Goal: Task Accomplishment & Management: Manage account settings

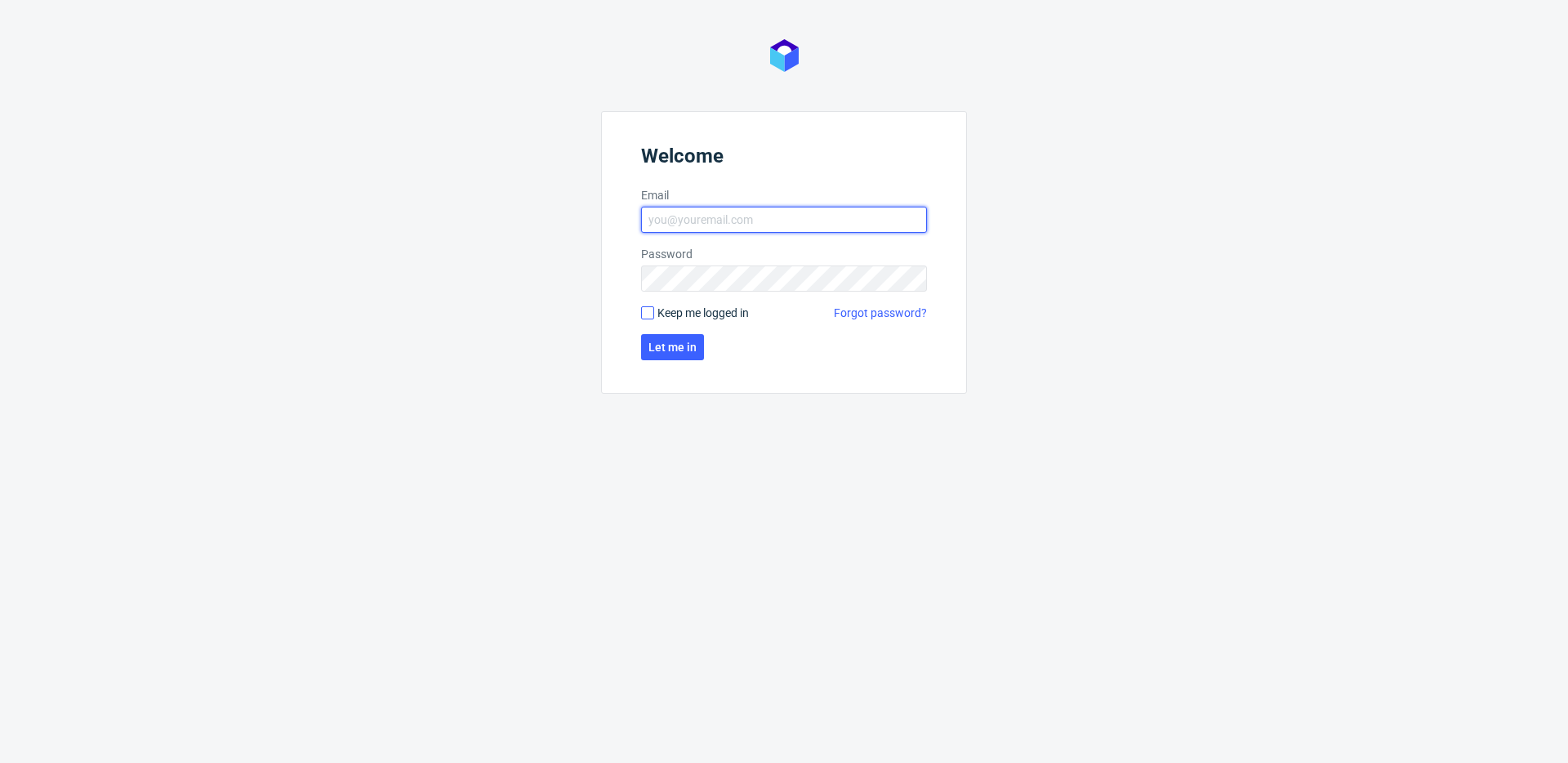
type input "michal.fedorowicz@packhelp.com"
drag, startPoint x: 643, startPoint y: 314, endPoint x: 663, endPoint y: 337, distance: 30.5
click at [644, 314] on input "Keep me logged in" at bounding box center [647, 312] width 13 height 13
checkbox input "true"
click at [674, 352] on span "Let me in" at bounding box center [672, 347] width 48 height 11
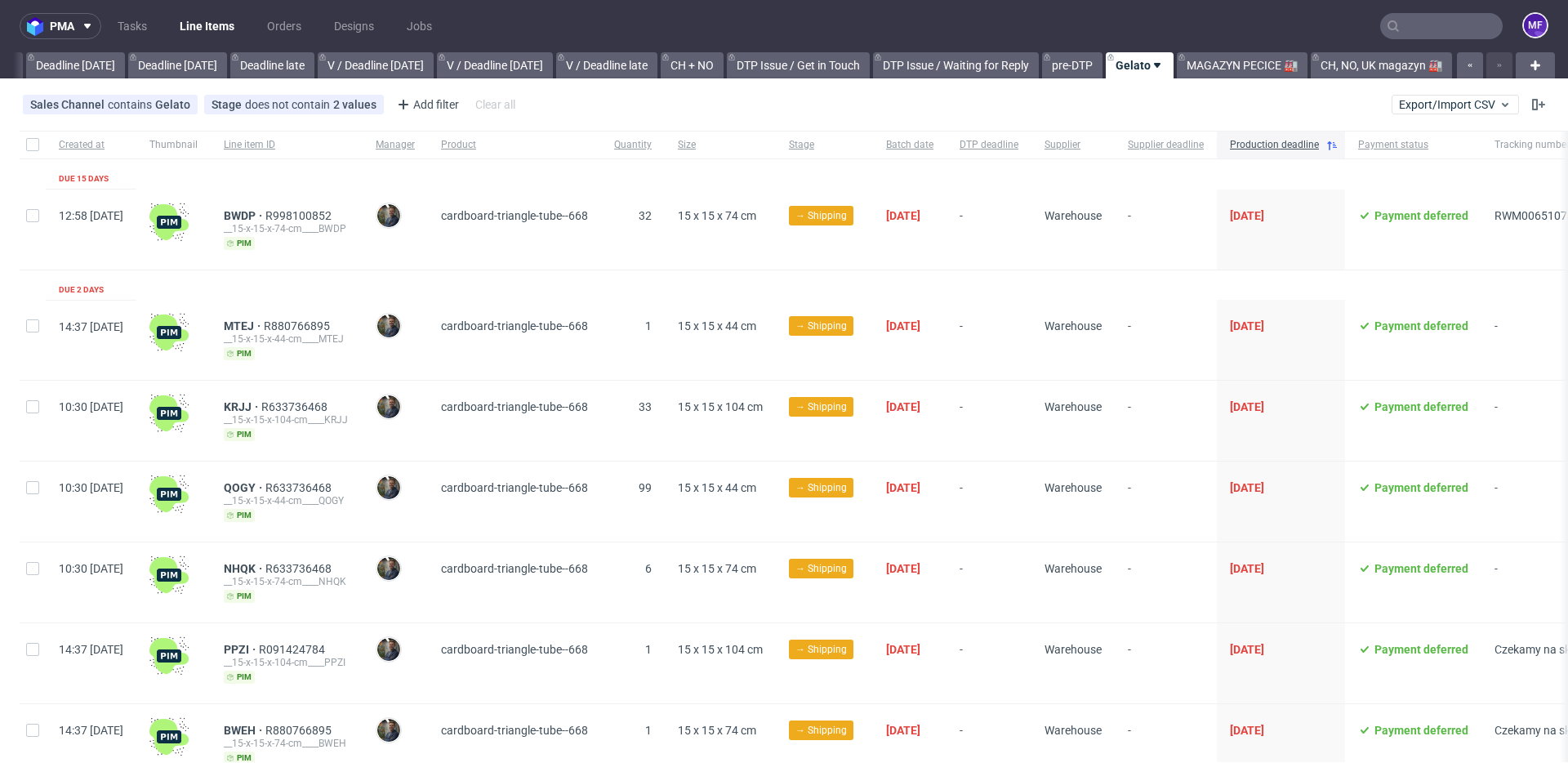
scroll to position [0, 1758]
click at [1426, 30] on input "text" at bounding box center [1441, 26] width 122 height 26
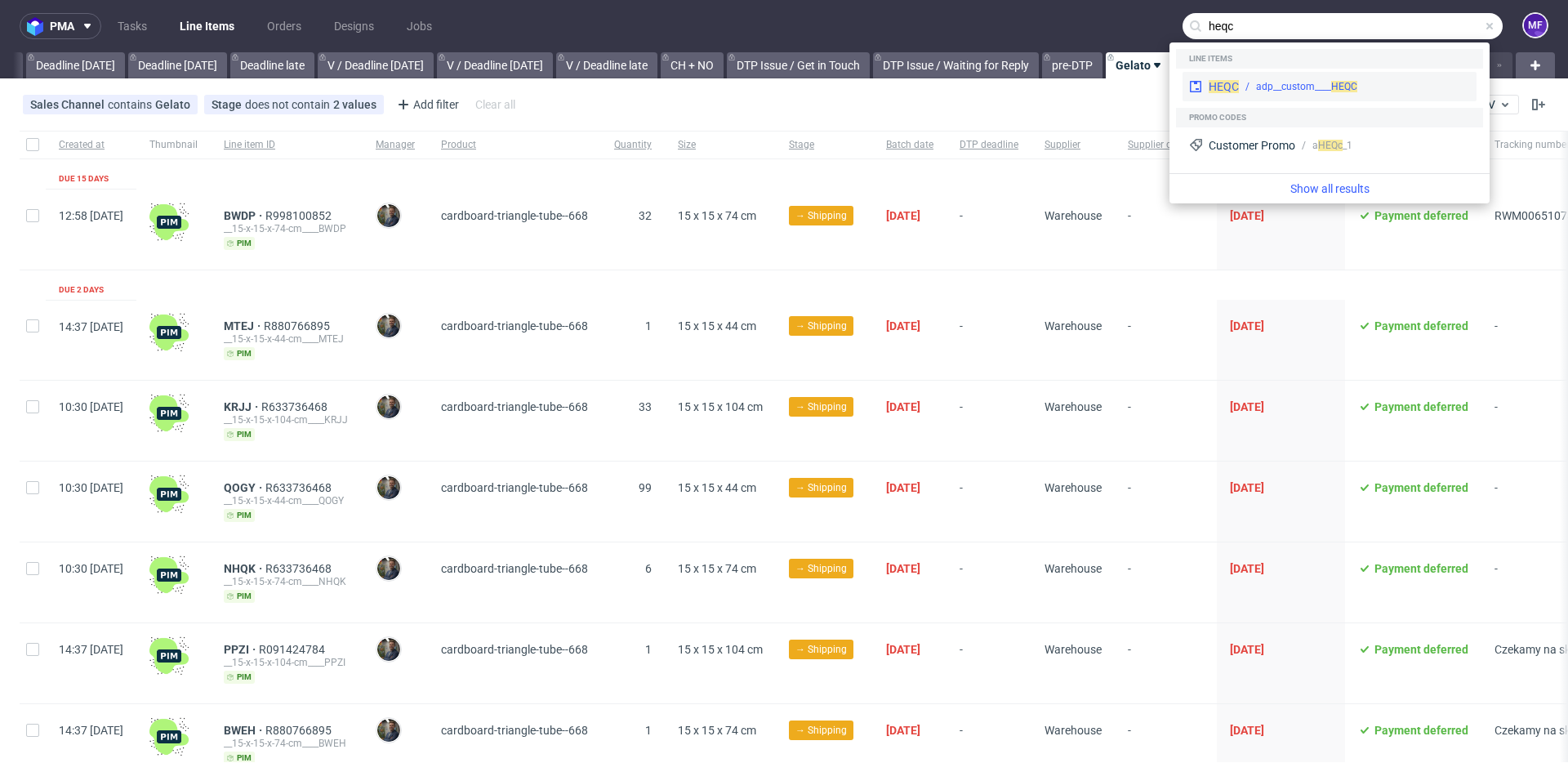
type input "heqc"
click at [1354, 78] on div "HEQC adp__custom____ HEQC" at bounding box center [1329, 87] width 294 height 30
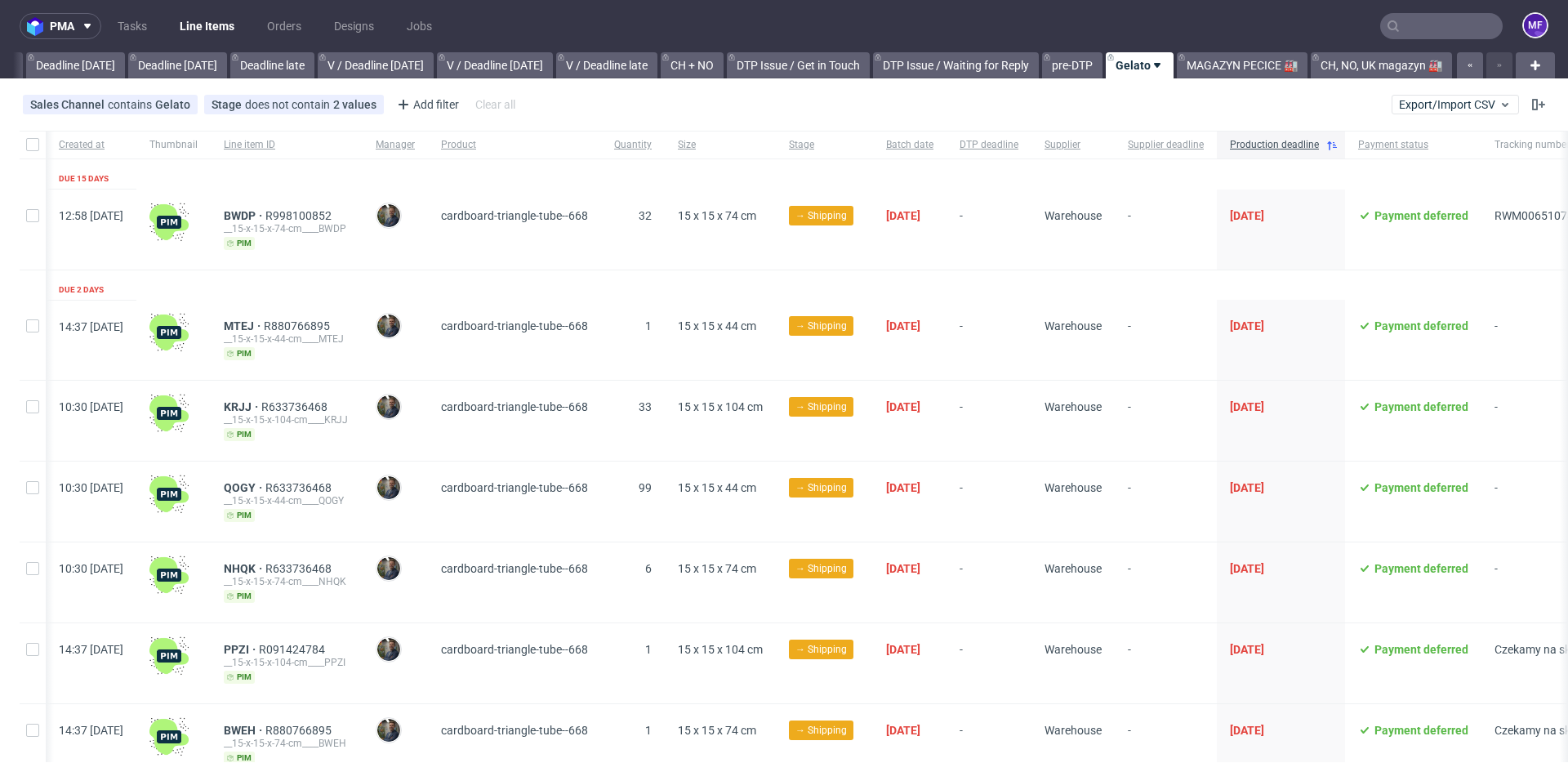
scroll to position [0, 28]
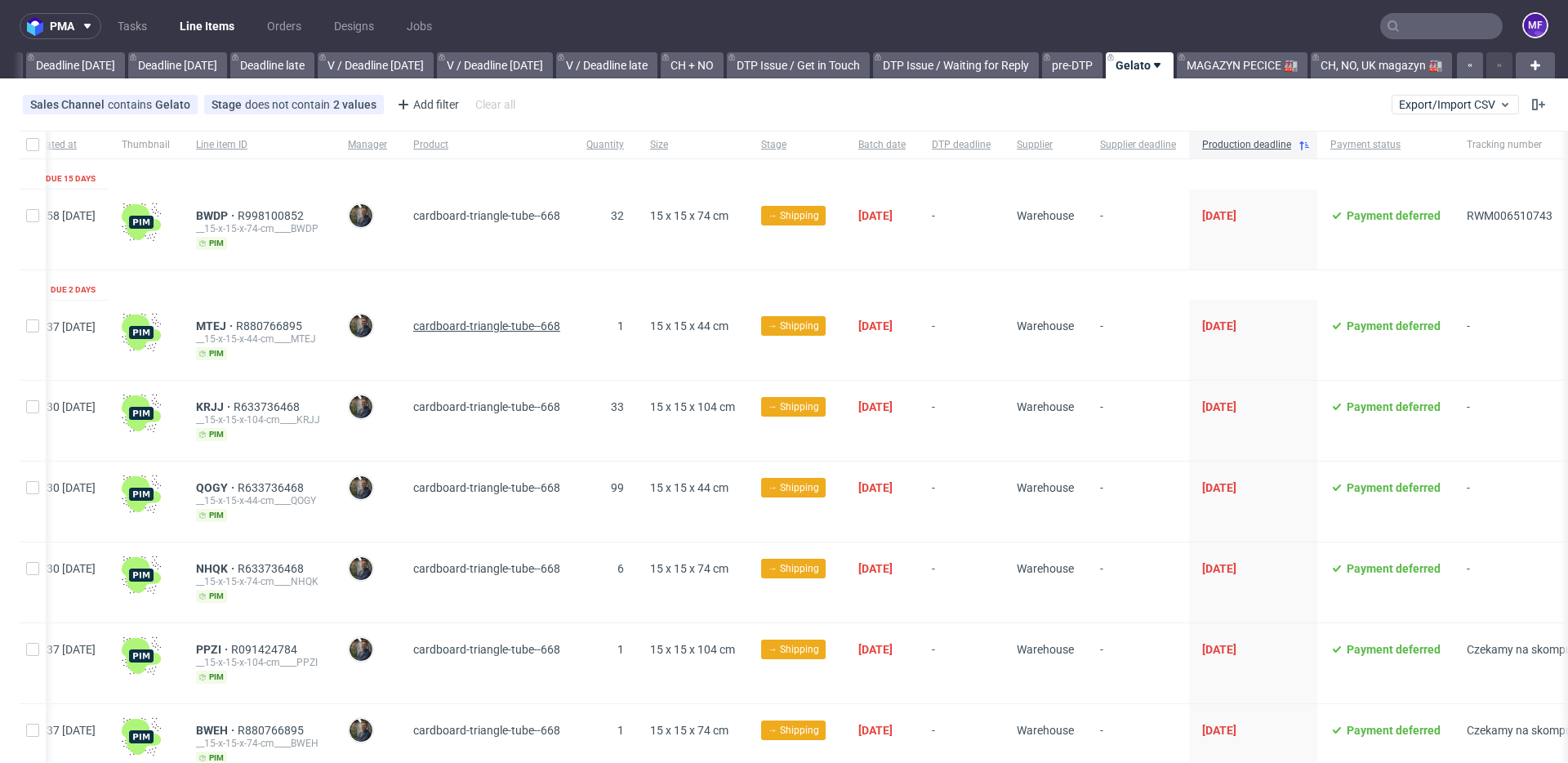
click at [524, 321] on span "cardboard-triangle-tube--668" at bounding box center [487, 325] width 147 height 13
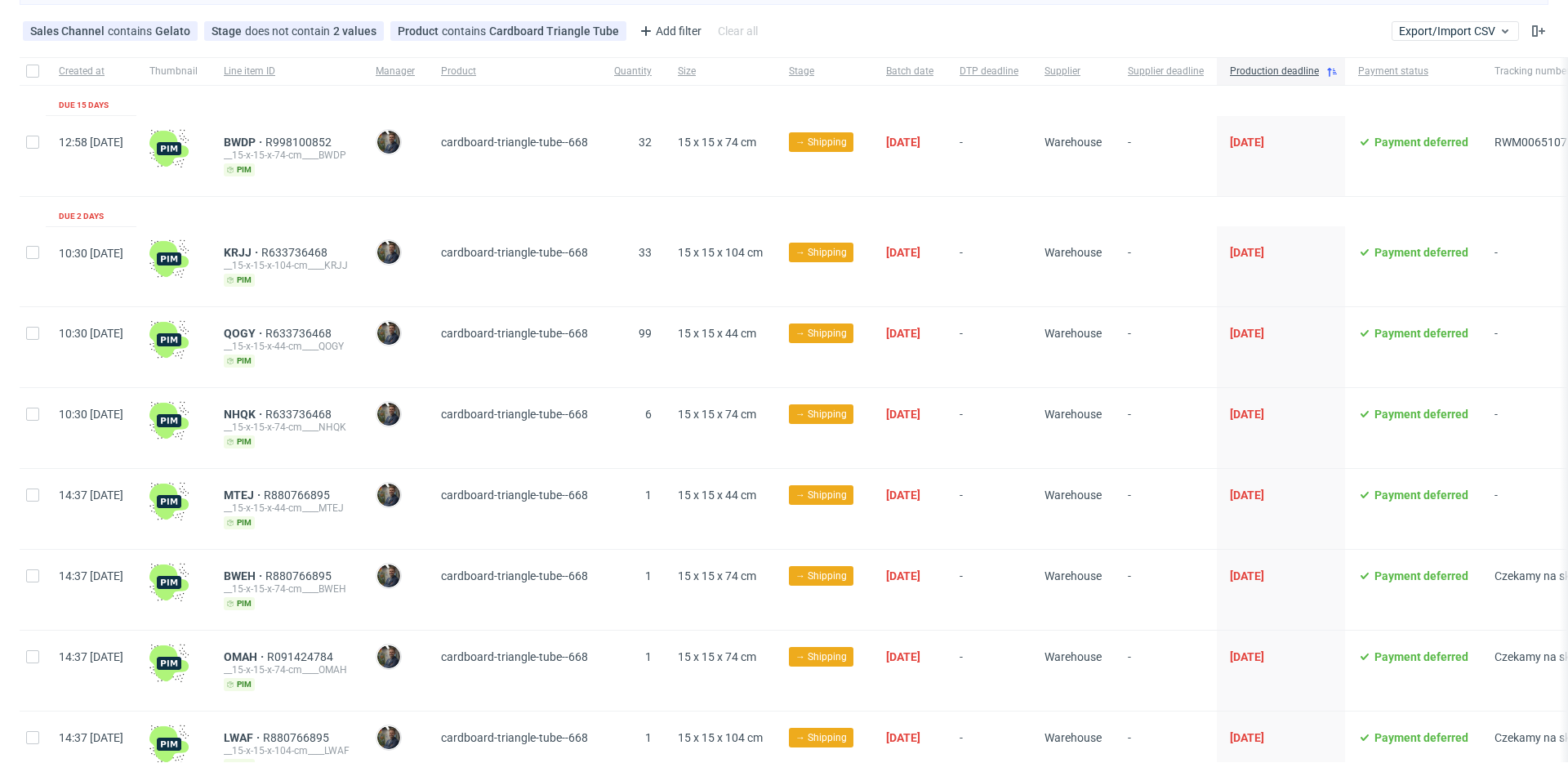
scroll to position [135, 0]
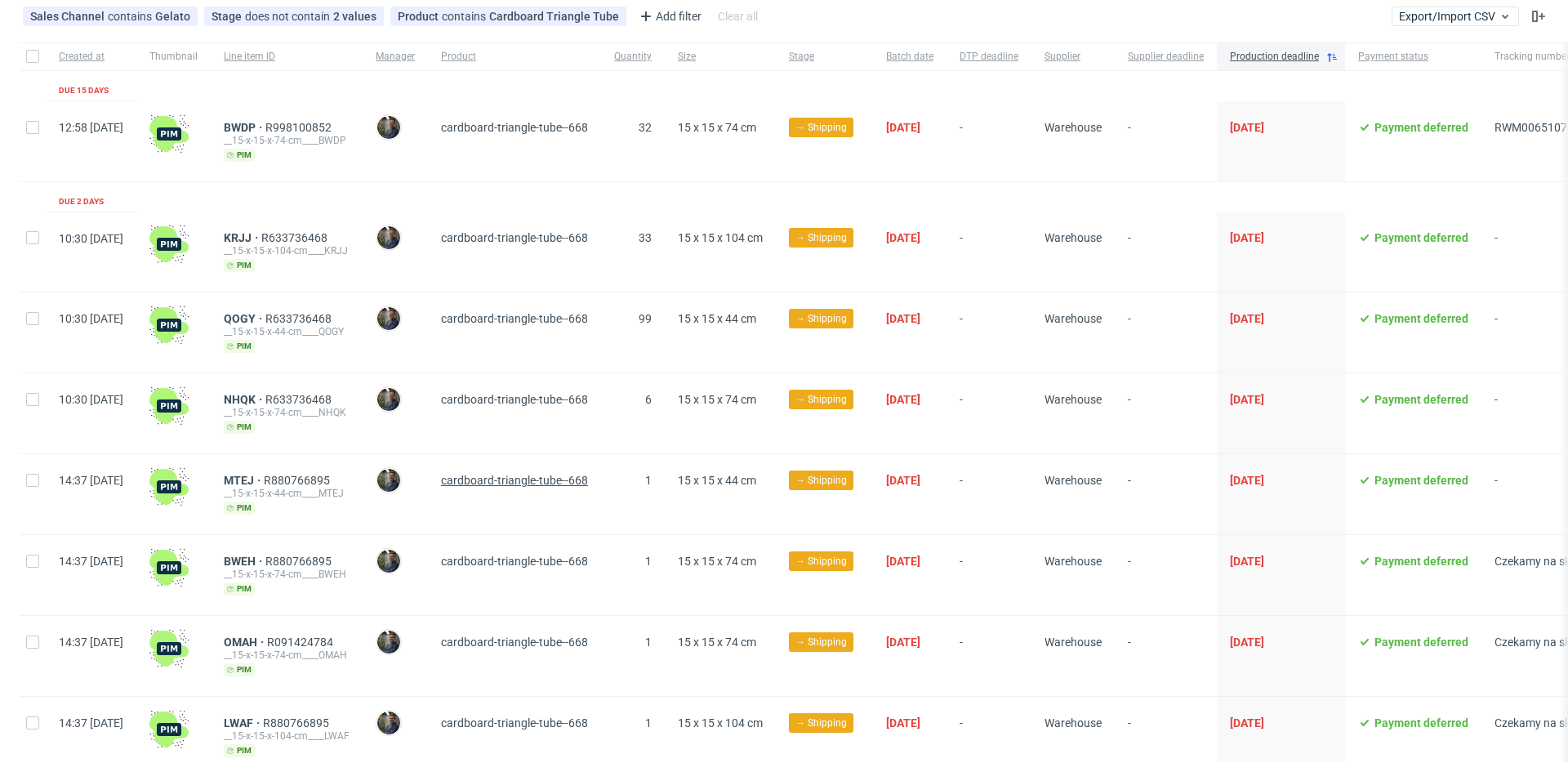
click at [576, 477] on span "cardboard-triangle-tube--668" at bounding box center [515, 480] width 147 height 13
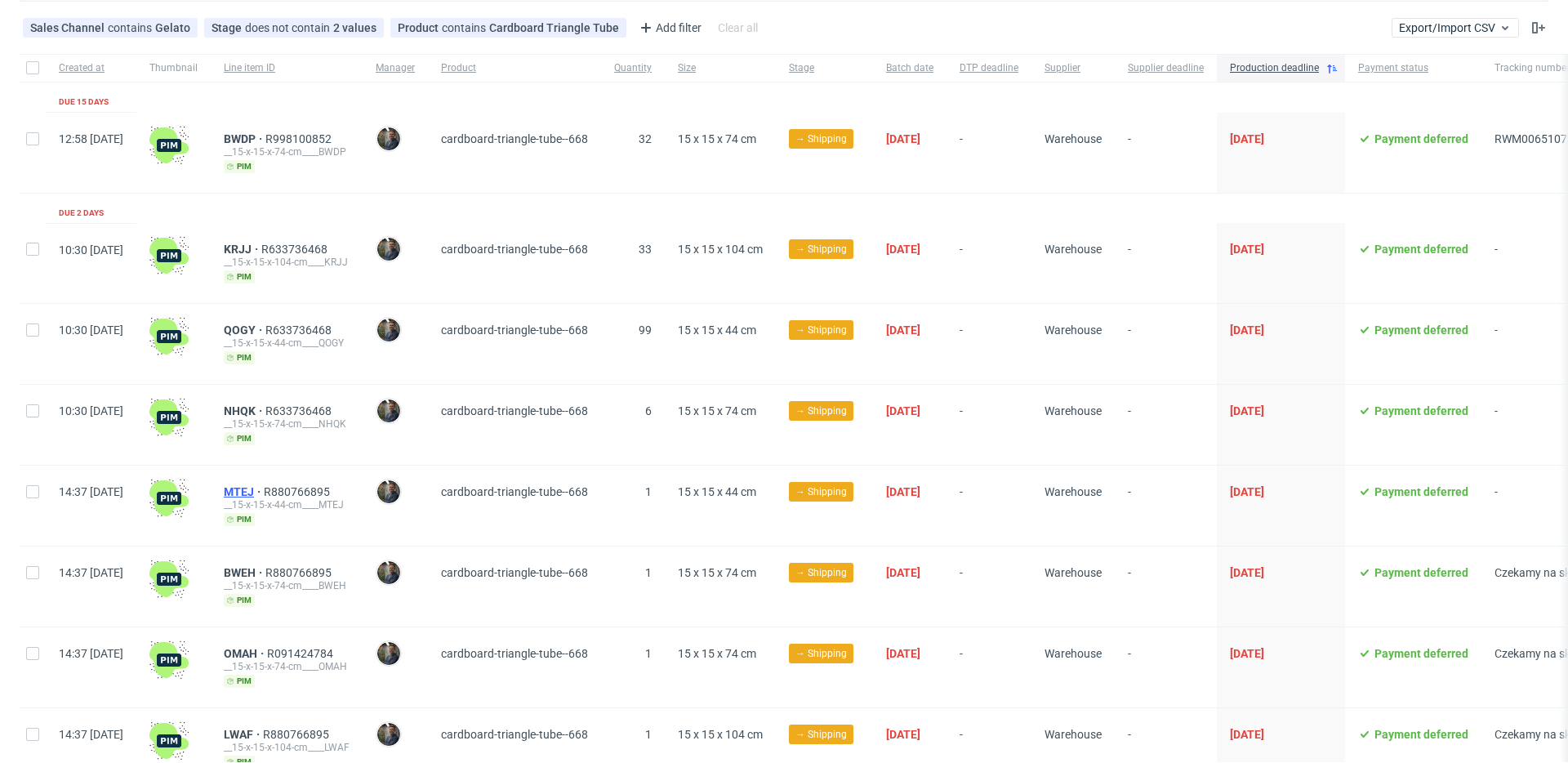
click at [263, 492] on span "MTEJ" at bounding box center [243, 491] width 40 height 13
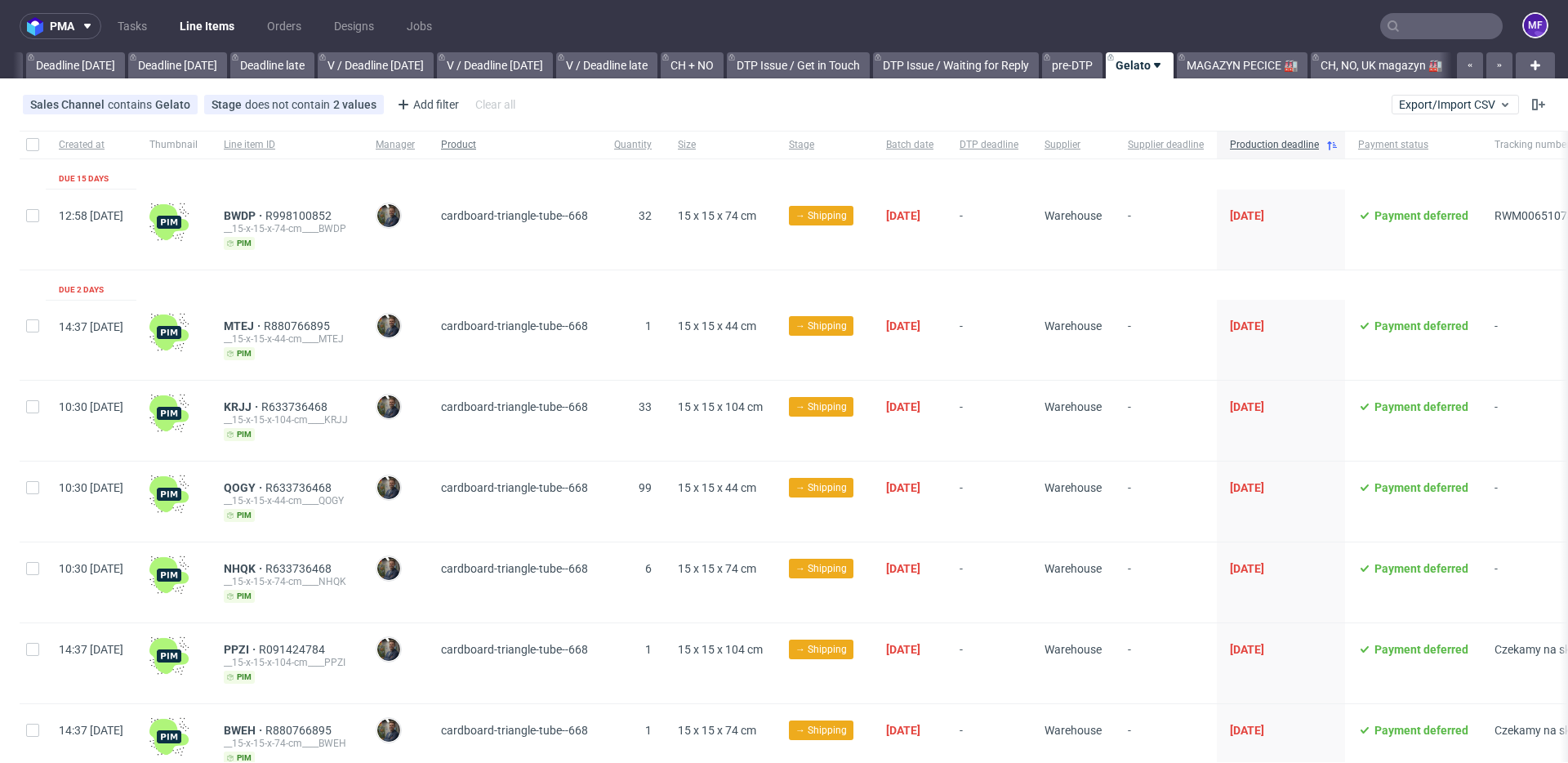
scroll to position [0, 1758]
click at [428, 96] on div "Add filter" at bounding box center [427, 105] width 72 height 26
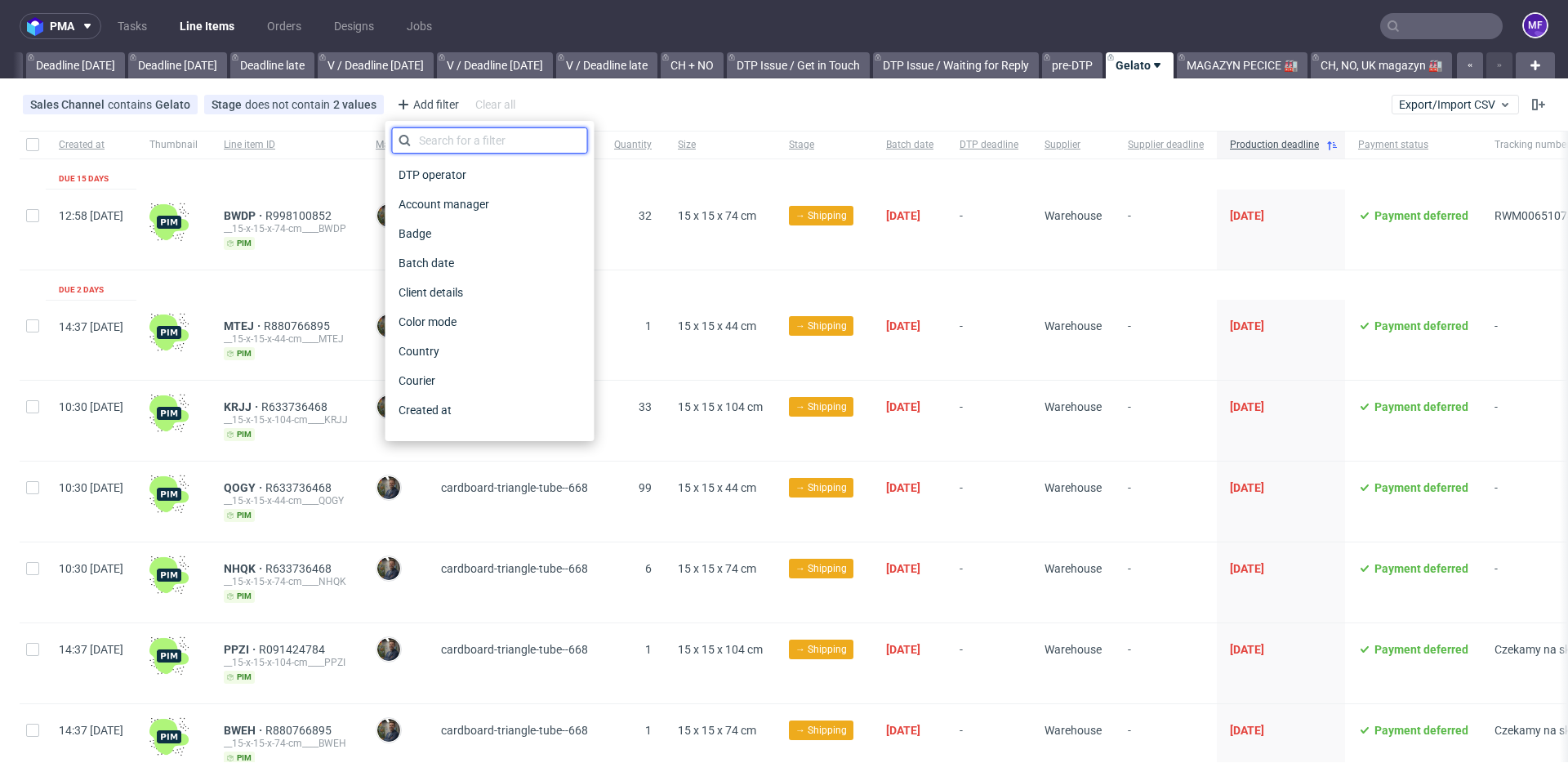
click at [462, 141] on input "text" at bounding box center [490, 140] width 196 height 26
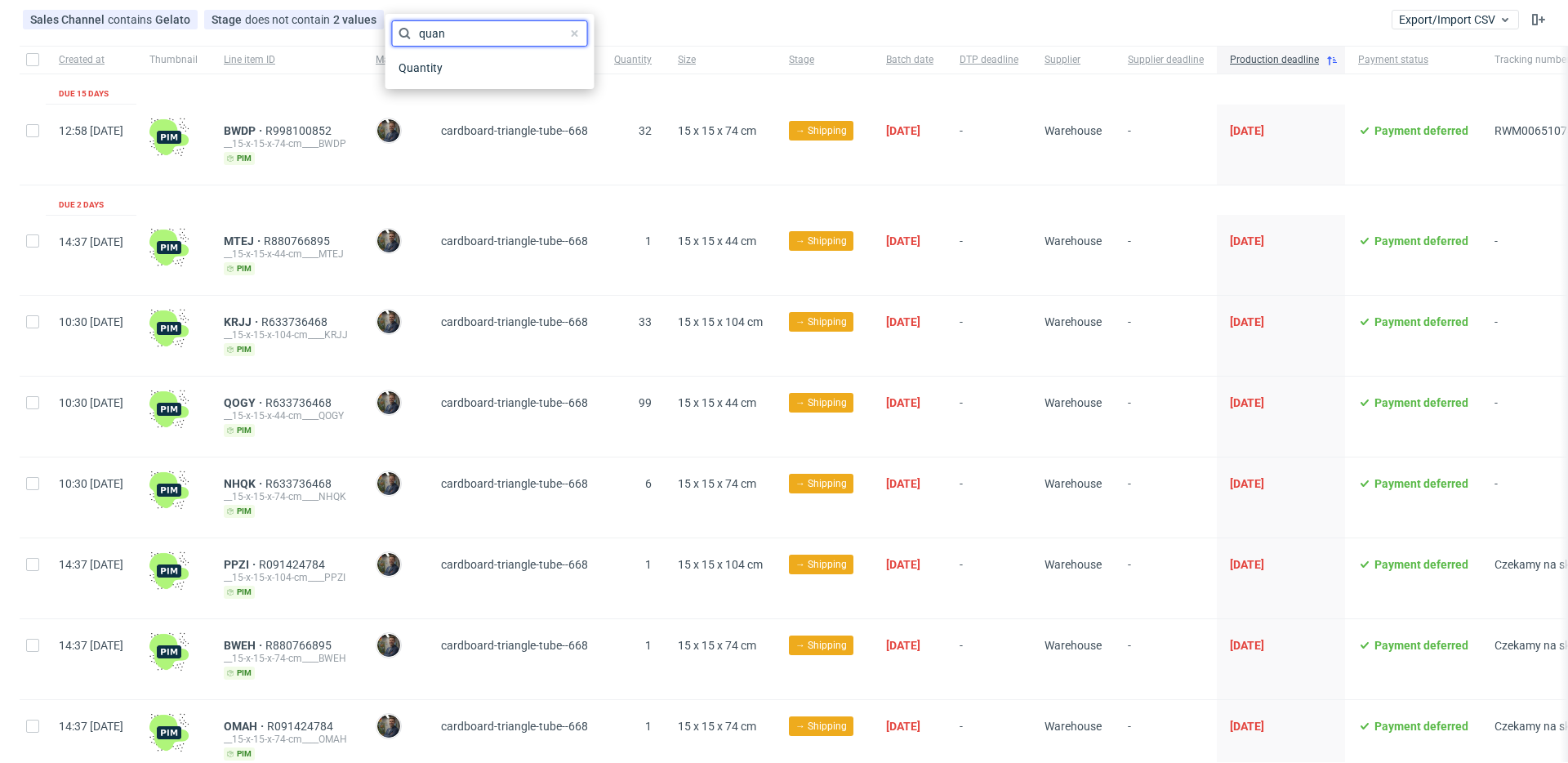
scroll to position [118, 0]
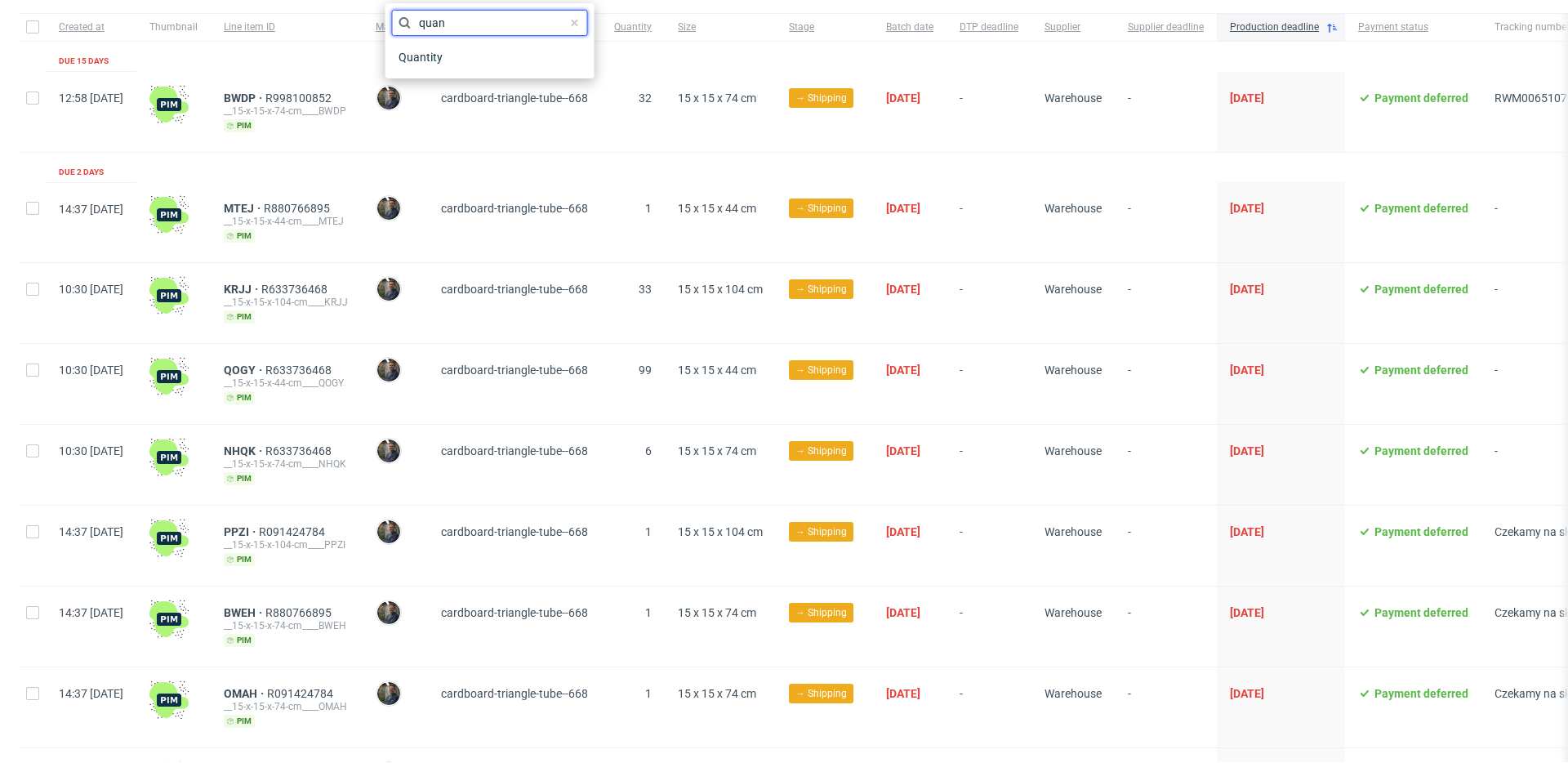
type input "quan"
click at [665, 719] on div "1" at bounding box center [632, 707] width 64 height 80
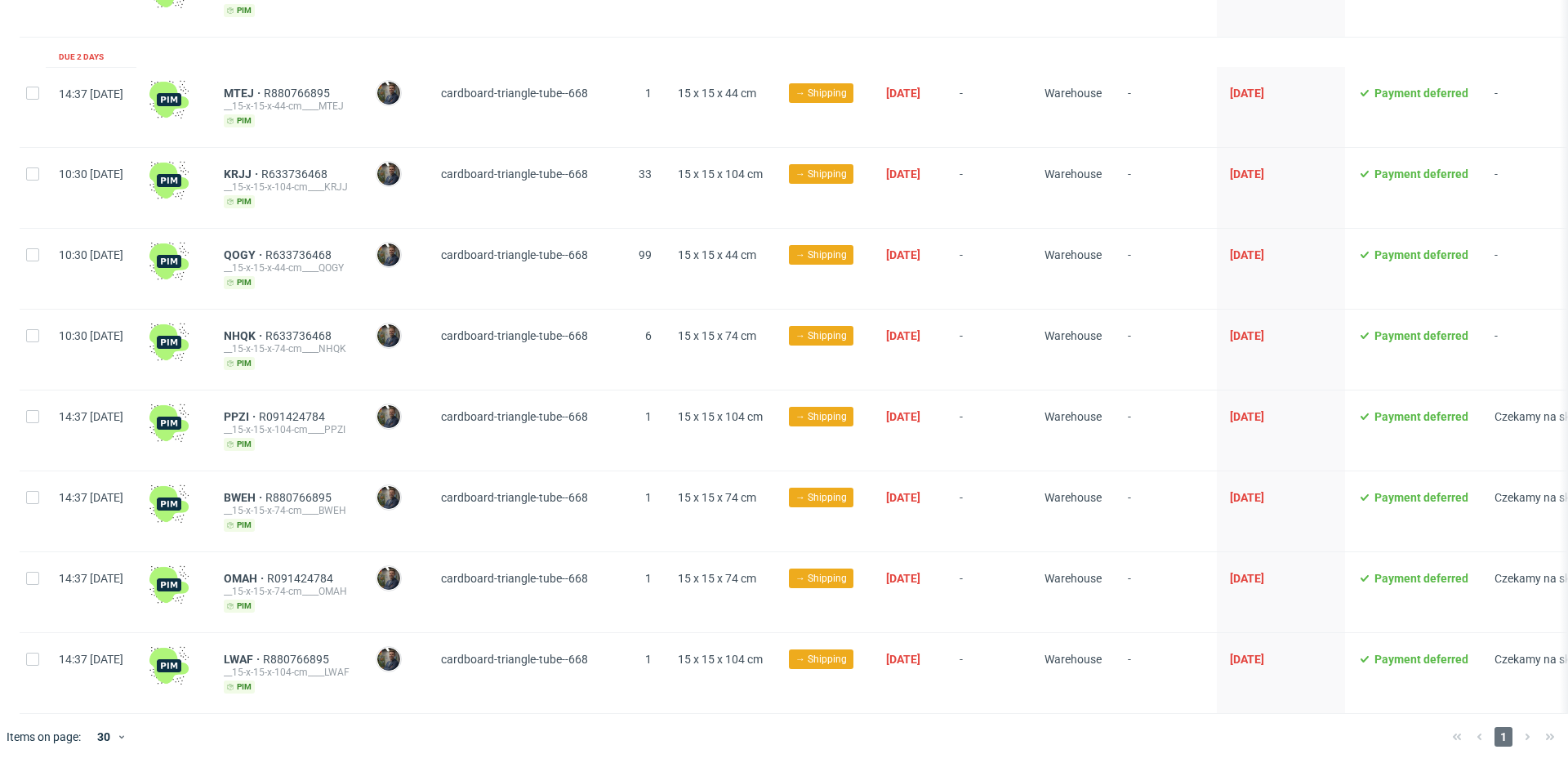
scroll to position [0, 0]
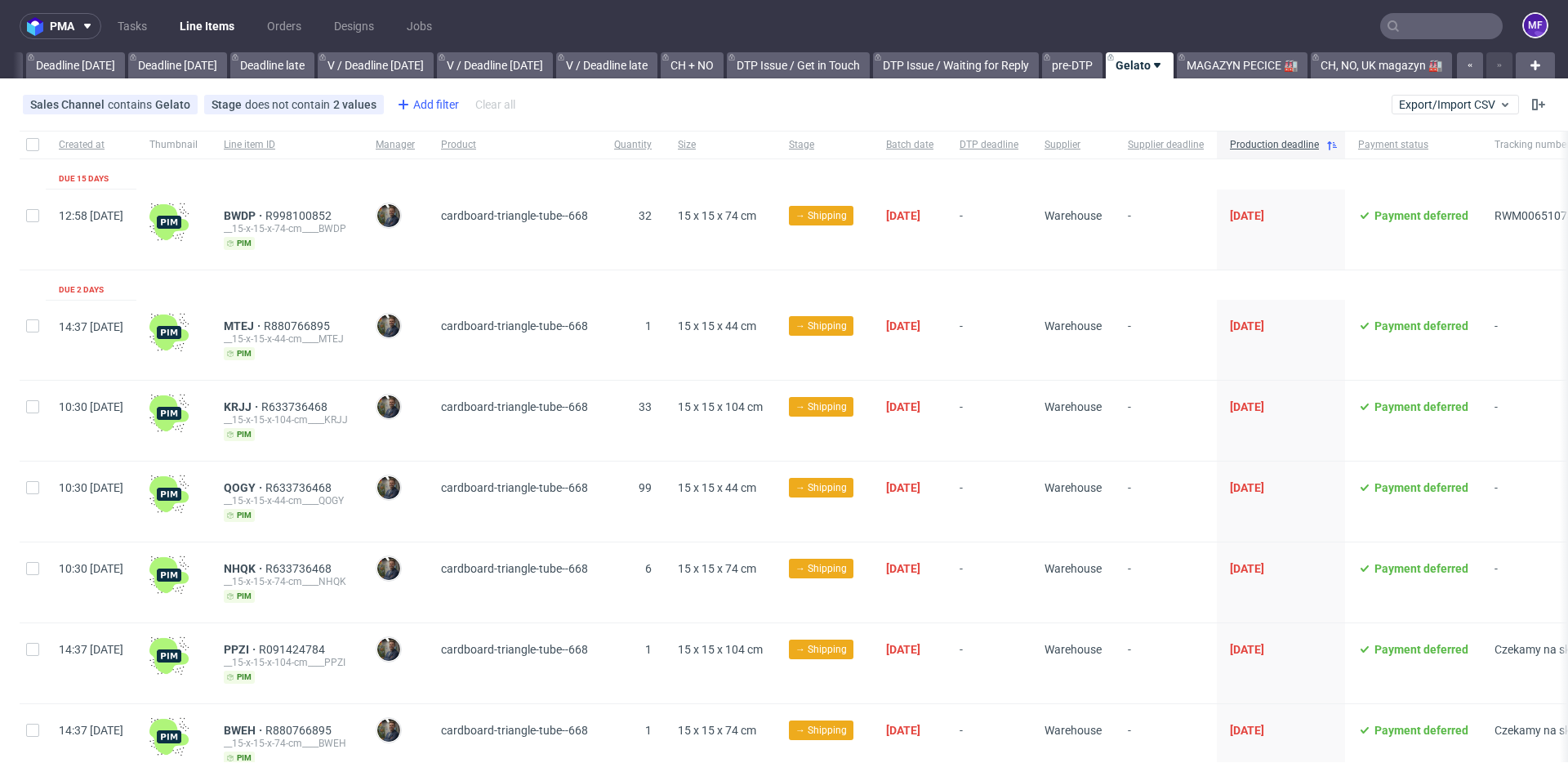
click at [427, 105] on div "Add filter" at bounding box center [427, 105] width 72 height 26
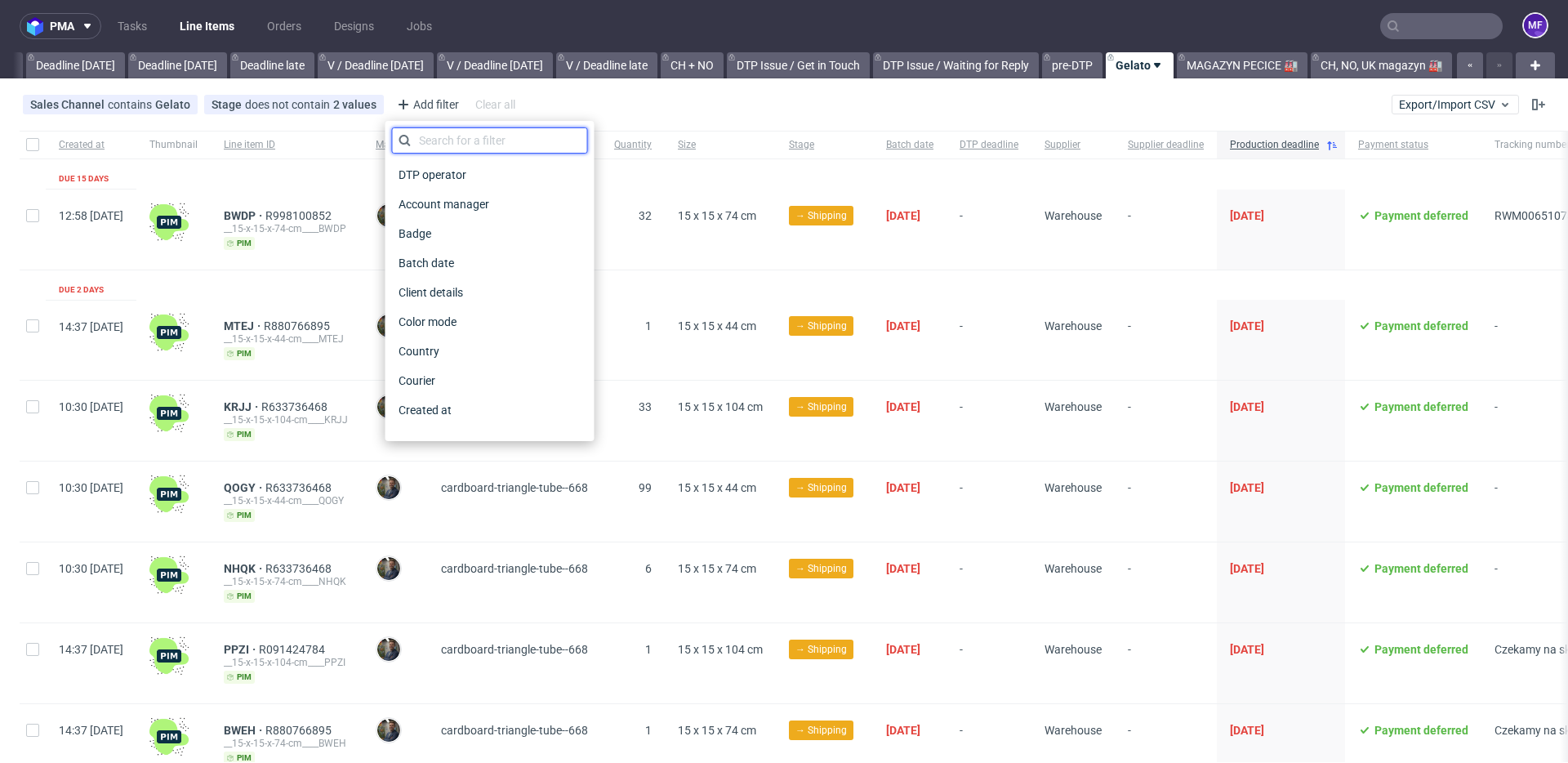
click at [444, 140] on input "text" at bounding box center [490, 140] width 196 height 26
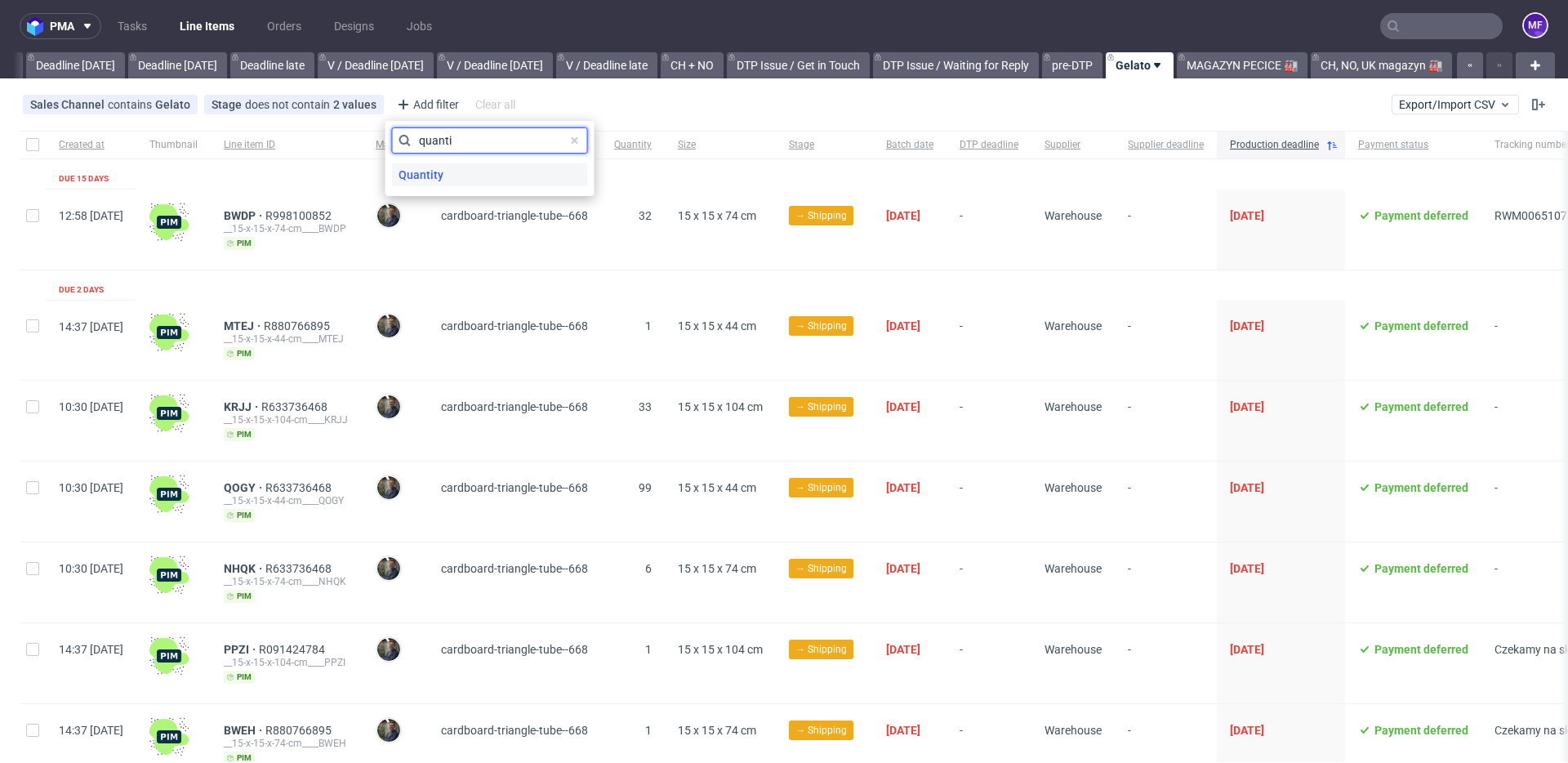
type input "quanti"
click at [441, 169] on span "Quantity" at bounding box center [421, 174] width 58 height 23
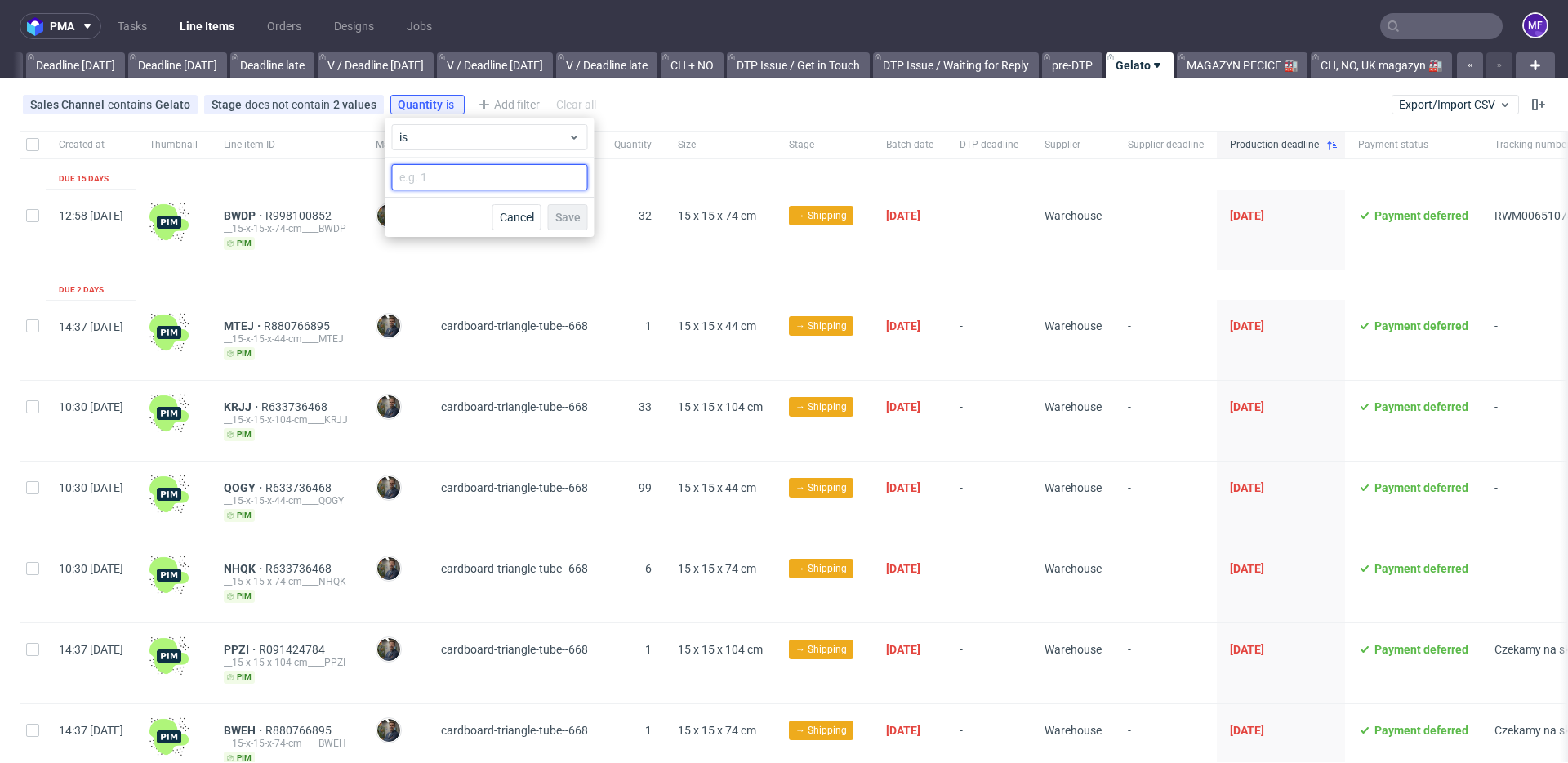
click at [441, 174] on input "number" at bounding box center [490, 177] width 196 height 26
type input "1"
click at [571, 215] on span "Save" at bounding box center [567, 217] width 25 height 11
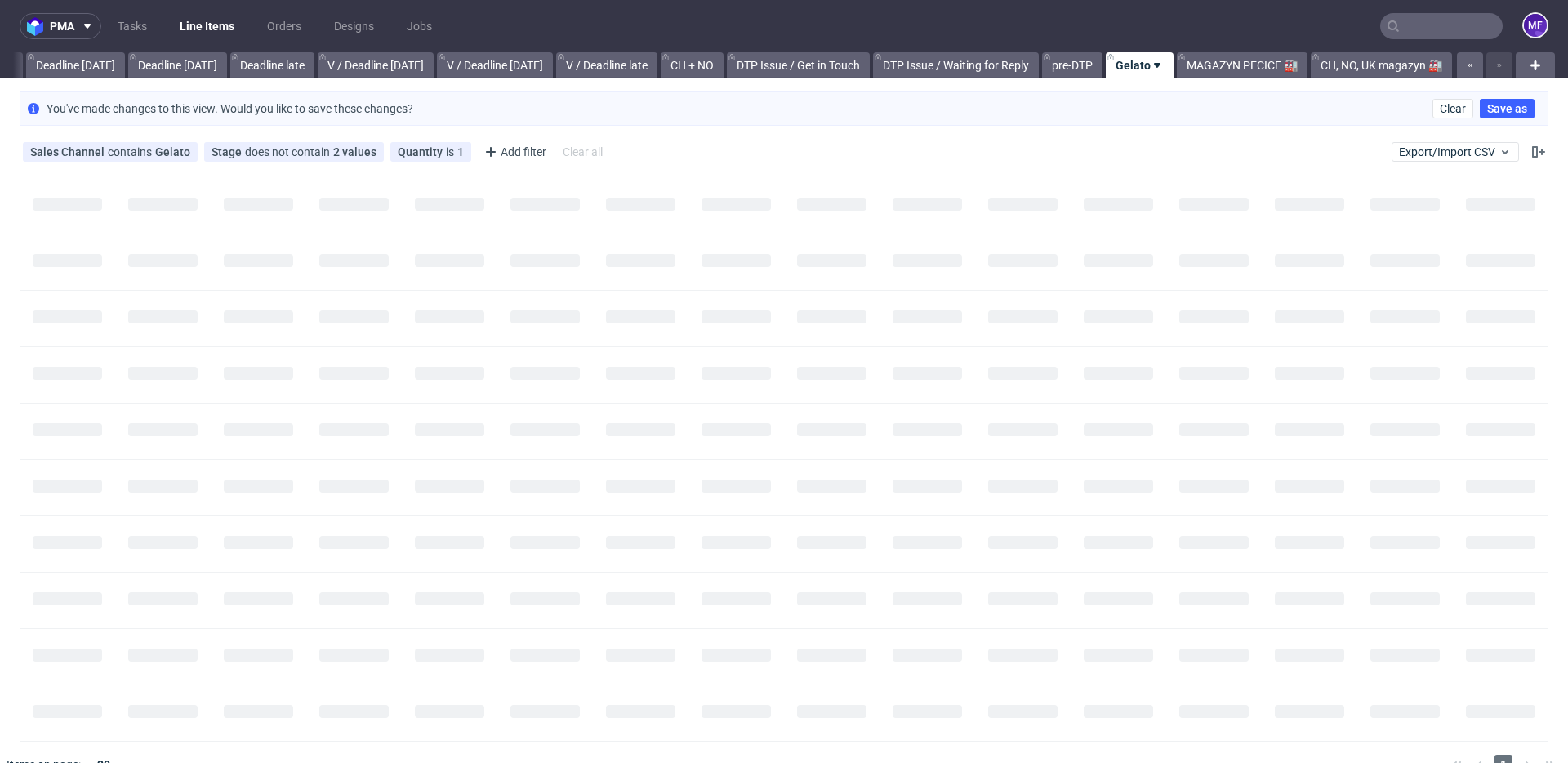
scroll to position [0, 1745]
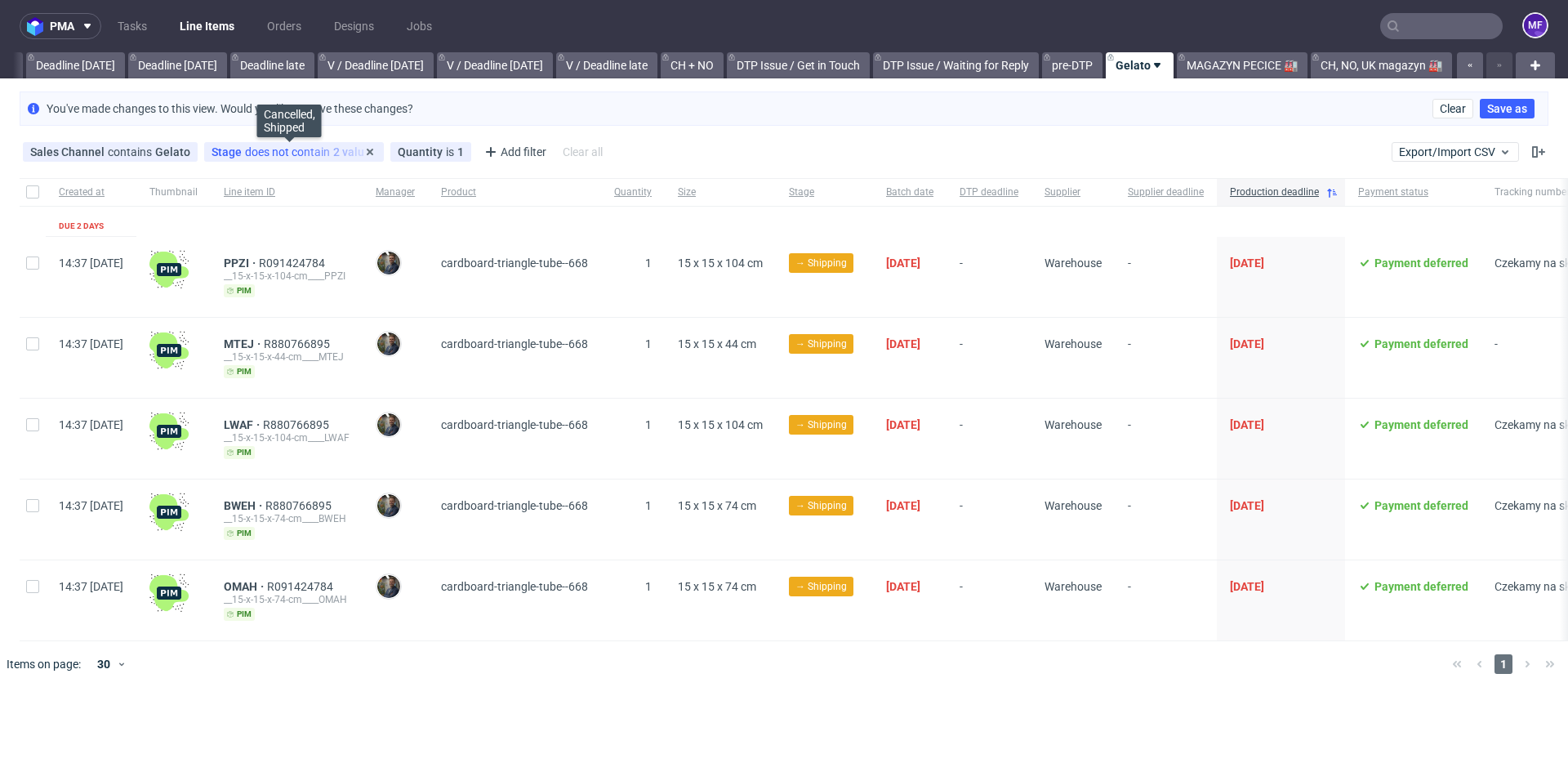
click at [307, 154] on div "Stage does not contain 2 values" at bounding box center [294, 152] width 165 height 13
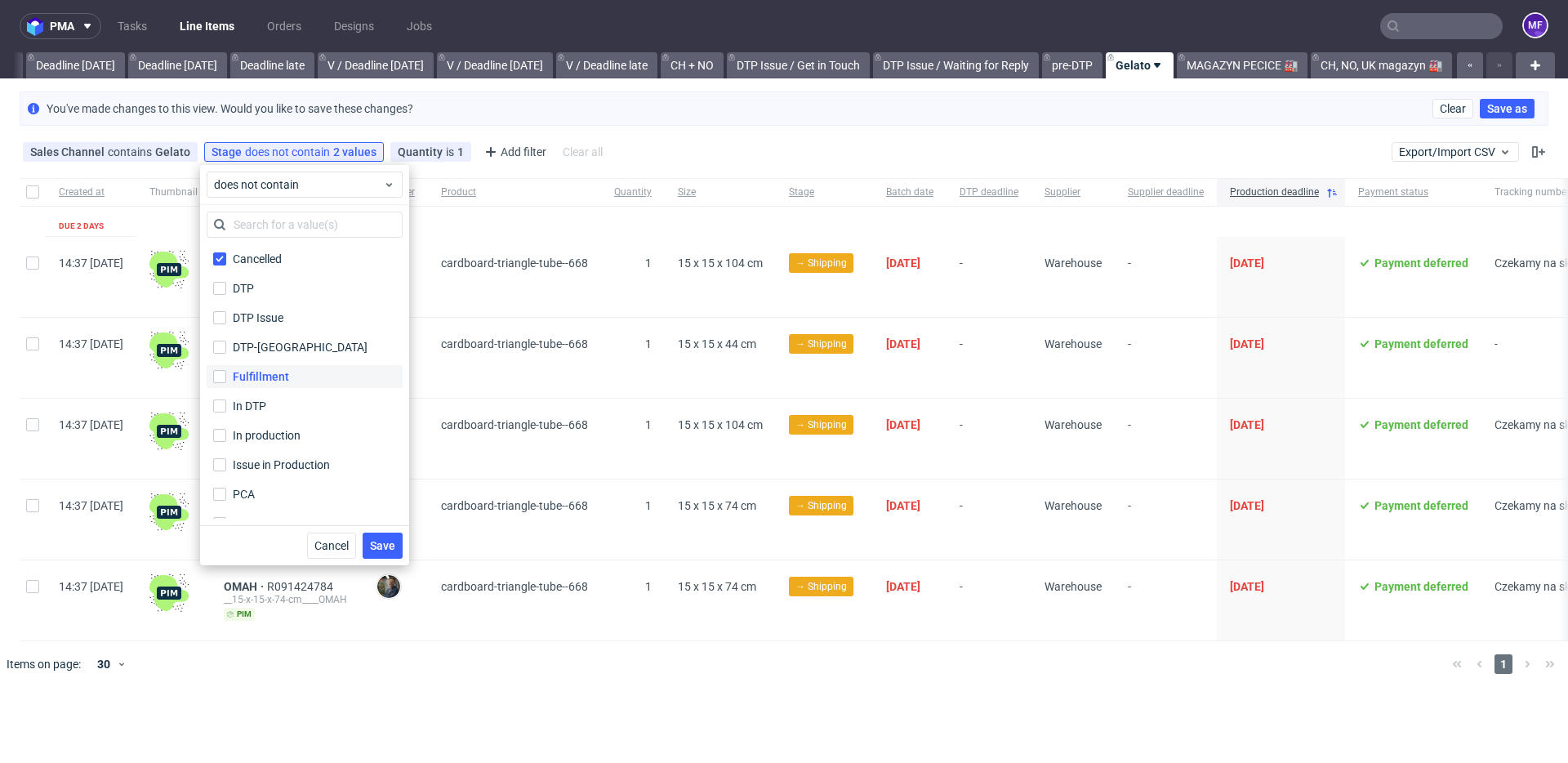
scroll to position [108, 0]
click at [271, 480] on div "Shipped" at bounding box center [254, 475] width 43 height 17
click at [226, 480] on input "Shipped" at bounding box center [220, 475] width 13 height 13
checkbox input "false"
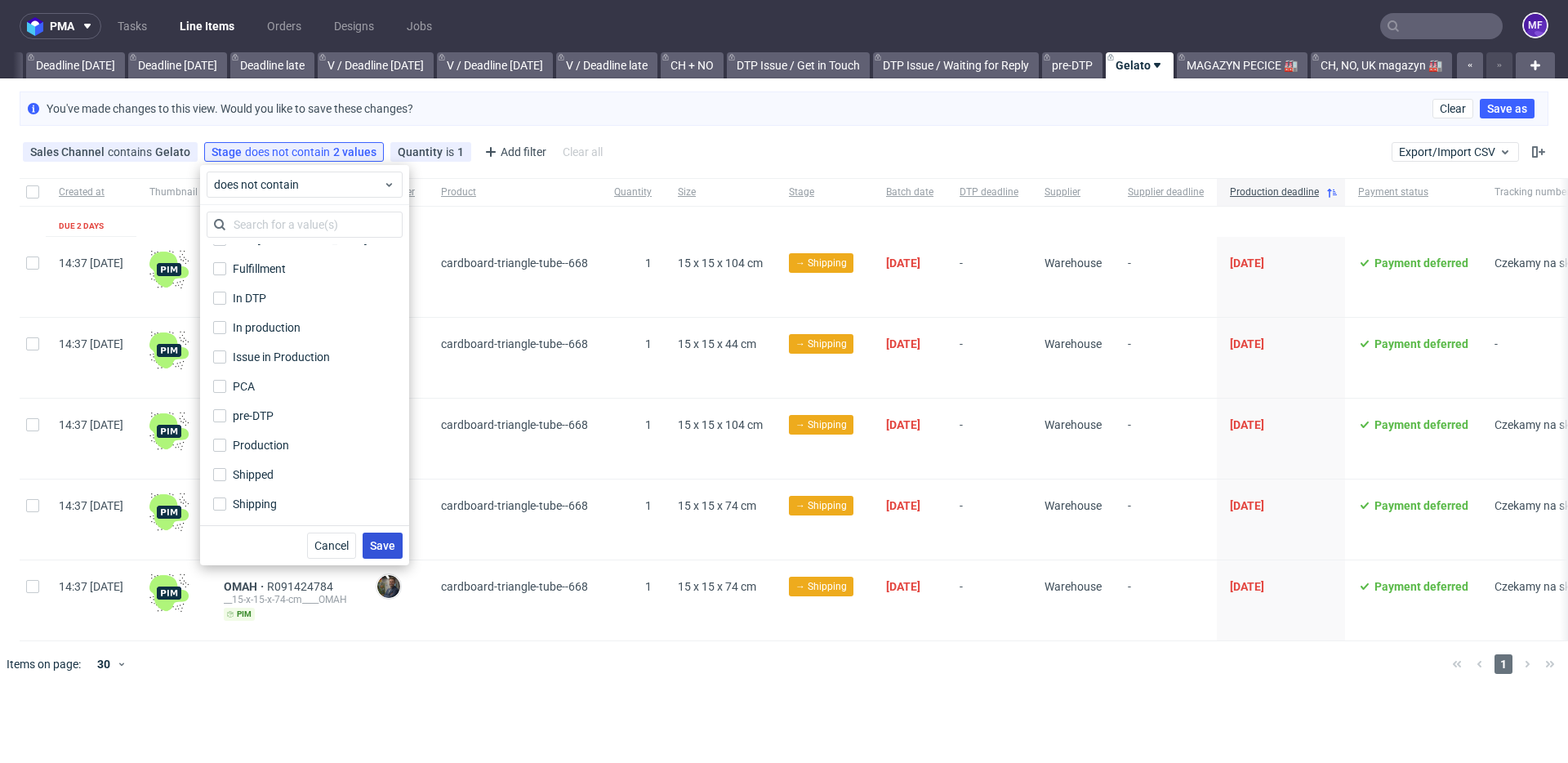
click at [393, 540] on span "Save" at bounding box center [382, 545] width 25 height 11
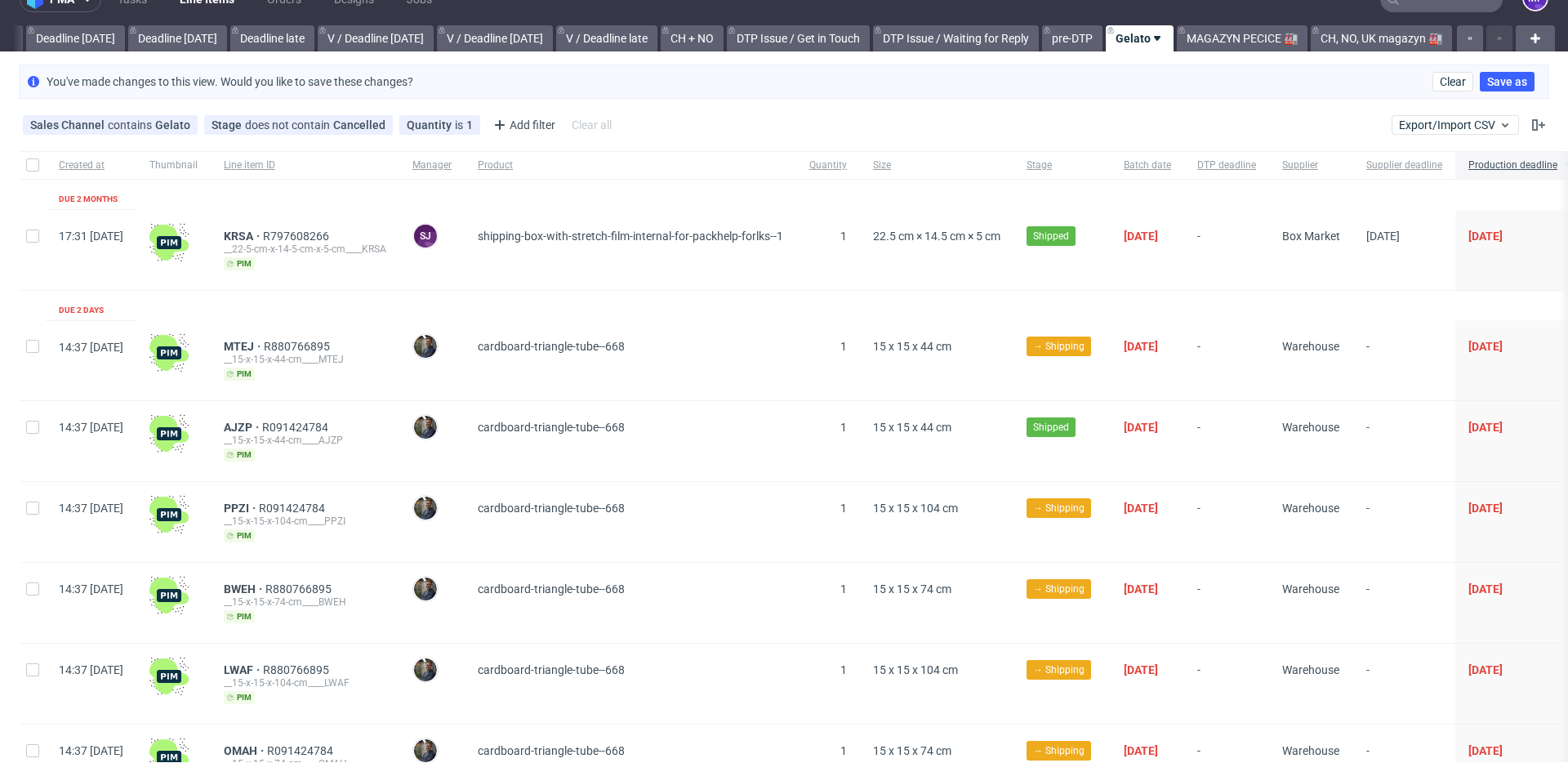
scroll to position [0, 0]
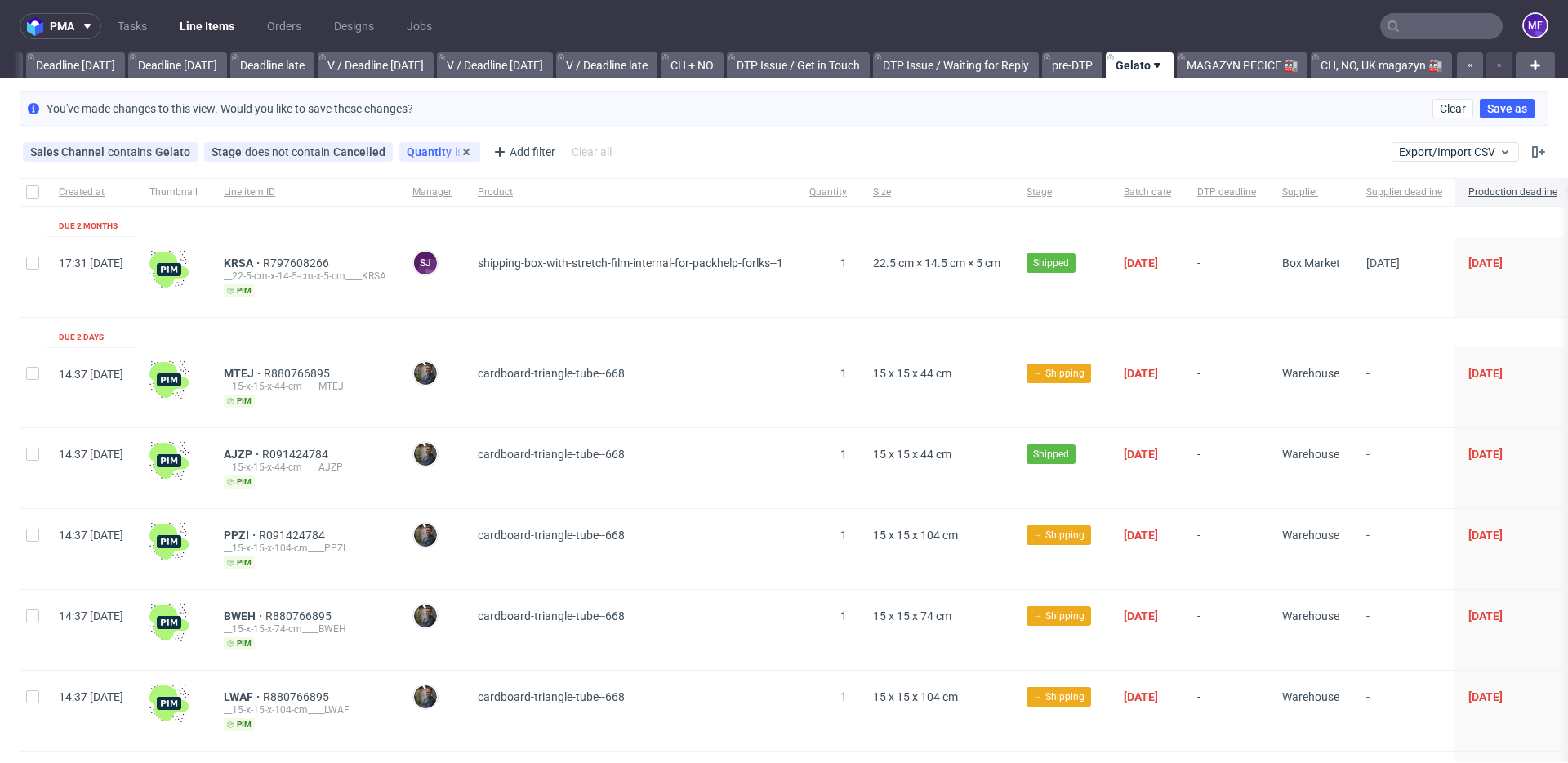
click at [427, 146] on span "Quantity" at bounding box center [431, 152] width 48 height 13
drag, startPoint x: 427, startPoint y: 223, endPoint x: 396, endPoint y: 227, distance: 31.3
click at [396, 227] on div "2" at bounding box center [497, 224] width 209 height 39
type input "2"
click at [571, 257] on button "Save" at bounding box center [575, 264] width 40 height 26
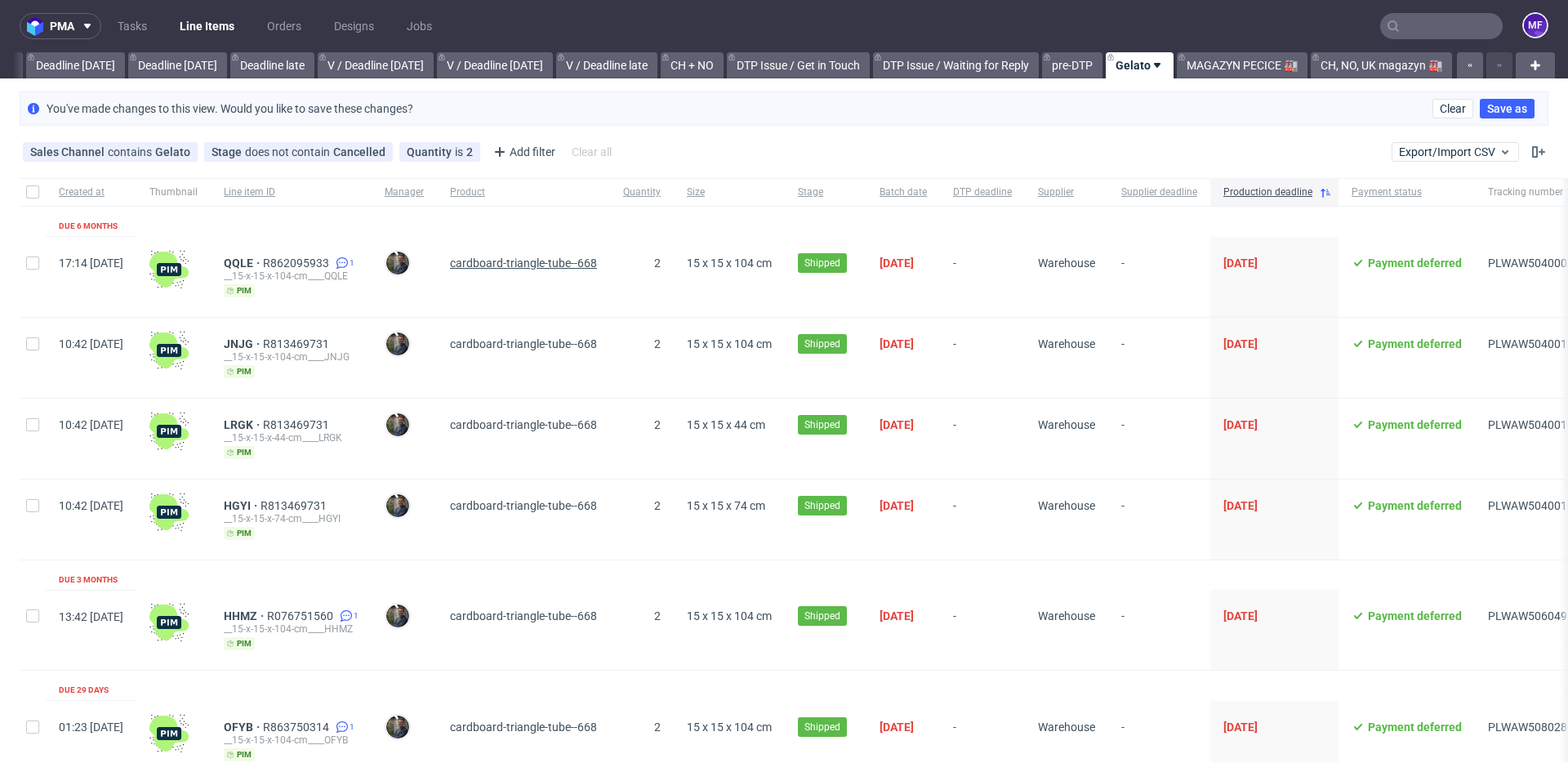
click at [597, 261] on span "cardboard-triangle-tube--668" at bounding box center [523, 263] width 147 height 13
click at [263, 260] on span "QQLE" at bounding box center [243, 263] width 39 height 13
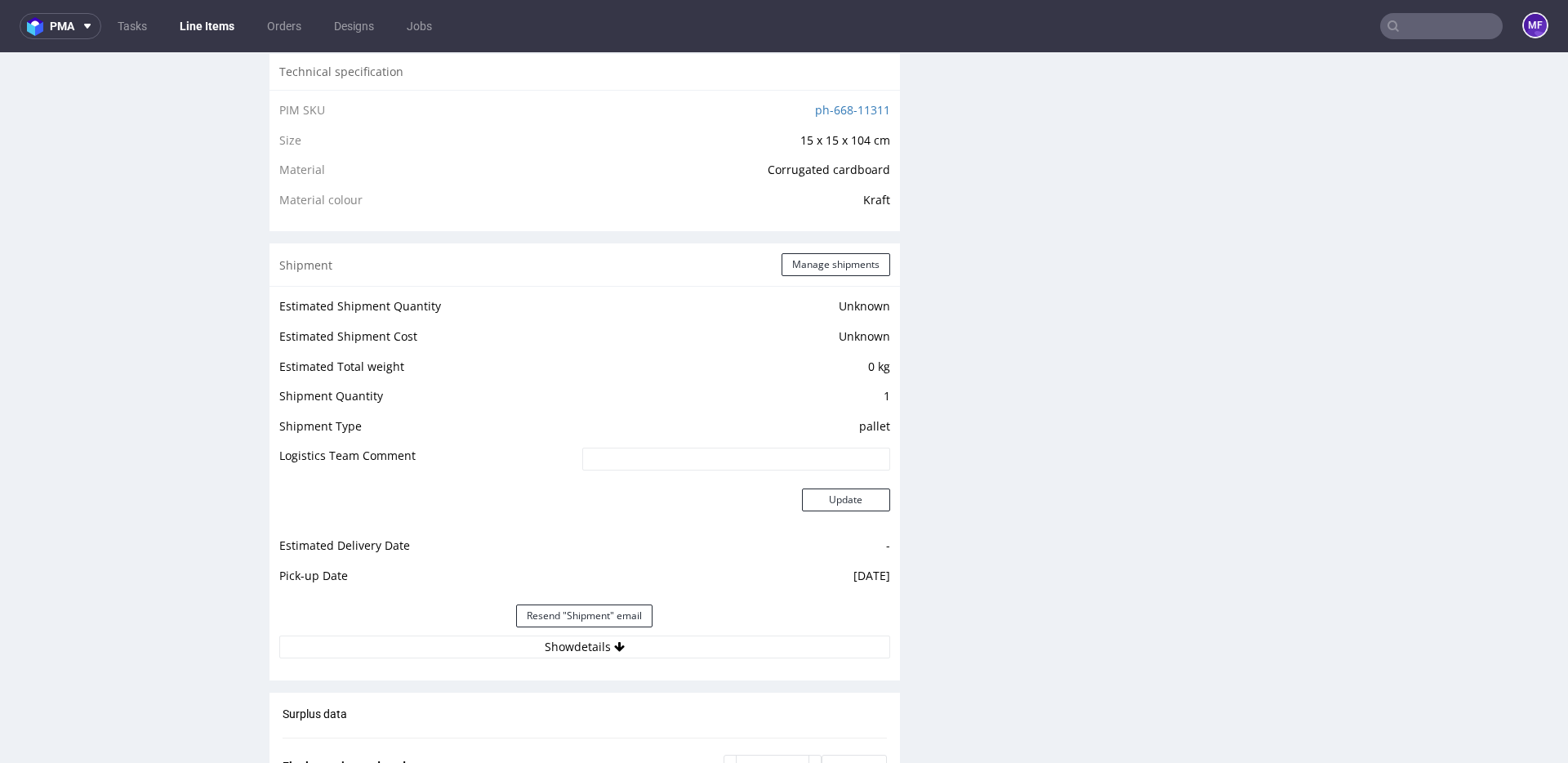
scroll to position [1165, 0]
click at [619, 646] on icon at bounding box center [618, 648] width 10 height 11
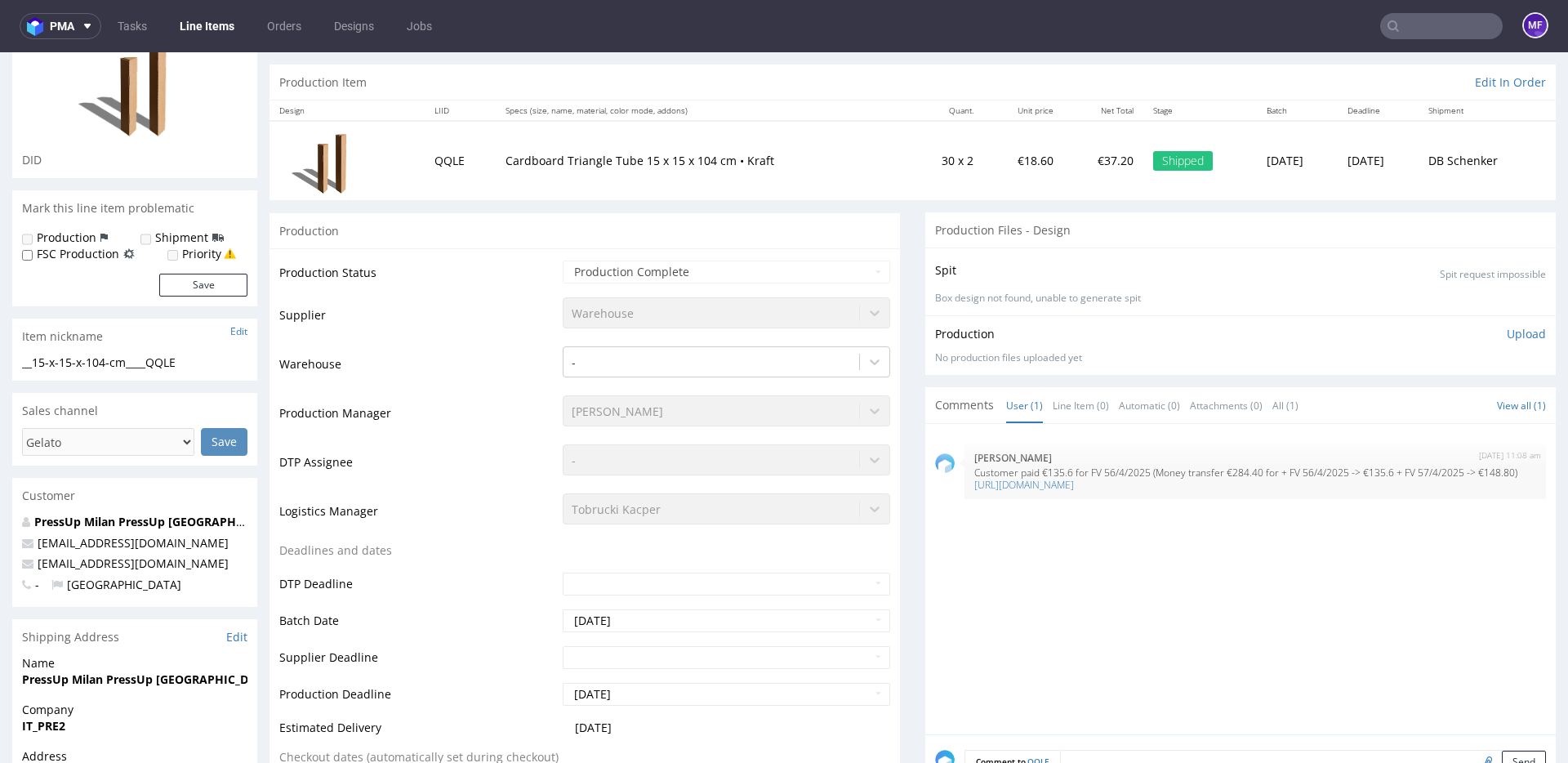
scroll to position [0, 0]
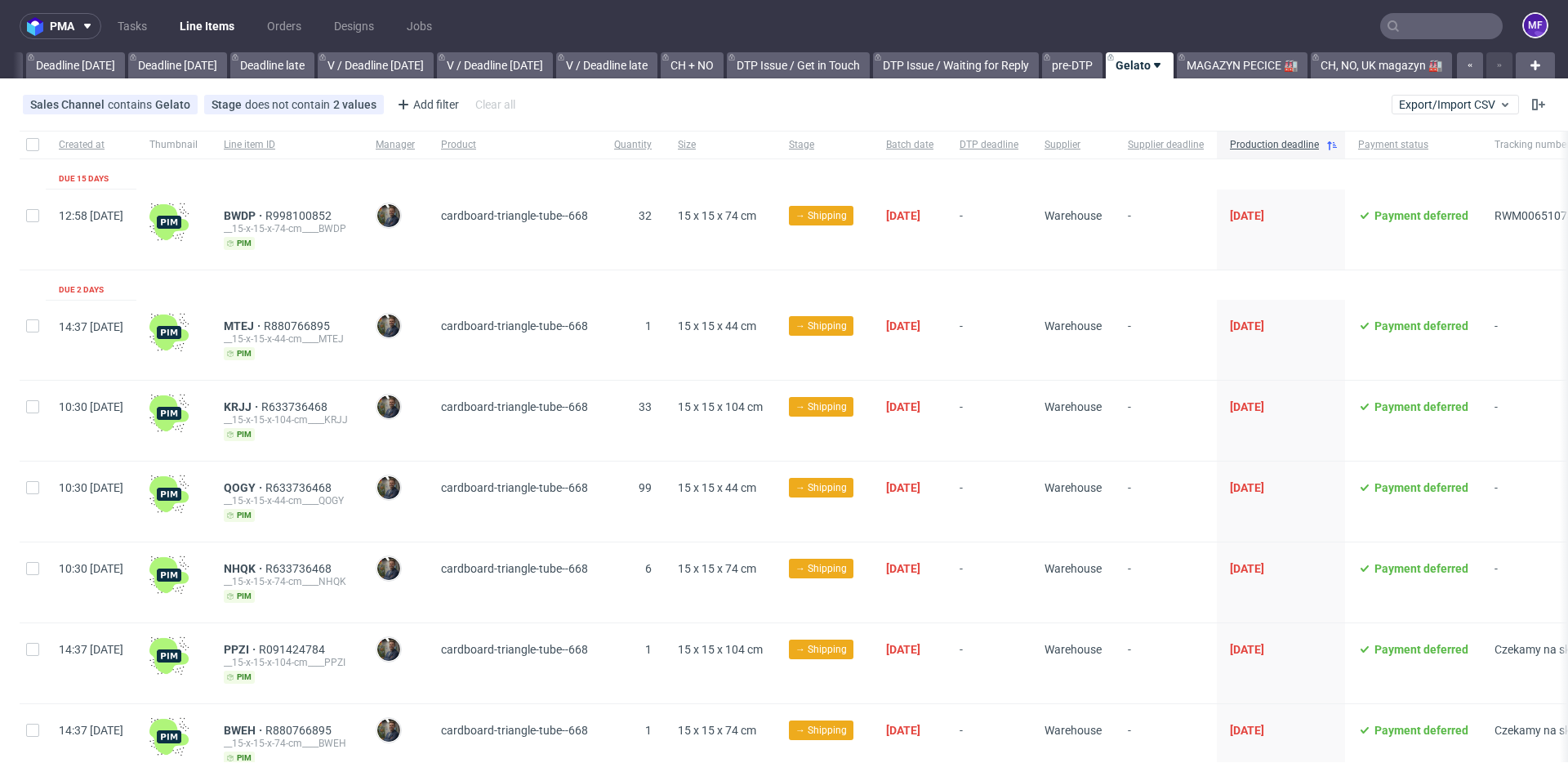
scroll to position [10, 0]
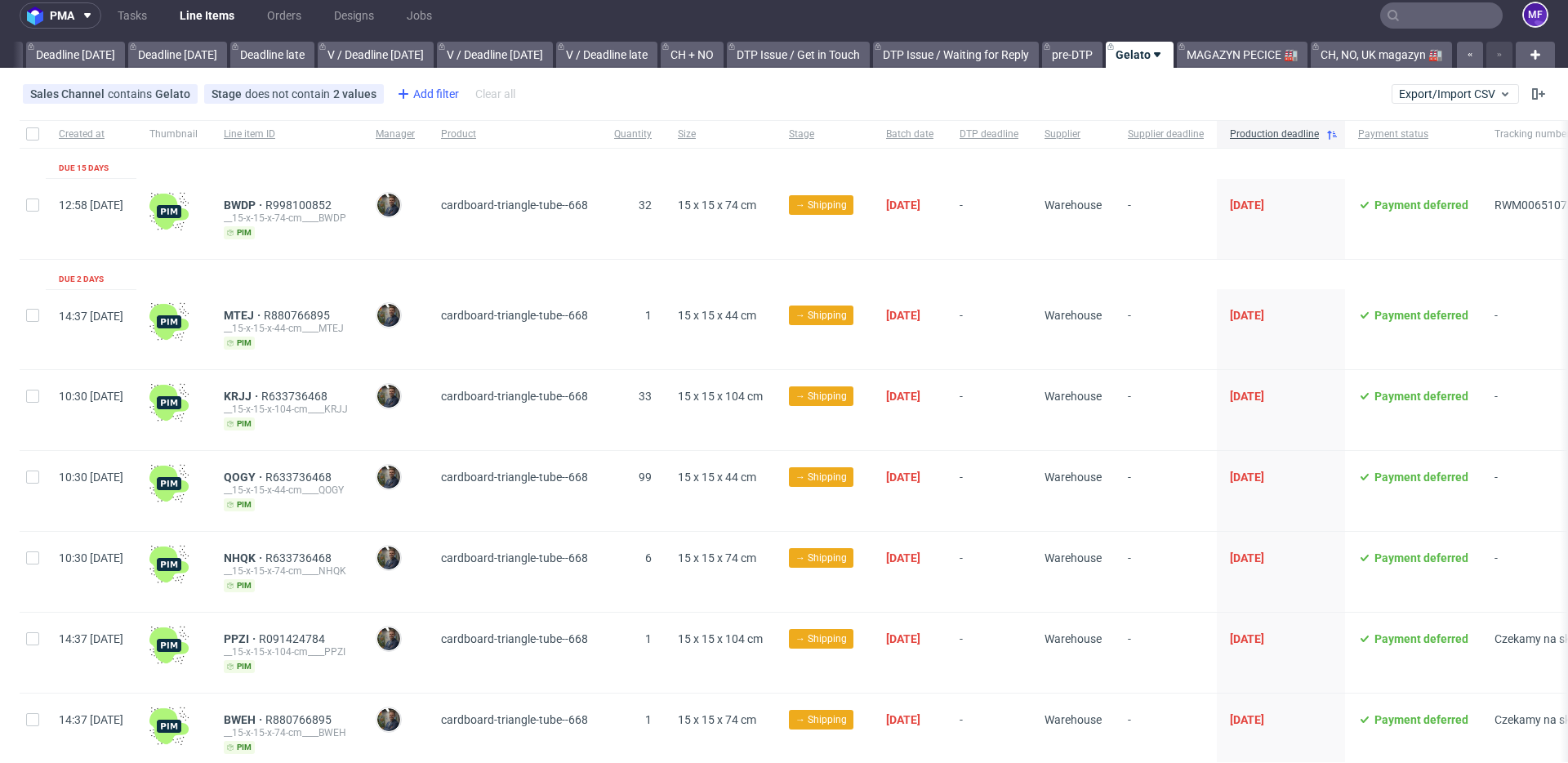
click at [439, 97] on div "Add filter" at bounding box center [427, 94] width 72 height 26
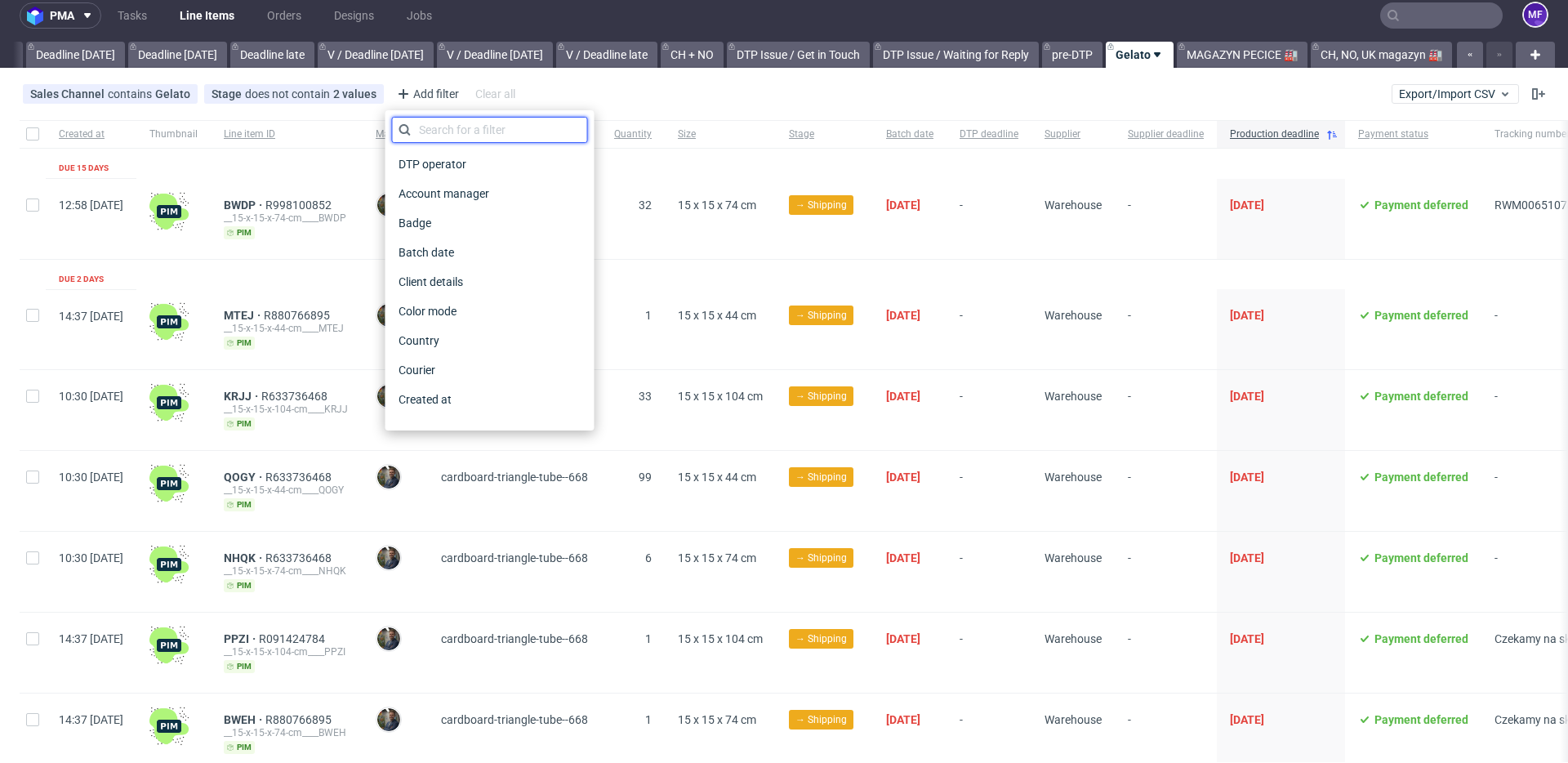
click at [447, 134] on input "text" at bounding box center [490, 130] width 196 height 26
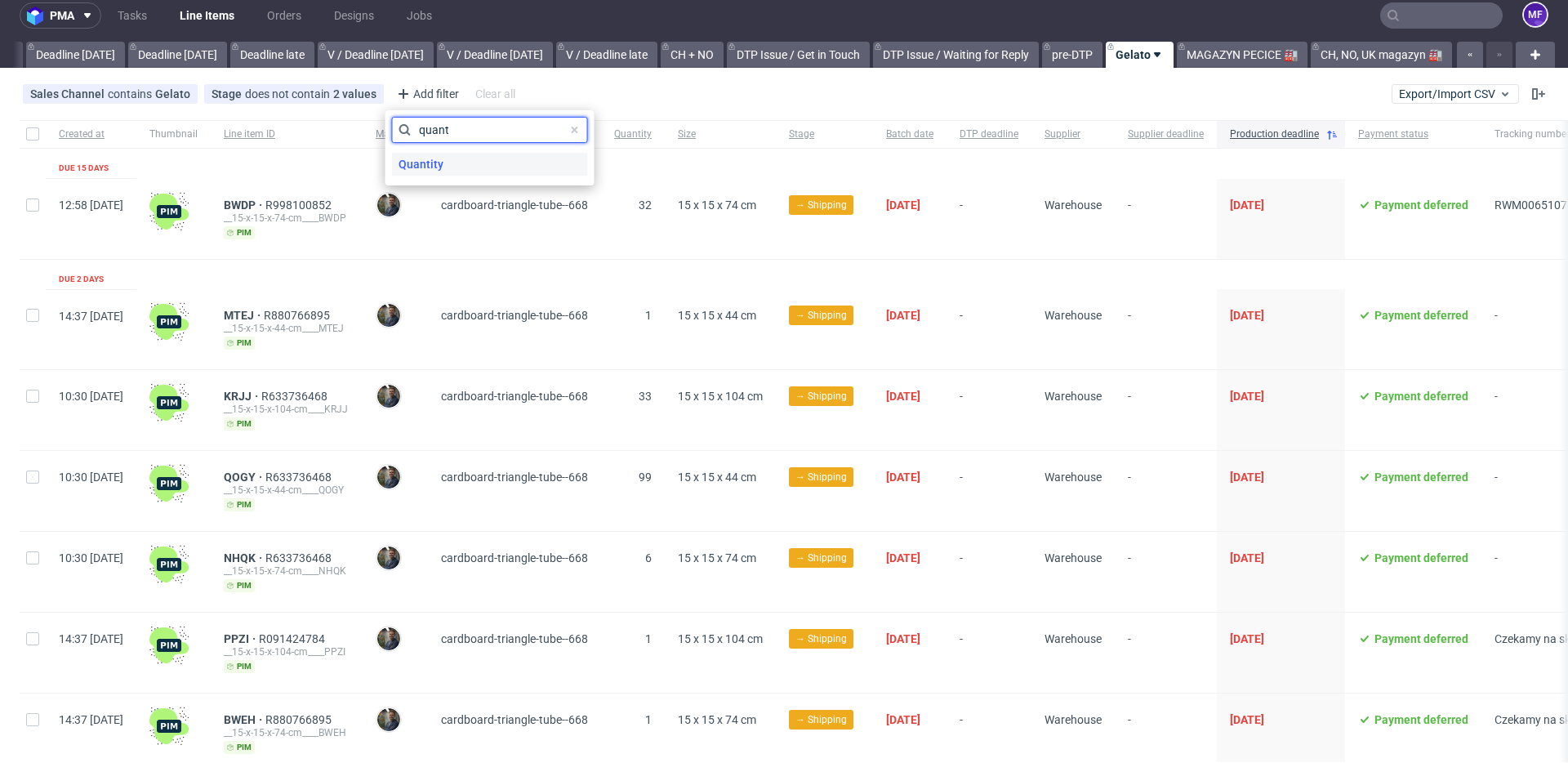
type input "quant"
click at [440, 164] on span "Quantity" at bounding box center [421, 164] width 58 height 23
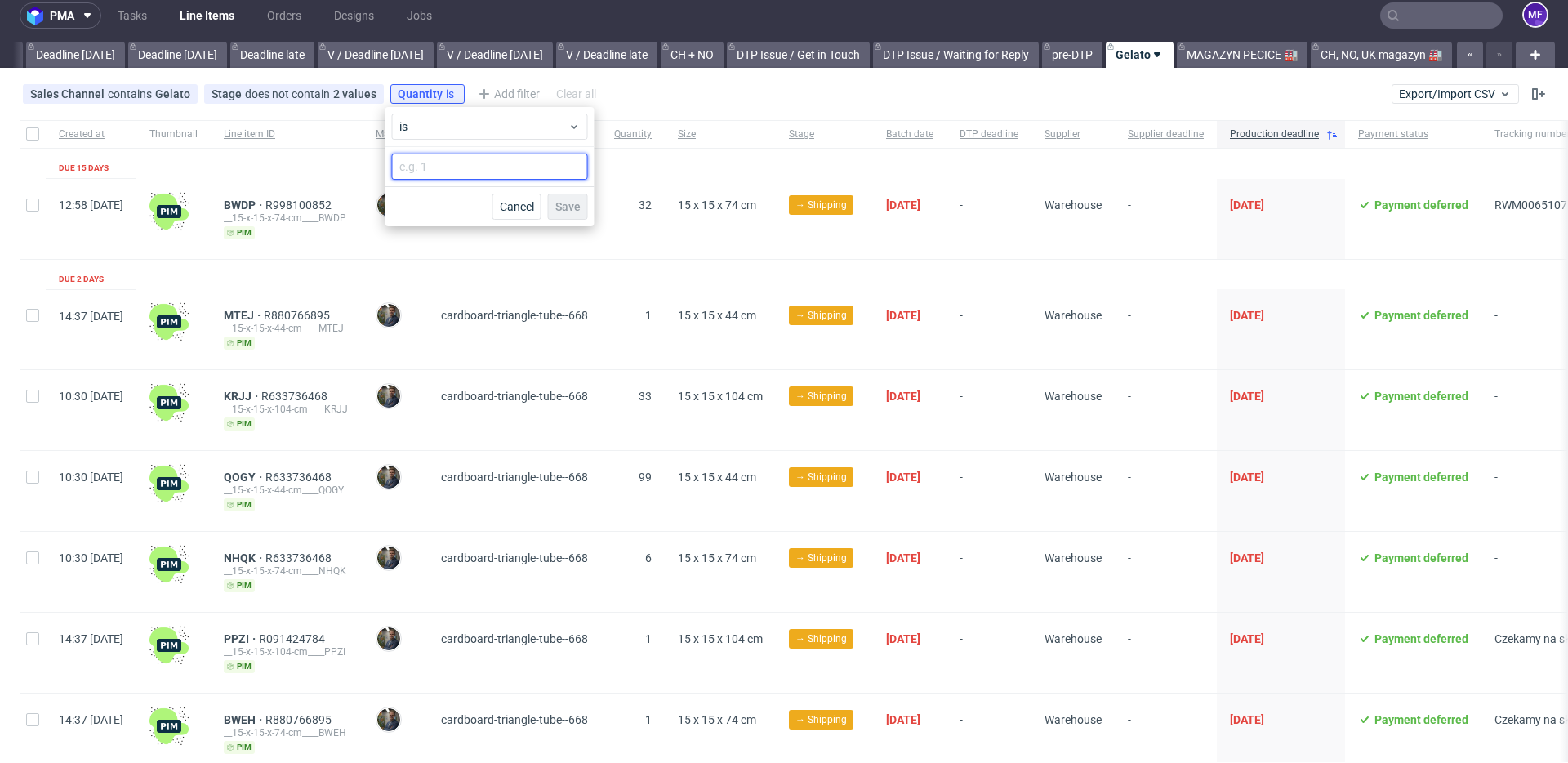
click at [445, 159] on input "number" at bounding box center [490, 167] width 196 height 26
type input "2"
click at [565, 206] on span "Save" at bounding box center [567, 207] width 25 height 11
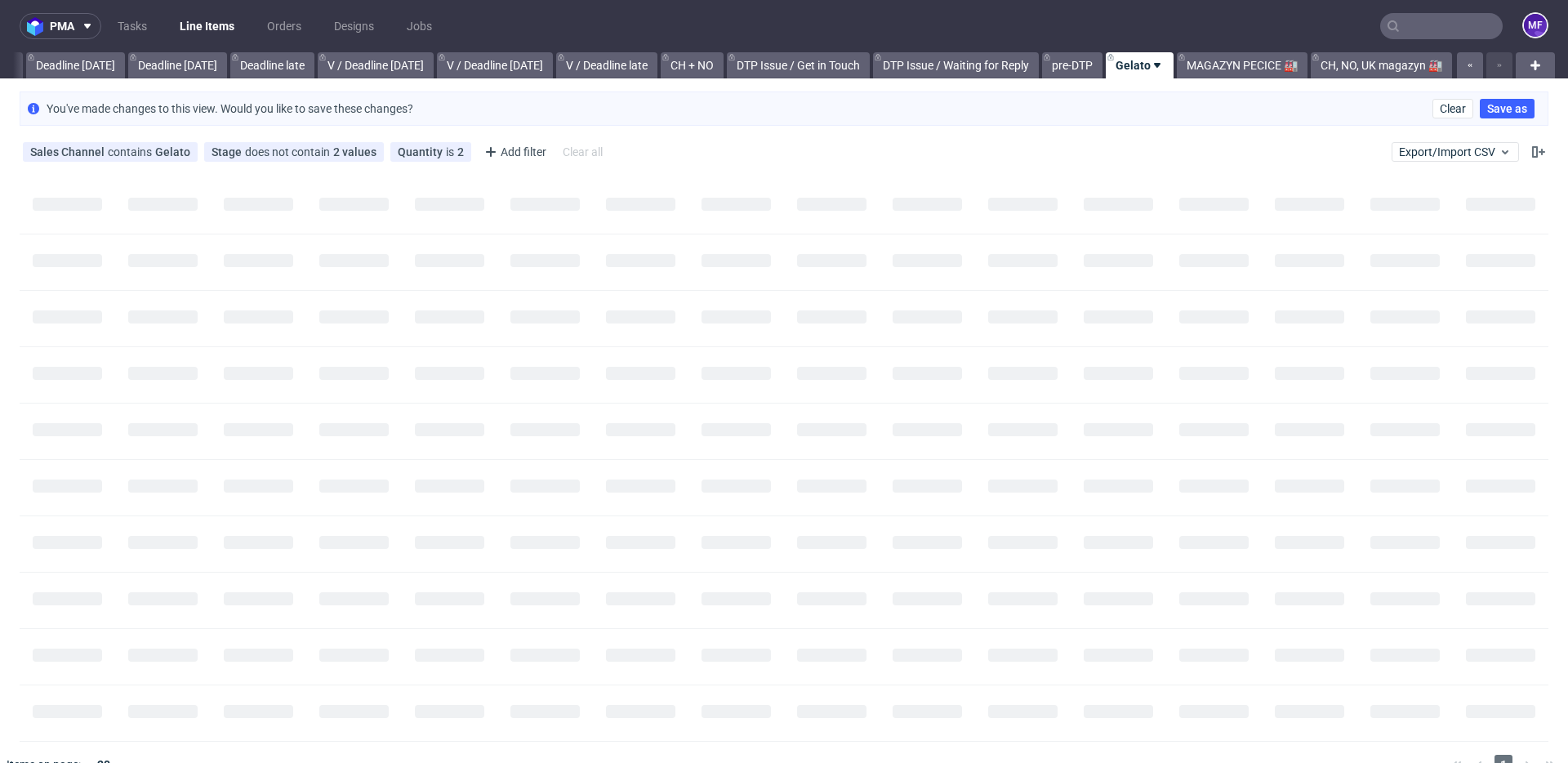
scroll to position [0, 1745]
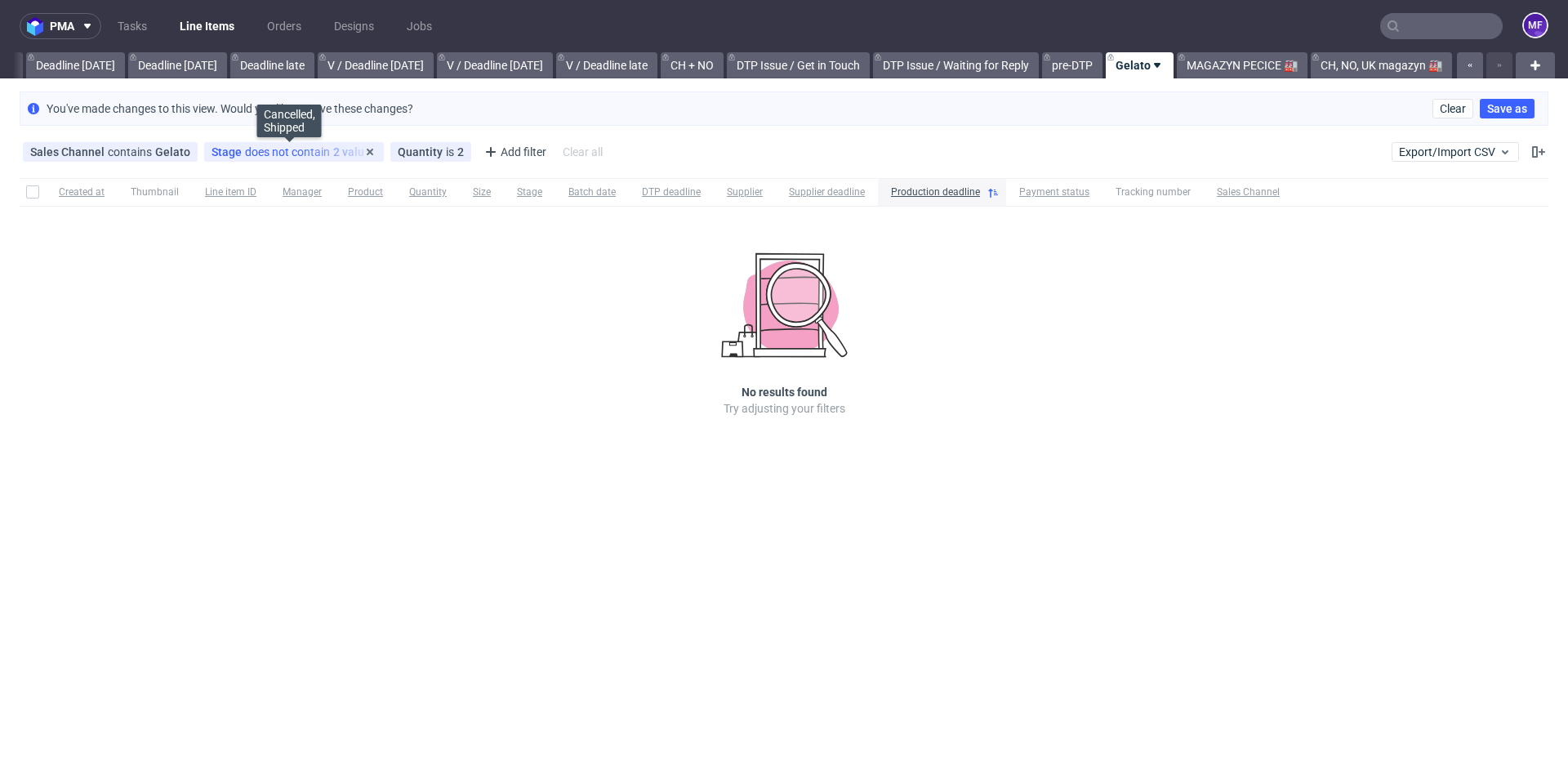
click at [298, 154] on div "Stage does not contain 2 values" at bounding box center [294, 152] width 165 height 13
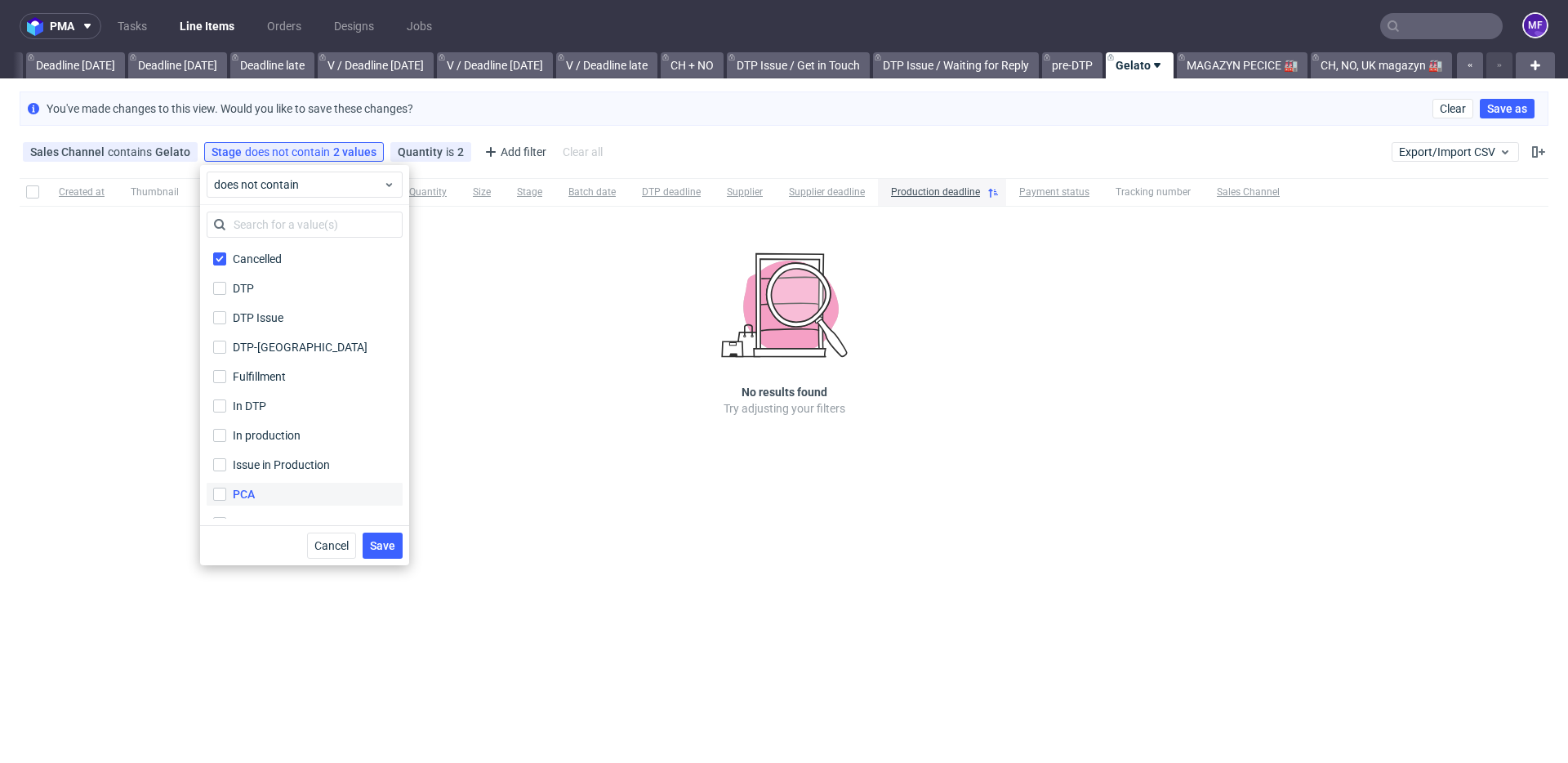
scroll to position [108, 0]
drag, startPoint x: 247, startPoint y: 470, endPoint x: 266, endPoint y: 478, distance: 20.6
click at [249, 471] on div "Shipped" at bounding box center [254, 475] width 43 height 17
click at [249, 479] on div "Shipped" at bounding box center [254, 475] width 43 height 17
click at [226, 479] on input "Shipped" at bounding box center [220, 475] width 13 height 13
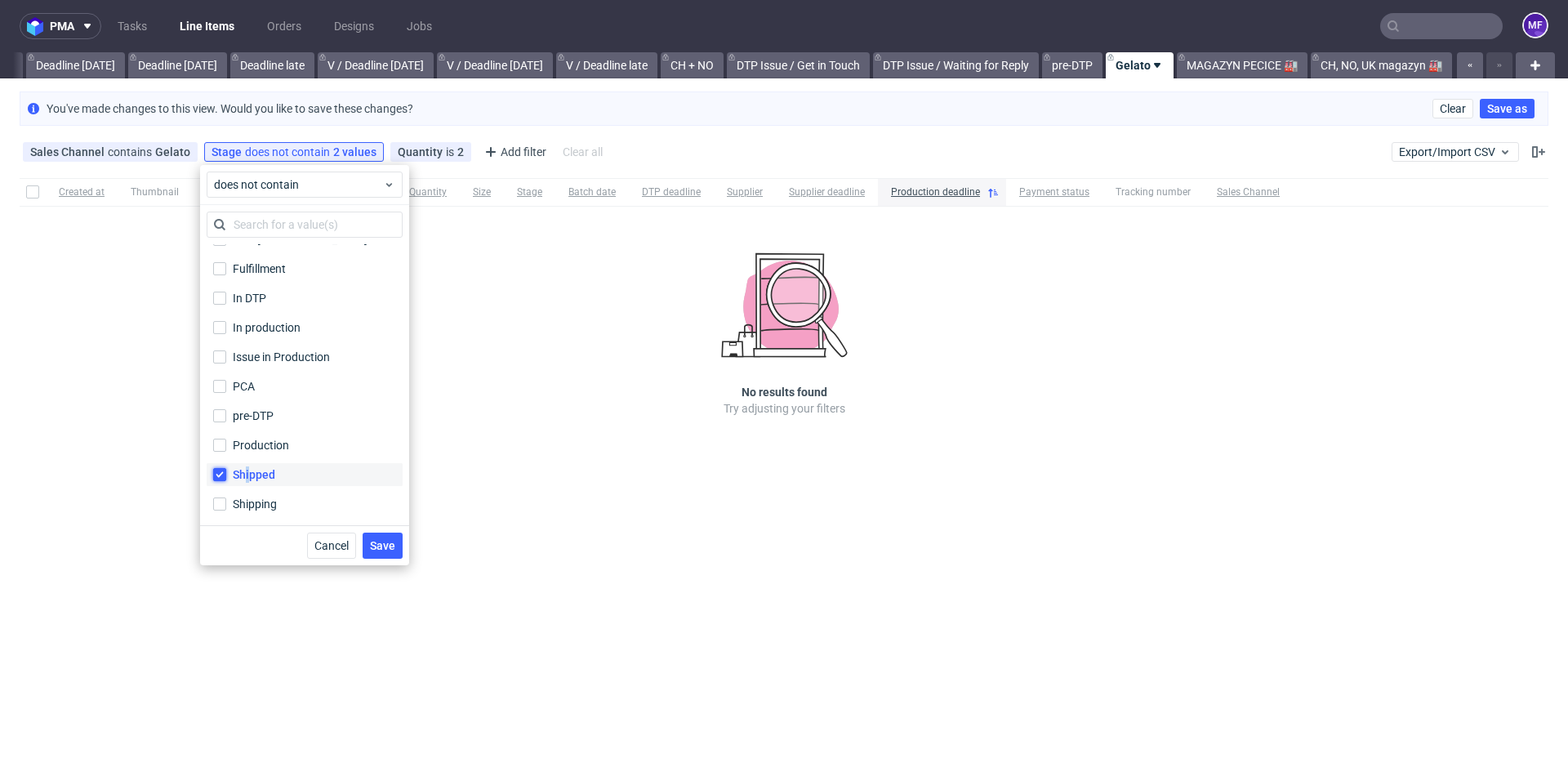
checkbox input "false"
click at [382, 540] on span "Save" at bounding box center [382, 545] width 25 height 11
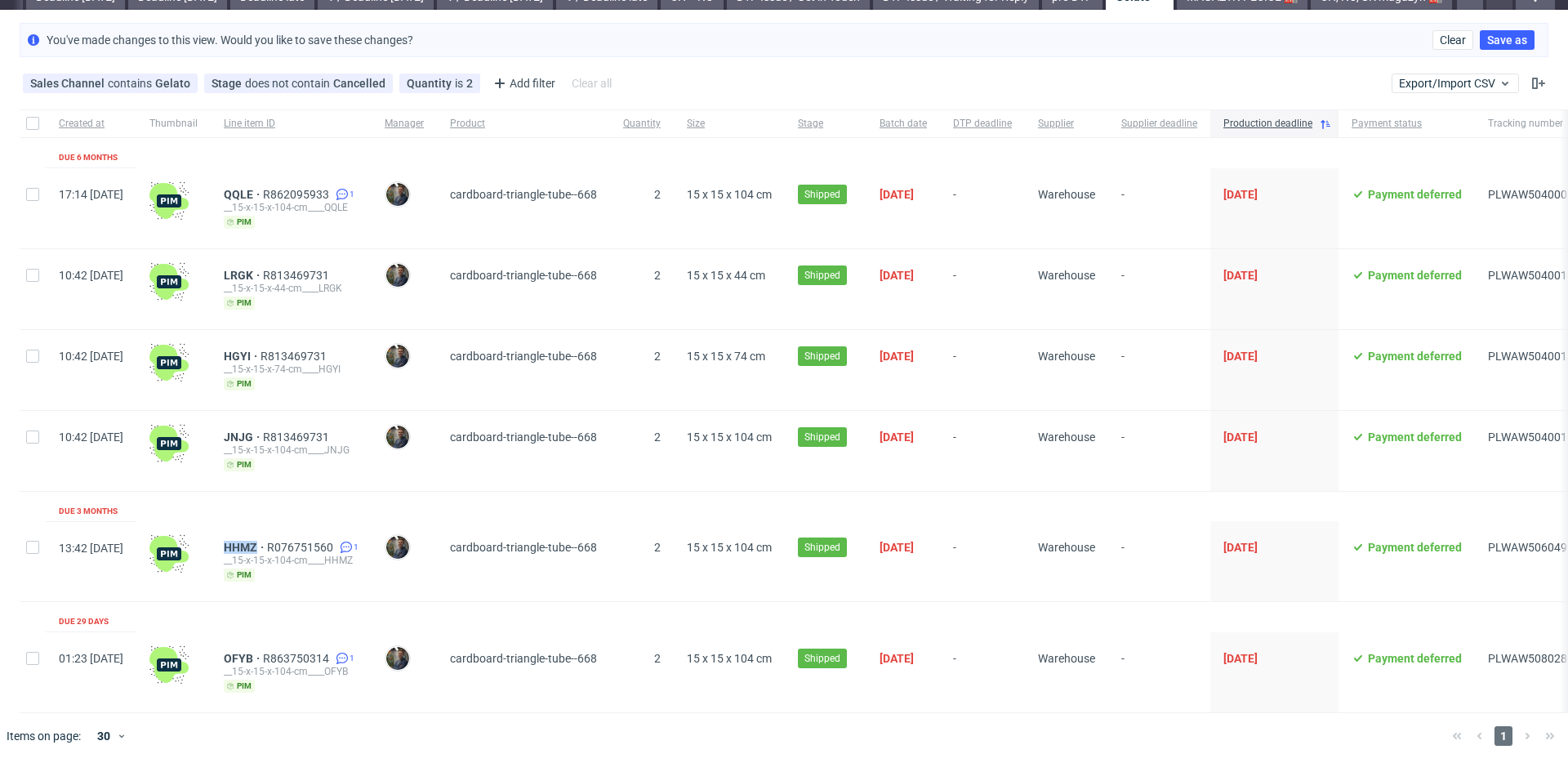
scroll to position [0, 0]
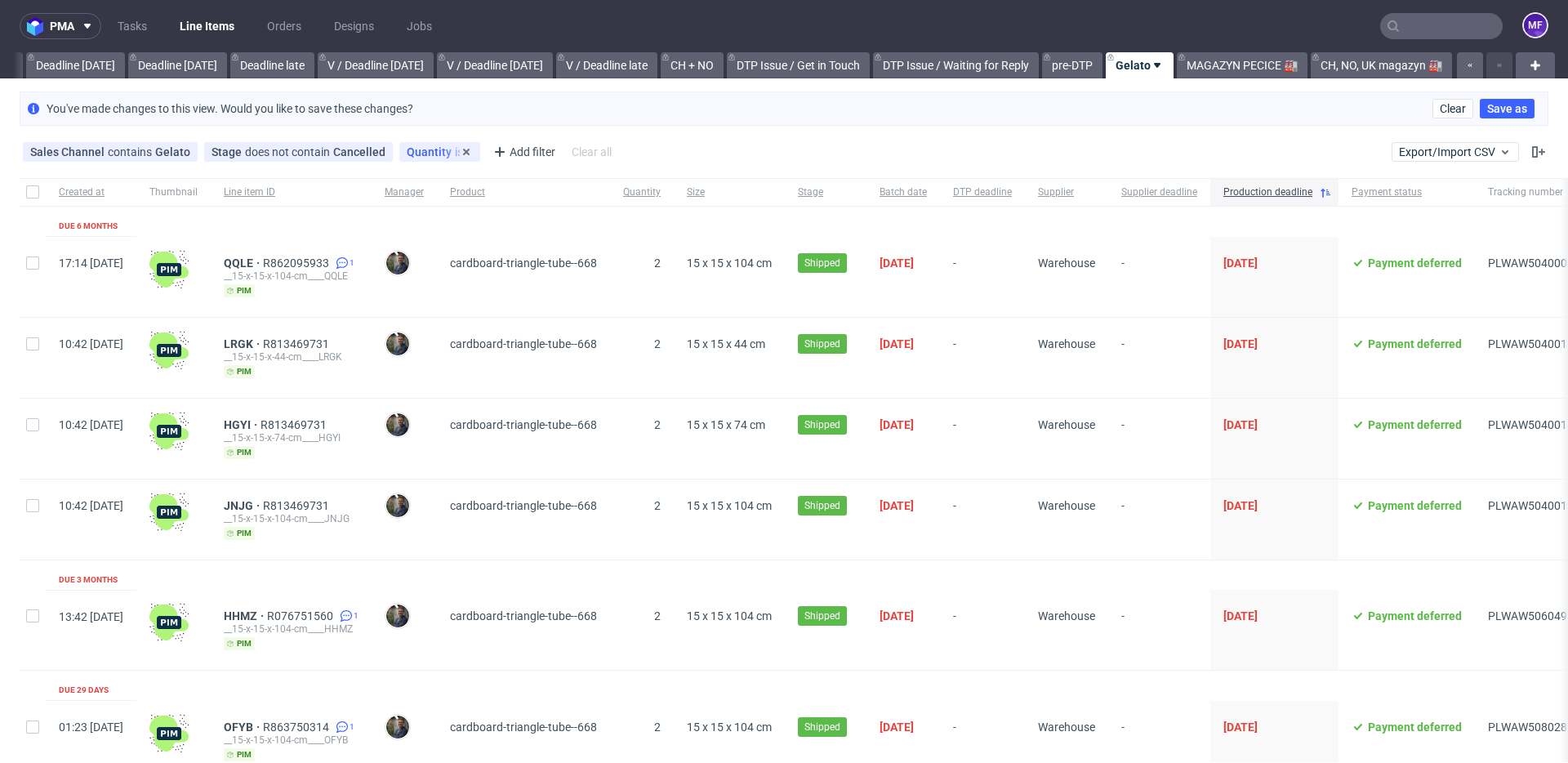
click at [438, 153] on div "Quantity is 2" at bounding box center [440, 152] width 66 height 13
click at [394, 223] on div "1" at bounding box center [497, 224] width 209 height 39
type input "1"
click at [569, 259] on span "Save" at bounding box center [575, 264] width 25 height 11
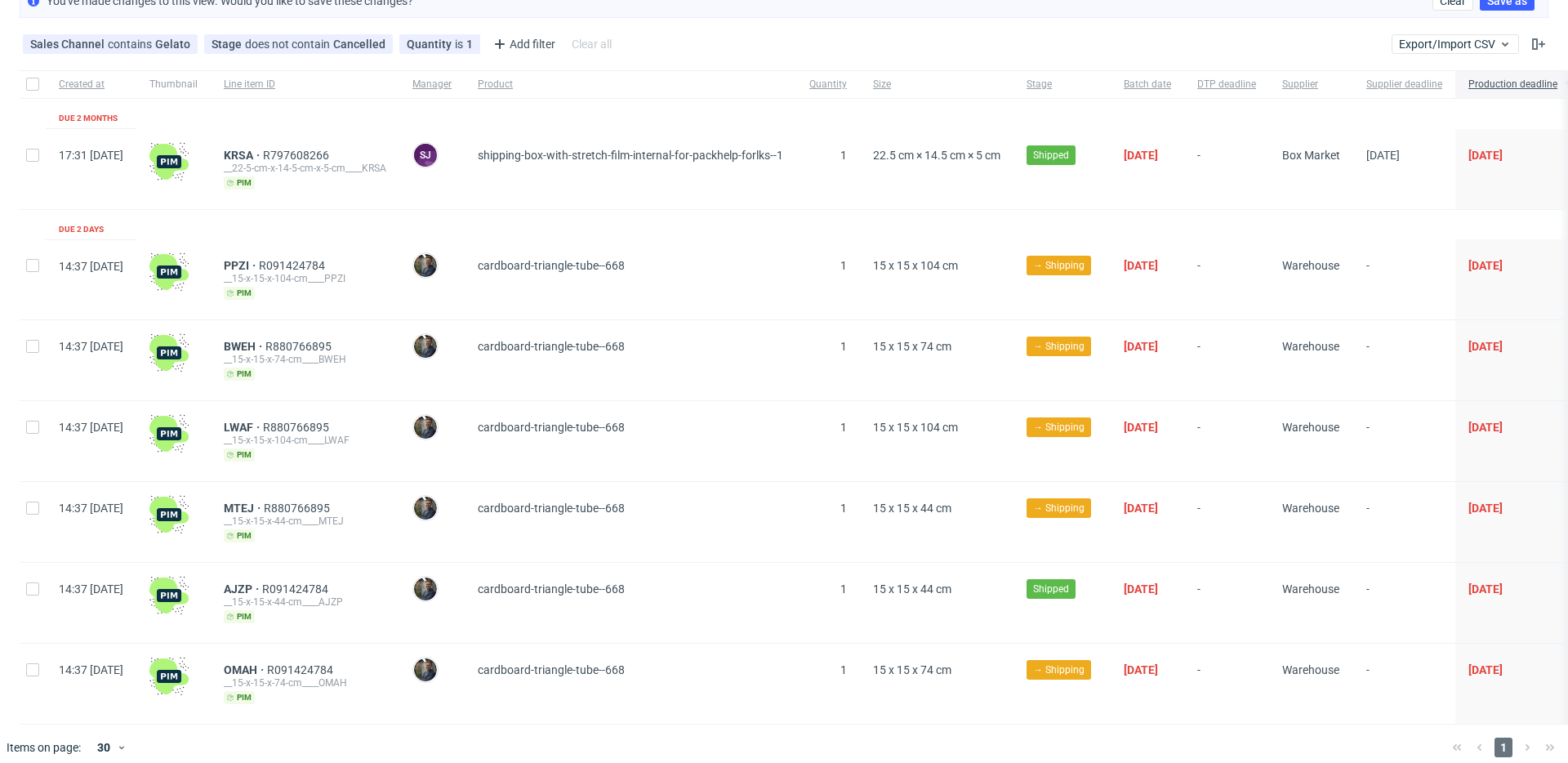
scroll to position [120, 0]
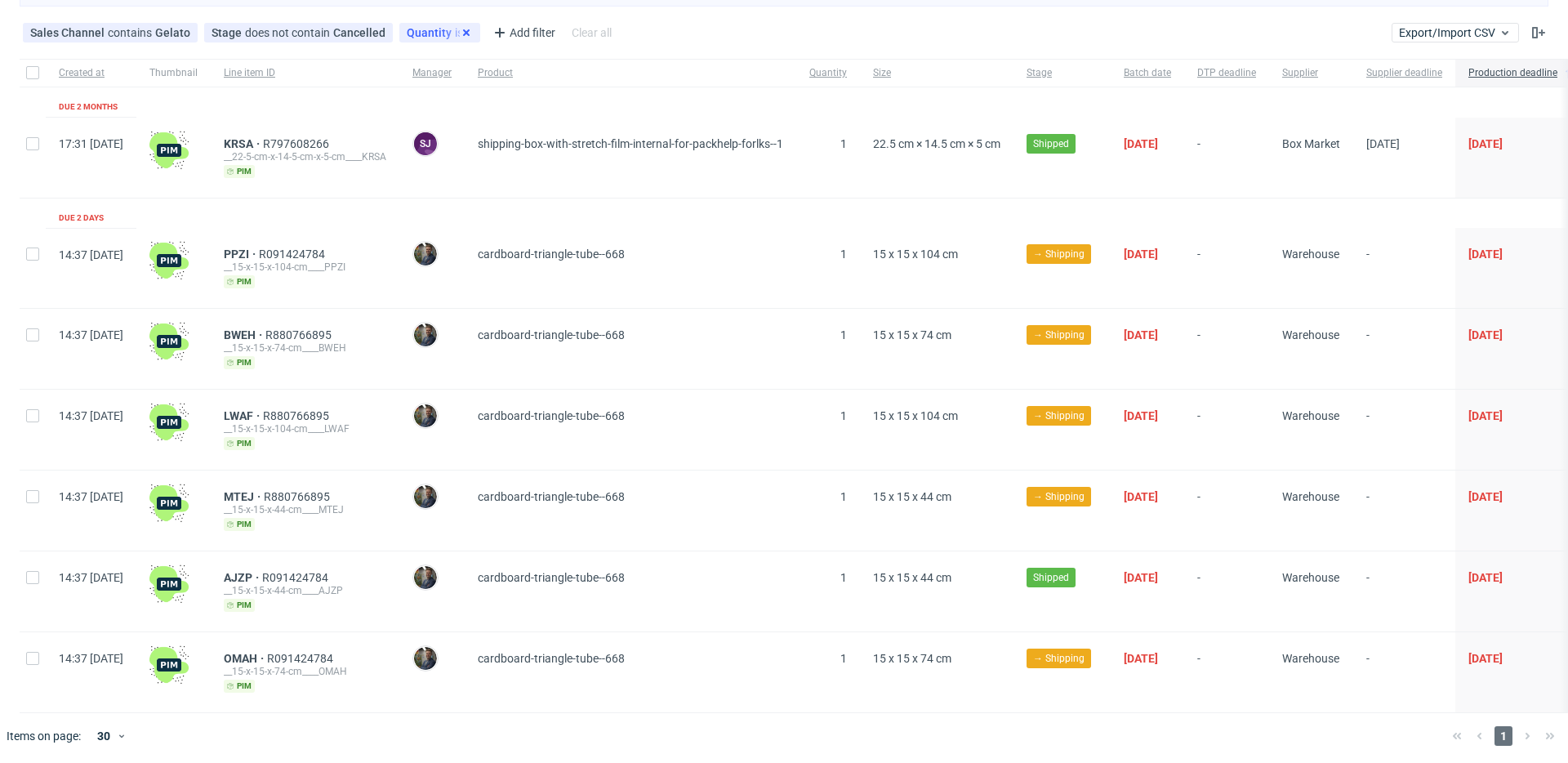
click at [463, 33] on use at bounding box center [465, 32] width 6 height 6
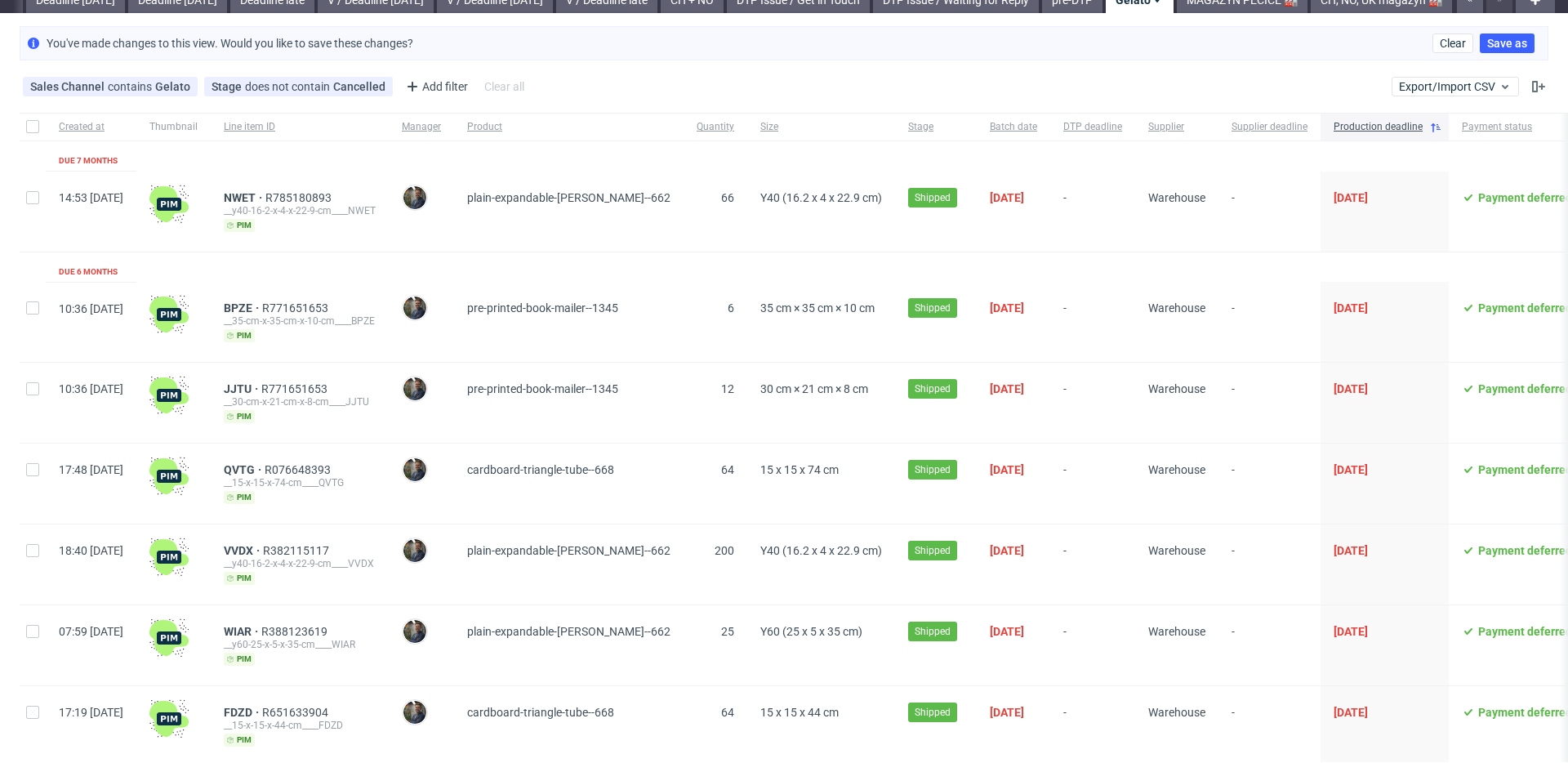
scroll to position [0, 0]
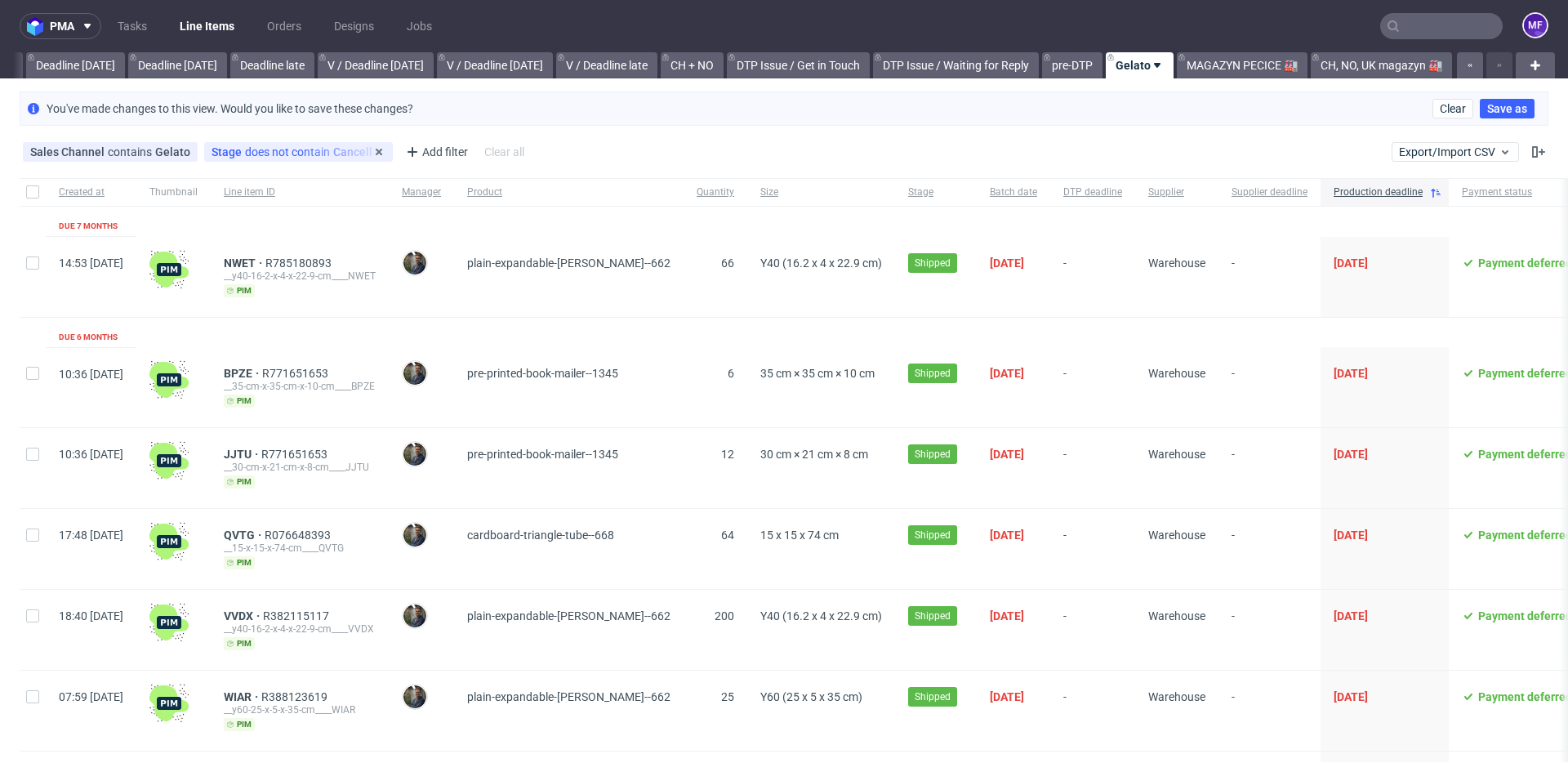
click at [309, 149] on div "Stage does not contain Cancelled" at bounding box center [299, 152] width 174 height 13
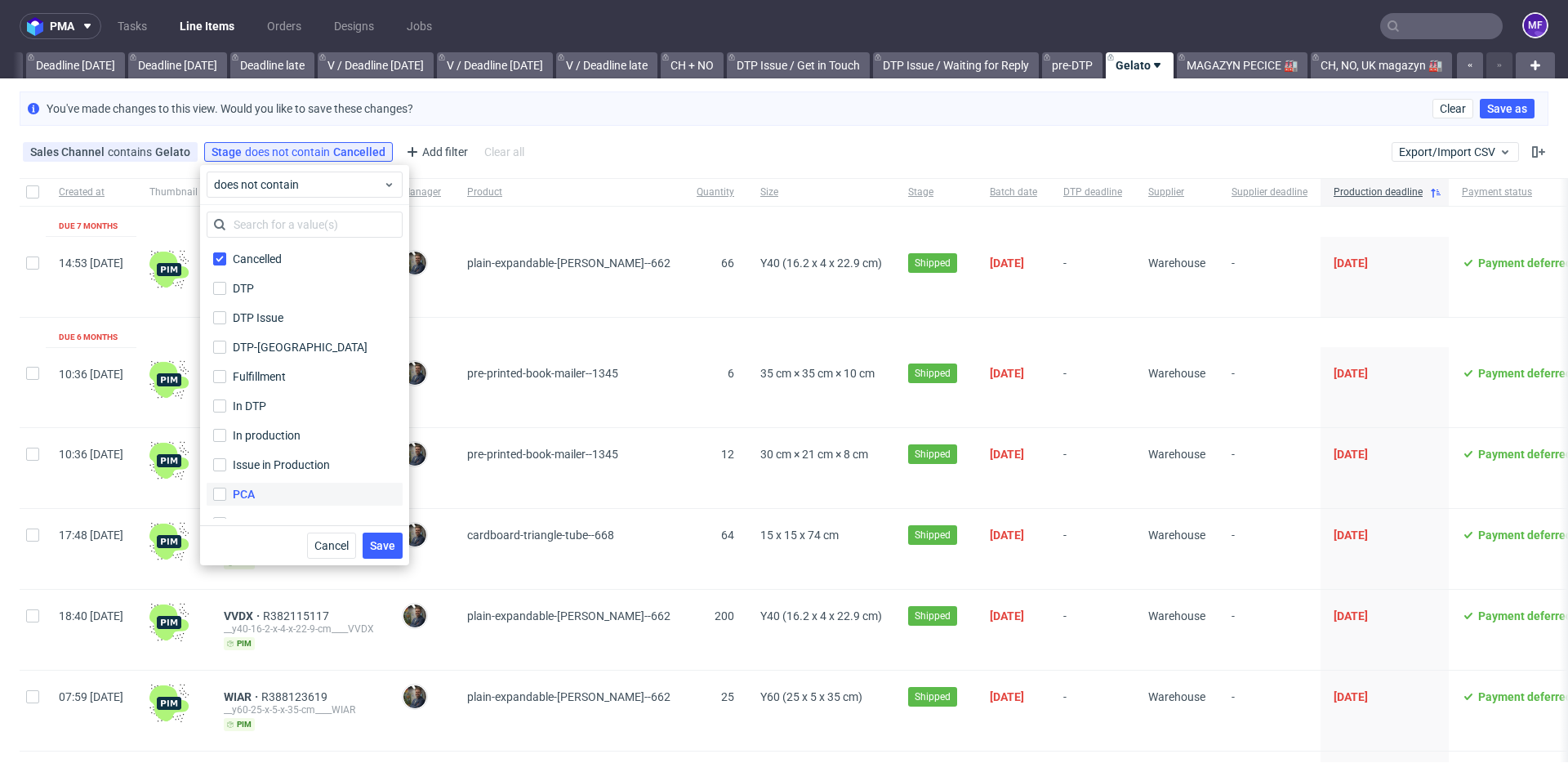
scroll to position [108, 0]
click at [272, 475] on div "Shipped" at bounding box center [254, 475] width 43 height 17
click at [226, 475] on input "Shipped" at bounding box center [220, 475] width 13 height 13
checkbox input "true"
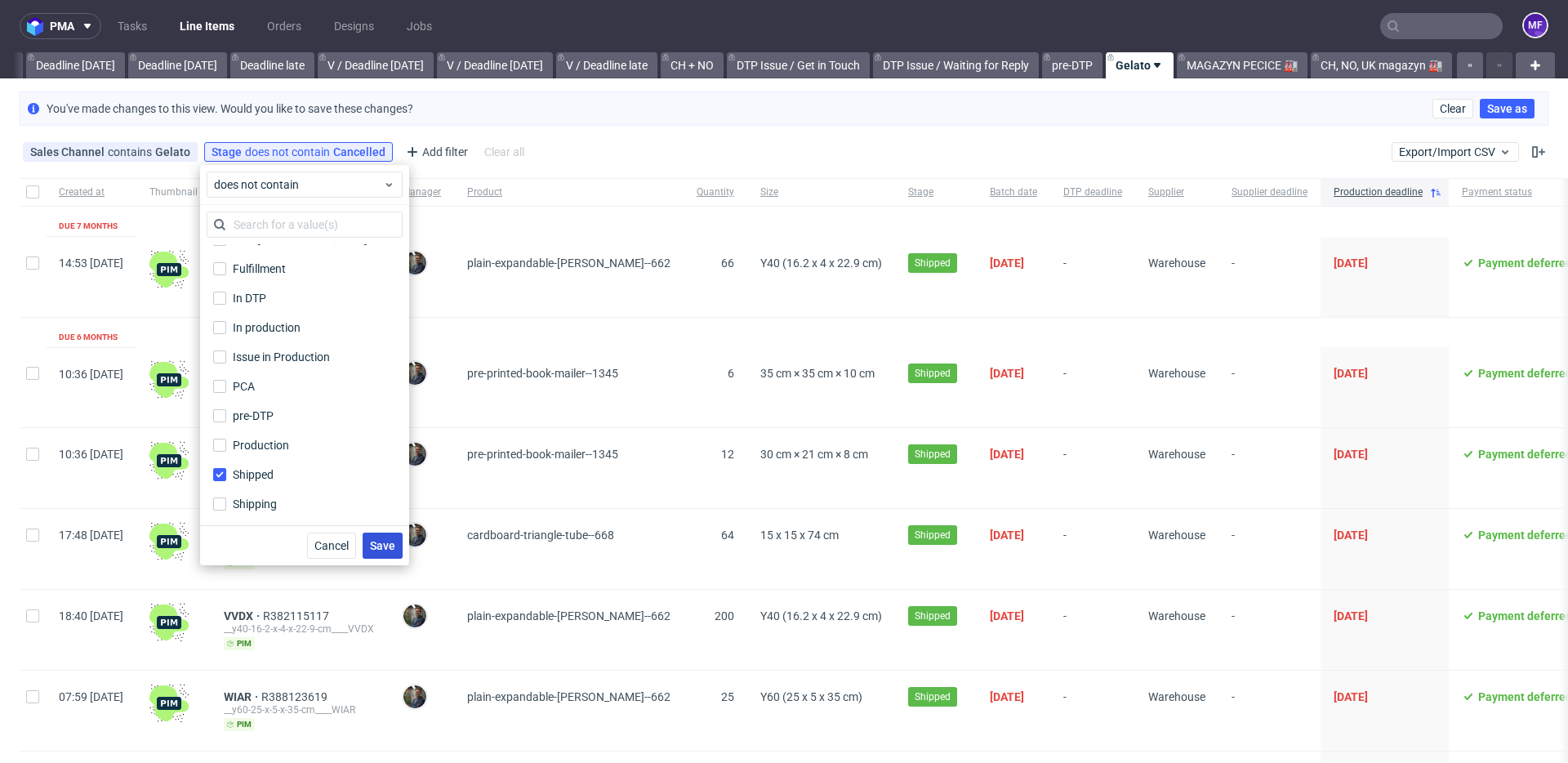
click at [392, 555] on button "Save" at bounding box center [382, 545] width 40 height 26
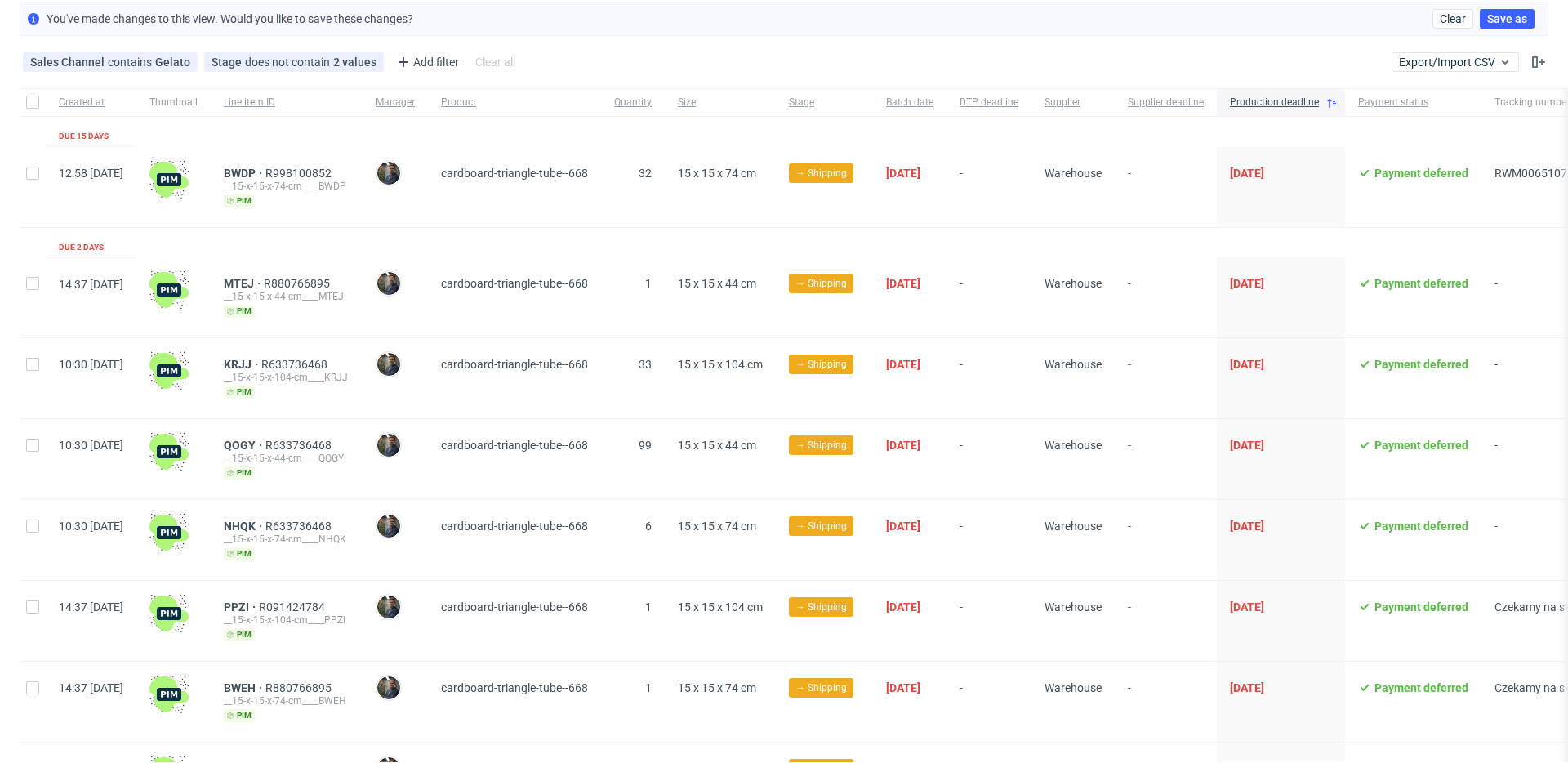
scroll to position [0, 0]
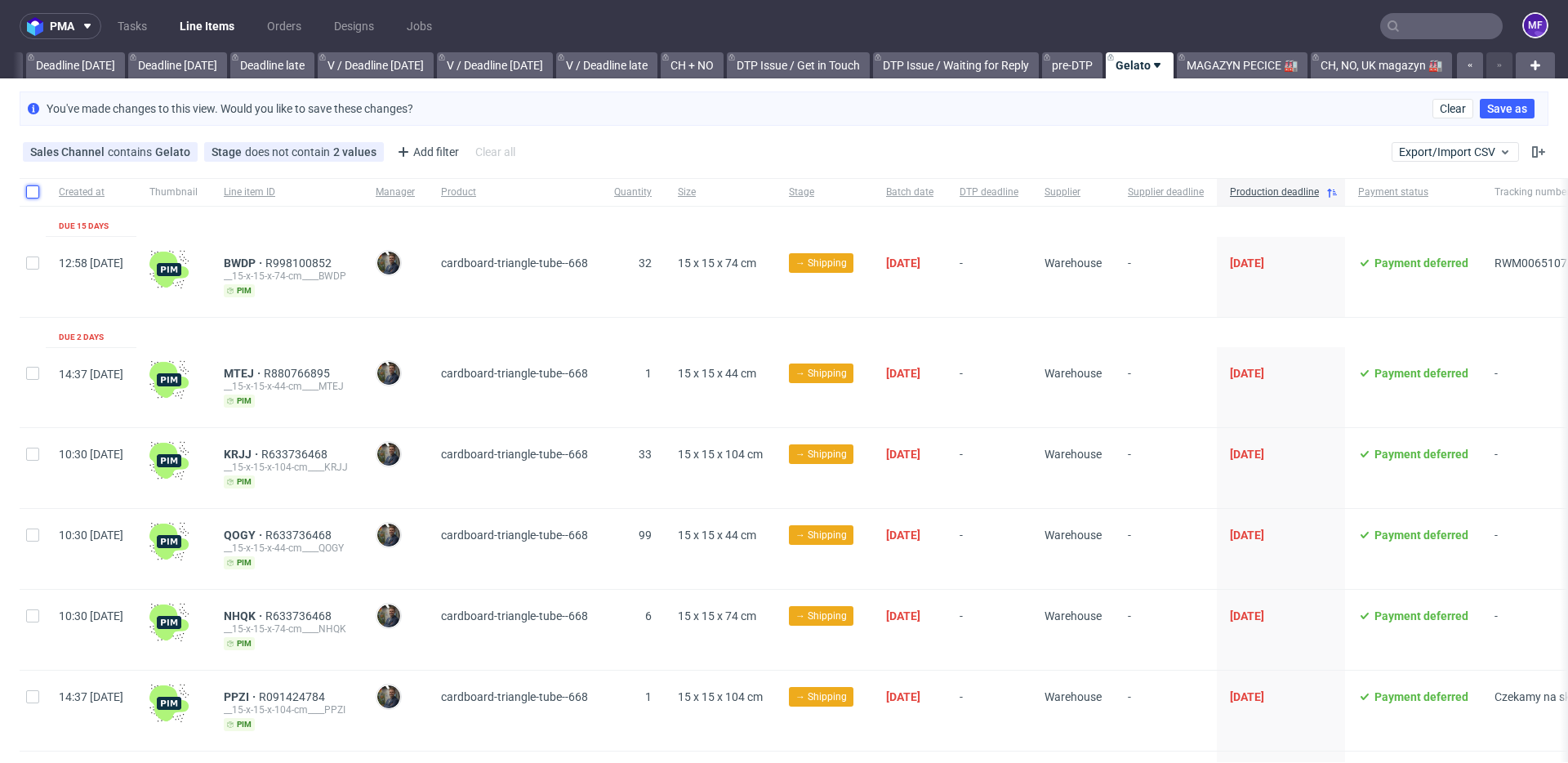
click at [36, 197] on input "checkbox" at bounding box center [32, 192] width 13 height 13
checkbox input "true"
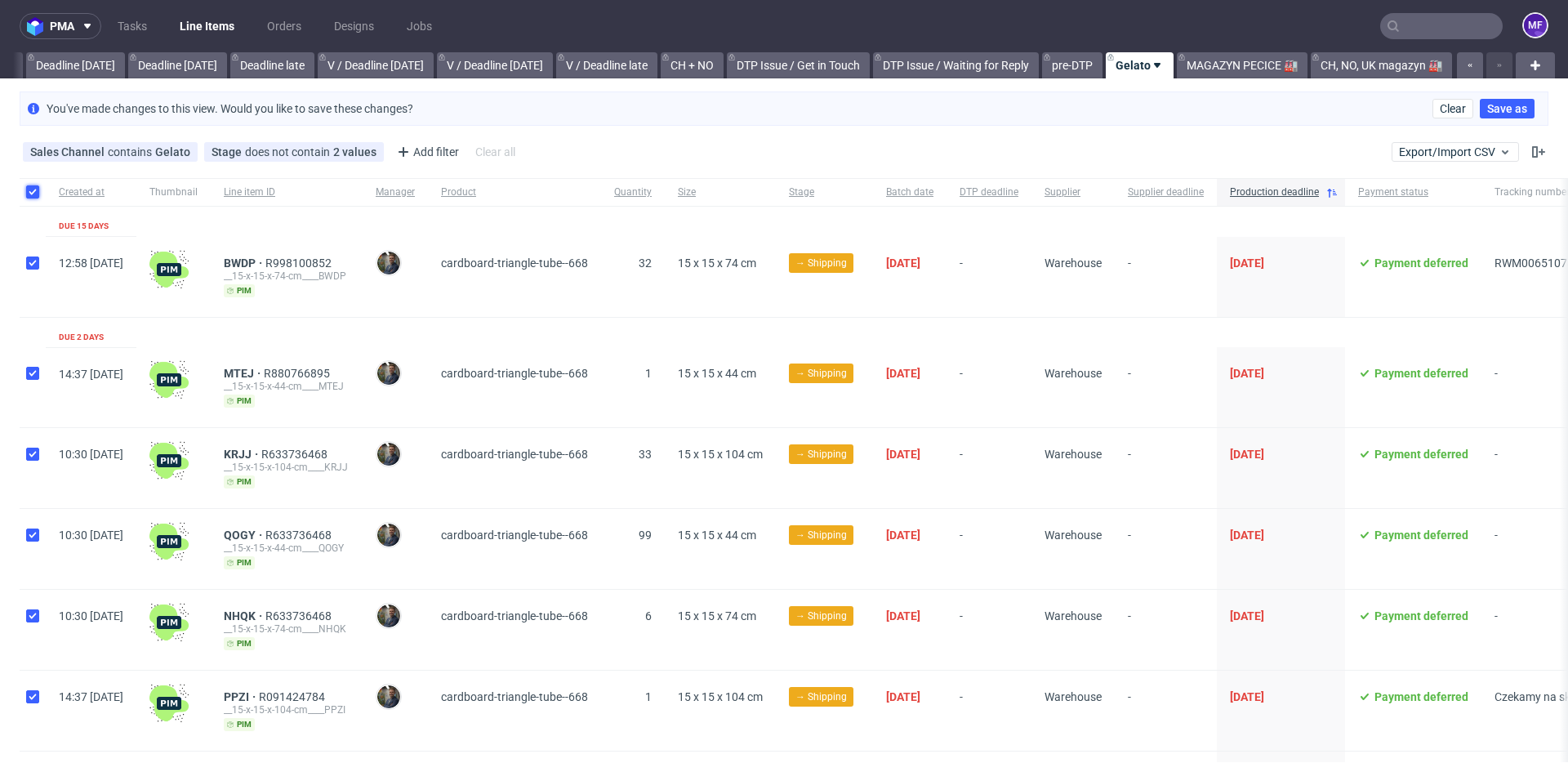
checkbox input "true"
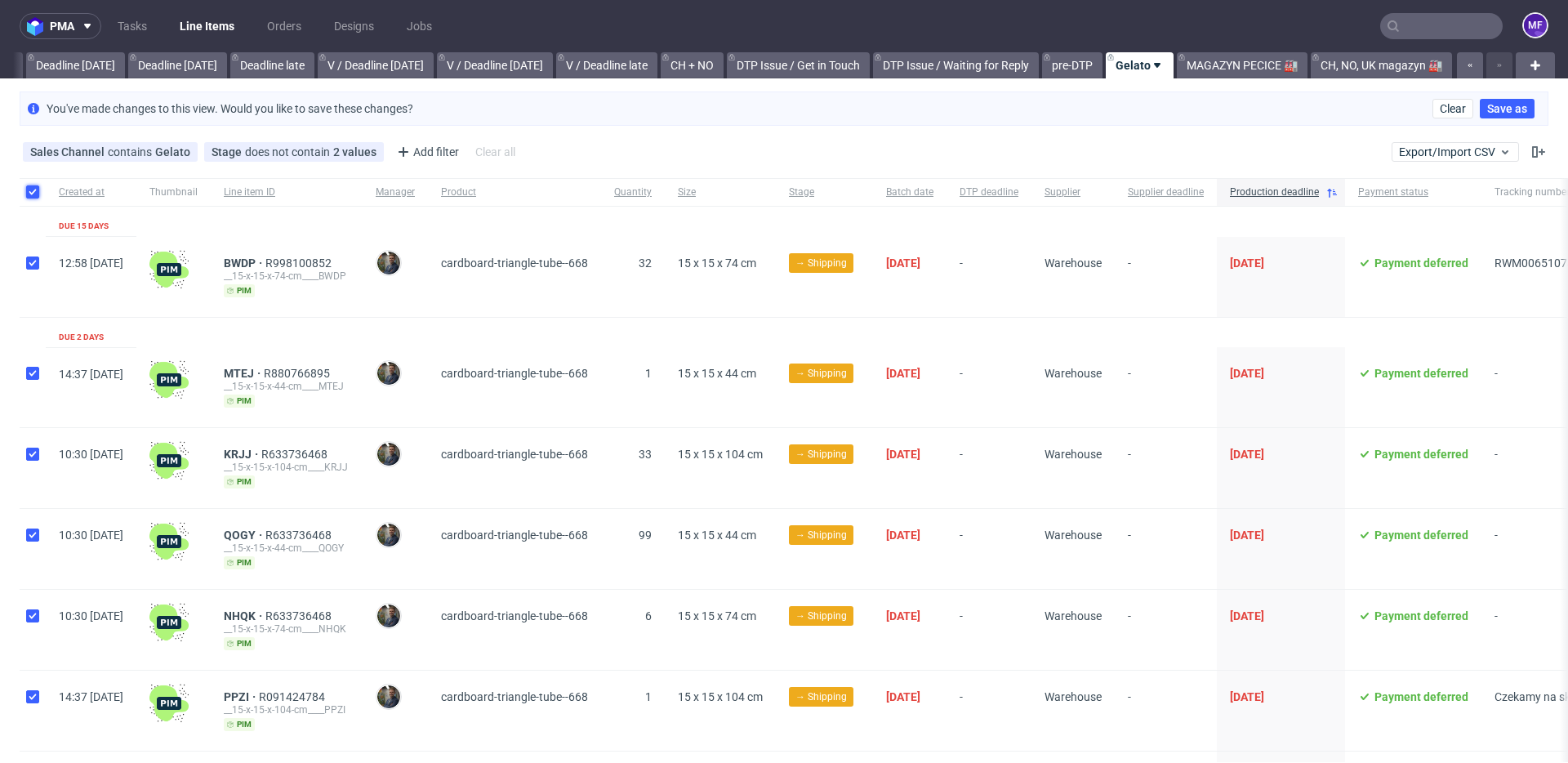
checkbox input "true"
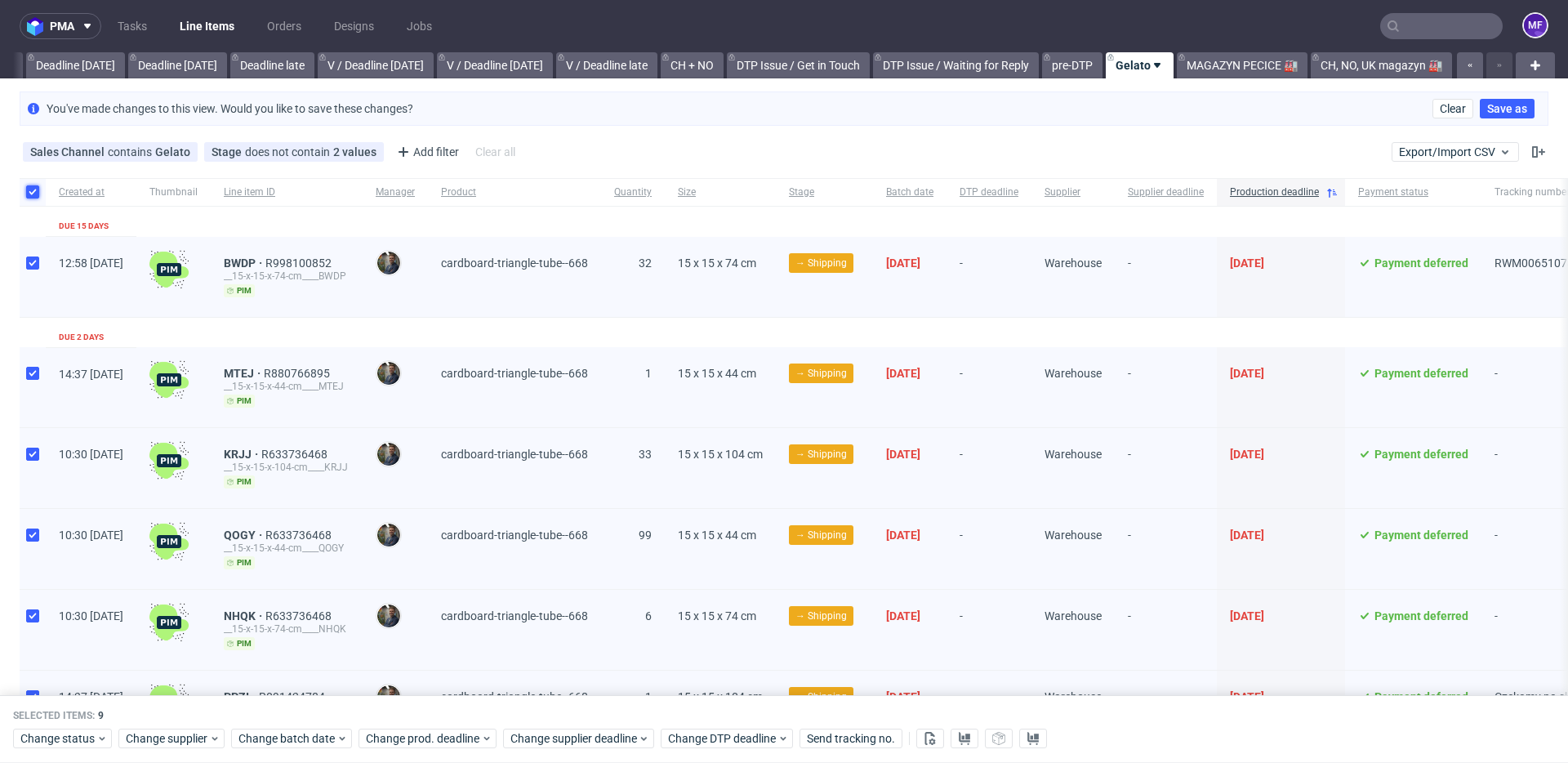
click at [36, 197] on input "checkbox" at bounding box center [32, 192] width 13 height 13
checkbox input "false"
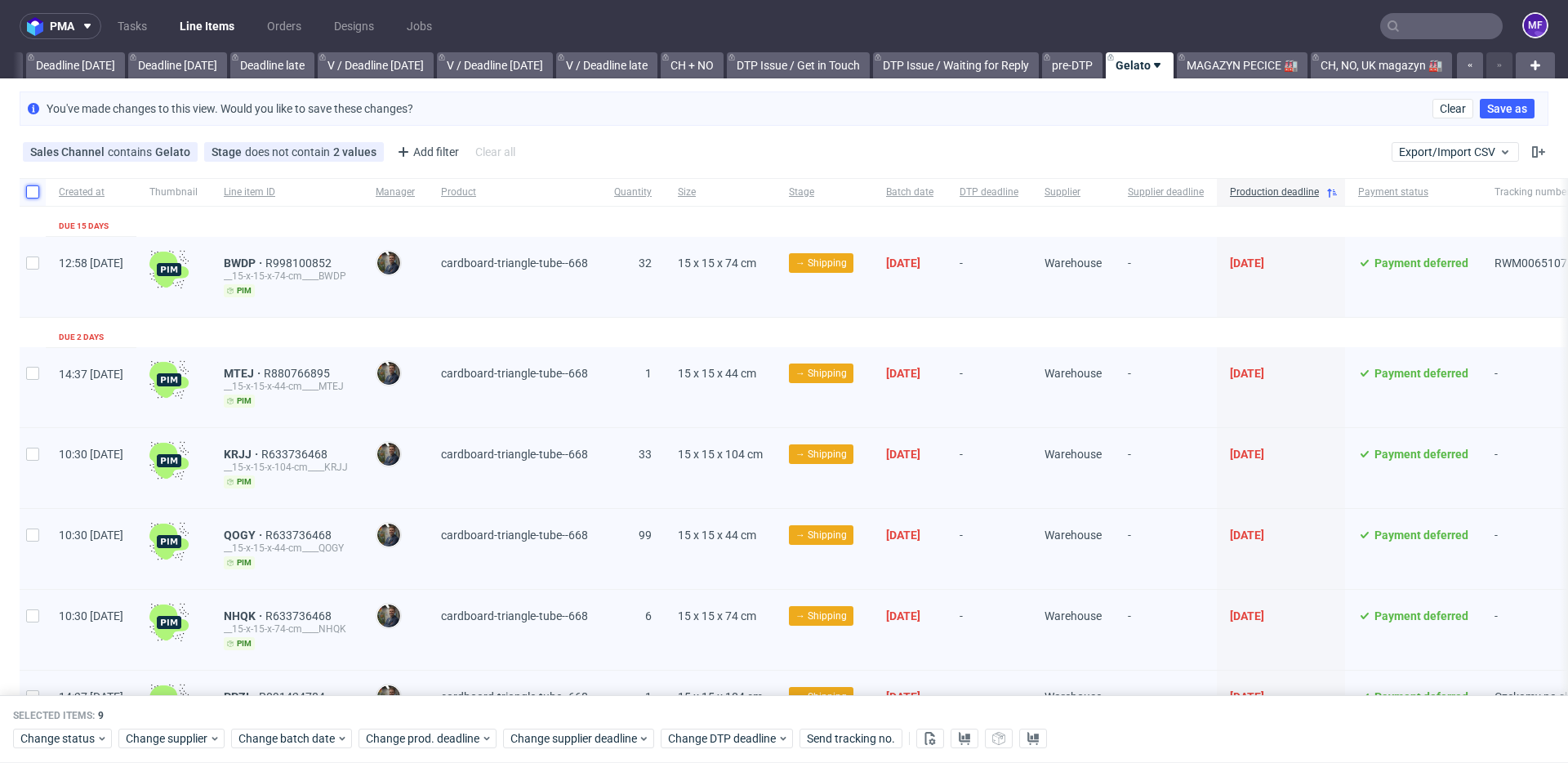
checkbox input "false"
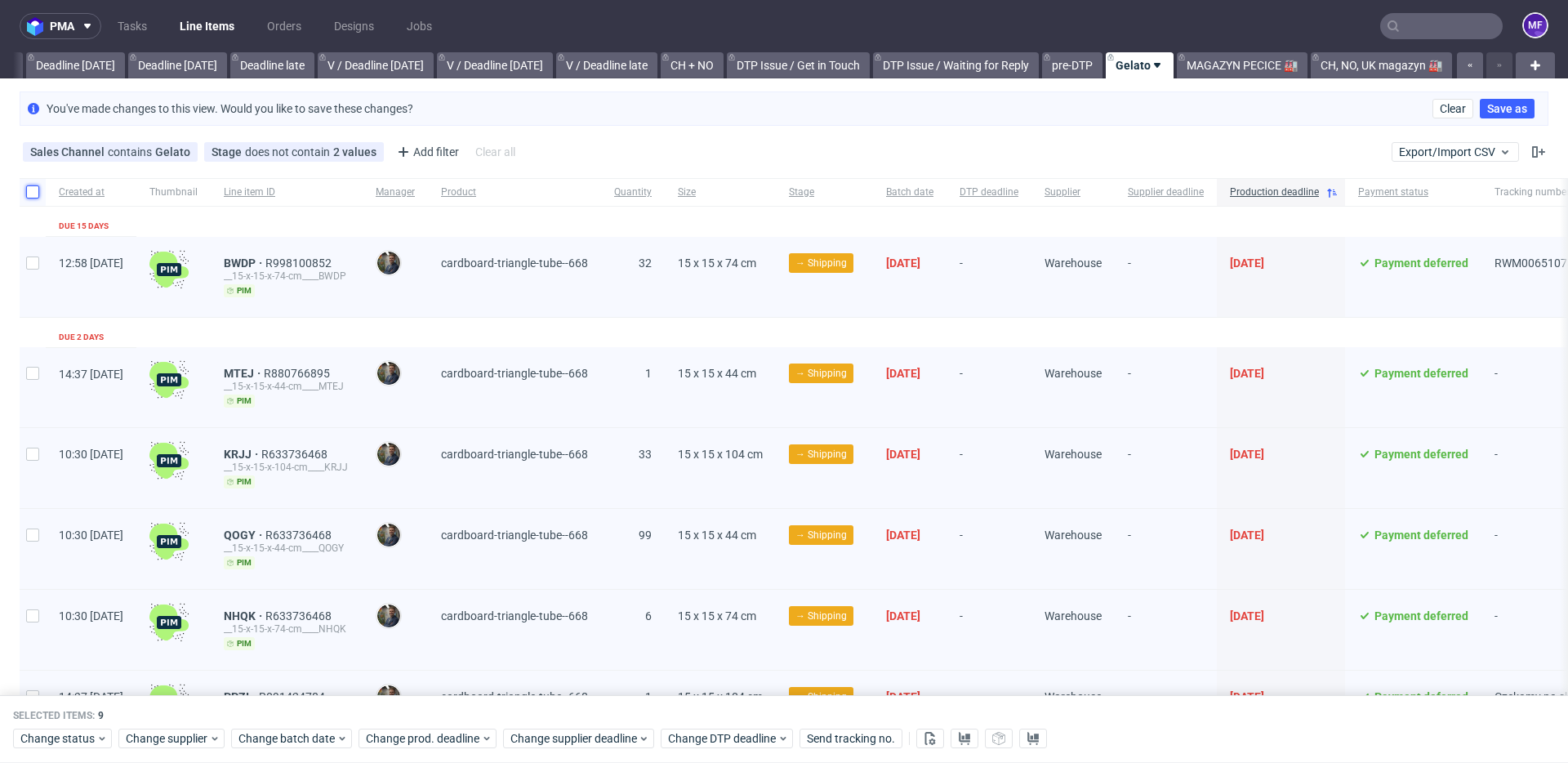
checkbox input "false"
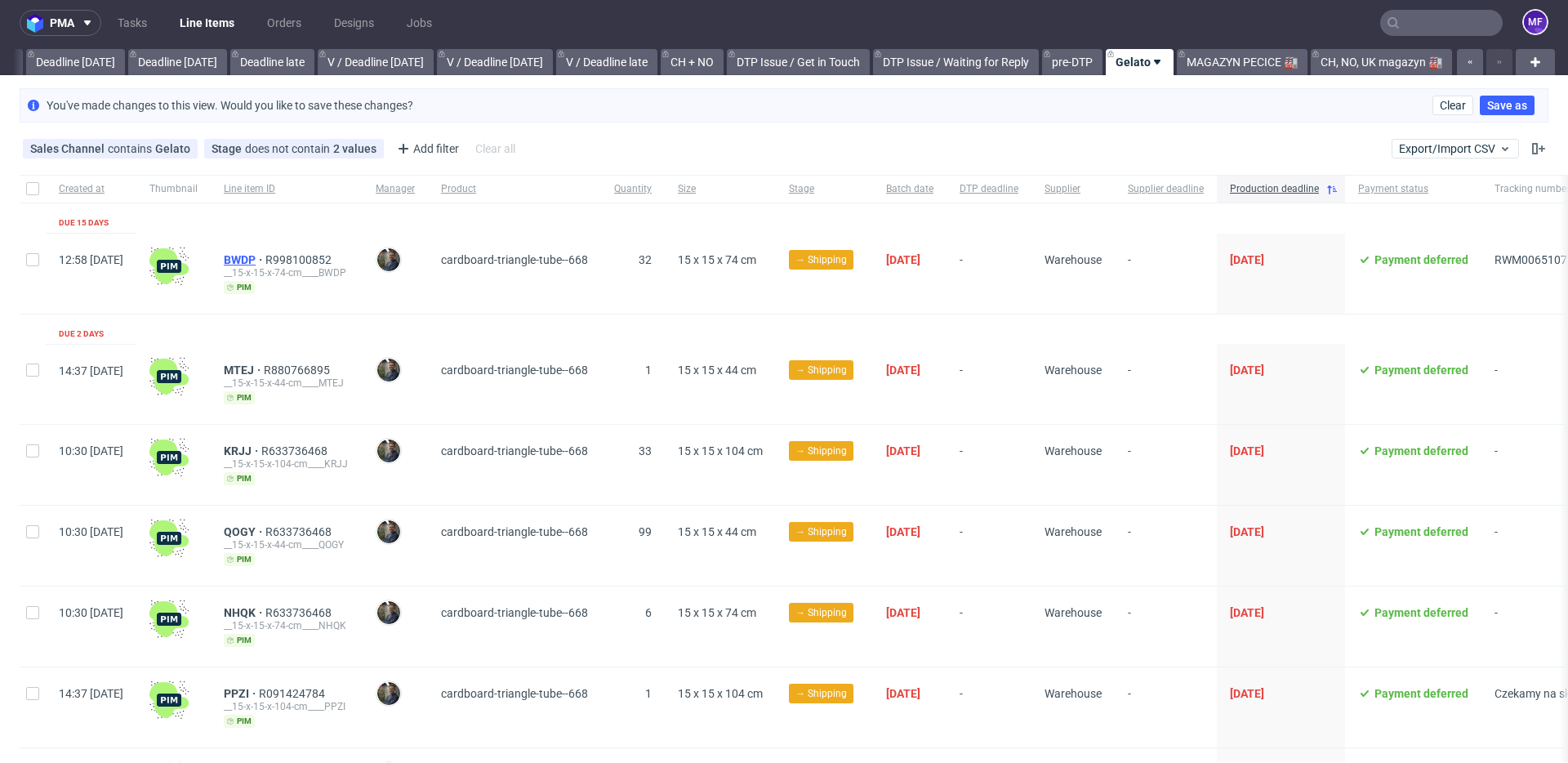
scroll to position [5, 0]
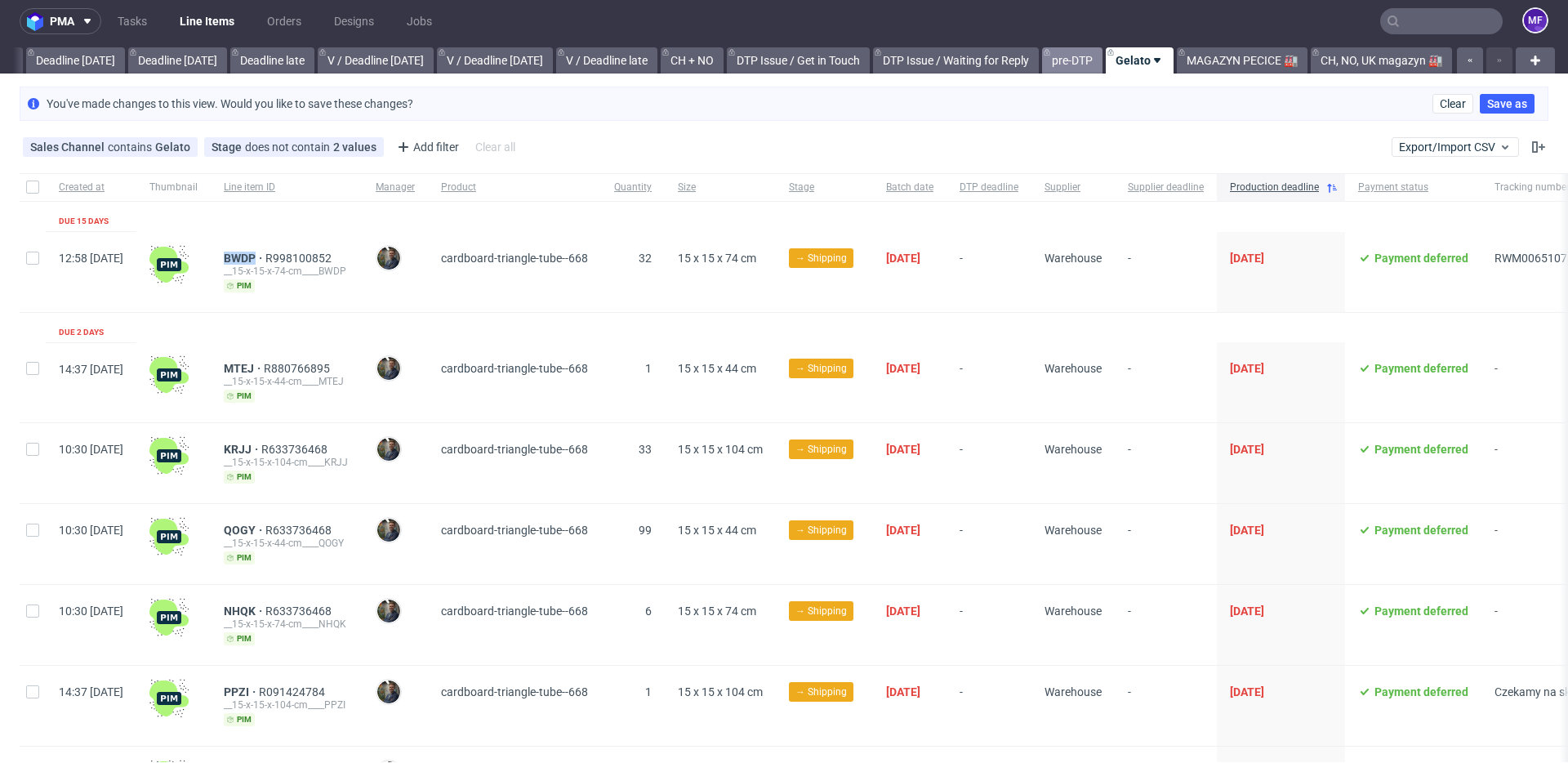
click at [1077, 66] on link "pre-DTP" at bounding box center [1072, 60] width 60 height 26
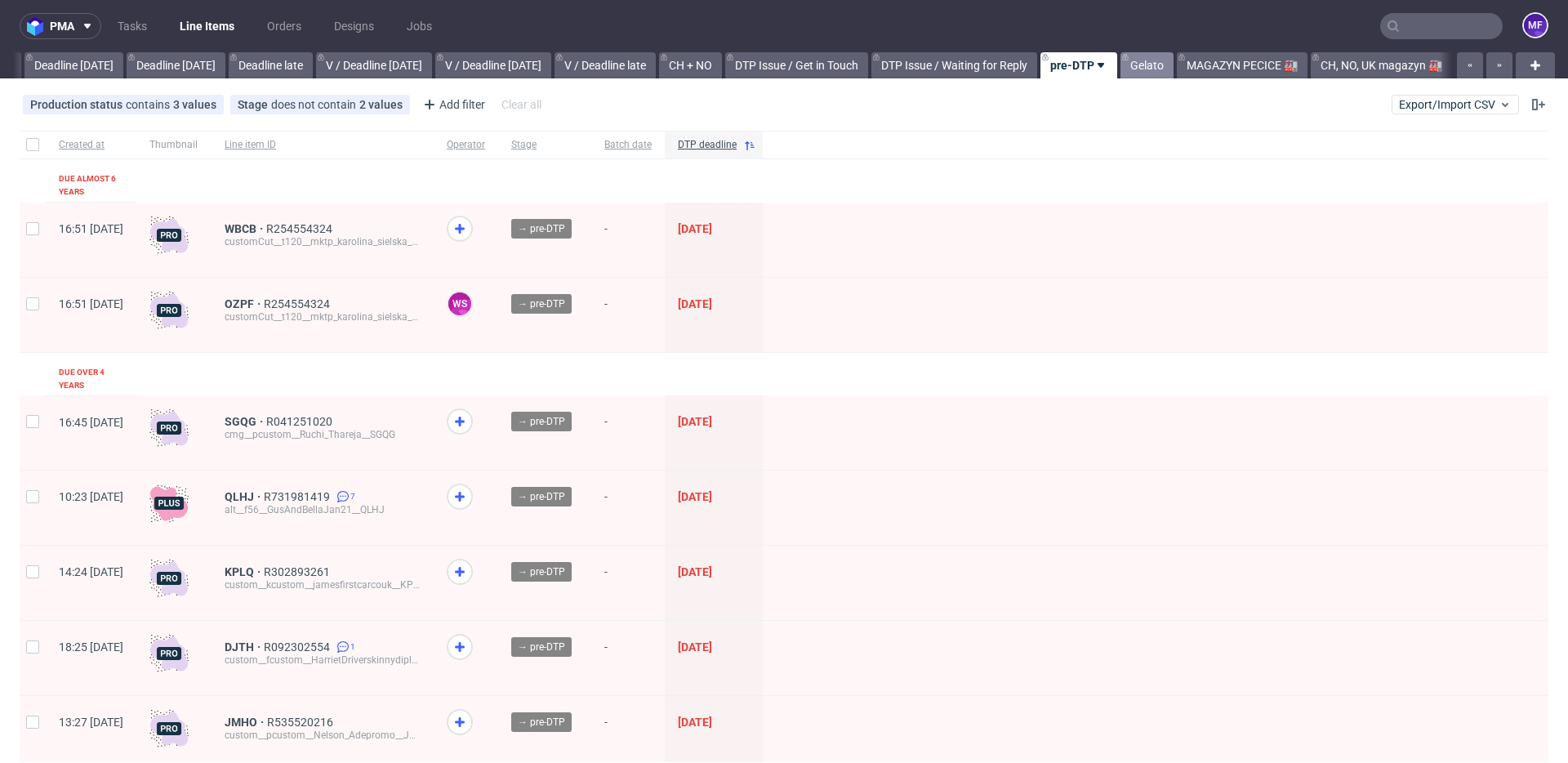
click at [1140, 66] on link "Gelato" at bounding box center [1146, 65] width 53 height 26
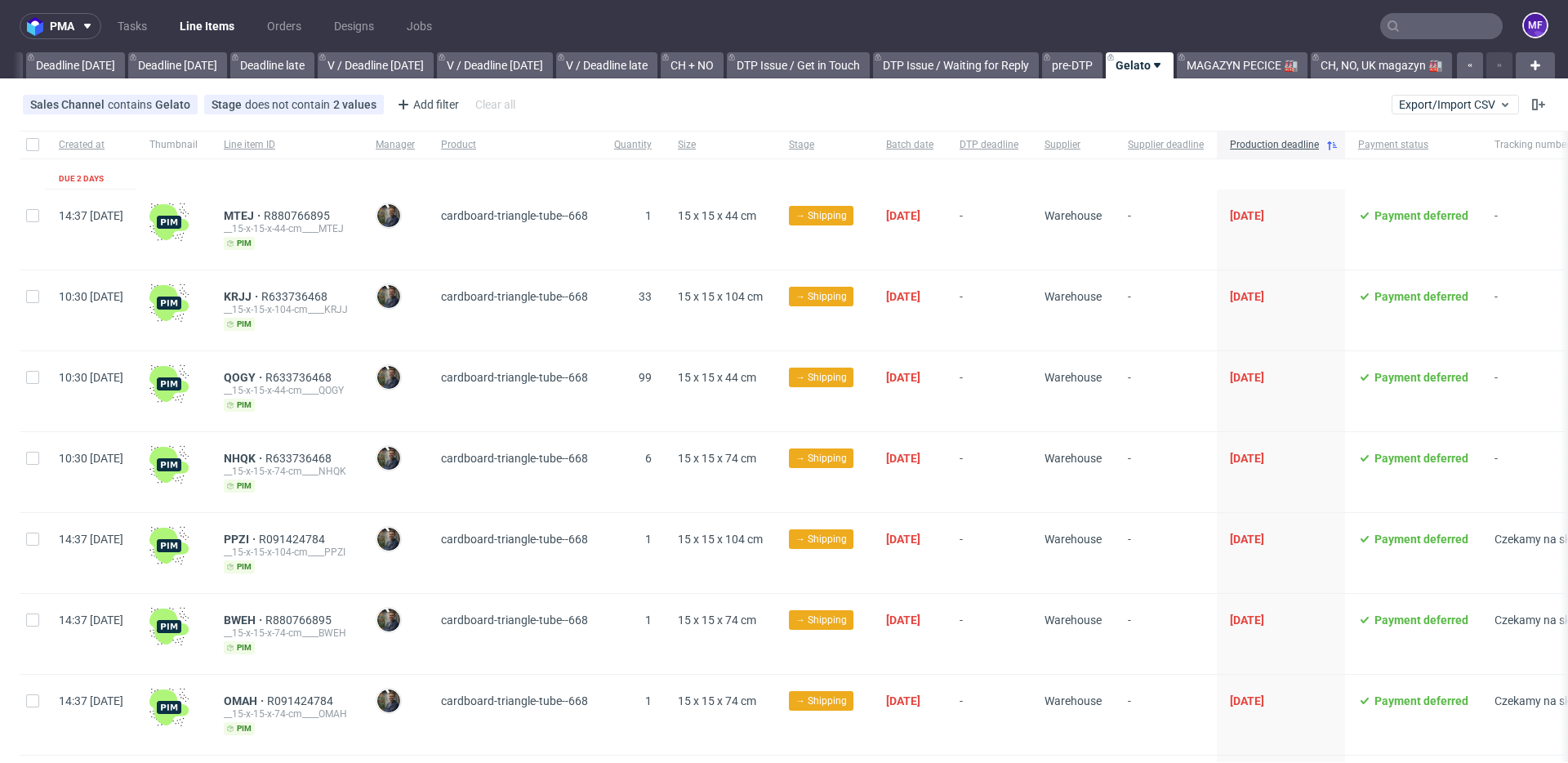
click at [38, 222] on div at bounding box center [32, 229] width 26 height 80
checkbox input "true"
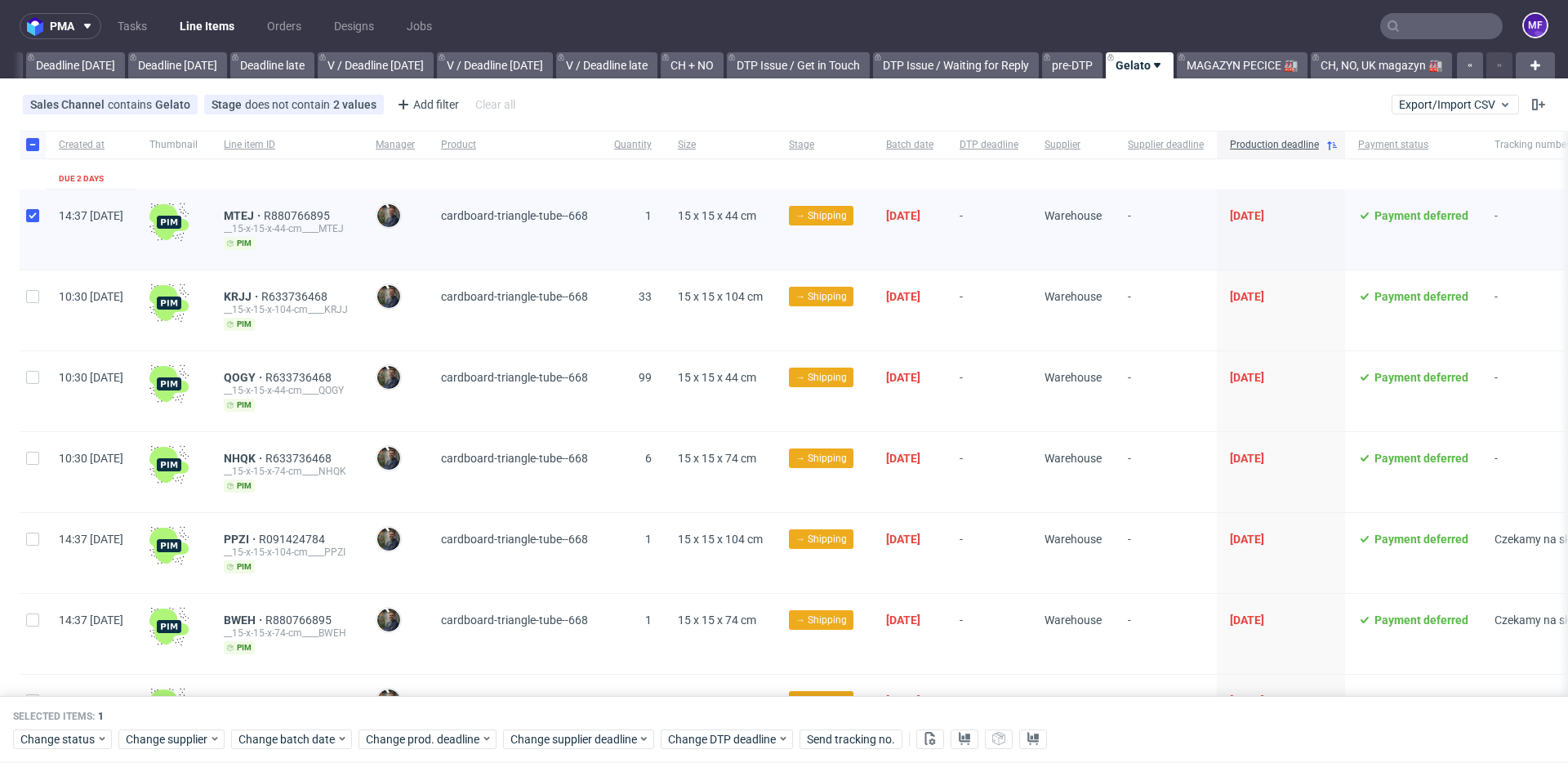
click at [1416, 32] on input "text" at bounding box center [1441, 26] width 122 height 26
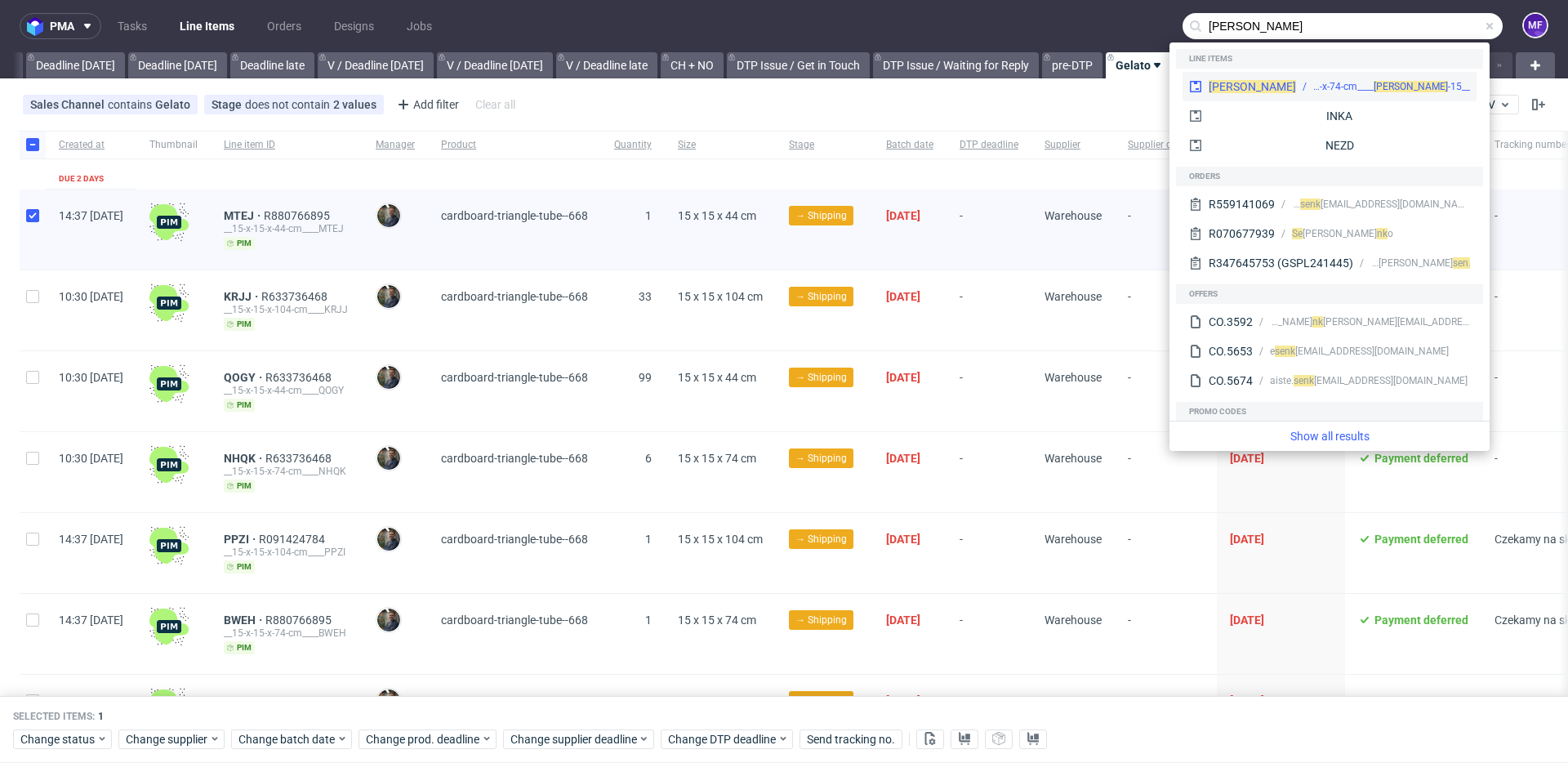
type input "senk"
click at [1366, 87] on div "__15-x-15-x-74-cm____ SENK" at bounding box center [1391, 86] width 157 height 15
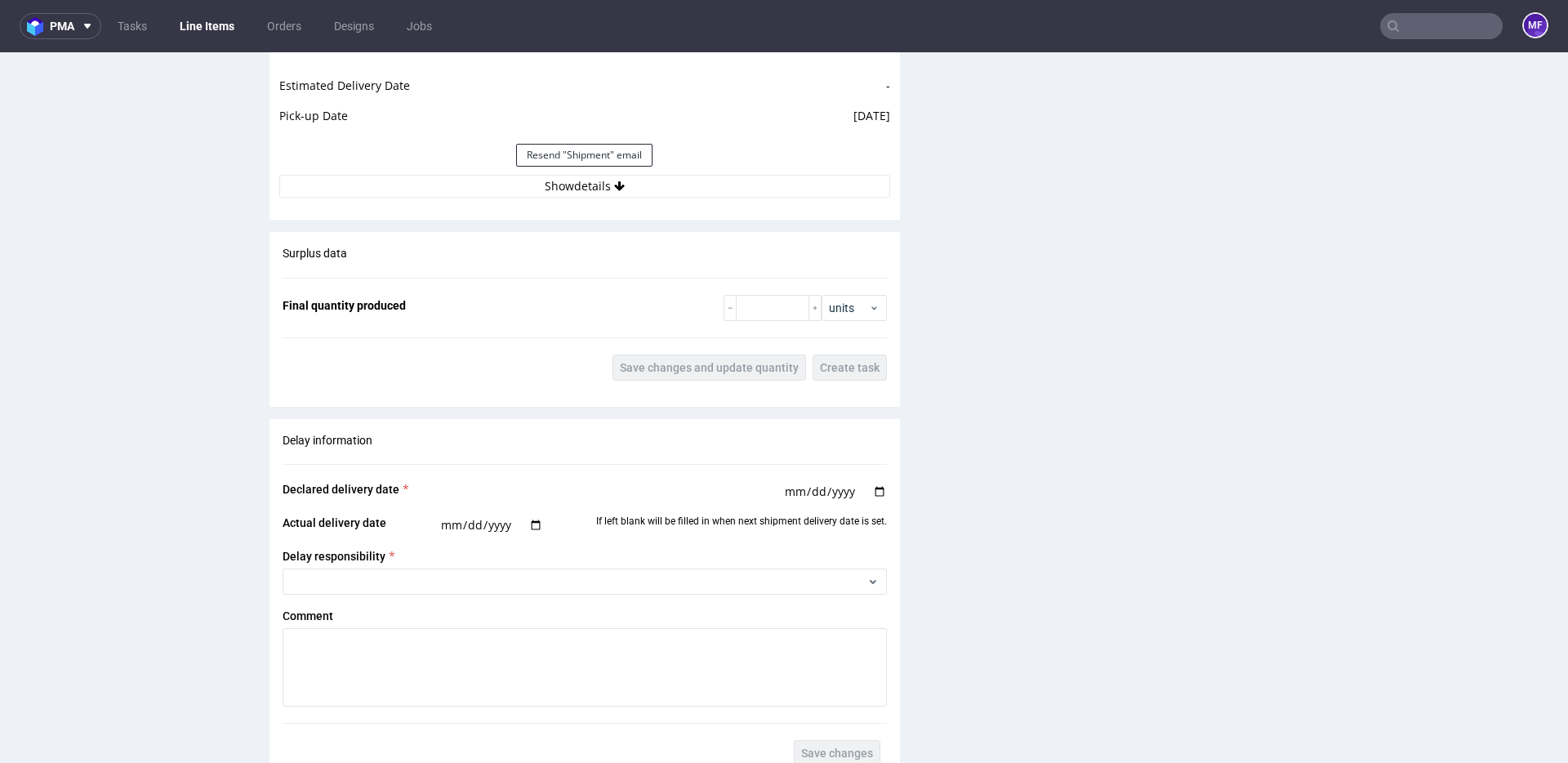
scroll to position [1406, 0]
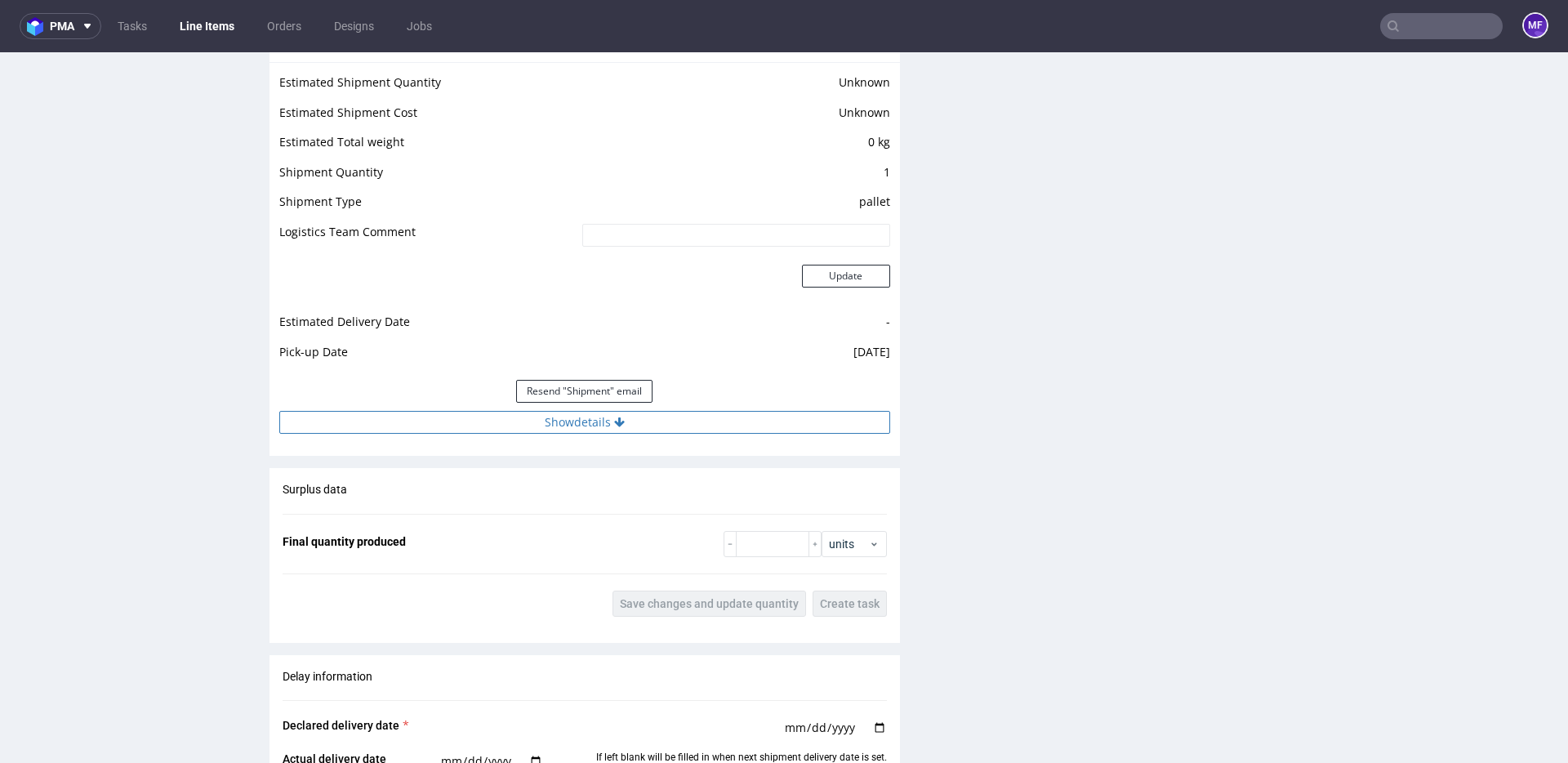
click at [635, 411] on button "Show details" at bounding box center [584, 422] width 611 height 23
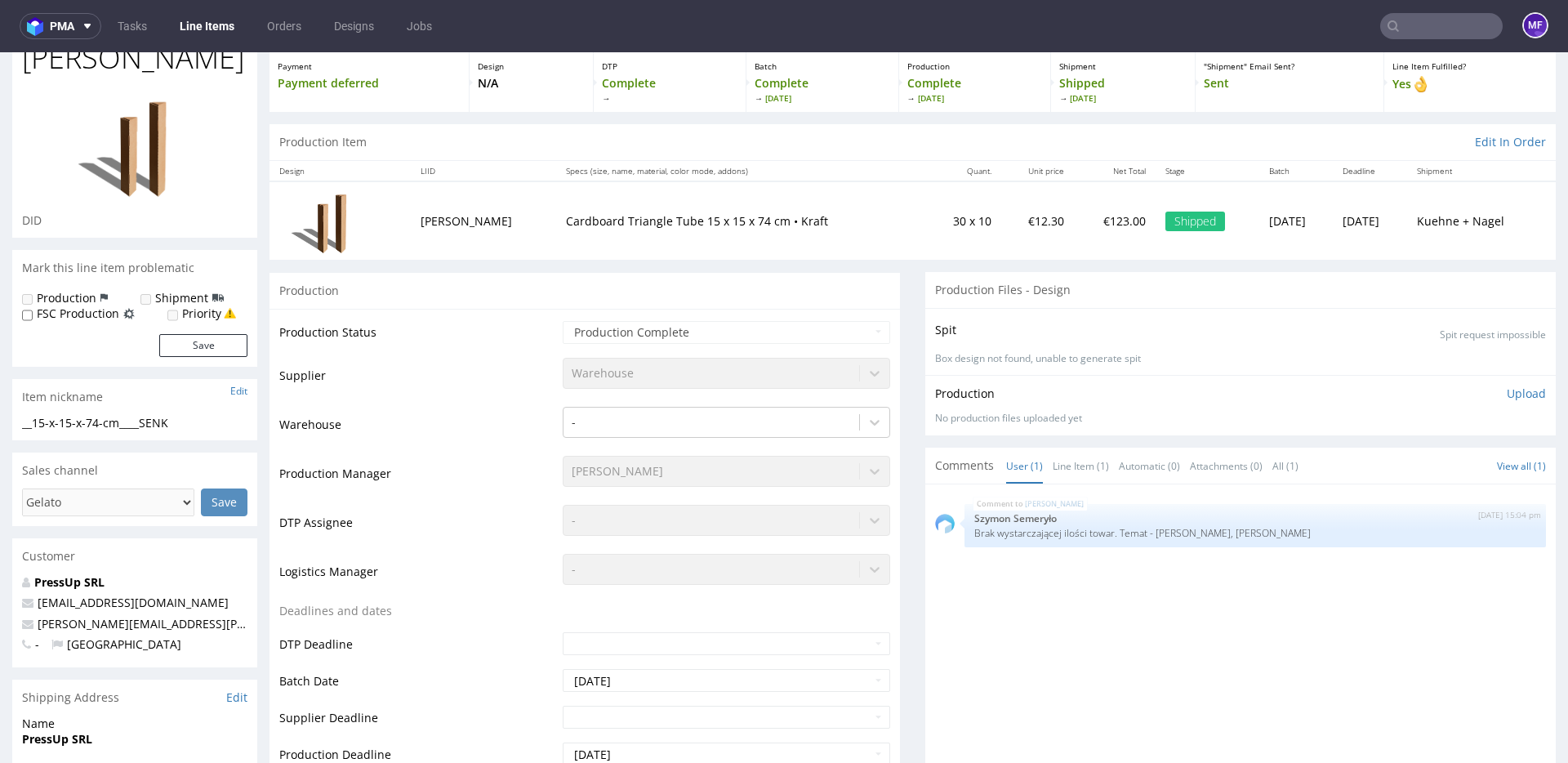
scroll to position [0, 0]
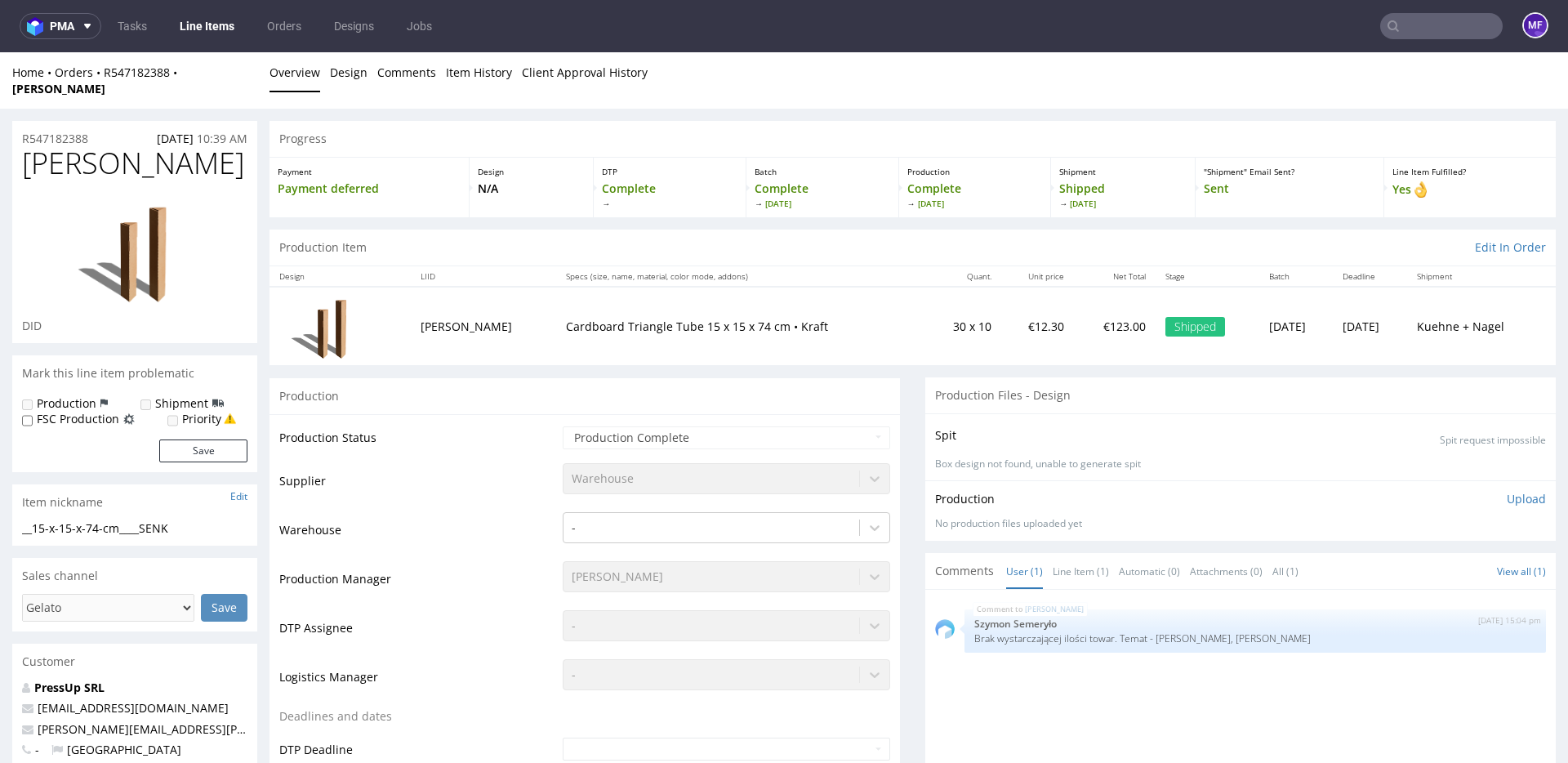
click at [1423, 19] on input "text" at bounding box center [1441, 26] width 122 height 26
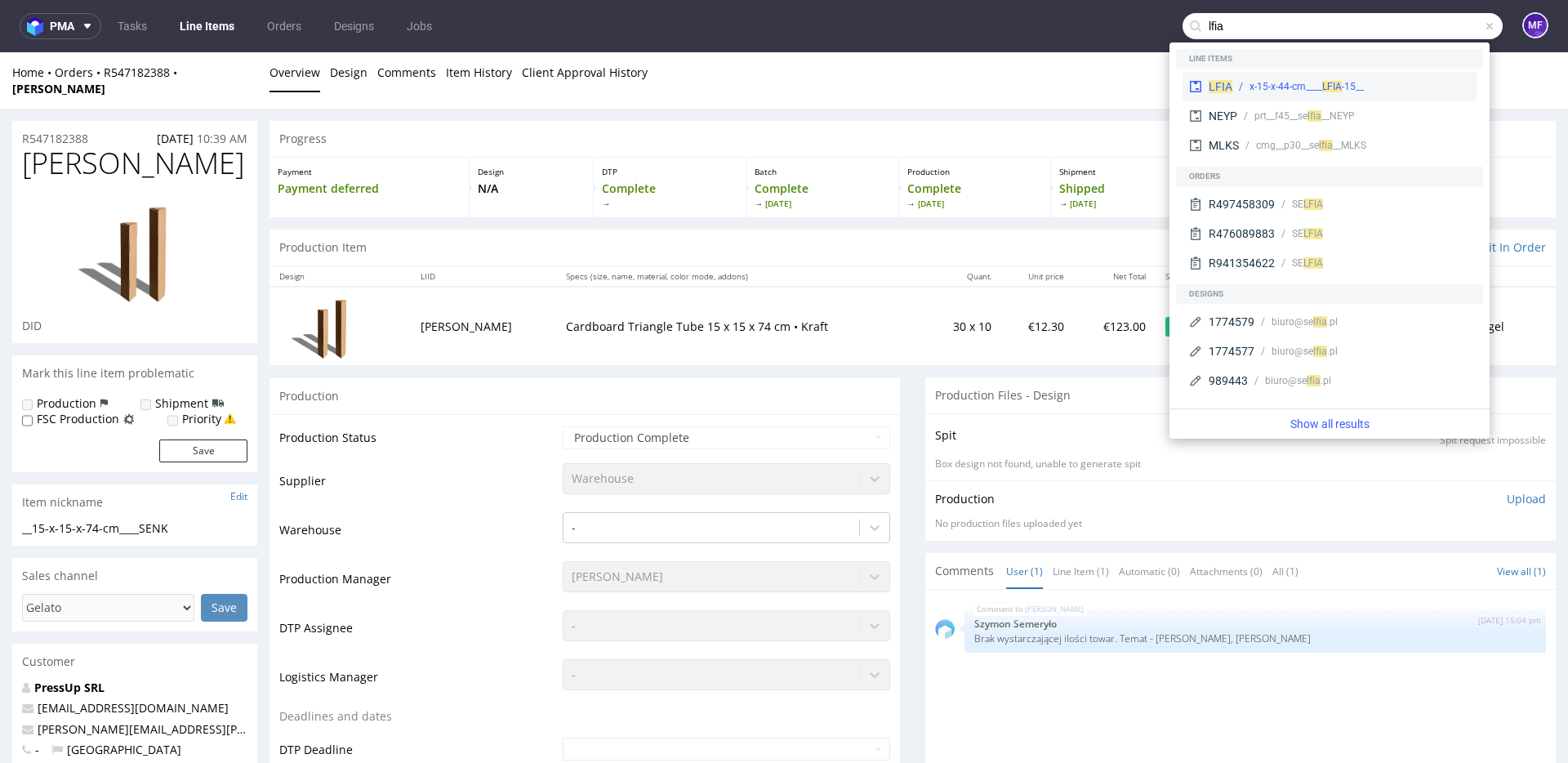
type input "lfia"
click at [1304, 85] on div "__15-x-15-x-44-cm____ LFIA" at bounding box center [1306, 86] width 114 height 15
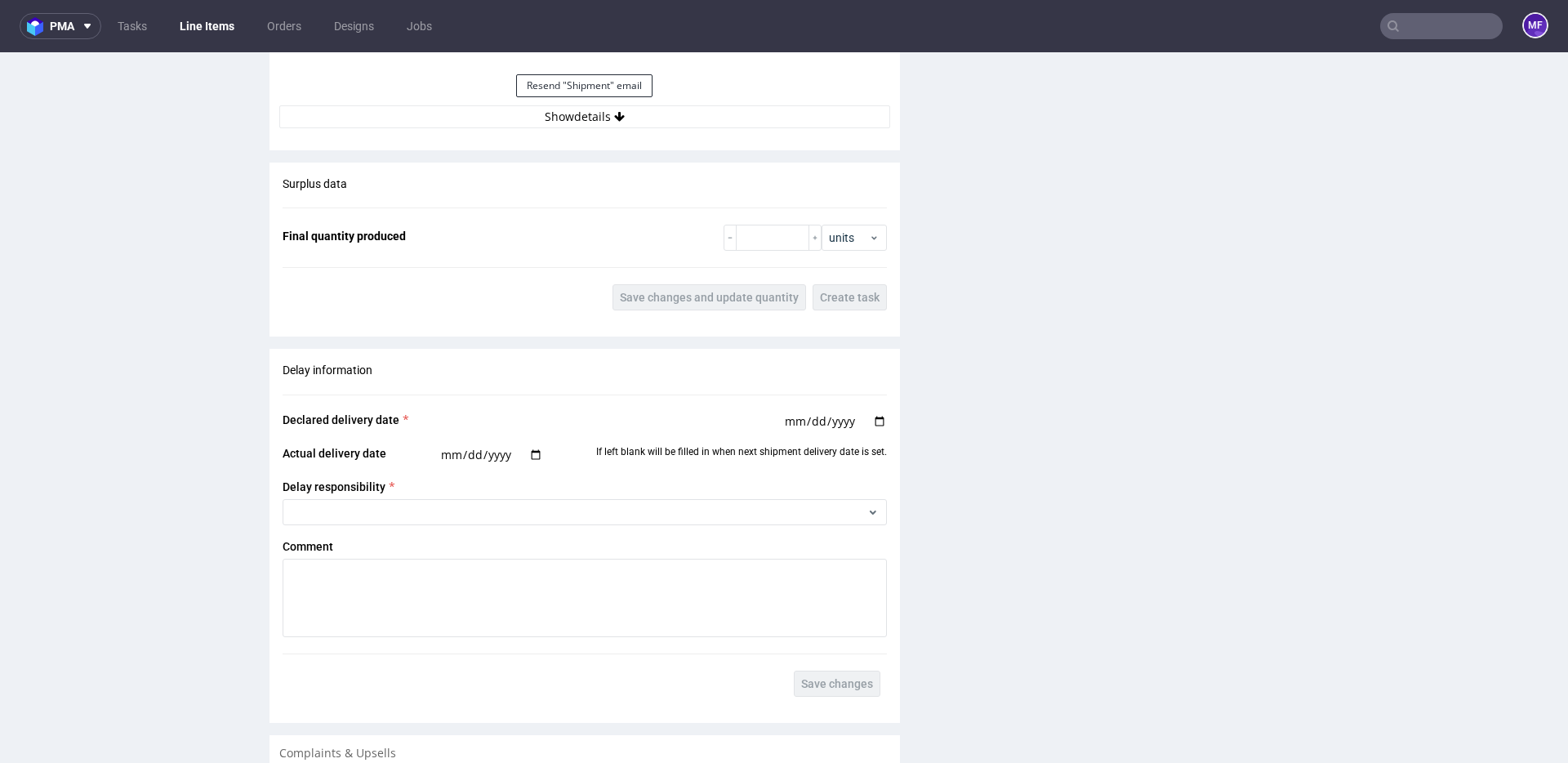
scroll to position [1700, 0]
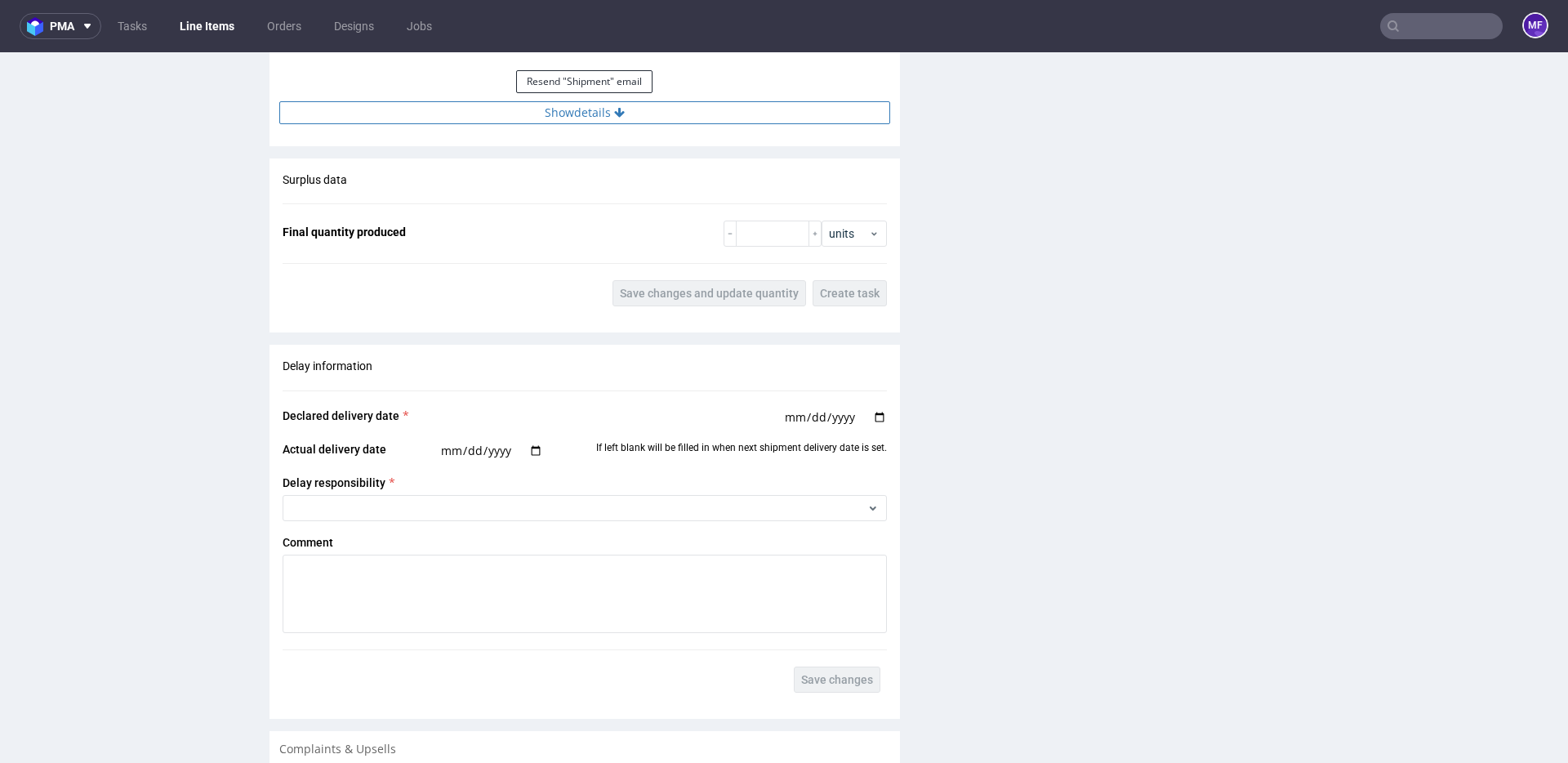
click at [587, 116] on button "Show details" at bounding box center [584, 112] width 611 height 23
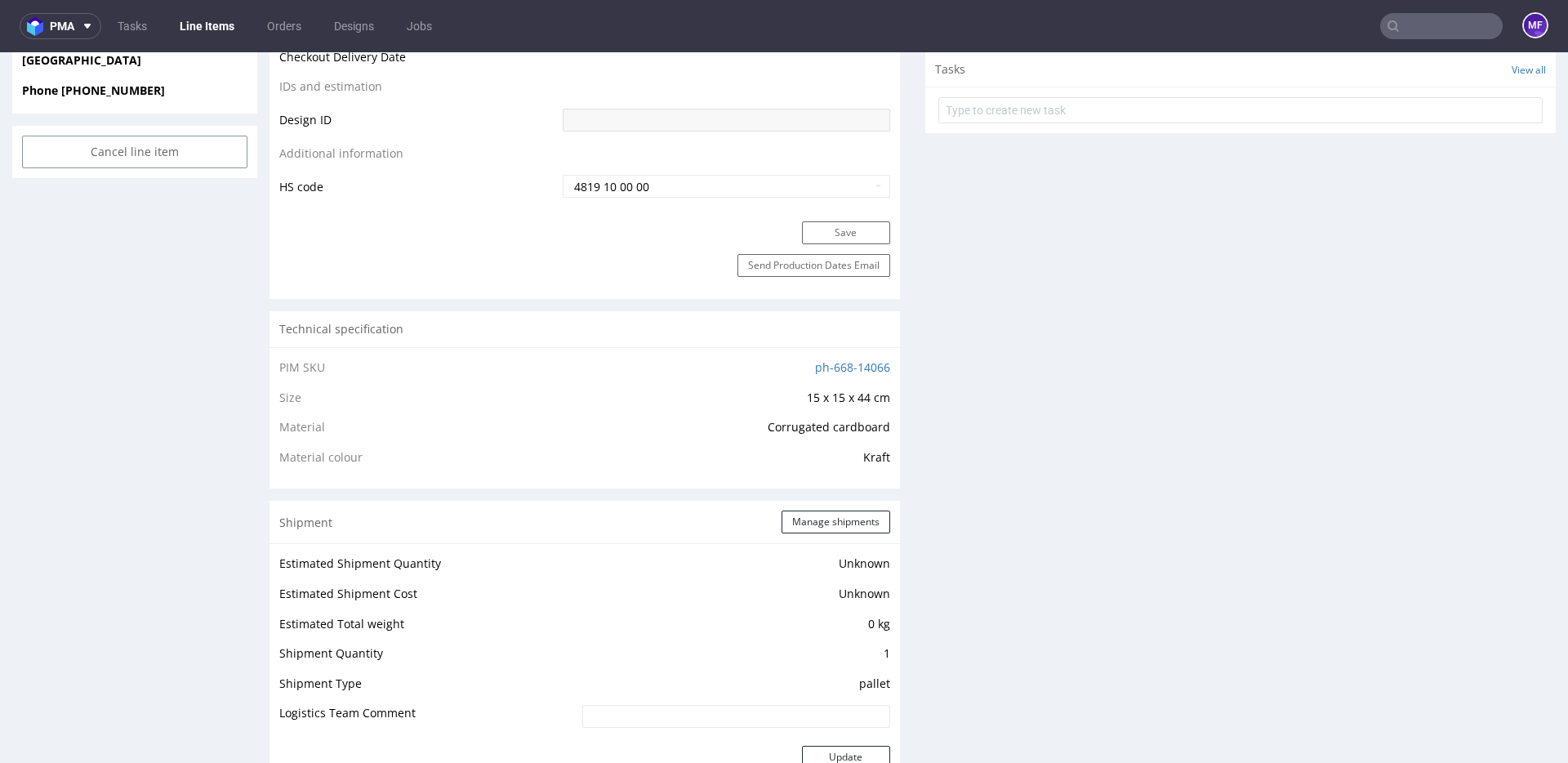
scroll to position [887, 0]
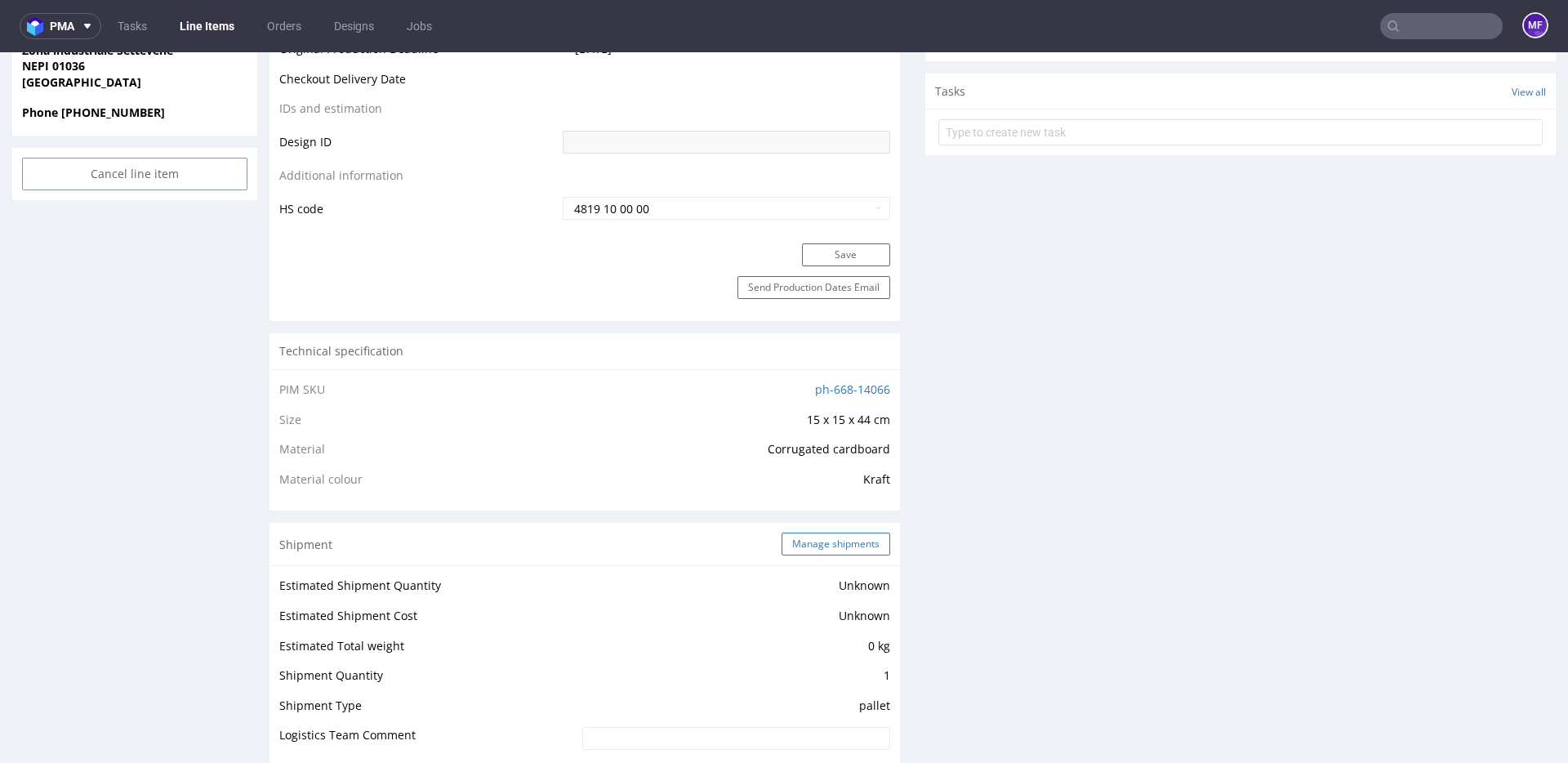
click at [854, 540] on button "Manage shipments" at bounding box center [835, 543] width 108 height 23
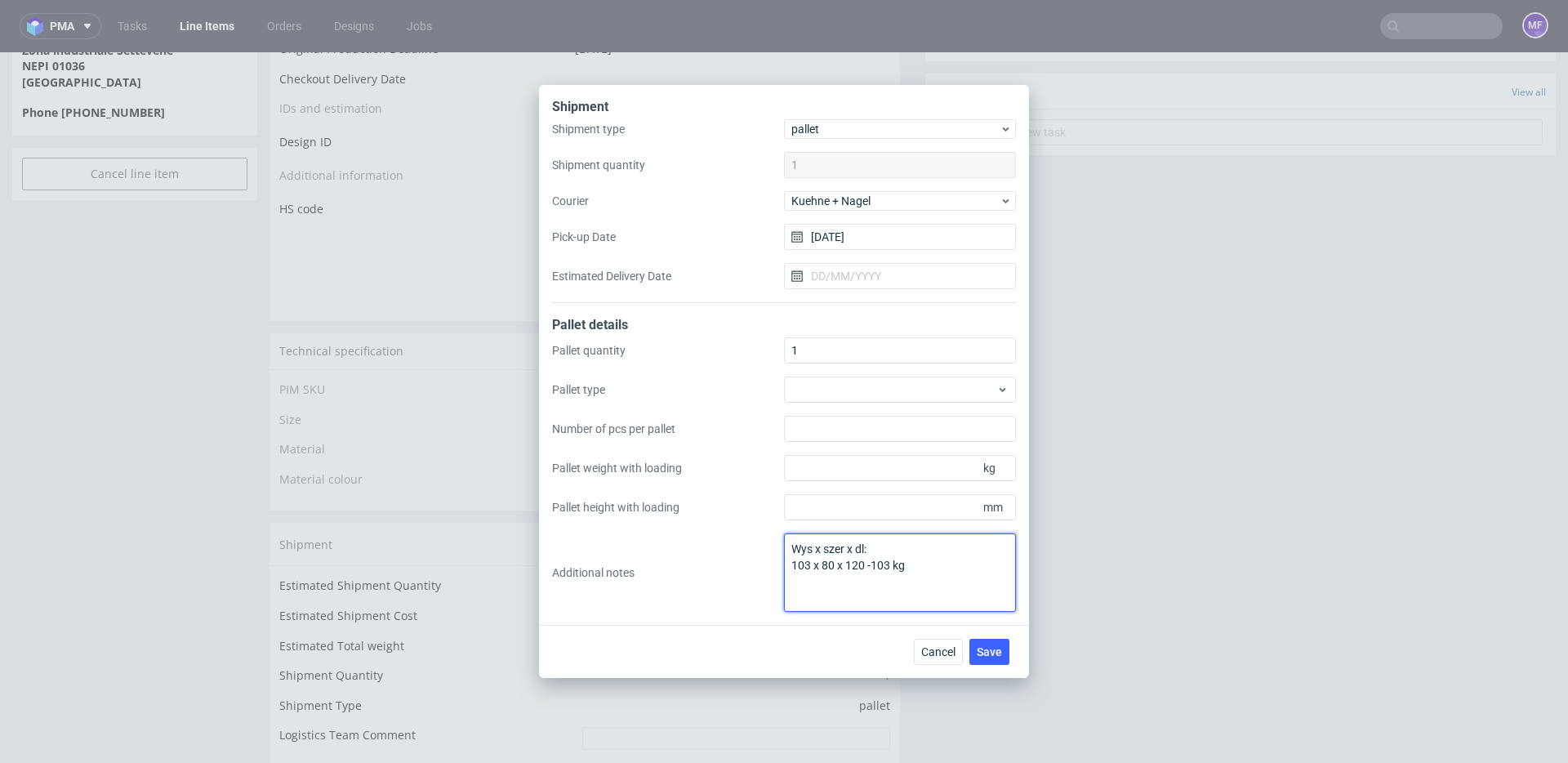
drag, startPoint x: 848, startPoint y: 570, endPoint x: 752, endPoint y: 542, distance: 100.0
click at [753, 542] on div "Pallet quantity 1 Pallet type Number of pcs per pallet Pallet weight with loadi…" at bounding box center [784, 475] width 464 height 274
type textarea "S"
drag, startPoint x: 941, startPoint y: 648, endPoint x: 941, endPoint y: 596, distance: 52.0
click at [941, 648] on span "Cancel" at bounding box center [937, 652] width 34 height 11
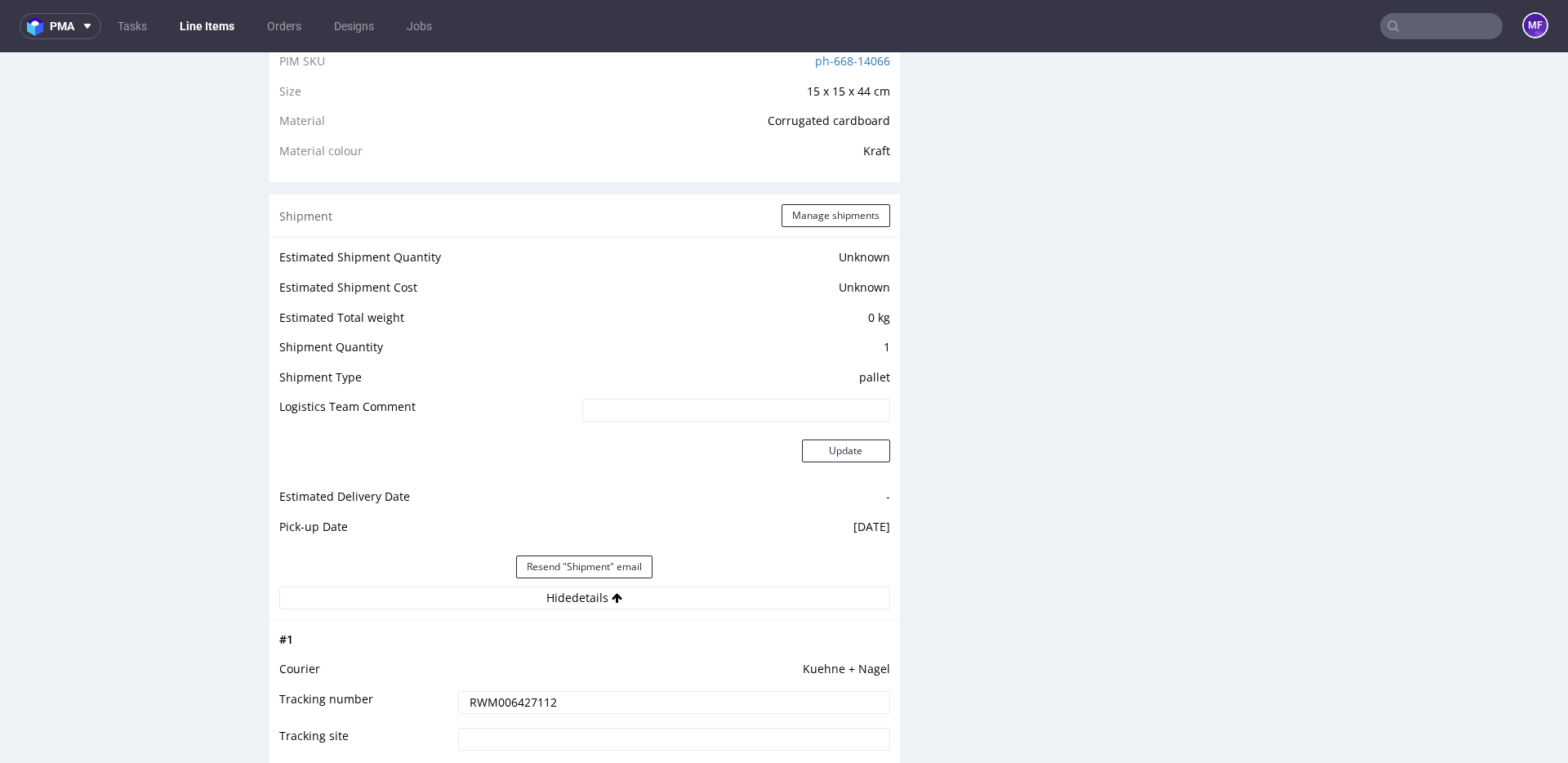
scroll to position [1222, 0]
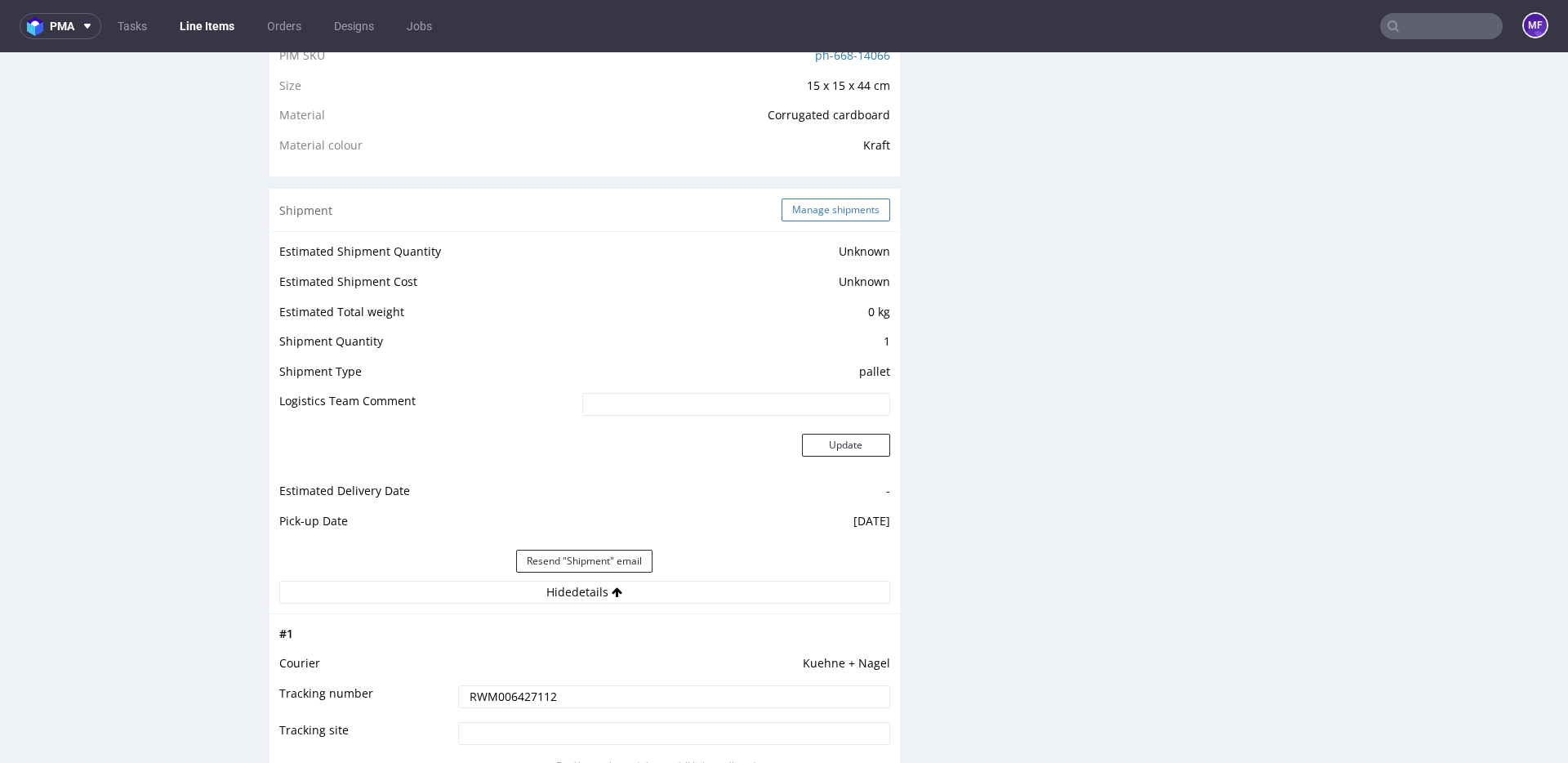
click at [808, 217] on button "Manage shipments" at bounding box center [835, 210] width 108 height 23
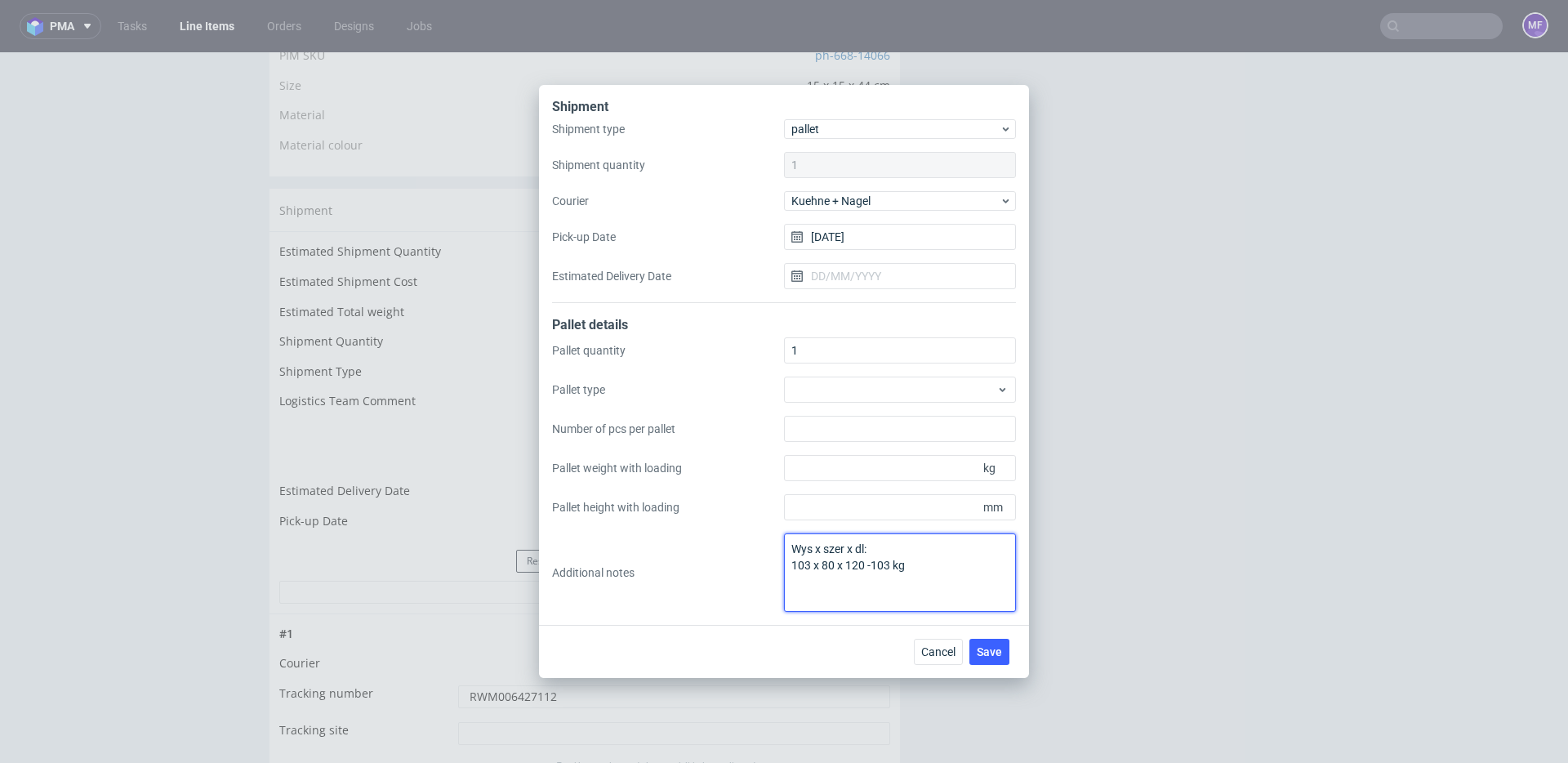
drag, startPoint x: 922, startPoint y: 577, endPoint x: 708, endPoint y: 513, distance: 223.4
click at [708, 513] on div "Pallet quantity 1 Pallet type Number of pcs per pallet Pallet weight with loadi…" at bounding box center [784, 475] width 464 height 274
paste textarea "1 paleta 120x100x60 waga 92 kg 1 paleta 120x80x80 waga 86"
type textarea "1 paleta 120x100x60 waga 92 kg 1 paleta 120x80x80 waga 86 kg"
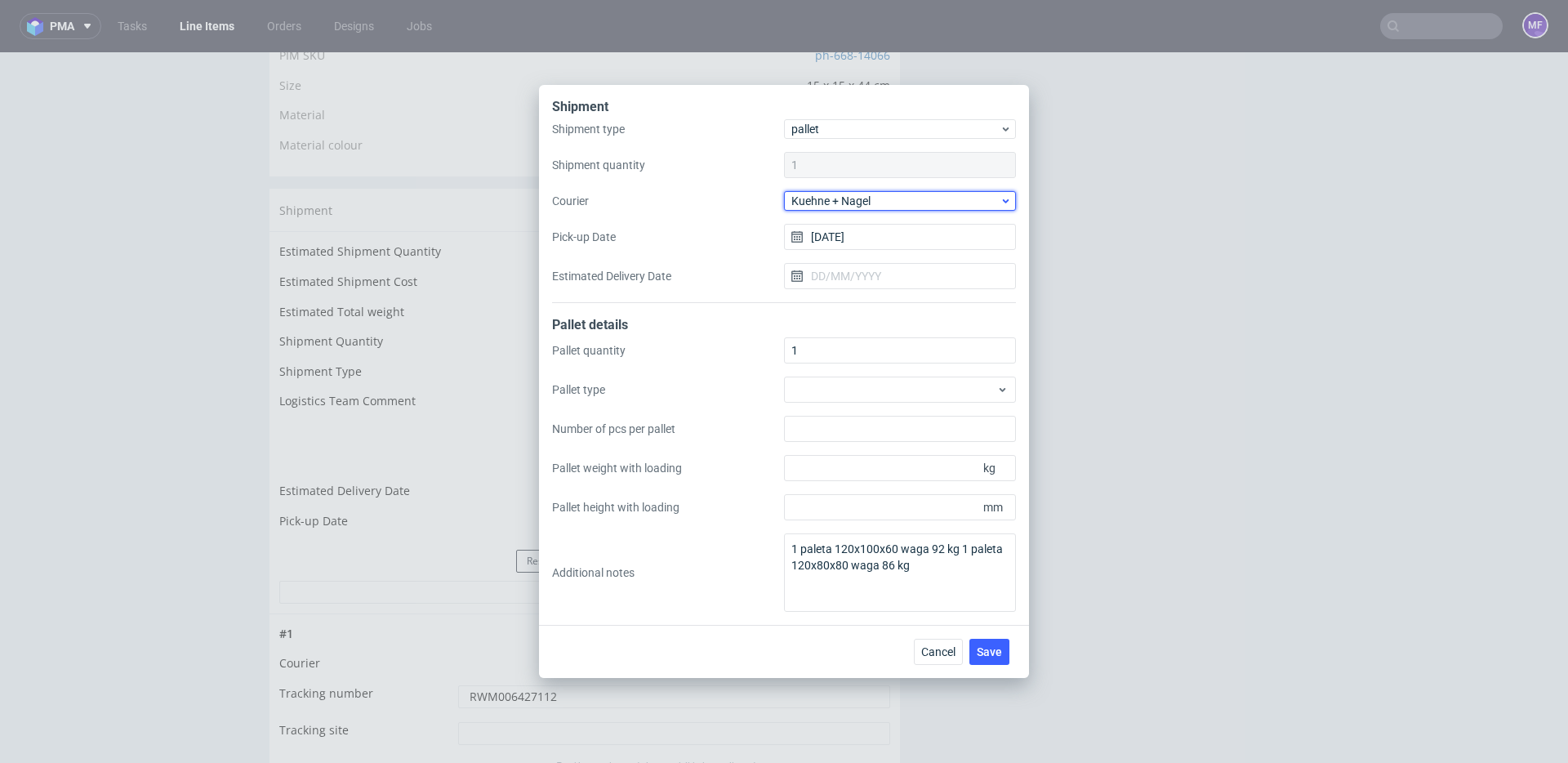
click at [856, 209] on div "Kuehne + Nagel" at bounding box center [899, 200] width 232 height 19
click at [876, 201] on span "Kuehne + Nagel" at bounding box center [895, 201] width 209 height 17
click at [881, 200] on span "Kuehne + Nagel" at bounding box center [895, 201] width 209 height 17
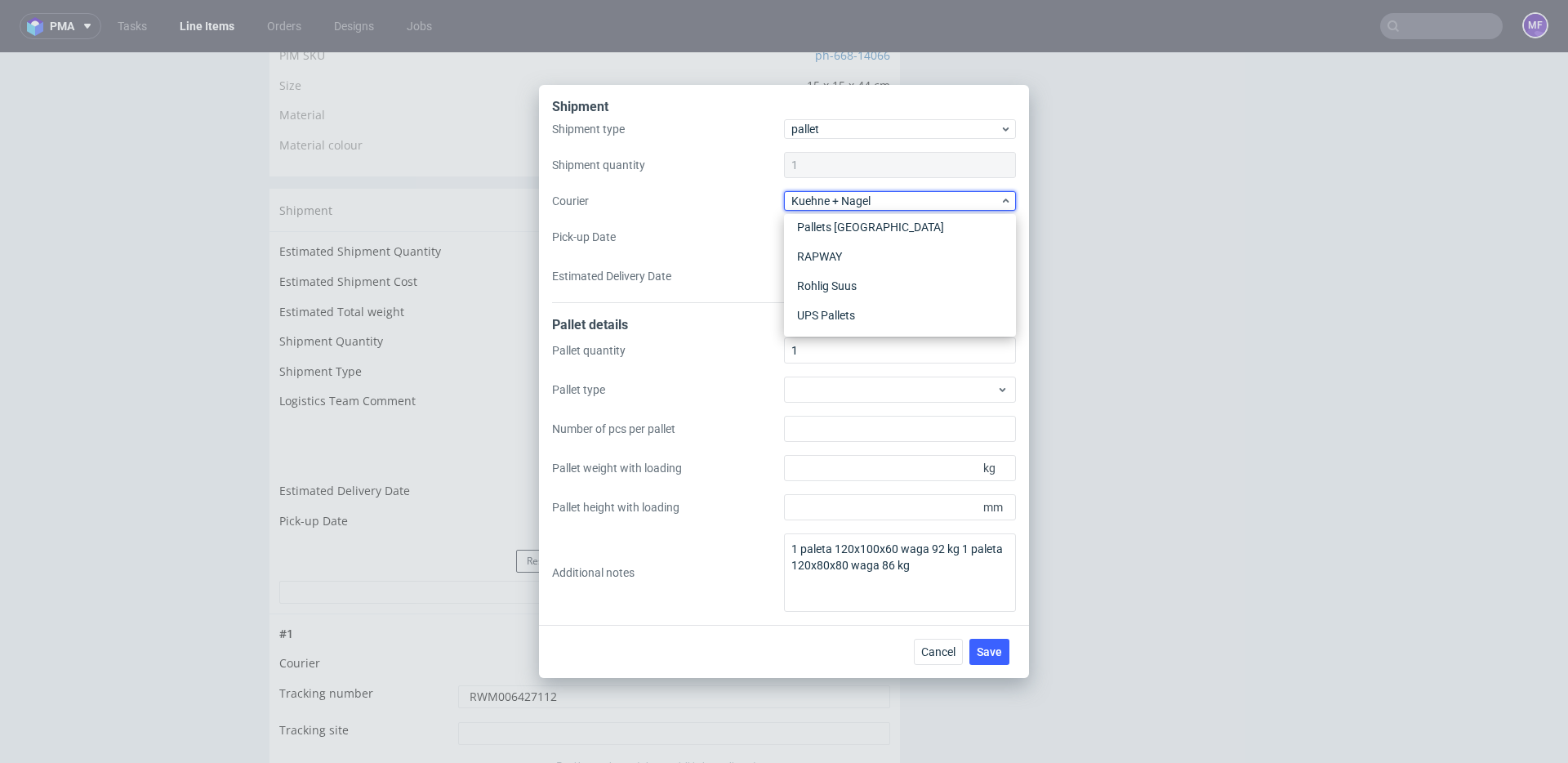
click at [735, 303] on form "Shipment type pallet Shipment quantity 1 Courier Kuehne + Nagel Pick-up Date 08…" at bounding box center [784, 365] width 464 height 492
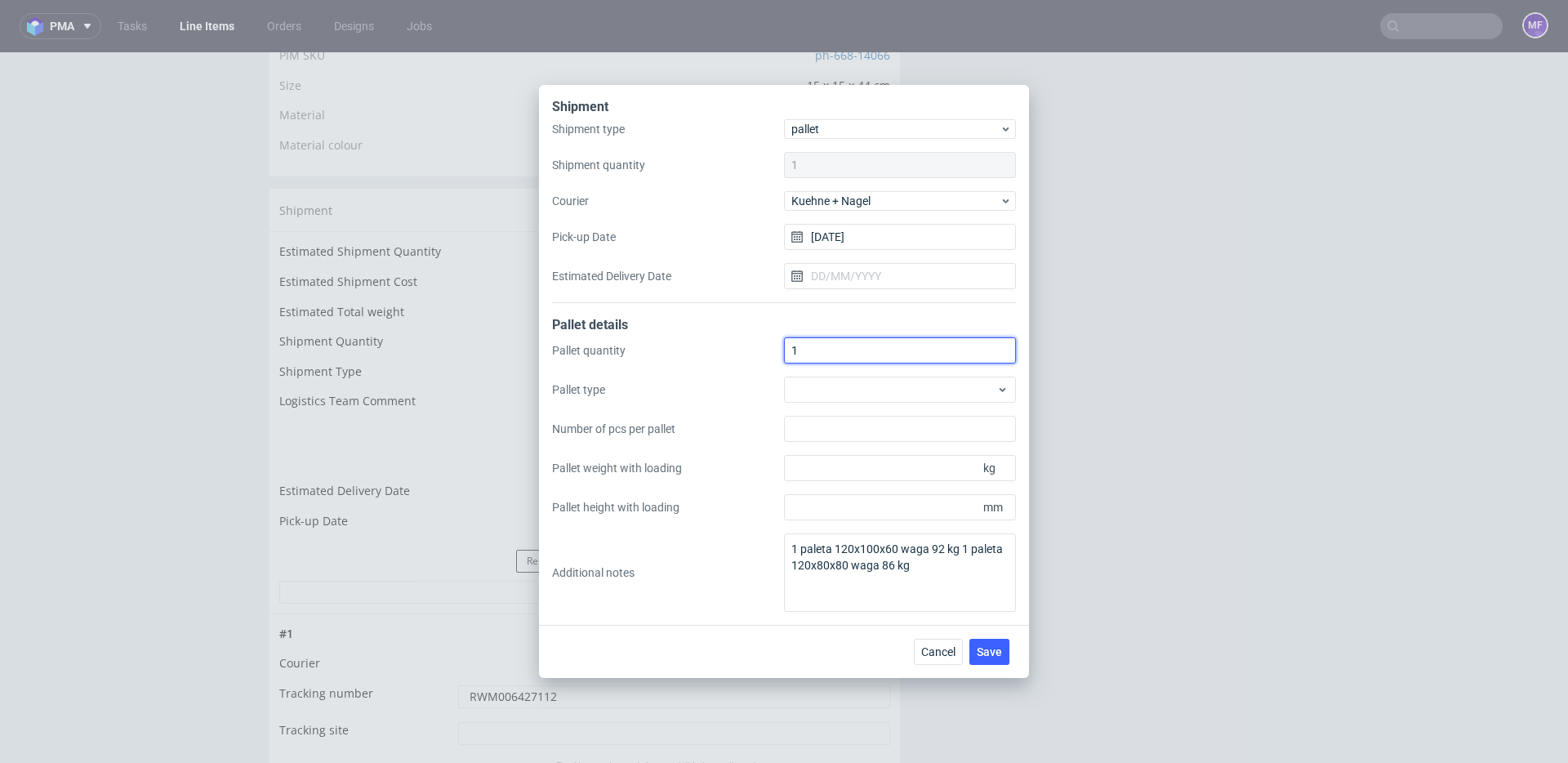
drag, startPoint x: 830, startPoint y: 352, endPoint x: 766, endPoint y: 352, distance: 64.0
click at [766, 352] on div "Pallet quantity 1 Pallet type Number of pcs per pallet Pallet weight with loadi…" at bounding box center [784, 475] width 464 height 274
type input "2"
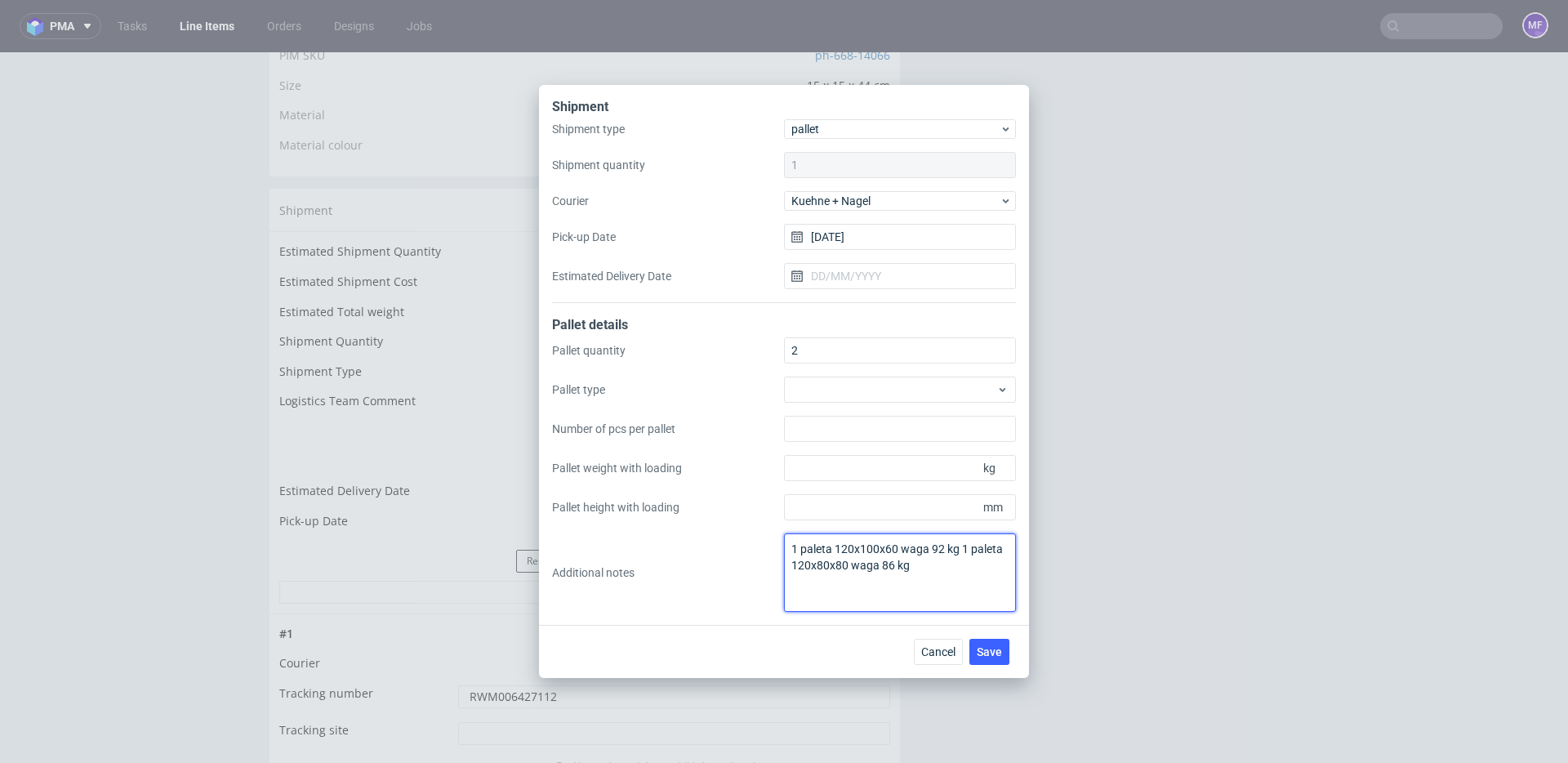
click at [791, 548] on textarea "1 paleta 120x100x60 waga 92 kg 1 paleta 120x80x80 waga 86 kg" at bounding box center [899, 572] width 232 height 79
type textarea "SENK+LFIA = 1 paleta 120x100x60 waga 92 kg 1 paleta 120x80x80 waga 86 kg"
click at [738, 597] on div "Pallet quantity 2 Pallet type Number of pcs per pallet Pallet weight with loadi…" at bounding box center [784, 475] width 464 height 274
drag, startPoint x: 983, startPoint y: 645, endPoint x: 1037, endPoint y: 634, distance: 55.1
click at [983, 646] on span "Save" at bounding box center [988, 652] width 25 height 11
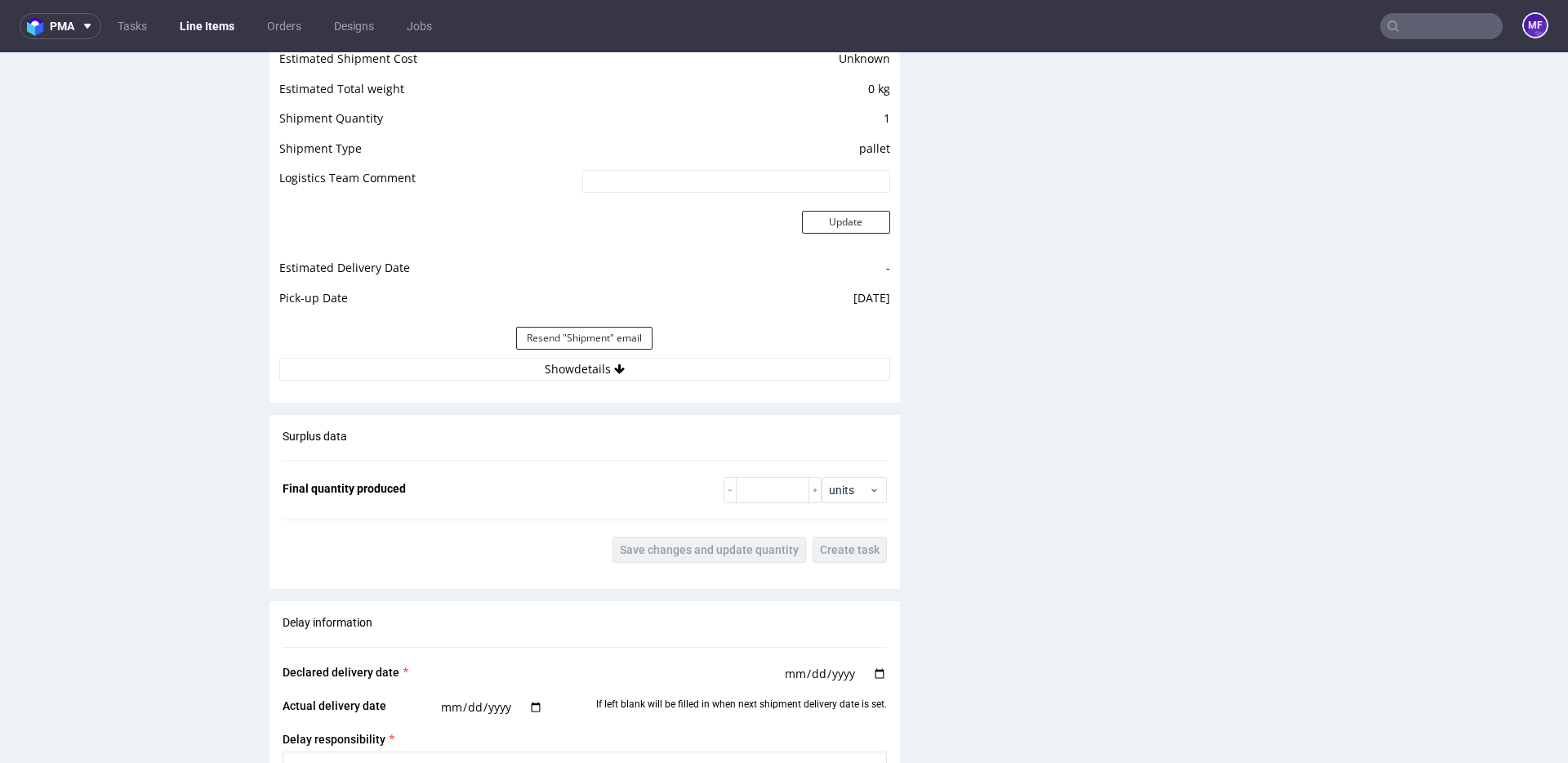
scroll to position [1438, 0]
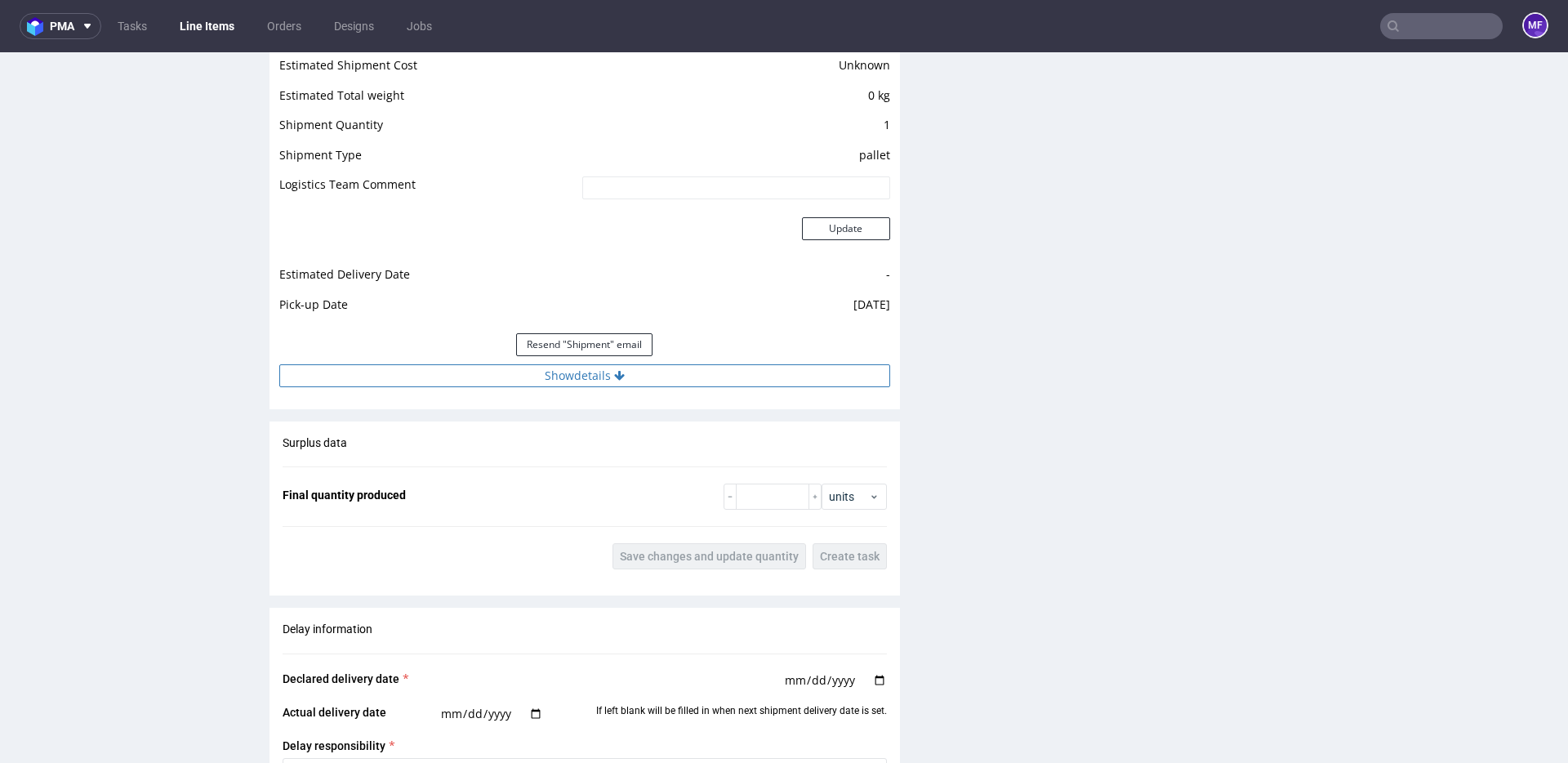
click at [555, 369] on button "Show details" at bounding box center [584, 375] width 611 height 23
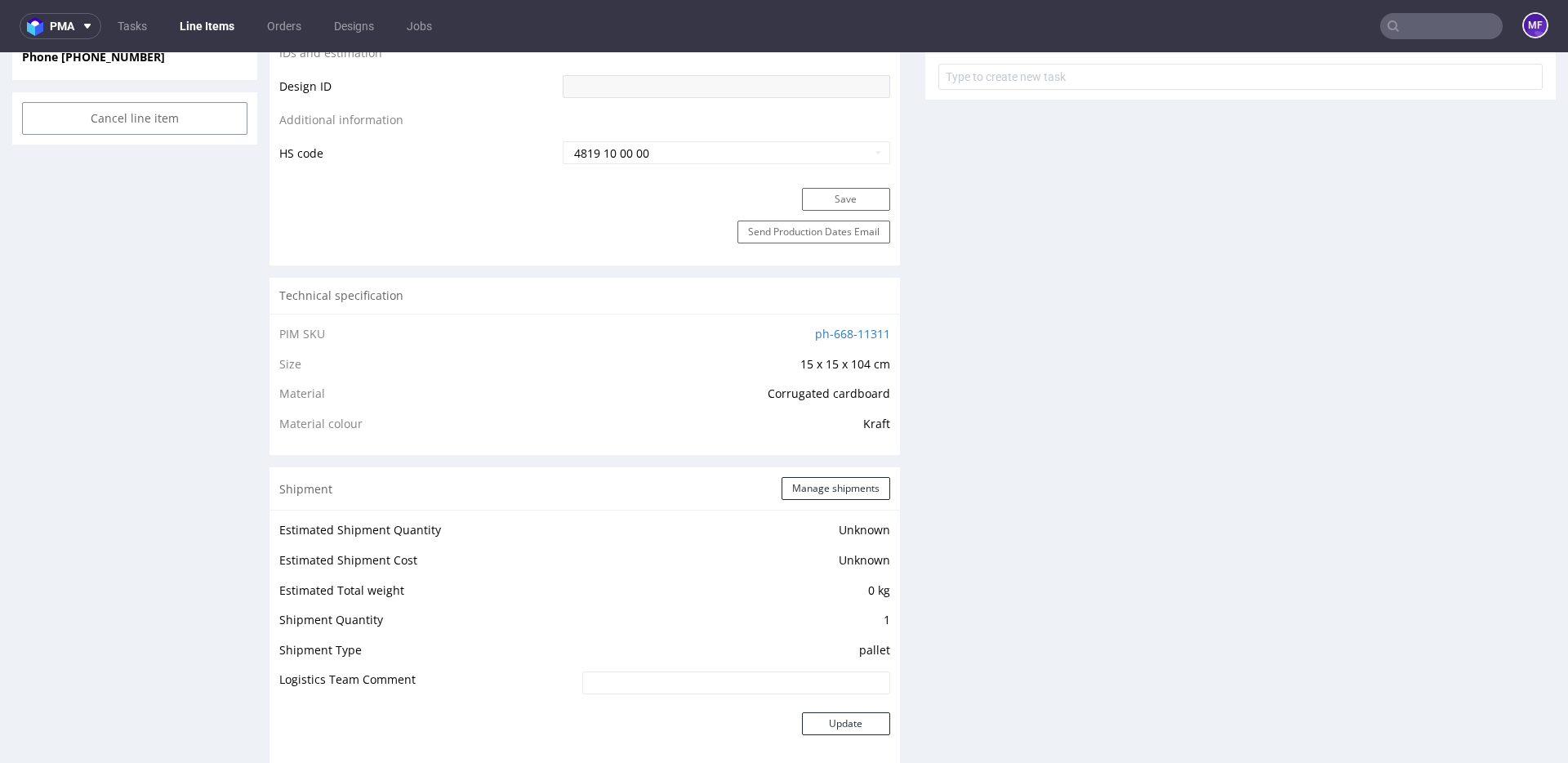
scroll to position [0, 0]
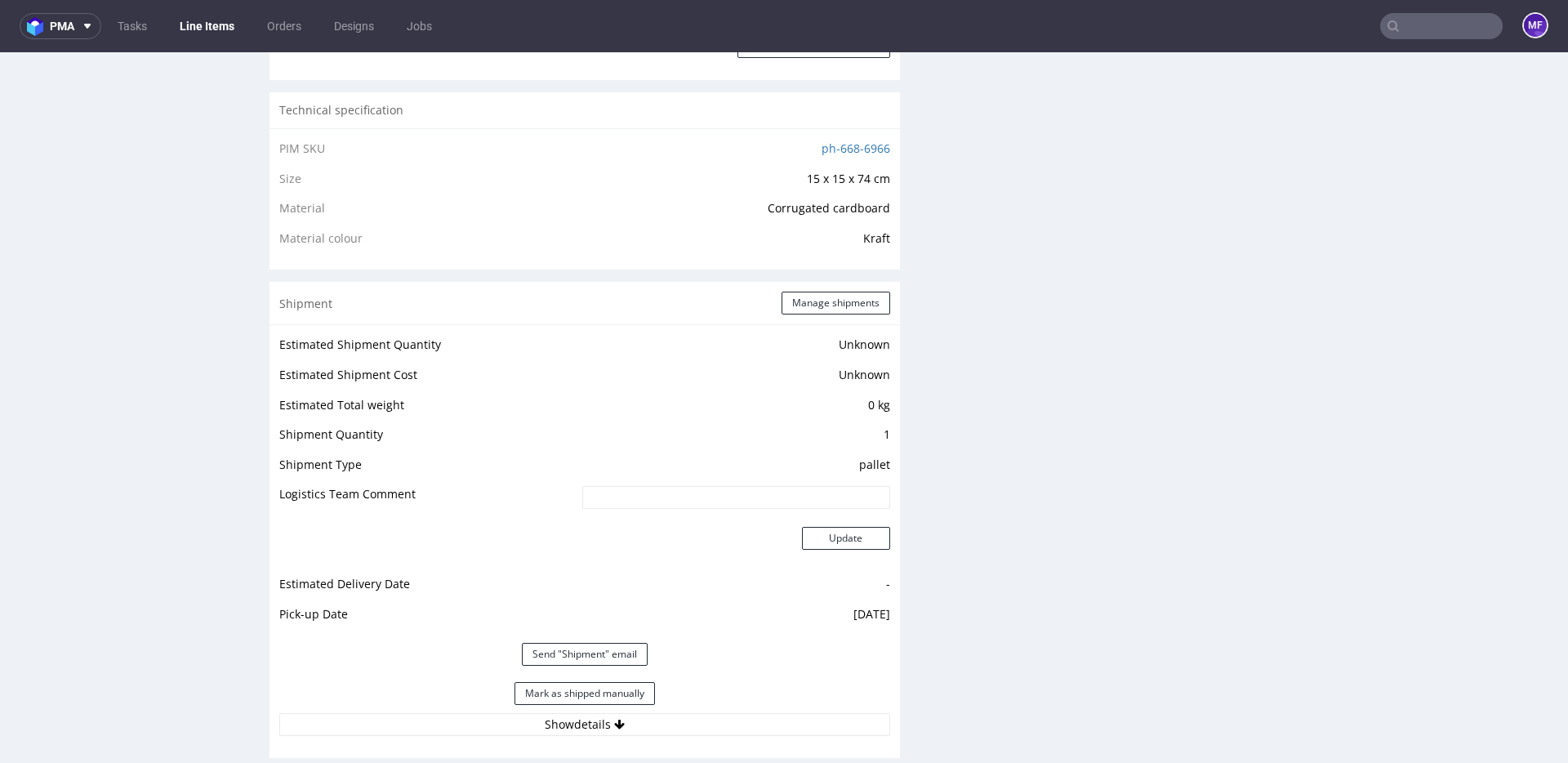
scroll to position [1126, 0]
click at [597, 718] on button "Show details" at bounding box center [584, 726] width 611 height 23
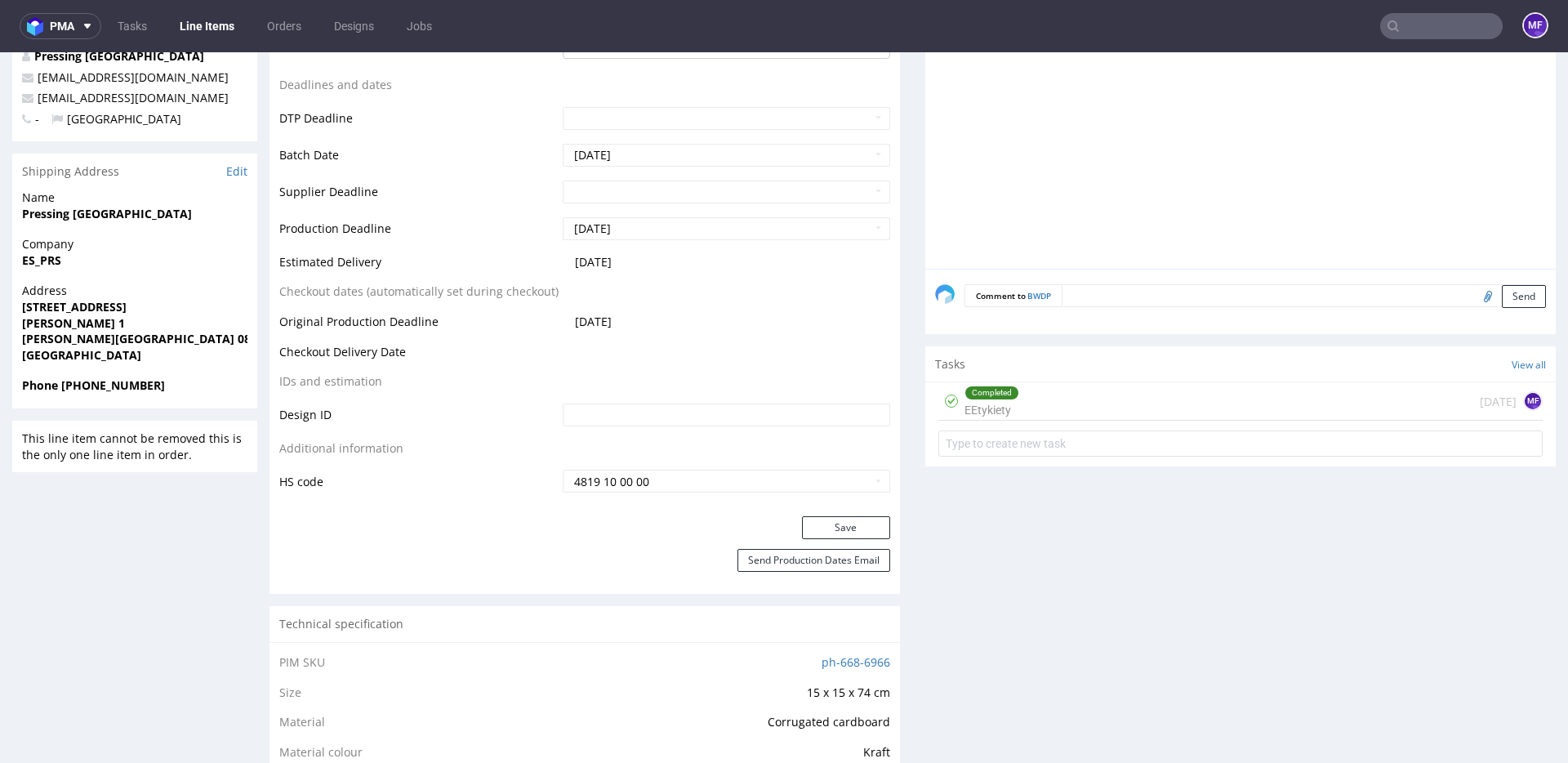
scroll to position [617, 0]
click at [1030, 409] on div "Completed EEtykiety 1 day ago MF" at bounding box center [1241, 399] width 605 height 38
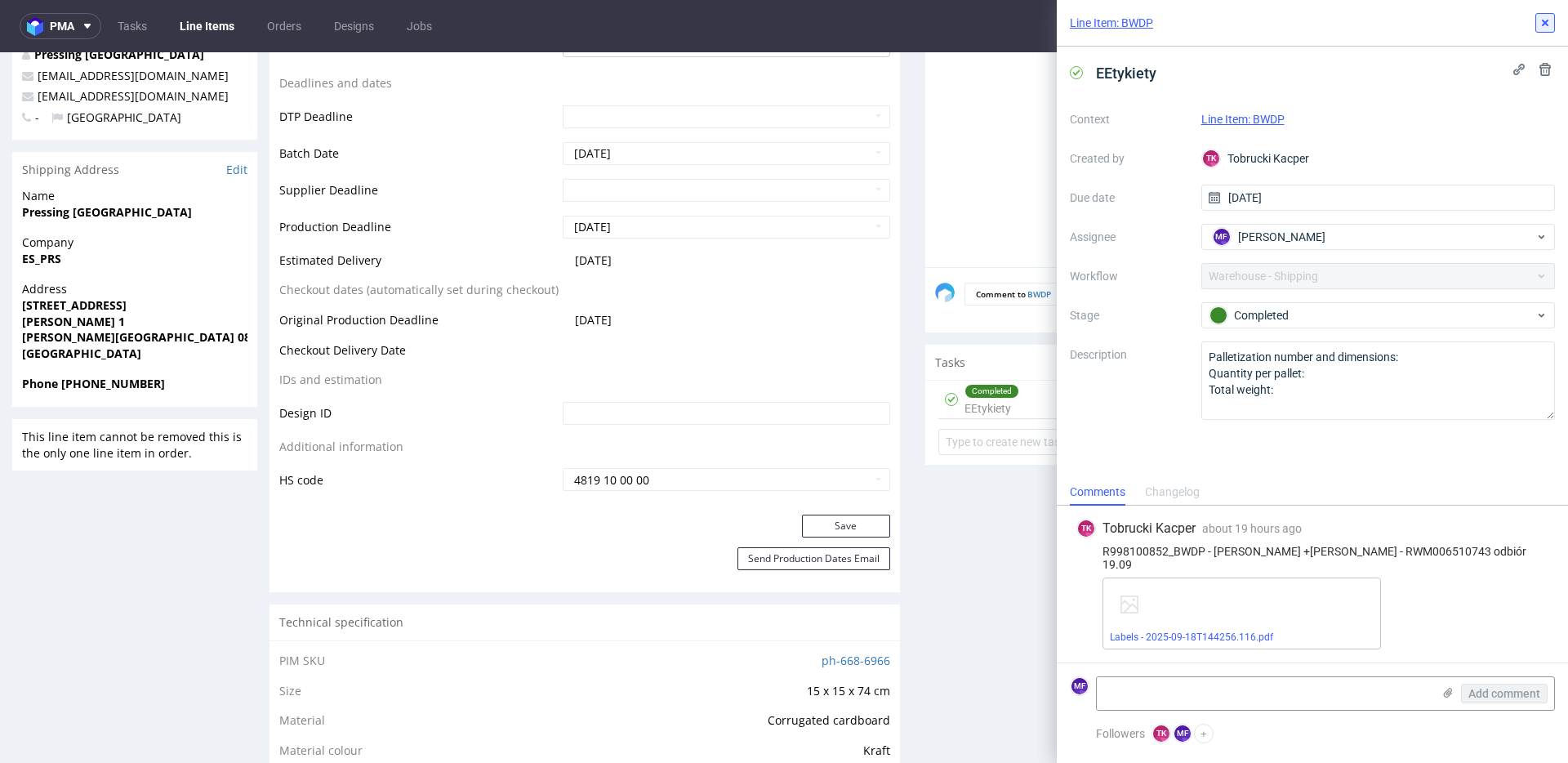
click at [1542, 27] on icon at bounding box center [1545, 23] width 13 height 13
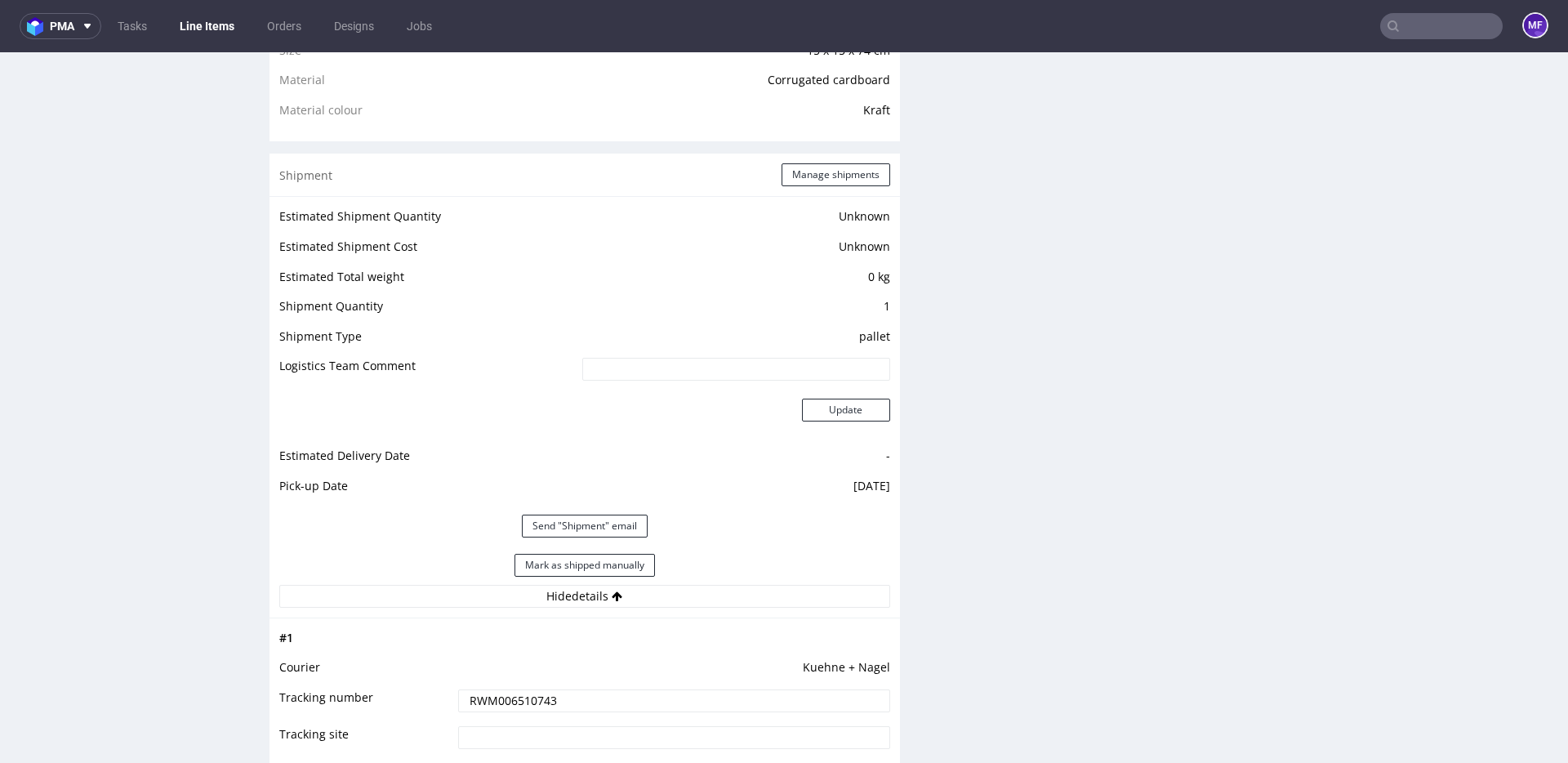
scroll to position [1287, 0]
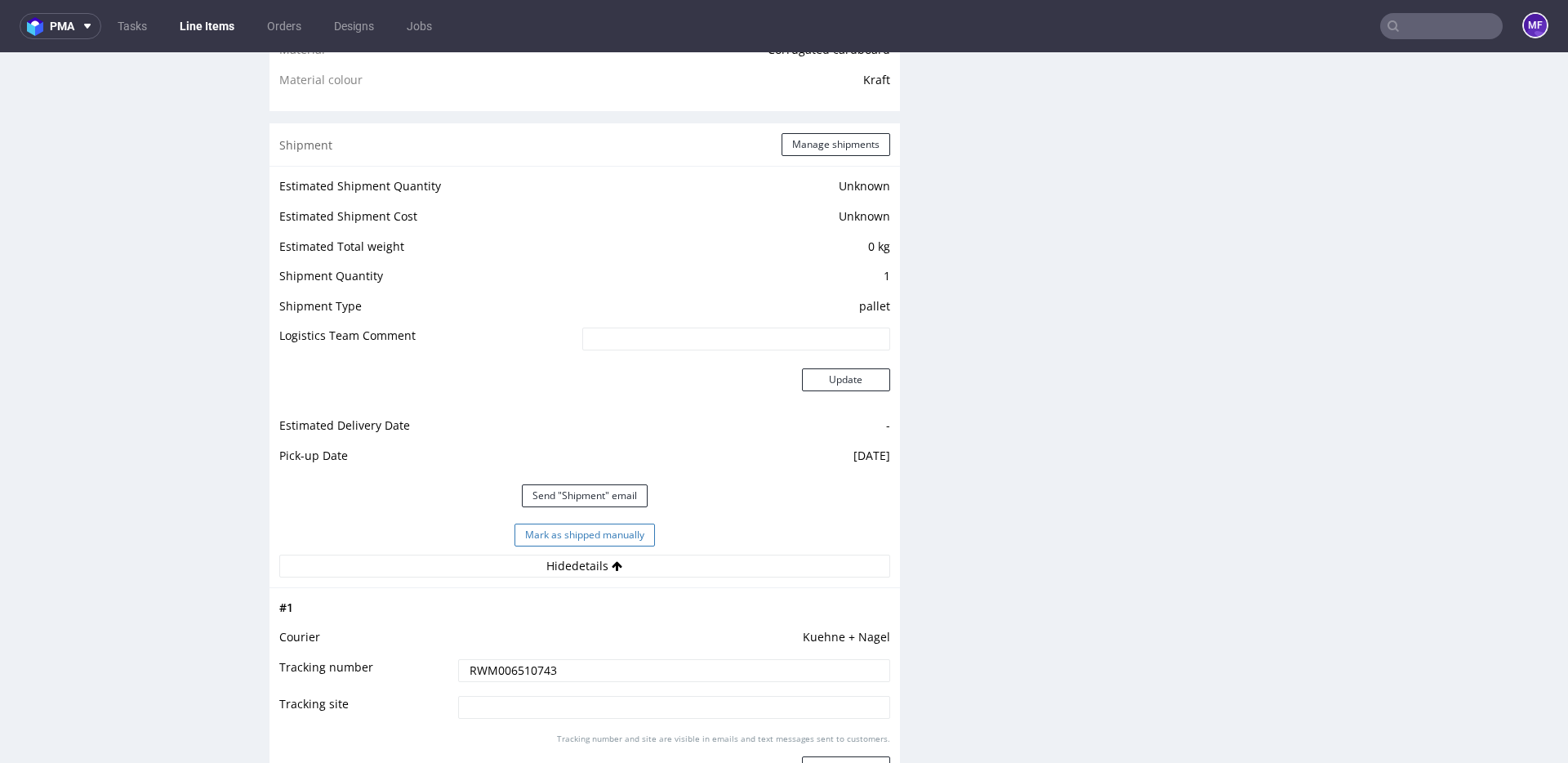
click at [594, 540] on button "Mark as shipped manually" at bounding box center [584, 535] width 140 height 23
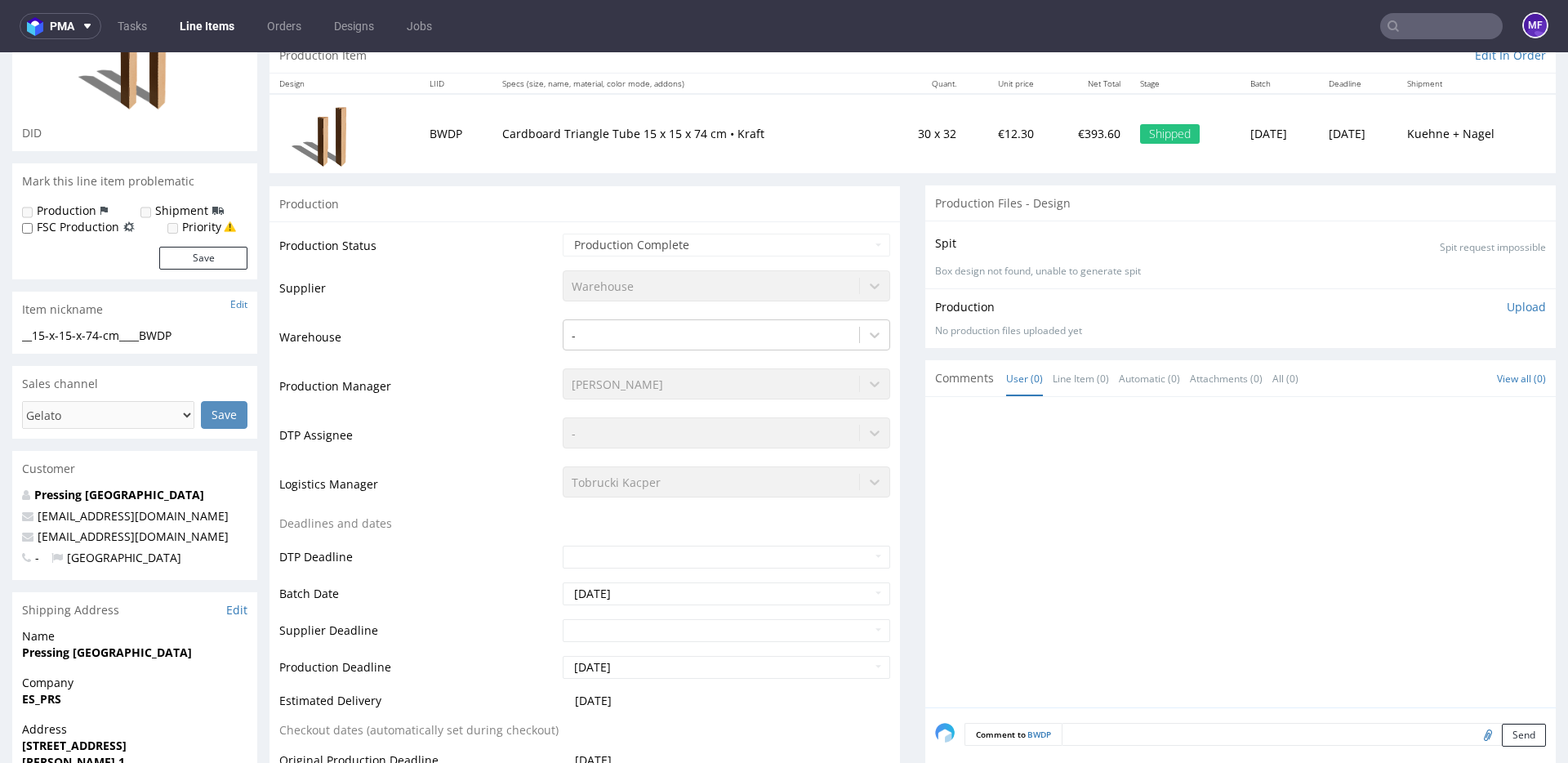
scroll to position [0, 0]
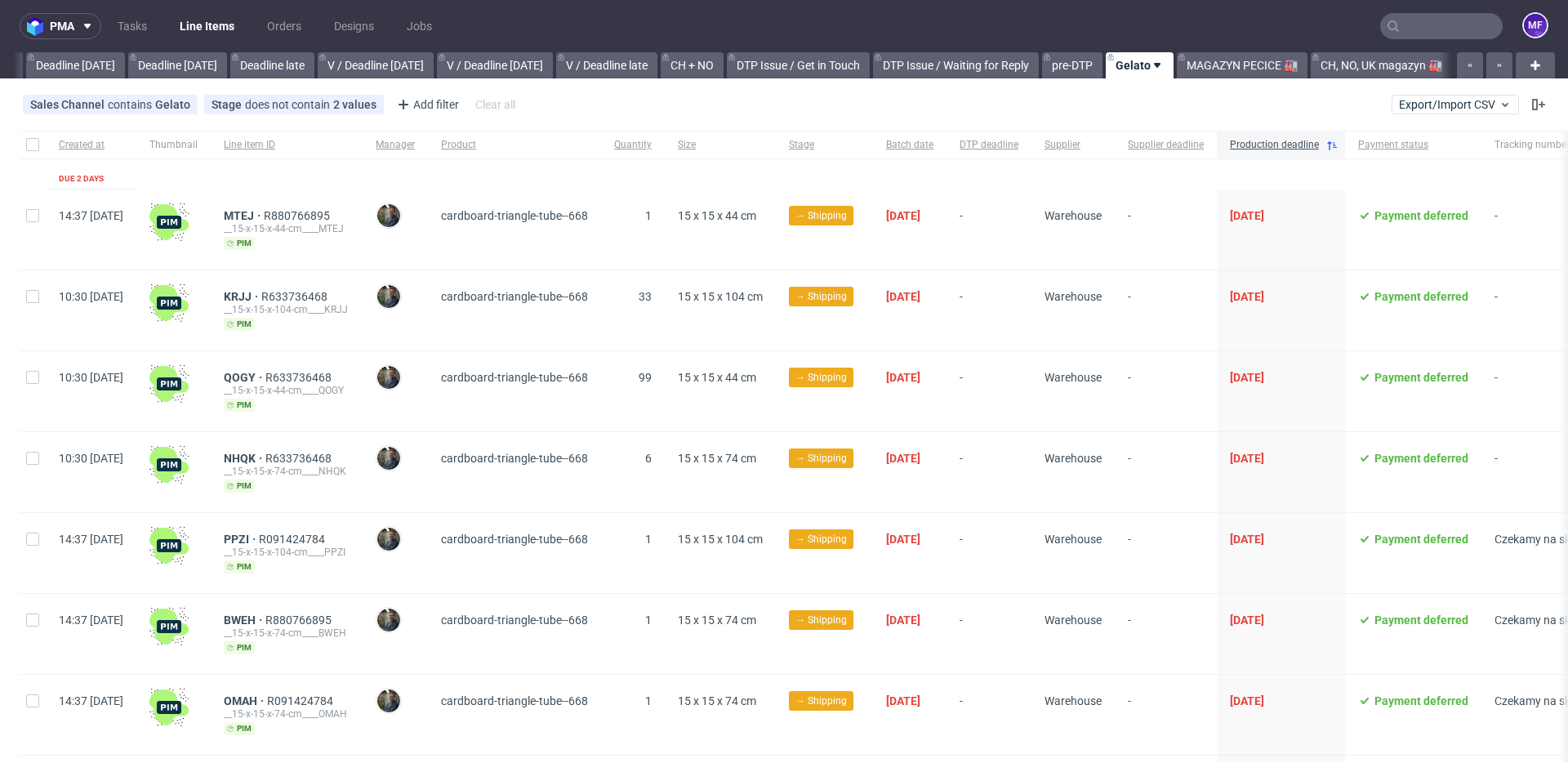
click at [1434, 32] on input "text" at bounding box center [1441, 26] width 122 height 26
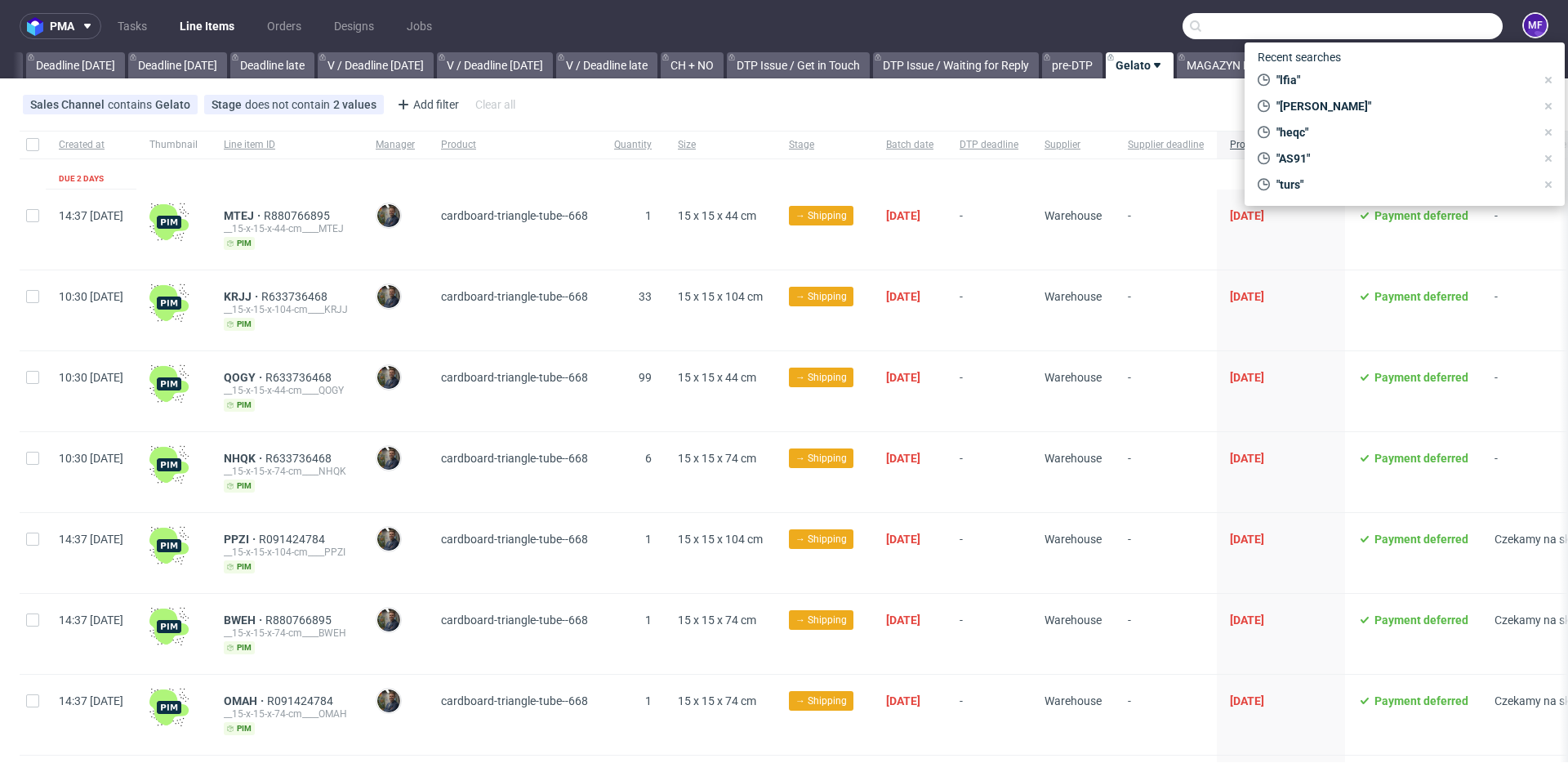
scroll to position [0, 1758]
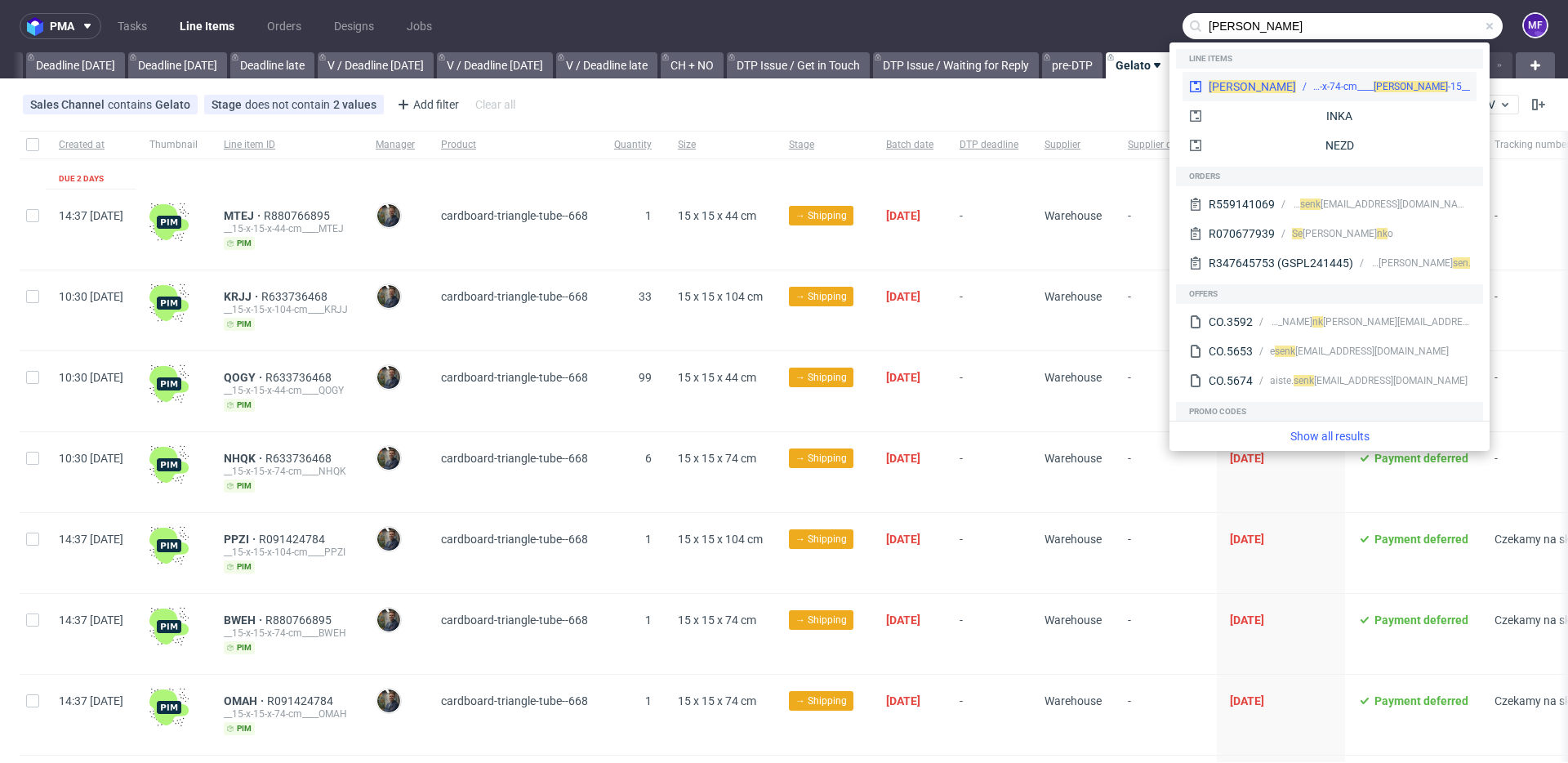
type input "senk"
click at [1223, 82] on span "[PERSON_NAME]" at bounding box center [1252, 86] width 87 height 13
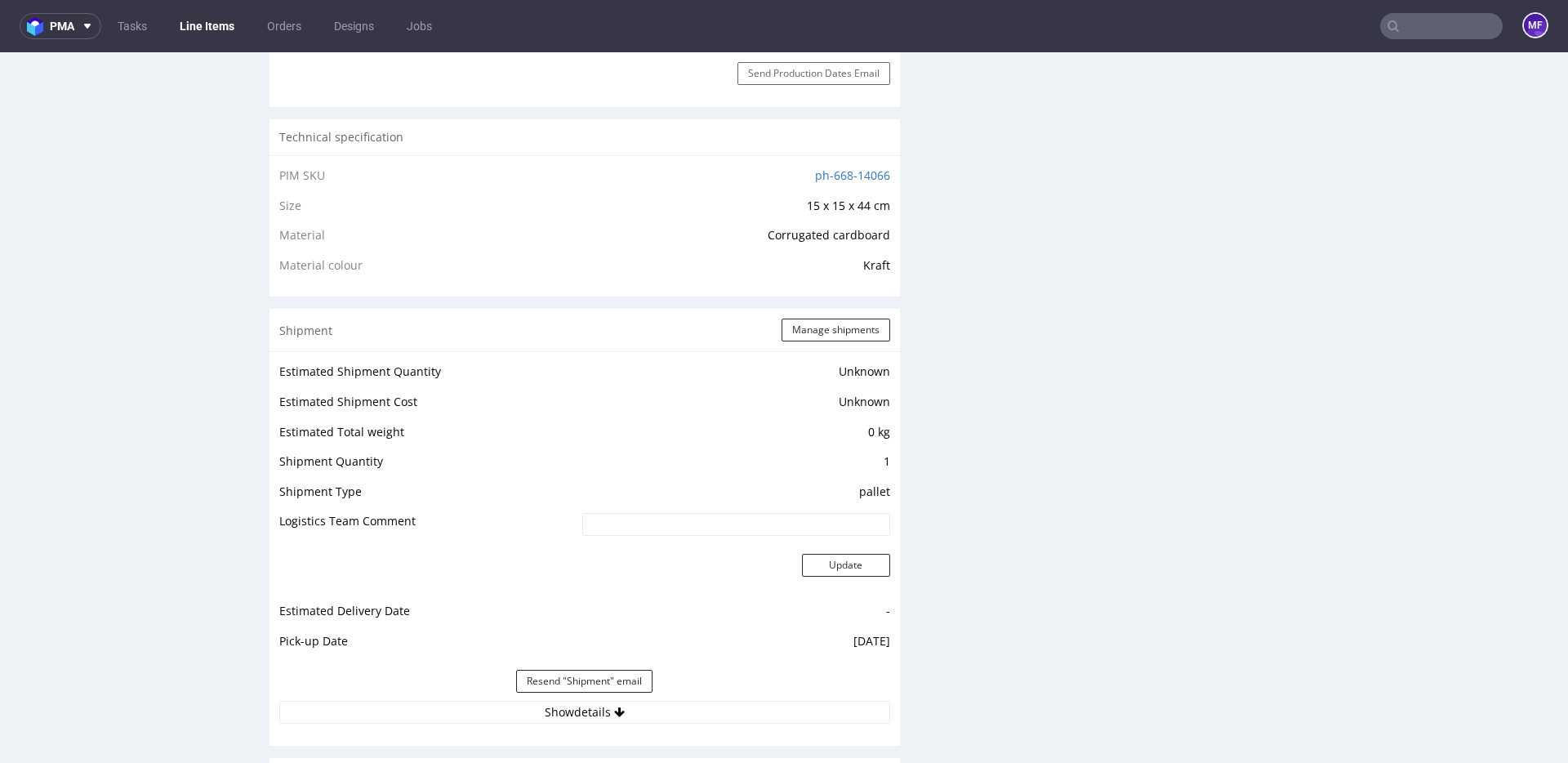
scroll to position [1138, 0]
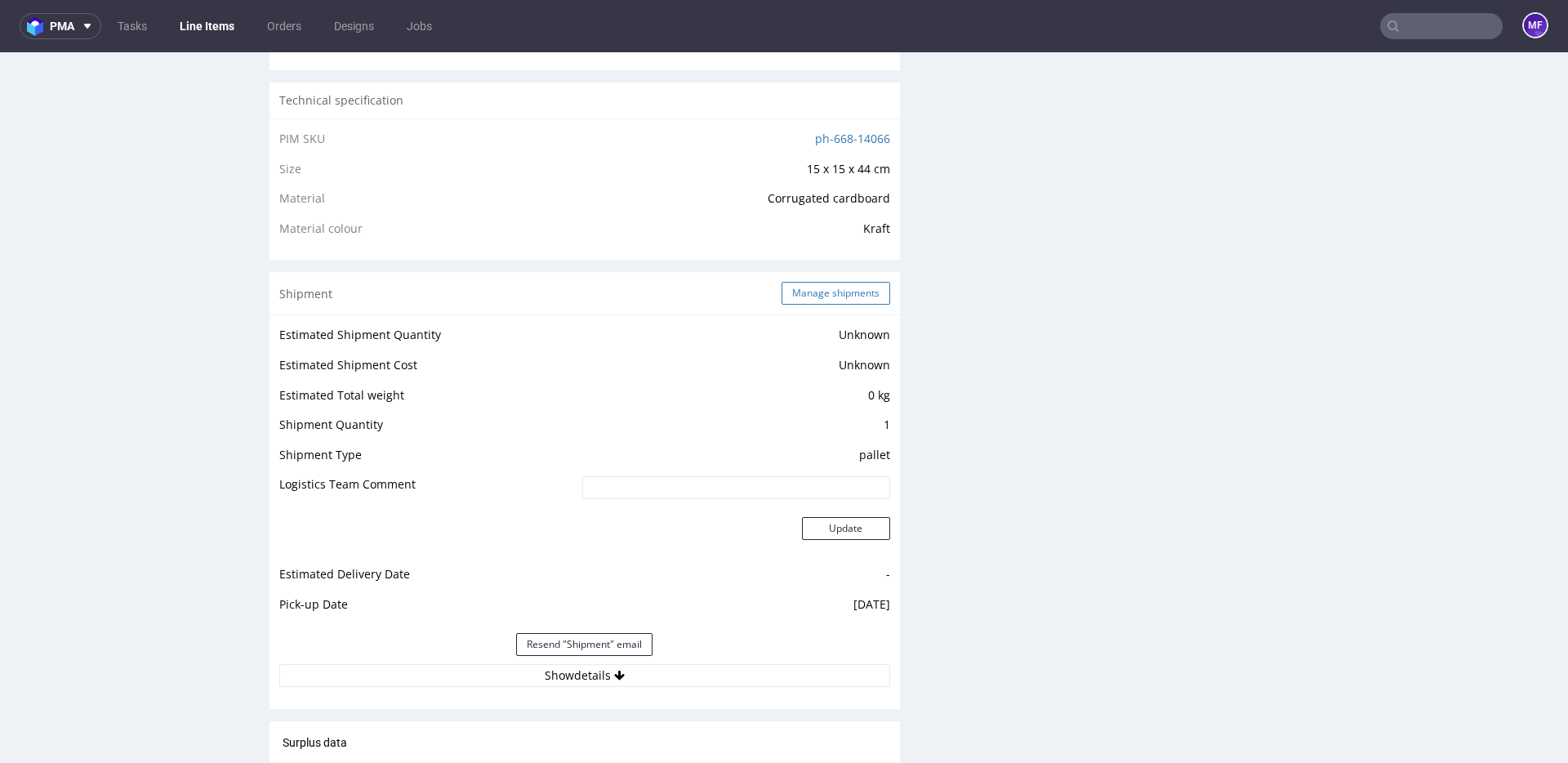
click at [851, 302] on button "Manage shipments" at bounding box center [835, 293] width 108 height 23
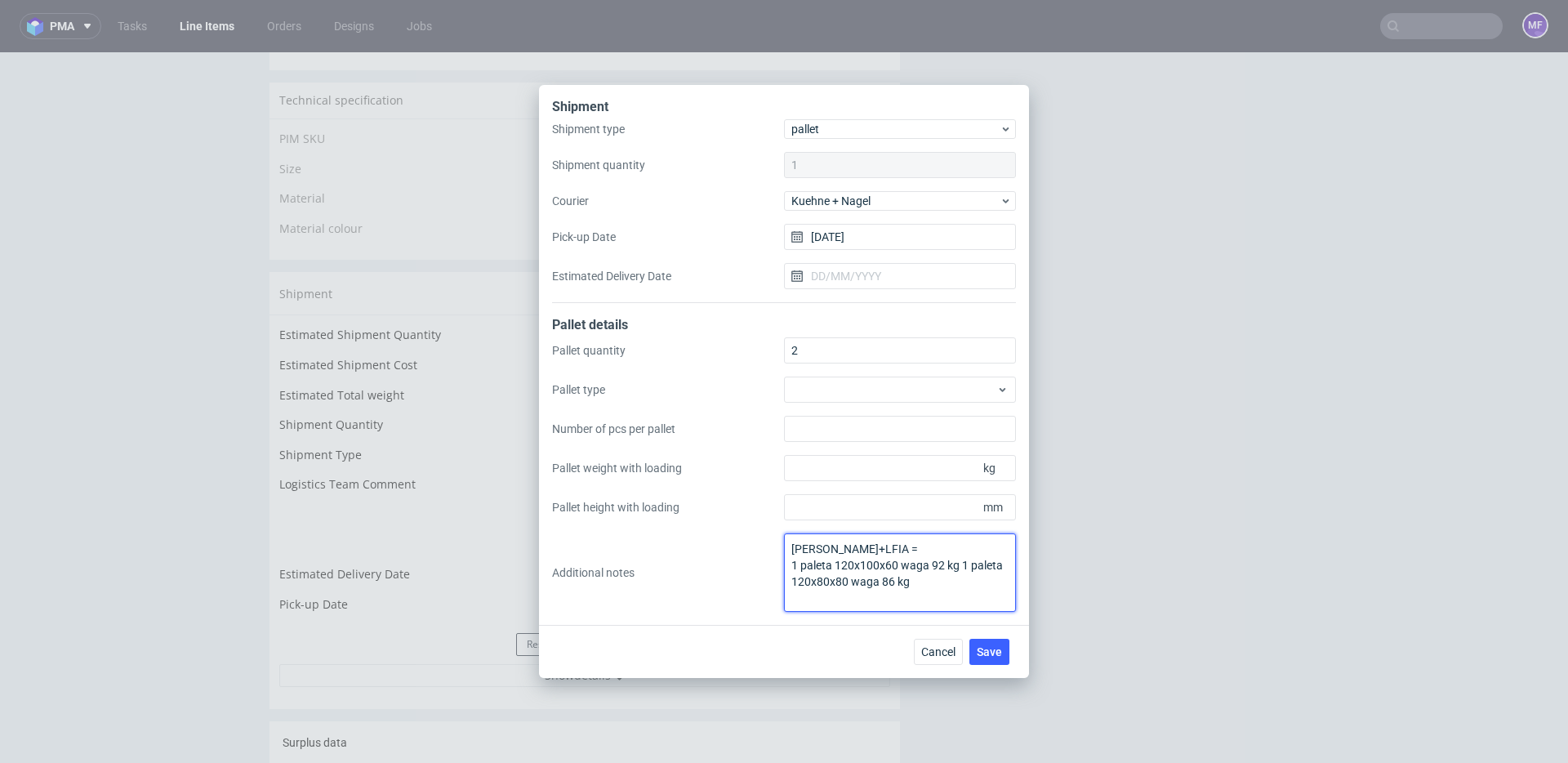
click at [968, 582] on textarea "[PERSON_NAME]+LFIA = 1 paleta 120x100x60 waga 92 kg 1 paleta 120x80x80 waga 86 …" at bounding box center [899, 572] width 232 height 79
click at [980, 651] on span "Save" at bounding box center [988, 652] width 25 height 11
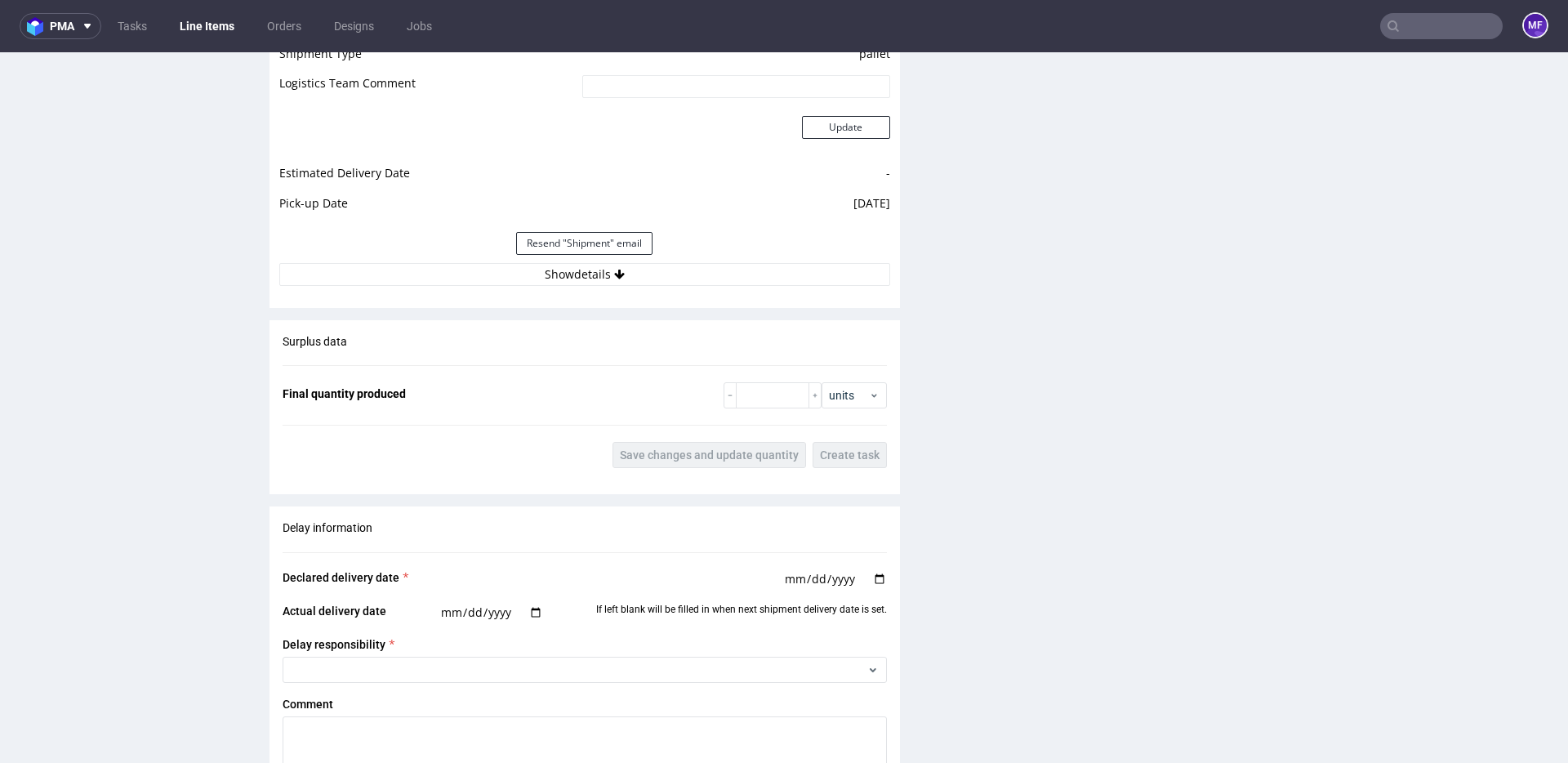
scroll to position [1538, 0]
click at [626, 267] on button "Show details" at bounding box center [584, 274] width 611 height 23
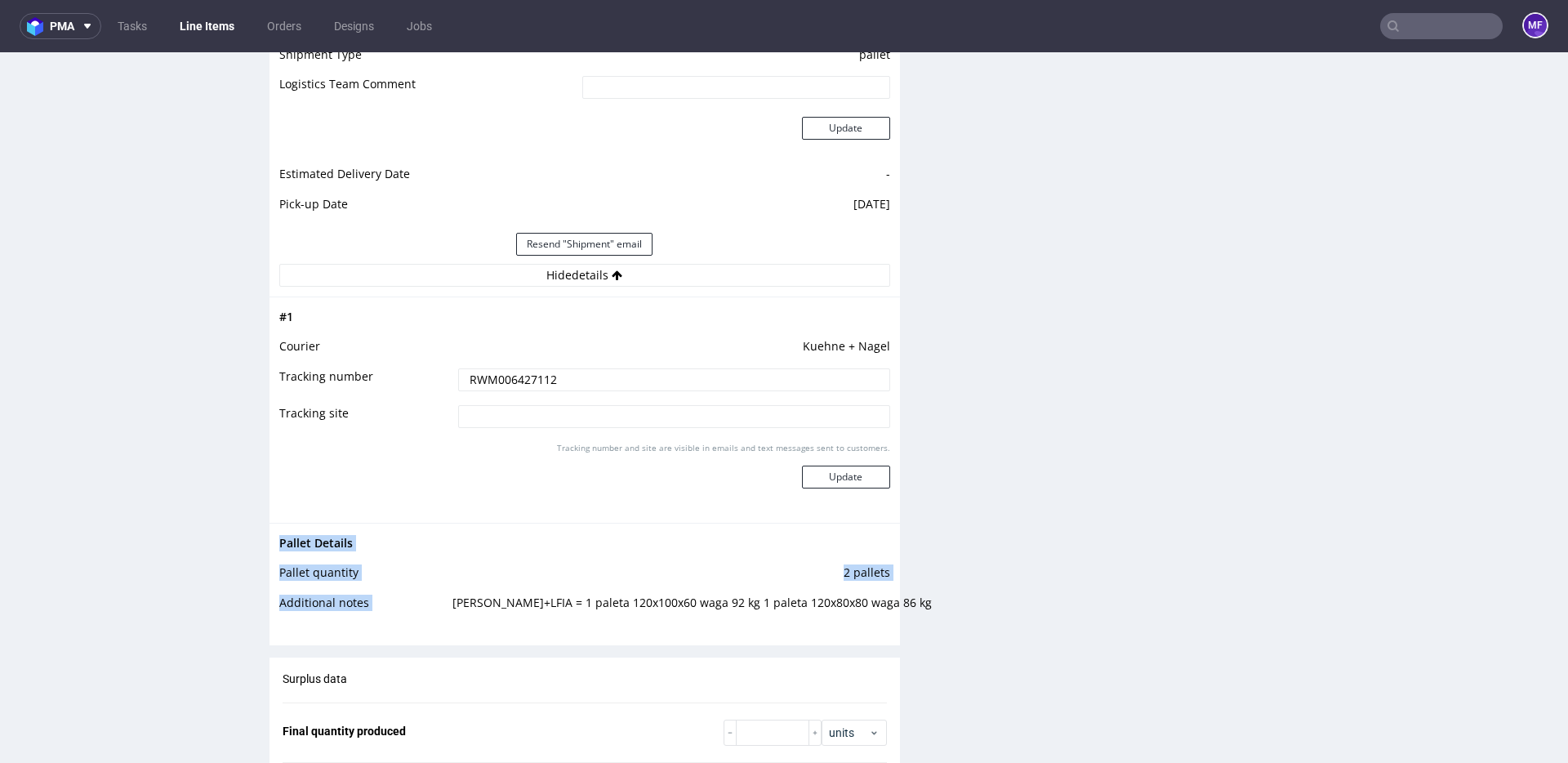
drag, startPoint x: 886, startPoint y: 602, endPoint x: 454, endPoint y: 604, distance: 432.0
click at [454, 604] on div "Pallet Details Pallet quantity 2 pallets Additional notes SENK+LFIA = 1 paleta …" at bounding box center [585, 578] width 631 height 110
copy tbody "Pallet Details Pallet quantity 2 pallets Additional notes"
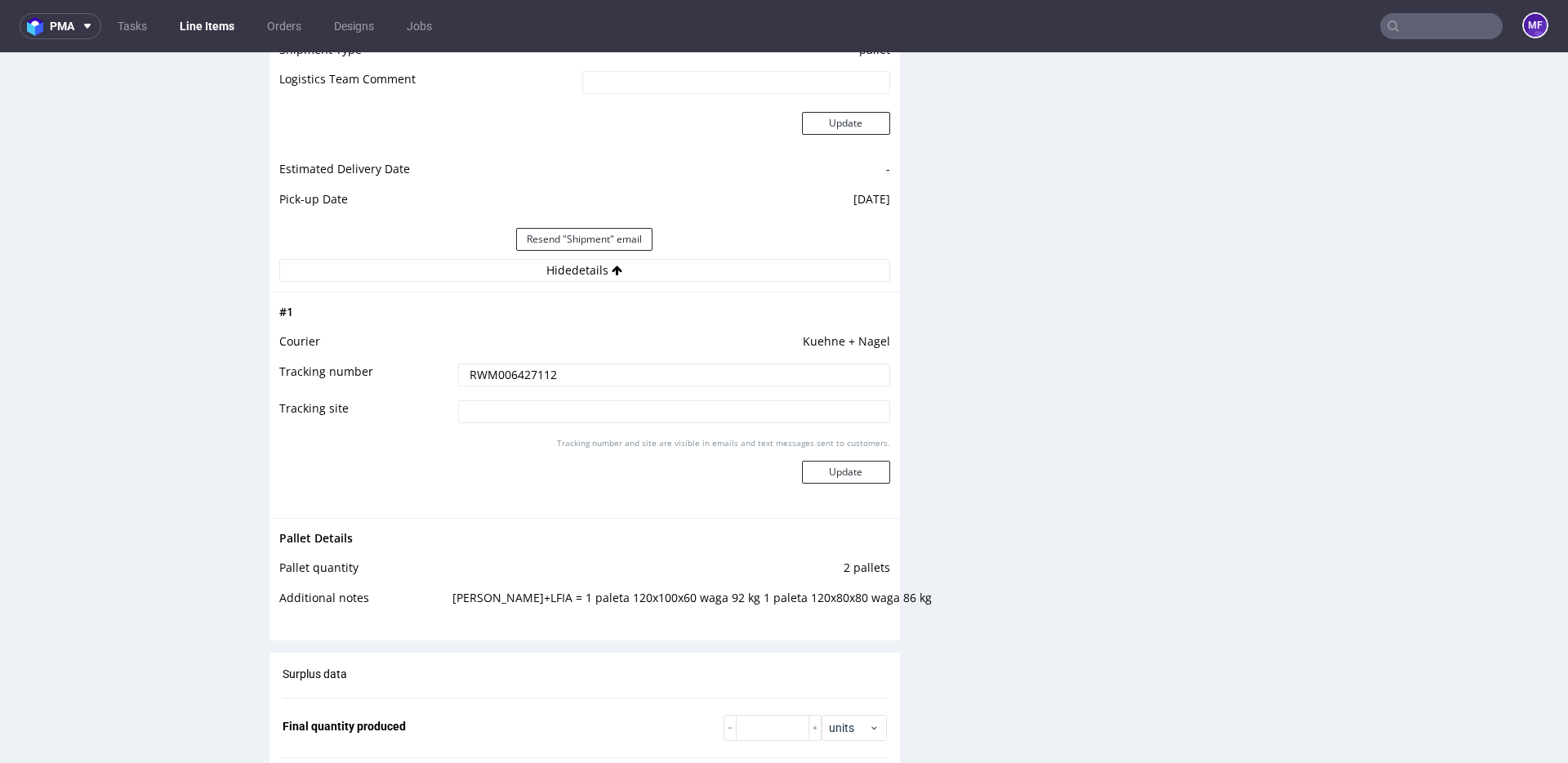
click at [988, 265] on div "Production Files - Design Spit Spit request impossible Box design not found, un…" at bounding box center [1241, 140] width 631 height 2642
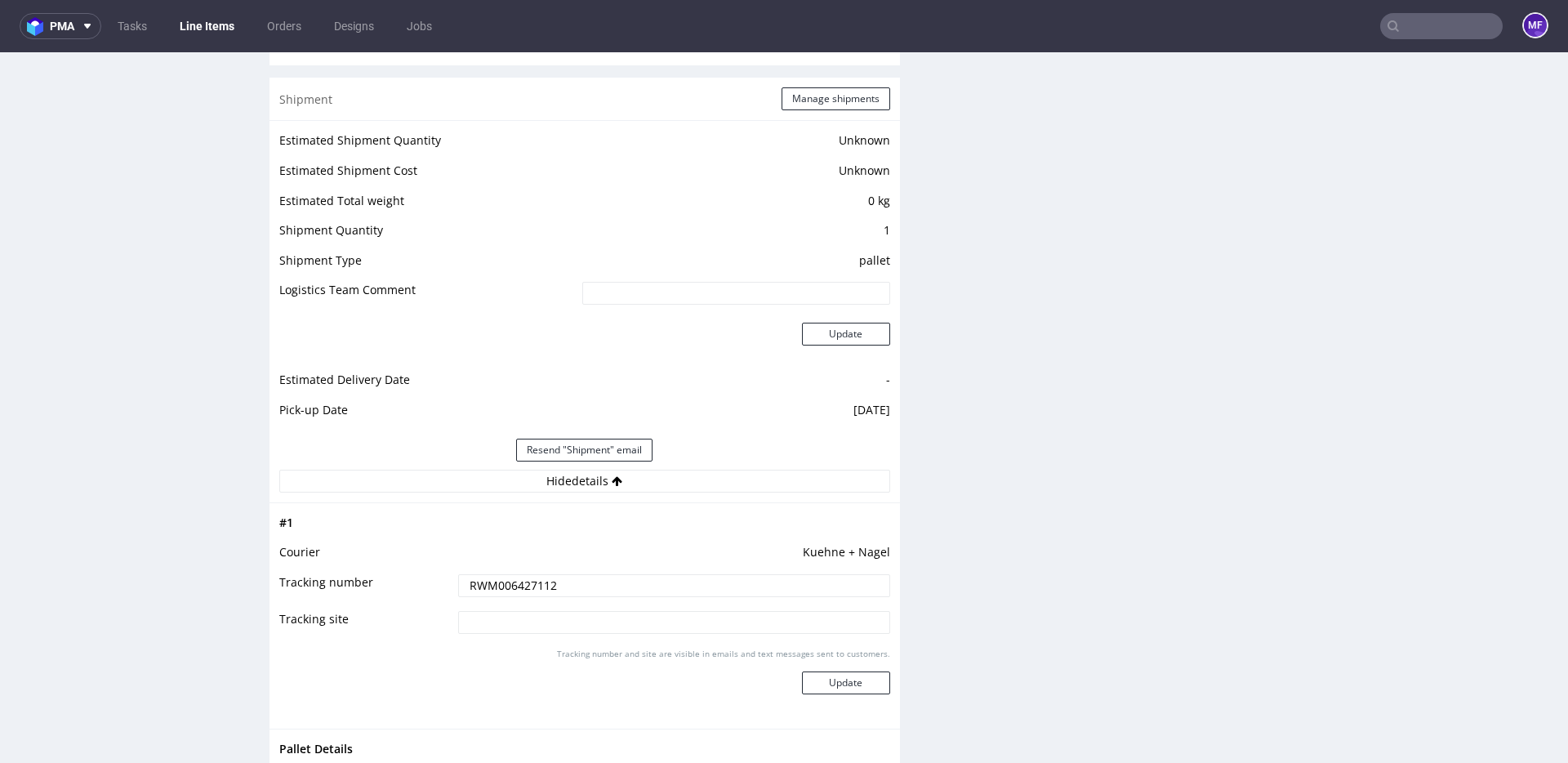
scroll to position [1343, 0]
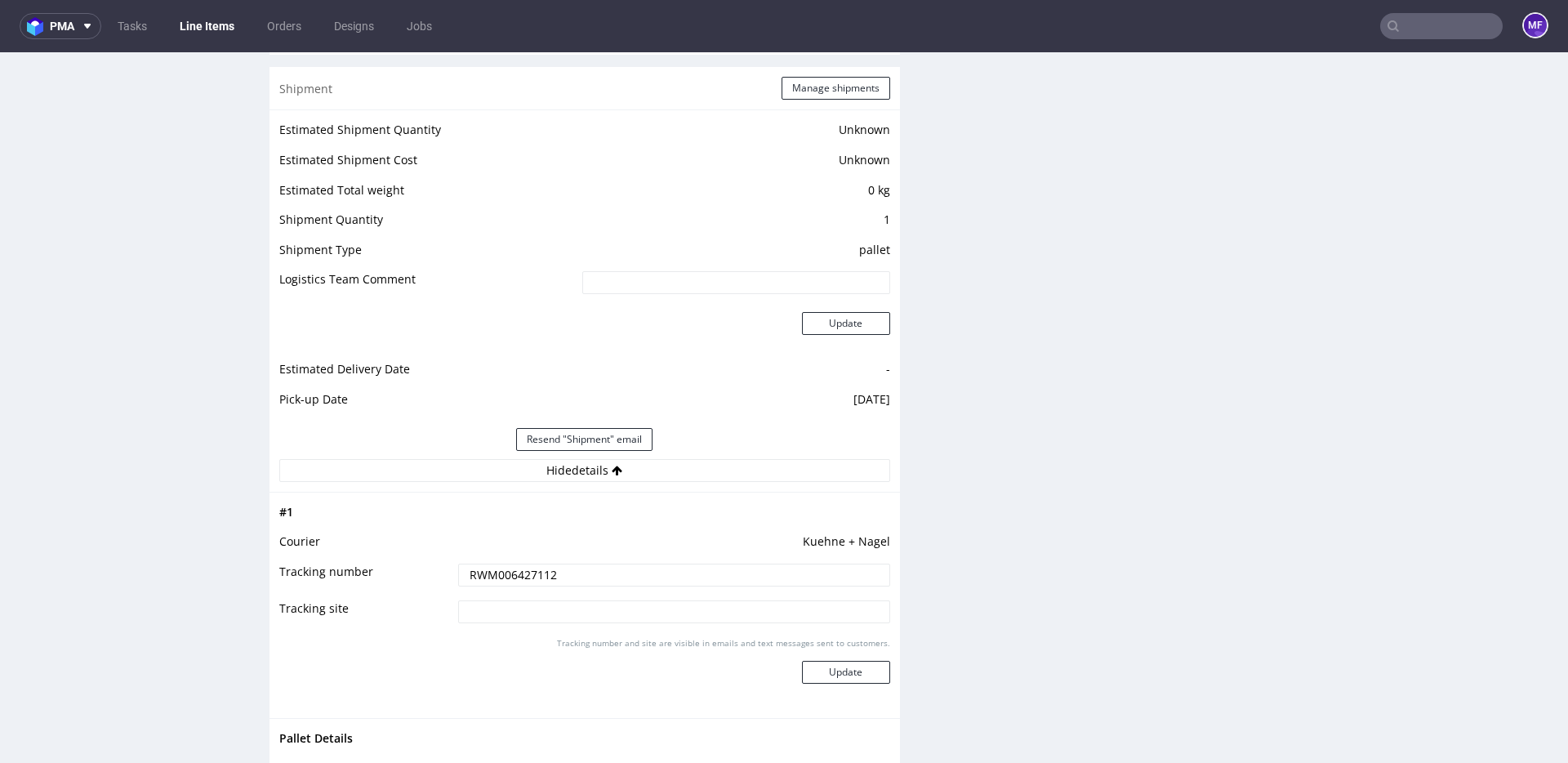
click at [567, 574] on input "RWM006427112" at bounding box center [674, 575] width 432 height 23
drag, startPoint x: 558, startPoint y: 578, endPoint x: 421, endPoint y: 579, distance: 137.0
click at [421, 579] on tr "Tracking number RWM006427112" at bounding box center [584, 580] width 611 height 37
paste input "515200"
type input "RWM006515200"
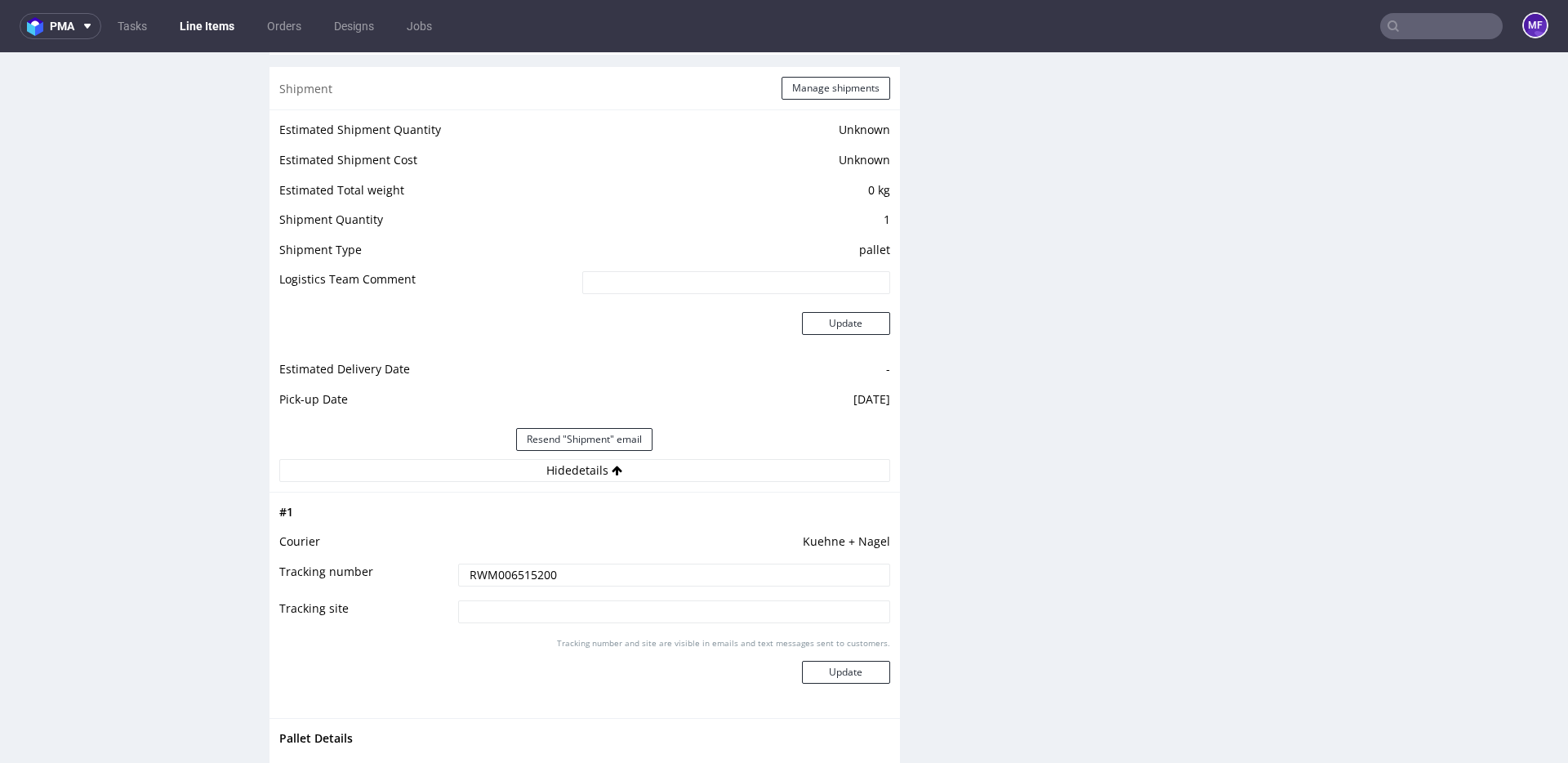
drag, startPoint x: 988, startPoint y: 524, endPoint x: 968, endPoint y: 535, distance: 22.8
click at [985, 525] on div "Production Files - Design Spit Spit request impossible Box design not found, un…" at bounding box center [1241, 339] width 631 height 2642
click at [841, 667] on button "Update" at bounding box center [846, 671] width 88 height 23
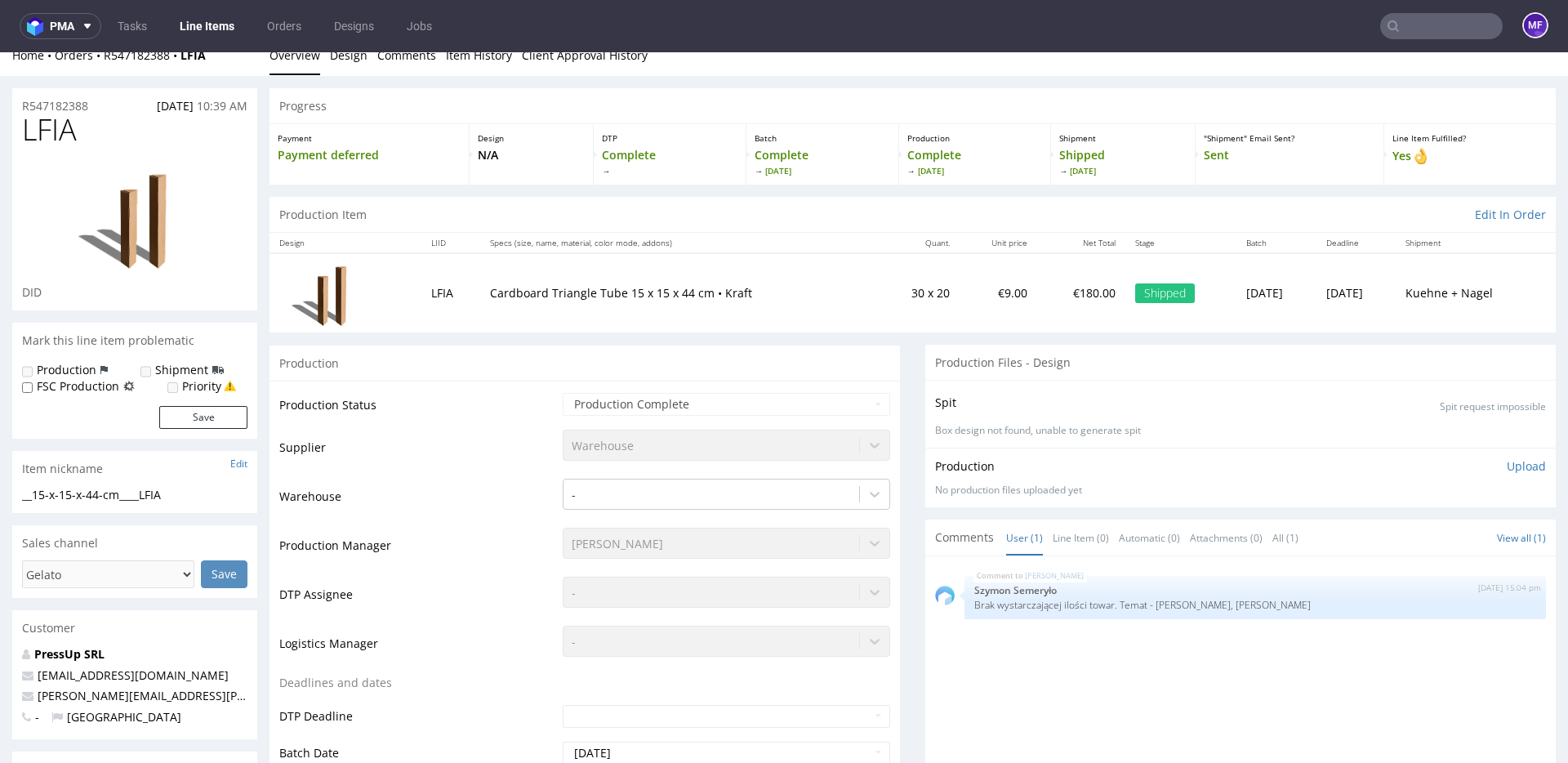
scroll to position [0, 0]
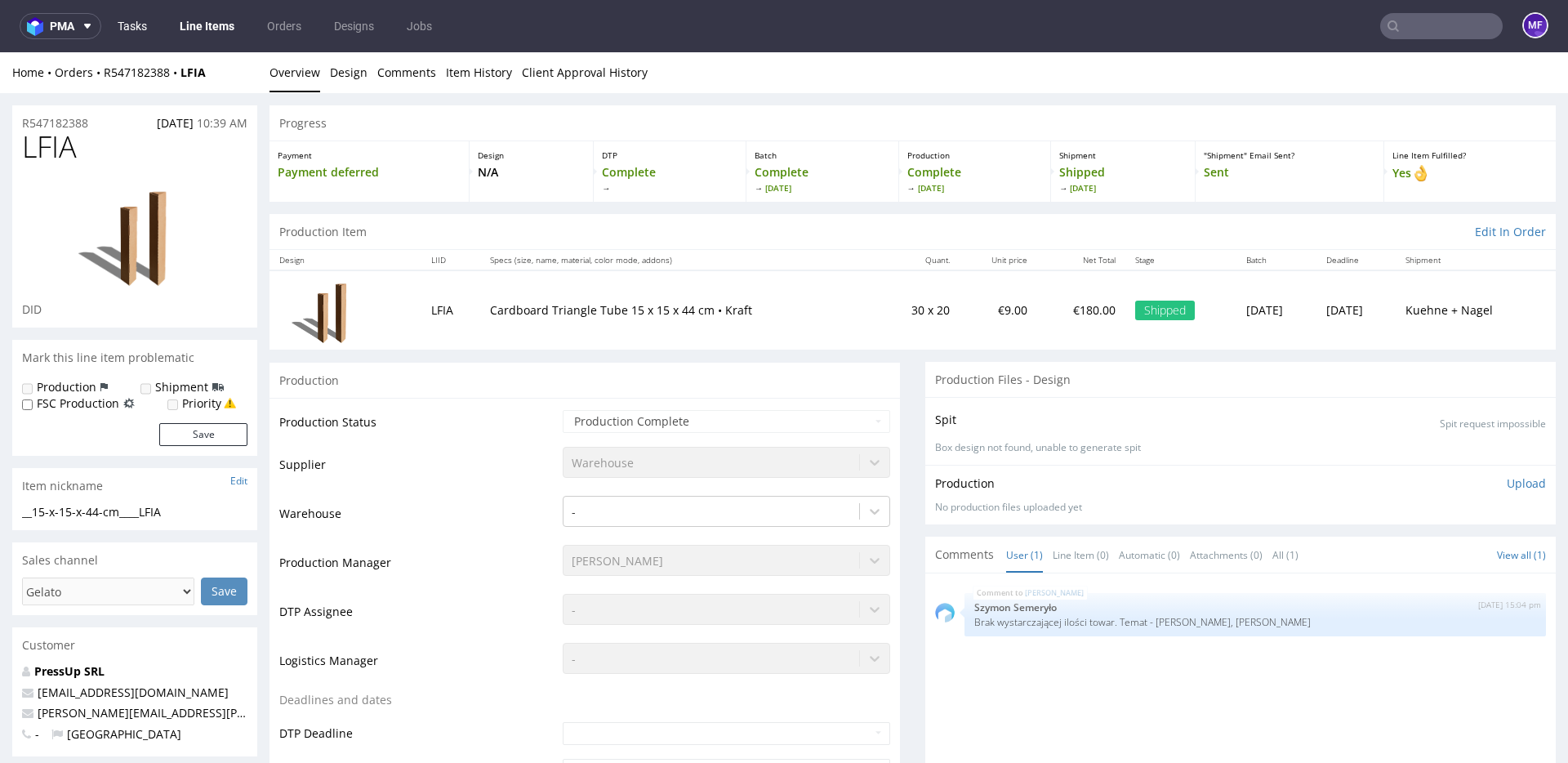
click at [152, 29] on link "Tasks" at bounding box center [132, 26] width 49 height 26
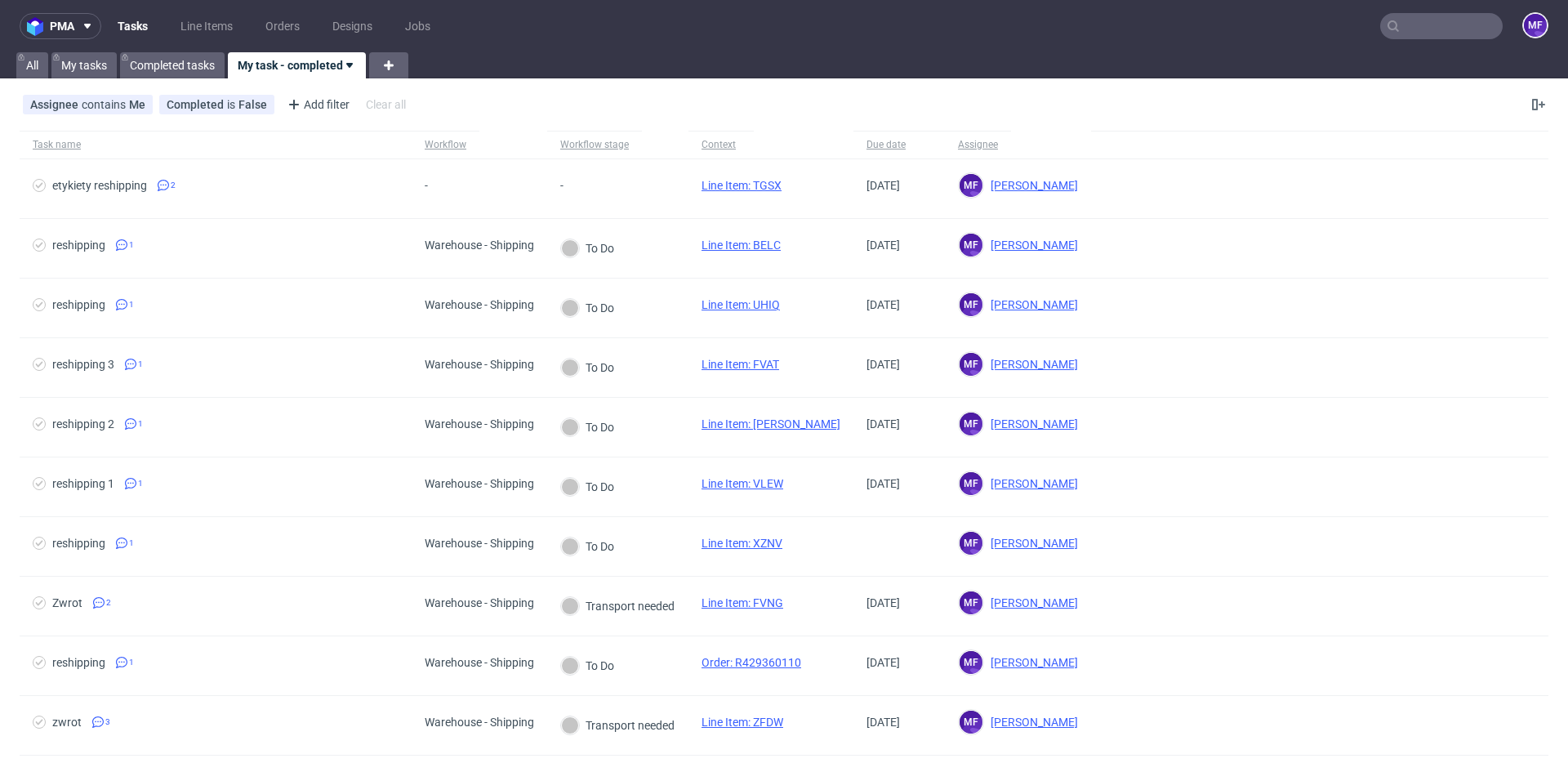
click at [312, 62] on link "My task - completed" at bounding box center [297, 65] width 138 height 26
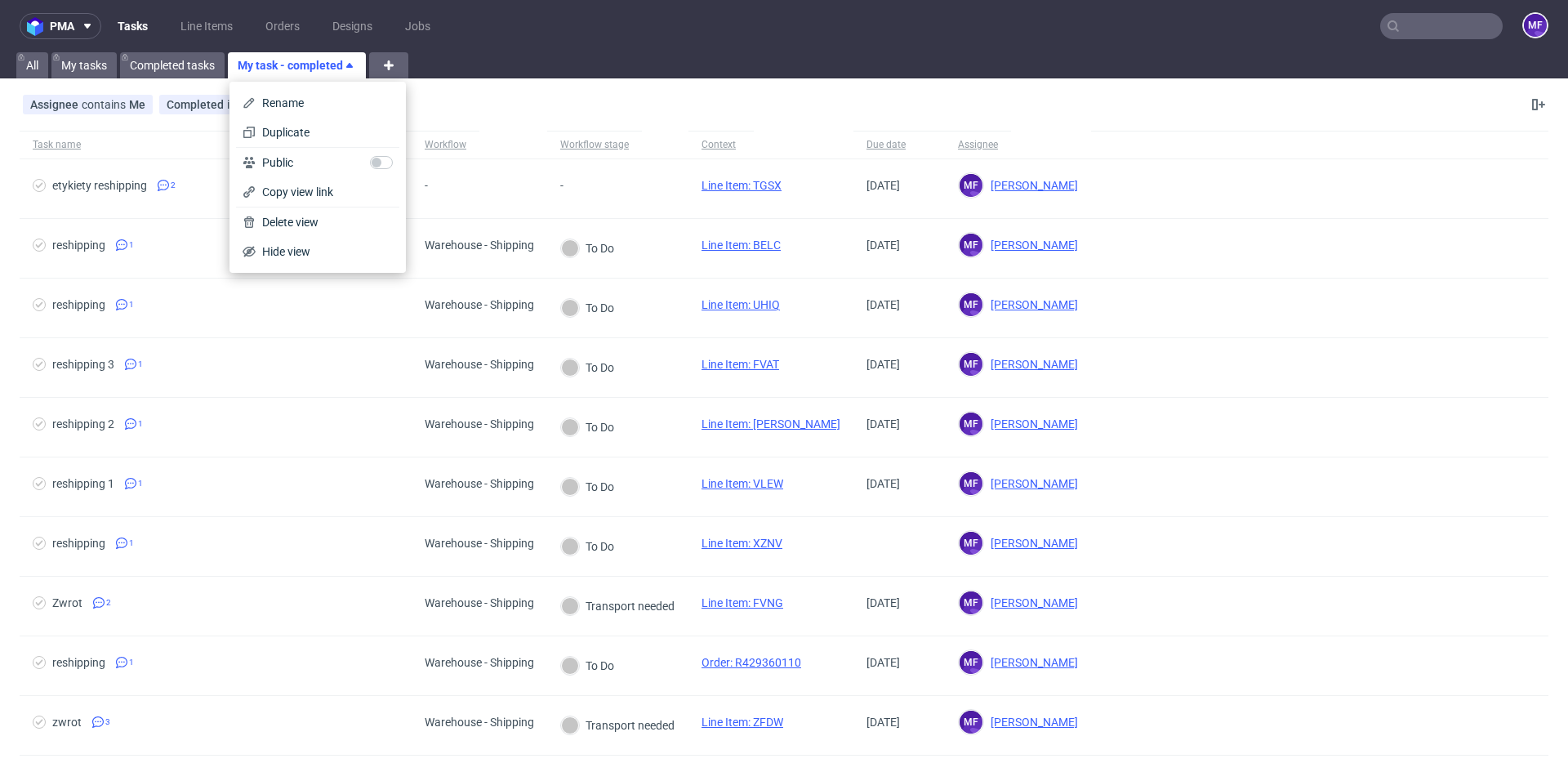
click at [312, 62] on link "My task - completed" at bounding box center [297, 65] width 138 height 26
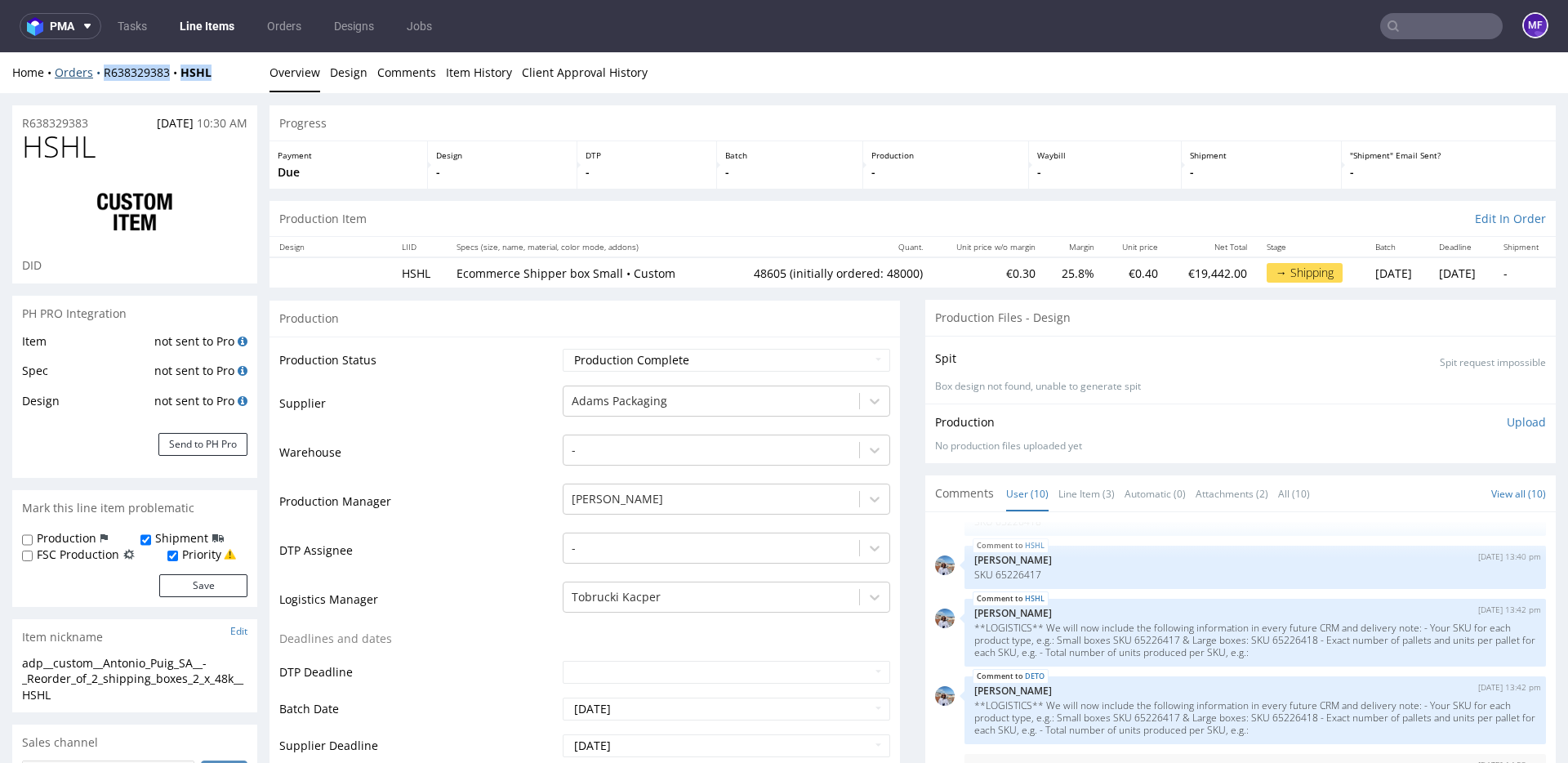
drag, startPoint x: 223, startPoint y: 74, endPoint x: 102, endPoint y: 73, distance: 121.0
click at [102, 73] on div "Home Orders R638329383 HSHL" at bounding box center [134, 73] width 245 height 17
copy div "R638329383 HSHL"
click at [225, 76] on div "Home Orders R638329383 HSHL" at bounding box center [134, 73] width 245 height 17
drag, startPoint x: 229, startPoint y: 73, endPoint x: 100, endPoint y: 76, distance: 129.0
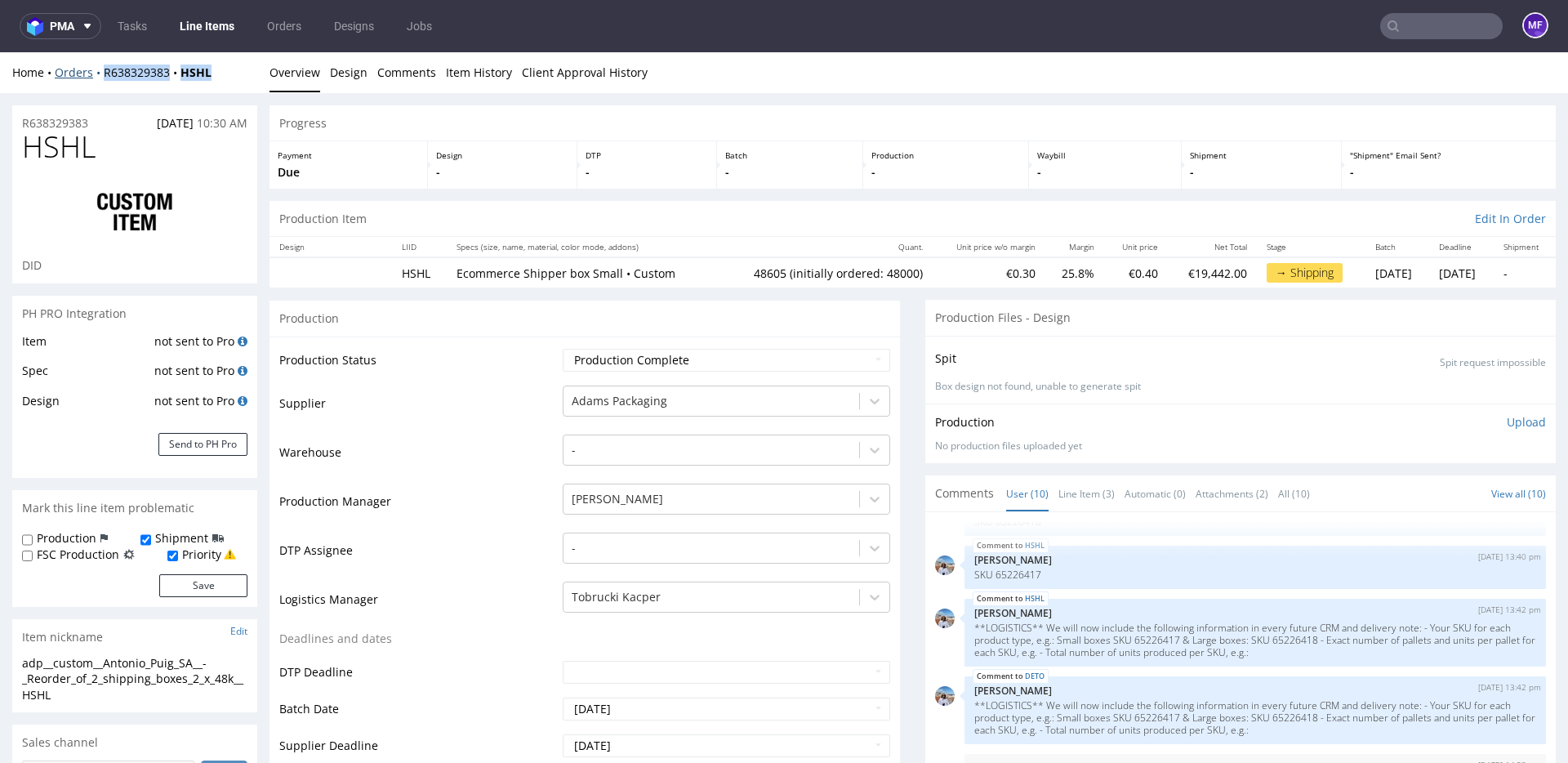
click at [100, 76] on div "Home Orders R638329383 HSHL" at bounding box center [134, 73] width 245 height 17
copy div "R638329383 HSHL"
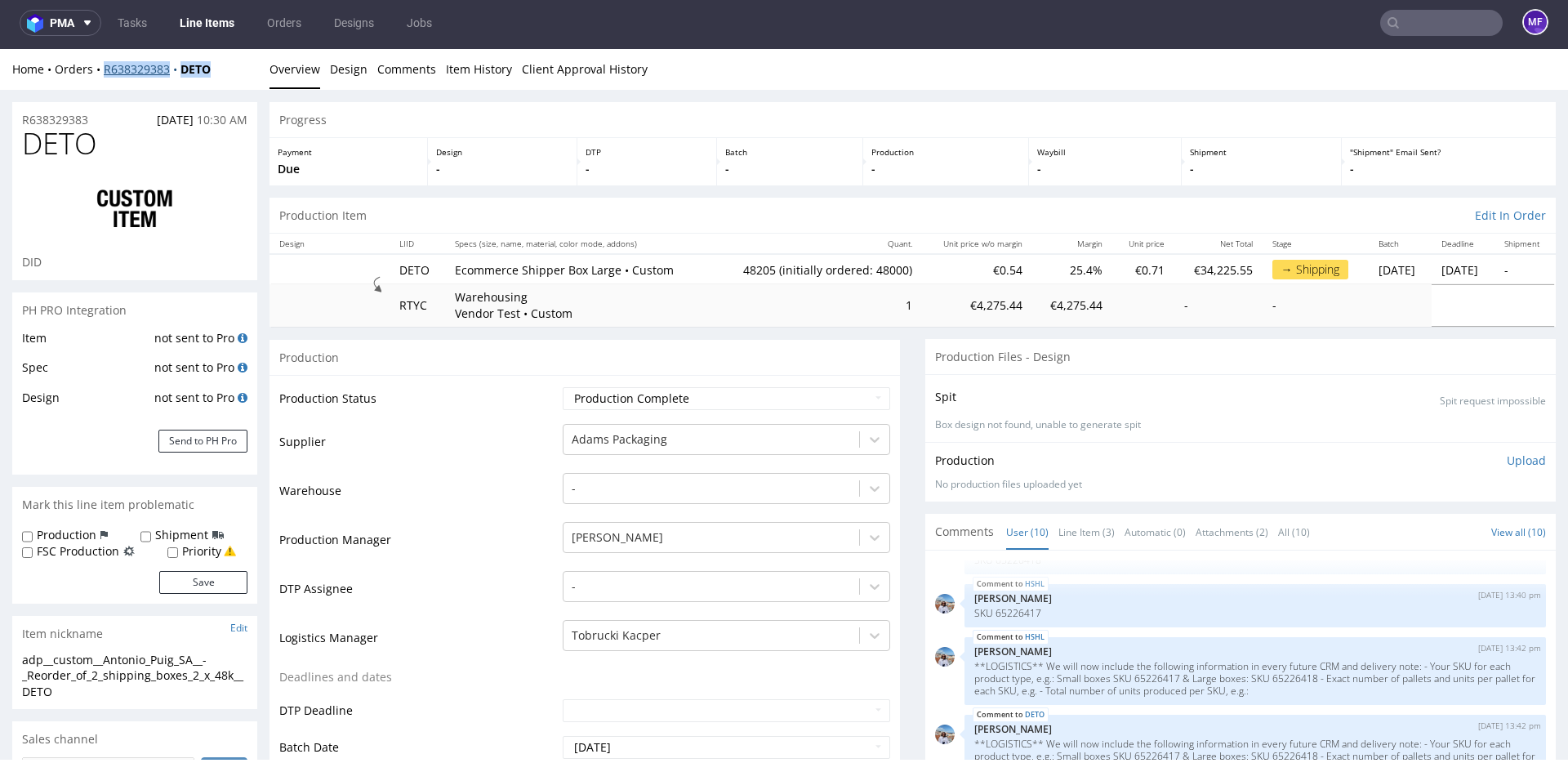
drag, startPoint x: 222, startPoint y: 72, endPoint x: 104, endPoint y: 73, distance: 118.0
click at [104, 73] on div "Home Orders R638329383 DETO" at bounding box center [134, 70] width 245 height 17
copy div "R638329383 DETO"
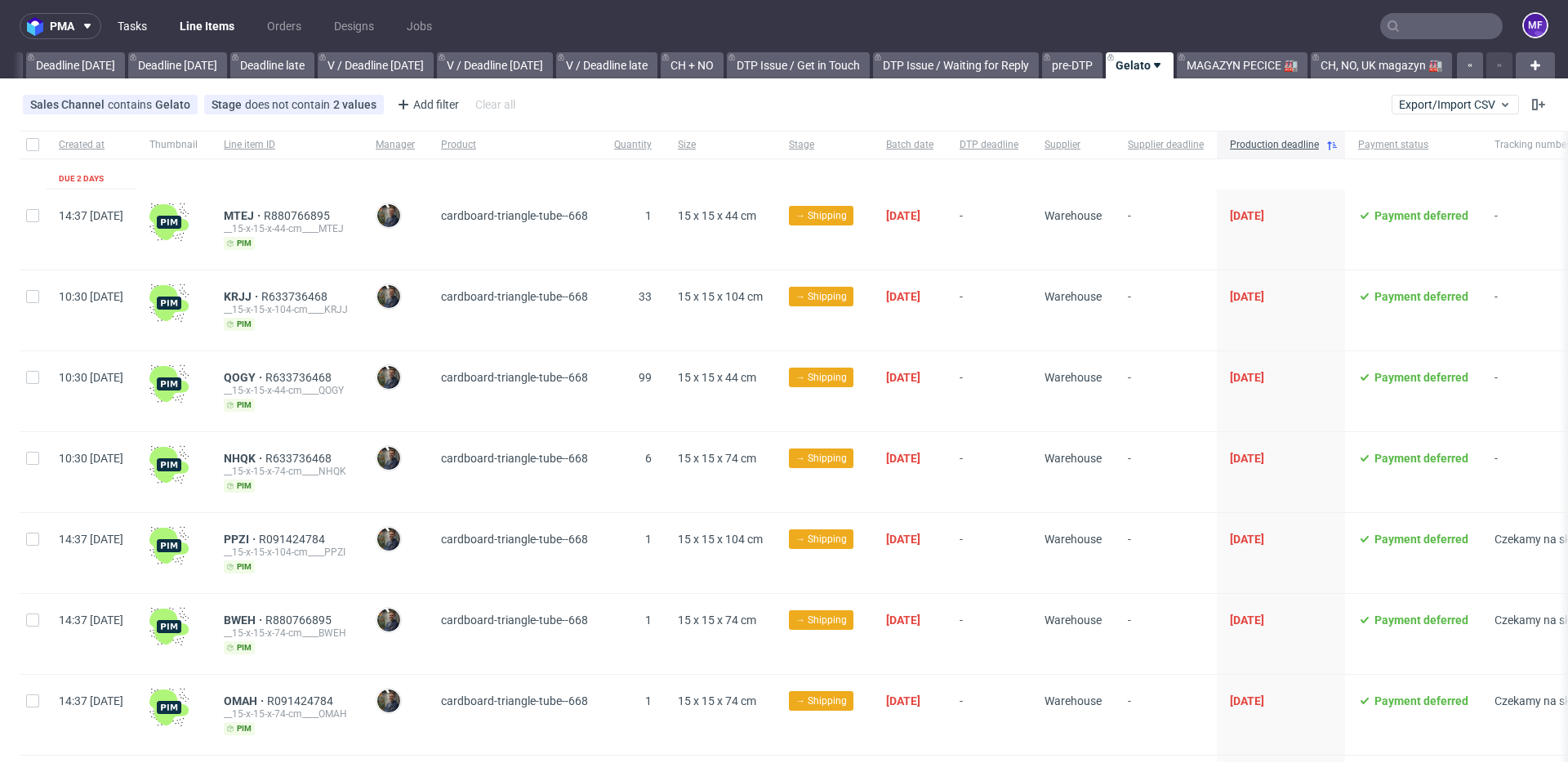
click at [135, 29] on link "Tasks" at bounding box center [132, 26] width 49 height 26
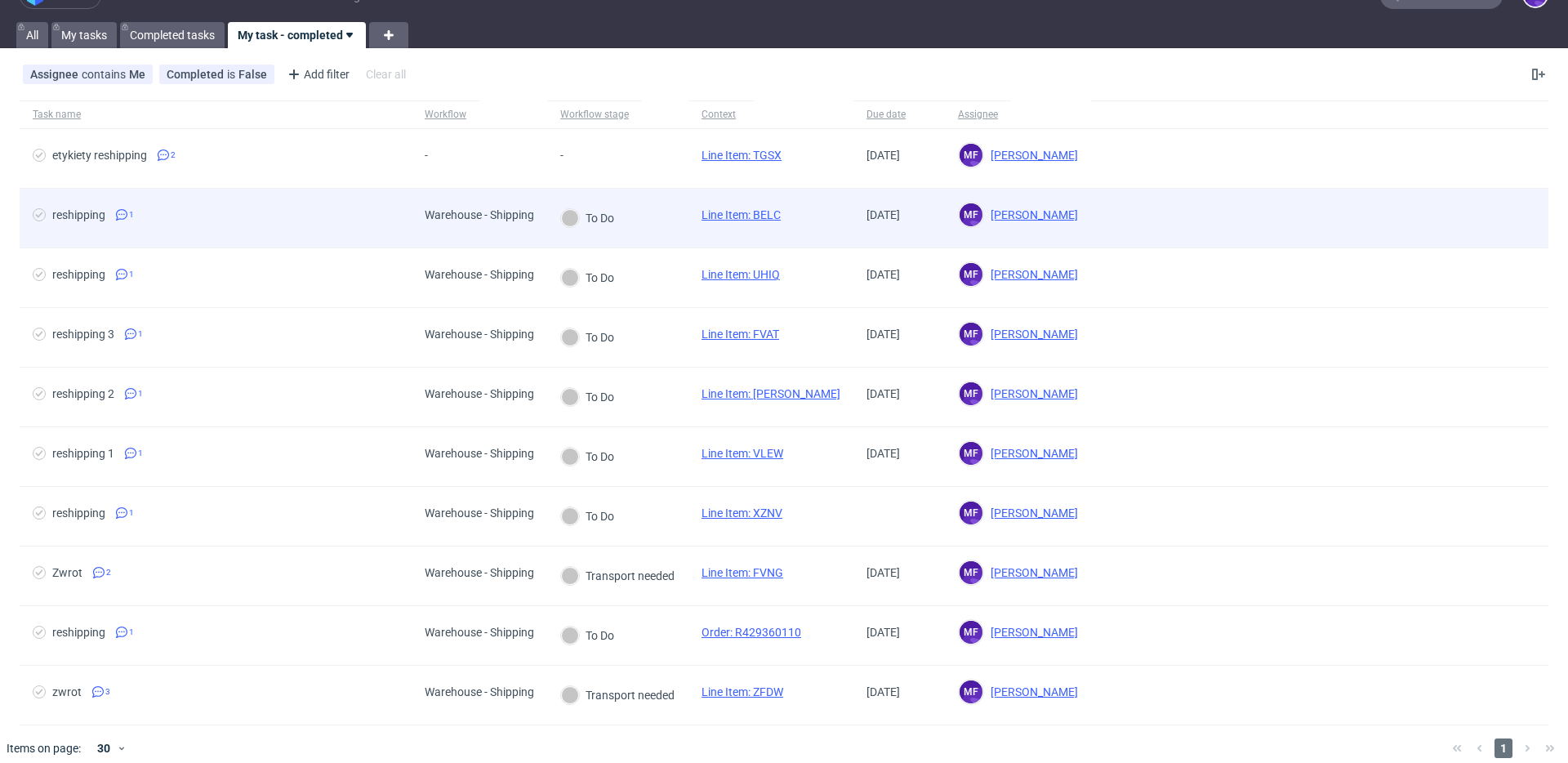
scroll to position [45, 0]
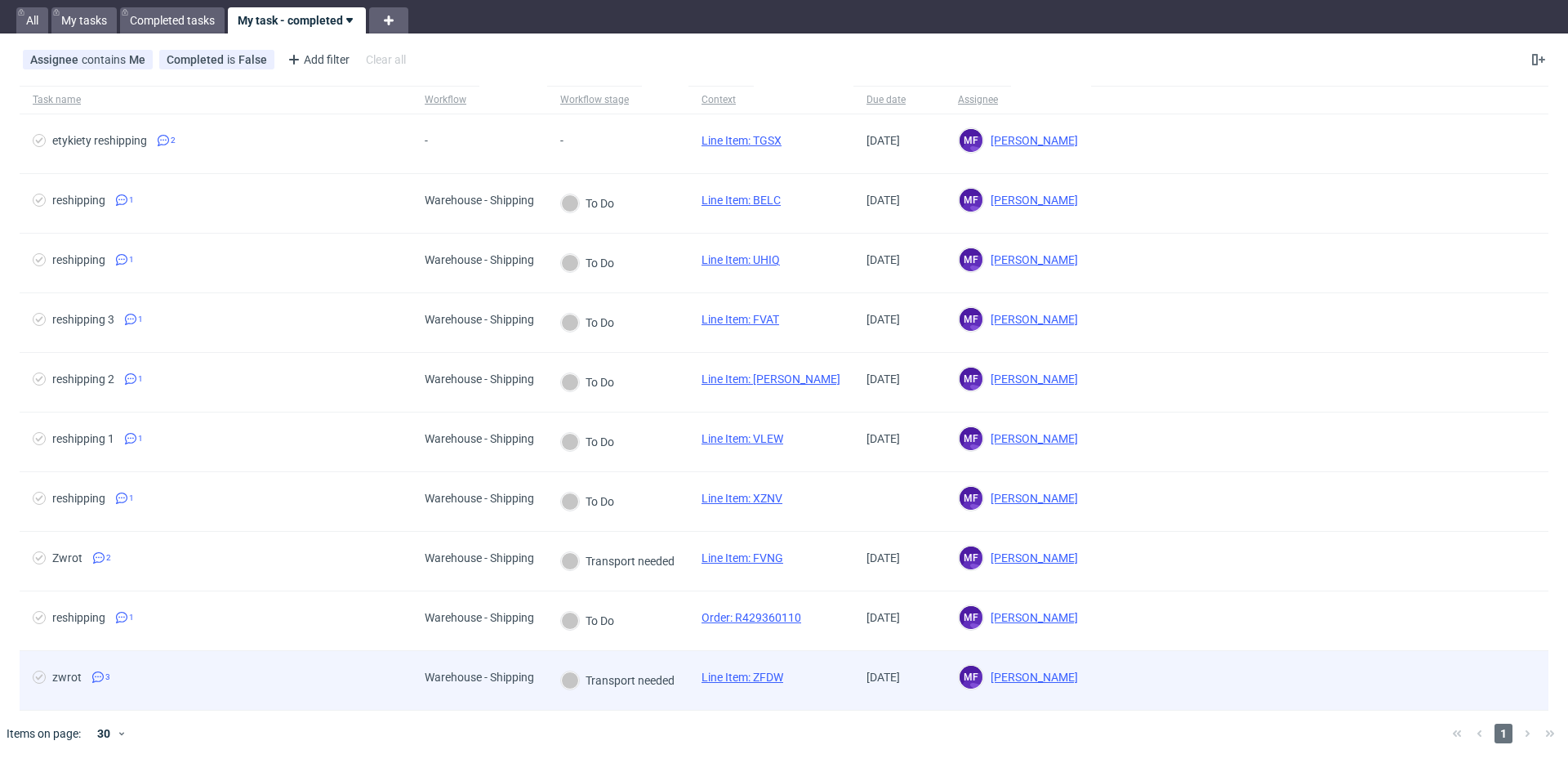
click at [690, 693] on div "Line Item: ZFDW" at bounding box center [742, 680] width 108 height 58
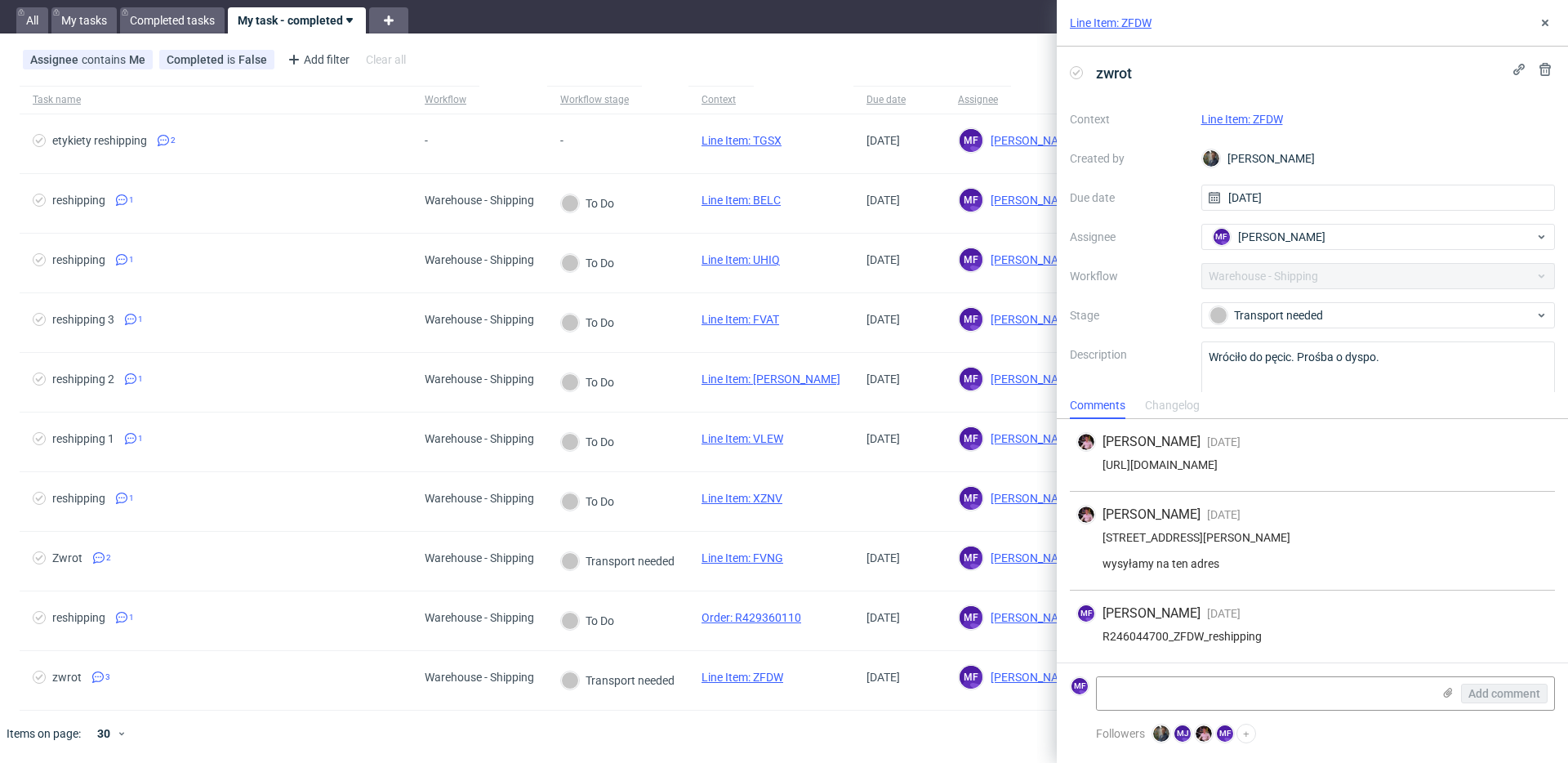
scroll to position [6, 0]
click at [1544, 19] on icon at bounding box center [1545, 23] width 13 height 13
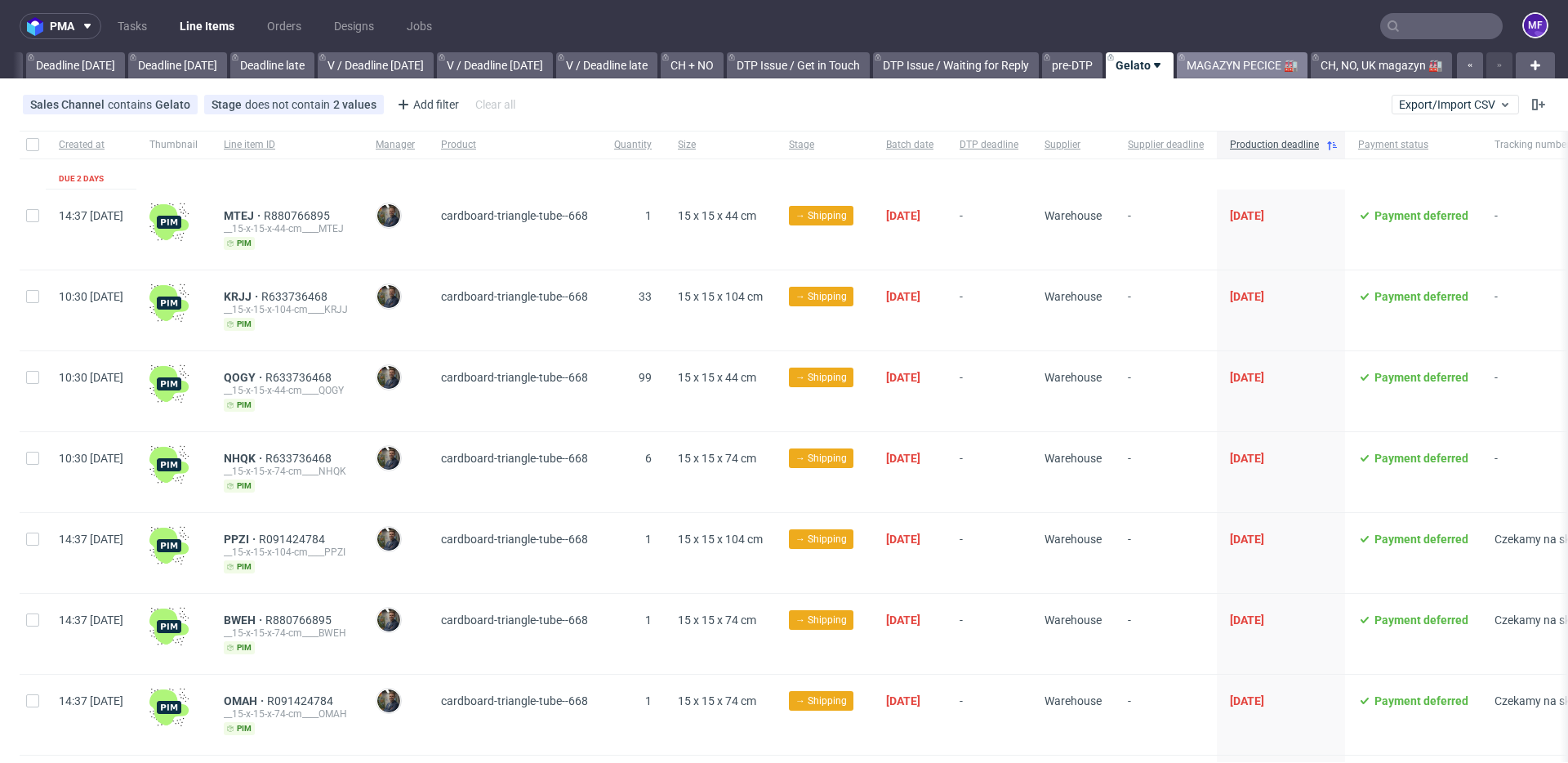
click at [1228, 65] on link "MAGAZYN PECICE 🏭" at bounding box center [1242, 65] width 131 height 26
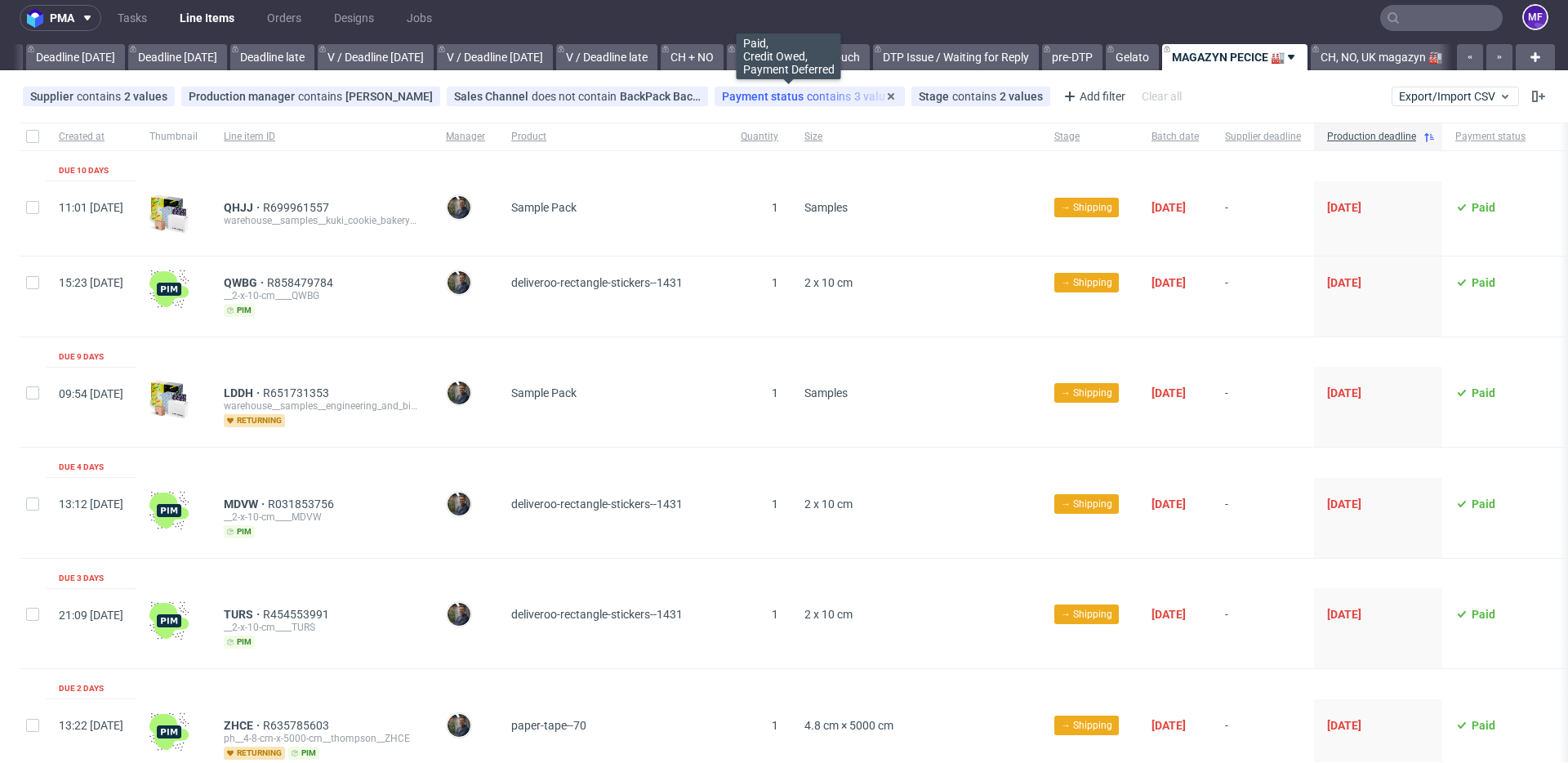
scroll to position [11, 0]
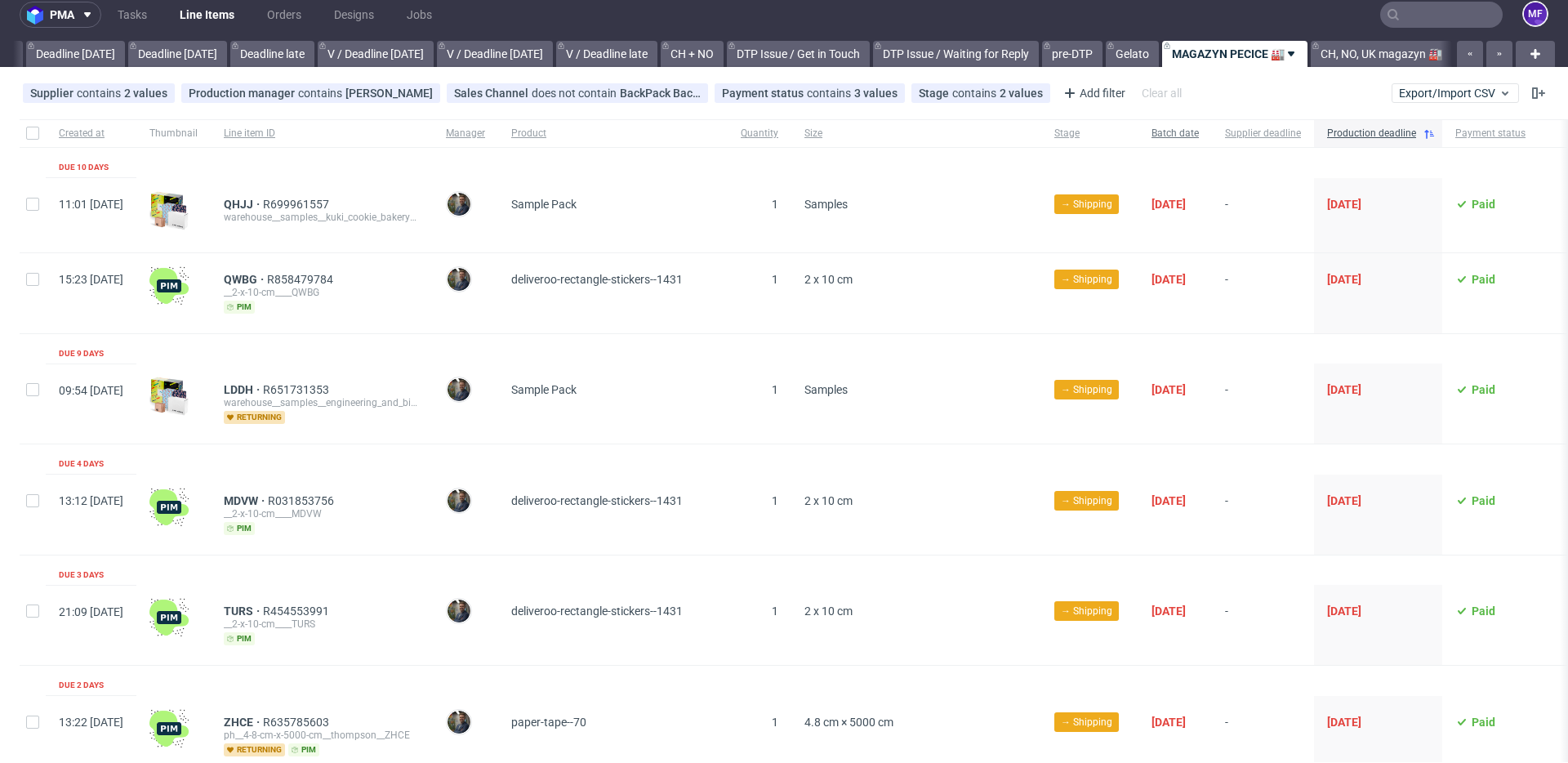
click at [1212, 134] on div "Batch date" at bounding box center [1175, 134] width 73 height 28
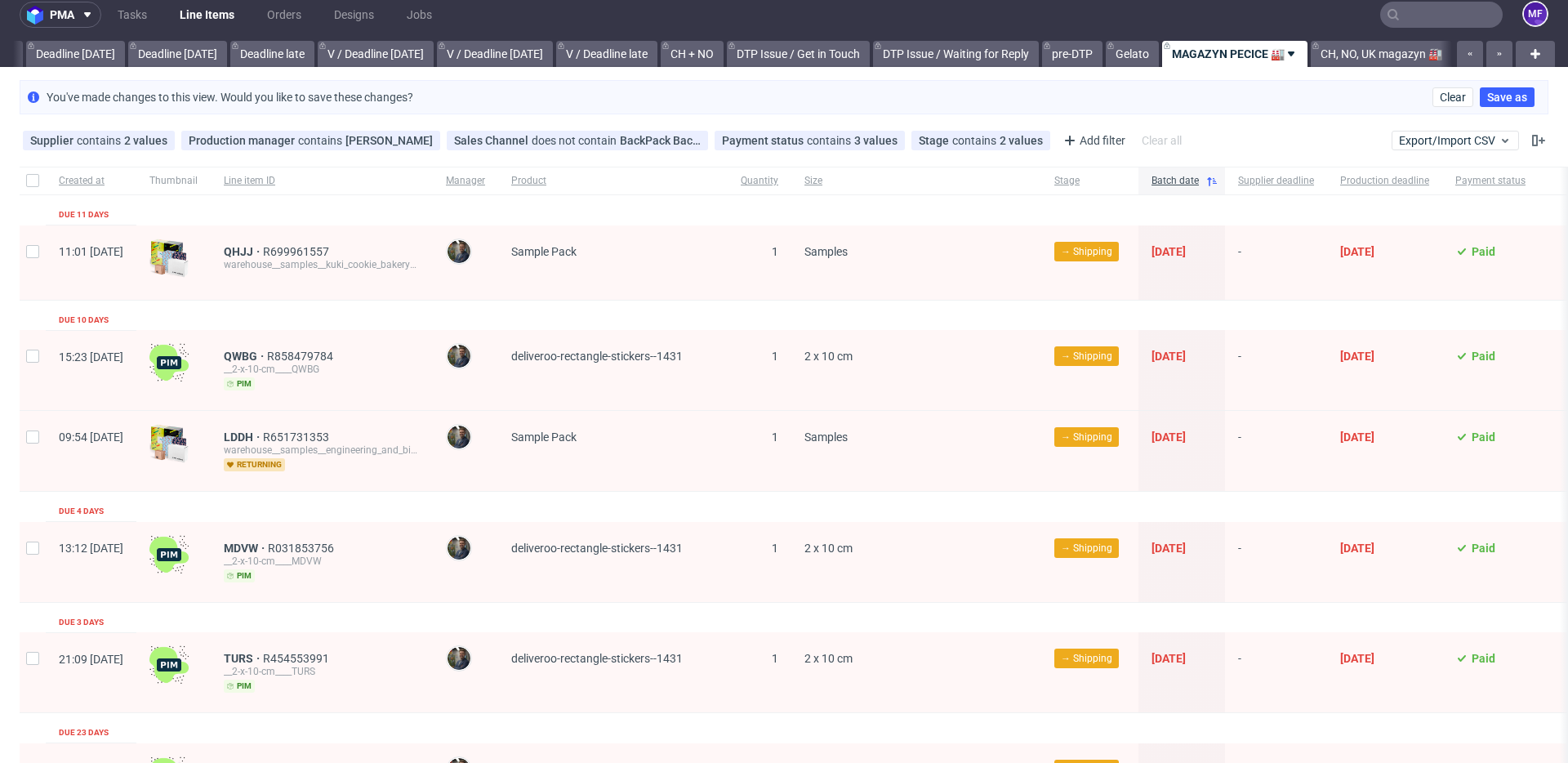
scroll to position [0, 1758]
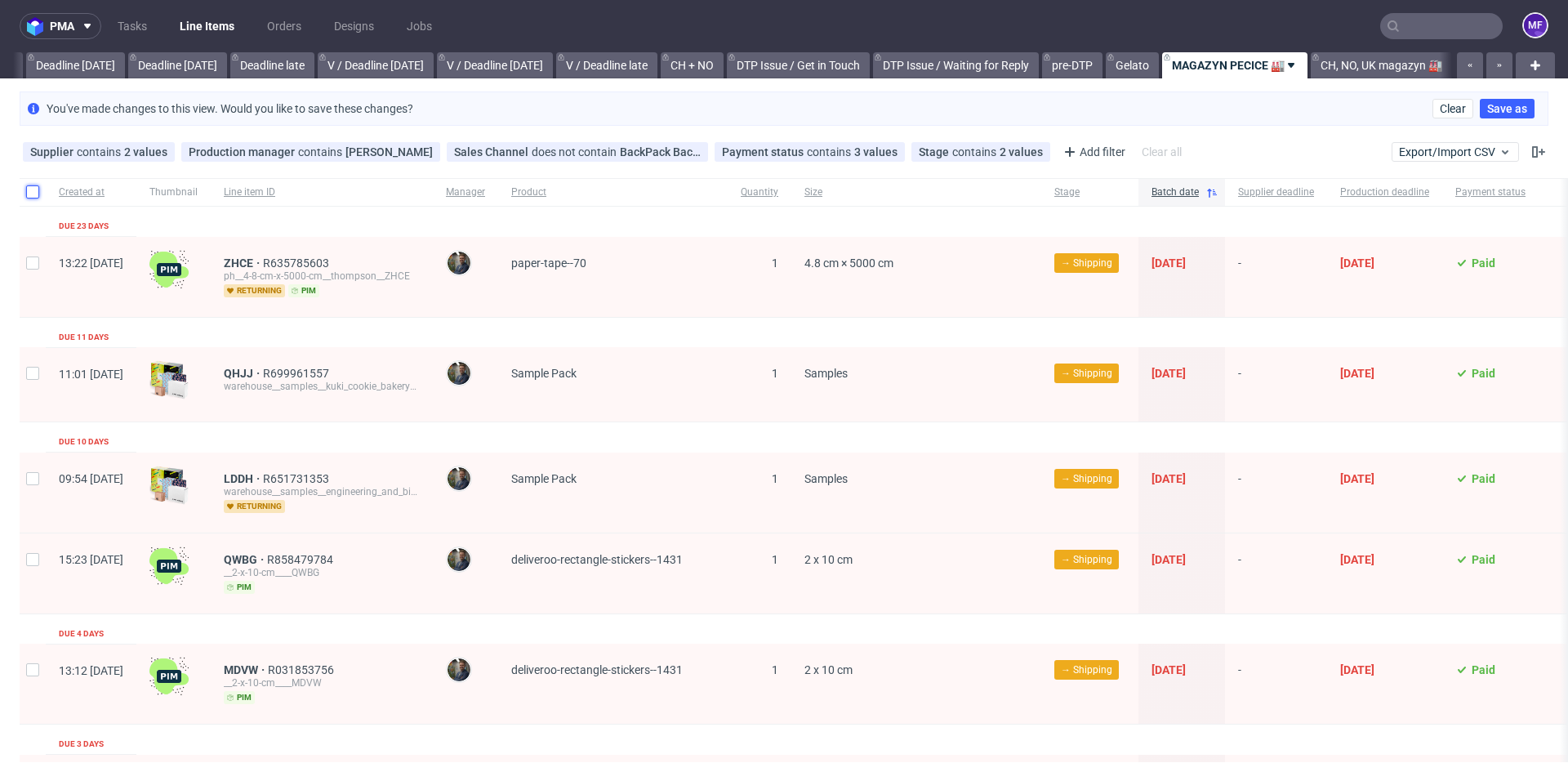
click at [30, 196] on input "checkbox" at bounding box center [32, 192] width 13 height 13
checkbox input "true"
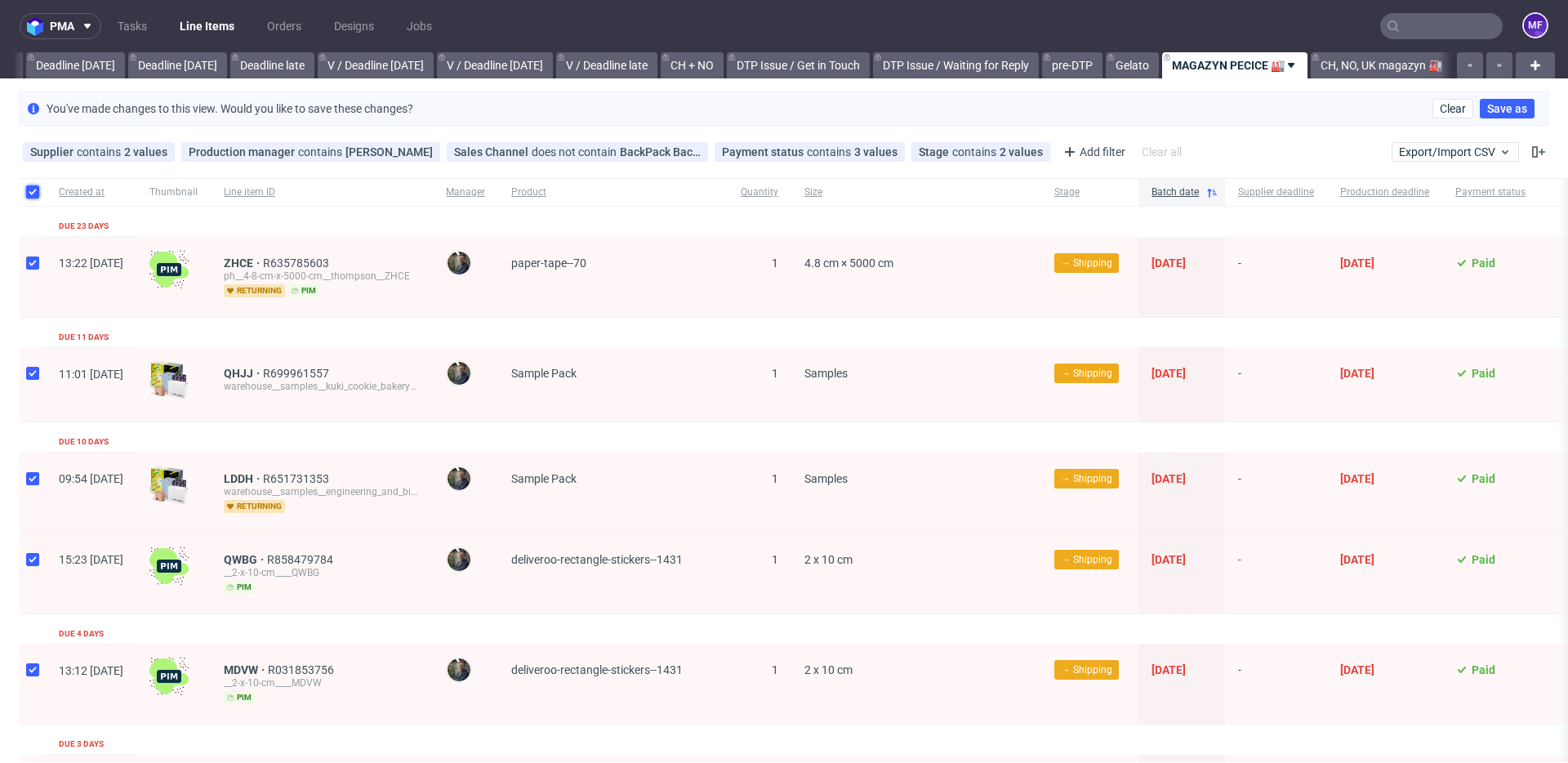
checkbox input "true"
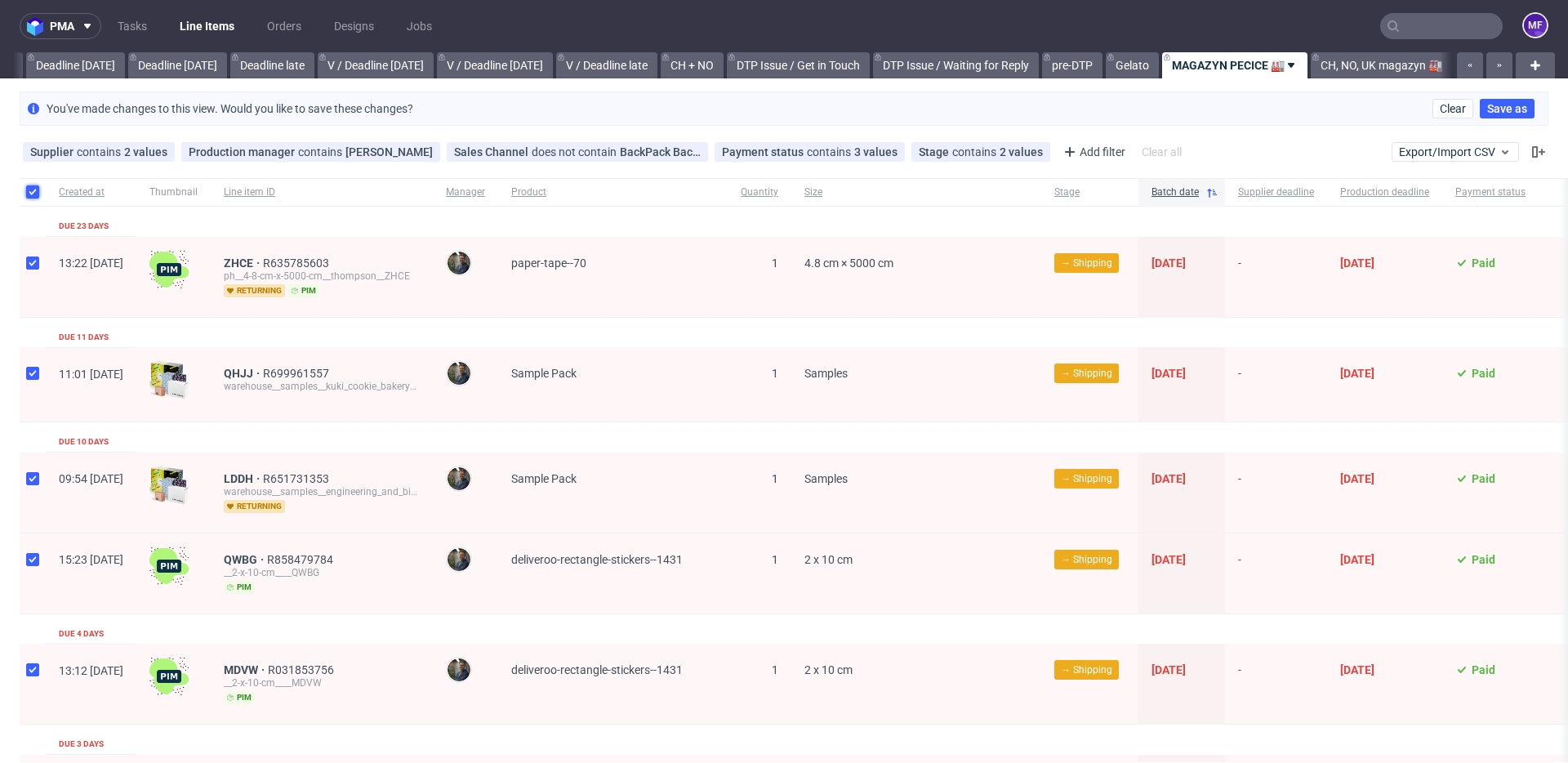
checkbox input "true"
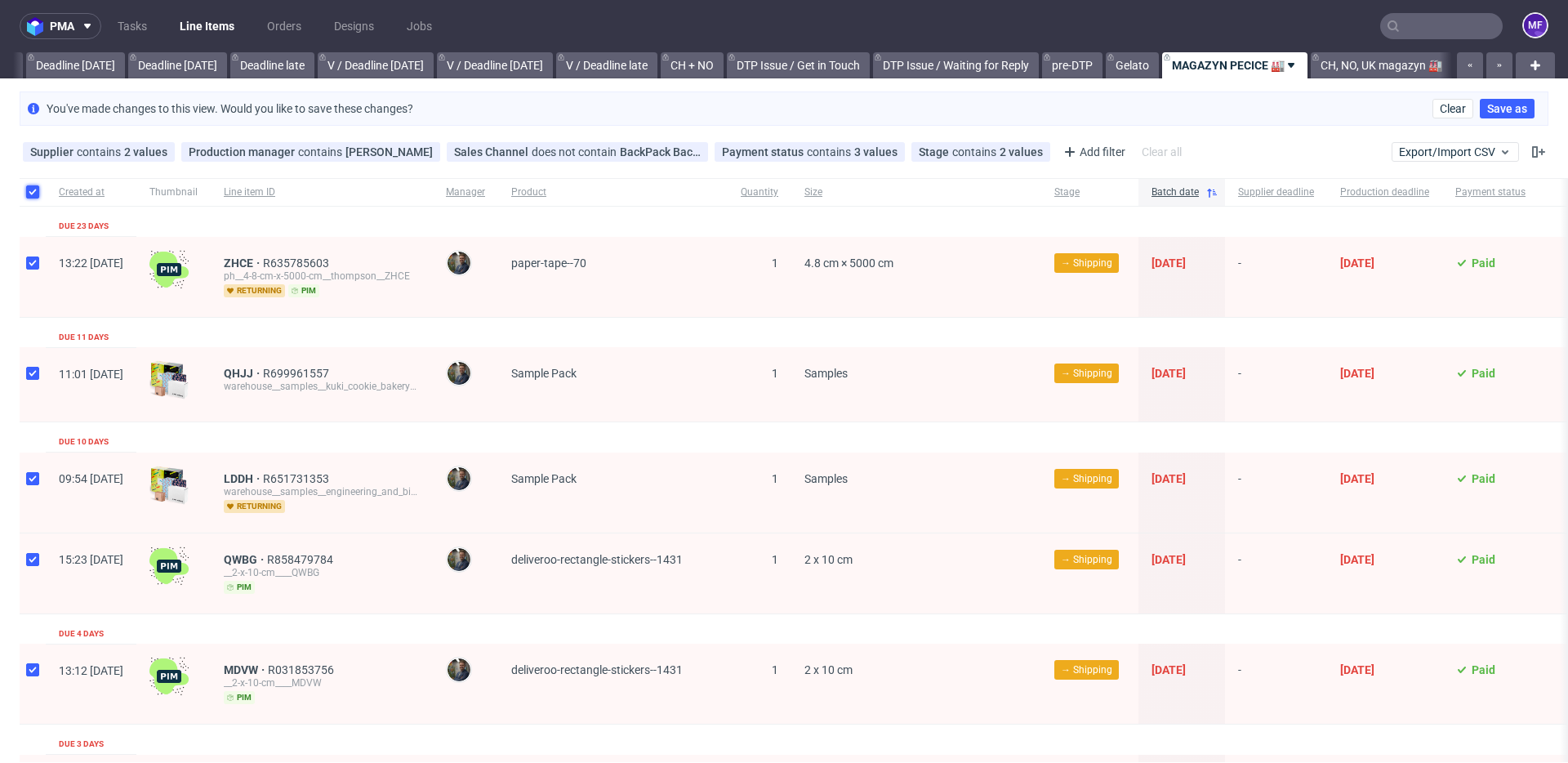
checkbox input "true"
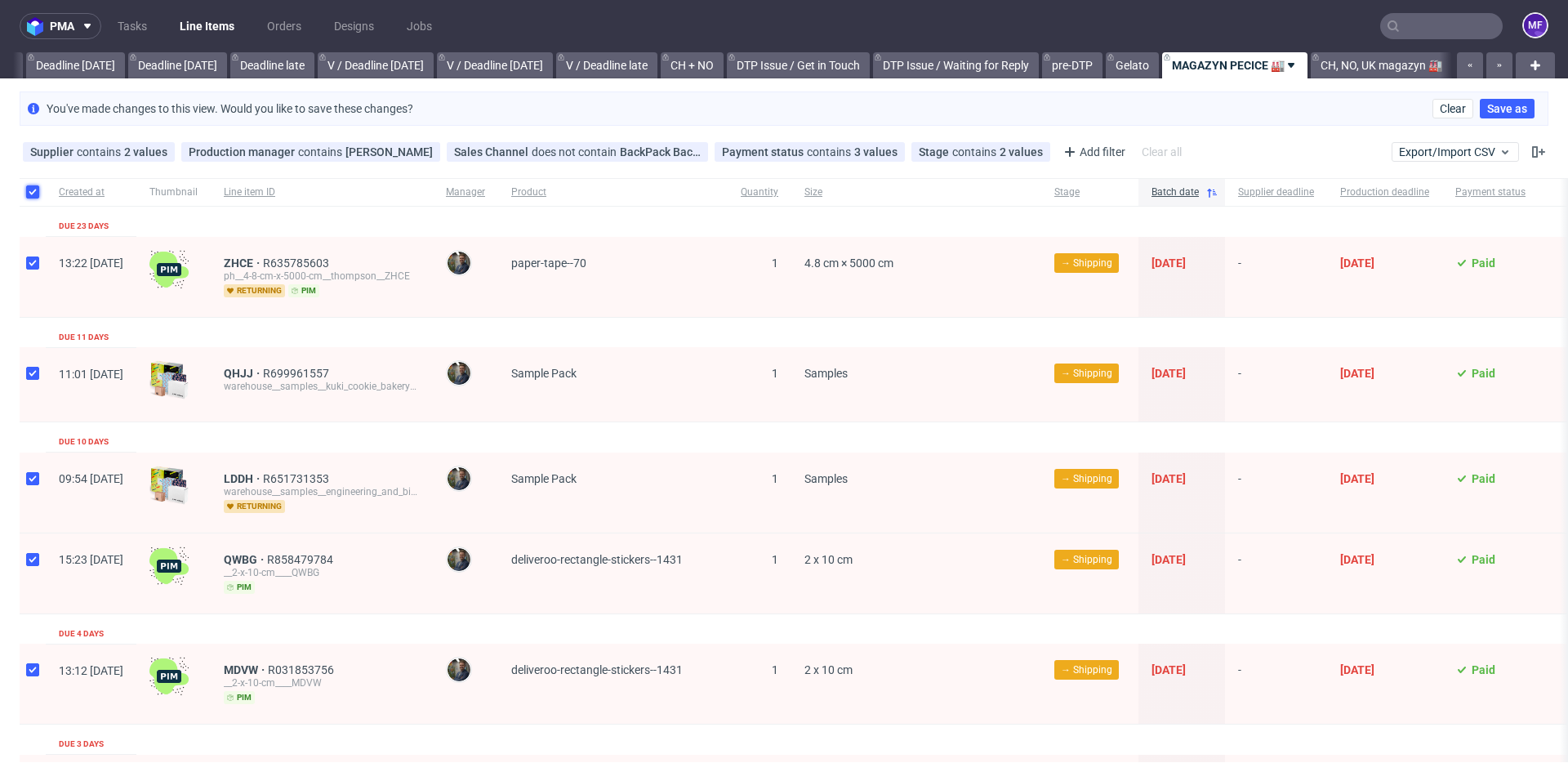
checkbox input "true"
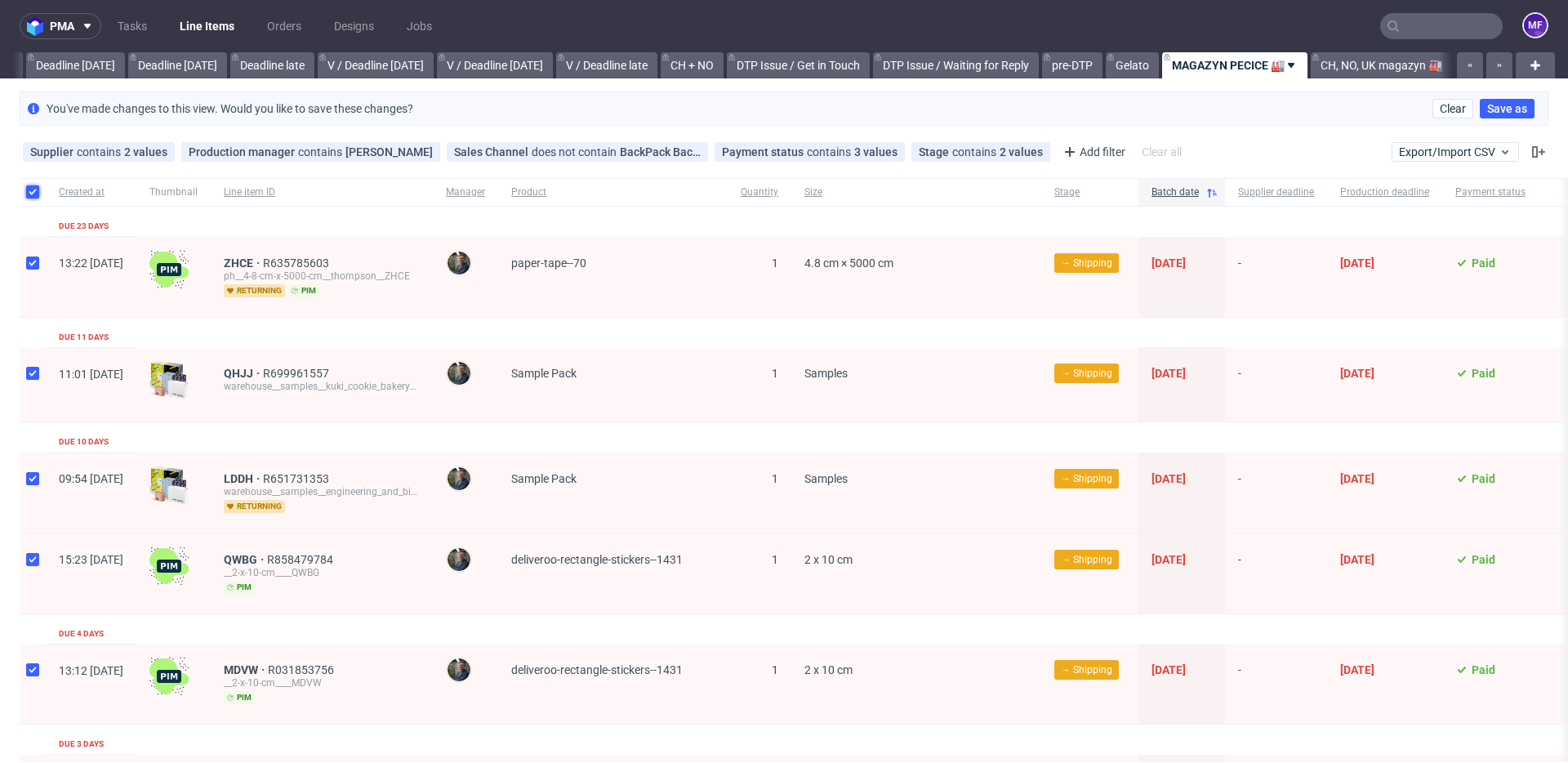
checkbox input "true"
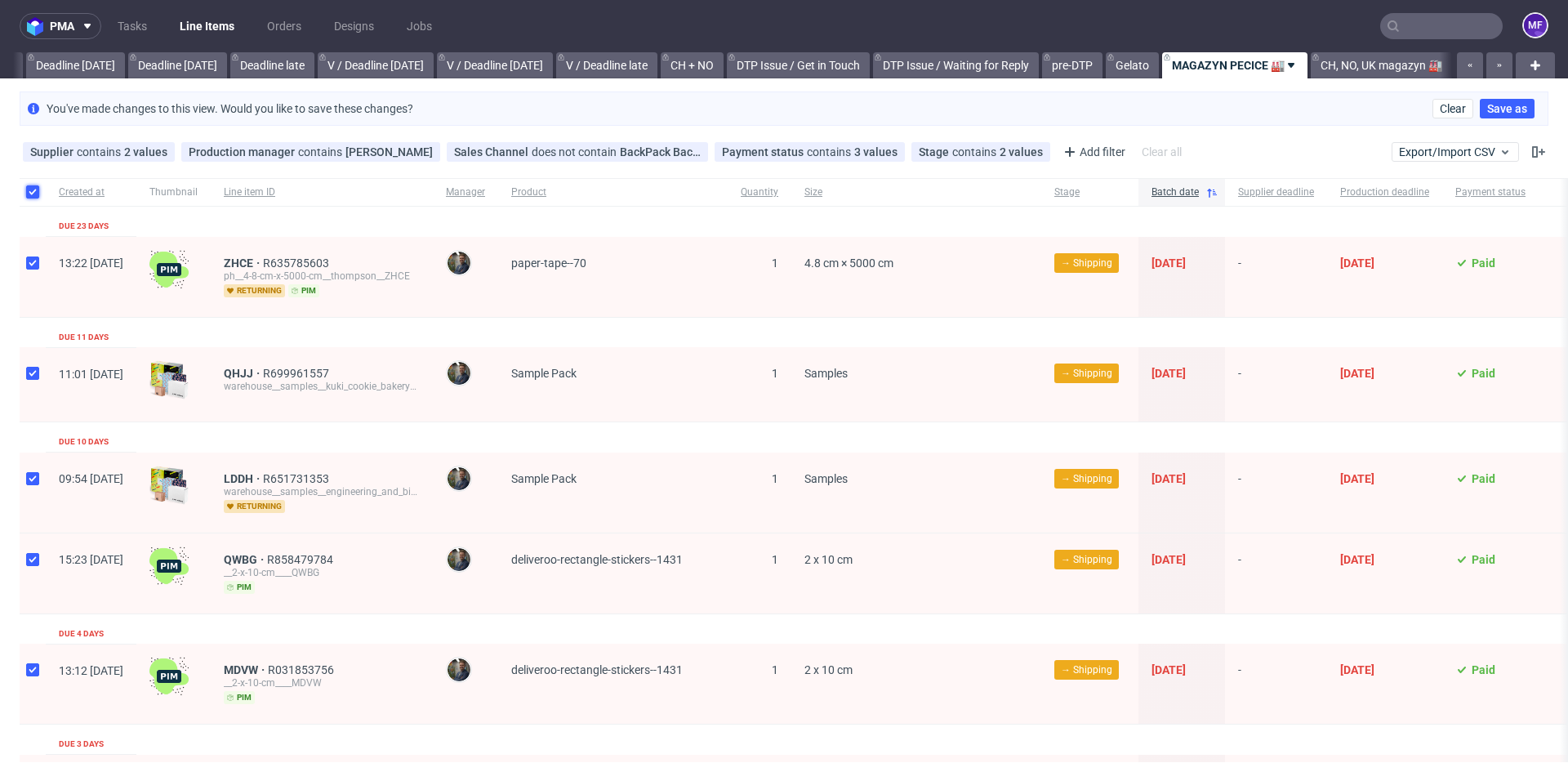
checkbox input "true"
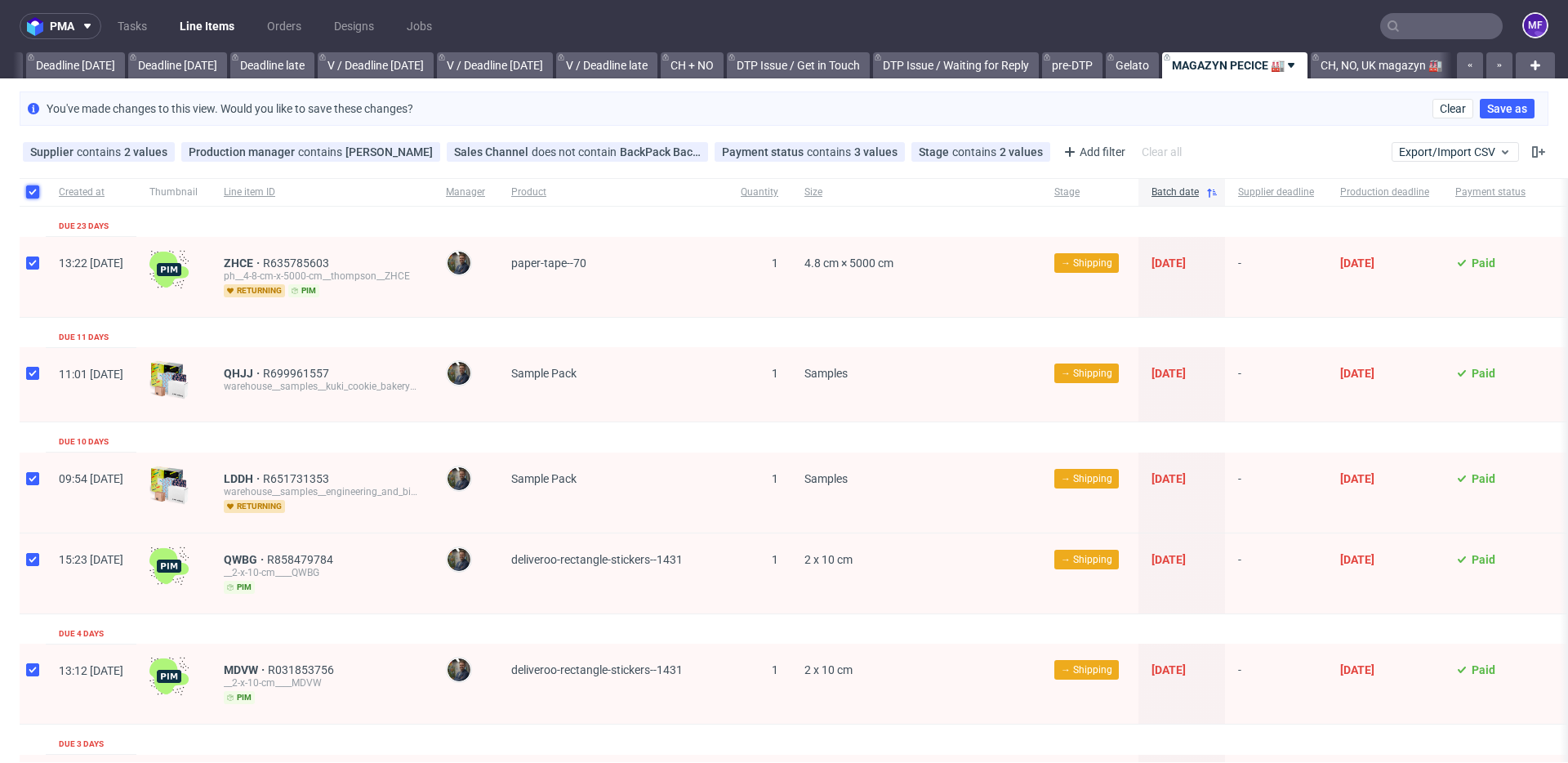
checkbox input "true"
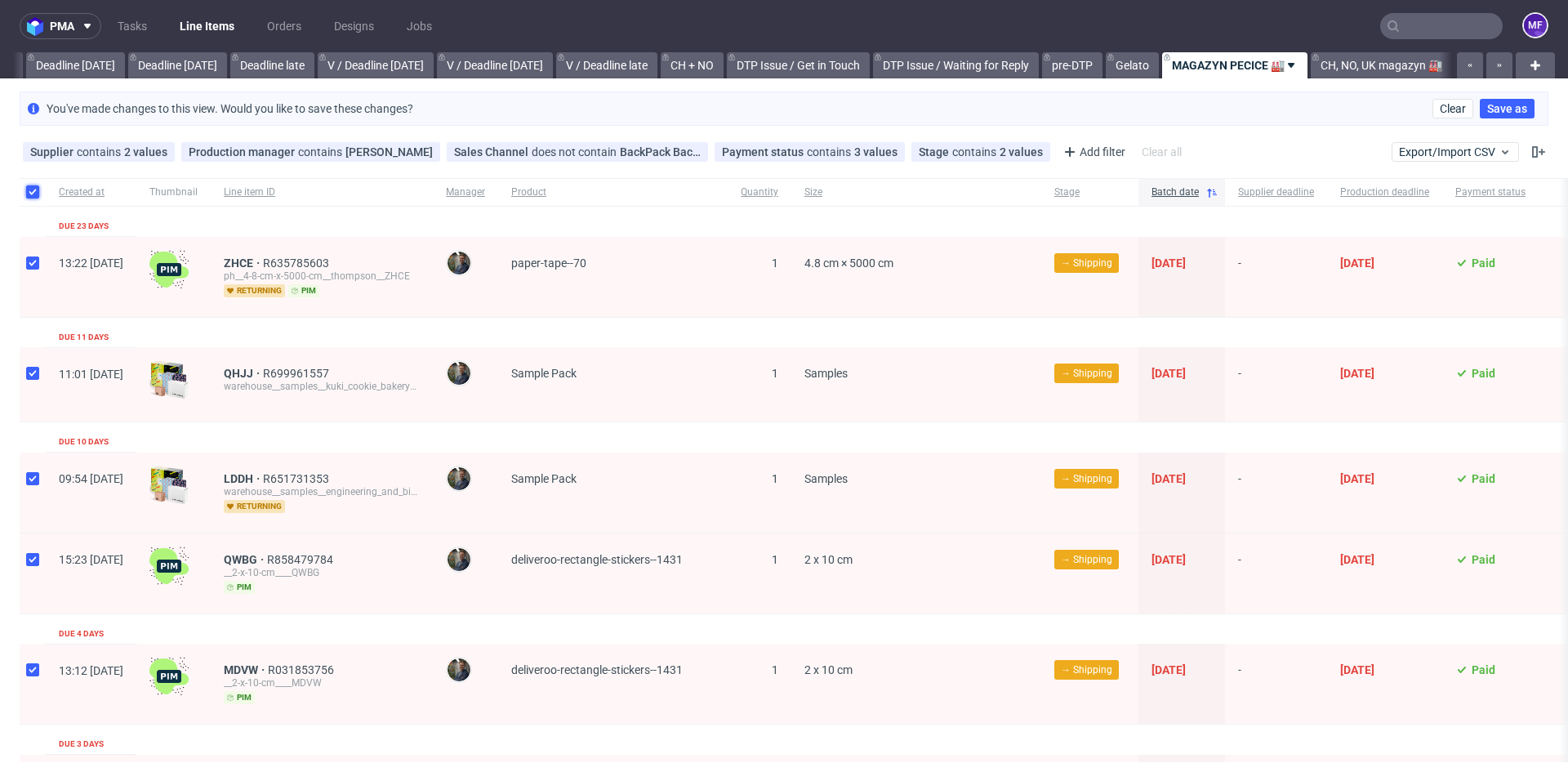
checkbox input "true"
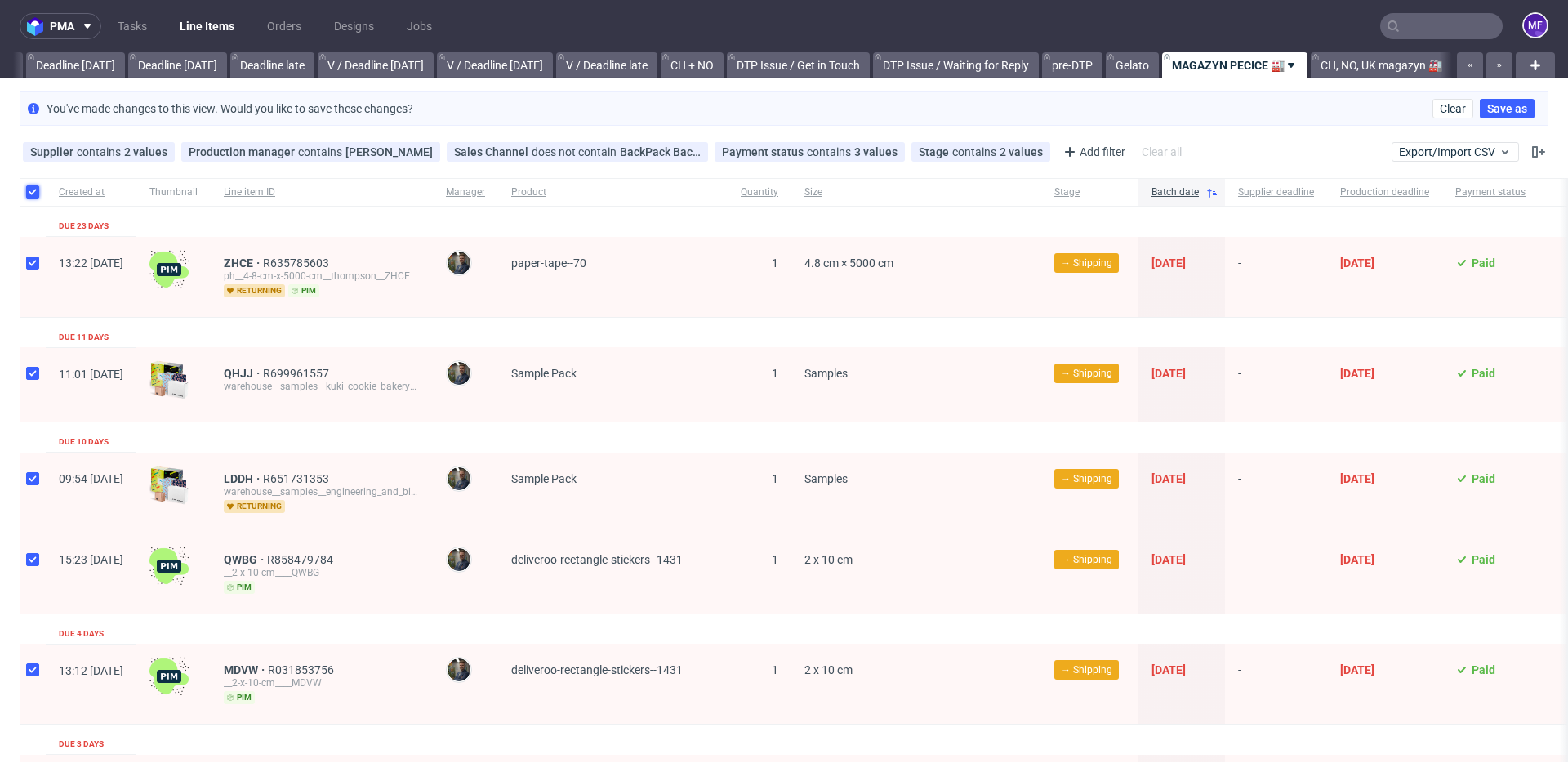
checkbox input "true"
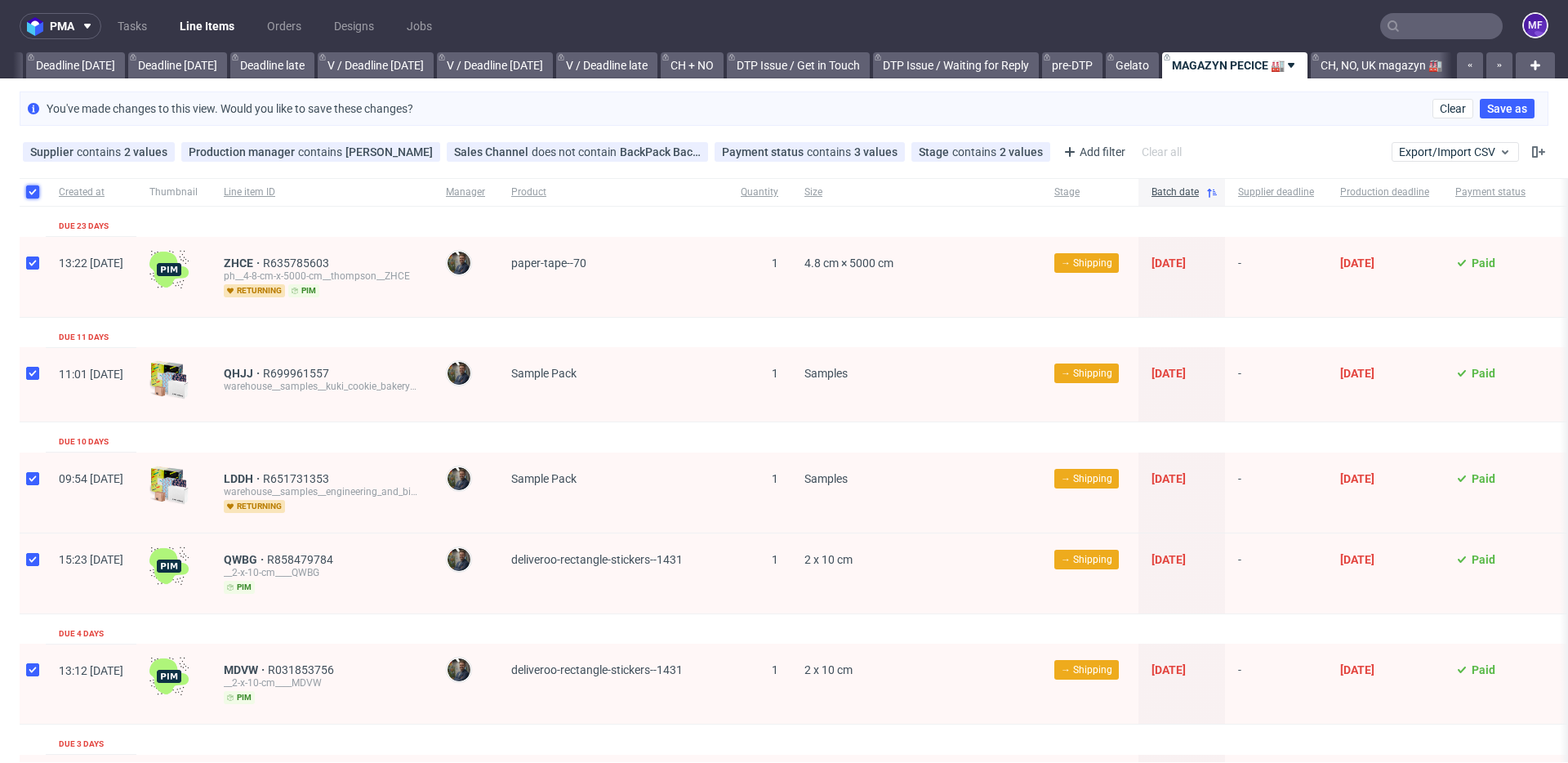
checkbox input "true"
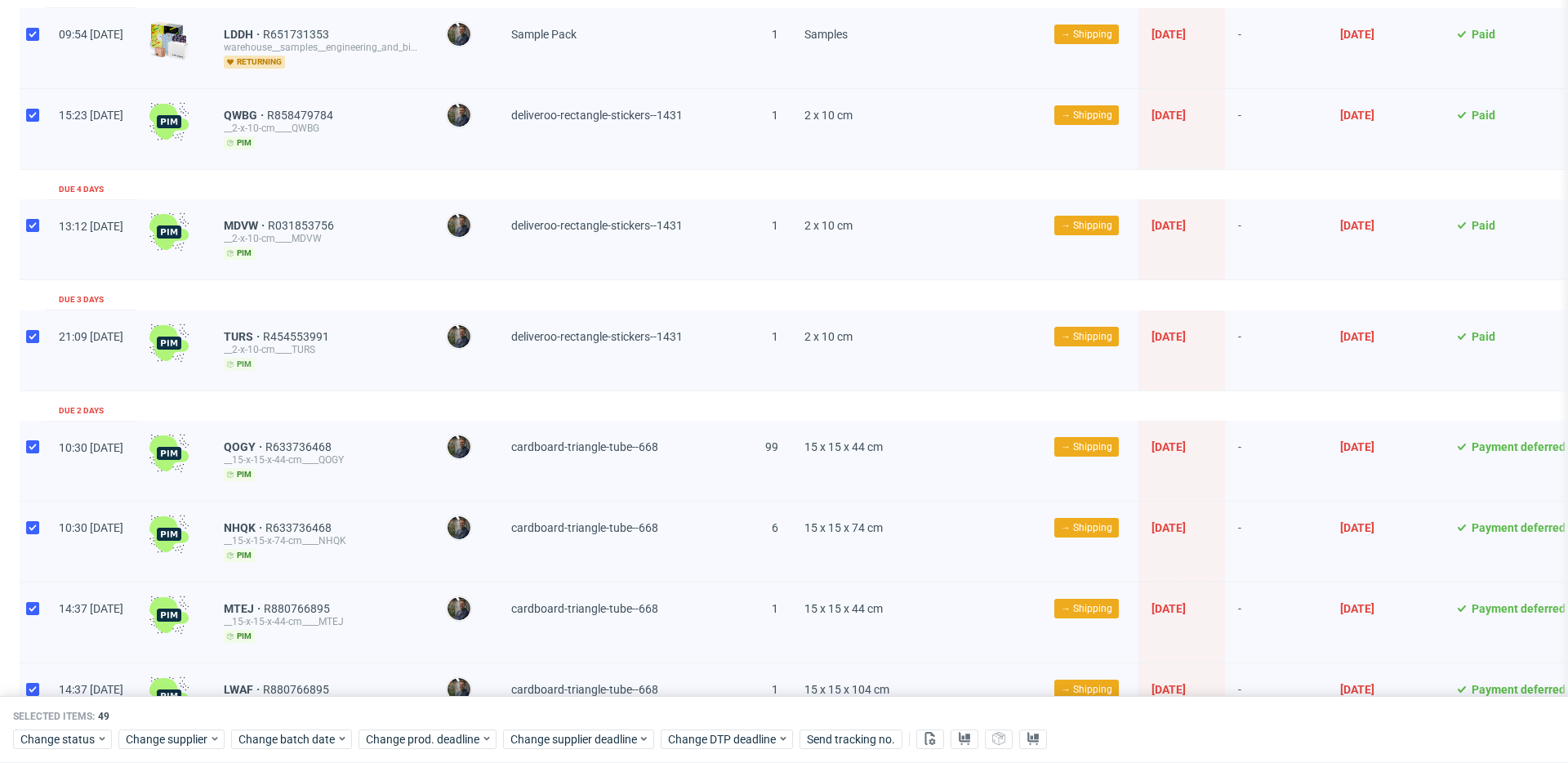
scroll to position [0, 0]
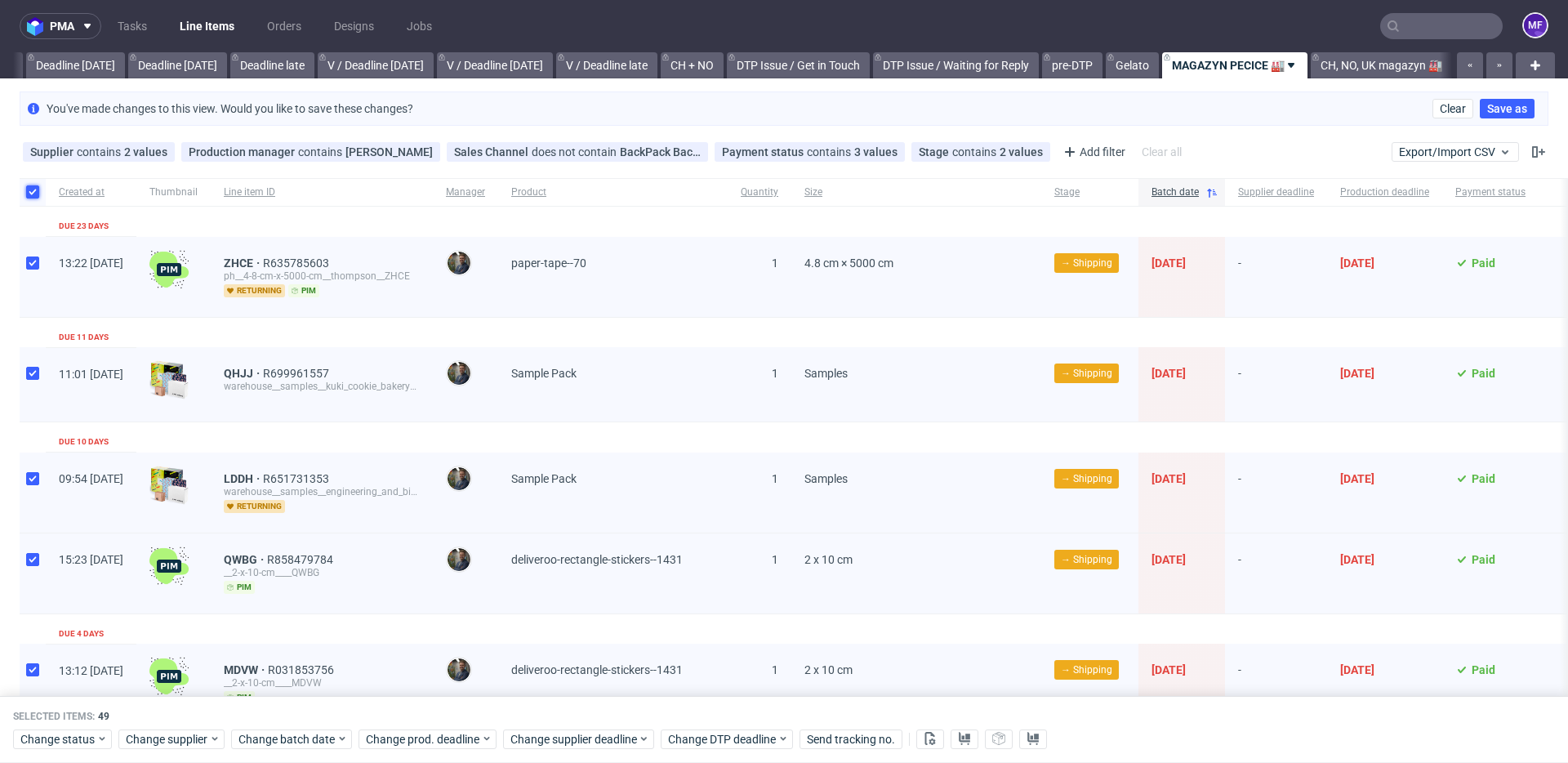
click at [38, 192] on input "checkbox" at bounding box center [32, 192] width 13 height 13
checkbox input "false"
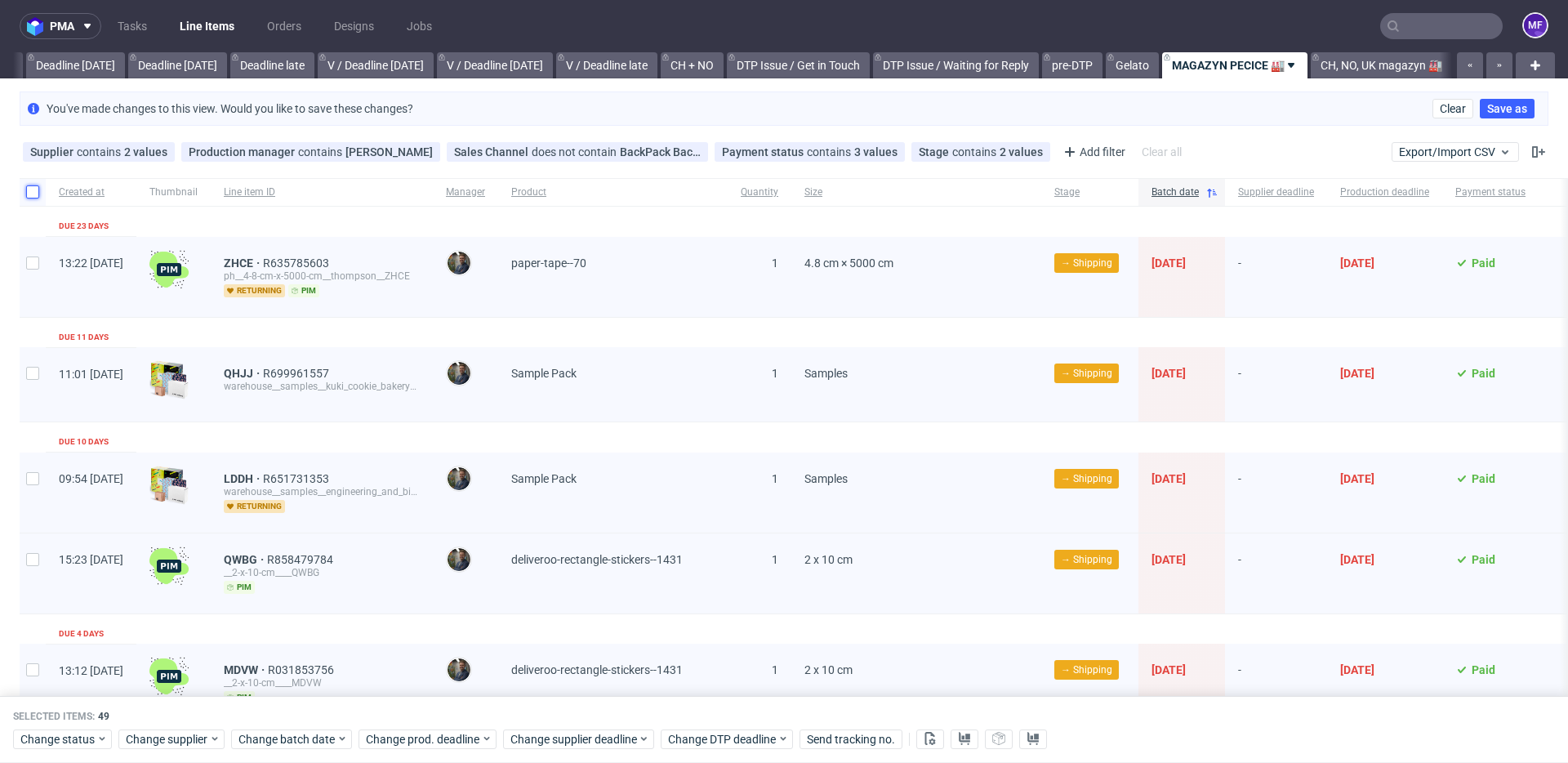
checkbox input "false"
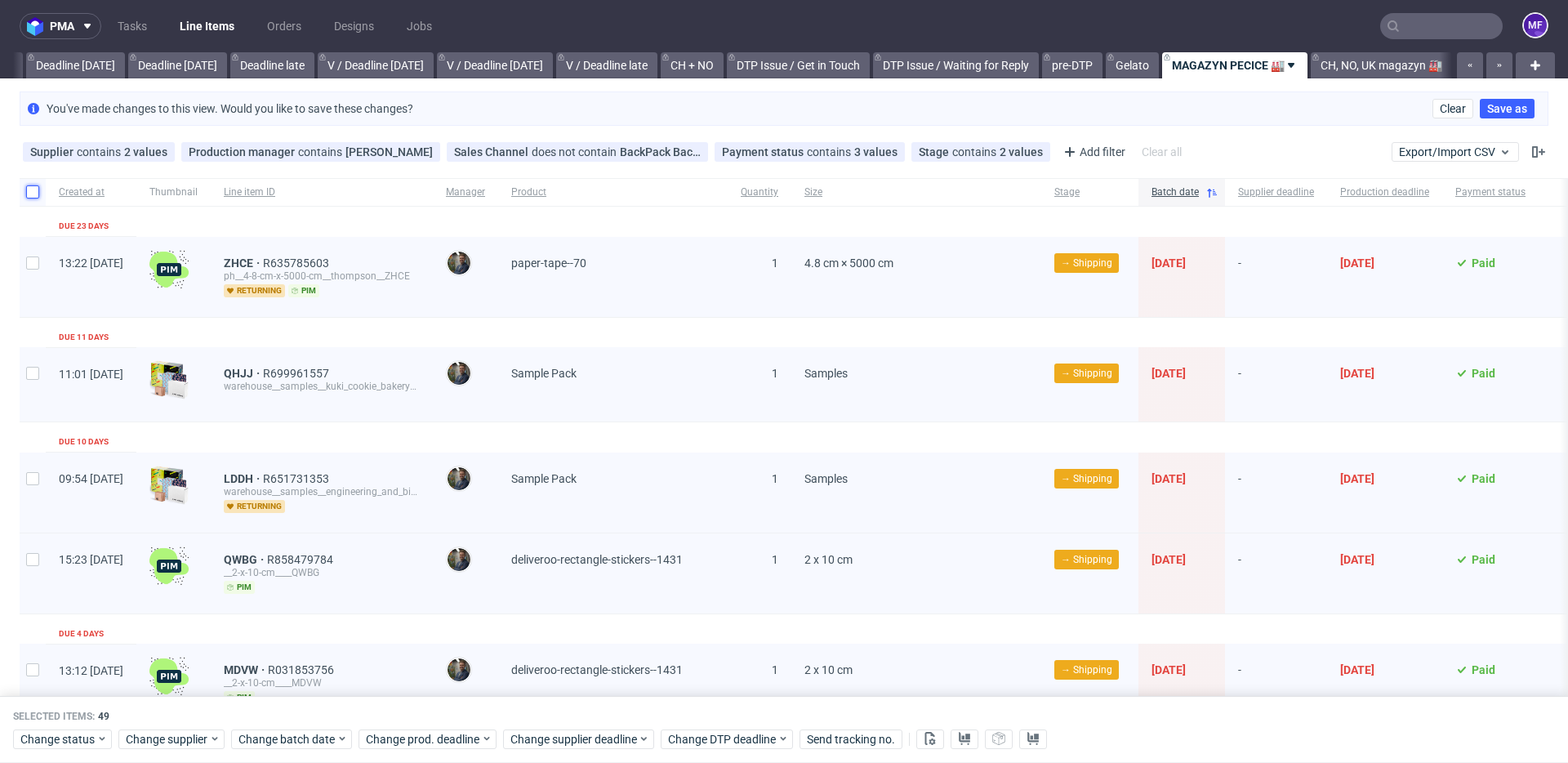
checkbox input "false"
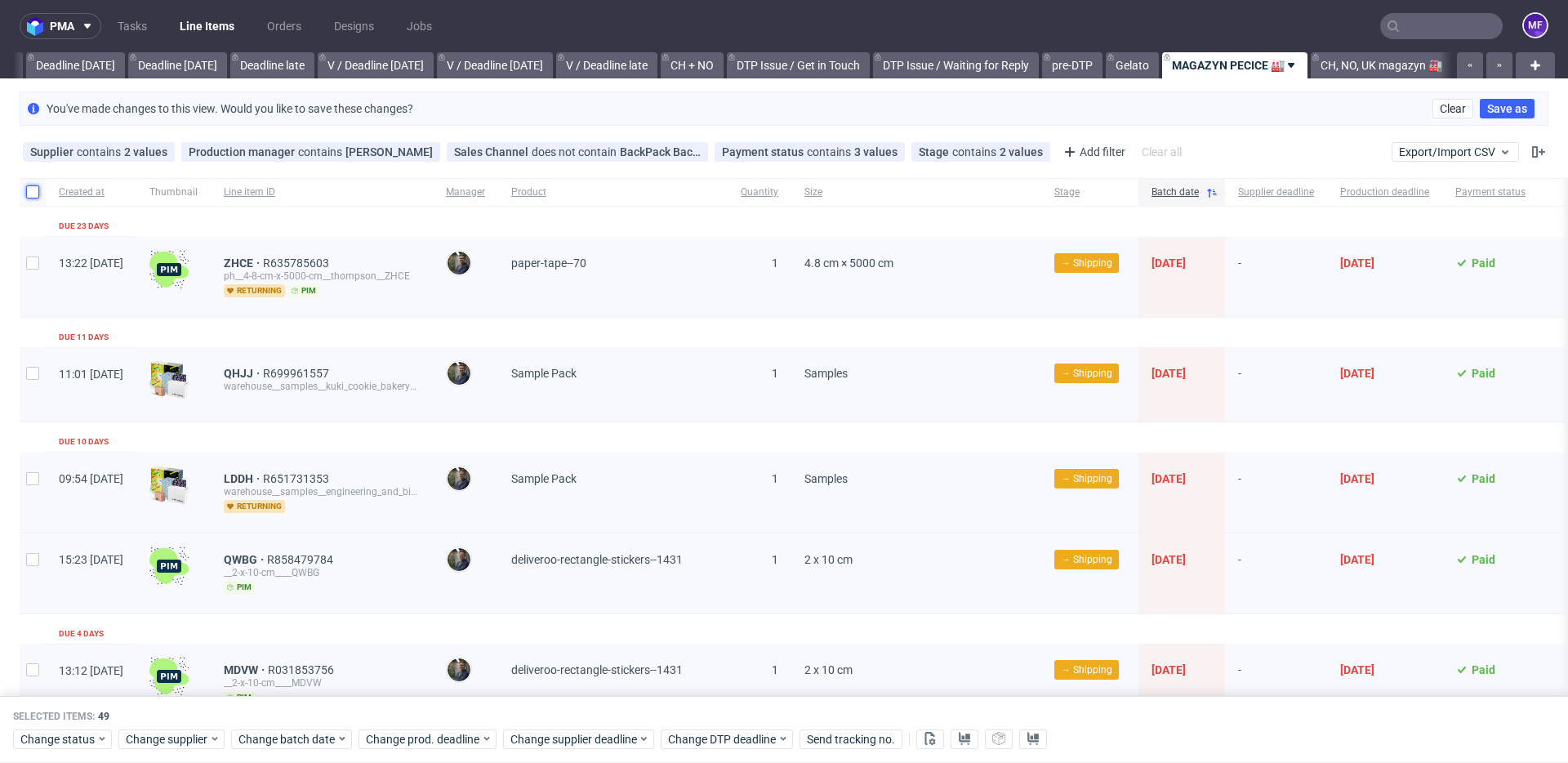
checkbox input "false"
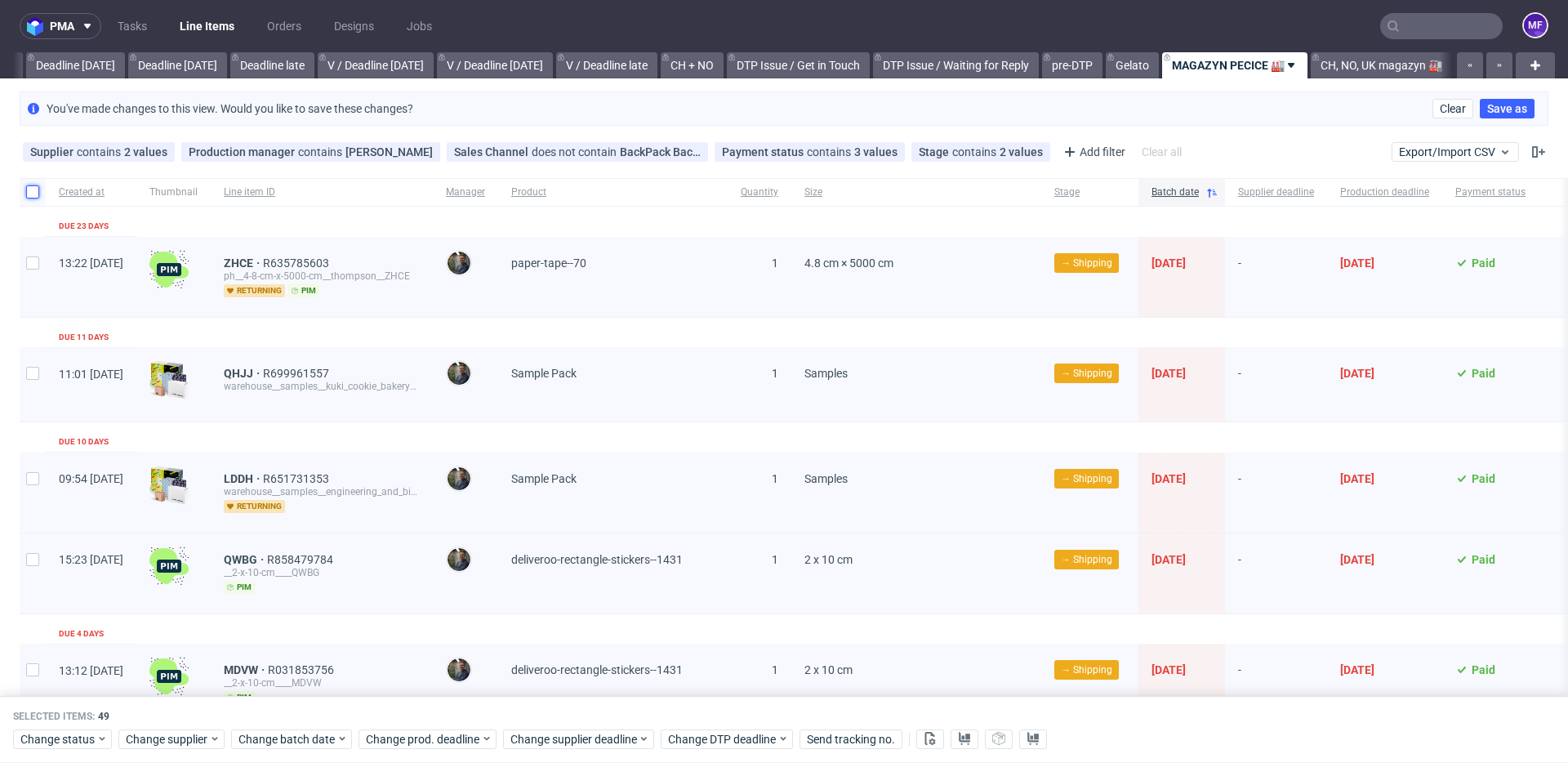
checkbox input "false"
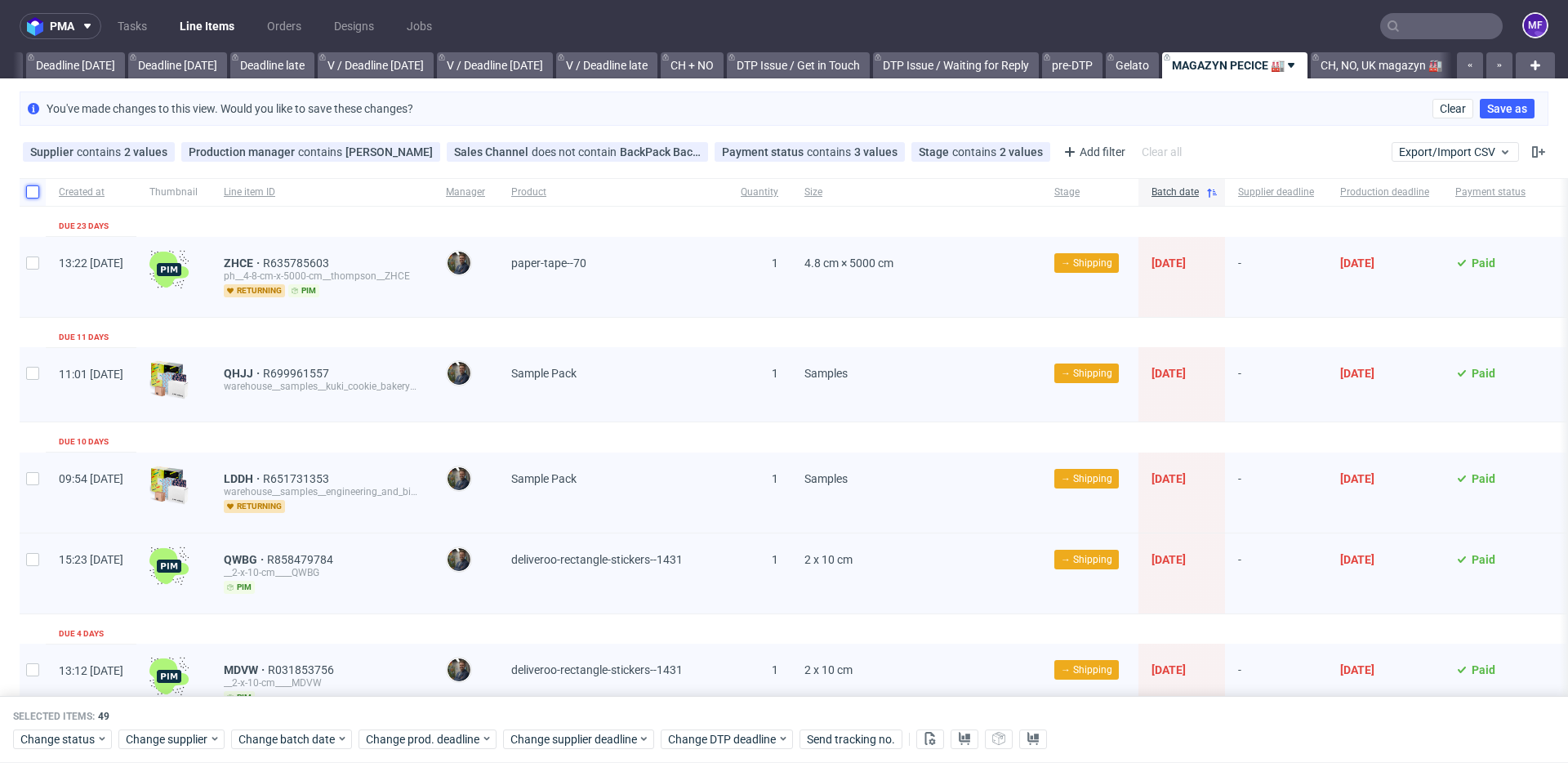
checkbox input "false"
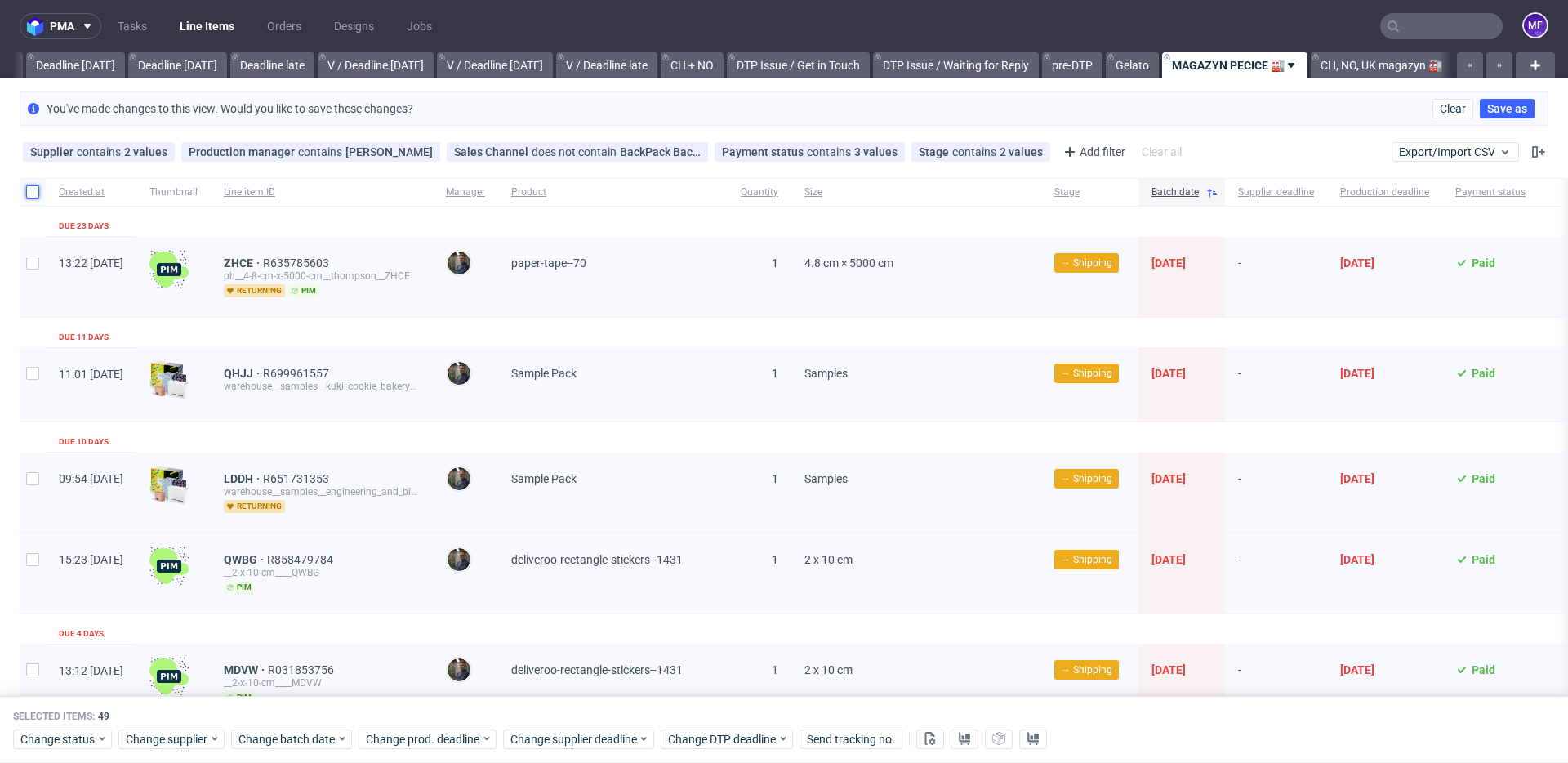
checkbox input "false"
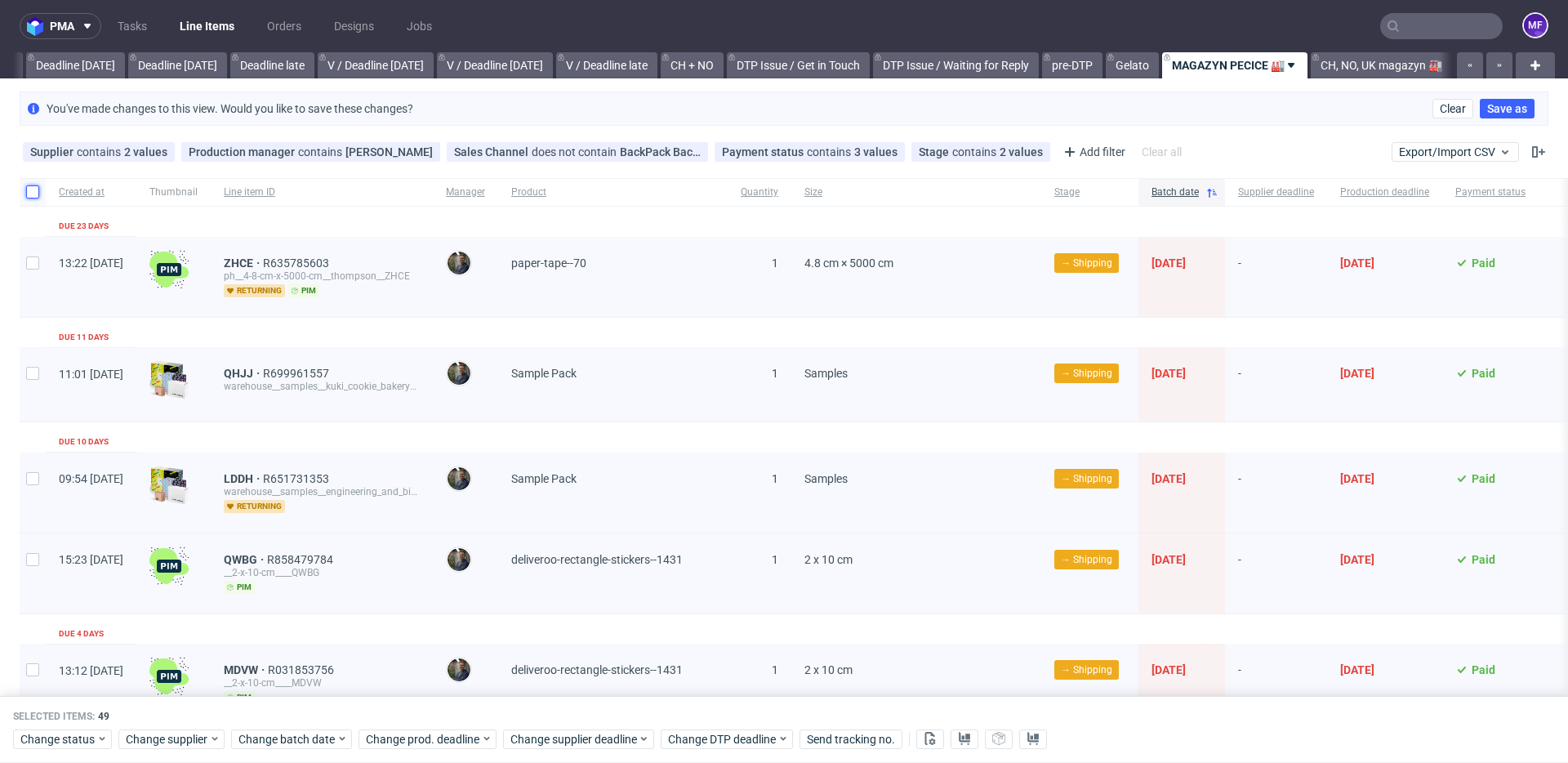
checkbox input "false"
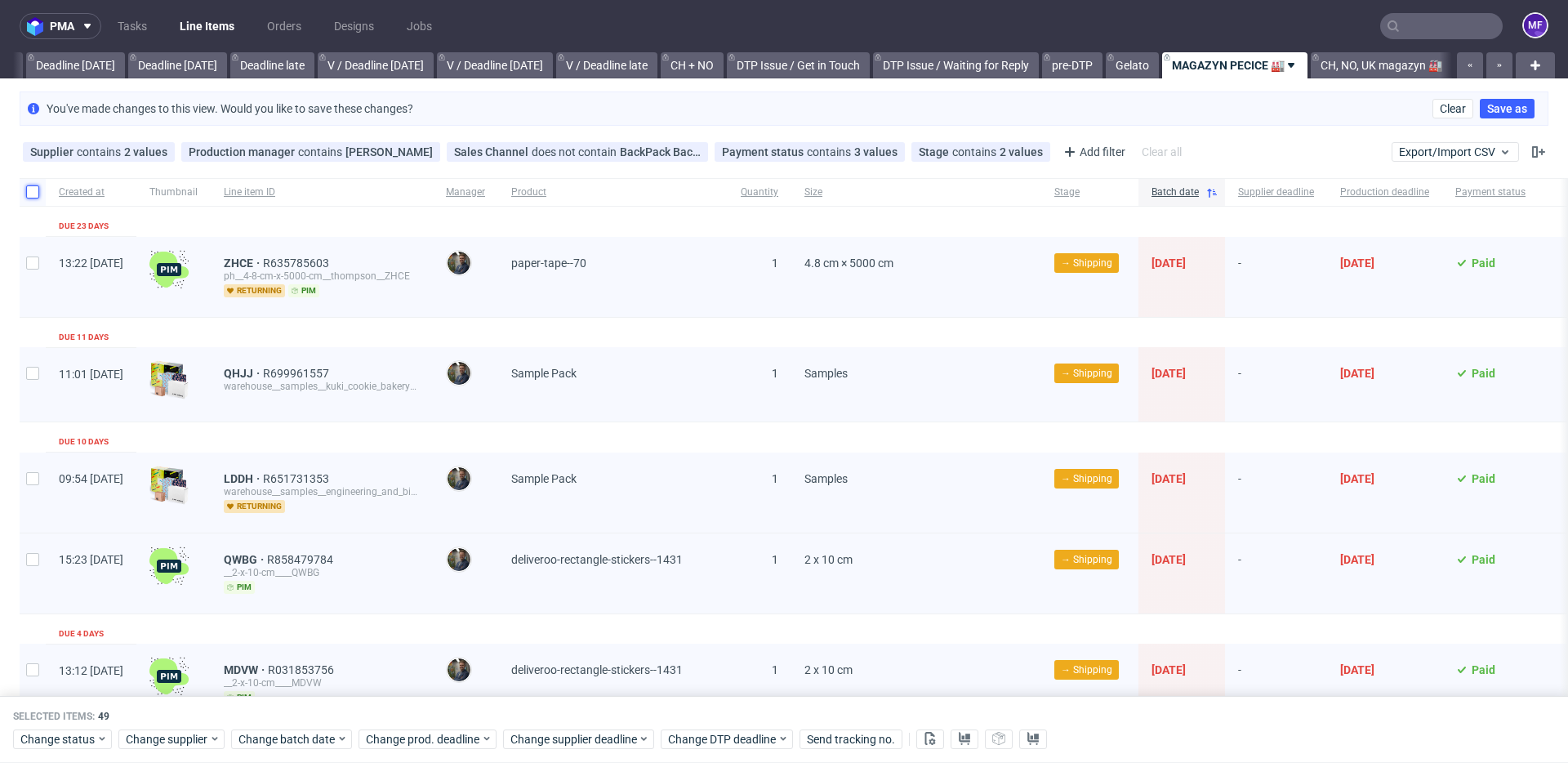
checkbox input "false"
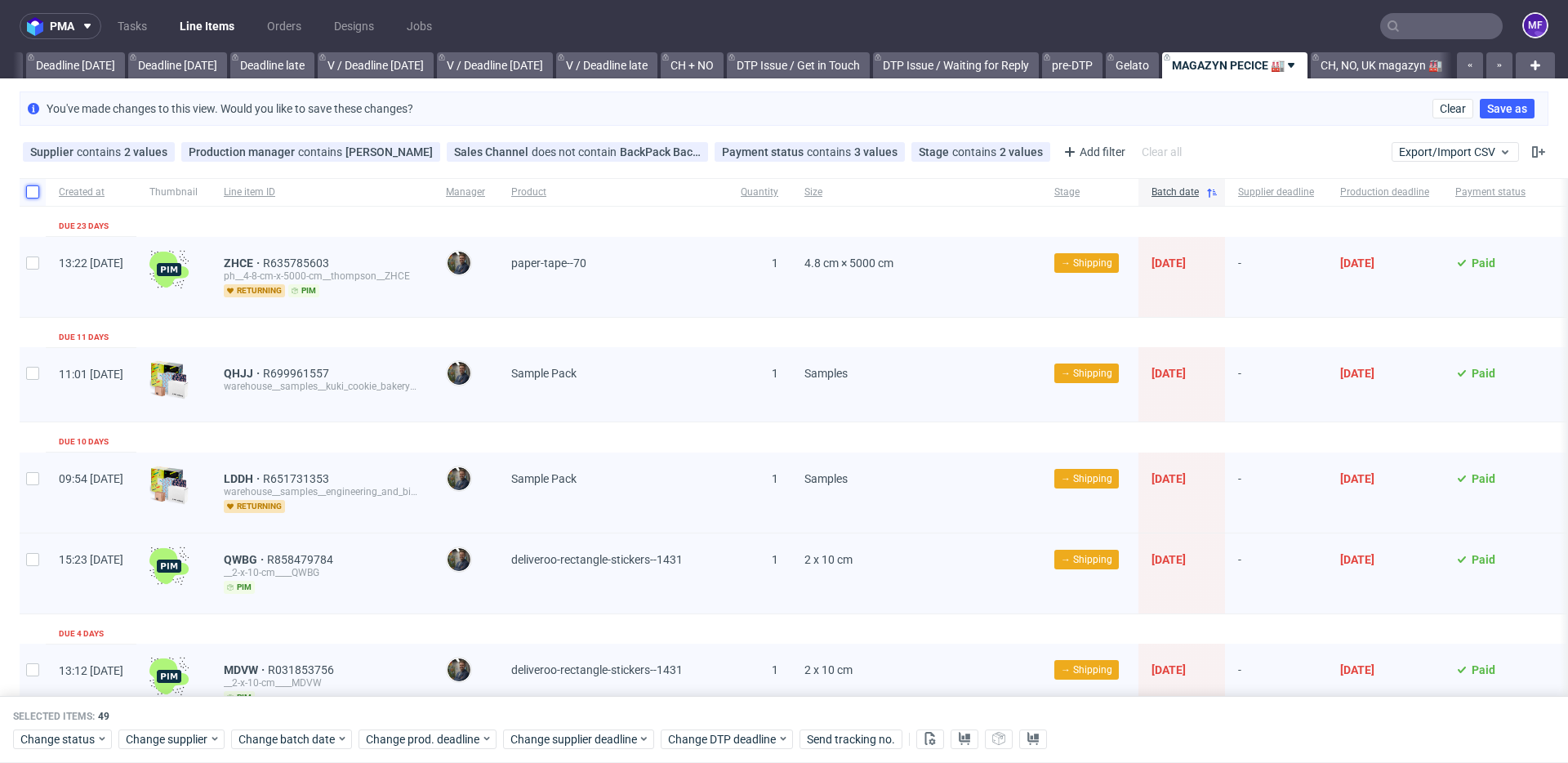
checkbox input "false"
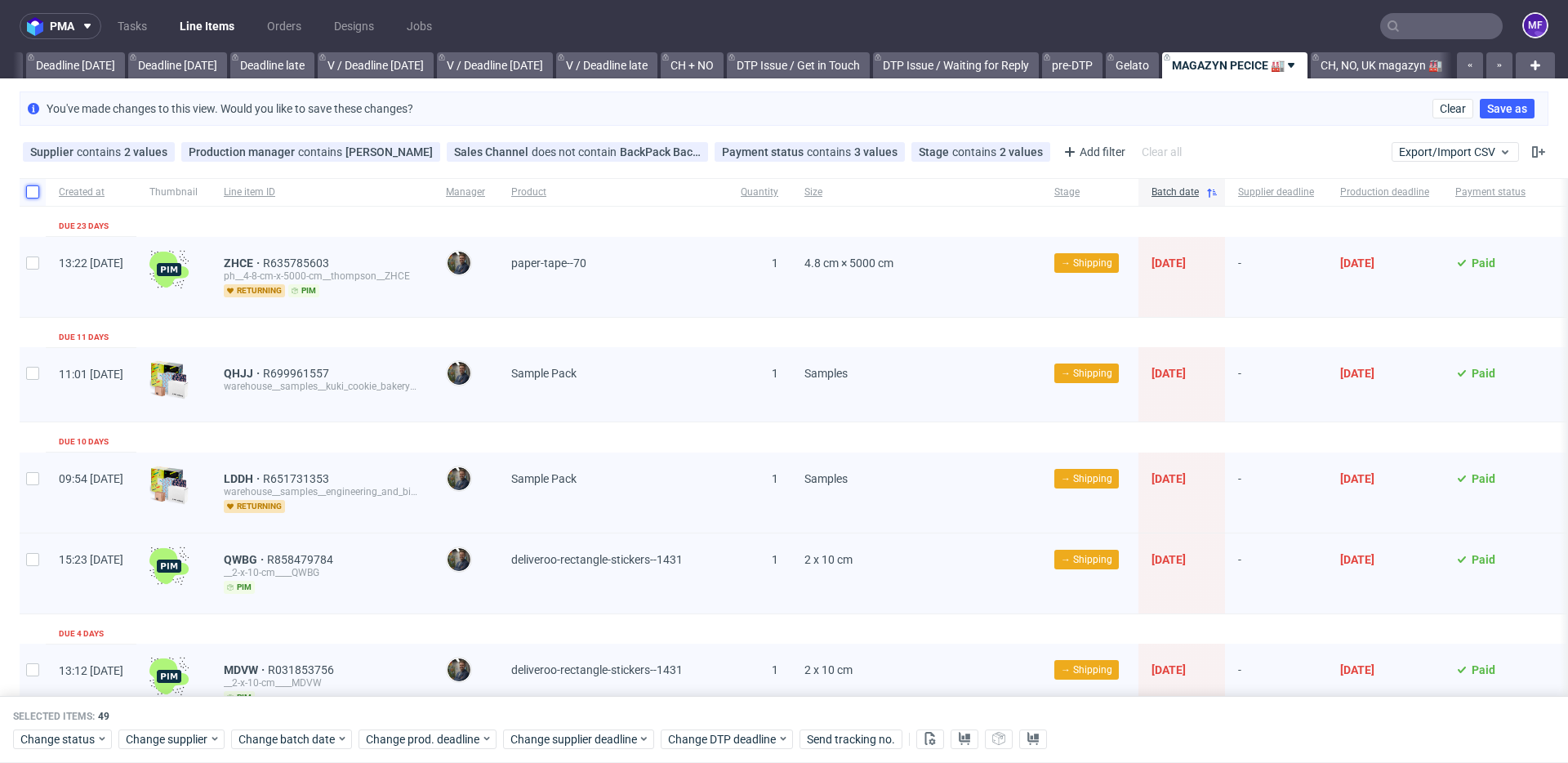
checkbox input "false"
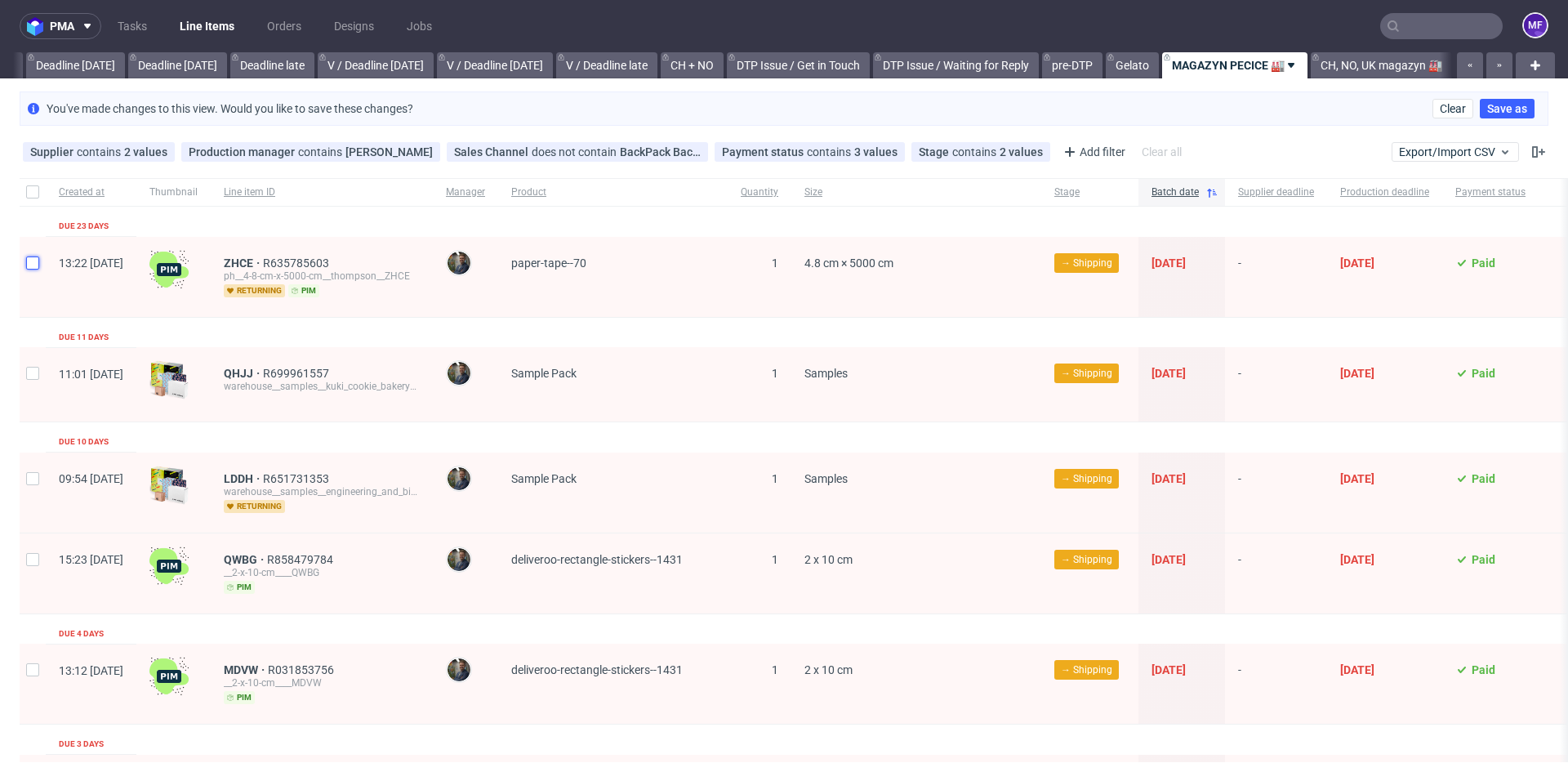
click at [38, 267] on input "checkbox" at bounding box center [32, 263] width 13 height 13
checkbox input "true"
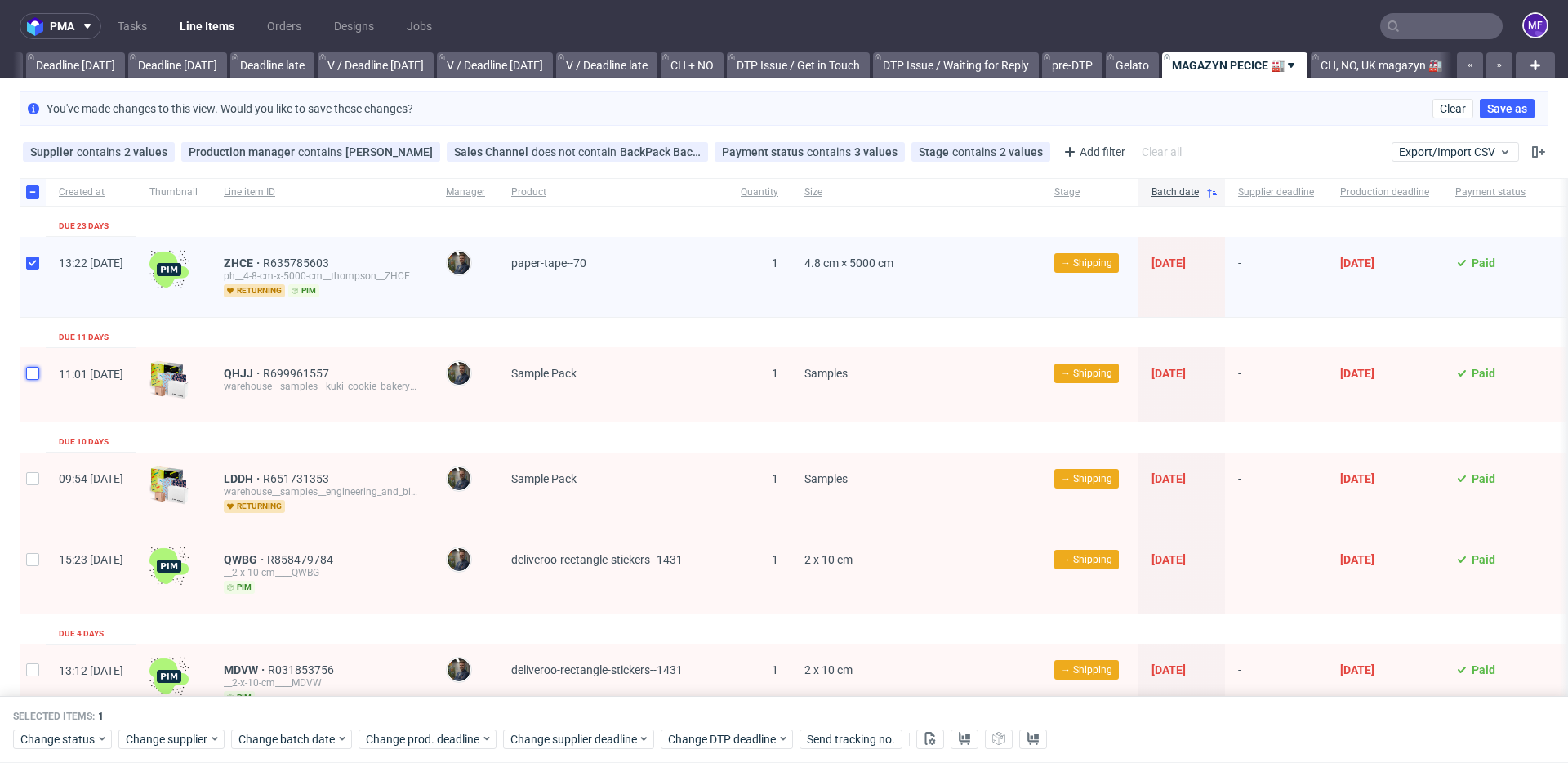
click at [32, 369] on input "checkbox" at bounding box center [32, 373] width 13 height 13
checkbox input "true"
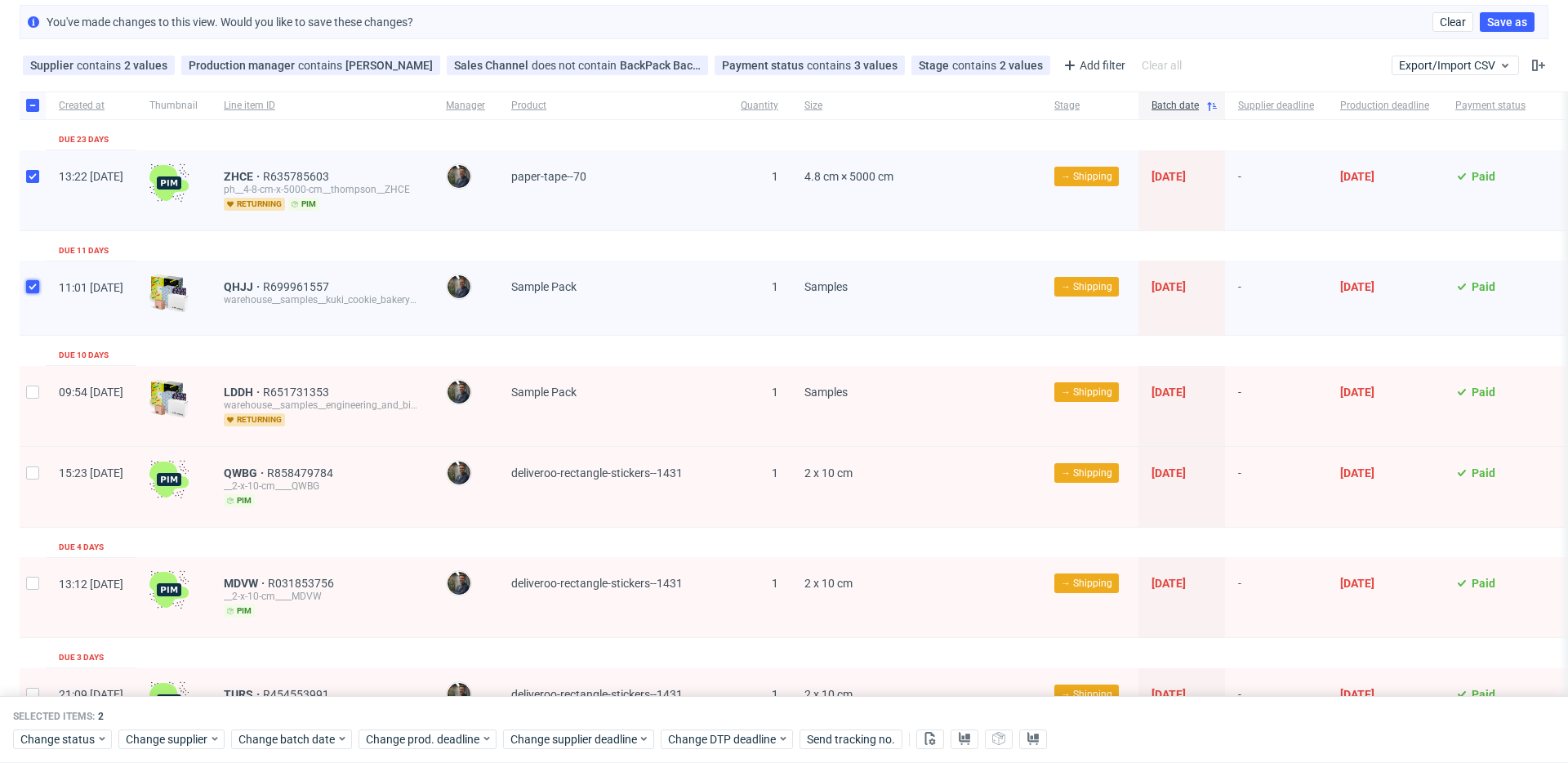
scroll to position [98, 0]
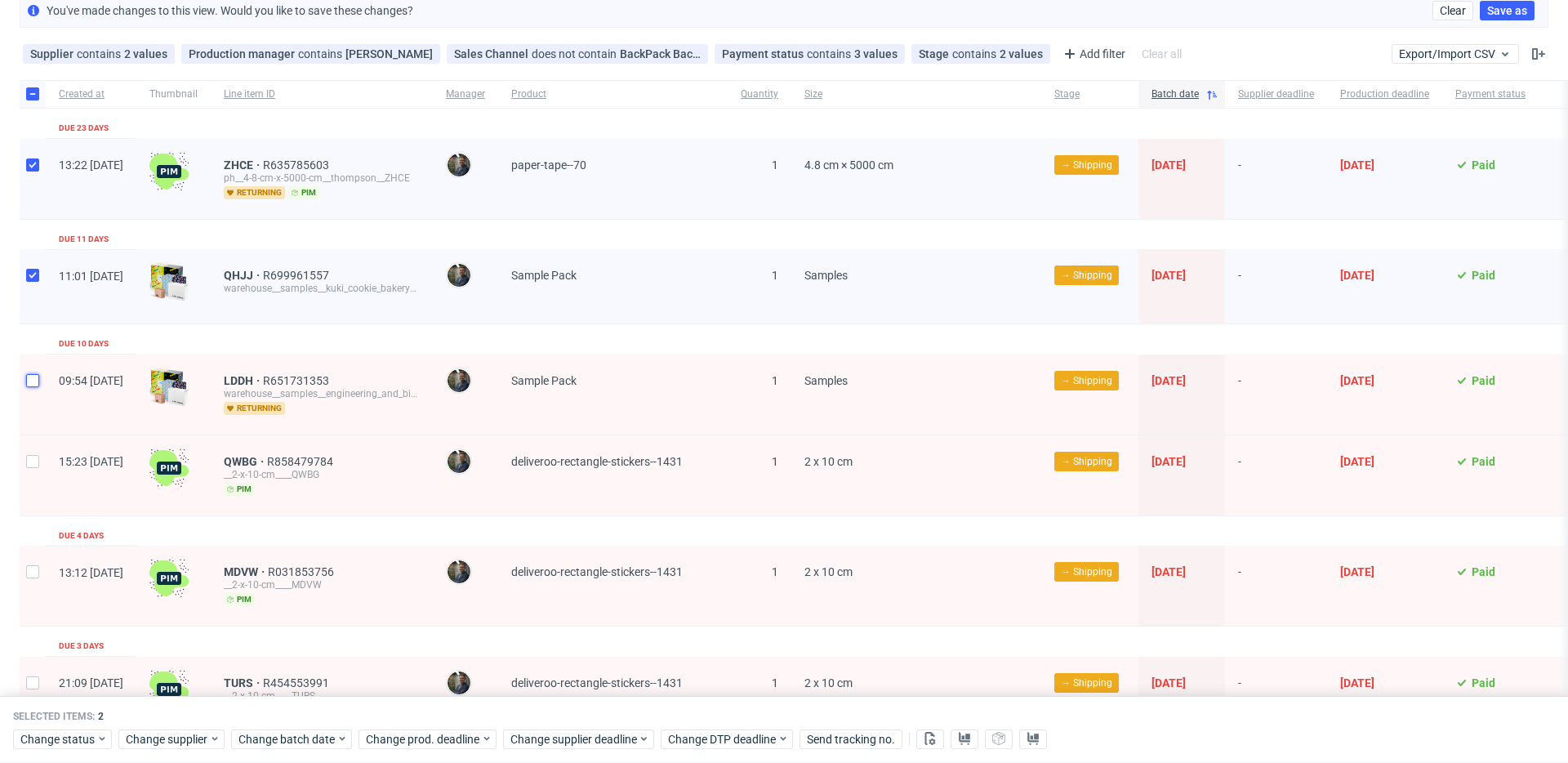
drag, startPoint x: 33, startPoint y: 377, endPoint x: 32, endPoint y: 391, distance: 14.0
click at [33, 377] on input "checkbox" at bounding box center [32, 380] width 13 height 13
checkbox input "true"
click at [32, 455] on input "checkbox" at bounding box center [32, 462] width 13 height 13
checkbox input "true"
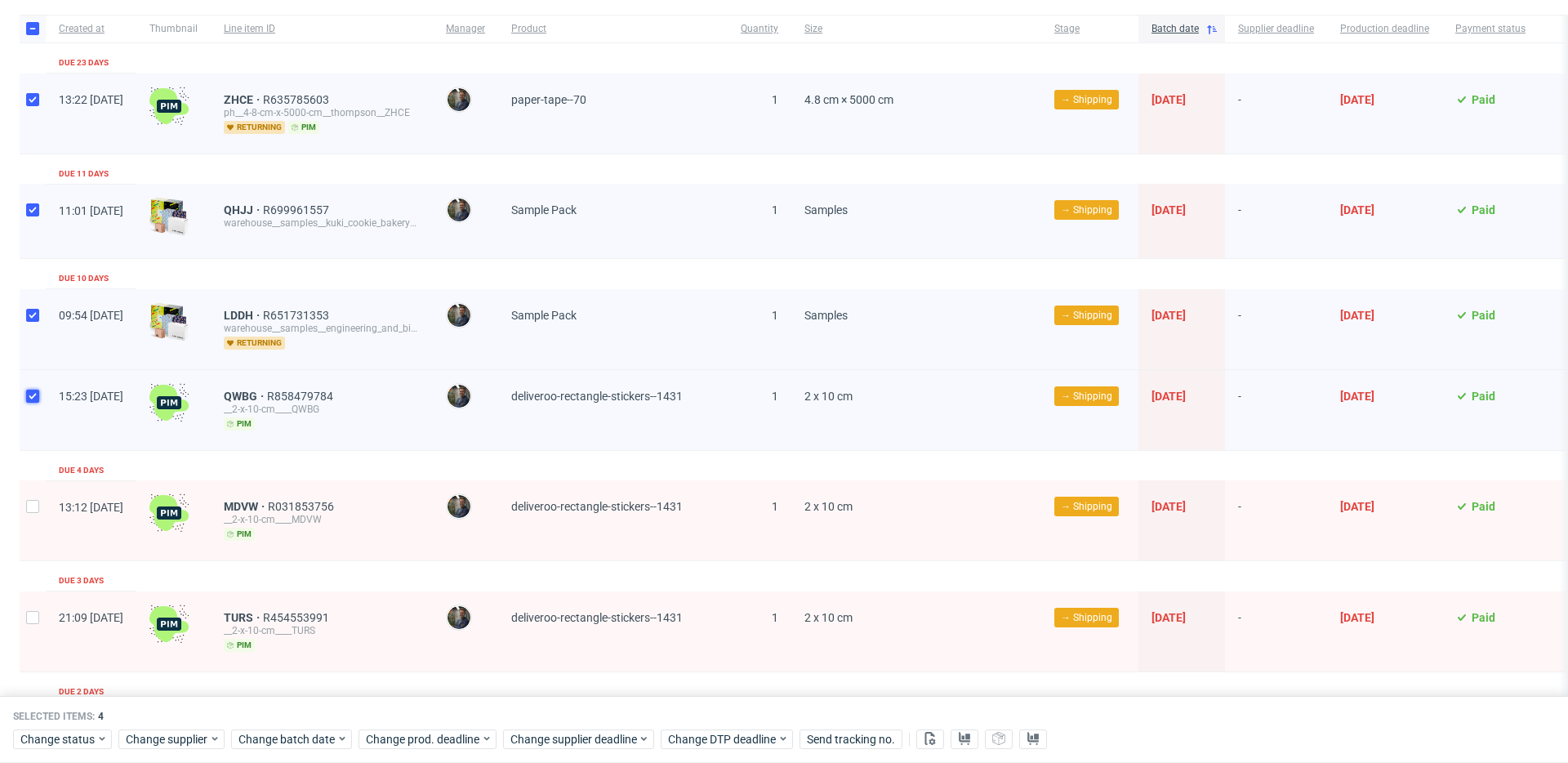
scroll to position [207, 0]
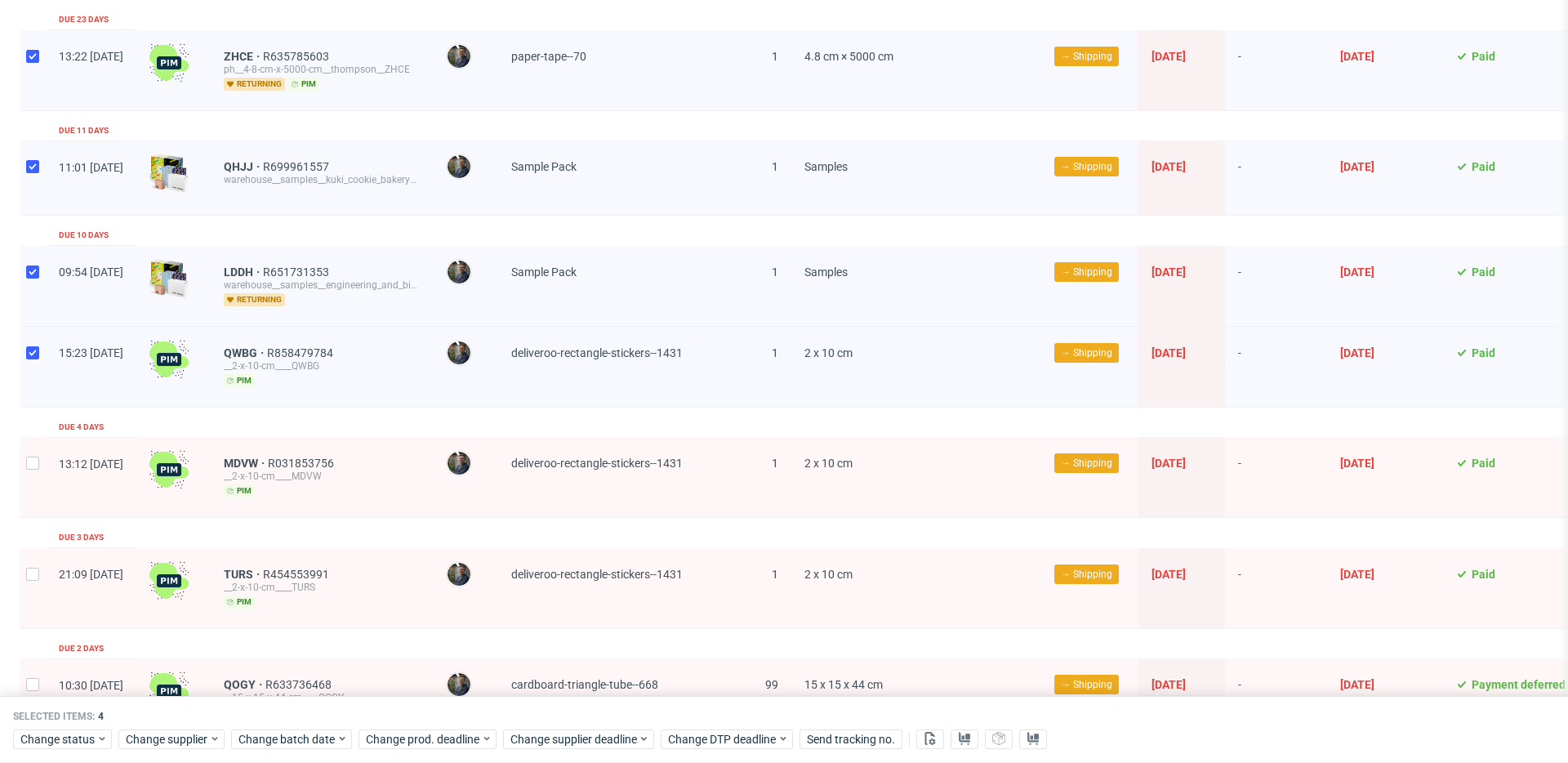
click at [25, 460] on div at bounding box center [32, 477] width 26 height 80
checkbox input "true"
drag, startPoint x: 31, startPoint y: 578, endPoint x: 122, endPoint y: 588, distance: 91.5
click at [31, 578] on input "checkbox" at bounding box center [32, 574] width 13 height 13
checkbox input "true"
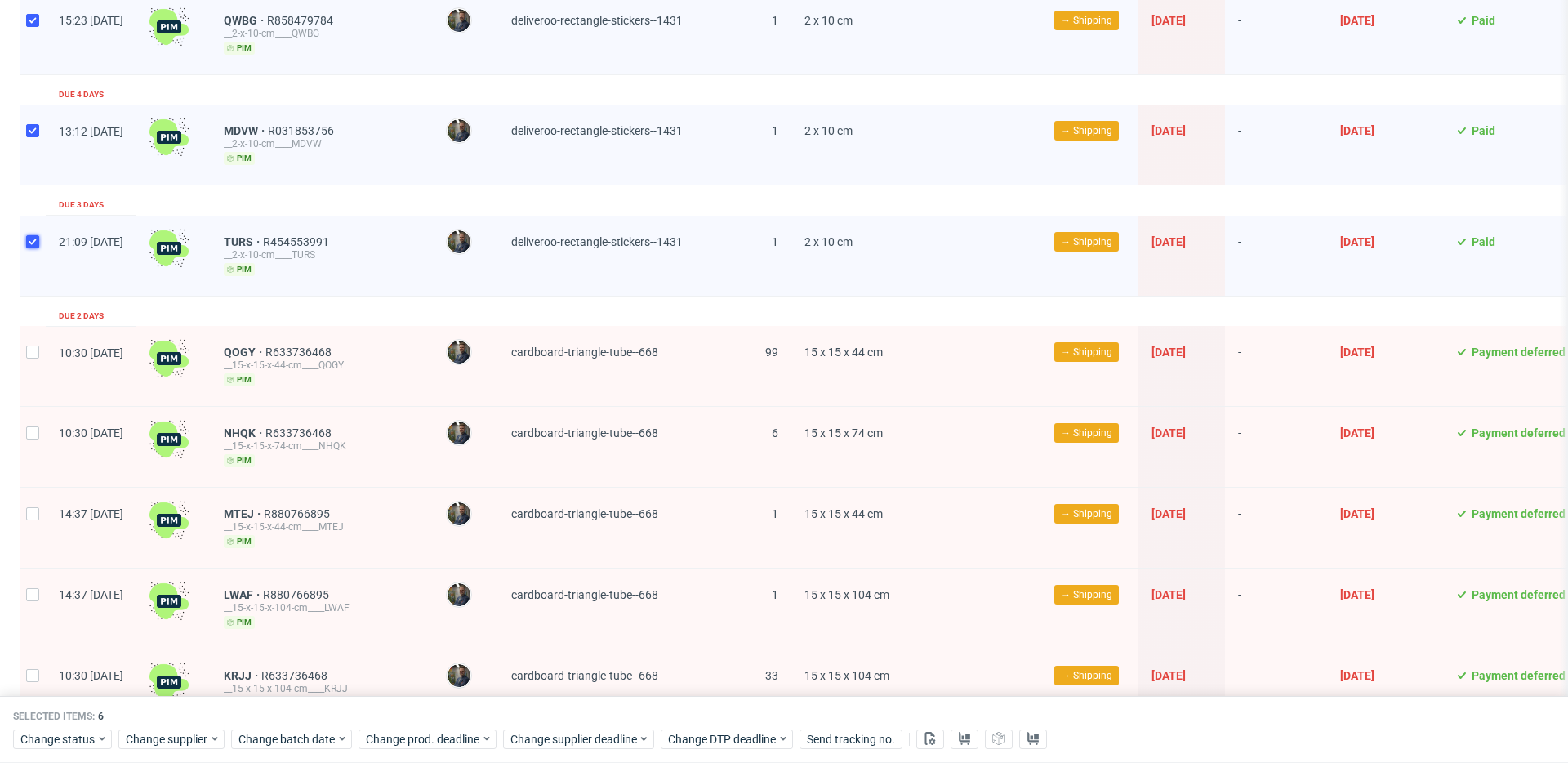
scroll to position [542, 0]
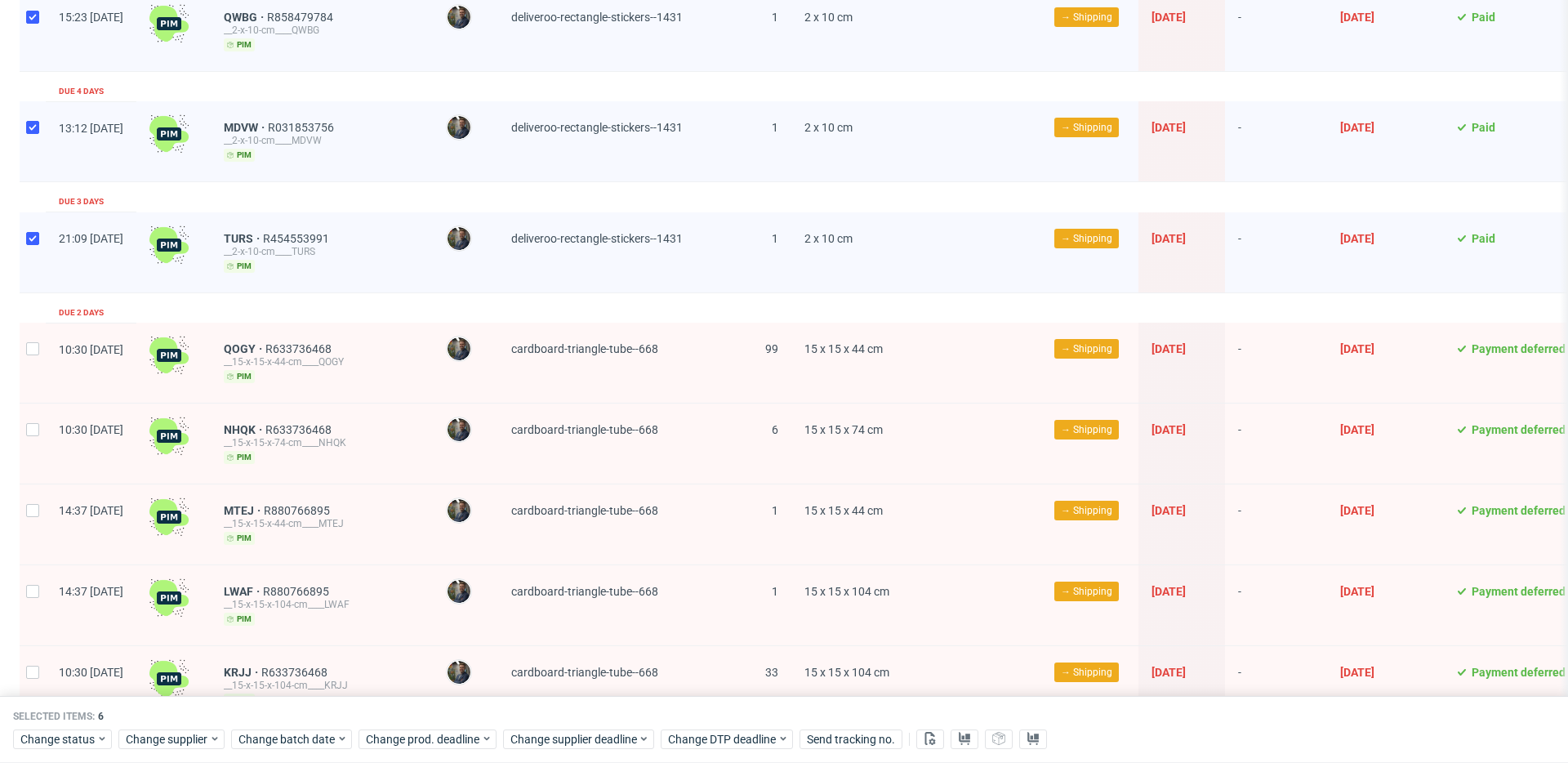
click at [23, 348] on div at bounding box center [32, 362] width 26 height 80
checkbox input "true"
click at [39, 426] on div at bounding box center [32, 443] width 26 height 80
checkbox input "true"
click at [31, 508] on input "checkbox" at bounding box center [32, 510] width 13 height 13
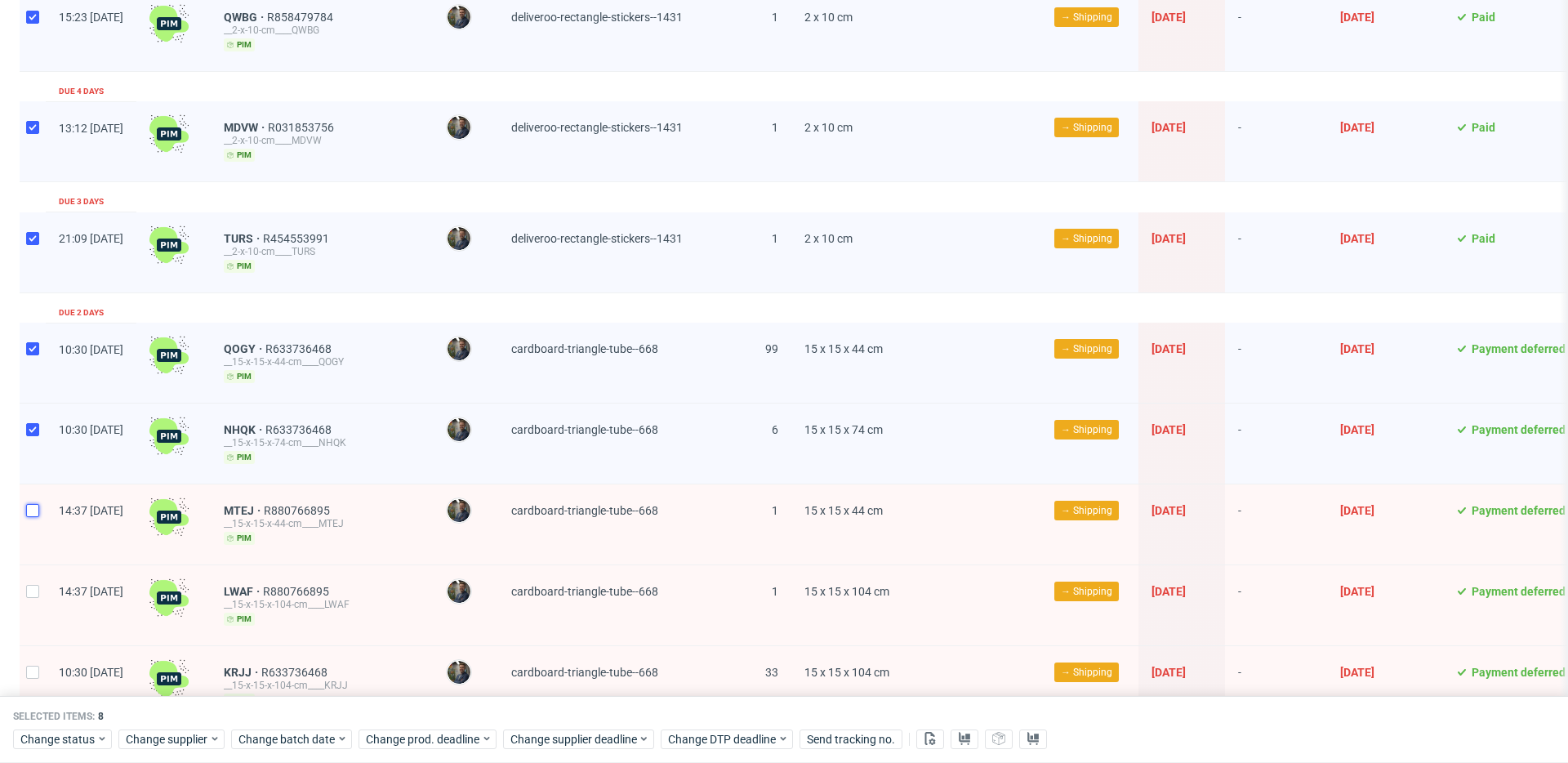
checkbox input "true"
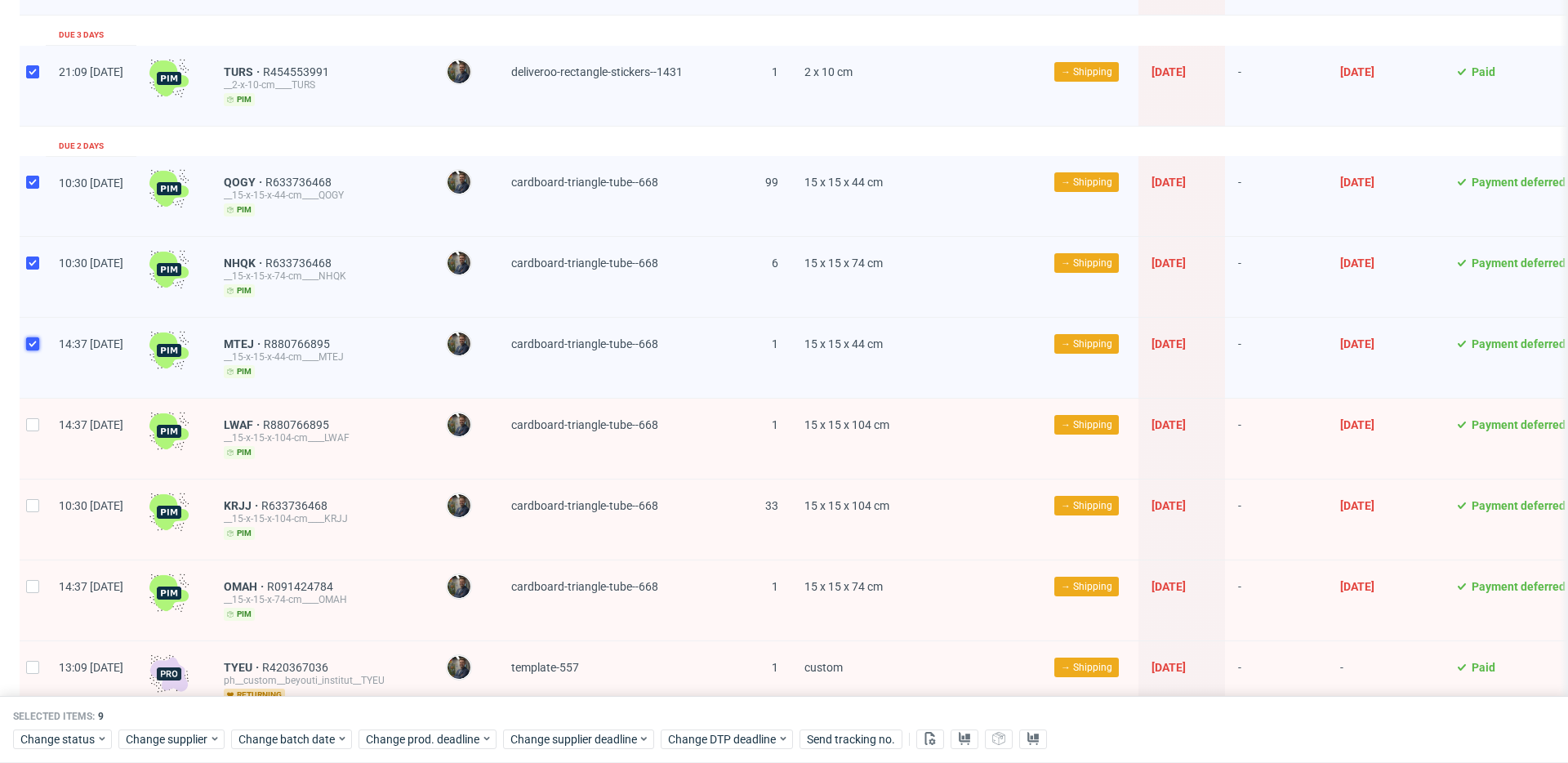
scroll to position [710, 0]
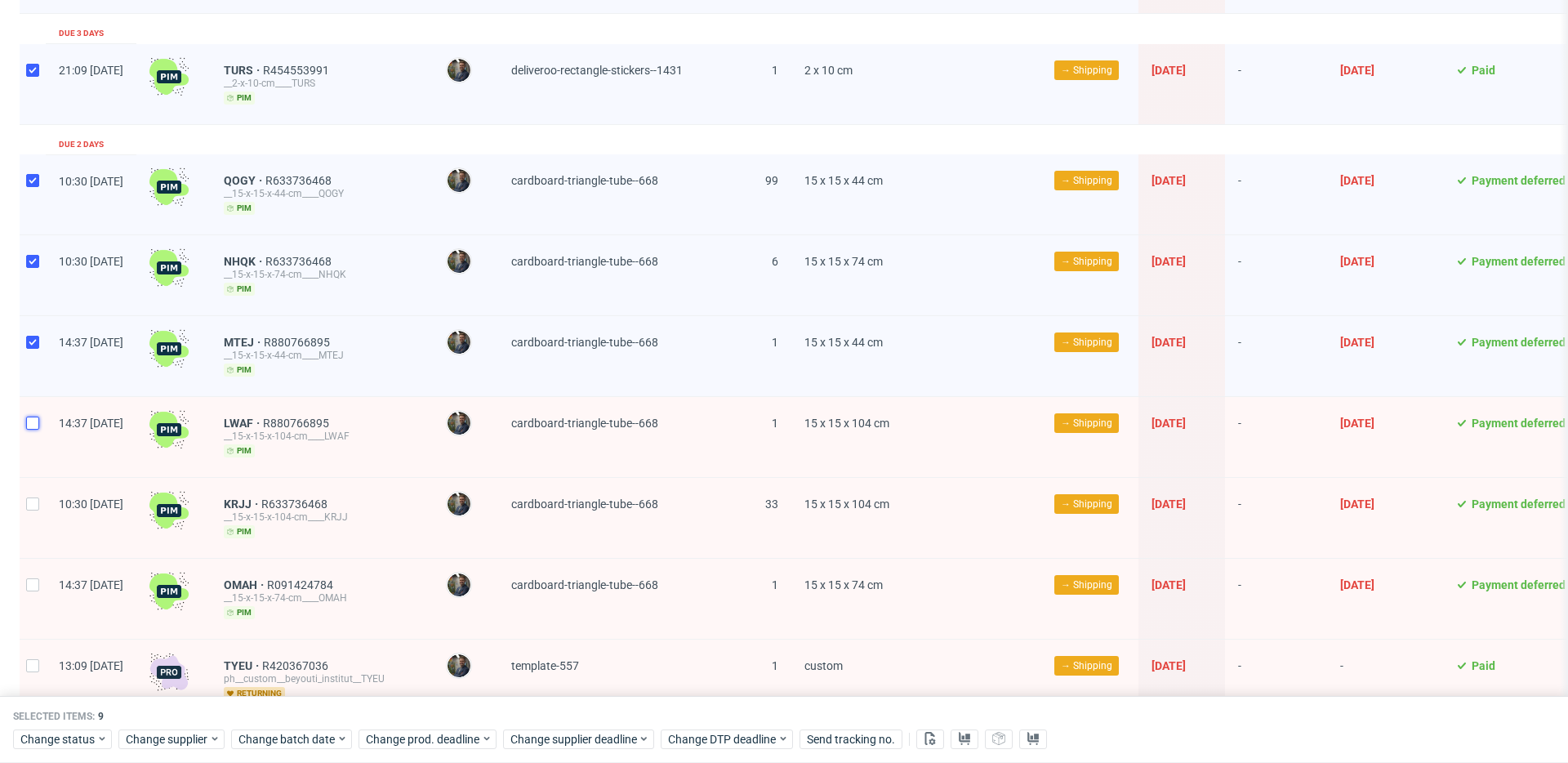
click at [38, 422] on input "checkbox" at bounding box center [32, 423] width 13 height 13
checkbox input "true"
click at [24, 505] on div at bounding box center [32, 517] width 26 height 80
checkbox input "true"
click at [34, 573] on div at bounding box center [32, 598] width 26 height 80
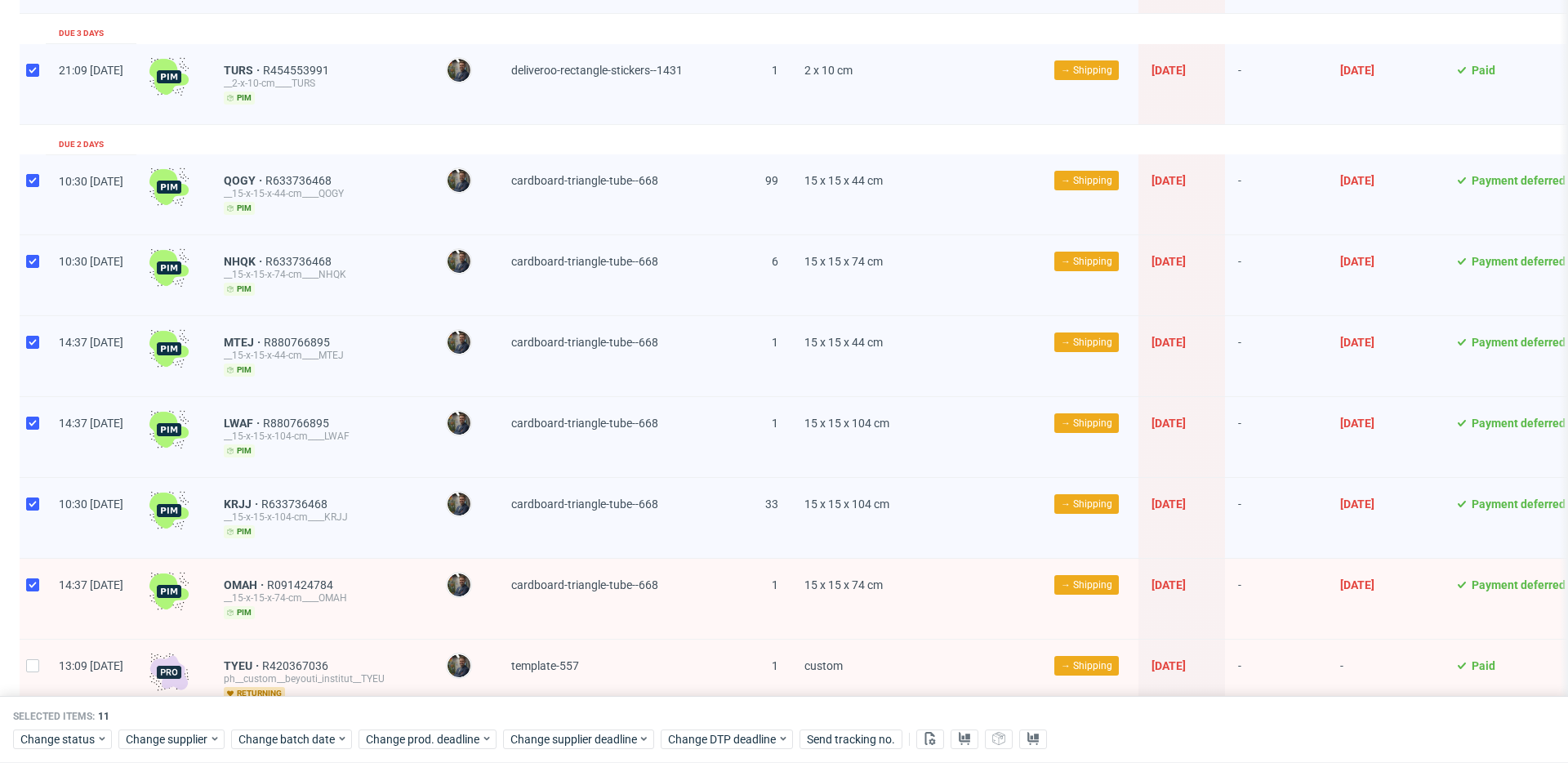
checkbox input "true"
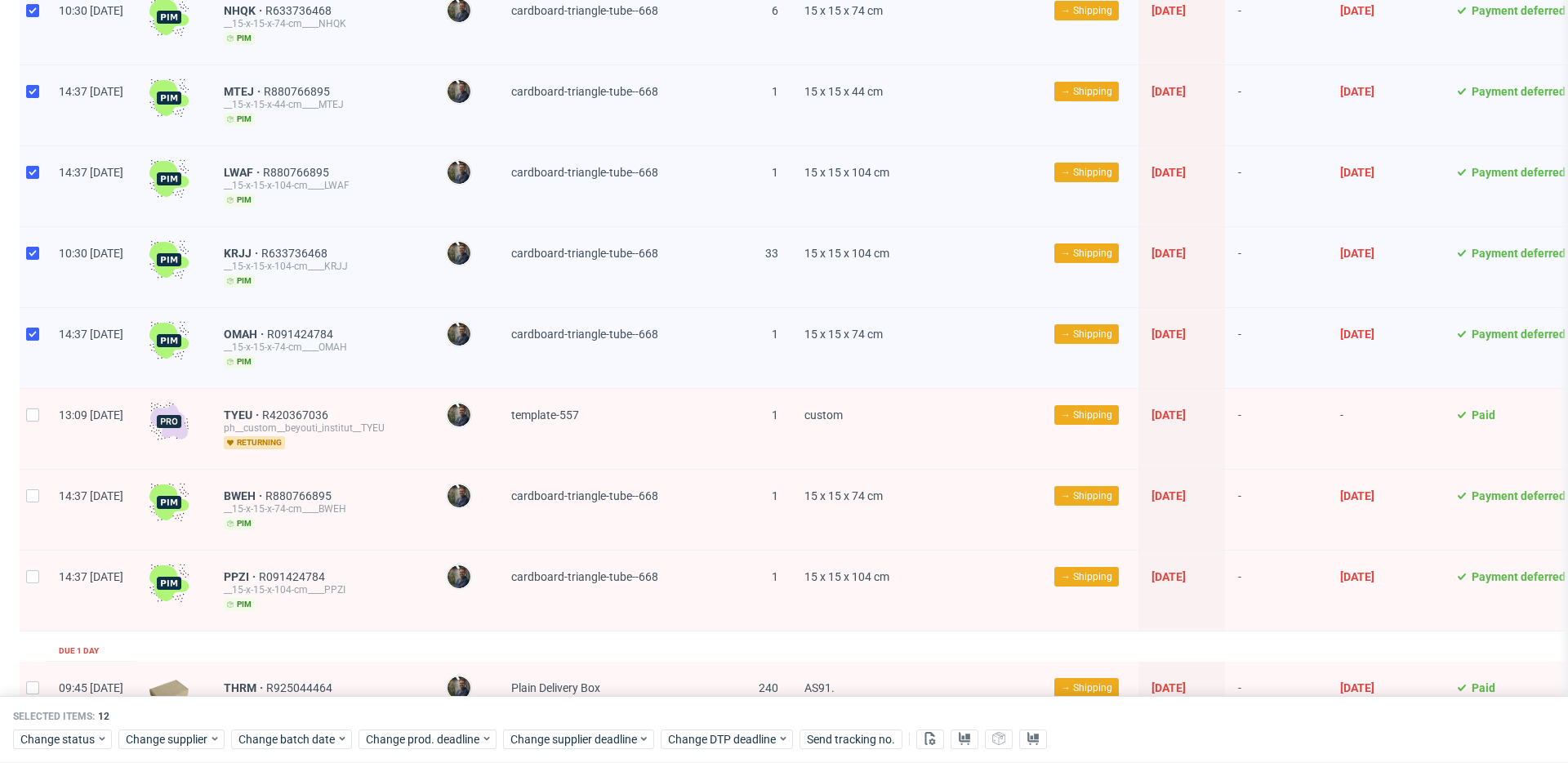
scroll to position [974, 0]
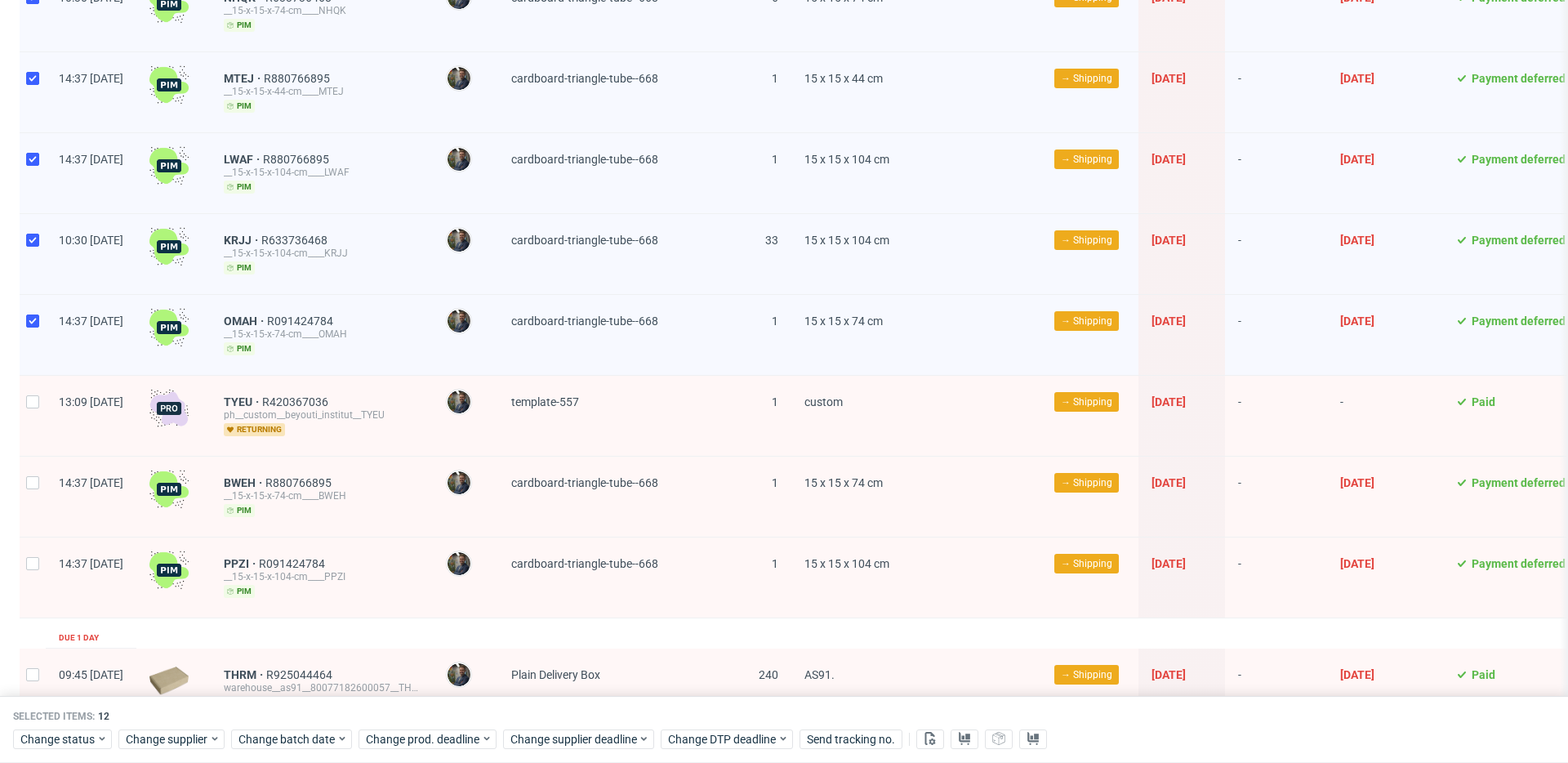
click at [35, 407] on div at bounding box center [32, 415] width 26 height 80
checkbox input "true"
drag, startPoint x: 28, startPoint y: 474, endPoint x: 34, endPoint y: 520, distance: 46.4
click at [29, 476] on input "checkbox" at bounding box center [32, 482] width 13 height 13
checkbox input "true"
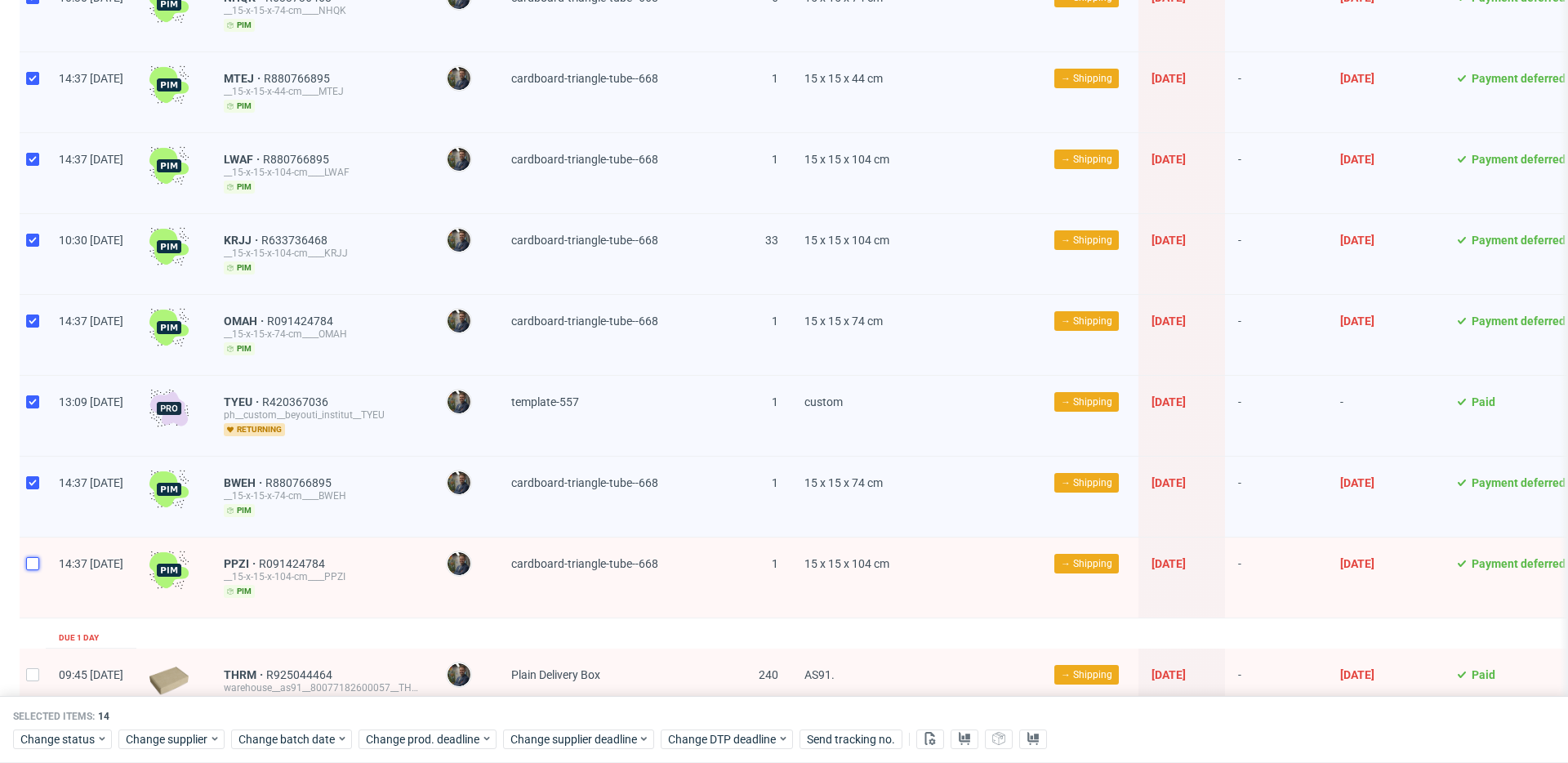
click at [31, 557] on input "checkbox" at bounding box center [32, 564] width 13 height 13
checkbox input "true"
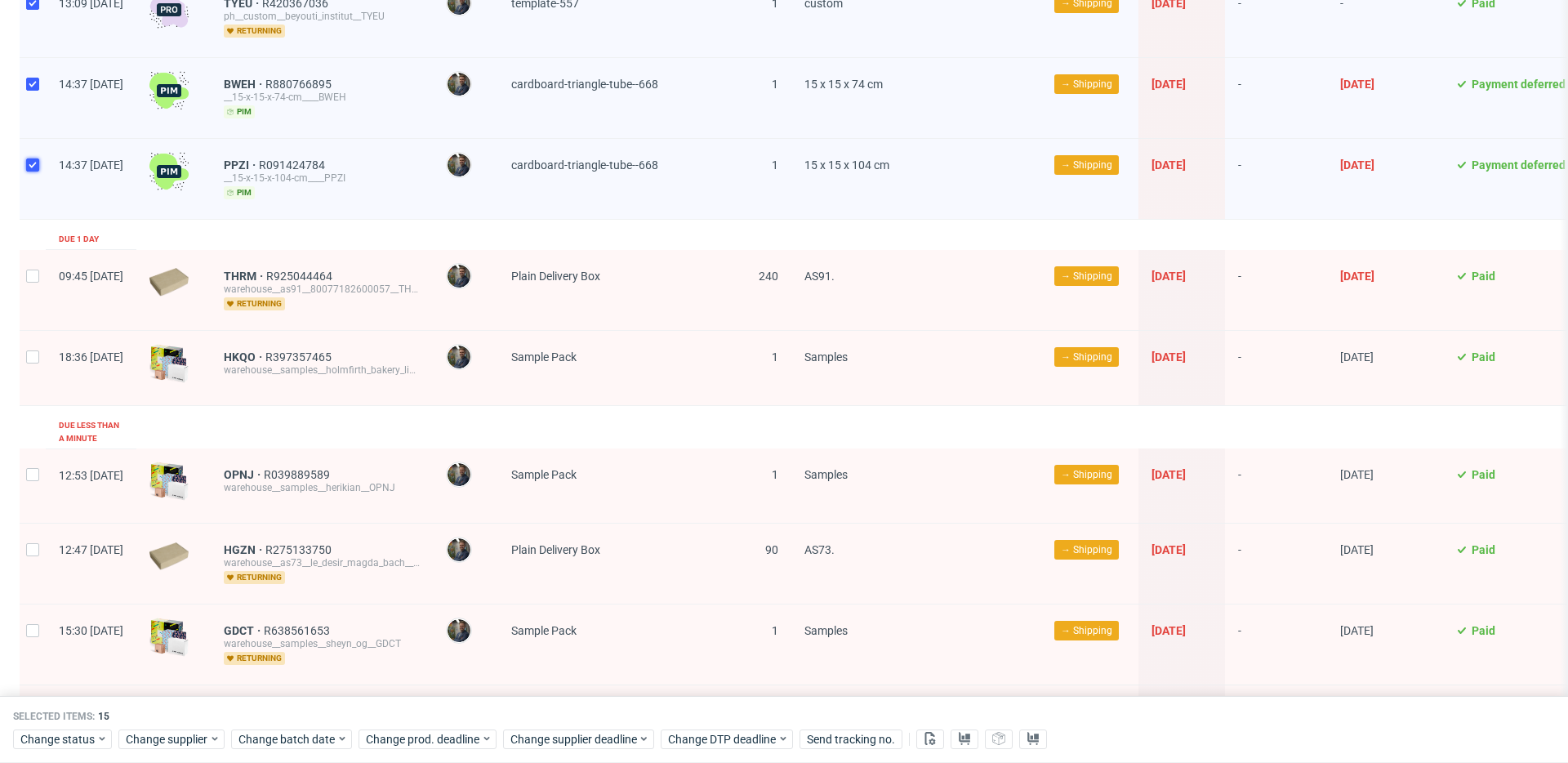
scroll to position [1405, 0]
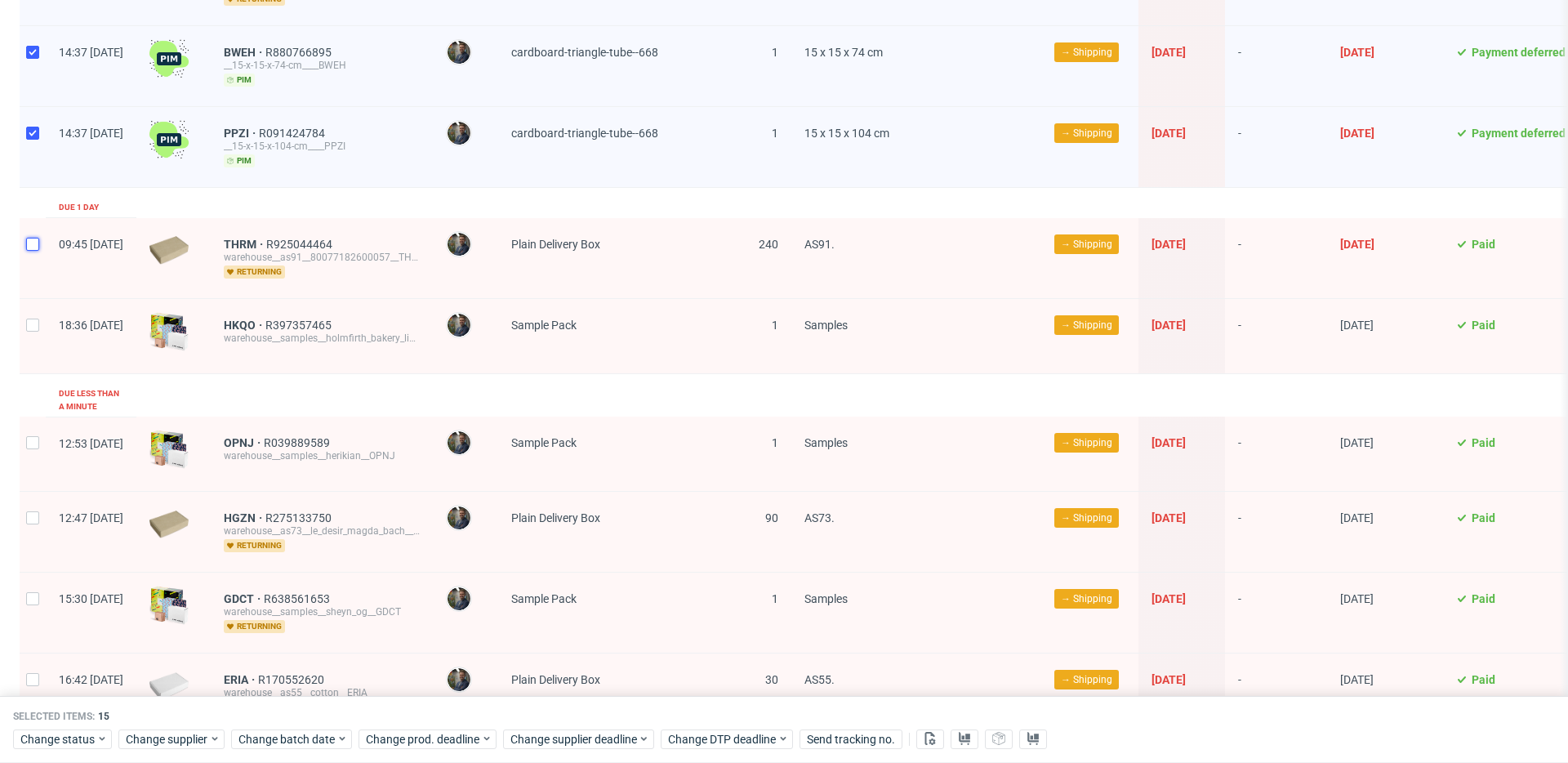
click at [38, 238] on input "checkbox" at bounding box center [32, 244] width 13 height 13
checkbox input "true"
click at [34, 325] on div at bounding box center [32, 336] width 26 height 74
checkbox input "true"
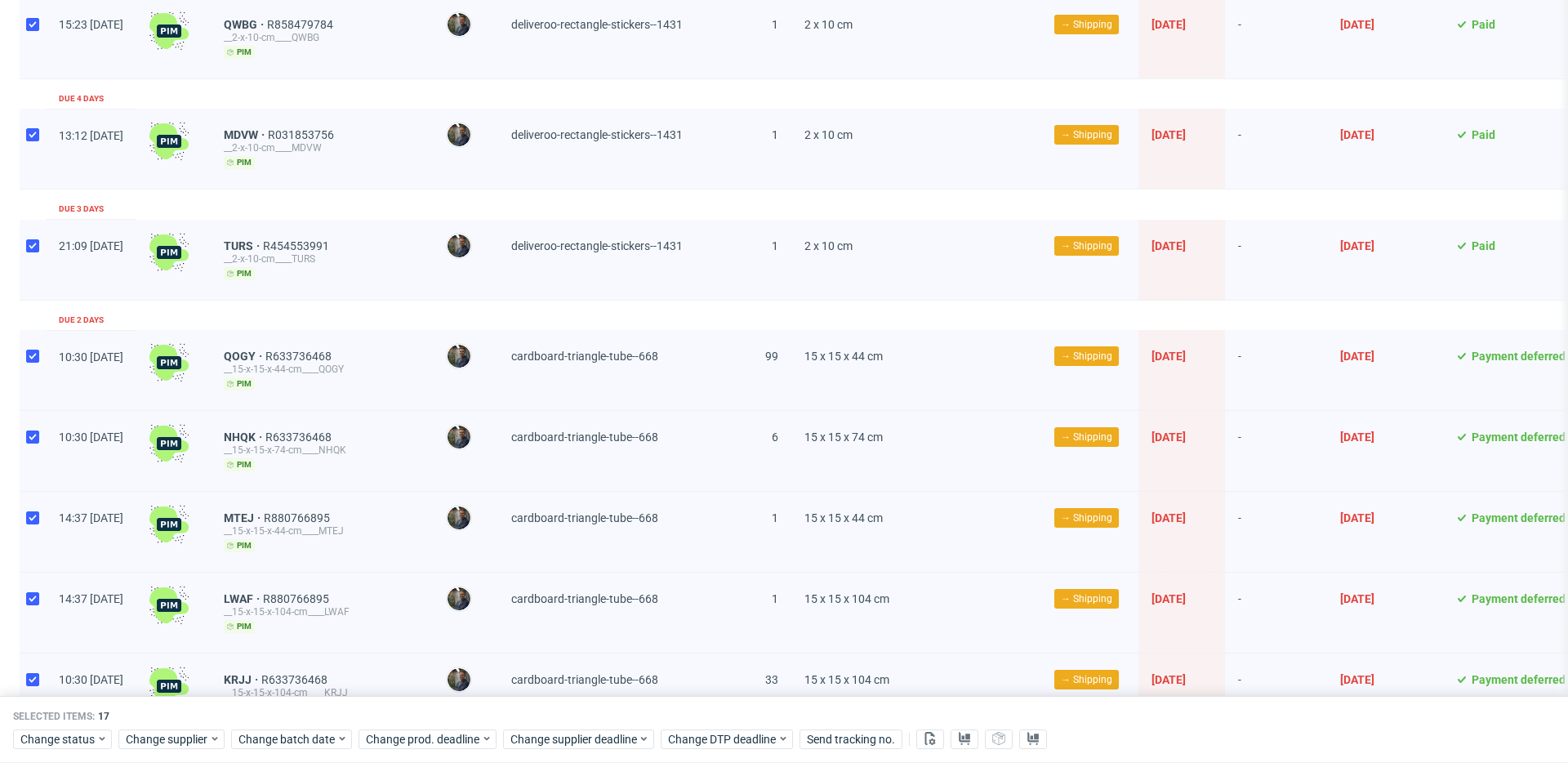
scroll to position [0, 0]
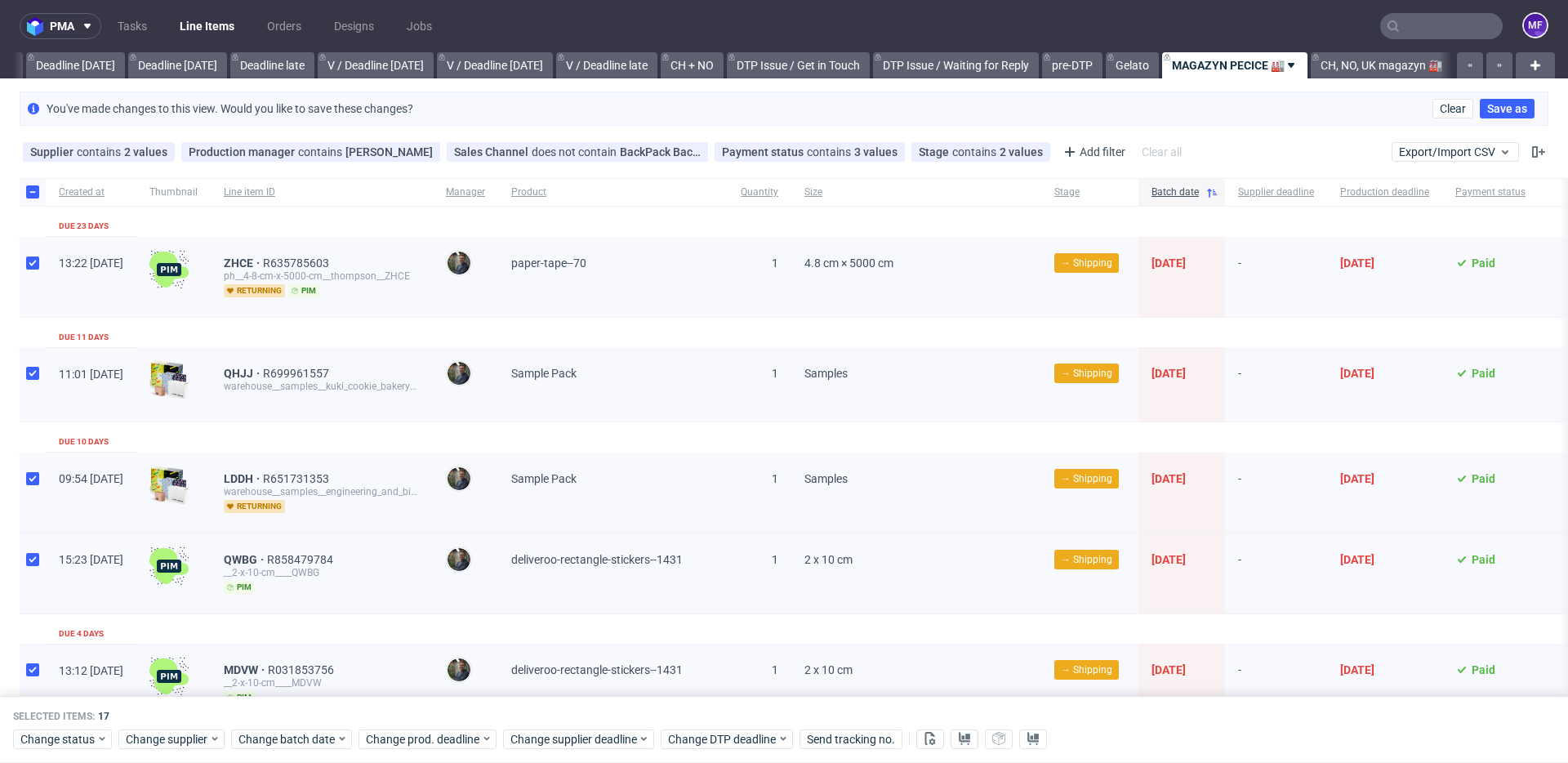
click at [31, 193] on input "checkbox" at bounding box center [32, 192] width 13 height 13
checkbox input "false"
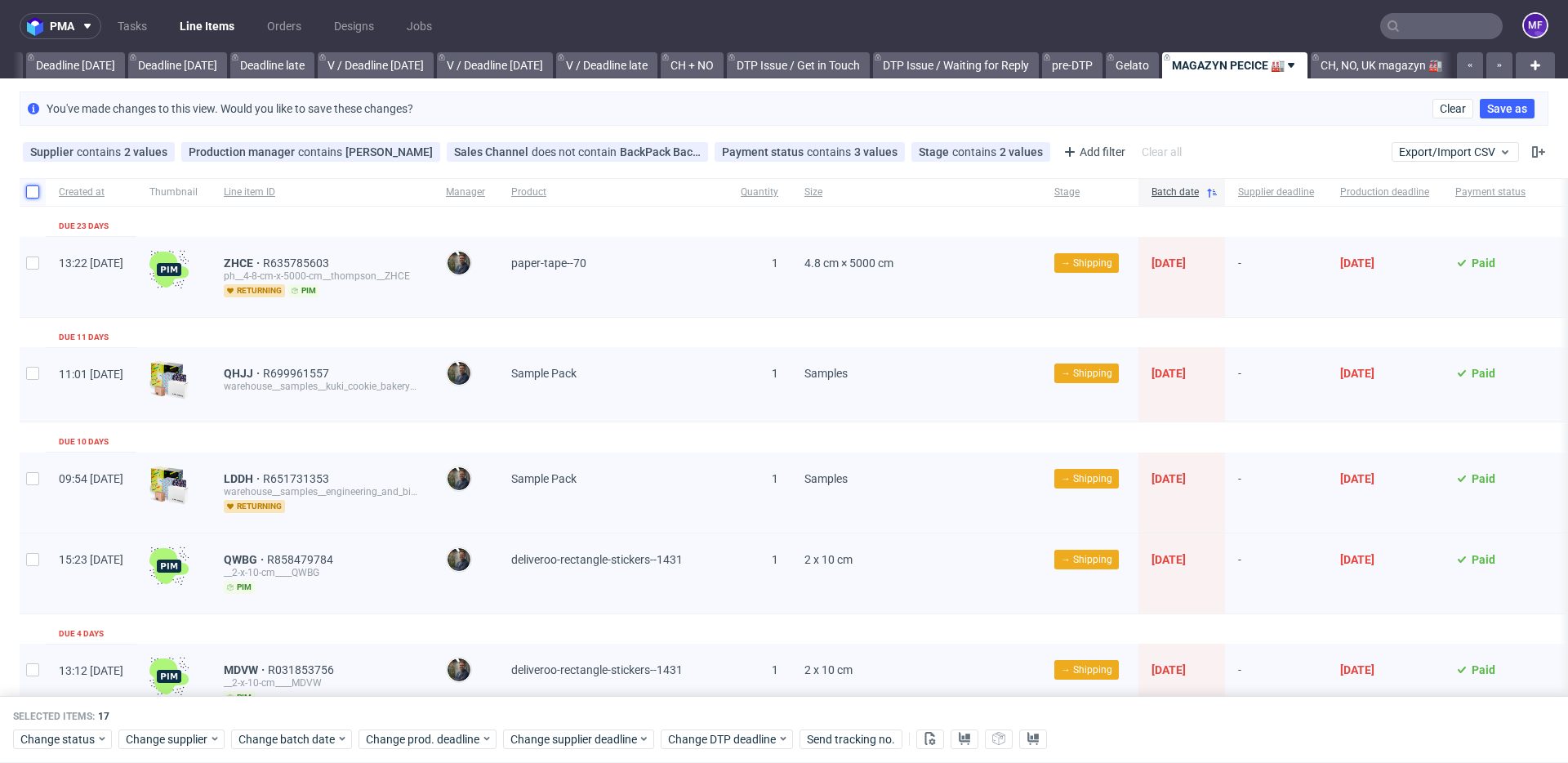
checkbox input "false"
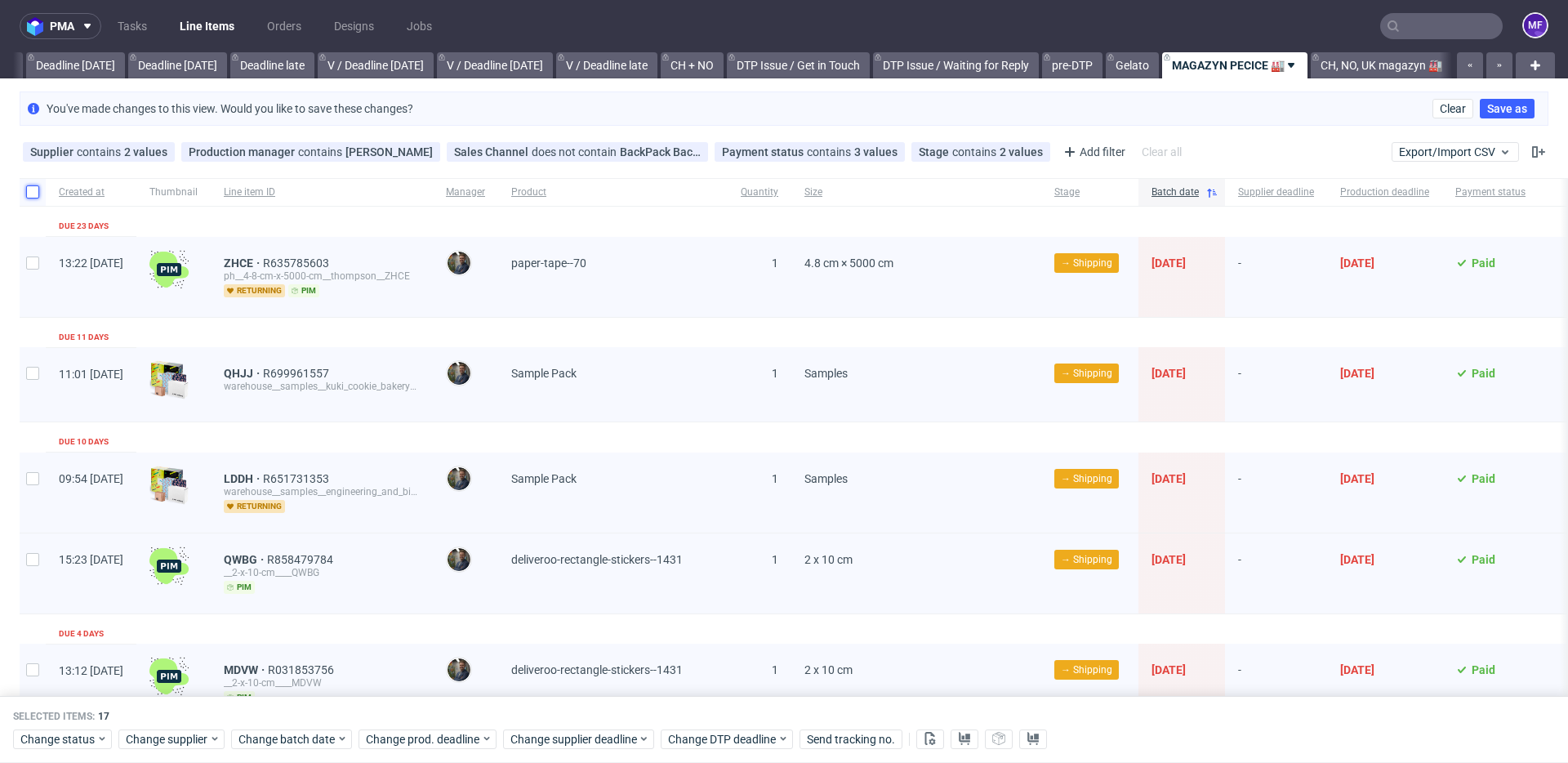
checkbox input "false"
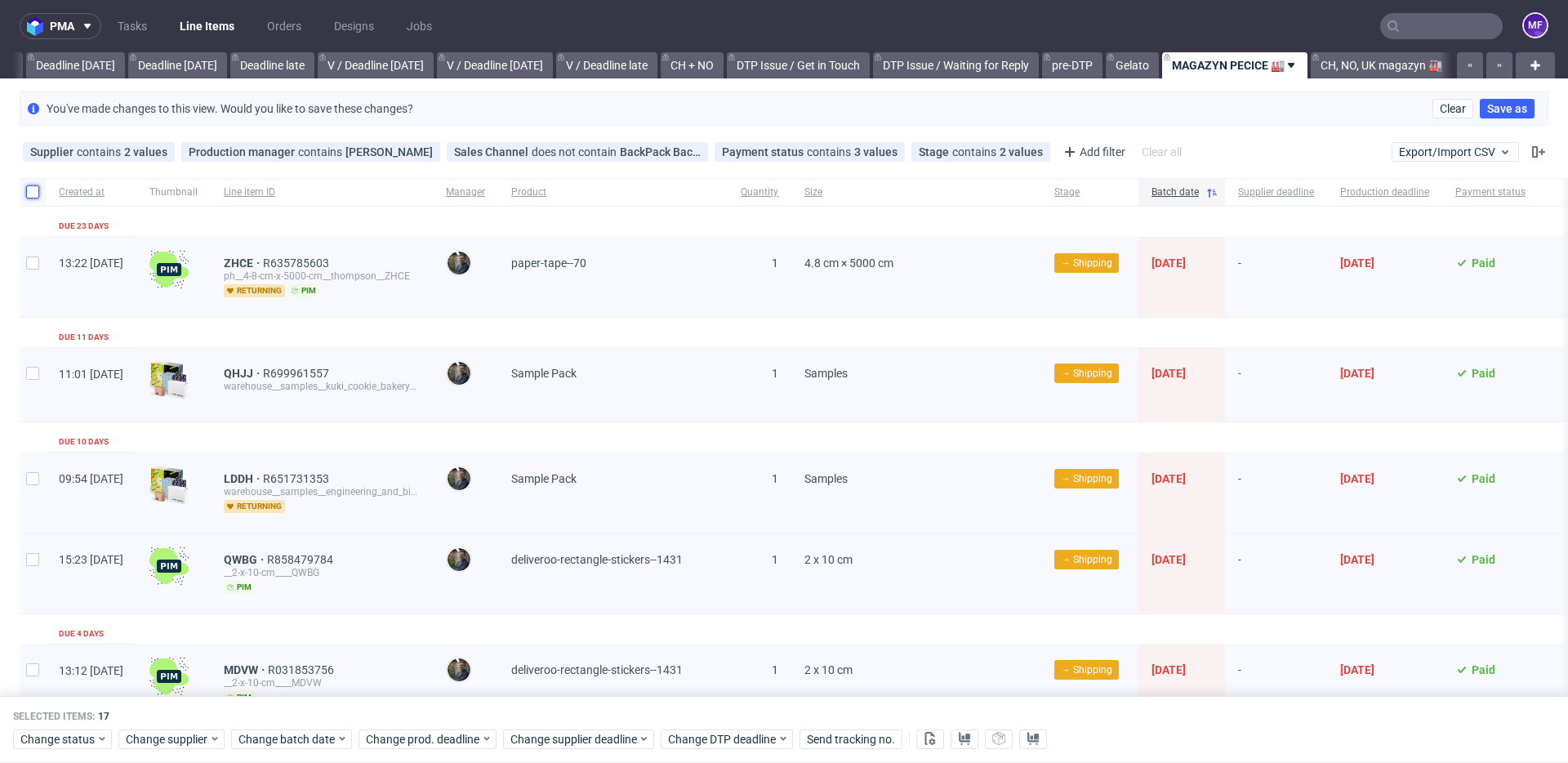
checkbox input "false"
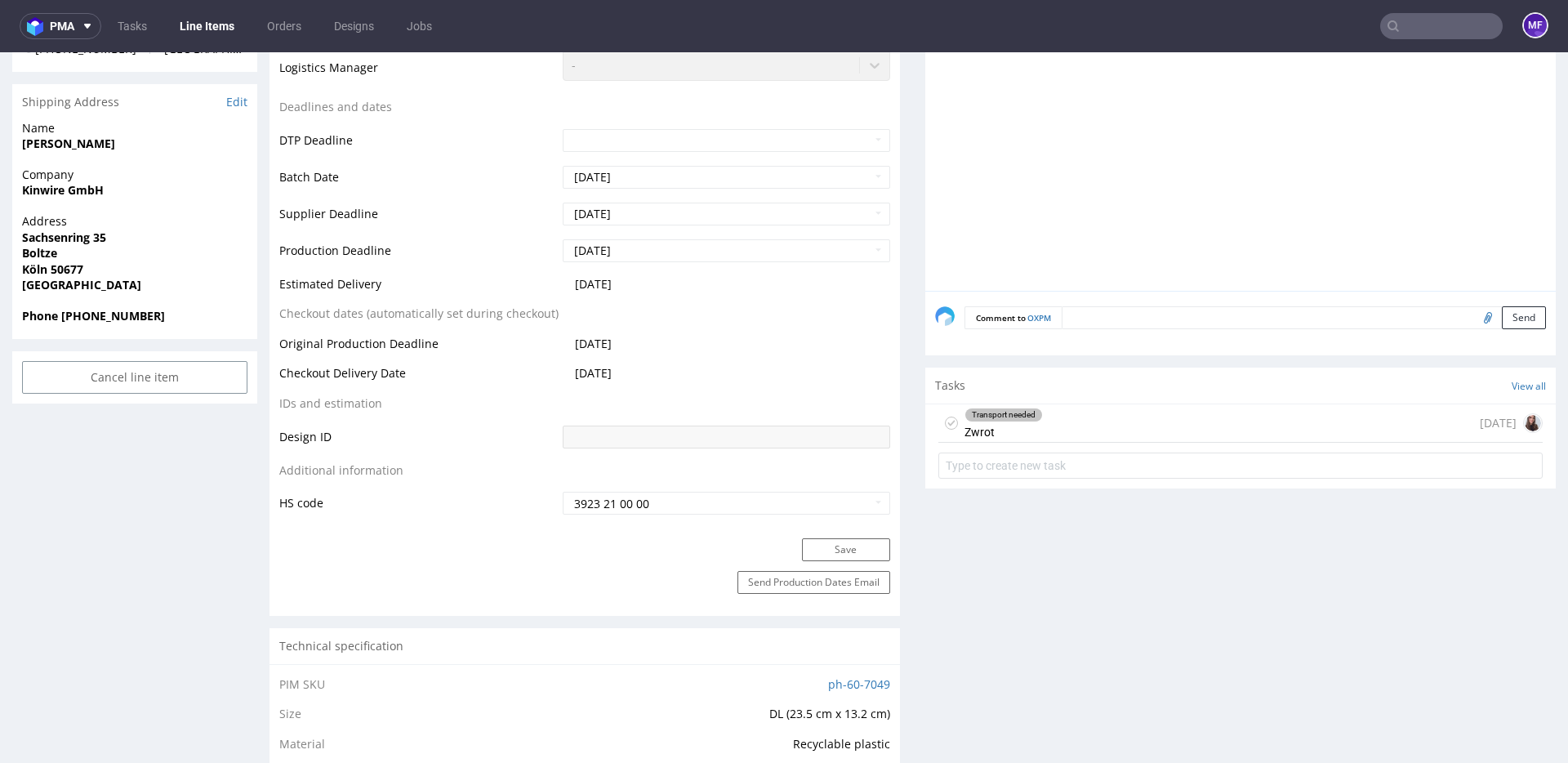
scroll to position [553, 0]
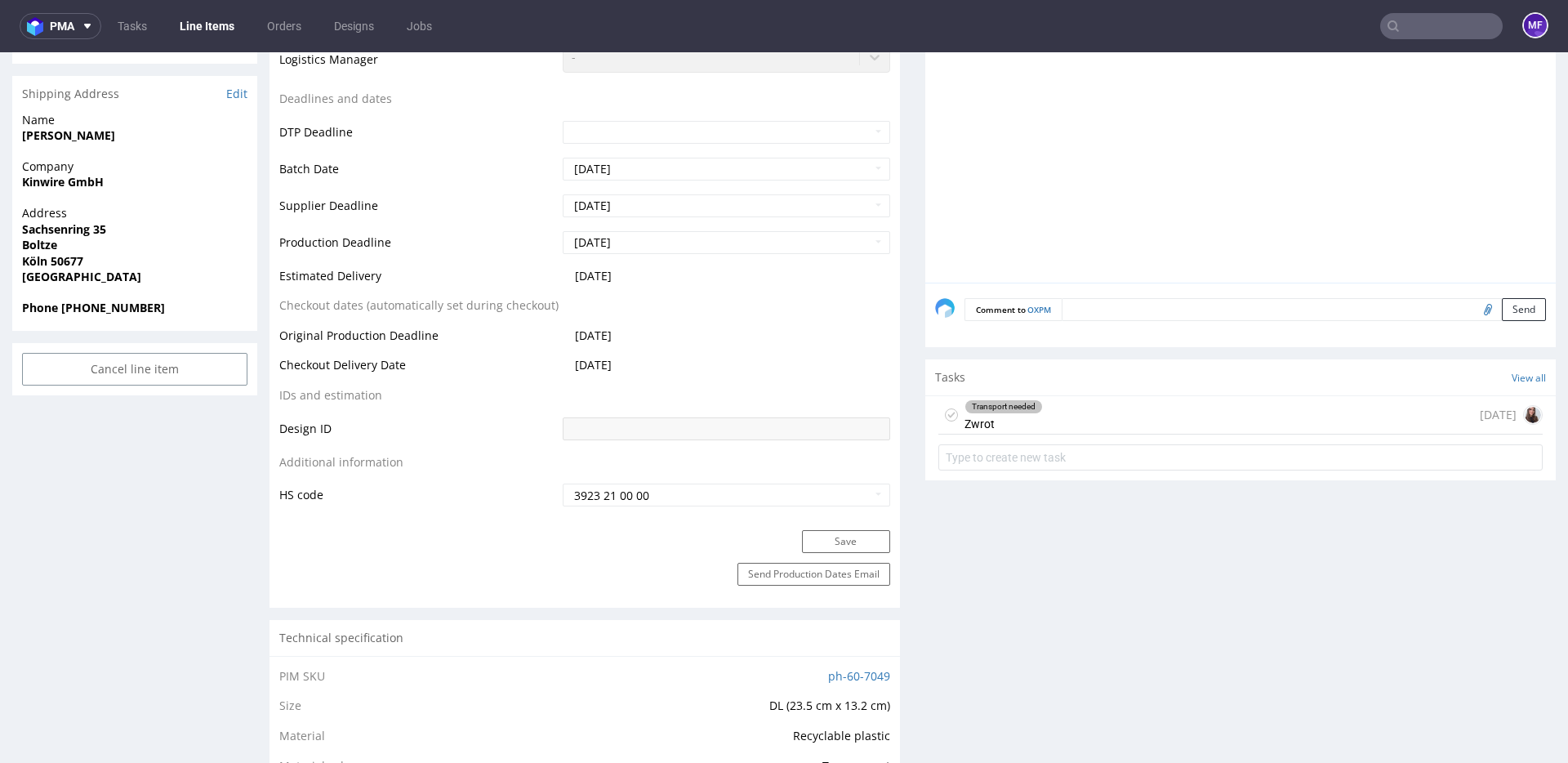
click at [1085, 414] on div "Transport needed Zwrot [DATE]" at bounding box center [1241, 414] width 605 height 38
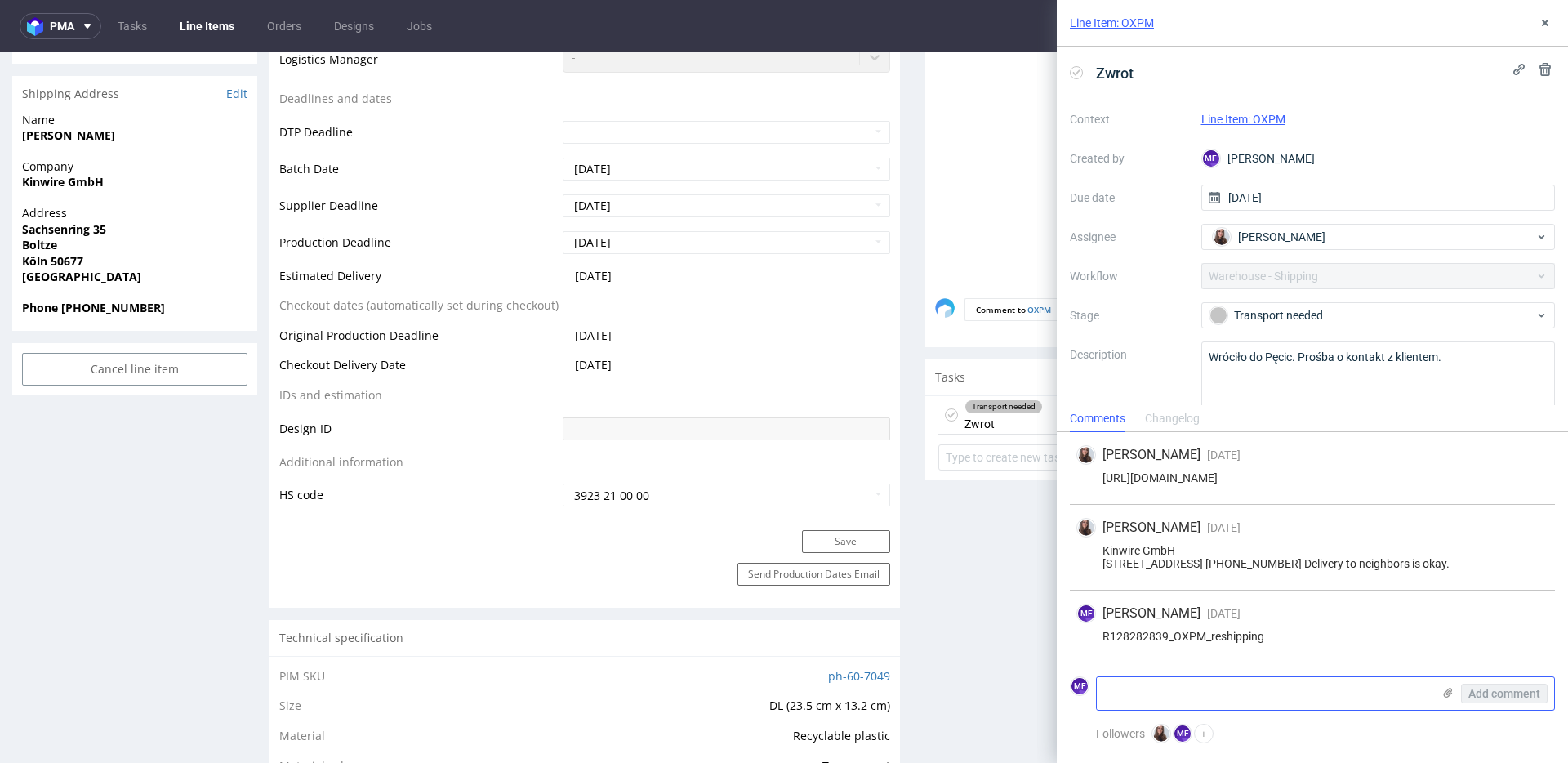
click at [1154, 688] on textarea at bounding box center [1264, 693] width 335 height 32
paste textarea "1Z5A15806897286950"
type textarea "1Z5A15806897286950"
click at [1487, 688] on span "Add comment" at bounding box center [1504, 693] width 72 height 11
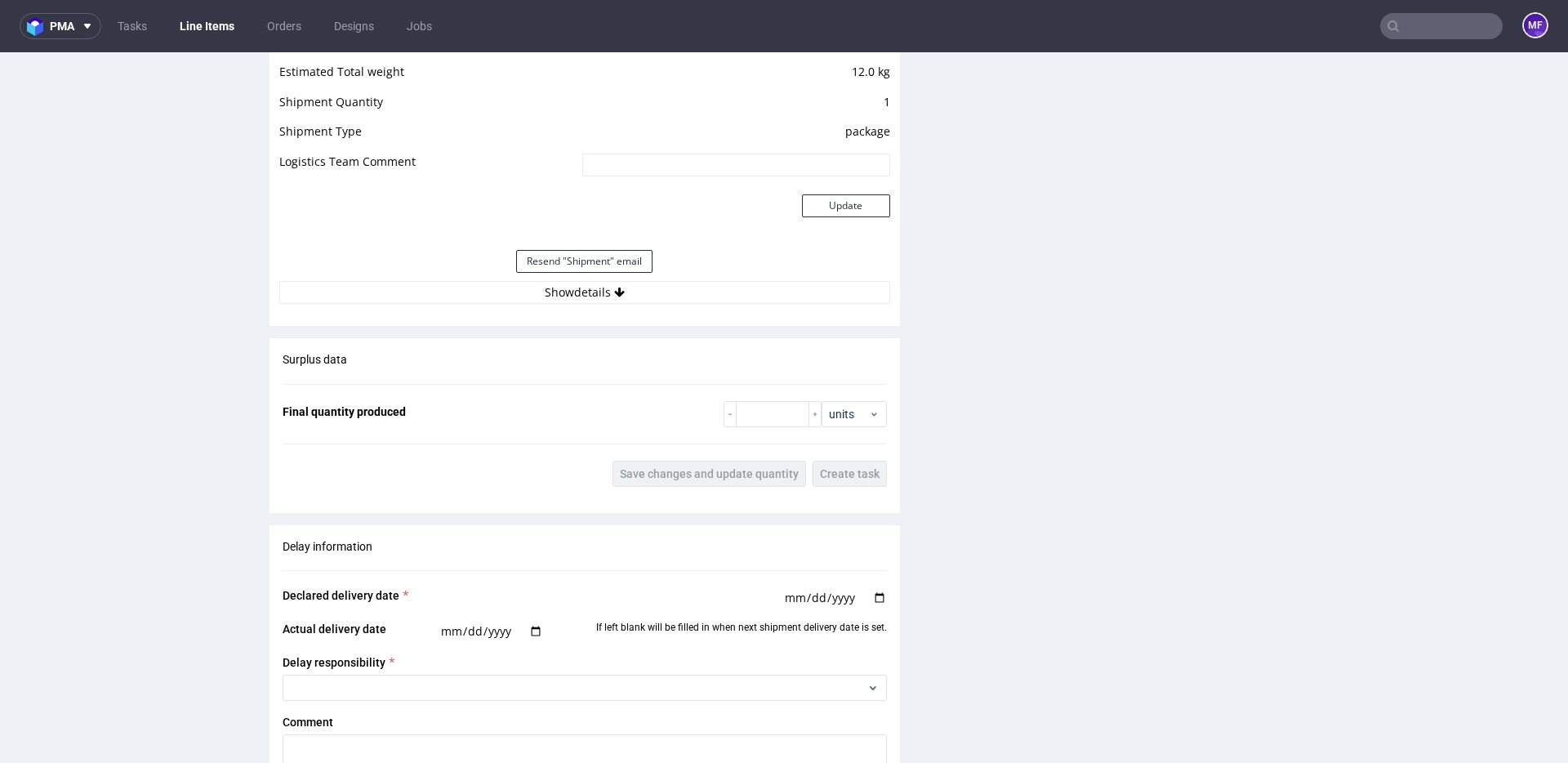
scroll to position [1627, 0]
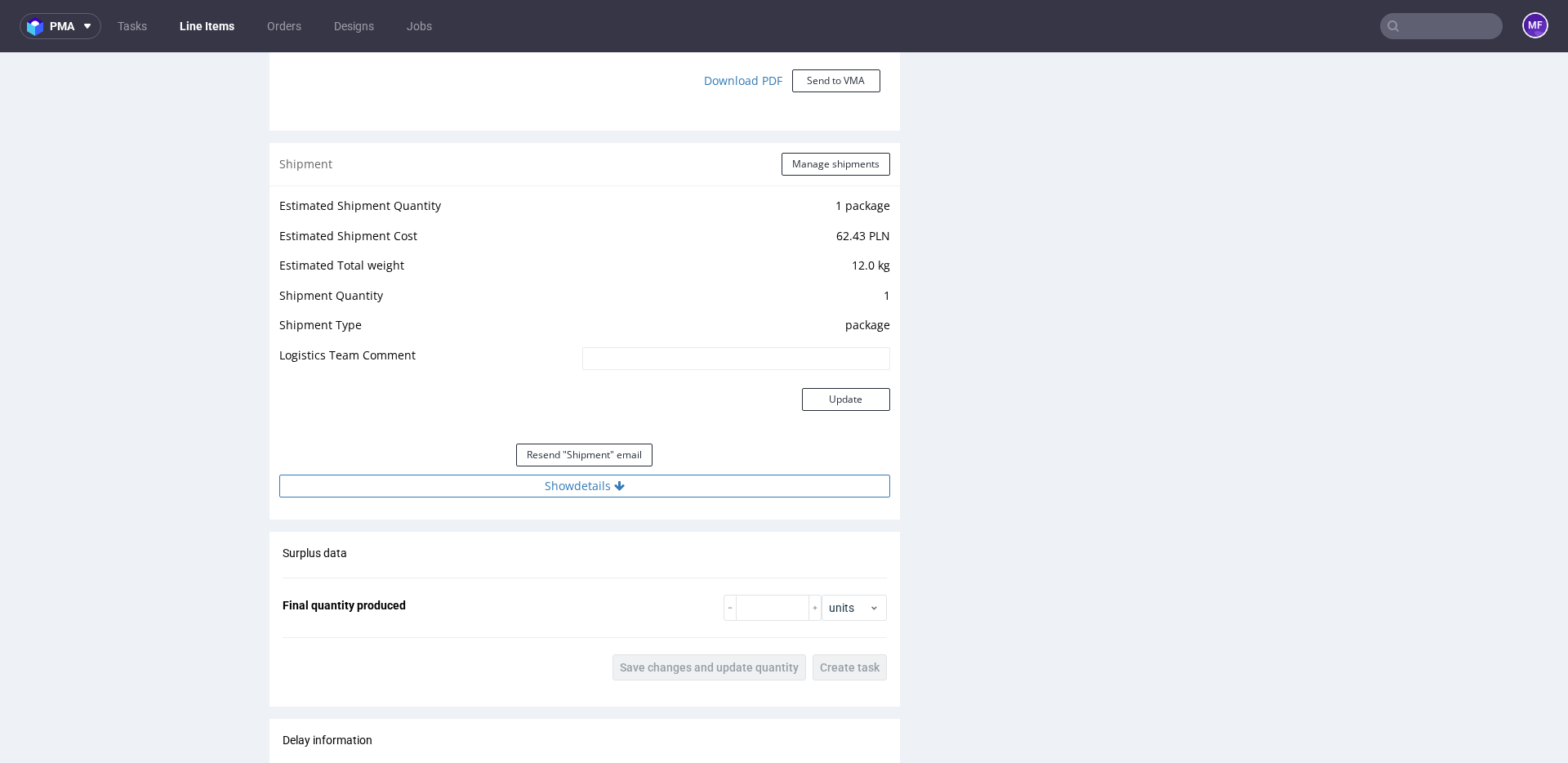
click at [603, 484] on button "Show details" at bounding box center [584, 486] width 611 height 23
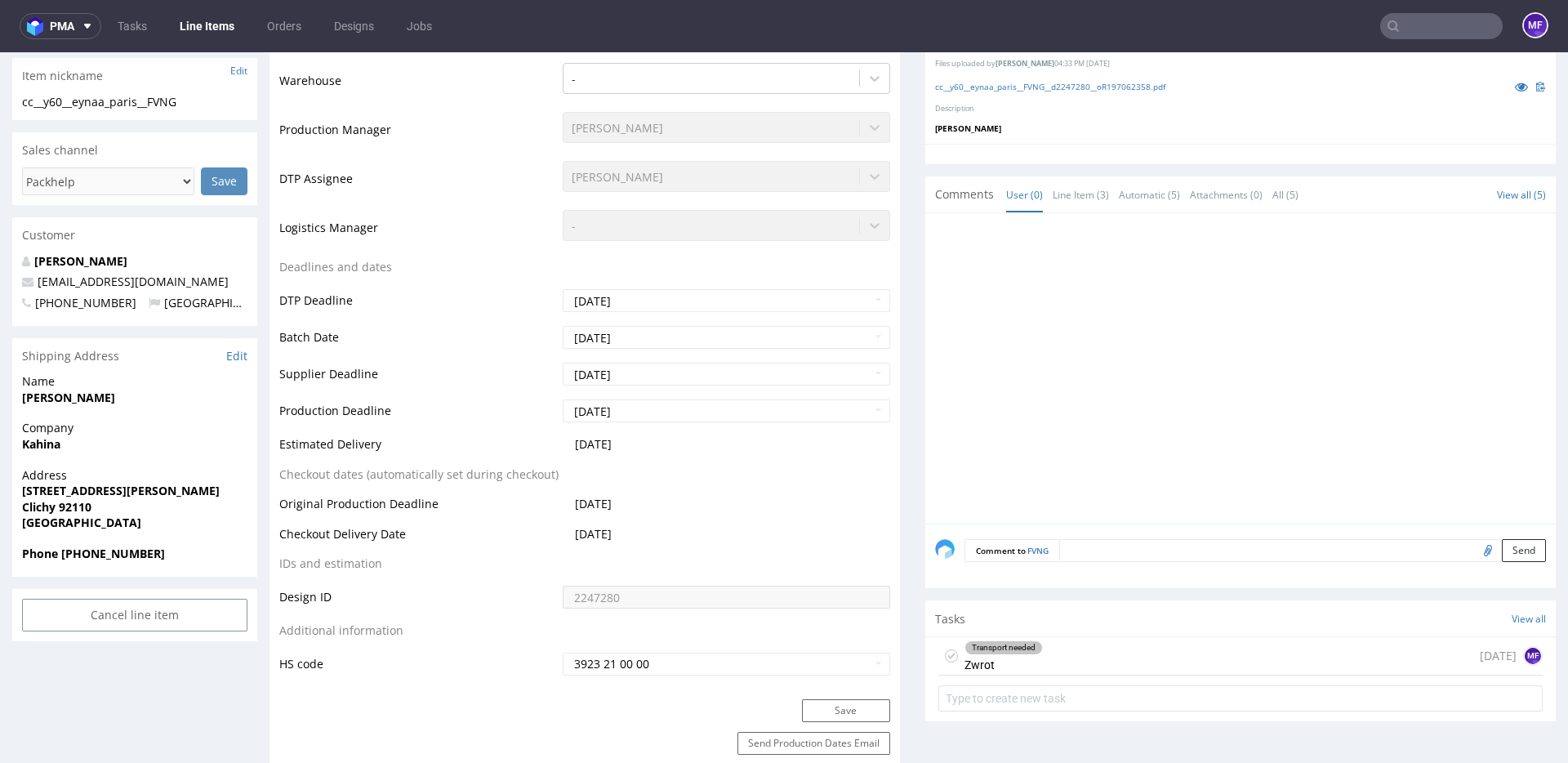
scroll to position [476, 0]
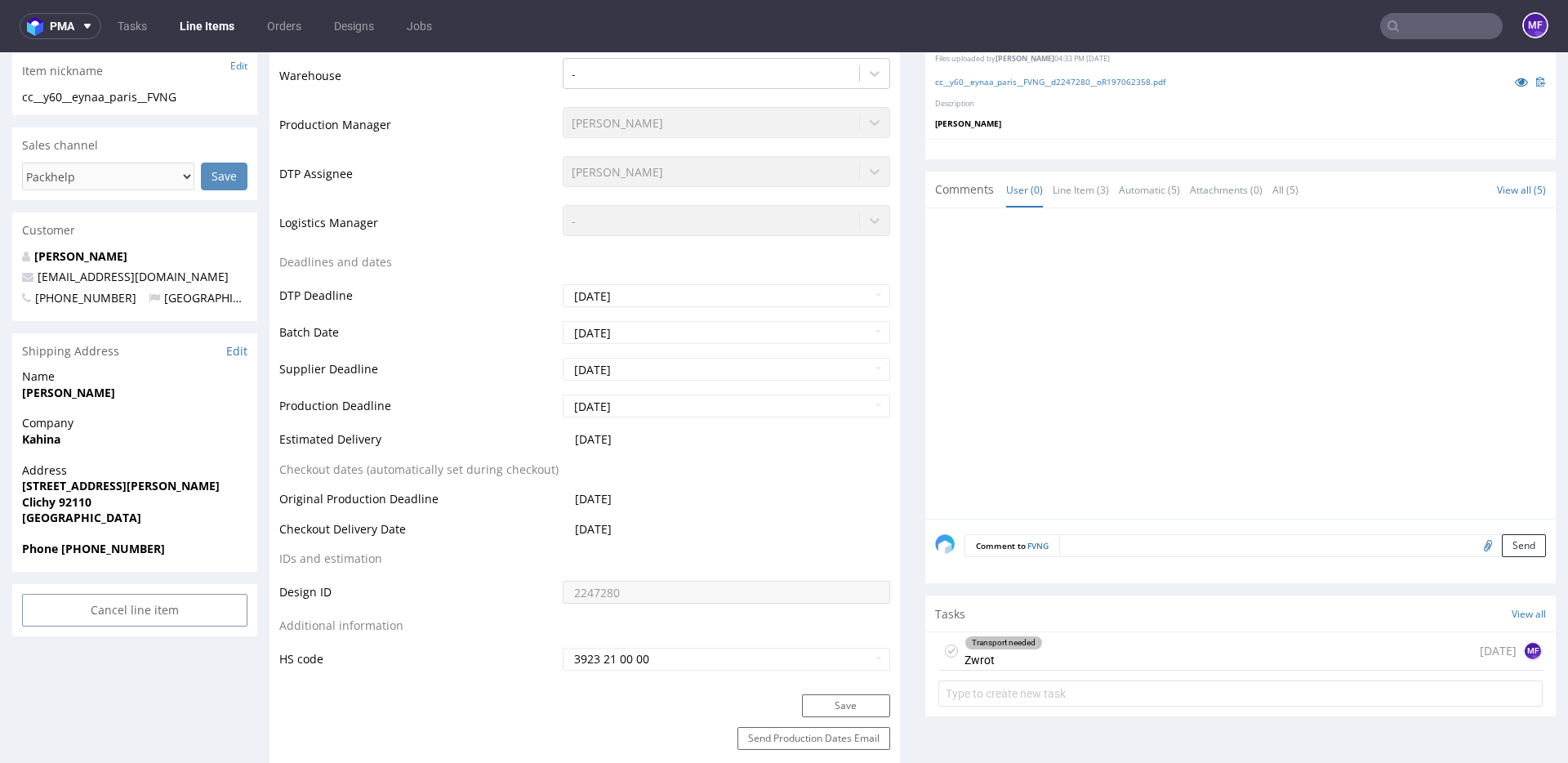
click at [1099, 655] on div "Transport needed Zwrot [DATE] MF" at bounding box center [1241, 651] width 605 height 38
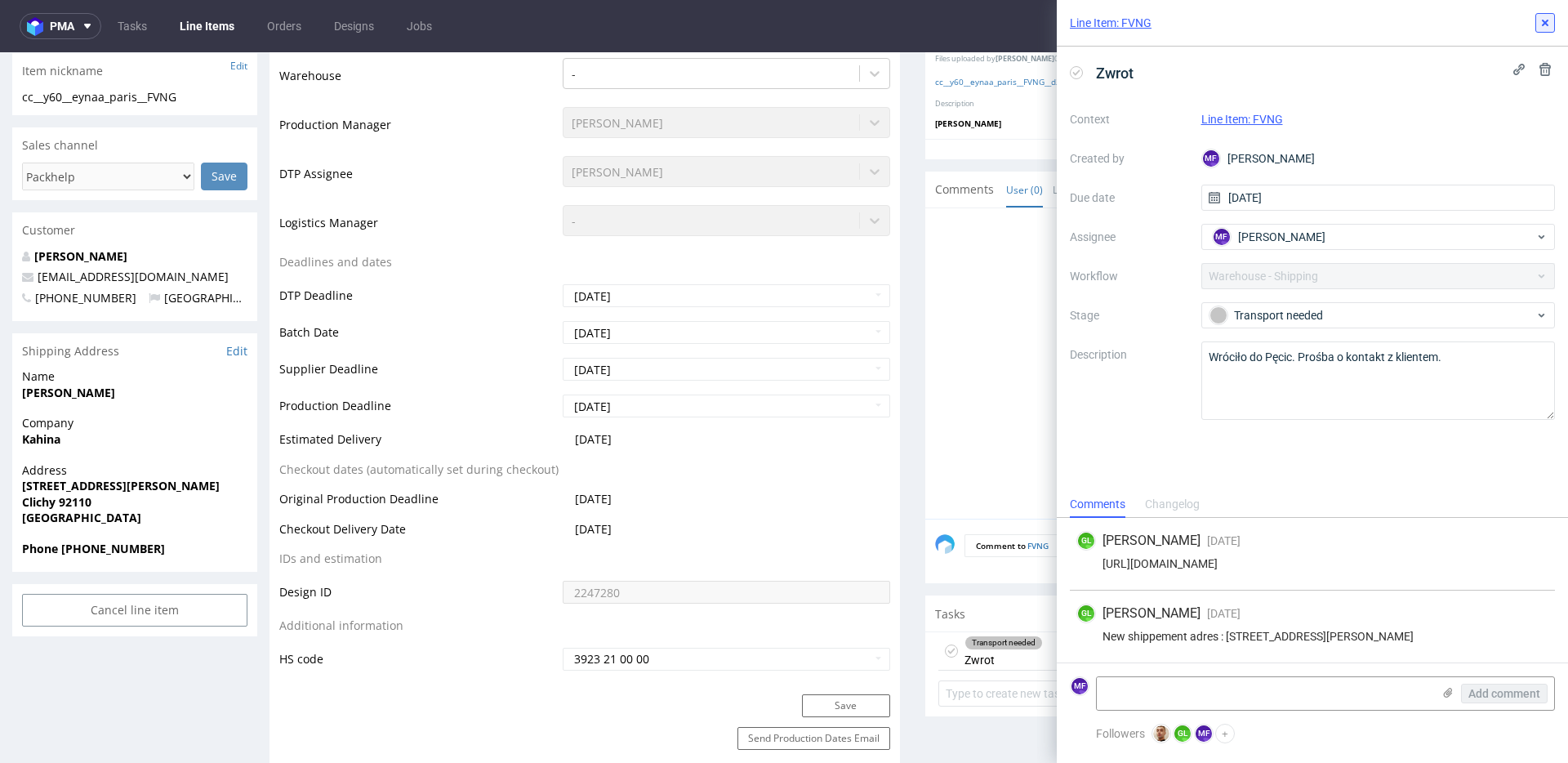
click at [1548, 31] on button at bounding box center [1545, 22] width 19 height 19
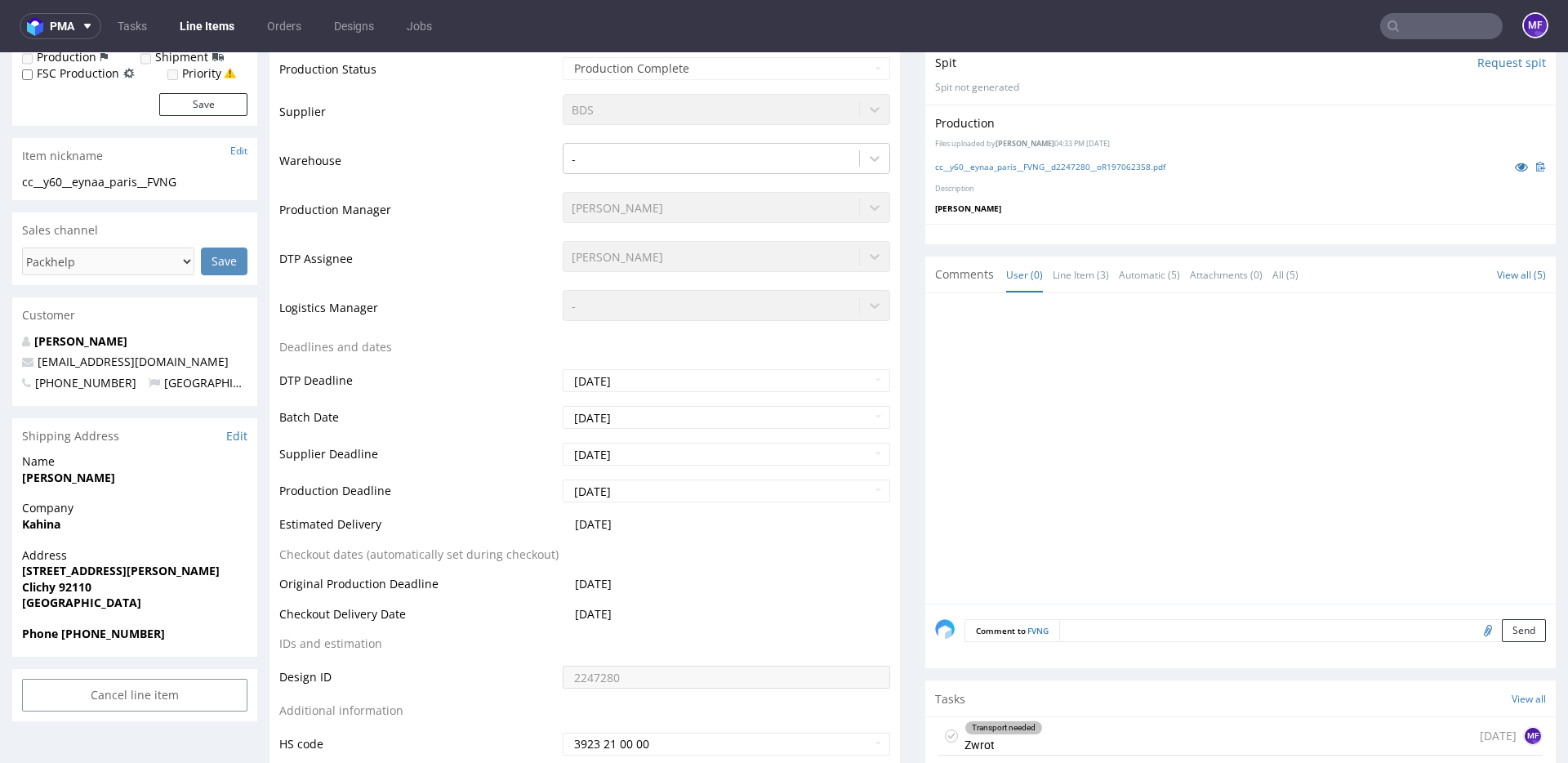
scroll to position [440, 0]
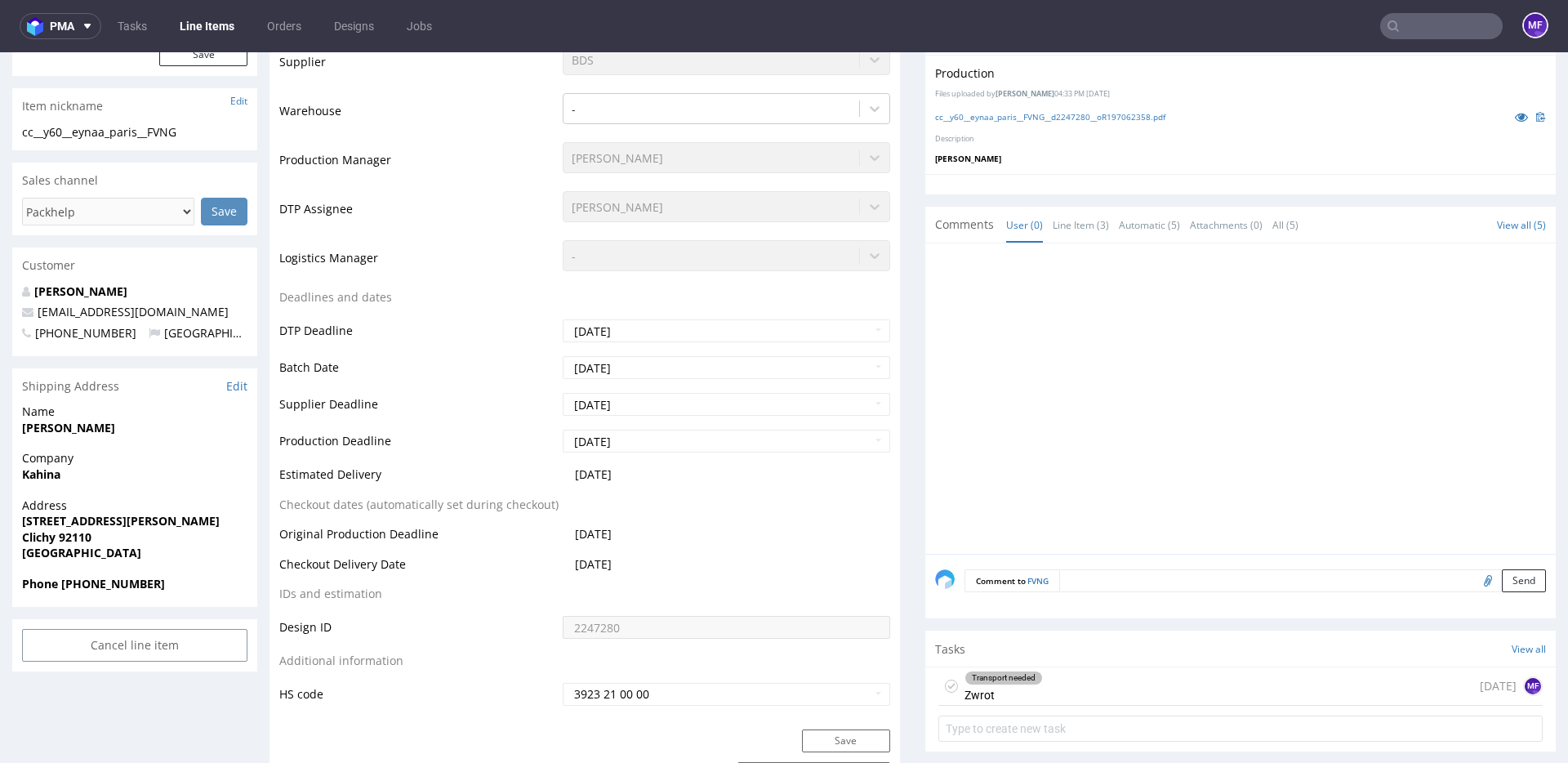
click at [1034, 679] on div "Transport needed" at bounding box center [1003, 678] width 77 height 13
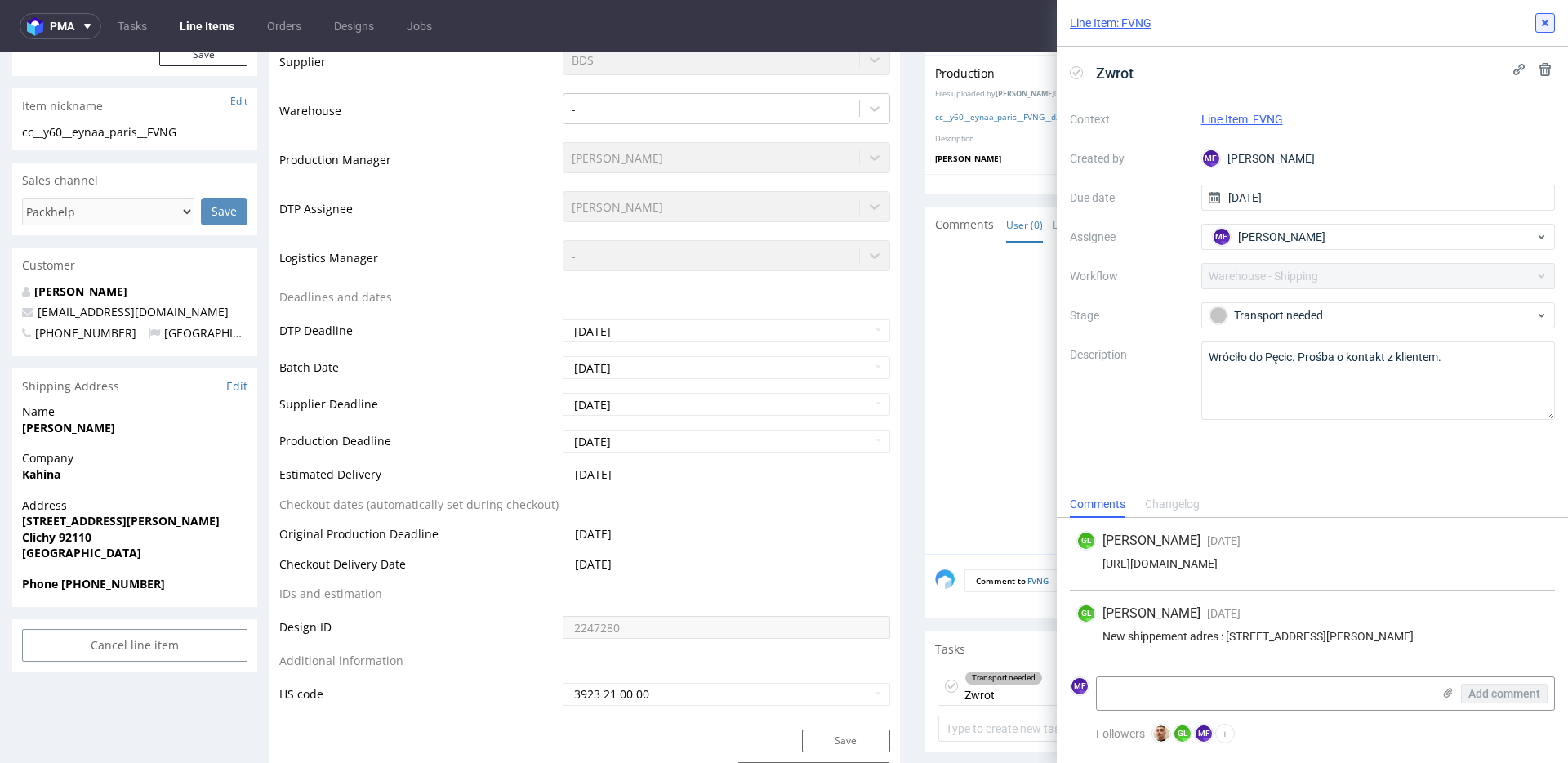
click at [1545, 29] on icon at bounding box center [1545, 23] width 13 height 13
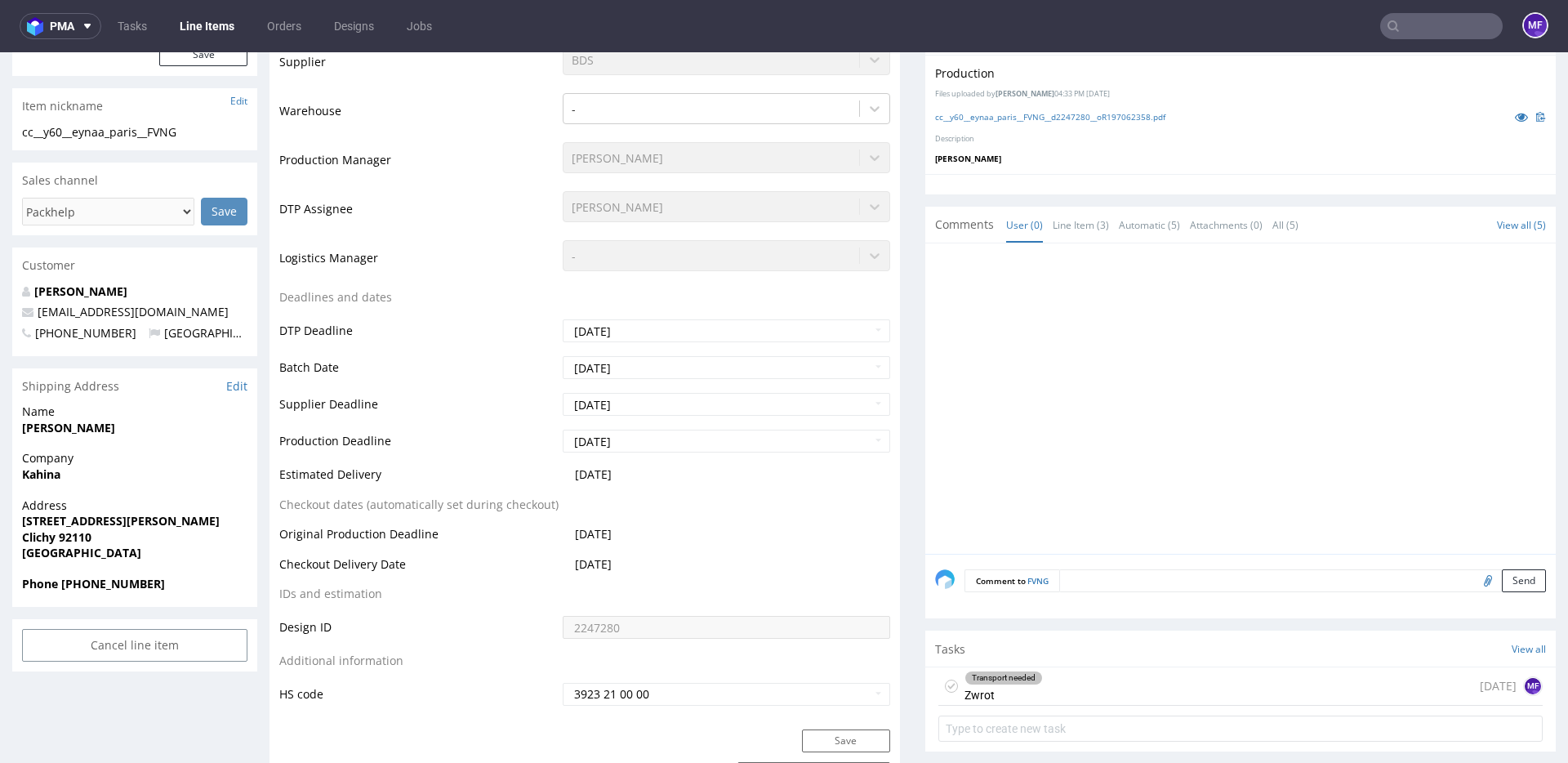
click at [1051, 693] on div "Transport needed Zwrot [DATE] MF" at bounding box center [1241, 686] width 605 height 38
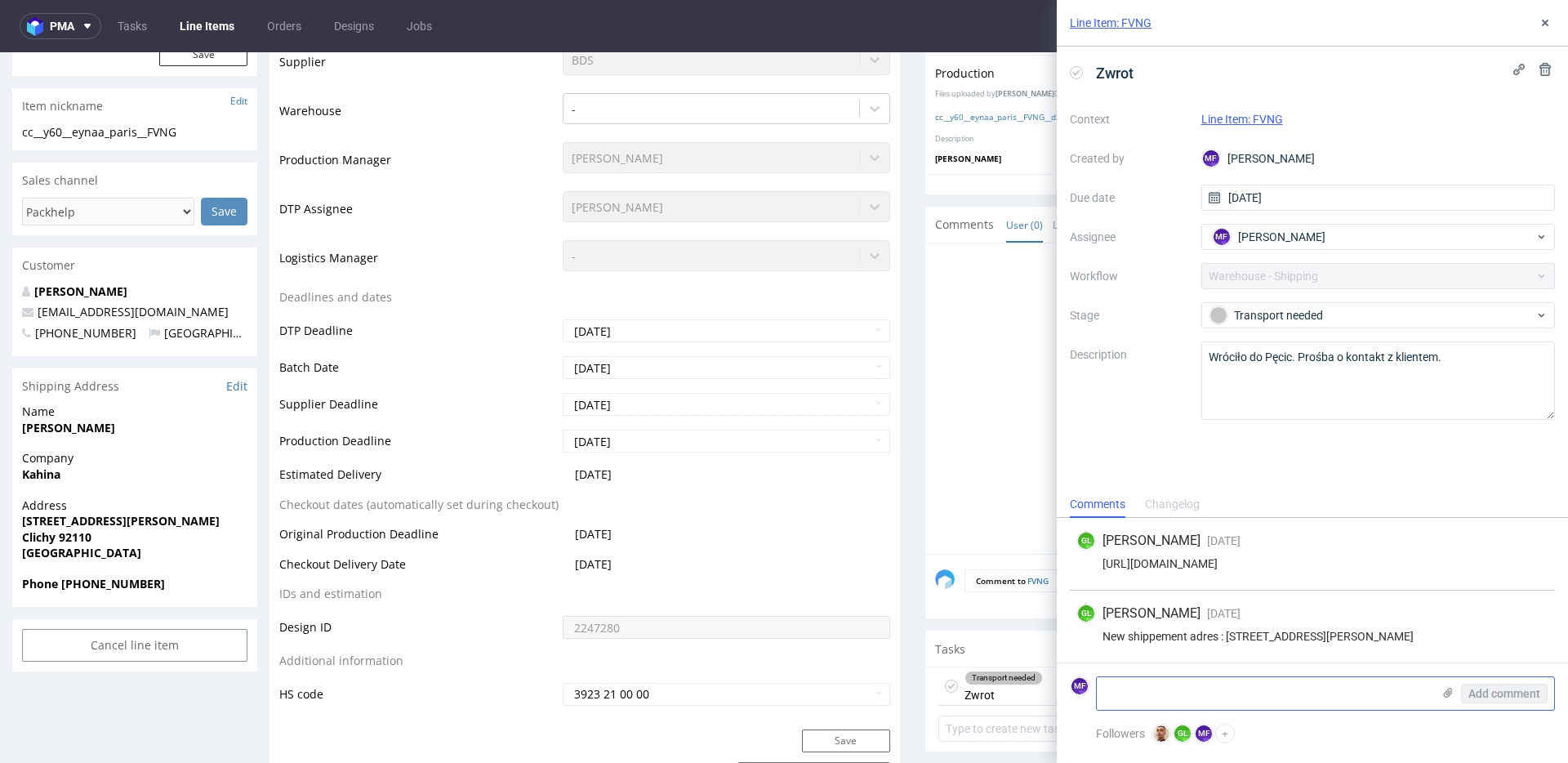
click at [1133, 694] on textarea at bounding box center [1264, 693] width 335 height 32
click at [1134, 693] on textarea at bounding box center [1264, 693] width 335 height 32
click at [1228, 698] on textarea at bounding box center [1264, 693] width 335 height 32
paste textarea "R197062358_FVNG_reshipping"
type textarea "R197062358_FVNG_reshipping"
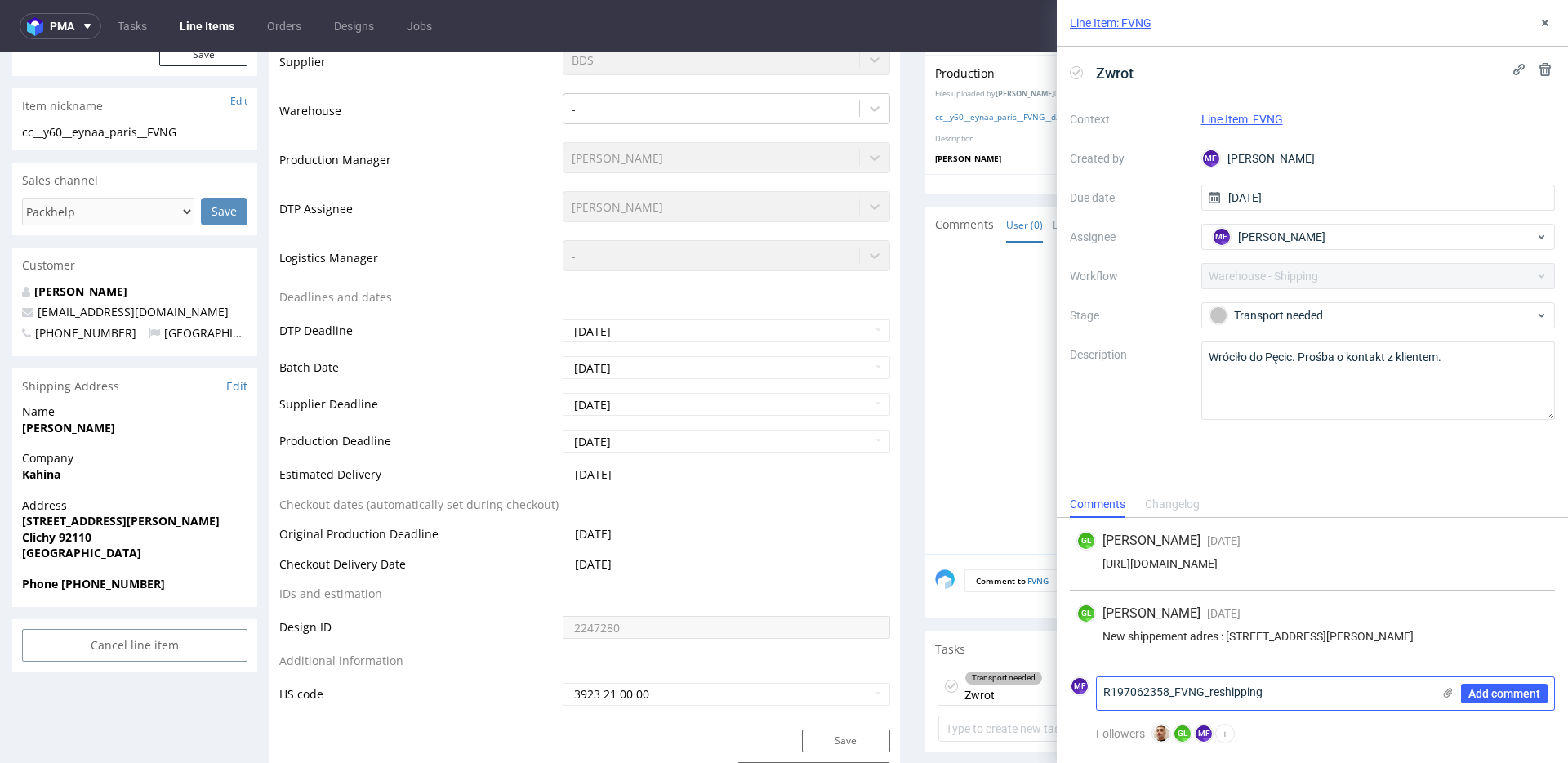
click at [1492, 704] on div "Add comment" at bounding box center [1493, 693] width 122 height 32
click at [1492, 694] on span "Add comment" at bounding box center [1504, 693] width 72 height 11
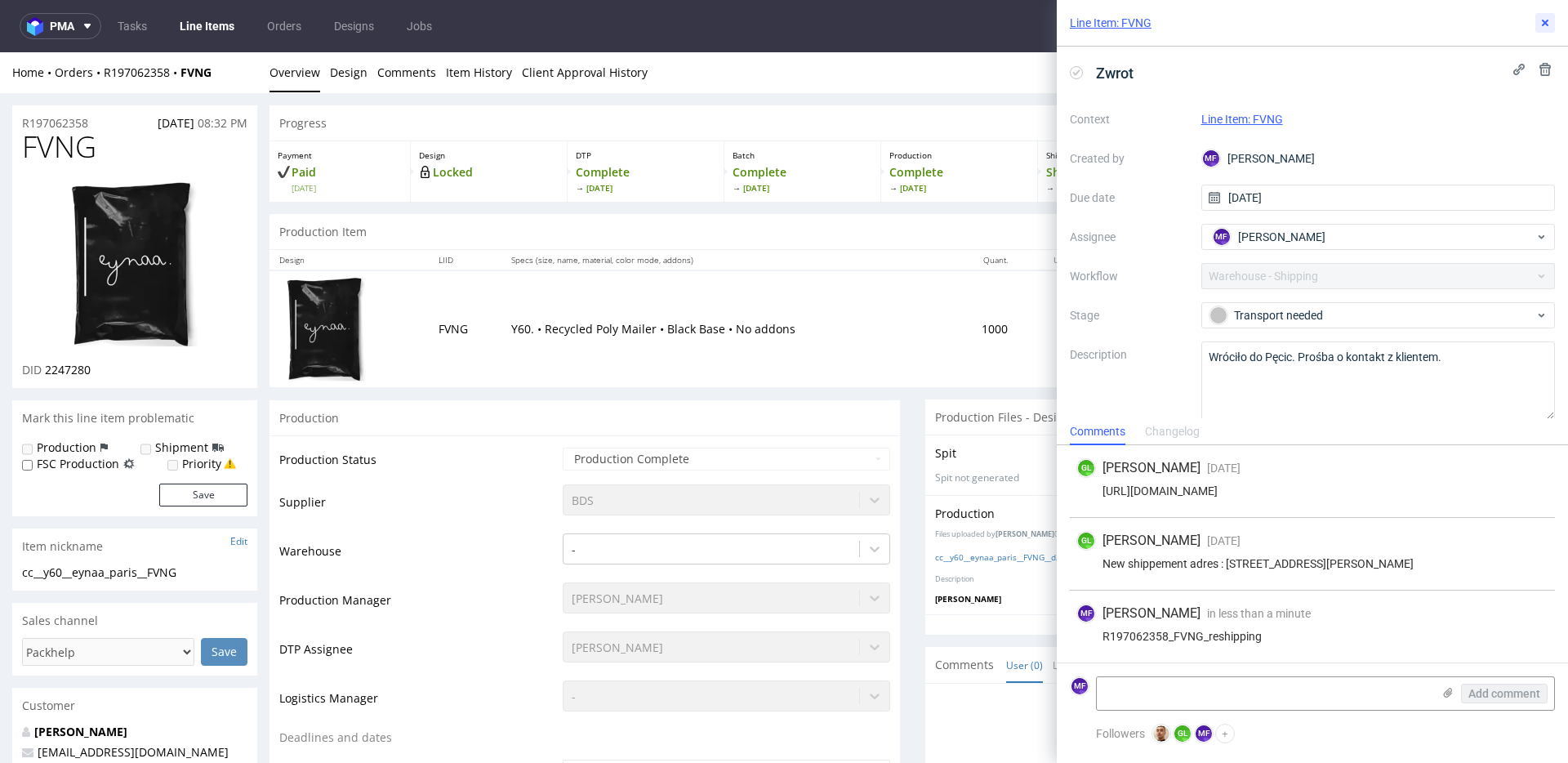
drag, startPoint x: 1544, startPoint y: 24, endPoint x: 895, endPoint y: 46, distance: 649.4
click at [1543, 24] on use at bounding box center [1545, 22] width 6 height 6
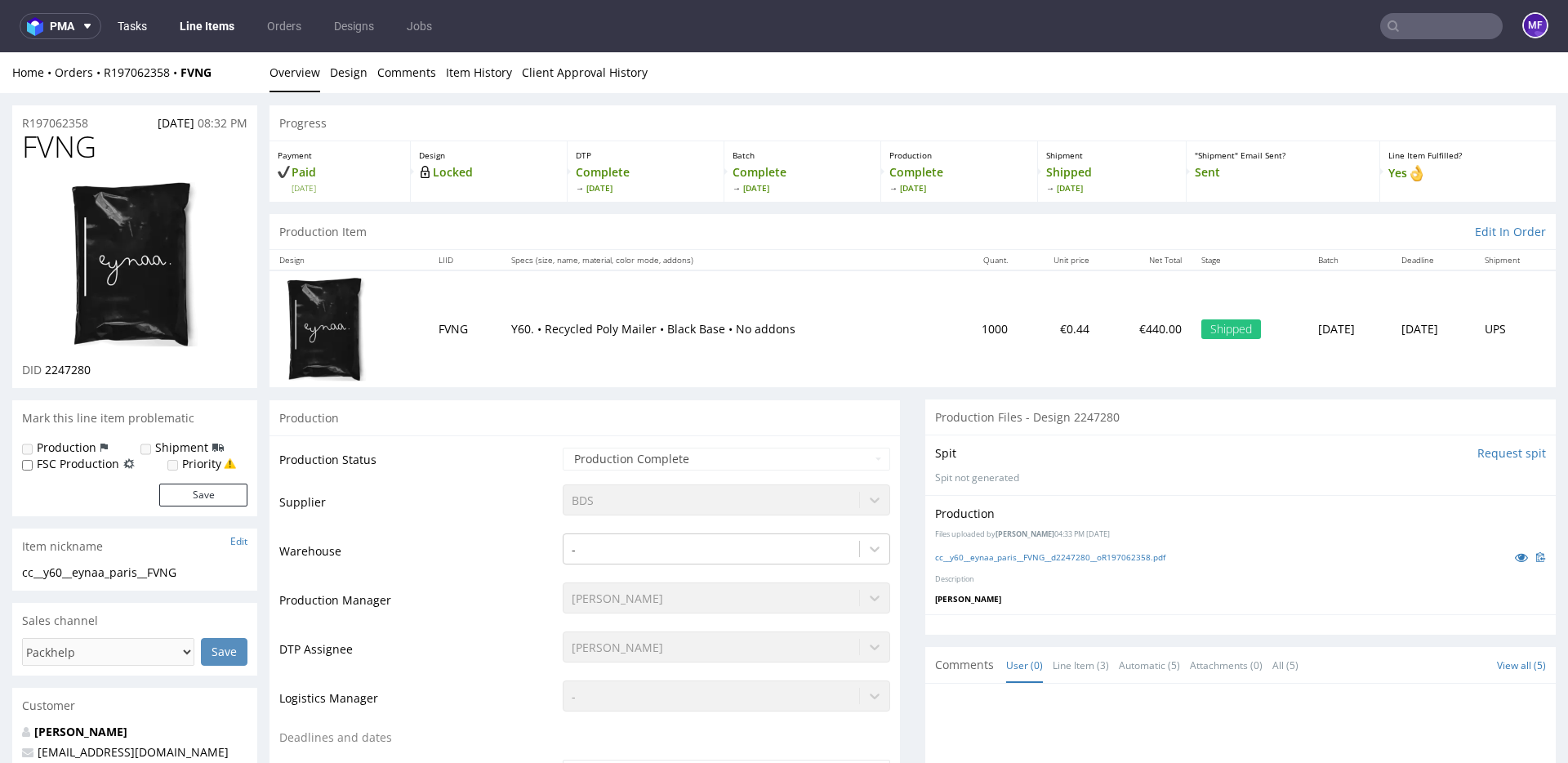
click at [148, 26] on link "Tasks" at bounding box center [132, 26] width 49 height 26
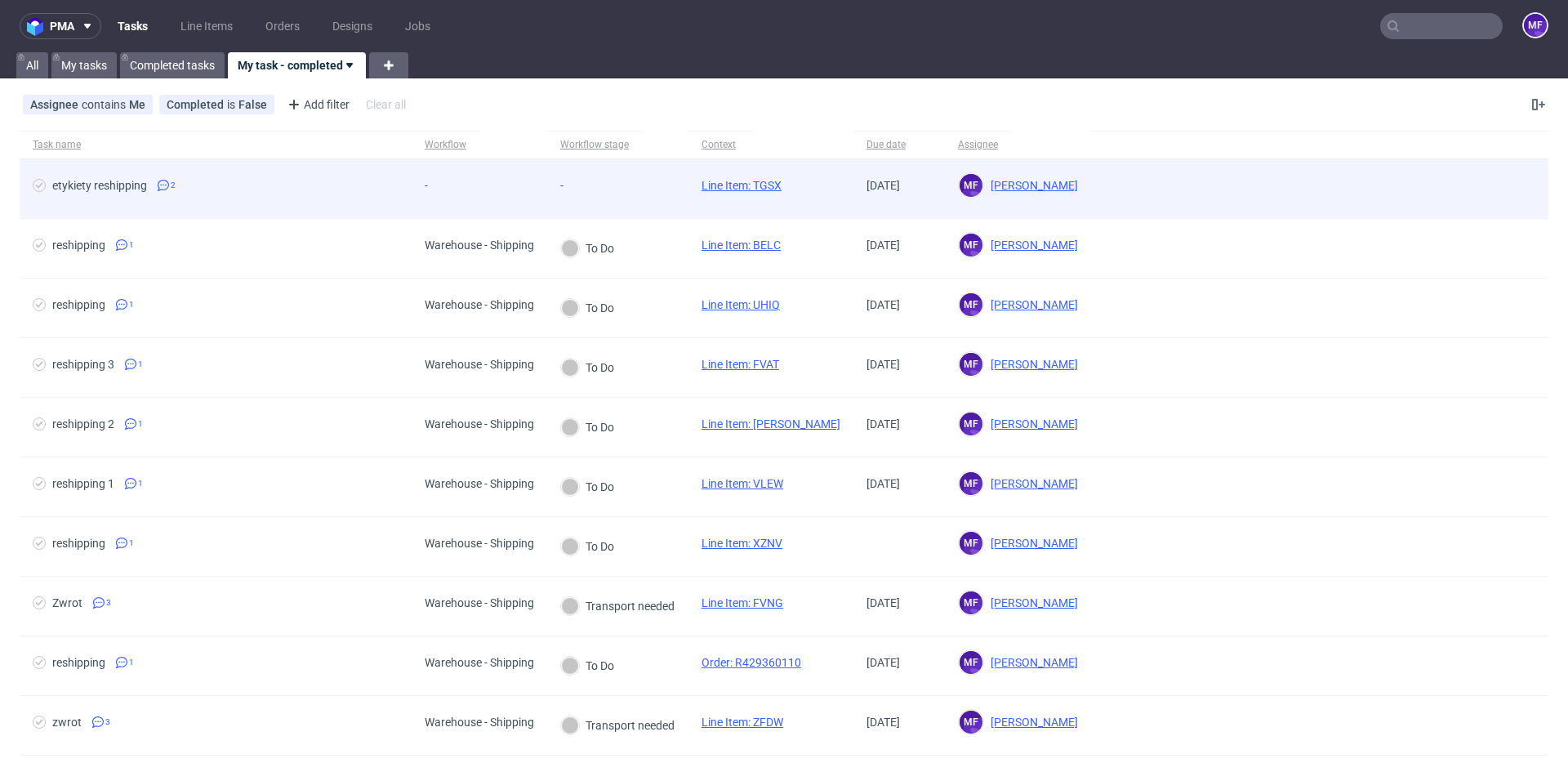
click at [304, 172] on div "etykiety reshipping 2" at bounding box center [215, 188] width 392 height 58
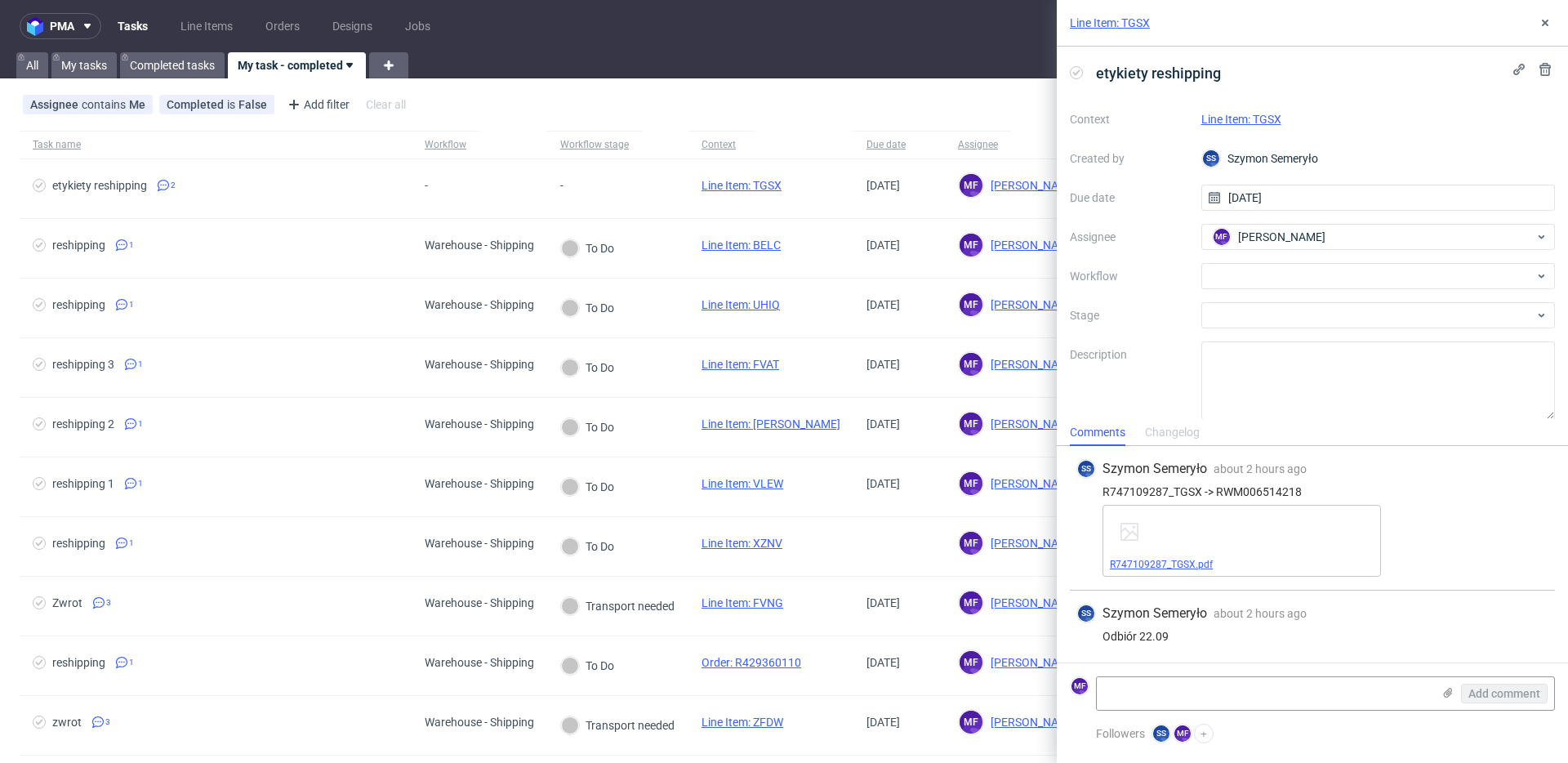
click at [1192, 562] on link "R747109287_TGSX.pdf" at bounding box center [1161, 564] width 103 height 11
click at [1229, 120] on link "Line Item: TGSX" at bounding box center [1241, 120] width 80 height 13
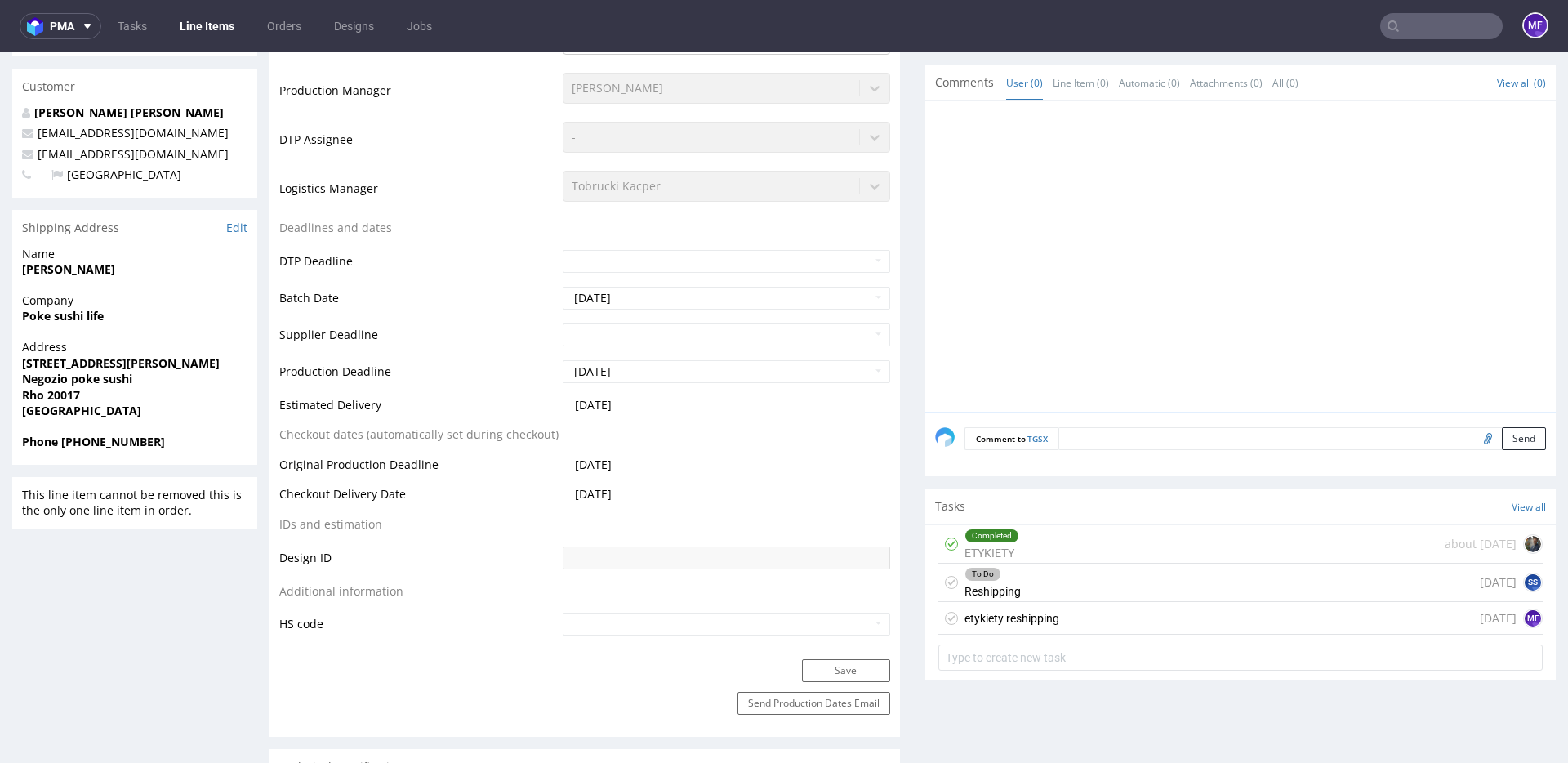
scroll to position [436, 0]
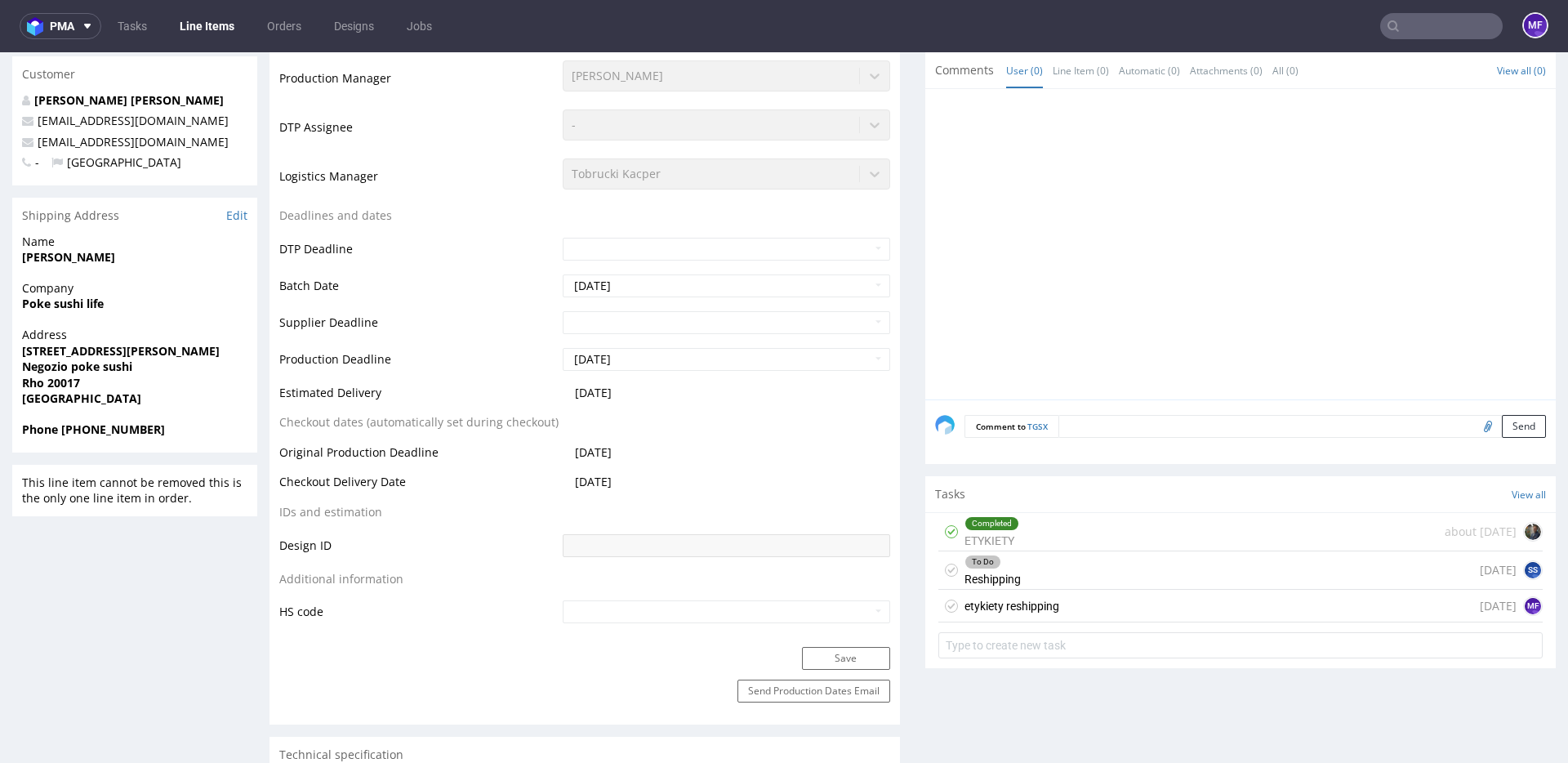
click at [1036, 569] on div "To Do Reshipping [DATE] SS" at bounding box center [1241, 569] width 605 height 38
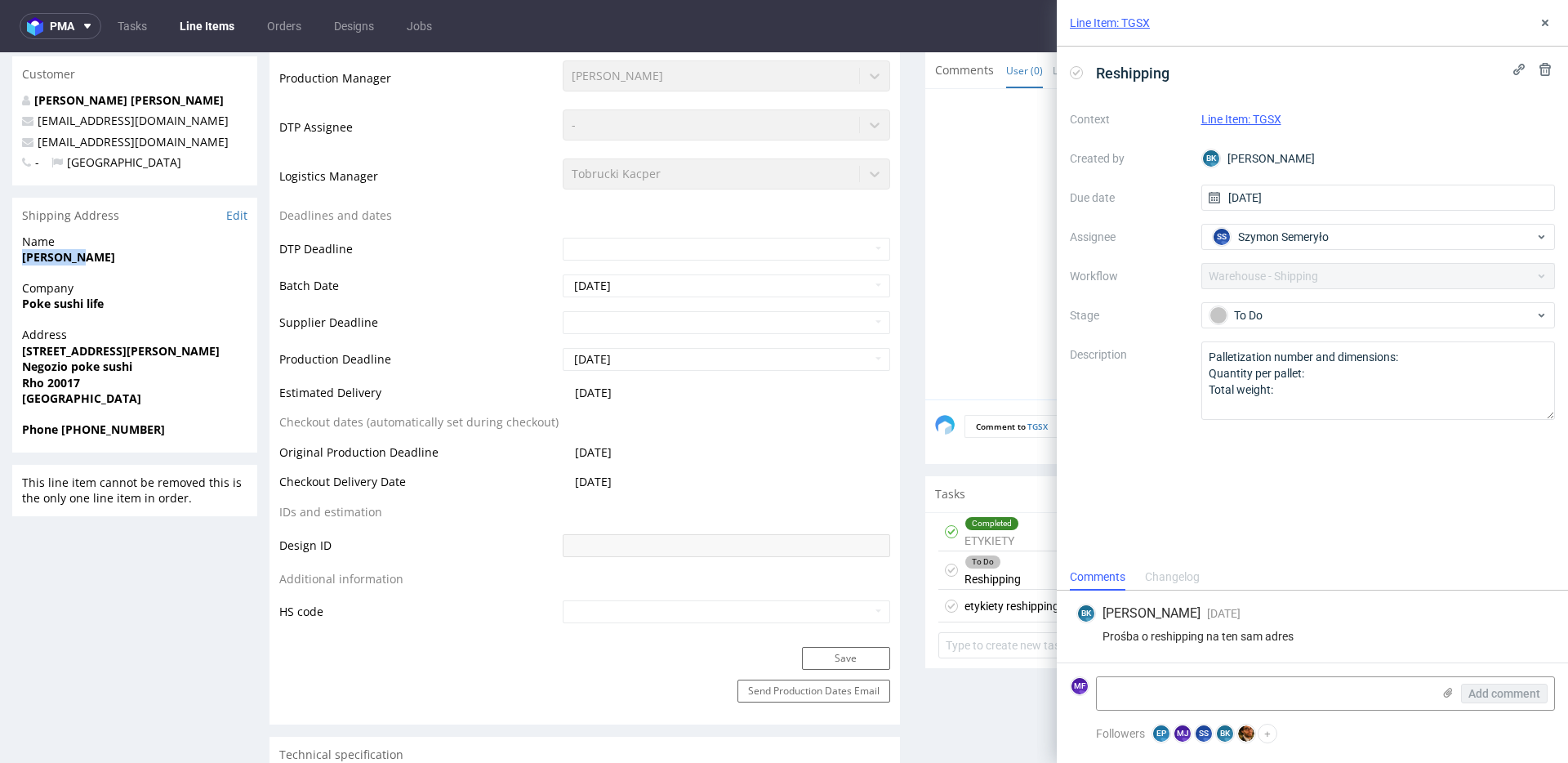
drag, startPoint x: 83, startPoint y: 258, endPoint x: 23, endPoint y: 258, distance: 60.0
click at [23, 258] on span "Giulio Wu" at bounding box center [134, 258] width 225 height 17
copy strong "Giulio Wu"
drag, startPoint x: 113, startPoint y: 303, endPoint x: 21, endPoint y: 304, distance: 92.0
click at [22, 304] on span "Poke sushi life" at bounding box center [134, 304] width 225 height 17
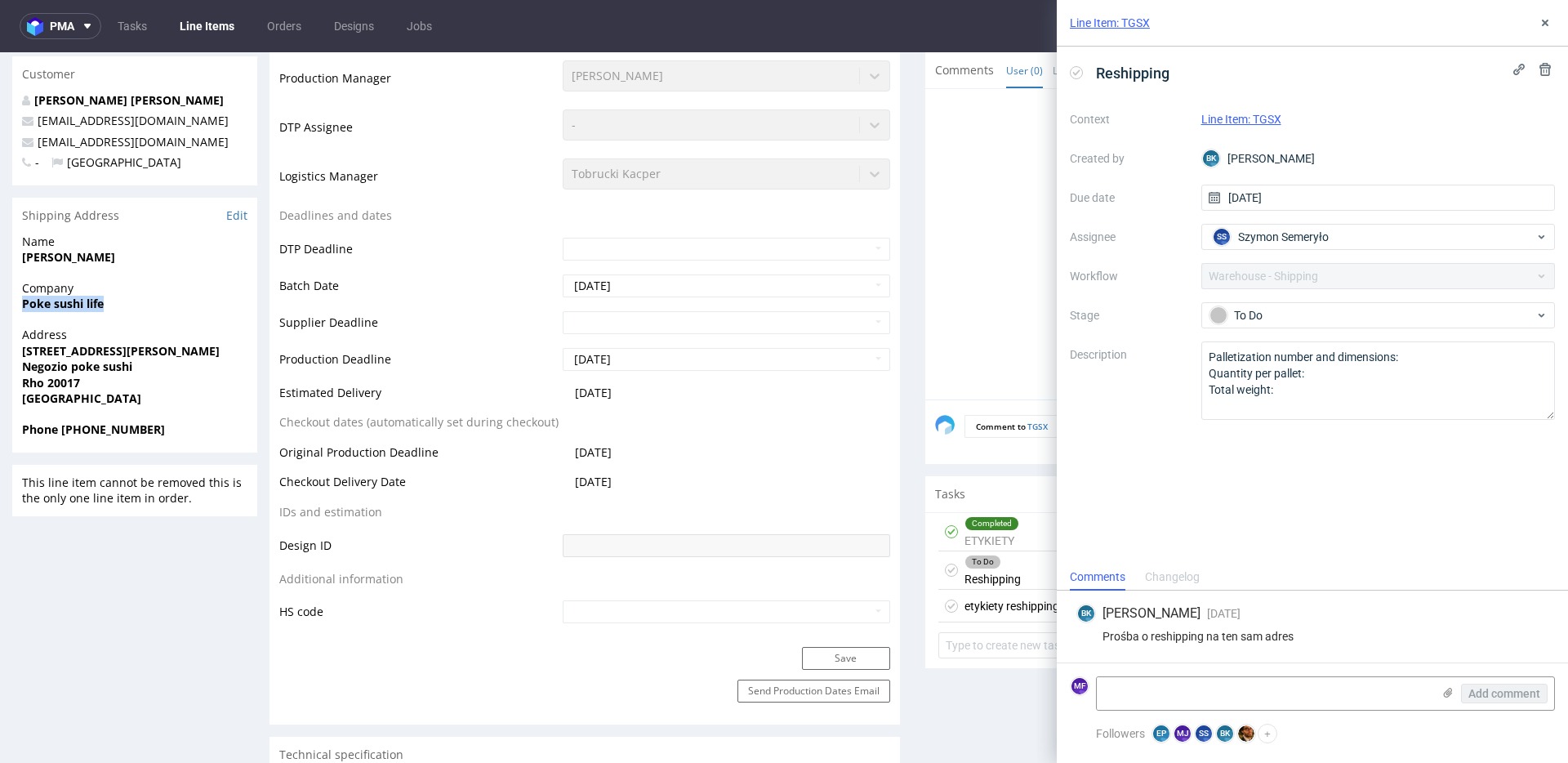
copy strong "Poke sushi life"
drag, startPoint x: 176, startPoint y: 349, endPoint x: 6, endPoint y: 347, distance: 170.0
copy strong "Via Giacomo Matteotti 35"
drag, startPoint x: 142, startPoint y: 368, endPoint x: 13, endPoint y: 366, distance: 129.0
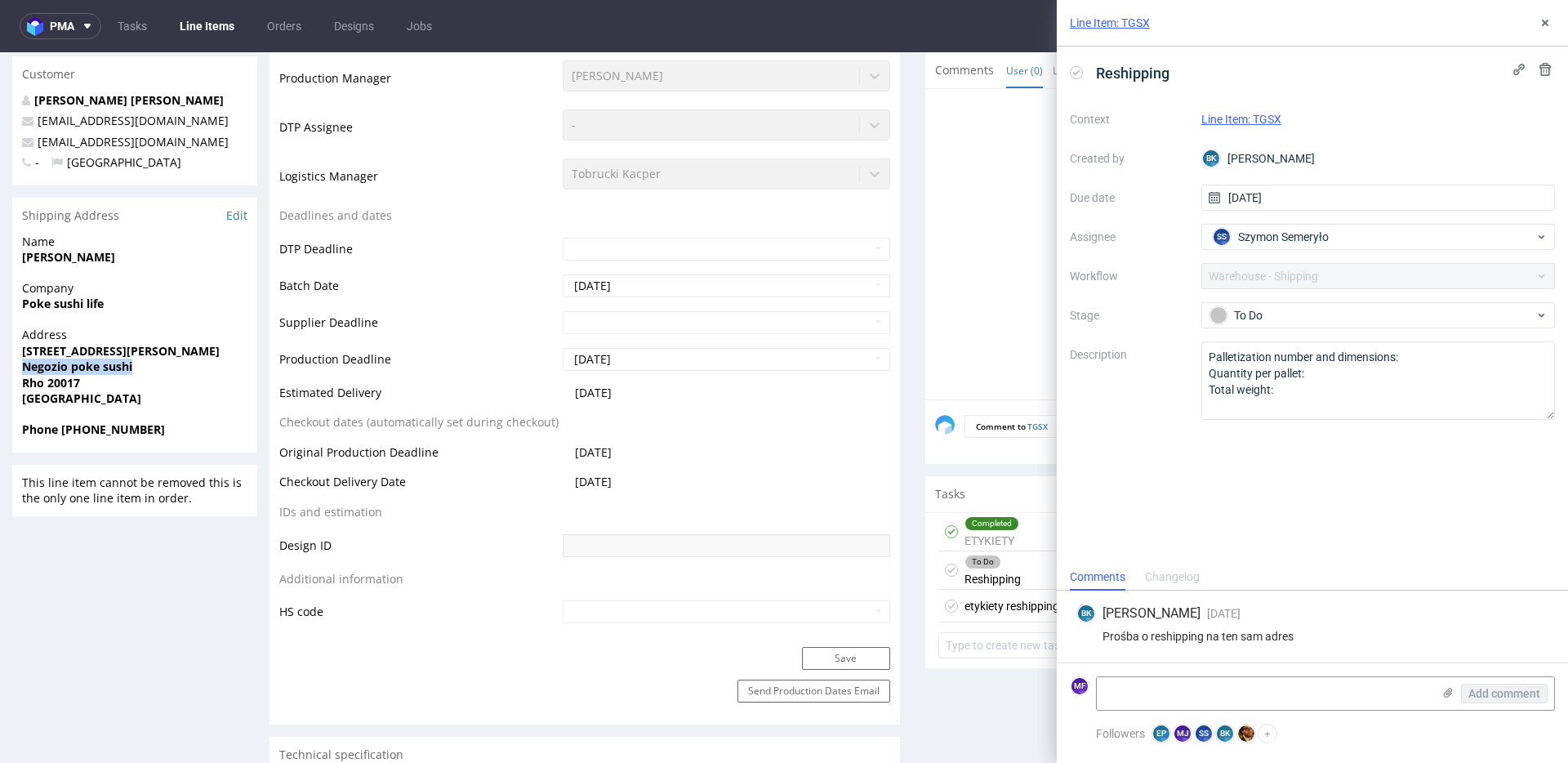
click at [13, 366] on div "Address Via Giacomo Matteotti 35 Negozio poke sushi Rho 20017 Italy" at bounding box center [134, 374] width 245 height 95
copy strong "Negozio poke sushi"
drag, startPoint x: 90, startPoint y: 386, endPoint x: 47, endPoint y: 385, distance: 43.0
click at [47, 385] on span "Rho 20017" at bounding box center [134, 383] width 225 height 17
copy strong "20017"
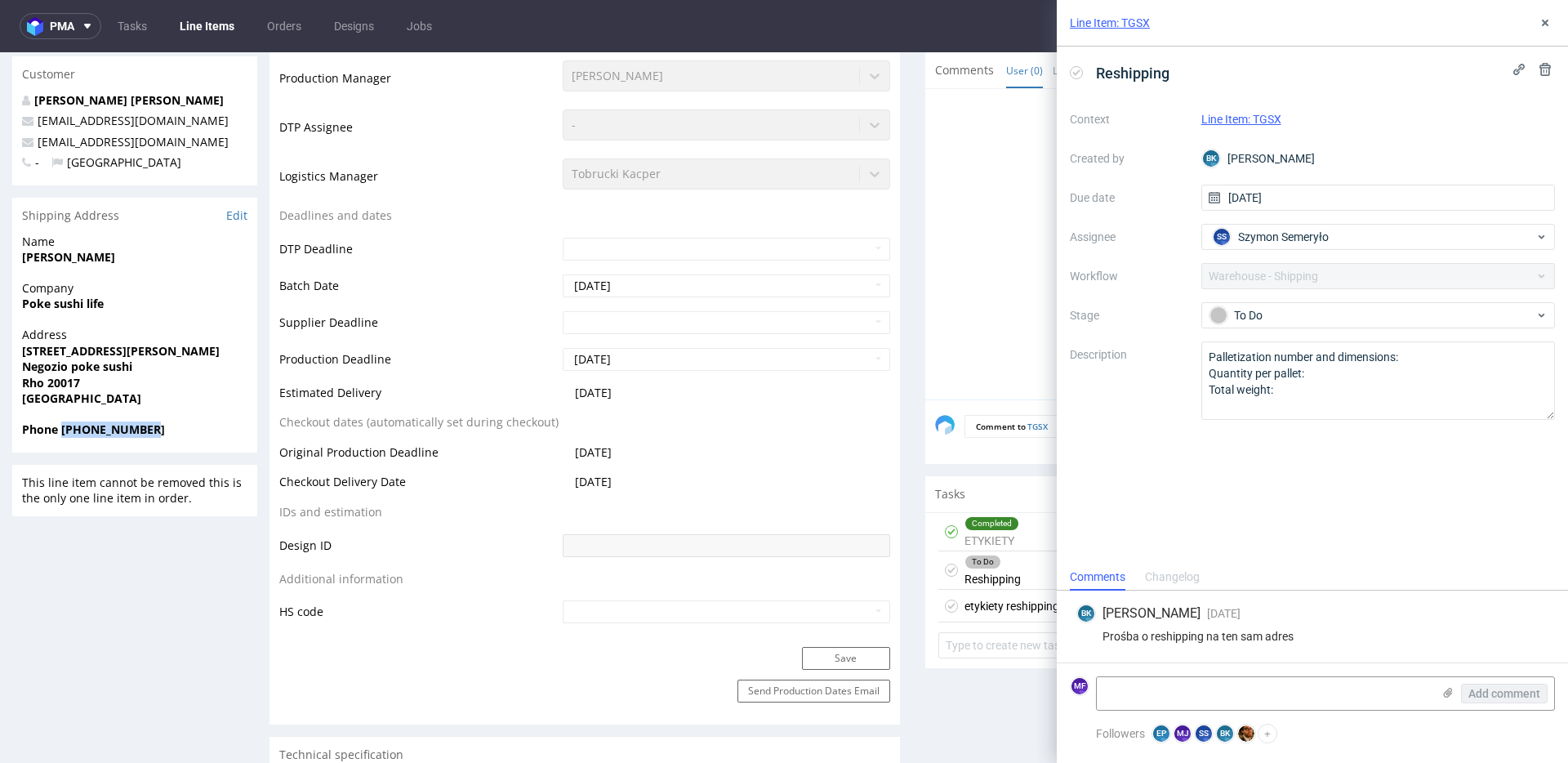
drag, startPoint x: 159, startPoint y: 430, endPoint x: 63, endPoint y: 435, distance: 96.1
click at [63, 435] on span "Phone [PHONE_NUMBER]" at bounding box center [134, 429] width 225 height 17
copy strong "+393341022771"
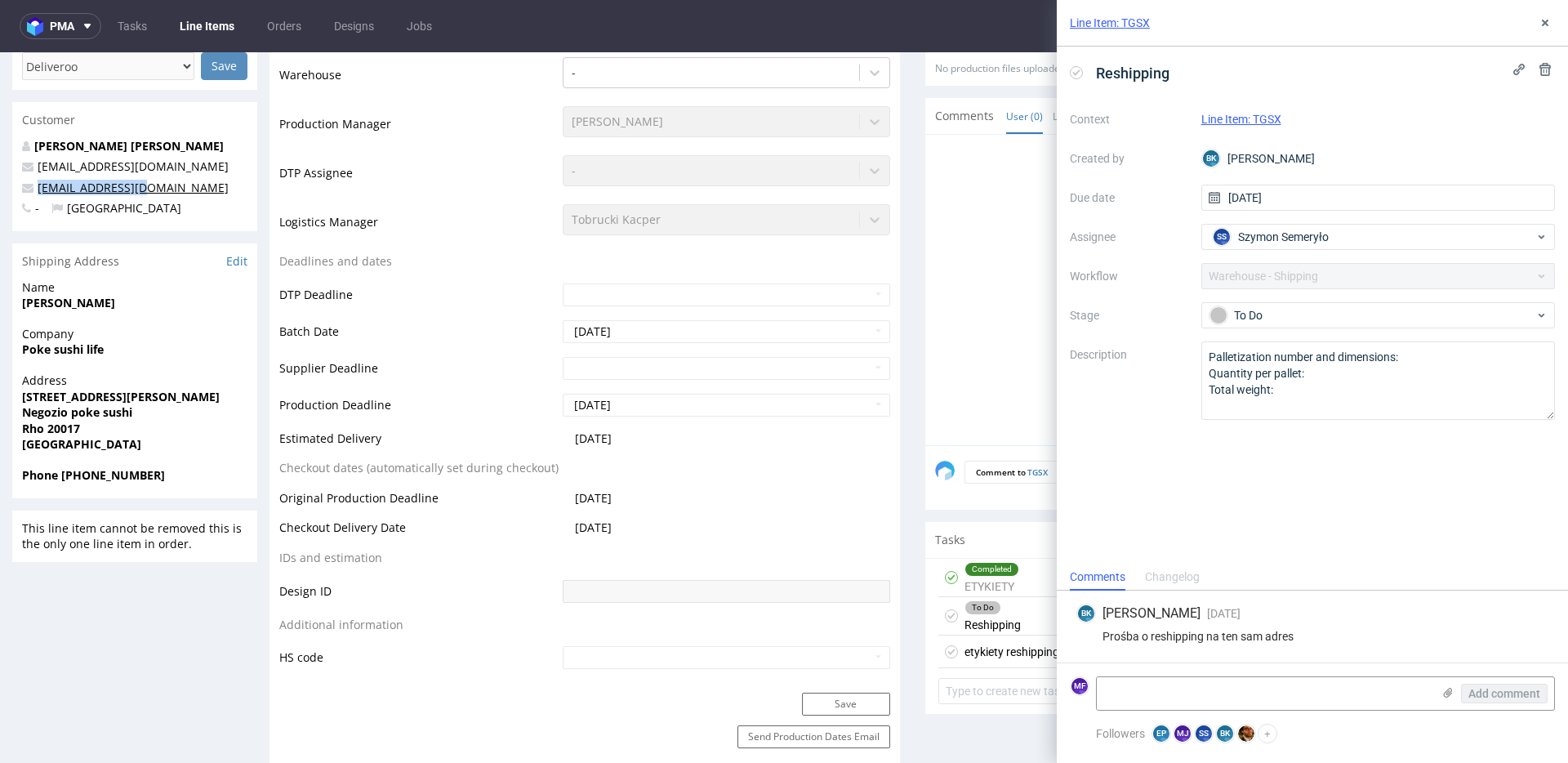
drag, startPoint x: 144, startPoint y: 186, endPoint x: 38, endPoint y: 190, distance: 106.1
click at [38, 190] on p "[EMAIL_ADDRESS][DOMAIN_NAME]" at bounding box center [134, 188] width 225 height 17
copy link "[EMAIL_ADDRESS][DOMAIN_NAME]"
click at [1246, 697] on textarea at bounding box center [1264, 693] width 335 height 32
paste textarea "R747109287_TGSX_reshipping"
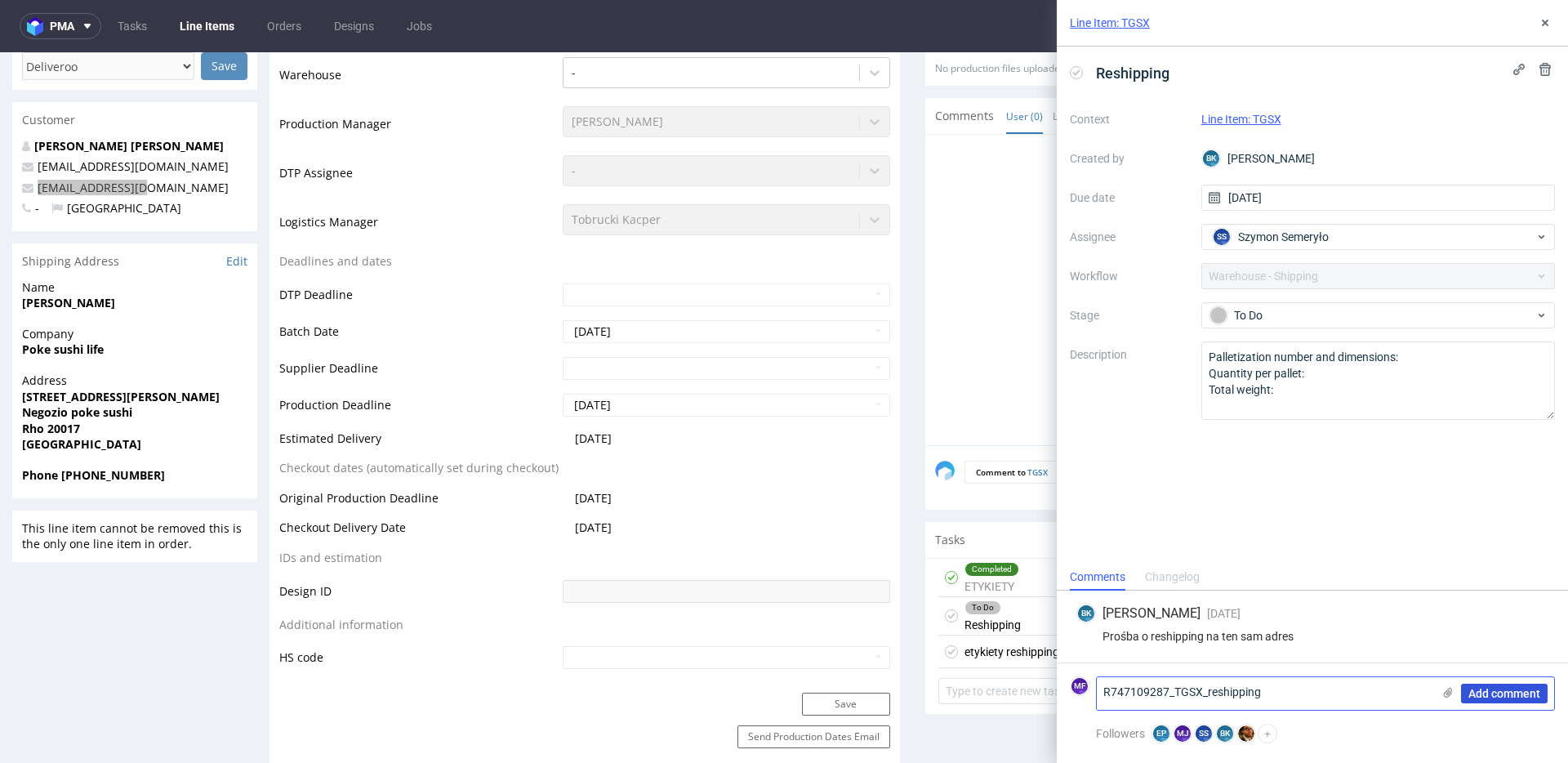
type textarea "R747109287_TGSX_reshipping"
click at [1490, 698] on span "Add comment" at bounding box center [1504, 693] width 72 height 11
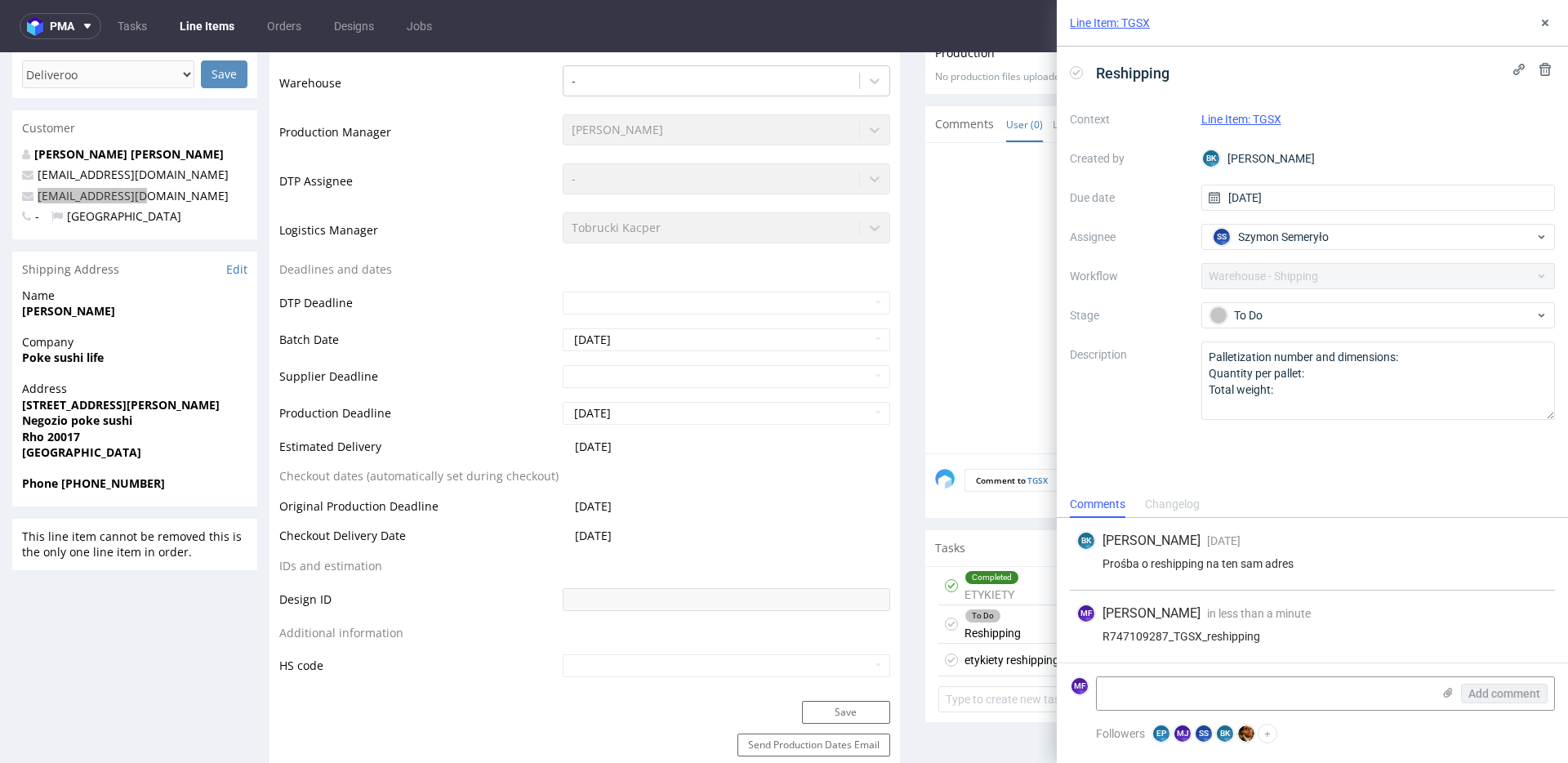
scroll to position [385, 0]
click at [1542, 19] on icon at bounding box center [1545, 23] width 13 height 13
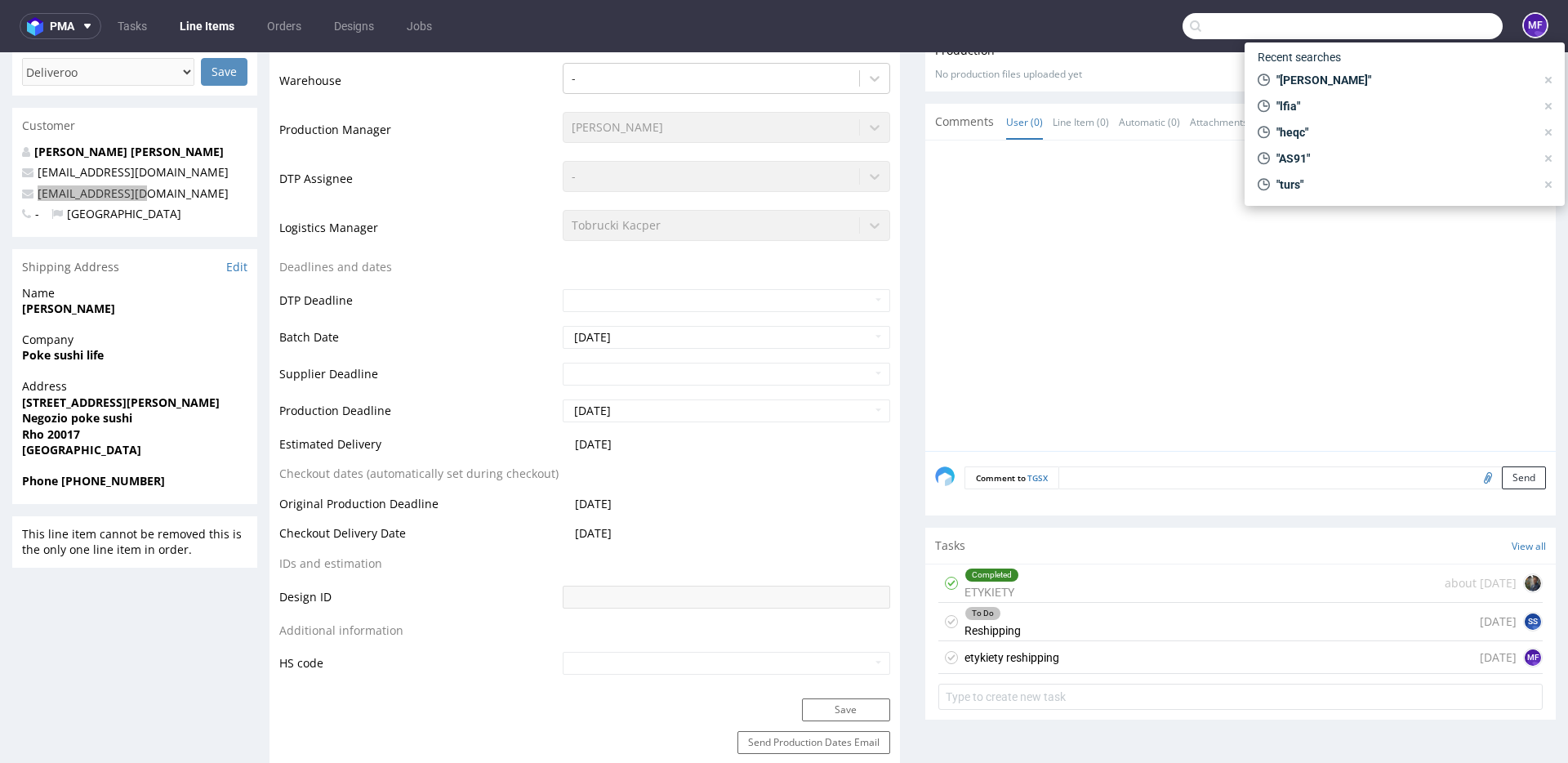
click at [1421, 17] on input "text" at bounding box center [1342, 26] width 320 height 26
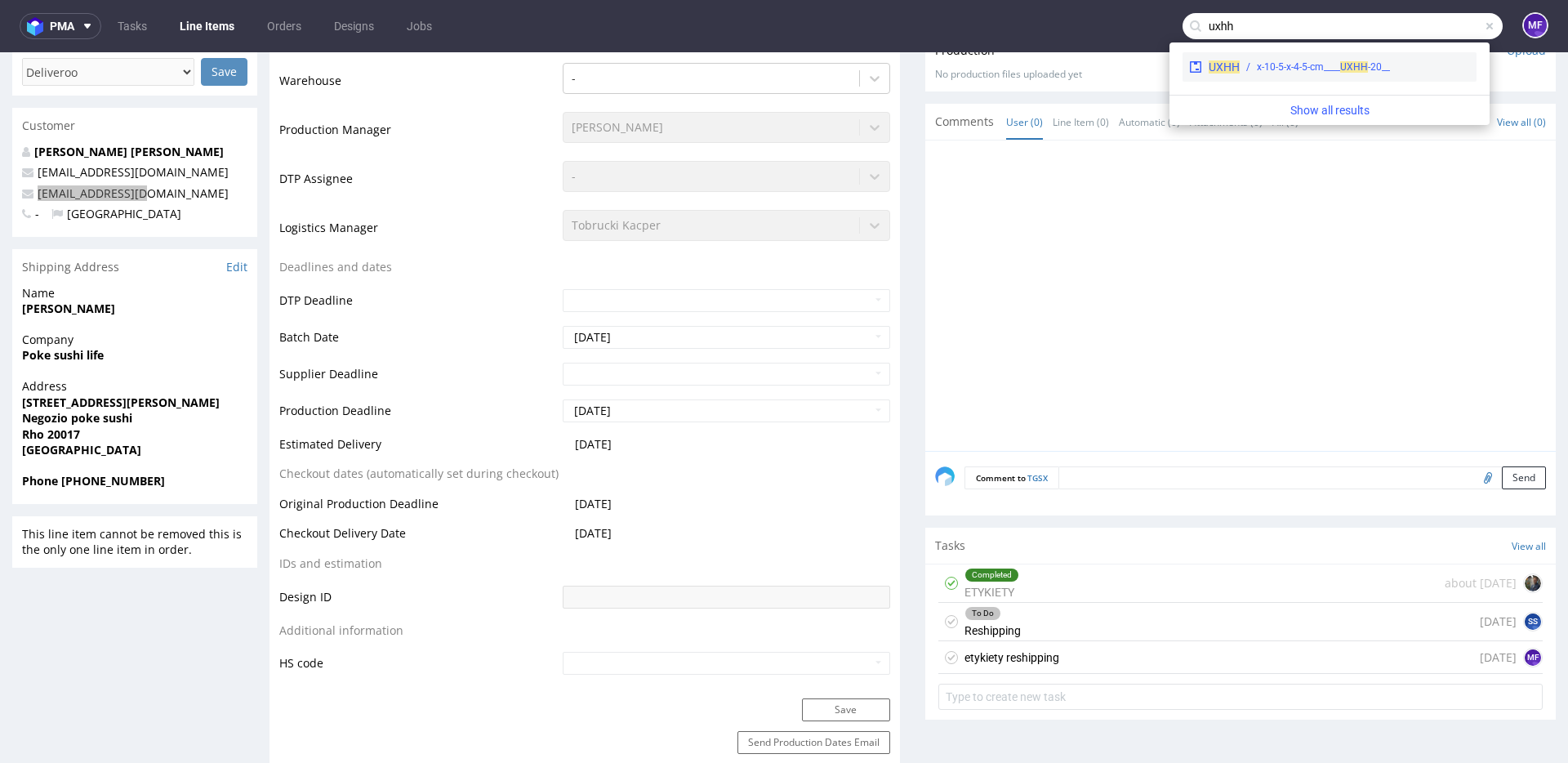
type input "uxhh"
click at [1321, 66] on div "__20-x-10-5-x-4-5-cm____ UXHH" at bounding box center [1323, 67] width 134 height 15
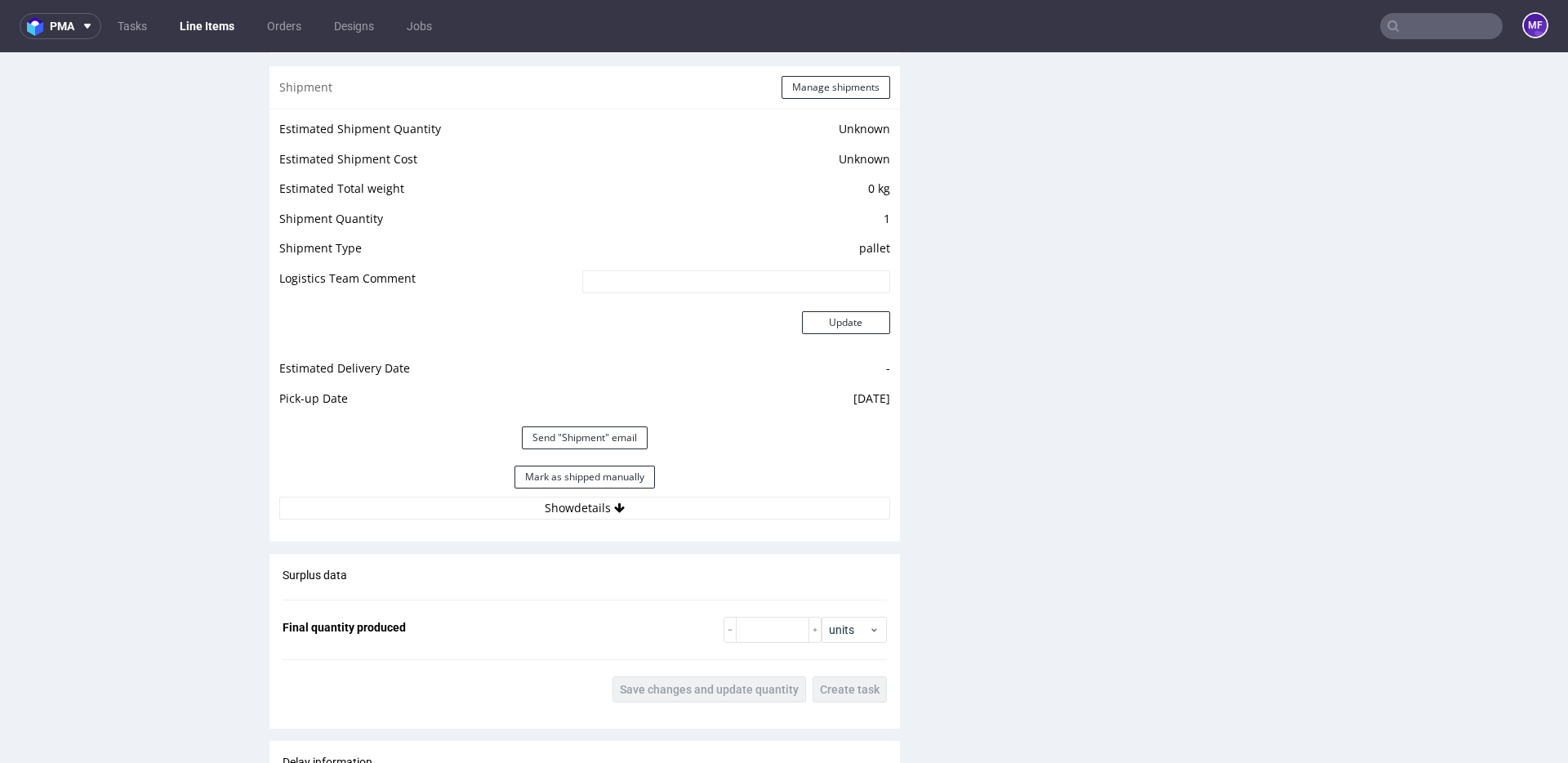
scroll to position [1303, 0]
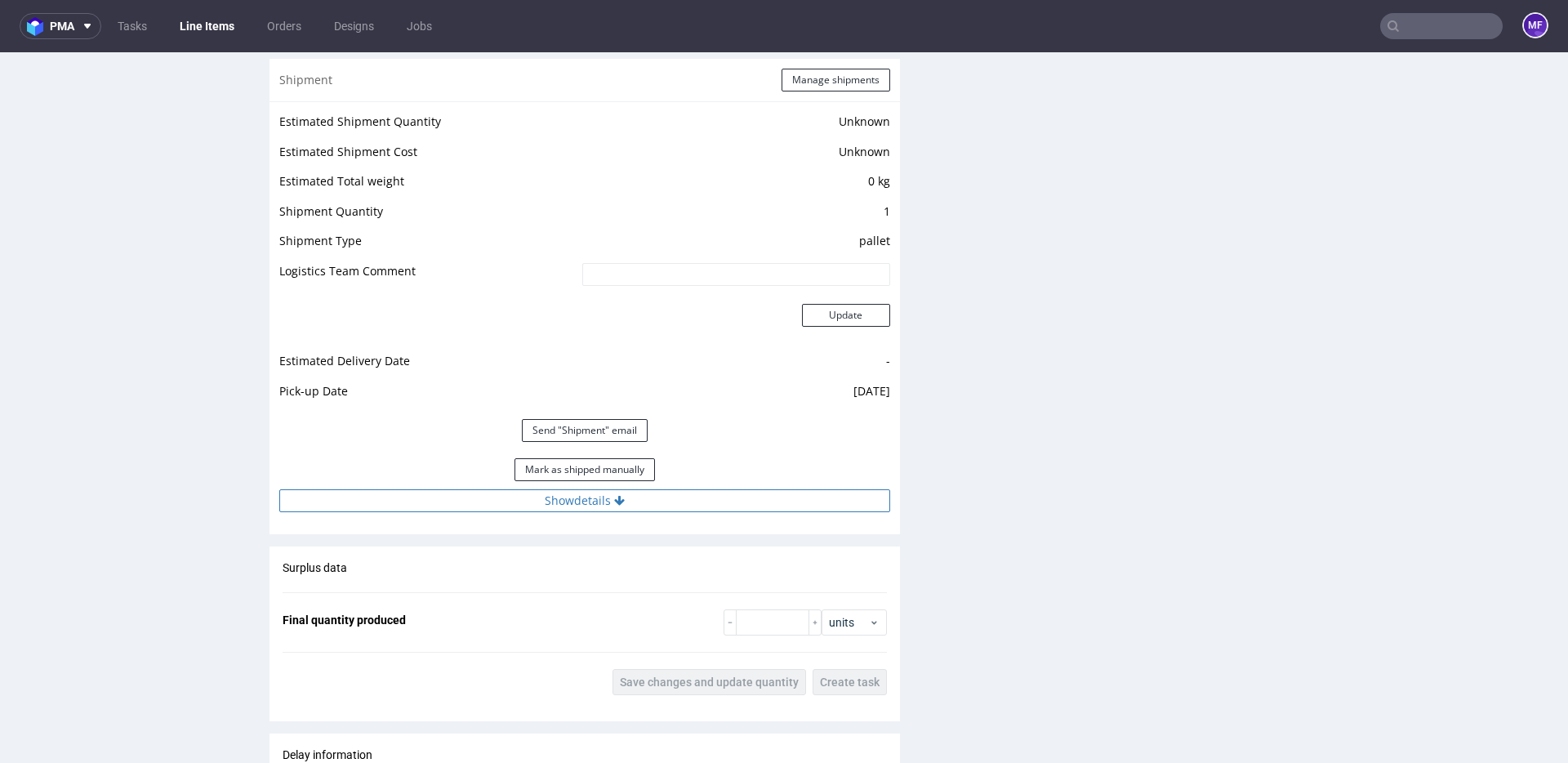
click at [607, 502] on button "Show details" at bounding box center [584, 501] width 611 height 23
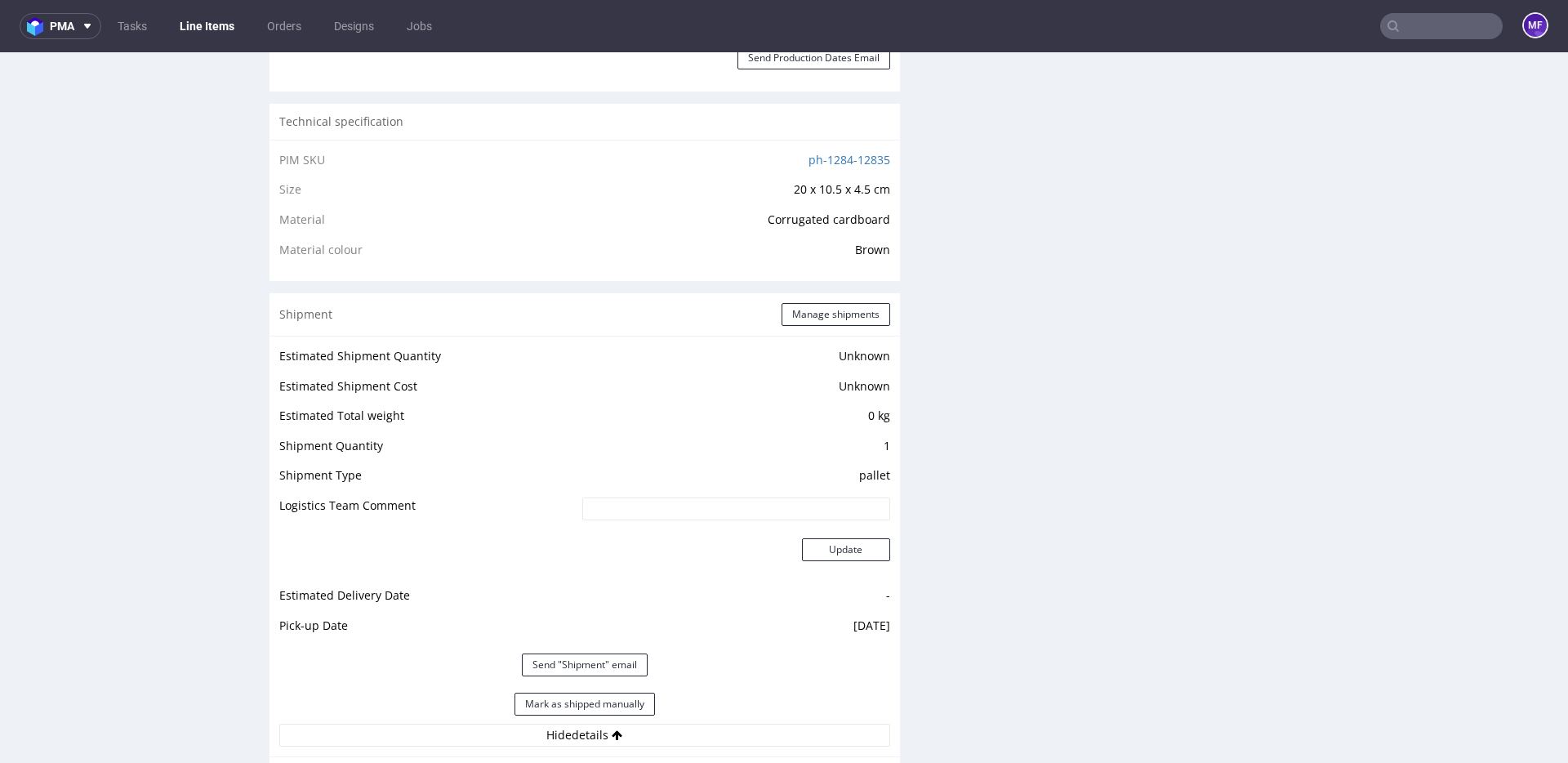
scroll to position [1064, 0]
click at [801, 314] on button "Manage shipments" at bounding box center [835, 319] width 108 height 23
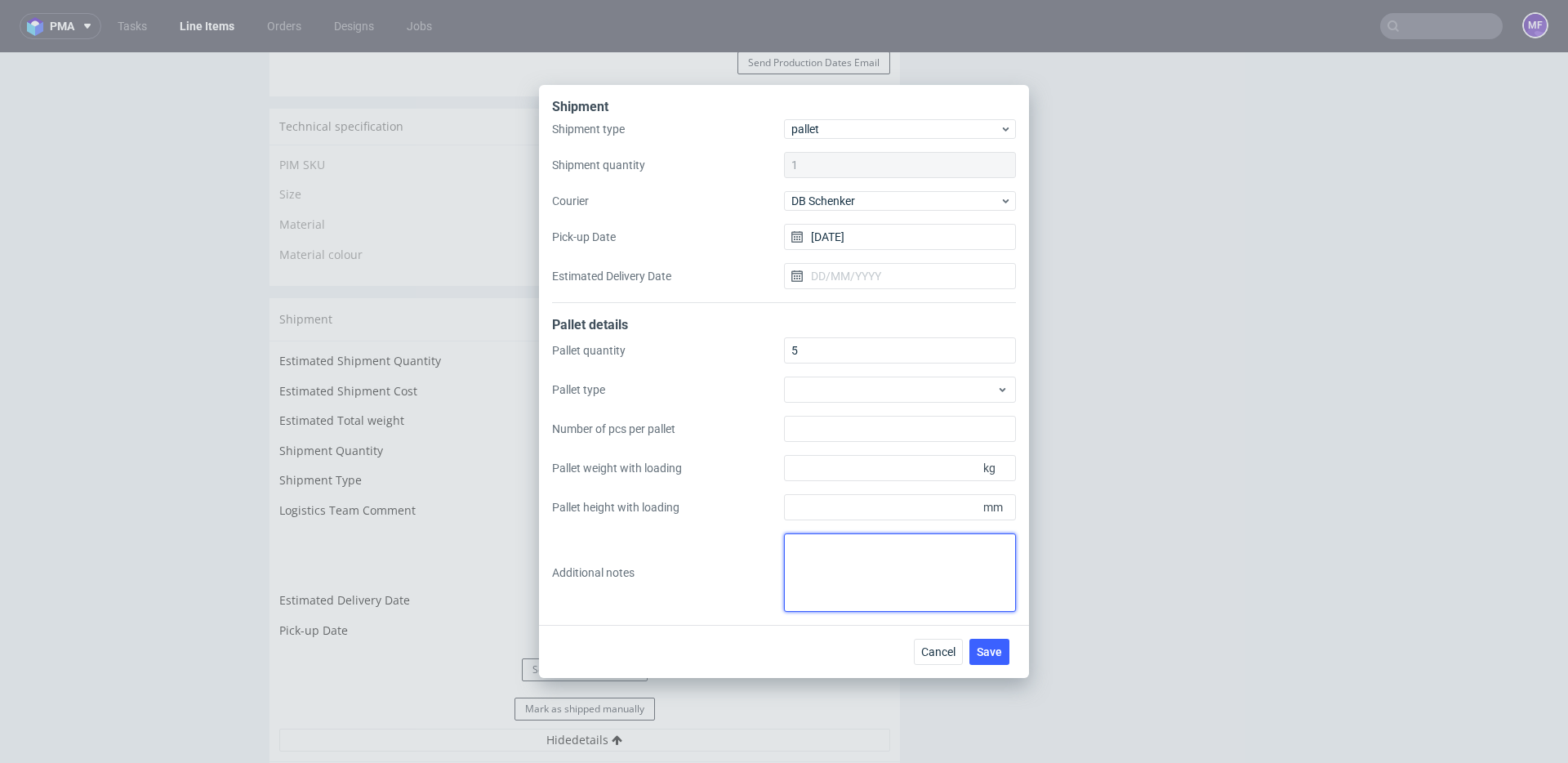
click at [847, 563] on textarea at bounding box center [899, 572] width 232 height 79
type textarea "3Pal 130x80x120-165Kg 1Pal 90x80x120 - 117Kg."
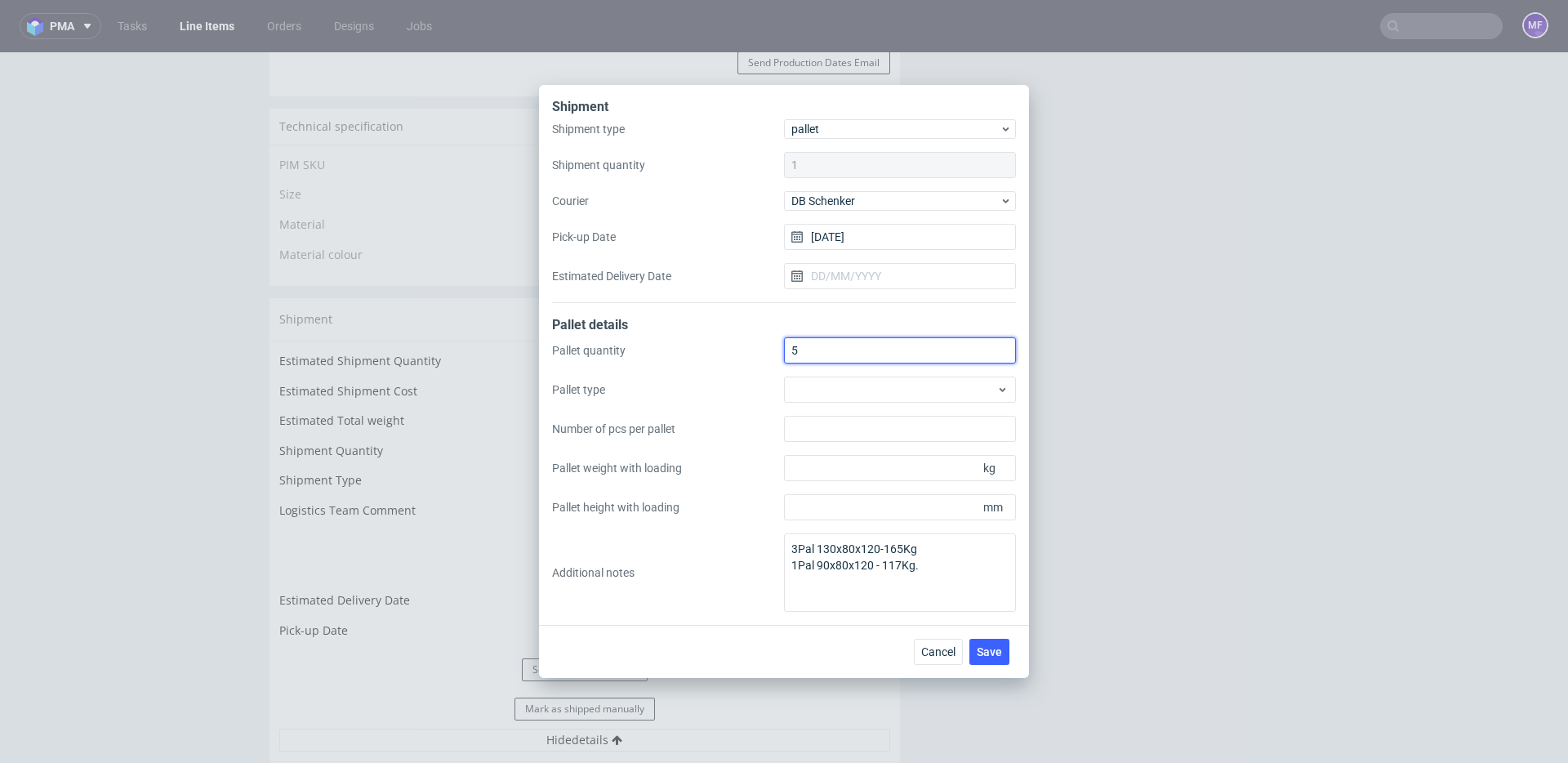
drag, startPoint x: 811, startPoint y: 346, endPoint x: 764, endPoint y: 347, distance: 47.0
click at [764, 347] on div "Pallet quantity 5 Pallet type Number of pcs per pallet Pallet weight with loadi…" at bounding box center [784, 475] width 464 height 274
type input "4"
click at [771, 618] on div "Shipment Shipment type pallet Shipment quantity 1 Courier DB Schenker Pick-up D…" at bounding box center [784, 355] width 490 height 540
click at [977, 646] on span "Save" at bounding box center [988, 652] width 25 height 11
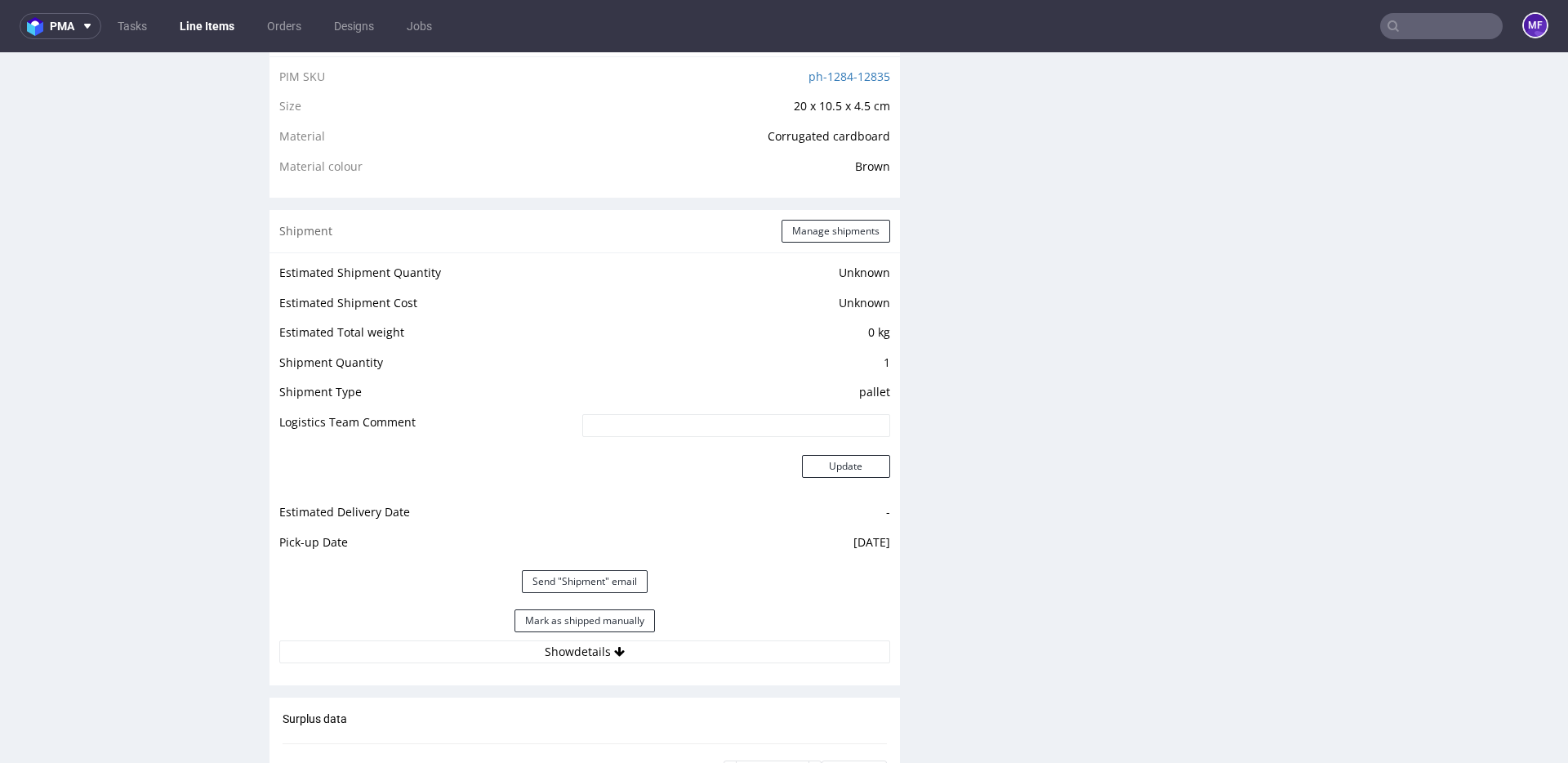
scroll to position [1144, 0]
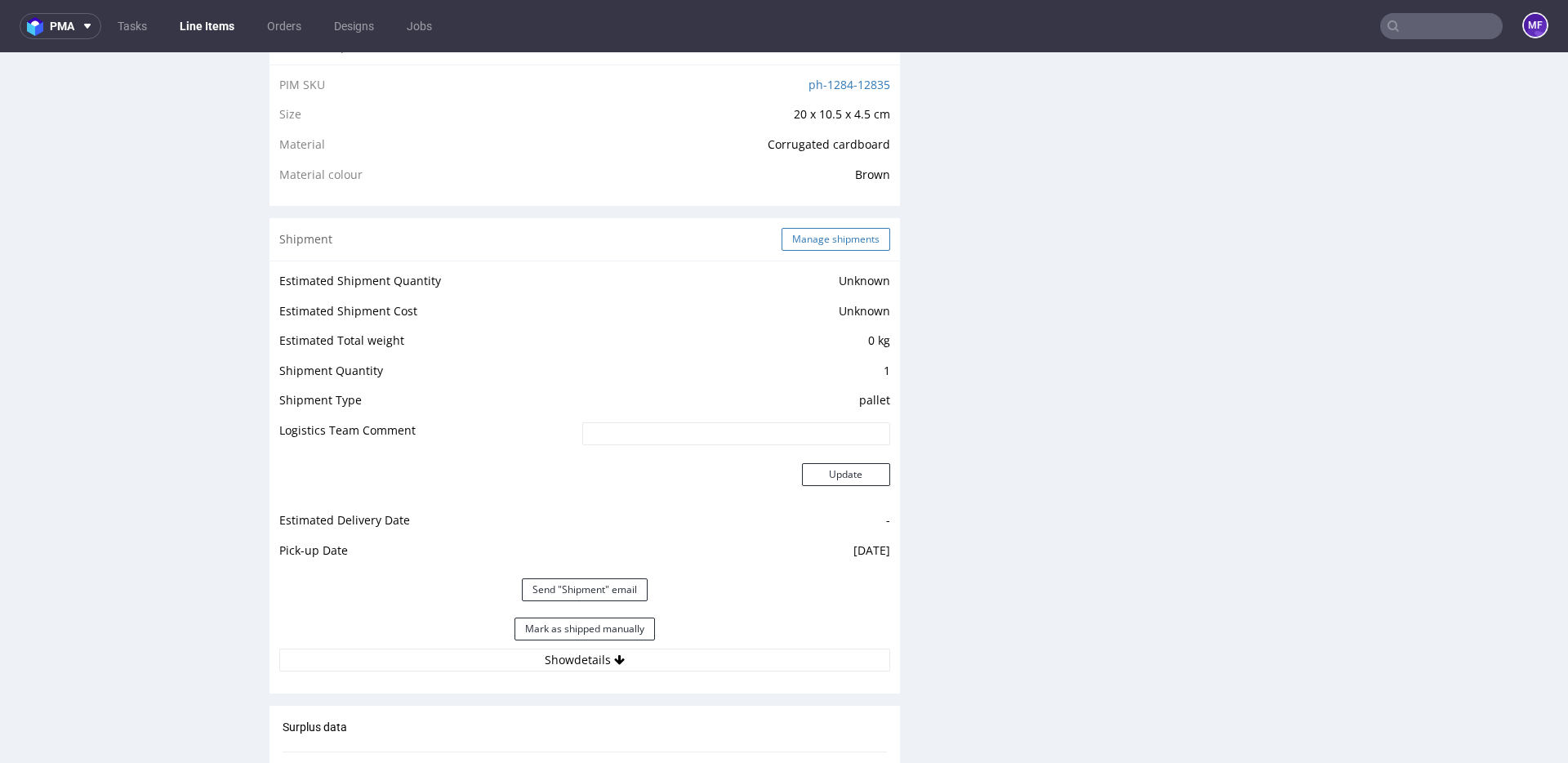
click at [819, 234] on button "Manage shipments" at bounding box center [835, 239] width 108 height 23
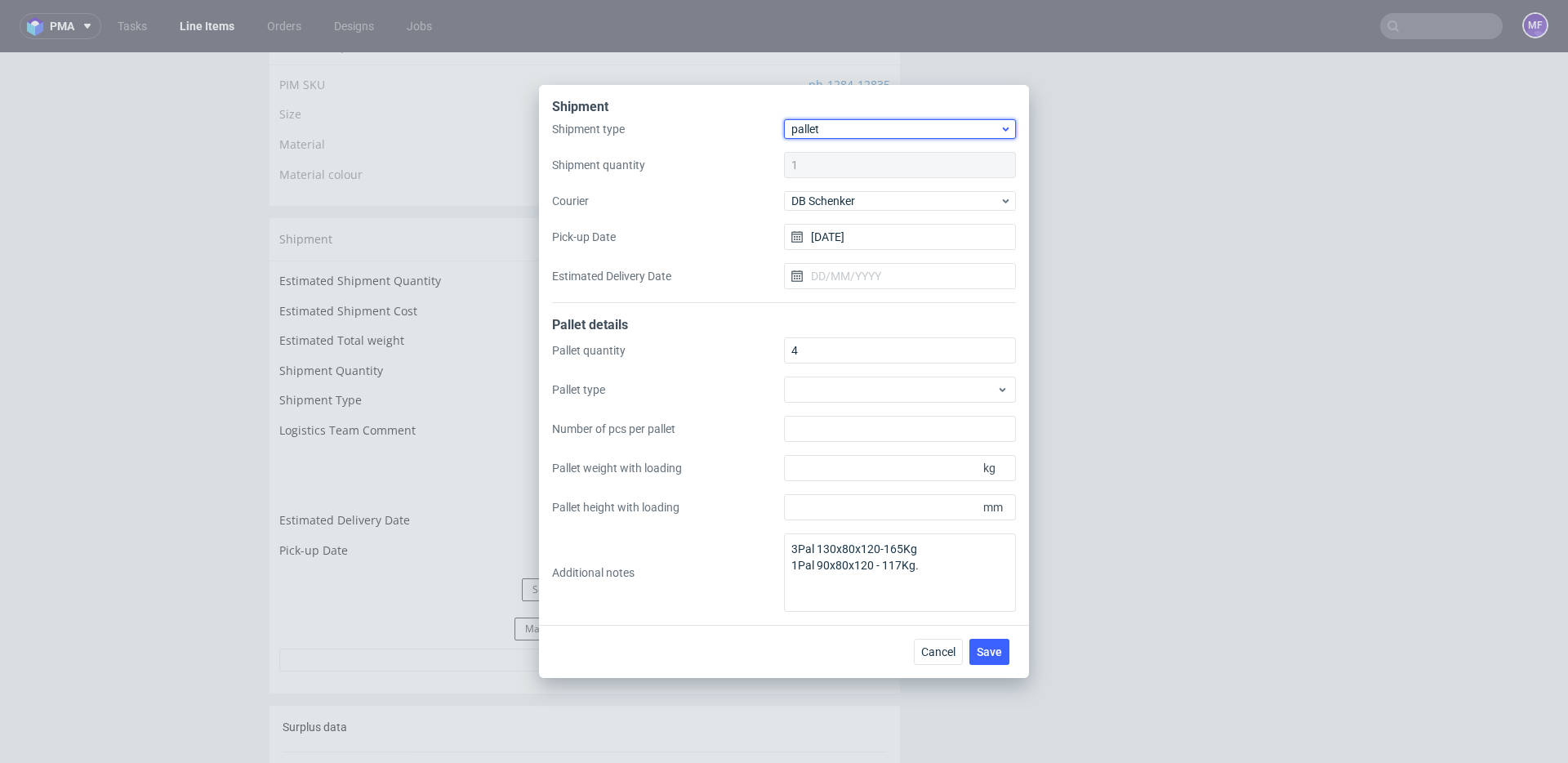
click at [848, 134] on span "pallet" at bounding box center [895, 129] width 209 height 17
click at [843, 185] on div "package" at bounding box center [900, 193] width 219 height 30
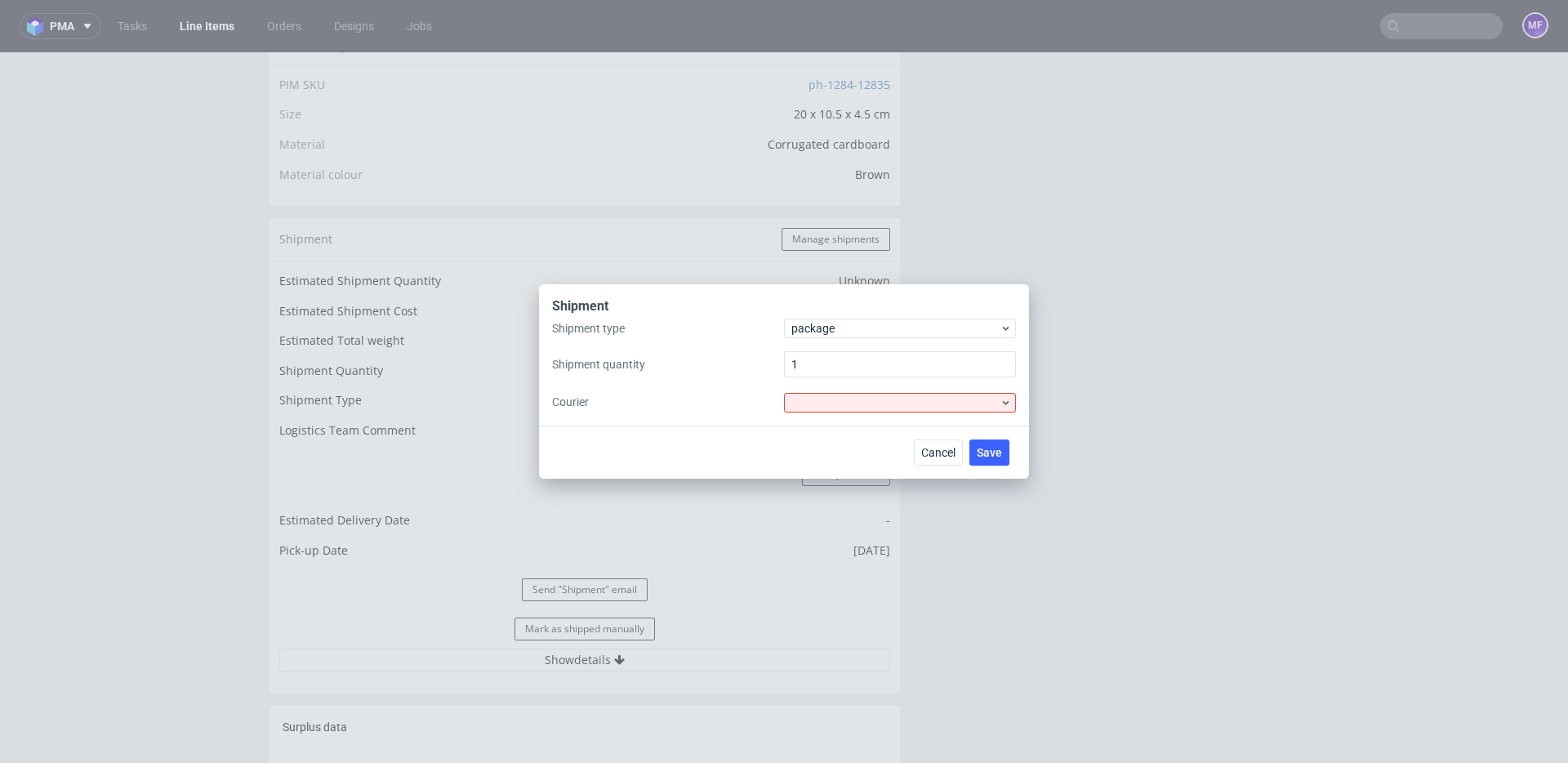
click at [895, 417] on div "Shipment Shipment type package Shipment quantity 1 Courier" at bounding box center [784, 354] width 490 height 141
click at [888, 408] on div at bounding box center [899, 402] width 232 height 19
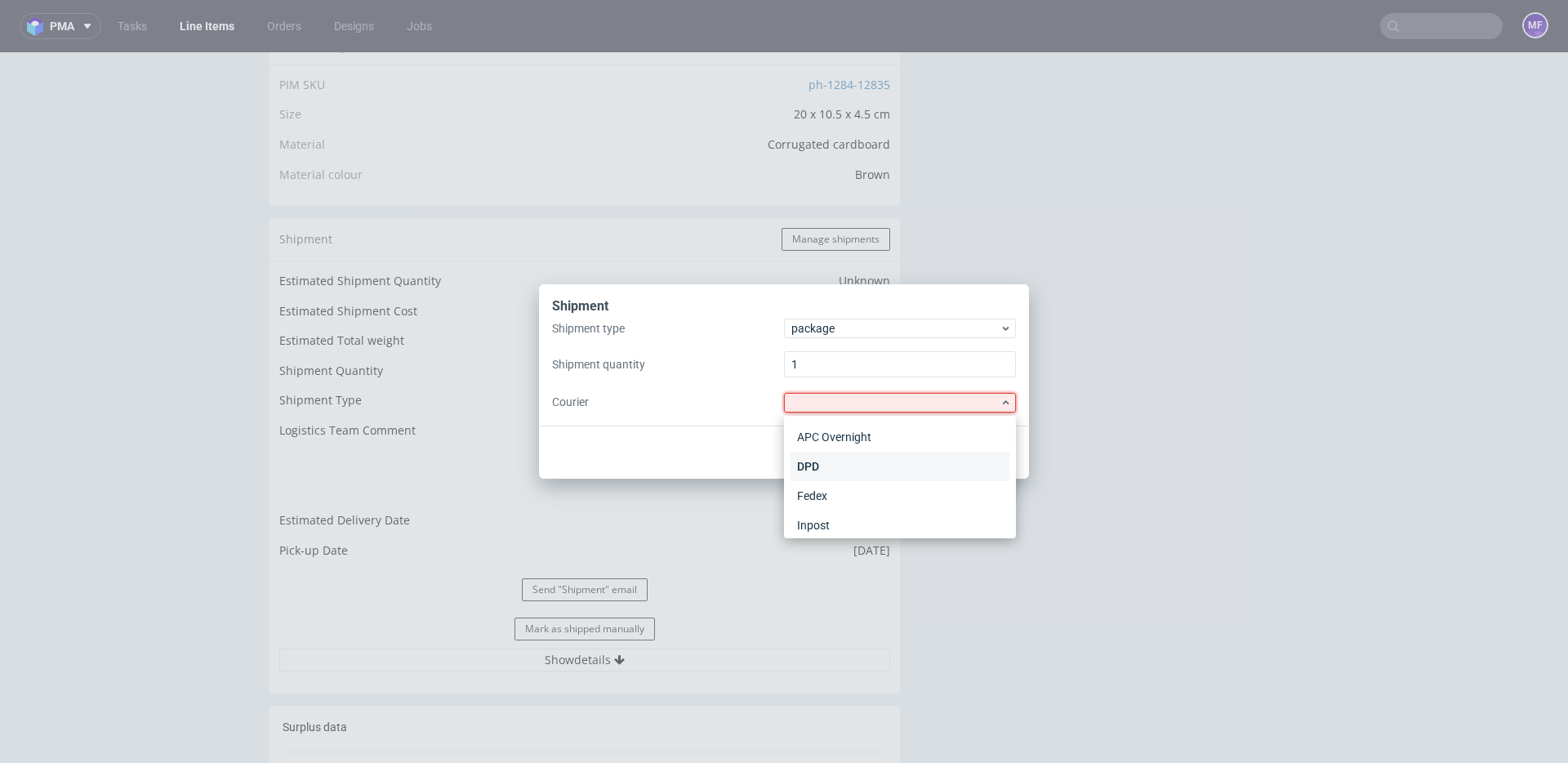
click at [848, 468] on div "DPD" at bounding box center [900, 466] width 219 height 30
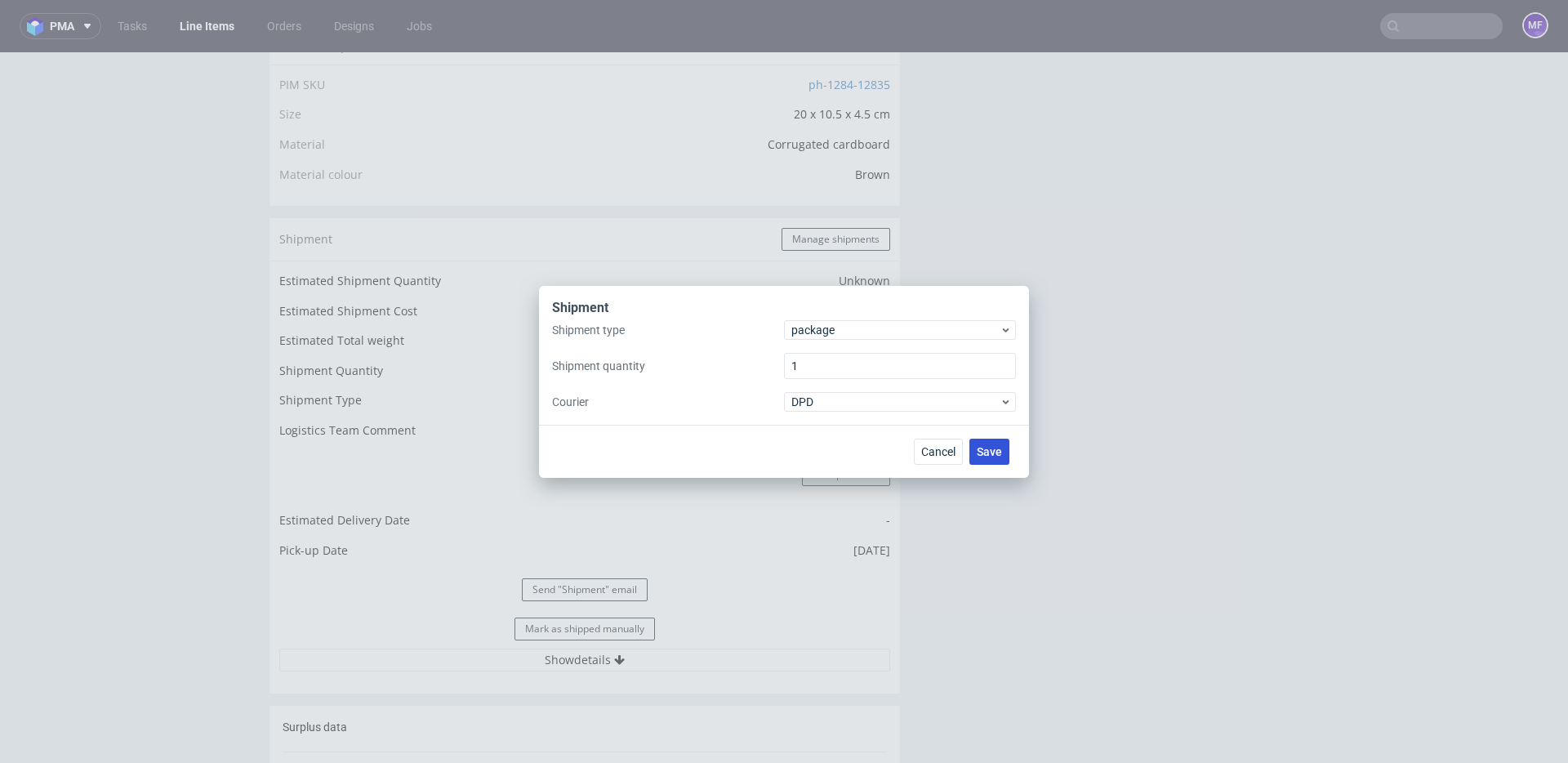
click at [984, 449] on span "Save" at bounding box center [988, 451] width 25 height 11
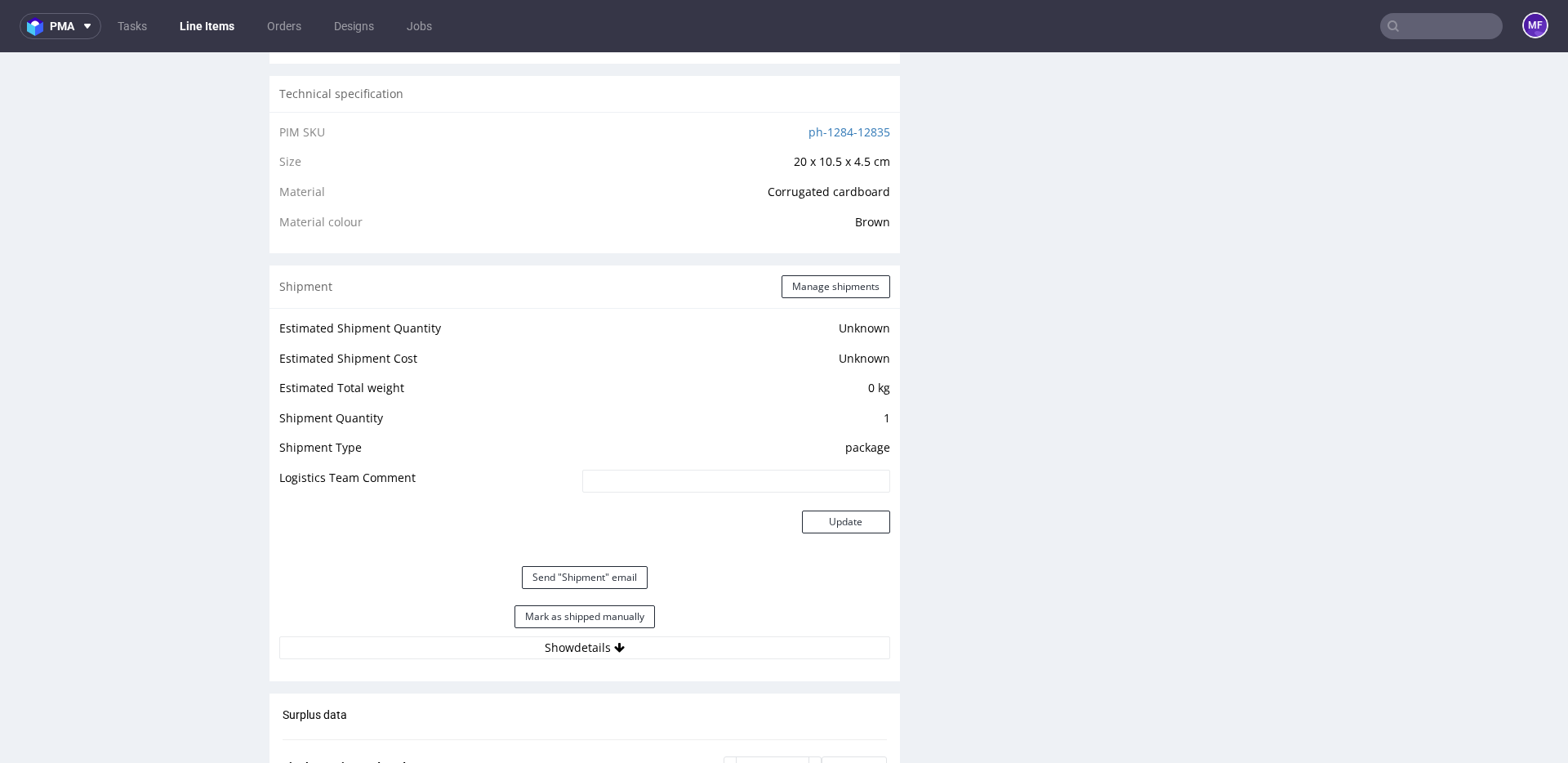
scroll to position [1121, 0]
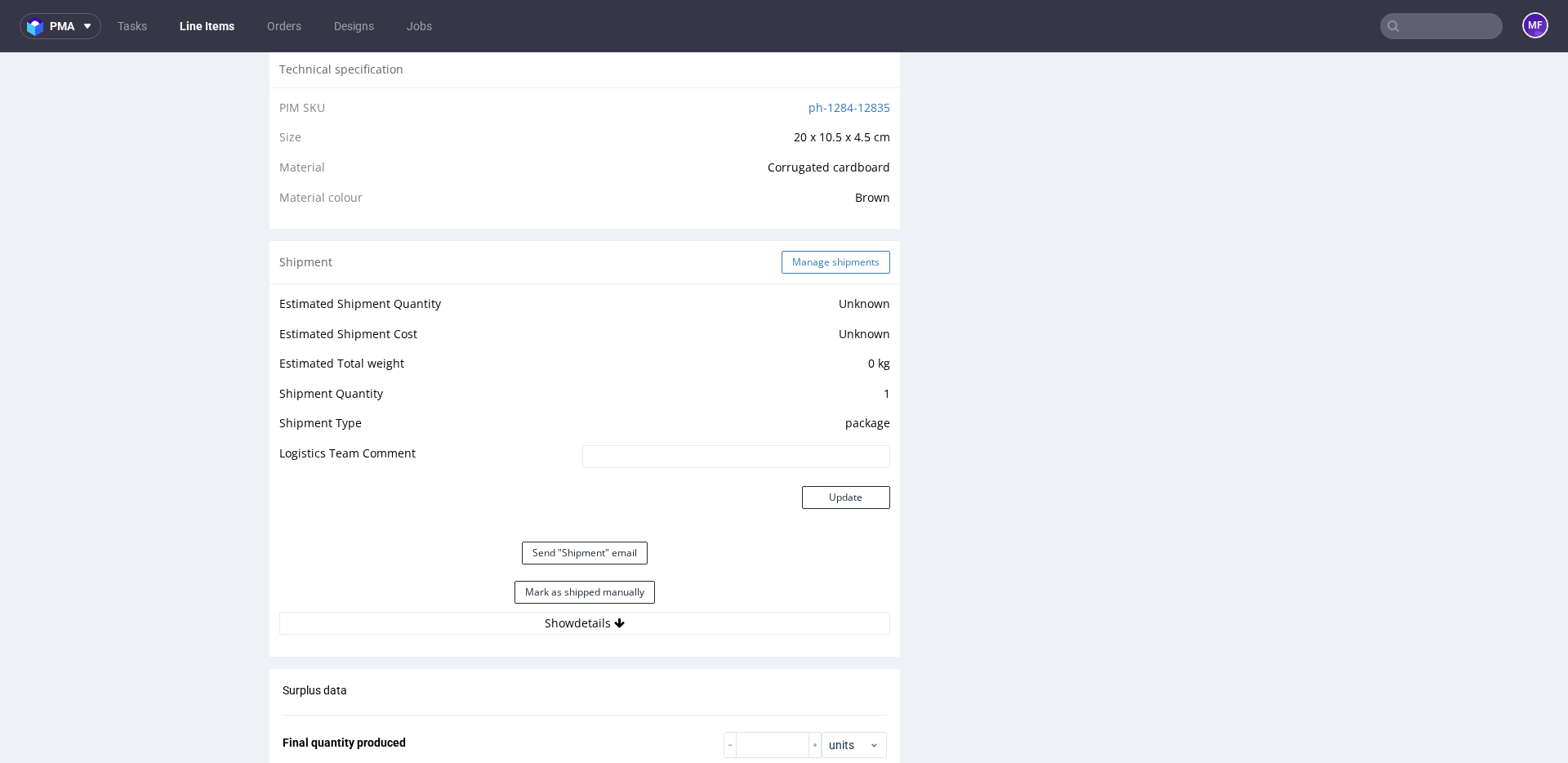
click at [813, 266] on button "Manage shipments" at bounding box center [835, 261] width 108 height 23
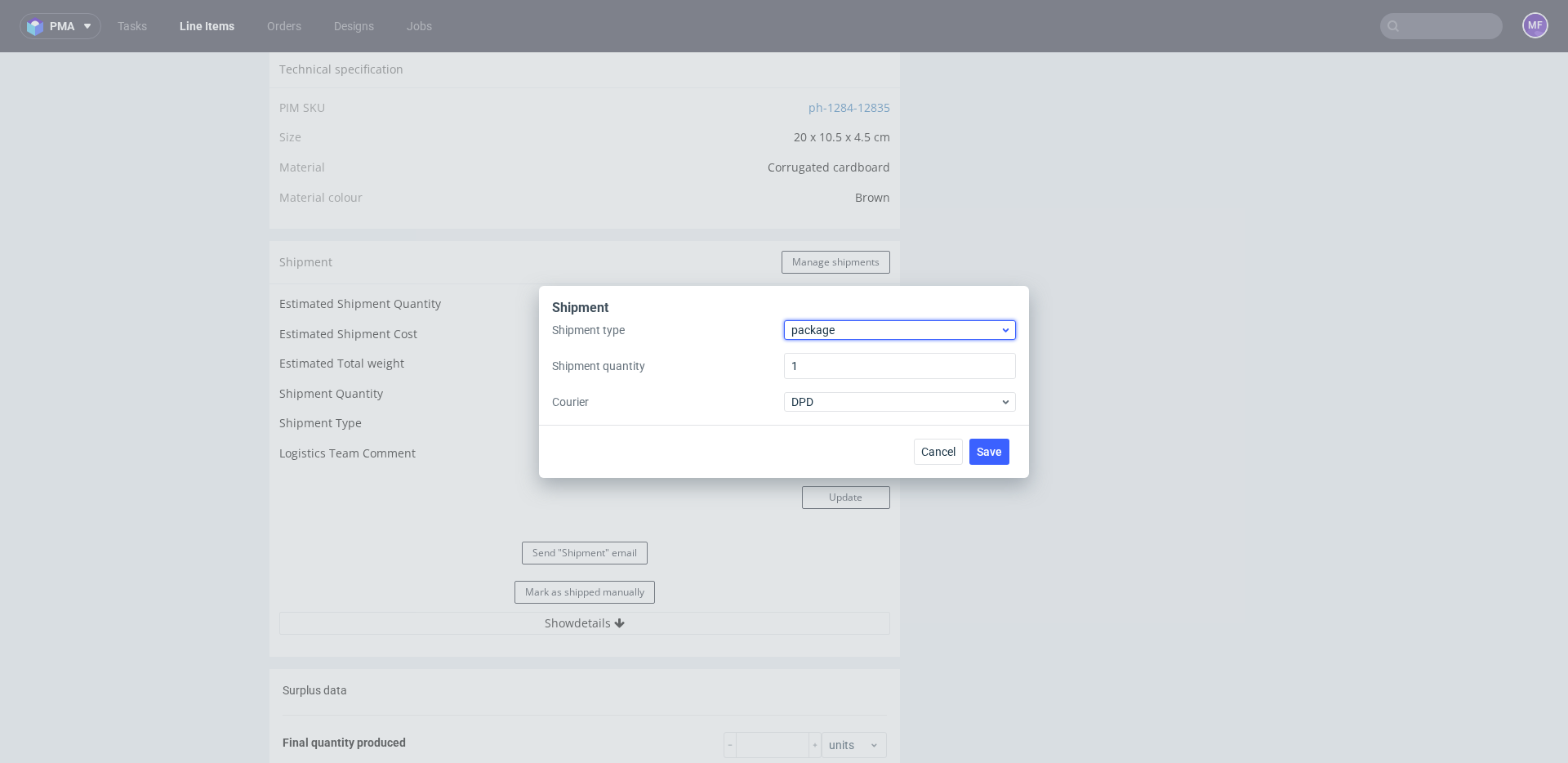
click at [848, 329] on span "package" at bounding box center [895, 330] width 209 height 17
click at [847, 364] on div "pallet" at bounding box center [900, 364] width 219 height 30
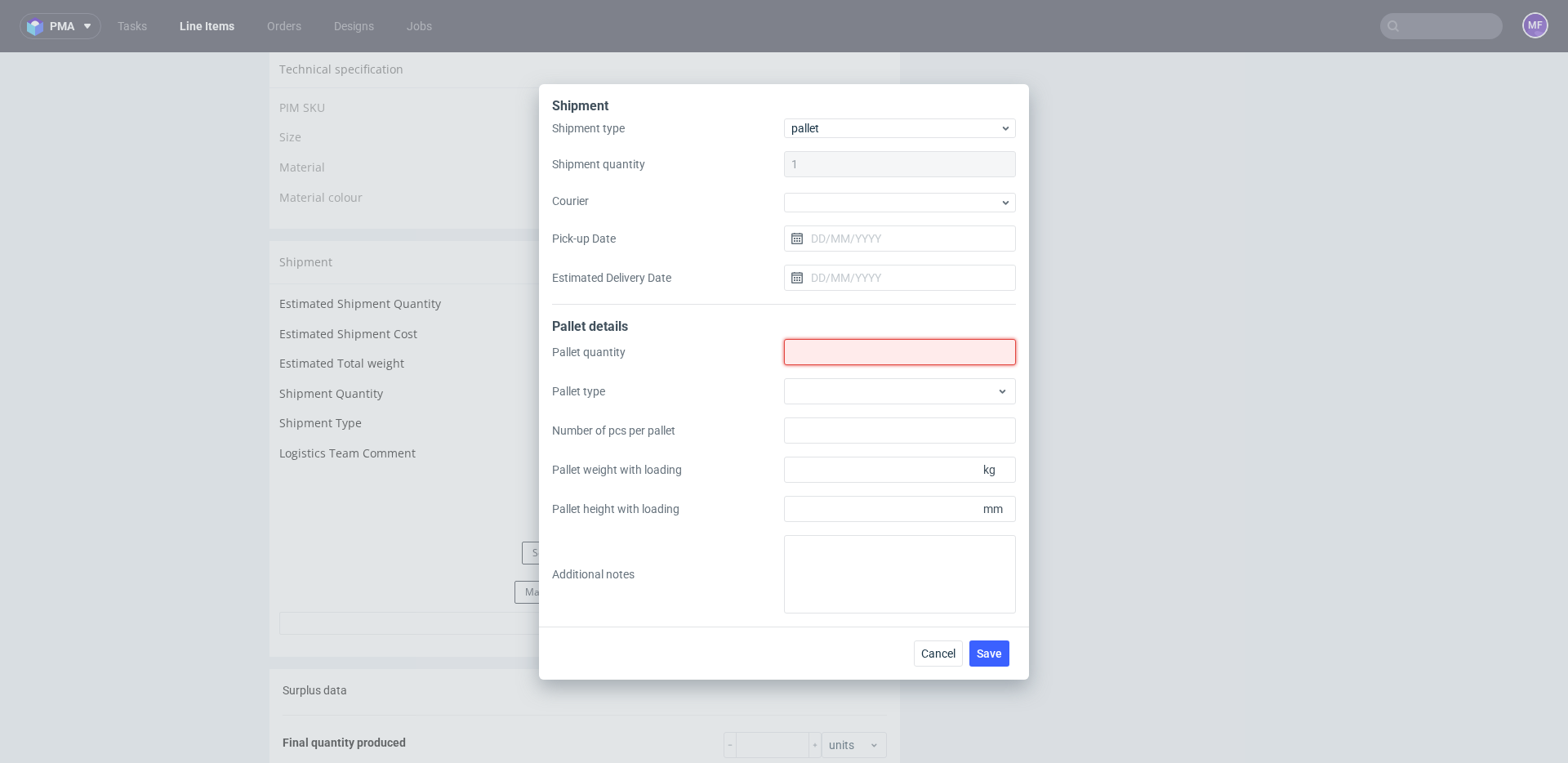
click at [835, 354] on input "Shipment type" at bounding box center [899, 351] width 232 height 26
type input "4"
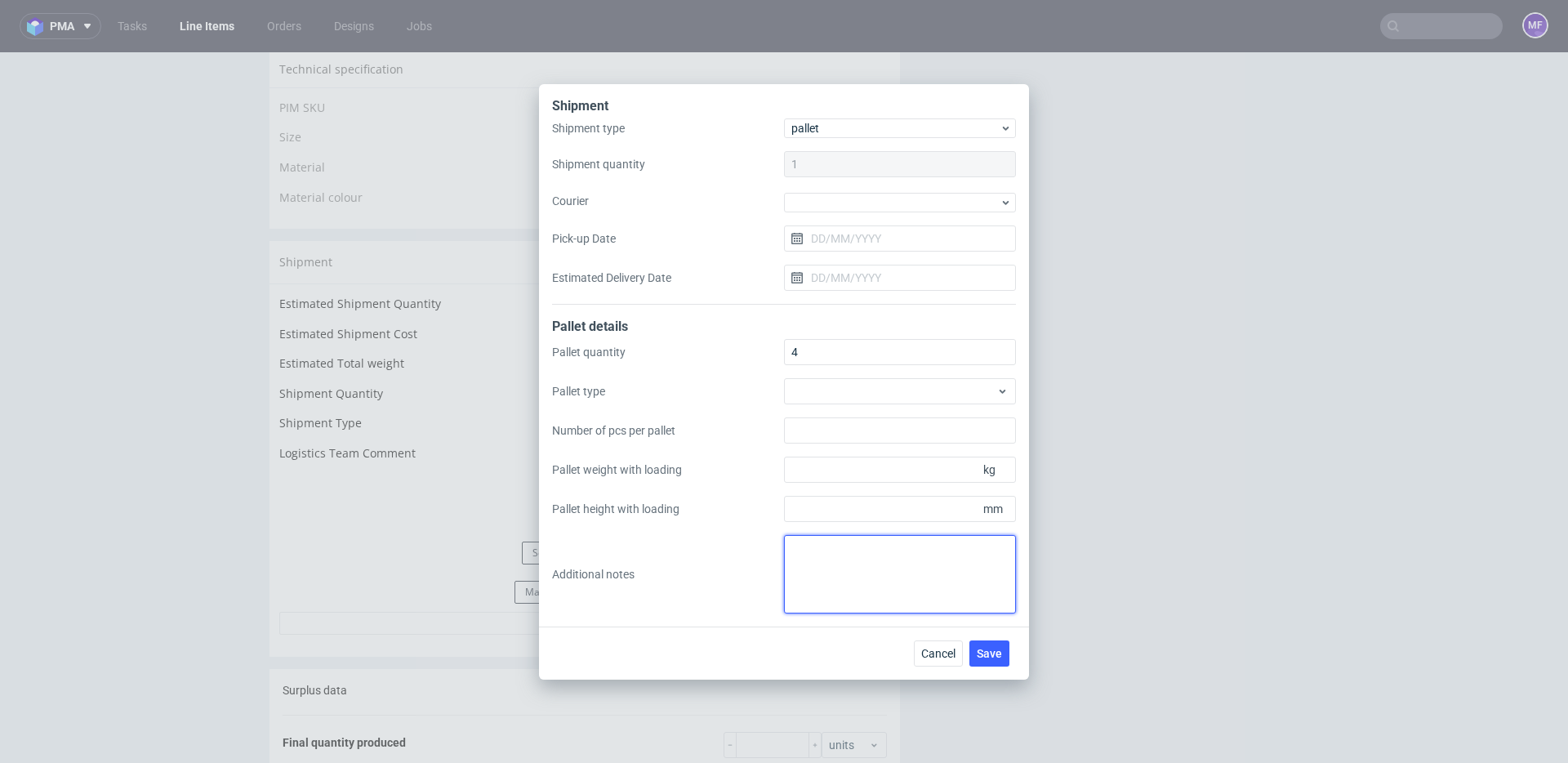
click at [835, 553] on textarea at bounding box center [899, 574] width 232 height 79
paste textarea "3Pal 130x80x120-165Kg 1Pal 90x80x120 - 117Kg."
type textarea "3Pal 130x80x120-165Kg 1Pal 90x80x120 - 117Kg."
drag, startPoint x: 807, startPoint y: 641, endPoint x: 938, endPoint y: 642, distance: 131.0
click at [817, 639] on div "Cancel Save" at bounding box center [784, 652] width 490 height 53
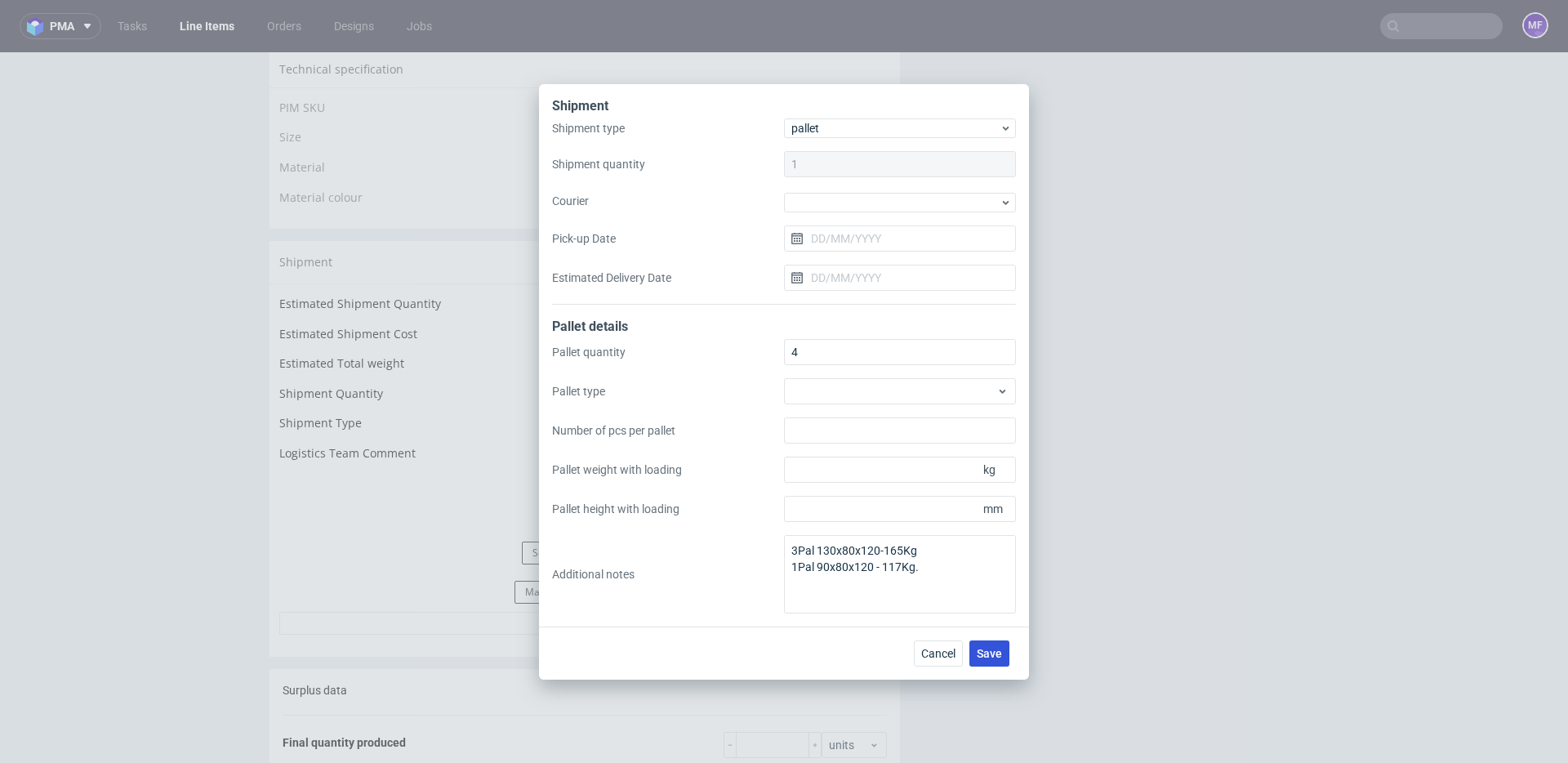
click at [986, 644] on button "Save" at bounding box center [988, 653] width 40 height 26
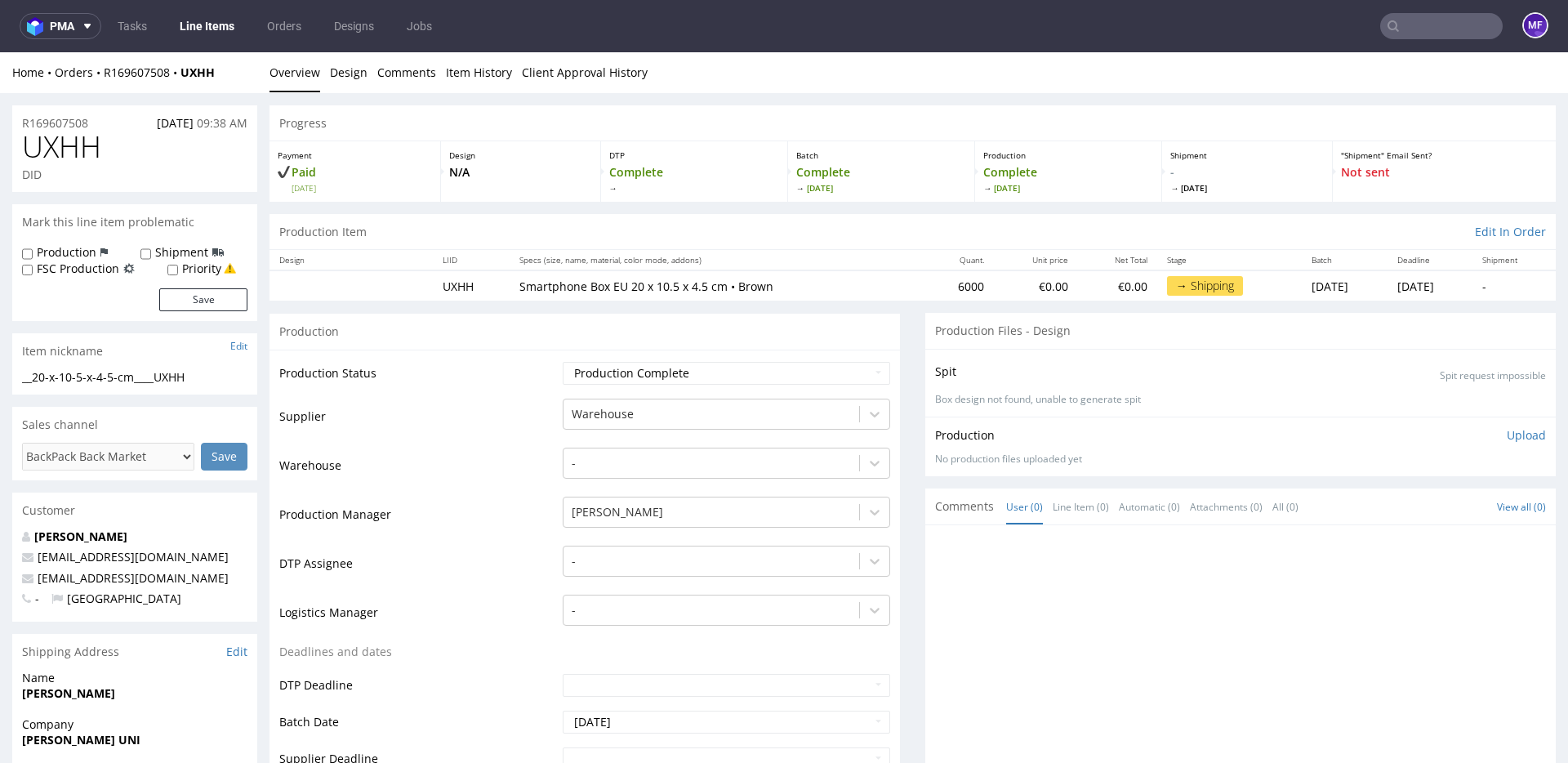
click at [1436, 36] on input "text" at bounding box center [1441, 26] width 122 height 26
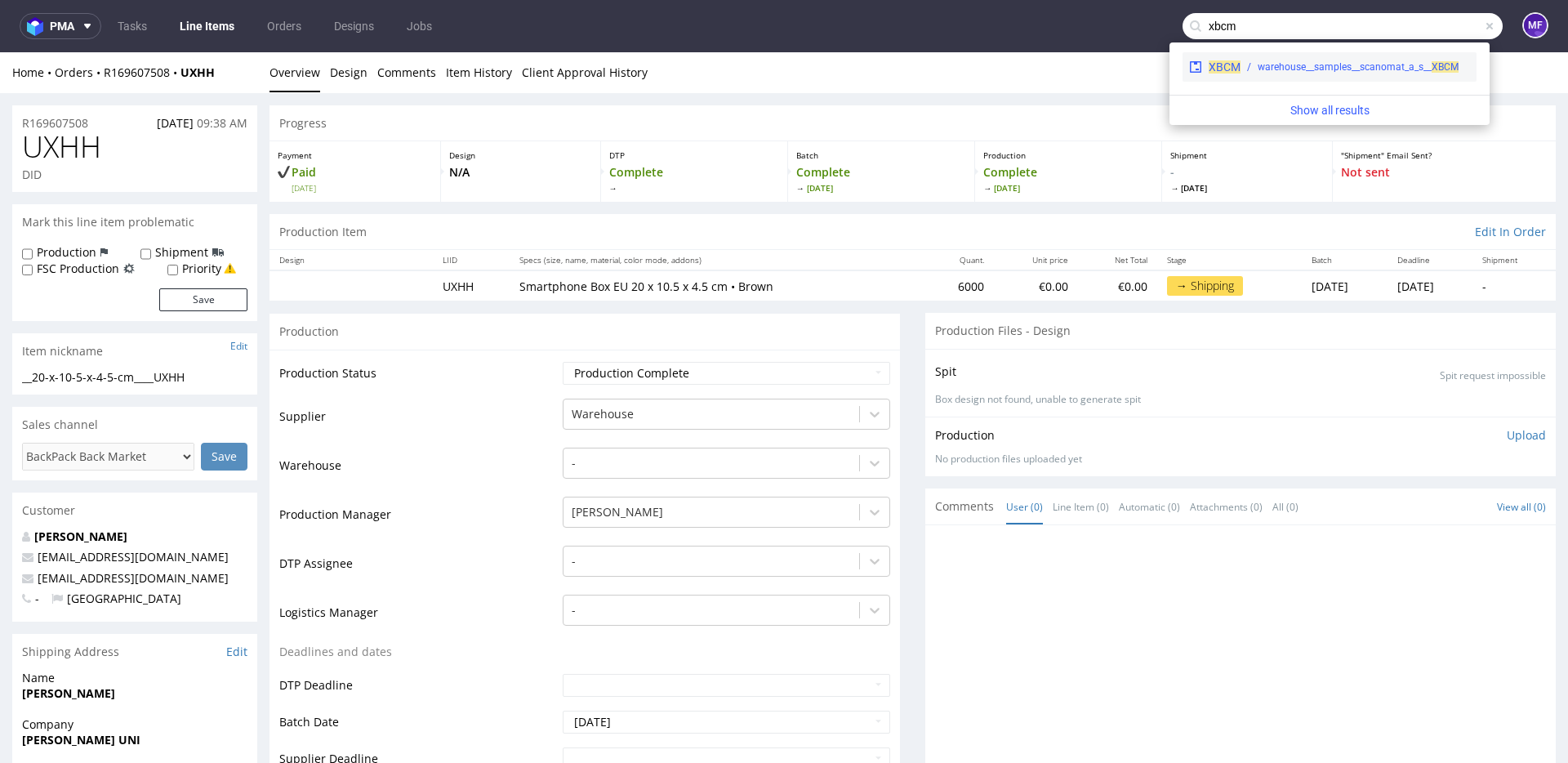
type input "xbcm"
click at [1407, 61] on div "warehouse__samples__scanomat_a_s__ XBCM" at bounding box center [1358, 67] width 201 height 15
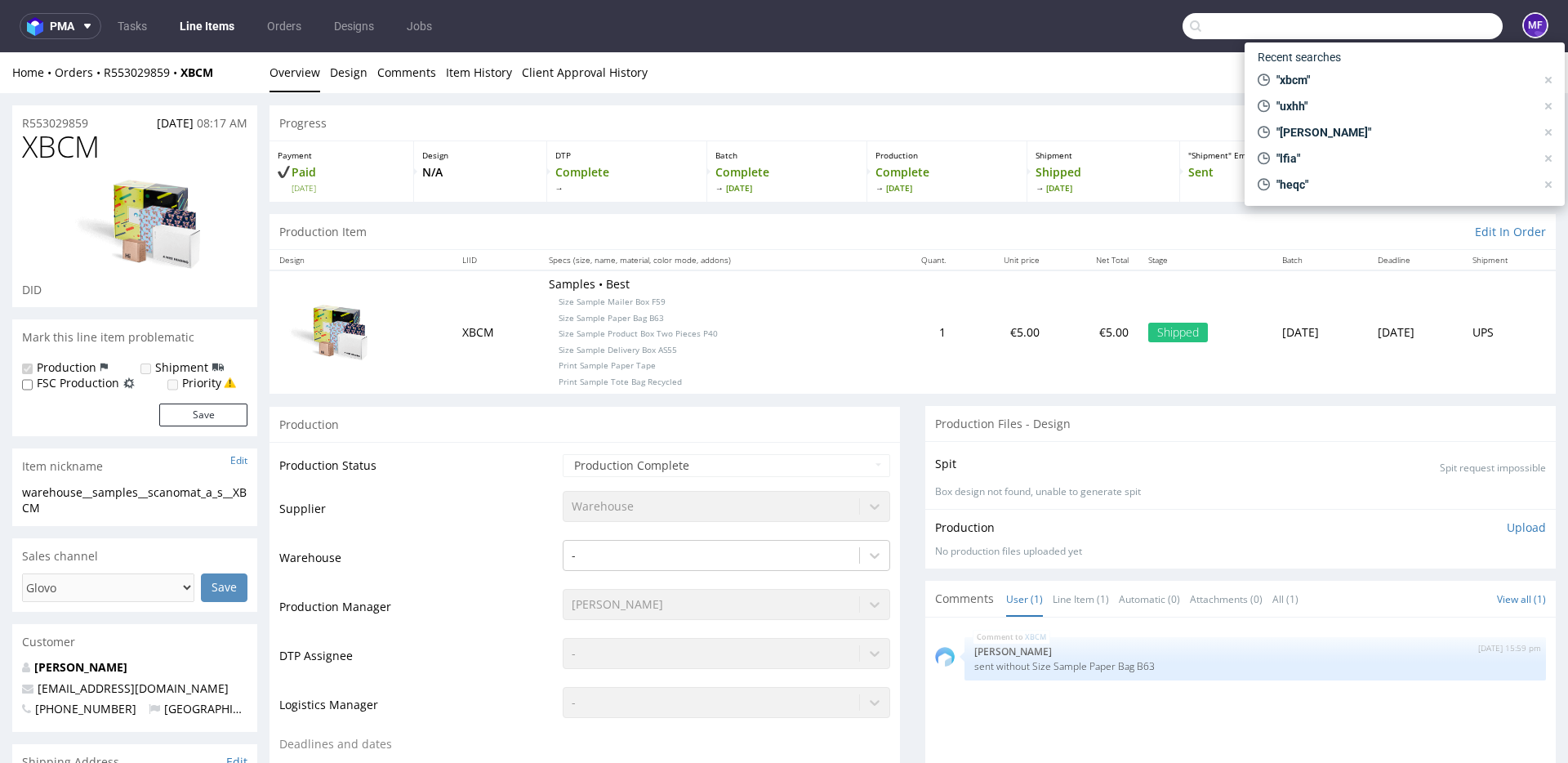
click at [1460, 29] on input "text" at bounding box center [1342, 26] width 320 height 26
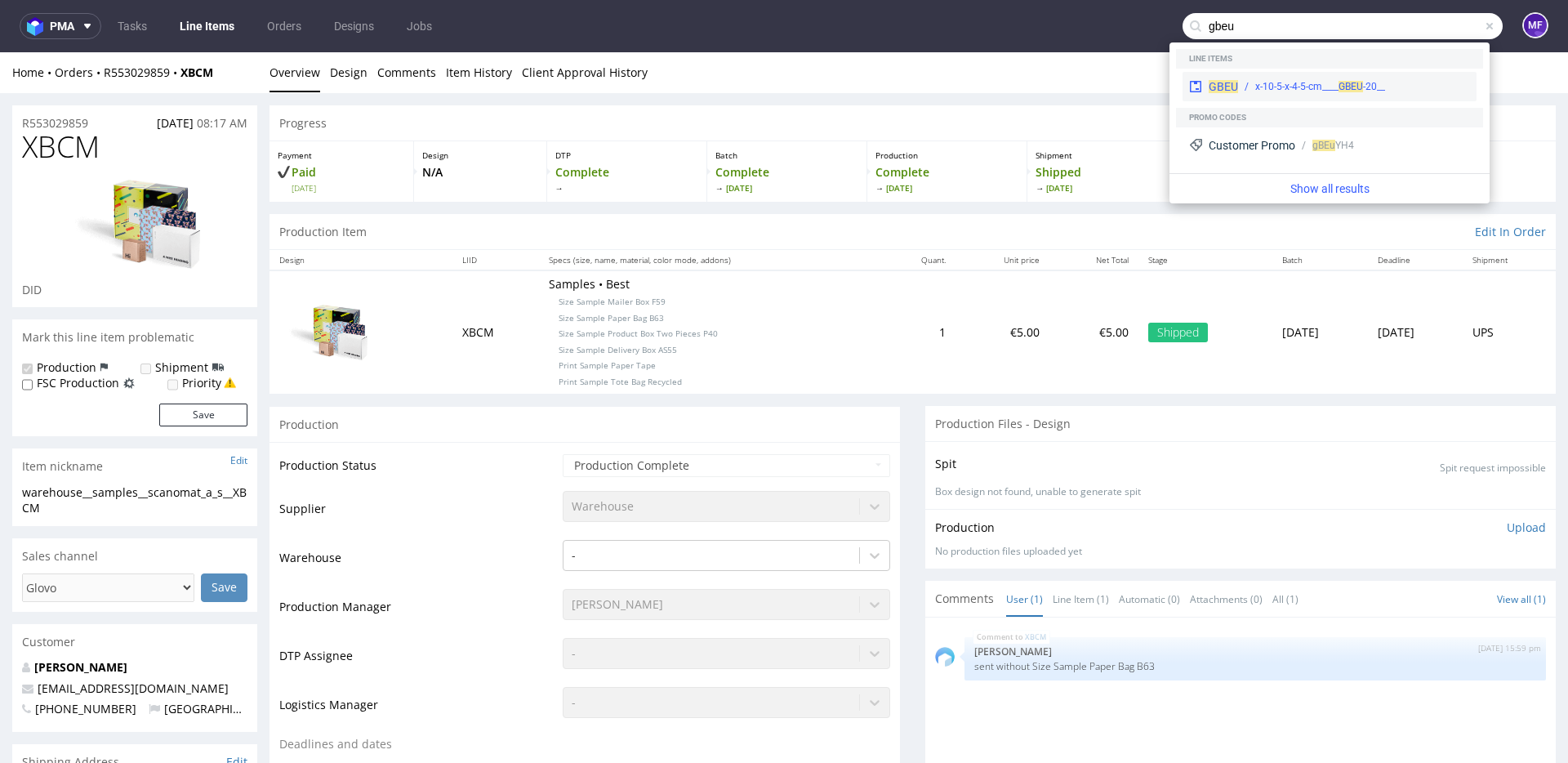
type input "gbeu"
click at [1345, 78] on div "GBEU __20-x-10-5-x-4-5-cm____ GBEU" at bounding box center [1329, 87] width 294 height 30
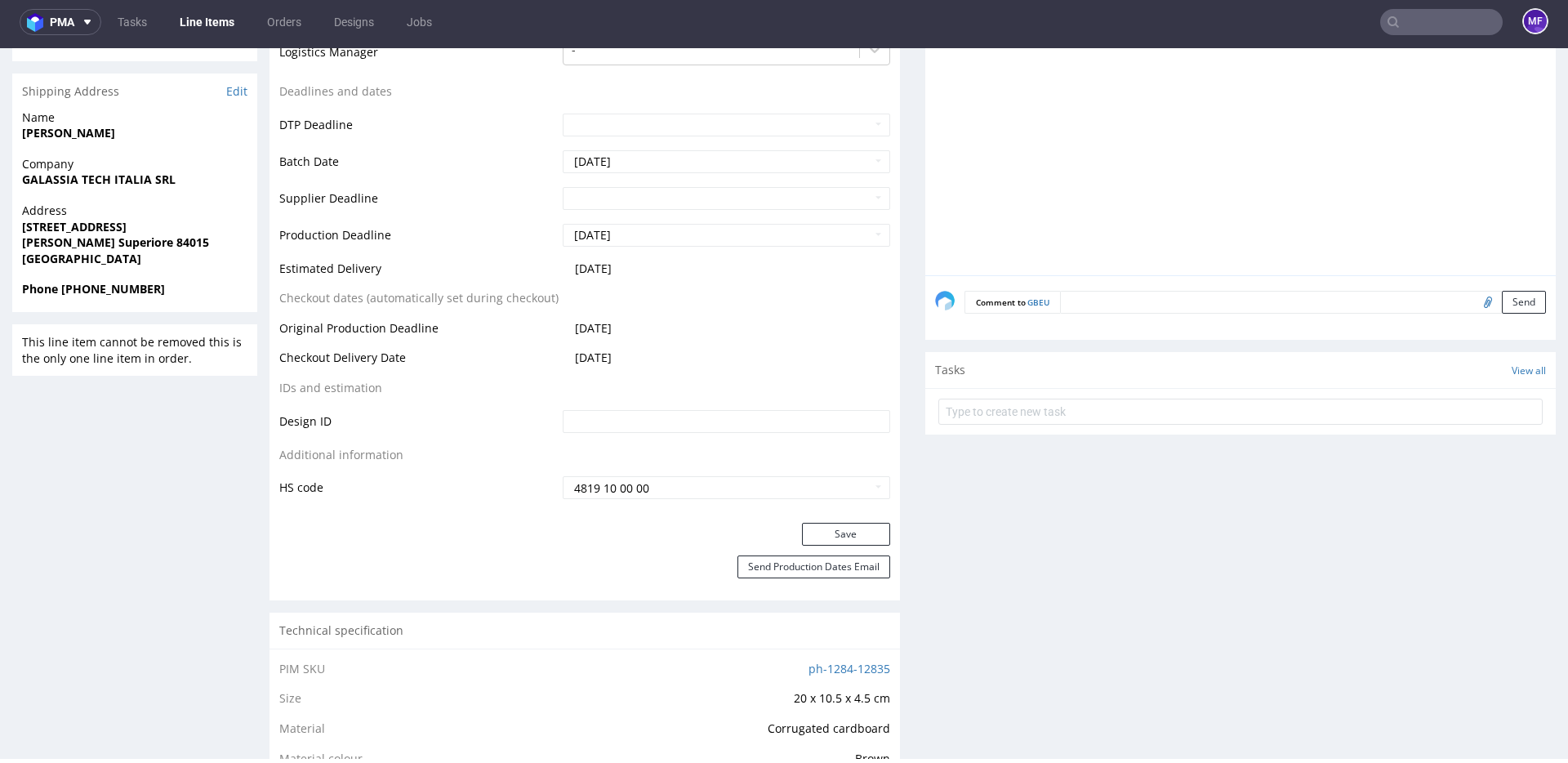
scroll to position [563, 0]
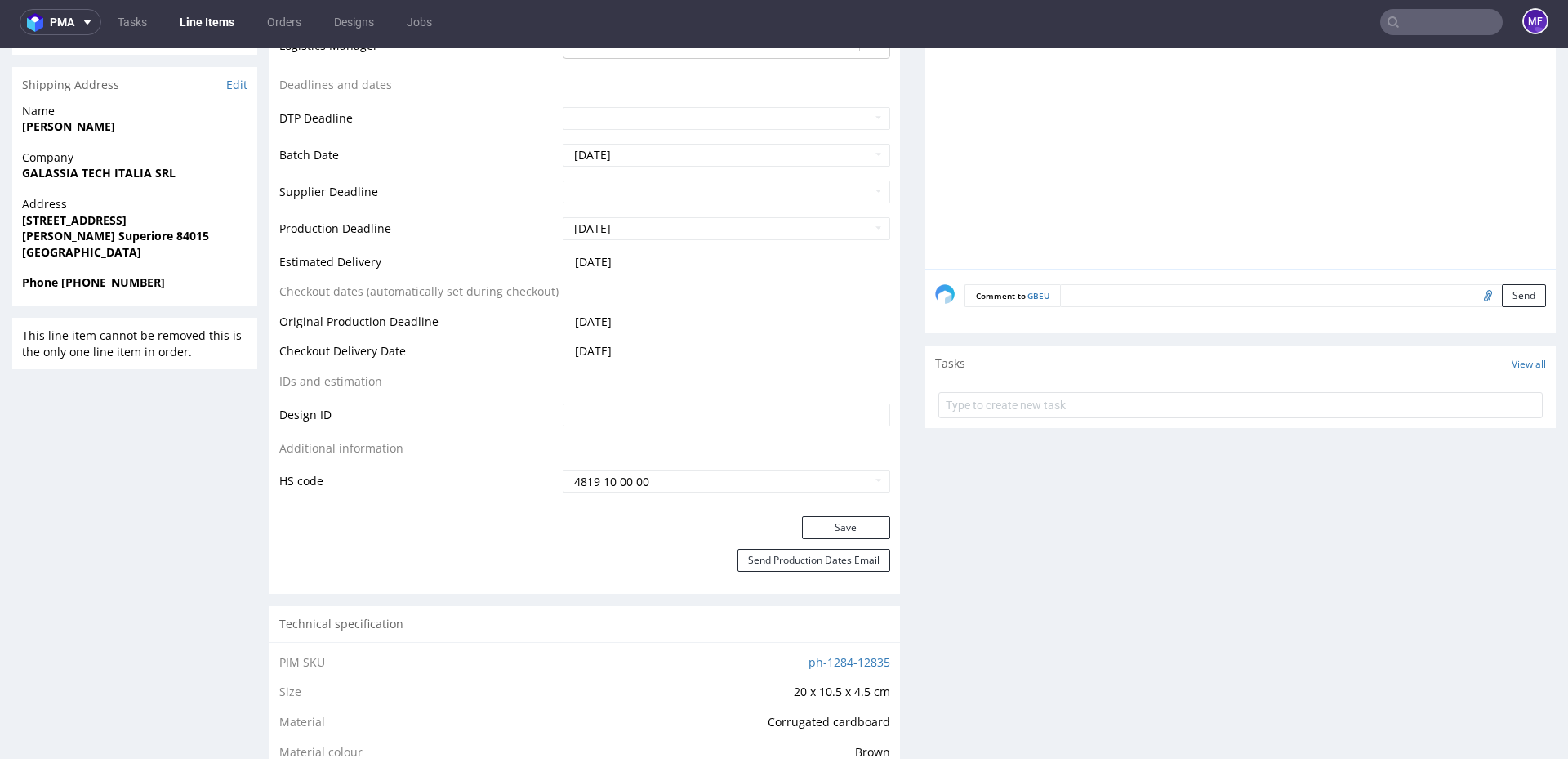
click at [1443, 20] on input "text" at bounding box center [1441, 22] width 122 height 26
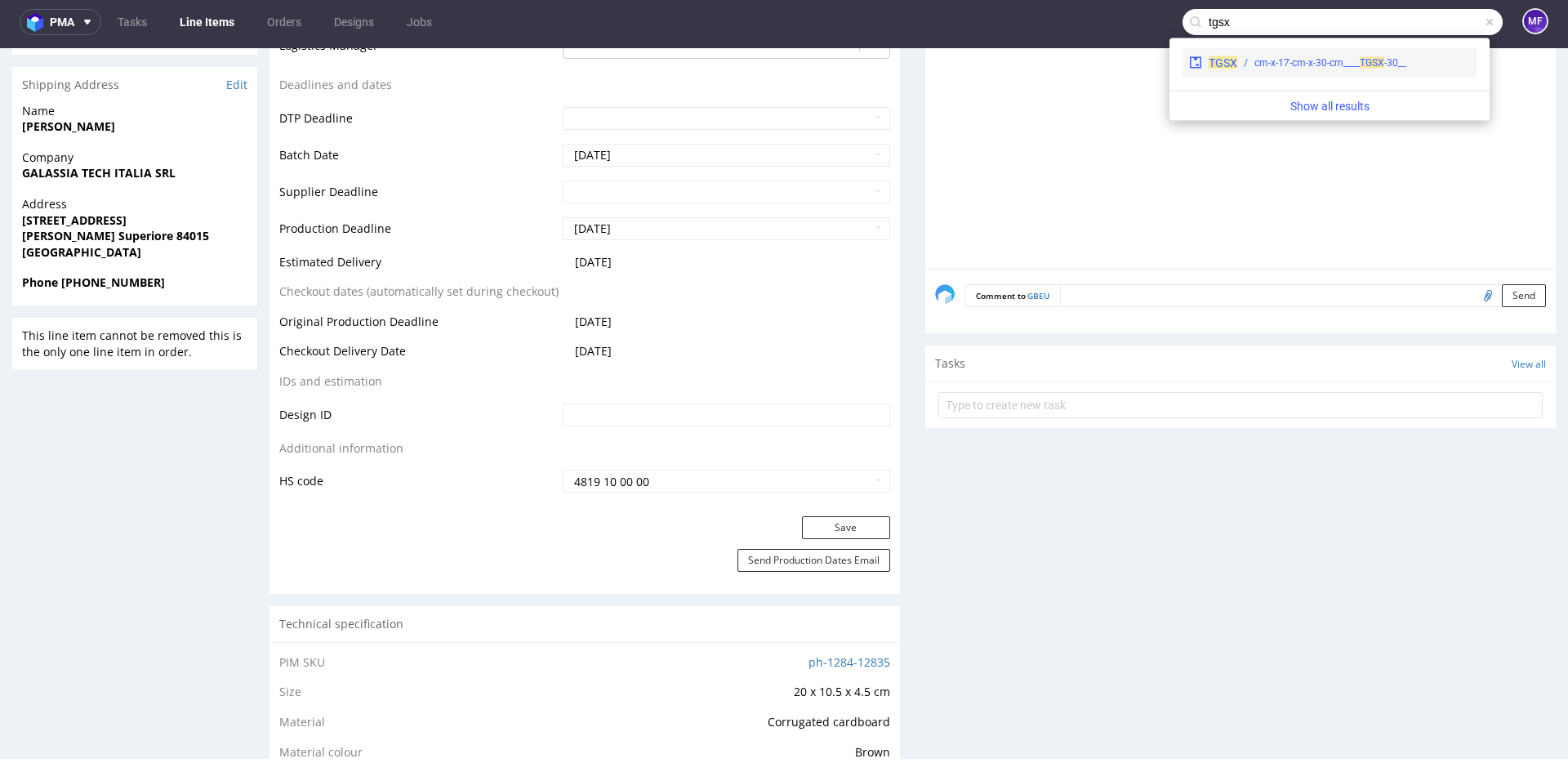
type input "tgsx"
click at [1319, 57] on div "__30-cm-x-17-cm-x-30-cm____ TGSX" at bounding box center [1331, 63] width 152 height 15
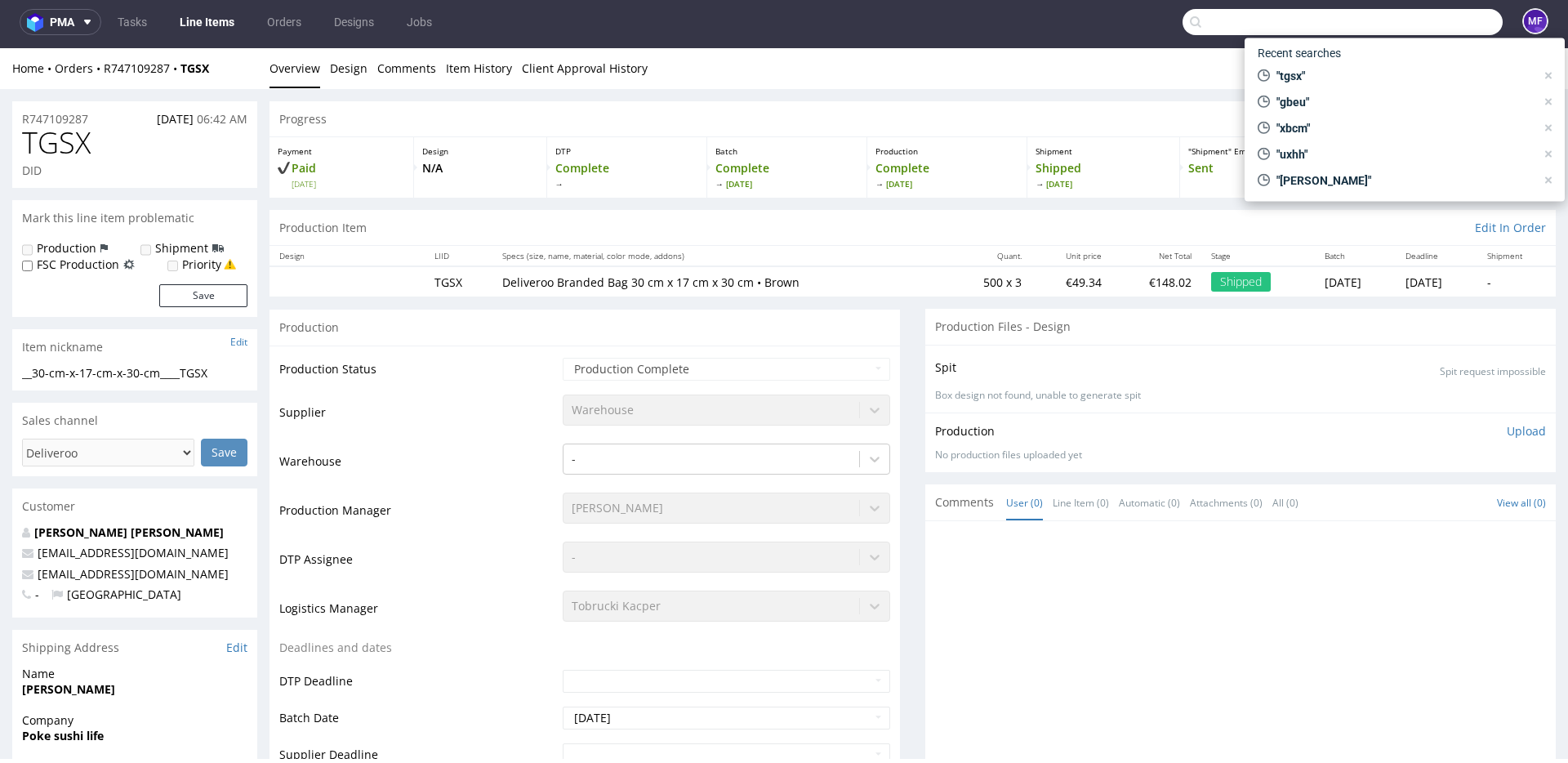
click at [1430, 14] on input "text" at bounding box center [1342, 22] width 320 height 26
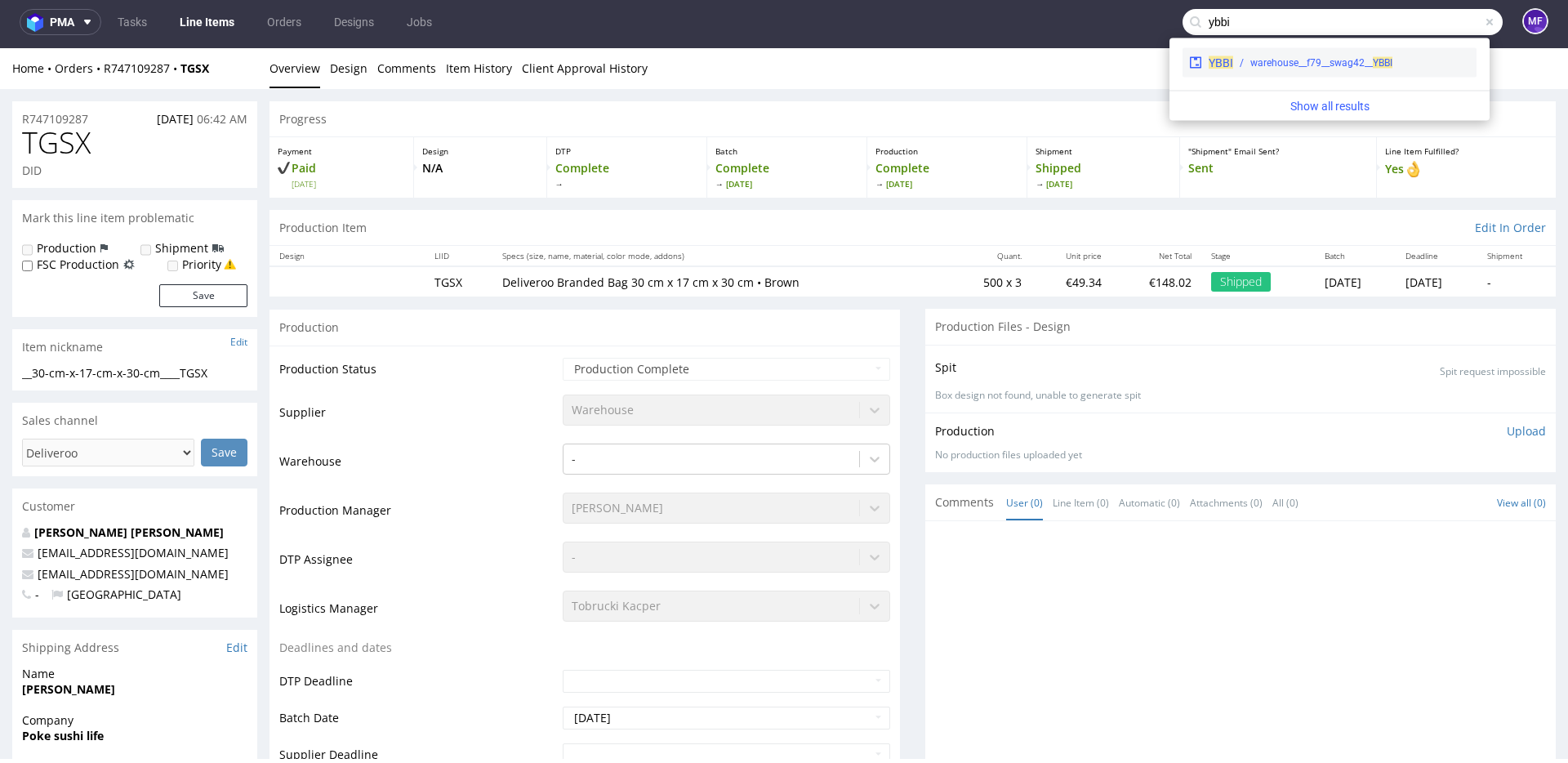
type input "ybbi"
click at [1320, 57] on div "warehouse__f79__swag42__ YBBI" at bounding box center [1320, 63] width 142 height 15
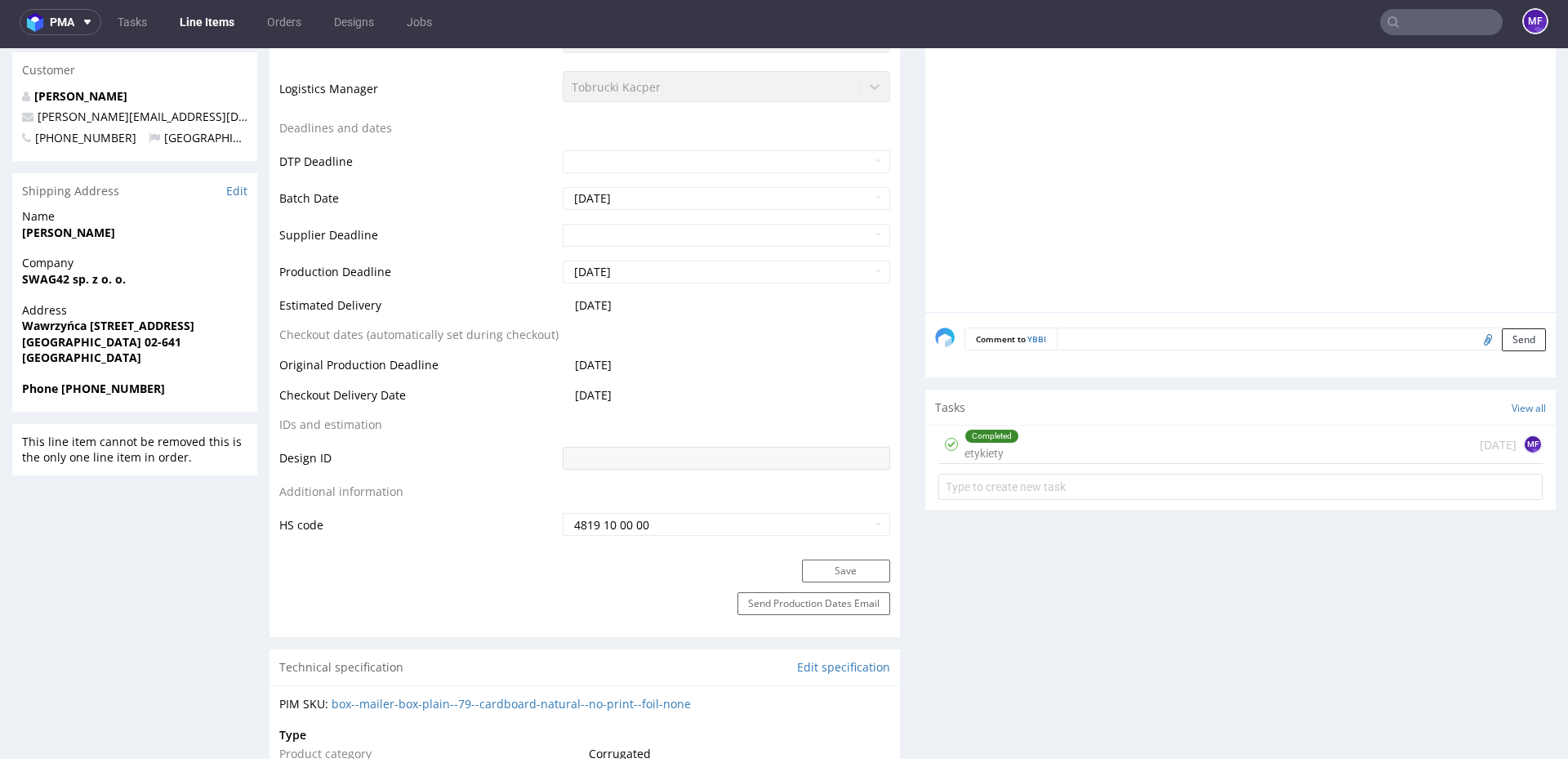
scroll to position [585, 0]
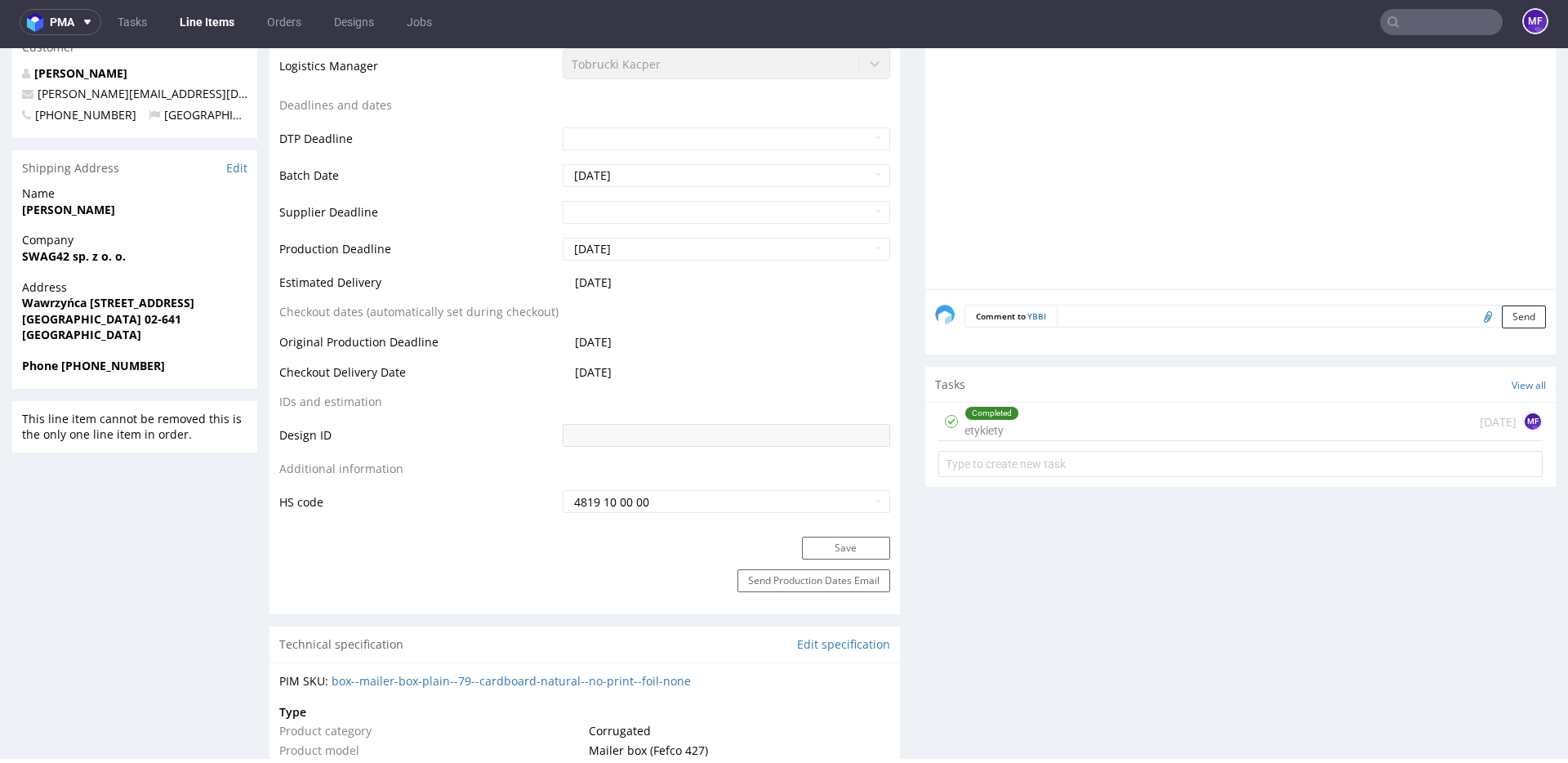
click at [1066, 425] on div "Completed etykiety 1 day ago MF" at bounding box center [1241, 421] width 605 height 38
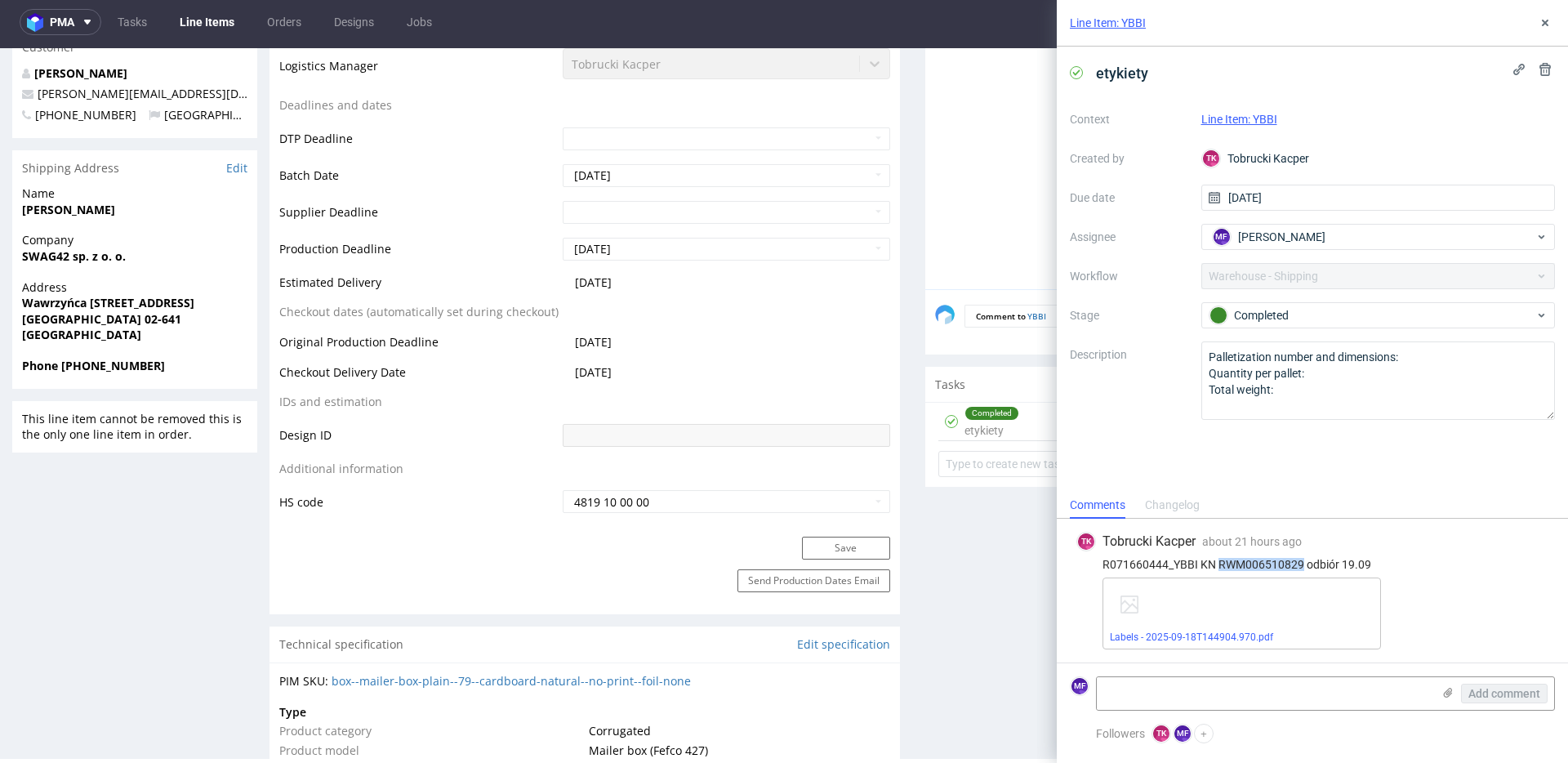
drag, startPoint x: 1304, startPoint y: 565, endPoint x: 1220, endPoint y: 568, distance: 84.1
click at [1220, 568] on div "R071660444_YBBI KN RWM006510829 odbiór 19.09" at bounding box center [1312, 565] width 472 height 13
copy div "RWM006510829"
click at [1016, 120] on div at bounding box center [1244, 139] width 620 height 300
click at [1545, 22] on use at bounding box center [1545, 22] width 6 height 6
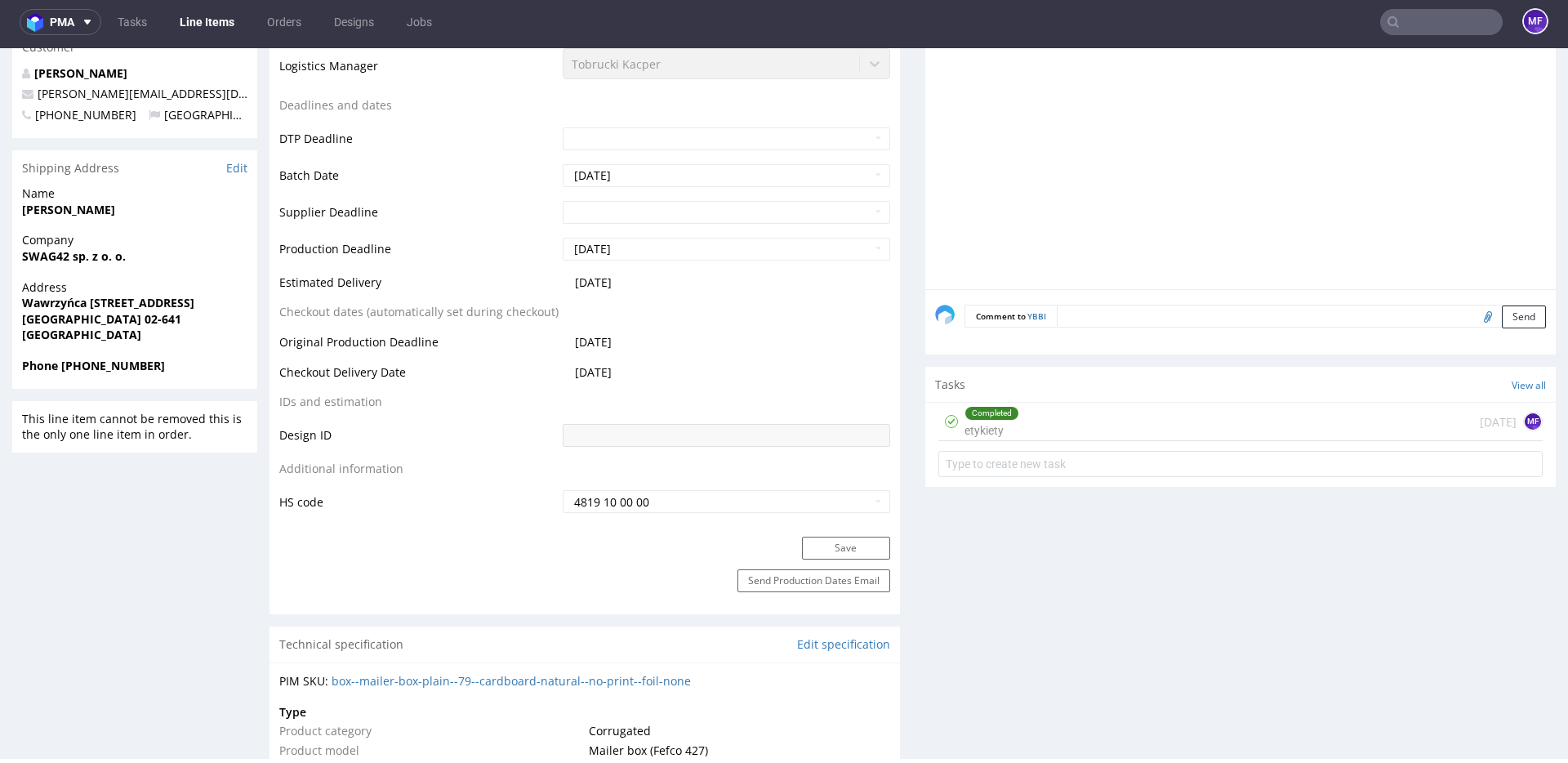
click at [1405, 24] on input "text" at bounding box center [1441, 22] width 122 height 26
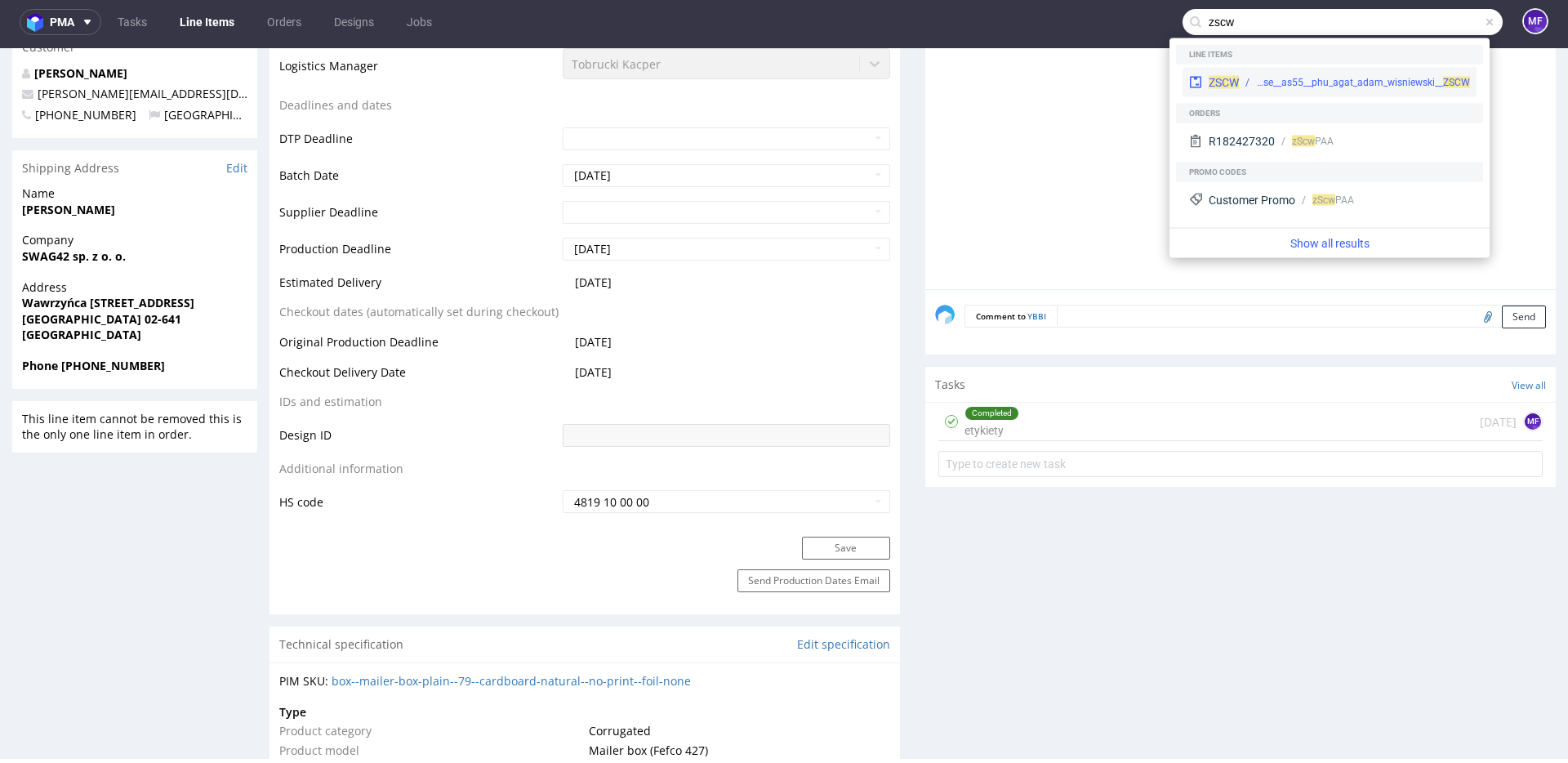
type input "zscw"
click at [1263, 80] on div "warehouse__as55__phu_agat_adam_wisniewski__ ZSCW" at bounding box center [1362, 83] width 214 height 15
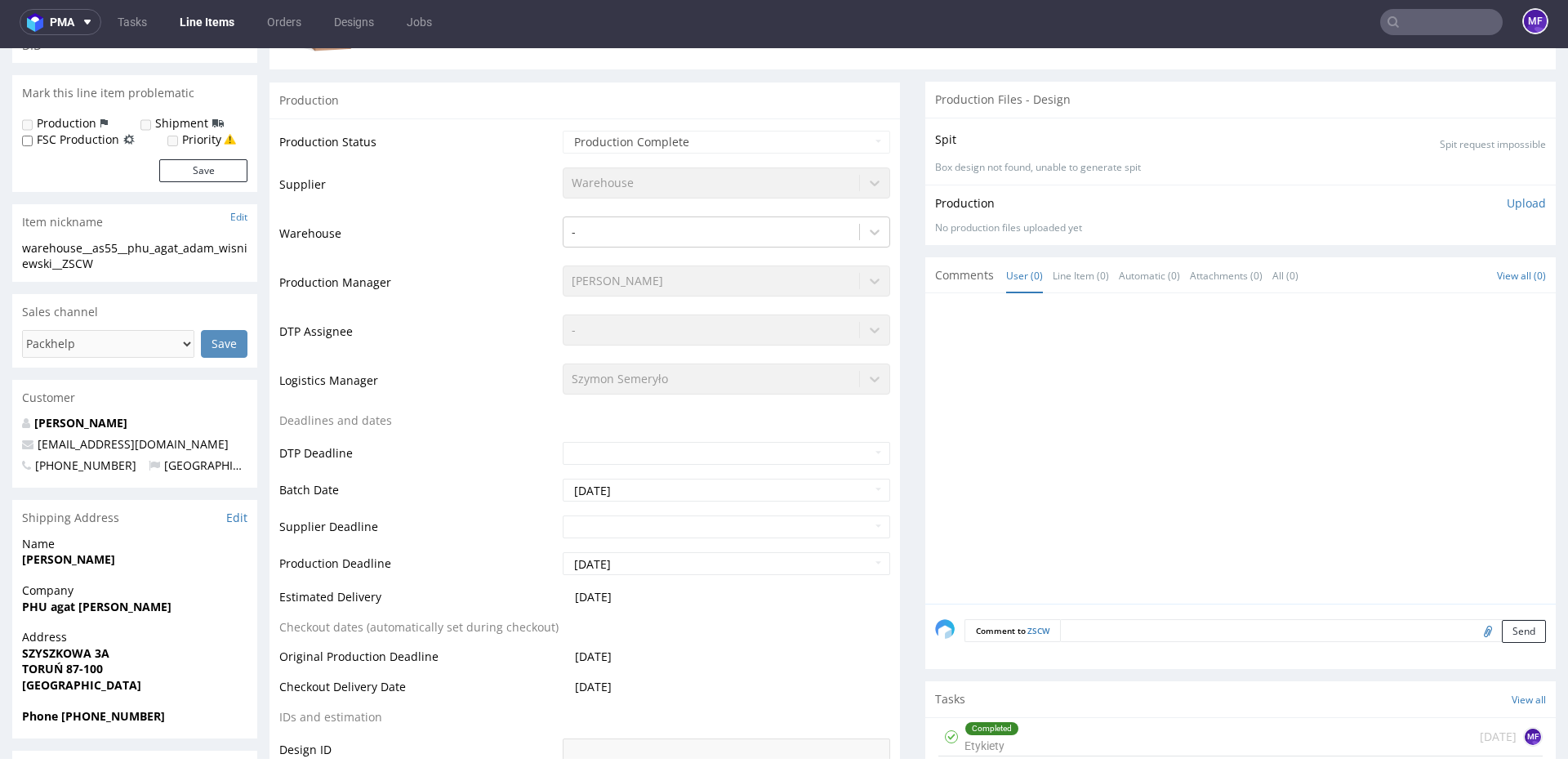
scroll to position [198, 0]
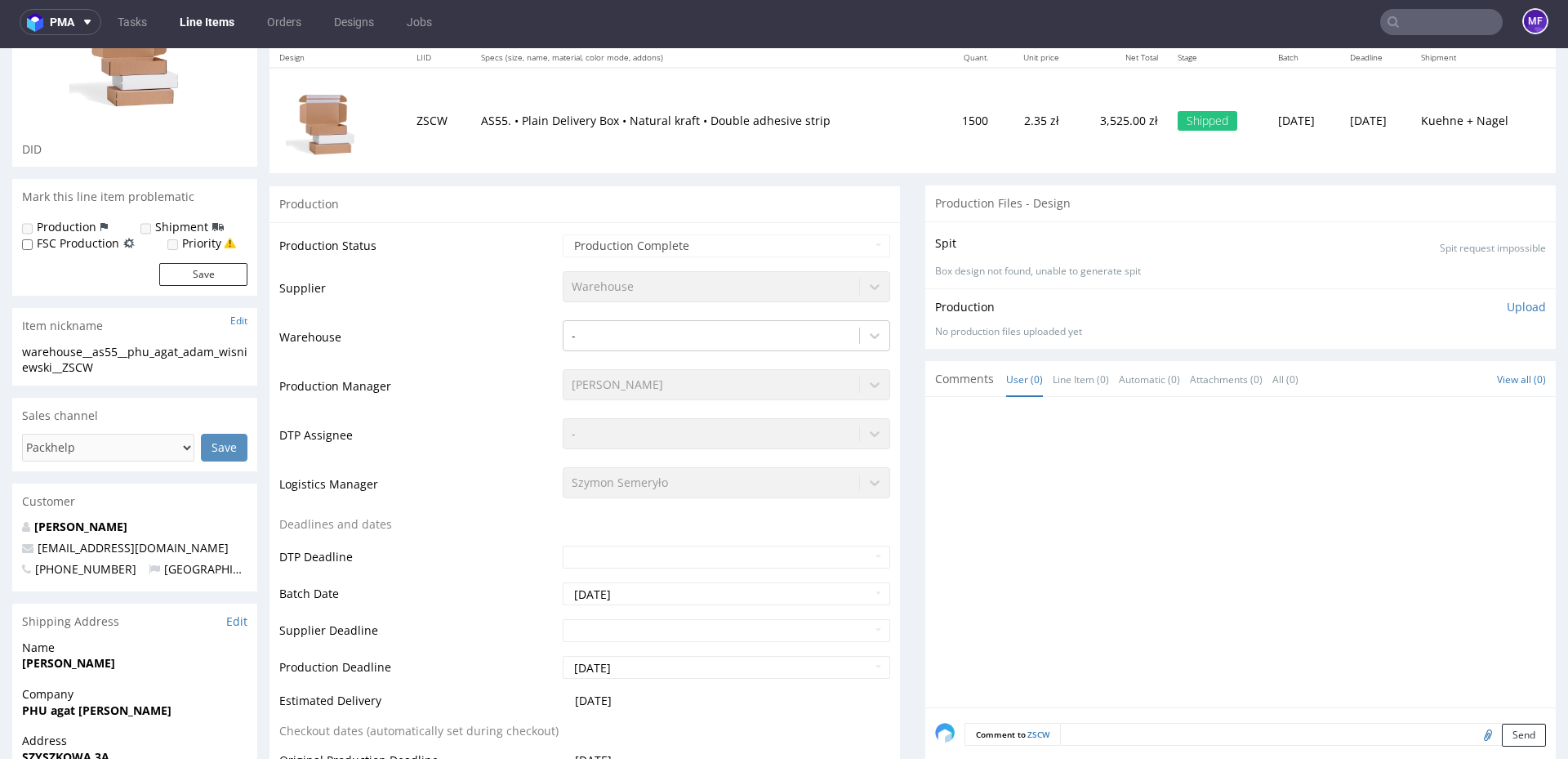
click at [1430, 33] on input "text" at bounding box center [1441, 22] width 122 height 26
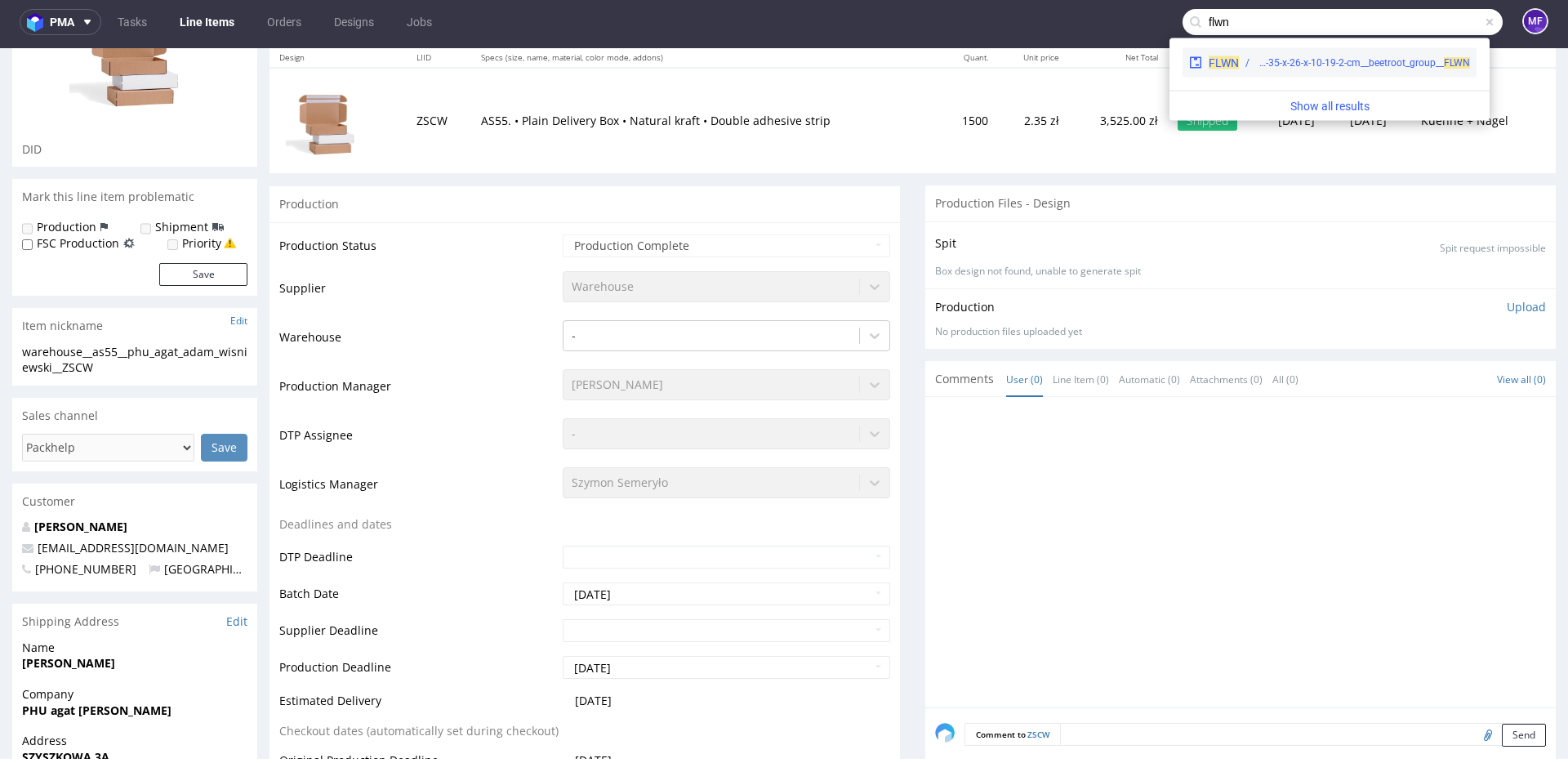
type input "flwn"
click at [1375, 62] on div "egdk__fs71-35-x-26-x-10-19-2-cm__beetroot_group__ FLWN" at bounding box center [1362, 63] width 214 height 15
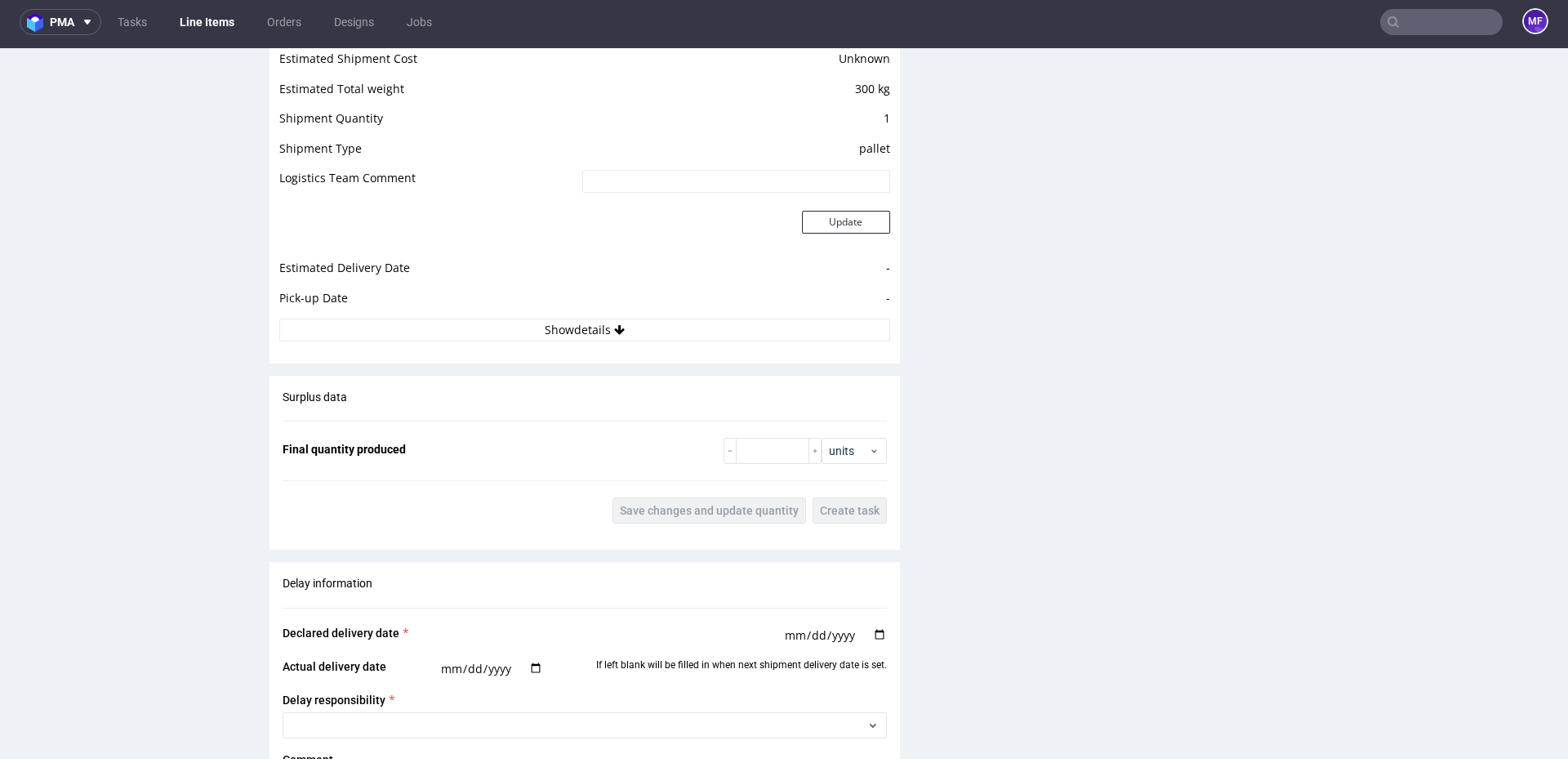
scroll to position [1518, 0]
click at [681, 332] on button "Show details" at bounding box center [584, 331] width 611 height 23
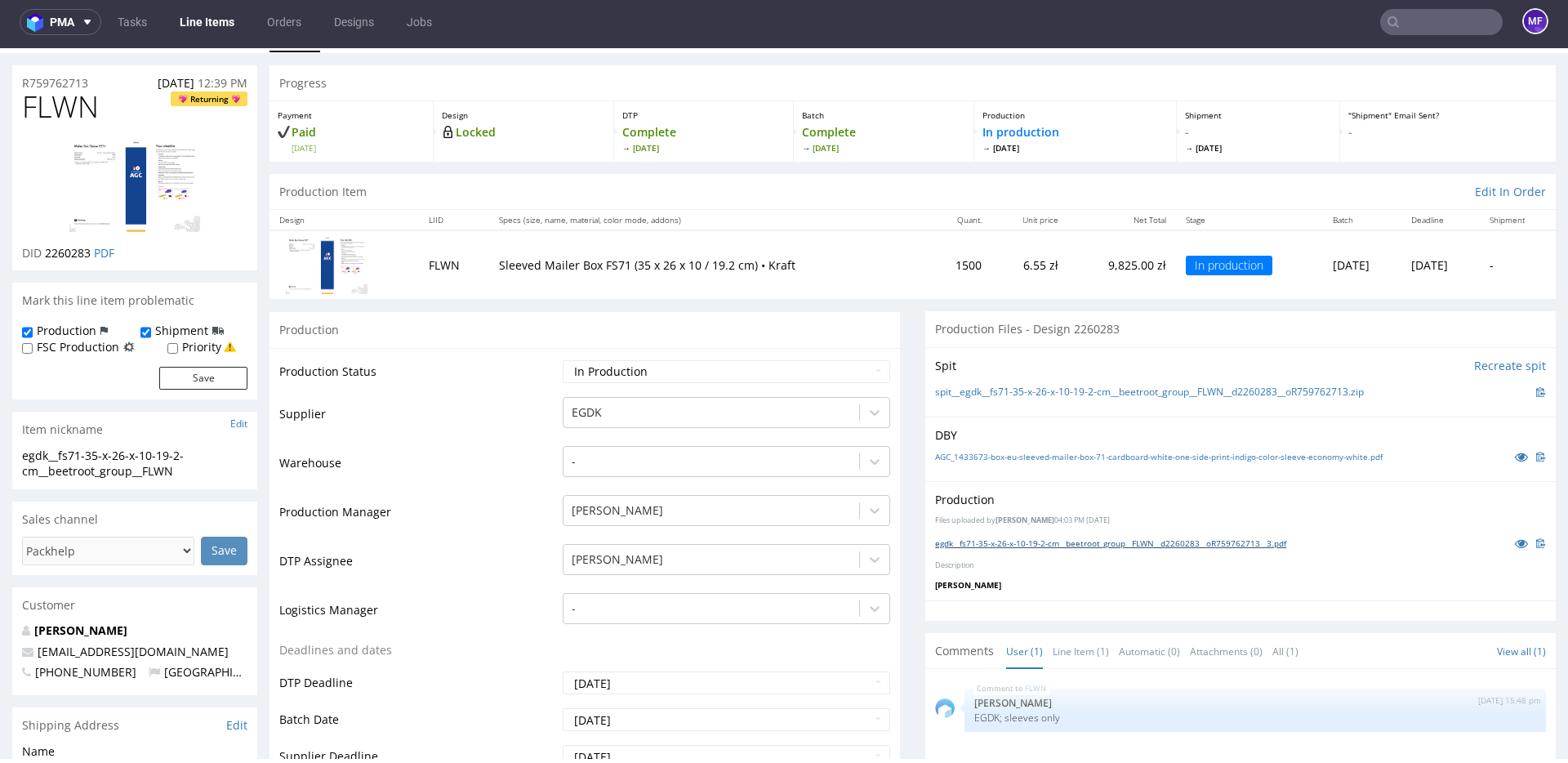
scroll to position [0, 0]
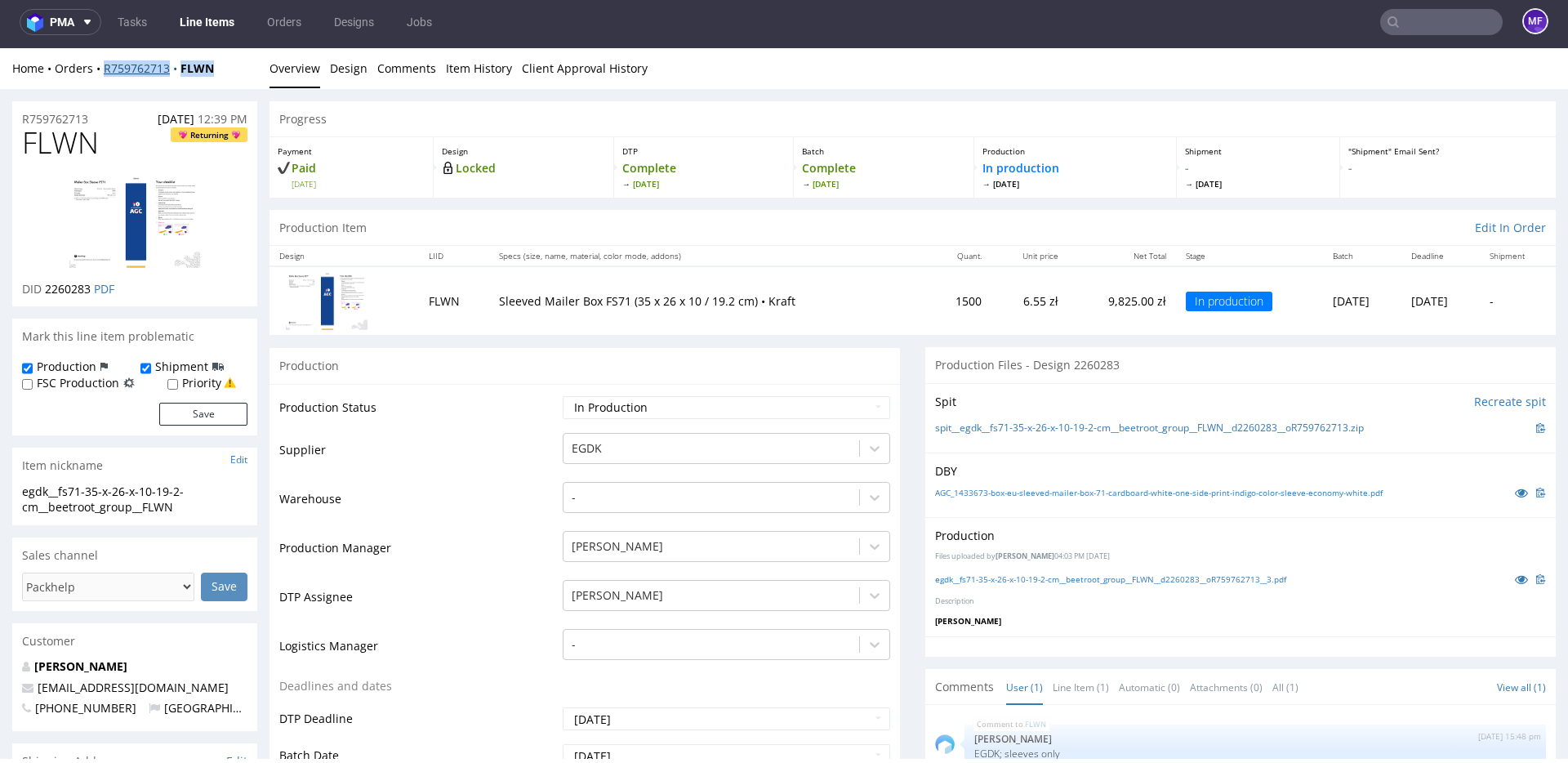
drag, startPoint x: 219, startPoint y: 70, endPoint x: 105, endPoint y: 70, distance: 114.0
click at [105, 70] on div "Home Orders R759762713 FLWN" at bounding box center [134, 69] width 245 height 17
copy div "R759762713 FLWN"
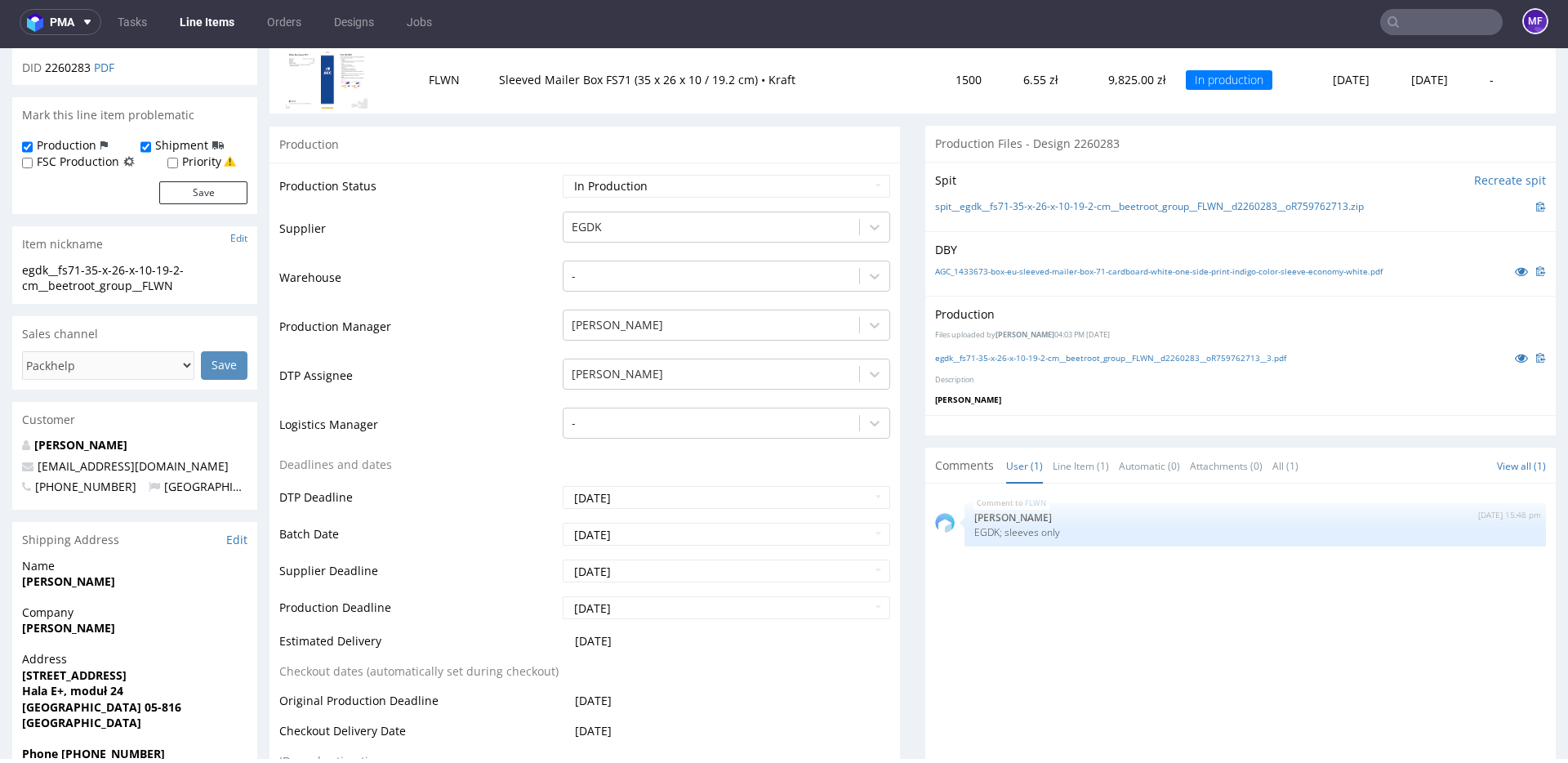
scroll to position [215, 0]
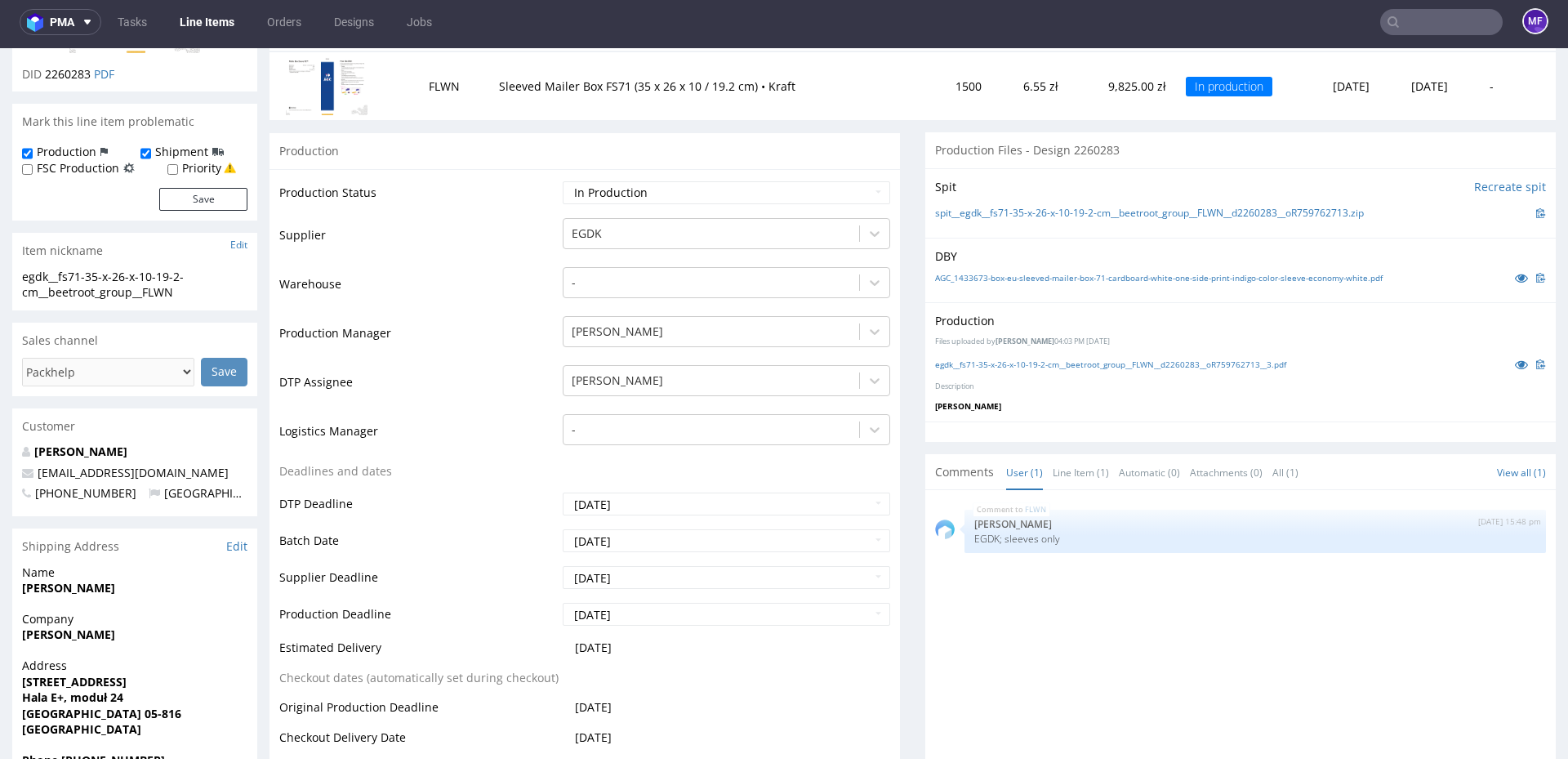
click at [1408, 21] on input "text" at bounding box center [1441, 22] width 122 height 26
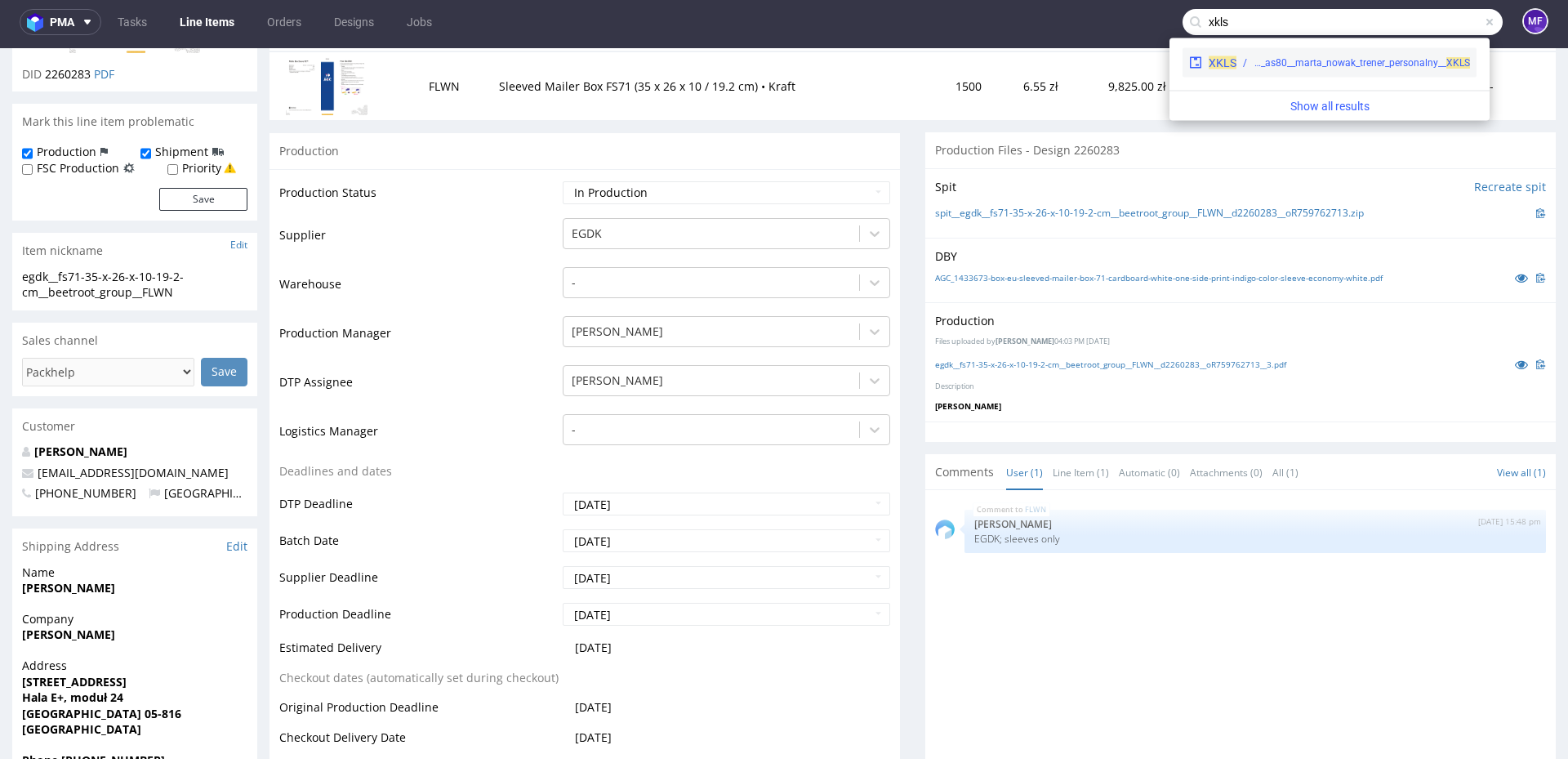
type input "xkls"
drag, startPoint x: 1345, startPoint y: 69, endPoint x: 1345, endPoint y: 21, distance: 48.0
click at [1345, 69] on div "warehouse__as80__marta_nowak_trener_personalny__ XKLS" at bounding box center [1361, 63] width 216 height 15
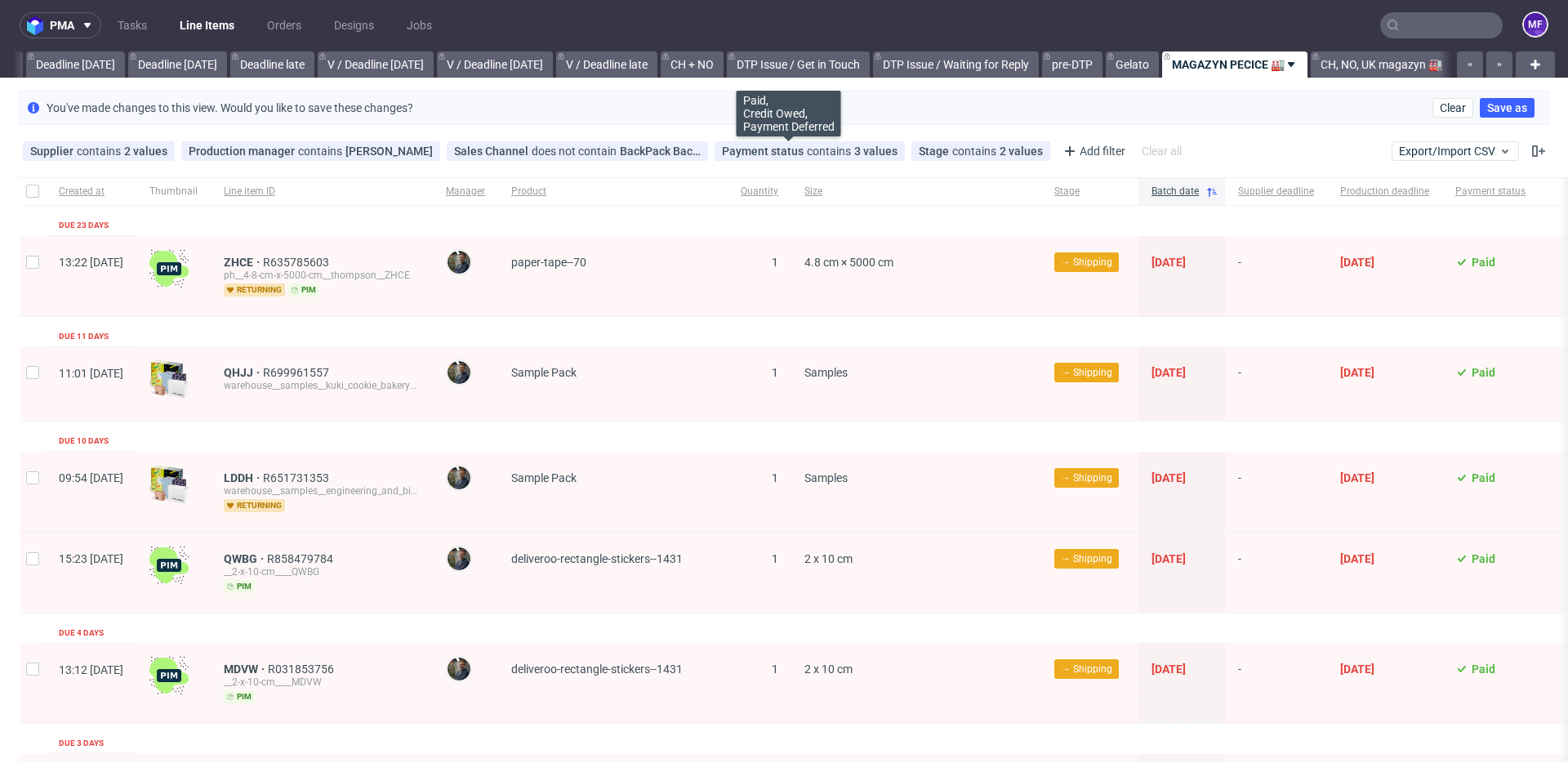
scroll to position [2, 0]
click at [1395, 30] on input "text" at bounding box center [1441, 24] width 122 height 26
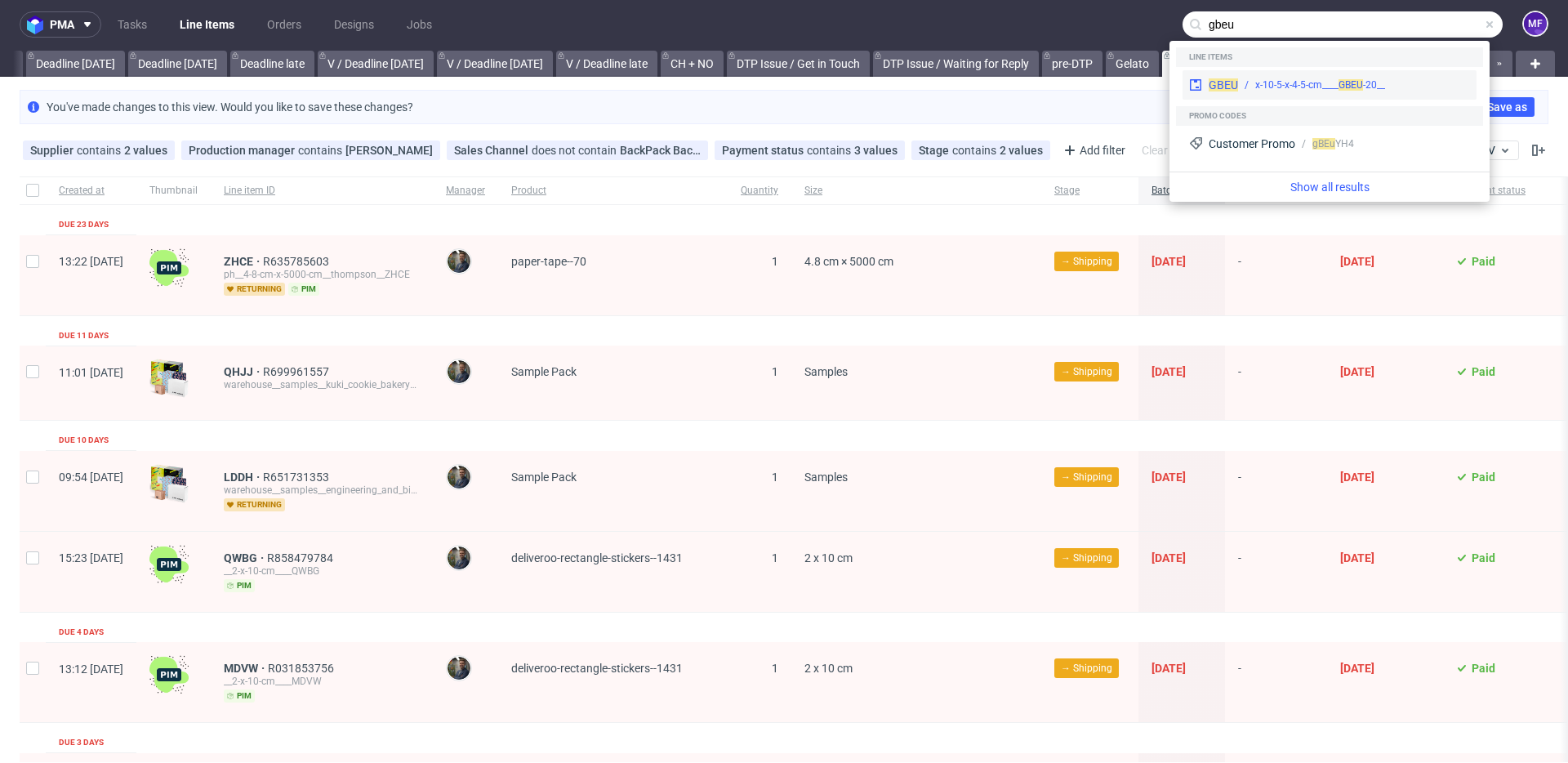
type input "gbeu"
click at [1331, 81] on div "__20-x-10-5-x-4-5-cm____ GBEU" at bounding box center [1320, 85] width 130 height 15
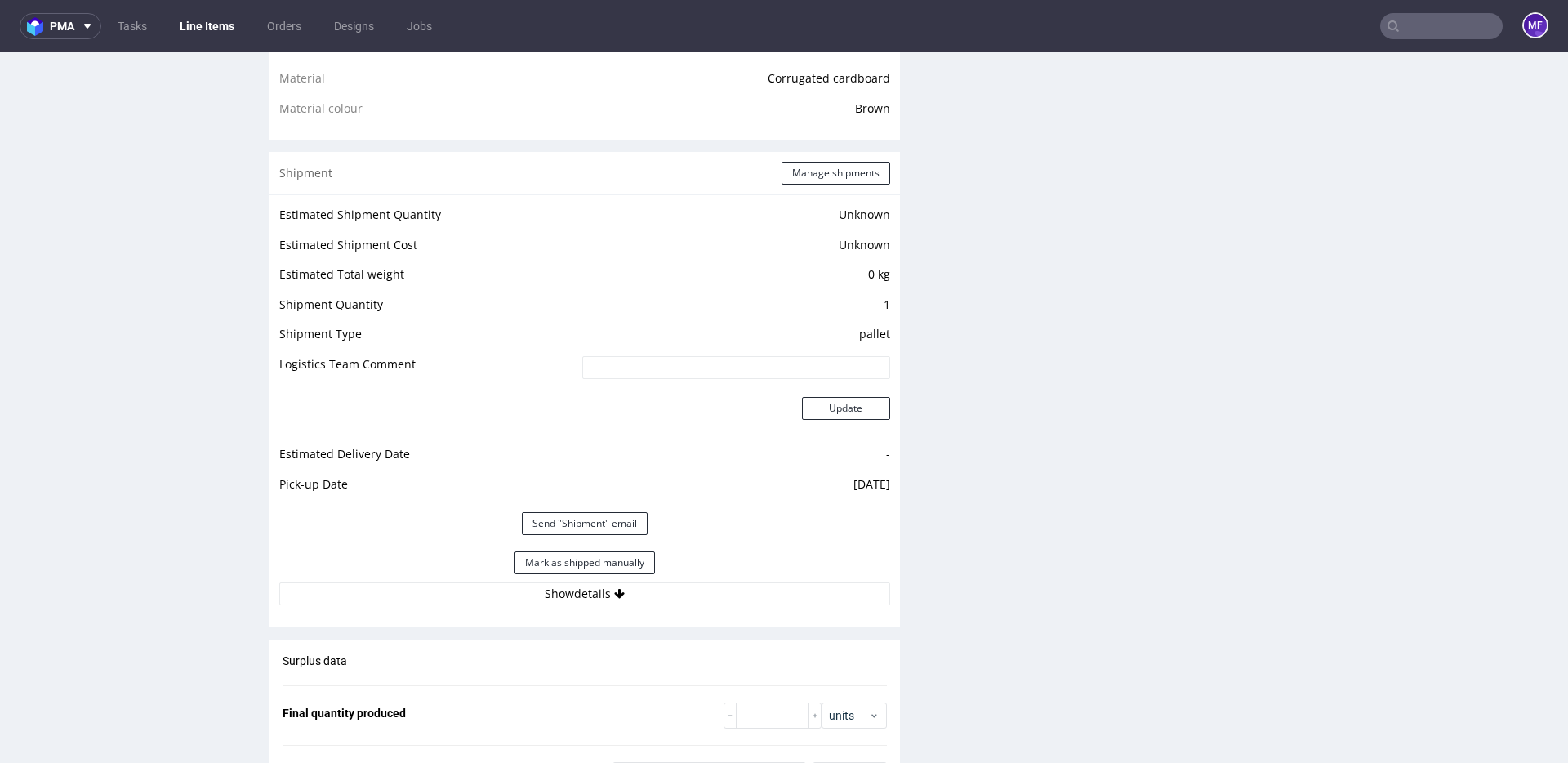
scroll to position [1217, 0]
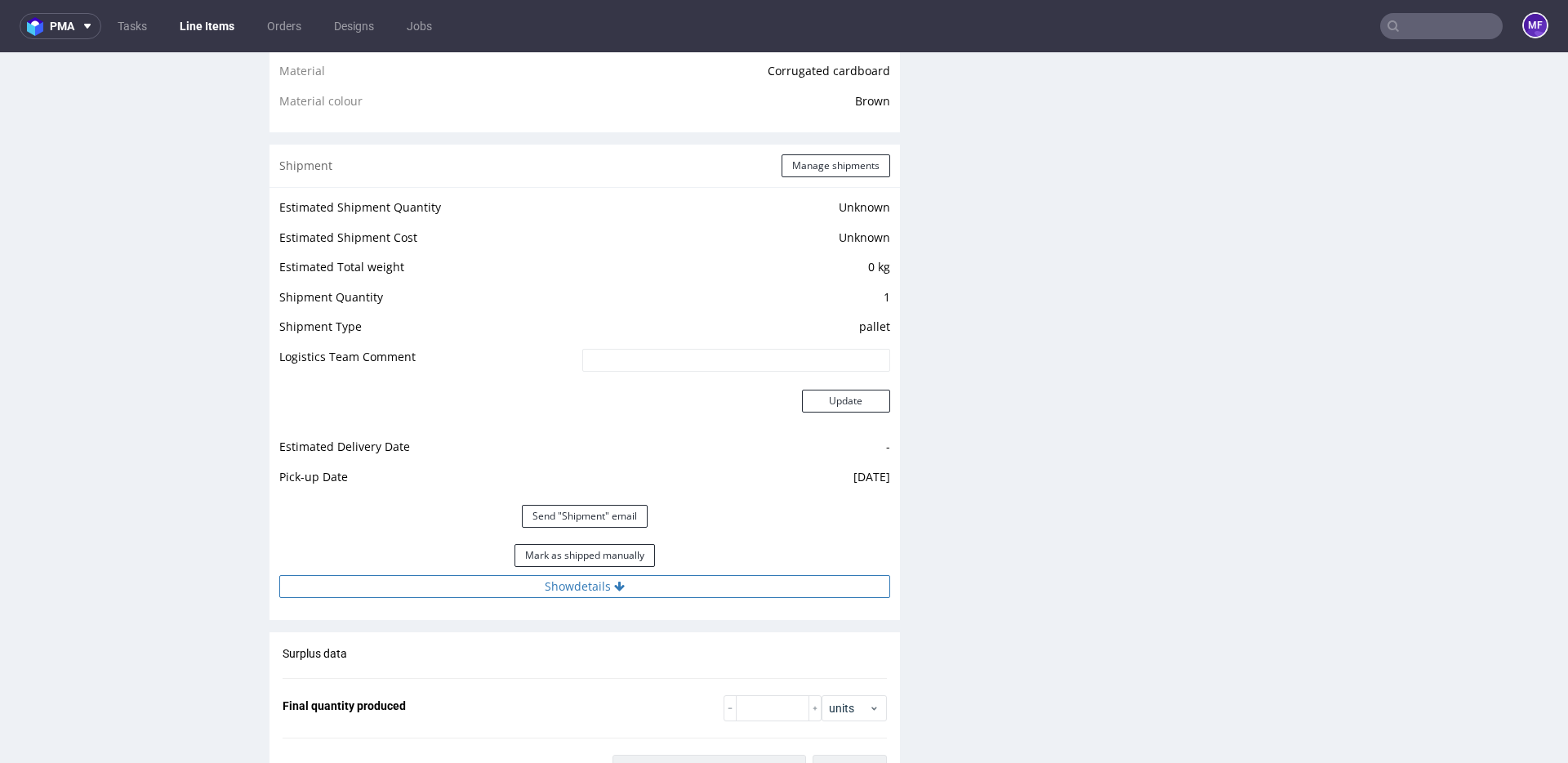
click at [640, 587] on button "Show details" at bounding box center [584, 586] width 611 height 23
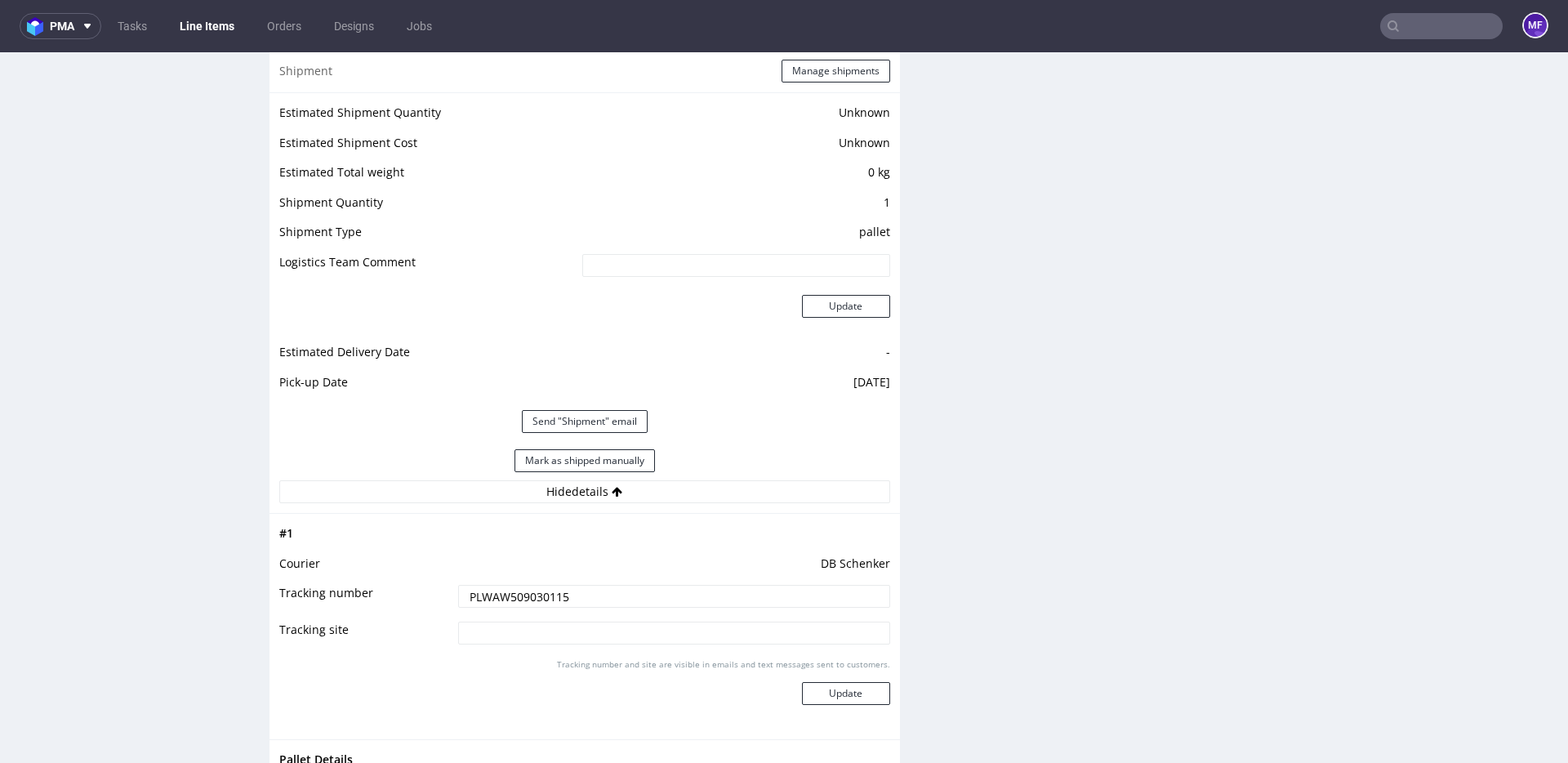
scroll to position [1325, 0]
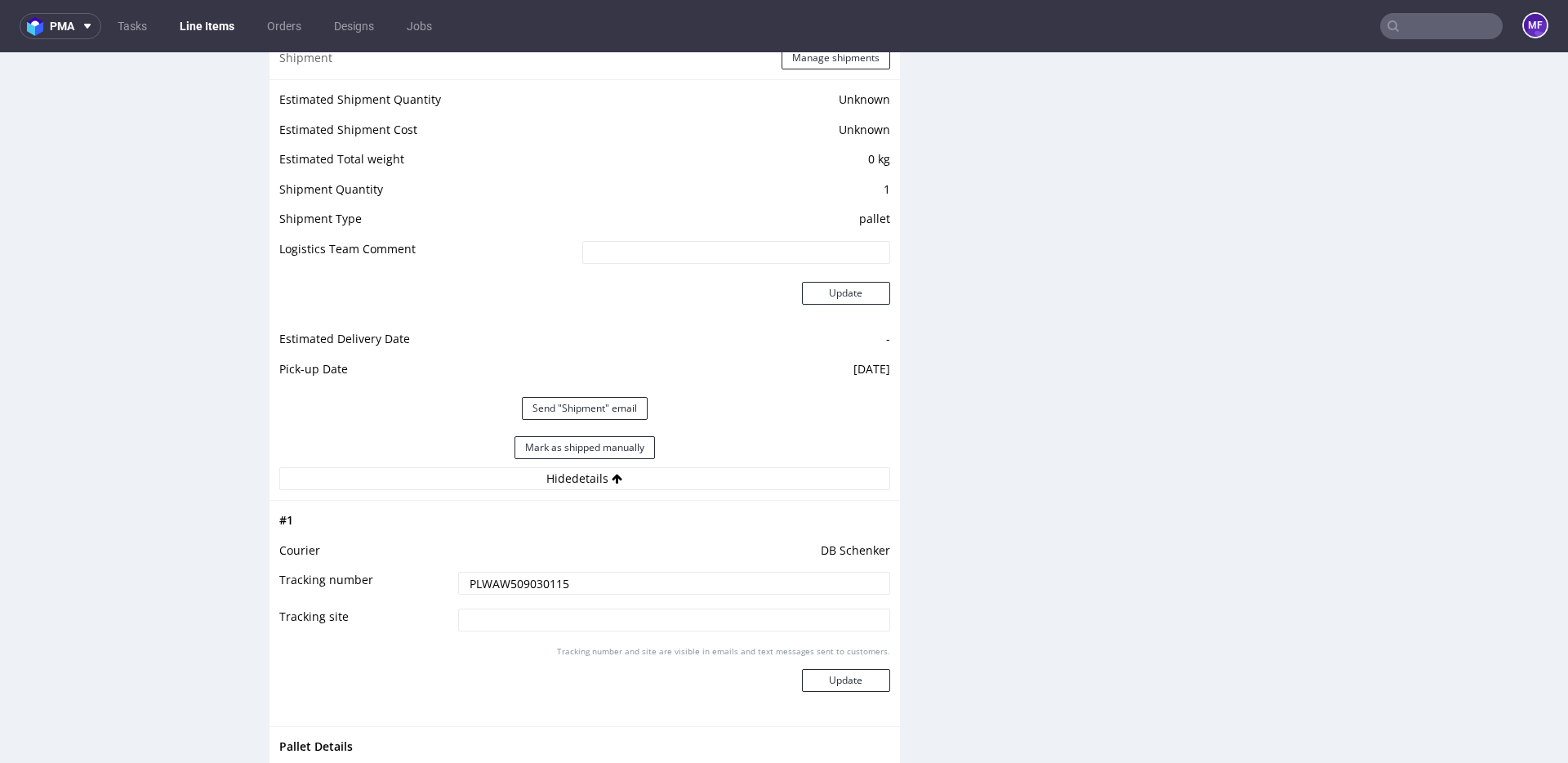
drag, startPoint x: 551, startPoint y: 583, endPoint x: 384, endPoint y: 585, distance: 167.0
click at [384, 585] on tr "Tracking number PLWAW509030115" at bounding box center [584, 589] width 611 height 37
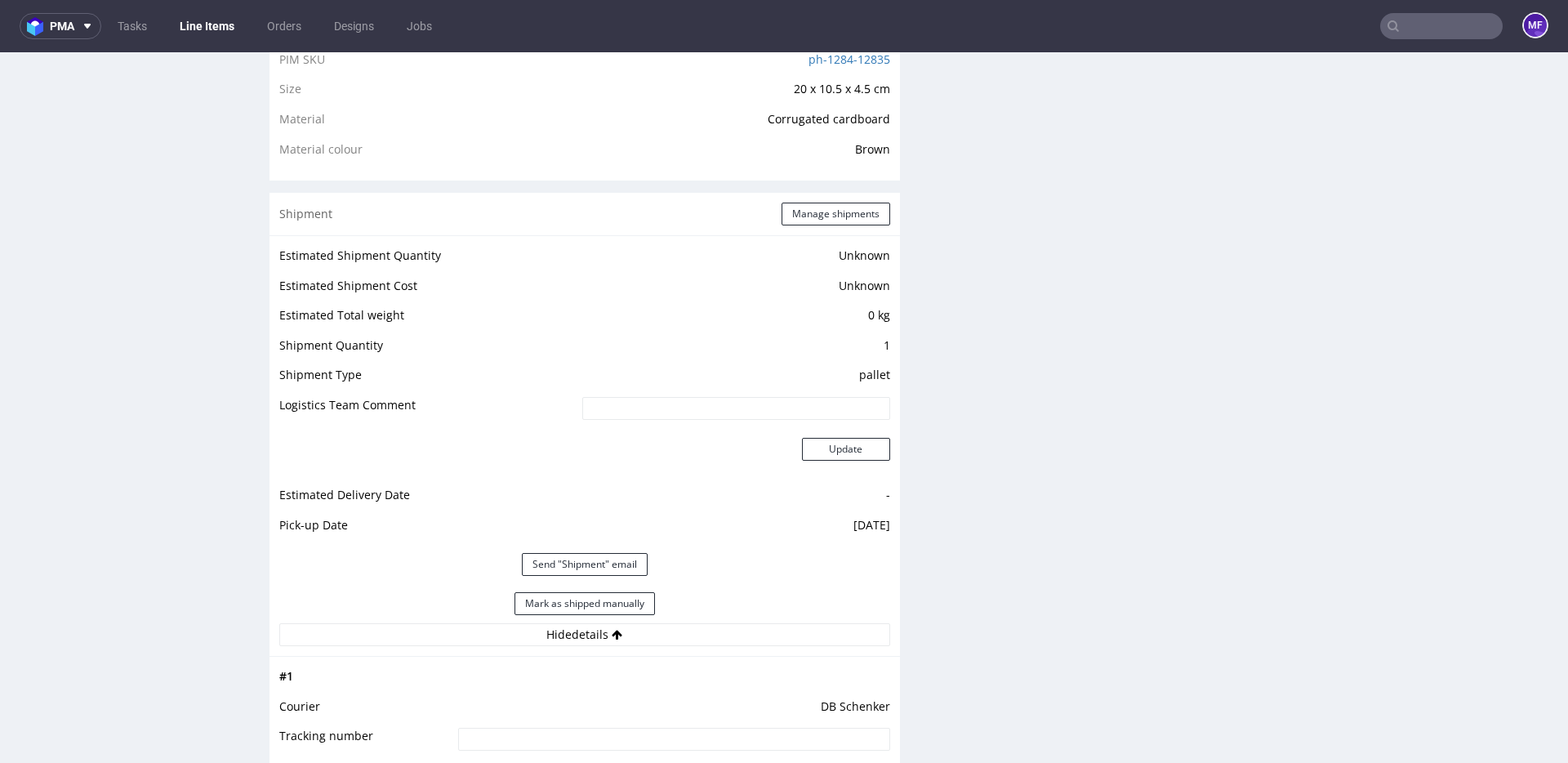
scroll to position [1153, 0]
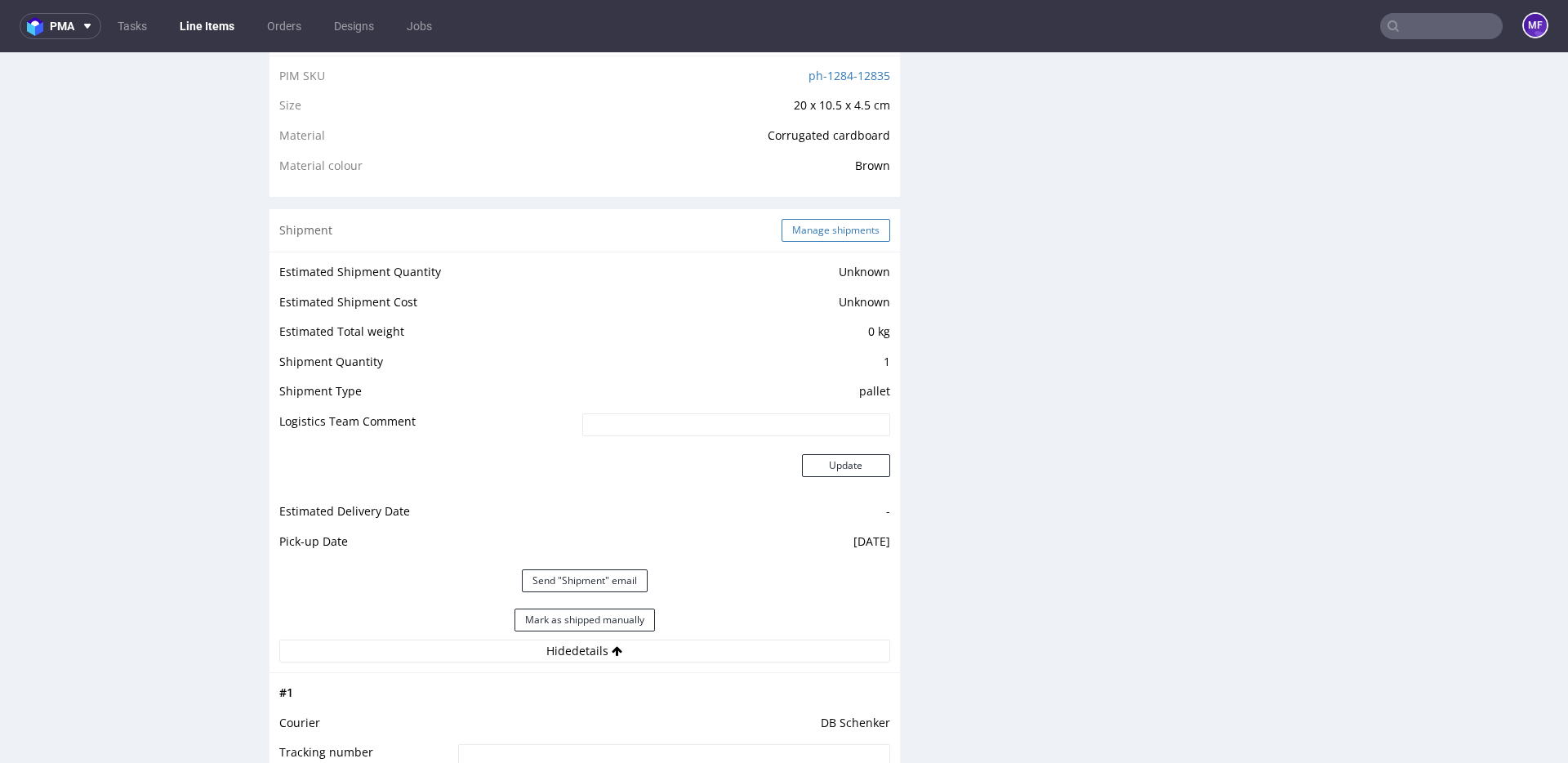
click at [798, 238] on button "Manage shipments" at bounding box center [835, 230] width 108 height 23
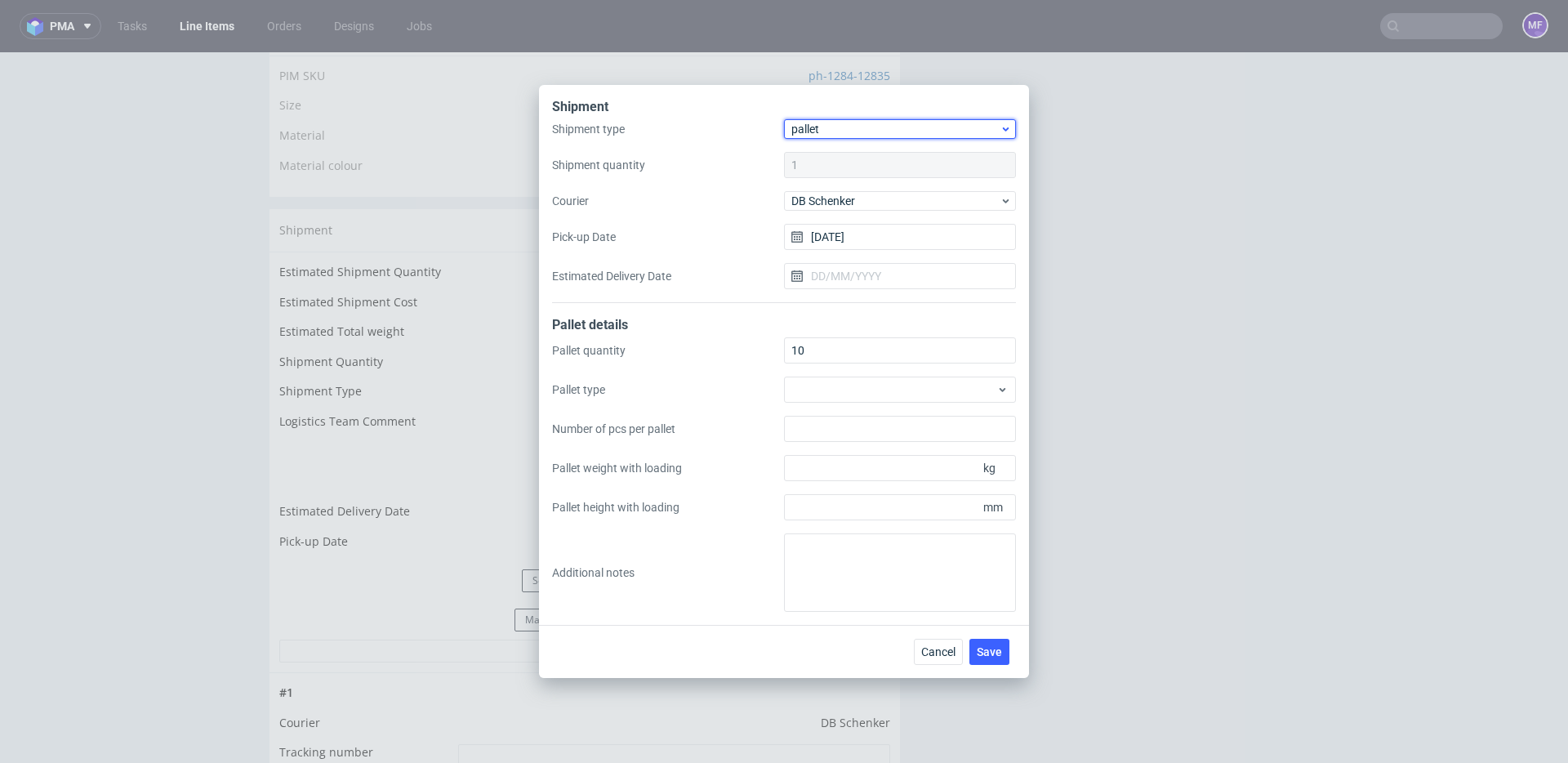
click at [838, 122] on span "pallet" at bounding box center [895, 129] width 209 height 17
click at [838, 186] on div "package" at bounding box center [900, 193] width 219 height 30
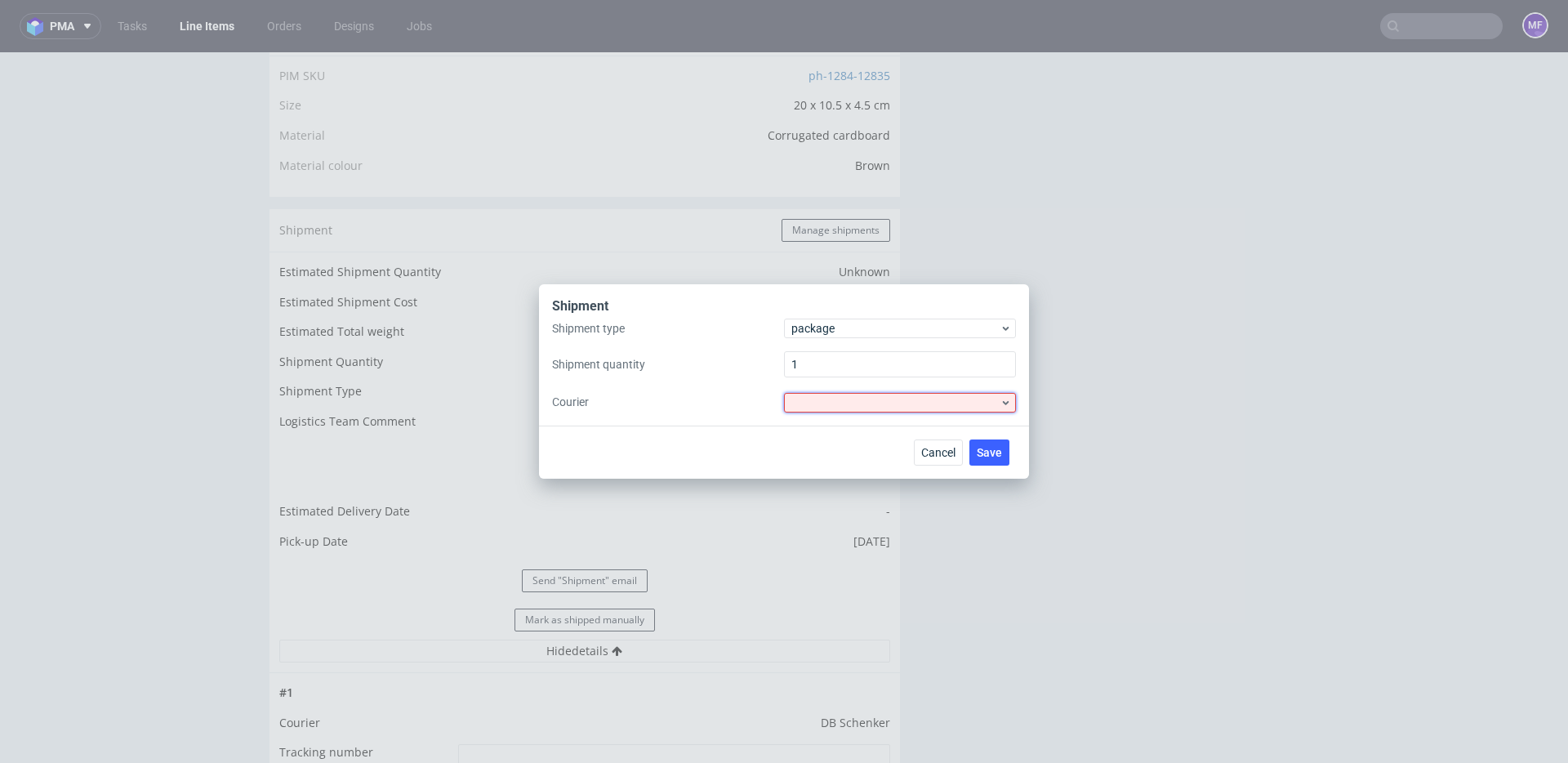
drag, startPoint x: 909, startPoint y: 401, endPoint x: 868, endPoint y: 410, distance: 42.0
click at [909, 401] on div at bounding box center [899, 402] width 232 height 19
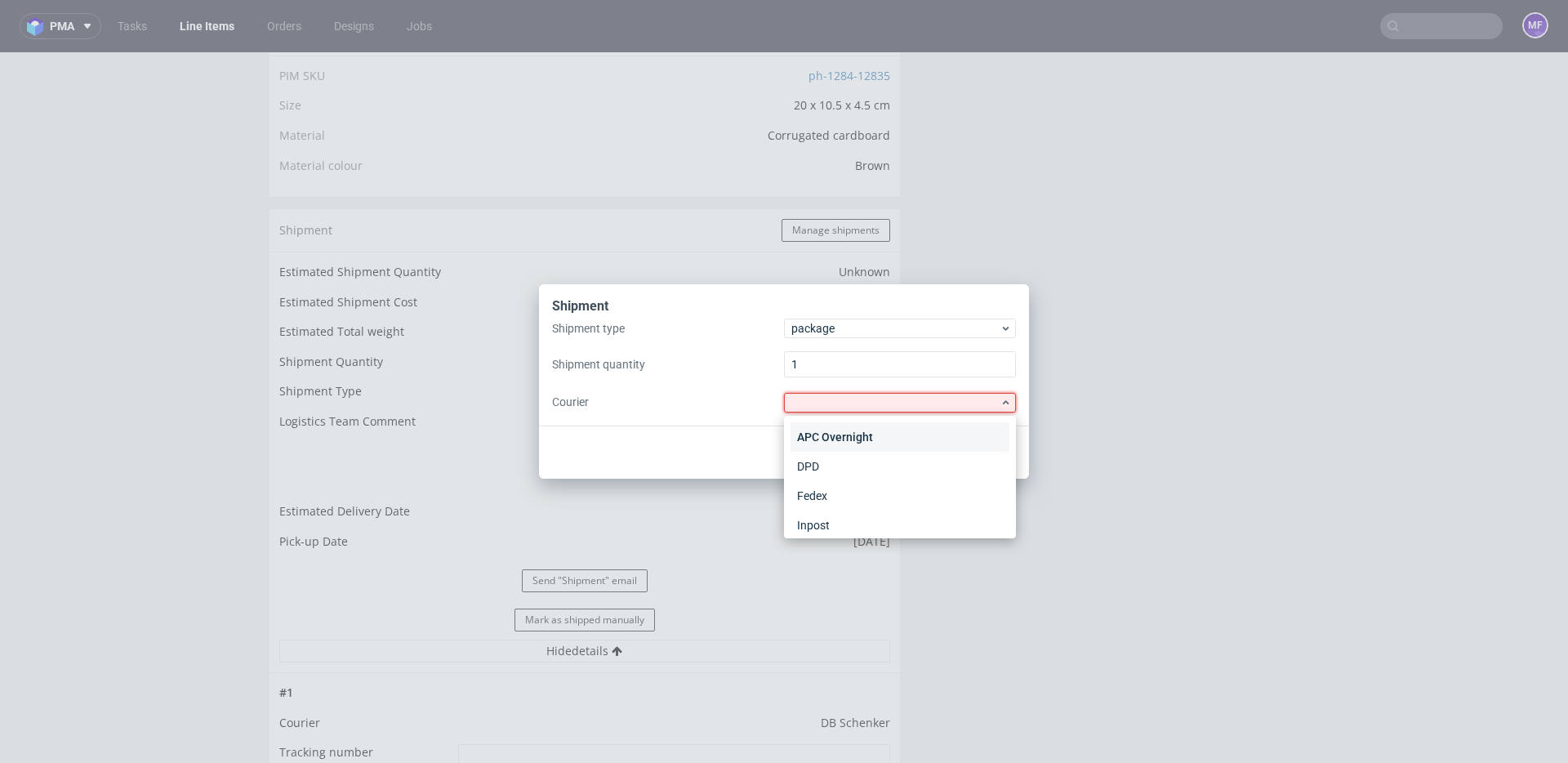
click at [850, 431] on div "APC Overnight" at bounding box center [900, 437] width 219 height 30
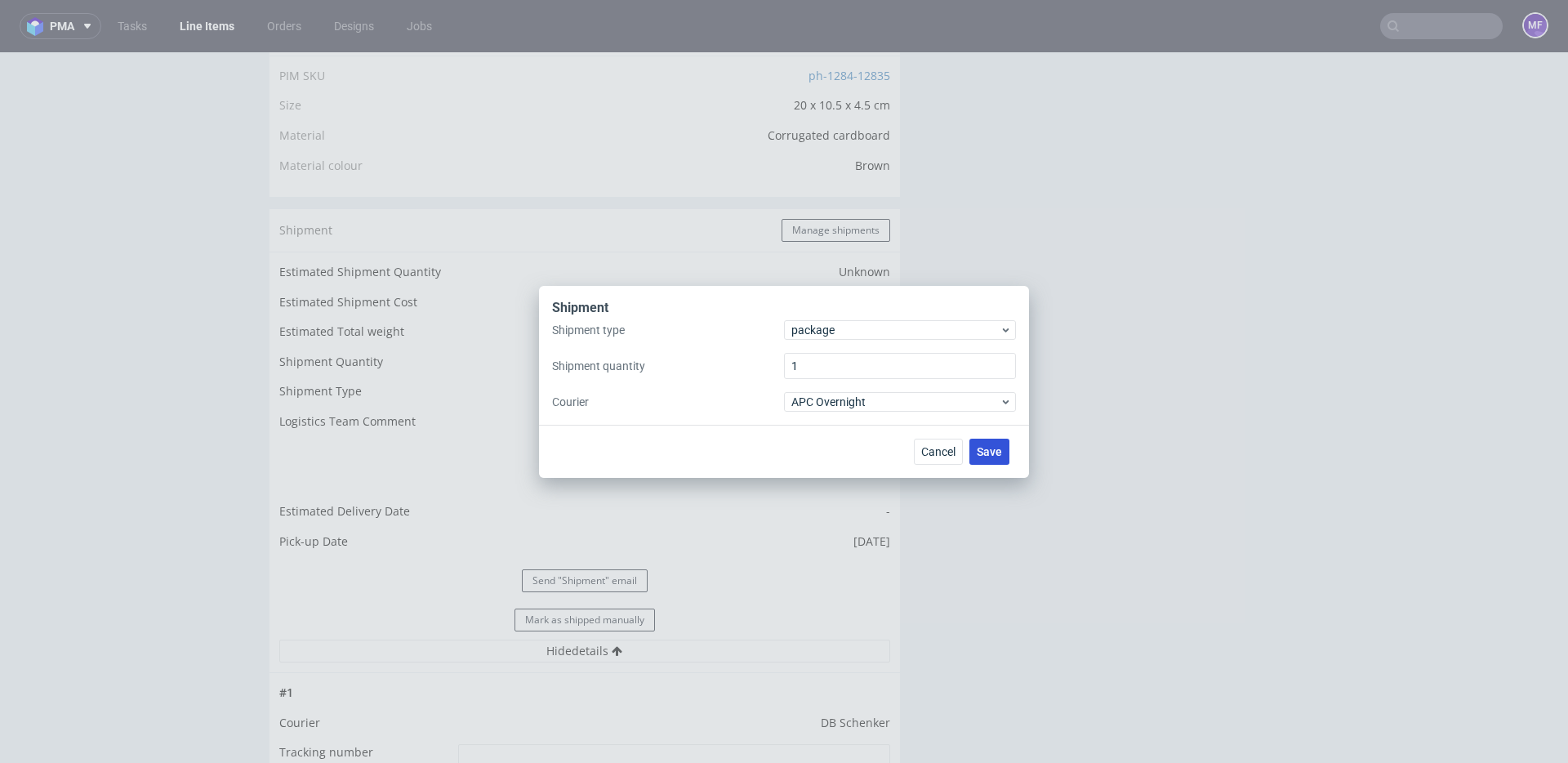
click at [982, 454] on span "Save" at bounding box center [988, 451] width 25 height 11
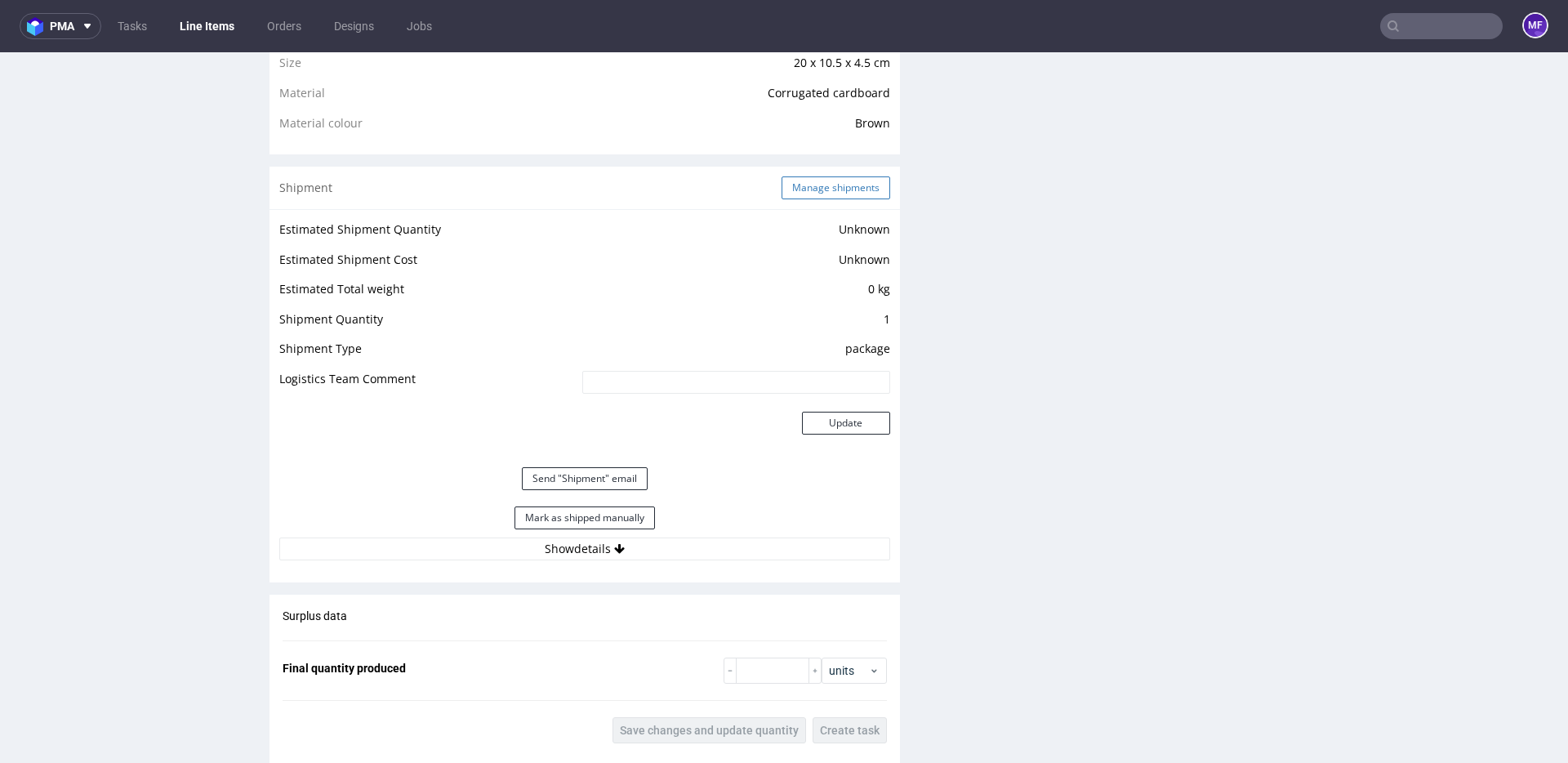
scroll to position [1198, 0]
click at [814, 183] on button "Manage shipments" at bounding box center [835, 185] width 108 height 23
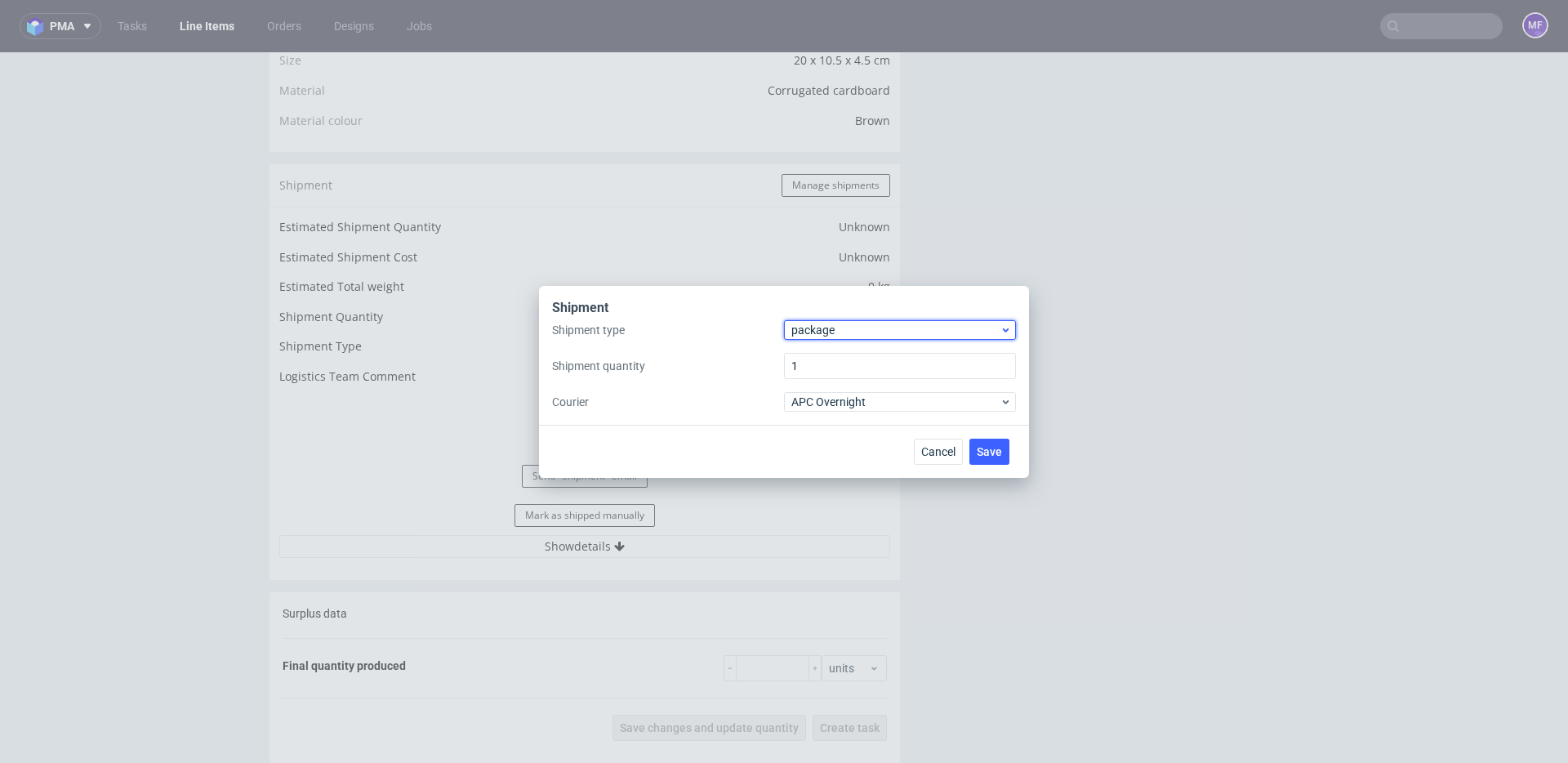
click at [842, 324] on span "package" at bounding box center [895, 330] width 209 height 17
click at [837, 366] on div "pallet" at bounding box center [900, 364] width 219 height 30
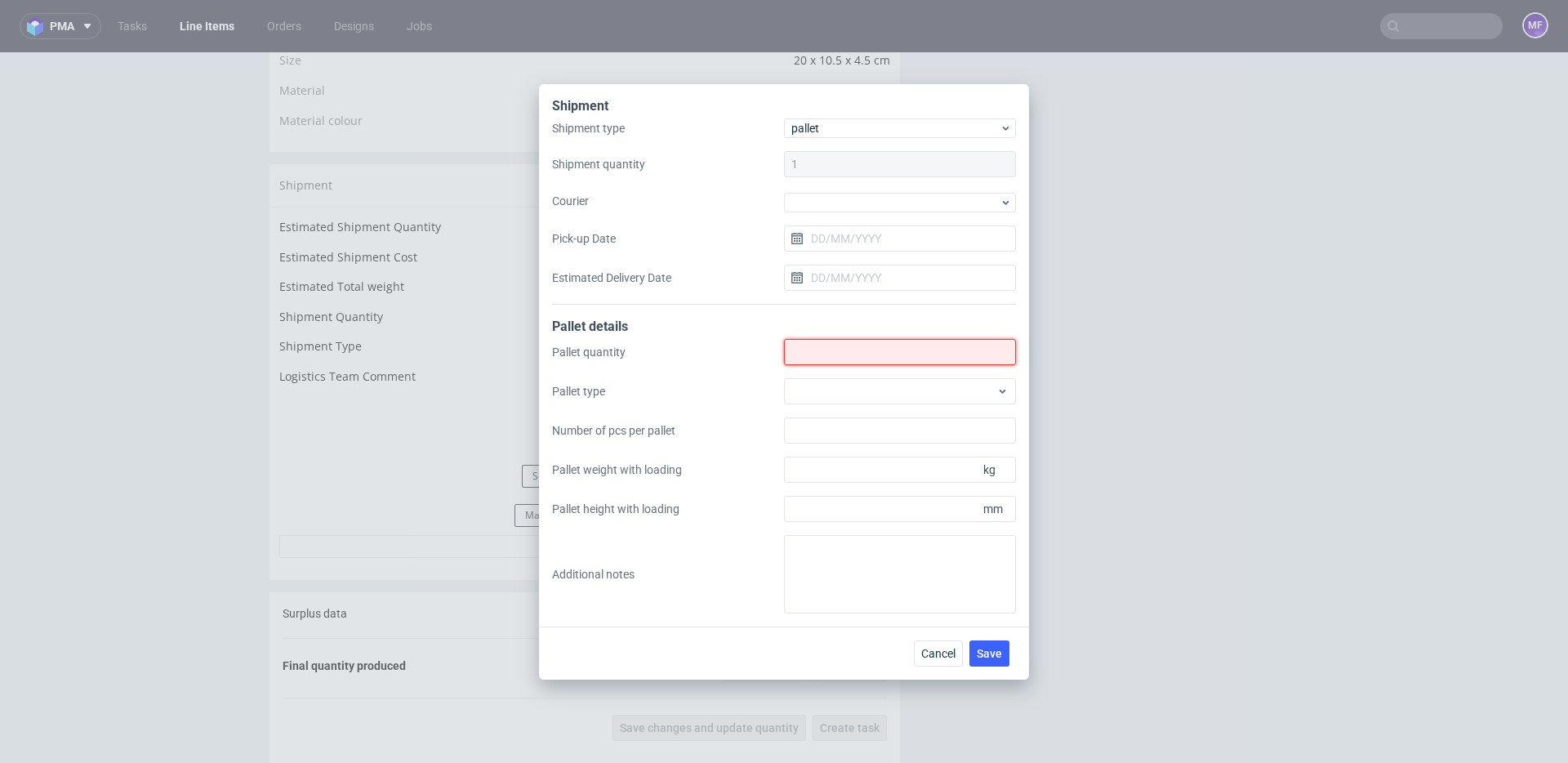
click at [824, 352] on input "Shipment type" at bounding box center [899, 351] width 232 height 26
type input "7"
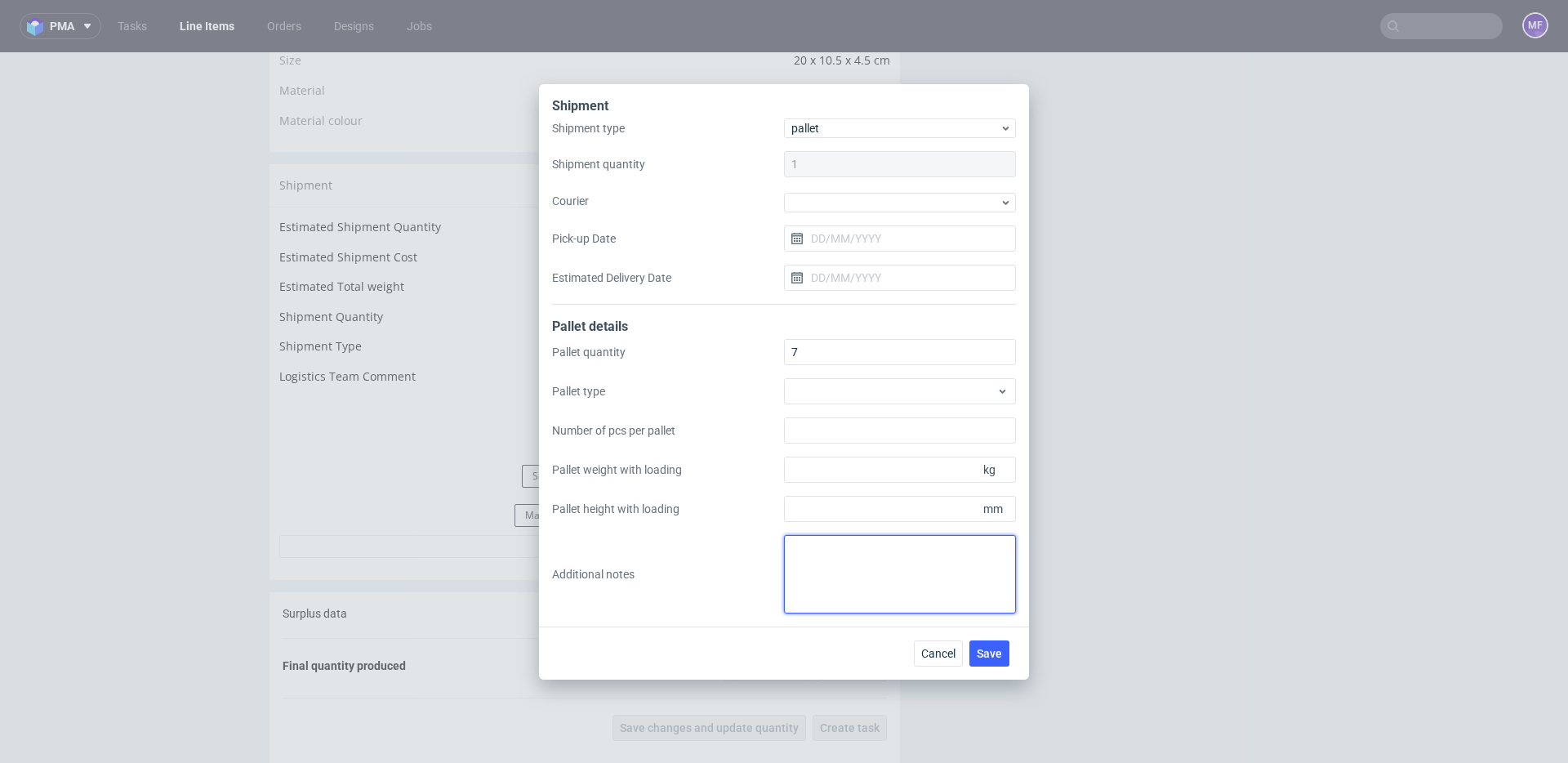
click at [832, 553] on textarea at bounding box center [899, 574] width 232 height 79
paste textarea "6Pal 130x80x120 - 165Kg 1Pal 90x80x120 - 118Kg."
type textarea "6Pal 130x80x120 - 165Kg 1Pal 90x80x120 - 118Kg."
click at [734, 582] on div "Pallet quantity 7 Pallet type Number of pcs per pallet Pallet weight with loadi…" at bounding box center [784, 476] width 464 height 274
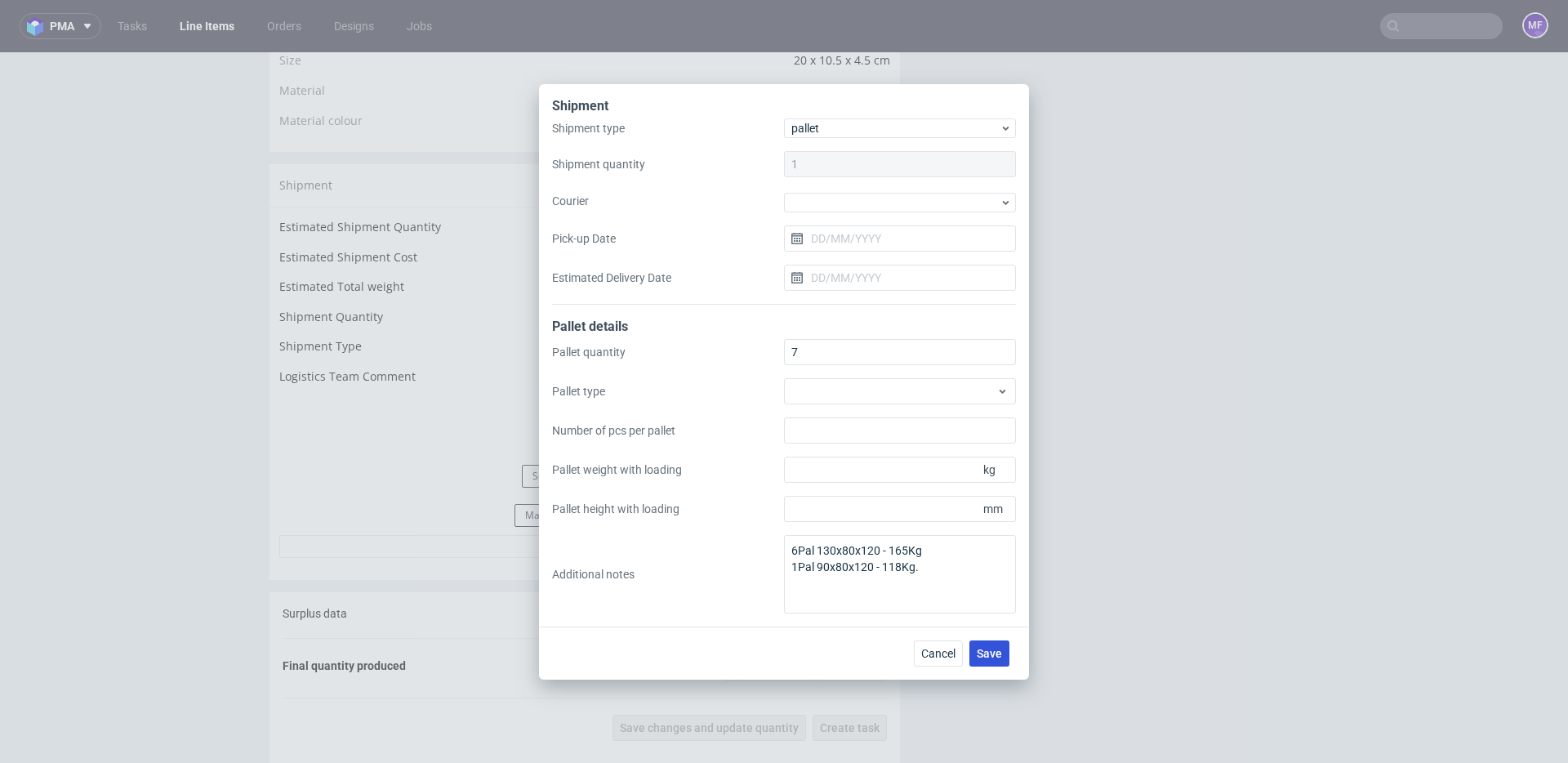
click at [1001, 650] on span "Save" at bounding box center [988, 653] width 25 height 11
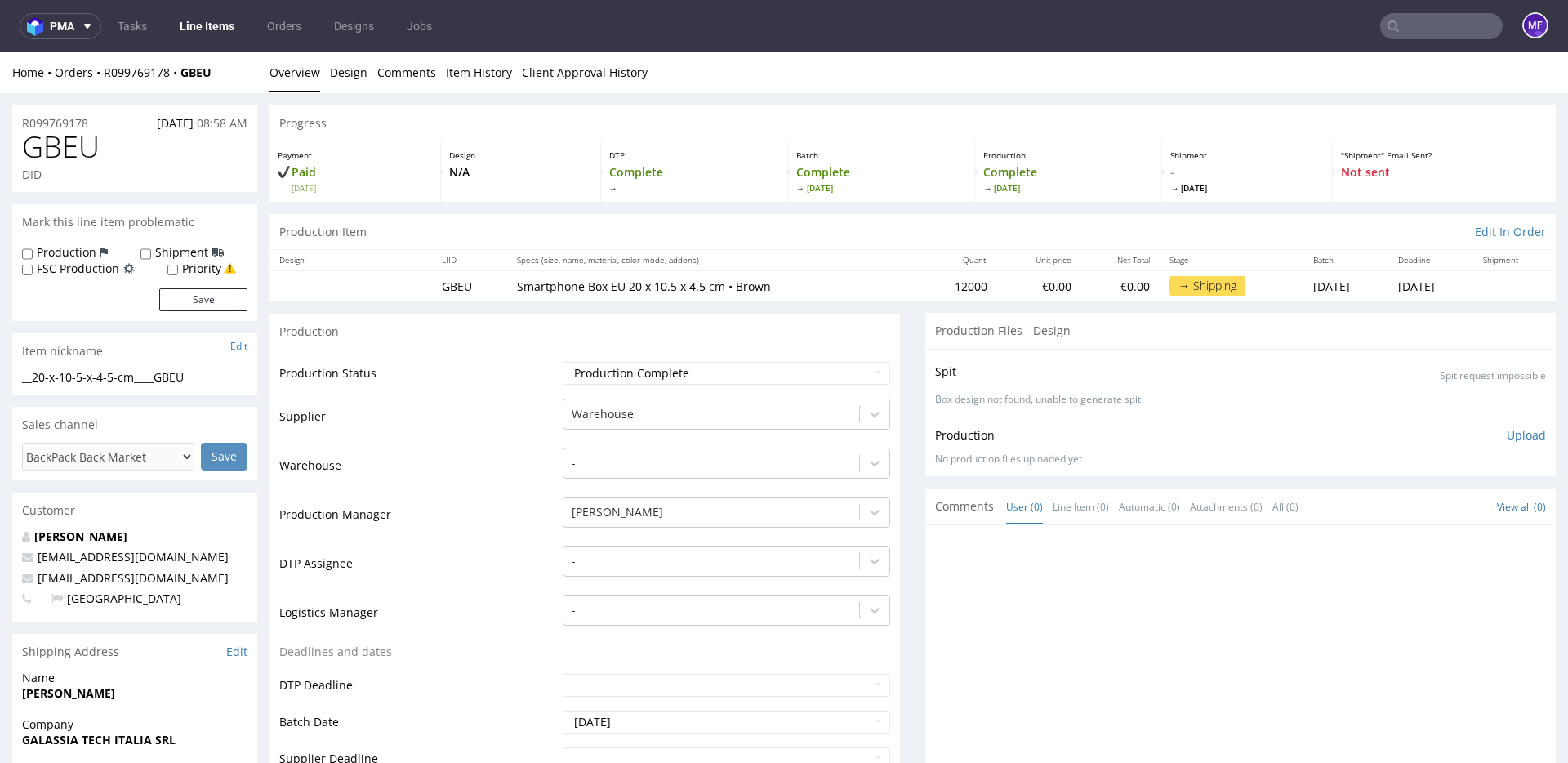
click at [769, 345] on div "Production" at bounding box center [585, 331] width 631 height 37
click at [754, 341] on div "Production" at bounding box center [585, 331] width 631 height 37
click at [676, 327] on div "Production" at bounding box center [585, 331] width 631 height 37
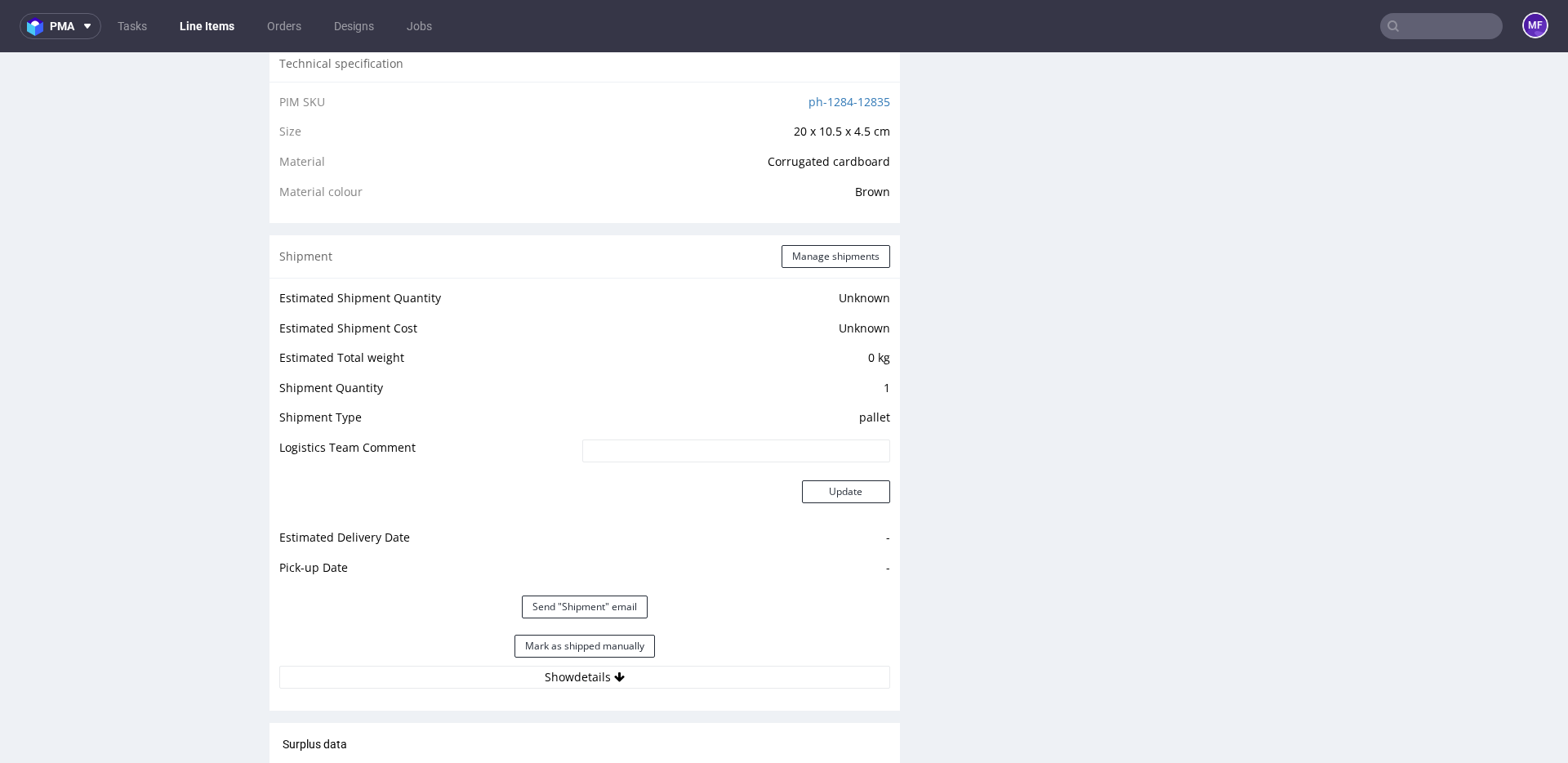
scroll to position [1127, 0]
click at [796, 255] on button "Manage shipments" at bounding box center [835, 255] width 108 height 23
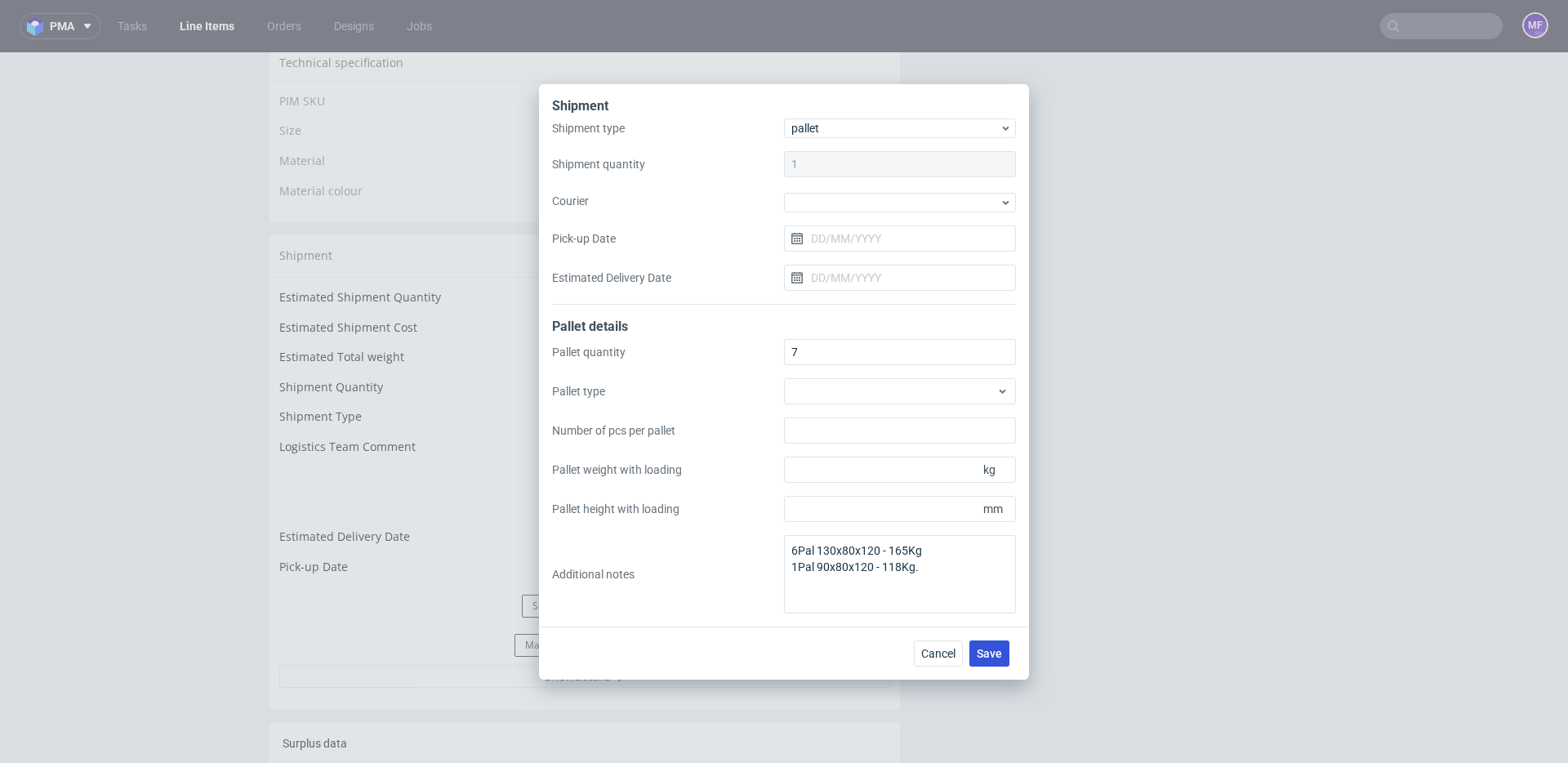
click at [977, 654] on span "Save" at bounding box center [988, 653] width 25 height 11
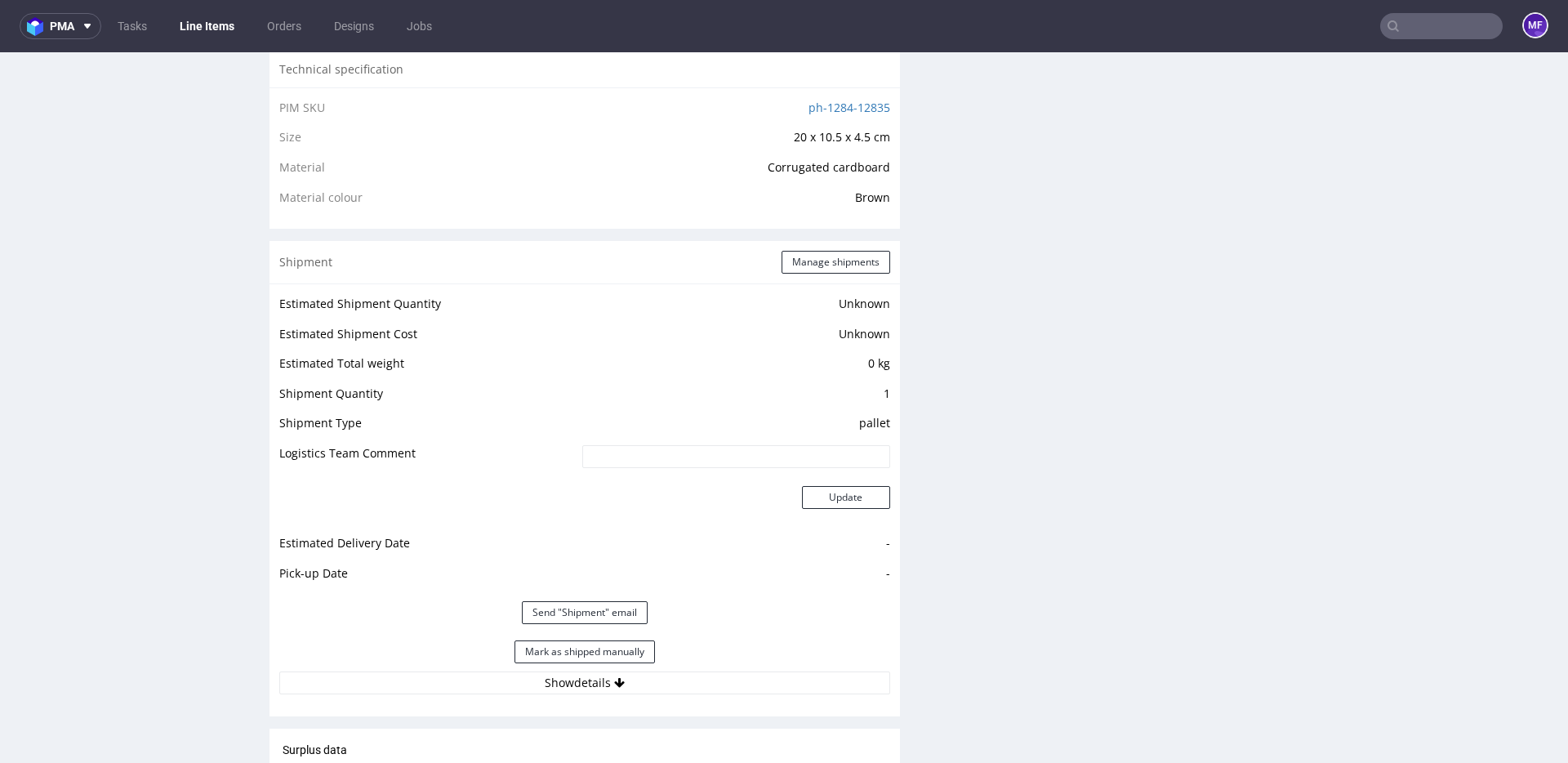
scroll to position [1220, 0]
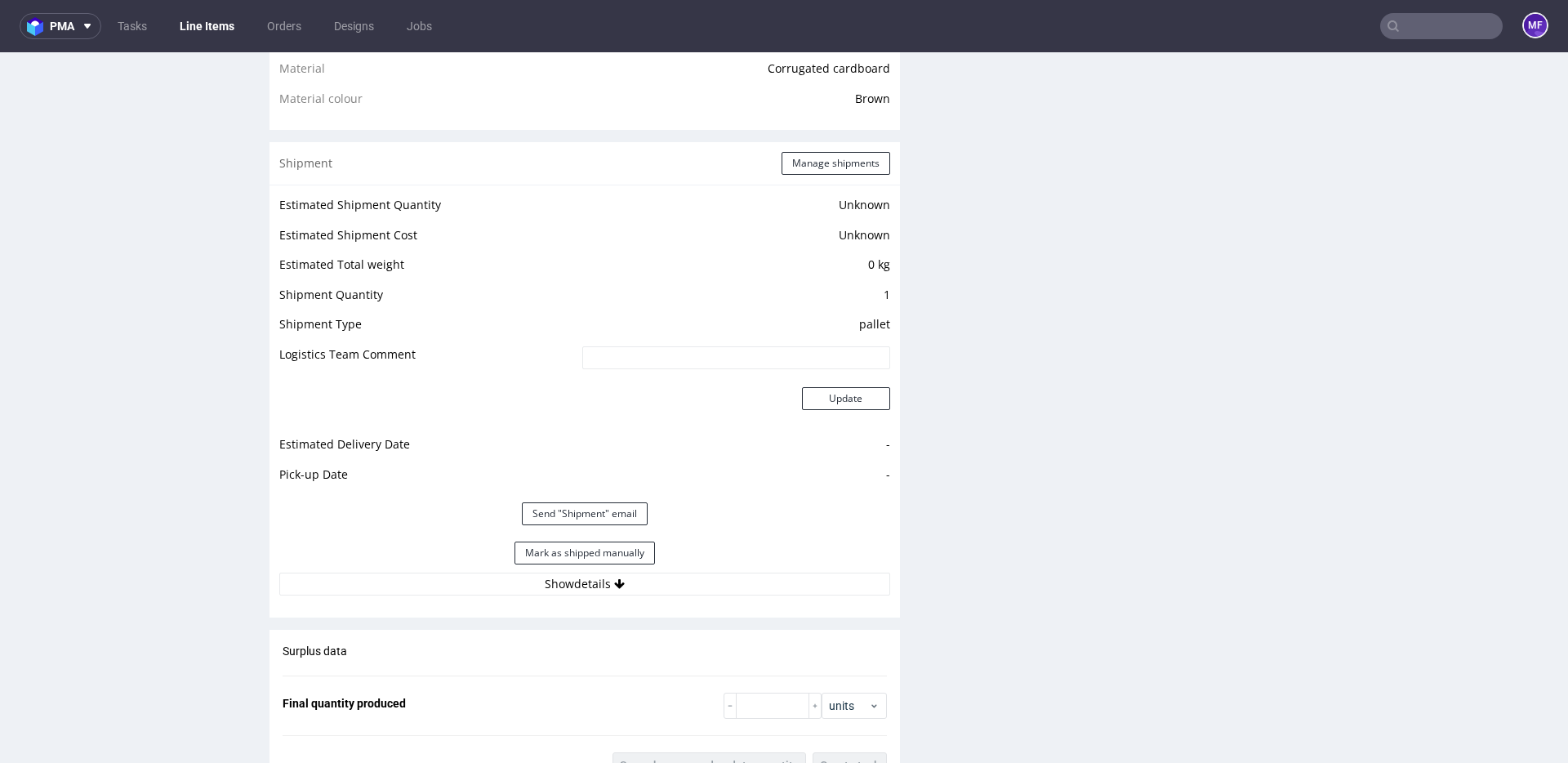
click at [758, 578] on button "Show details" at bounding box center [584, 583] width 611 height 23
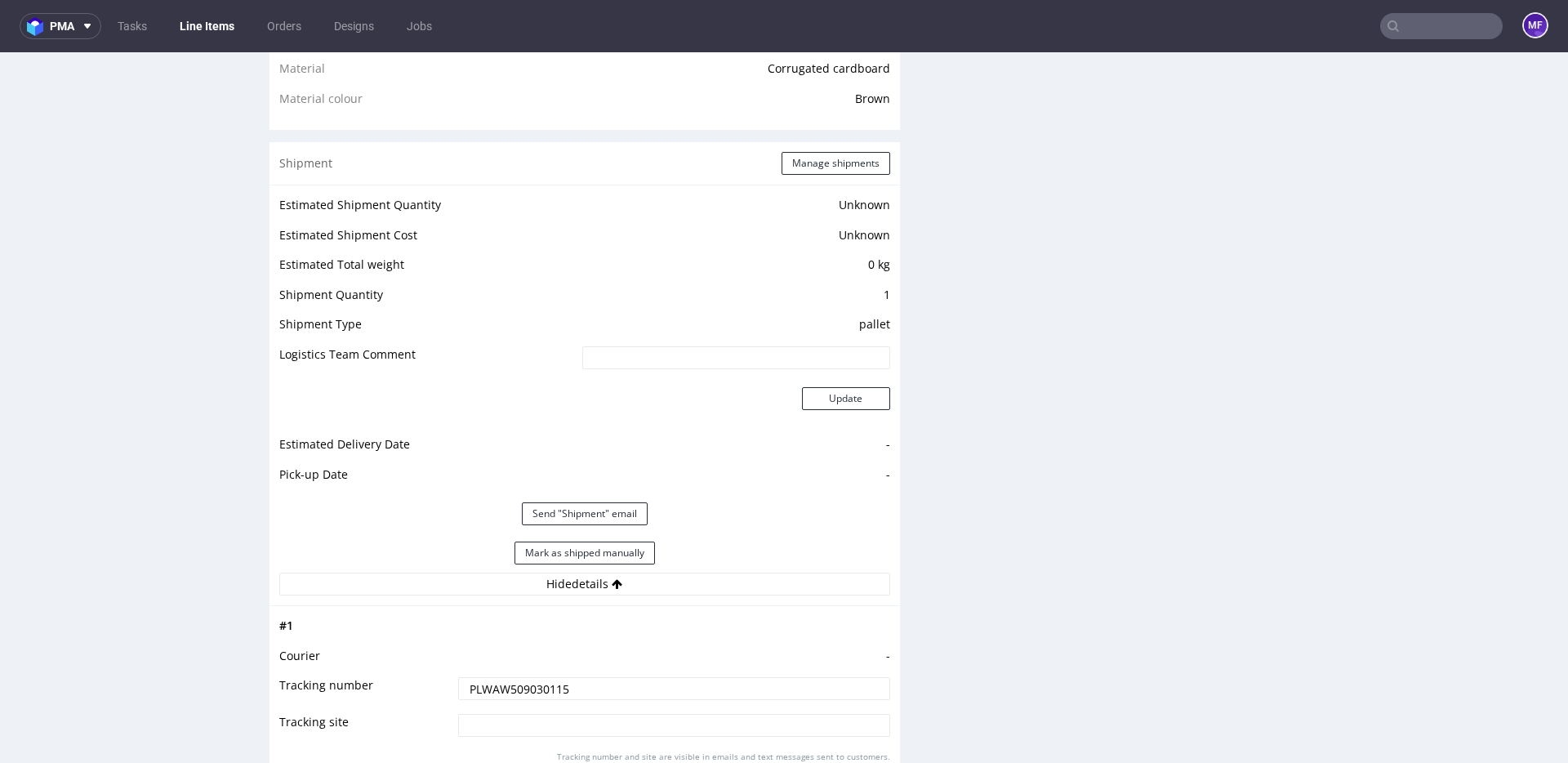
click at [602, 694] on input "PLWAW509030115" at bounding box center [674, 688] width 432 height 23
type input "P"
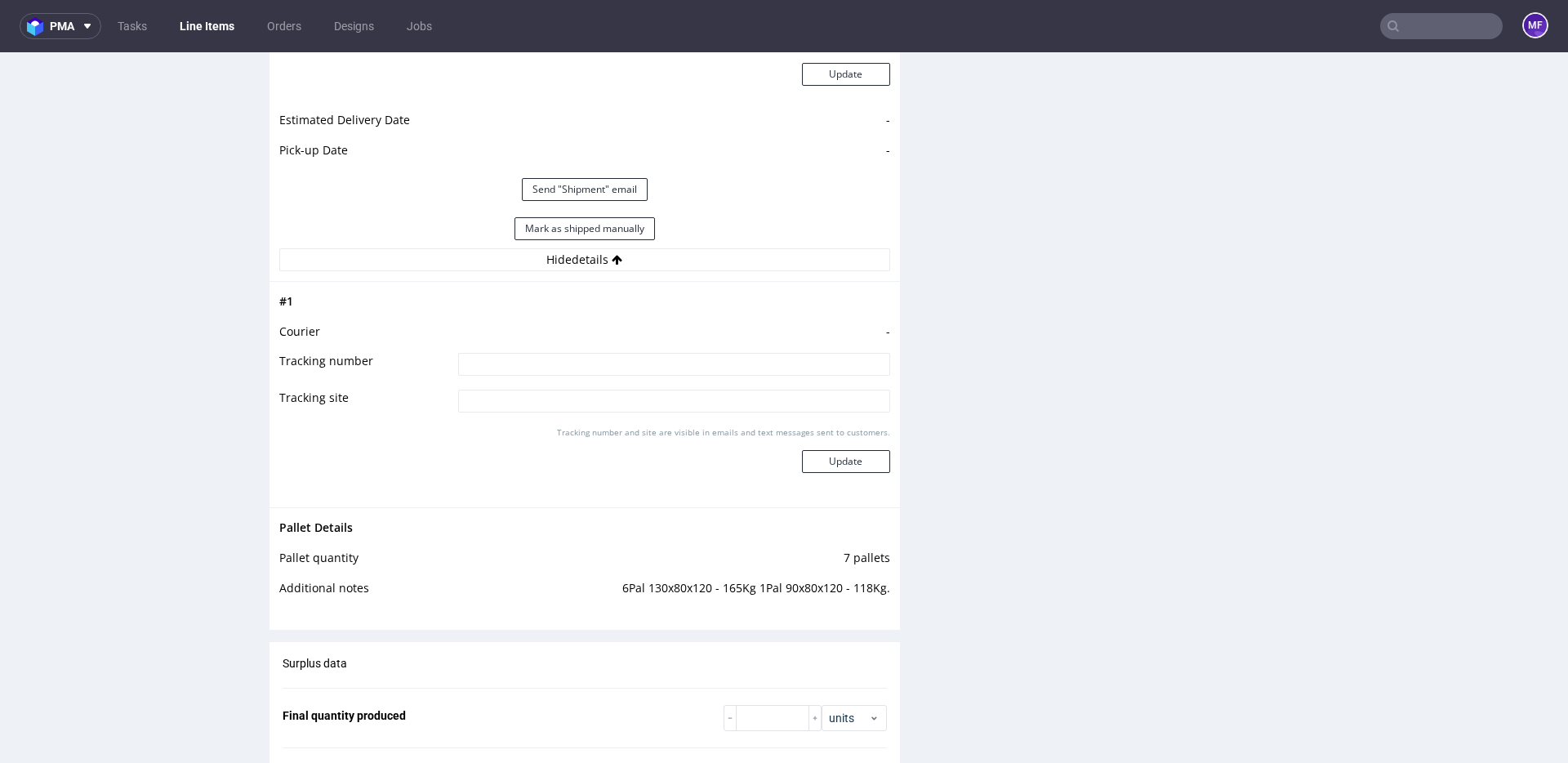
scroll to position [1545, 0]
click at [856, 463] on button "Update" at bounding box center [846, 460] width 88 height 23
click at [928, 503] on div "Production Files - Design Spit Spit request impossible Box design not found, un…" at bounding box center [1241, 108] width 631 height 2681
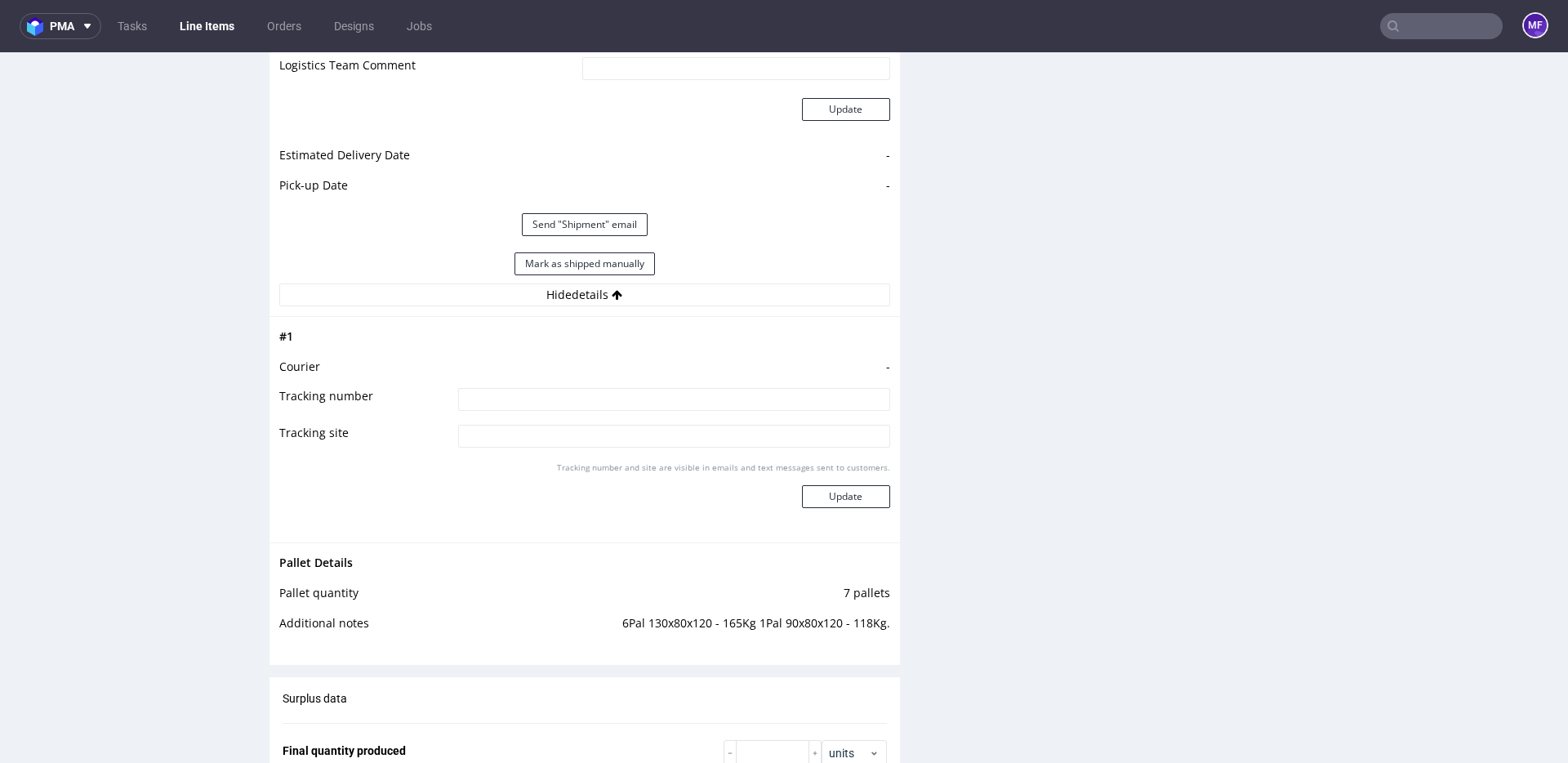
scroll to position [1442, 0]
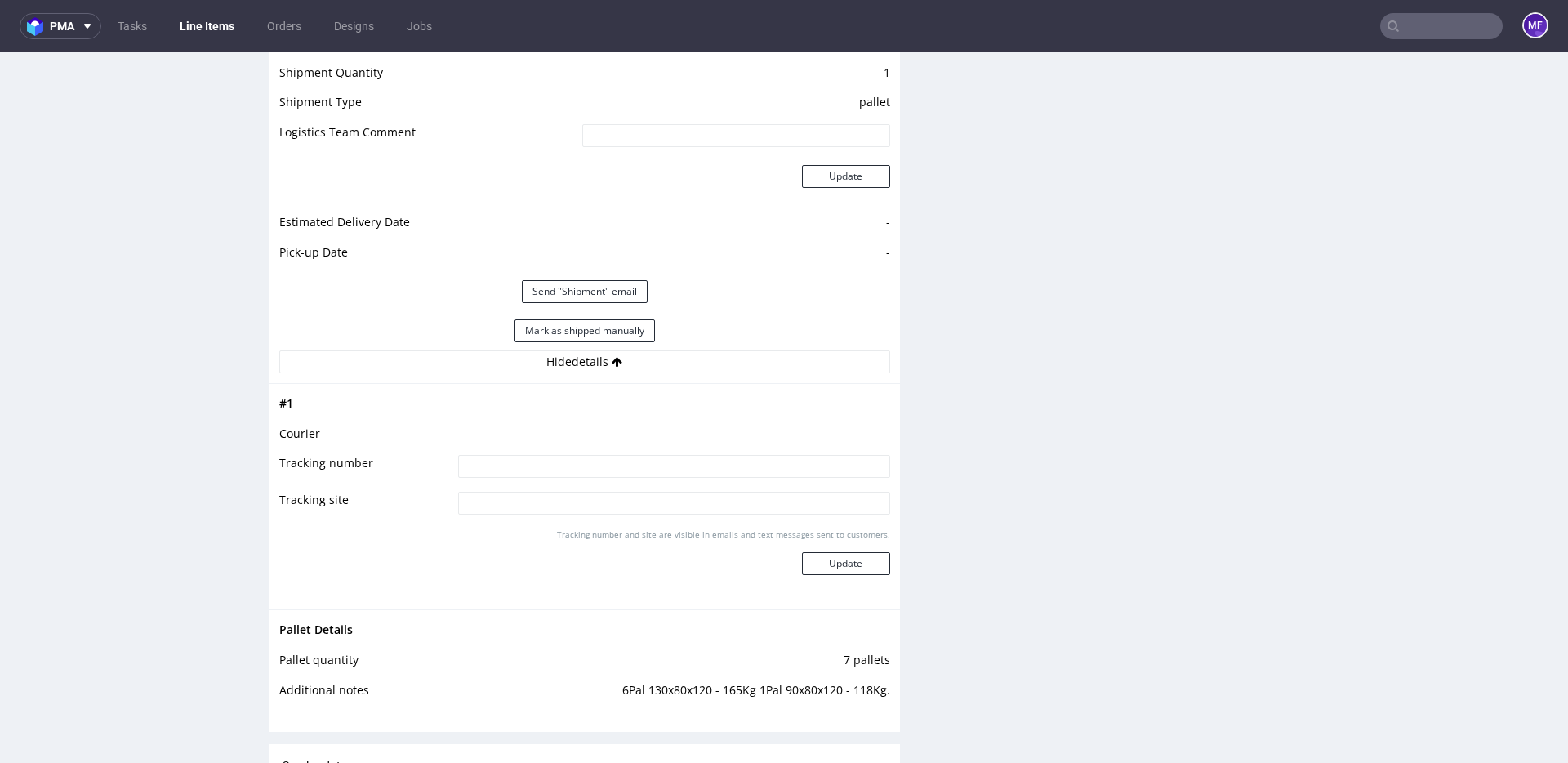
click at [927, 503] on div "Production Files - Design Spit Spit request impossible Box design not found, un…" at bounding box center [1241, 211] width 631 height 2681
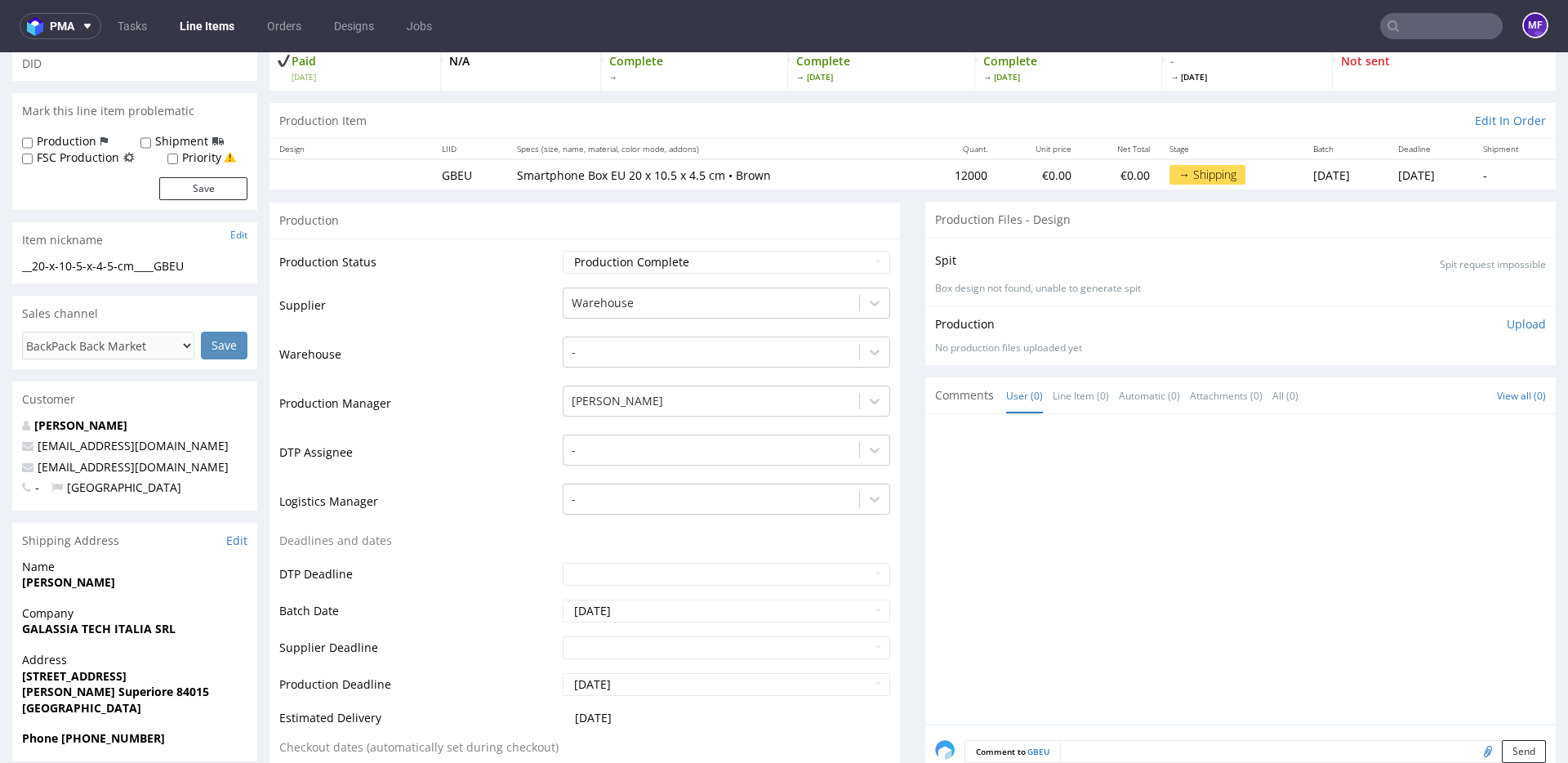
scroll to position [0, 0]
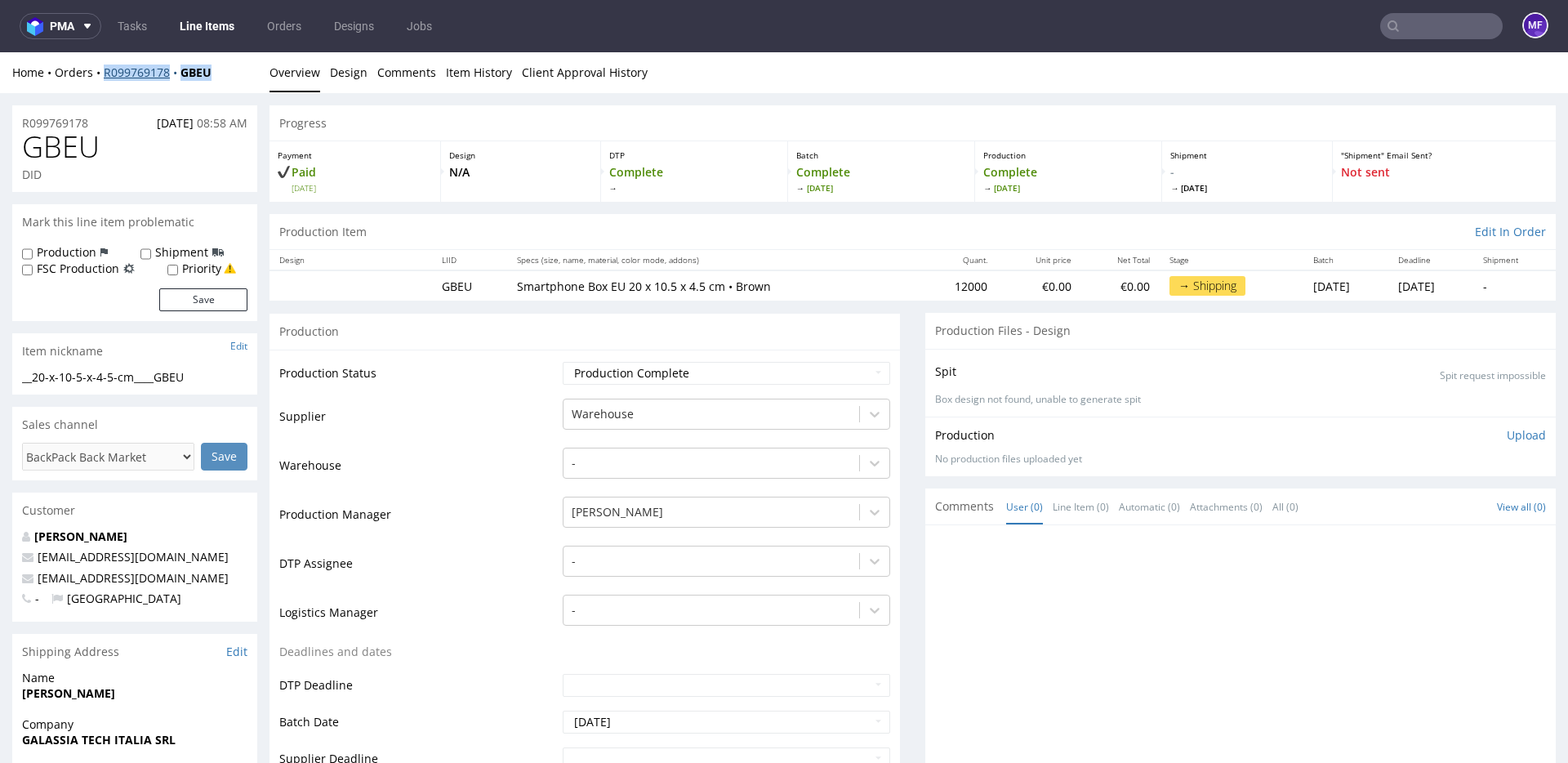
drag, startPoint x: 223, startPoint y: 71, endPoint x: 106, endPoint y: 79, distance: 117.3
click at [106, 79] on div "Home Orders R099769178 GBEU" at bounding box center [134, 73] width 245 height 17
copy div "R099769178 GBEU"
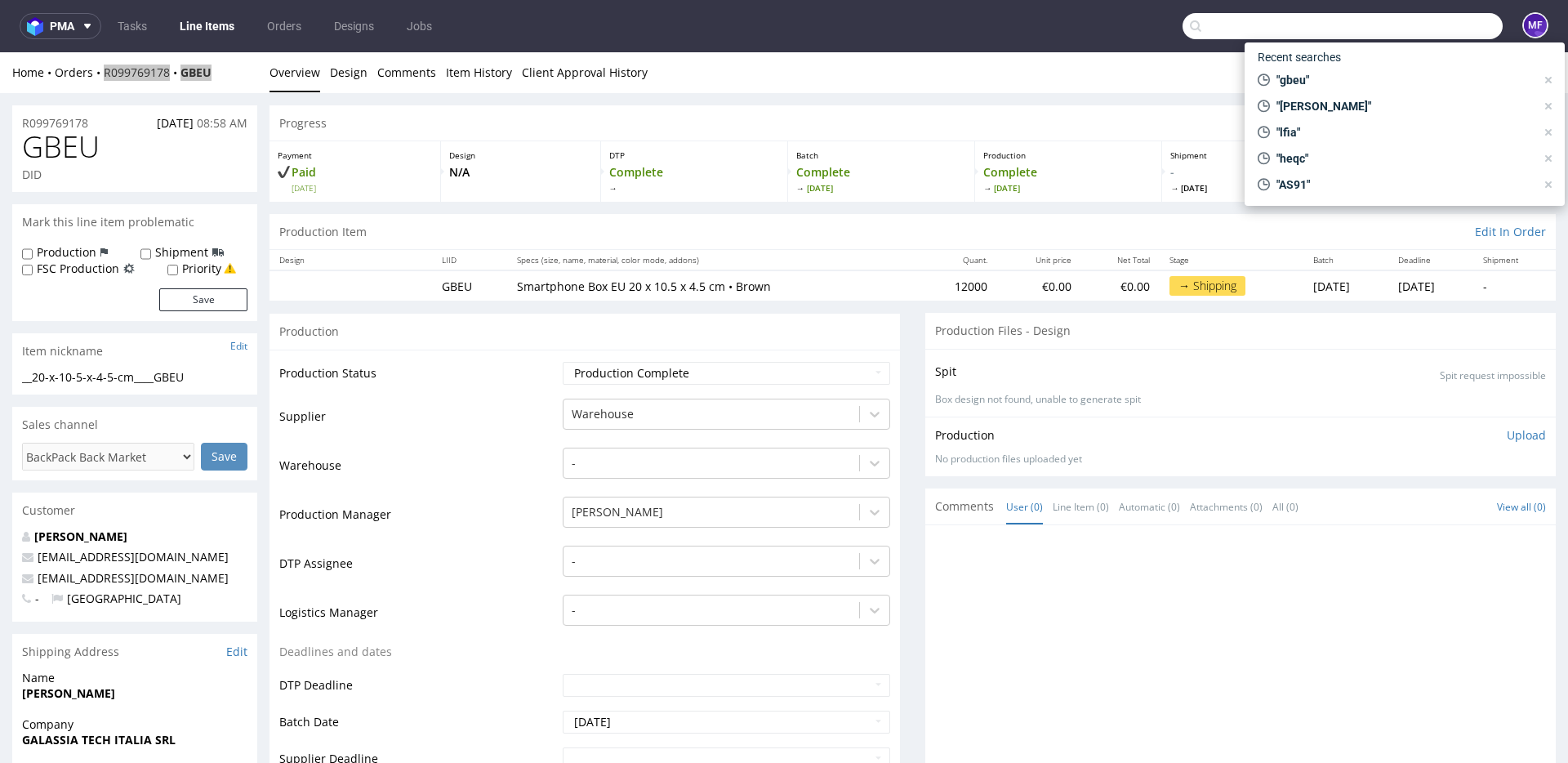
click at [1423, 28] on input "text" at bounding box center [1342, 26] width 320 height 26
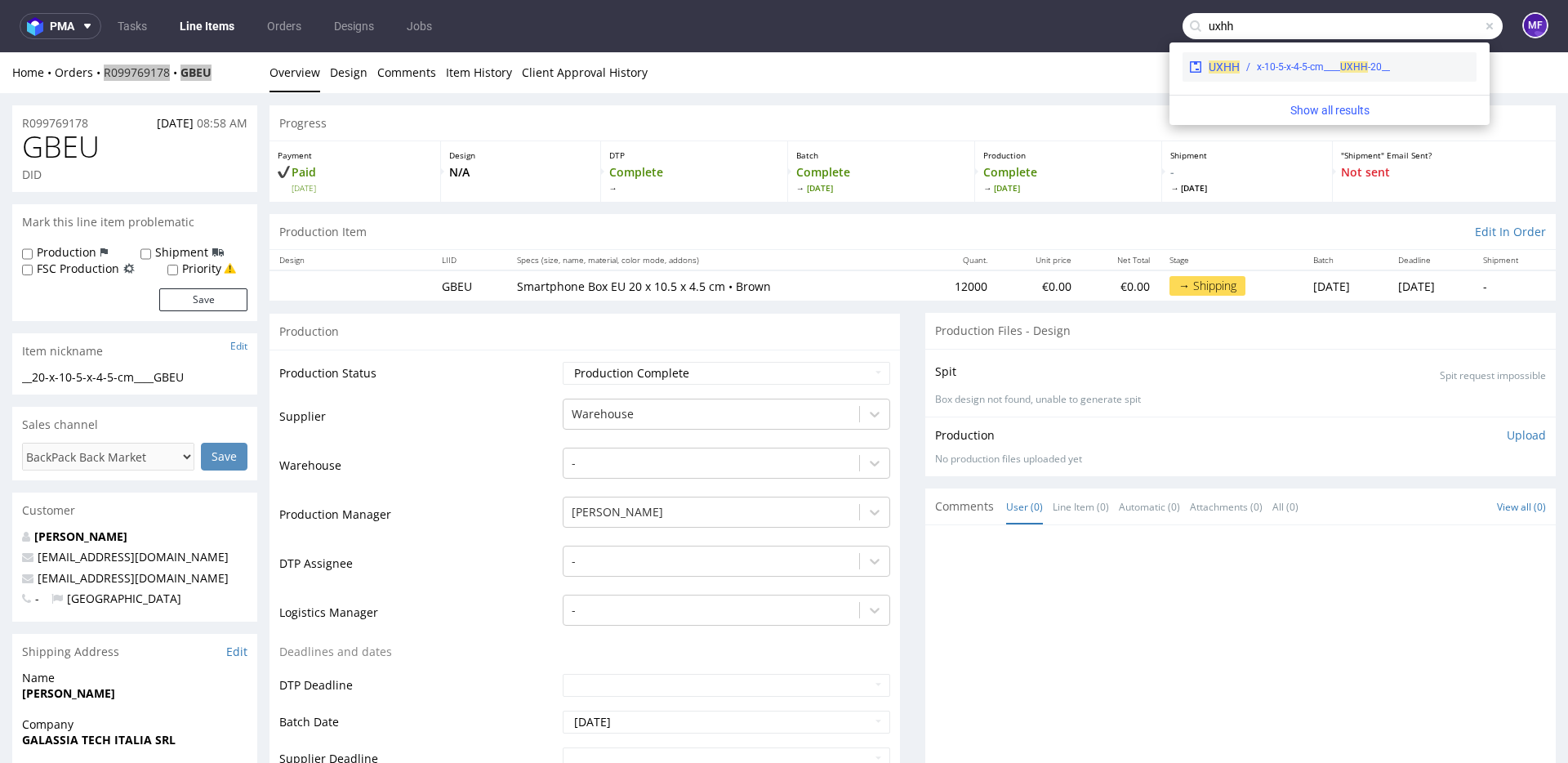
type input "uxhh"
click at [1374, 72] on div "__20-x-10-5-x-4-5-cm____ UXHH" at bounding box center [1323, 67] width 134 height 15
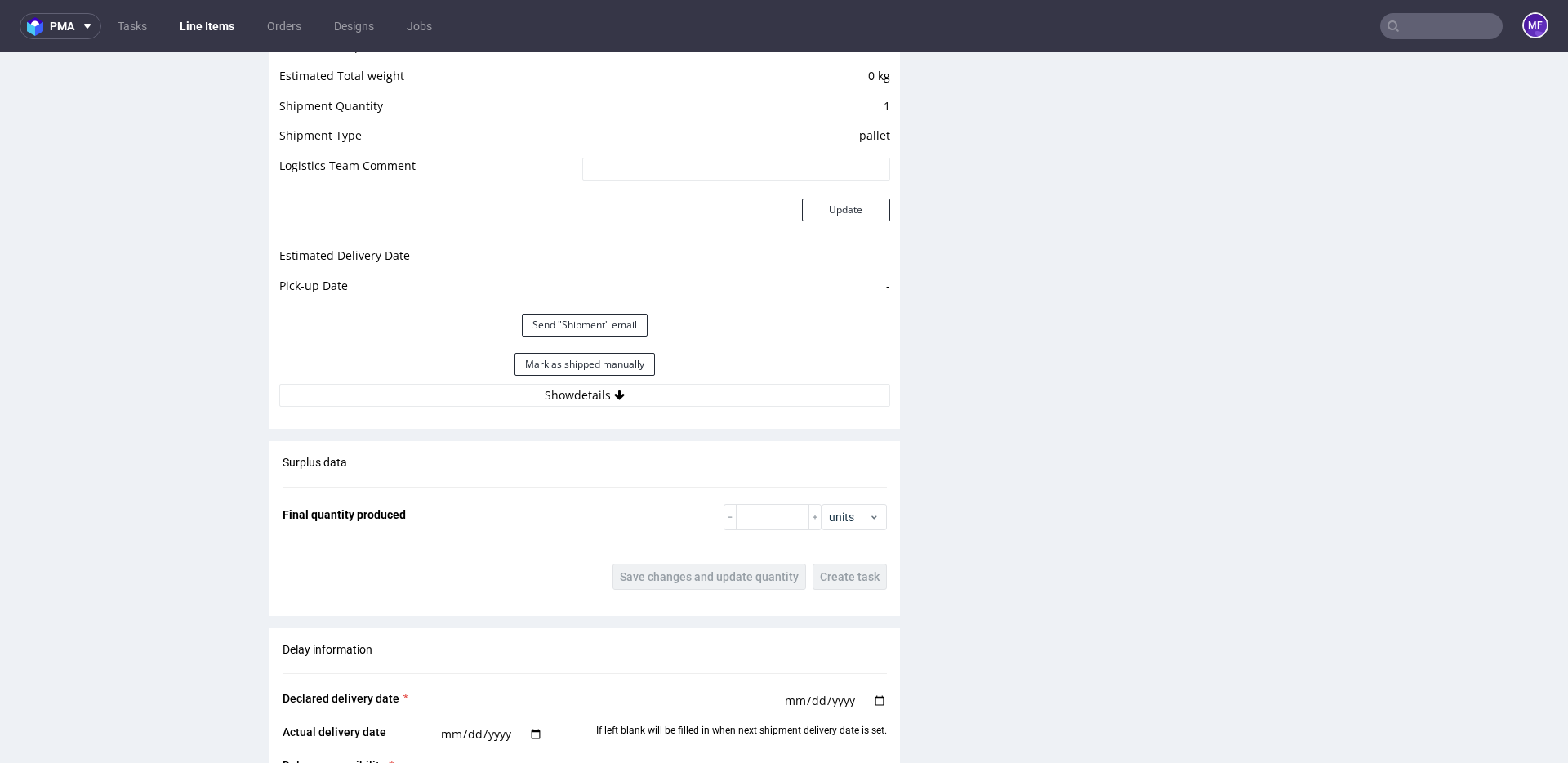
scroll to position [1399, 0]
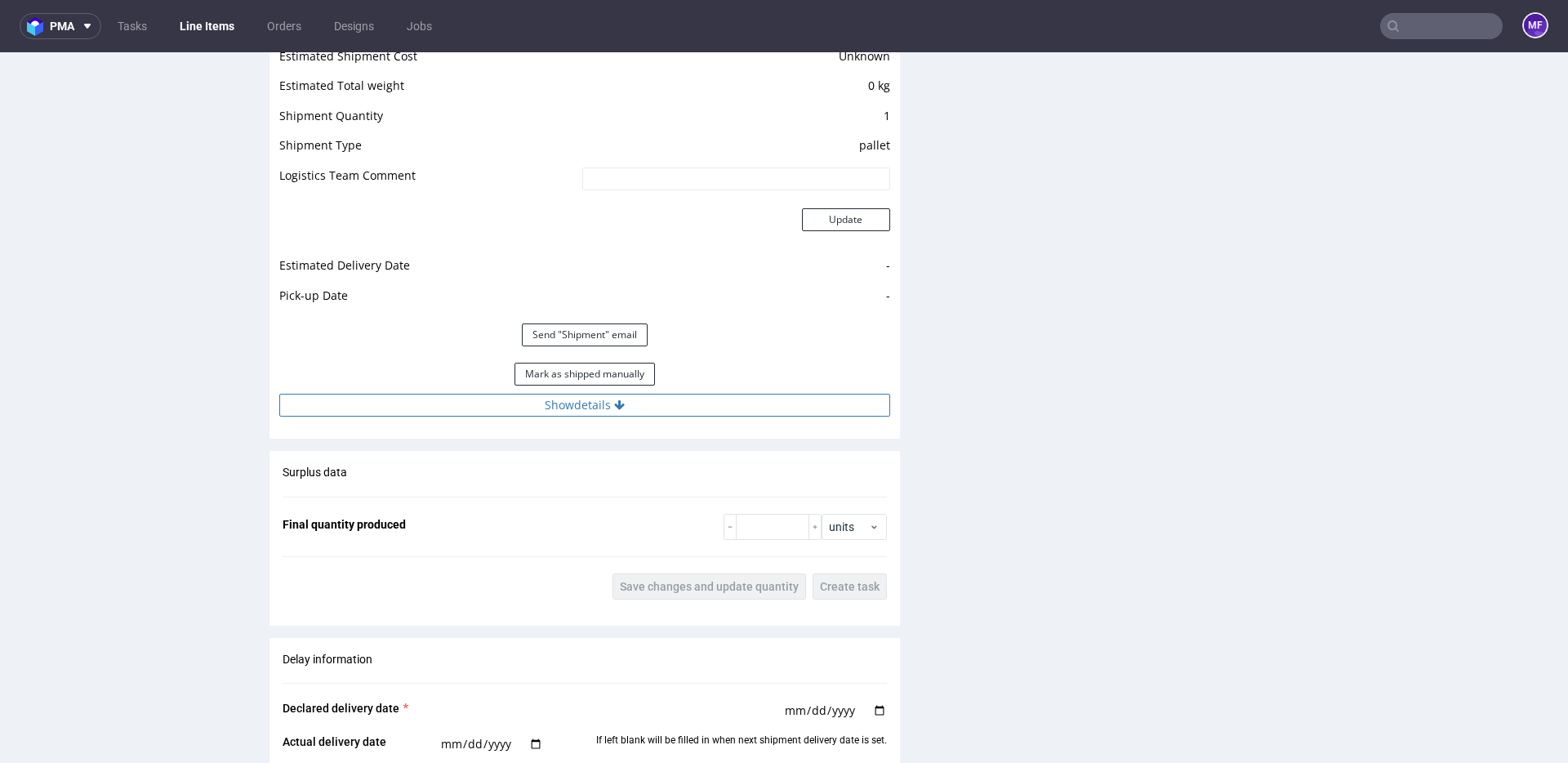
click at [631, 401] on button "Show details" at bounding box center [584, 404] width 611 height 23
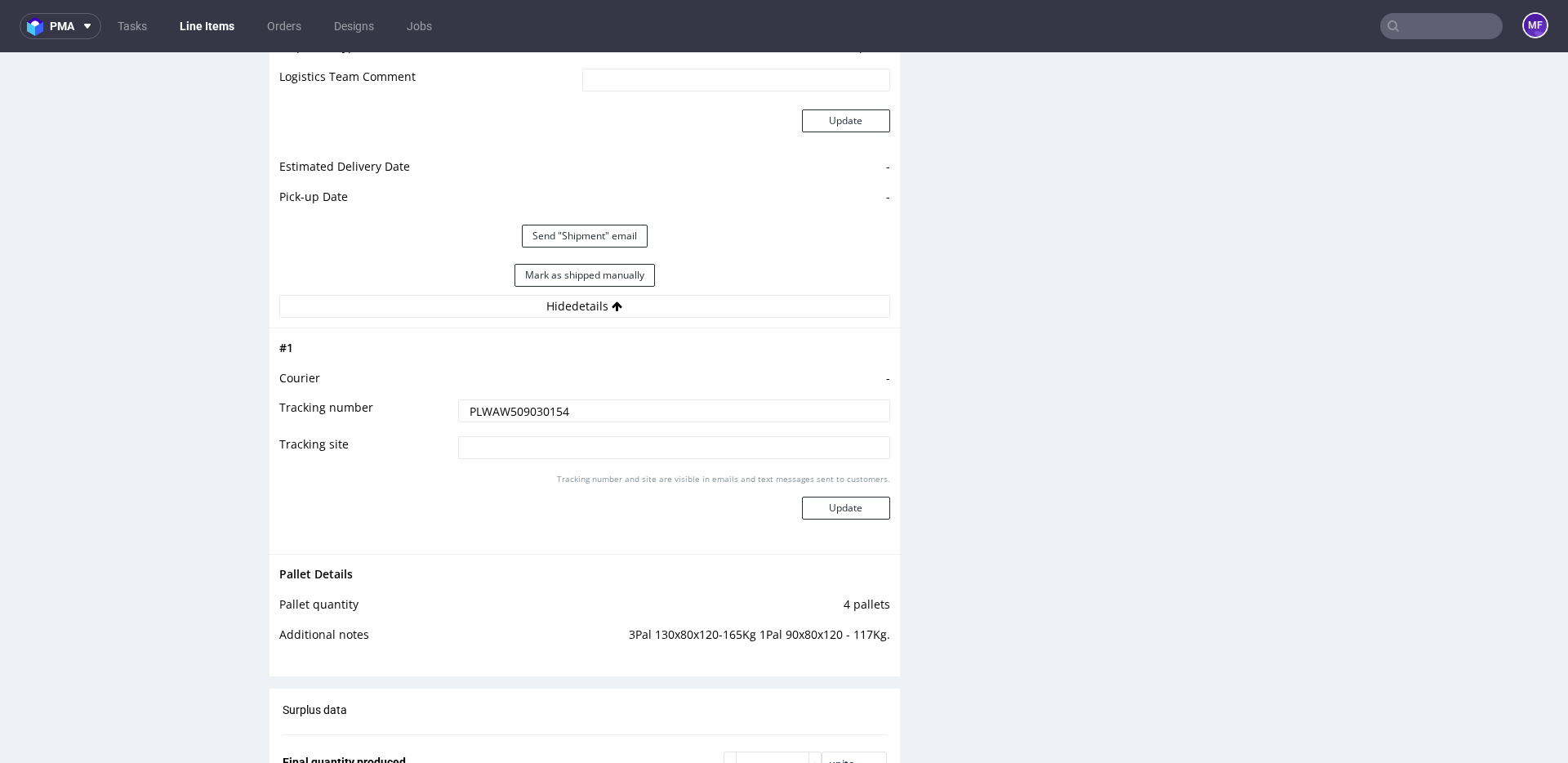
scroll to position [1498, 0]
drag, startPoint x: 567, startPoint y: 409, endPoint x: 420, endPoint y: 401, distance: 147.2
click at [420, 401] on tr "Tracking number PLWAW509030154" at bounding box center [584, 415] width 611 height 37
click at [1080, 503] on div "Production Files - Design Spit Spit request impossible Box design not found, un…" at bounding box center [1241, 155] width 631 height 2681
click at [862, 503] on button "Update" at bounding box center [846, 507] width 88 height 23
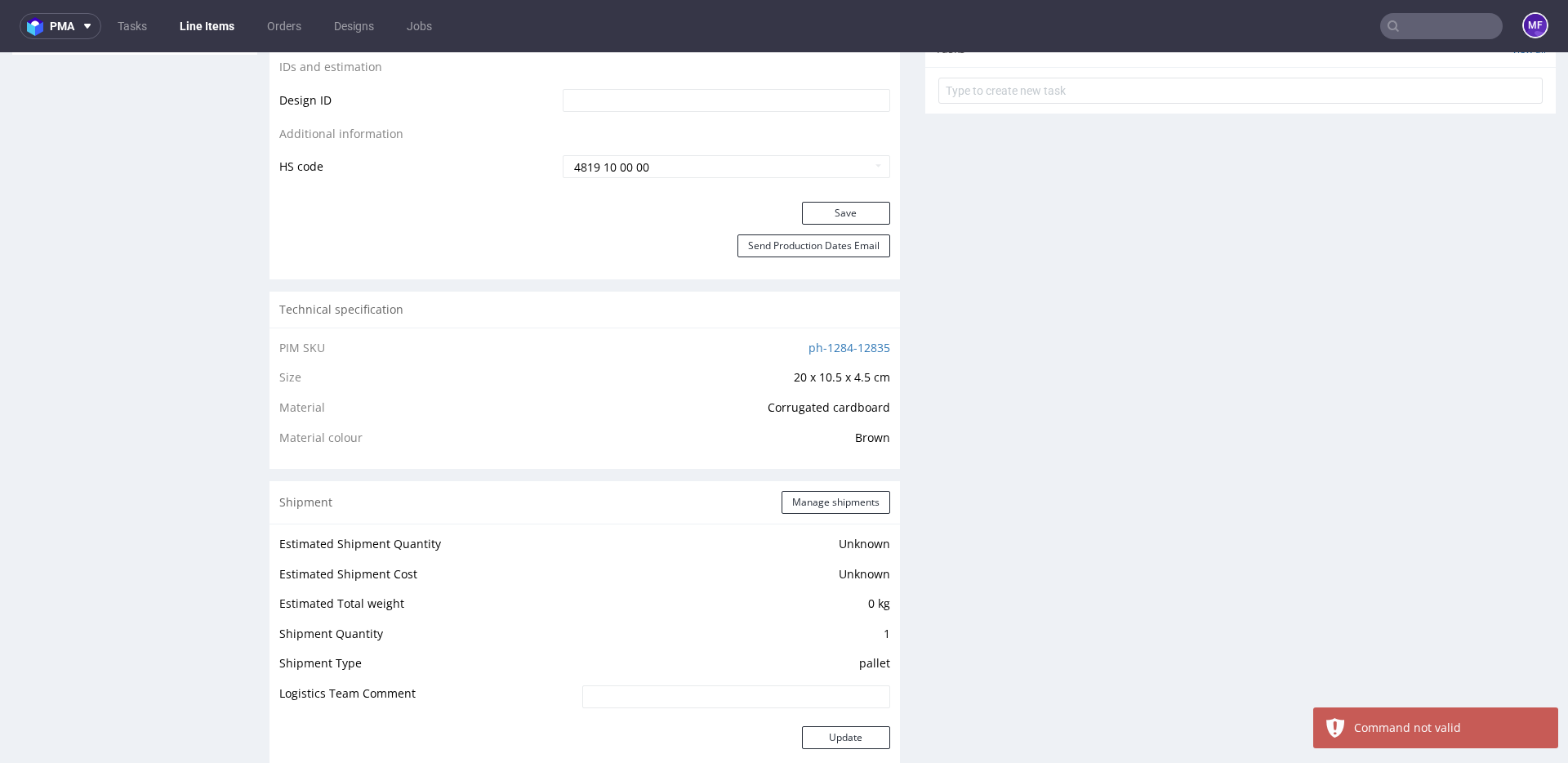
scroll to position [95, 0]
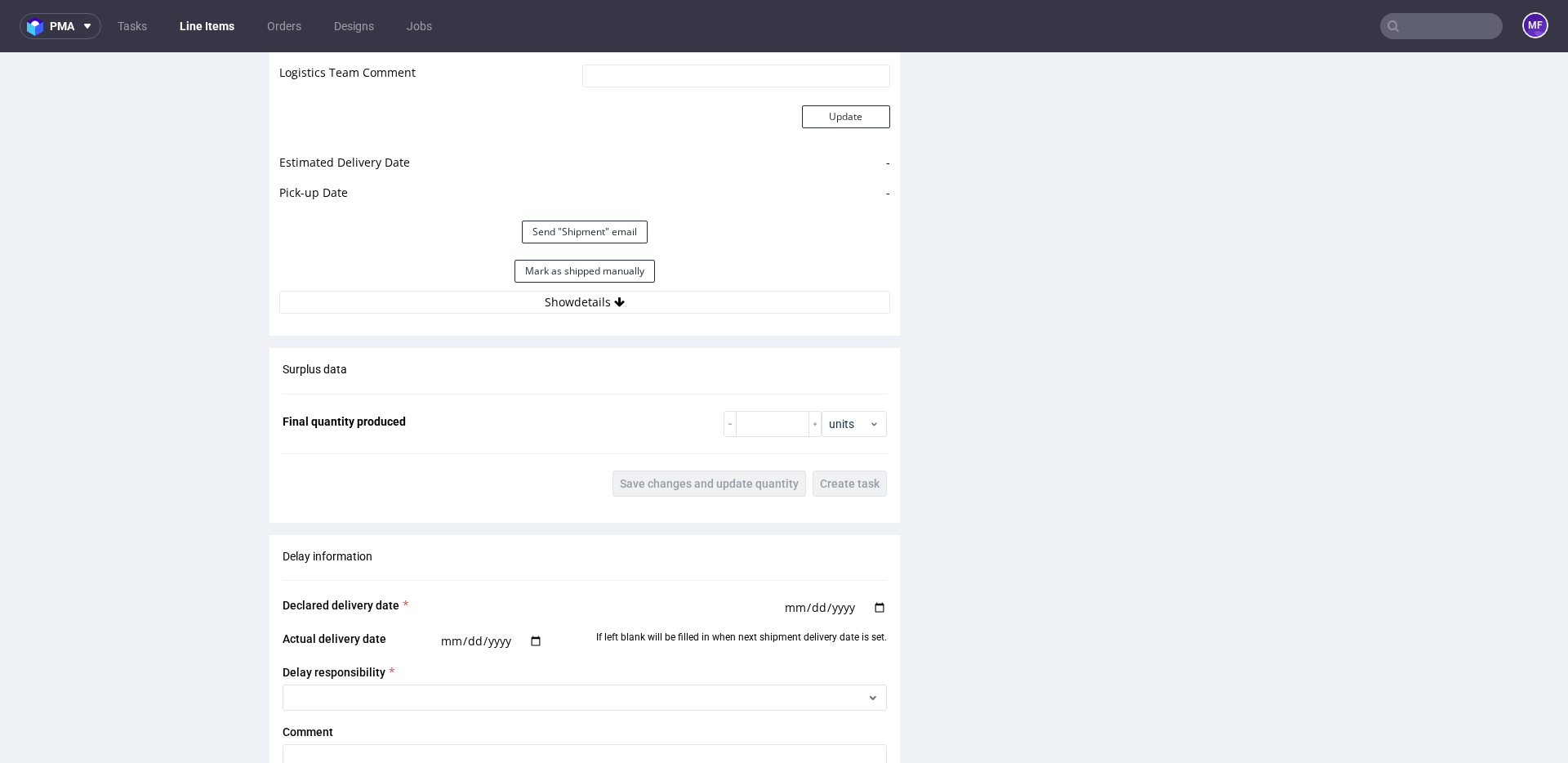
scroll to position [1382, 0]
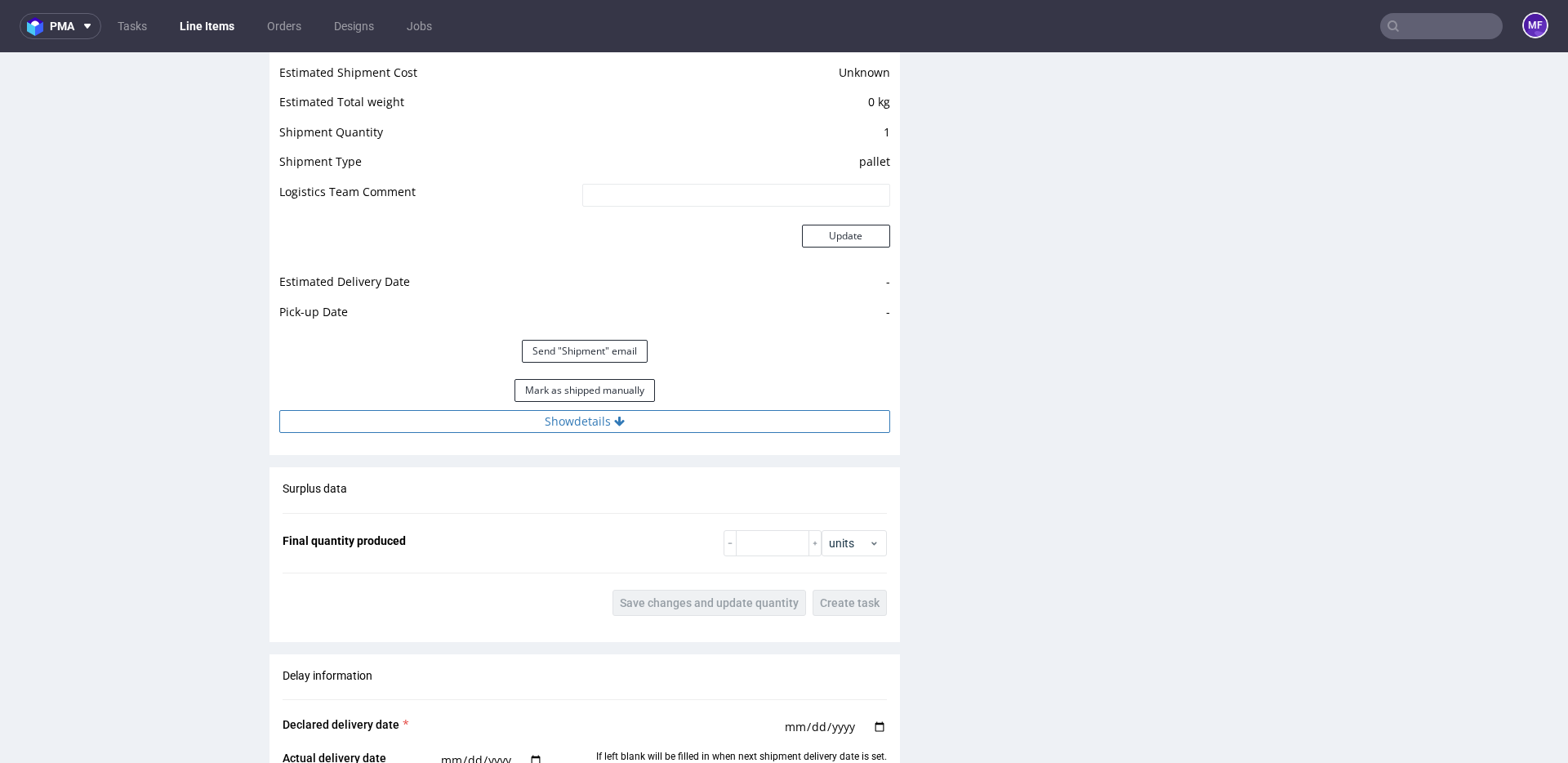
click at [579, 421] on button "Show details" at bounding box center [584, 421] width 611 height 23
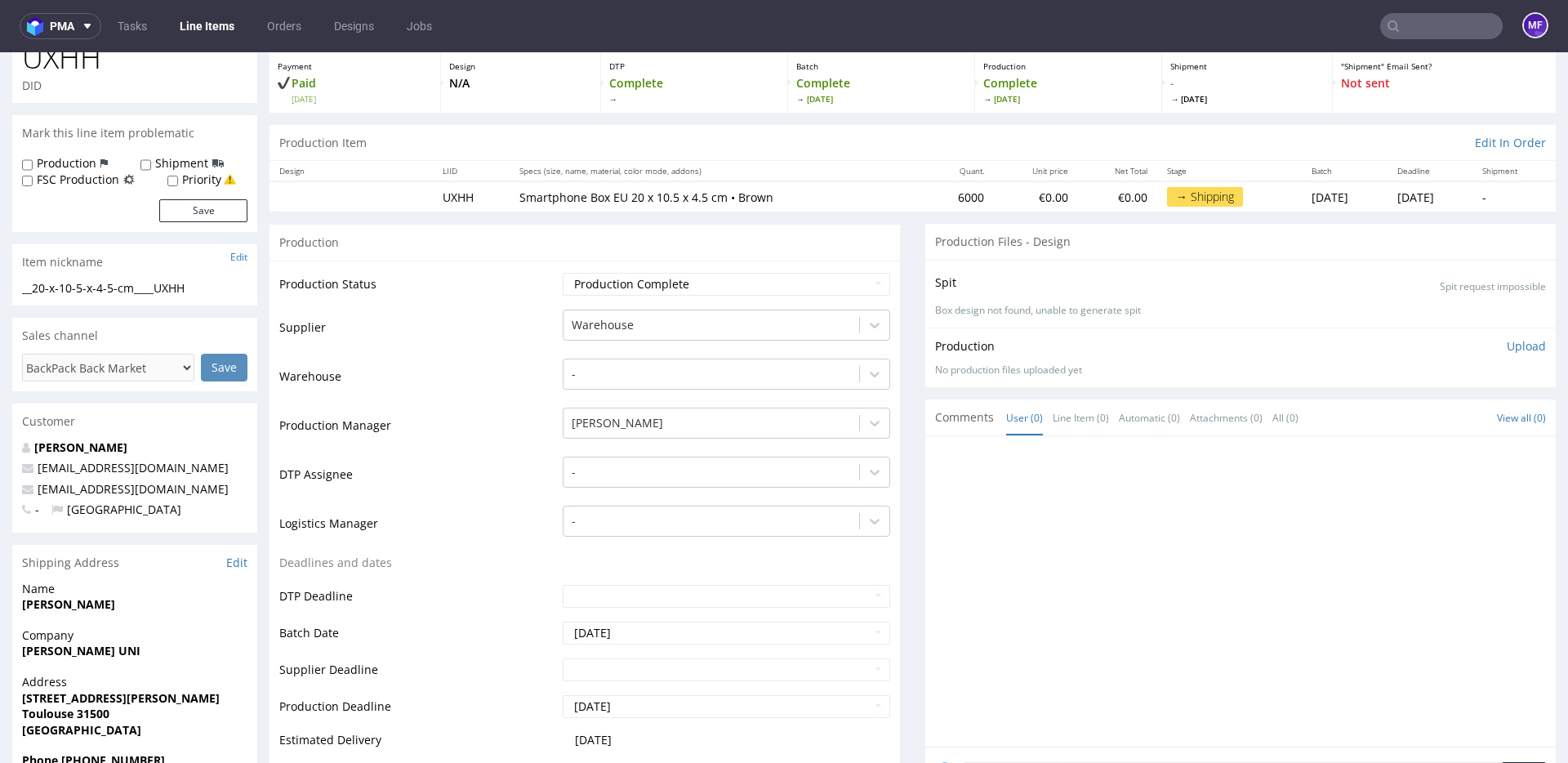
scroll to position [0, 0]
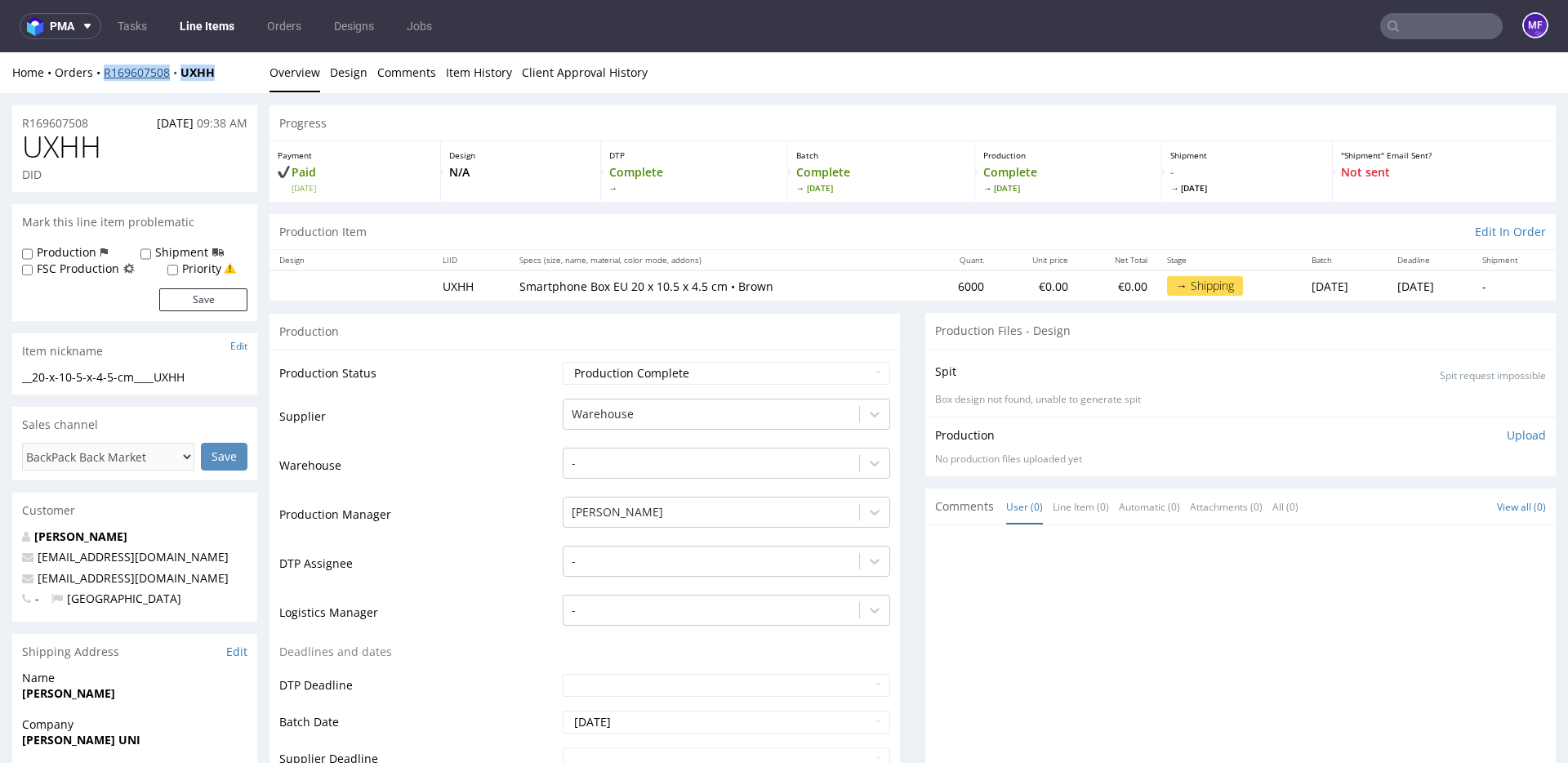
drag, startPoint x: 197, startPoint y: 75, endPoint x: 106, endPoint y: 78, distance: 91.0
click at [106, 78] on div "Home Orders R169607508 UXHH" at bounding box center [134, 73] width 245 height 17
copy div "R169607508 UXHH"
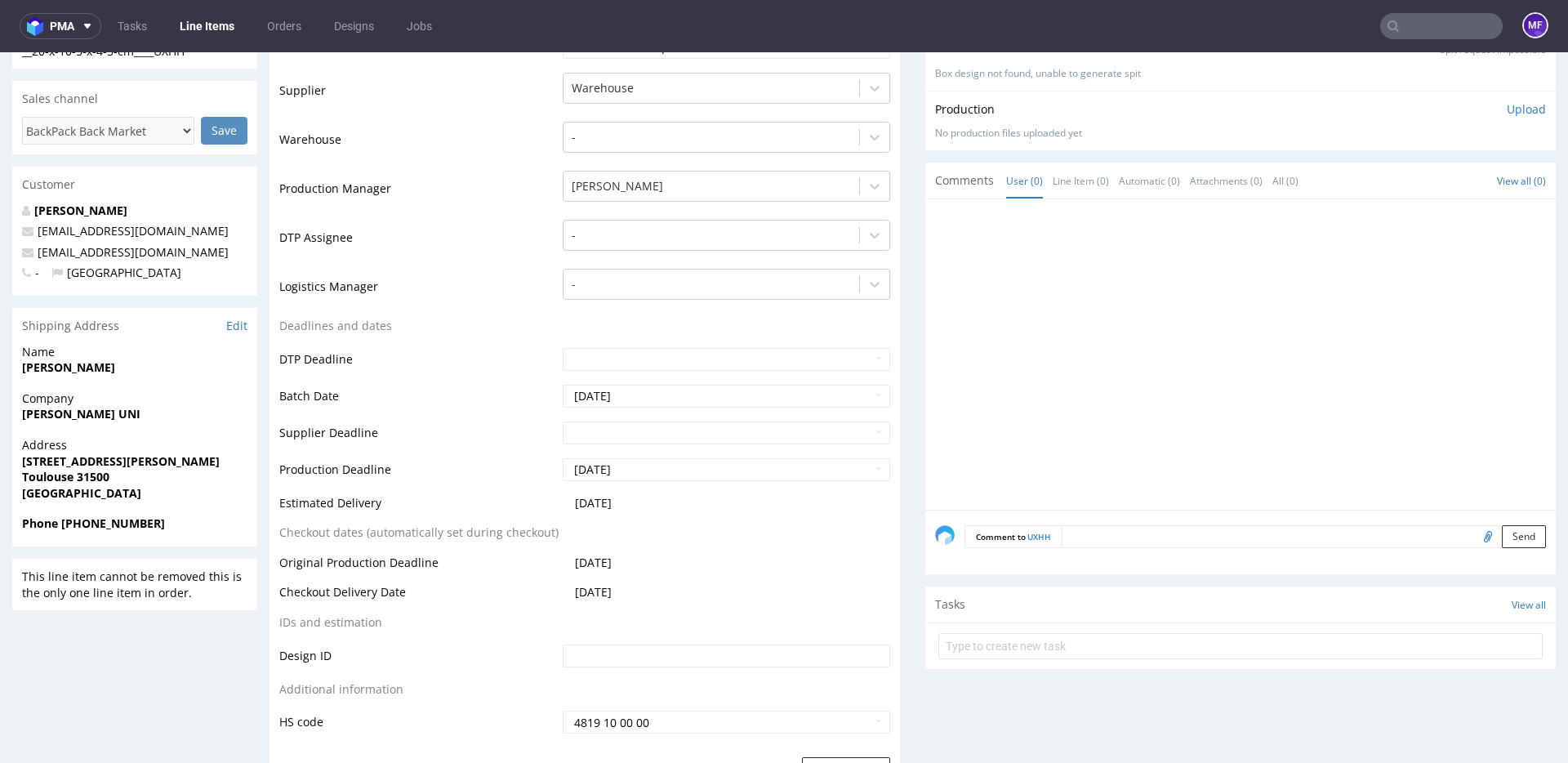
scroll to position [327, 0]
click at [1140, 597] on div "Tasks View all" at bounding box center [1241, 603] width 631 height 36
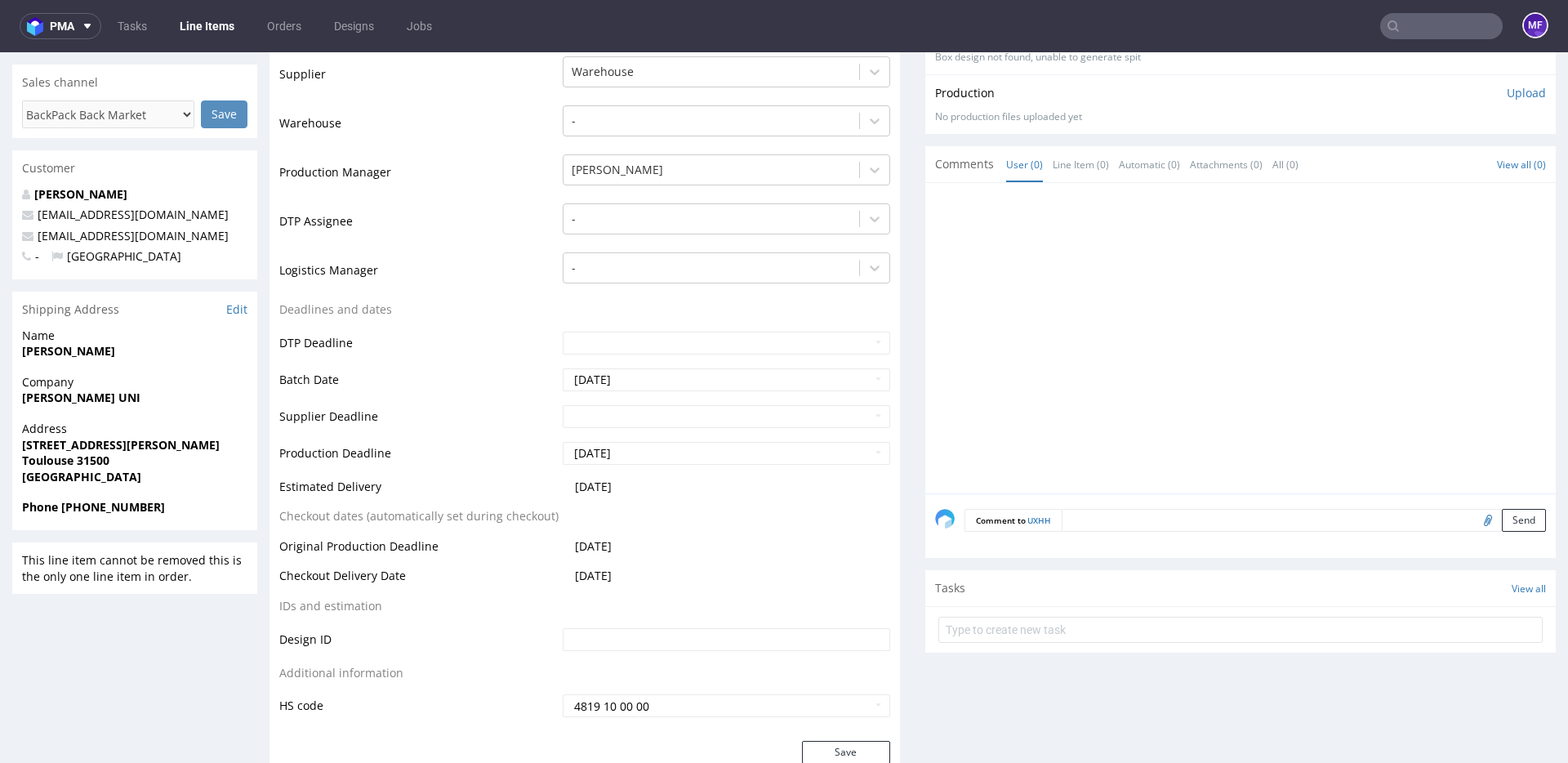
scroll to position [343, 0]
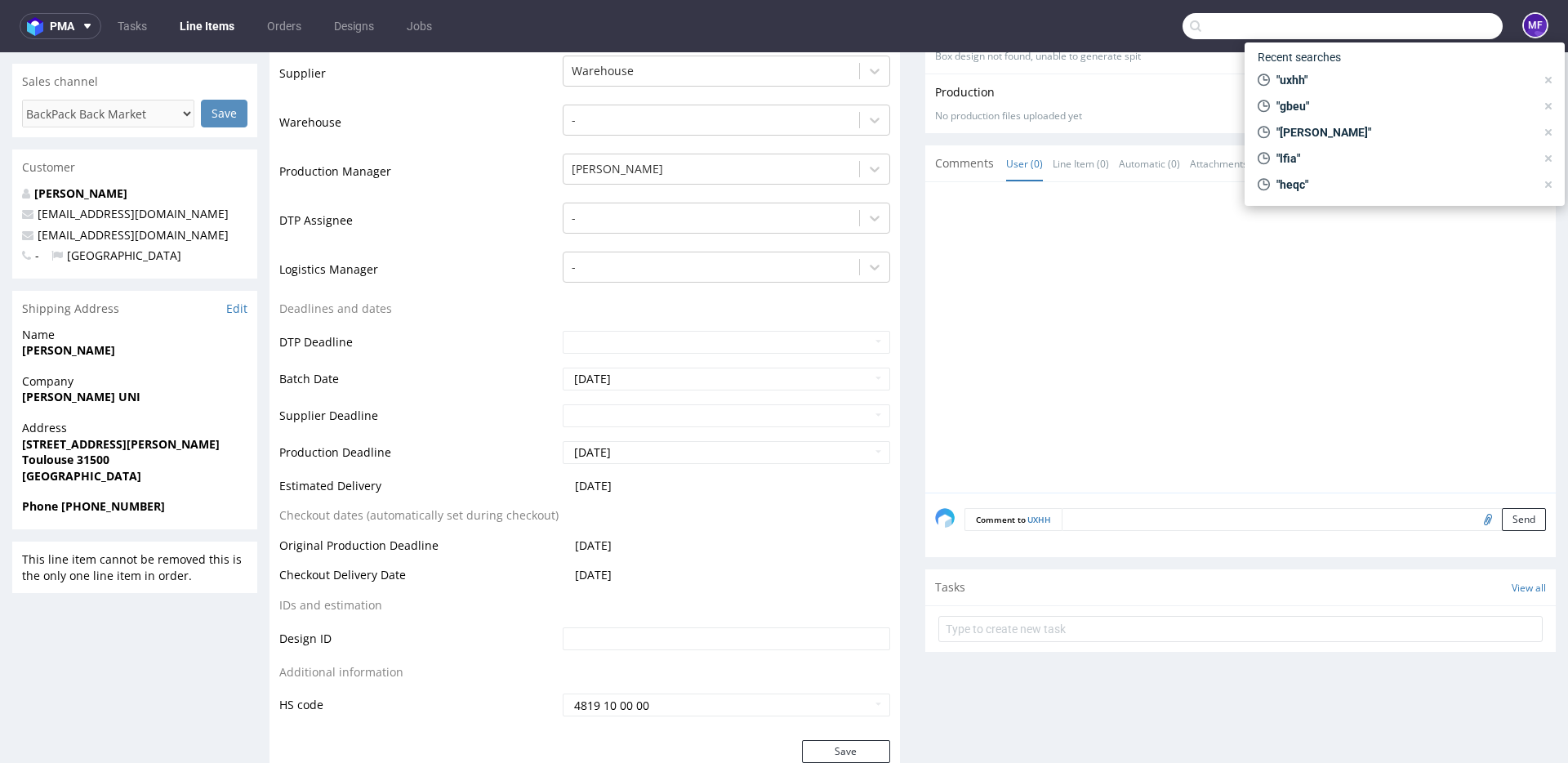
click at [1410, 21] on input "text" at bounding box center [1342, 26] width 320 height 26
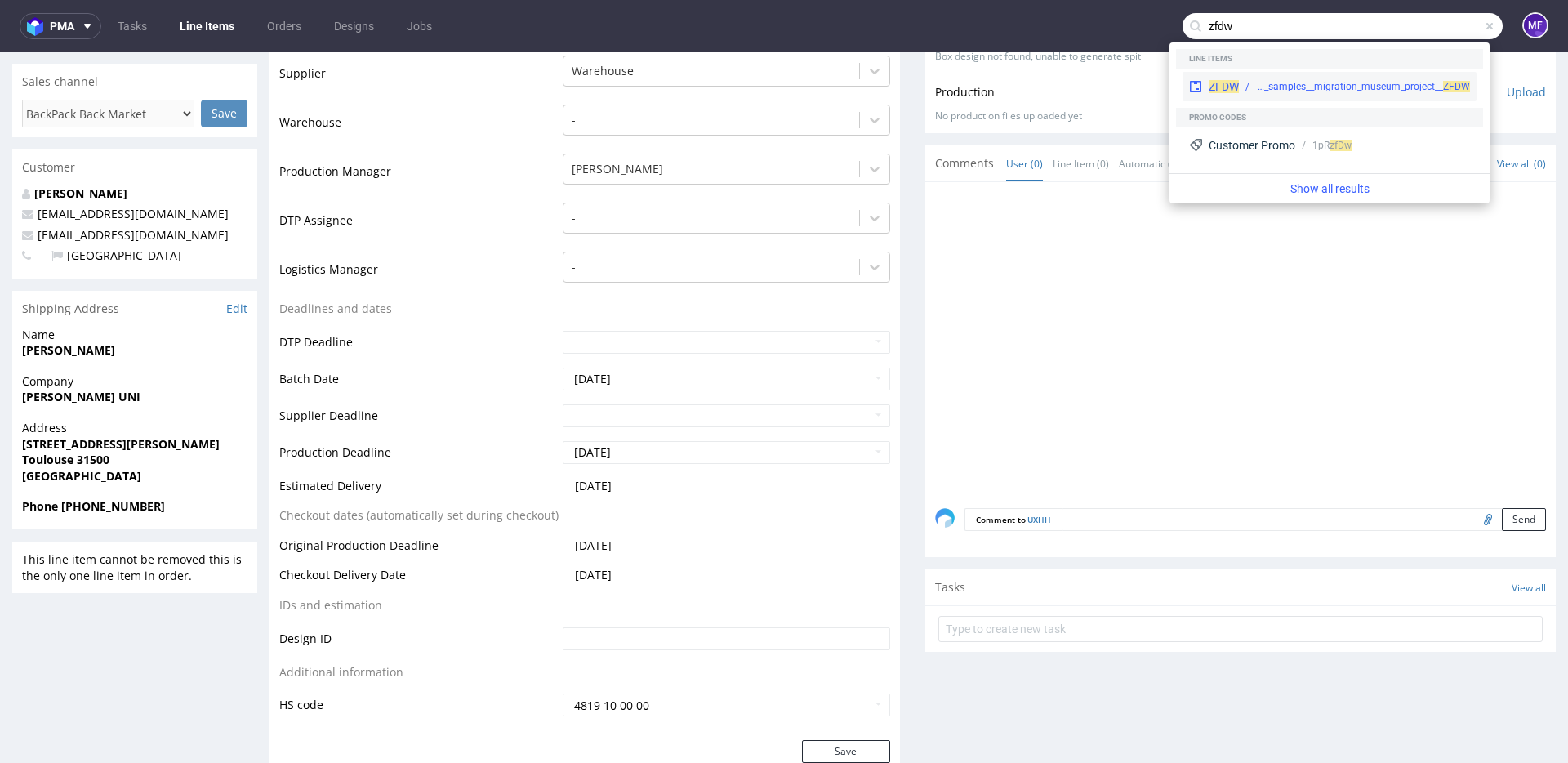
type input "zfdw"
click at [1270, 72] on div "ZFDW warehouse__samples__migration_museum_project__ ZFDW" at bounding box center [1329, 87] width 294 height 30
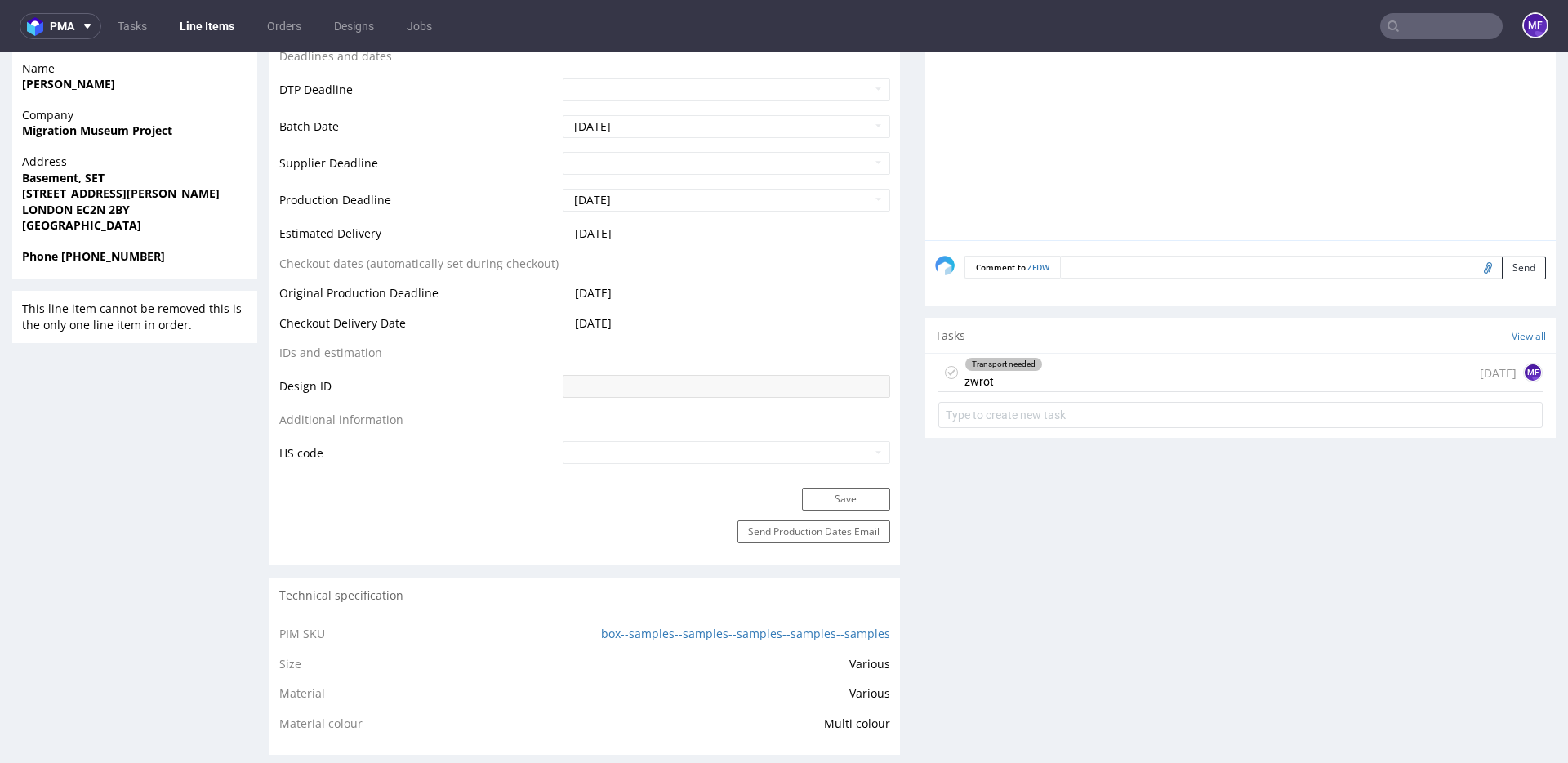
scroll to position [405, 0]
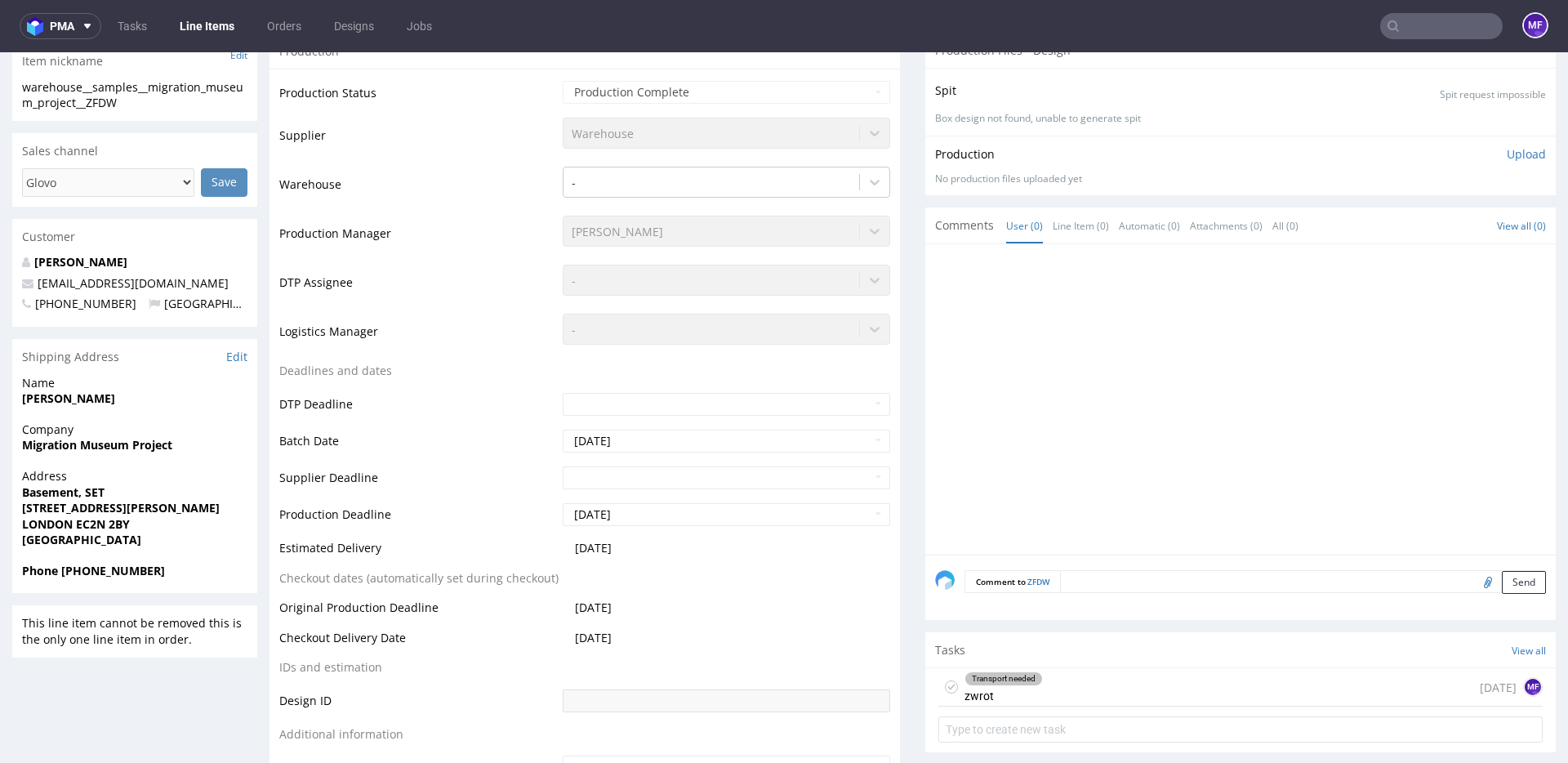
click at [1155, 680] on div "Transport needed zwrot 29 days ago MF" at bounding box center [1241, 686] width 605 height 38
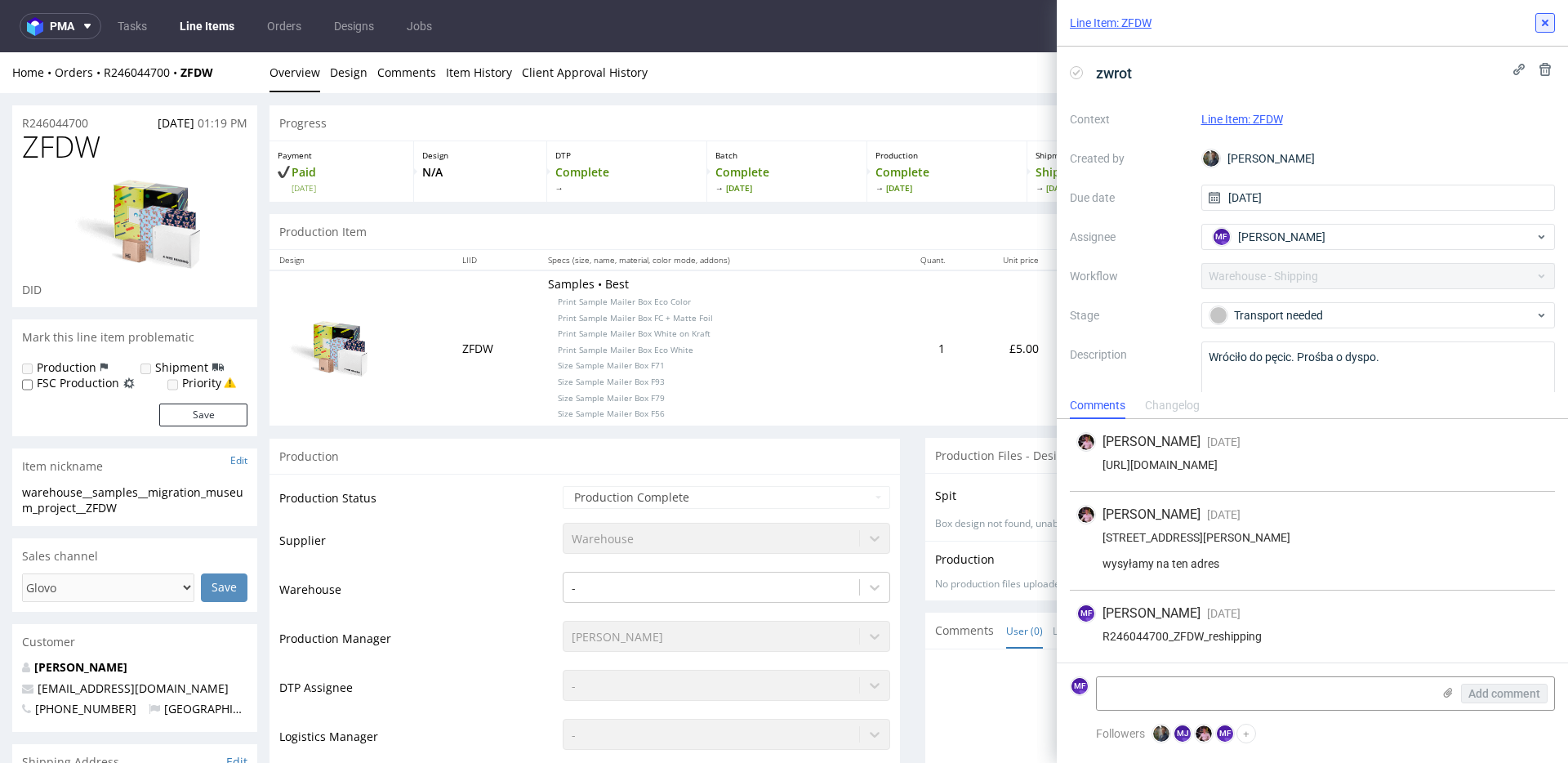
click at [1551, 27] on button at bounding box center [1545, 22] width 19 height 19
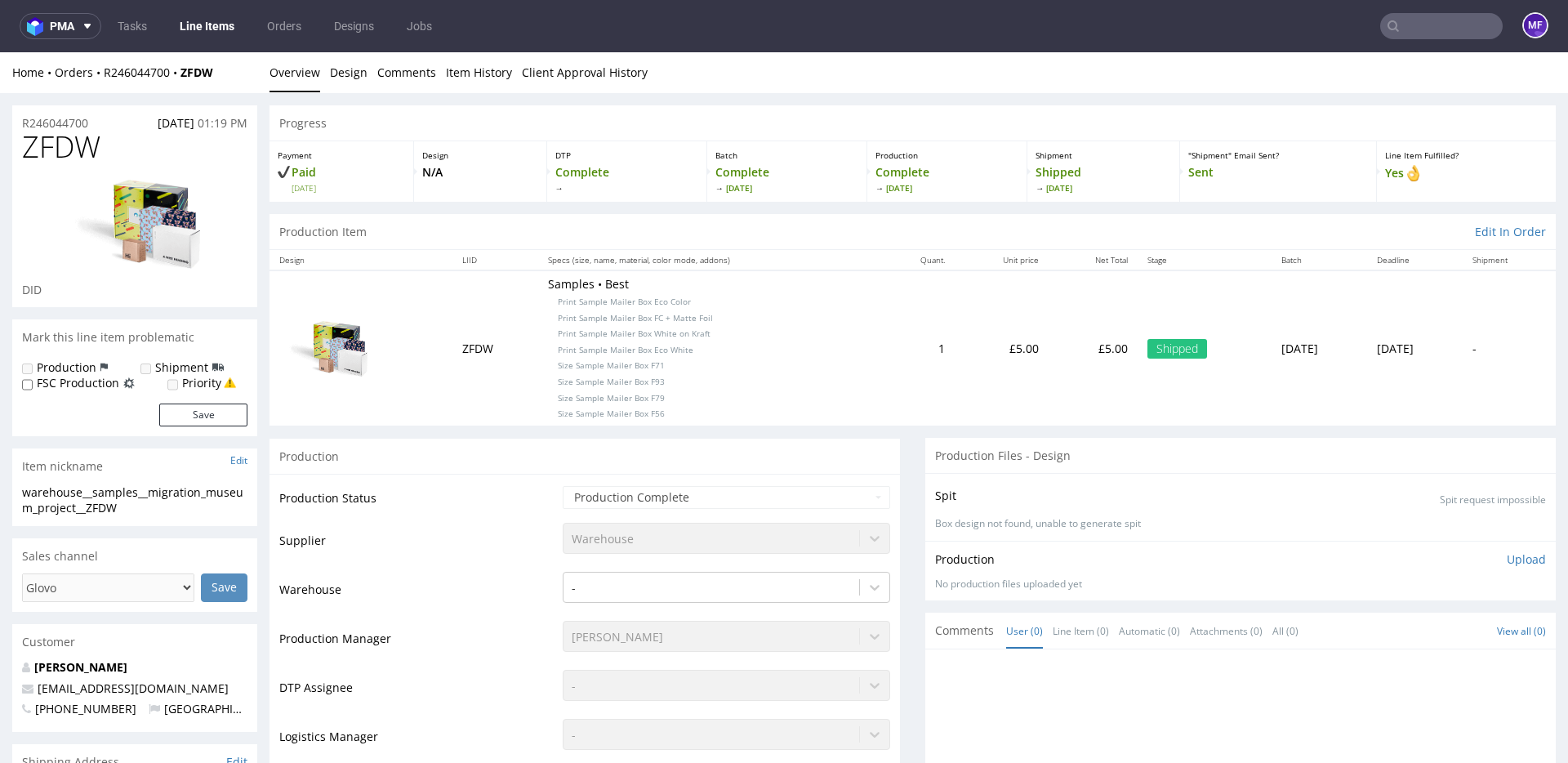
click at [1424, 32] on input "text" at bounding box center [1441, 26] width 122 height 26
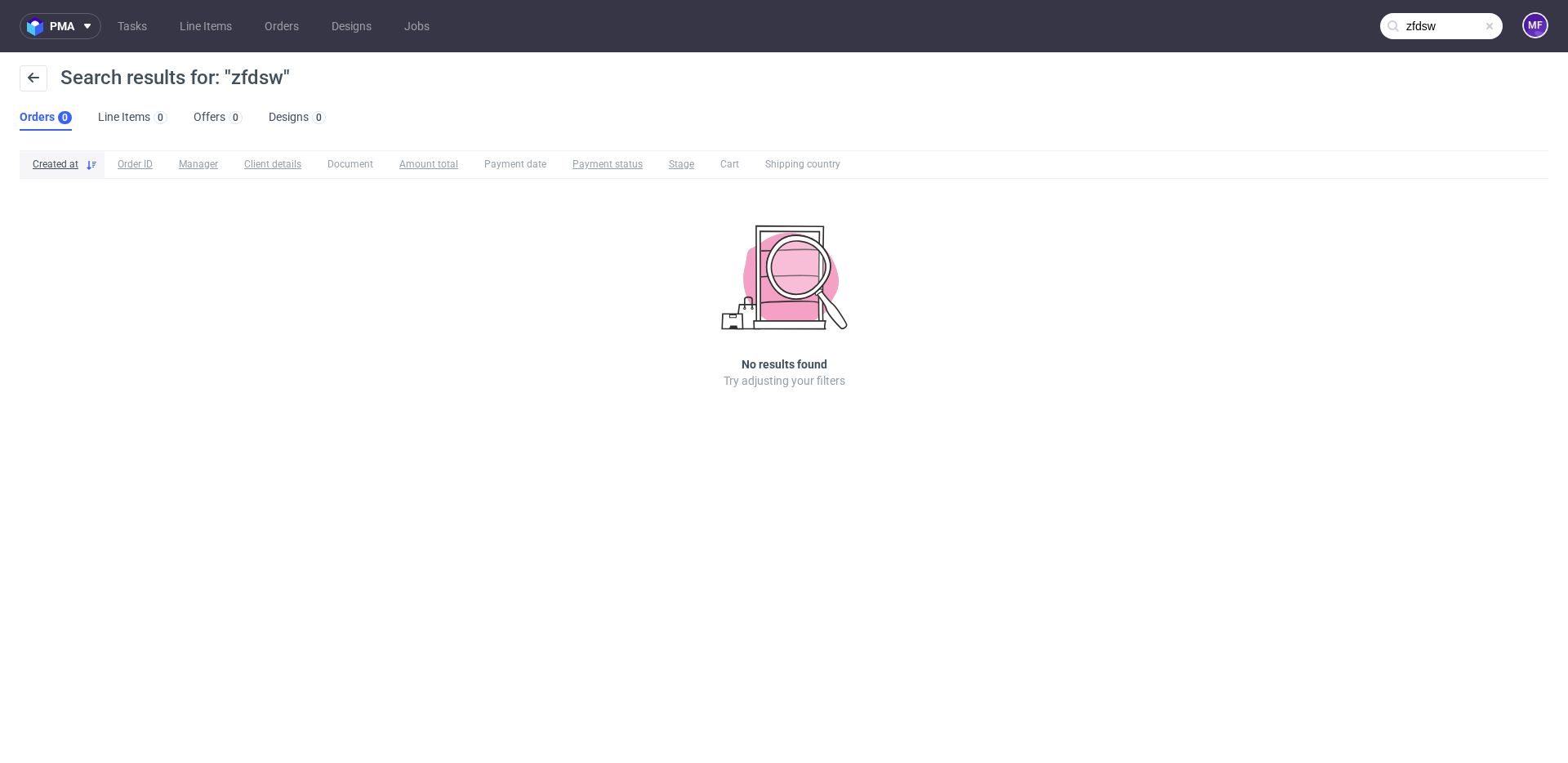
click at [1427, 27] on input "zfdsw" at bounding box center [1441, 26] width 122 height 26
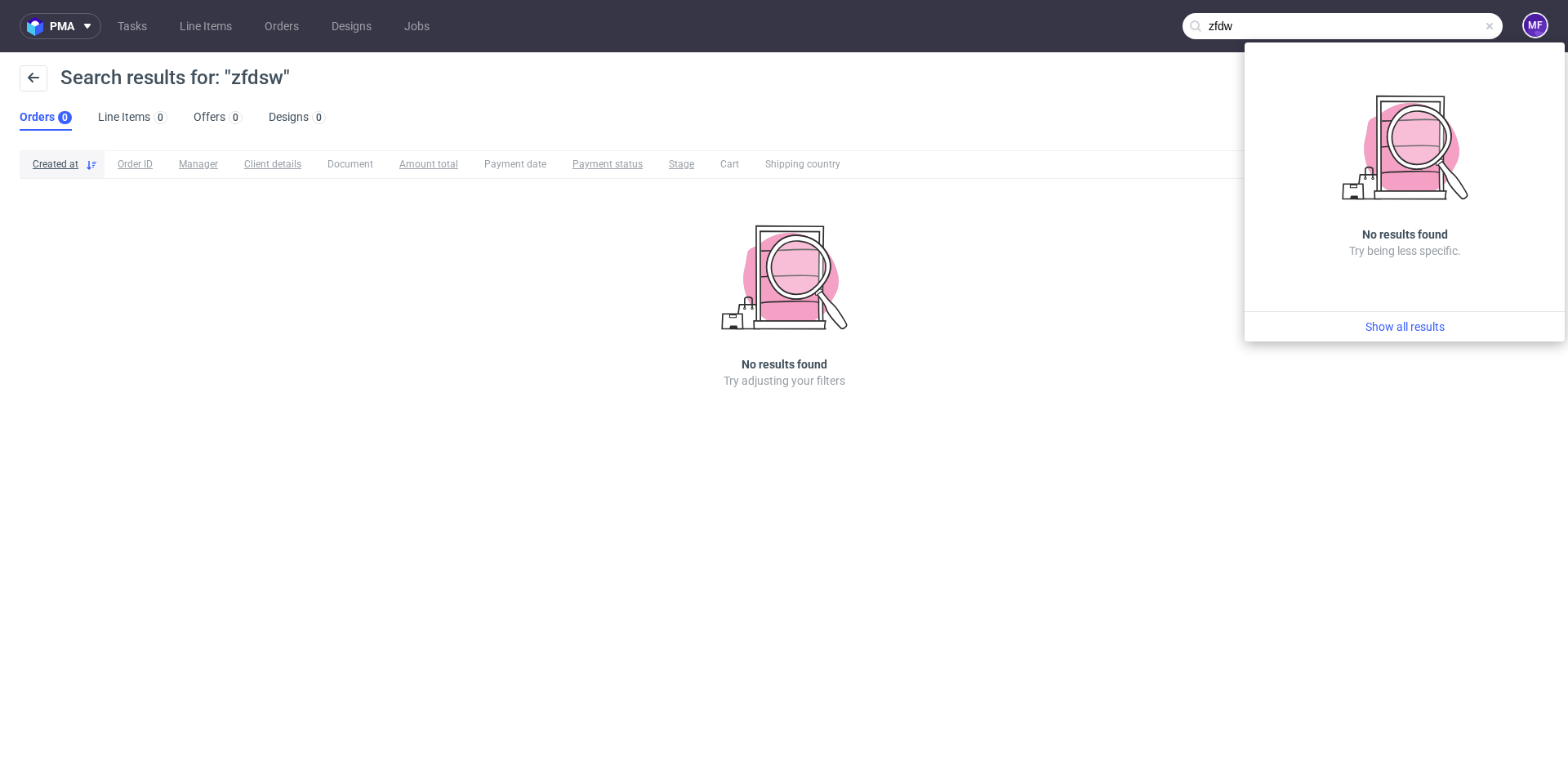
type input "zfdw"
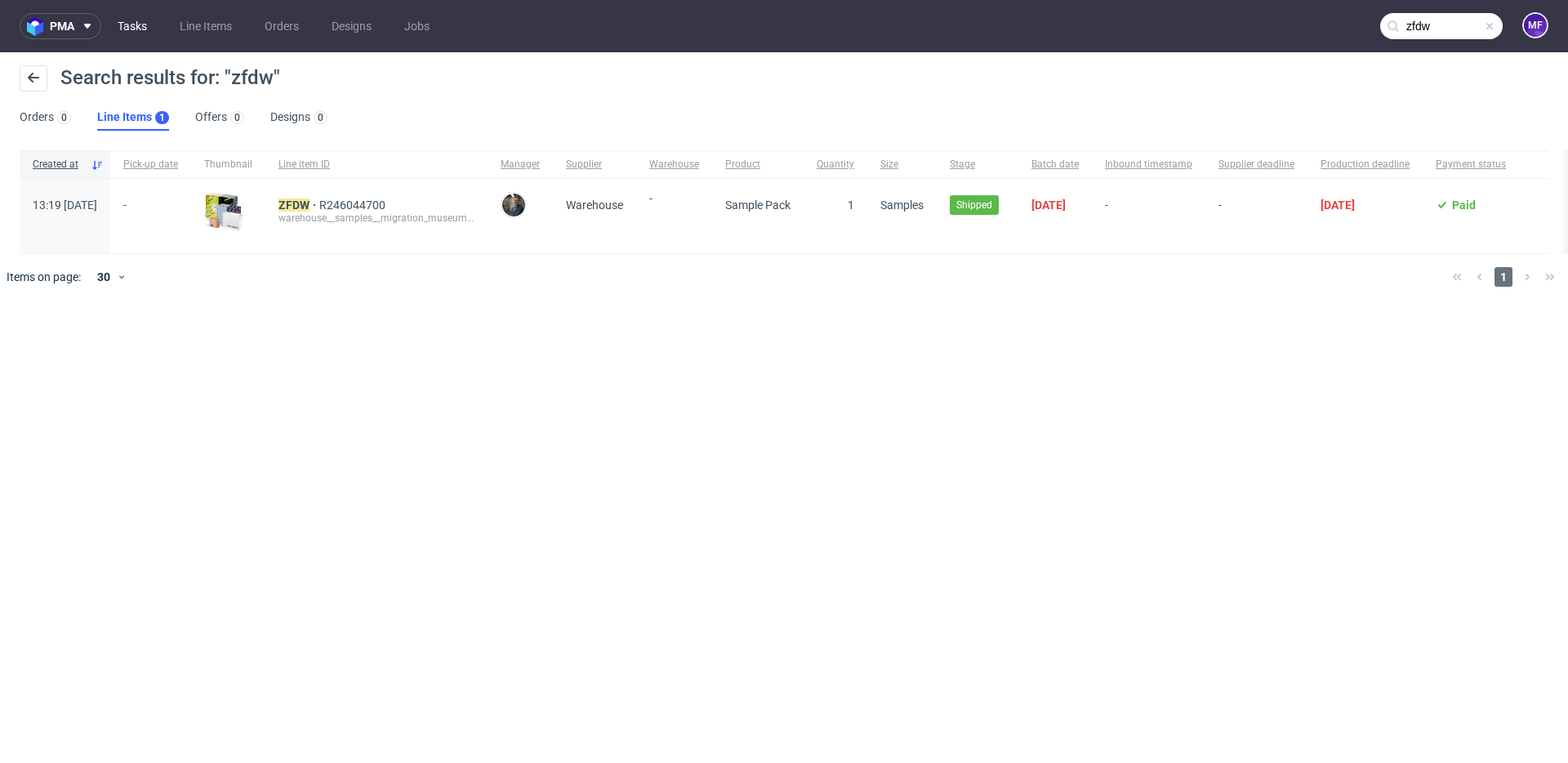
click at [143, 32] on link "Tasks" at bounding box center [132, 26] width 49 height 26
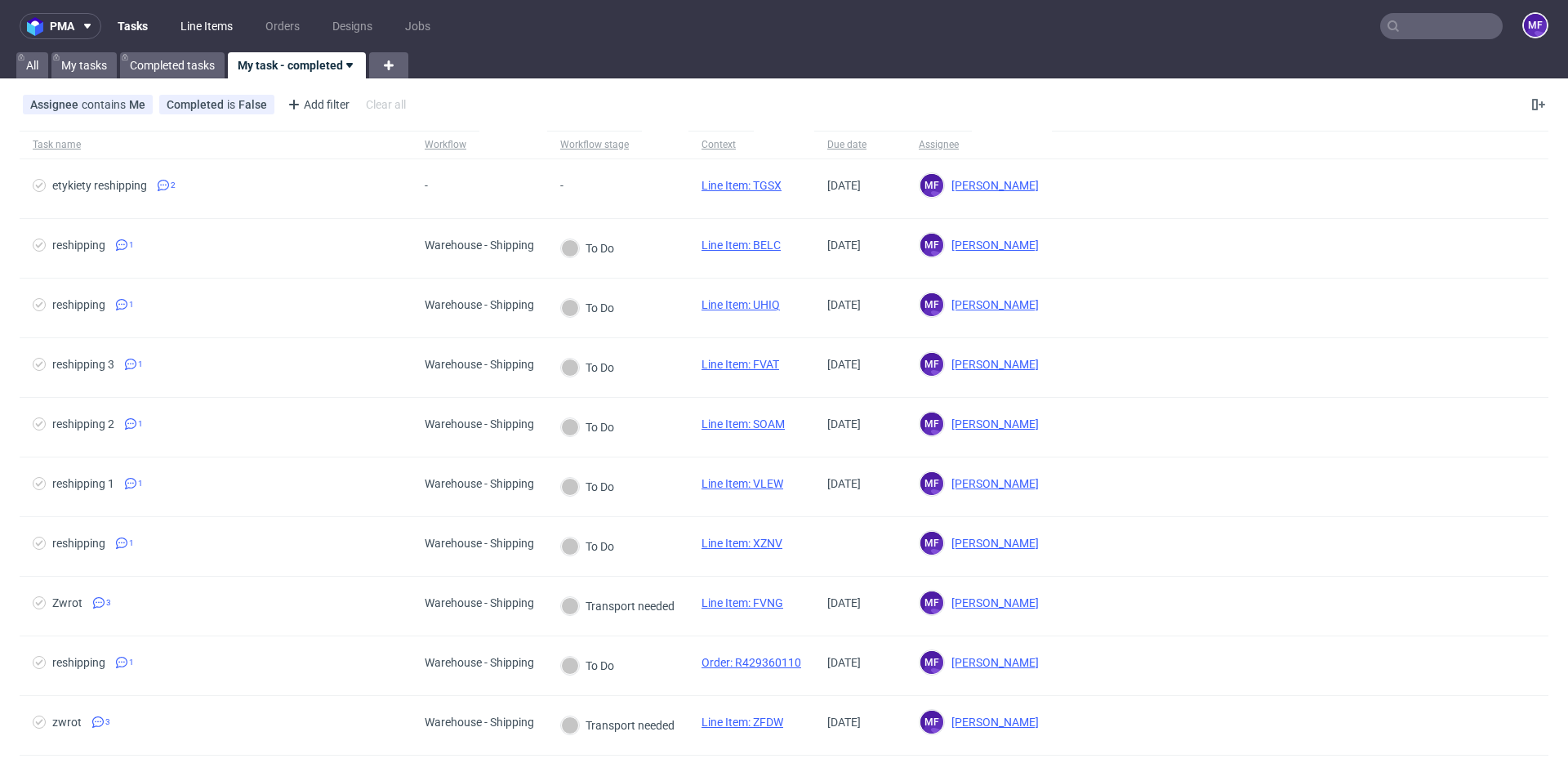
click at [188, 31] on link "Line Items" at bounding box center [207, 26] width 72 height 26
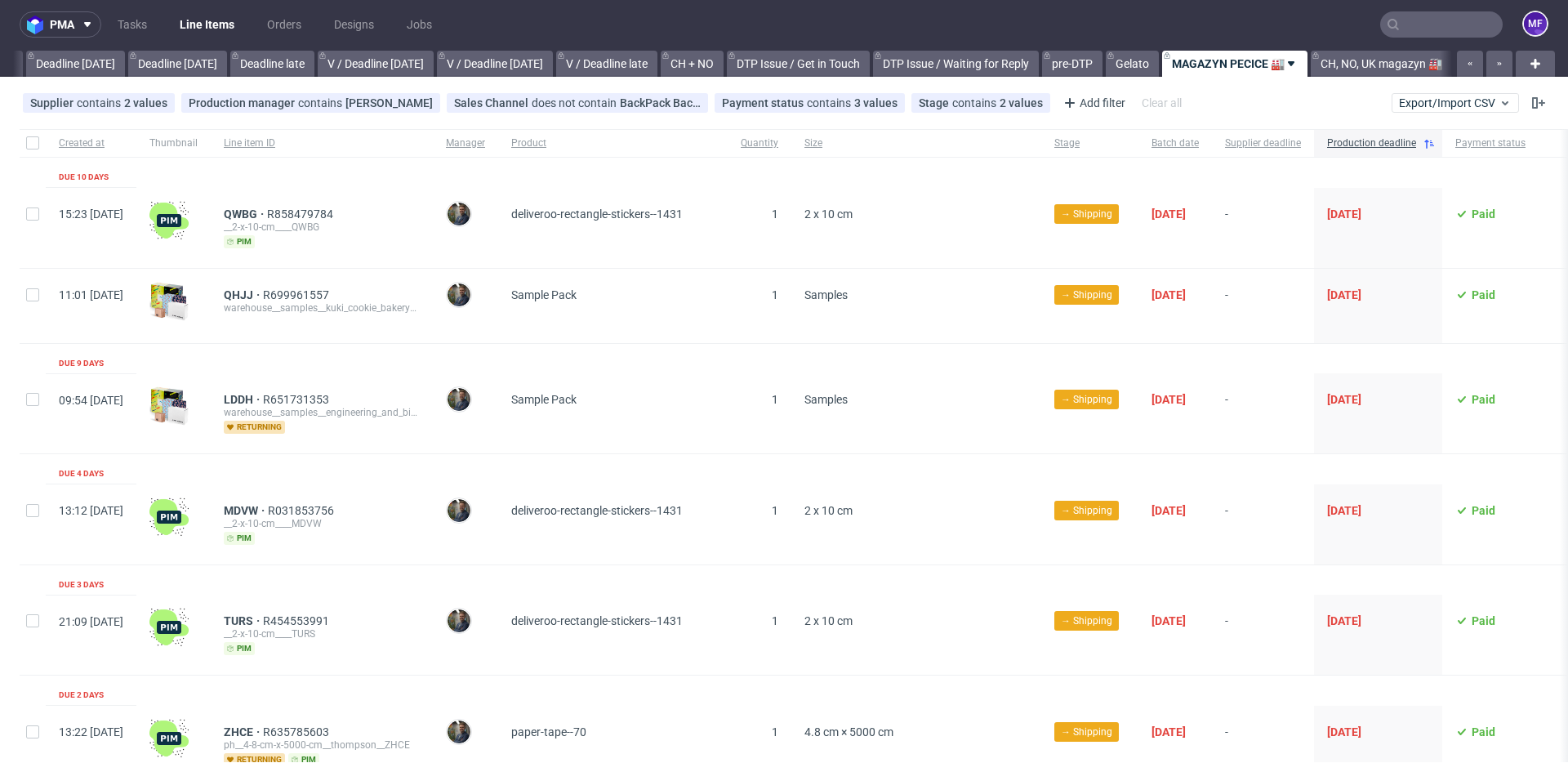
scroll to position [0, 1758]
click at [1212, 146] on div "Batch date" at bounding box center [1175, 143] width 73 height 28
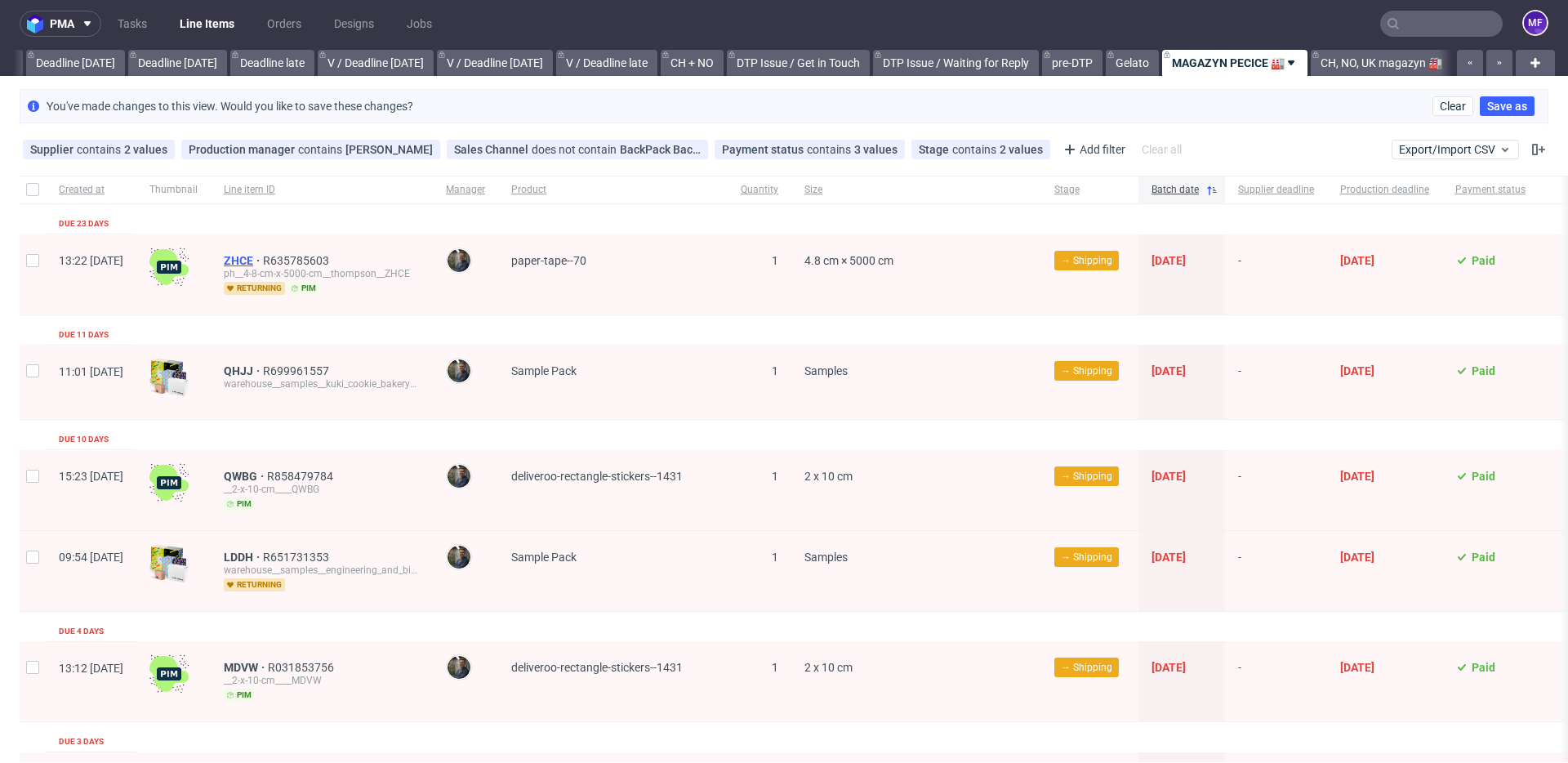
scroll to position [4, 0]
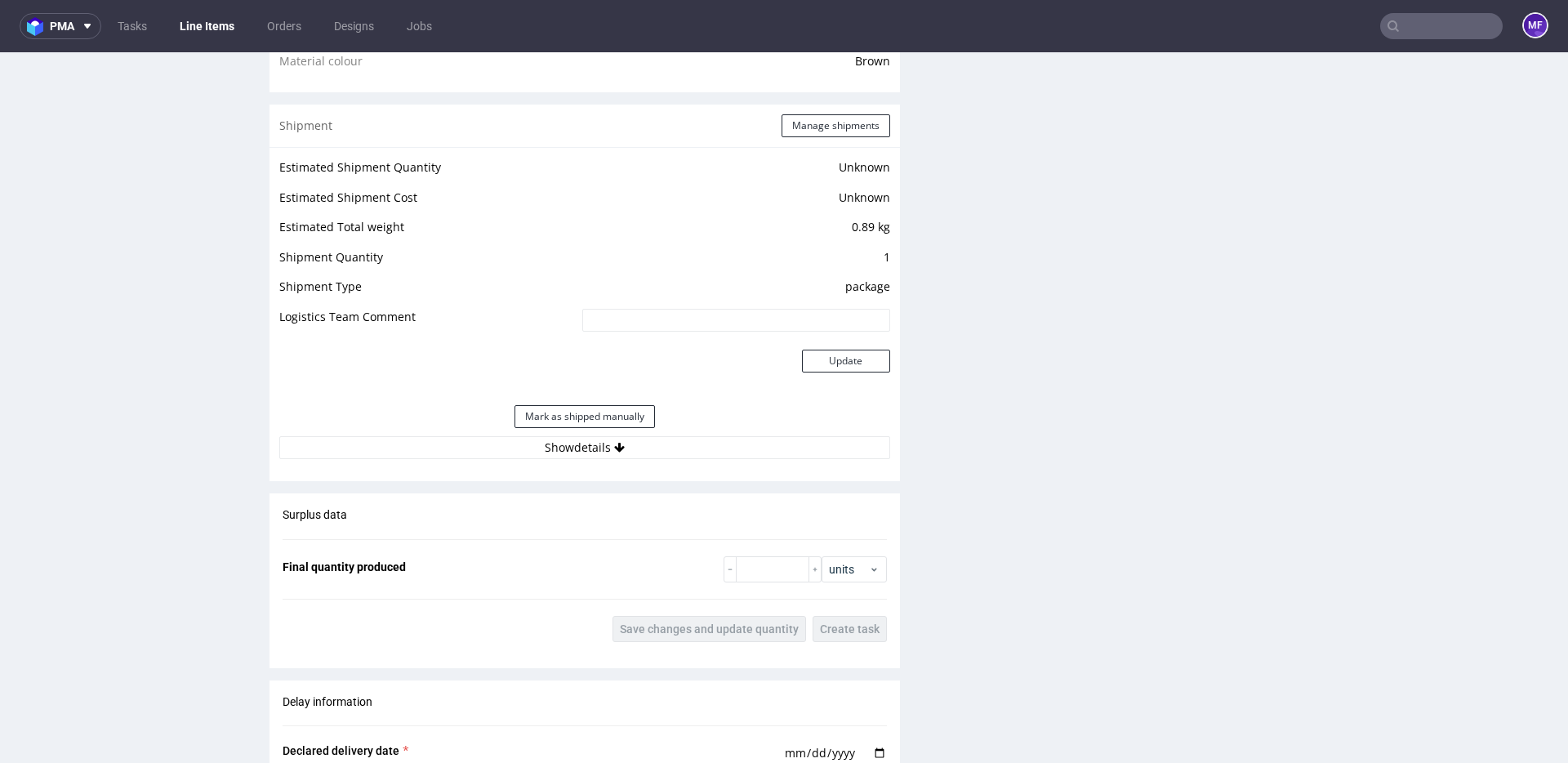
scroll to position [1174, 0]
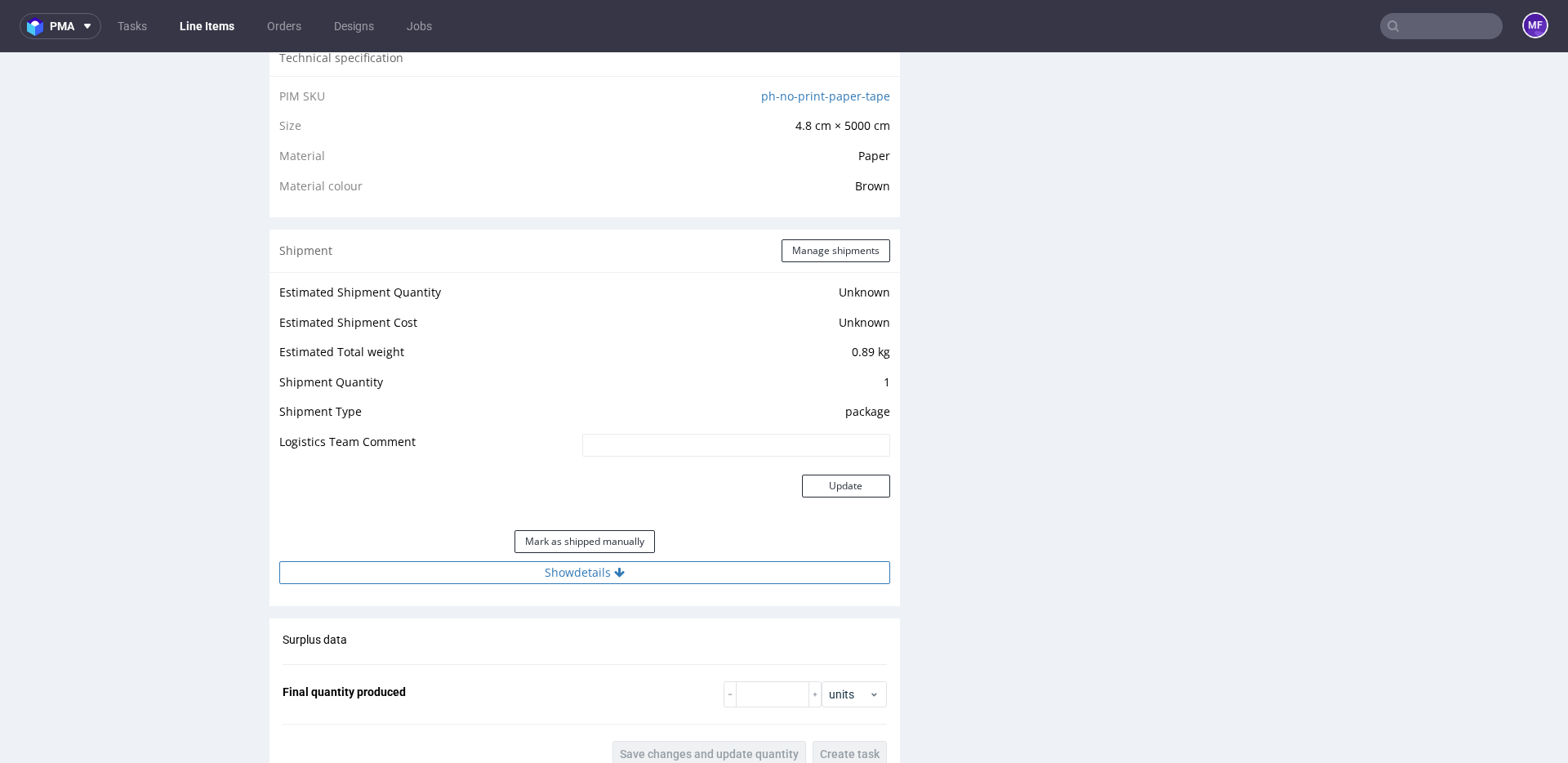
click at [565, 572] on button "Show details" at bounding box center [584, 572] width 611 height 23
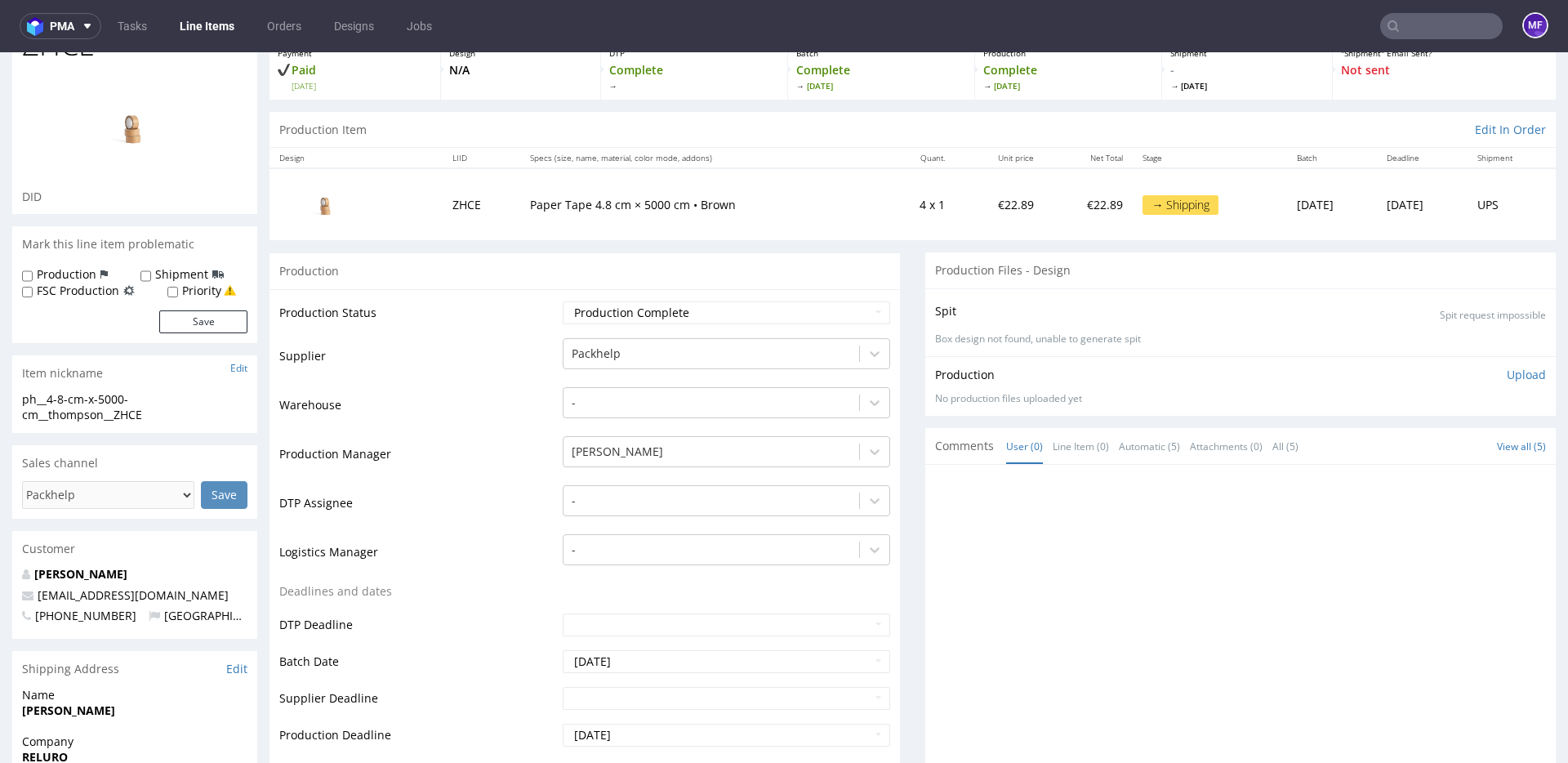
scroll to position [0, 0]
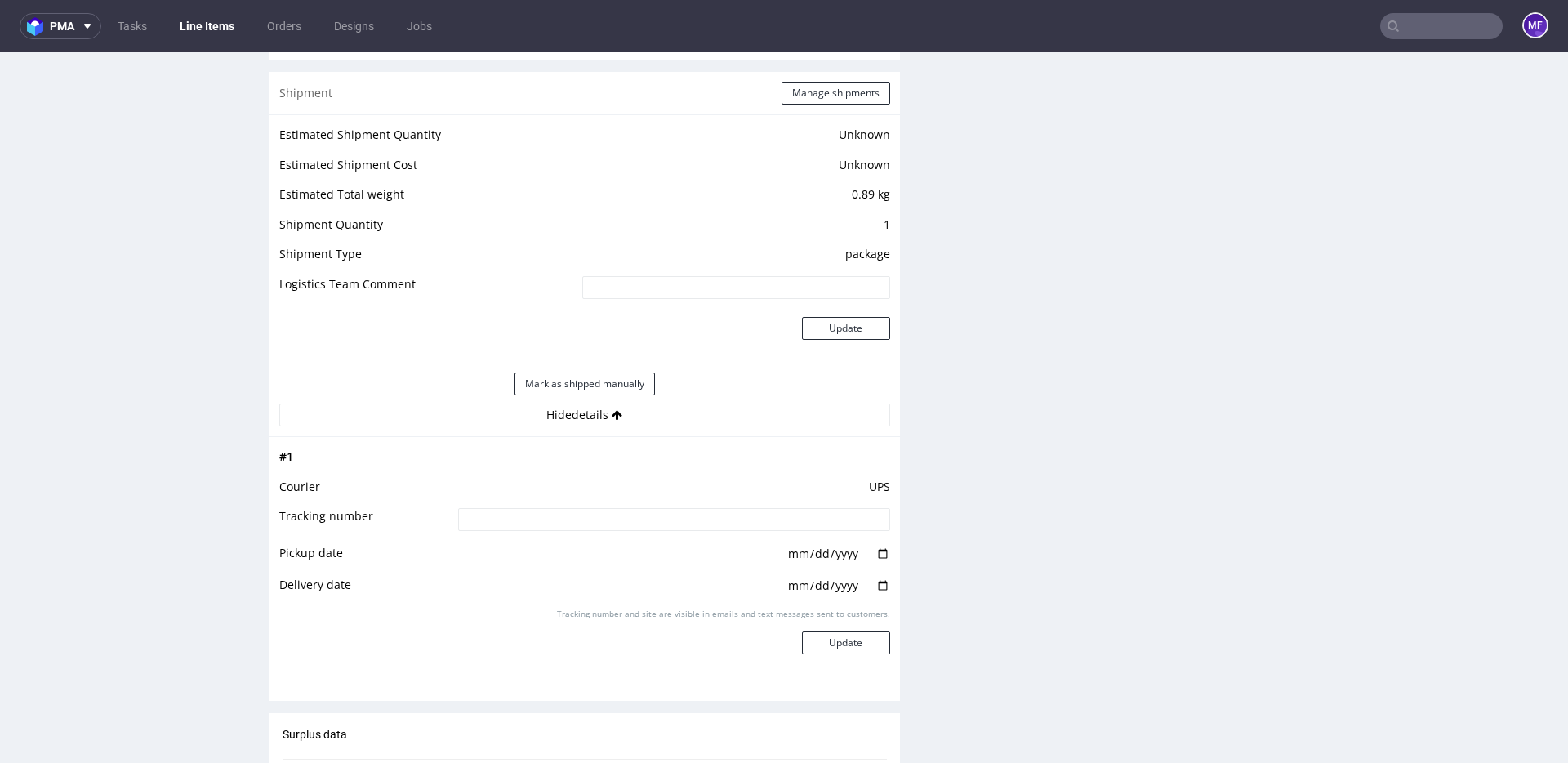
click at [542, 523] on input at bounding box center [674, 519] width 432 height 23
paste input "1Z5A15806896258009"
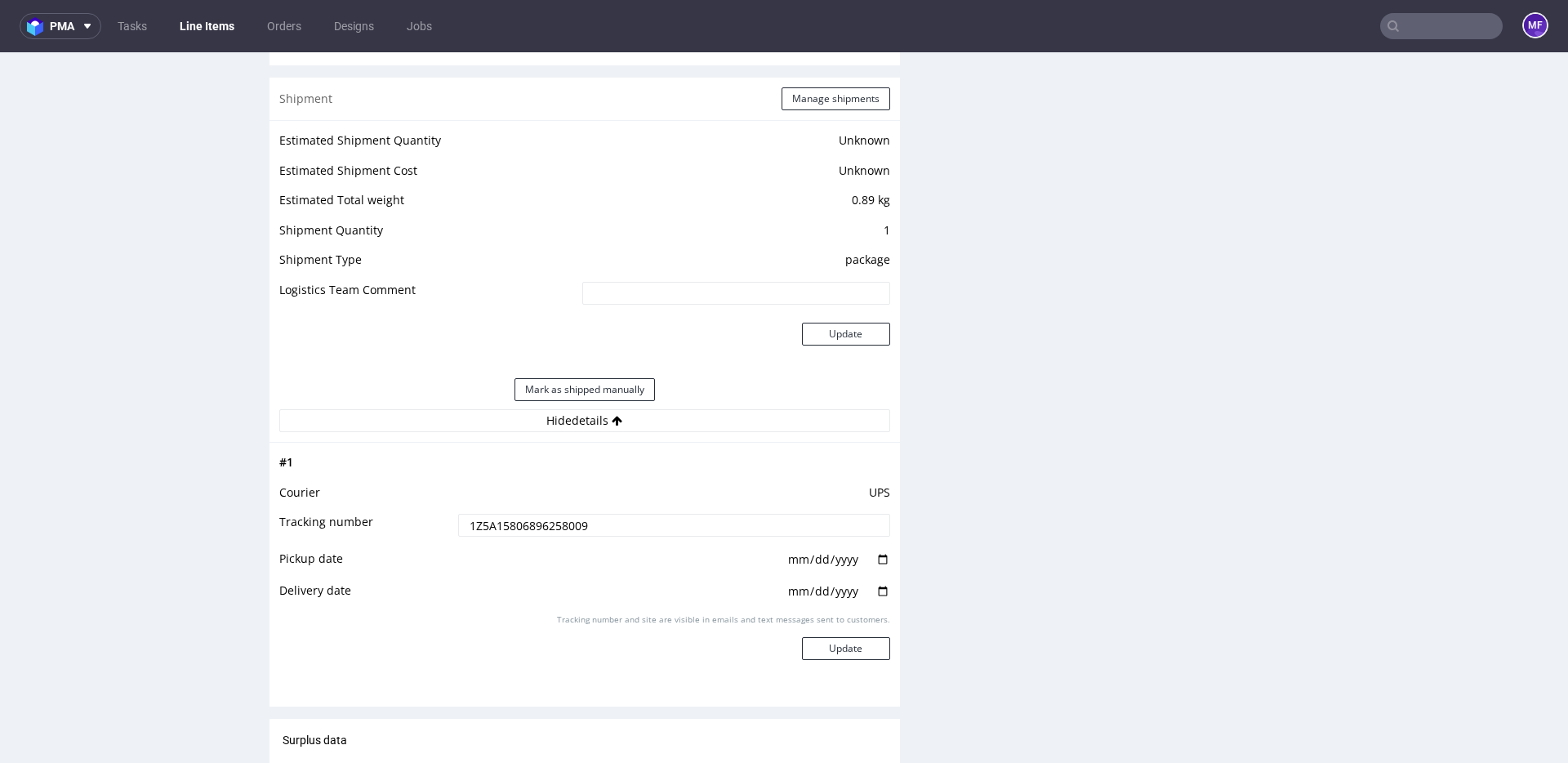
type input "1Z5A15806896258009"
click at [616, 500] on td "UPS" at bounding box center [672, 497] width 436 height 31
click at [839, 642] on button "Update" at bounding box center [846, 651] width 88 height 23
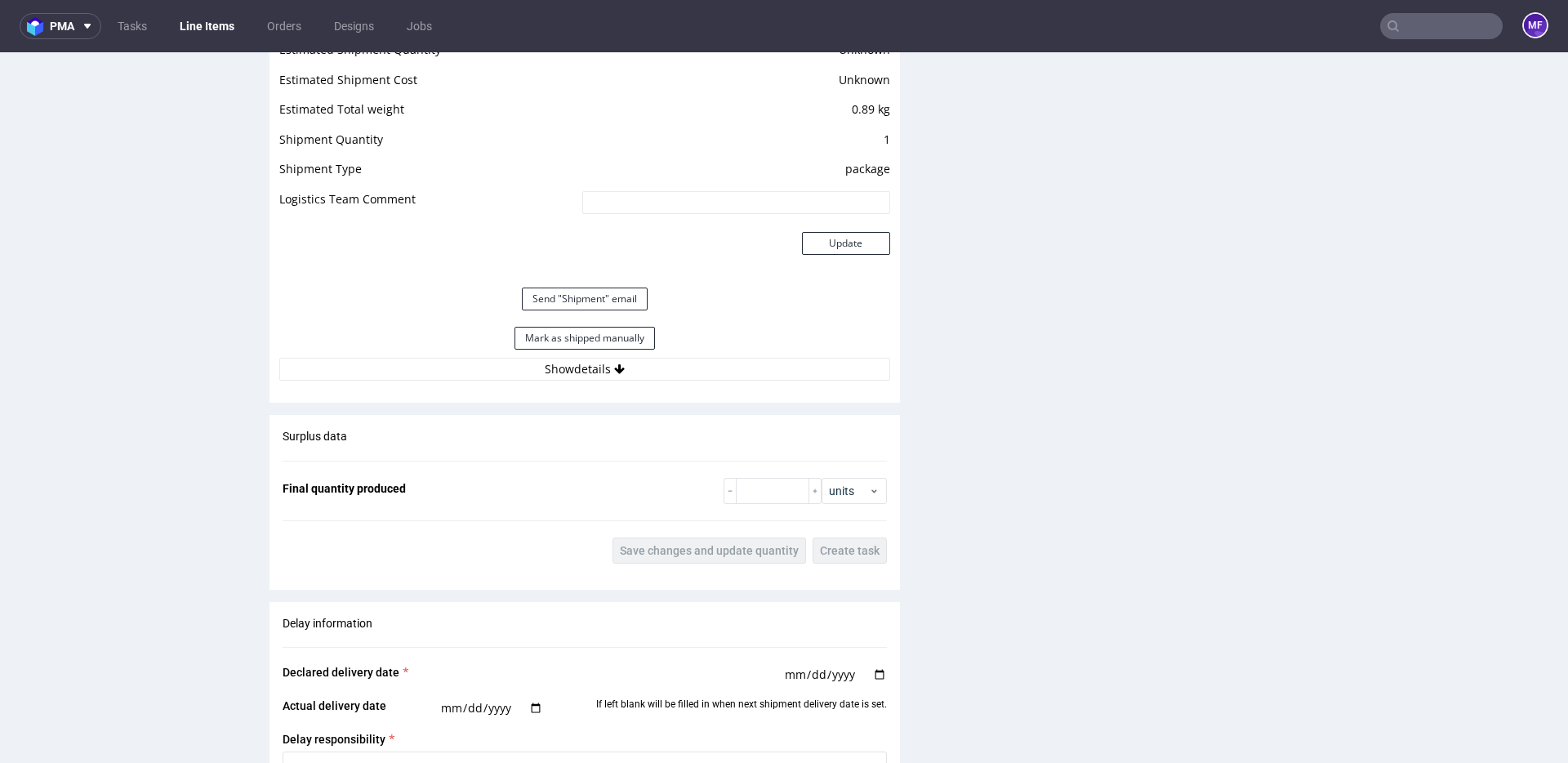
scroll to position [1472, 0]
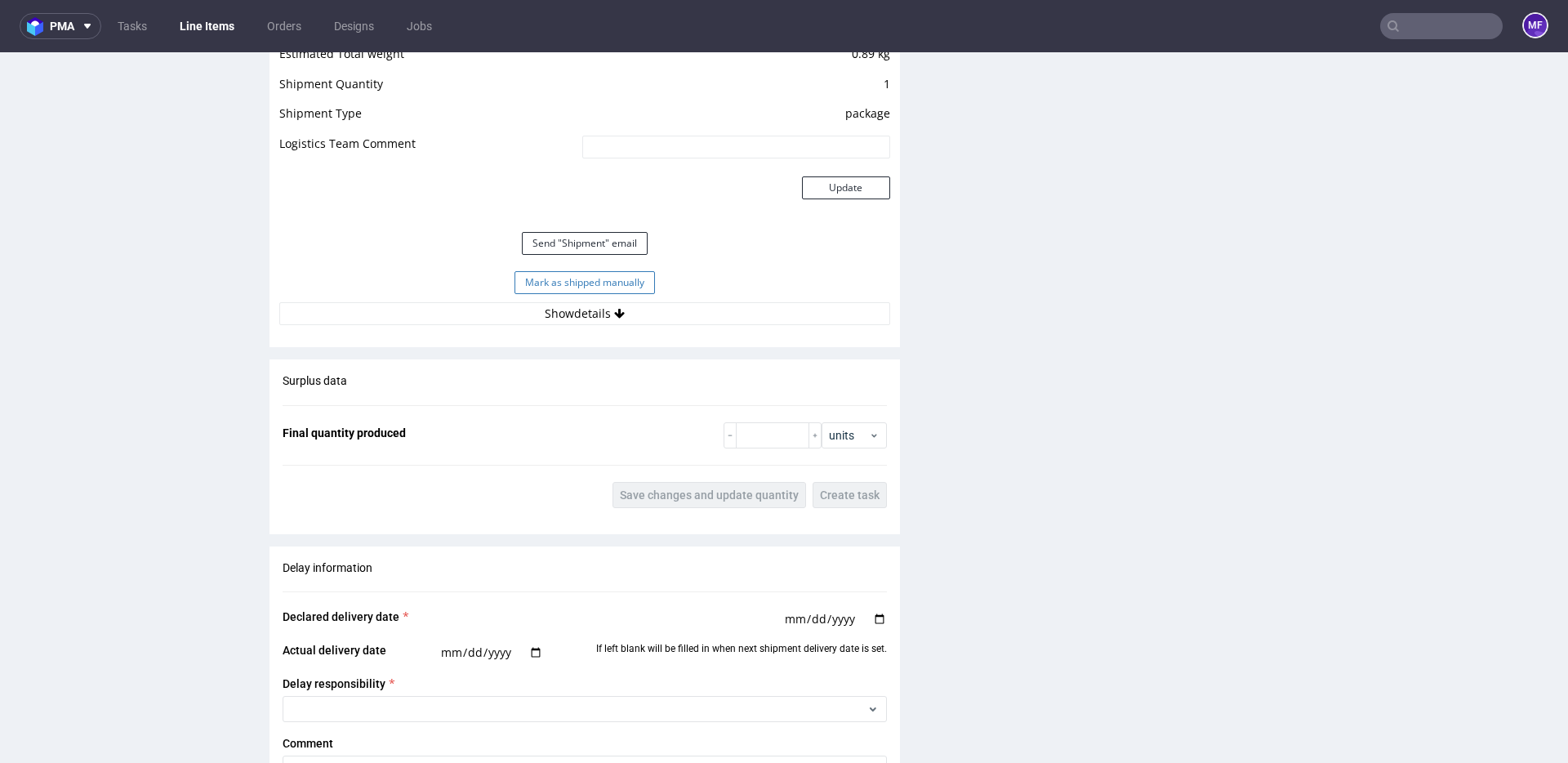
click at [563, 281] on button "Mark as shipped manually" at bounding box center [584, 282] width 140 height 23
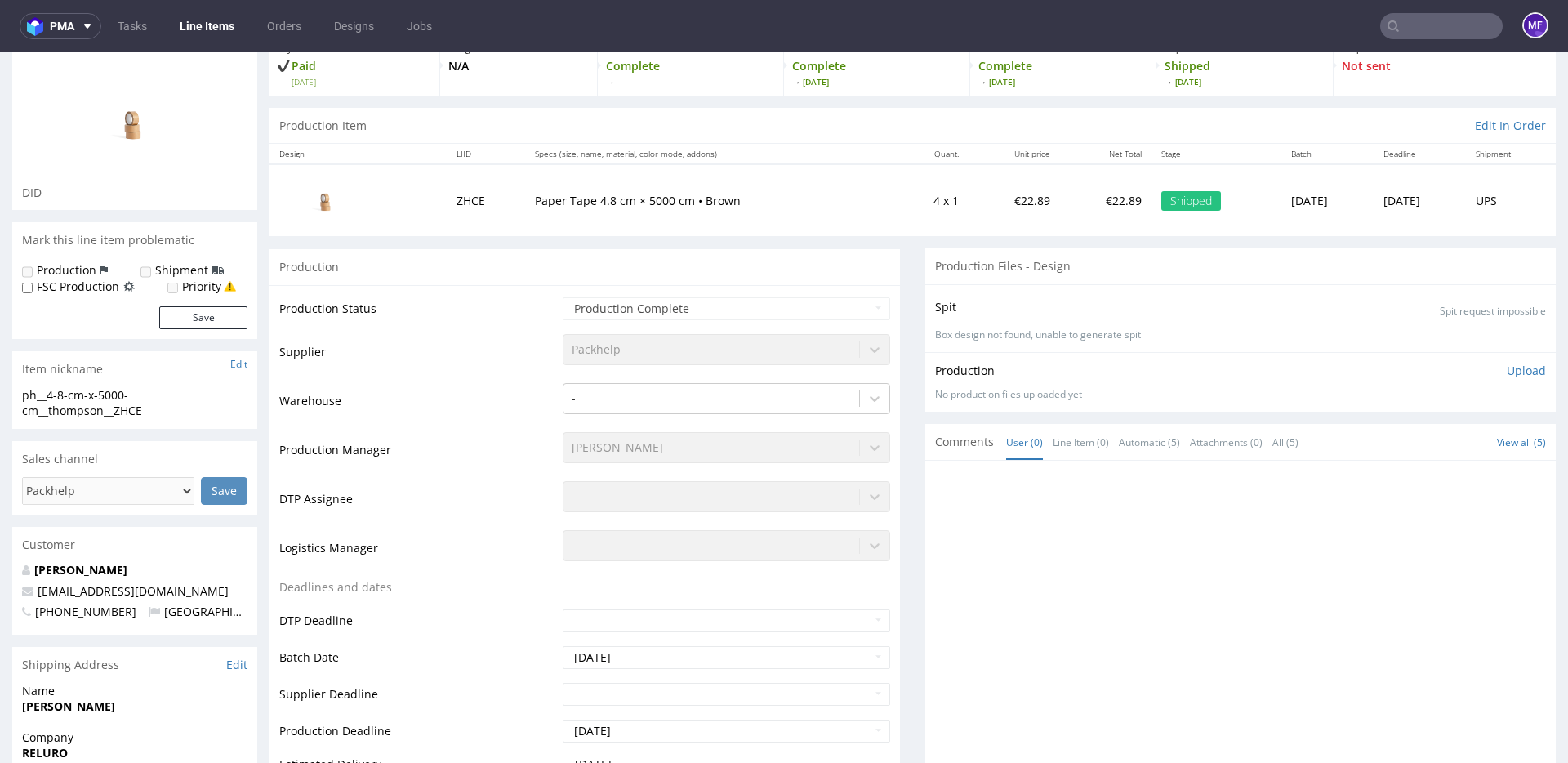
scroll to position [56, 0]
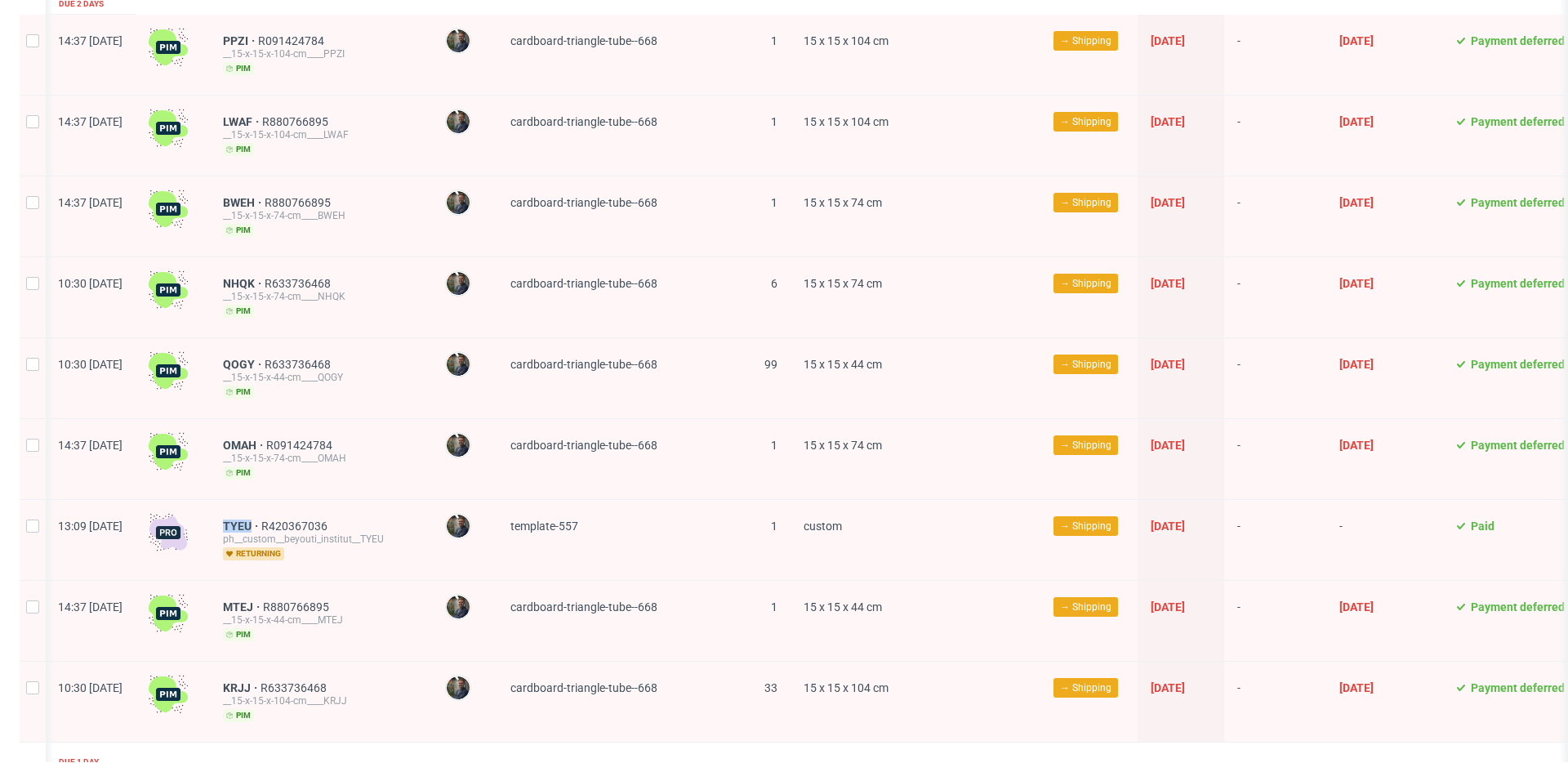
scroll to position [748, 0]
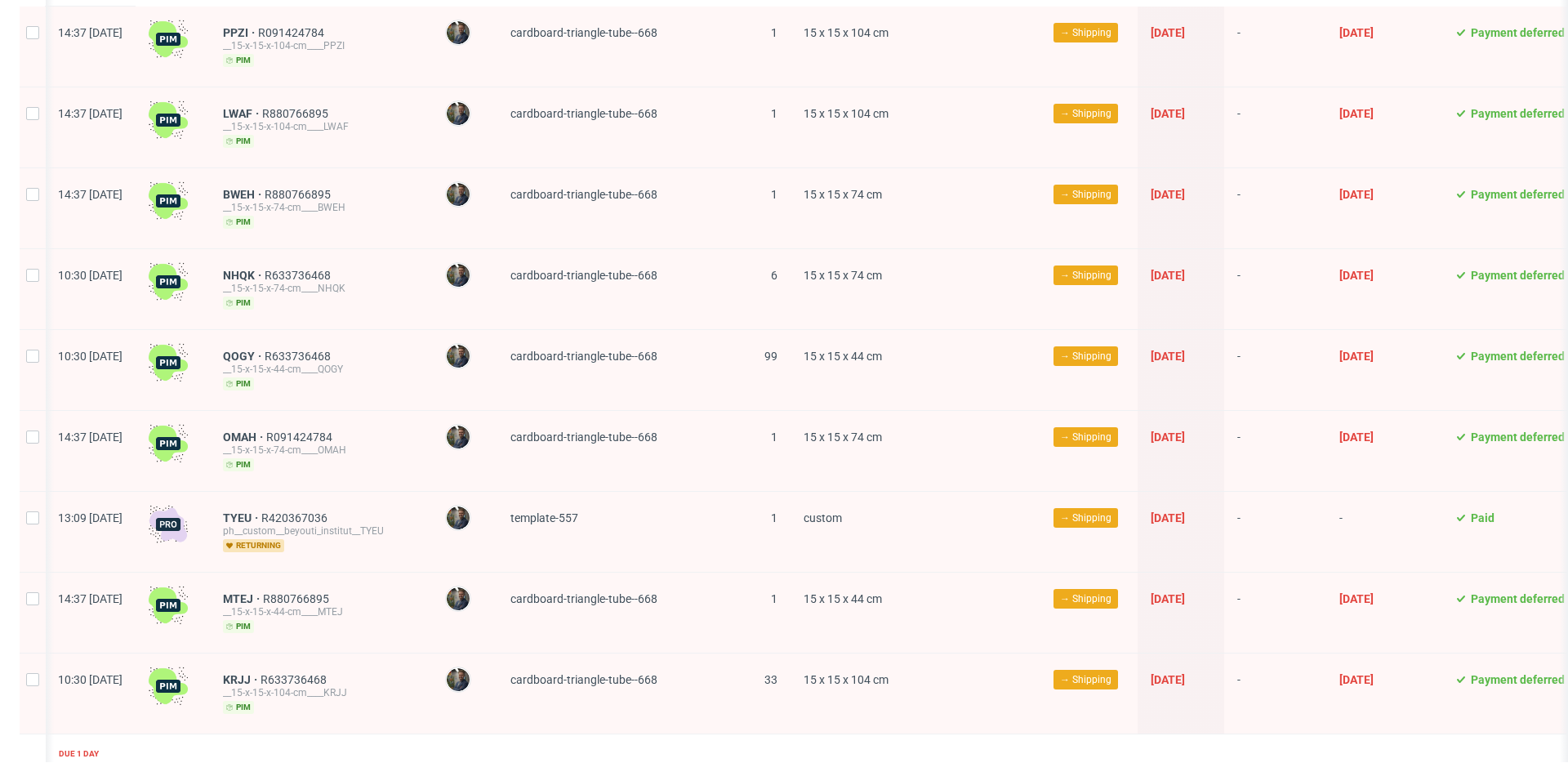
click at [432, 506] on div "TYEU R420367036 ph__custom__beyouti_institut__TYEU returning" at bounding box center [321, 531] width 223 height 80
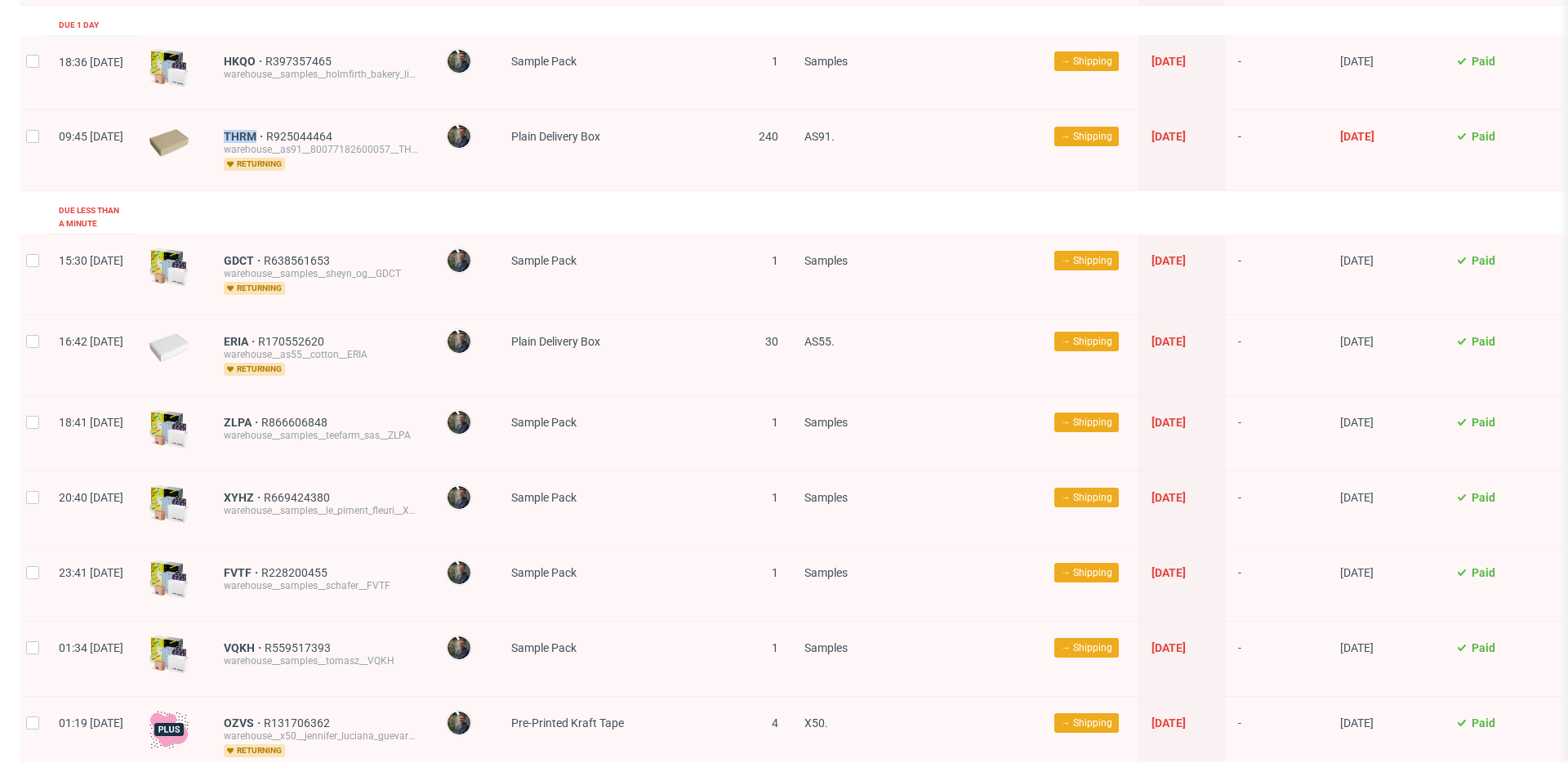
scroll to position [1478, 0]
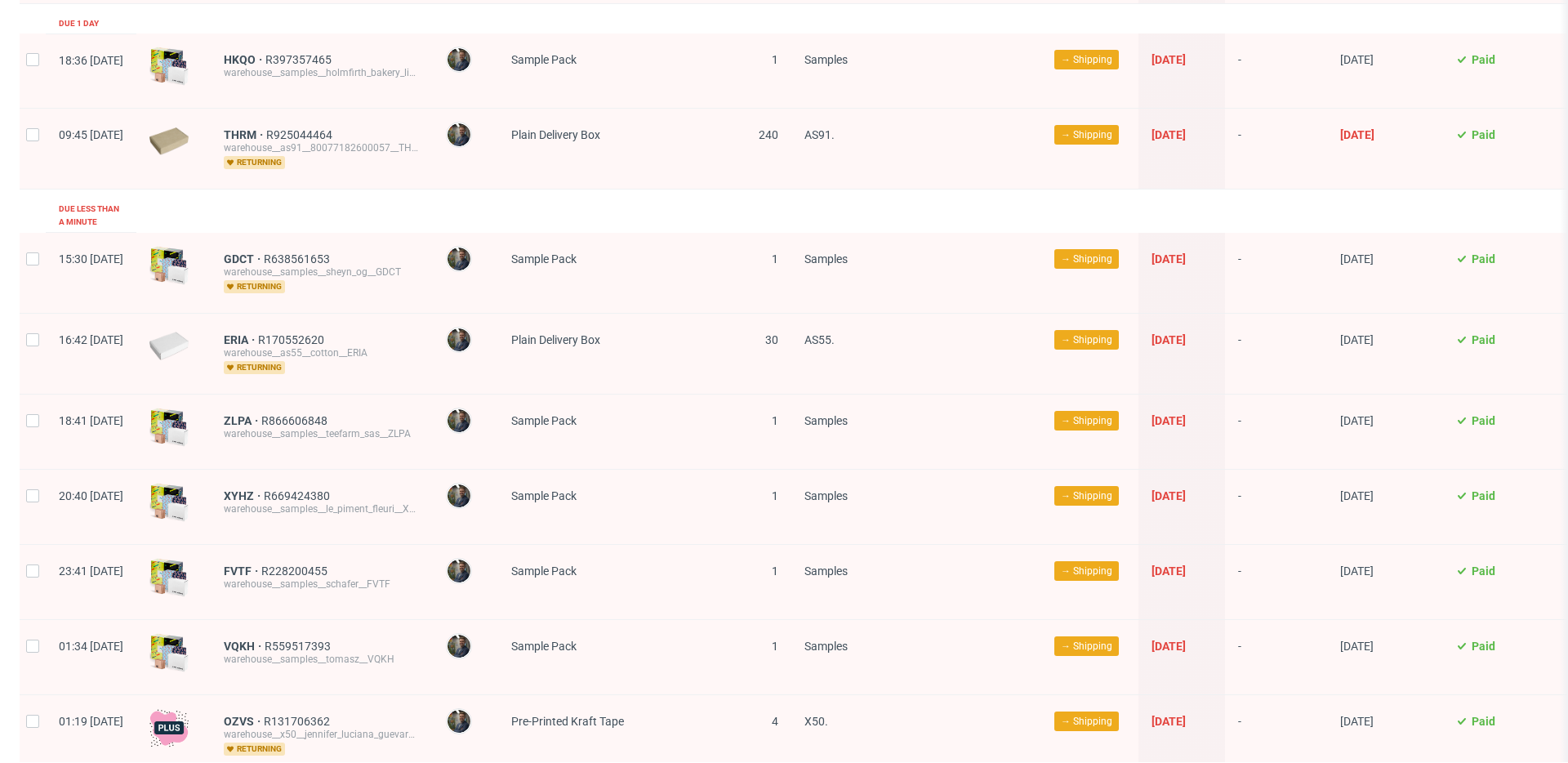
click at [433, 544] on div "FVTF R228200455 warehouse__samples__schafer__FVTF" at bounding box center [322, 581] width 223 height 74
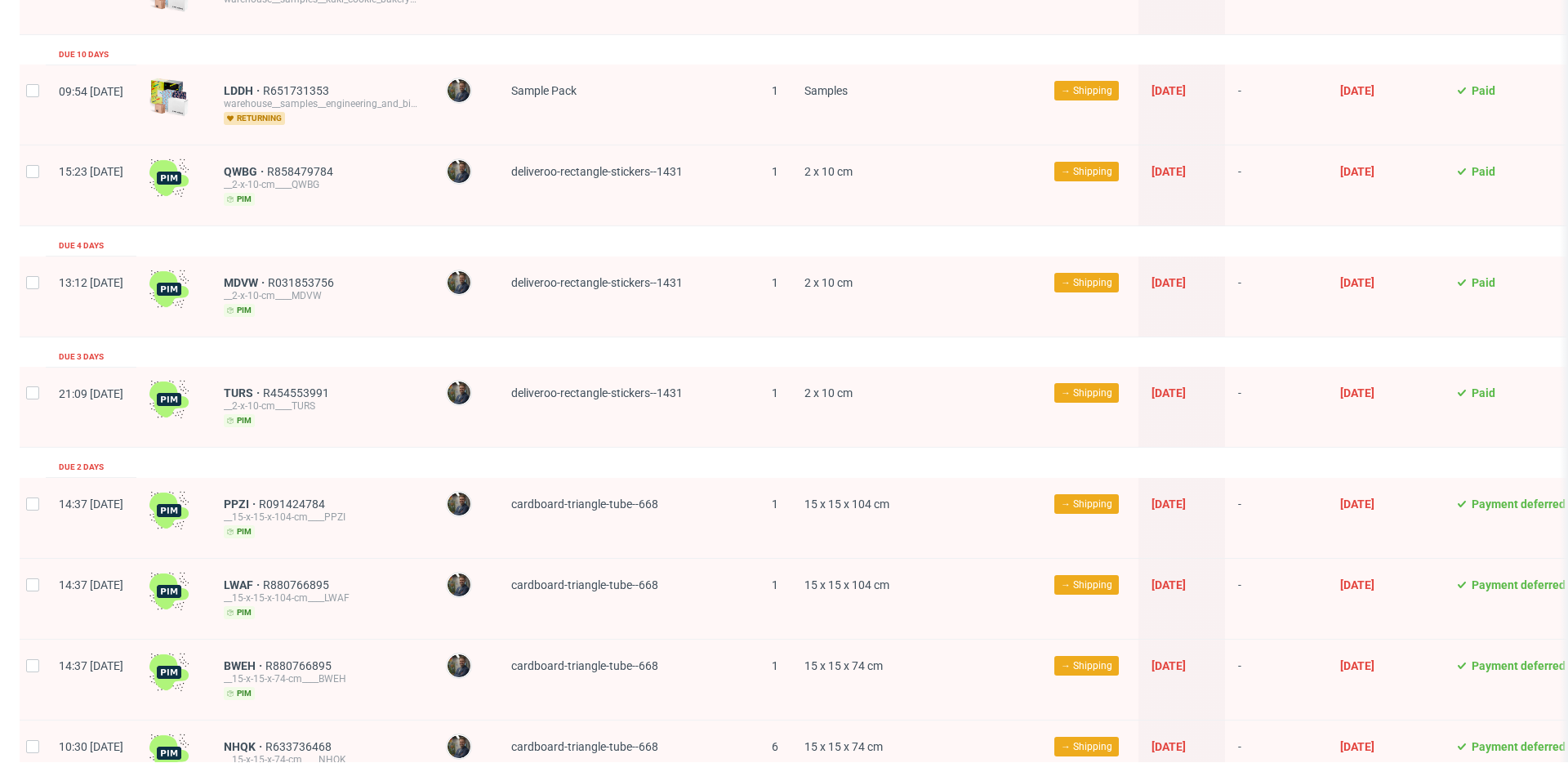
scroll to position [0, 0]
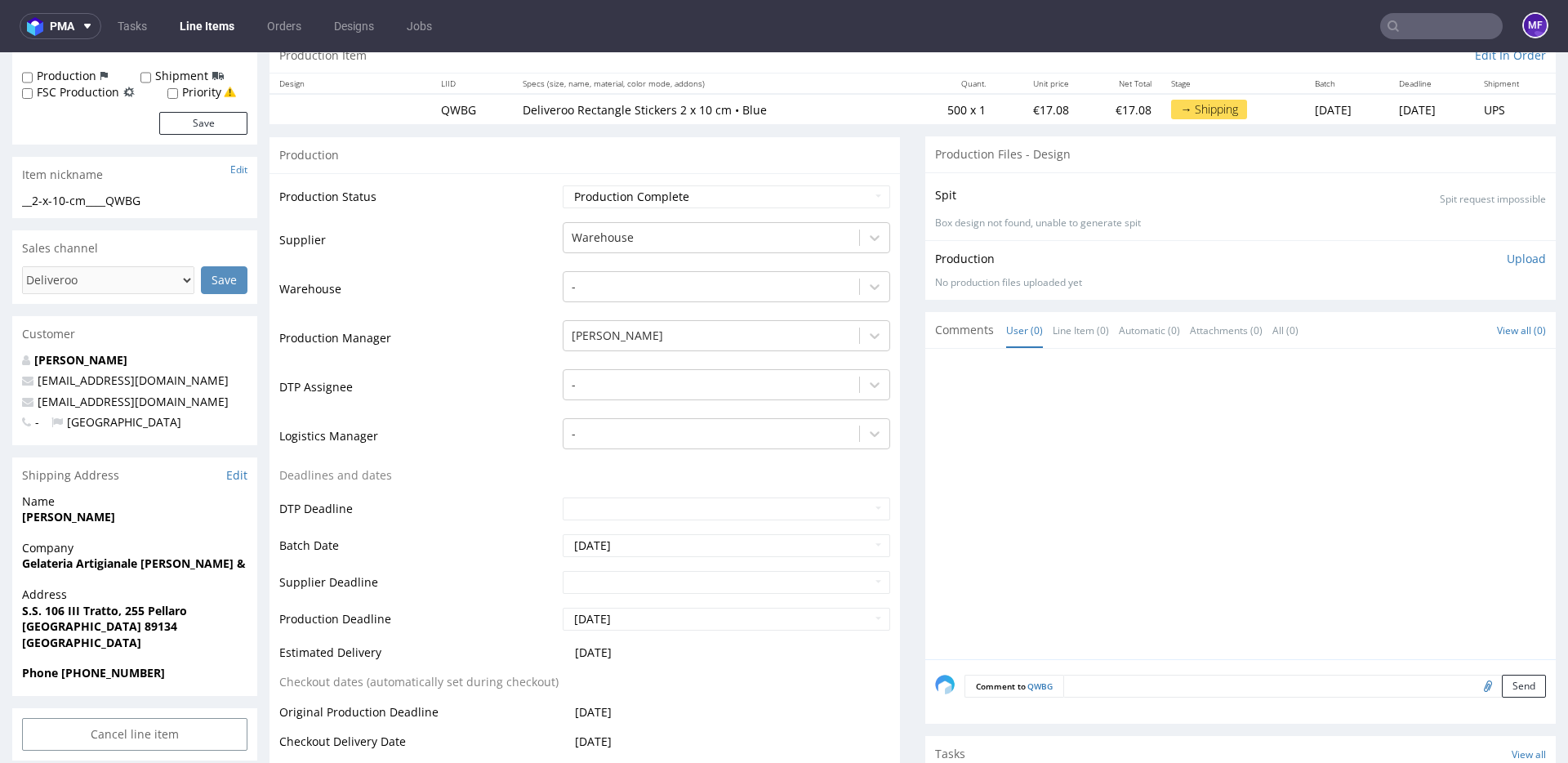
scroll to position [56, 0]
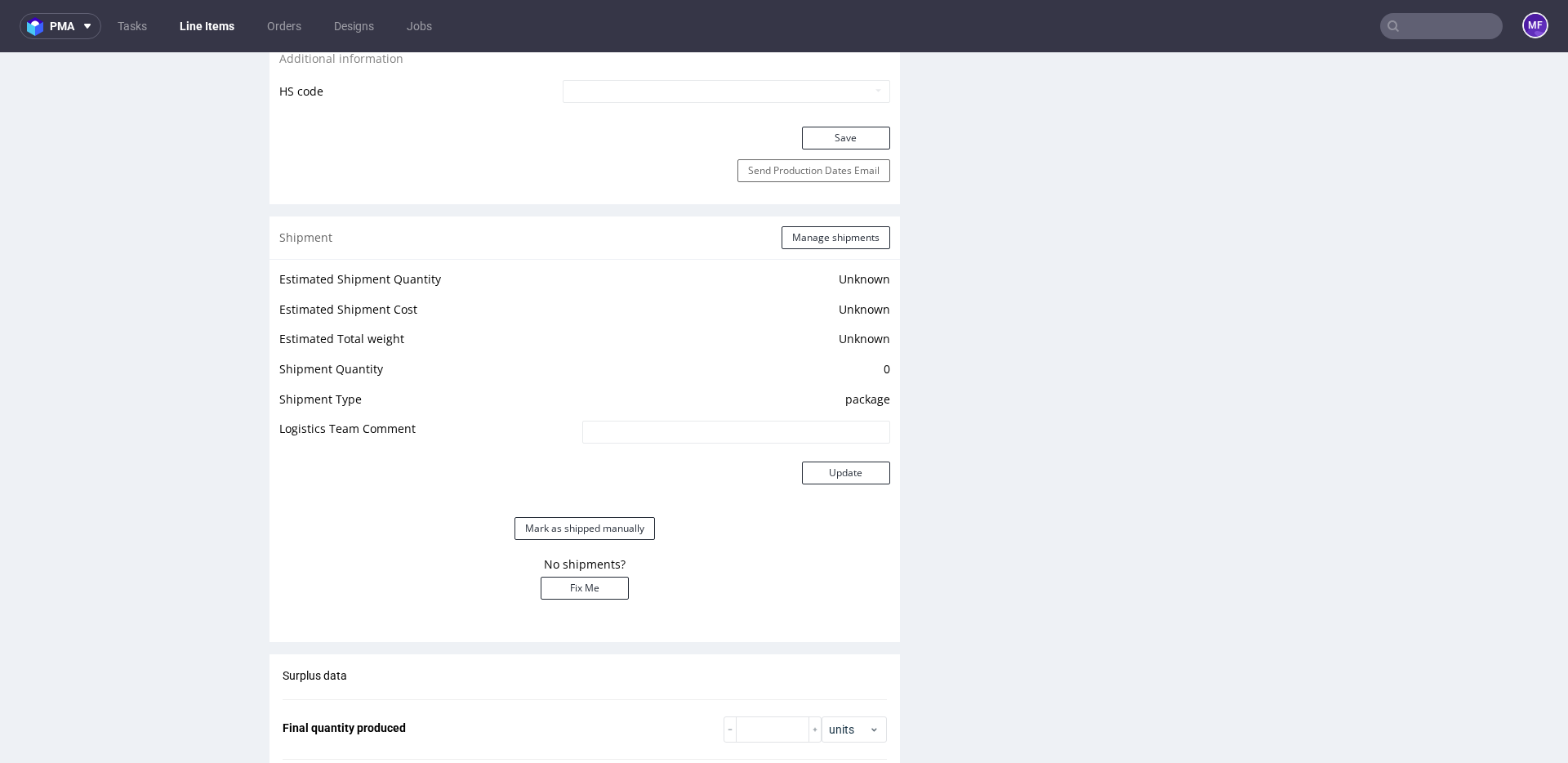
scroll to position [948, 0]
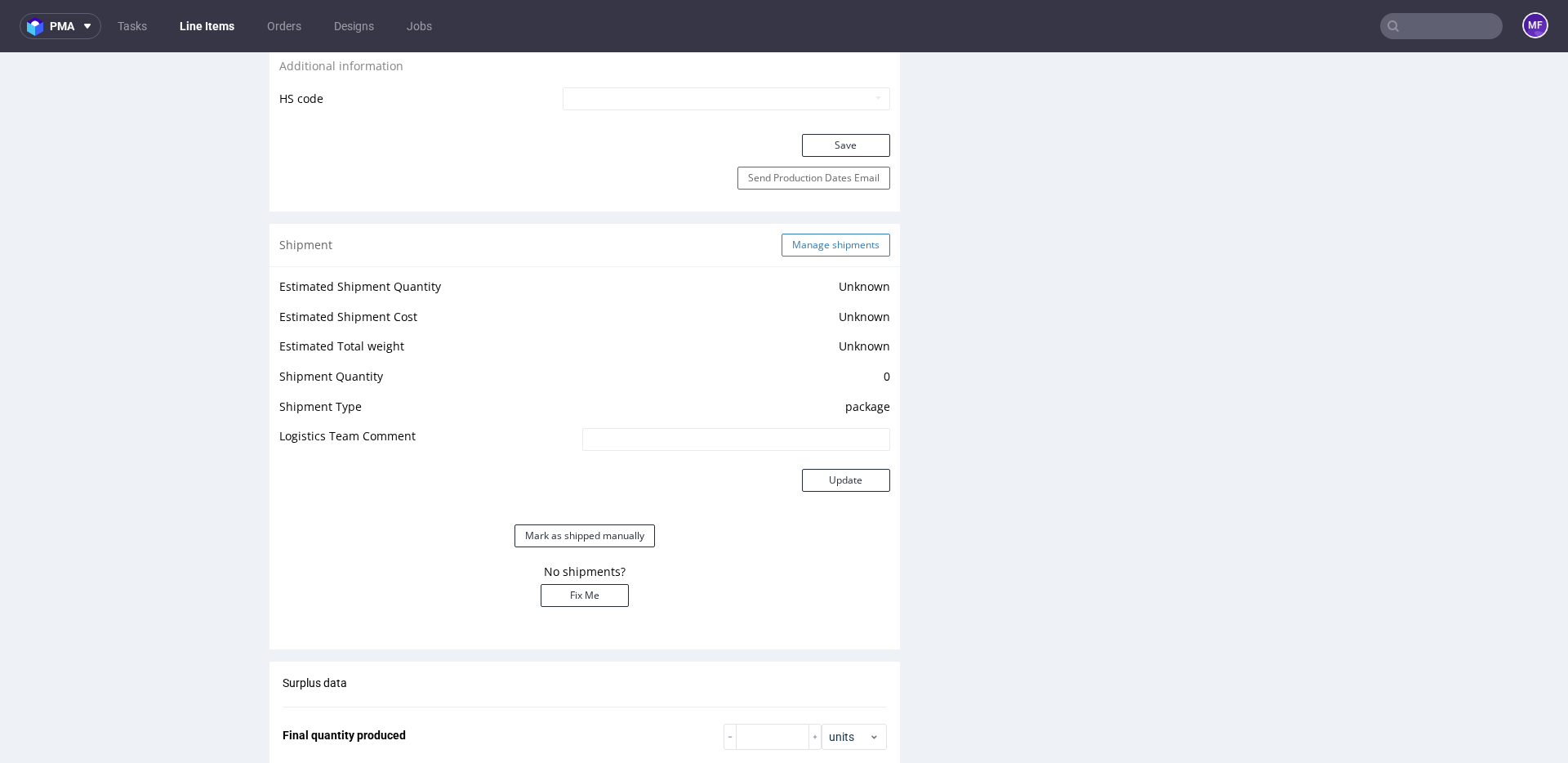
click at [827, 243] on button "Manage shipments" at bounding box center [835, 245] width 108 height 23
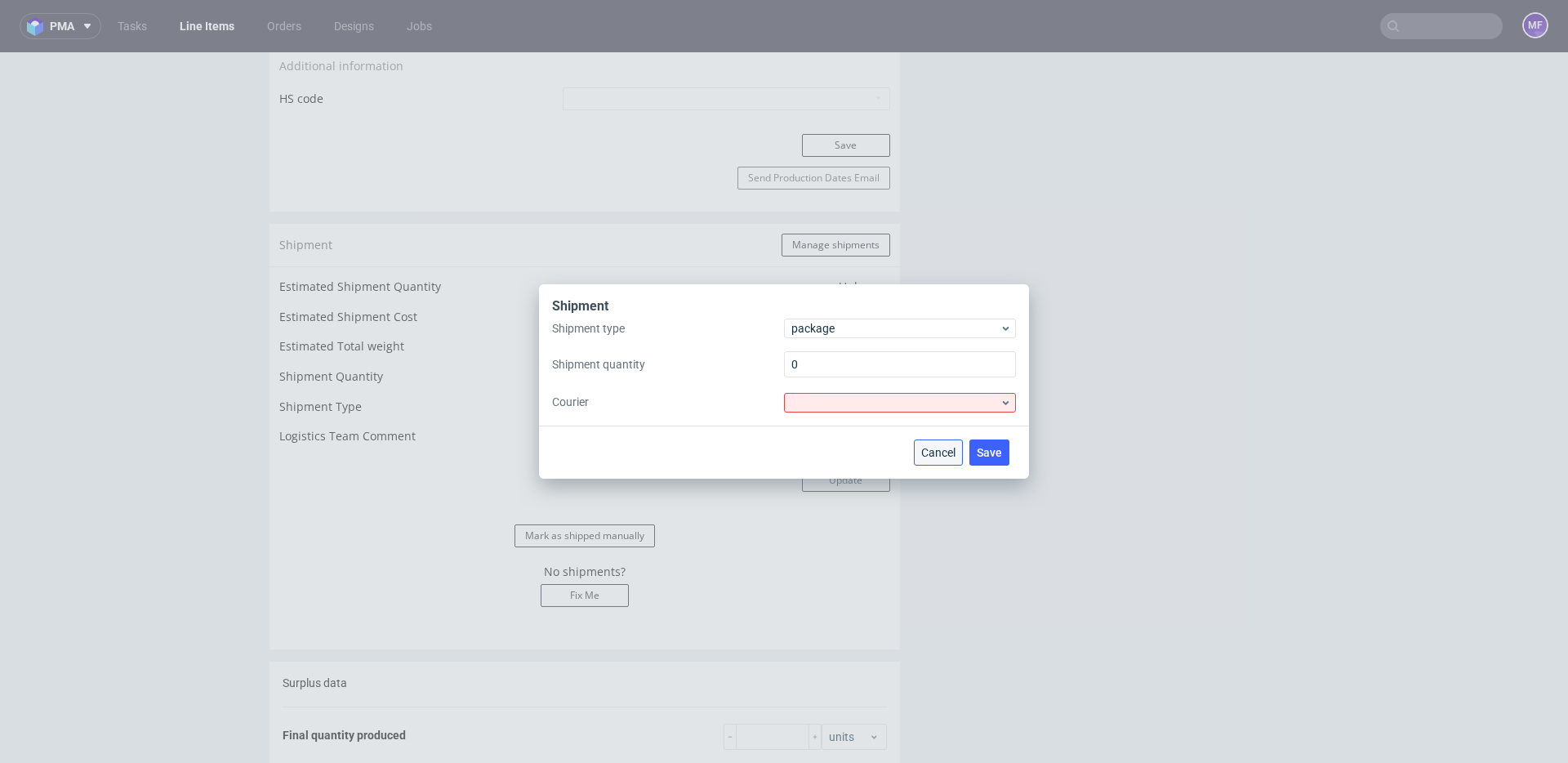
click at [927, 444] on button "Cancel" at bounding box center [937, 452] width 49 height 26
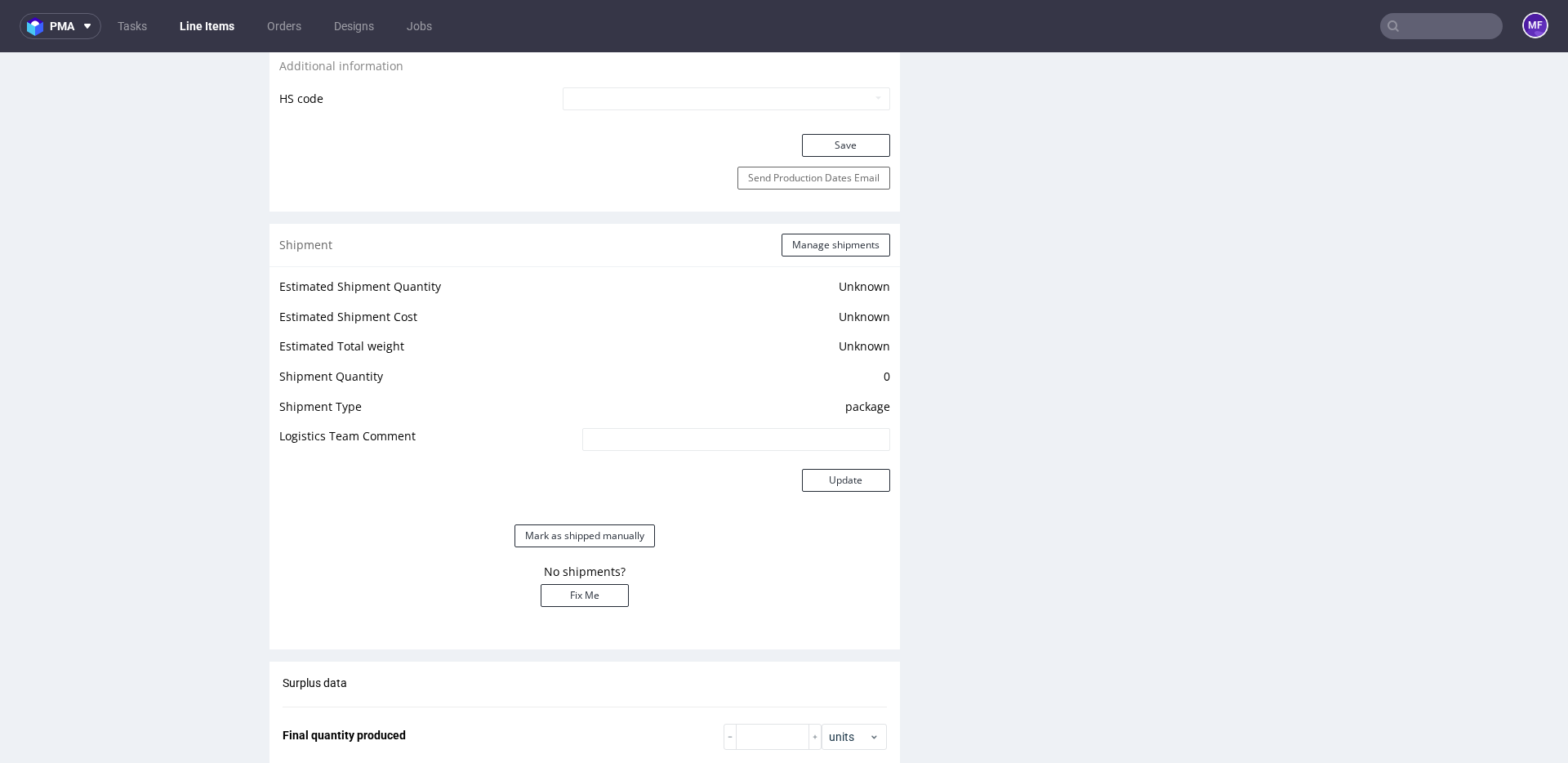
click at [964, 464] on div "Production Files - Design Spit Spit request impossible Box design not found, un…" at bounding box center [1241, 416] width 631 height 2105
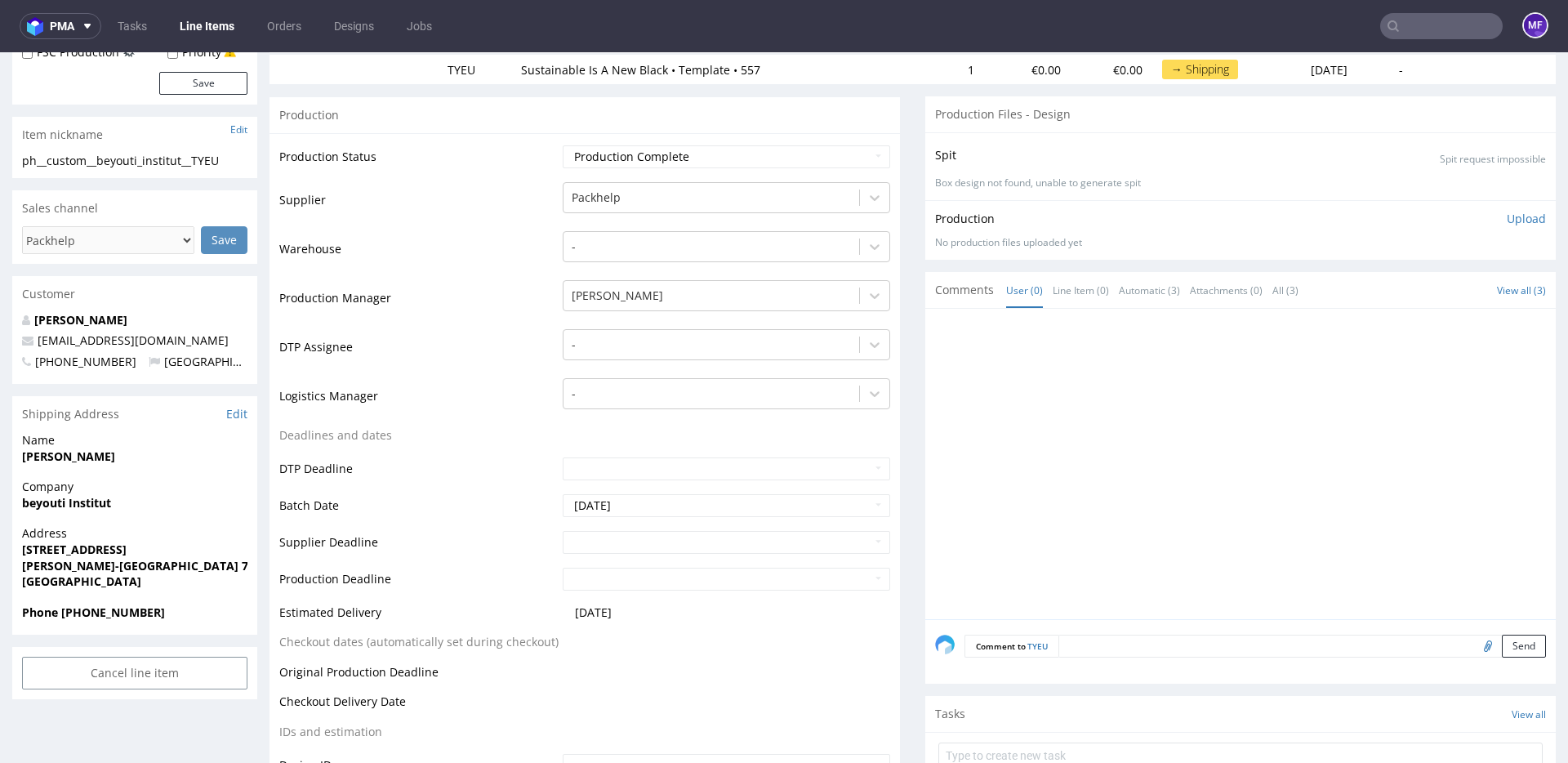
scroll to position [0, 0]
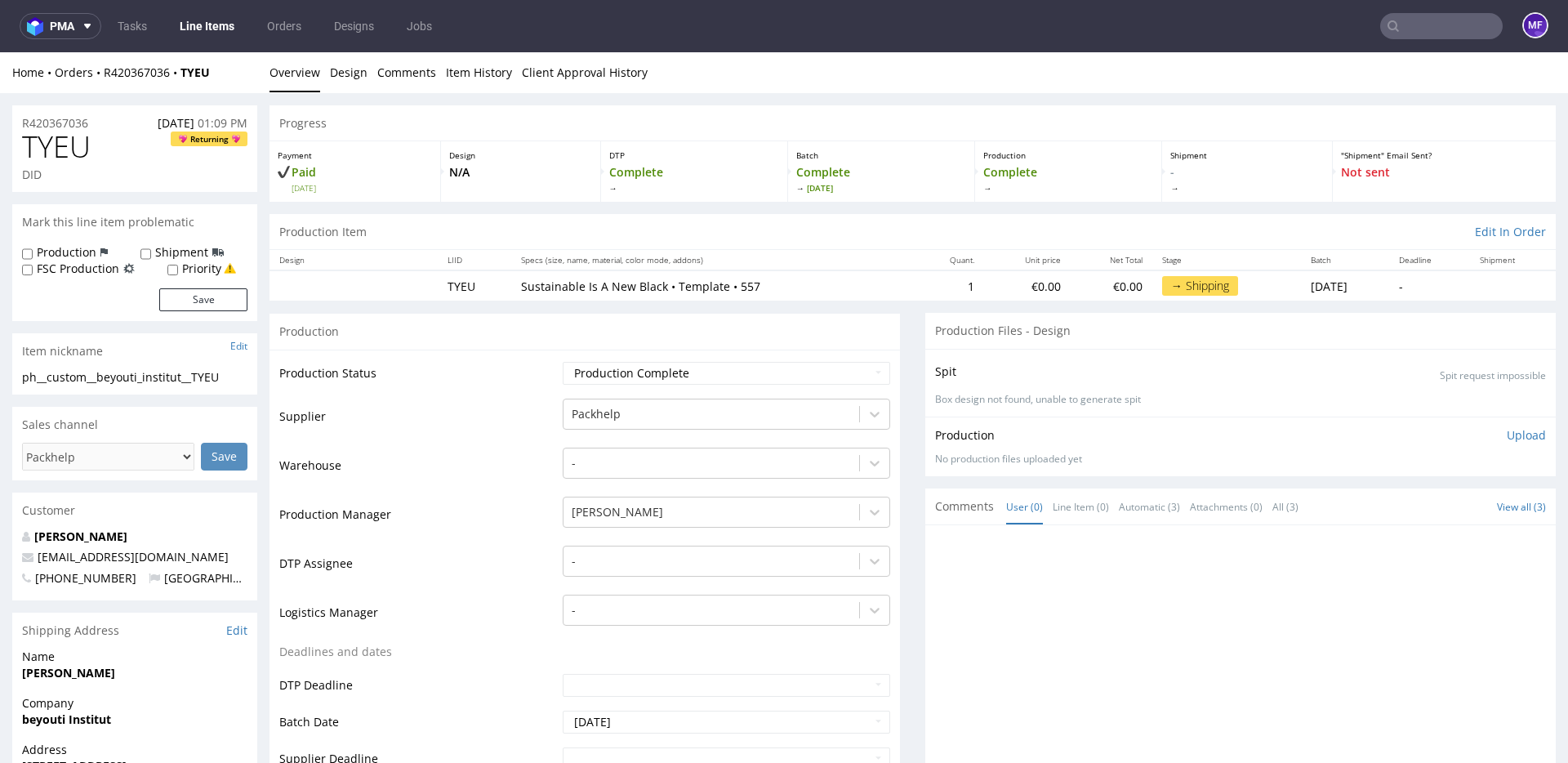
click at [740, 320] on div "Production" at bounding box center [585, 331] width 631 height 37
click at [598, 335] on div "Production" at bounding box center [585, 331] width 631 height 37
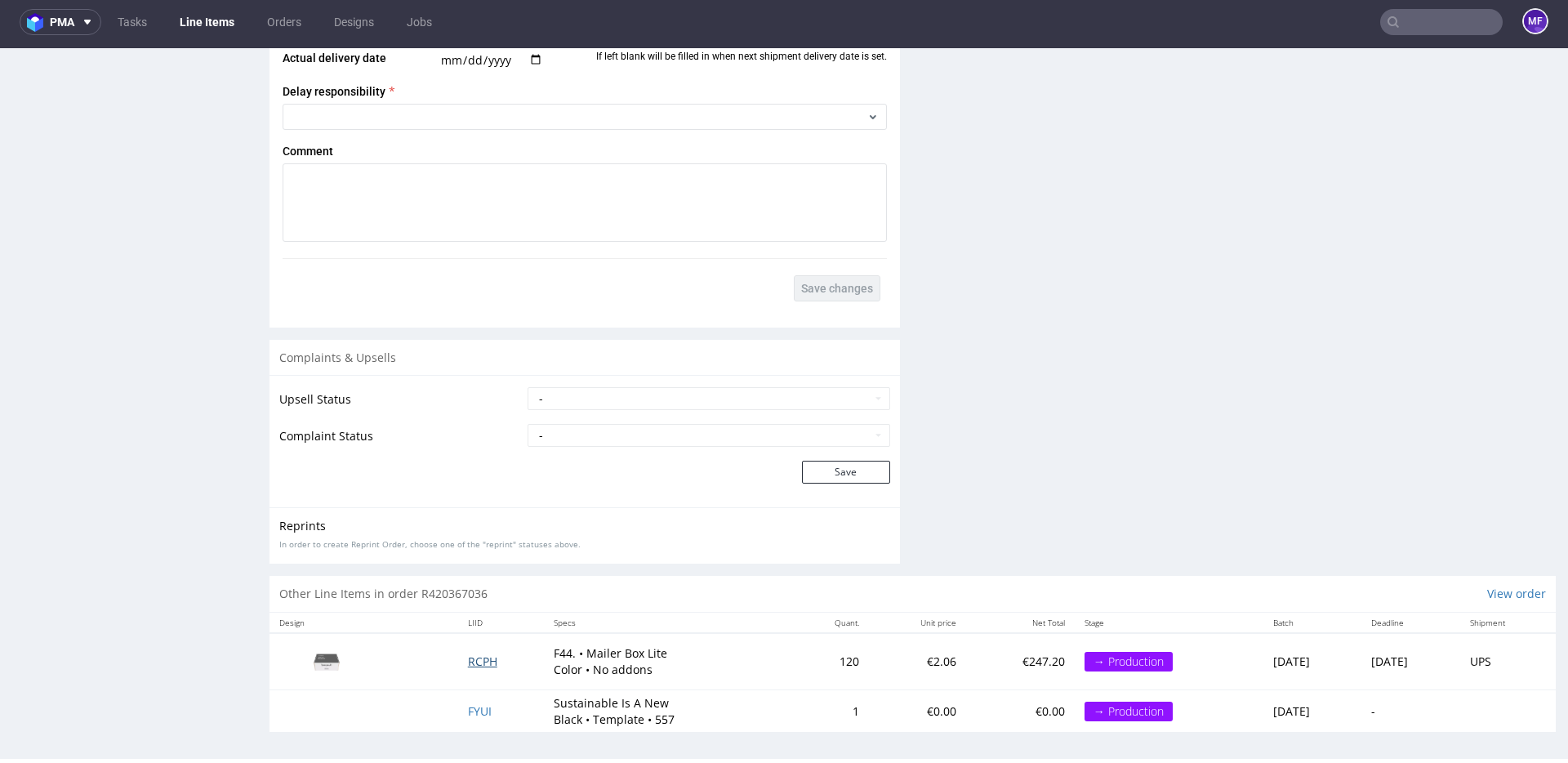
scroll to position [1842, 0]
click at [469, 664] on span "RCPH" at bounding box center [483, 657] width 30 height 16
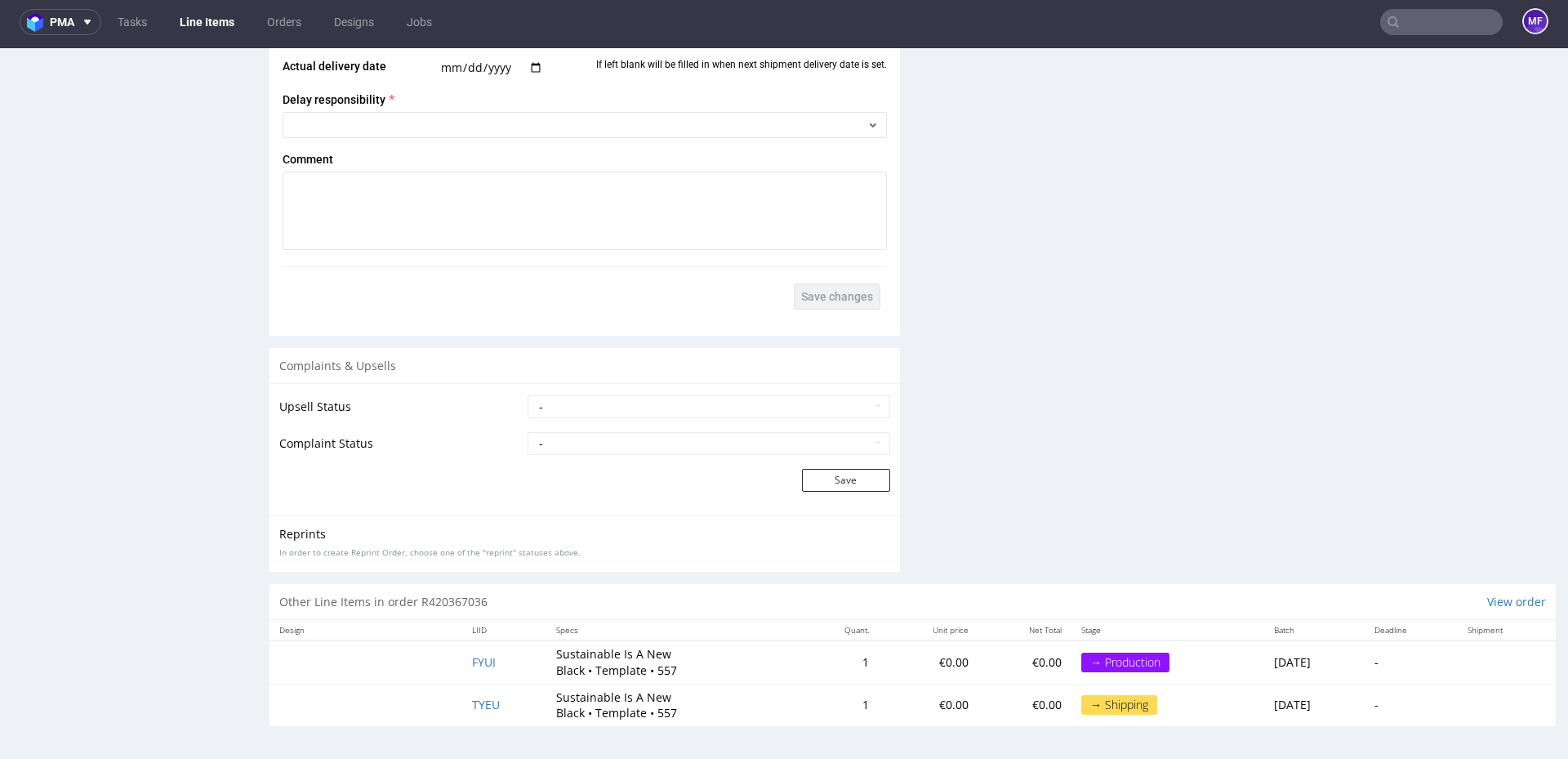
scroll to position [2294, 0]
click at [504, 693] on td "TYEU" at bounding box center [504, 706] width 85 height 43
click at [480, 705] on span "TYEU" at bounding box center [486, 704] width 28 height 16
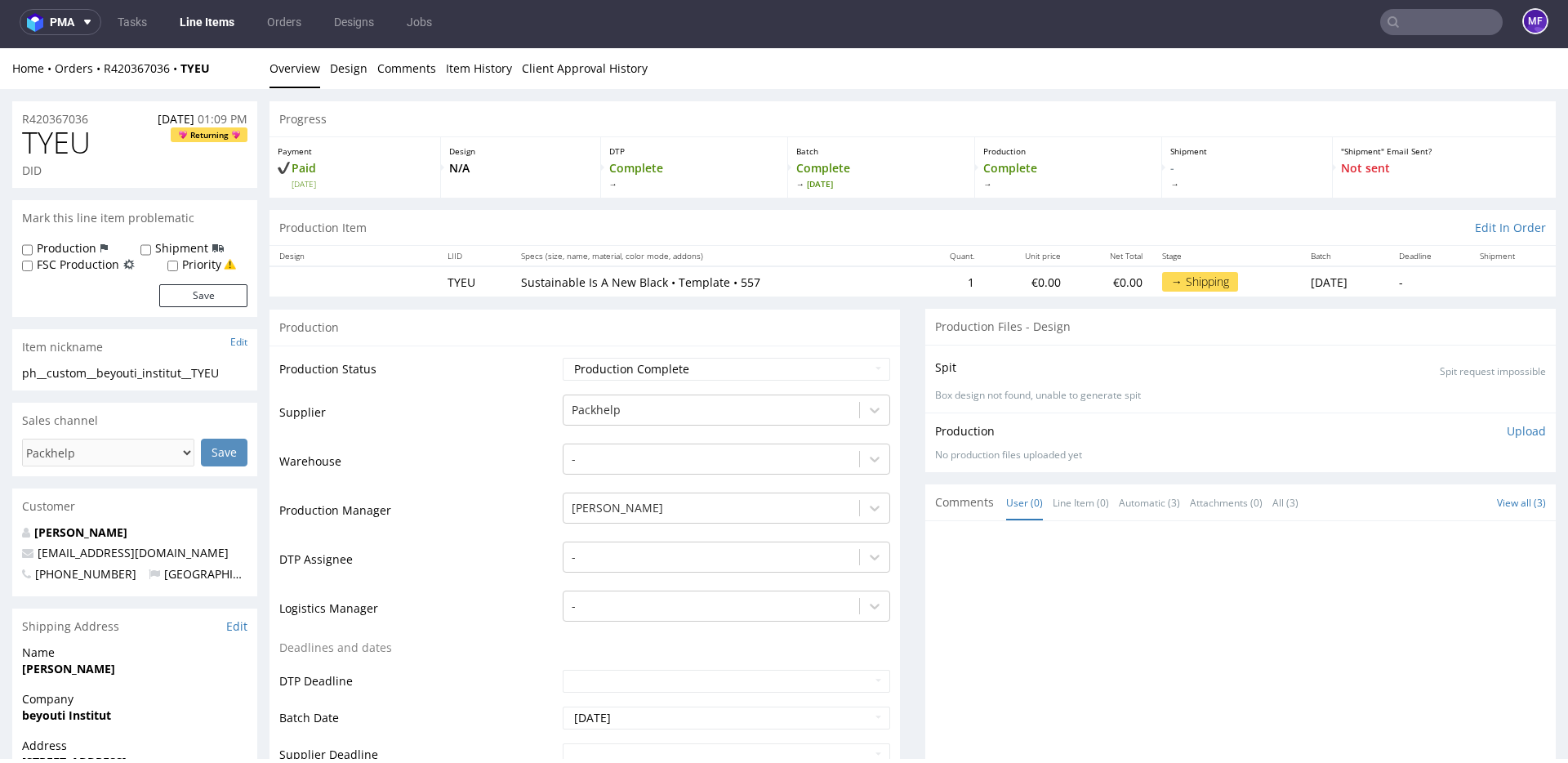
click at [234, 63] on div "Home Orders R420367036 TYEU" at bounding box center [134, 69] width 245 height 17
drag, startPoint x: 224, startPoint y: 70, endPoint x: 104, endPoint y: 71, distance: 120.0
click at [104, 71] on div "Home Orders R420367036 TYEU" at bounding box center [134, 69] width 245 height 17
copy div "R420367036 TYEU"
click at [229, 69] on div "Home Orders R420367036 TYEU" at bounding box center [134, 69] width 245 height 17
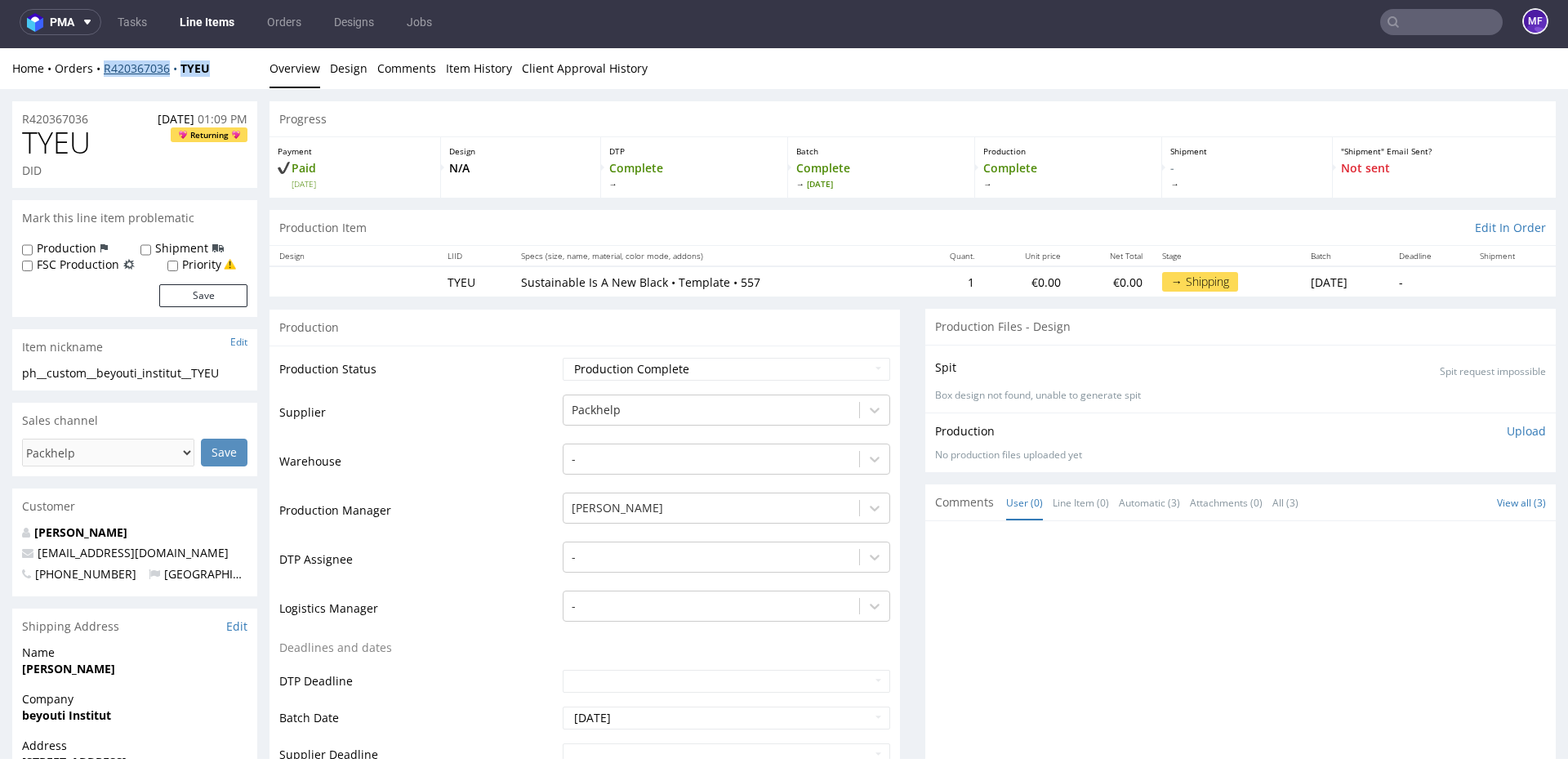
drag, startPoint x: 233, startPoint y: 70, endPoint x: 104, endPoint y: 70, distance: 129.0
click at [104, 70] on div "Home Orders R420367036 TYEU" at bounding box center [134, 69] width 245 height 17
copy div "R420367036 TYEU"
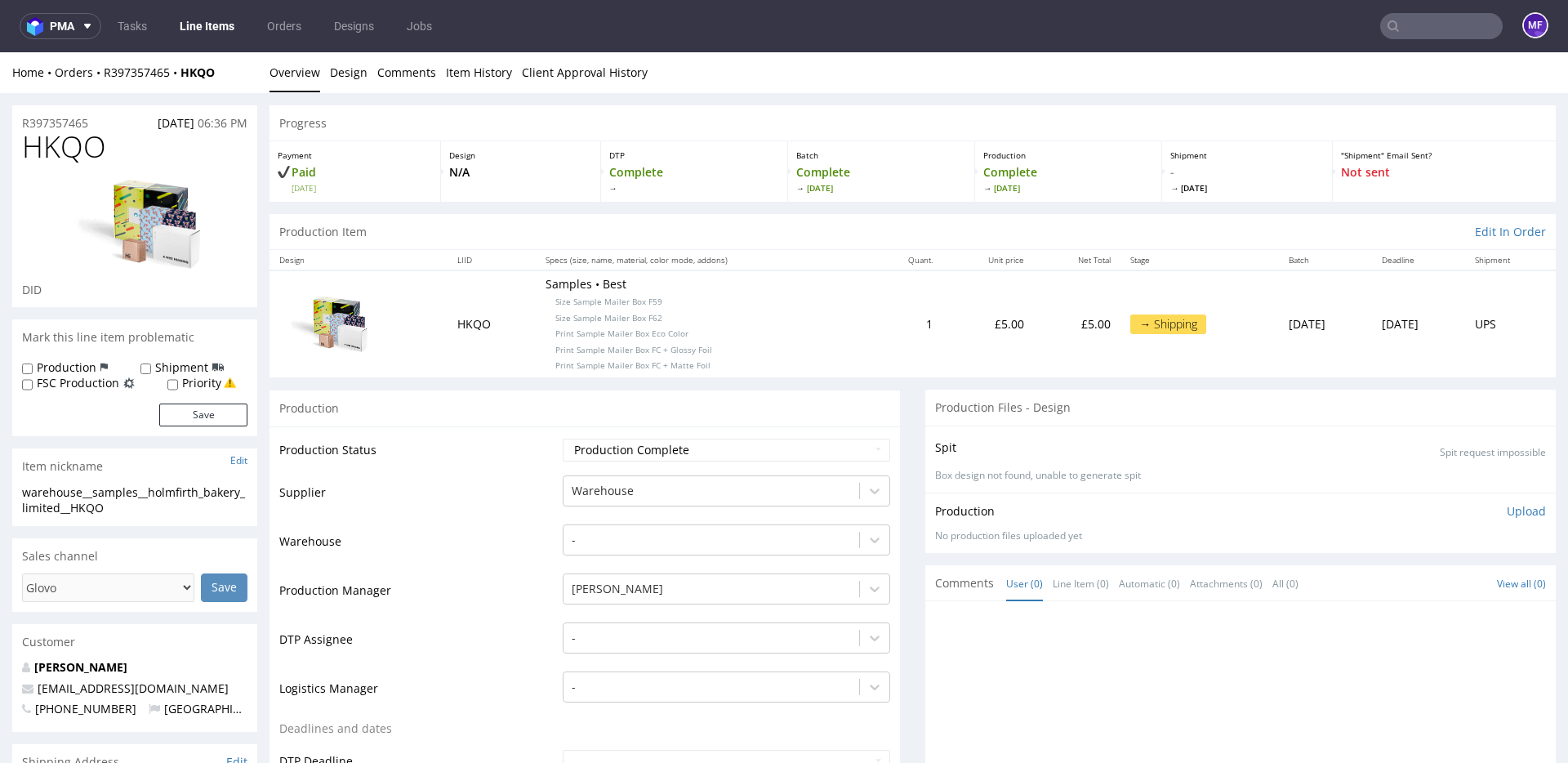
click at [870, 325] on td "1" at bounding box center [906, 324] width 72 height 107
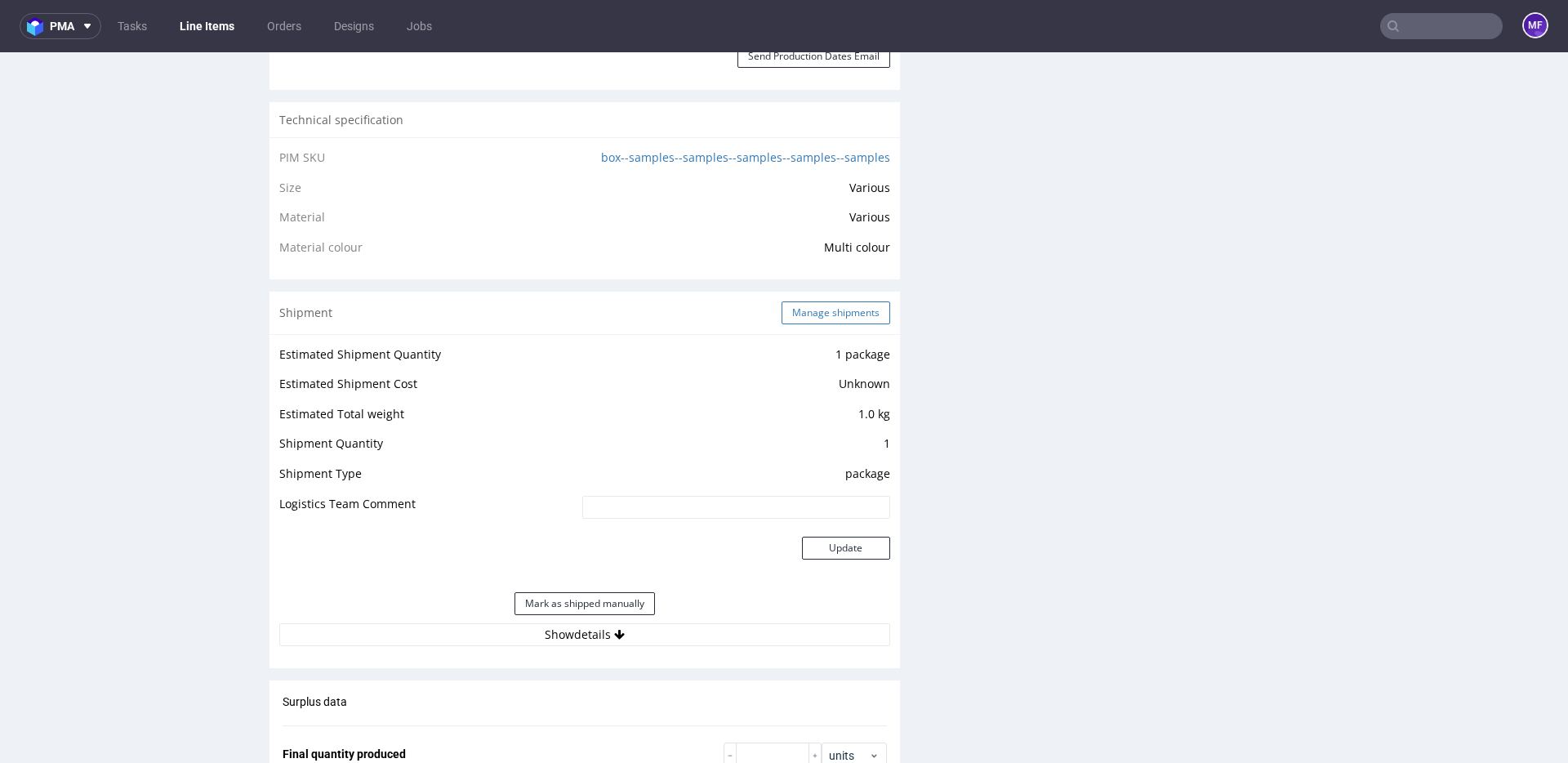
scroll to position [1163, 0]
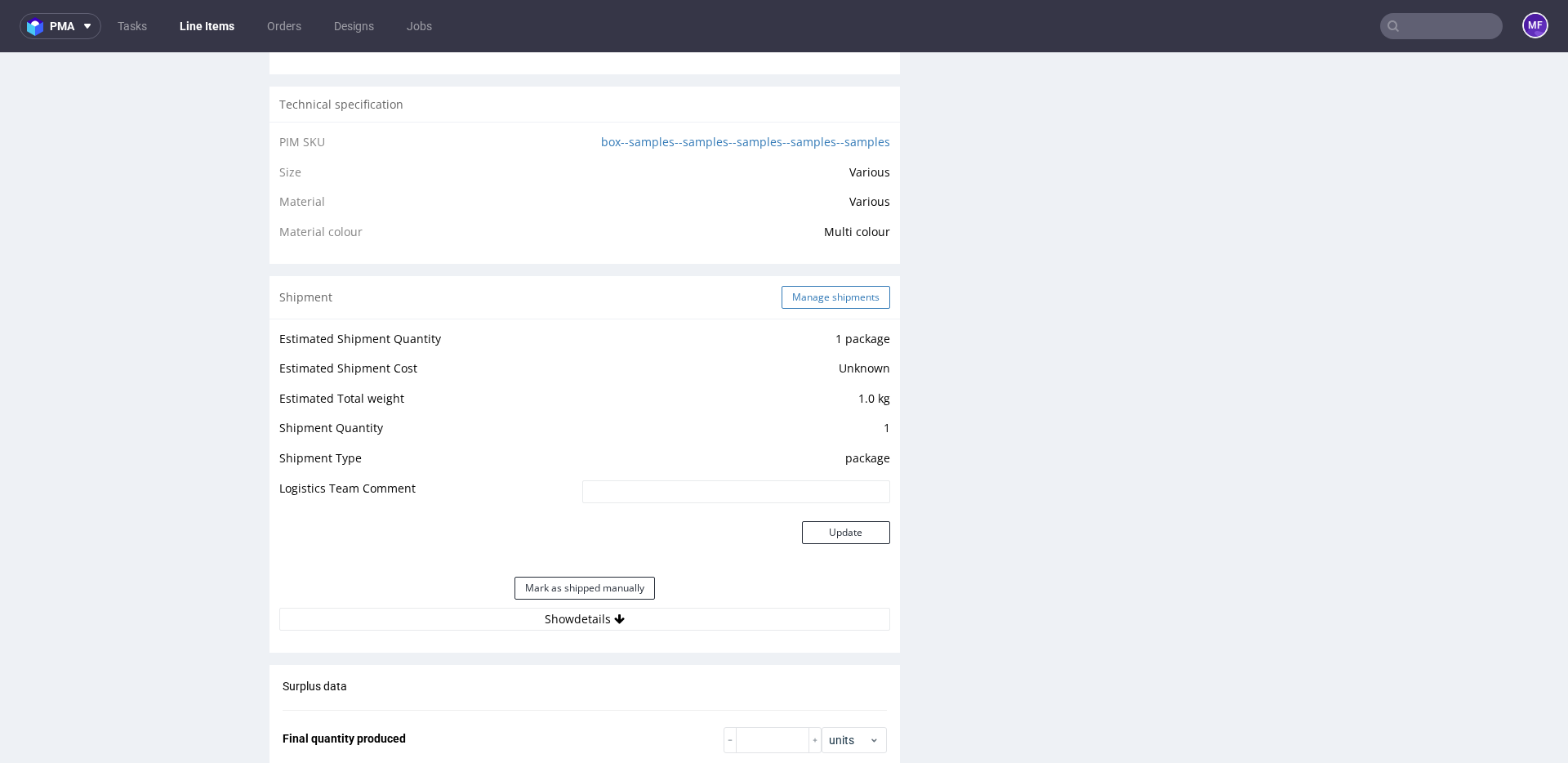
click at [815, 299] on button "Manage shipments" at bounding box center [835, 297] width 108 height 23
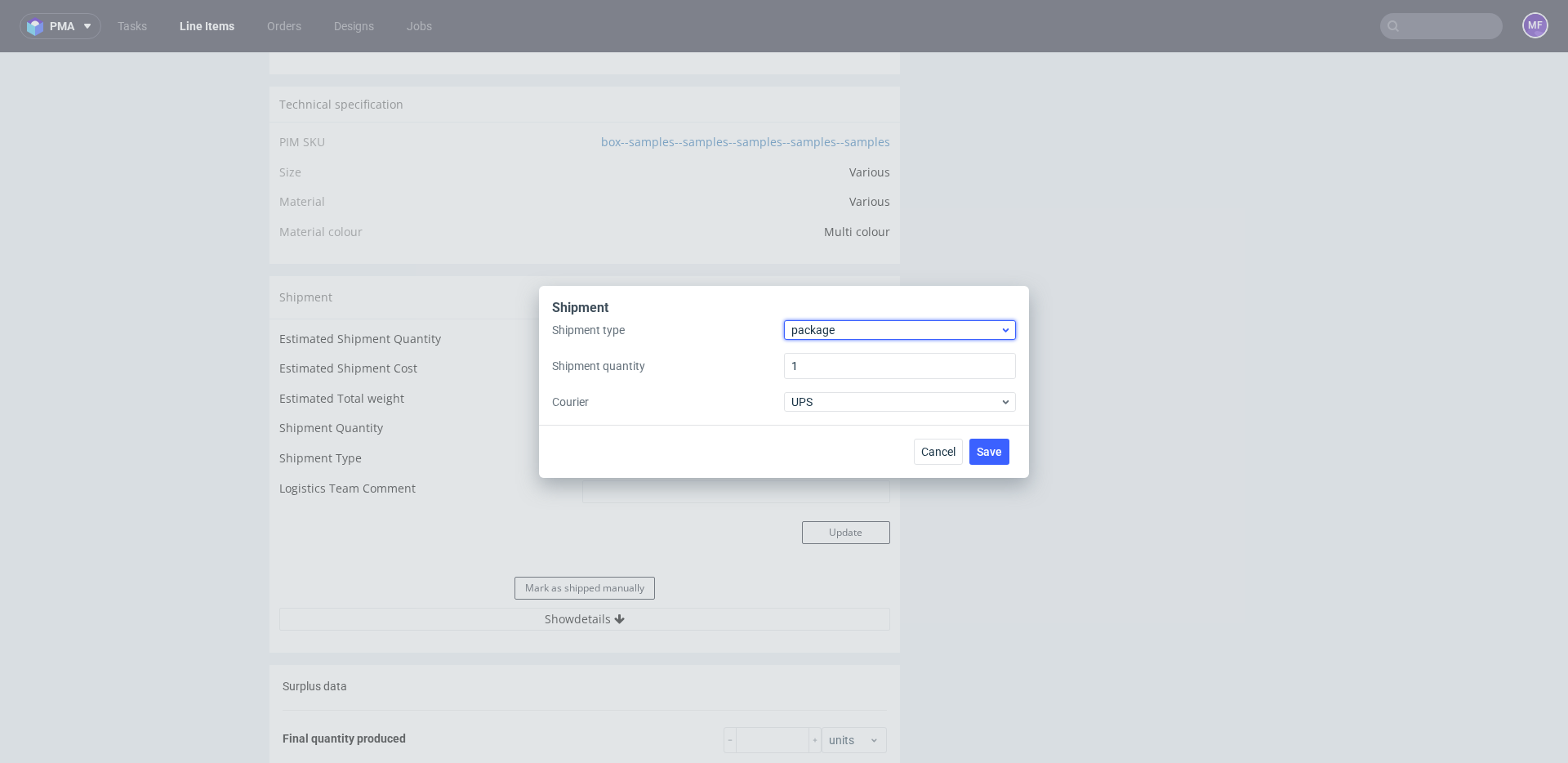
click at [847, 333] on span "package" at bounding box center [895, 330] width 209 height 17
click at [826, 354] on div "pallet" at bounding box center [900, 364] width 219 height 30
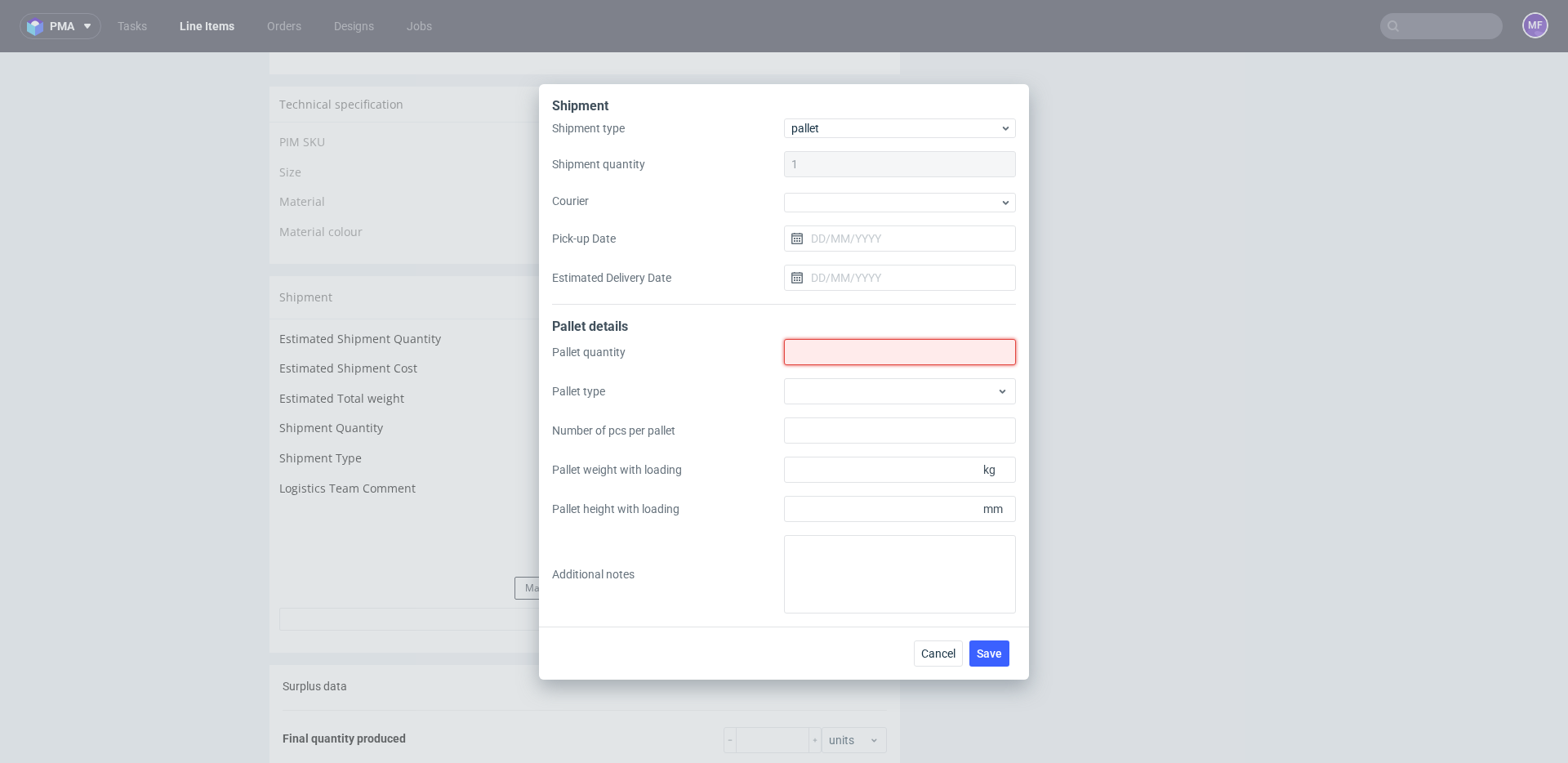
click at [821, 348] on input "Shipment type" at bounding box center [899, 351] width 232 height 26
type input "1"
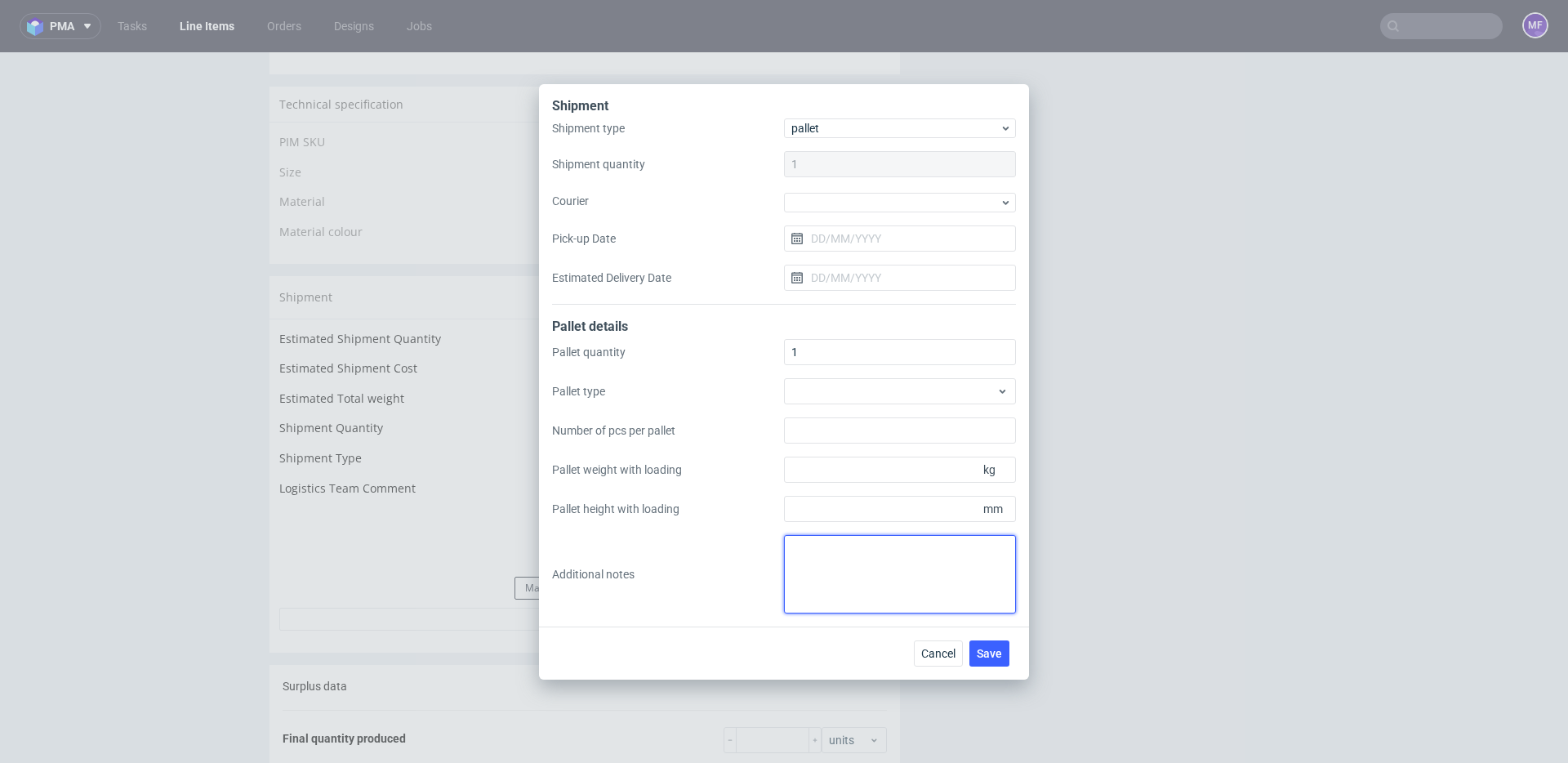
click at [862, 559] on textarea at bounding box center [899, 574] width 232 height 79
paste textarea "45x50x3 0,5"
click at [894, 577] on textarea "1 paczka: 45x50x3 0,5kg" at bounding box center [899, 574] width 232 height 79
type textarea "1 paczka: 45x50x3 0,5kg"
click at [991, 650] on span "Save" at bounding box center [988, 653] width 25 height 11
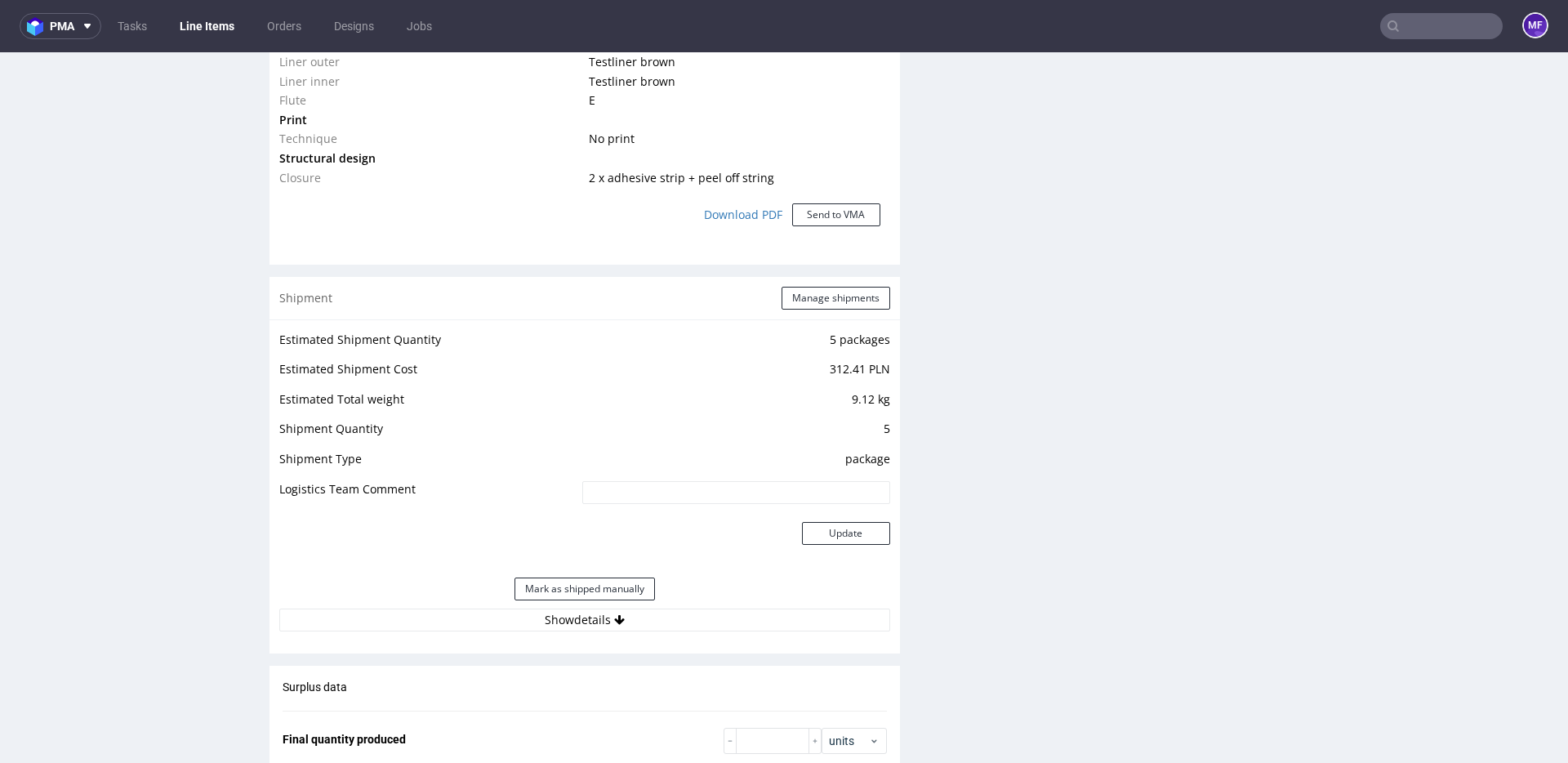
scroll to position [1477, 0]
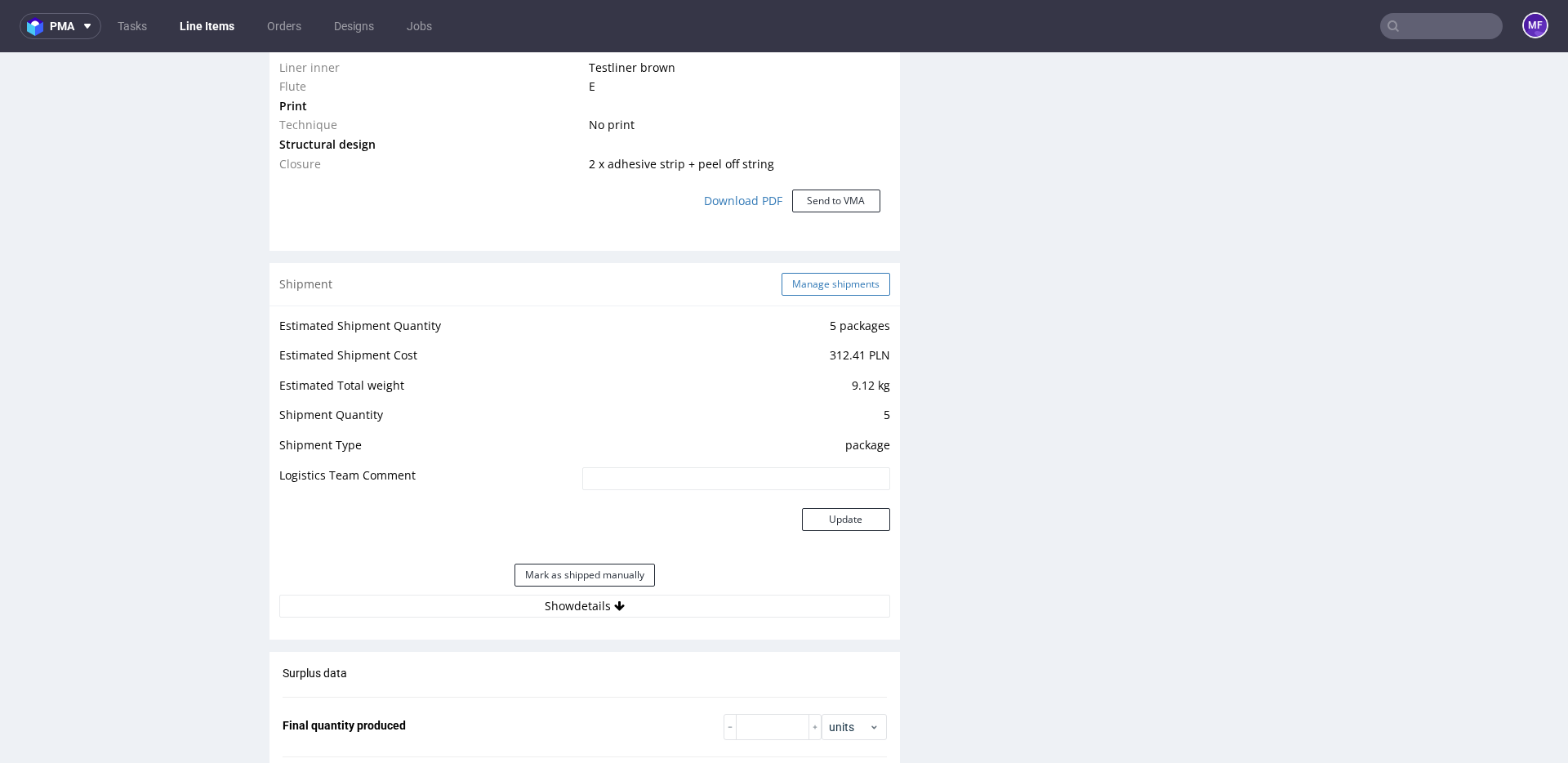
click at [813, 285] on button "Manage shipments" at bounding box center [835, 284] width 108 height 23
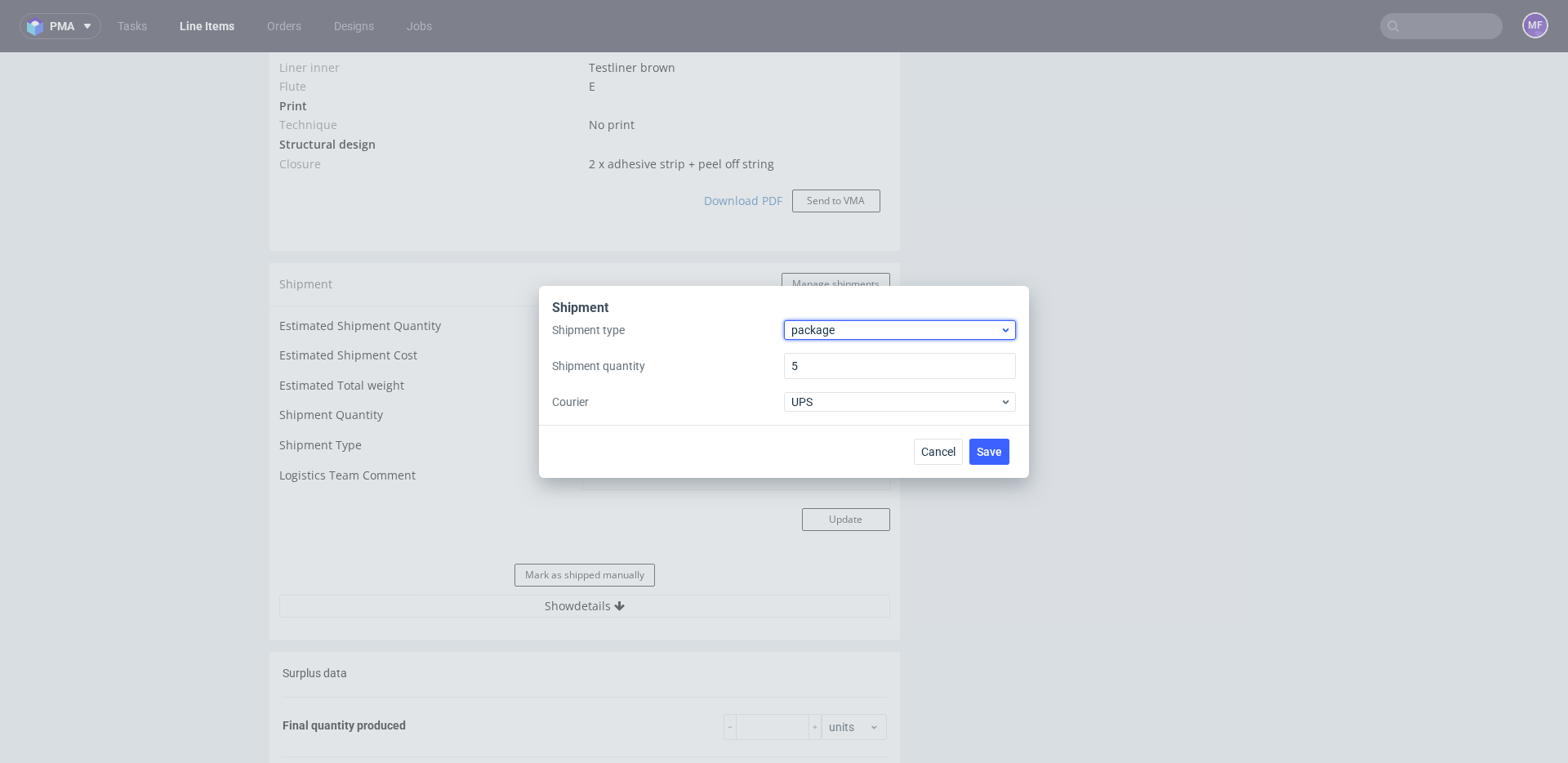
click at [838, 329] on span "package" at bounding box center [895, 330] width 209 height 17
click at [832, 361] on div "pallet" at bounding box center [900, 364] width 219 height 30
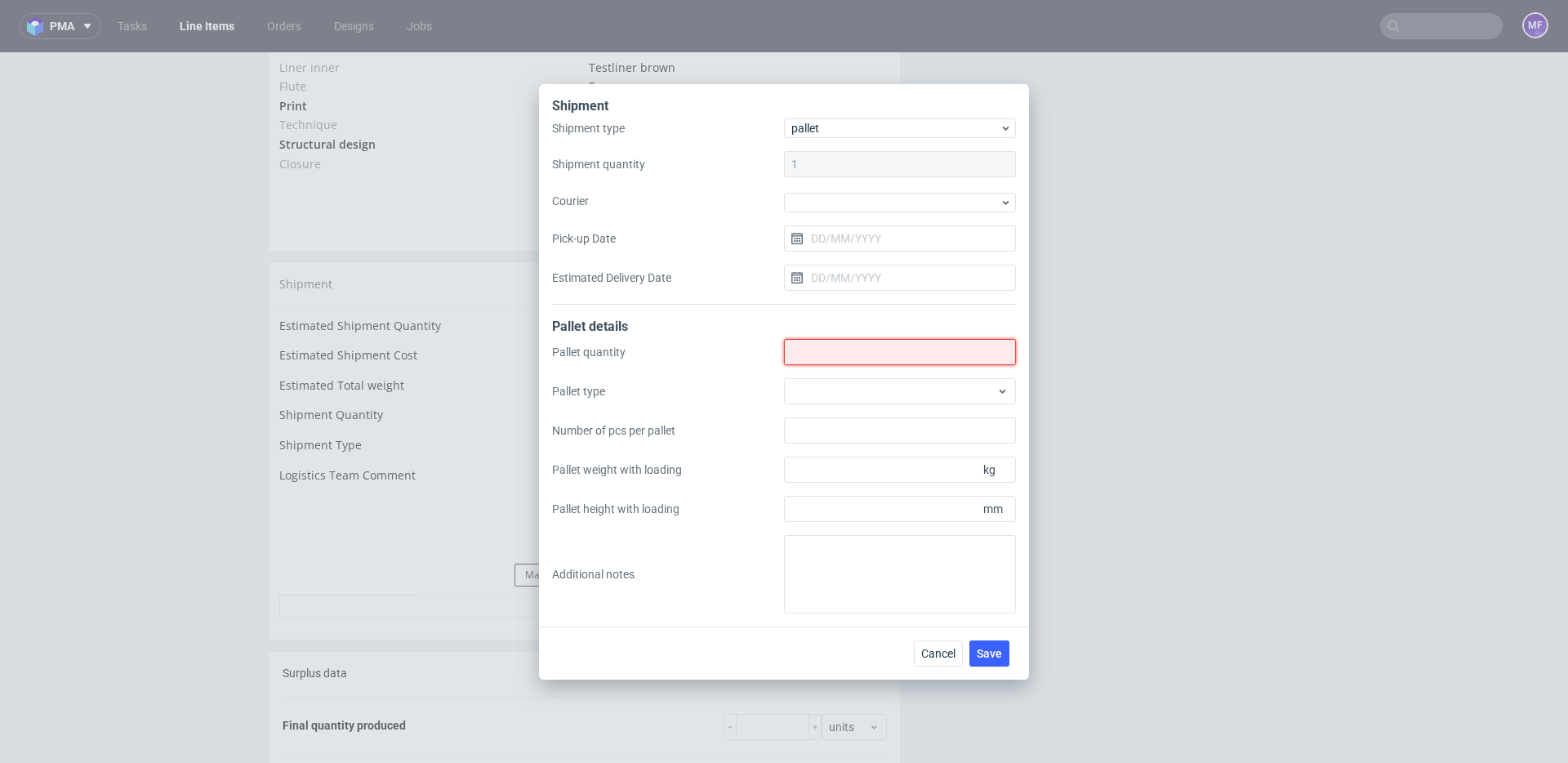
click at [817, 350] on input "Shipment type" at bounding box center [899, 351] width 232 height 26
type input "1"
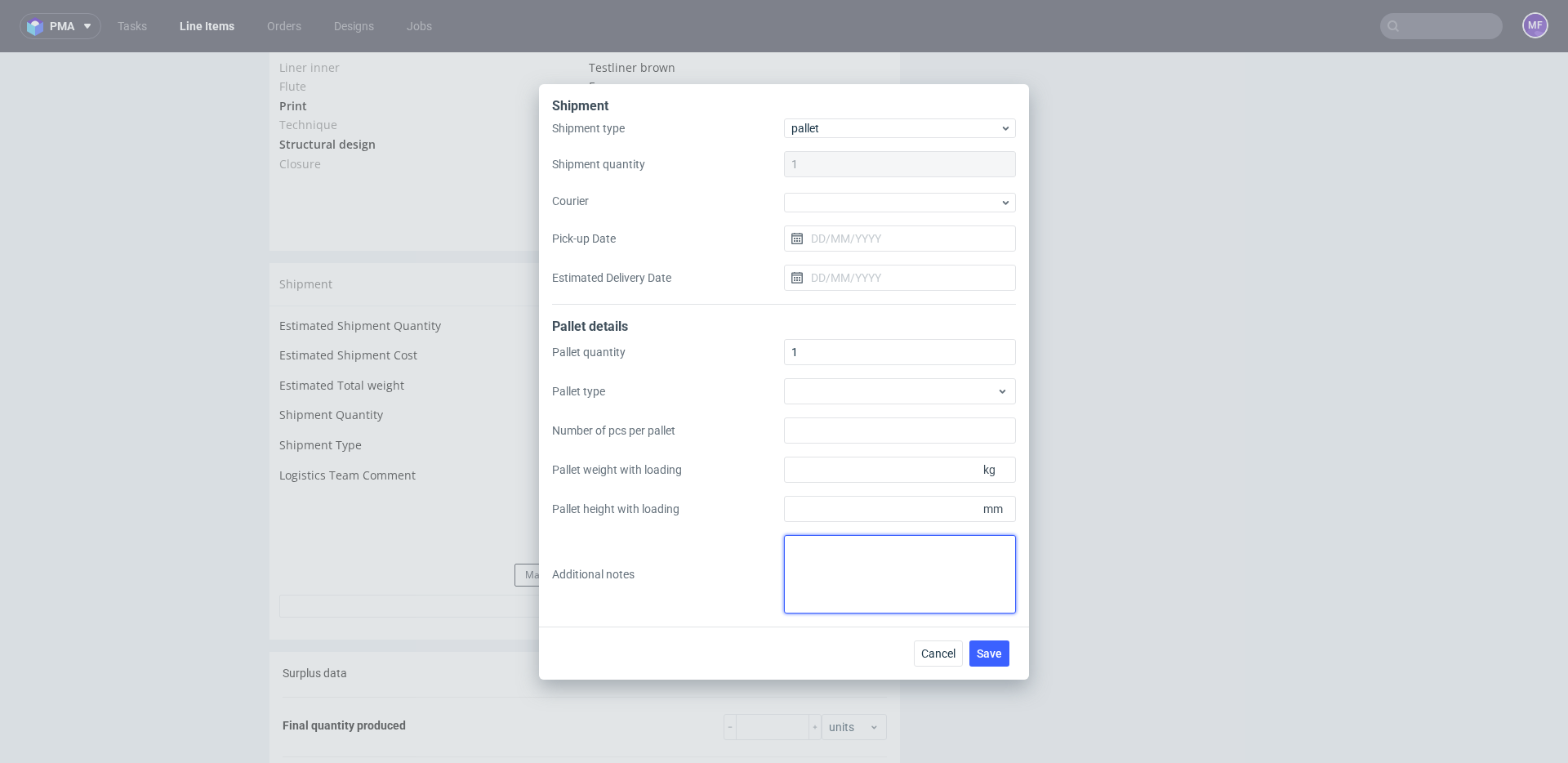
click at [845, 565] on textarea at bounding box center [899, 574] width 232 height 79
paste textarea "1 paleta 94x115 wys 66/ 93 kg"
click at [1014, 587] on textarea "1 paleta 94x115 wys 66/ 93 kg" at bounding box center [899, 574] width 232 height 79
click at [1018, 588] on div "Shipment Shipment type pallet Shipment quantity 1 Courier Pick-up Date Estimate…" at bounding box center [784, 355] width 490 height 542
drag, startPoint x: 791, startPoint y: 559, endPoint x: 689, endPoint y: 552, distance: 102.2
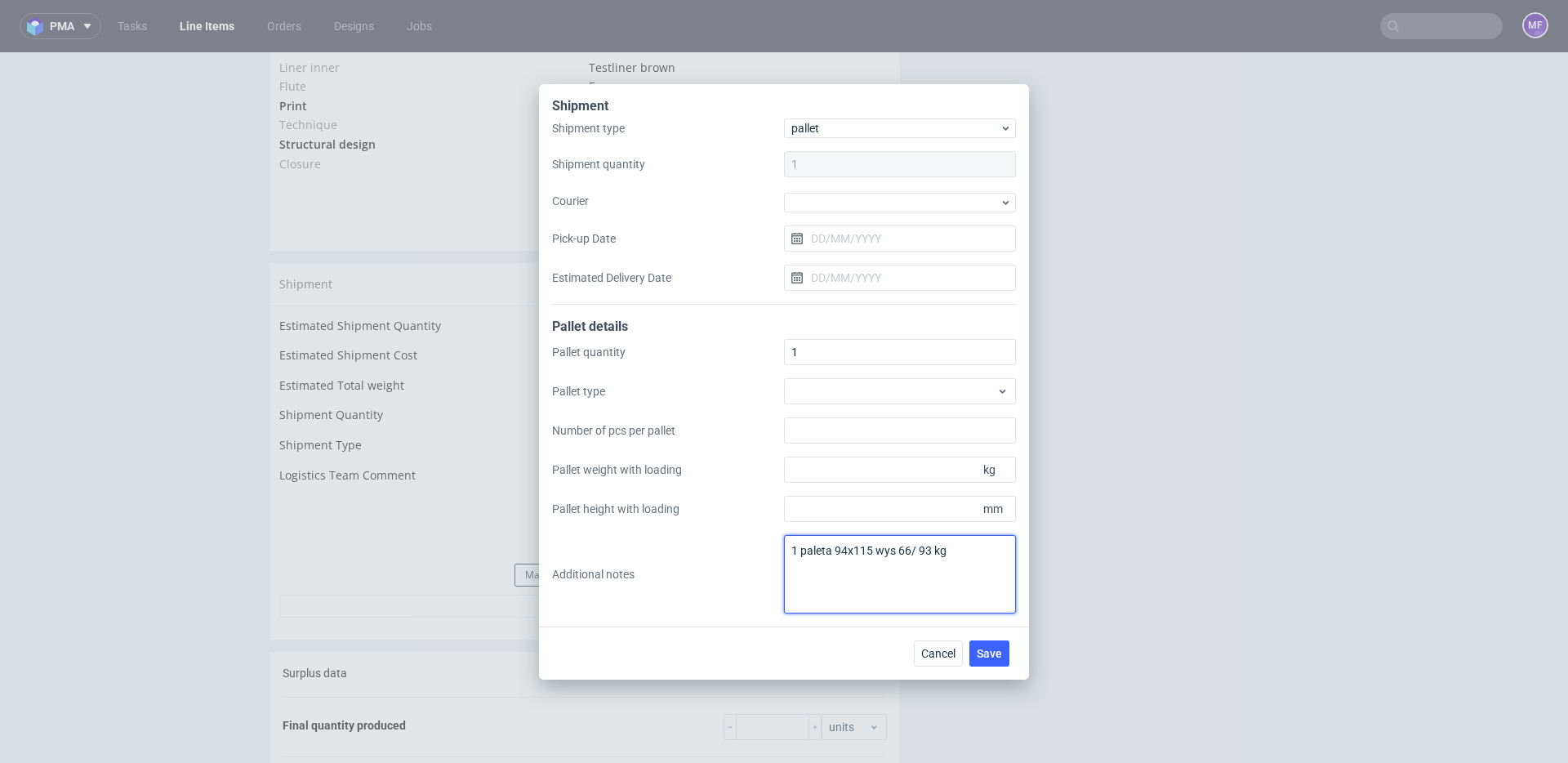
click at [689, 552] on div "Pallet quantity 1 Pallet type Number of pcs per pallet Pallet weight with loadi…" at bounding box center [784, 476] width 464 height 274
paste textarea "120x100 - 55 - 95 kg"
click at [846, 572] on textarea "1 paleta 120x100 - 55 - 95 kg" at bounding box center [899, 574] width 232 height 79
click at [873, 578] on textarea "1 paleta 120x100 - 55 - 95 kg" at bounding box center [899, 574] width 232 height 79
type textarea "1 paleta 120x100 - 55 - 95 kg"
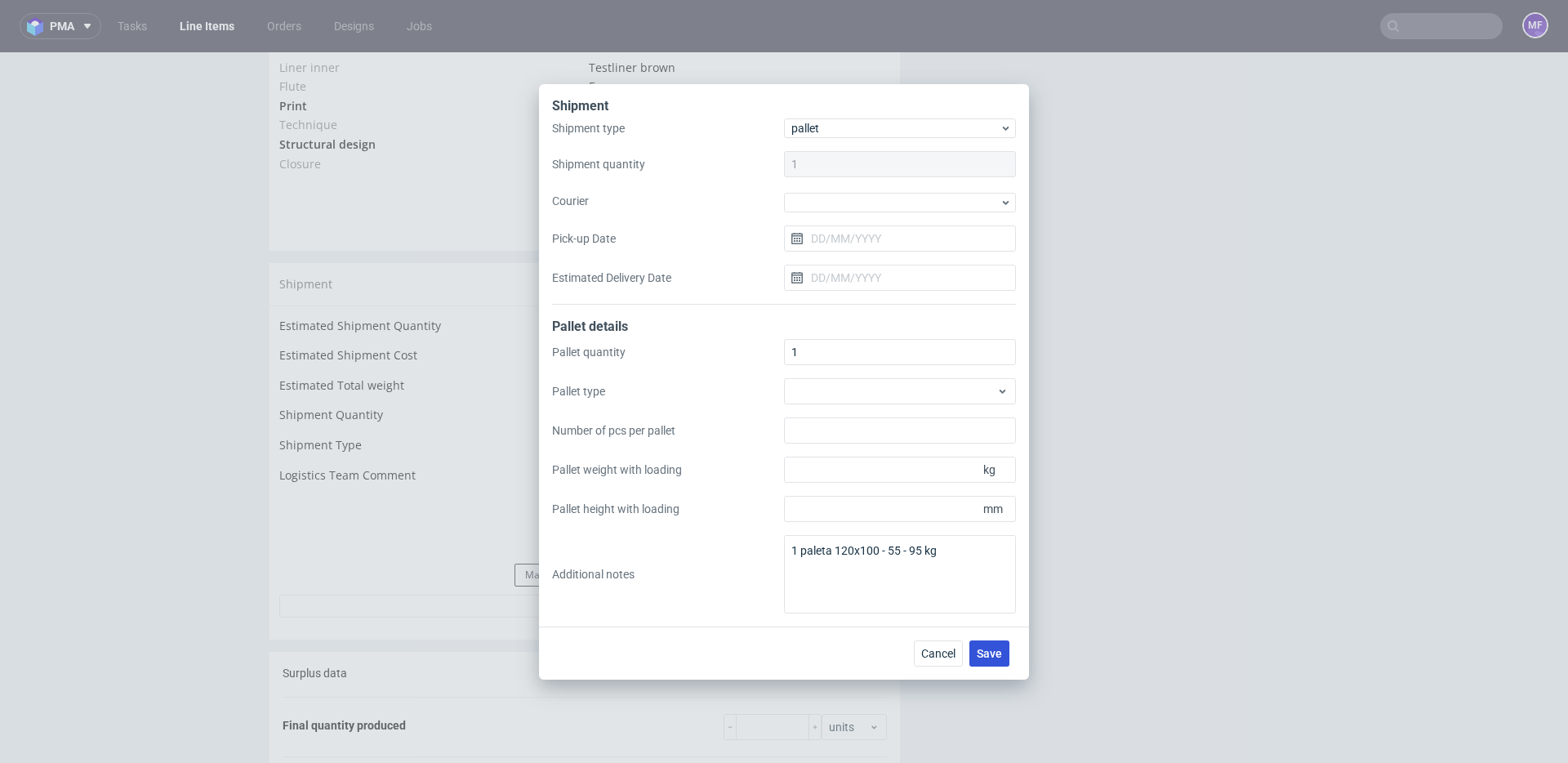
click at [990, 654] on span "Save" at bounding box center [988, 653] width 25 height 11
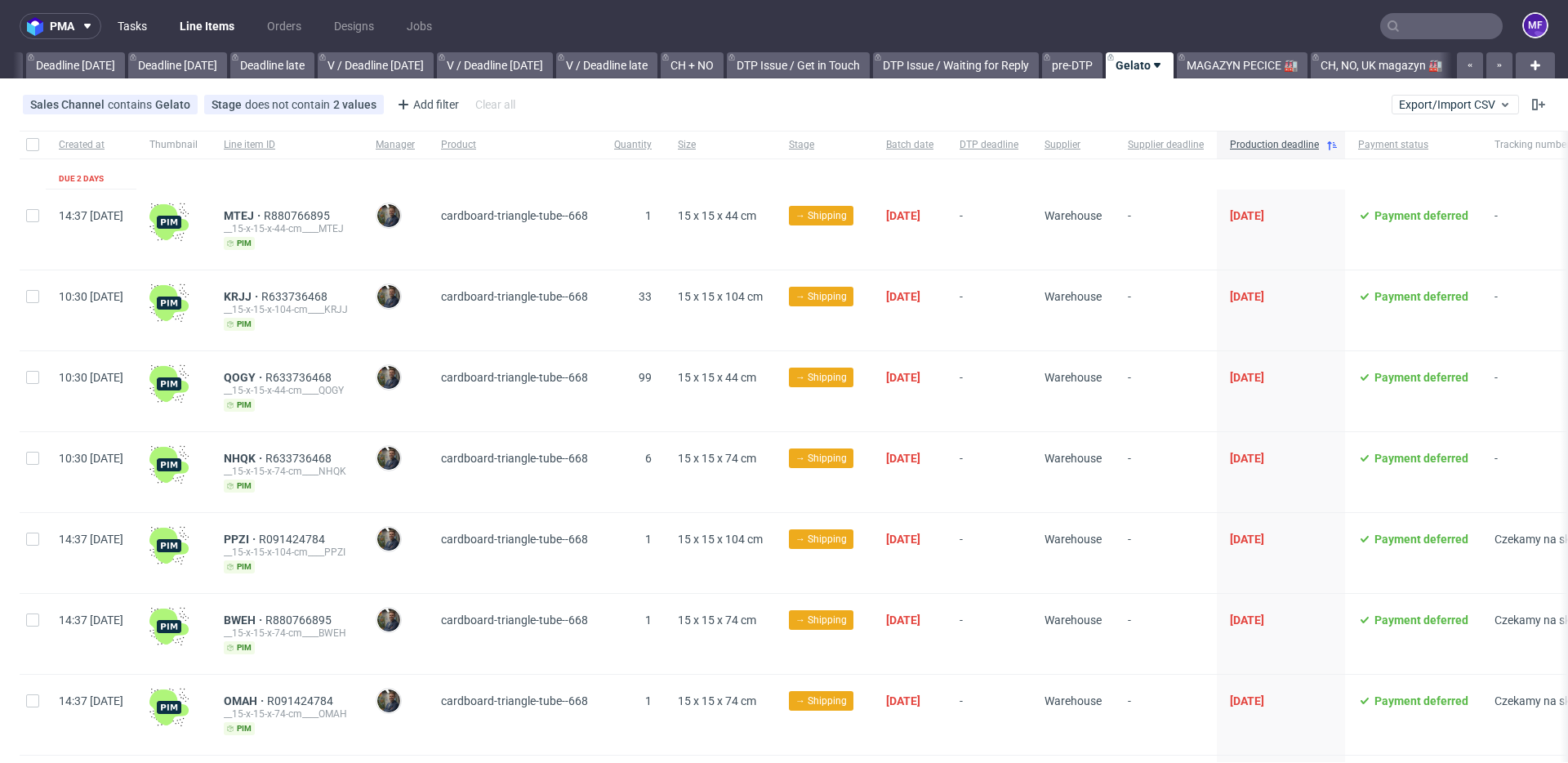
scroll to position [0, 1758]
click at [141, 32] on link "Tasks" at bounding box center [132, 26] width 49 height 26
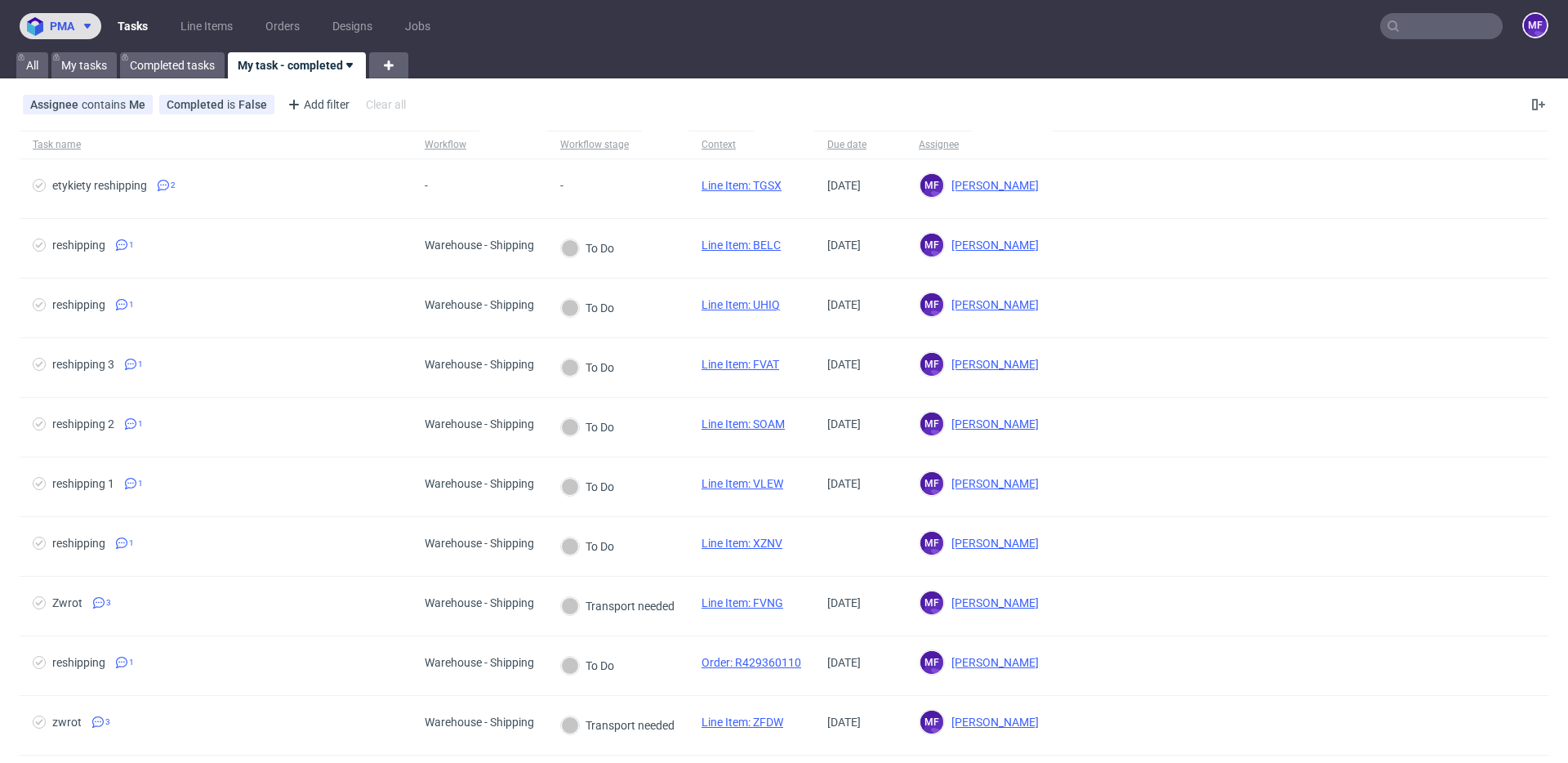
click at [74, 31] on span at bounding box center [83, 26] width 19 height 13
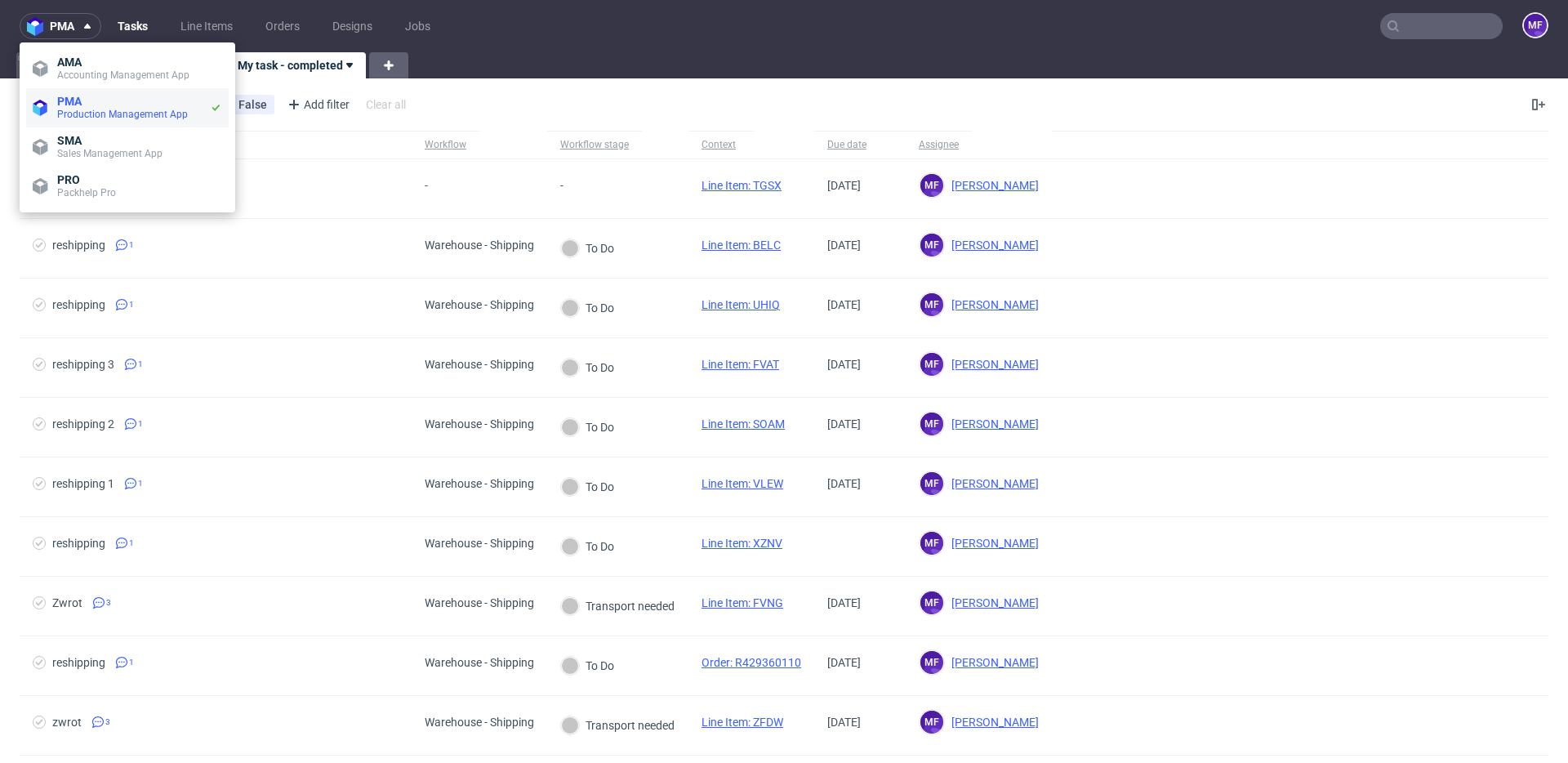
click at [77, 98] on span "PMA" at bounding box center [70, 101] width 24 height 13
click at [504, 104] on div "Assignee contains Me Completed is False Add filter Hide filters Clear all" at bounding box center [784, 105] width 1568 height 39
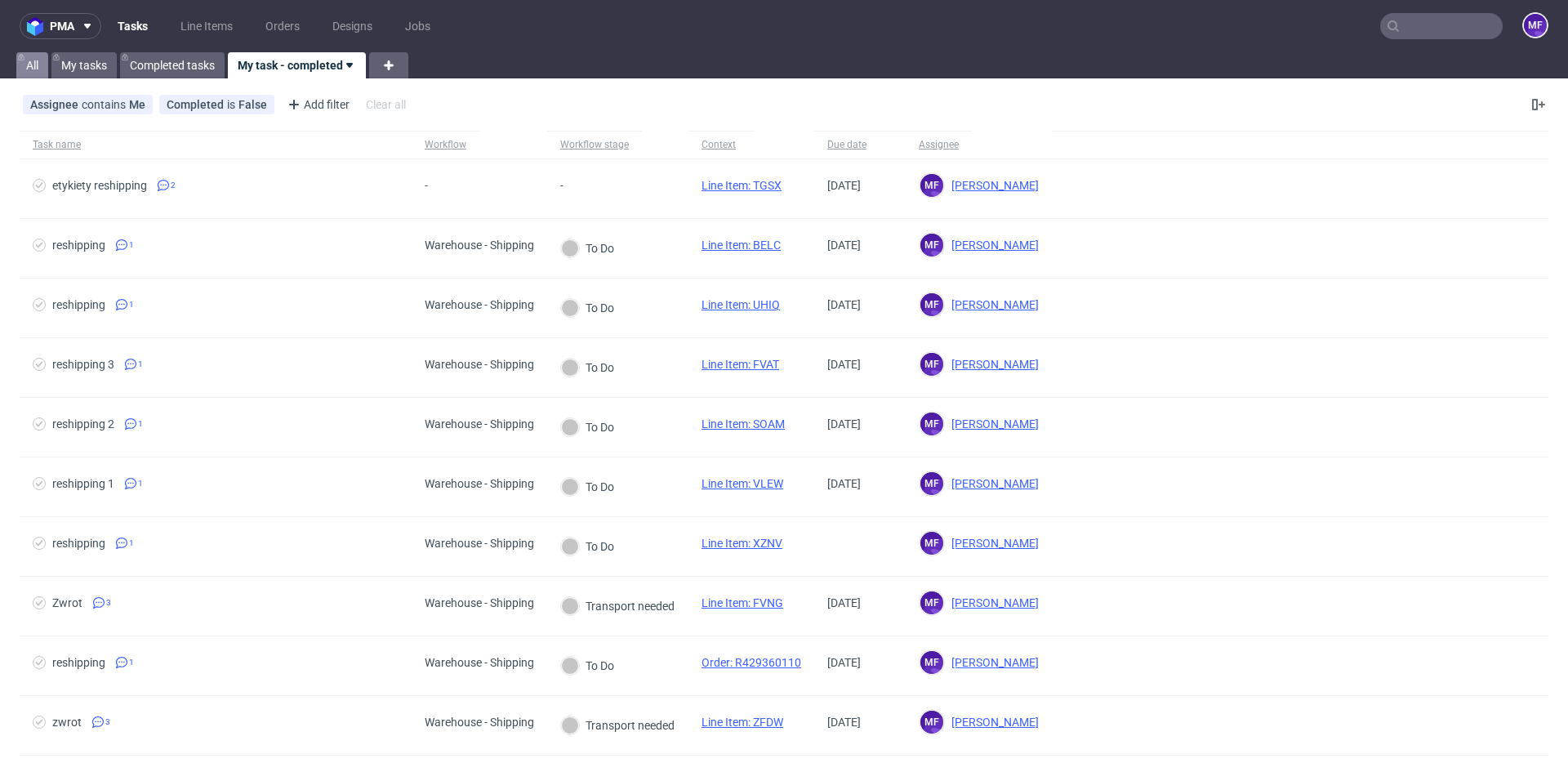
click at [42, 64] on link "All" at bounding box center [32, 65] width 32 height 26
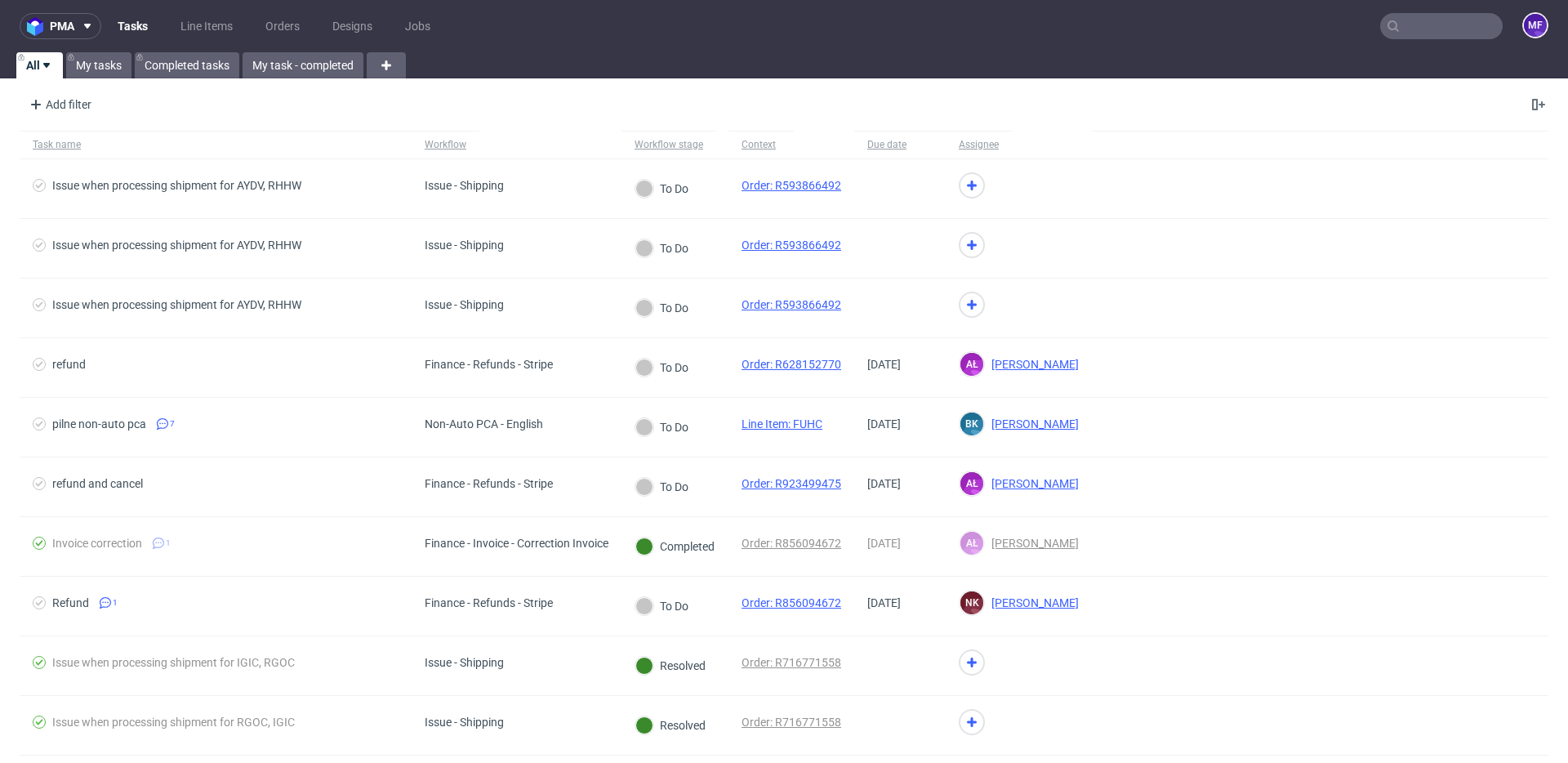
click at [1396, 21] on input "text" at bounding box center [1441, 26] width 122 height 26
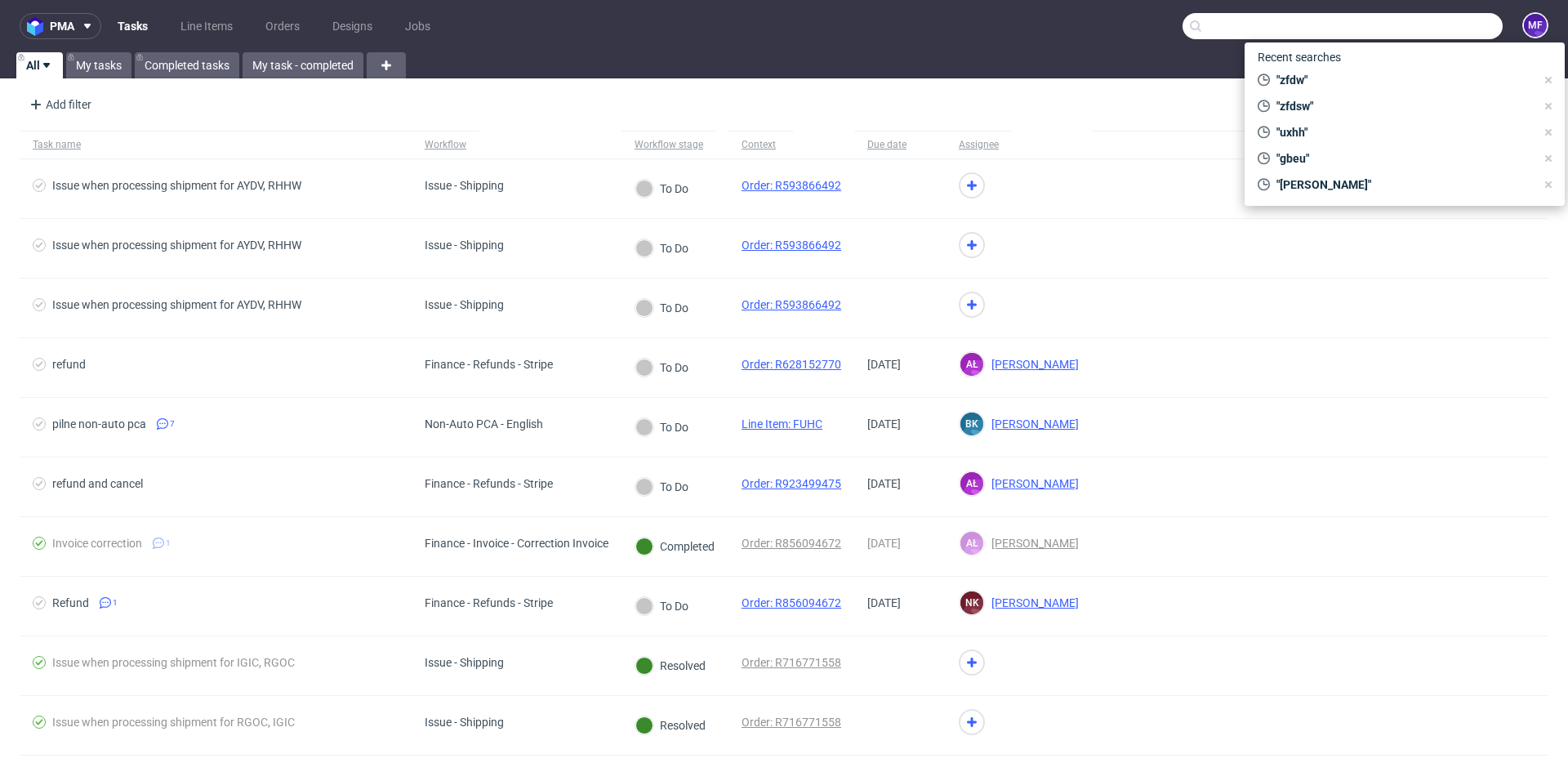
click at [822, 92] on div "Add filter Hide filters Clear all" at bounding box center [784, 105] width 1568 height 39
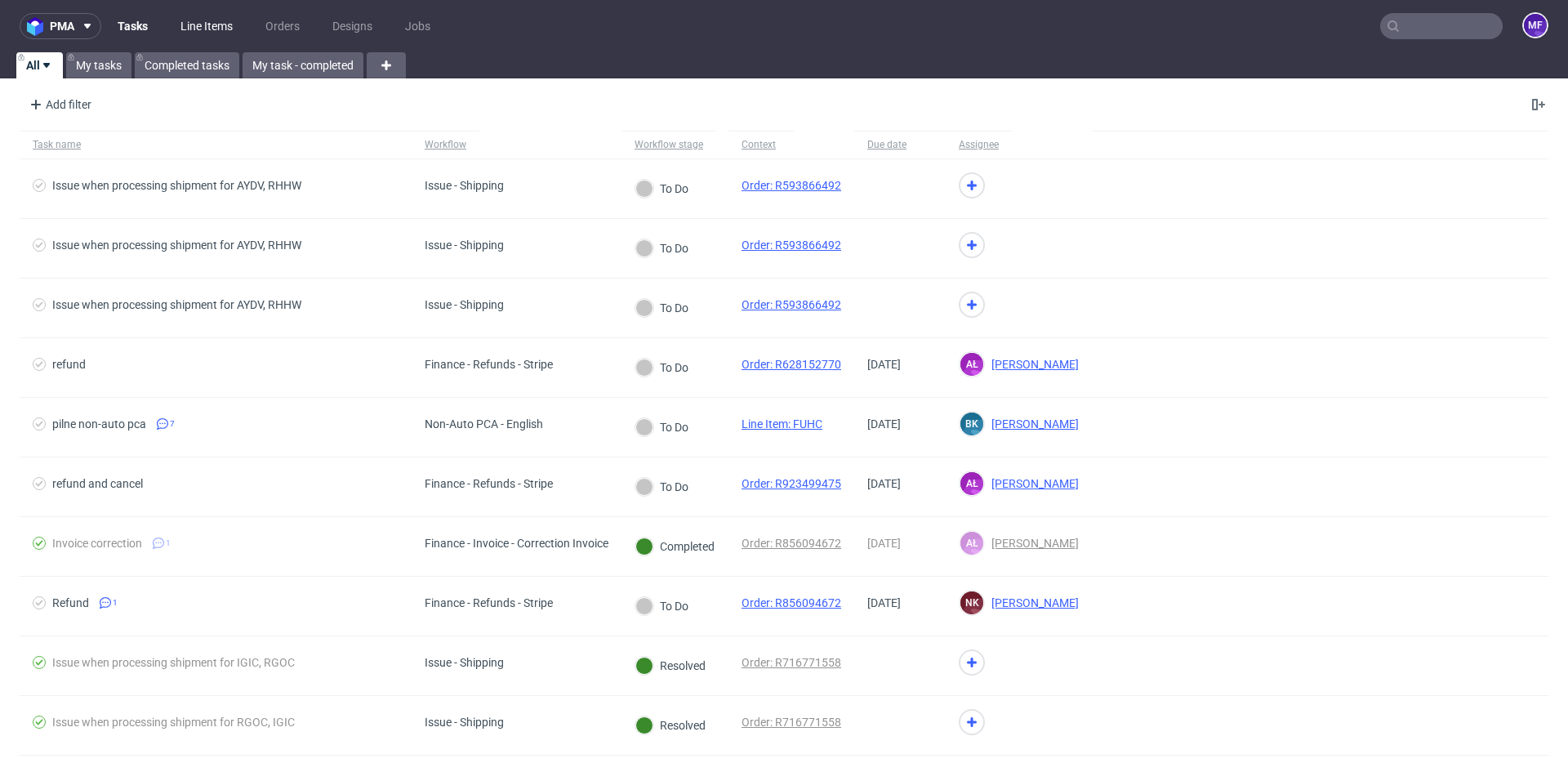
click at [220, 24] on link "Line Items" at bounding box center [207, 26] width 72 height 26
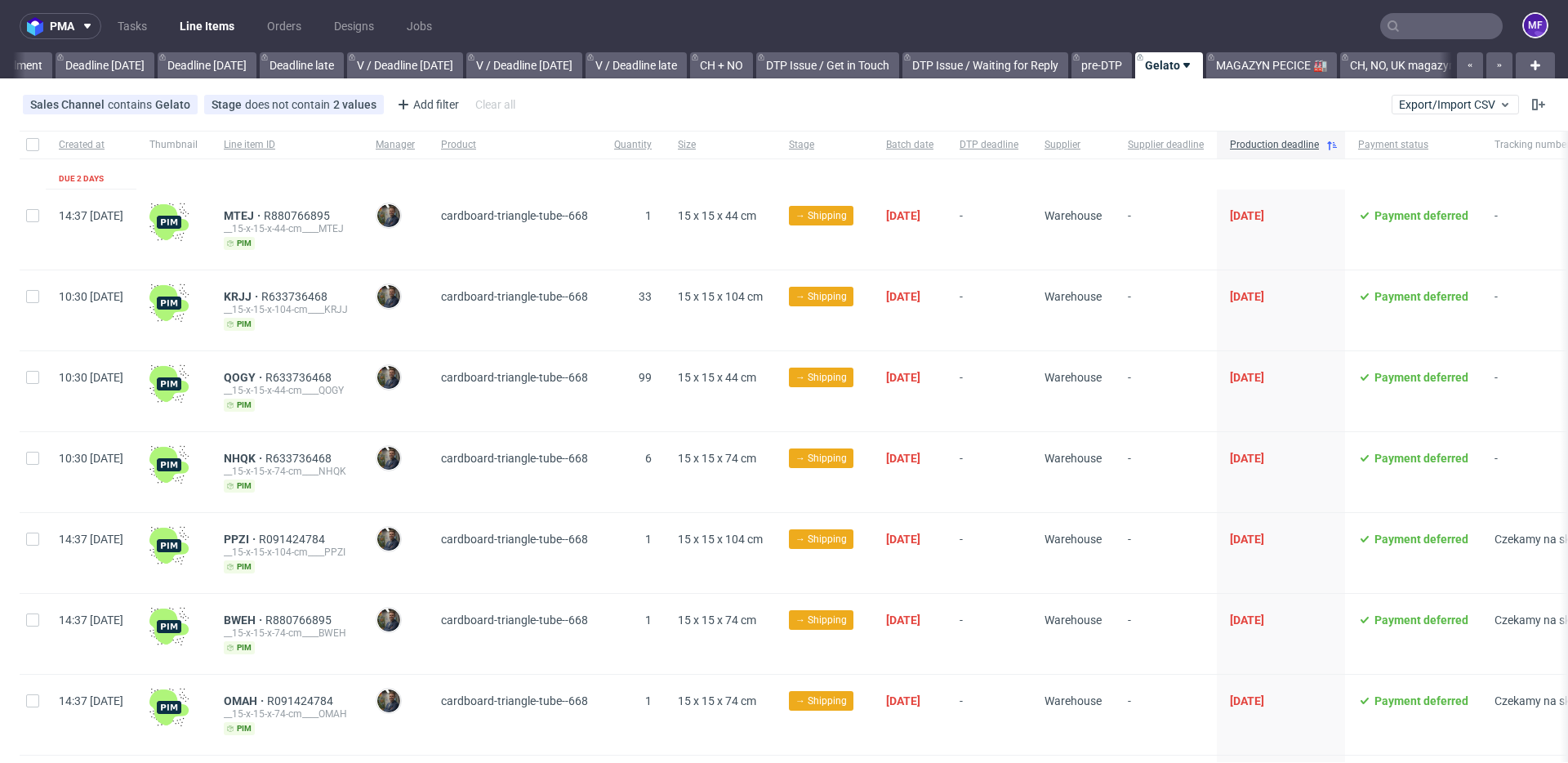
scroll to position [0, 1758]
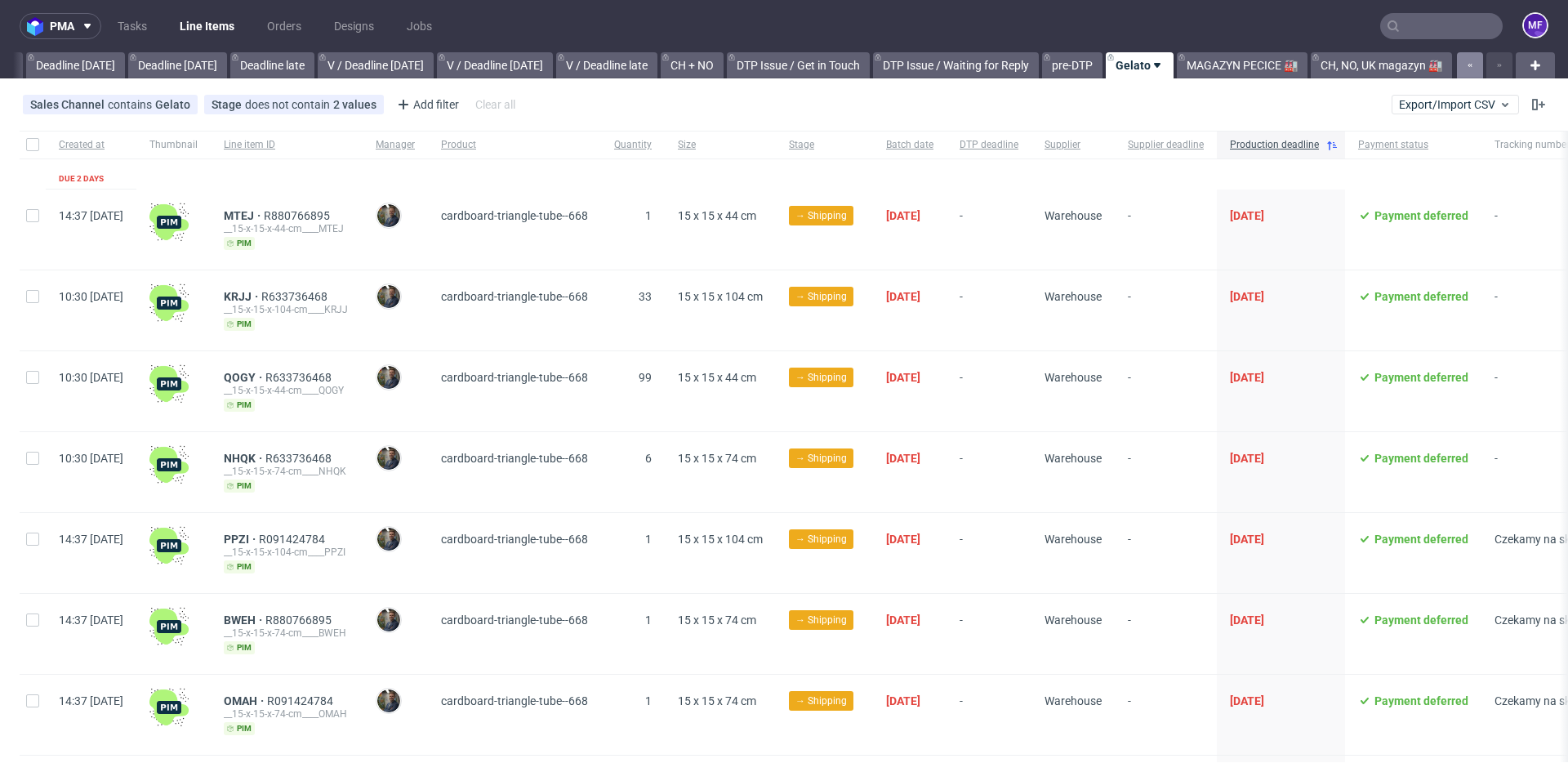
click at [1458, 72] on button "button" at bounding box center [1470, 65] width 26 height 26
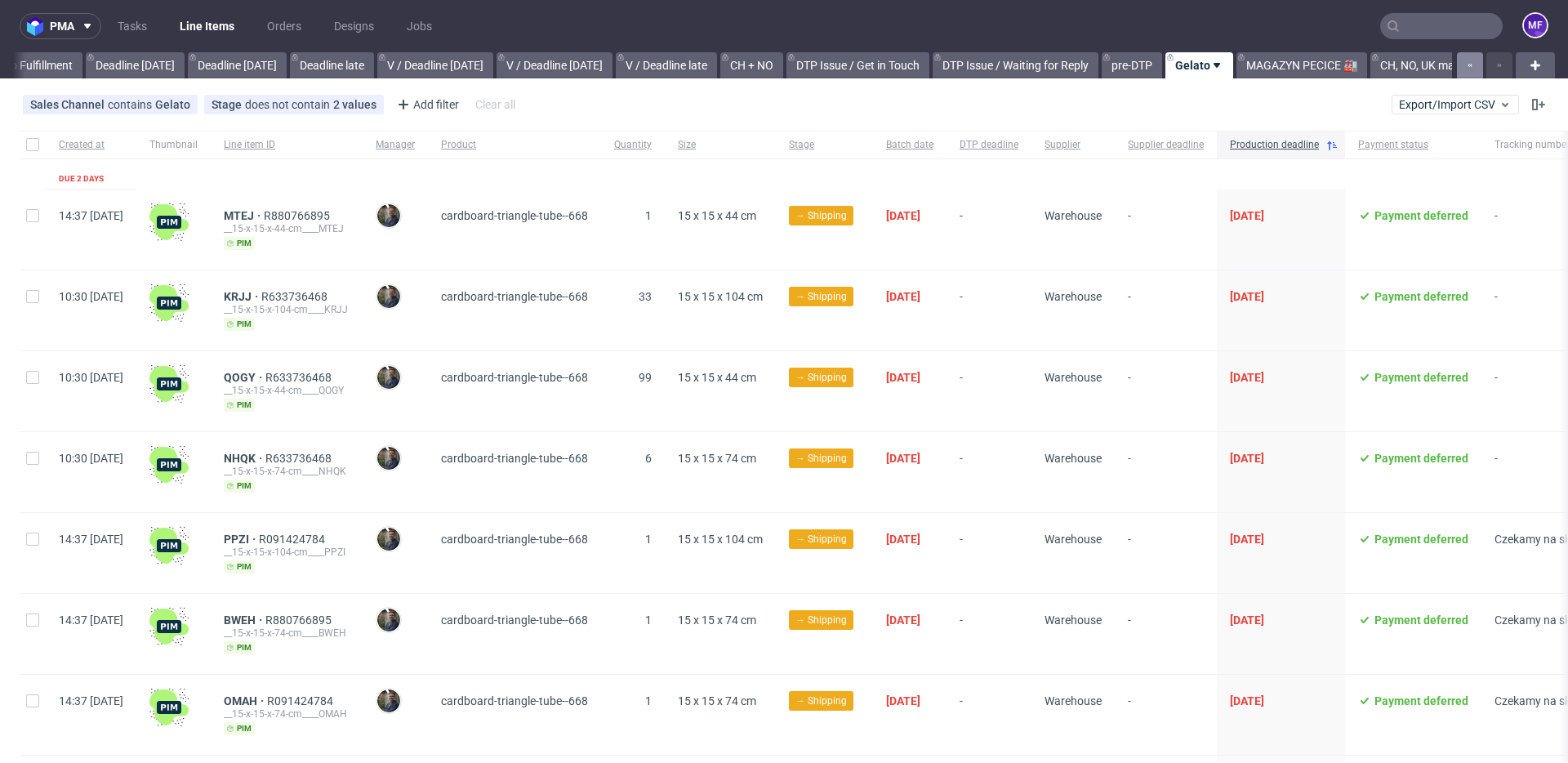
click at [1458, 71] on button "button" at bounding box center [1470, 65] width 26 height 26
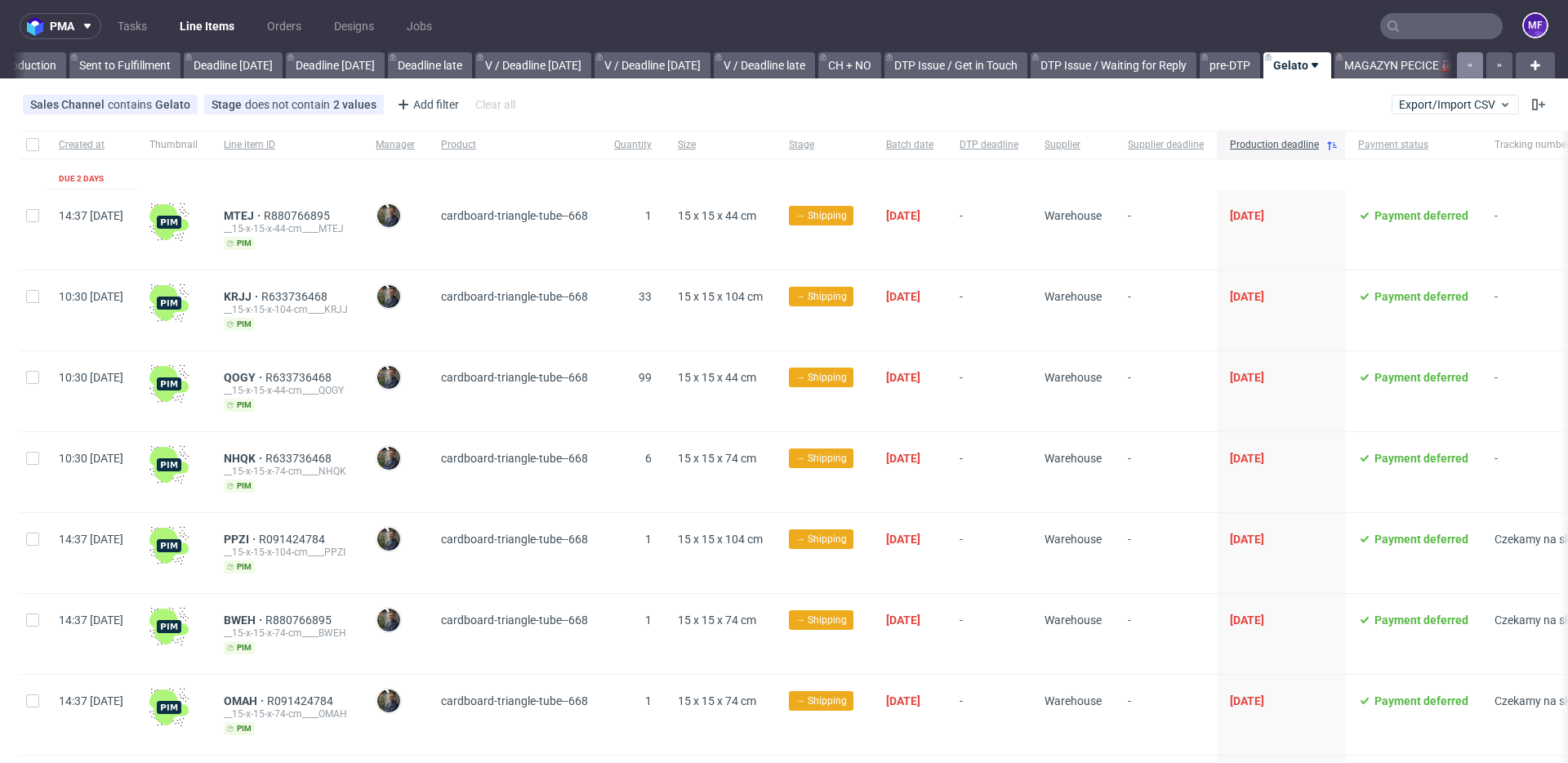
click at [1467, 70] on icon "button" at bounding box center [1470, 65] width 6 height 13
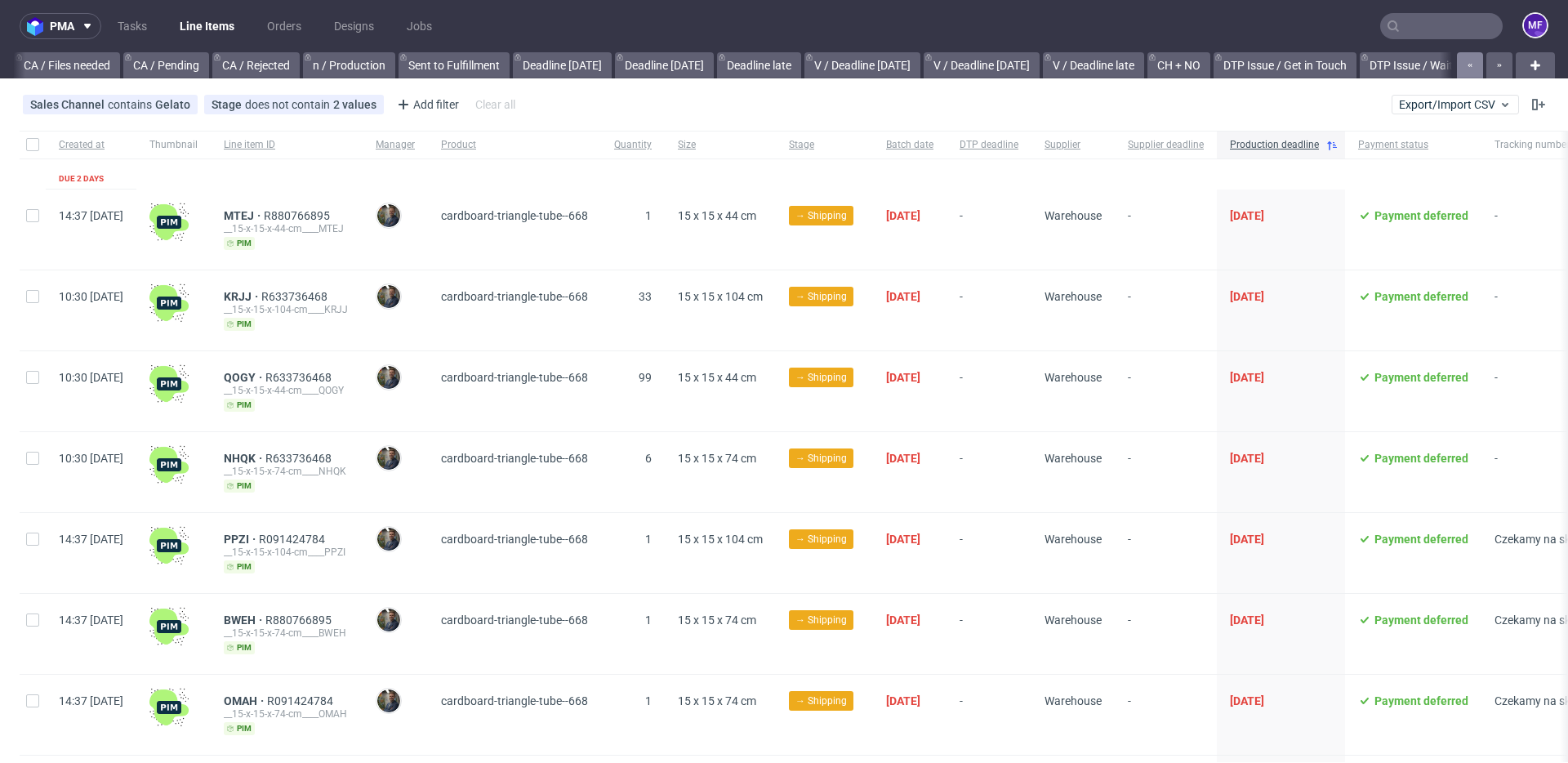
click at [1467, 70] on icon "button" at bounding box center [1470, 65] width 6 height 13
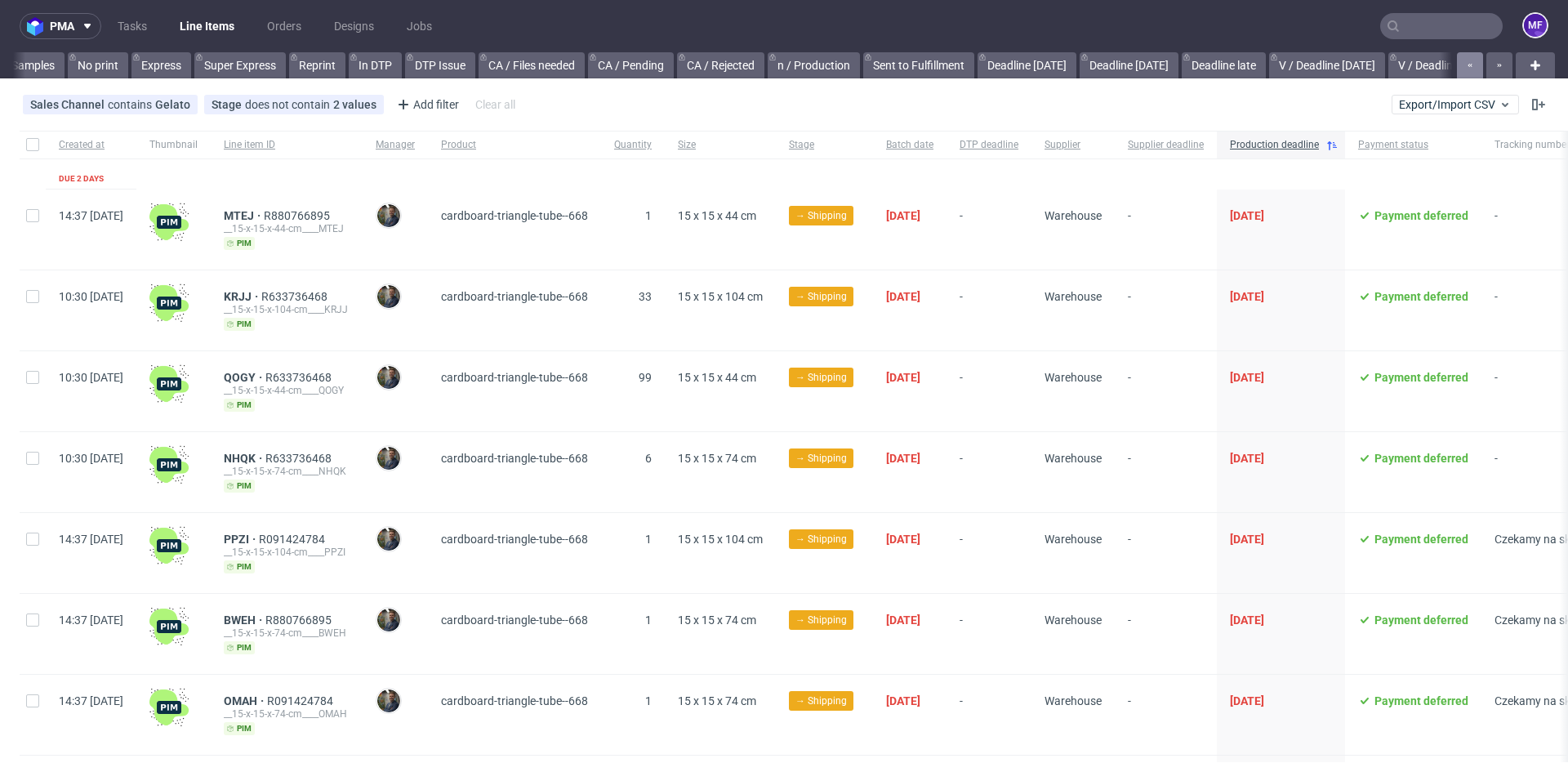
click at [1467, 70] on icon "button" at bounding box center [1470, 65] width 6 height 13
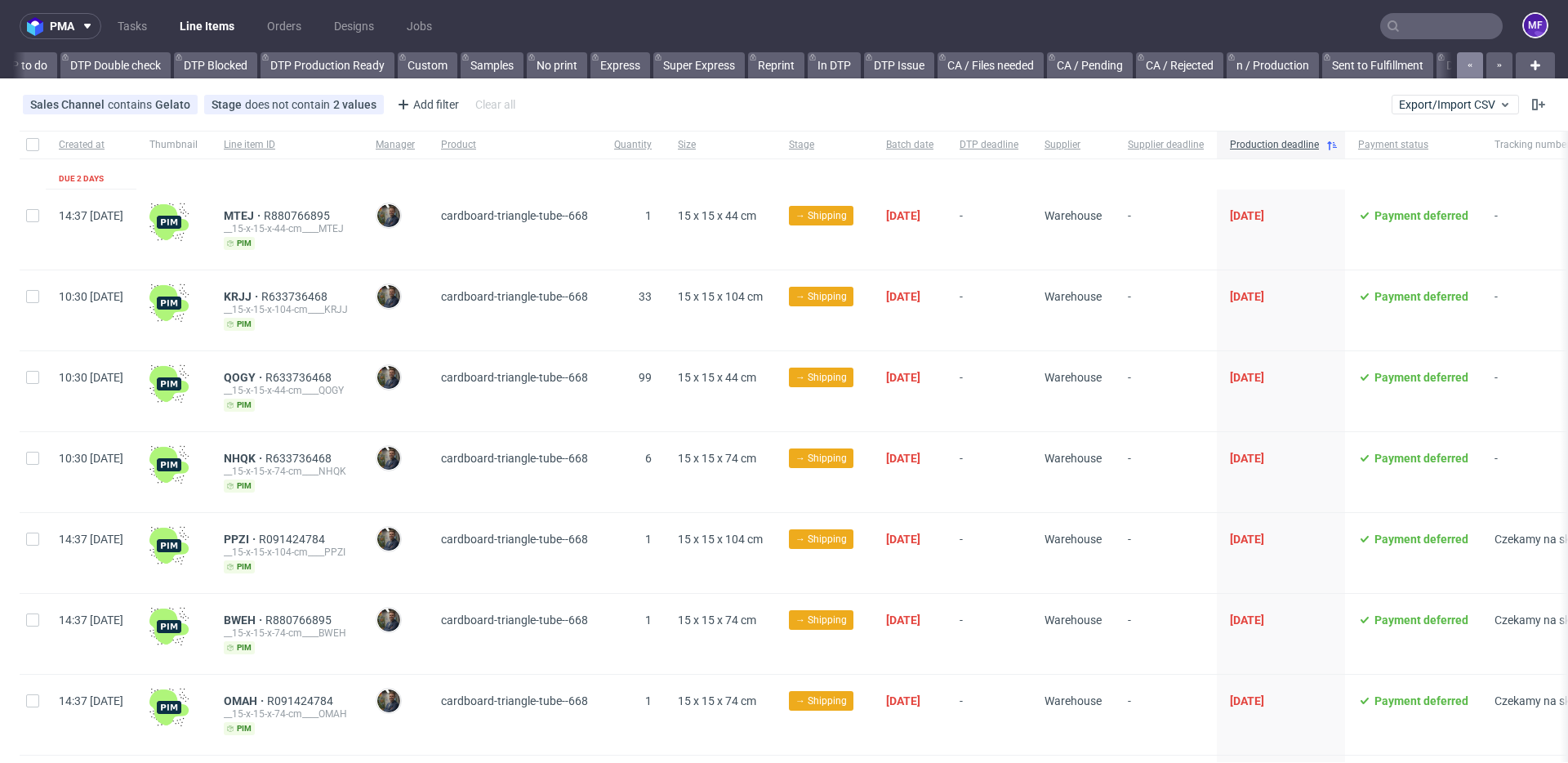
click at [1467, 70] on icon "button" at bounding box center [1470, 65] width 6 height 13
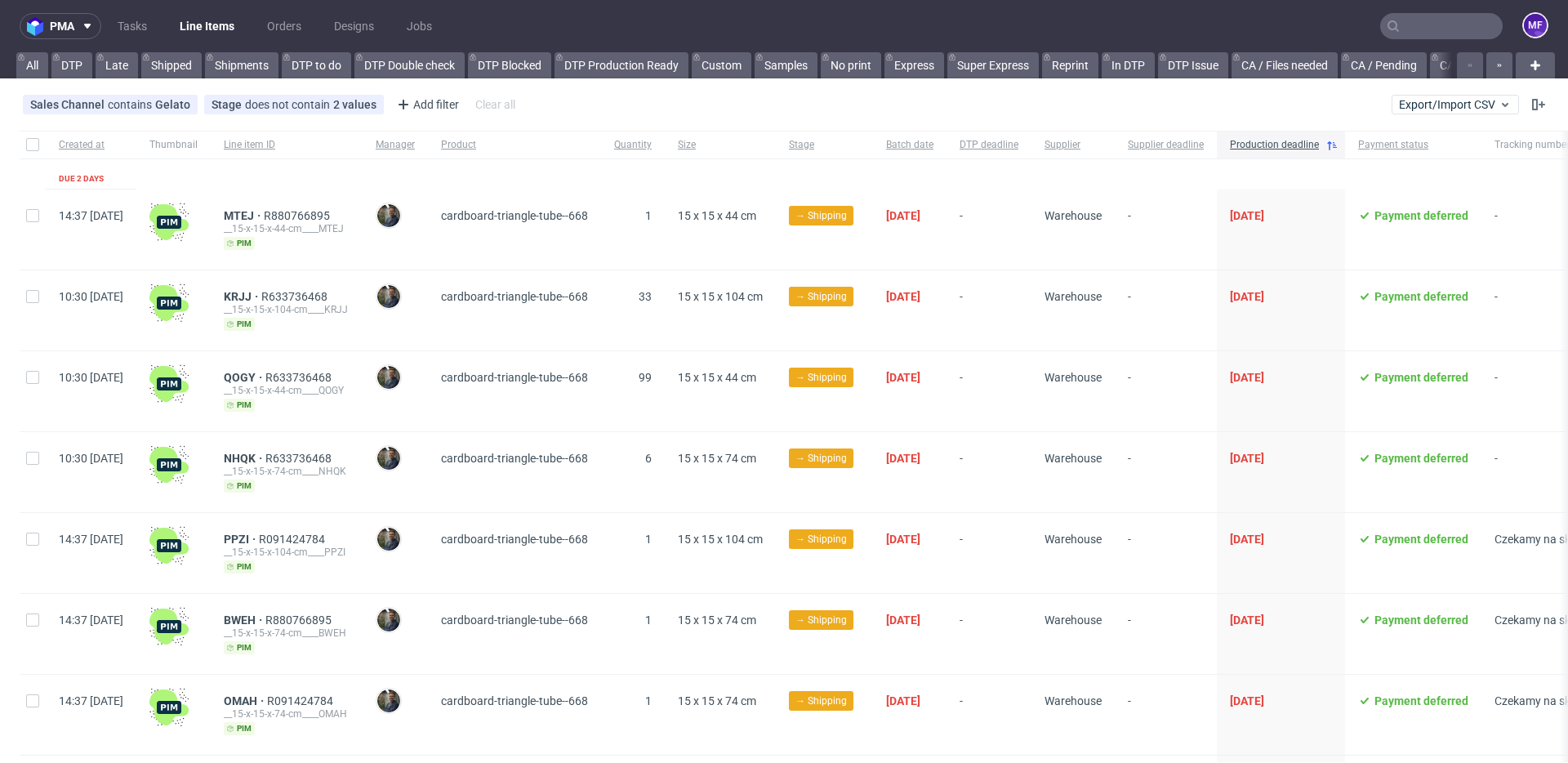
click at [1458, 70] on div at bounding box center [1483, 65] width 58 height 26
click at [17, 67] on link "All" at bounding box center [32, 65] width 32 height 26
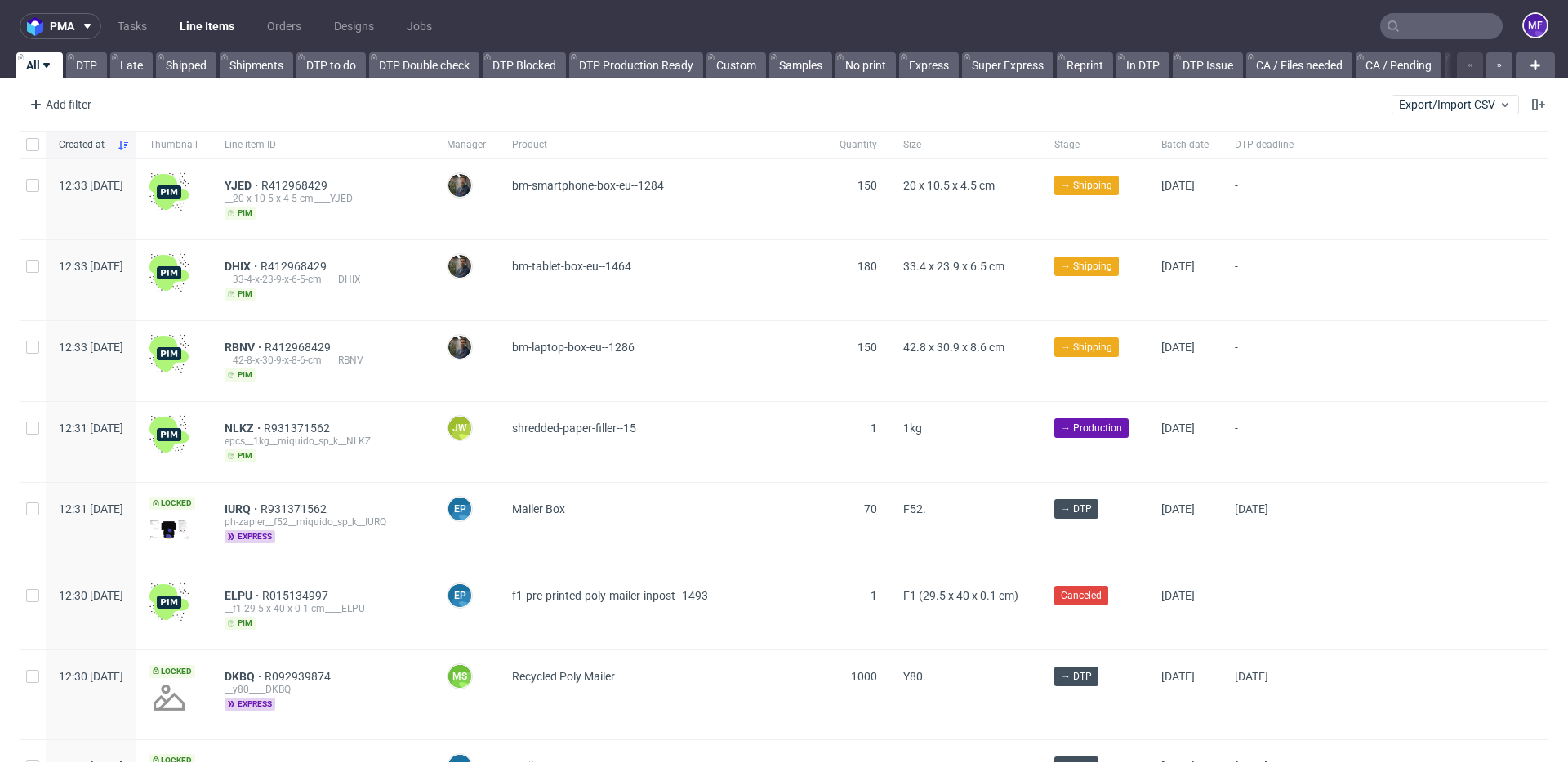
click at [1421, 35] on input "text" at bounding box center [1441, 26] width 122 height 26
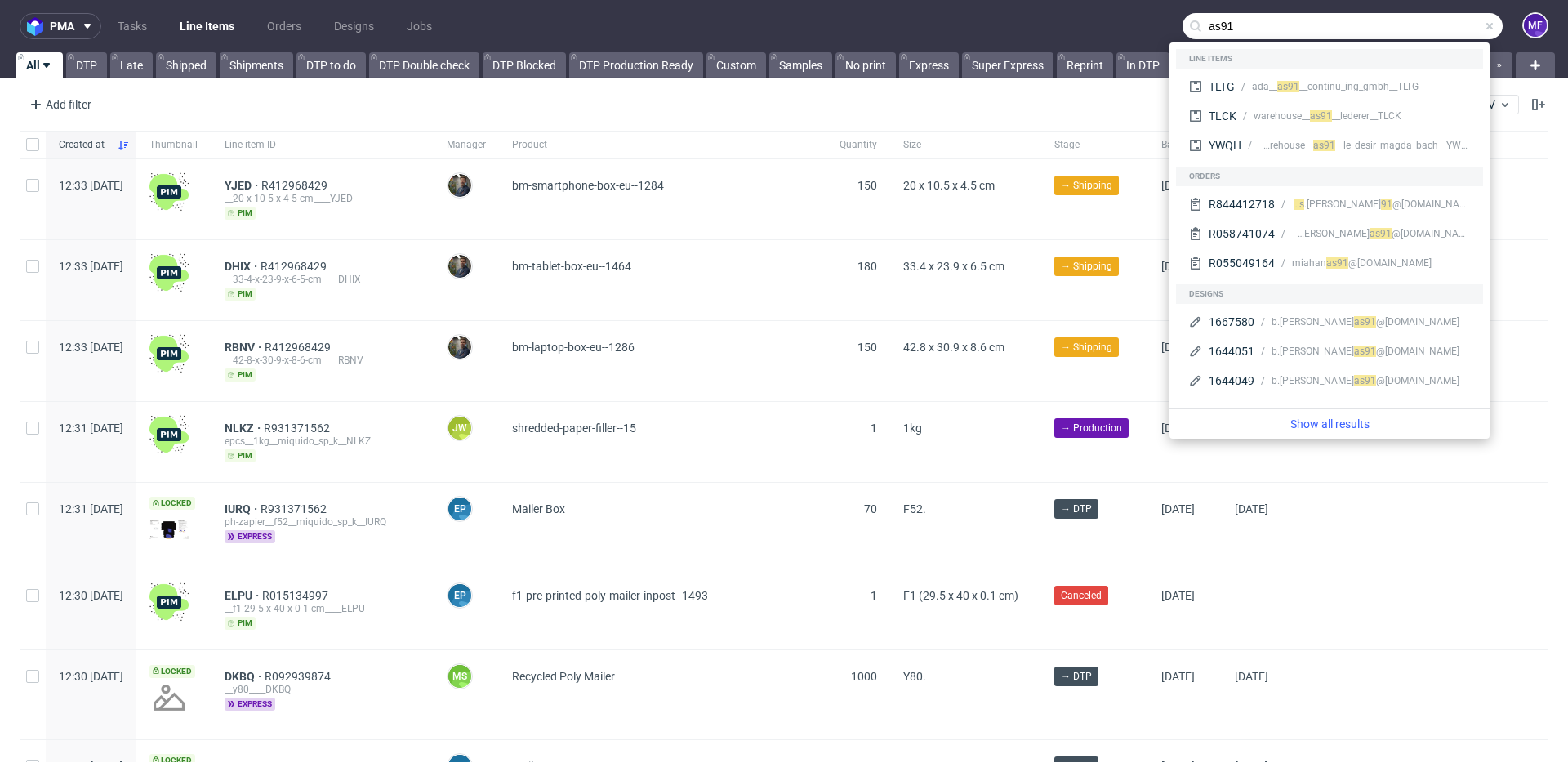
type input "as91"
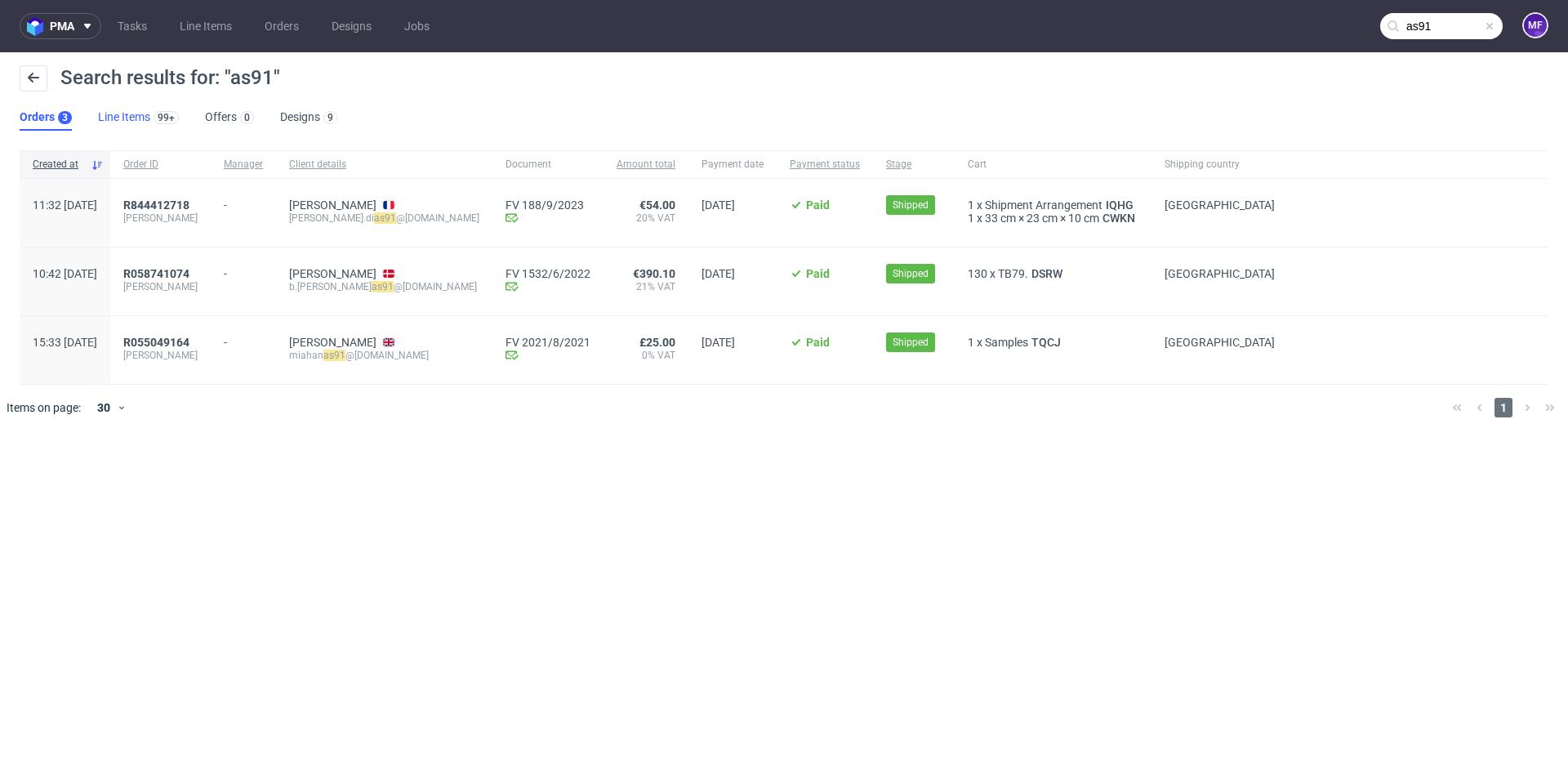
click at [129, 122] on link "Line Items 99+" at bounding box center [138, 118] width 81 height 26
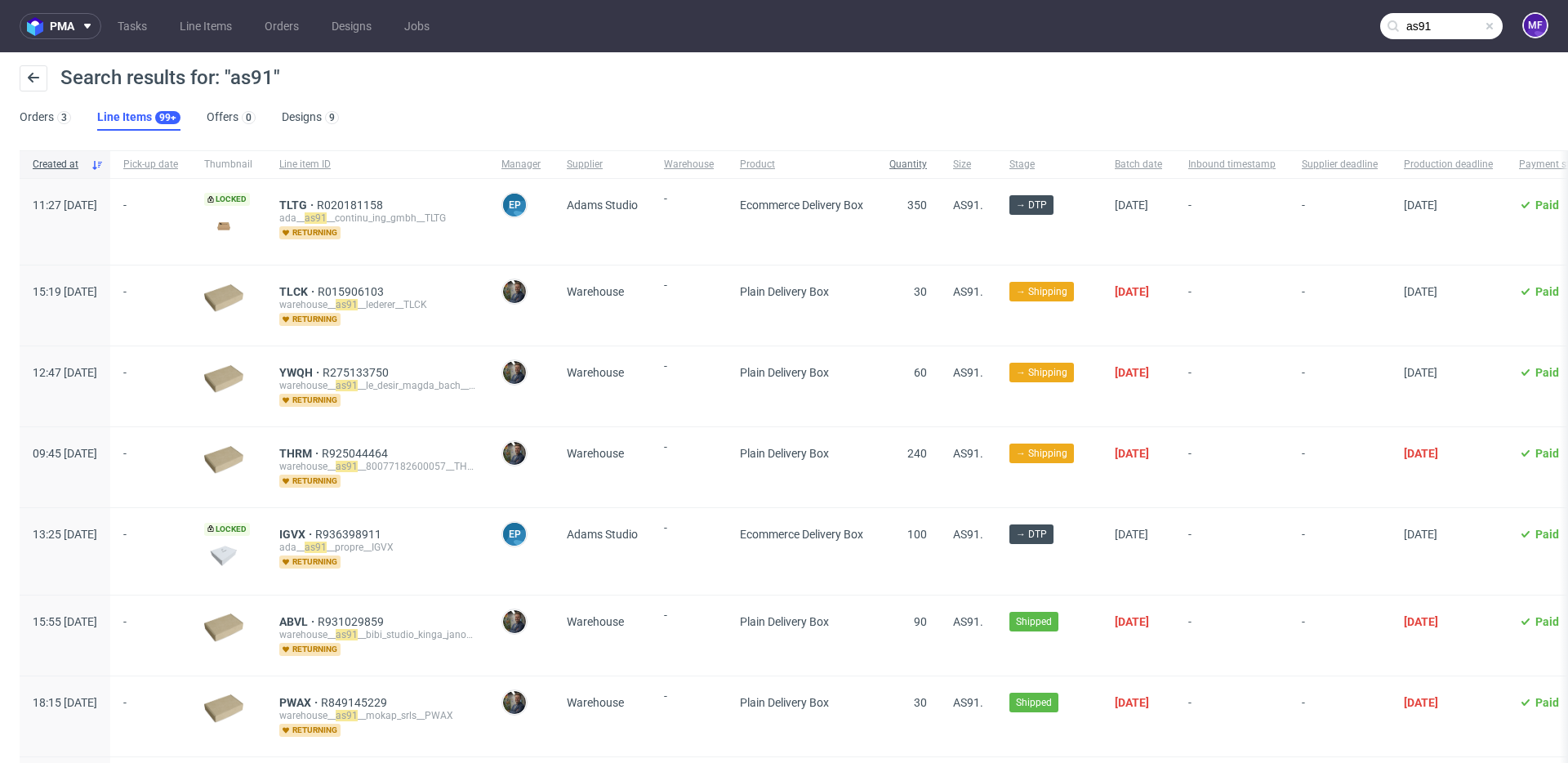
click at [927, 160] on span "Quantity" at bounding box center [908, 164] width 38 height 14
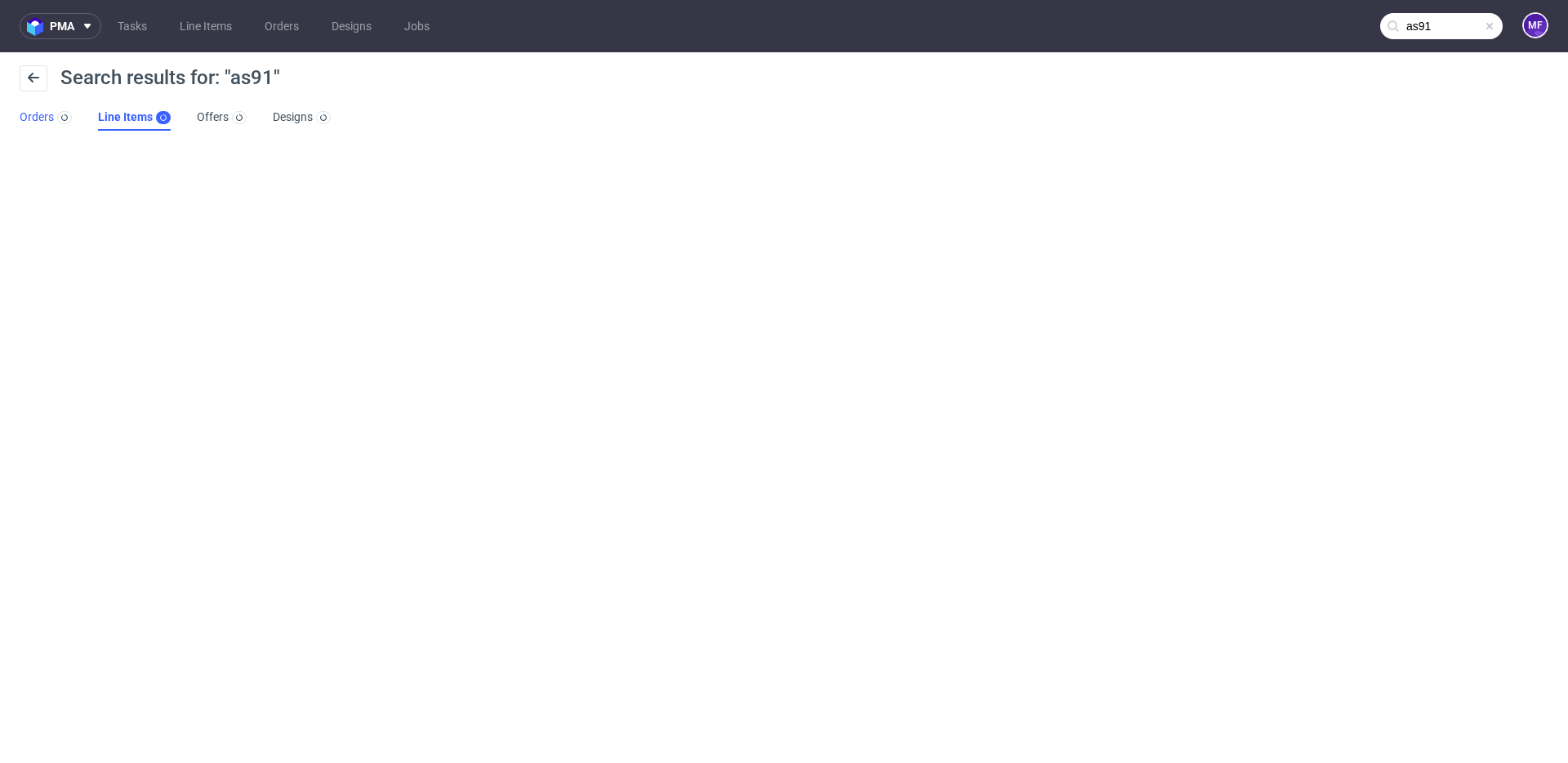
click at [45, 115] on link "Orders" at bounding box center [45, 118] width 52 height 26
click at [40, 85] on button at bounding box center [33, 78] width 28 height 26
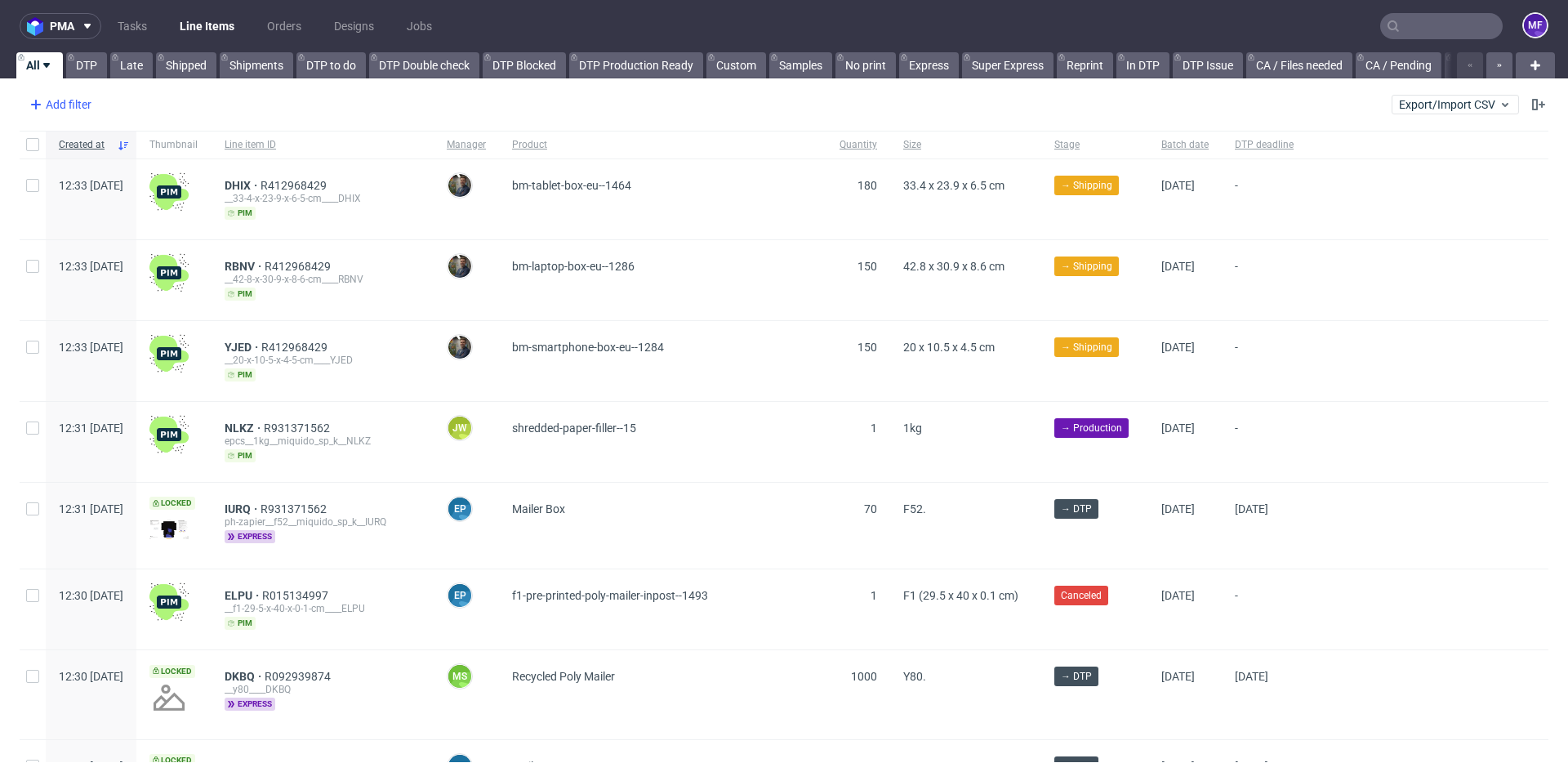
click at [75, 104] on div "Add filter" at bounding box center [59, 105] width 72 height 26
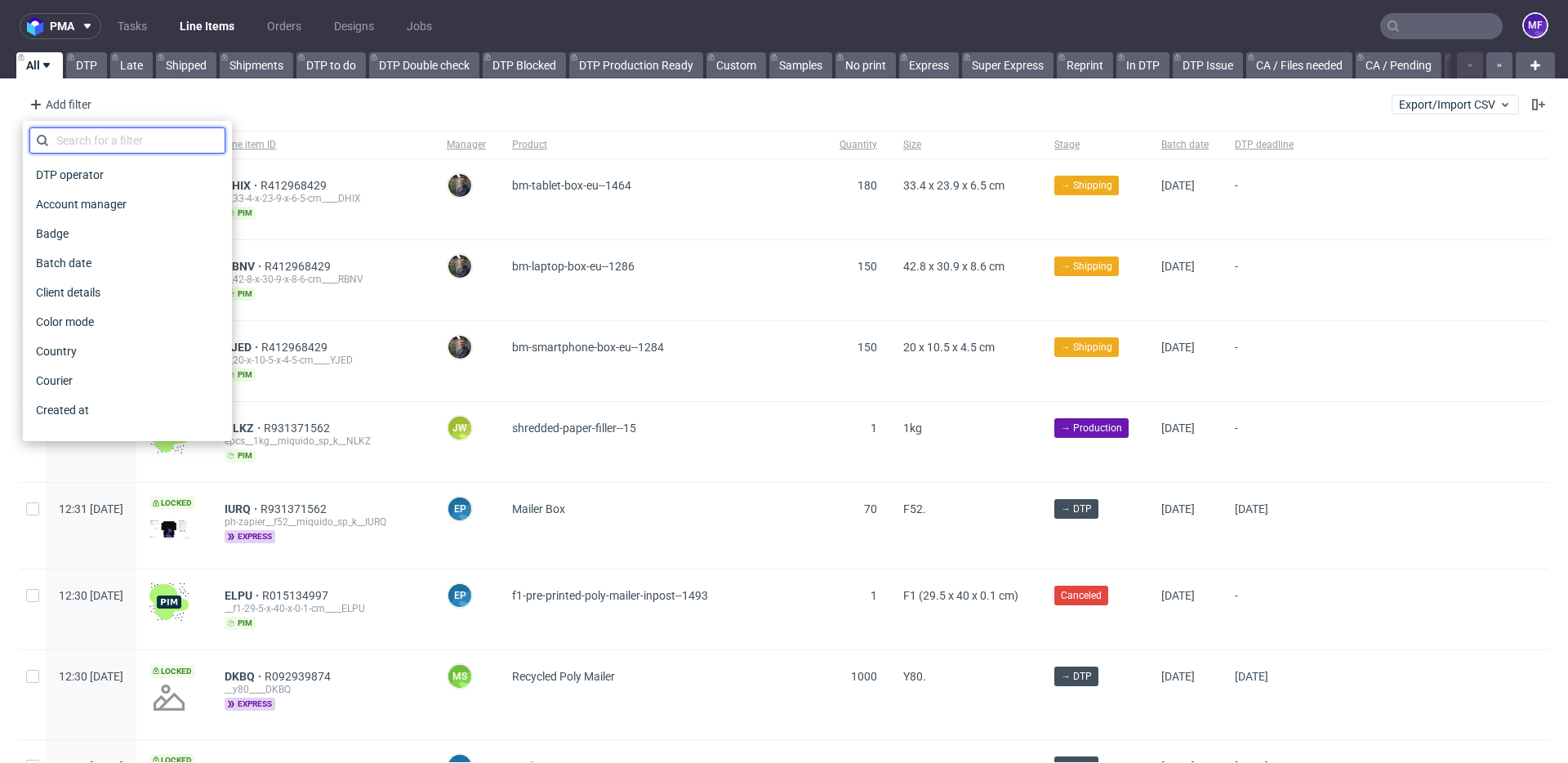
click at [98, 141] on input "text" at bounding box center [127, 140] width 196 height 26
type input "produ"
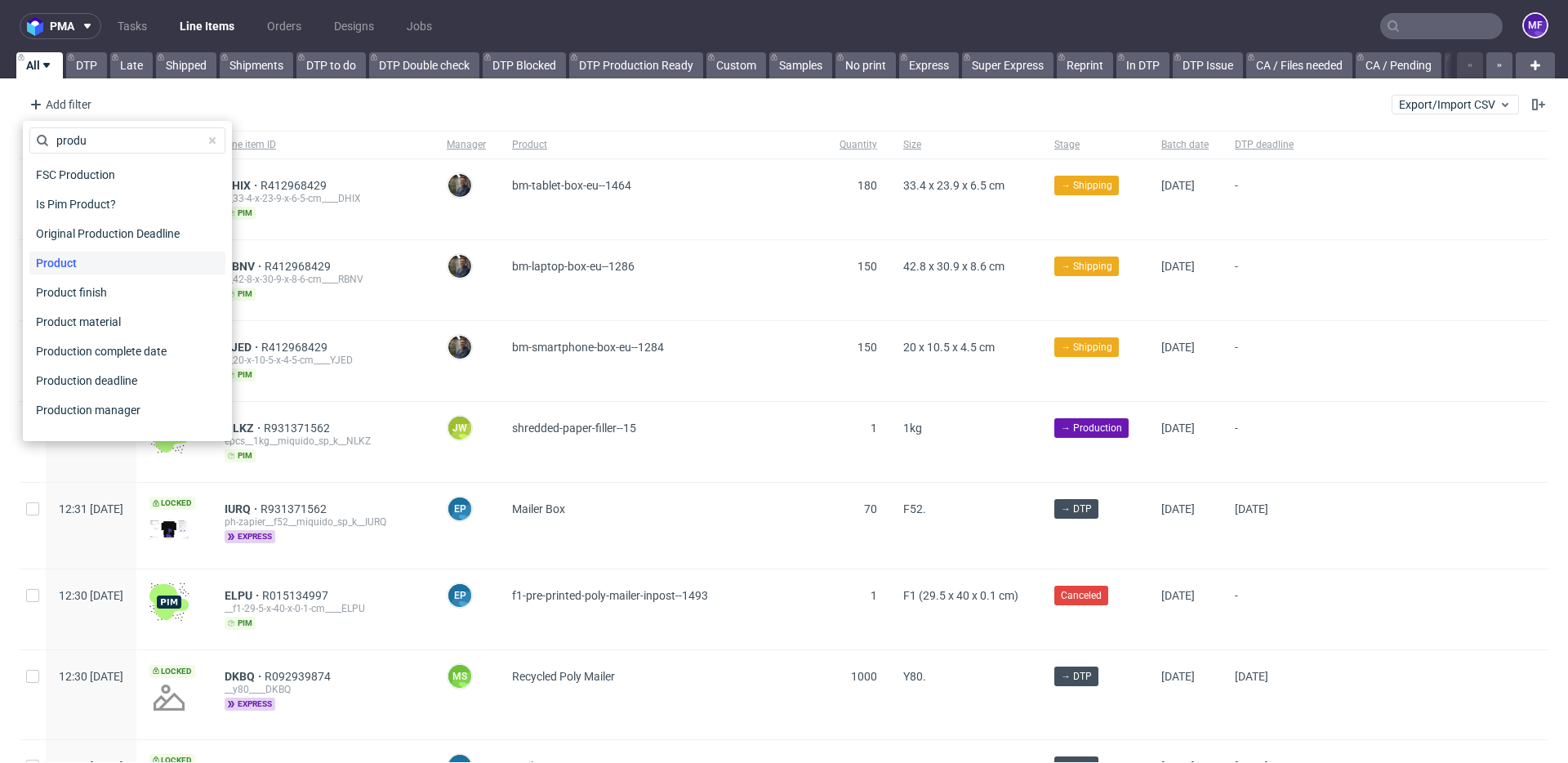
click at [108, 261] on div "Product" at bounding box center [127, 262] width 196 height 23
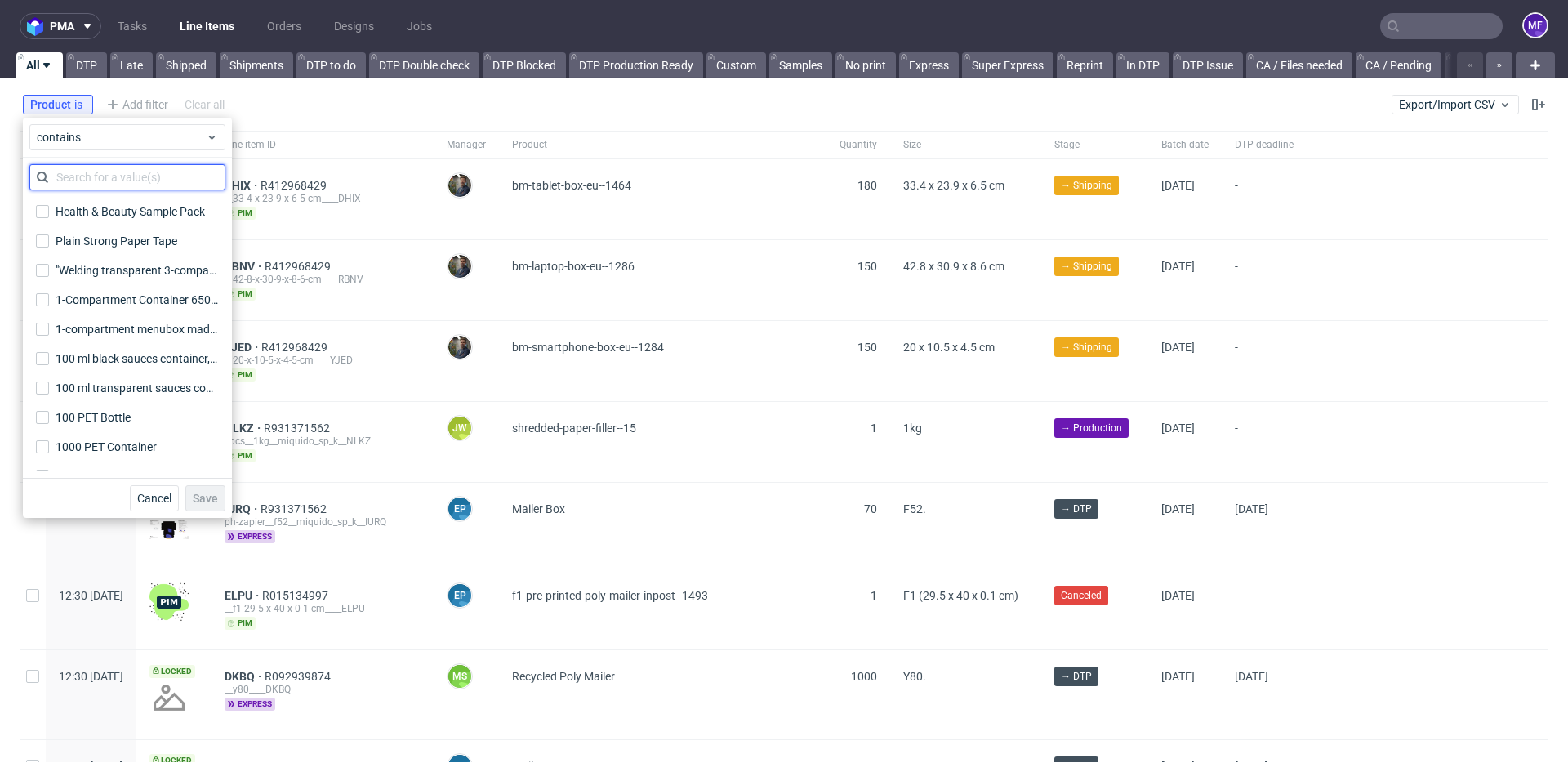
click at [113, 174] on input "text" at bounding box center [127, 177] width 196 height 26
type input "a"
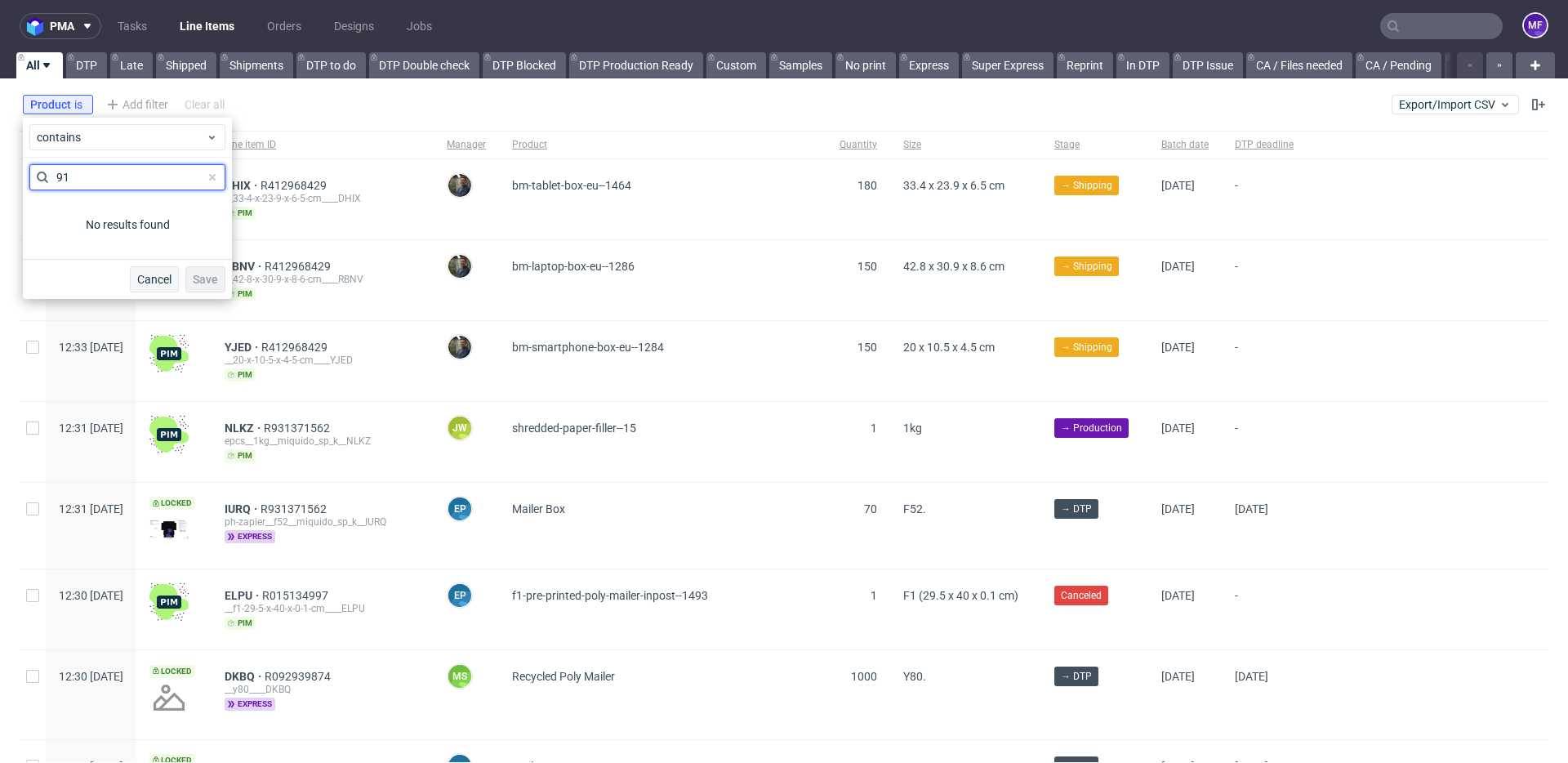
type input "91"
click at [154, 276] on span "Cancel" at bounding box center [154, 279] width 34 height 11
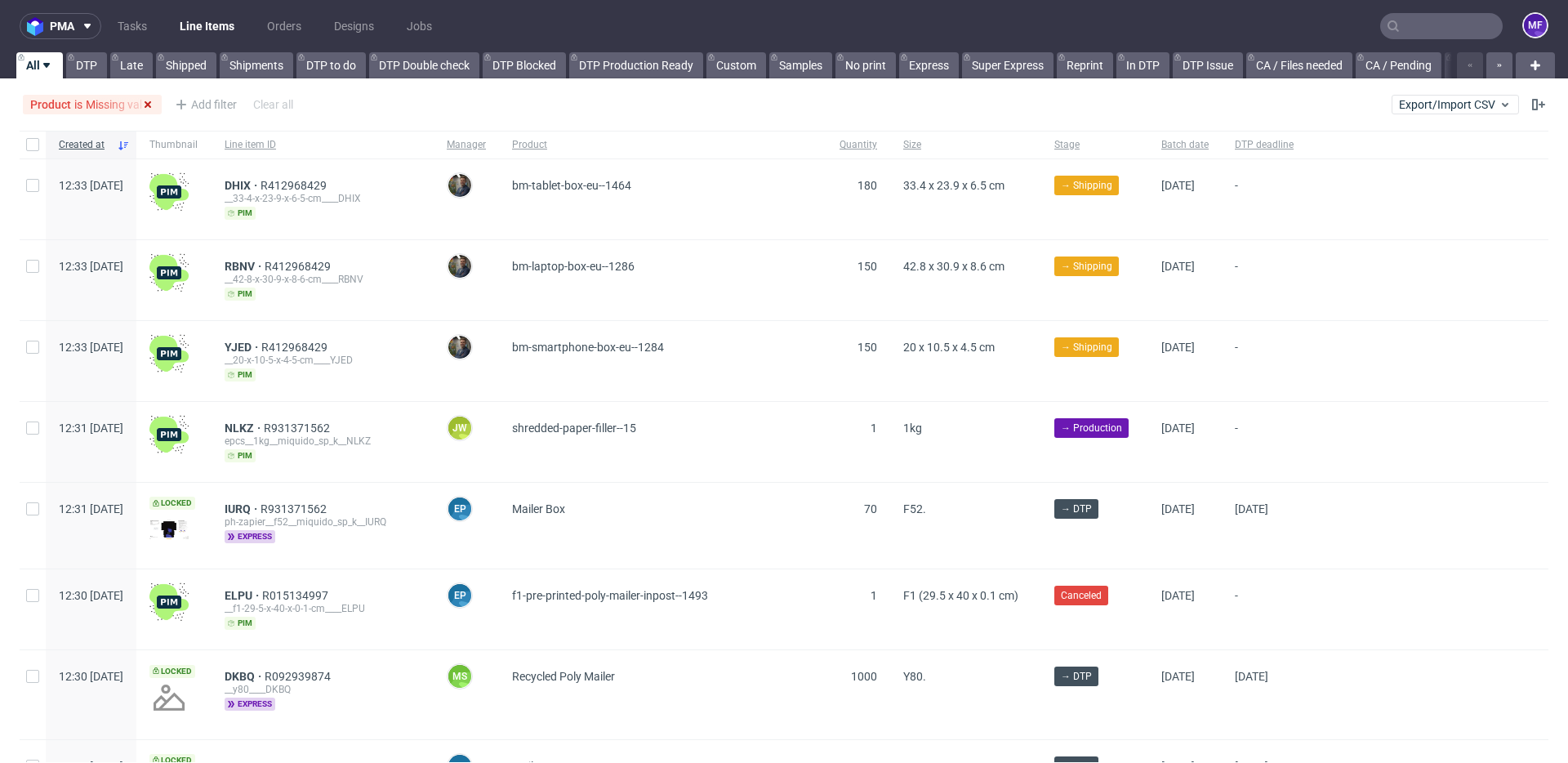
click at [149, 106] on use at bounding box center [147, 104] width 6 height 6
click at [72, 102] on div "Add filter" at bounding box center [59, 105] width 72 height 26
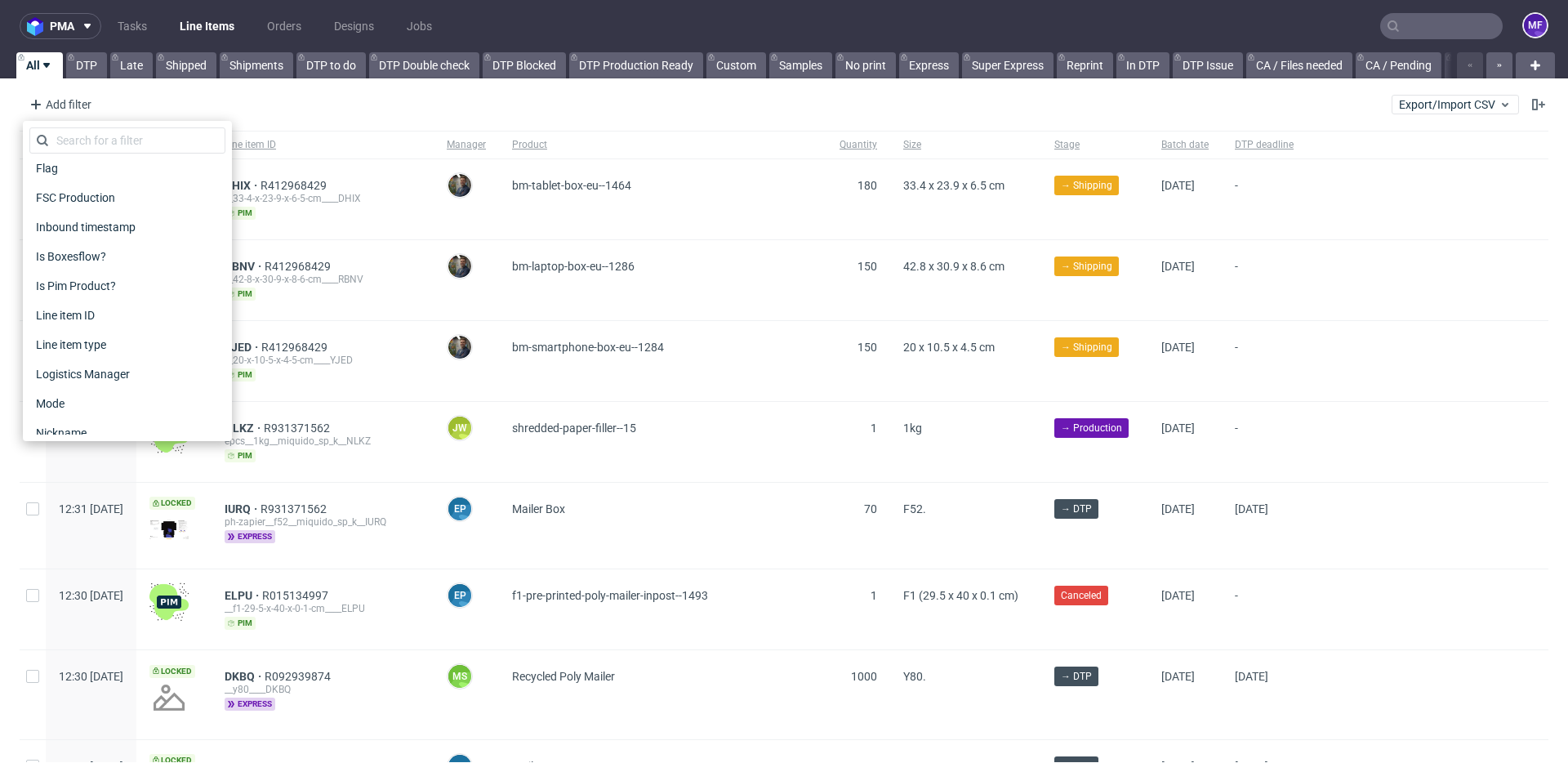
scroll to position [458, 0]
click at [96, 304] on span "Line item ID" at bounding box center [67, 304] width 75 height 23
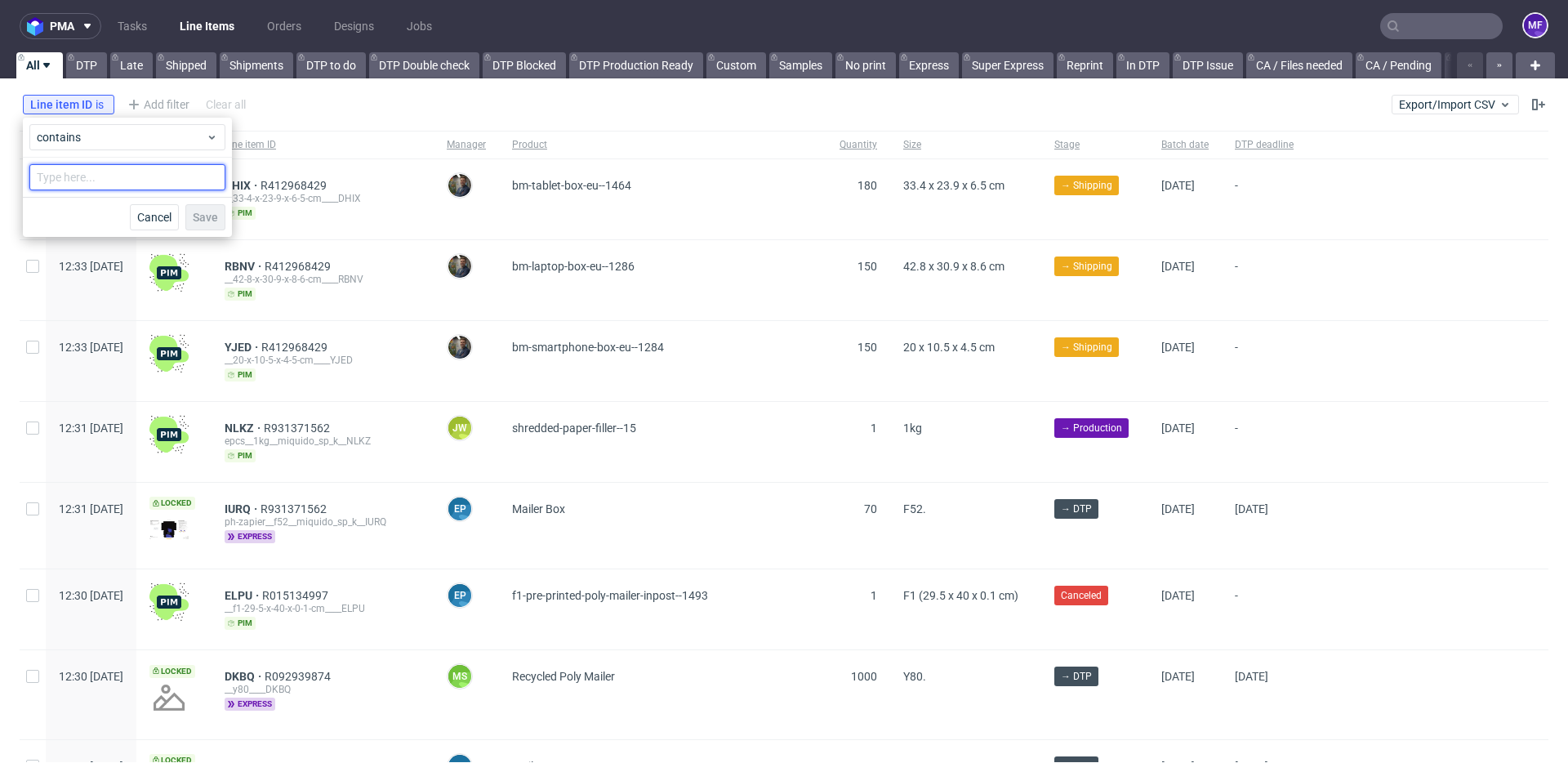
click at [92, 180] on input "text" at bounding box center [127, 177] width 196 height 26
type input "91"
click at [186, 209] on button "Save" at bounding box center [205, 217] width 40 height 26
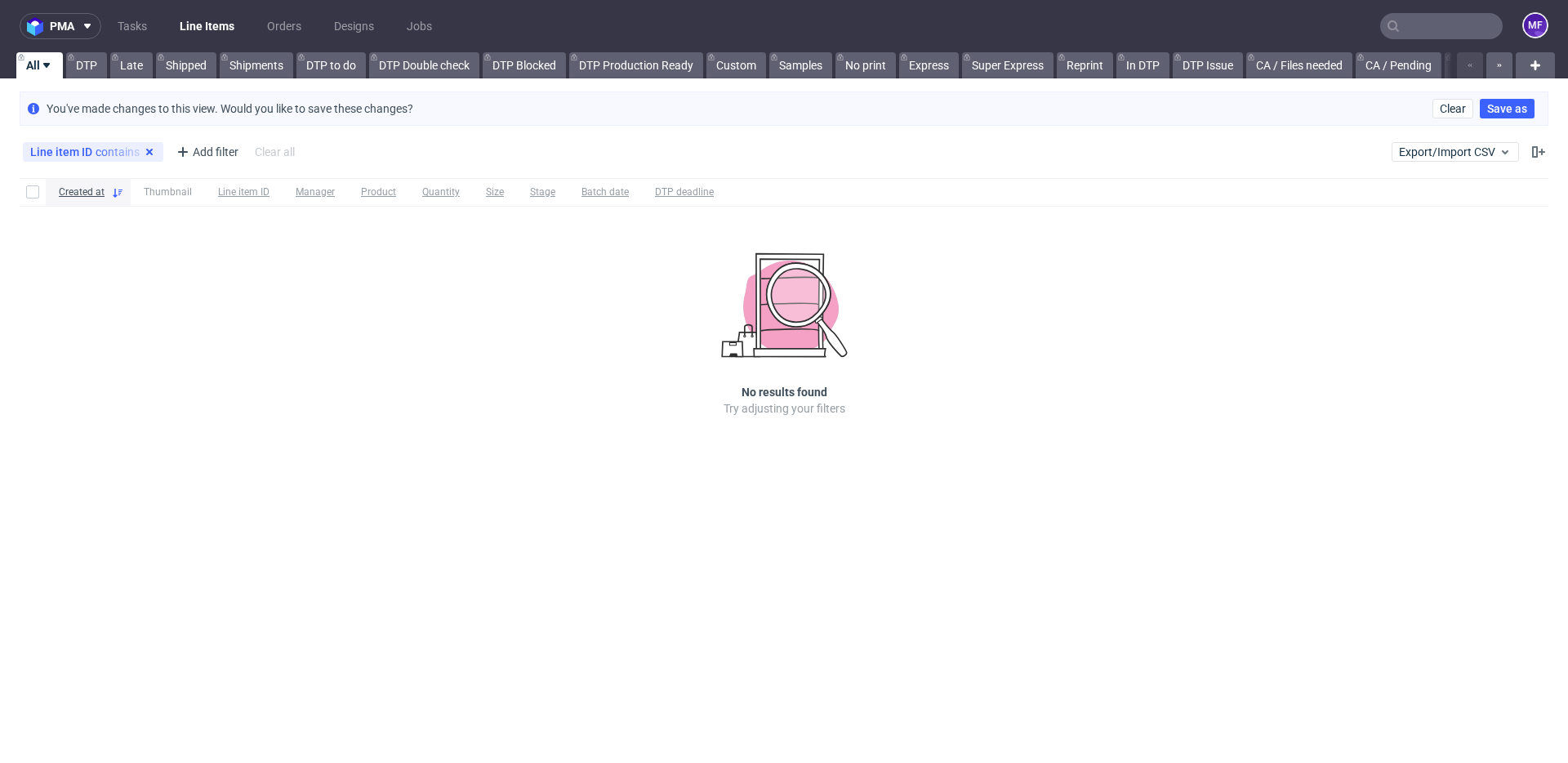
click at [145, 152] on icon at bounding box center [149, 152] width 13 height 13
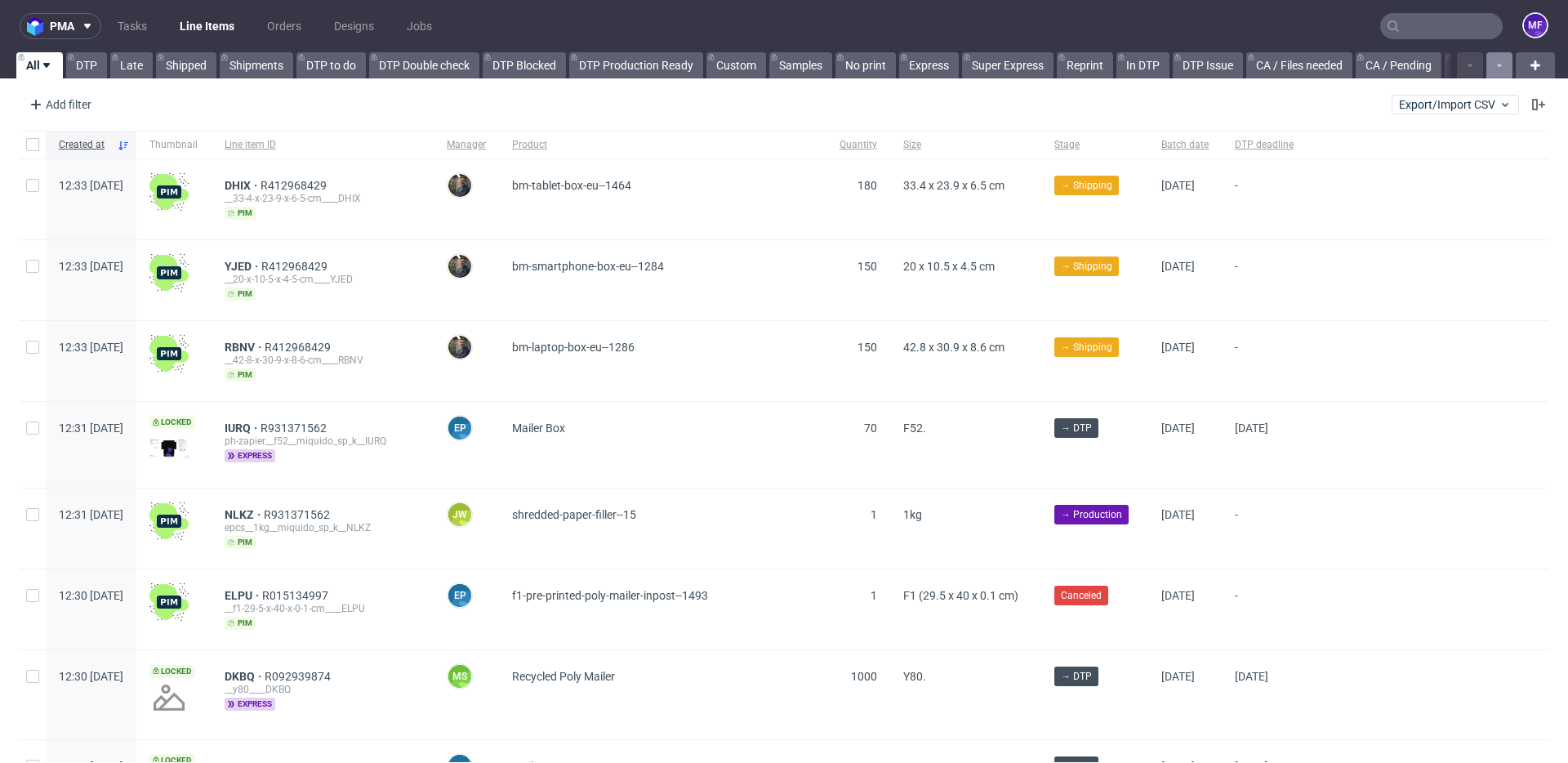
click at [1496, 66] on icon "button" at bounding box center [1498, 65] width 6 height 13
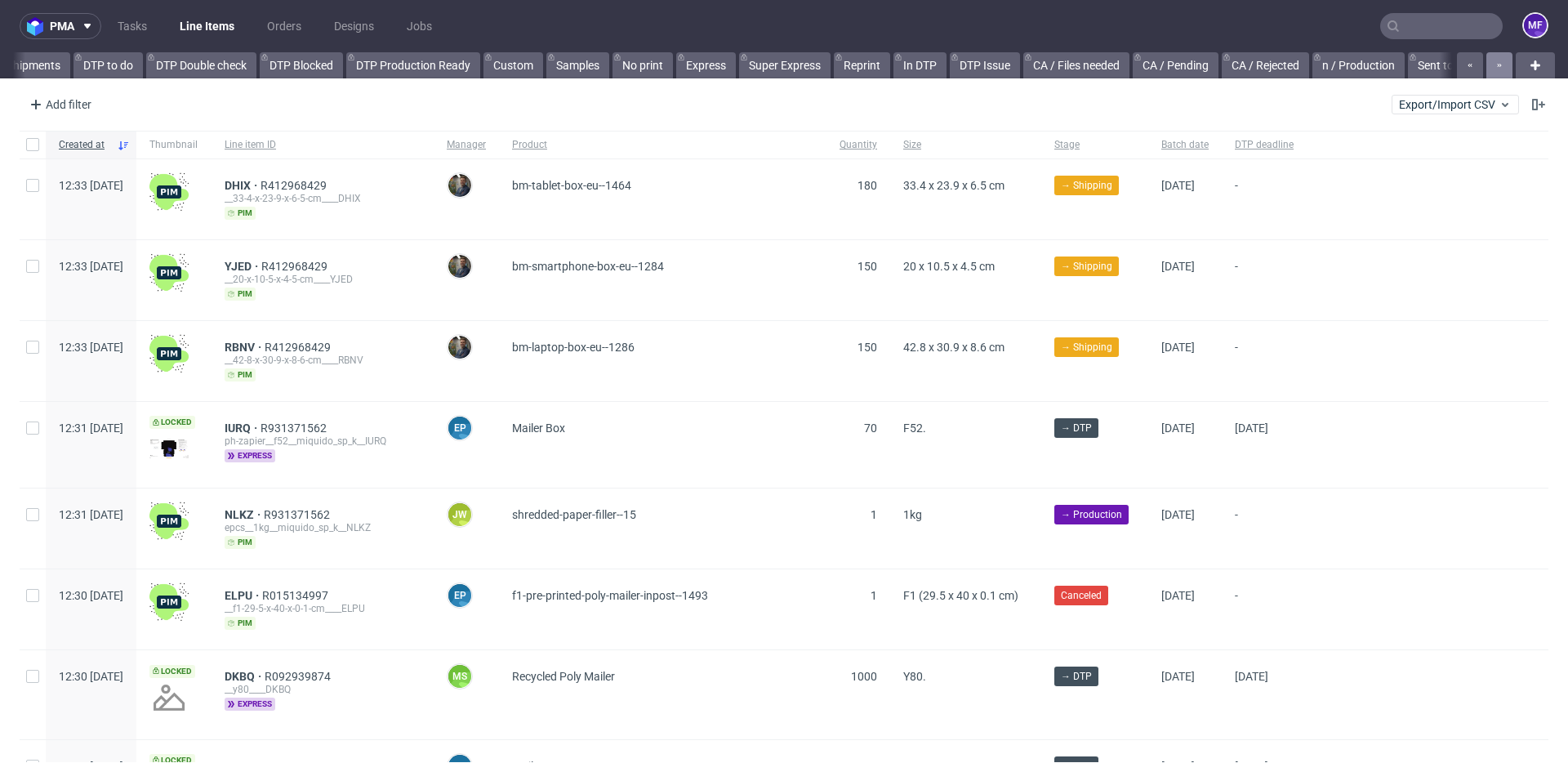
click at [1496, 66] on icon "button" at bounding box center [1498, 65] width 6 height 13
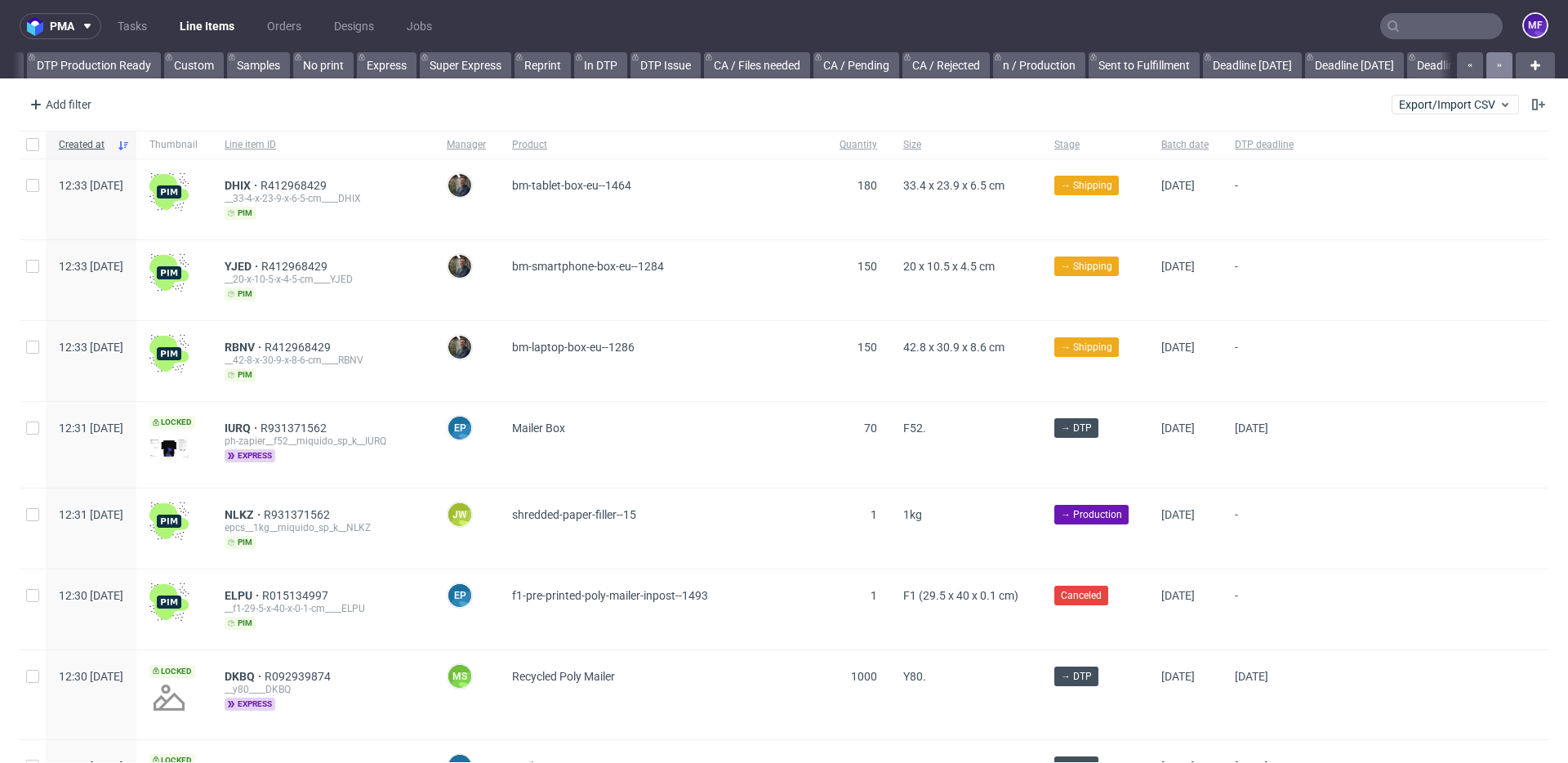
click at [1496, 66] on icon "button" at bounding box center [1498, 65] width 6 height 13
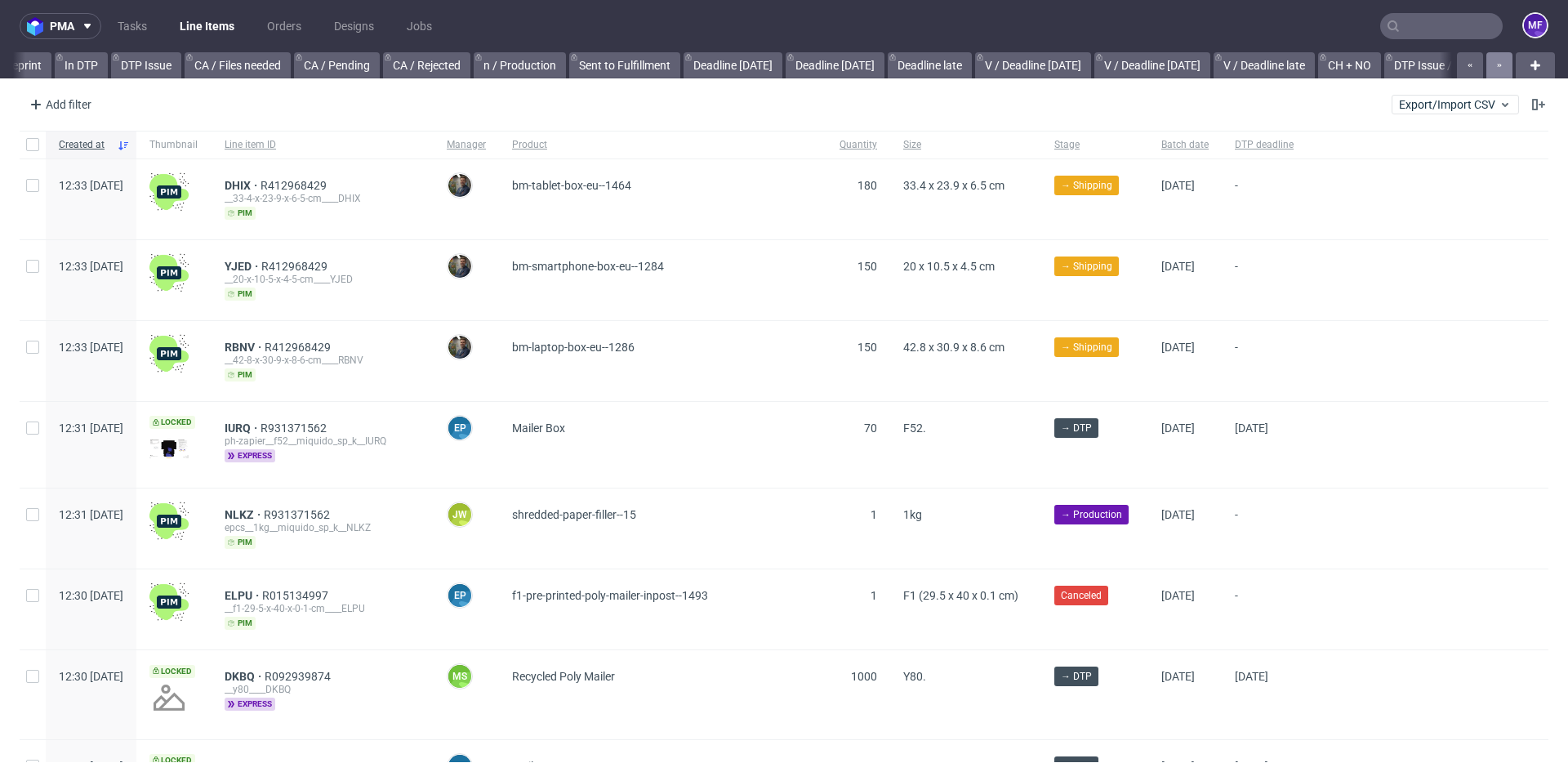
click at [1496, 66] on icon "button" at bounding box center [1498, 65] width 6 height 13
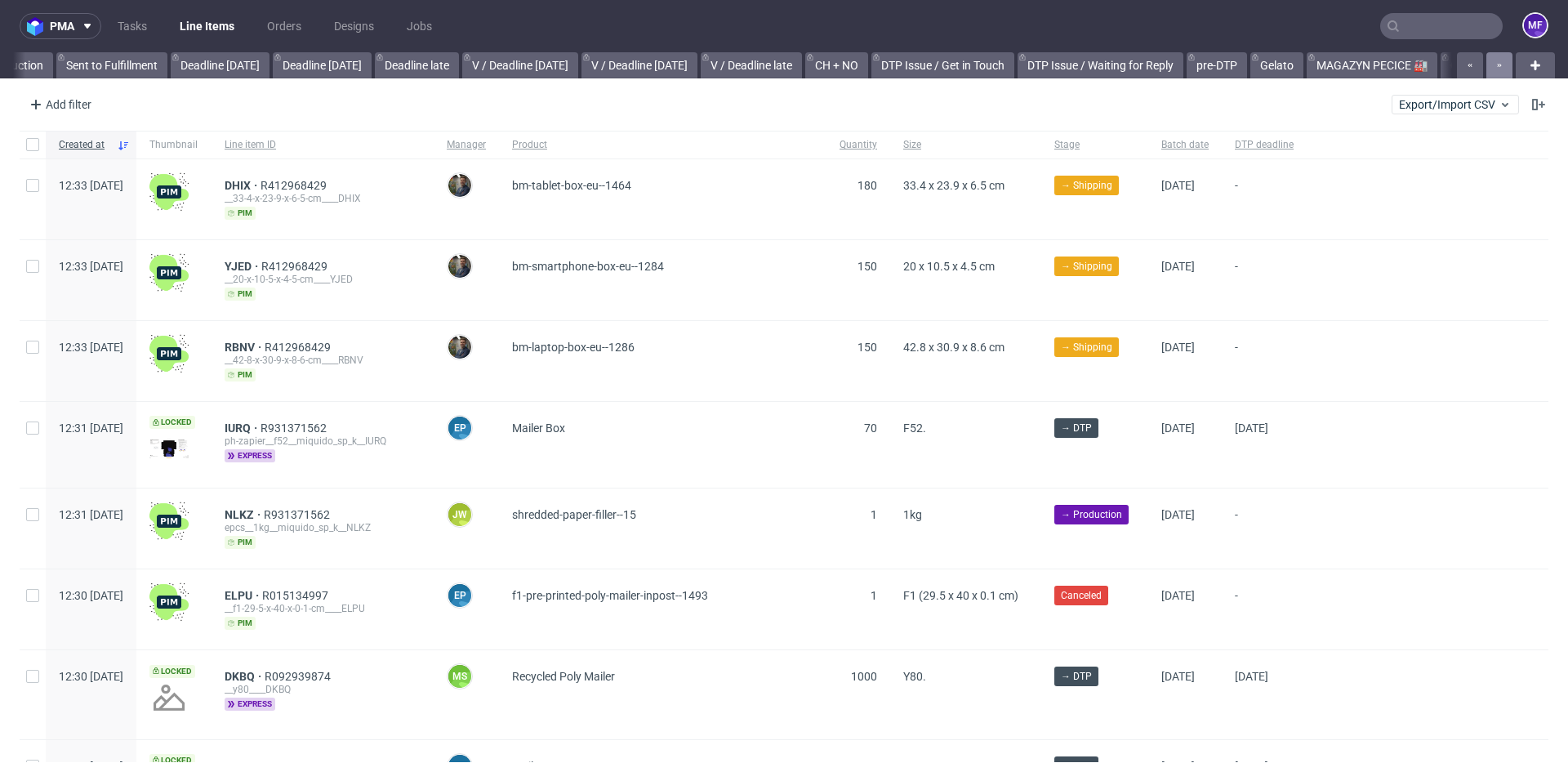
click at [1496, 66] on icon "button" at bounding box center [1498, 65] width 6 height 13
click at [1487, 66] on div at bounding box center [1483, 65] width 58 height 26
click at [1201, 72] on link "MAGAZYN PECICE 🏭" at bounding box center [1242, 65] width 131 height 26
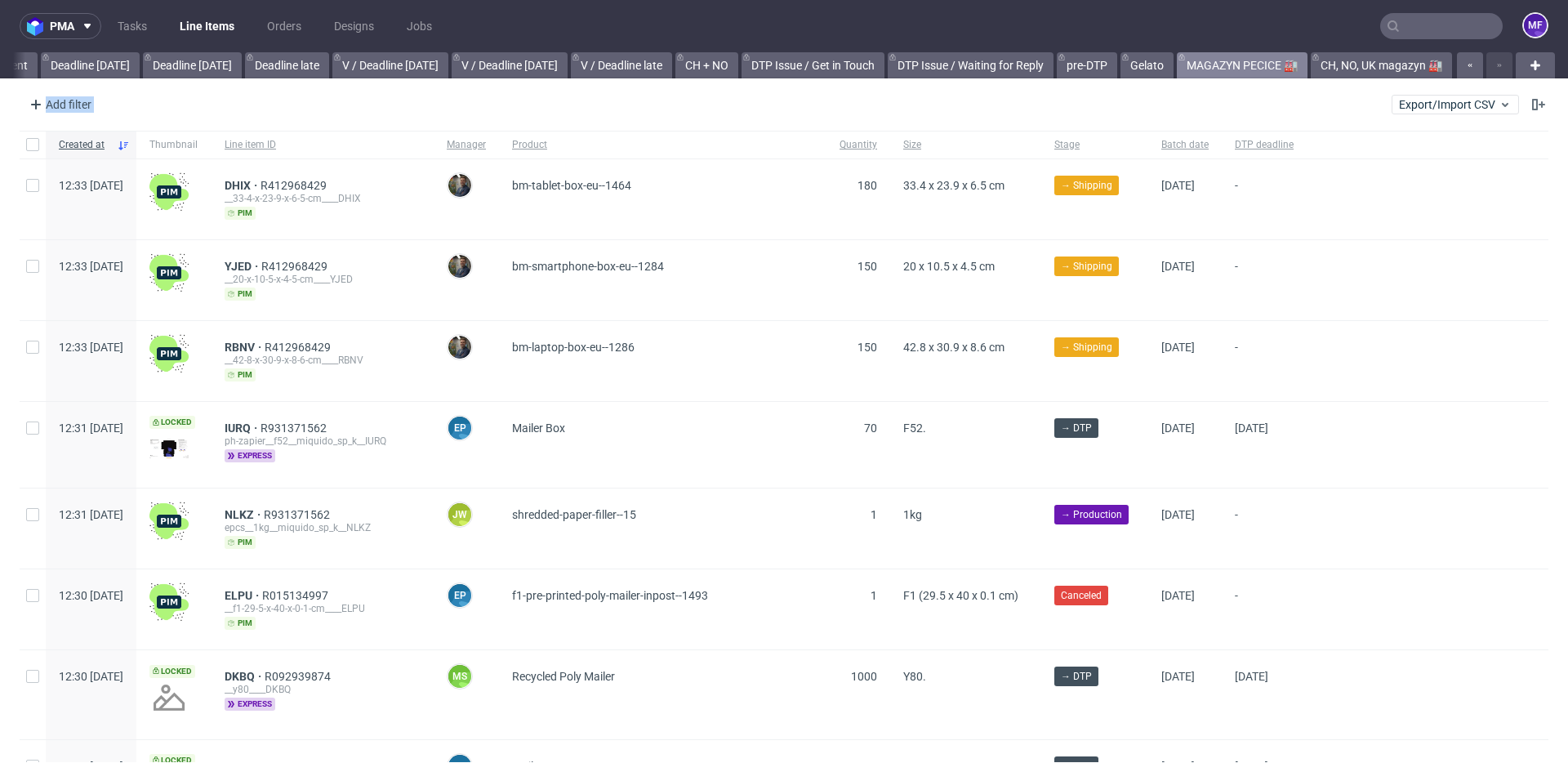
scroll to position [0, 1745]
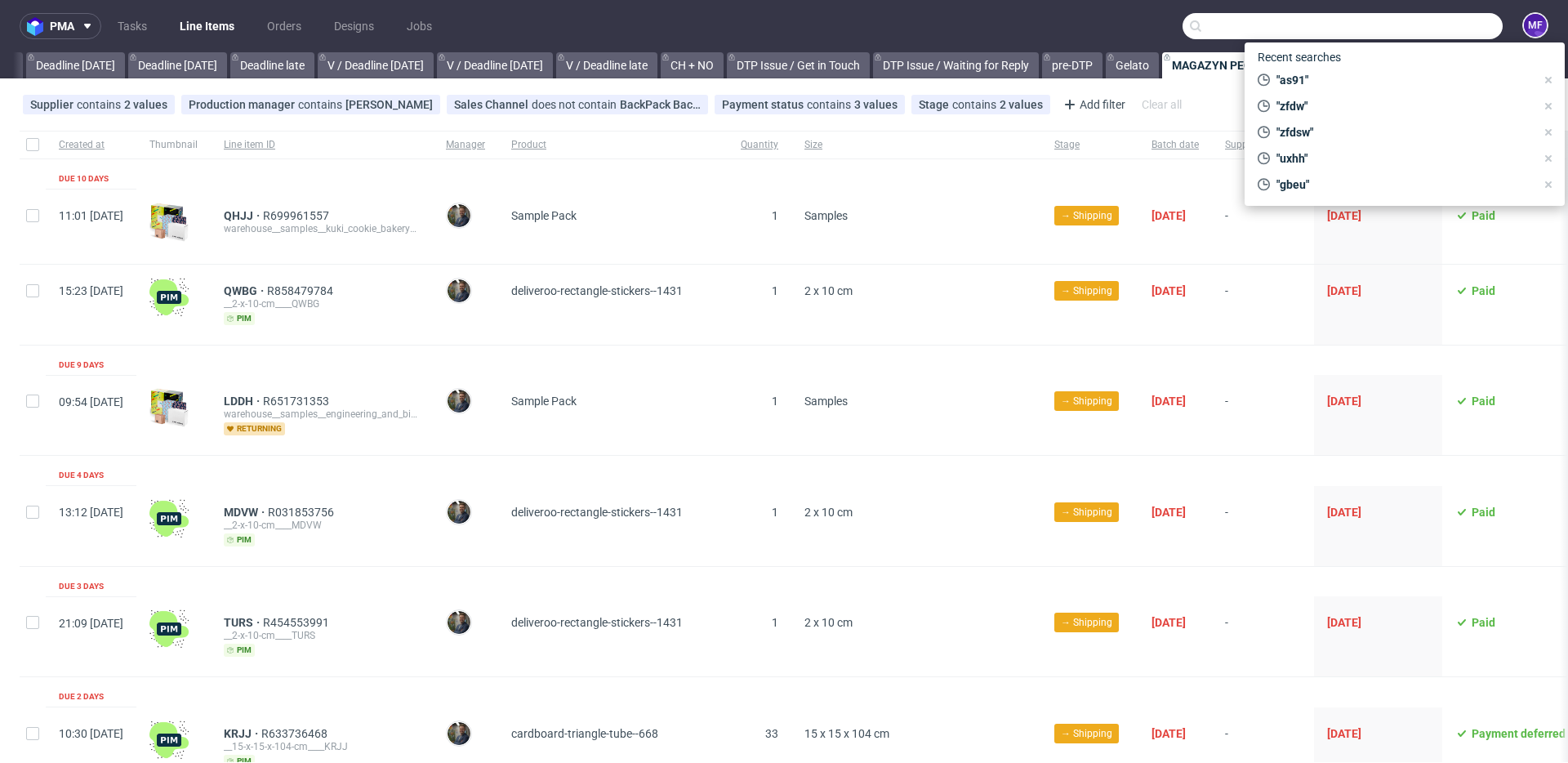
click at [1422, 31] on input "text" at bounding box center [1342, 26] width 320 height 26
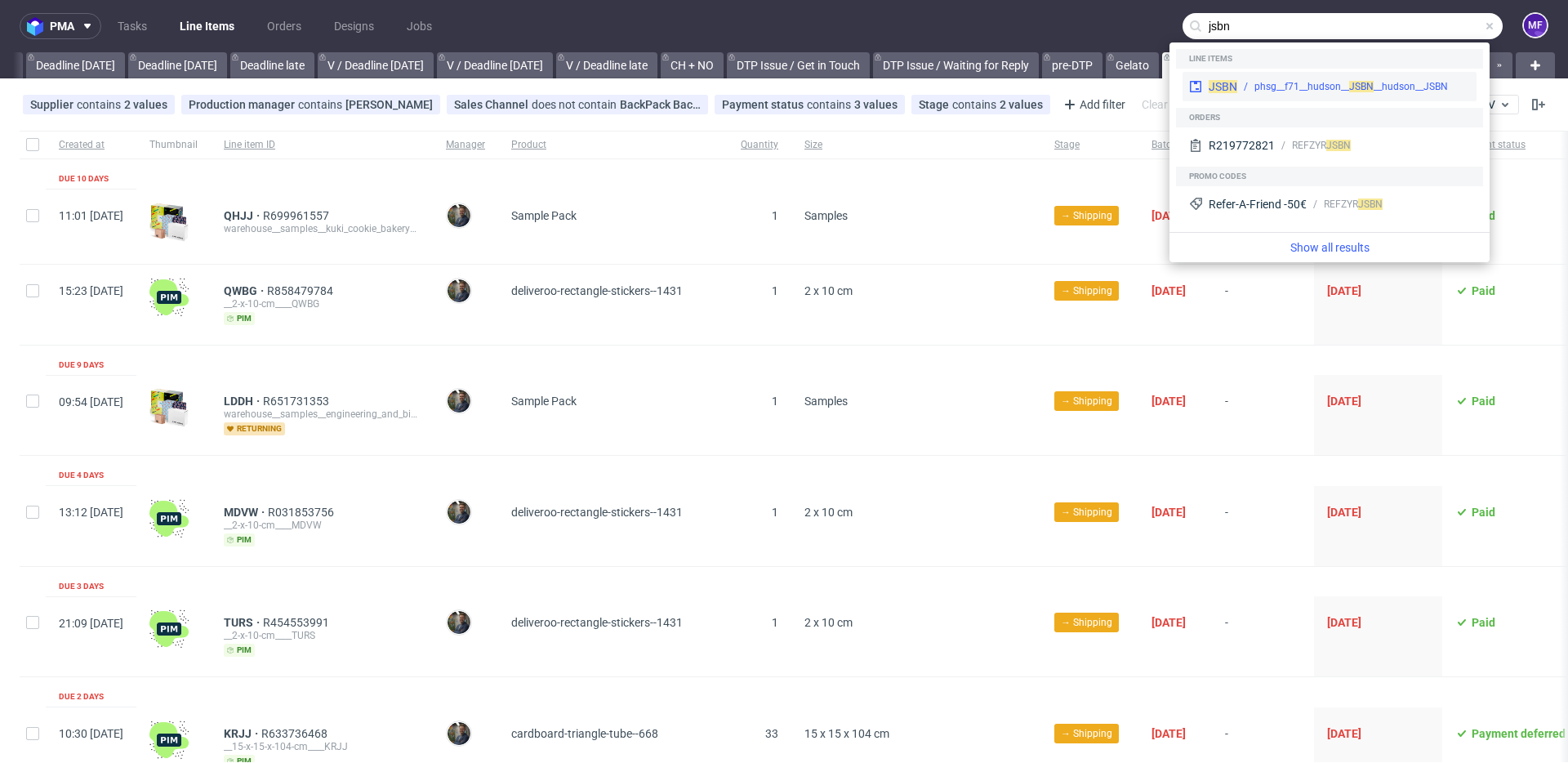
type input "jsbn"
click at [1310, 81] on div "phsg__f71__hudson__ JS" at bounding box center [1307, 86] width 106 height 15
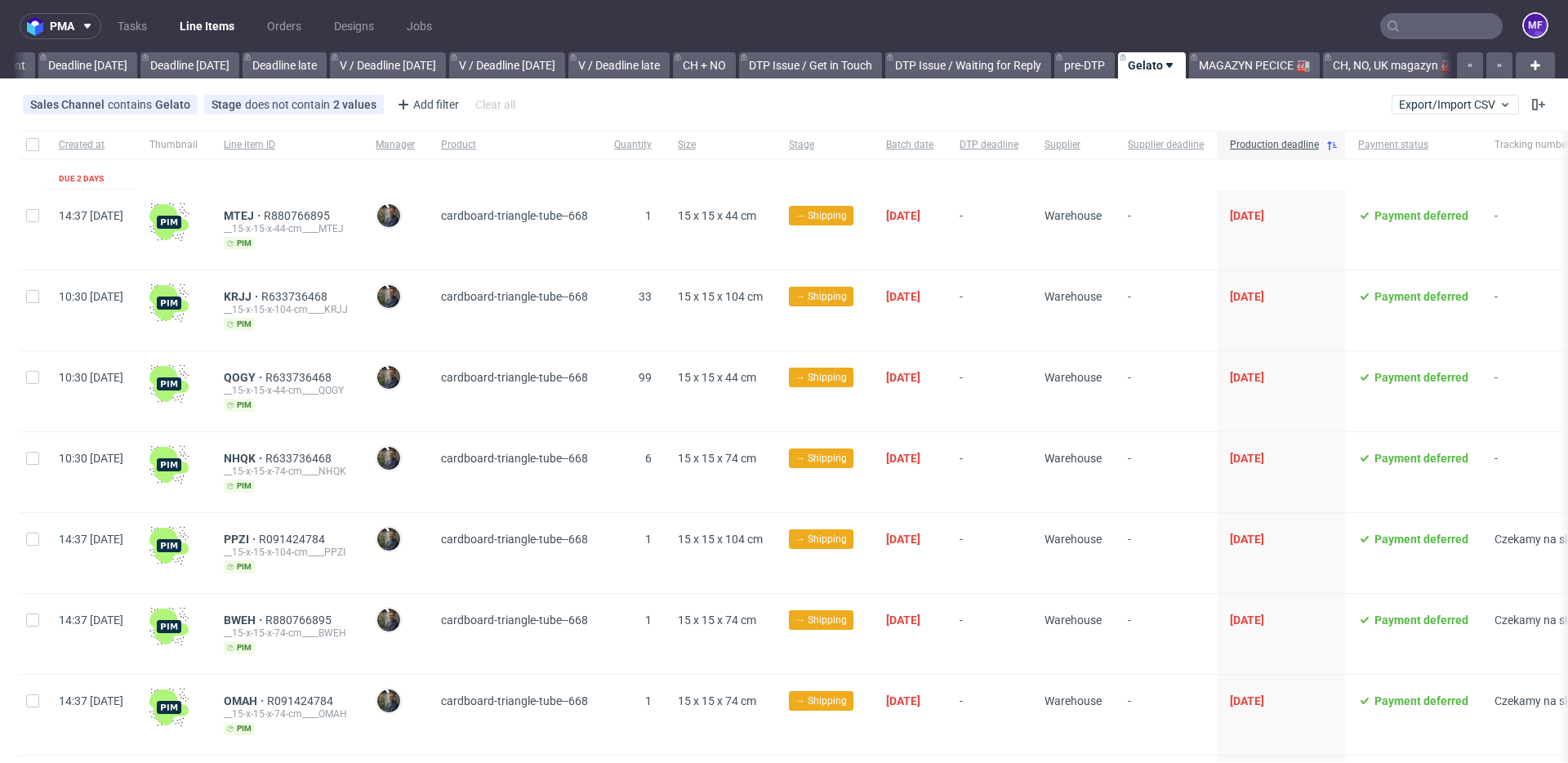
scroll to position [0, 1758]
click at [1426, 27] on input "text" at bounding box center [1441, 26] width 122 height 26
paste input "R791056491"
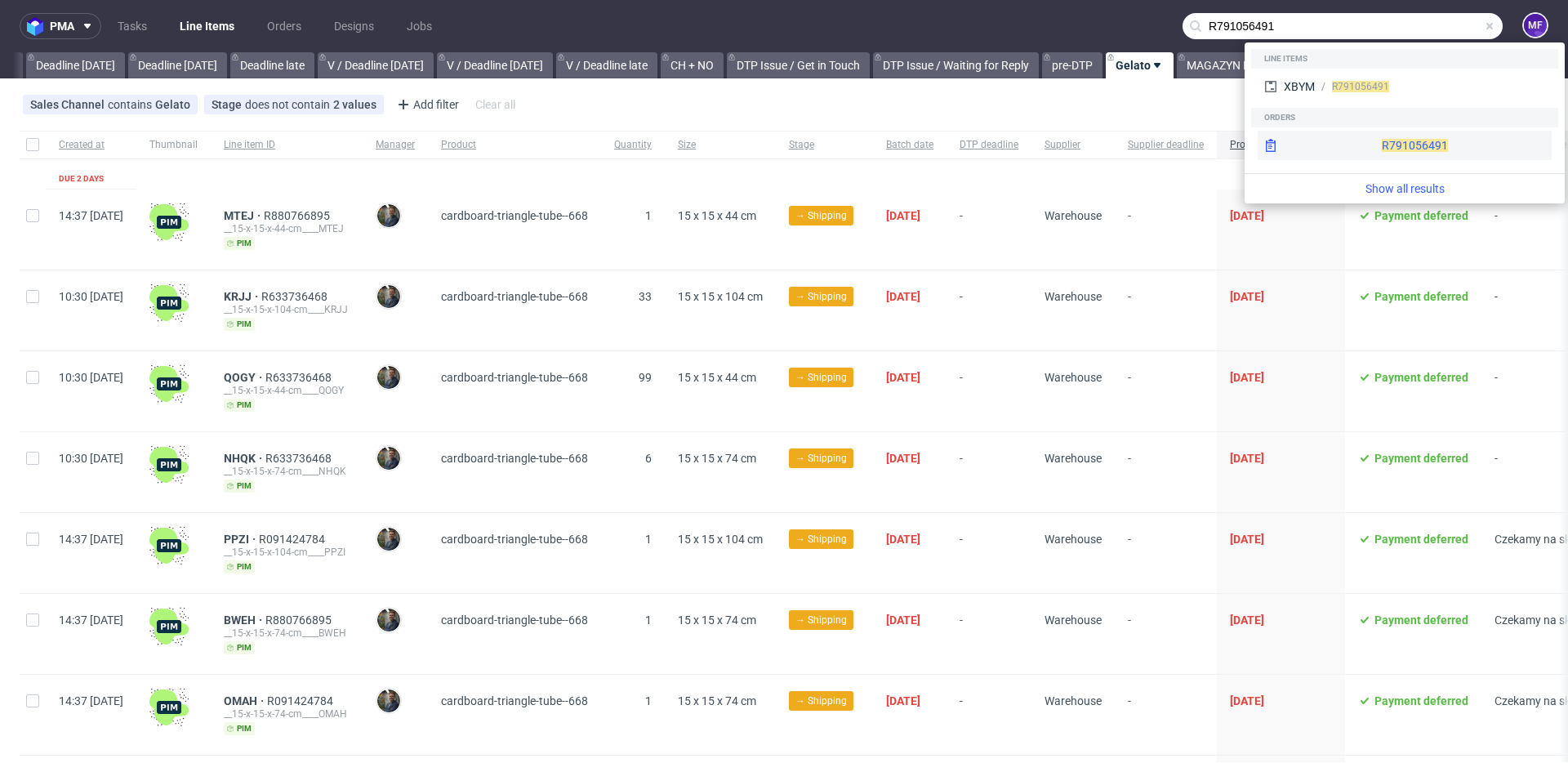
type input "R791056491"
click at [1382, 143] on span "R791056491" at bounding box center [1414, 146] width 66 height 13
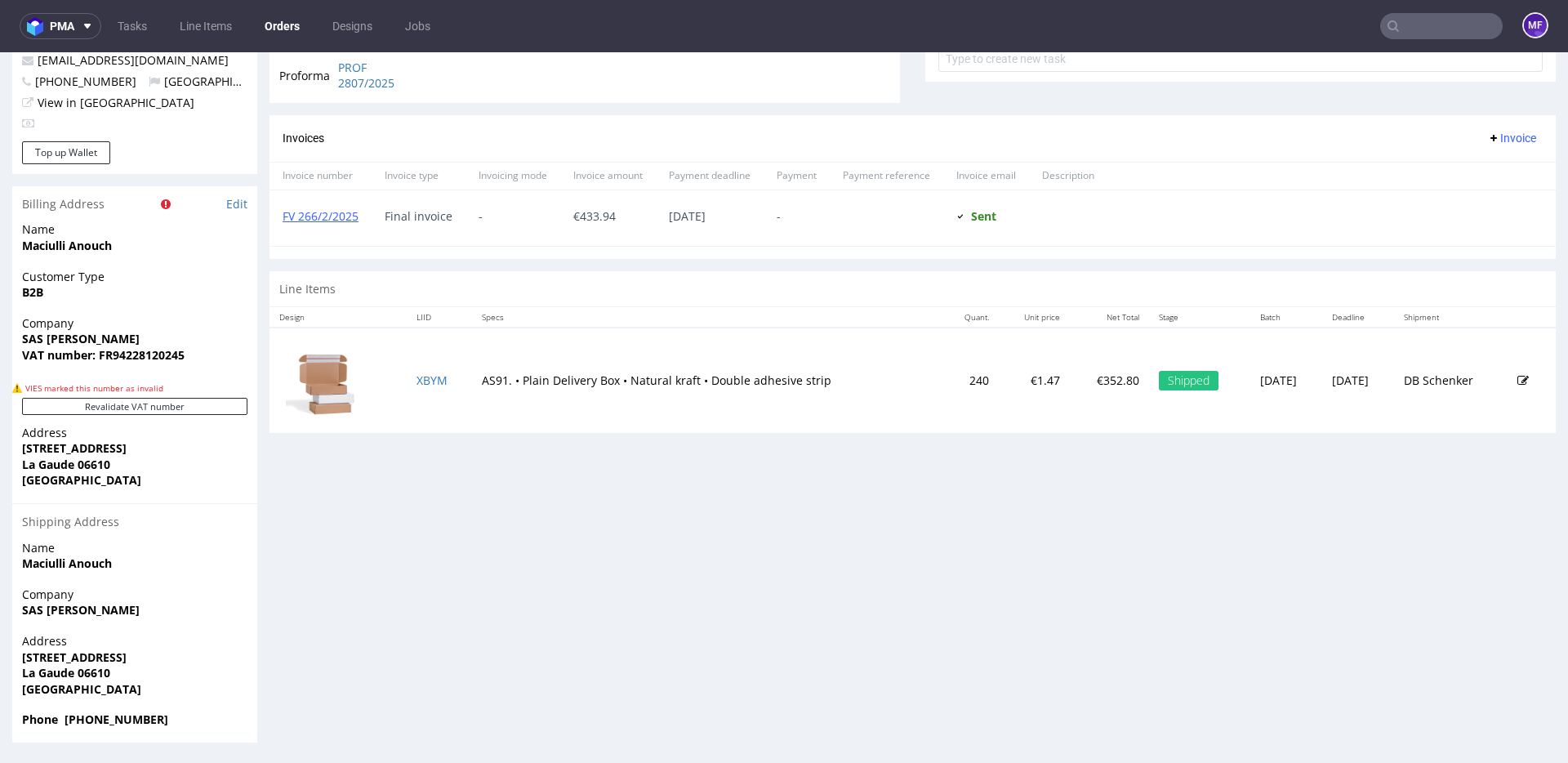
scroll to position [4, 0]
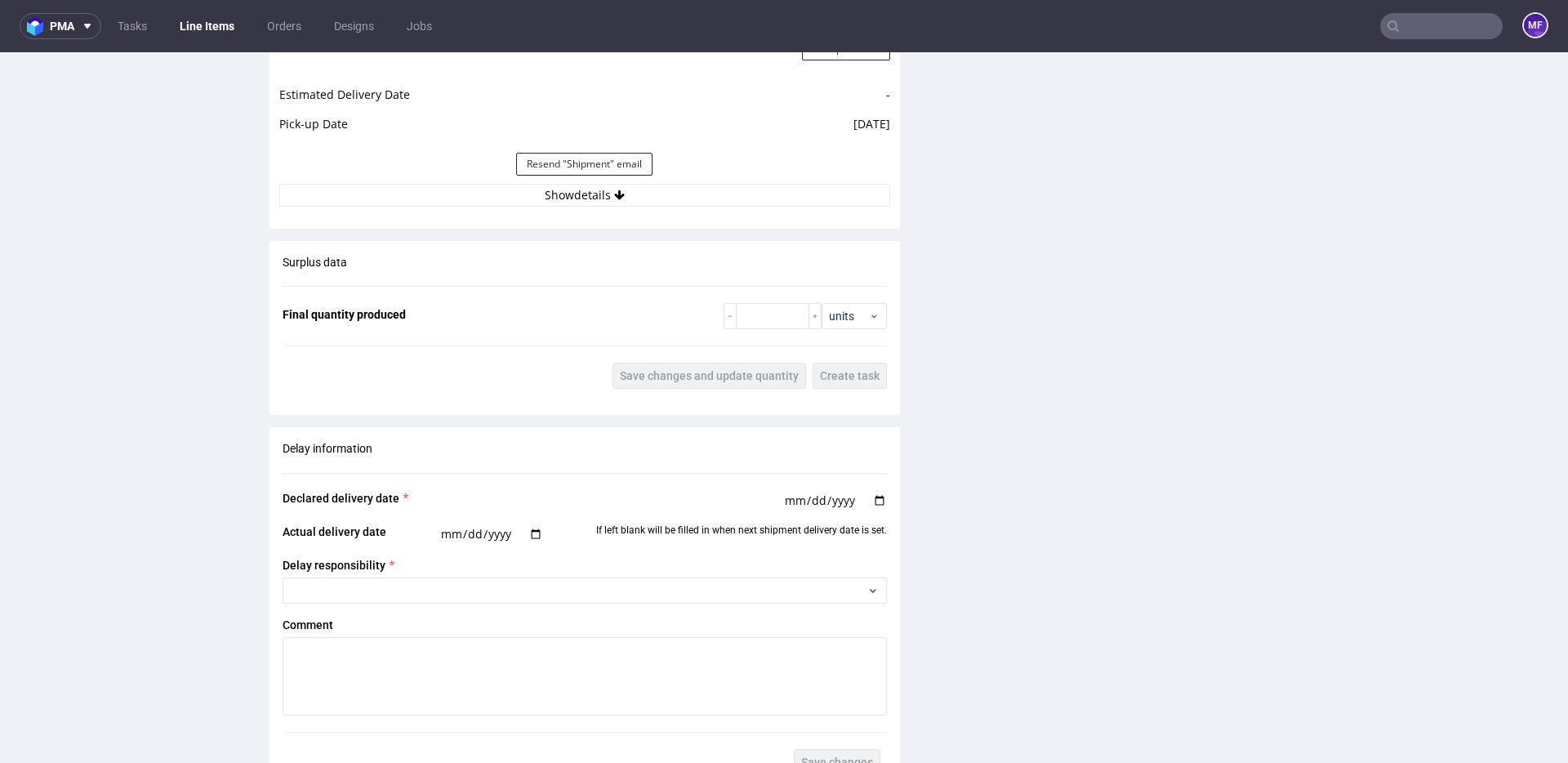
scroll to position [1953, 0]
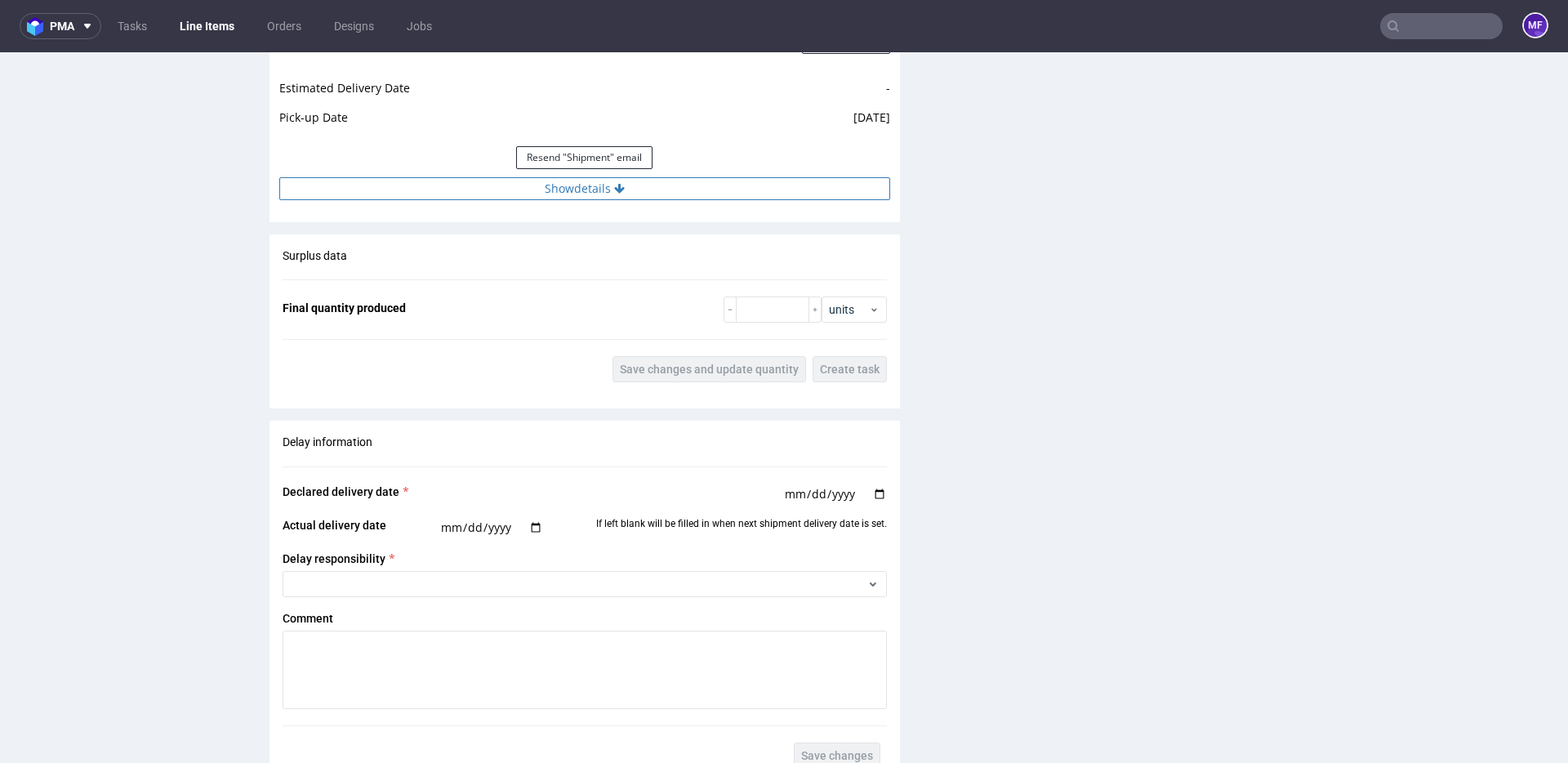
click at [604, 194] on button "Show details" at bounding box center [584, 188] width 611 height 23
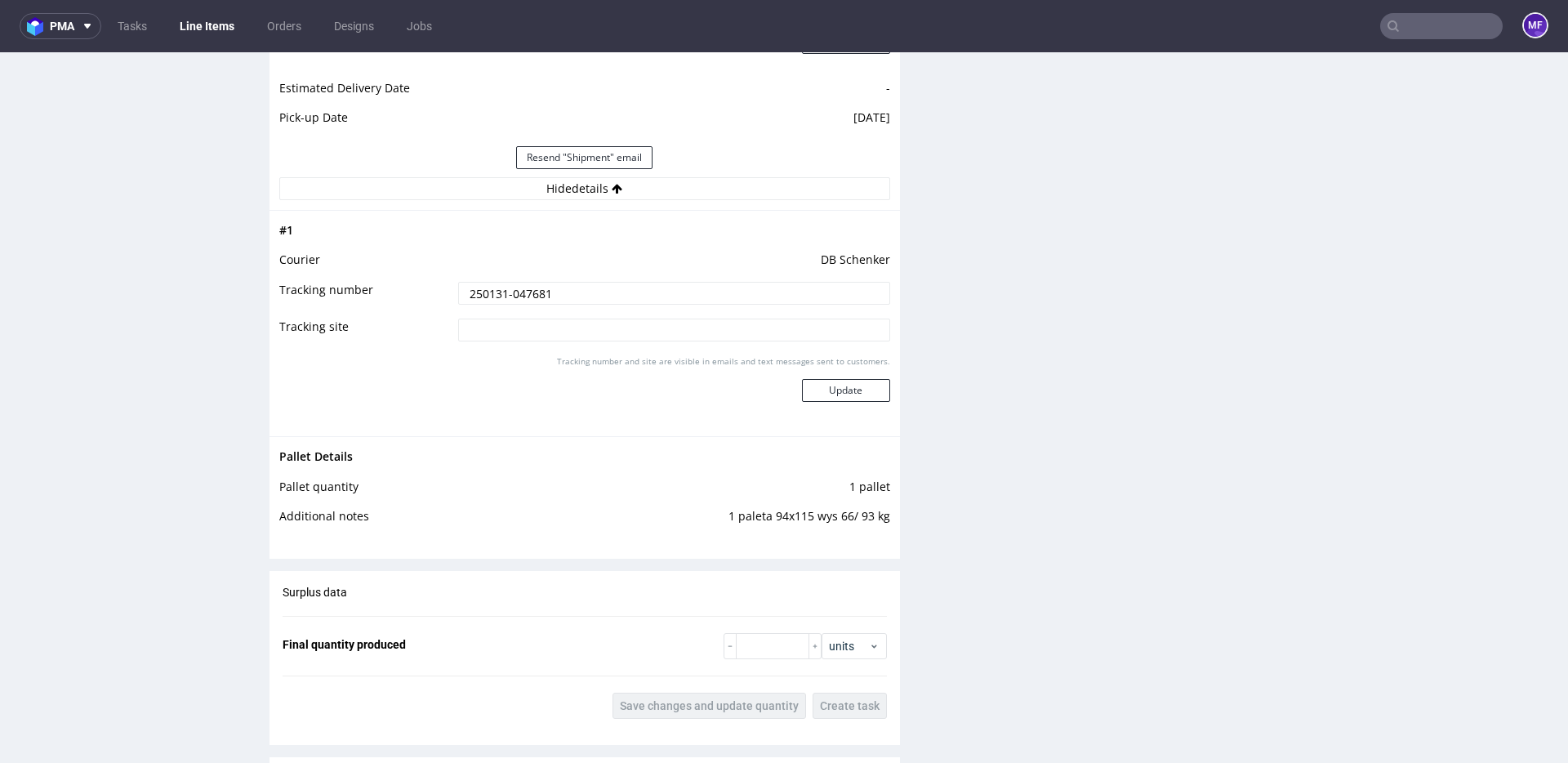
drag, startPoint x: 884, startPoint y: 519, endPoint x: 721, endPoint y: 520, distance: 163.0
click at [721, 520] on div "Pallet Details Pallet quantity 1 pallet Additional notes 1 paleta 94x115 wys 66…" at bounding box center [585, 490] width 631 height 110
copy tbody "Pallet Details Pallet quantity 1 pallet Additional notes"
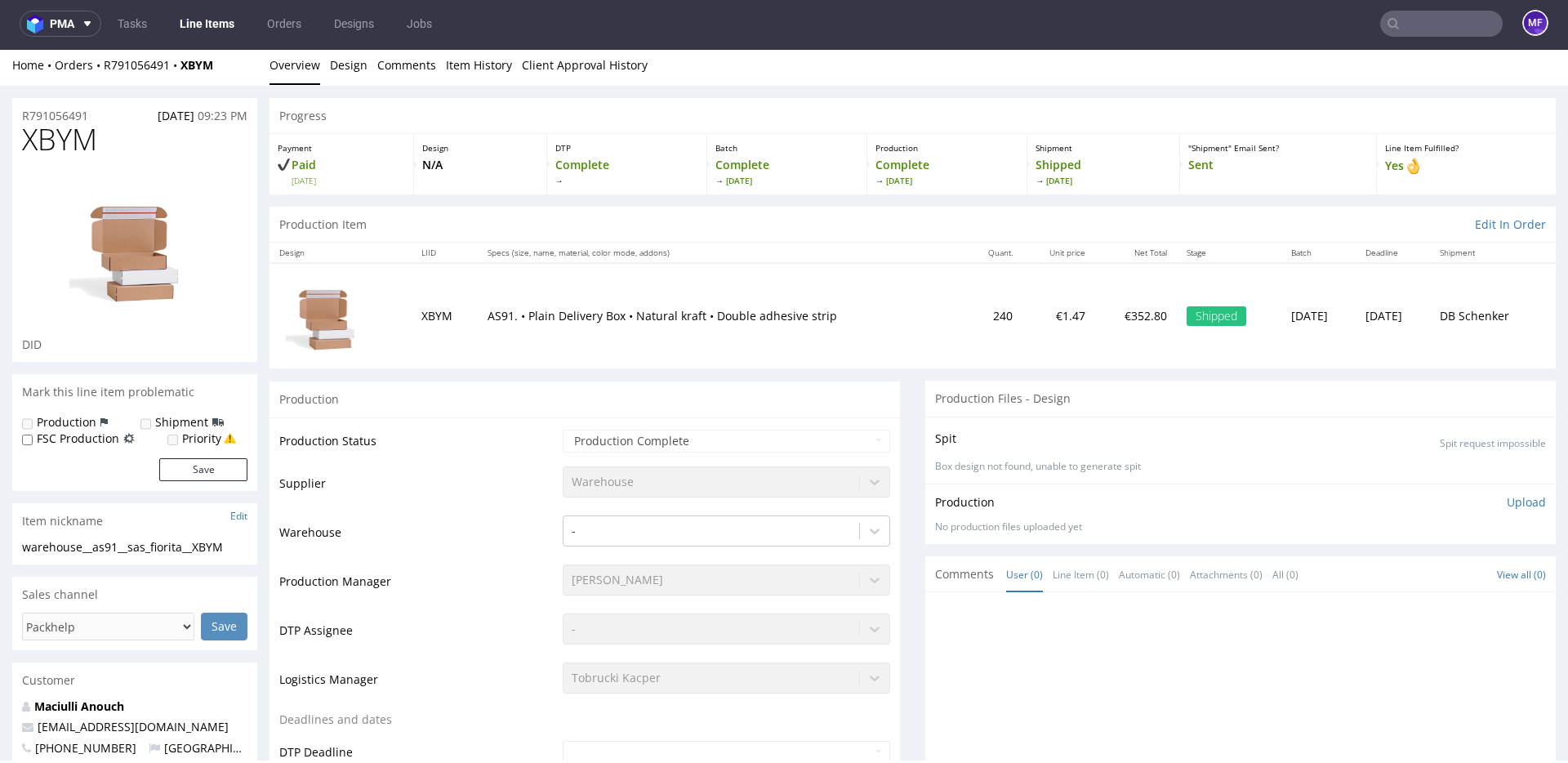
scroll to position [9, 0]
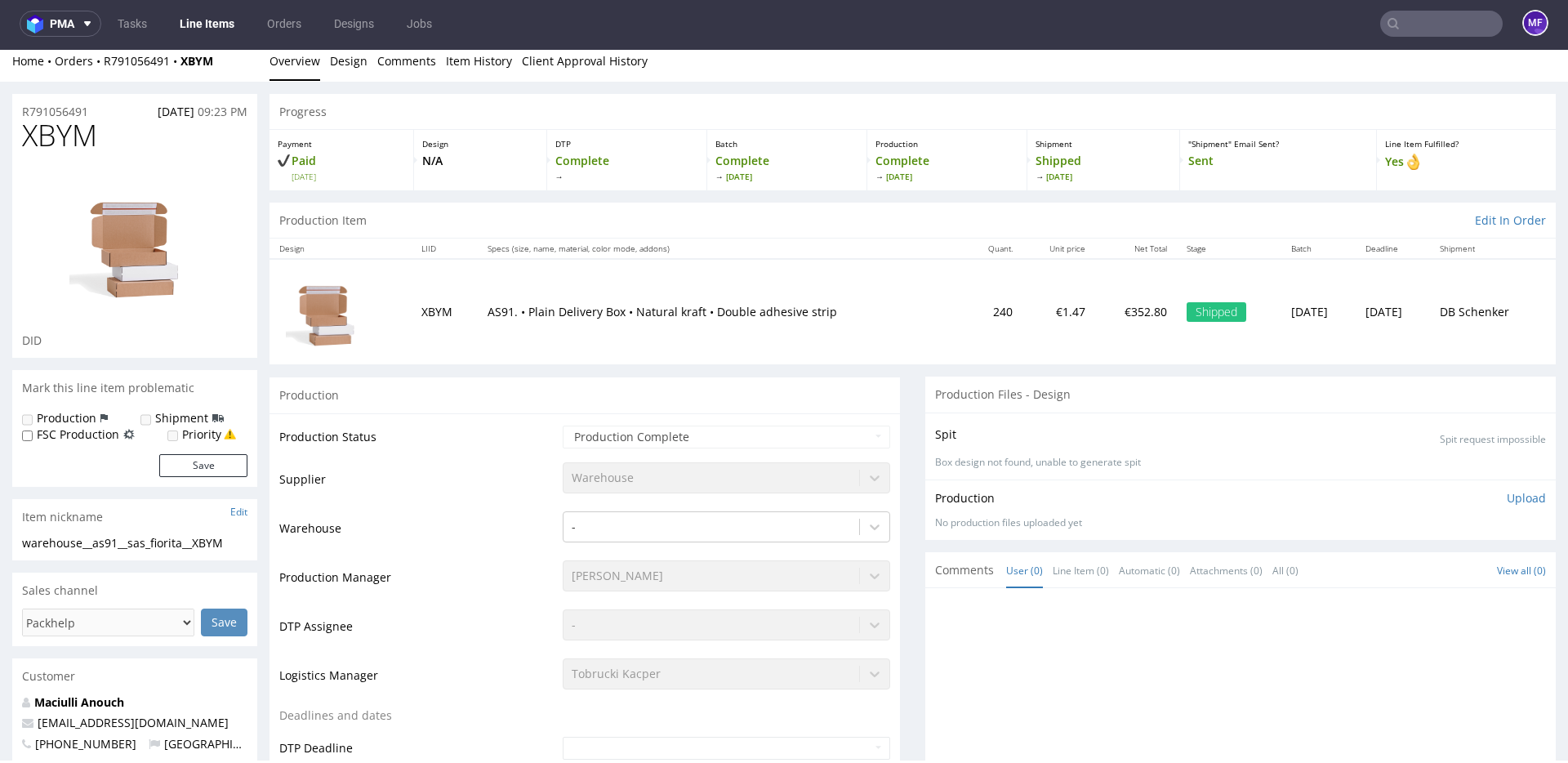
click at [1394, 12] on input "text" at bounding box center [1441, 23] width 122 height 26
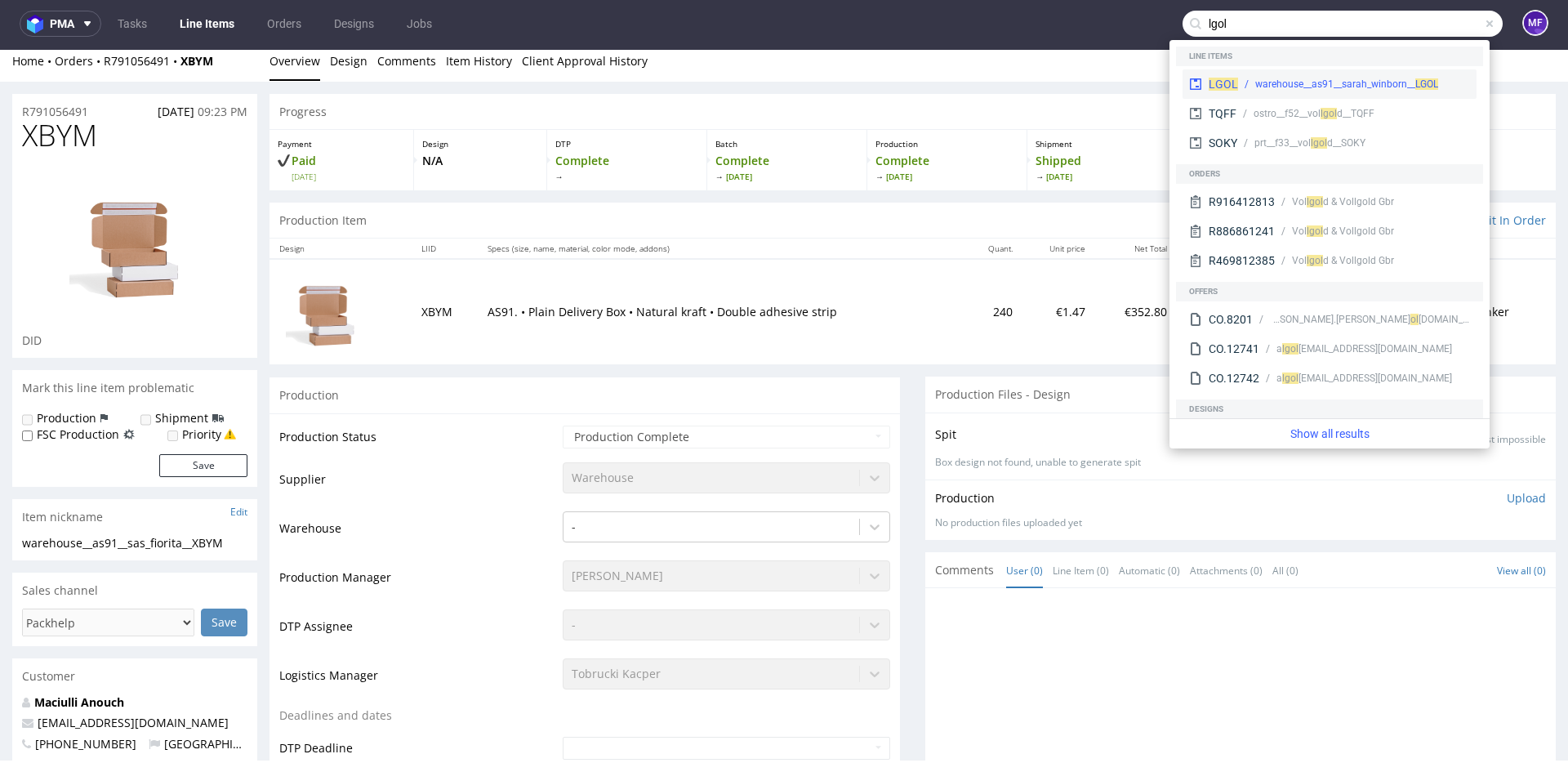
type input "lgol"
click at [1322, 81] on div "warehouse__as91__sarah_winborn__ LGOL" at bounding box center [1346, 84] width 183 height 15
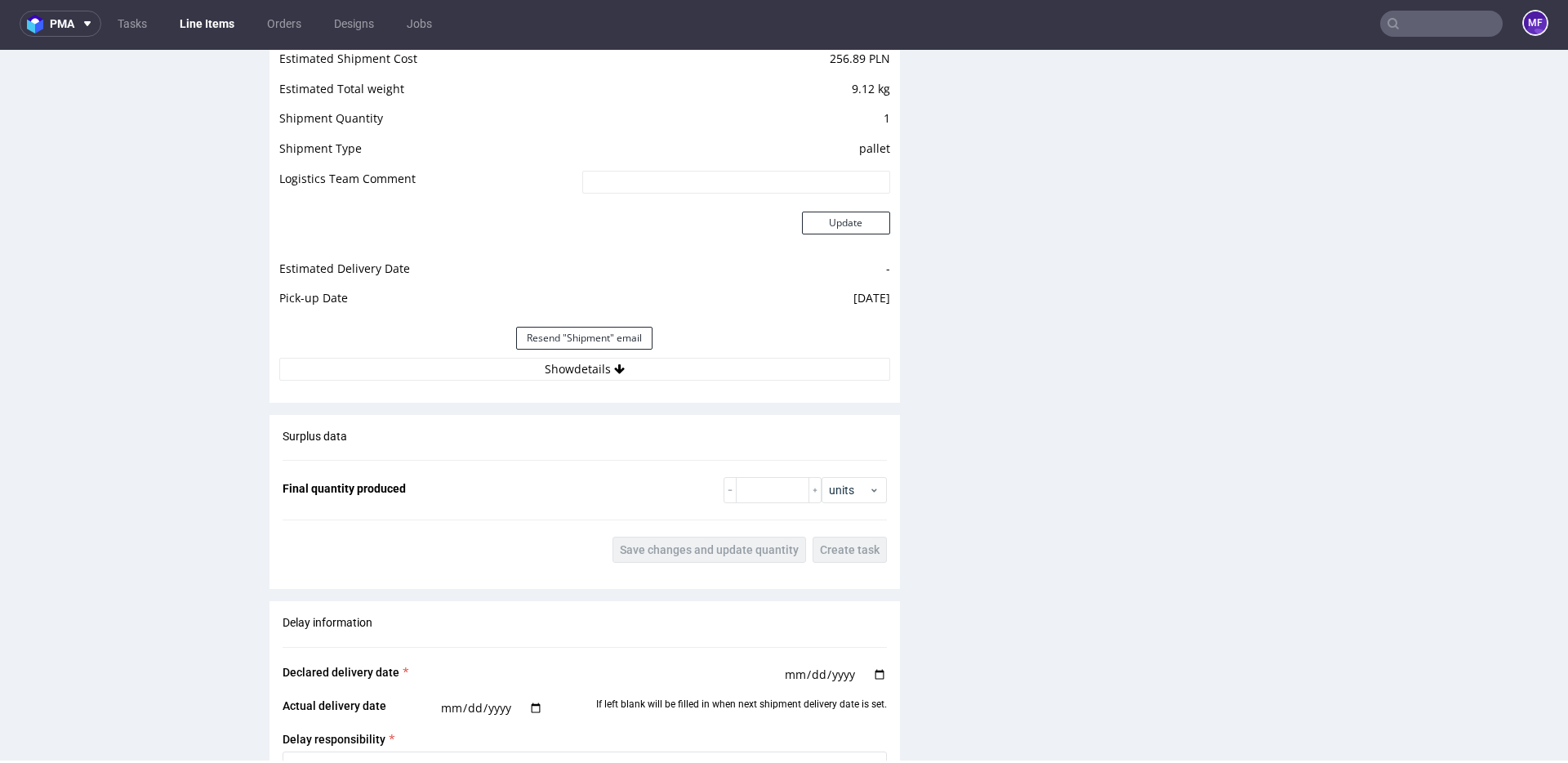
scroll to position [1825, 0]
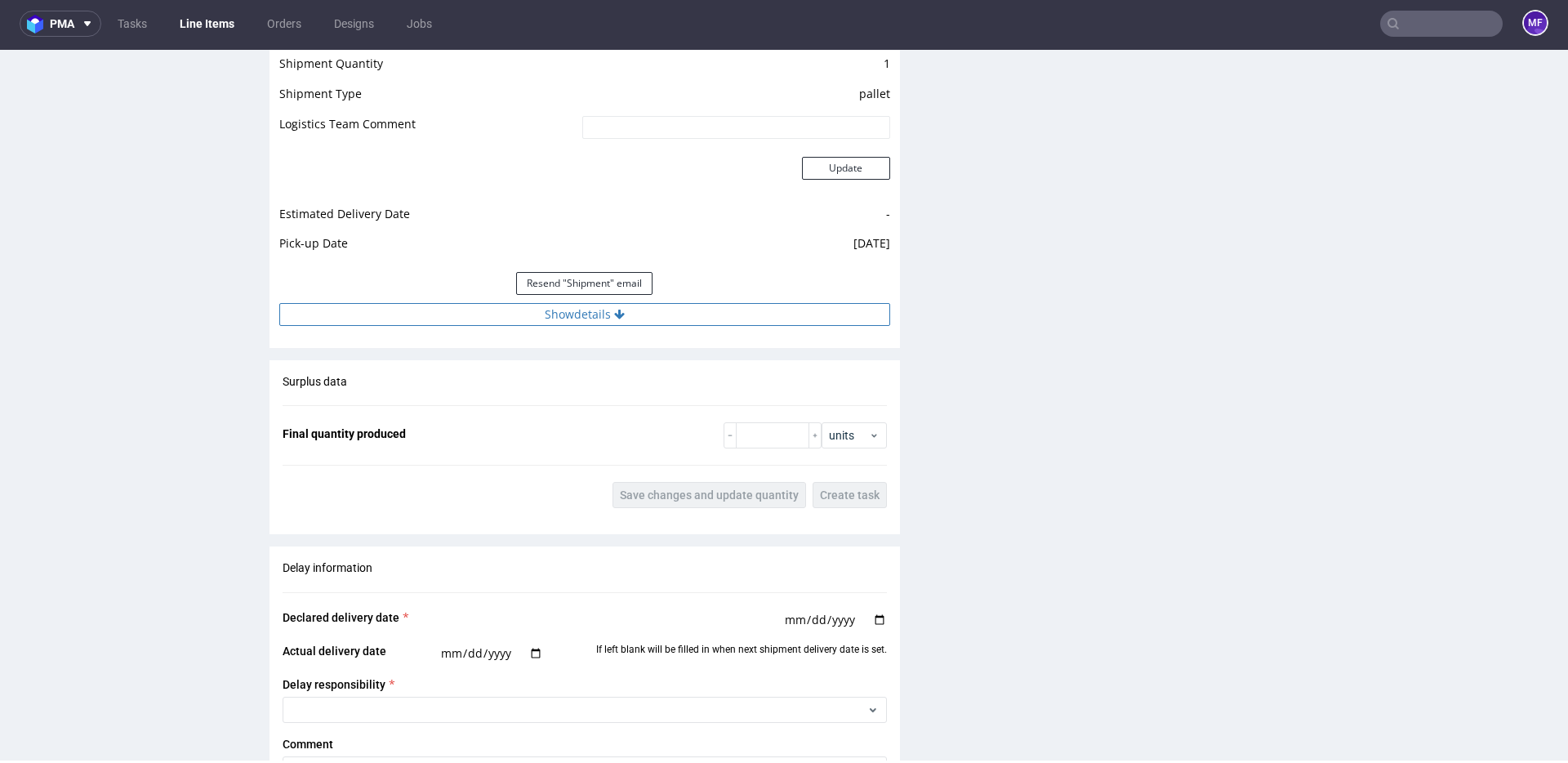
drag, startPoint x: 615, startPoint y: 320, endPoint x: 625, endPoint y: 326, distance: 11.7
click at [613, 319] on button "Show details" at bounding box center [584, 314] width 611 height 23
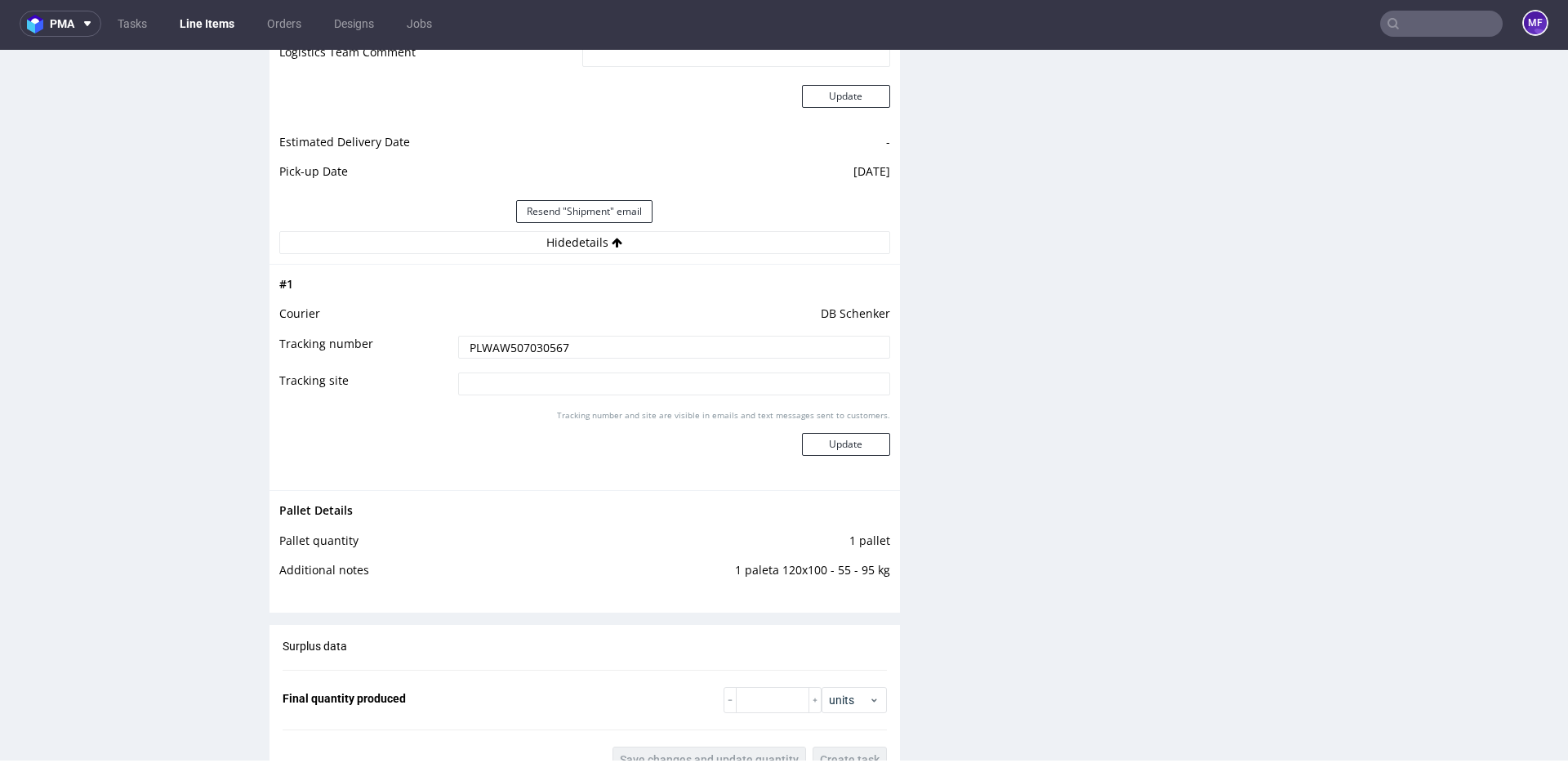
scroll to position [1927, 0]
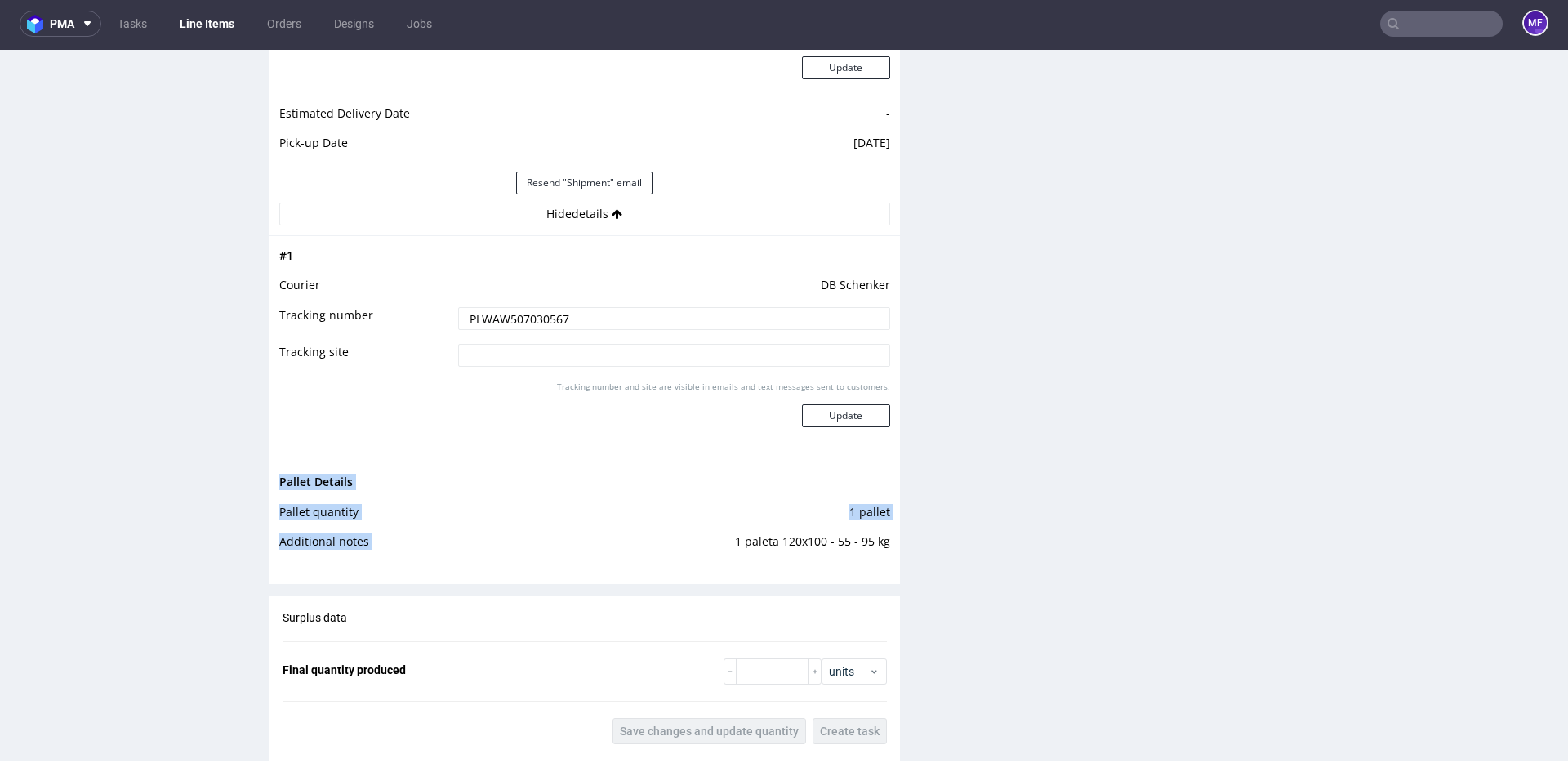
drag, startPoint x: 887, startPoint y: 542, endPoint x: 727, endPoint y: 548, distance: 160.1
click at [727, 548] on div "Pallet Details Pallet quantity 1 pallet Additional notes 1 paleta 120x100 - 55 …" at bounding box center [585, 516] width 631 height 110
copy tbody "Pallet Details Pallet quantity 1 pallet Additional notes"
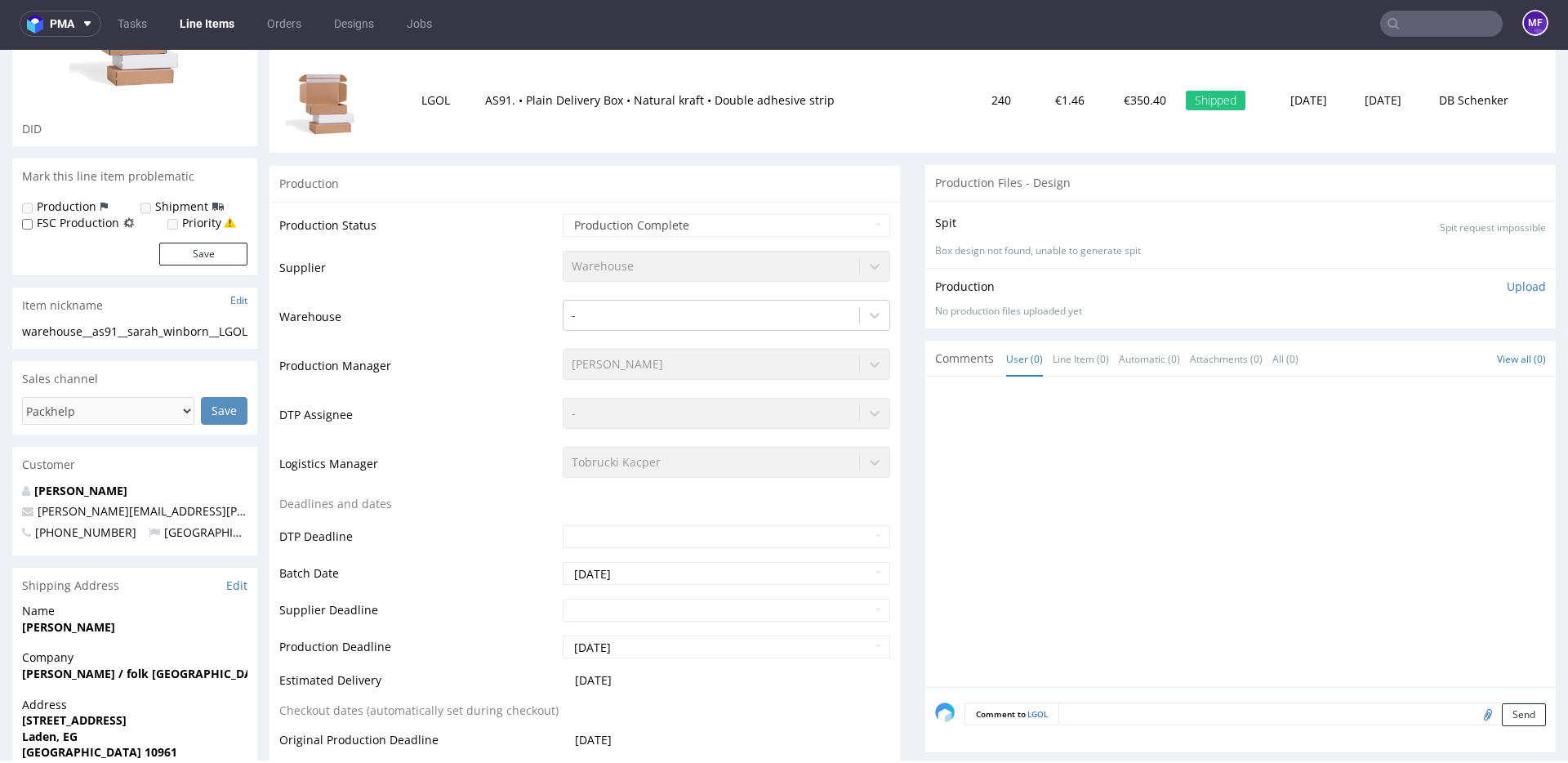
scroll to position [0, 0]
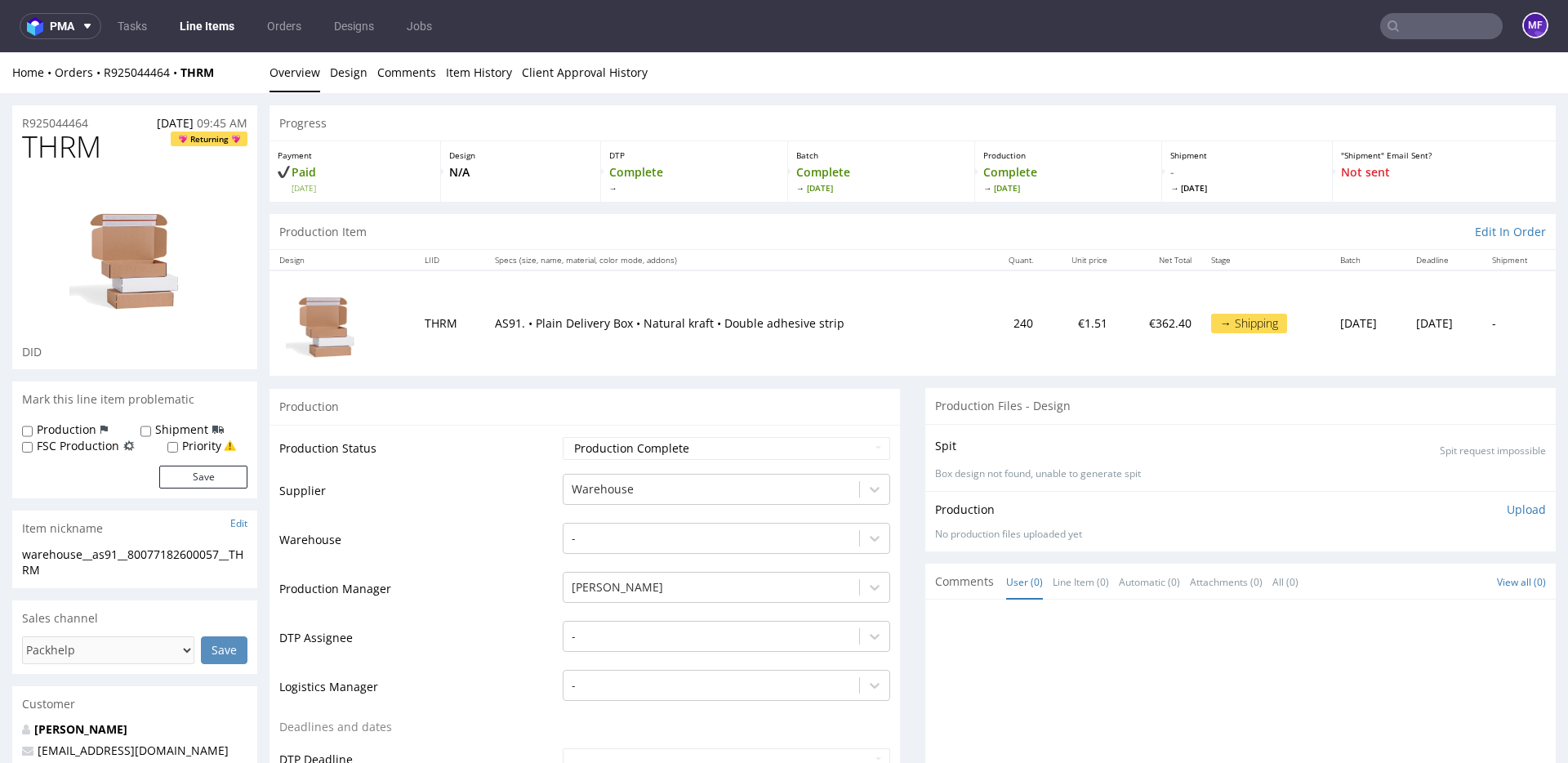
click at [1434, 31] on input "text" at bounding box center [1441, 26] width 122 height 26
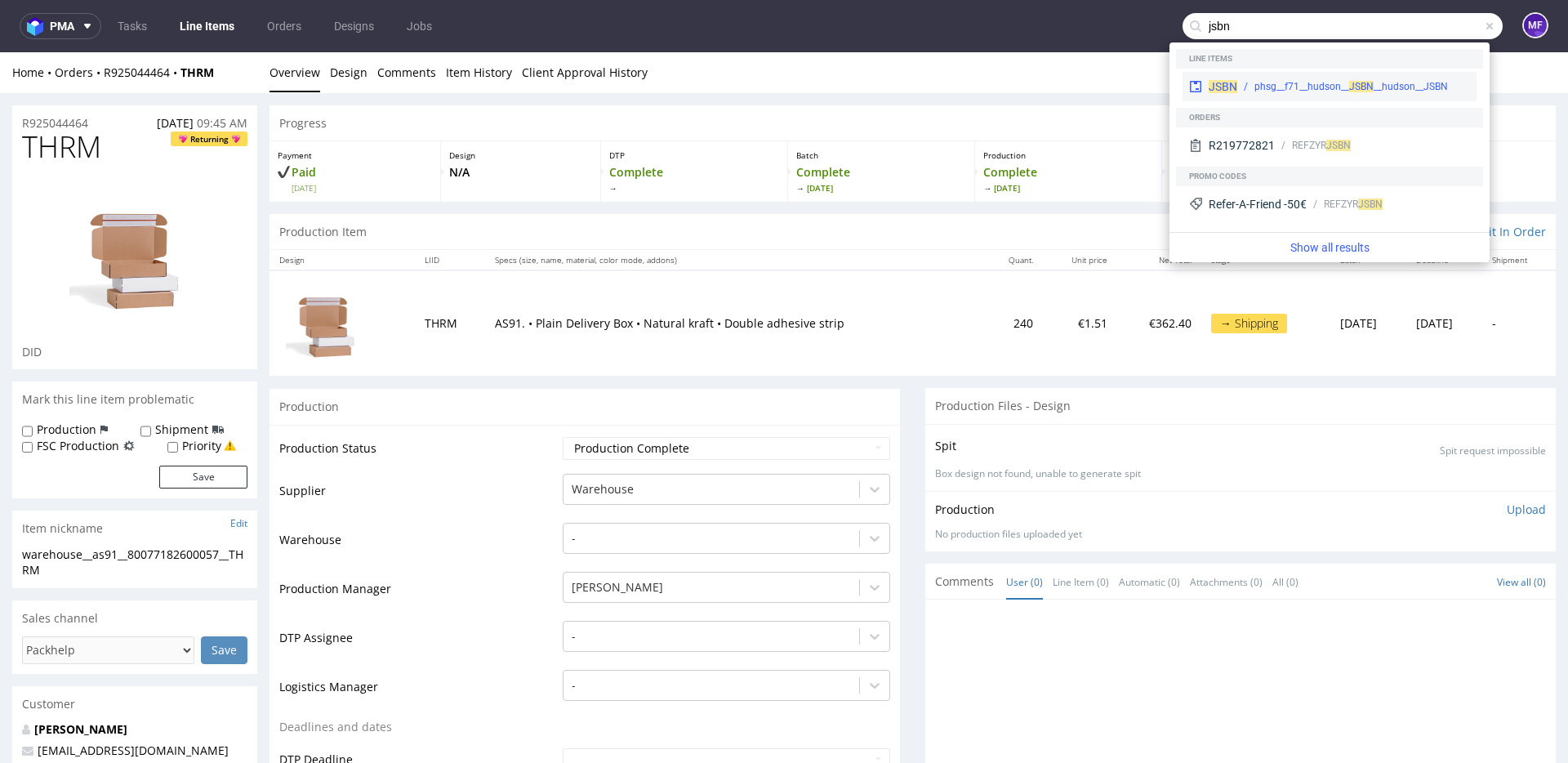
type input "jsbn"
click at [1341, 77] on div "JSBN phsg__f71__hudson__ JS BN __hudson__JSBN" at bounding box center [1329, 87] width 294 height 30
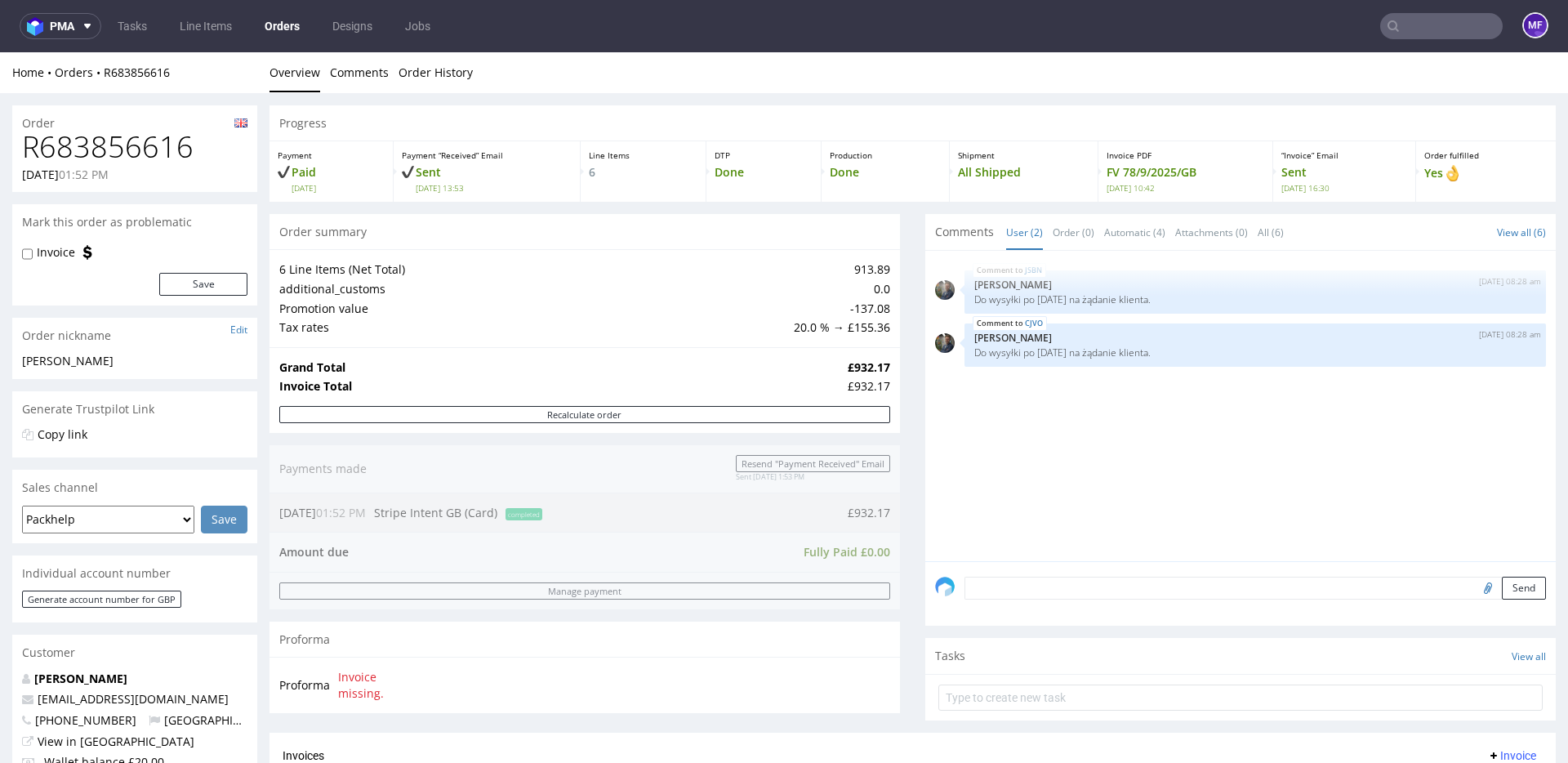
scroll to position [12, 0]
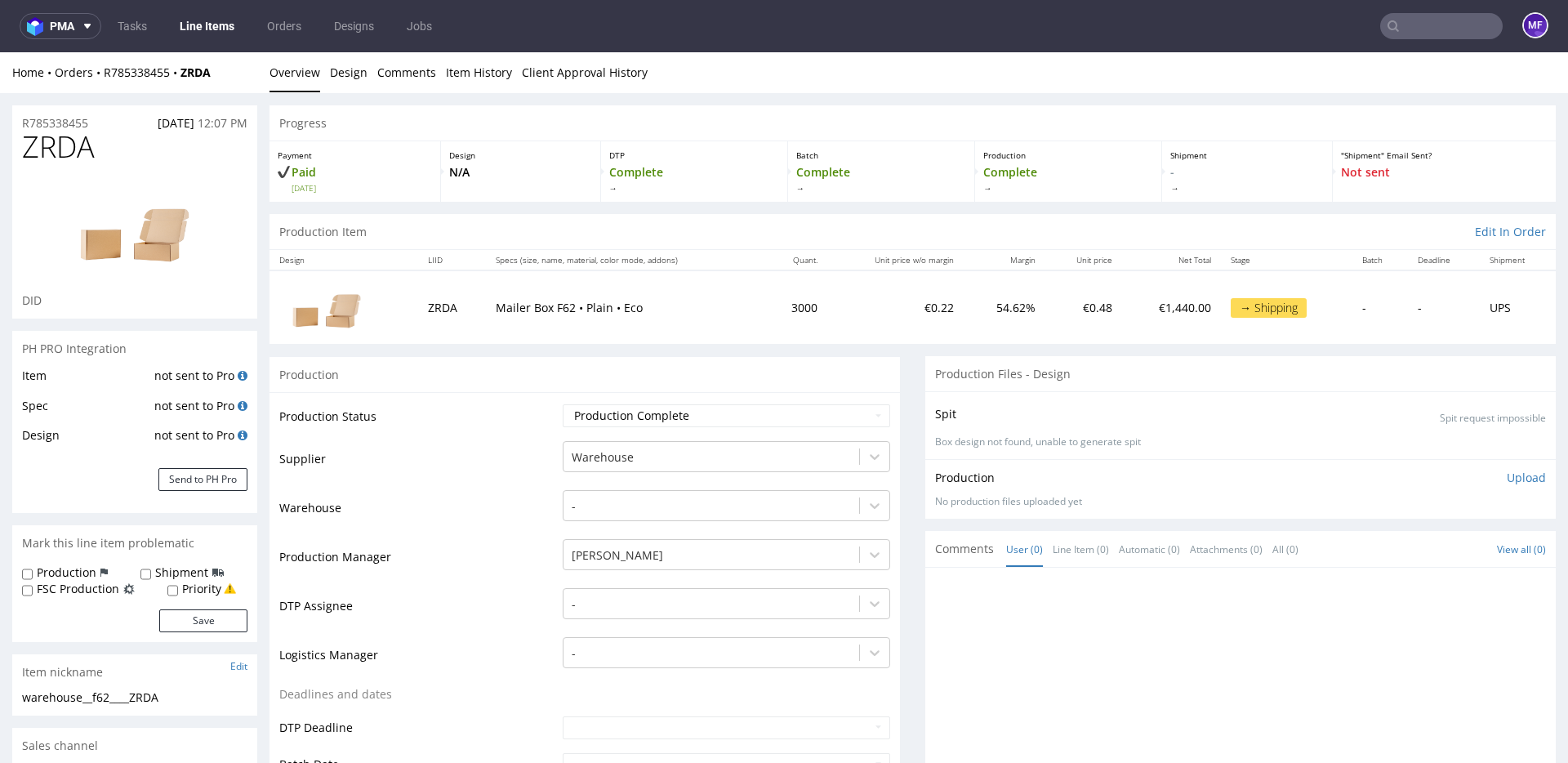
click at [716, 338] on td "Mailer Box F62 • Plain • Eco" at bounding box center [625, 307] width 278 height 72
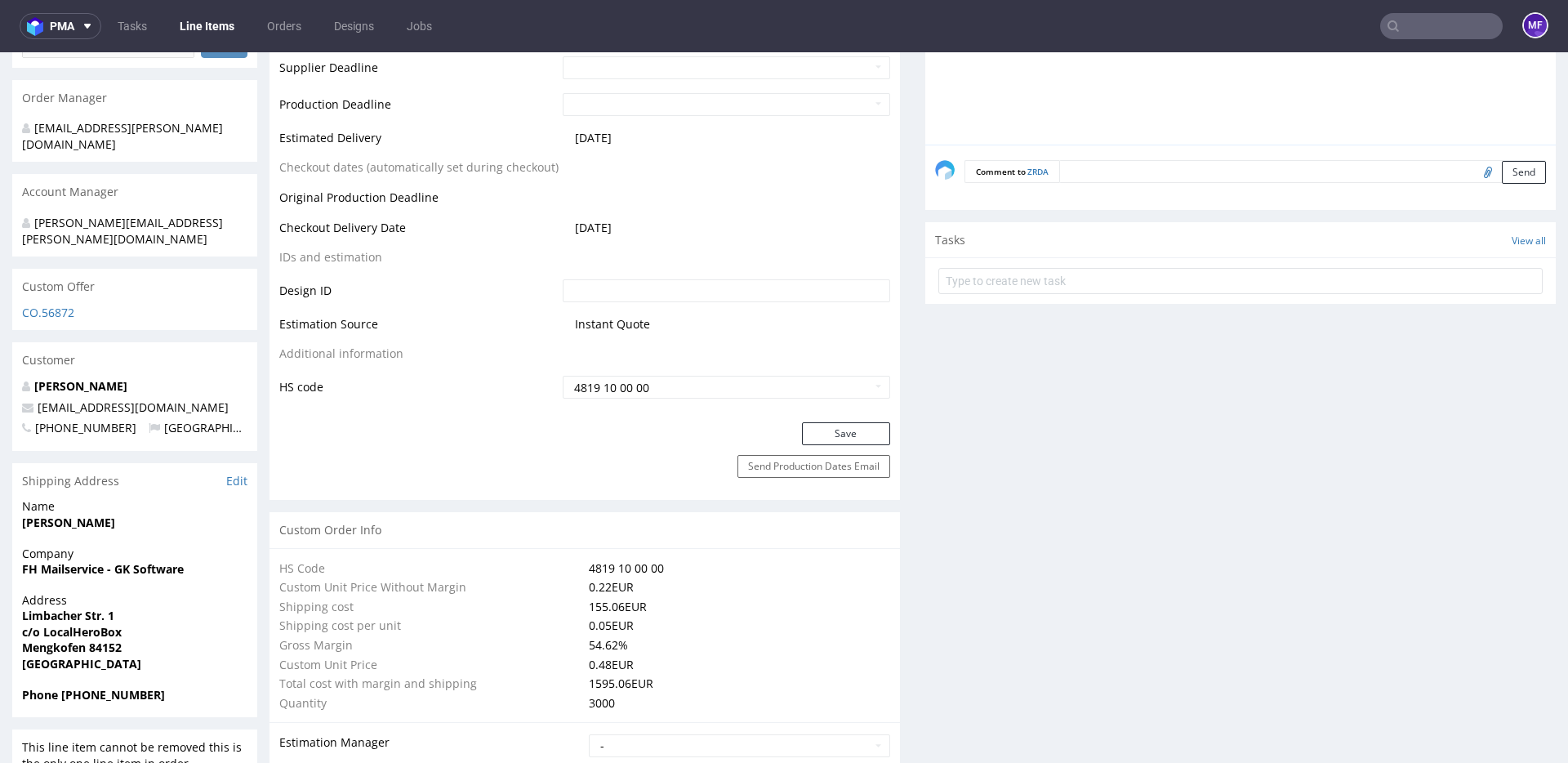
scroll to position [751, 0]
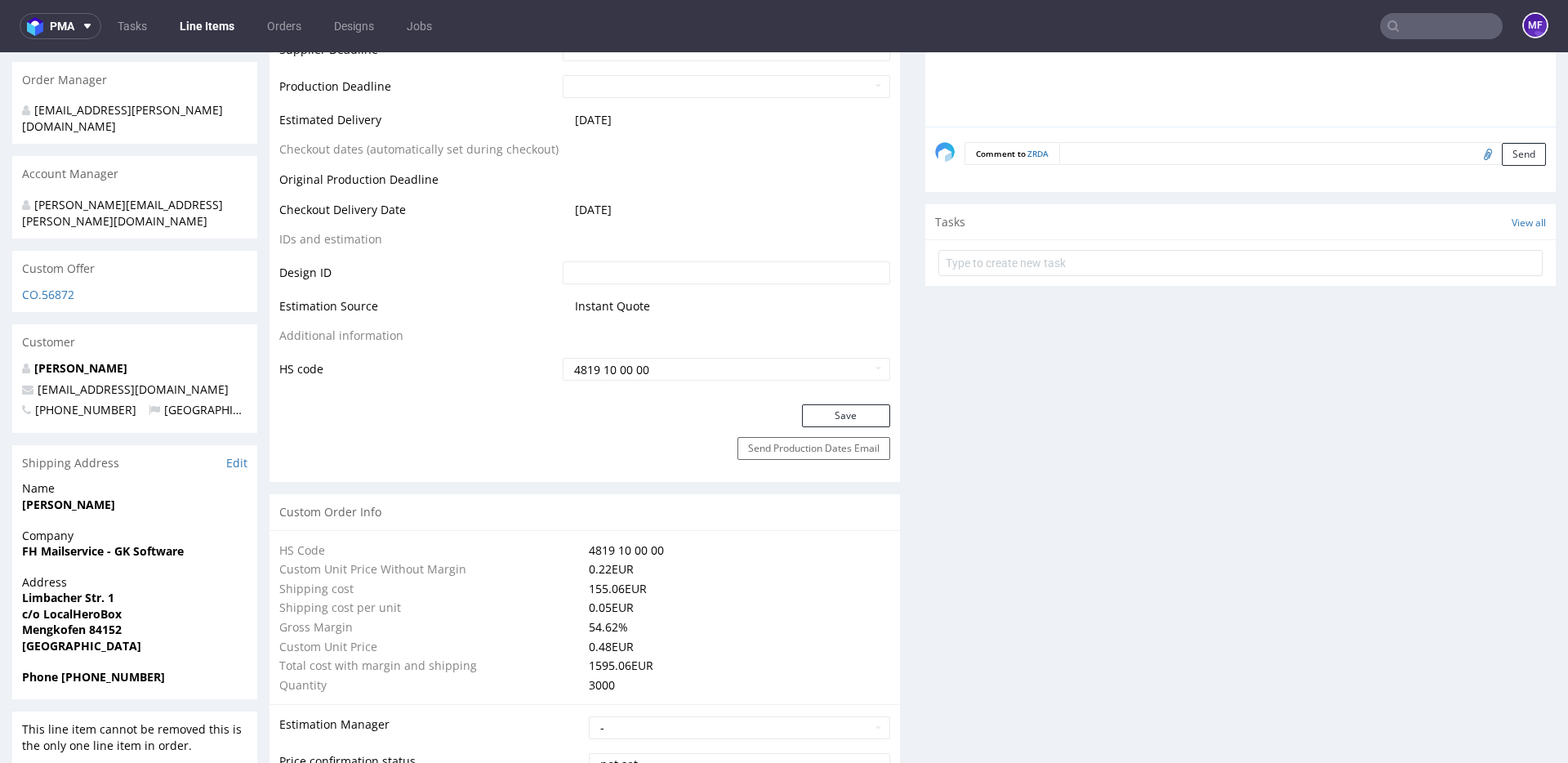
click at [175, 668] on span "Phone +4917657705409" at bounding box center [134, 677] width 225 height 17
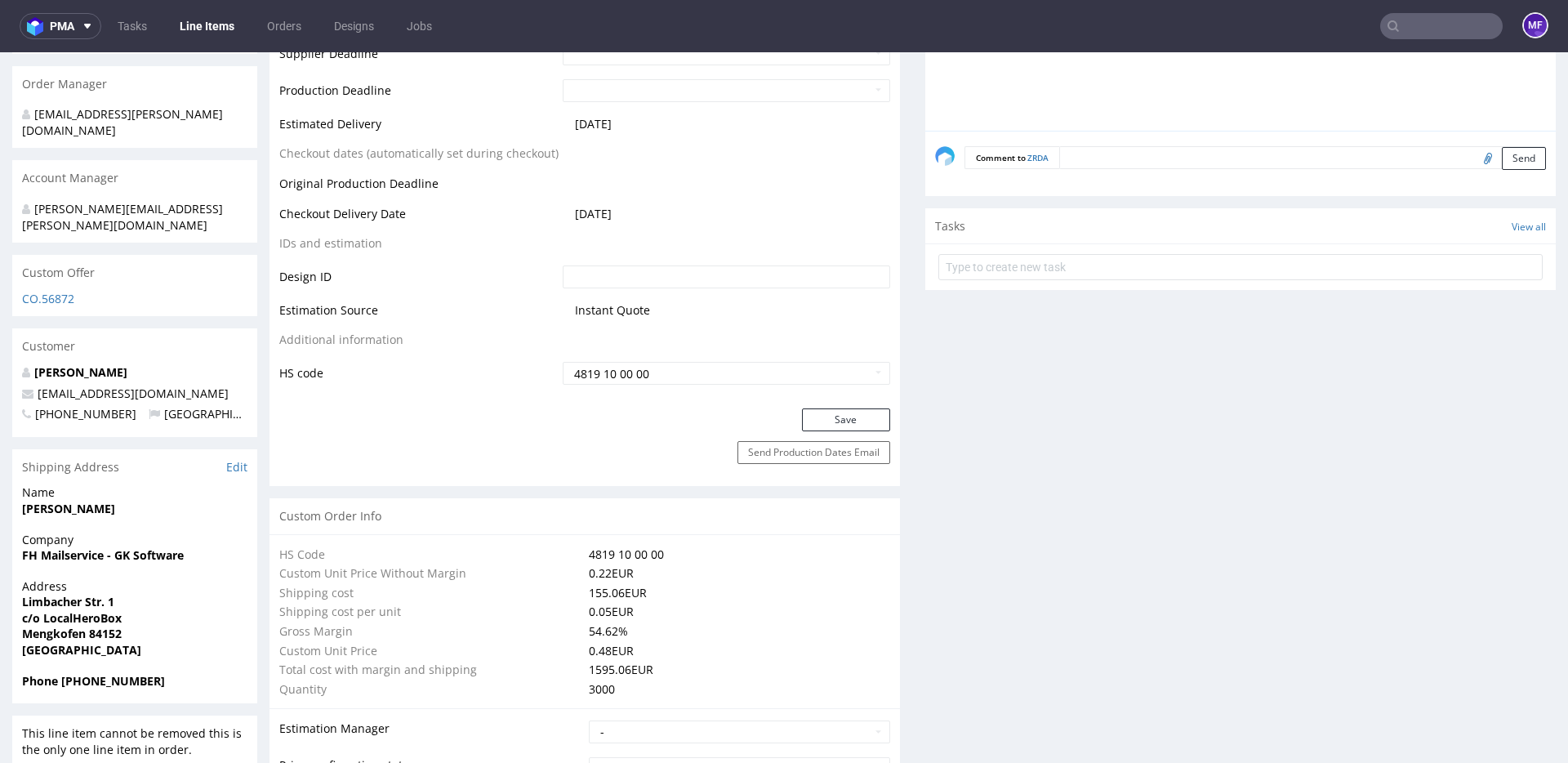
scroll to position [755, 0]
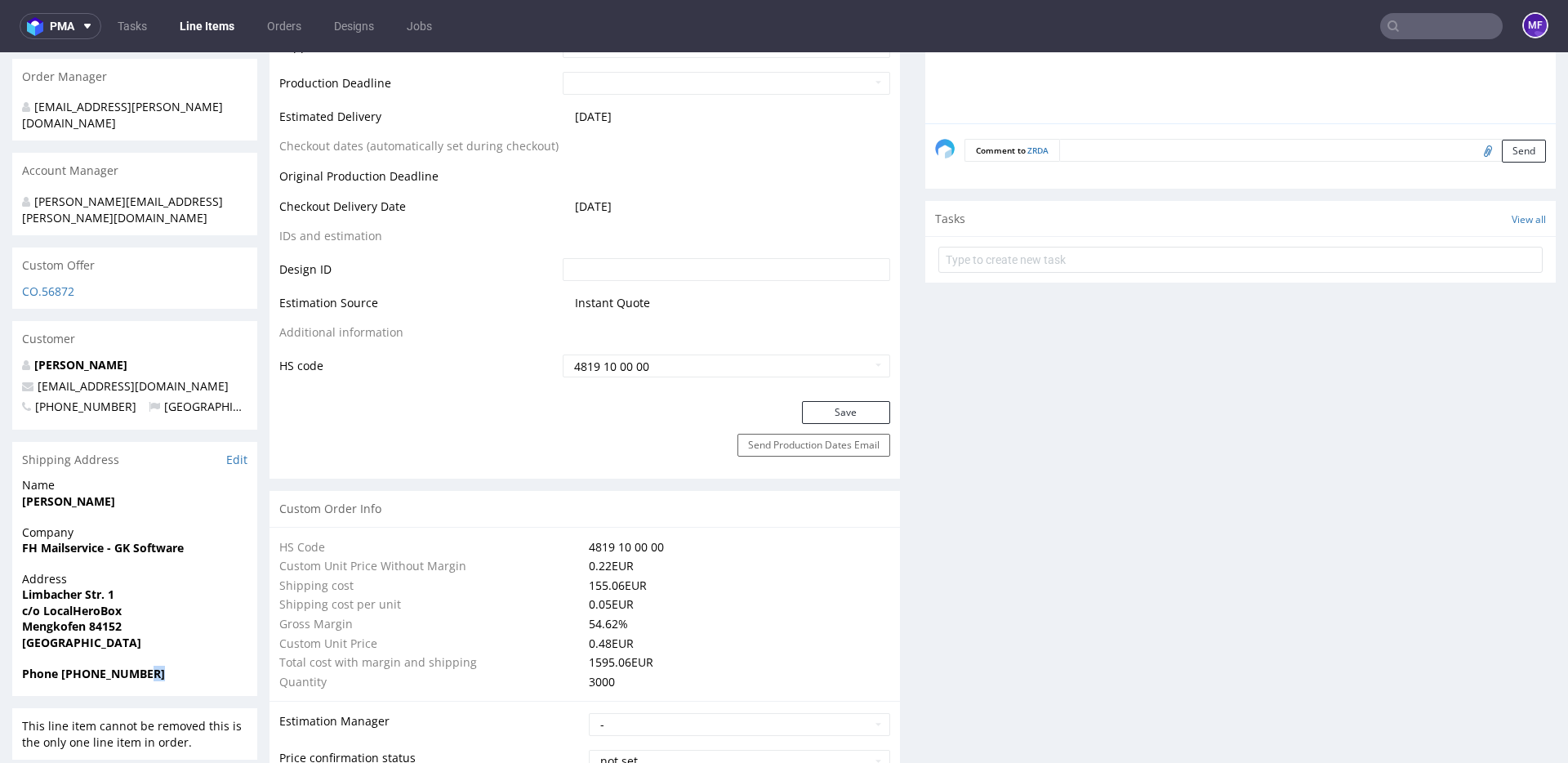
drag, startPoint x: 162, startPoint y: 650, endPoint x: 149, endPoint y: 646, distance: 13.6
click at [148, 666] on span "Phone +4917657705409" at bounding box center [134, 674] width 225 height 17
click at [163, 666] on span "Phone +4917657705409" at bounding box center [134, 674] width 225 height 17
drag, startPoint x: 168, startPoint y: 643, endPoint x: 80, endPoint y: 640, distance: 88.1
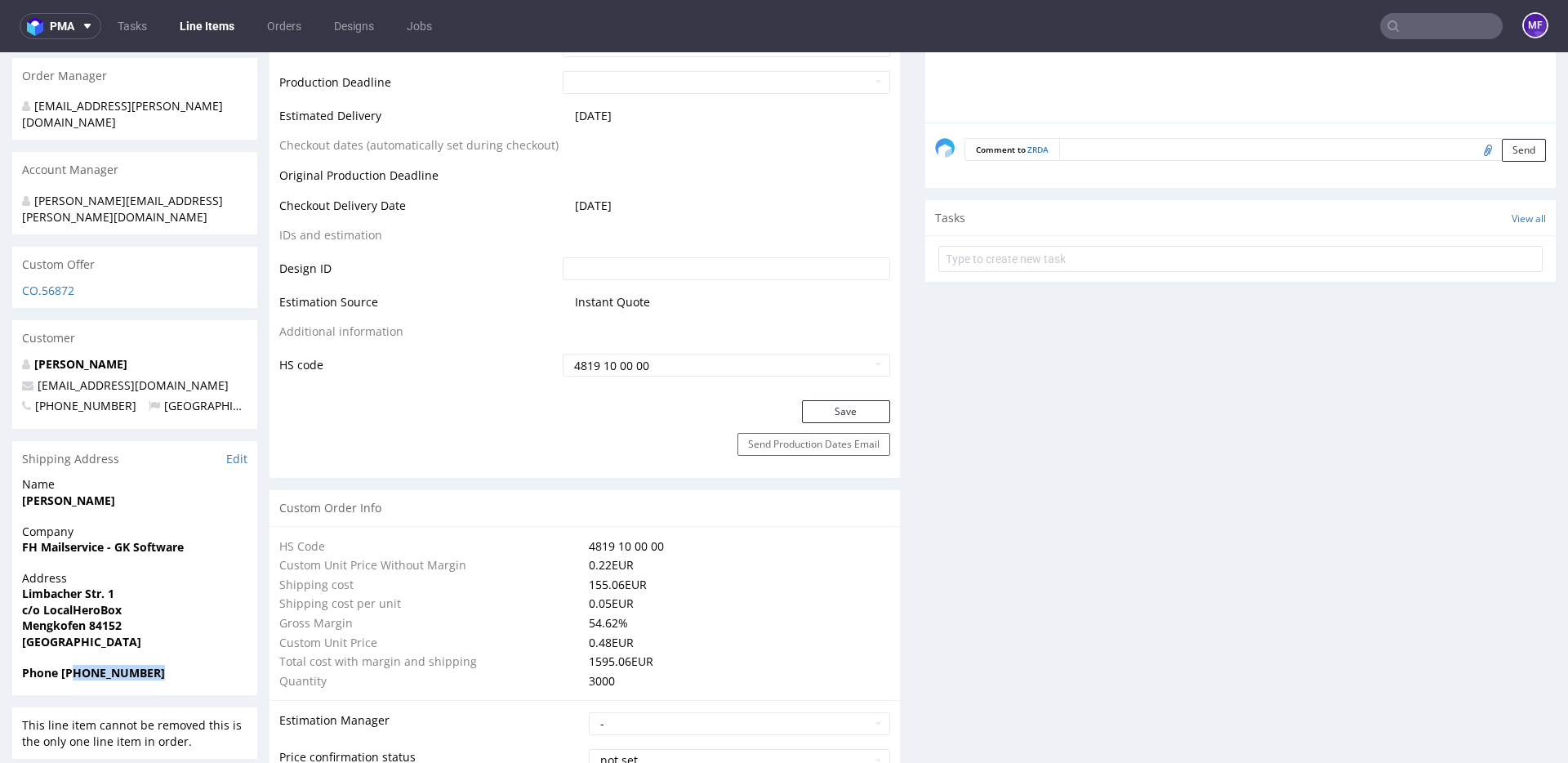
click at [79, 665] on span "Phone +4917657705409" at bounding box center [134, 673] width 225 height 17
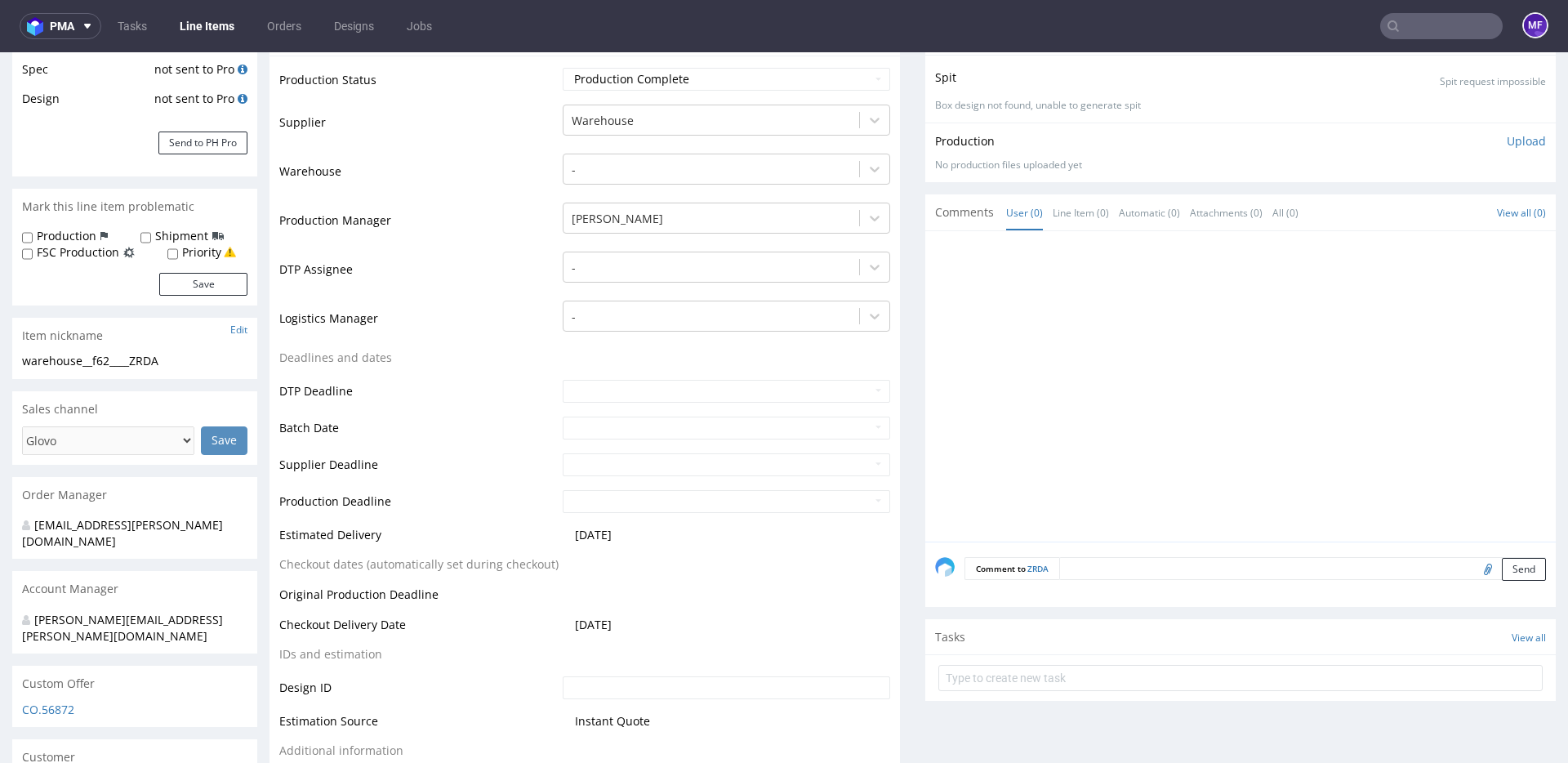
scroll to position [0, 0]
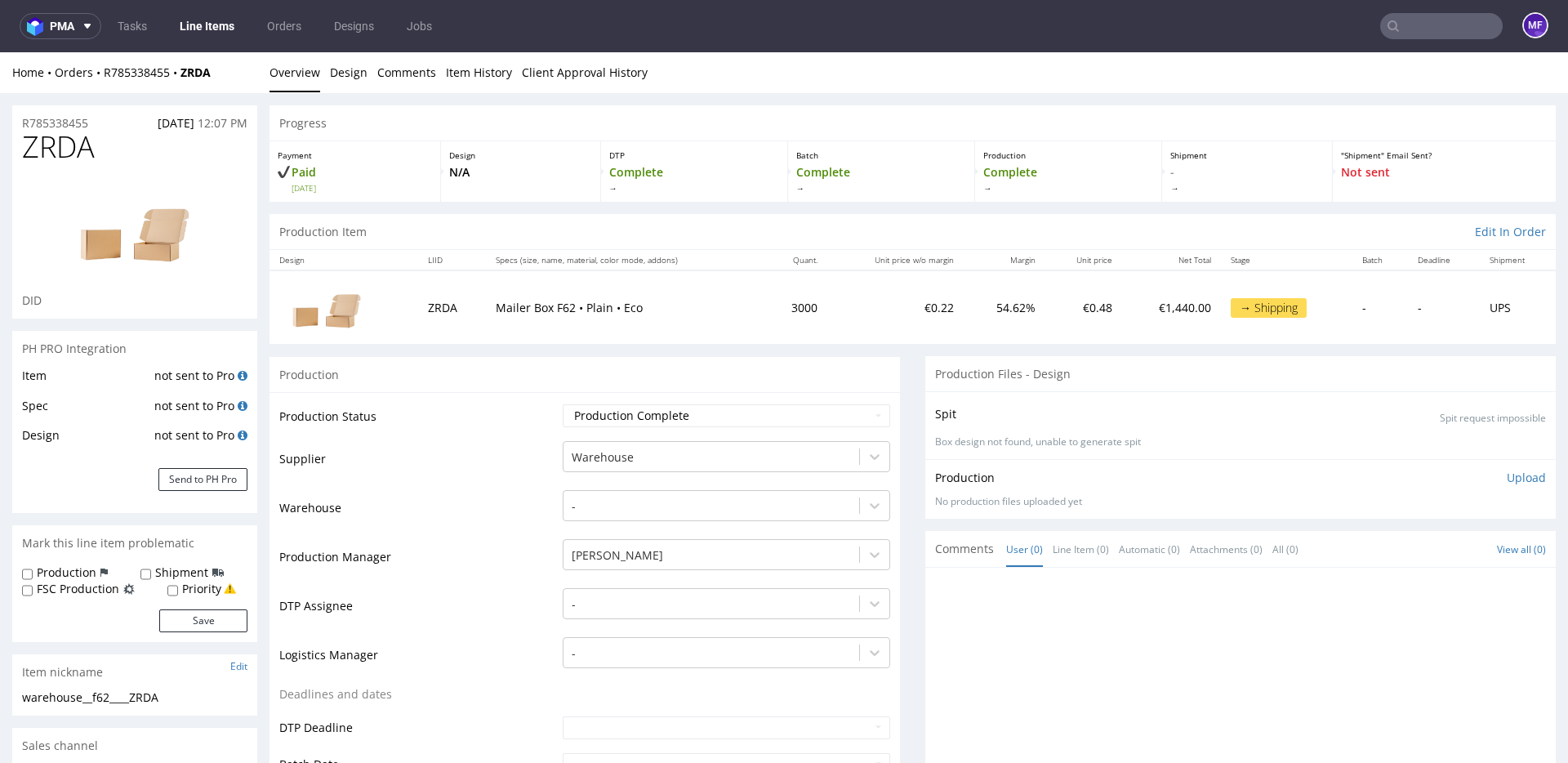
click at [666, 305] on p "Mailer Box F62 • Plain • Eco" at bounding box center [625, 308] width 259 height 17
click at [483, 79] on link "Item History" at bounding box center [478, 71] width 66 height 40
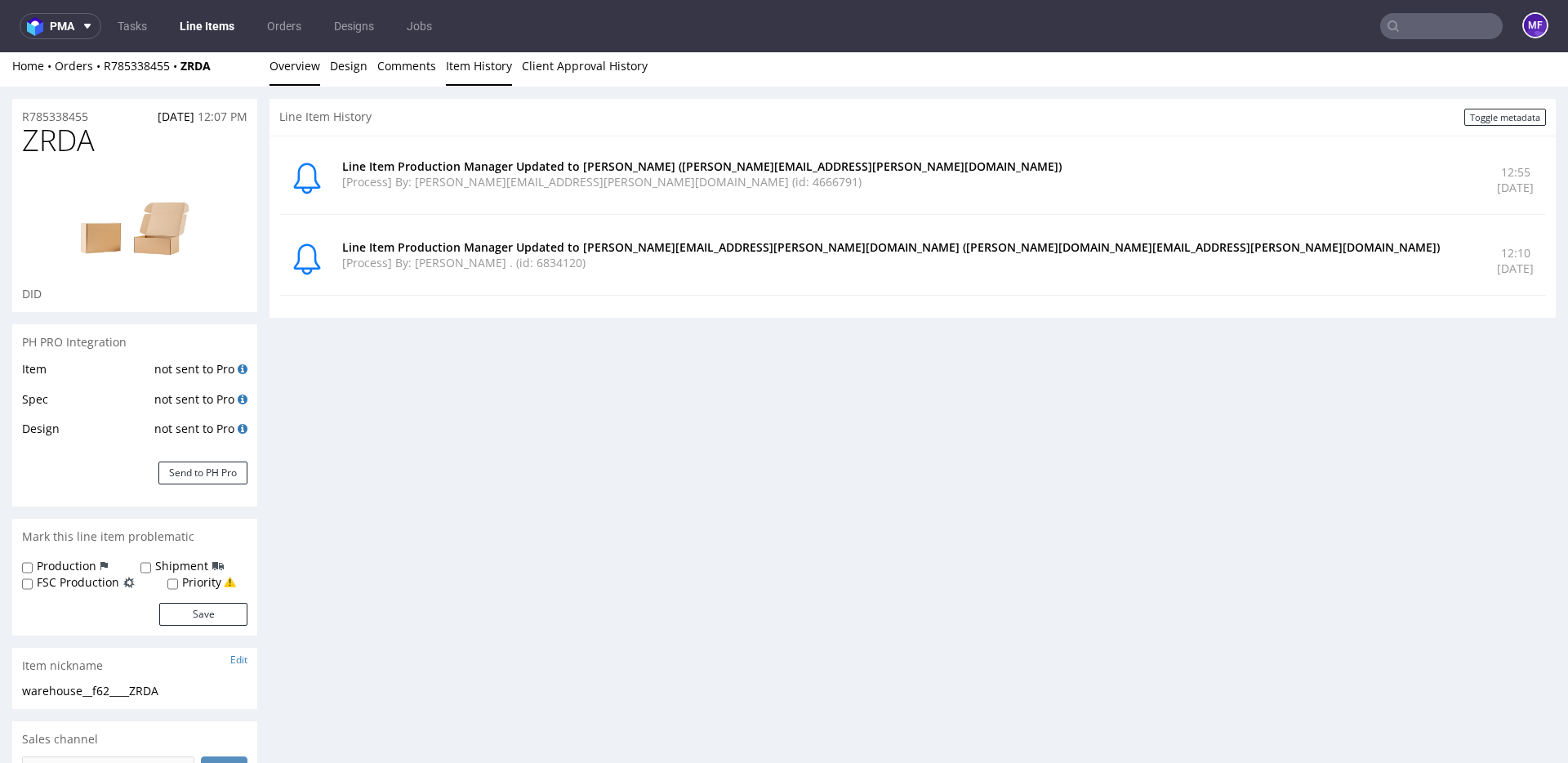
click at [307, 75] on link "Overview" at bounding box center [295, 65] width 51 height 40
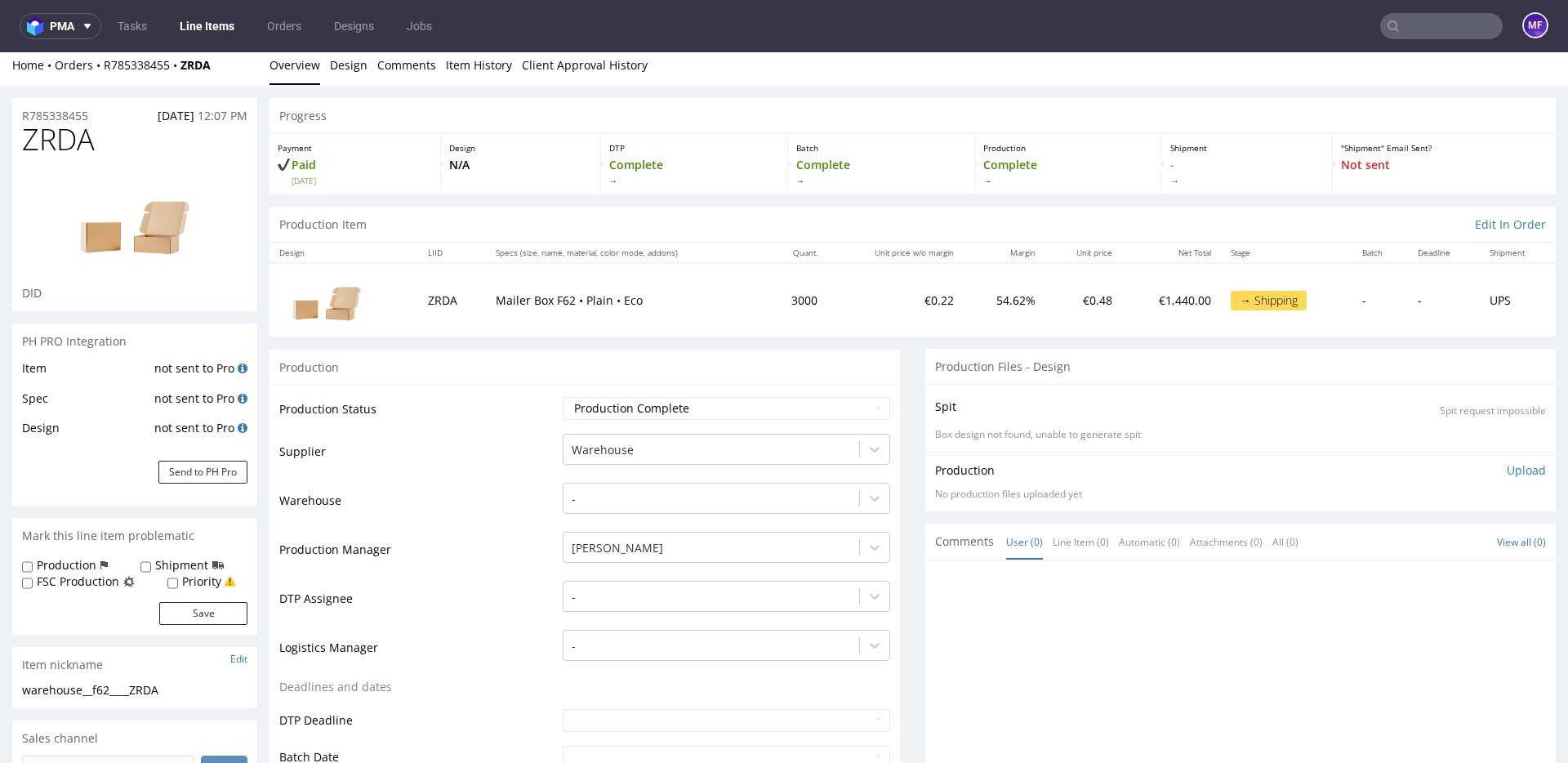
click at [447, 352] on div "Production" at bounding box center [585, 367] width 631 height 37
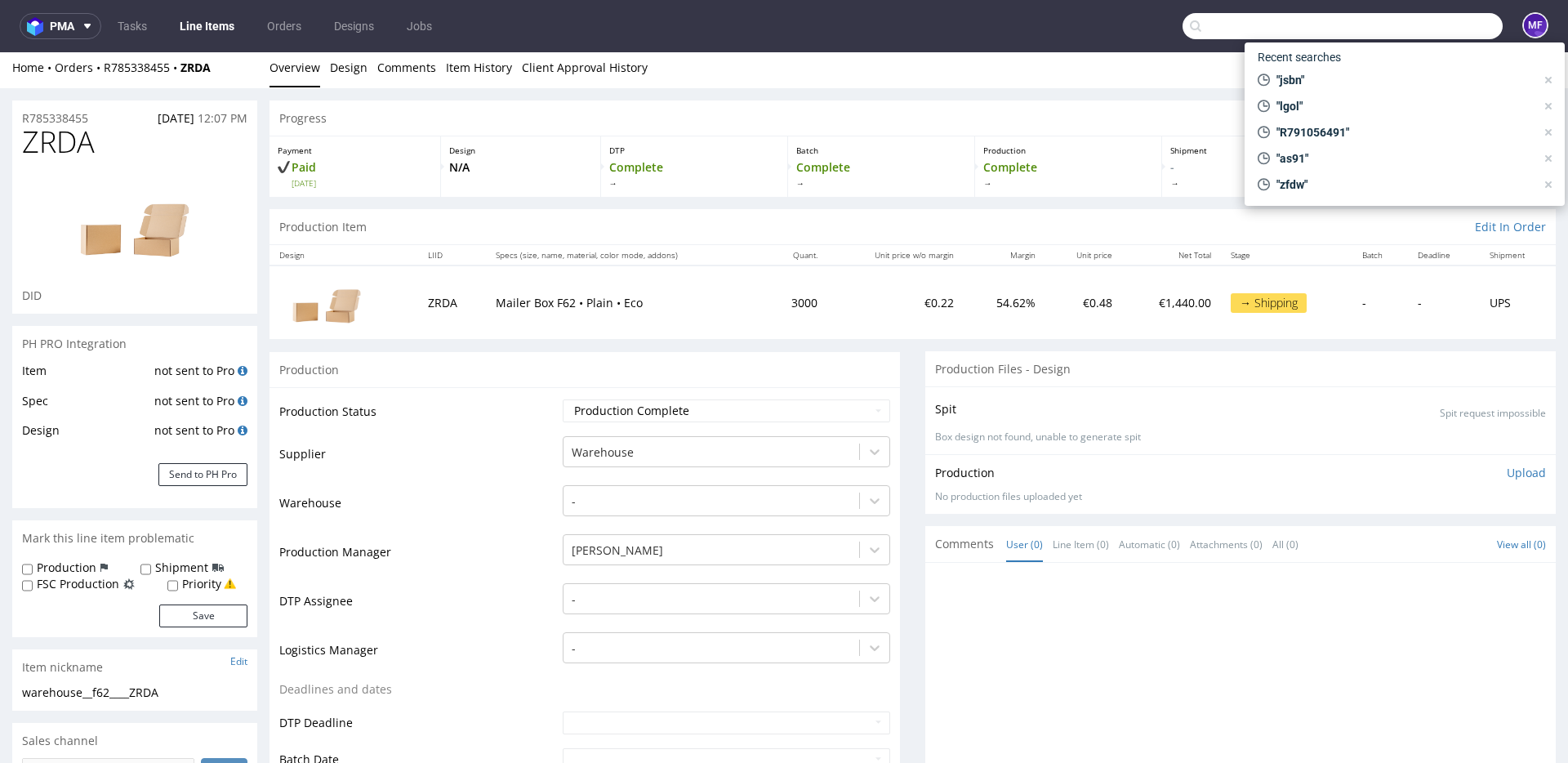
click at [1447, 32] on input "text" at bounding box center [1342, 26] width 320 height 26
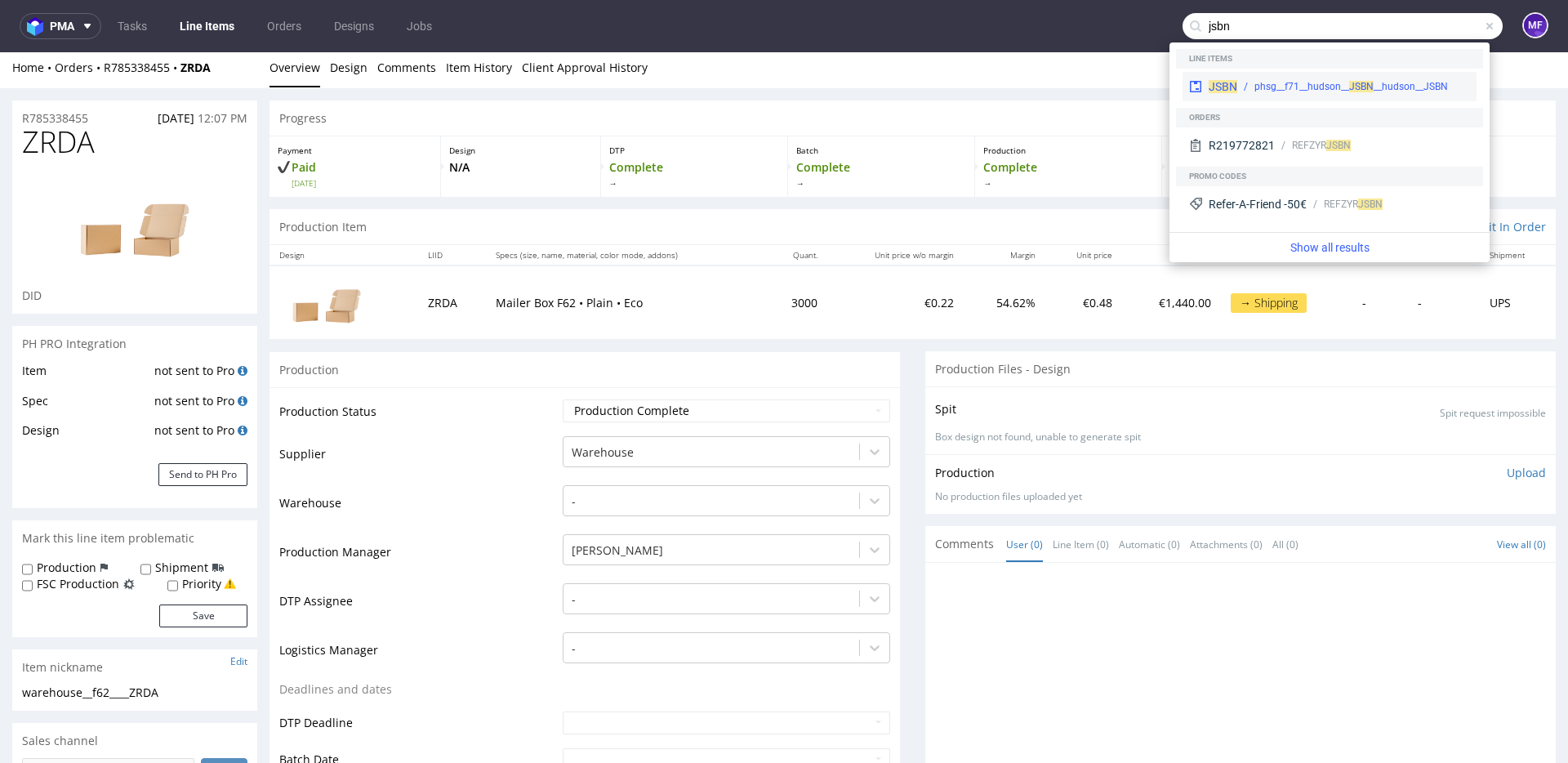
type input "jsbn"
click at [1249, 83] on div "phsg__f71__hudson__ JS BN __hudson__JSBN" at bounding box center [1353, 86] width 233 height 15
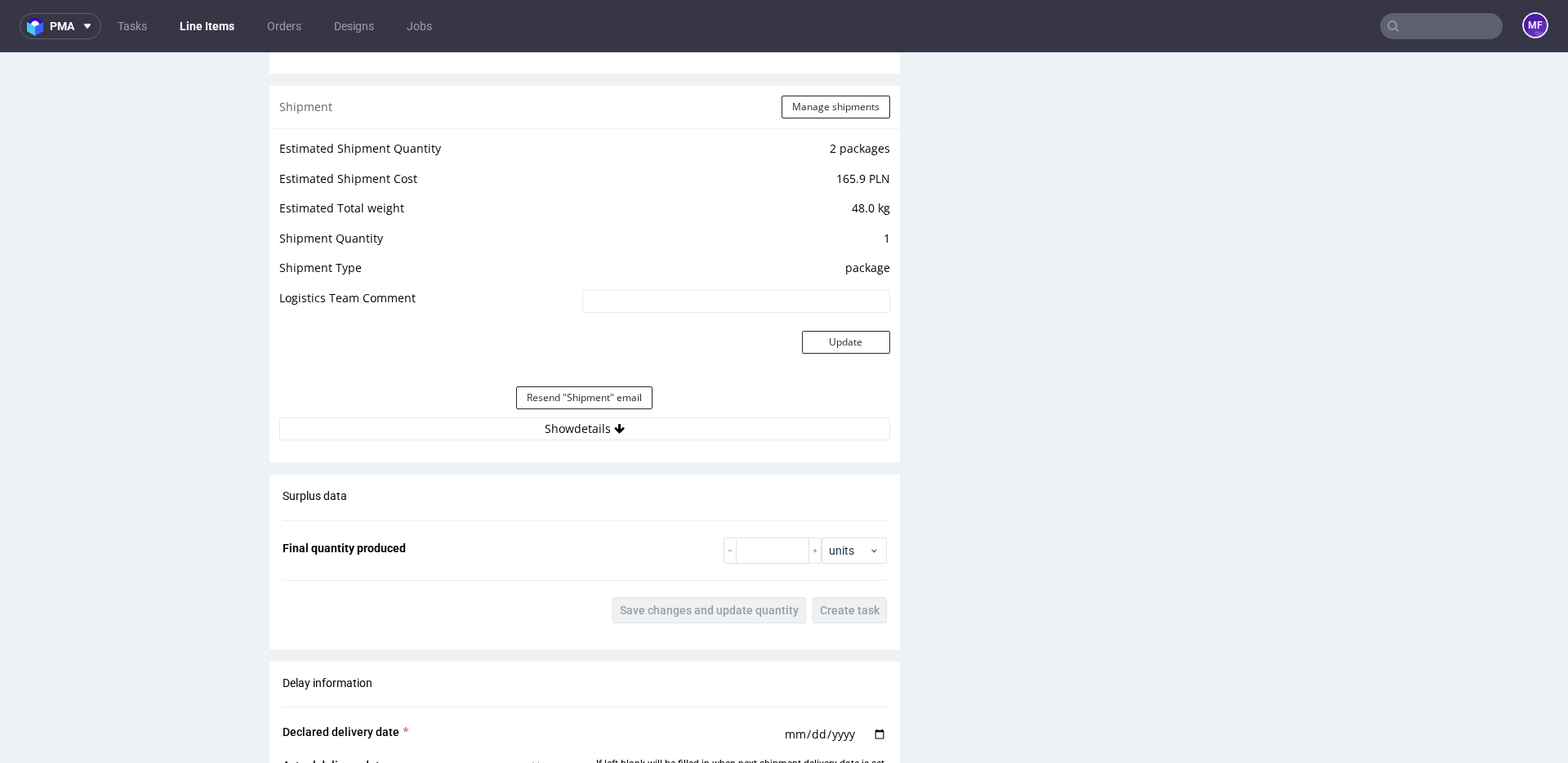
scroll to position [1543, 0]
click at [570, 437] on button "Show details" at bounding box center [584, 430] width 611 height 23
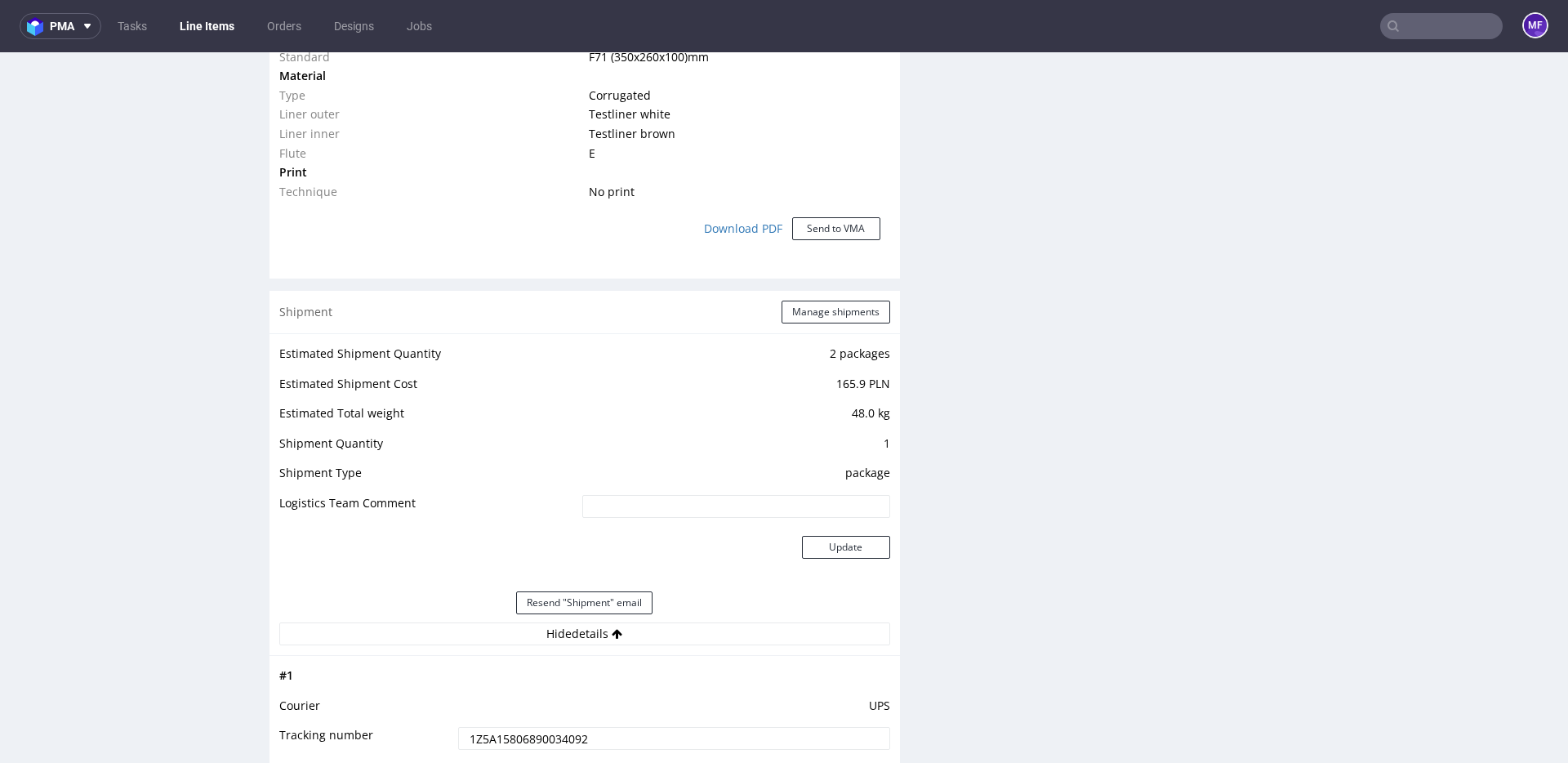
scroll to position [1337, 0]
click at [809, 312] on button "Manage shipments" at bounding box center [835, 315] width 108 height 23
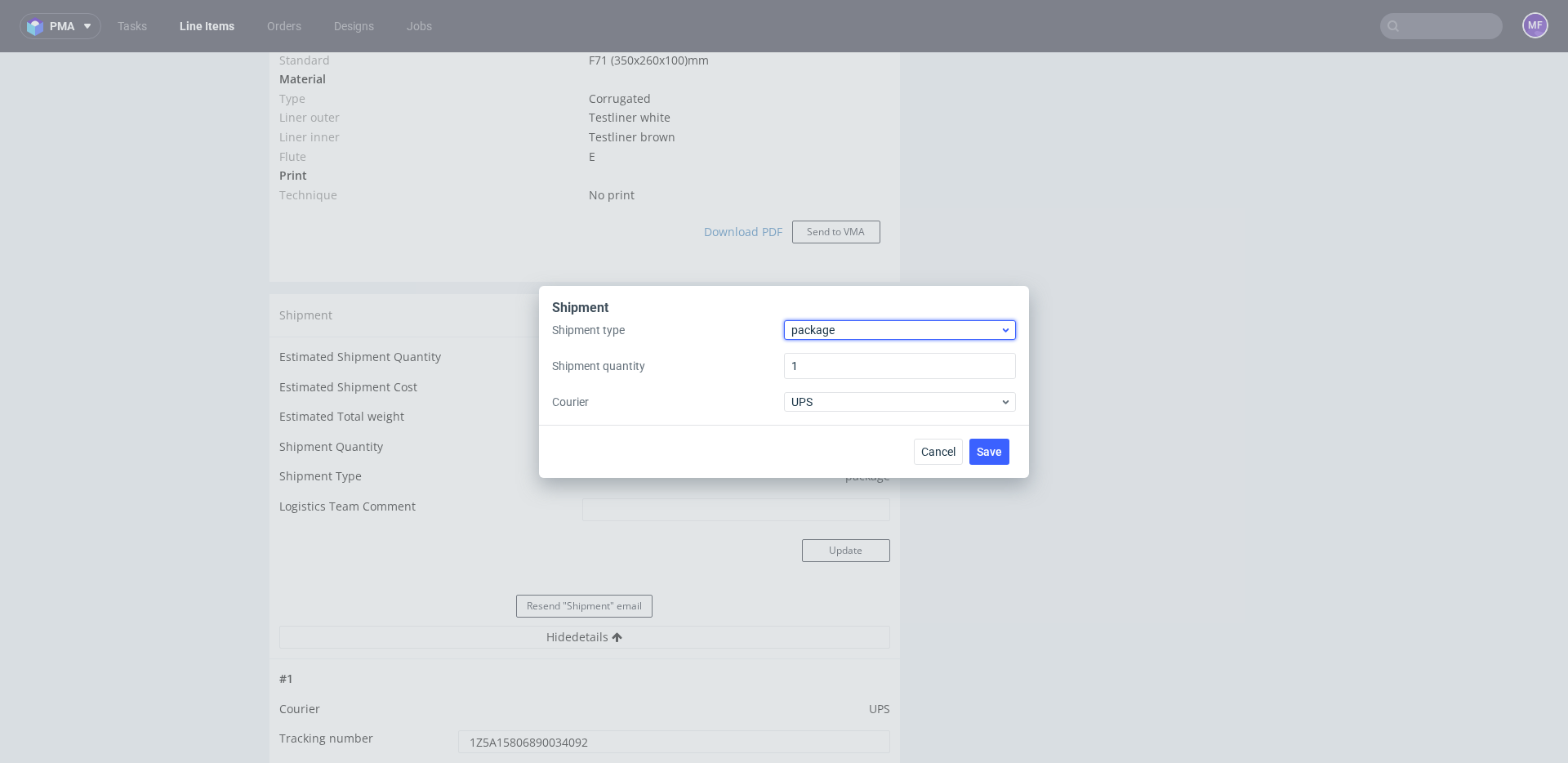
click at [838, 329] on span "package" at bounding box center [895, 330] width 209 height 17
click at [834, 360] on div "pallet" at bounding box center [900, 364] width 219 height 30
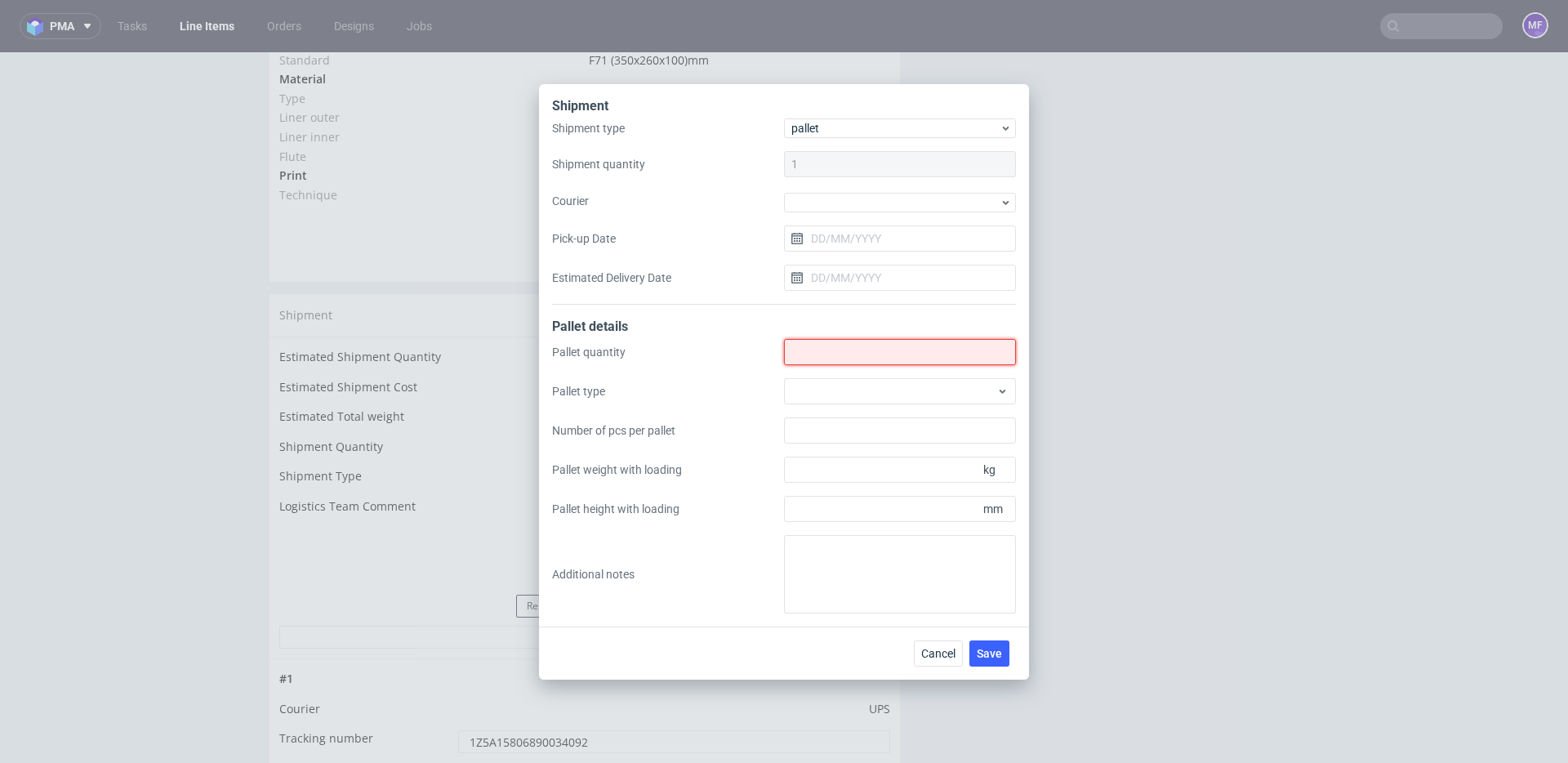
click at [833, 352] on input "Shipment type" at bounding box center [899, 351] width 232 height 26
type input "1"
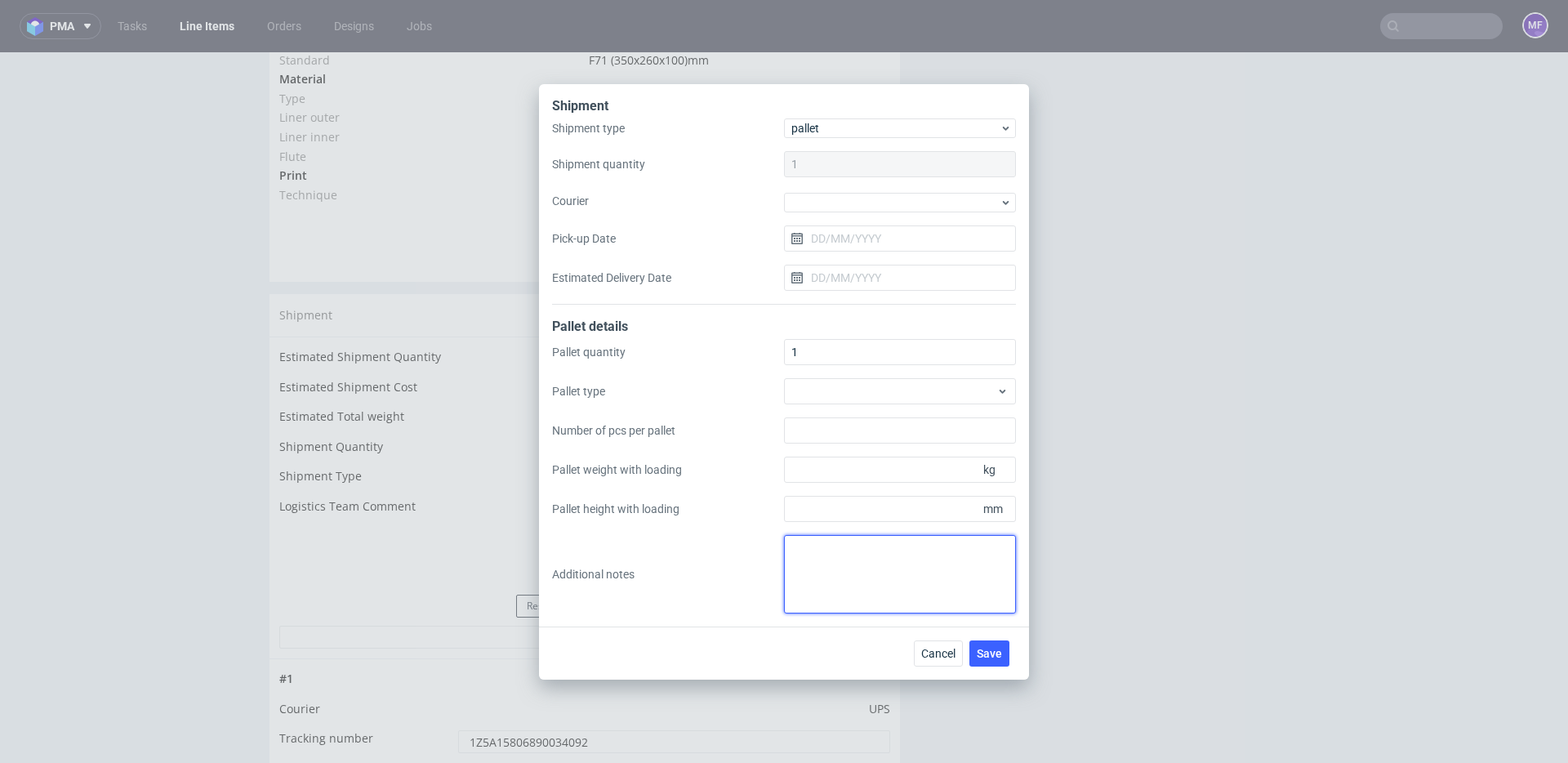
click at [832, 565] on textarea at bounding box center [899, 574] width 232 height 79
paste textarea "84x78x12"
click at [897, 574] on textarea "2 paczki: 84x78x12" at bounding box center [899, 574] width 232 height 79
paste textarea "13,5"
type textarea "2 paczki: 84x78x12 13,5kg"
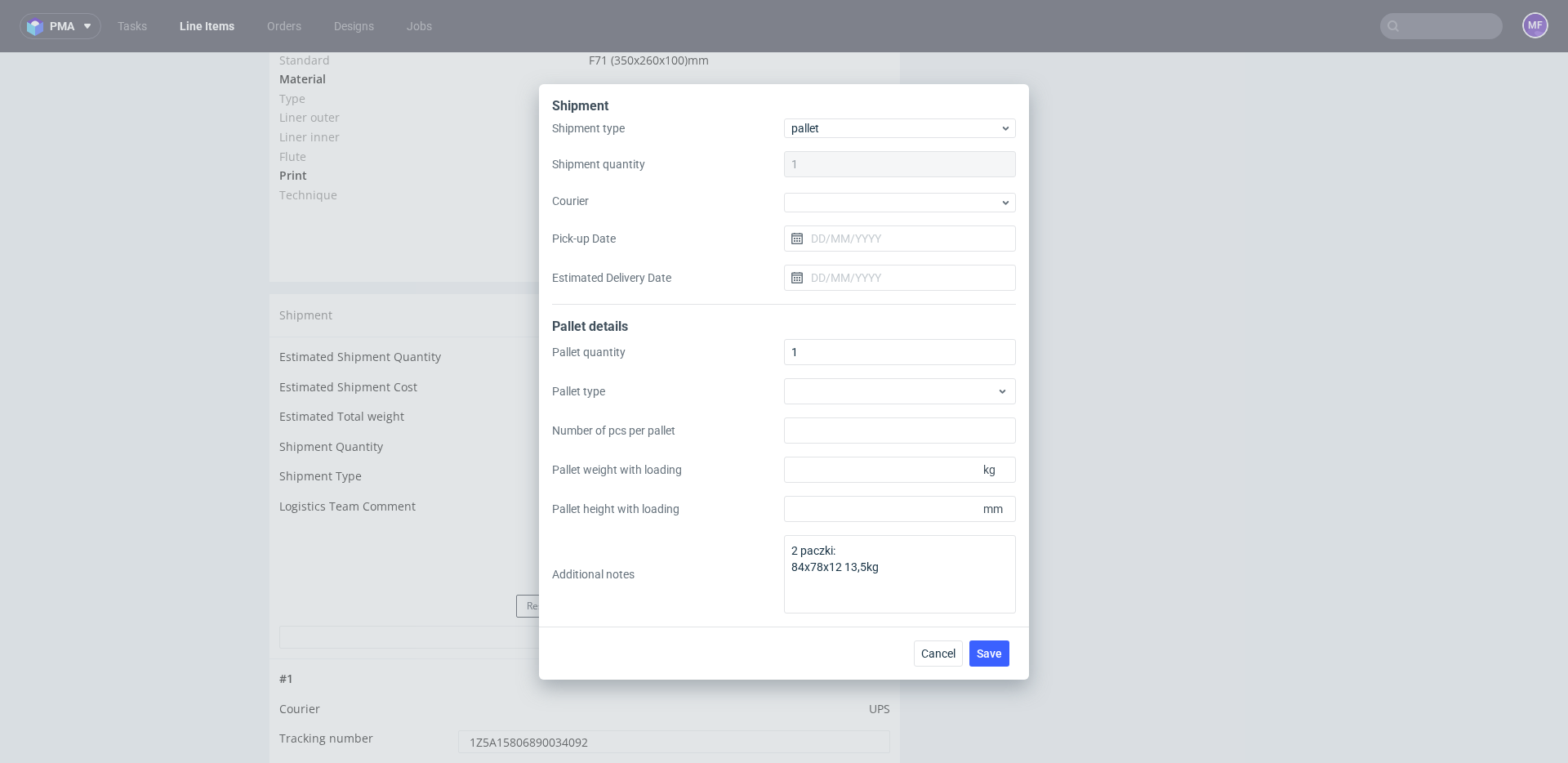
click at [907, 623] on div "Shipment Shipment type pallet Shipment quantity 1 Courier Pick-up Date Estimate…" at bounding box center [784, 355] width 490 height 542
click at [980, 645] on button "Save" at bounding box center [988, 653] width 40 height 26
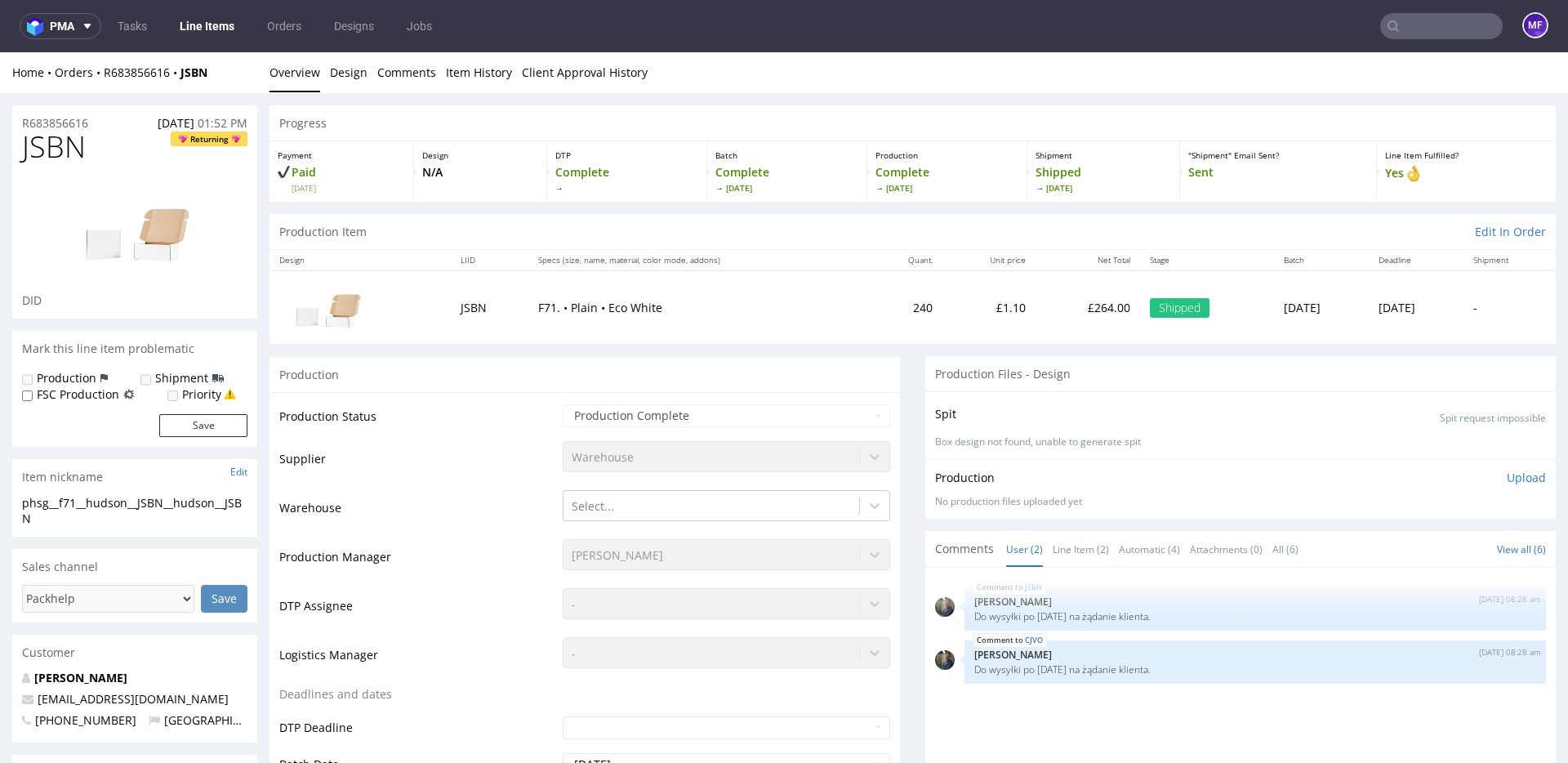
drag, startPoint x: 231, startPoint y: 68, endPoint x: 105, endPoint y: 74, distance: 126.1
click at [105, 74] on div "Home Orders R683856616 JSBN" at bounding box center [134, 72] width 245 height 17
copy div "R683856616 JSBN"
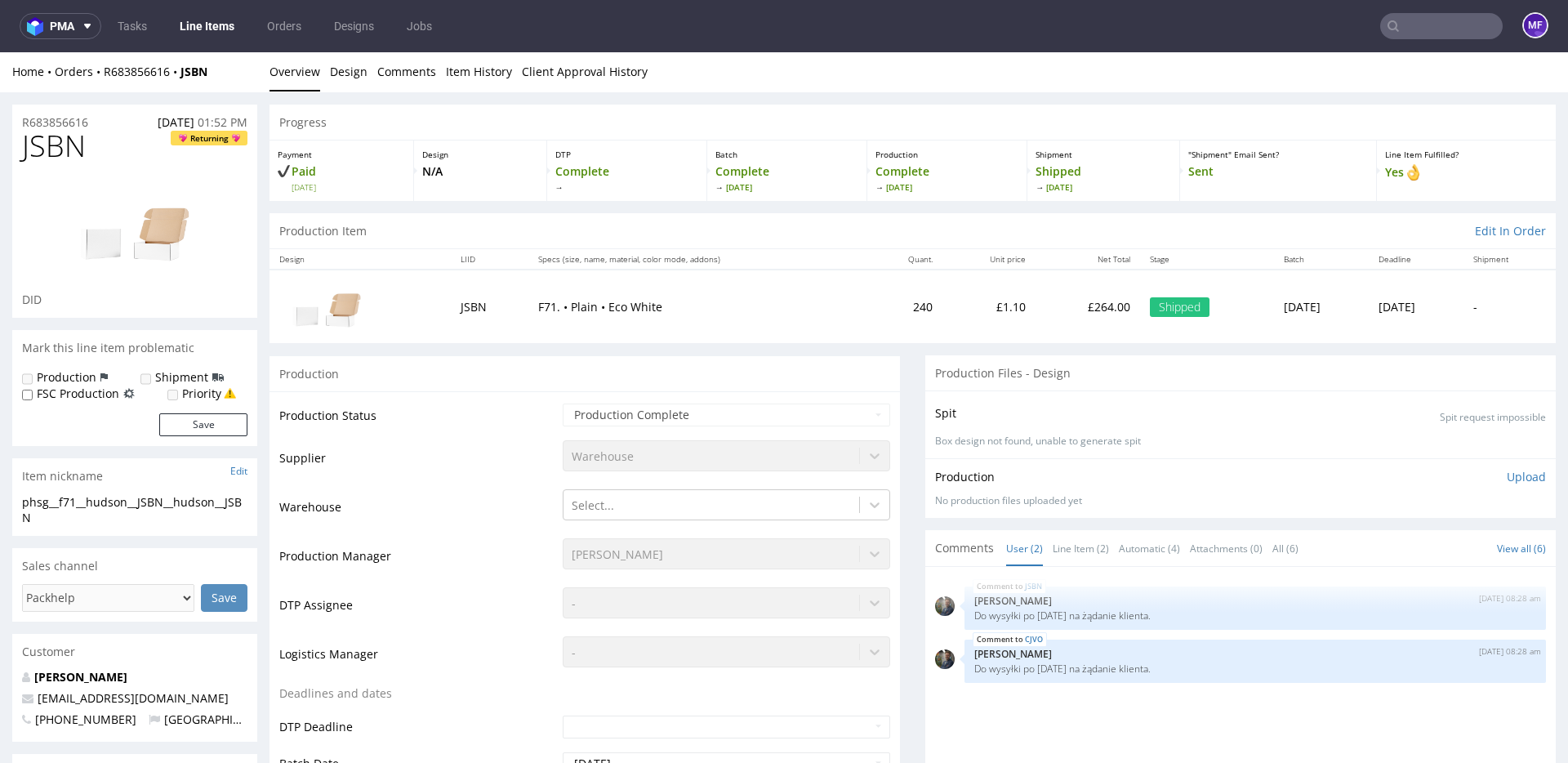
click at [516, 459] on td "Supplier" at bounding box center [418, 463] width 279 height 49
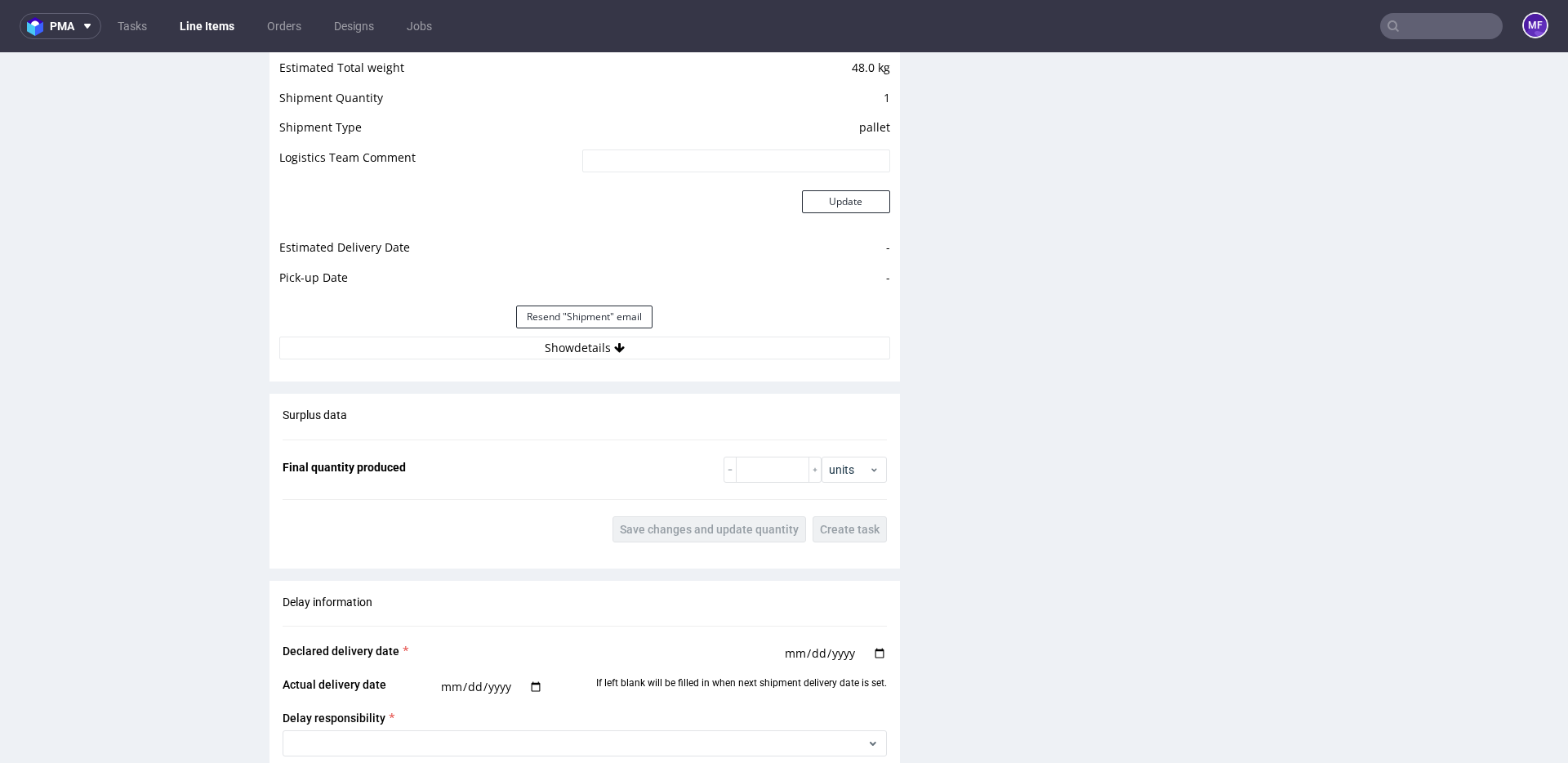
scroll to position [1691, 0]
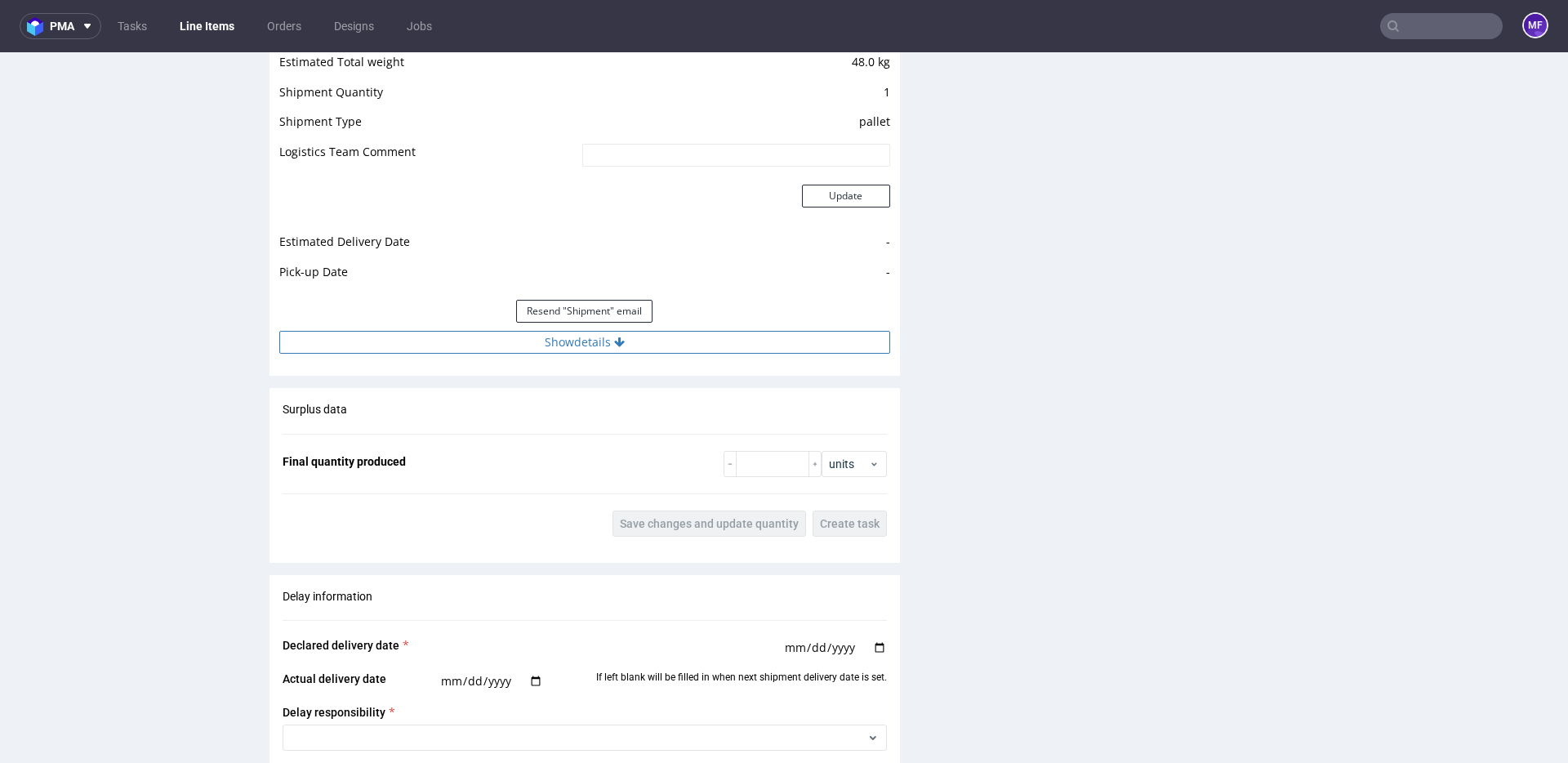
click at [586, 347] on button "Show details" at bounding box center [584, 342] width 611 height 23
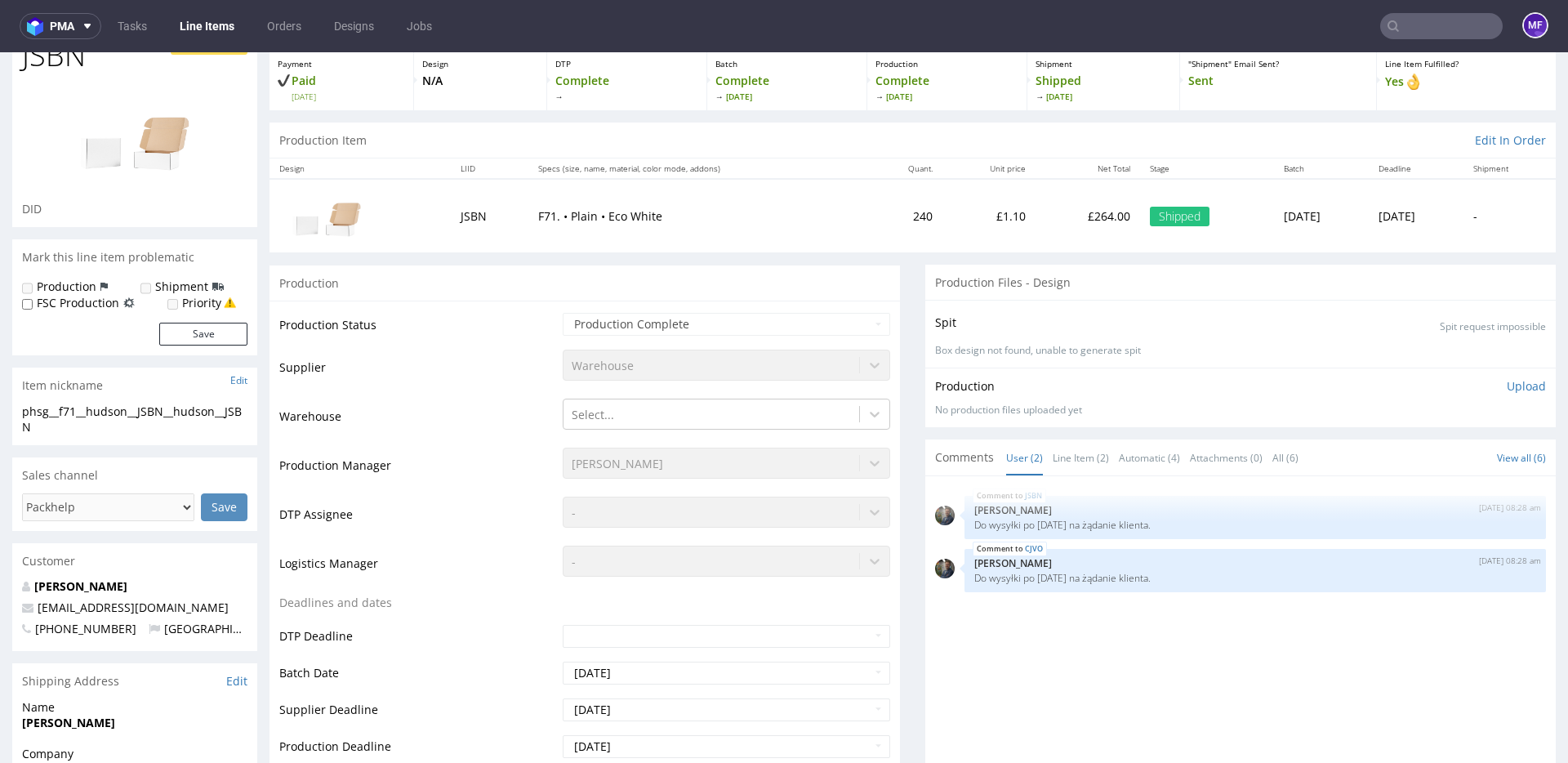
scroll to position [0, 0]
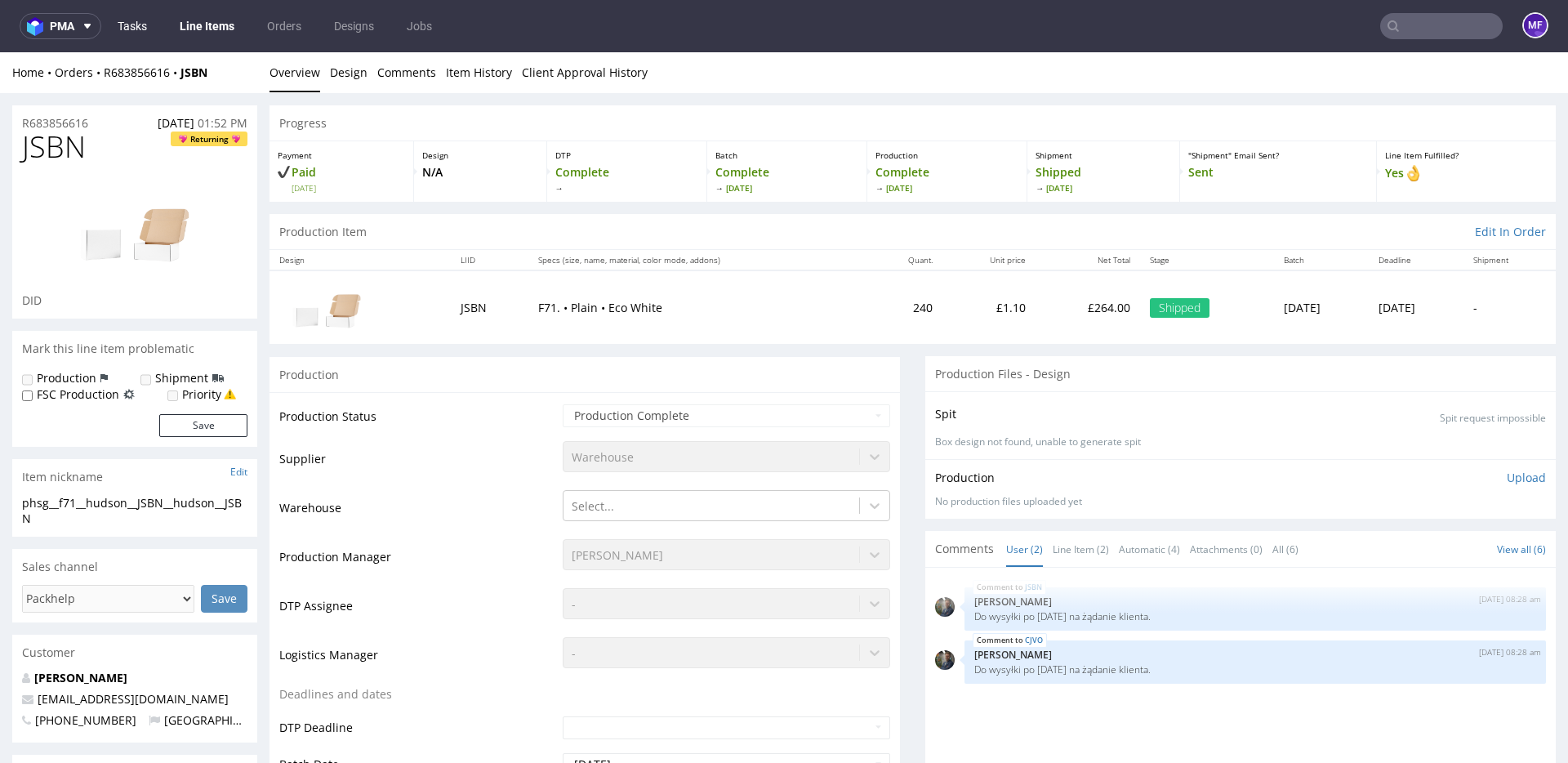
click at [130, 33] on link "Tasks" at bounding box center [132, 26] width 49 height 26
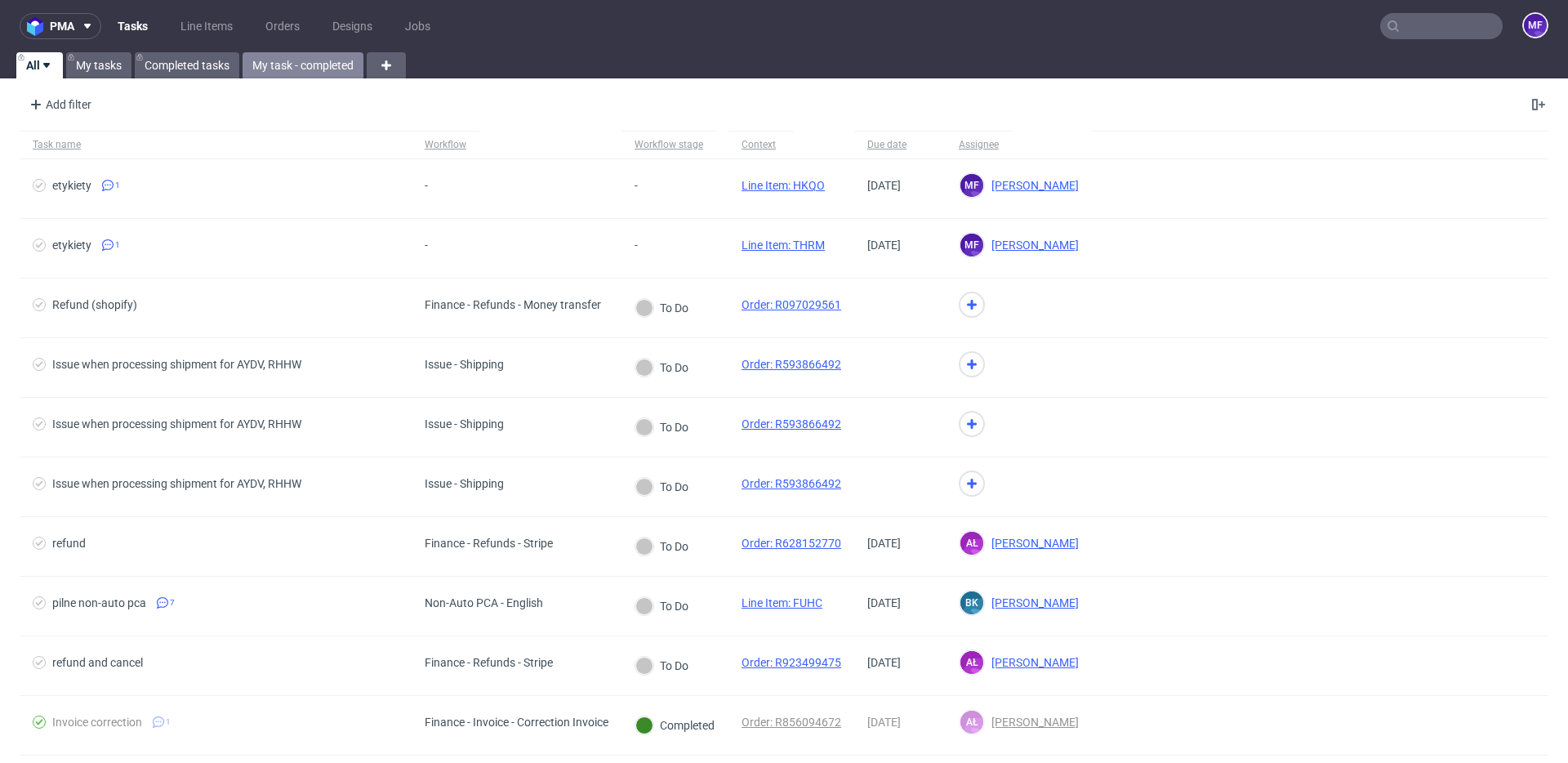
click at [281, 71] on link "My task - completed" at bounding box center [303, 65] width 121 height 26
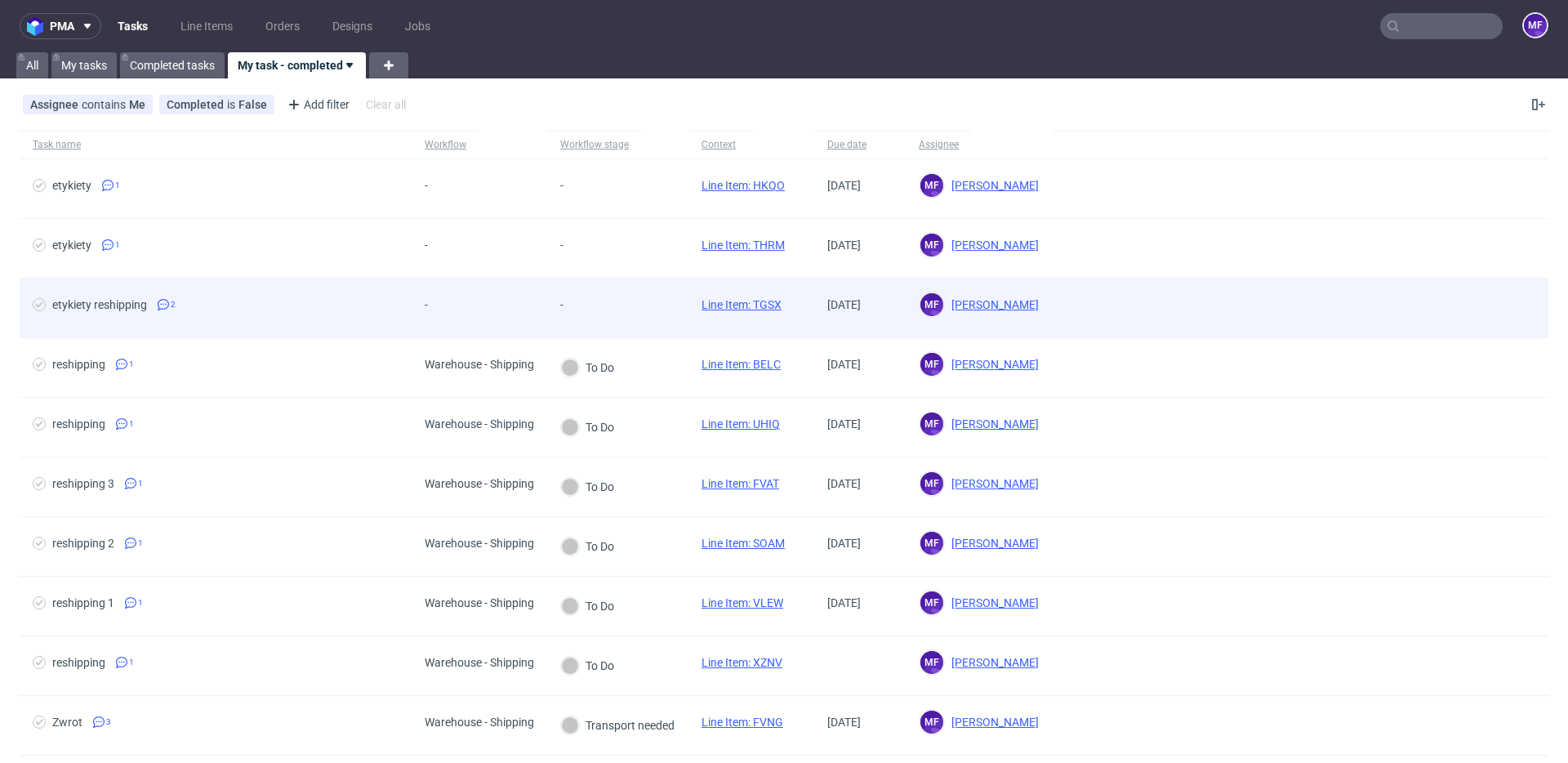
click at [466, 300] on div "-" at bounding box center [444, 307] width 65 height 58
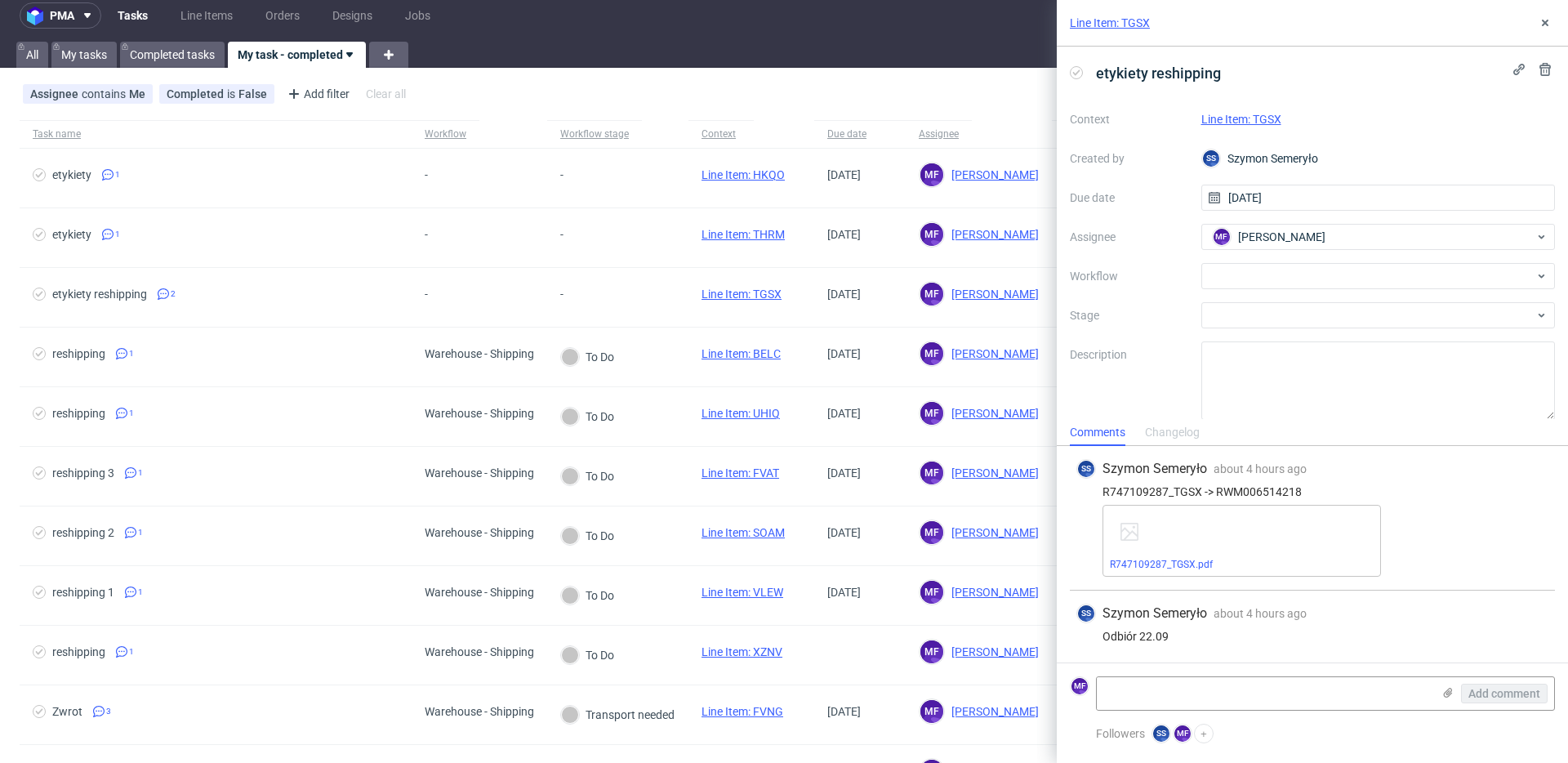
scroll to position [11, 0]
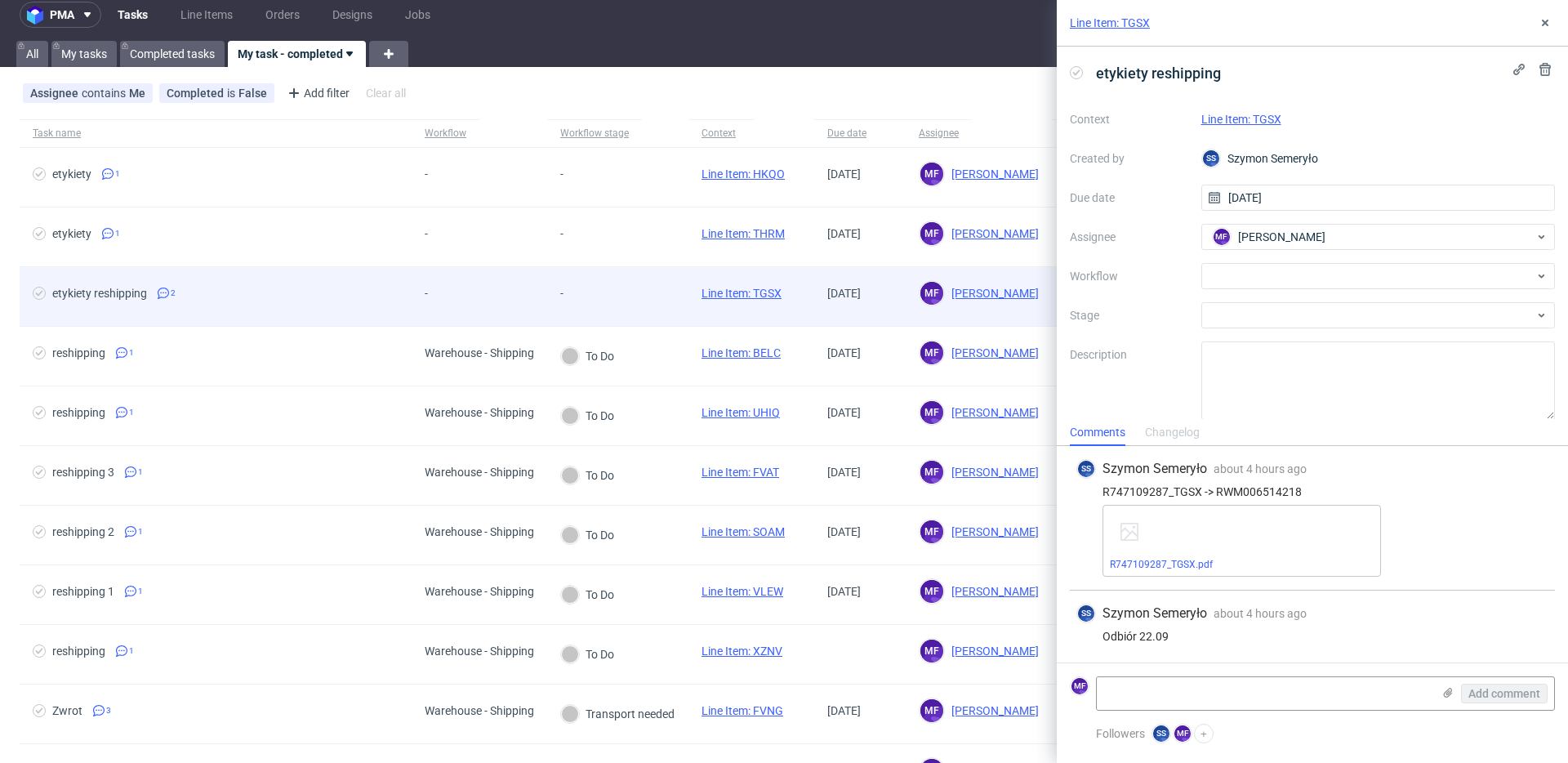
click at [599, 286] on div "-" at bounding box center [580, 293] width 39 height 13
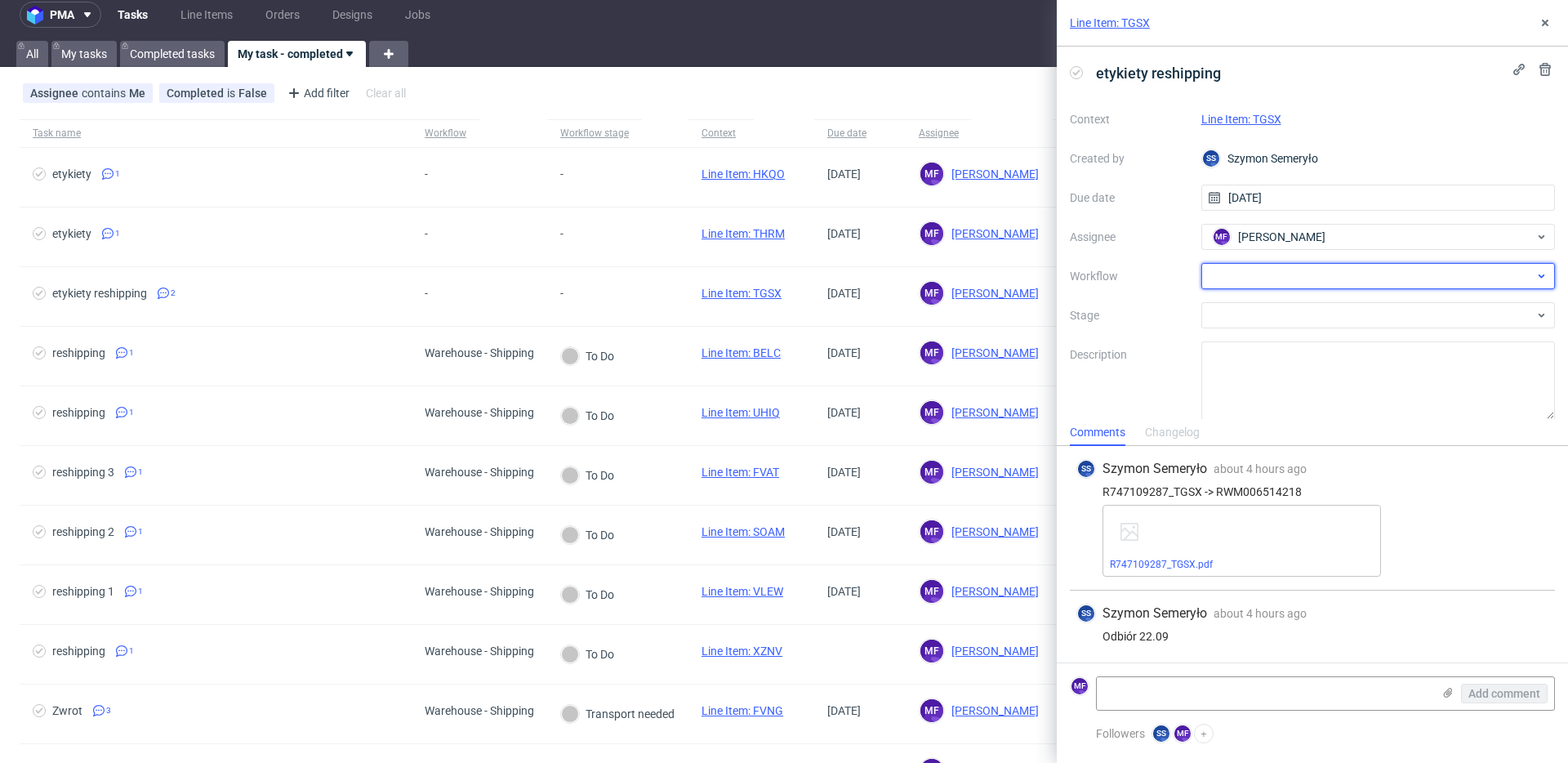
click at [1269, 274] on div at bounding box center [1378, 276] width 354 height 26
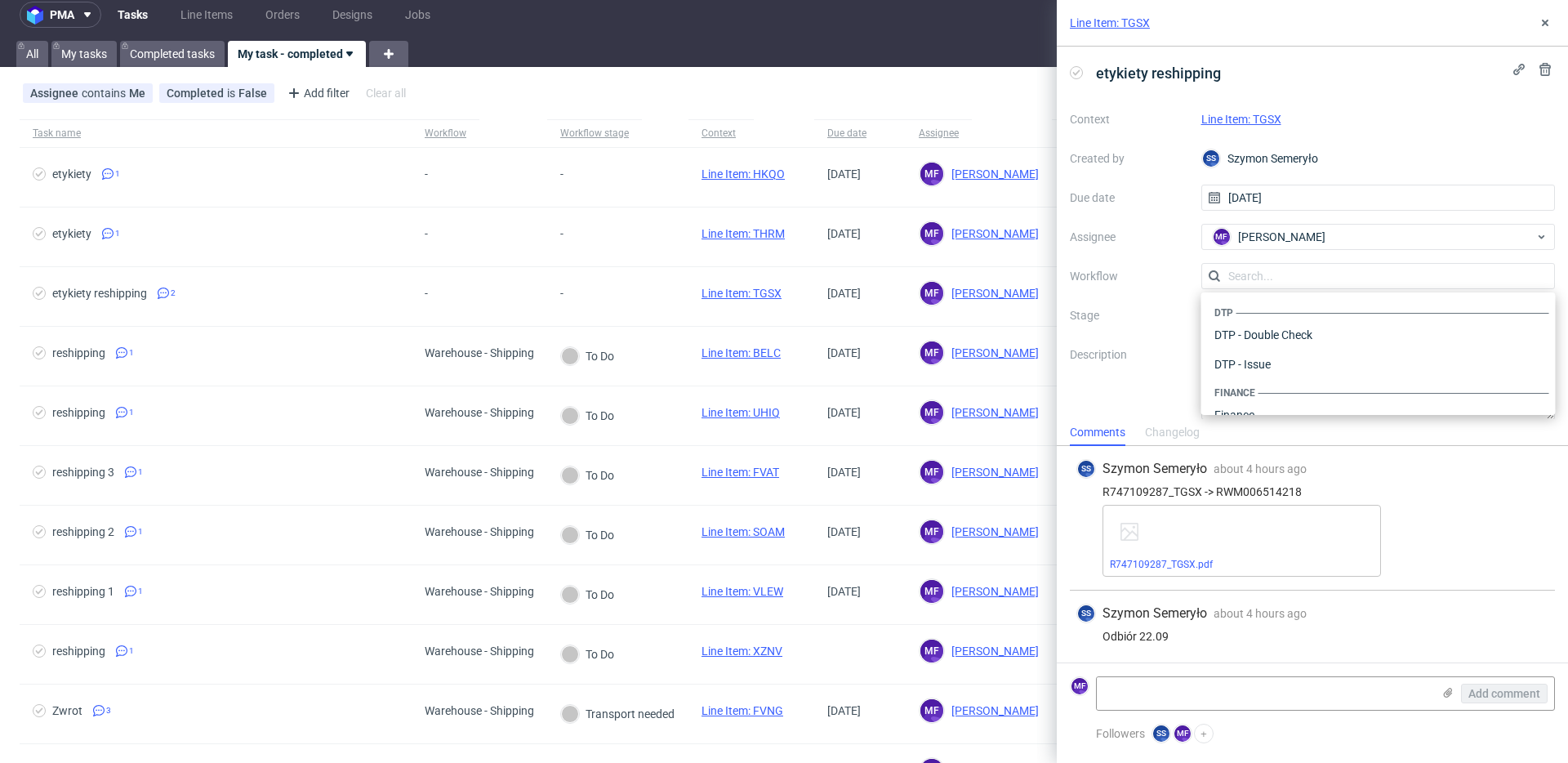
scroll to position [1004, 0]
click at [1268, 389] on div "Warehouse - Shipping" at bounding box center [1379, 394] width 341 height 30
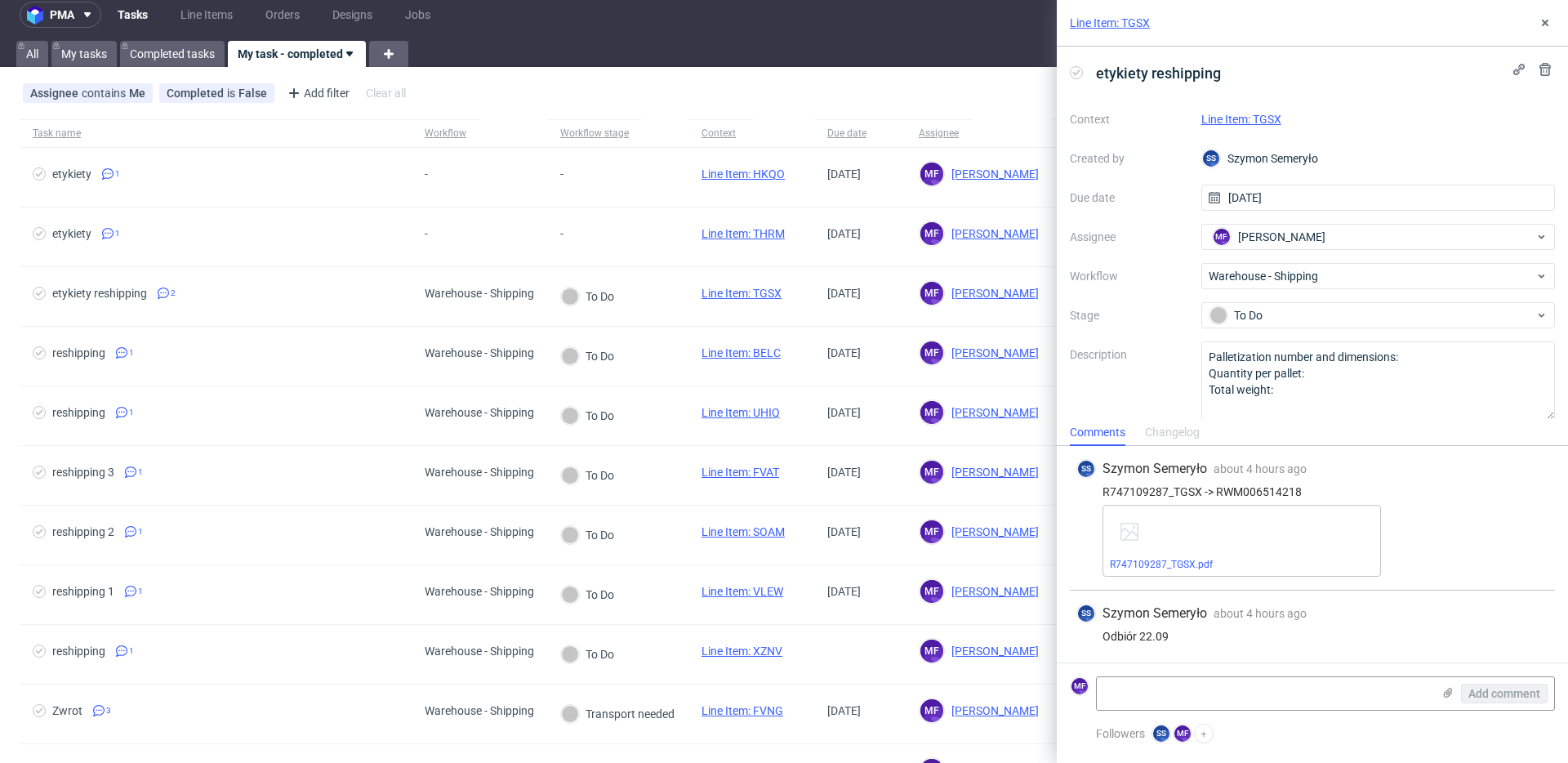
click at [1263, 123] on link "Line Item: TGSX" at bounding box center [1241, 120] width 80 height 13
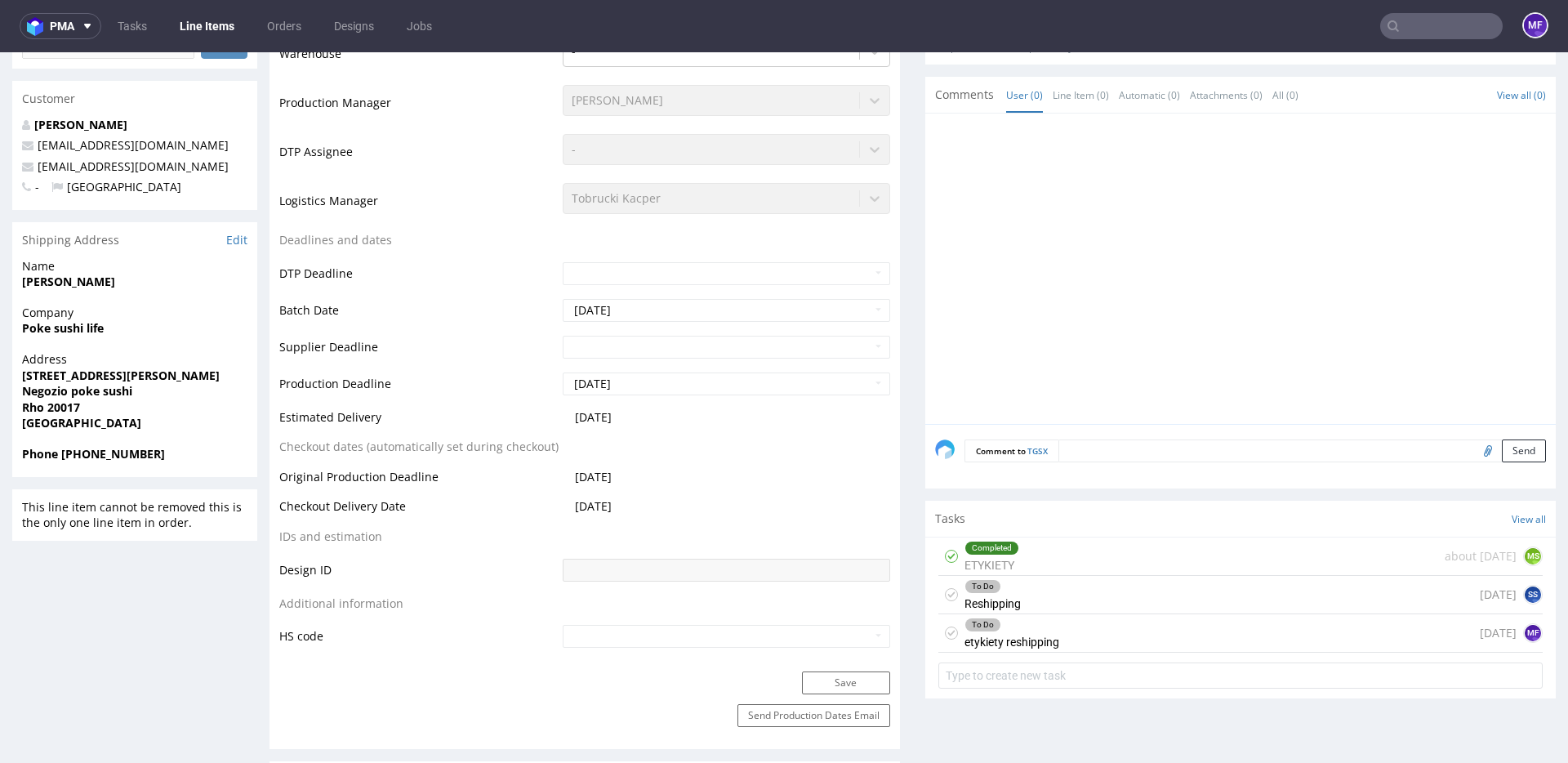
scroll to position [427, 0]
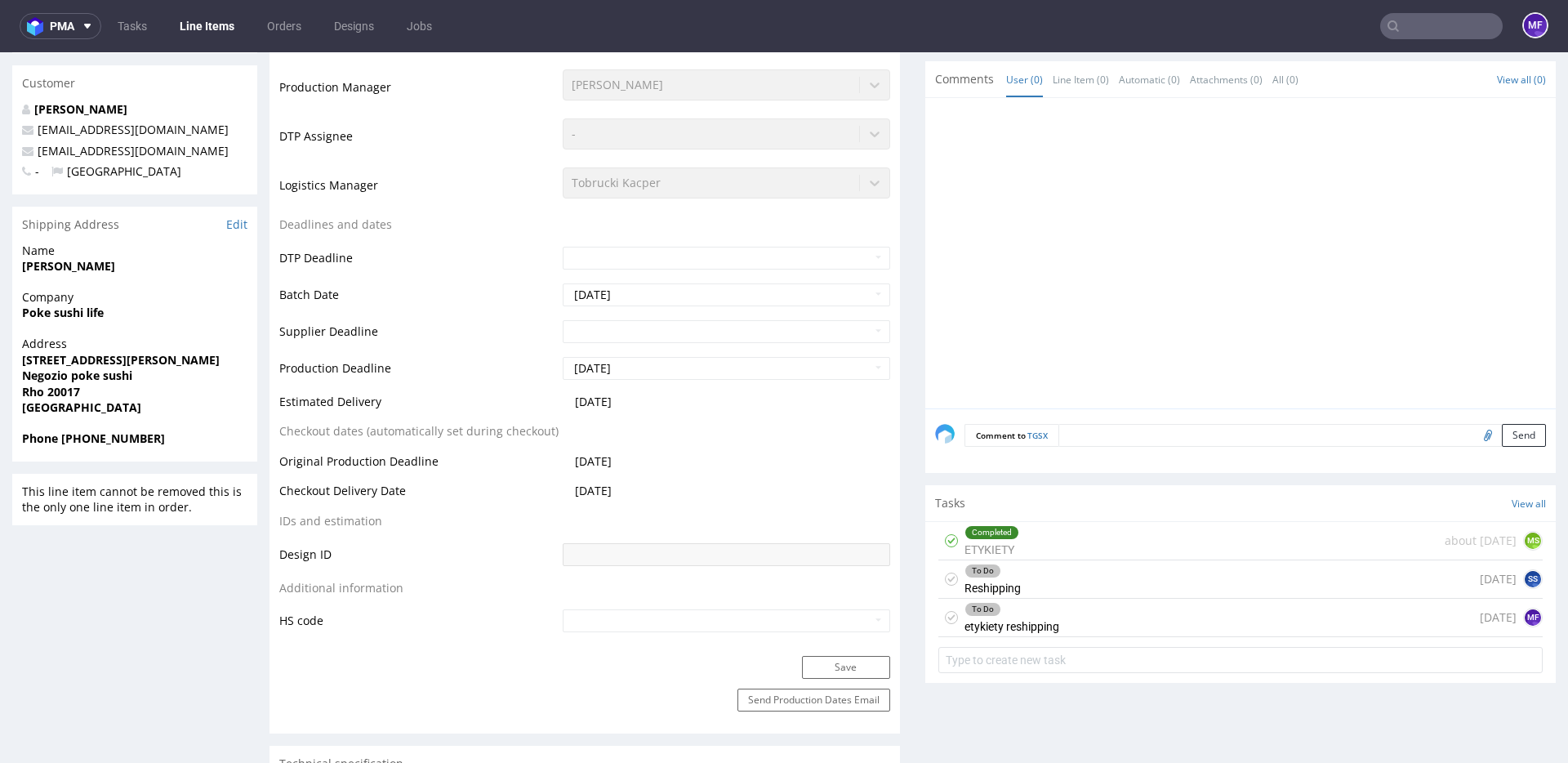
click at [1070, 617] on div "To Do etykiety reshipping [DATE] MF" at bounding box center [1241, 617] width 605 height 38
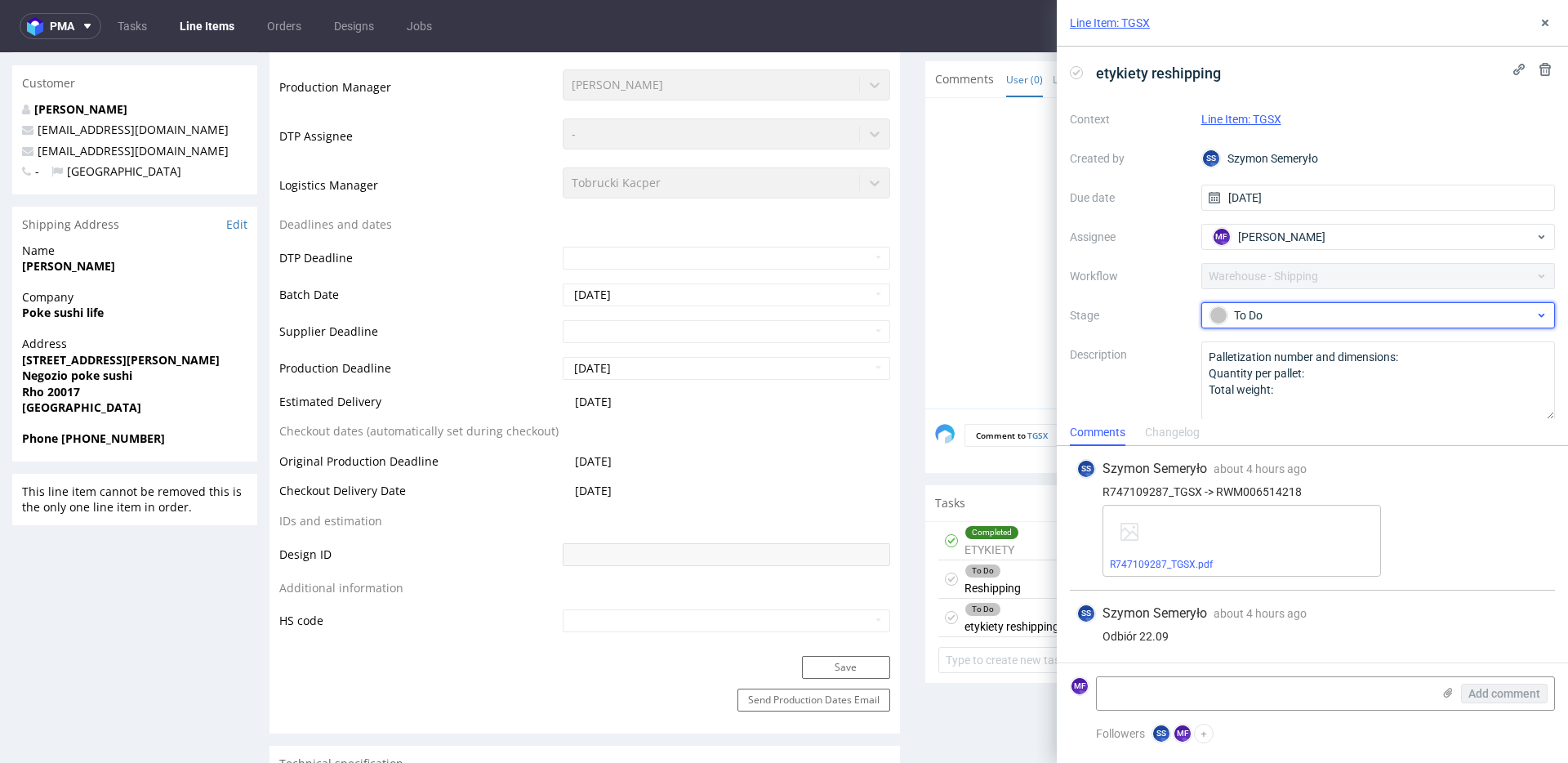
click at [1260, 313] on div "To Do" at bounding box center [1371, 314] width 325 height 18
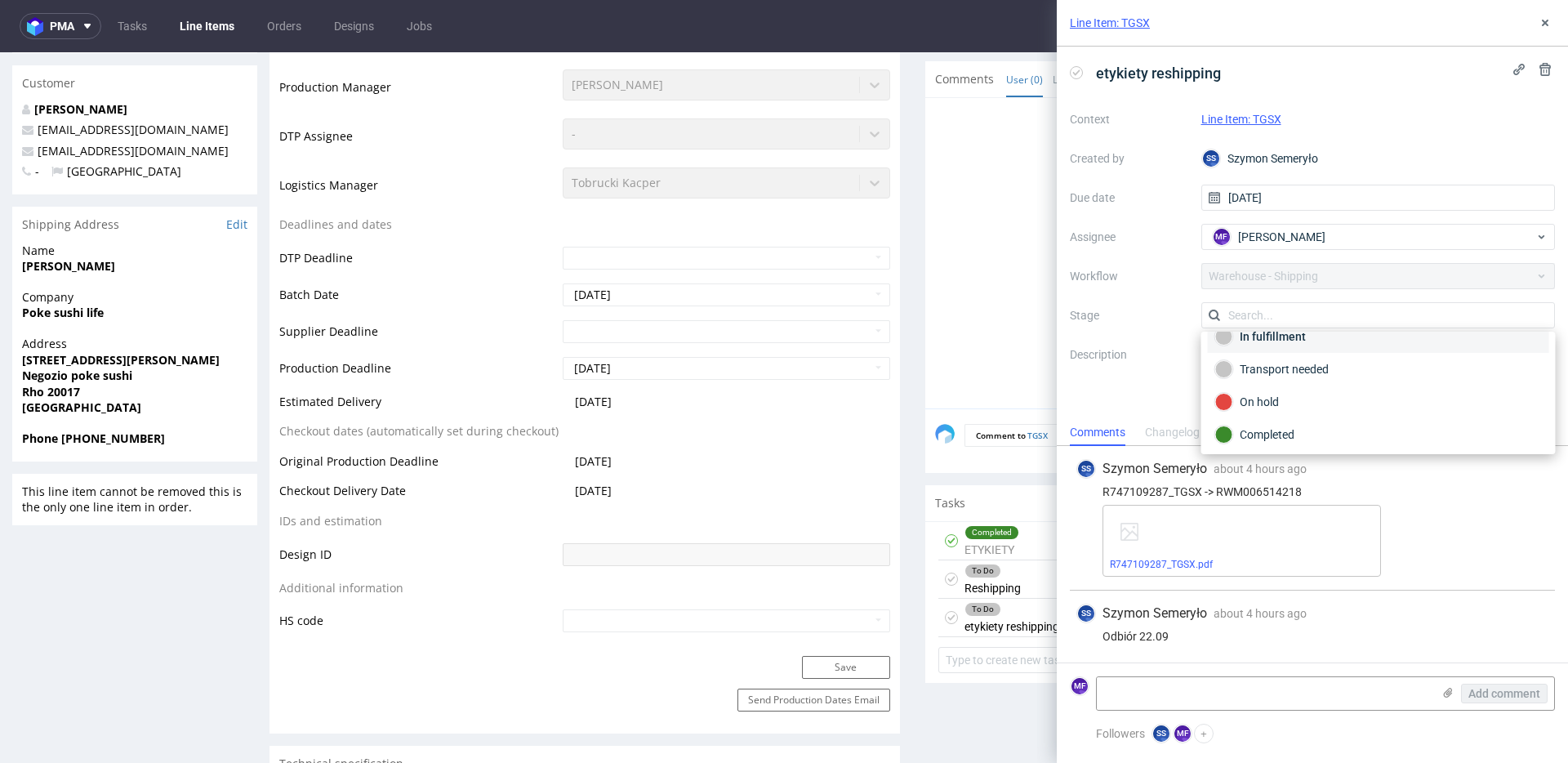
scroll to position [86, 0]
click at [1264, 427] on div "Completed" at bounding box center [1378, 430] width 326 height 18
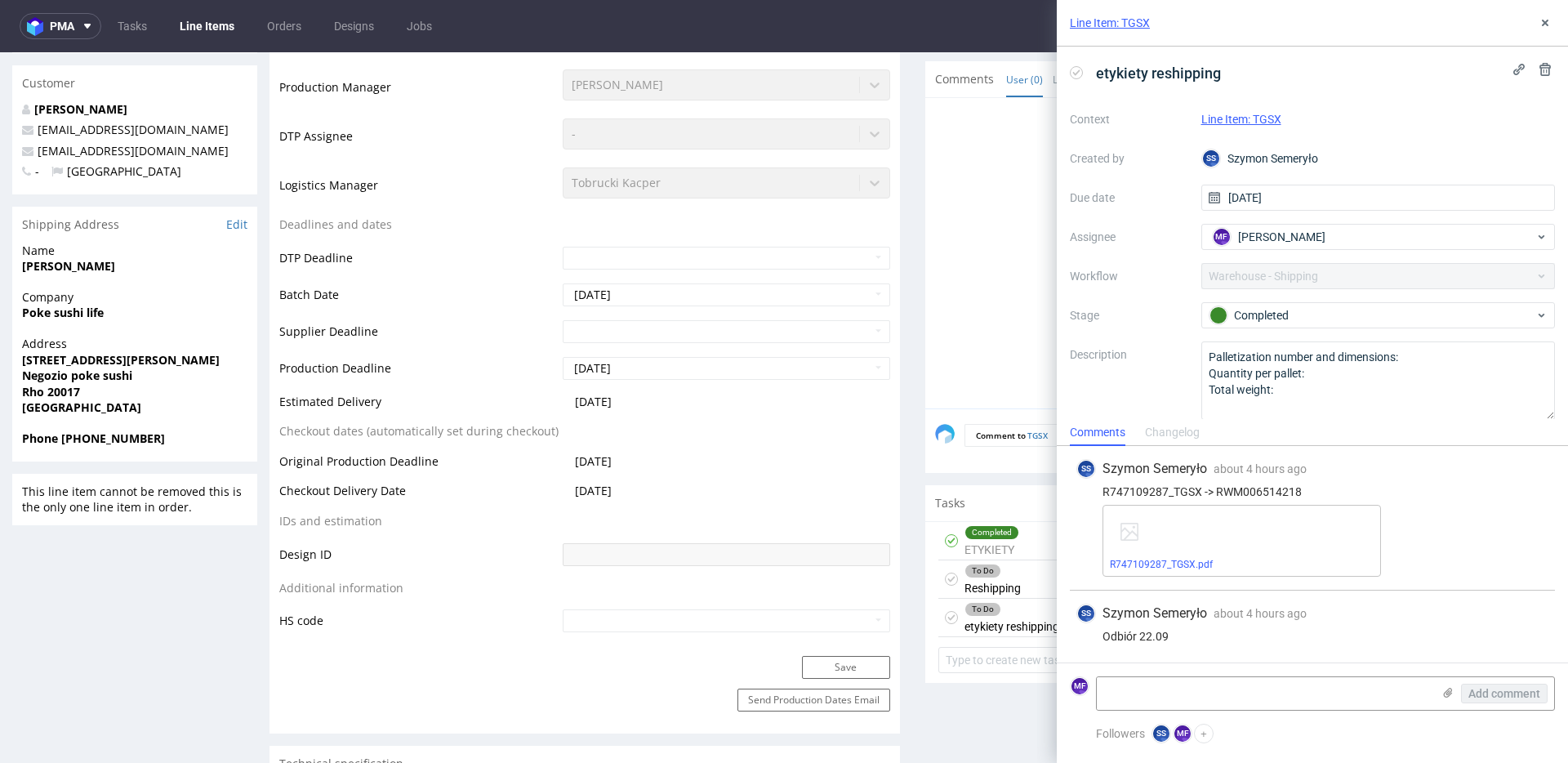
click at [1019, 583] on div "To Do Reshipping [DATE] SS" at bounding box center [1241, 579] width 605 height 38
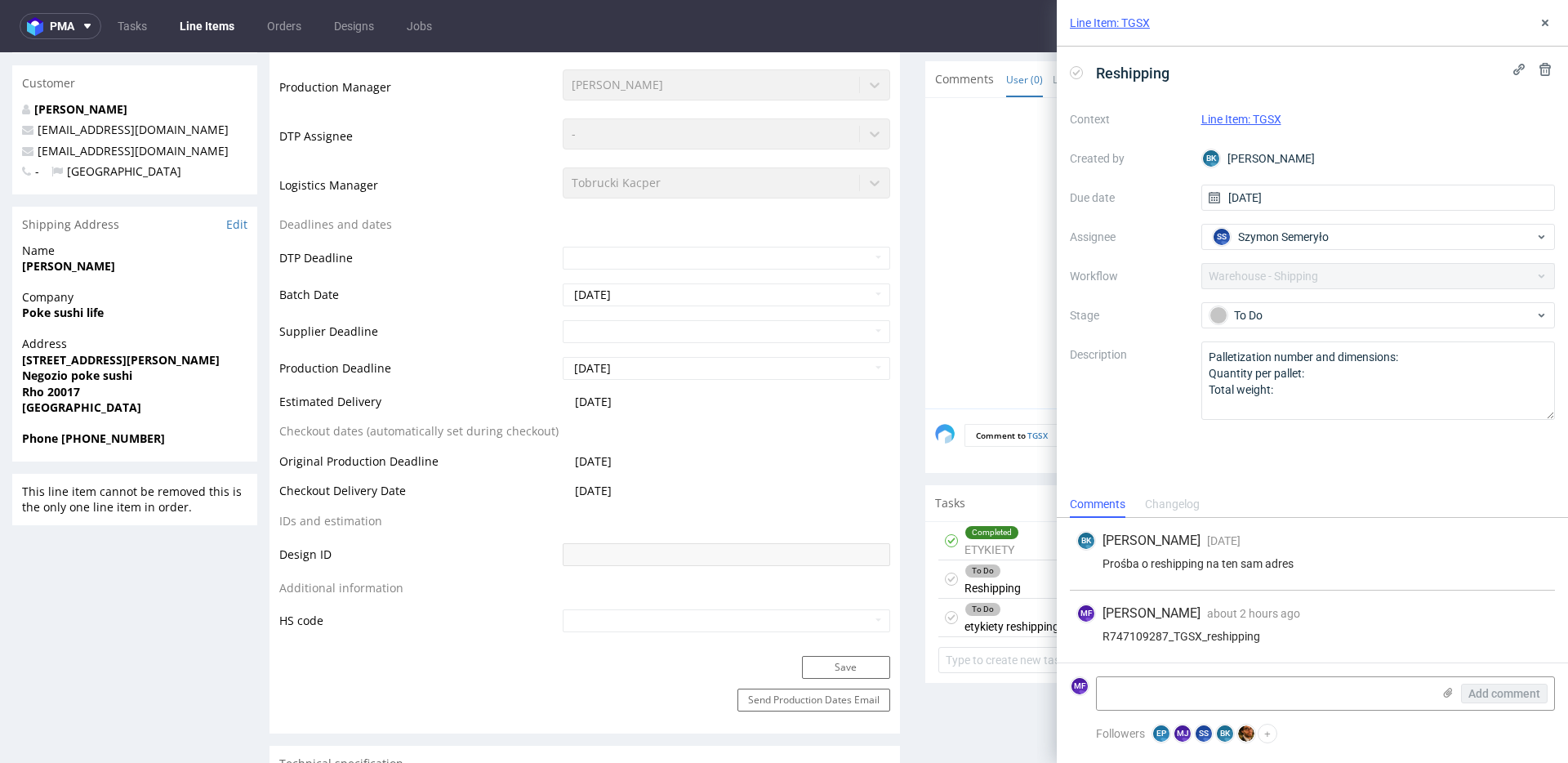
click at [1007, 632] on div "To Do etykiety reshipping" at bounding box center [1012, 617] width 95 height 38
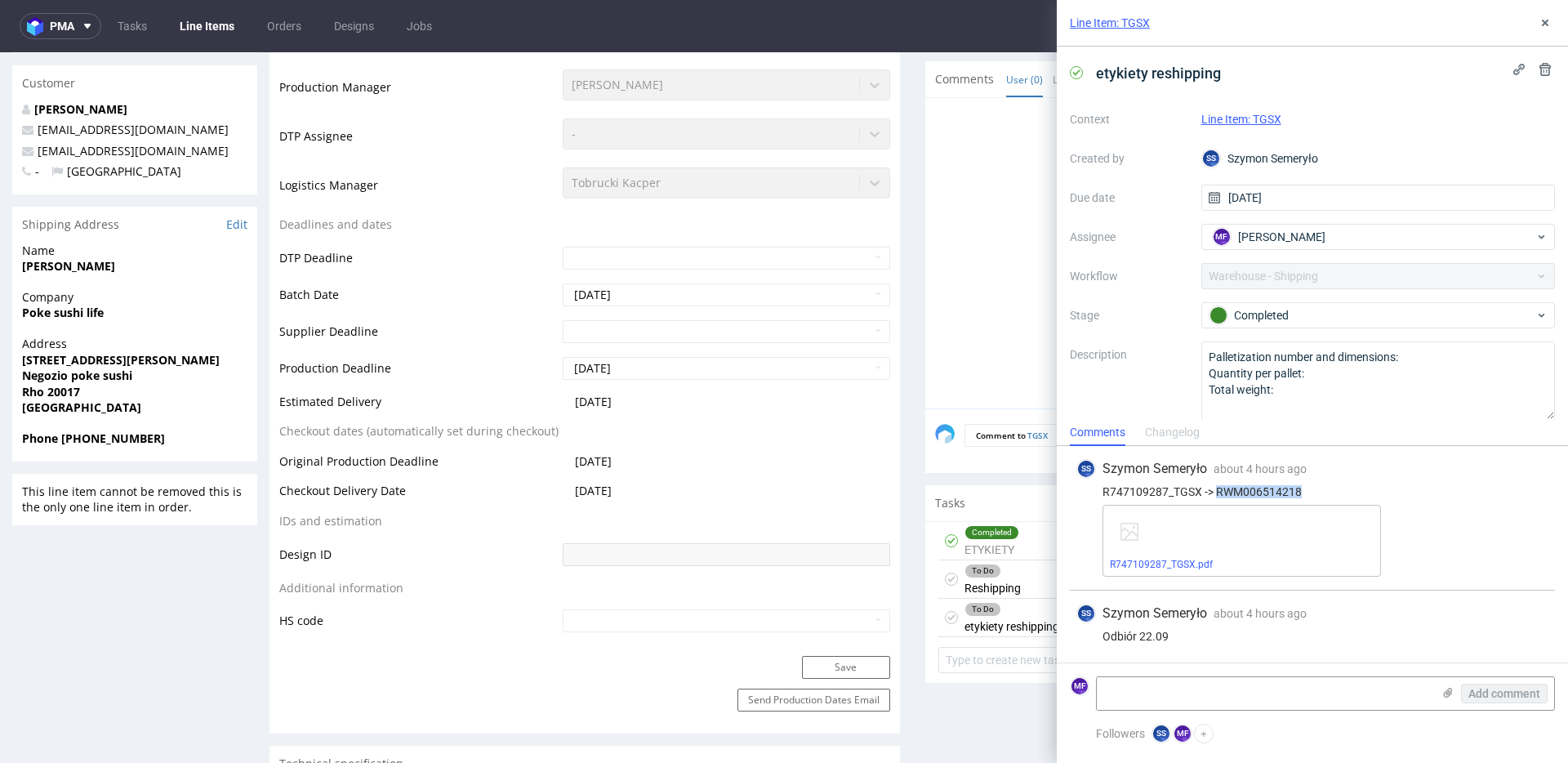
drag, startPoint x: 1305, startPoint y: 489, endPoint x: 1217, endPoint y: 492, distance: 88.1
click at [1217, 492] on div "R747109287_TGSX -> RWM006514218" at bounding box center [1312, 491] width 472 height 13
copy div "RWM006514218"
click at [1010, 578] on div "To Do Reshipping" at bounding box center [992, 579] width 57 height 38
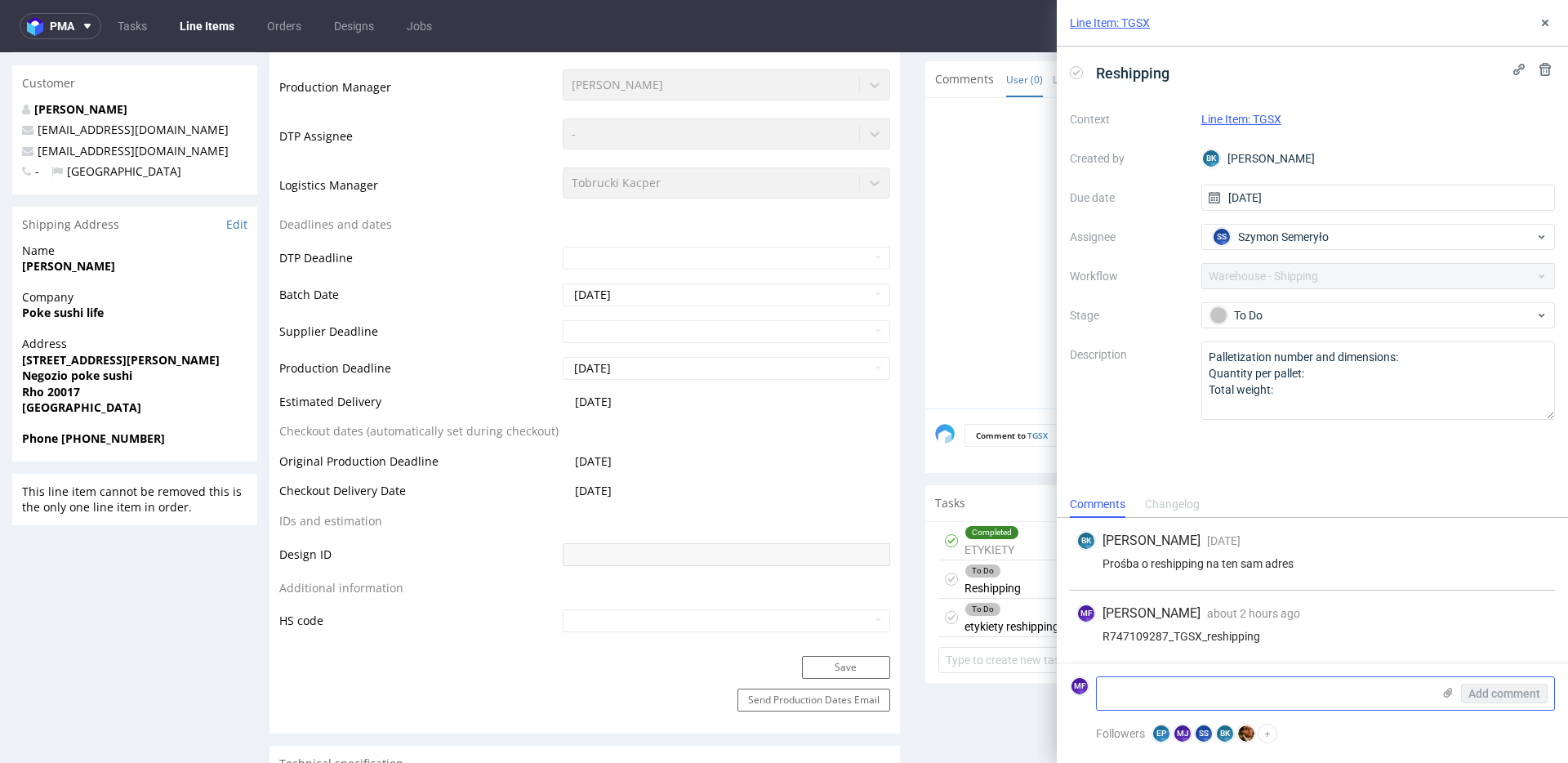
click at [1146, 691] on textarea at bounding box center [1264, 693] width 335 height 32
paste textarea "RWM006514218"
type textarea "RWM006514218"
click at [1479, 688] on span "Add comment" at bounding box center [1504, 693] width 72 height 11
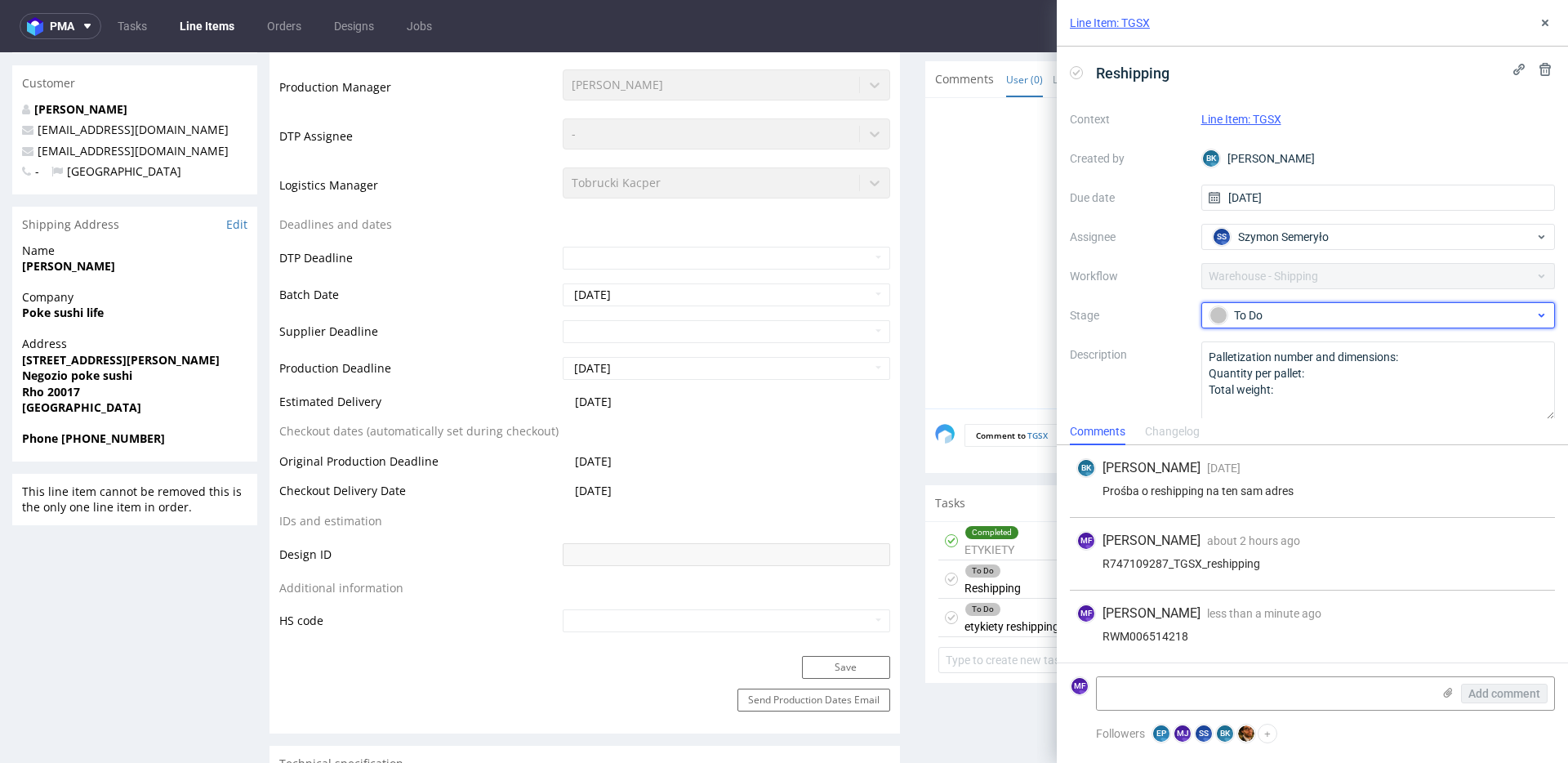
click at [1280, 312] on div "To Do" at bounding box center [1371, 314] width 325 height 18
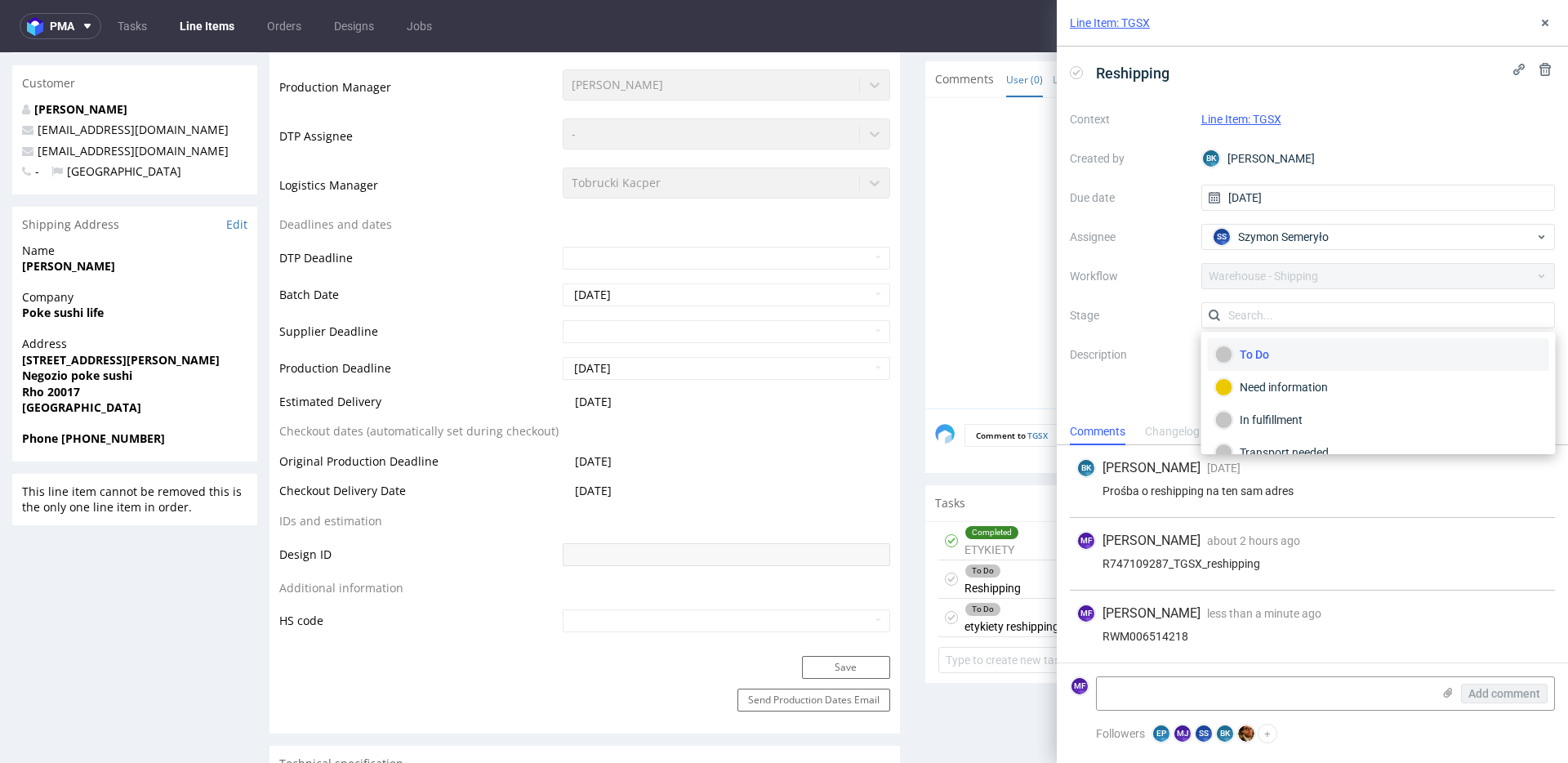
click at [1166, 291] on div "Context Line Item: TGSX Created by BK Bogna Krystian Due date 04/09/2025 Assign…" at bounding box center [1312, 262] width 485 height 313
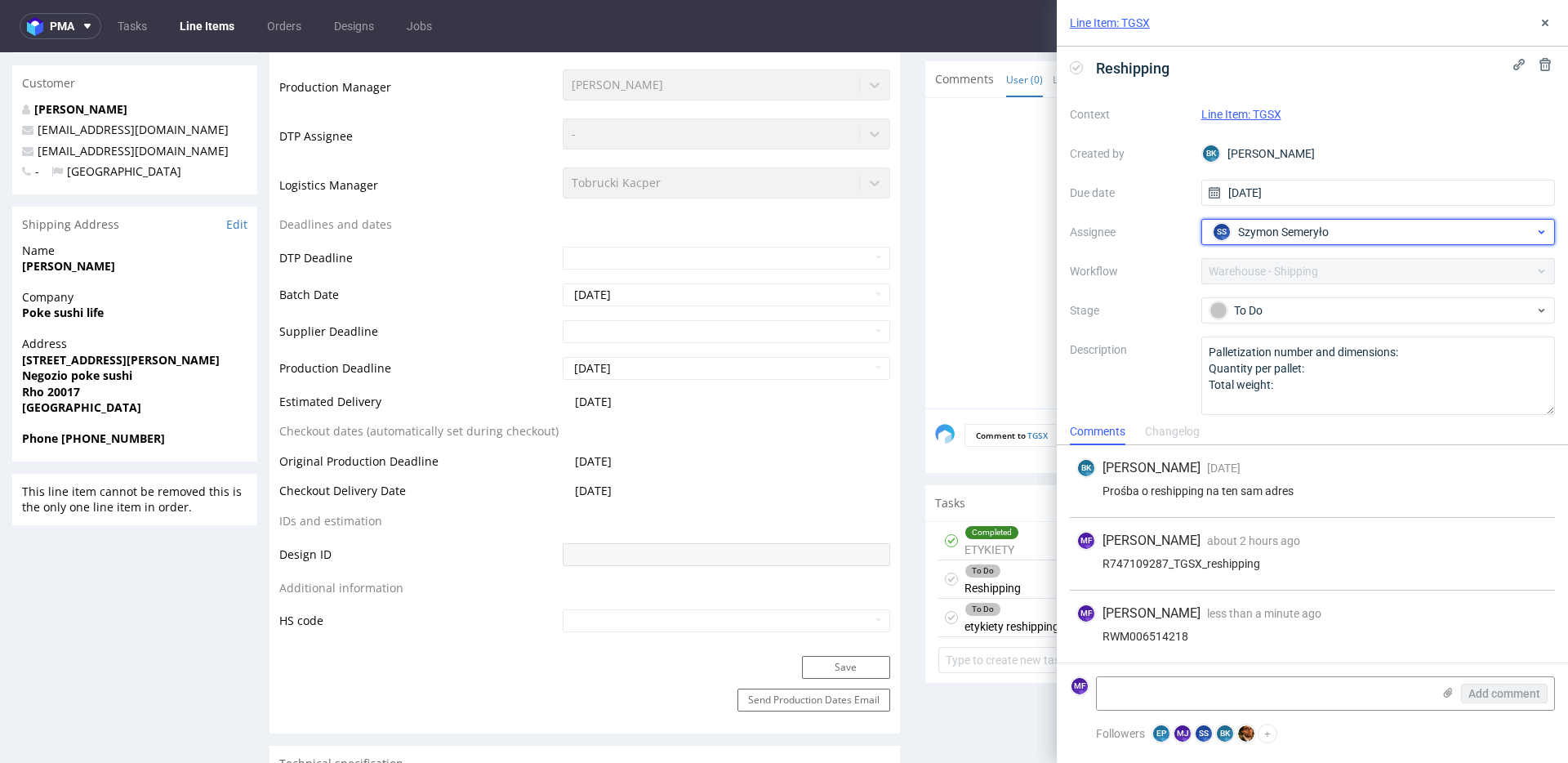
click at [1293, 230] on span "Szymon Semeryło" at bounding box center [1283, 232] width 91 height 17
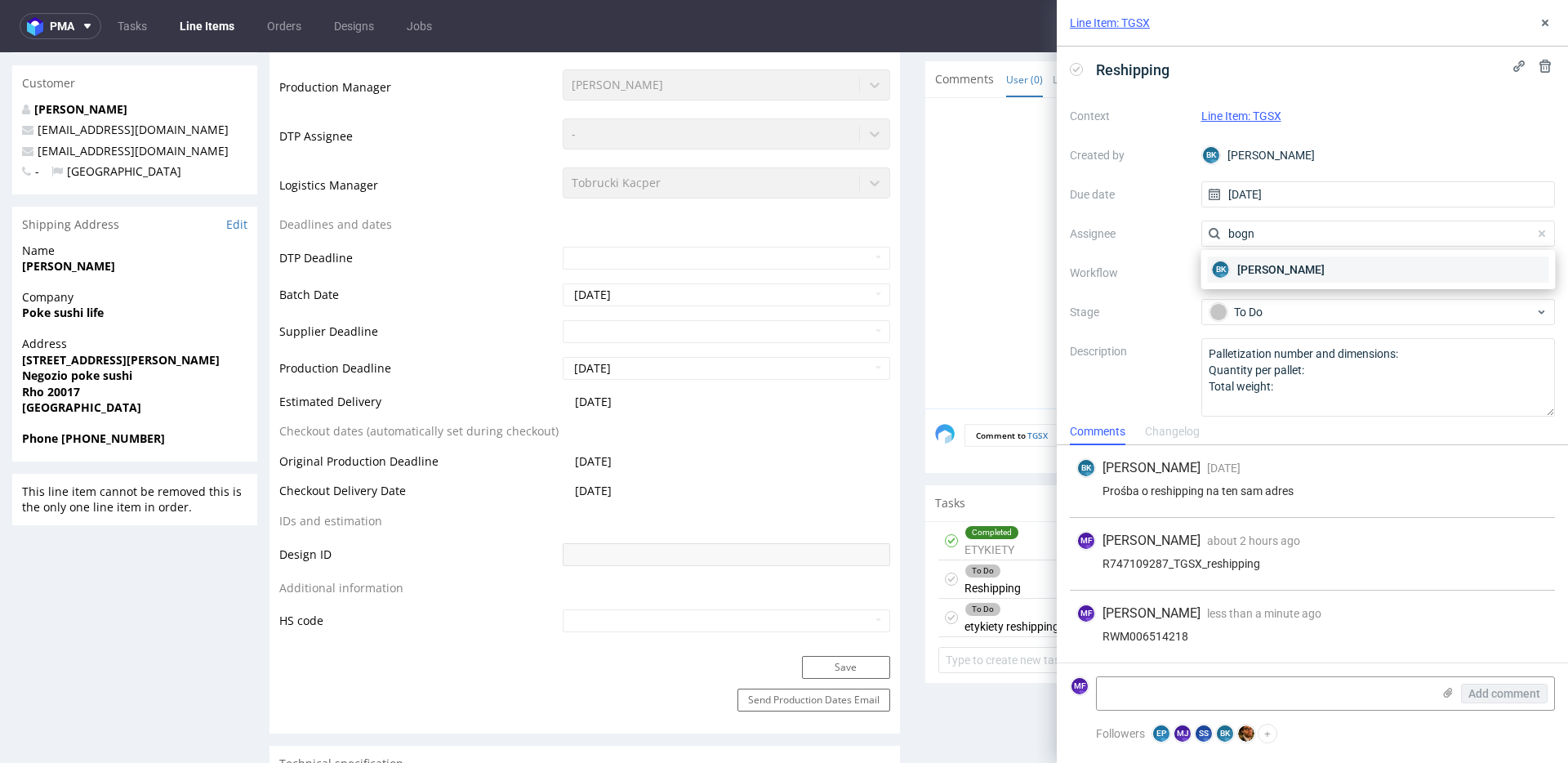
type input "bogn"
click at [1290, 265] on span "Bogna Krystian" at bounding box center [1281, 270] width 87 height 17
click at [1545, 21] on use at bounding box center [1545, 22] width 6 height 6
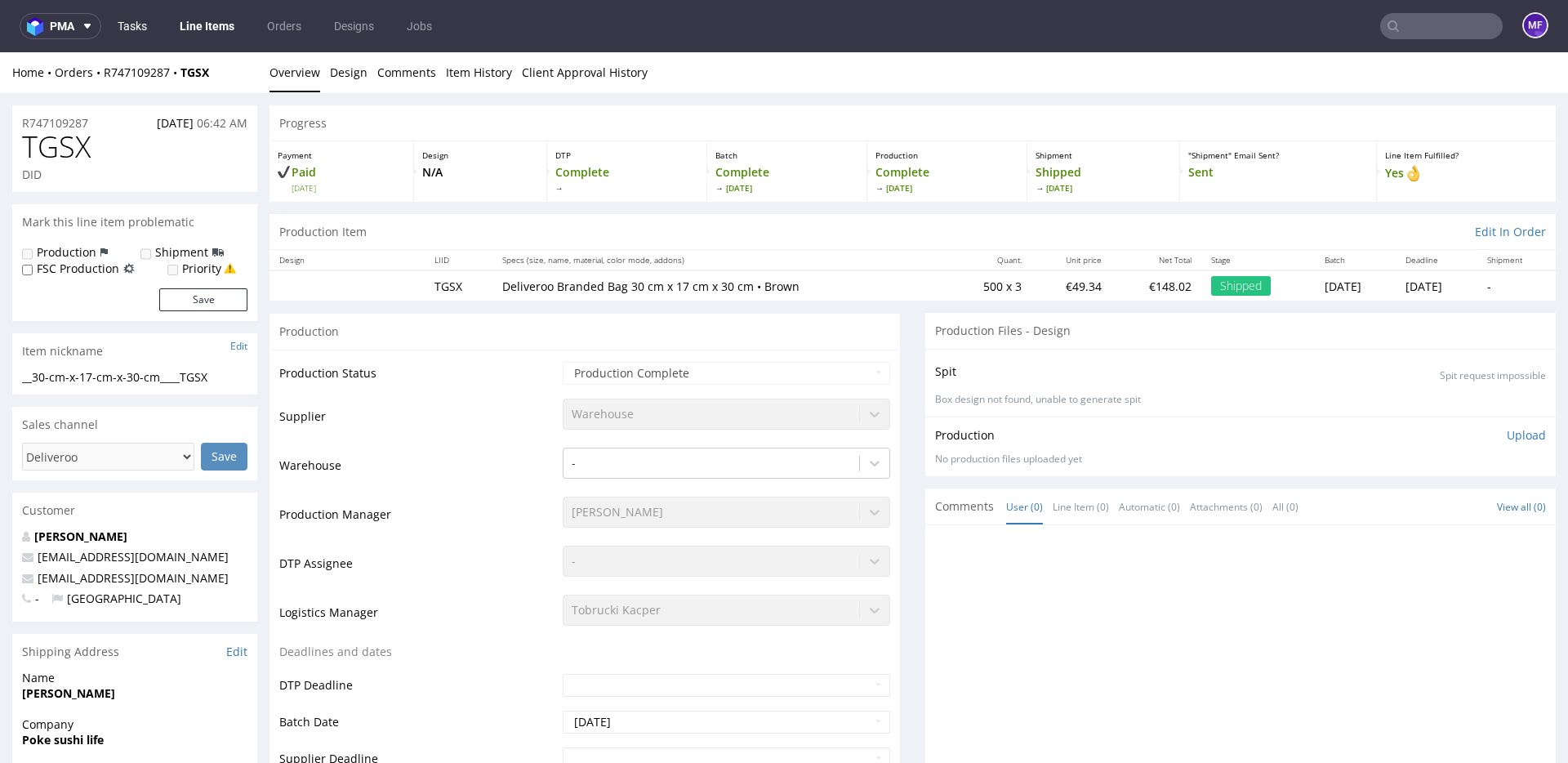
click at [153, 31] on link "Tasks" at bounding box center [132, 26] width 49 height 26
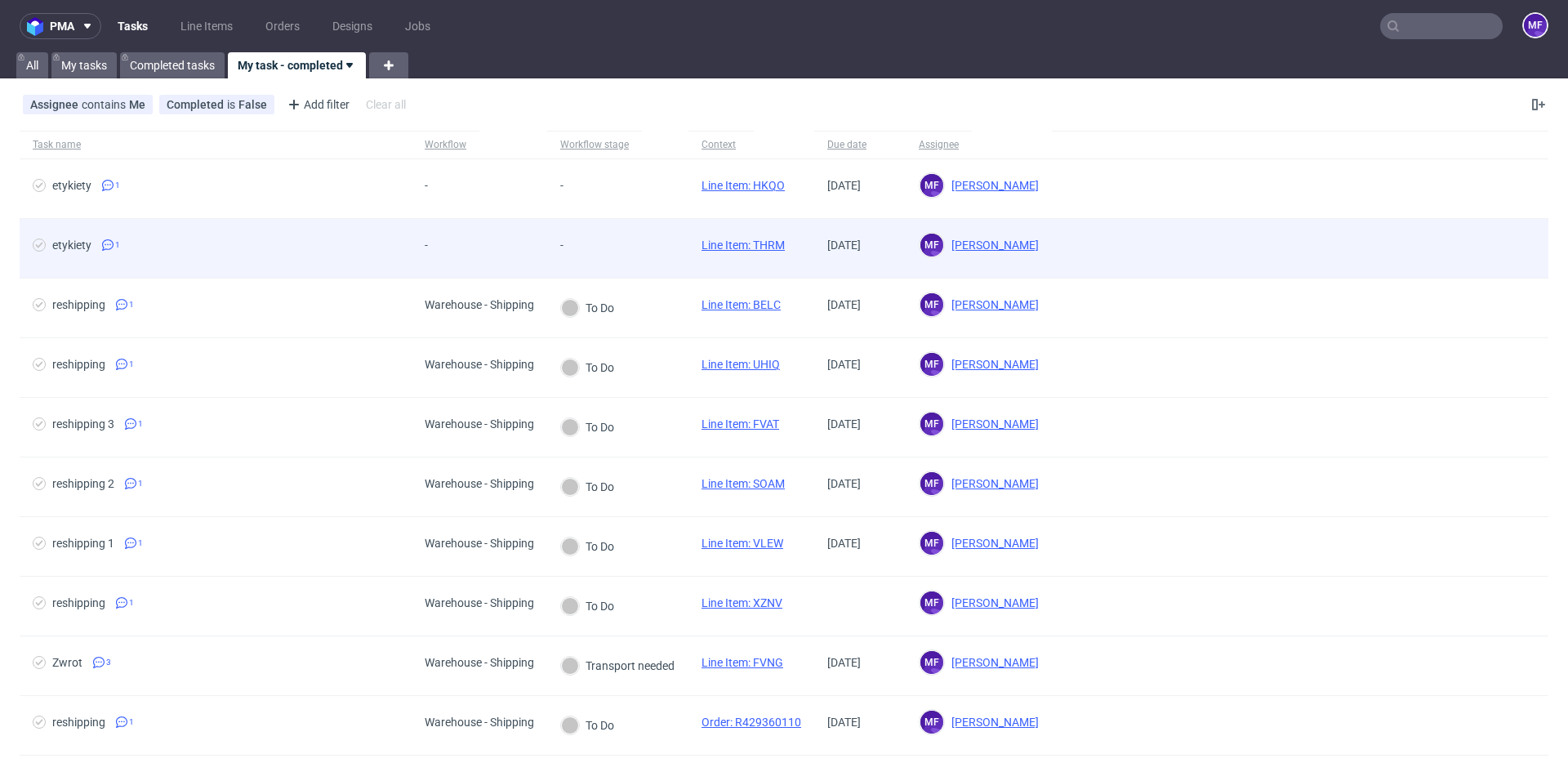
scroll to position [105, 0]
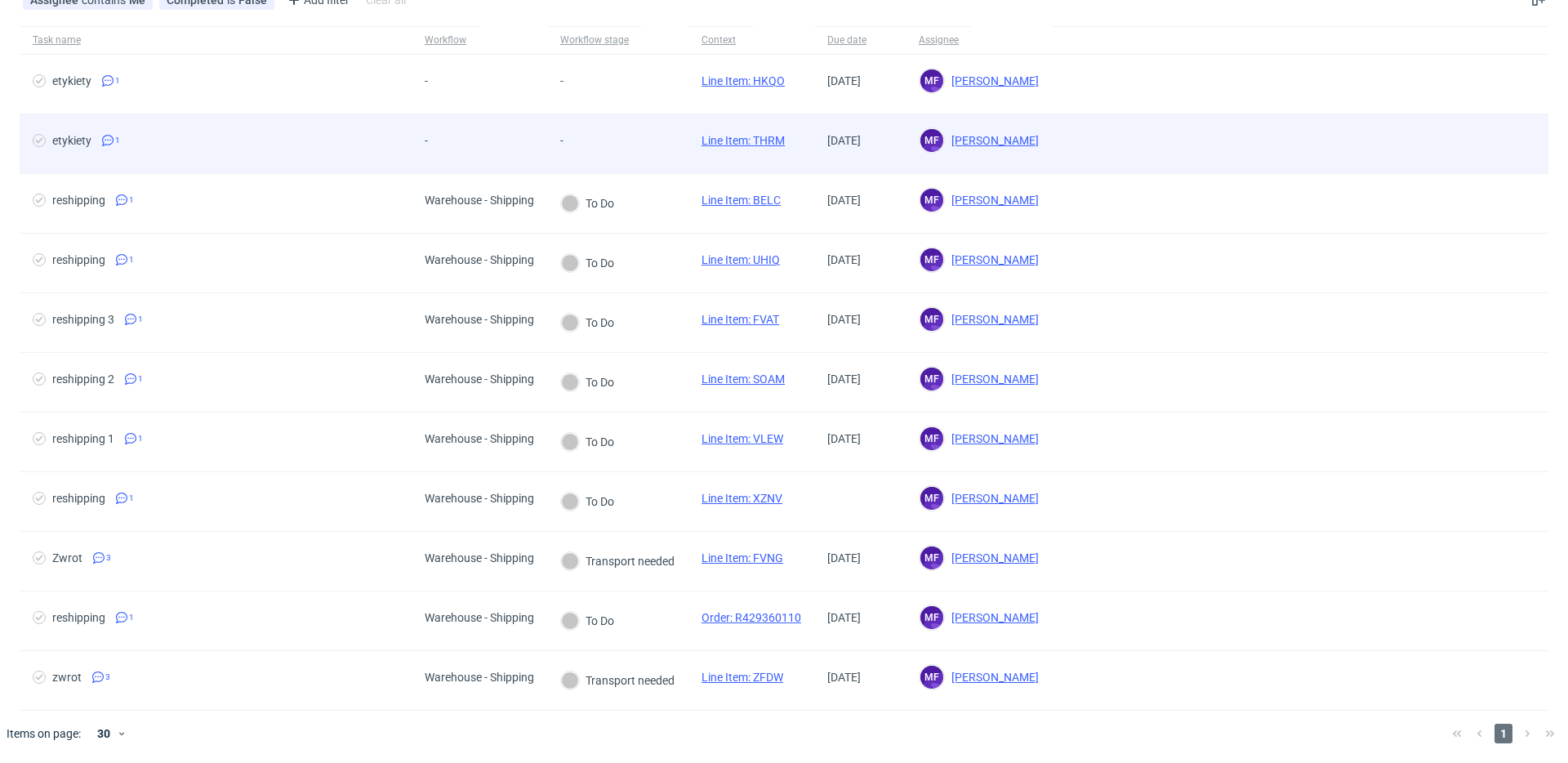
click at [469, 145] on div "-" at bounding box center [444, 143] width 65 height 58
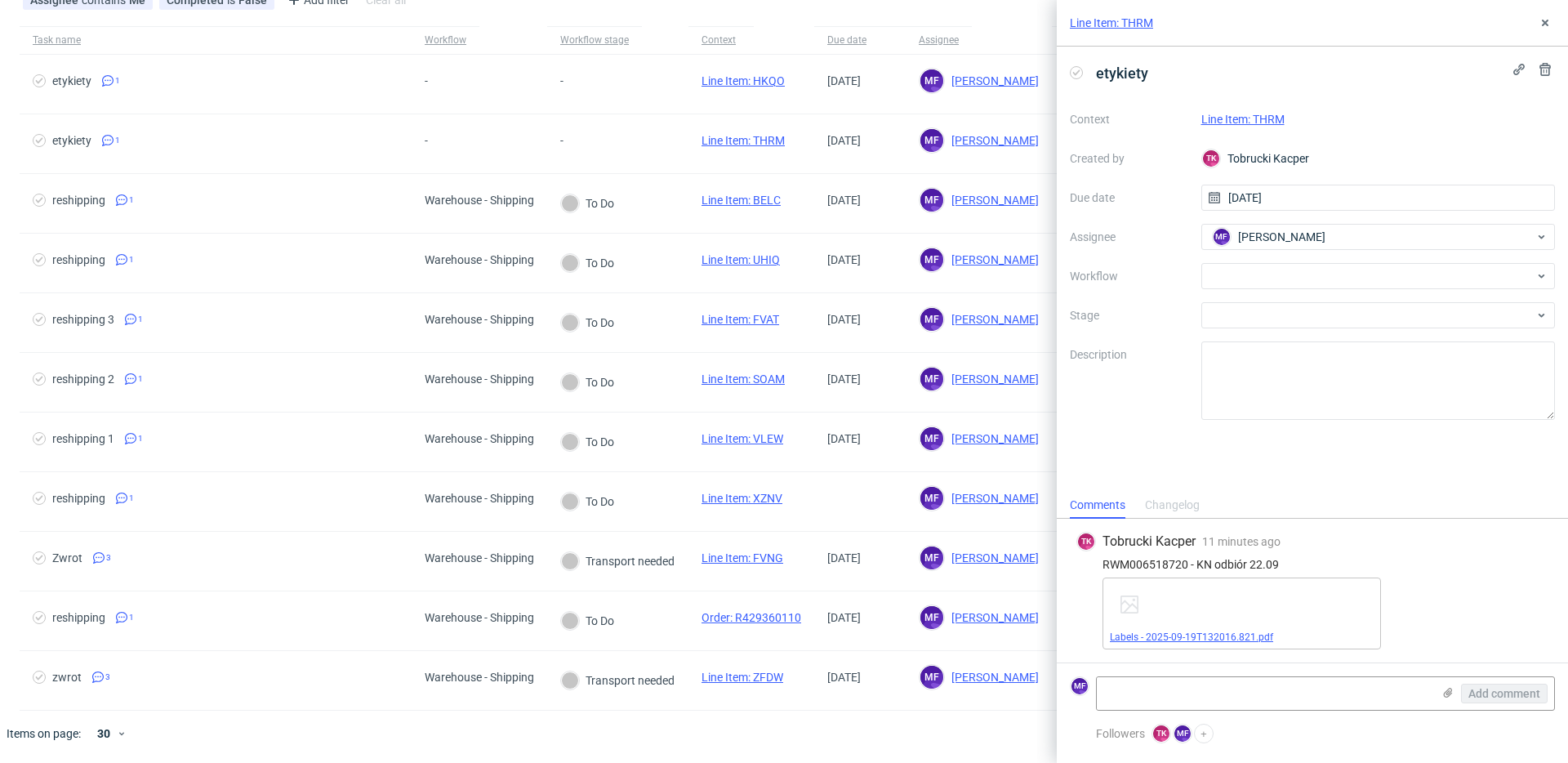
click at [1250, 635] on link "Labels - 2025-09-19T132016.821.pdf" at bounding box center [1192, 637] width 163 height 11
click at [1243, 119] on link "Line Item: THRM" at bounding box center [1243, 120] width 83 height 13
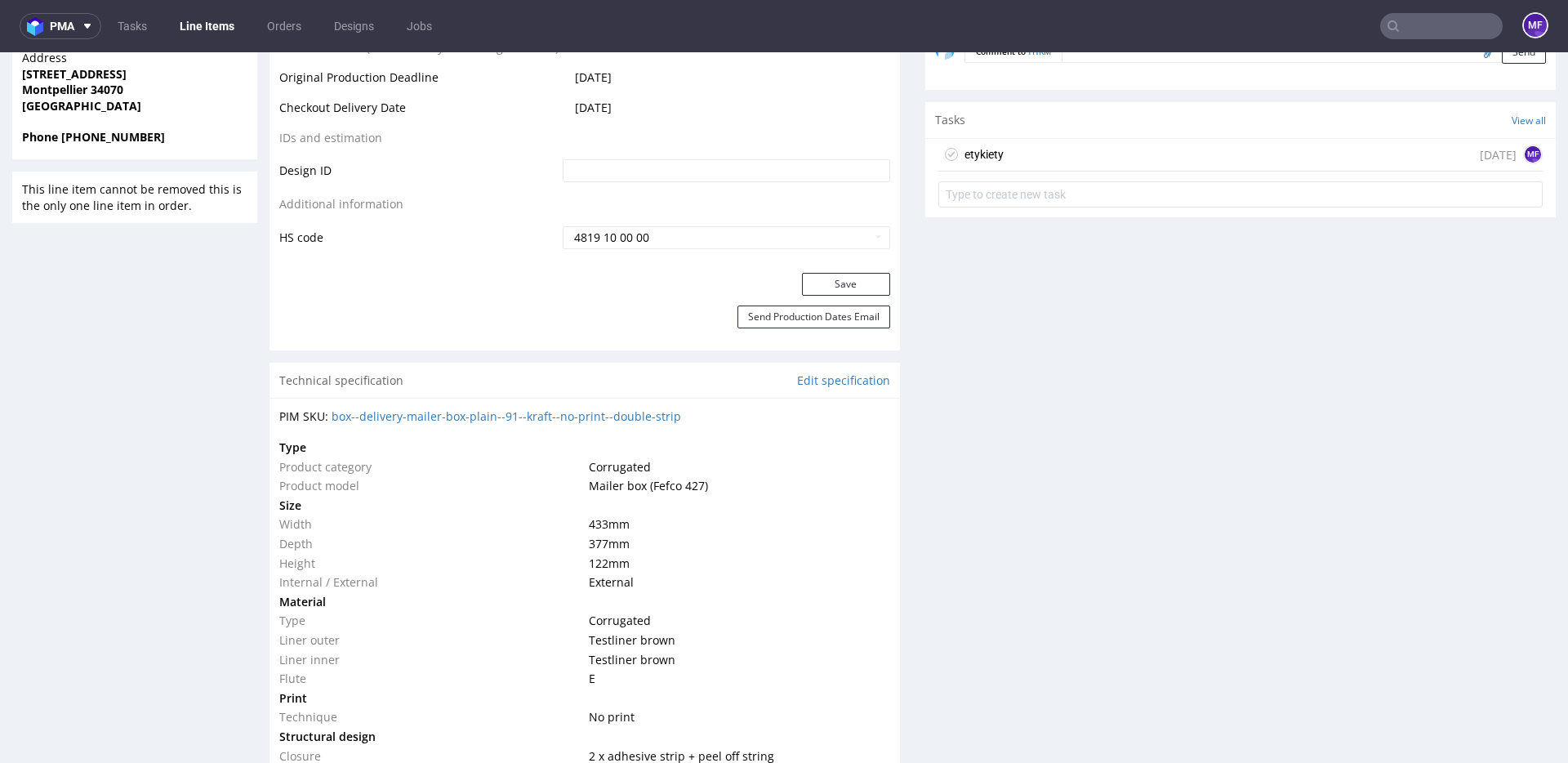
scroll to position [883, 0]
click at [999, 175] on div "etykiety [DATE] MF" at bounding box center [1241, 178] width 631 height 75
click at [1001, 169] on div "etykiety [DATE] MF" at bounding box center [1241, 157] width 605 height 32
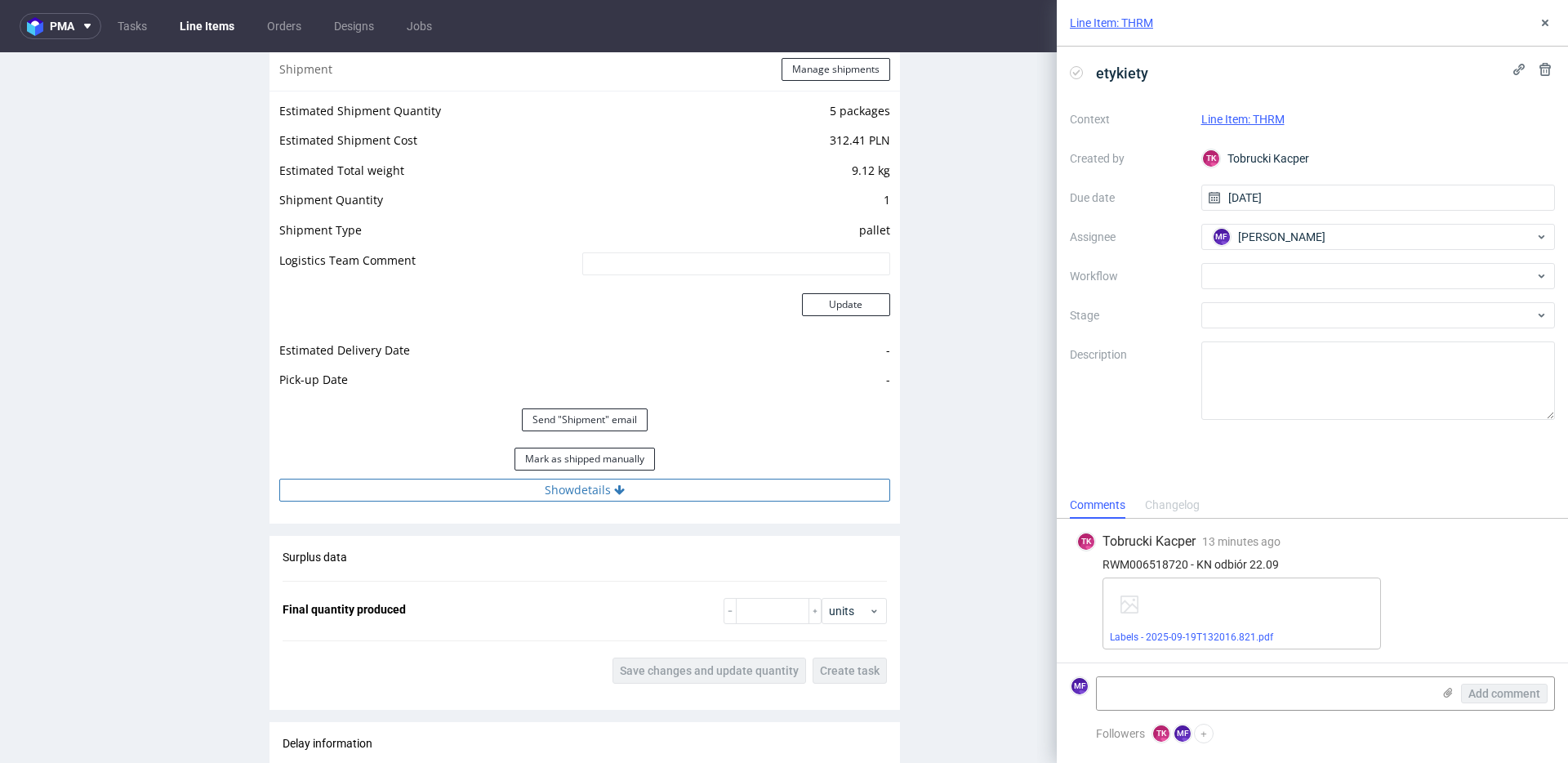
scroll to position [1694, 0]
click at [597, 481] on button "Show details" at bounding box center [584, 488] width 611 height 23
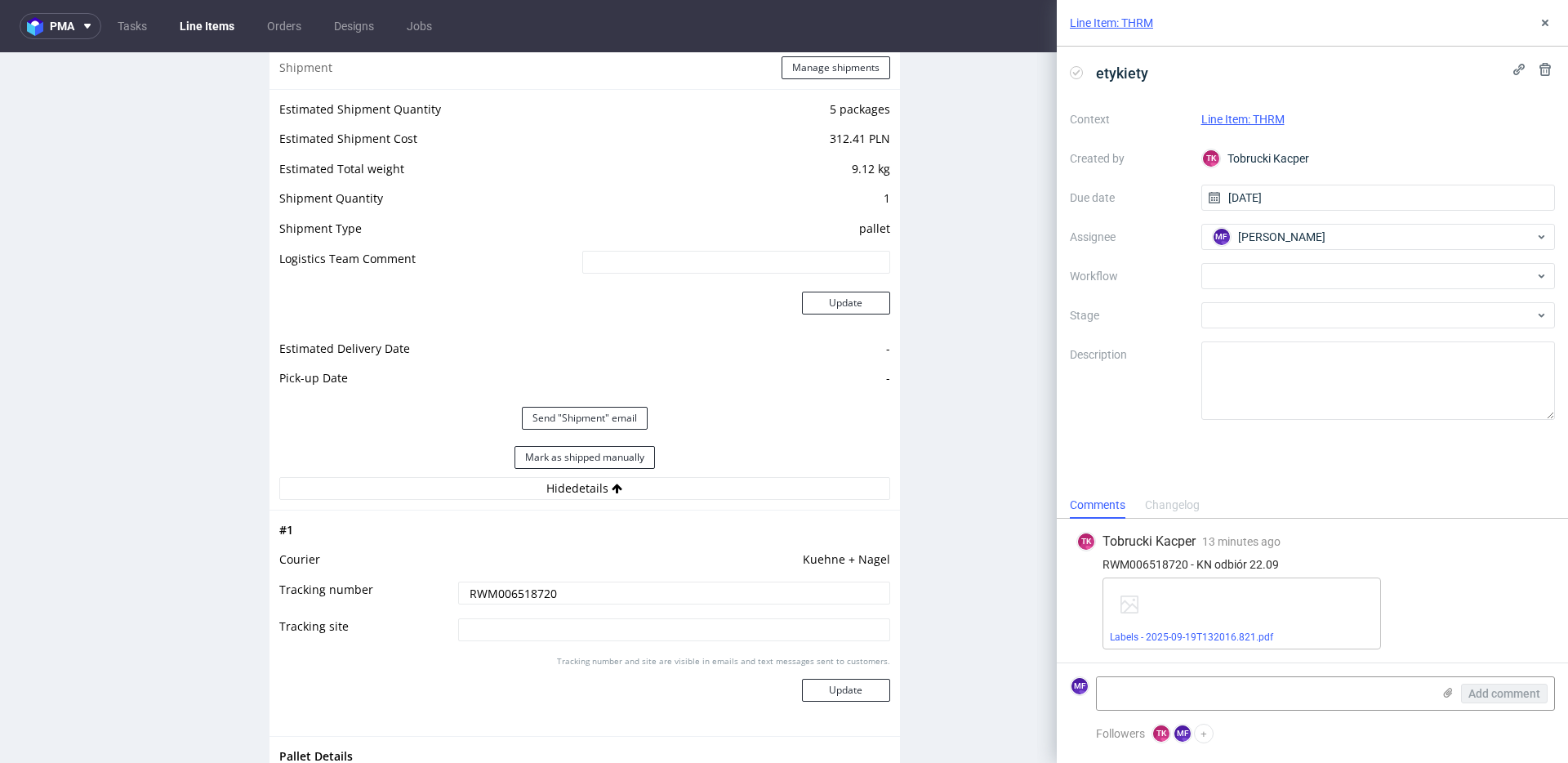
click at [805, 427] on div "Send "Shipment" email" at bounding box center [584, 418] width 611 height 39
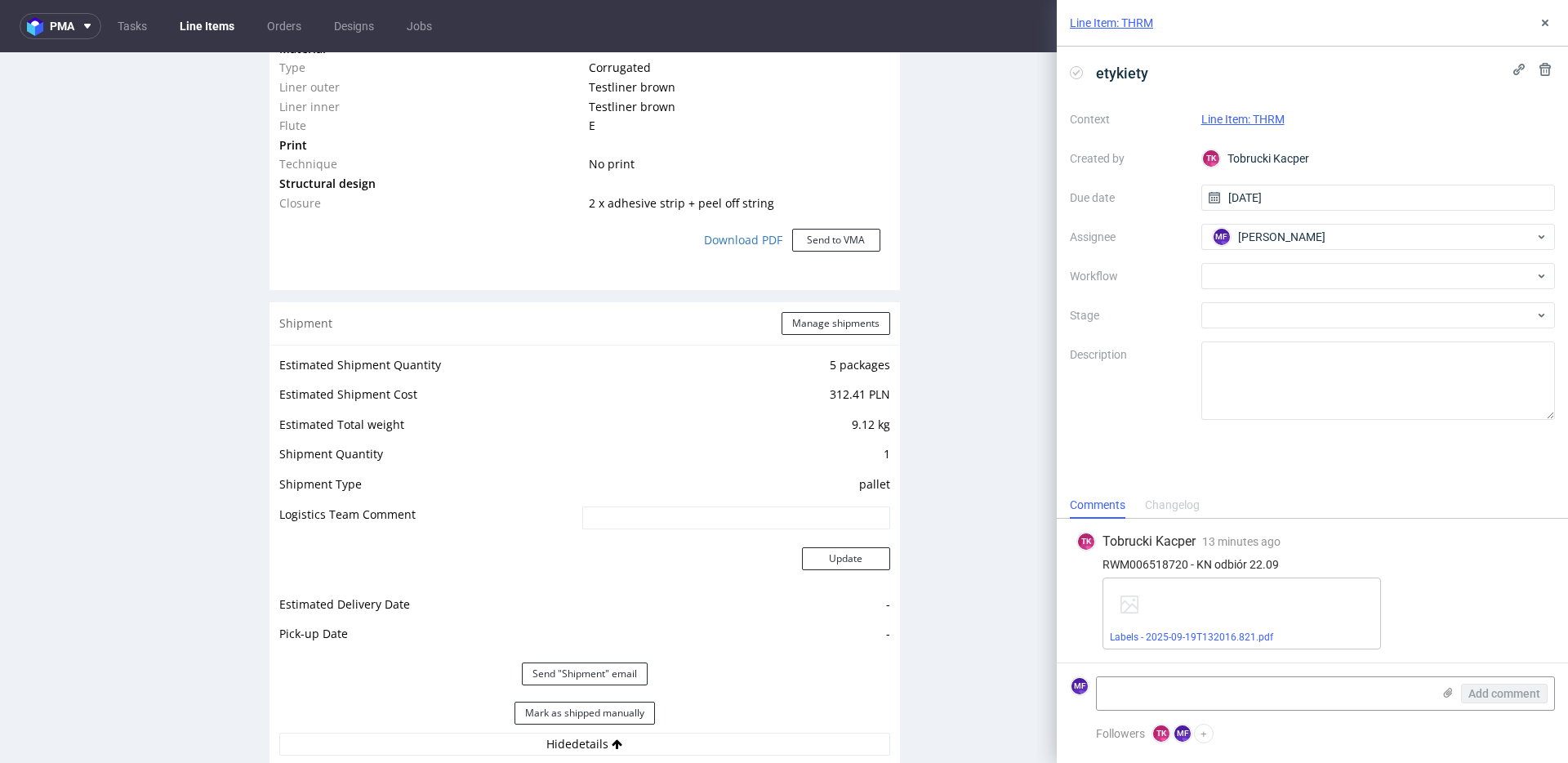
scroll to position [1431, 0]
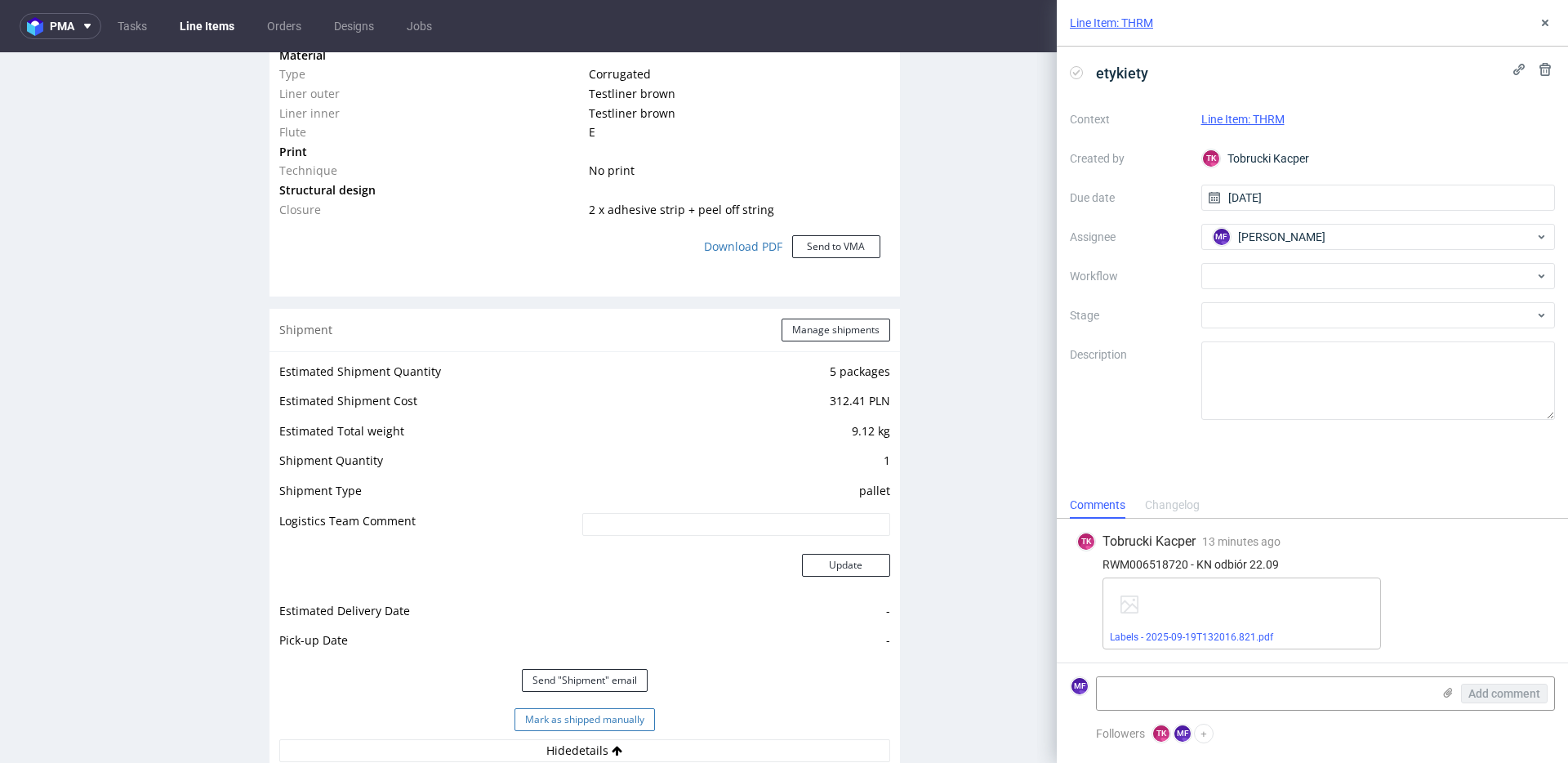
click at [618, 718] on button "Mark as shipped manually" at bounding box center [584, 719] width 140 height 23
click at [1311, 283] on div at bounding box center [1378, 276] width 354 height 26
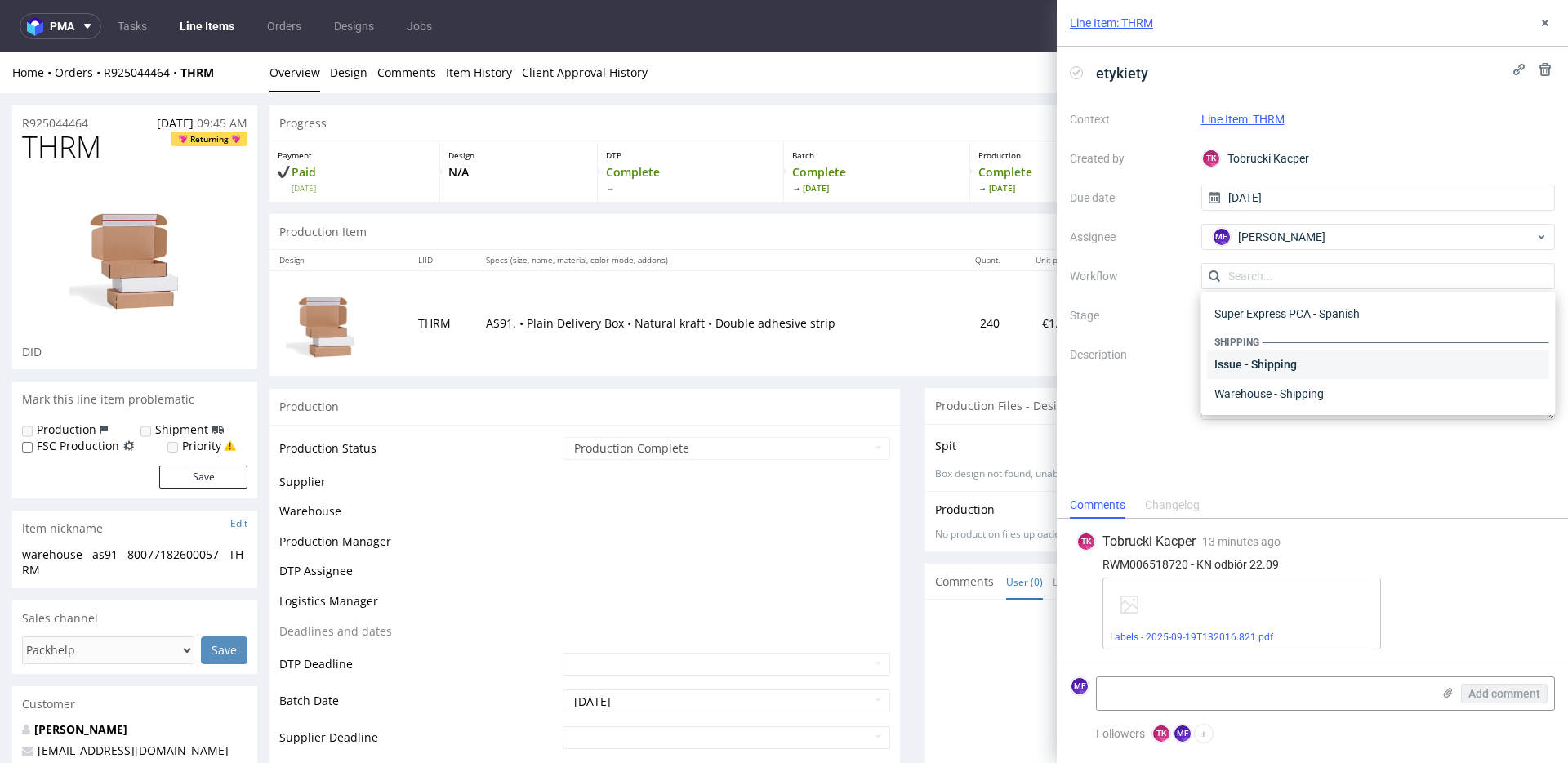
scroll to position [1002, 0]
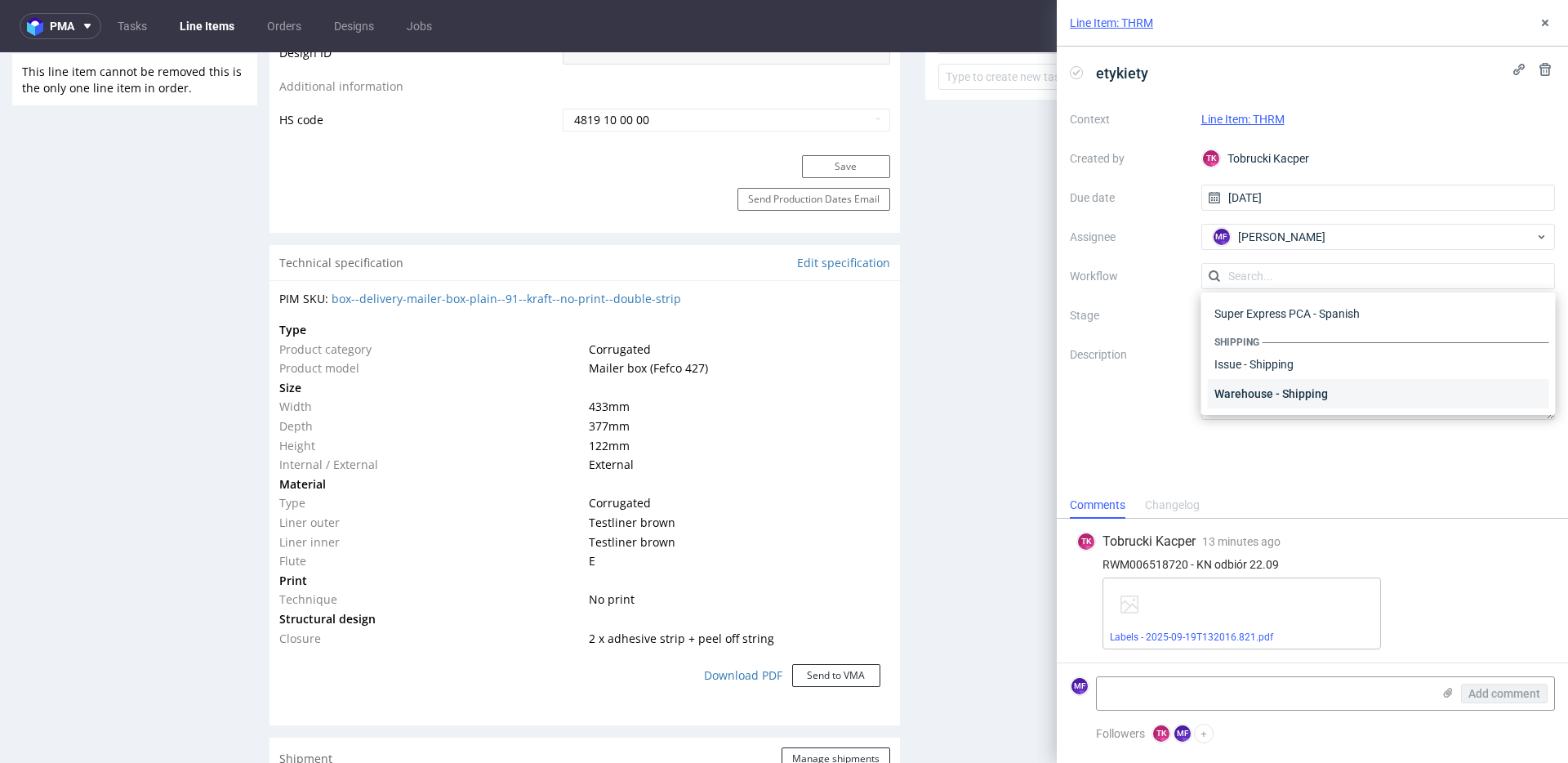
click at [1256, 392] on div "Warehouse - Shipping" at bounding box center [1379, 394] width 341 height 30
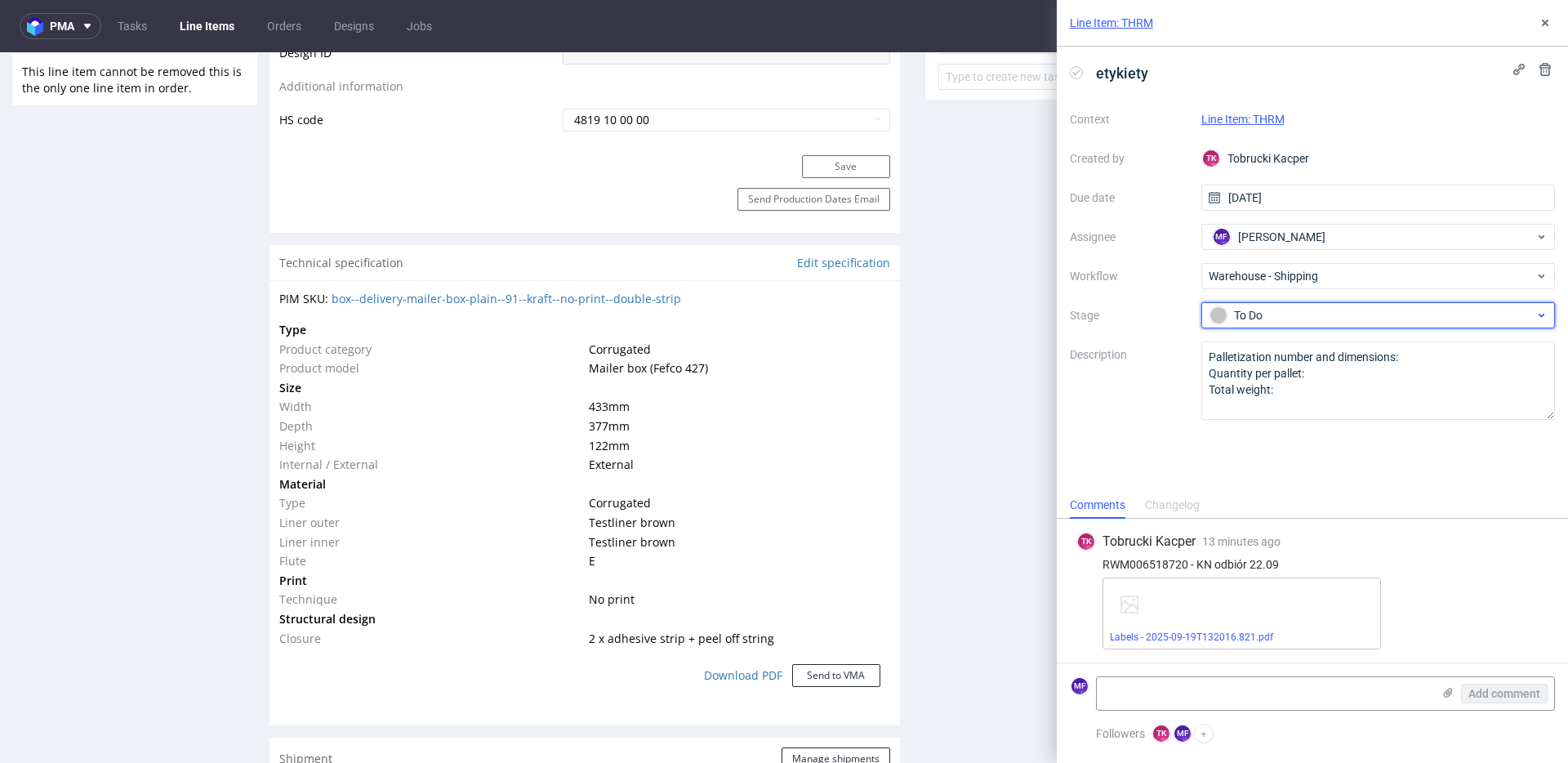
click at [1270, 312] on div "To Do" at bounding box center [1371, 314] width 325 height 18
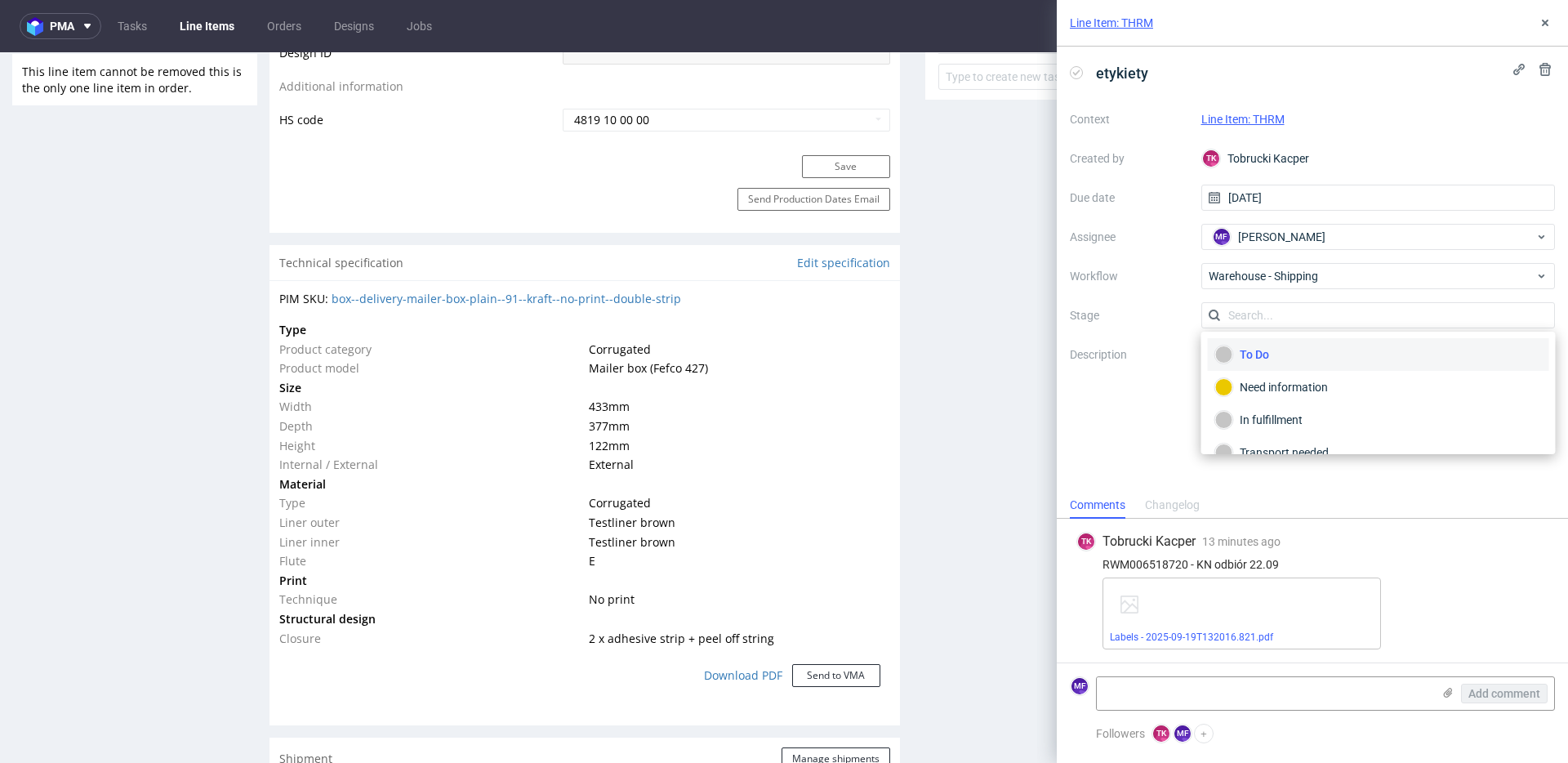
scroll to position [86, 0]
click at [1297, 430] on div "Completed" at bounding box center [1378, 430] width 326 height 18
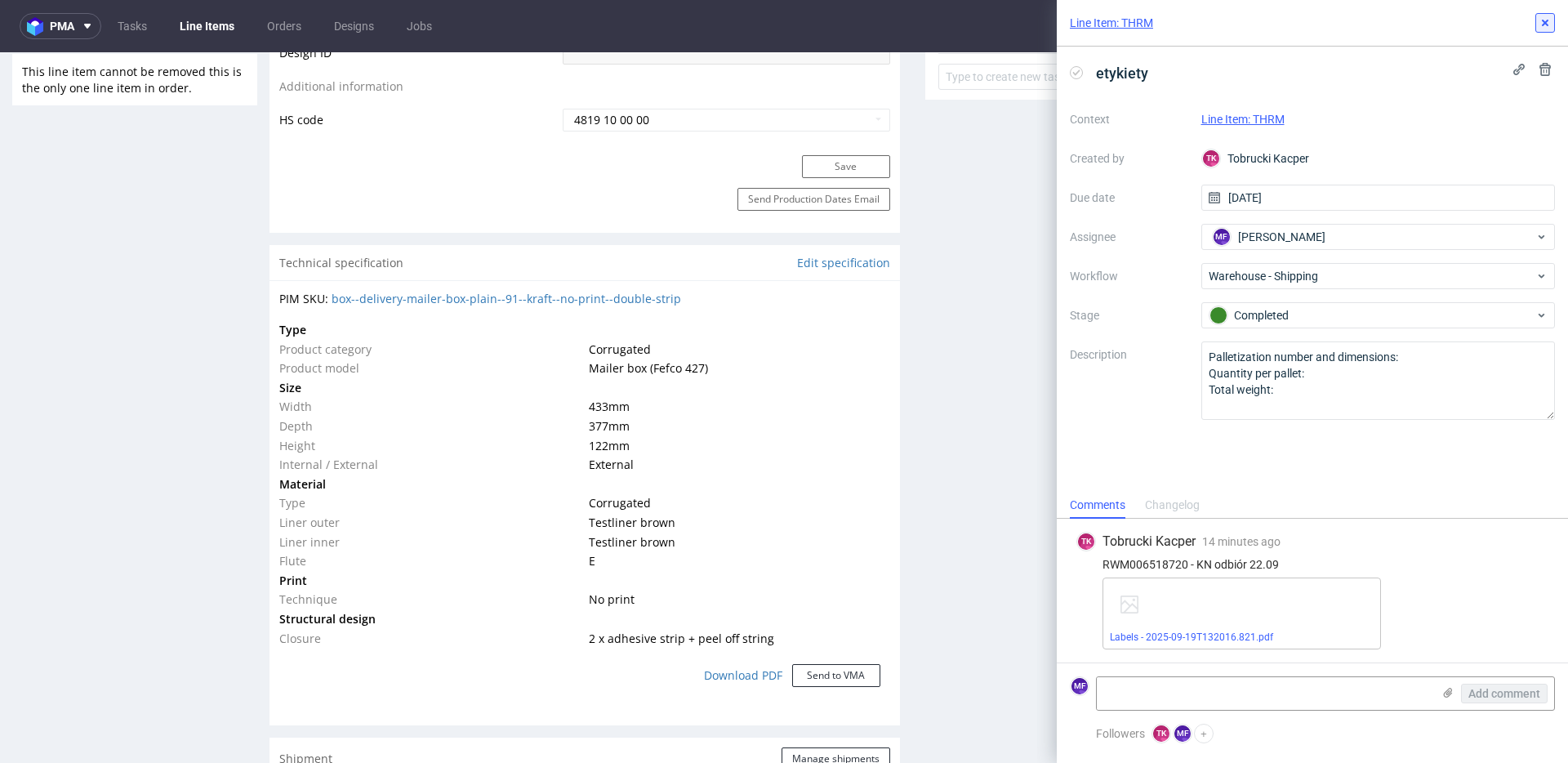
click at [1541, 17] on icon at bounding box center [1545, 23] width 13 height 13
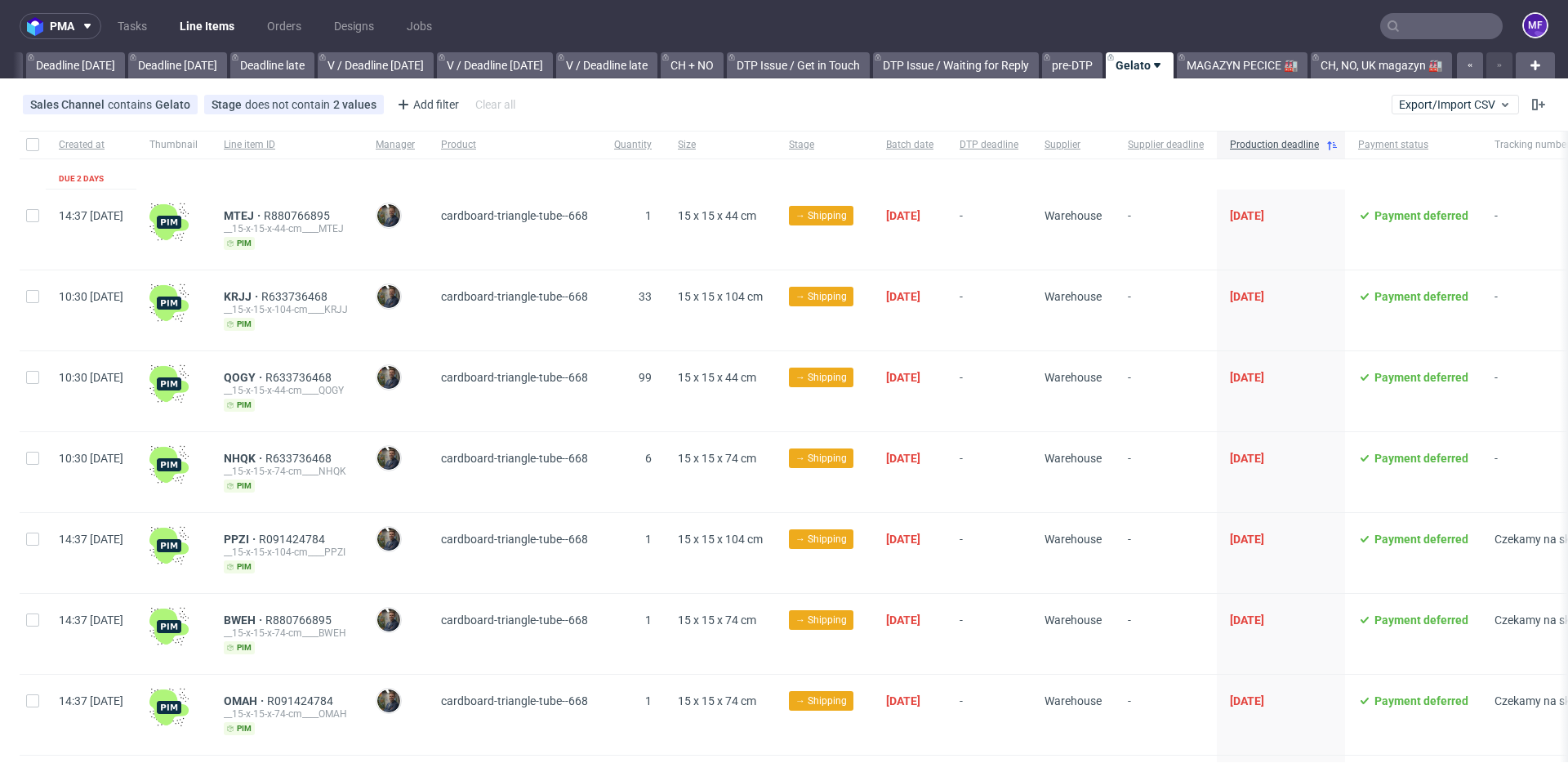
scroll to position [0, 1758]
click at [148, 24] on link "Tasks" at bounding box center [132, 26] width 49 height 26
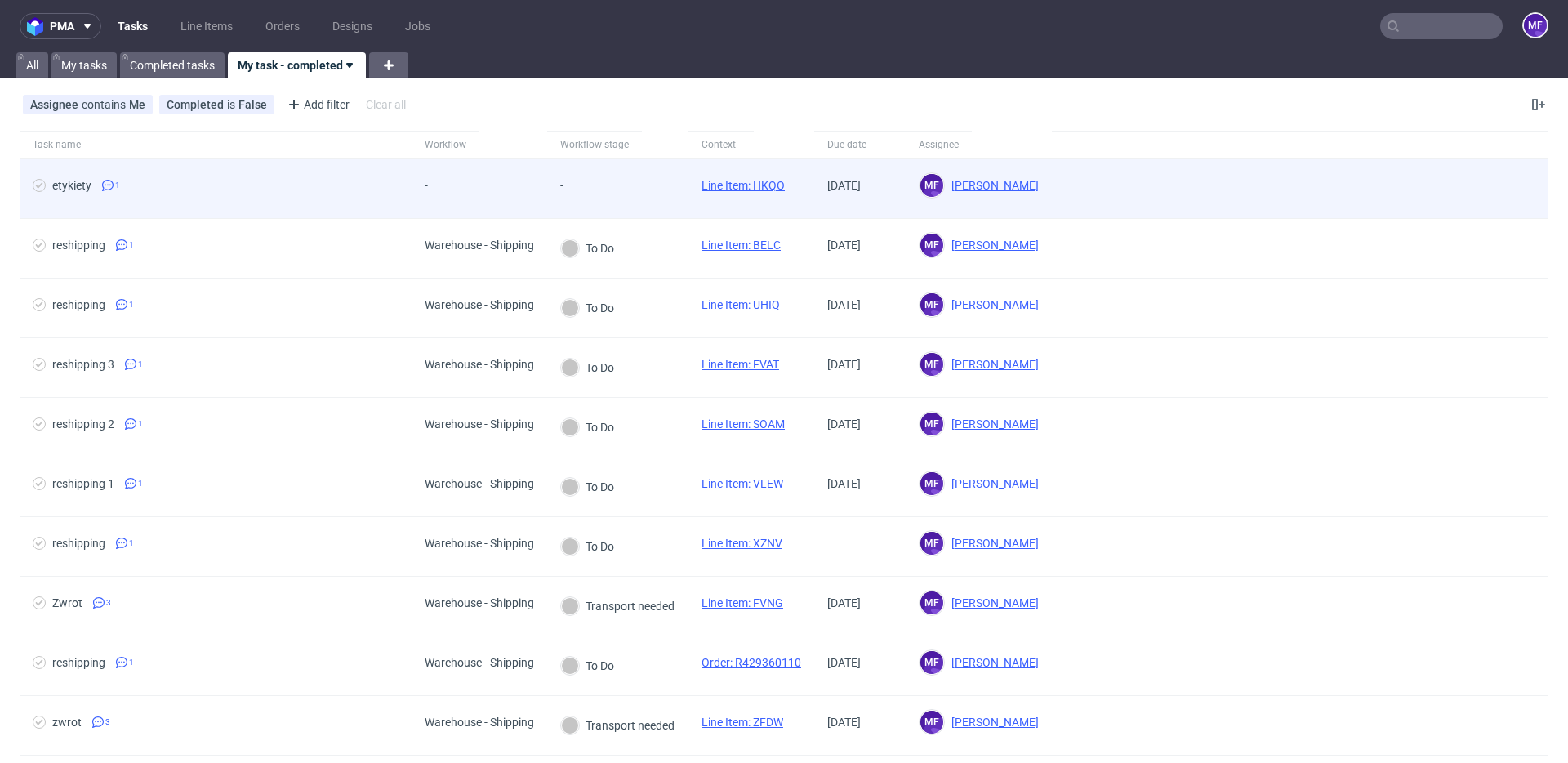
click at [631, 191] on div "-" at bounding box center [618, 189] width 141 height 59
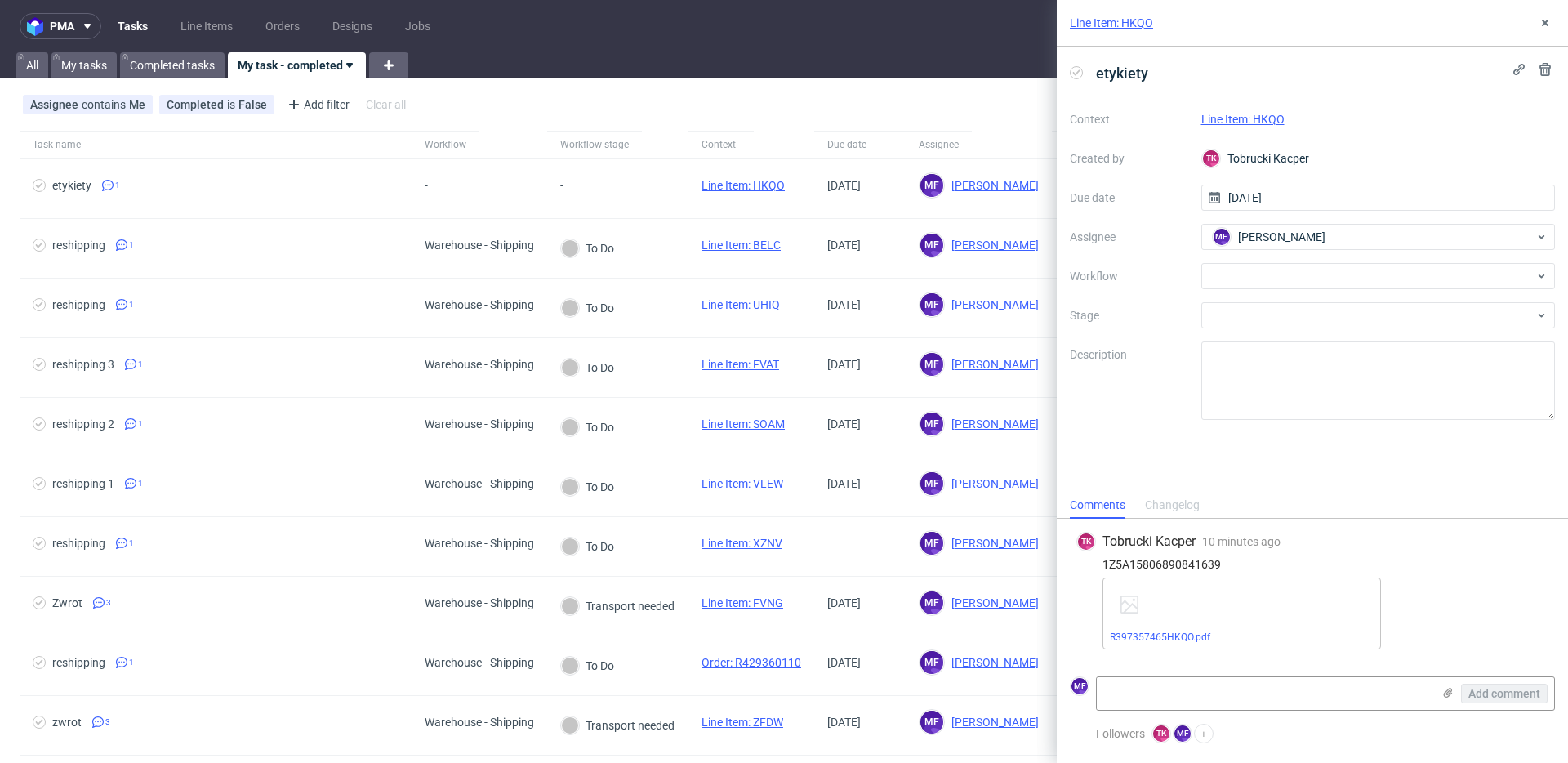
click at [1253, 119] on link "Line Item: HKQO" at bounding box center [1243, 120] width 83 height 13
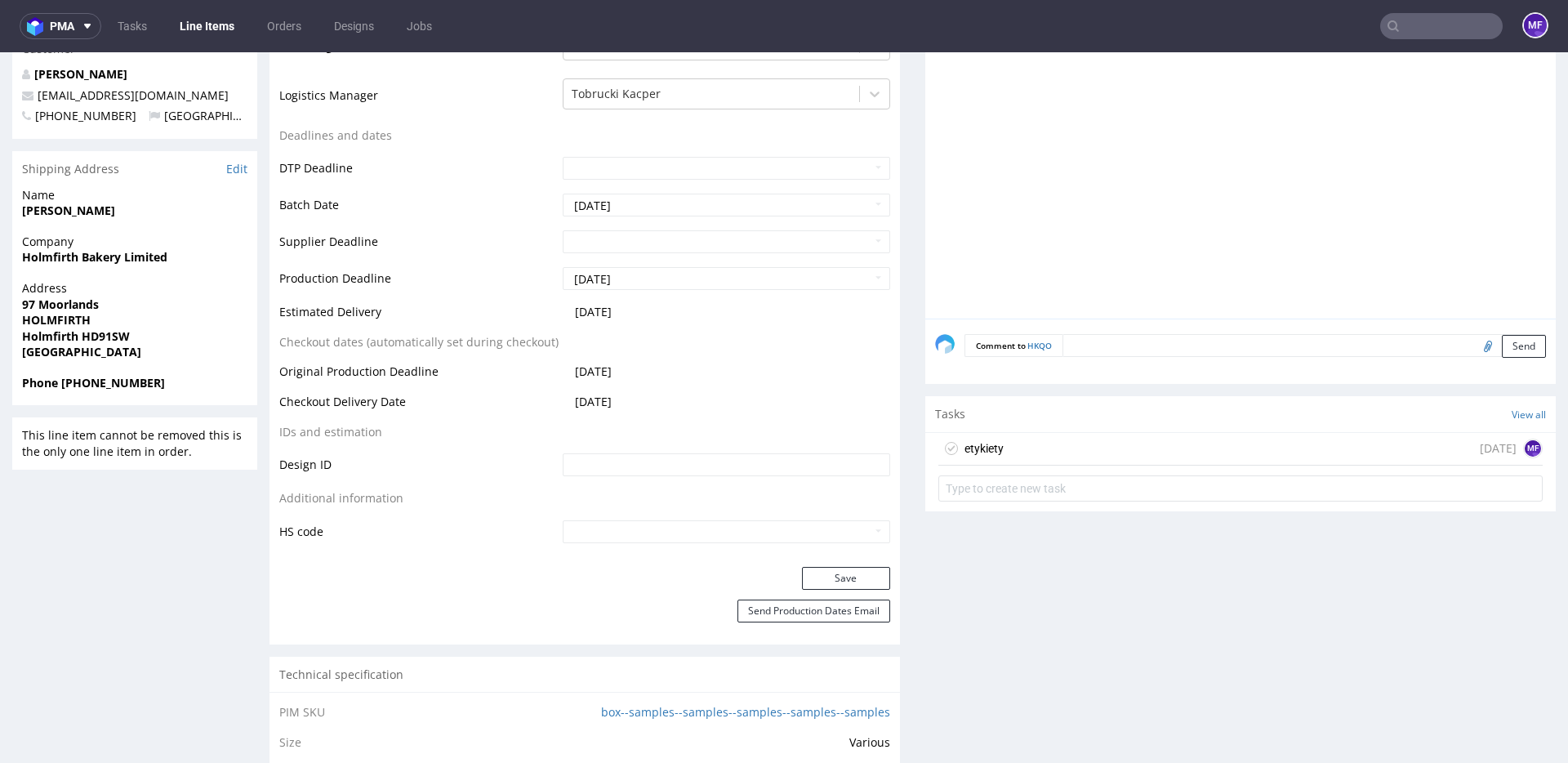
scroll to position [650, 0]
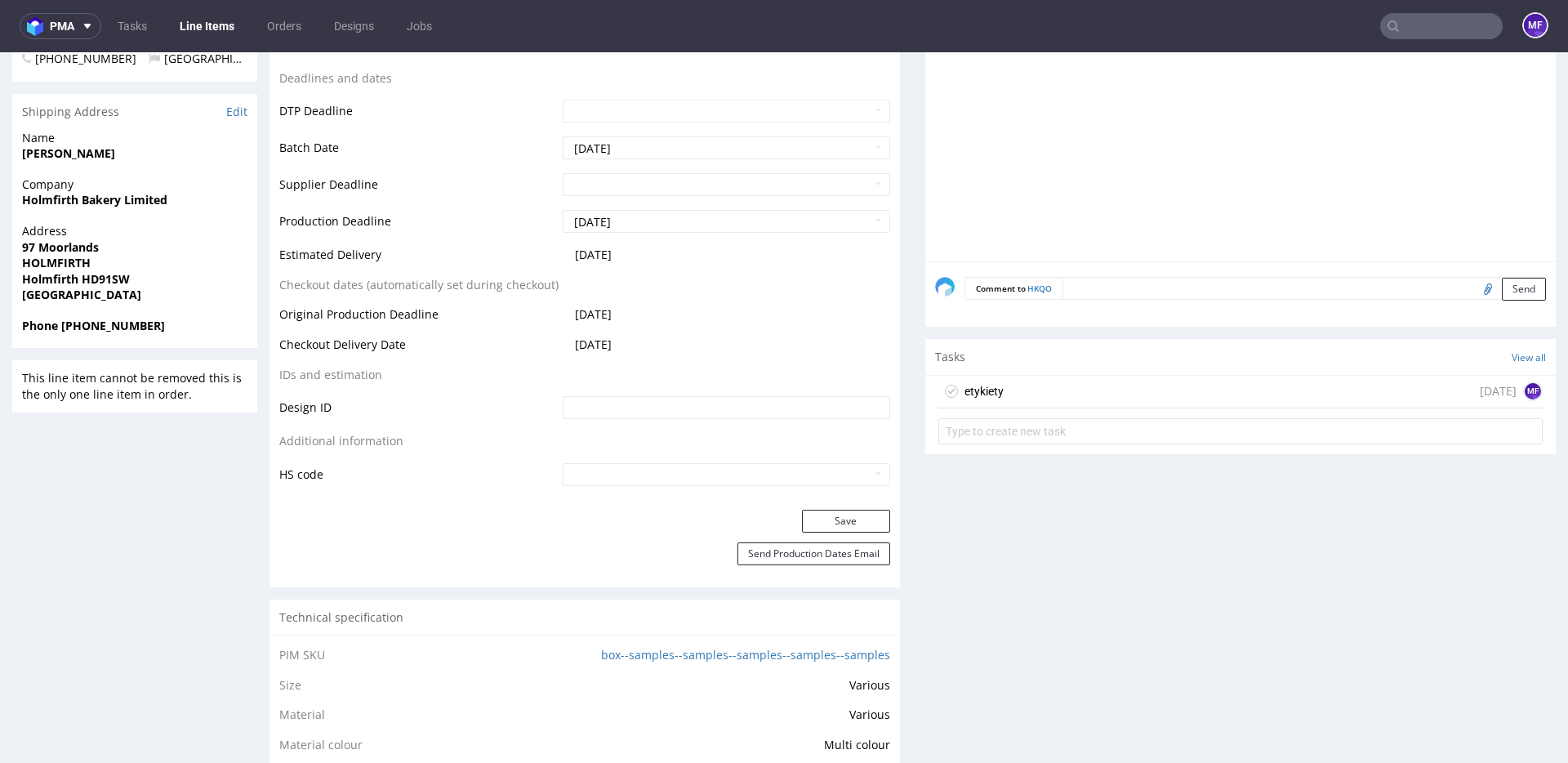
click at [1007, 401] on div "etykiety [DATE] MF" at bounding box center [1241, 391] width 605 height 32
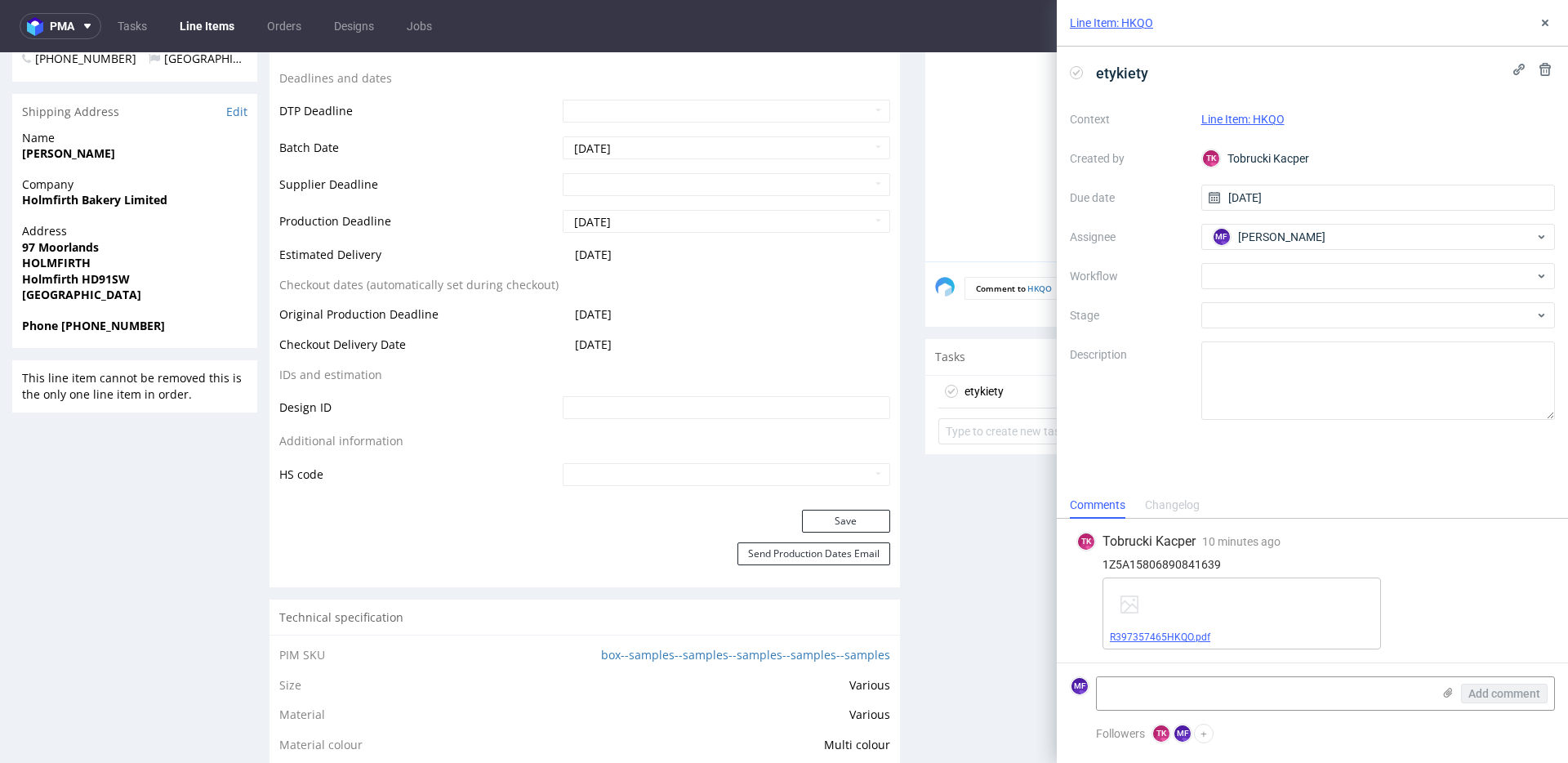
click at [1197, 634] on link "R397357465HKQO.pdf" at bounding box center [1160, 637] width 100 height 11
click at [1256, 289] on div "Context Line Item: HKQO Created by [PERSON_NAME] Kacper Due date [DATE] Assigne…" at bounding box center [1312, 262] width 485 height 313
click at [1256, 280] on div at bounding box center [1378, 276] width 354 height 26
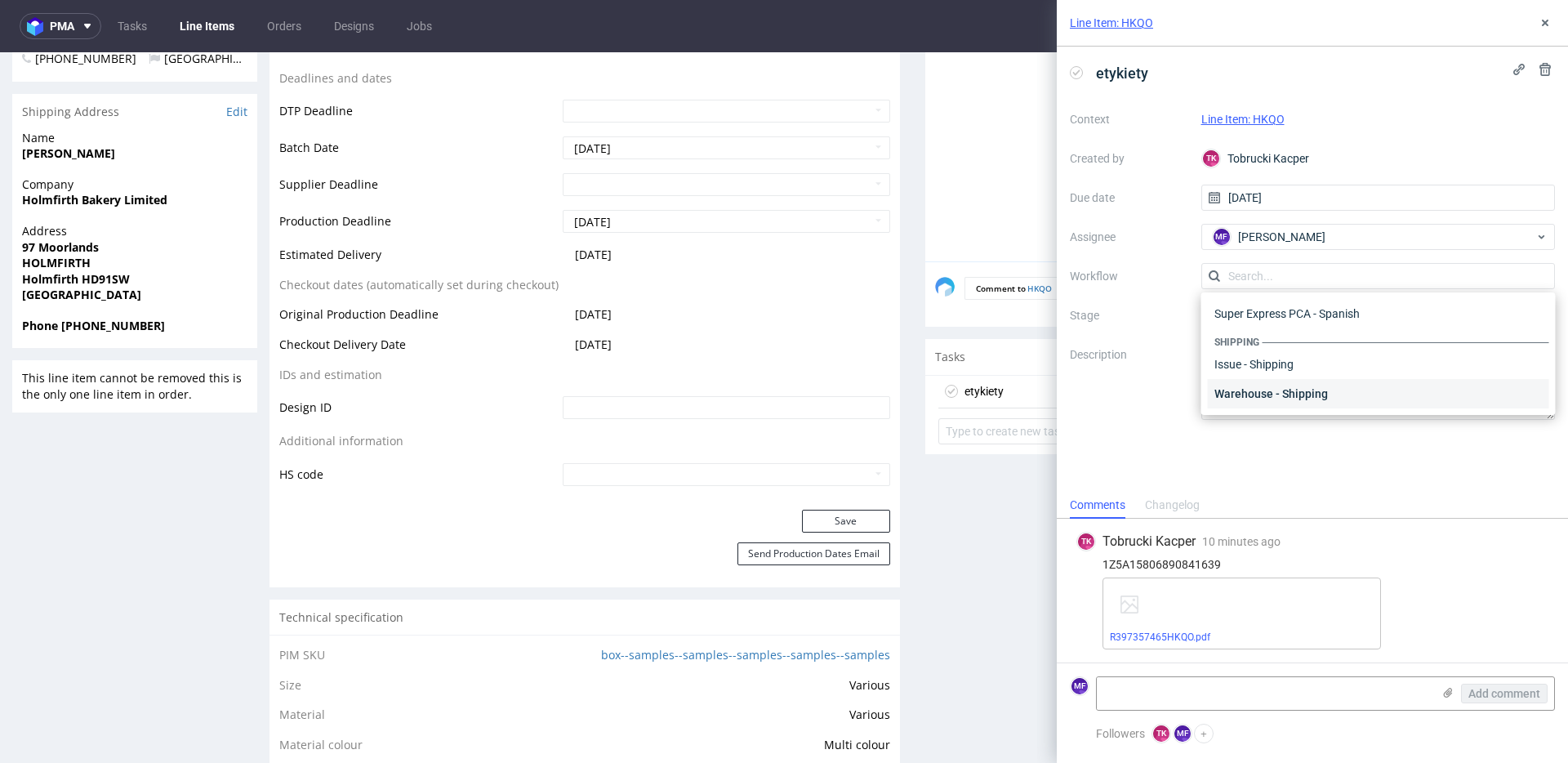
click at [1268, 382] on div "Warehouse - Shipping" at bounding box center [1379, 394] width 341 height 30
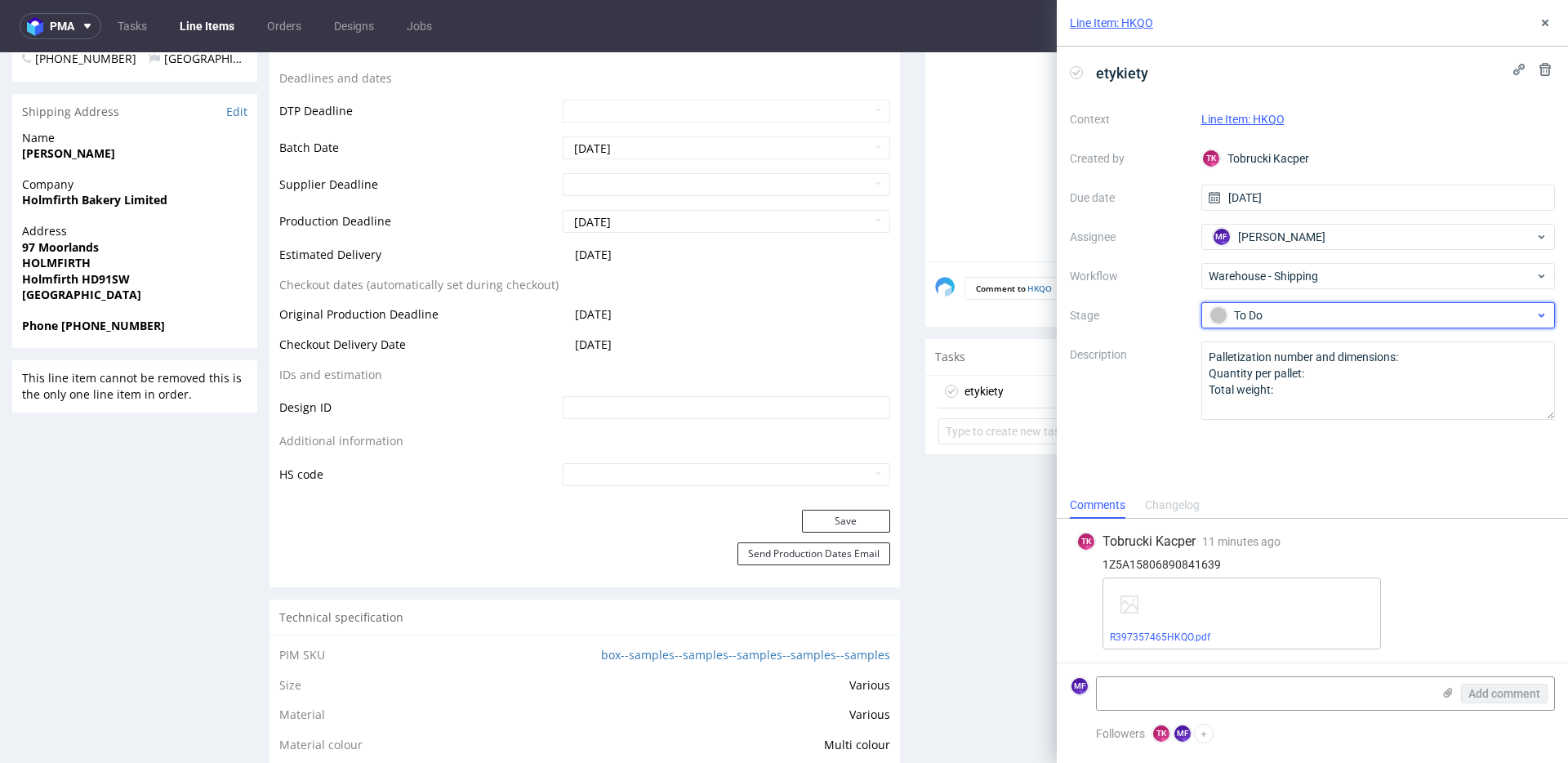
click at [1252, 315] on div "To Do" at bounding box center [1371, 314] width 325 height 18
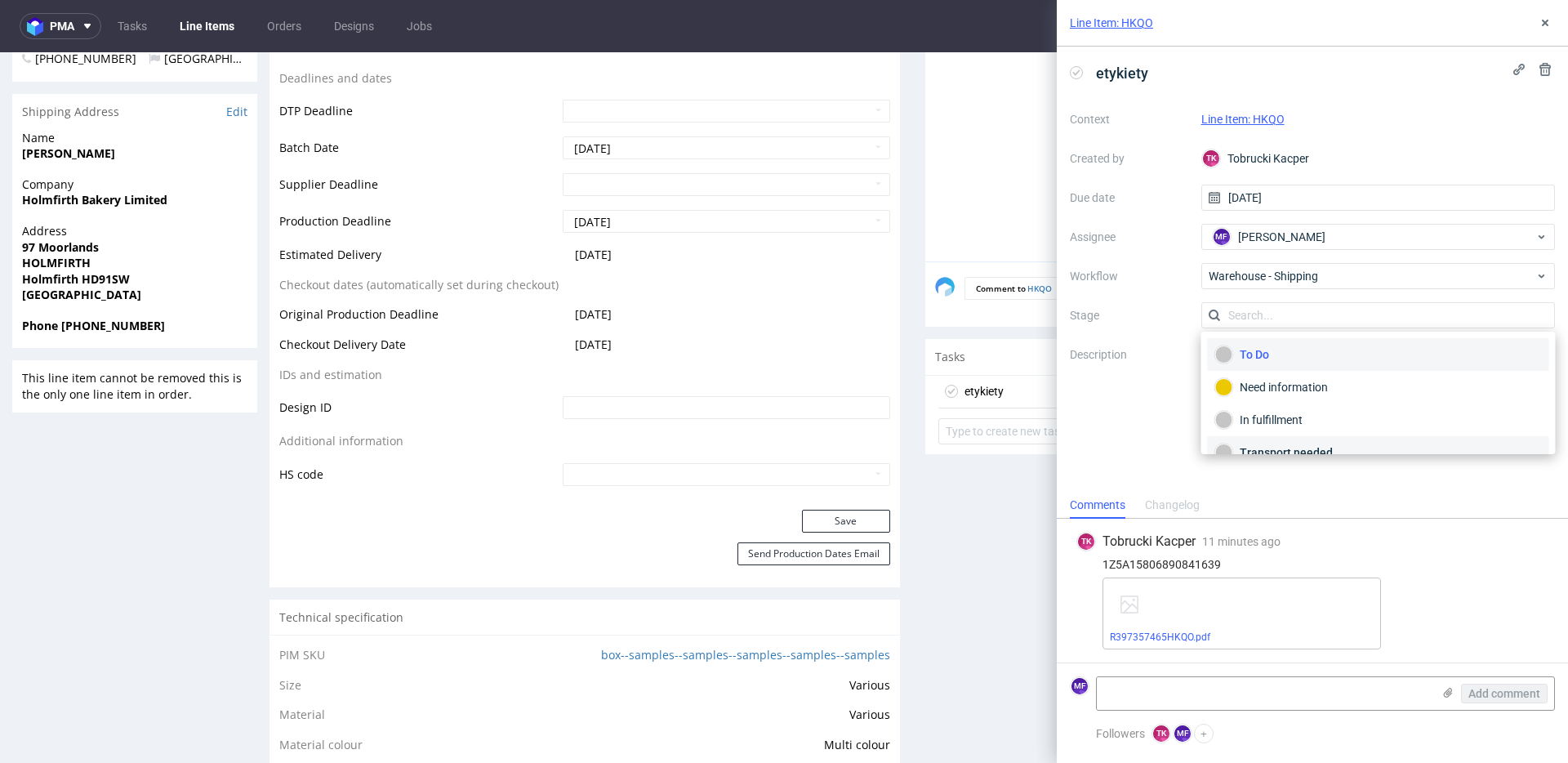
scroll to position [86, 0]
click at [1268, 436] on div "Completed" at bounding box center [1378, 430] width 326 height 18
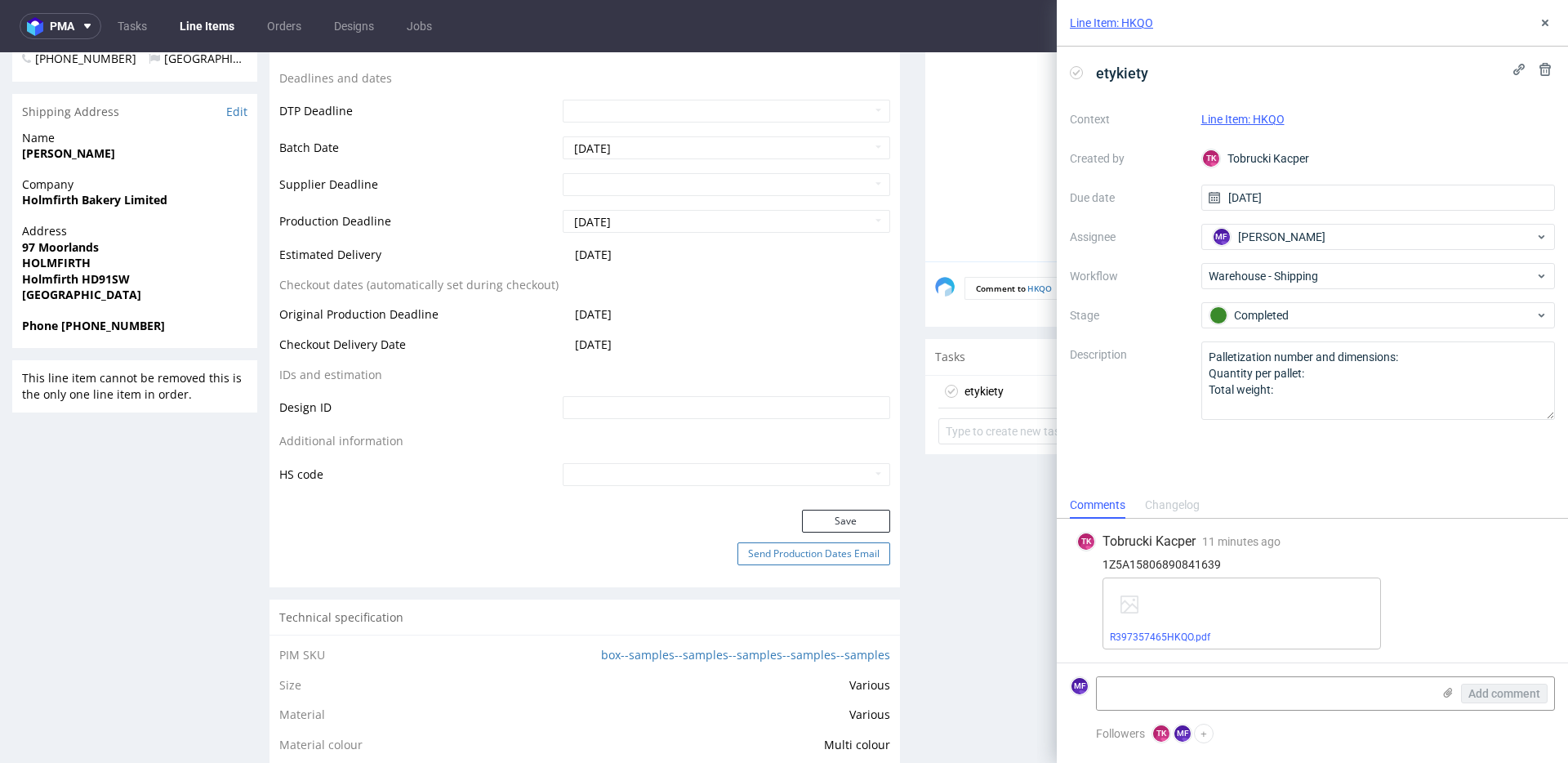
drag, startPoint x: 951, startPoint y: 566, endPoint x: 883, endPoint y: 564, distance: 68.0
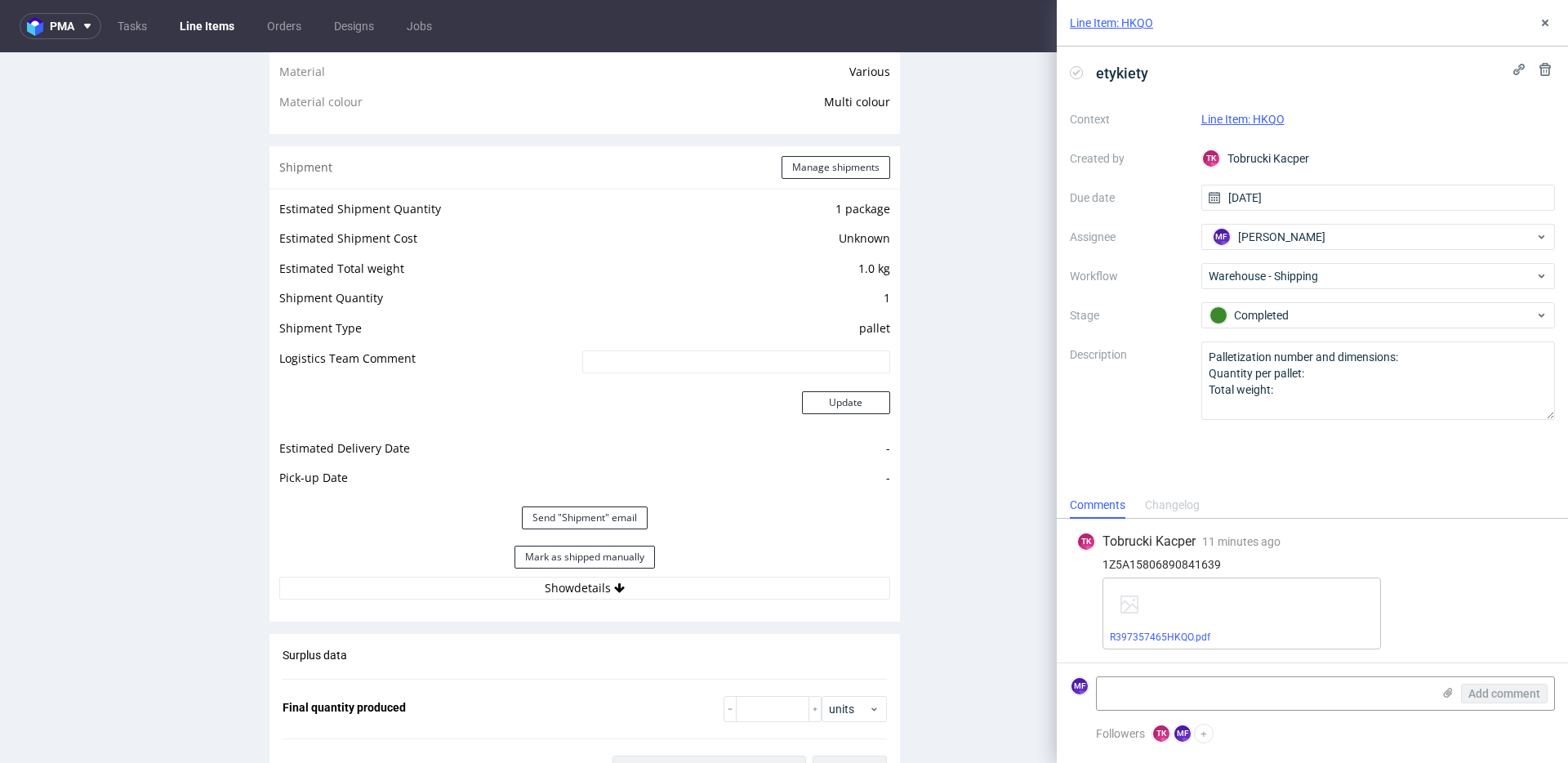
scroll to position [1313, 0]
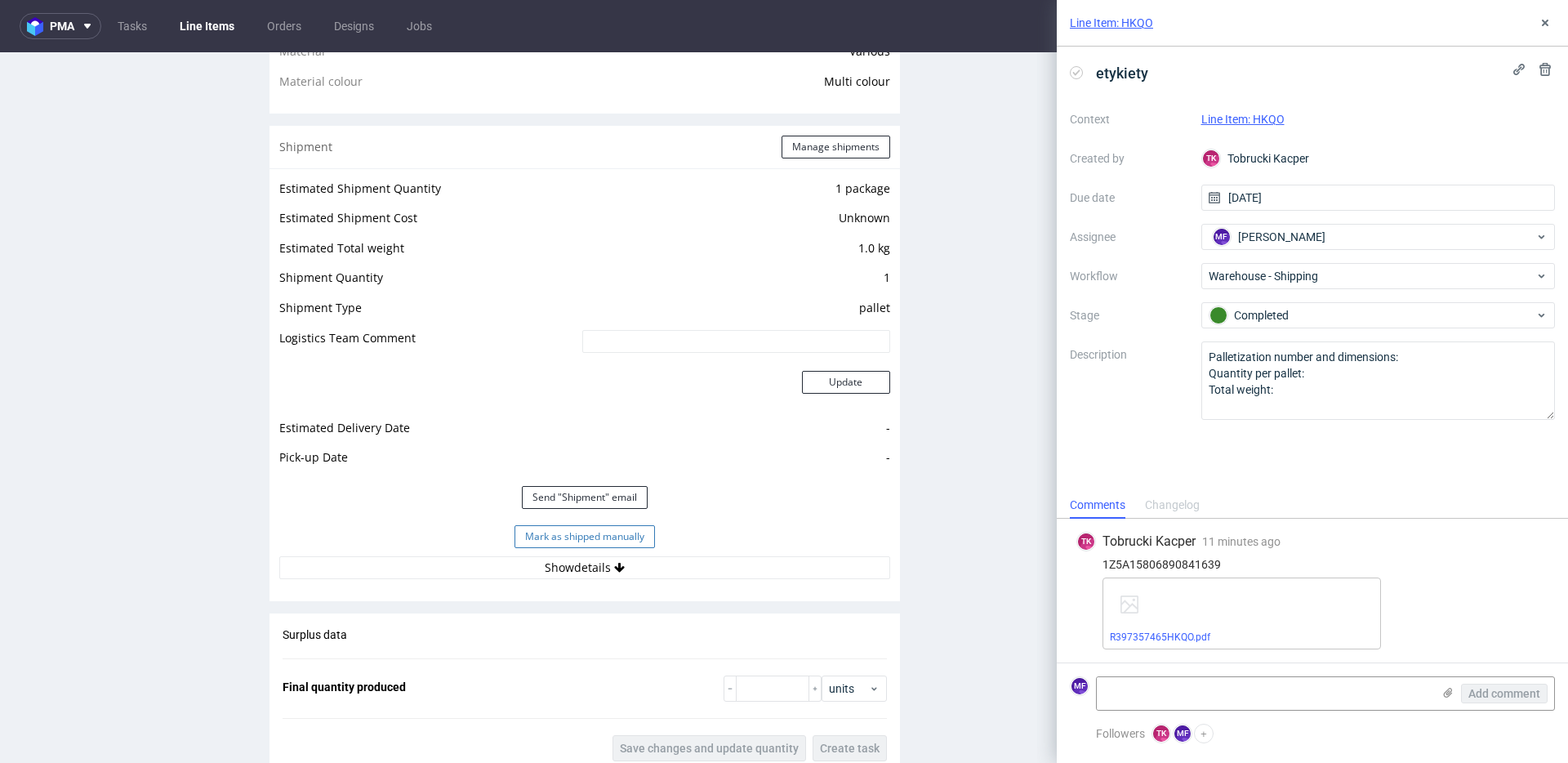
click at [579, 528] on button "Mark as shipped manually" at bounding box center [584, 536] width 140 height 23
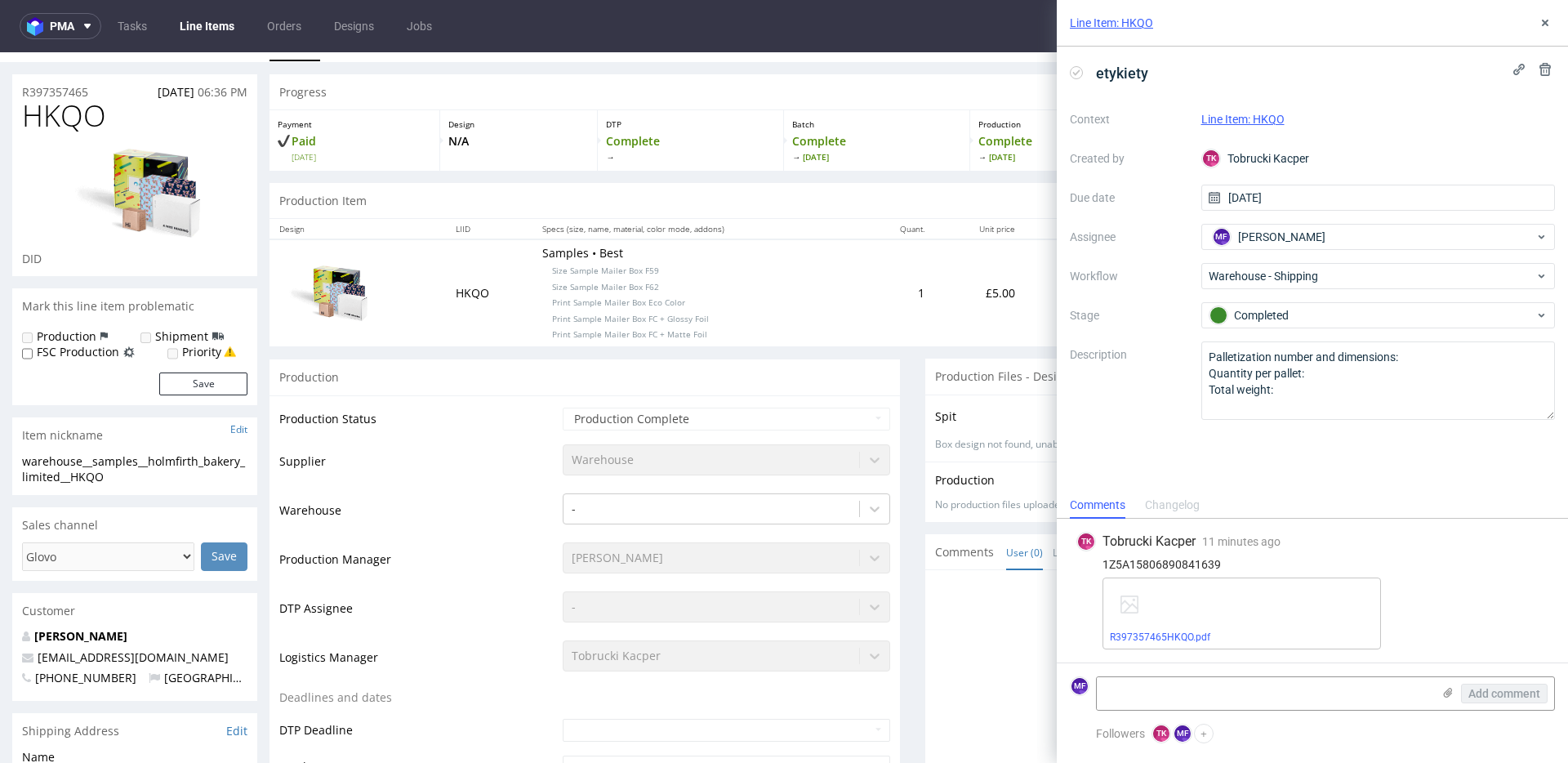
scroll to position [0, 0]
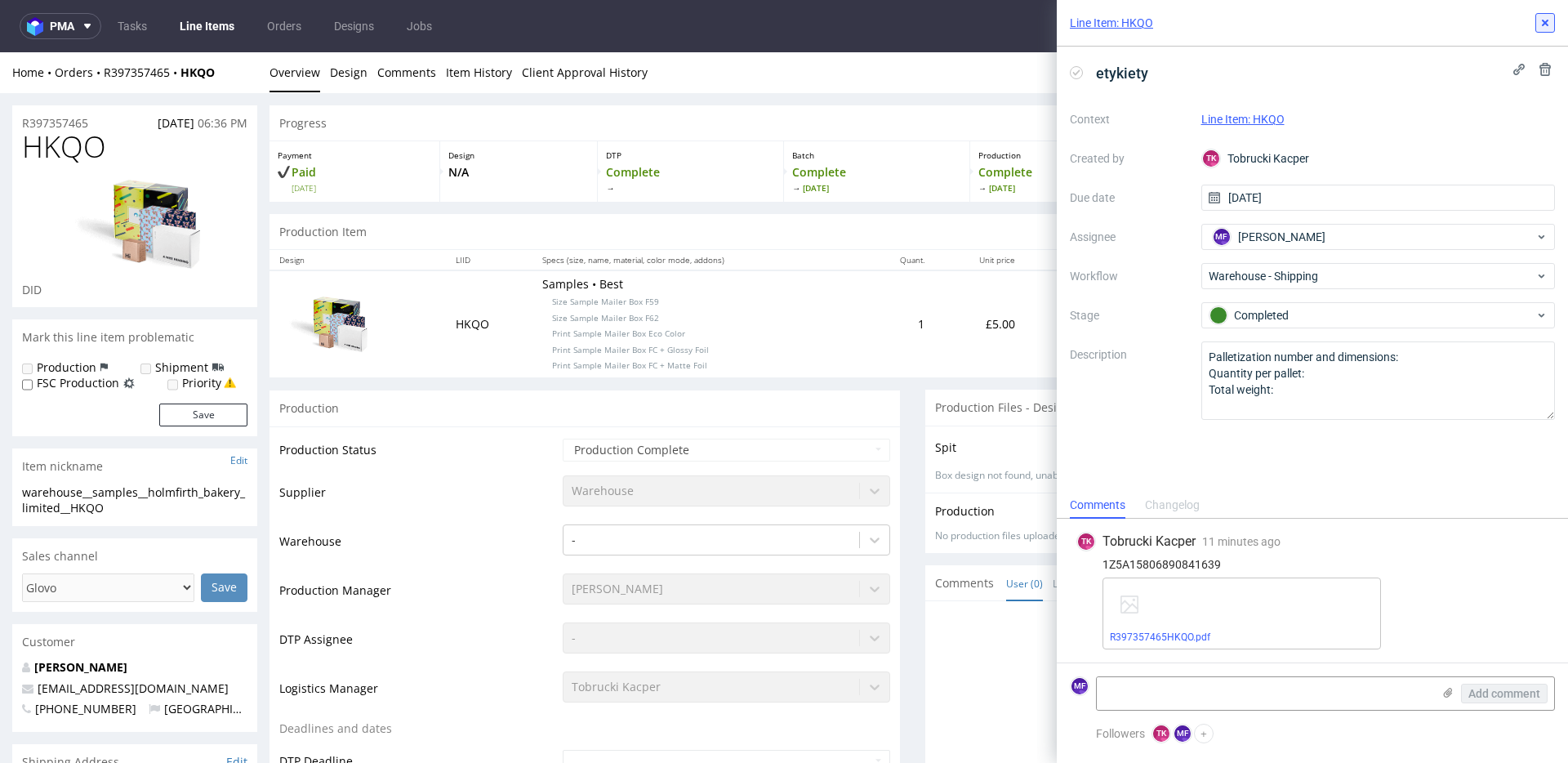
click at [1548, 22] on icon at bounding box center [1545, 23] width 13 height 13
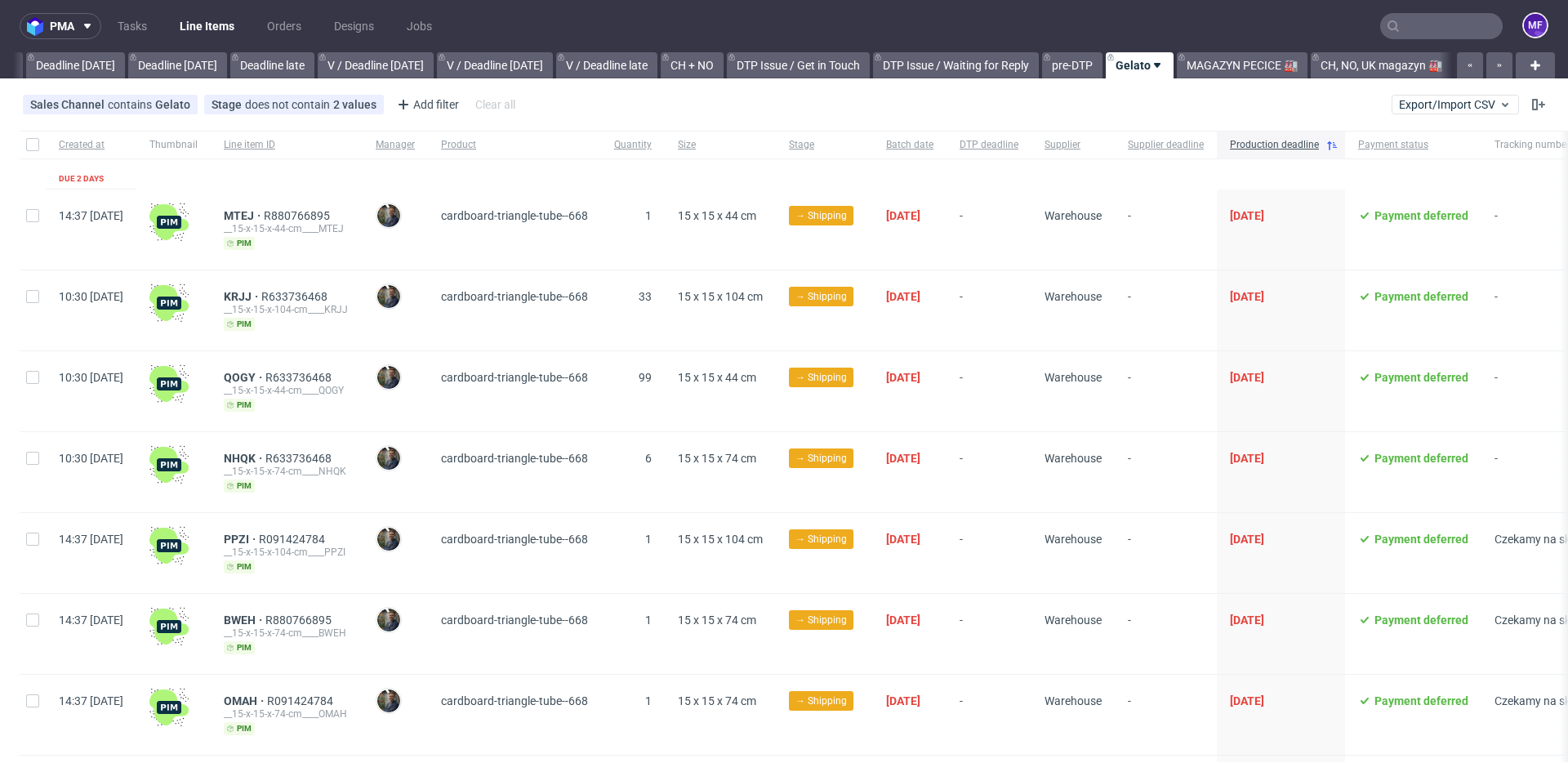
scroll to position [0, 1758]
click at [140, 23] on link "Tasks" at bounding box center [132, 26] width 49 height 26
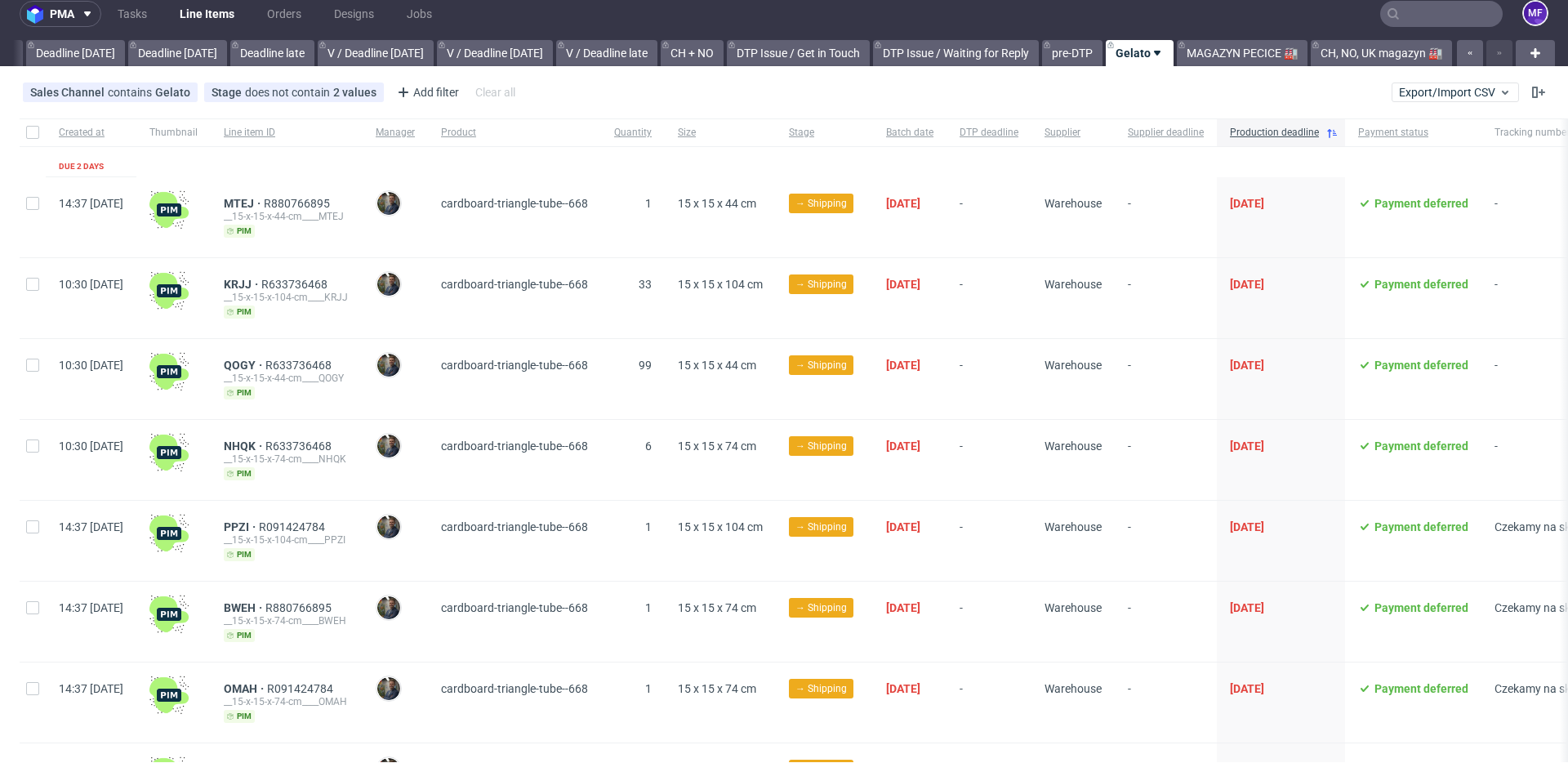
scroll to position [14, 0]
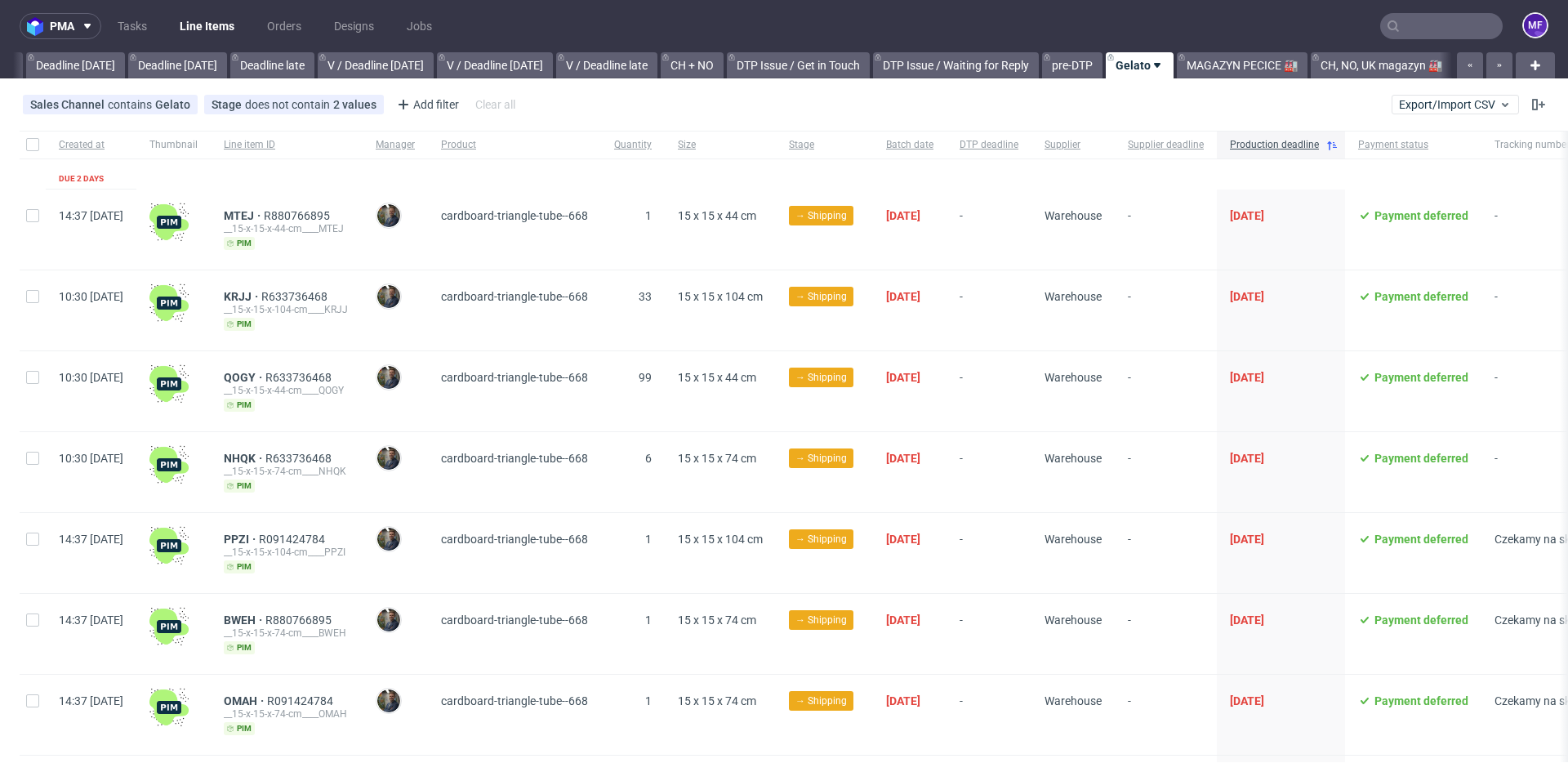
scroll to position [0, 1758]
click at [1406, 24] on input "text" at bounding box center [1441, 26] width 122 height 26
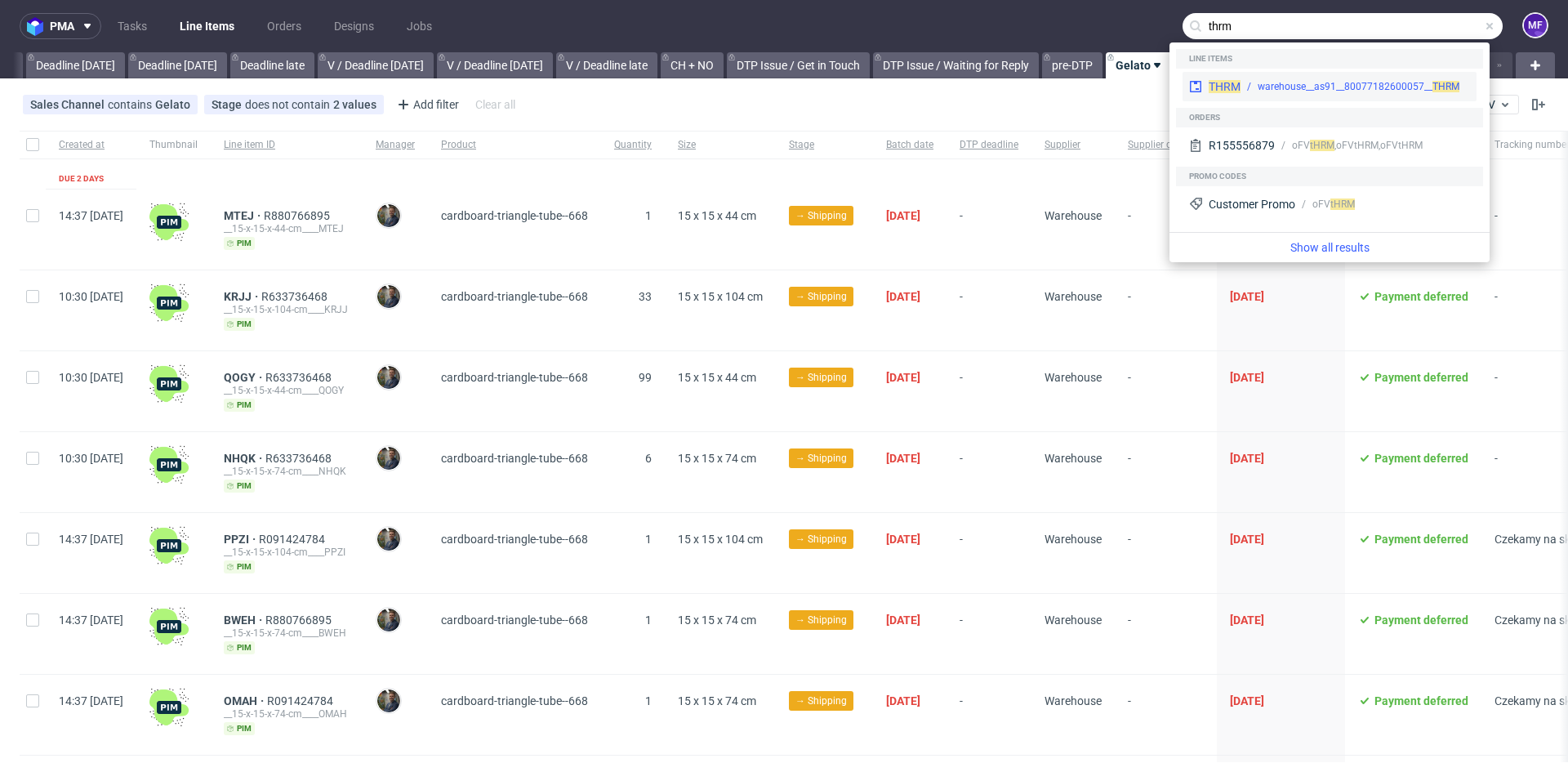
type input "thrm"
click at [1316, 83] on div "warehouse__as91__80077182600057__ THRM" at bounding box center [1358, 86] width 202 height 15
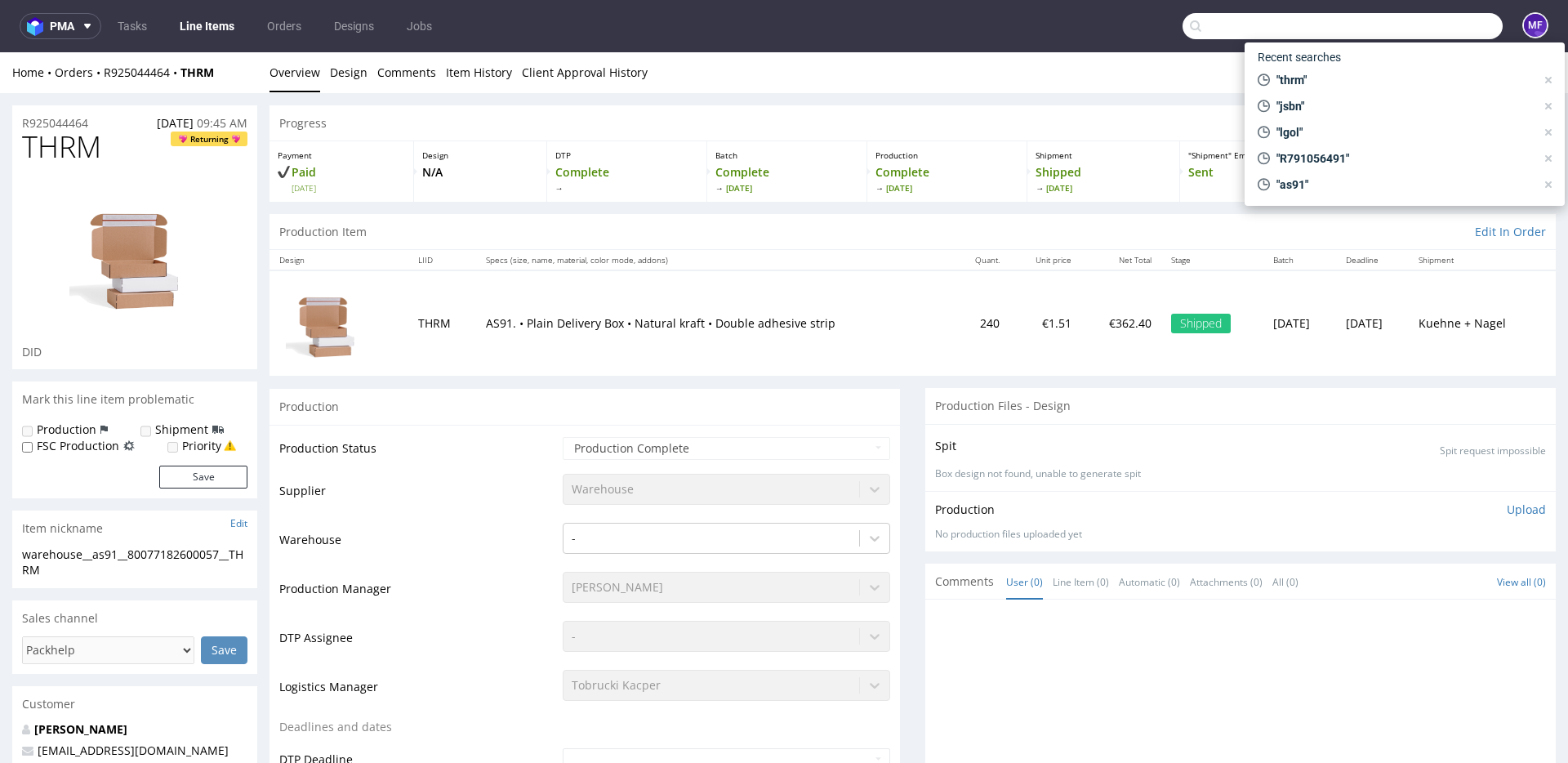
click at [1434, 34] on input "text" at bounding box center [1342, 26] width 320 height 26
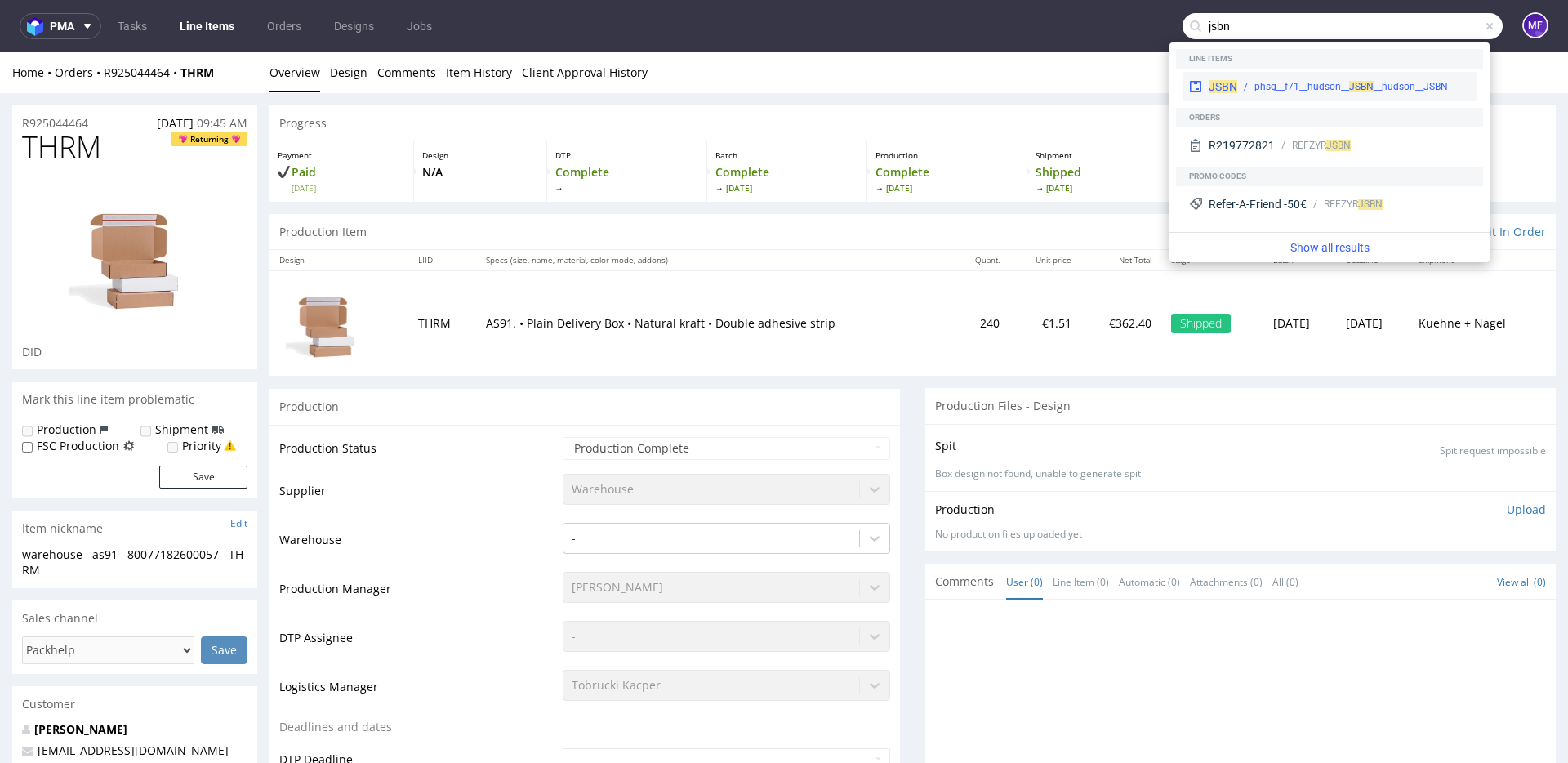
type input "jsbn"
click at [1363, 76] on div "JSBN phsg__f71__hudson__ JS BN __hudson__JSBN" at bounding box center [1329, 87] width 294 height 30
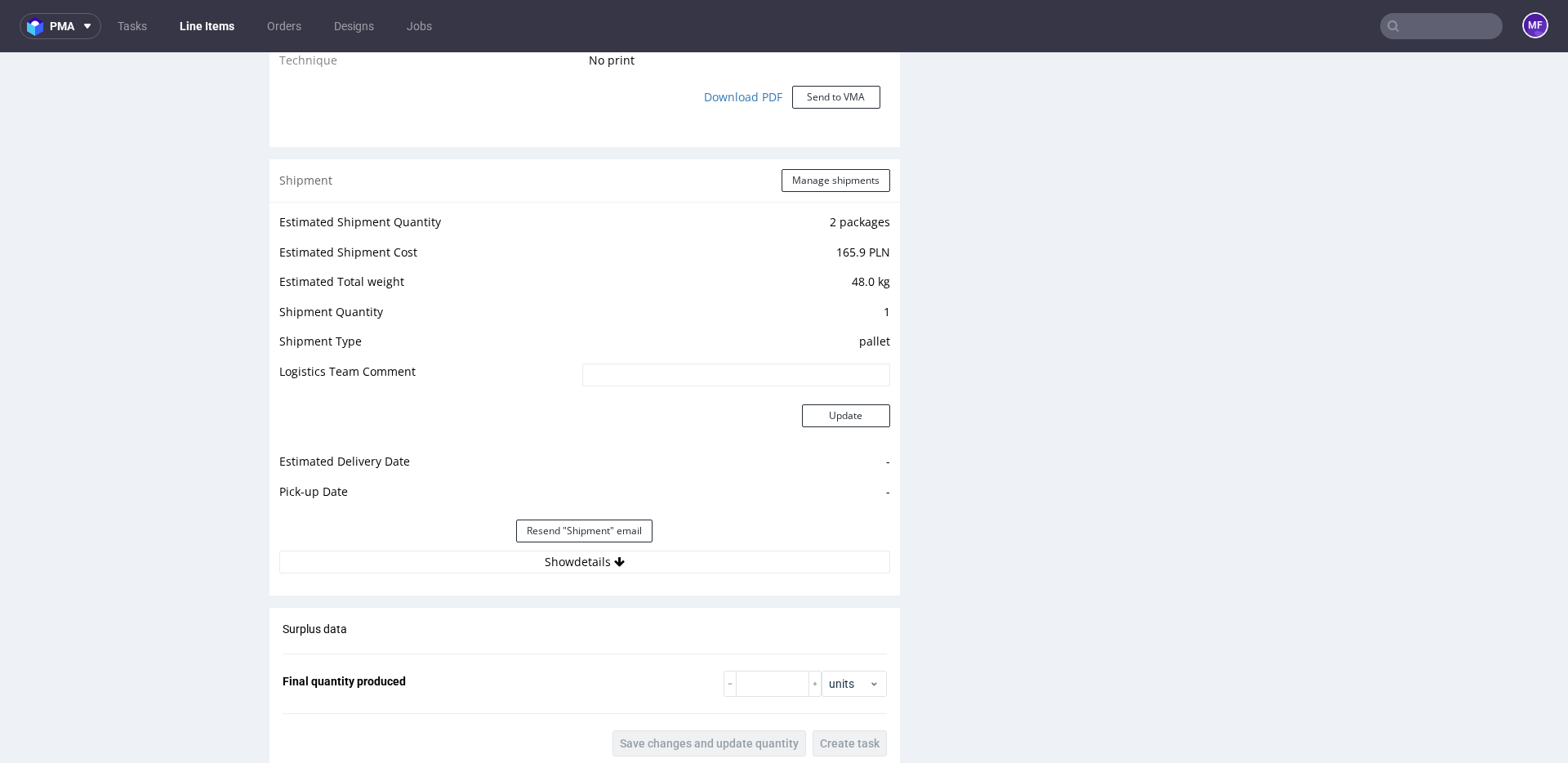
scroll to position [1579, 0]
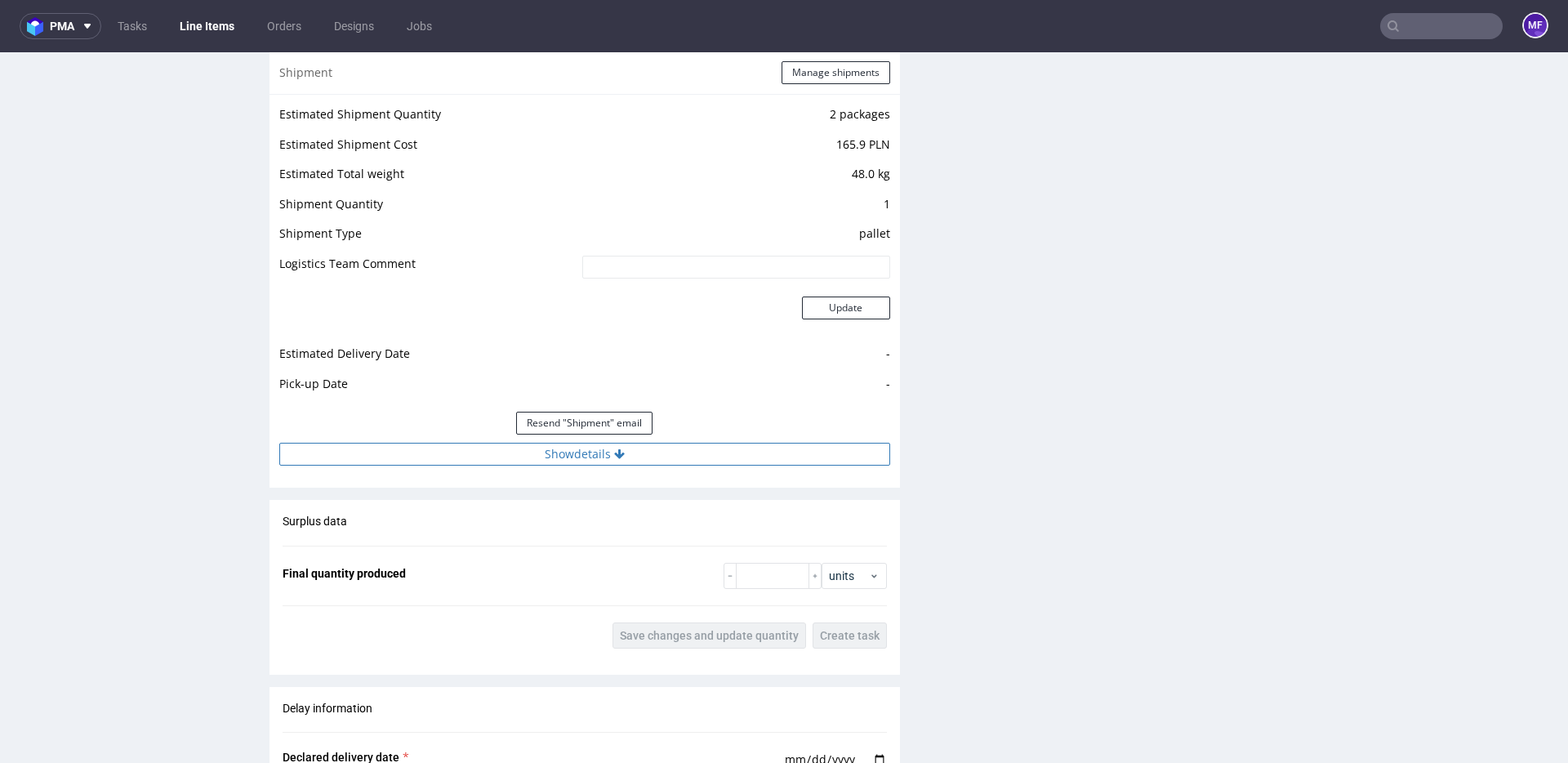
drag, startPoint x: 603, startPoint y: 456, endPoint x: 589, endPoint y: 452, distance: 14.6
click at [598, 455] on button "Show details" at bounding box center [584, 453] width 611 height 23
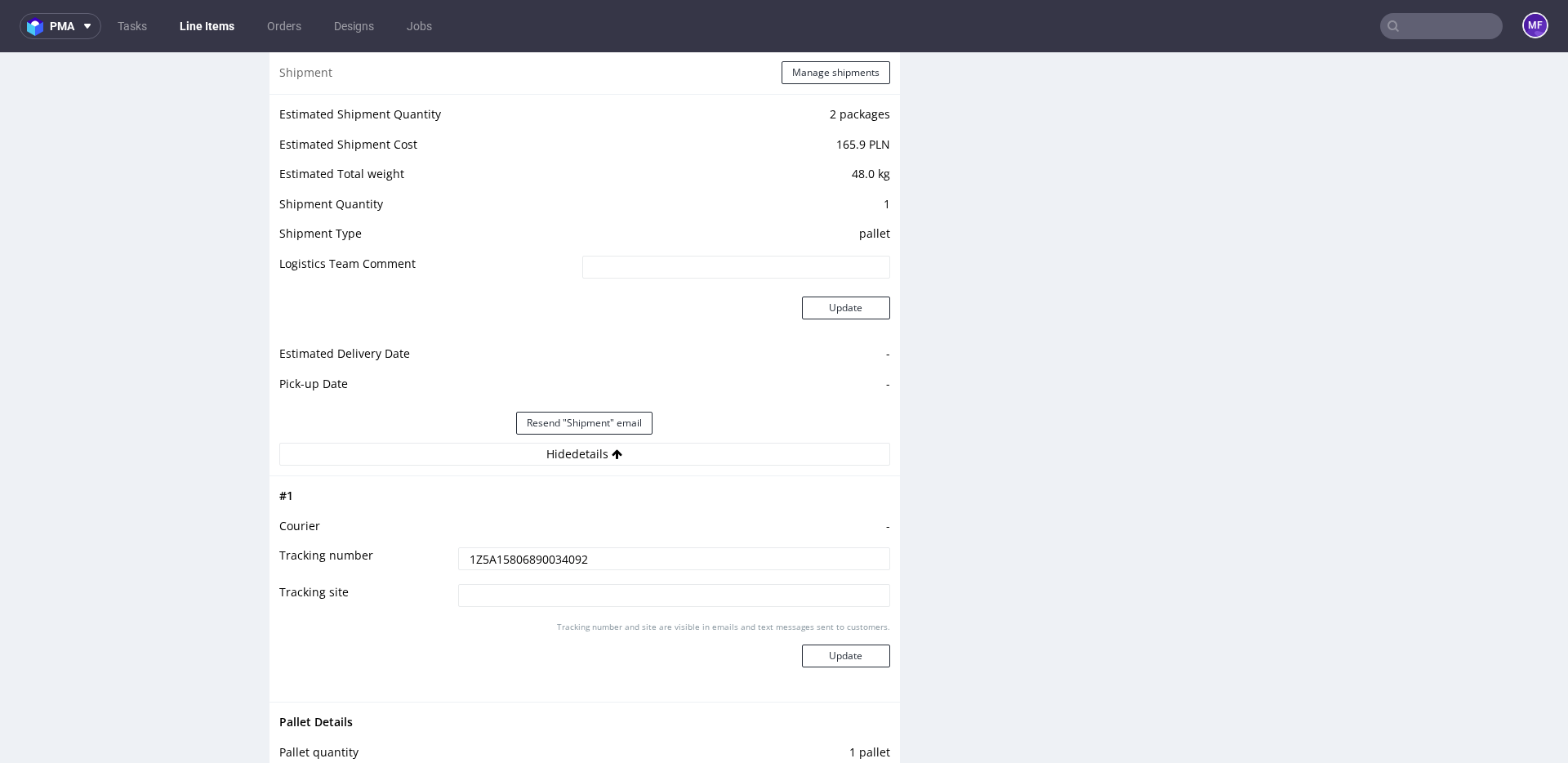
drag, startPoint x: 424, startPoint y: 567, endPoint x: 634, endPoint y: 537, distance: 212.1
click at [417, 562] on tr "Tracking number 1Z5A15806890034092" at bounding box center [584, 564] width 611 height 37
click at [733, 505] on td at bounding box center [672, 504] width 436 height 31
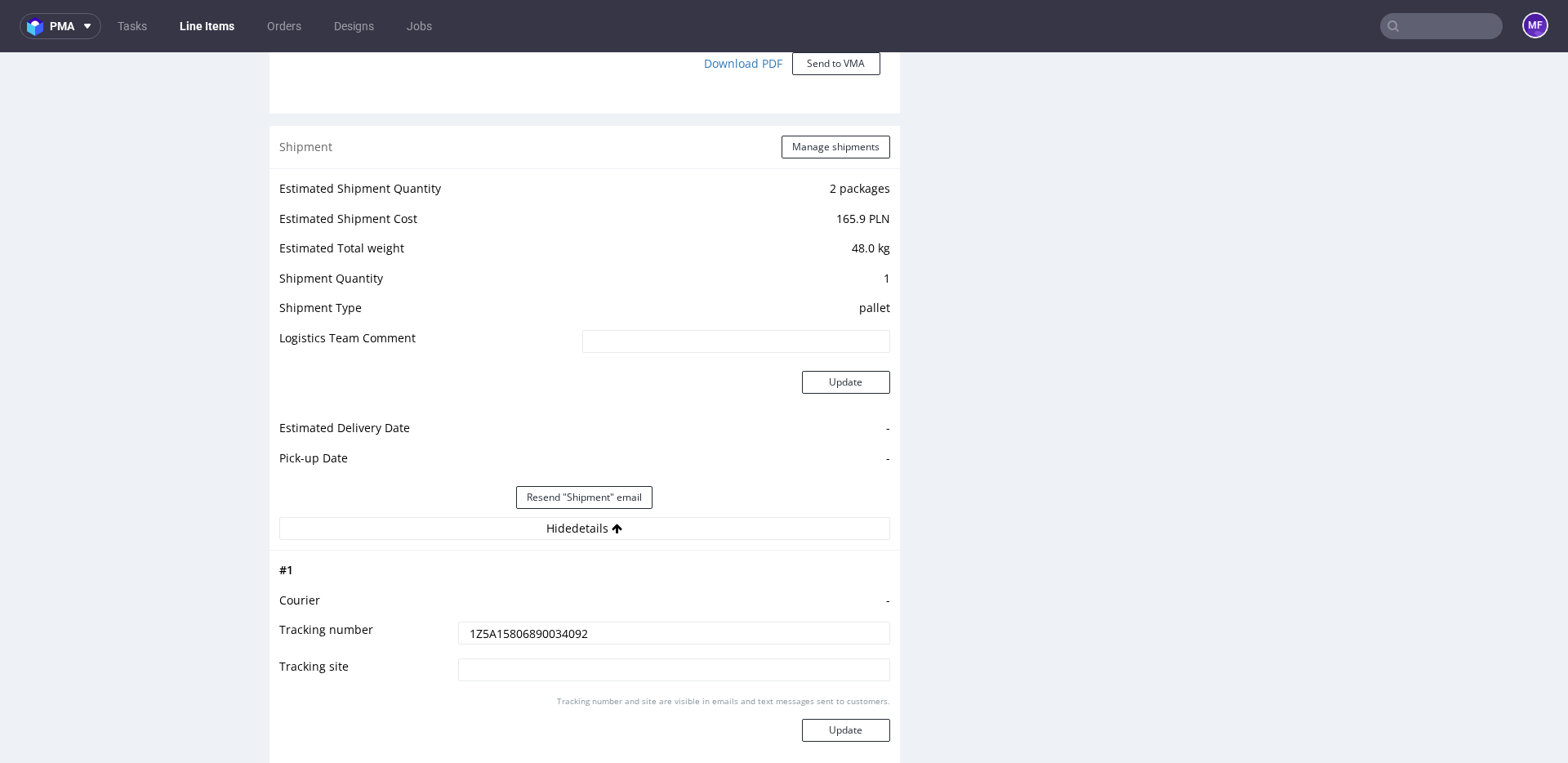
scroll to position [1491, 0]
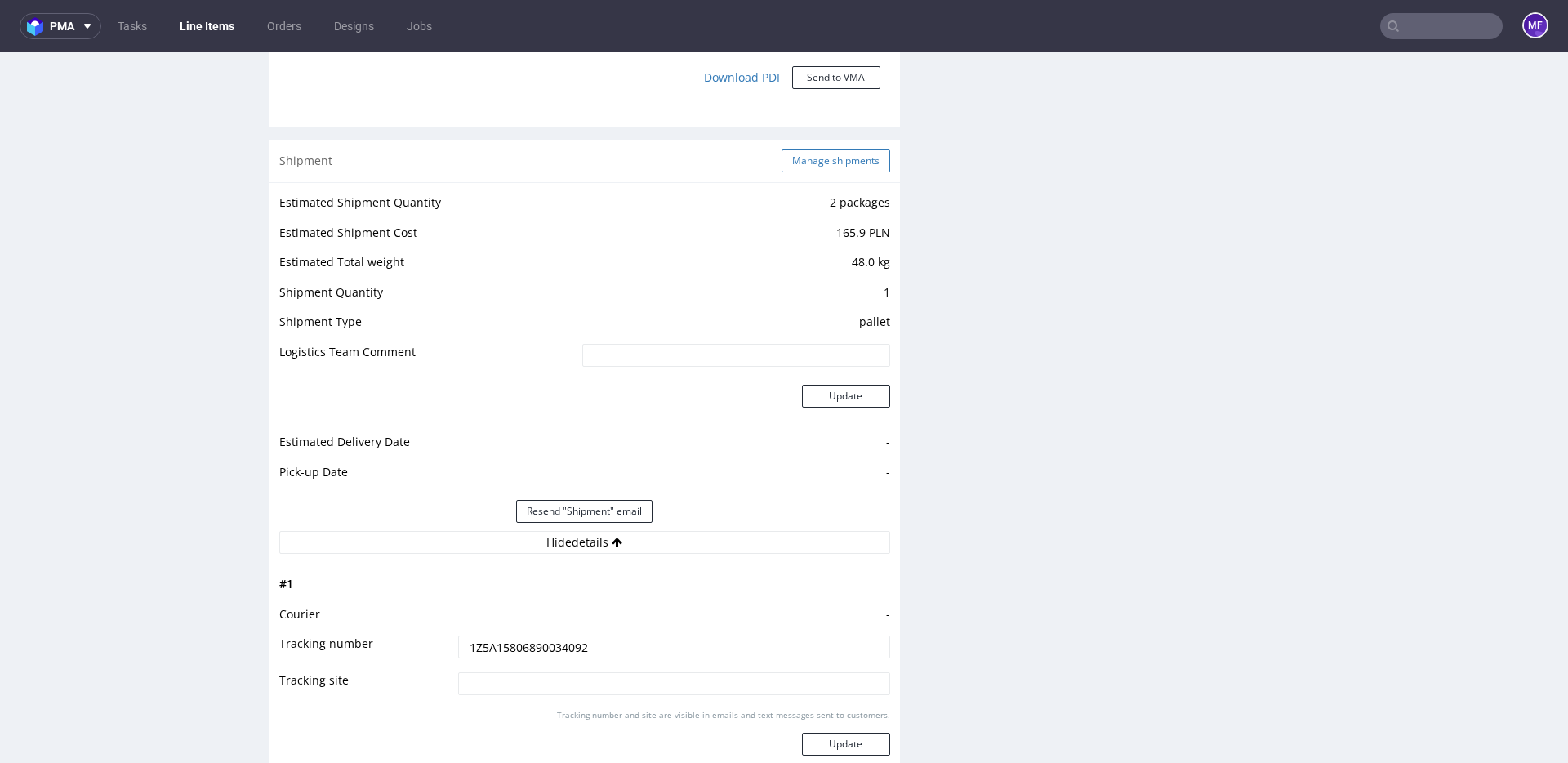
click at [813, 156] on button "Manage shipments" at bounding box center [835, 160] width 108 height 23
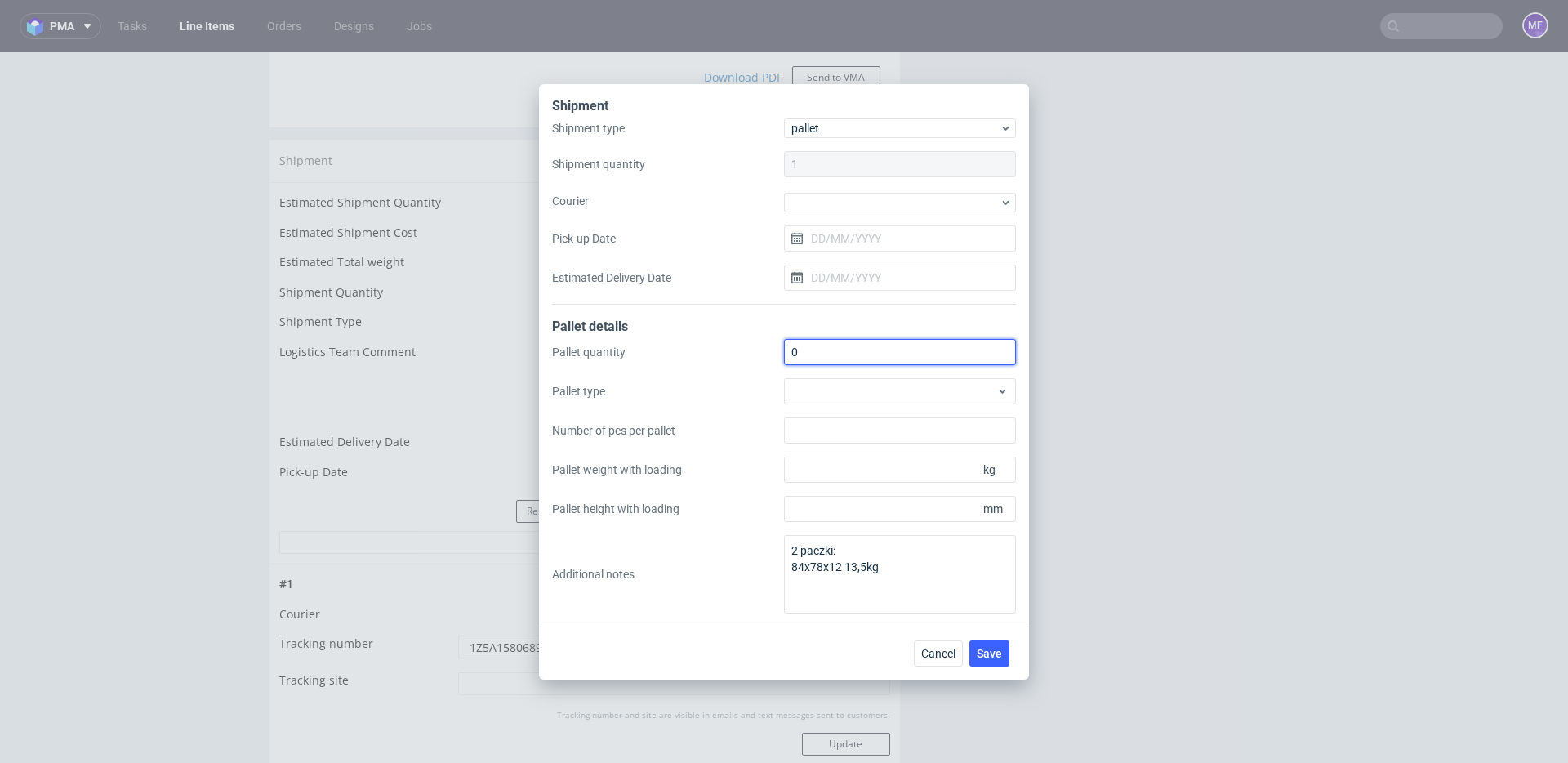
drag, startPoint x: 821, startPoint y: 352, endPoint x: 751, endPoint y: 355, distance: 70.1
click at [753, 351] on div "Pallet quantity 0 Pallet type Number of pcs per pallet Pallet weight with loadi…" at bounding box center [784, 476] width 464 height 274
type input "2"
click at [824, 639] on div "Cancel Save" at bounding box center [784, 652] width 490 height 53
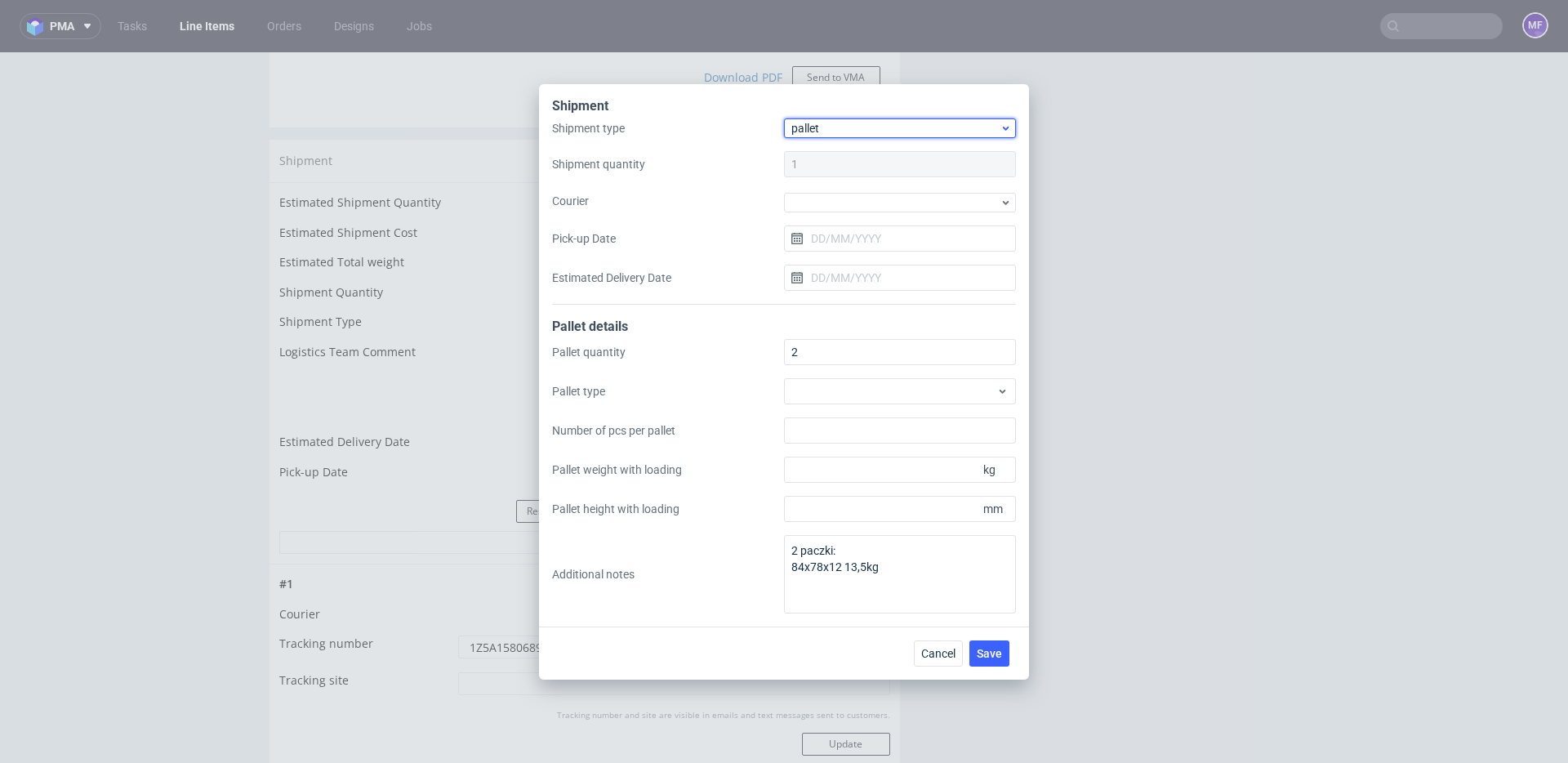
click at [831, 130] on span "pallet" at bounding box center [895, 128] width 209 height 17
click at [835, 188] on div "package" at bounding box center [900, 192] width 219 height 30
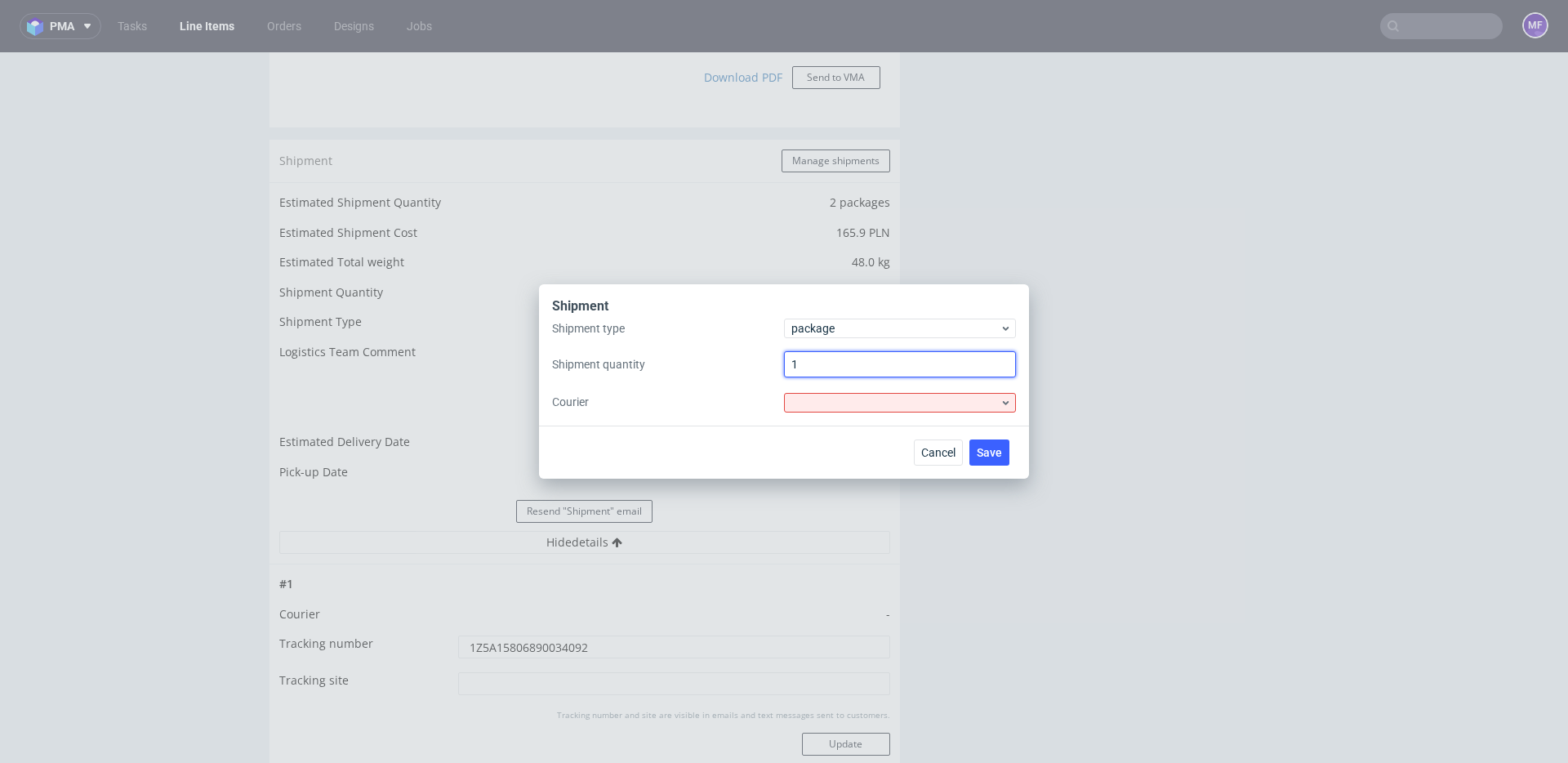
click at [824, 371] on input "1" at bounding box center [899, 364] width 232 height 26
drag, startPoint x: 801, startPoint y: 368, endPoint x: 770, endPoint y: 364, distance: 31.3
click at [770, 364] on div "Shipment type package Shipment quantity 1 Courier" at bounding box center [784, 364] width 464 height 94
type input "2"
click at [836, 402] on div at bounding box center [899, 402] width 232 height 19
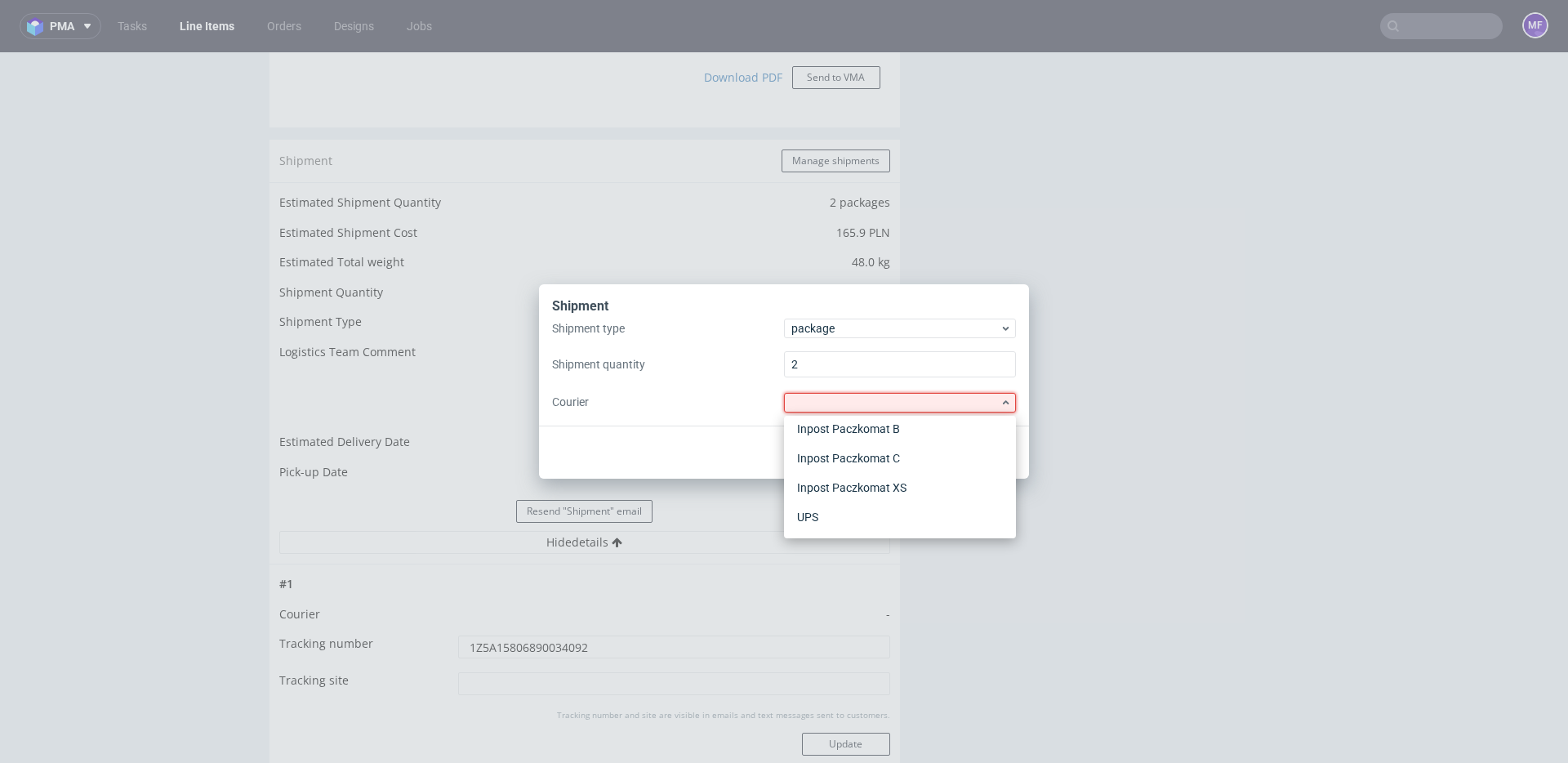
scroll to position [154, 0]
click at [840, 516] on div "UPS" at bounding box center [900, 518] width 219 height 30
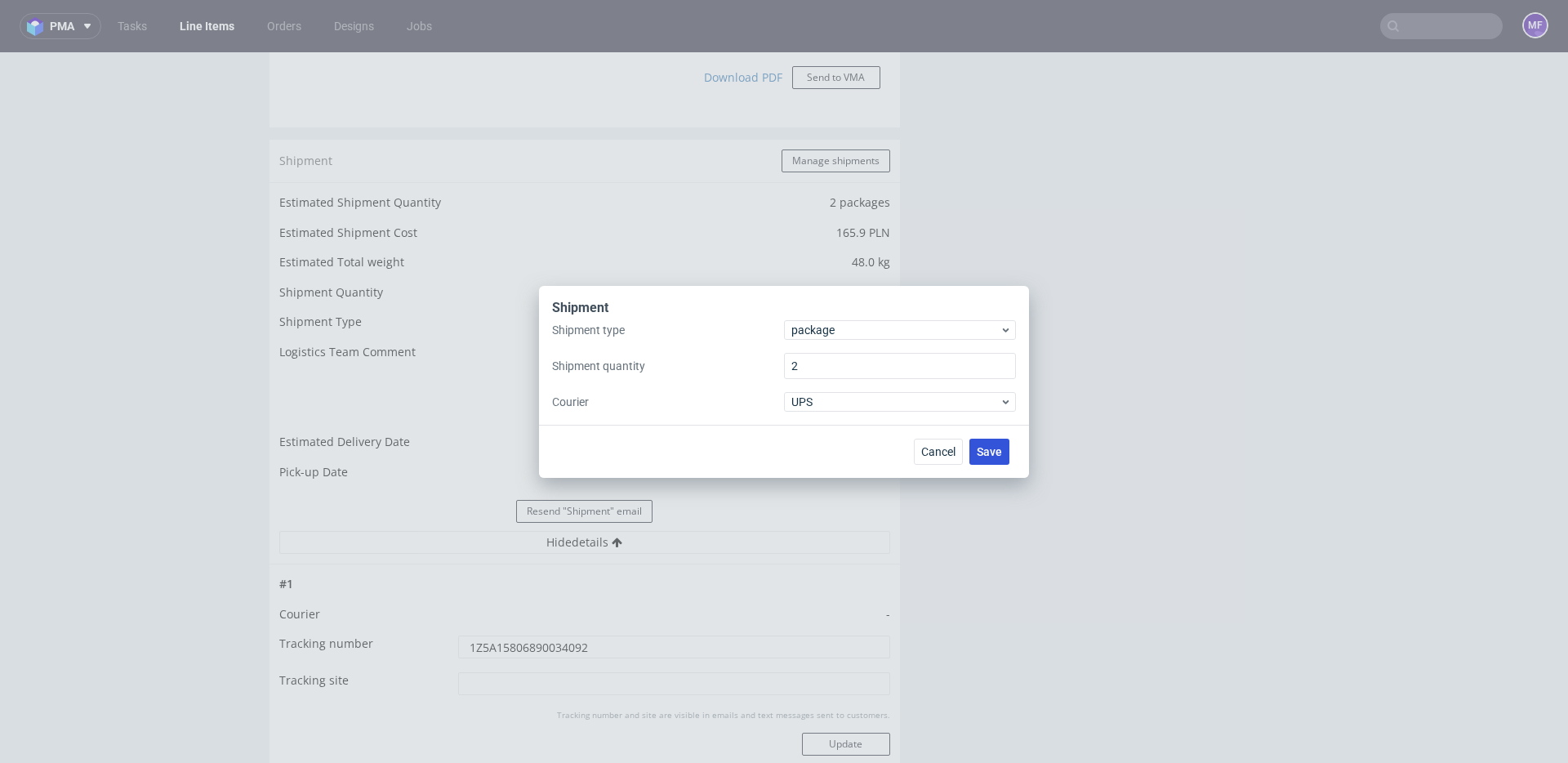
click at [999, 446] on span "Save" at bounding box center [988, 451] width 25 height 11
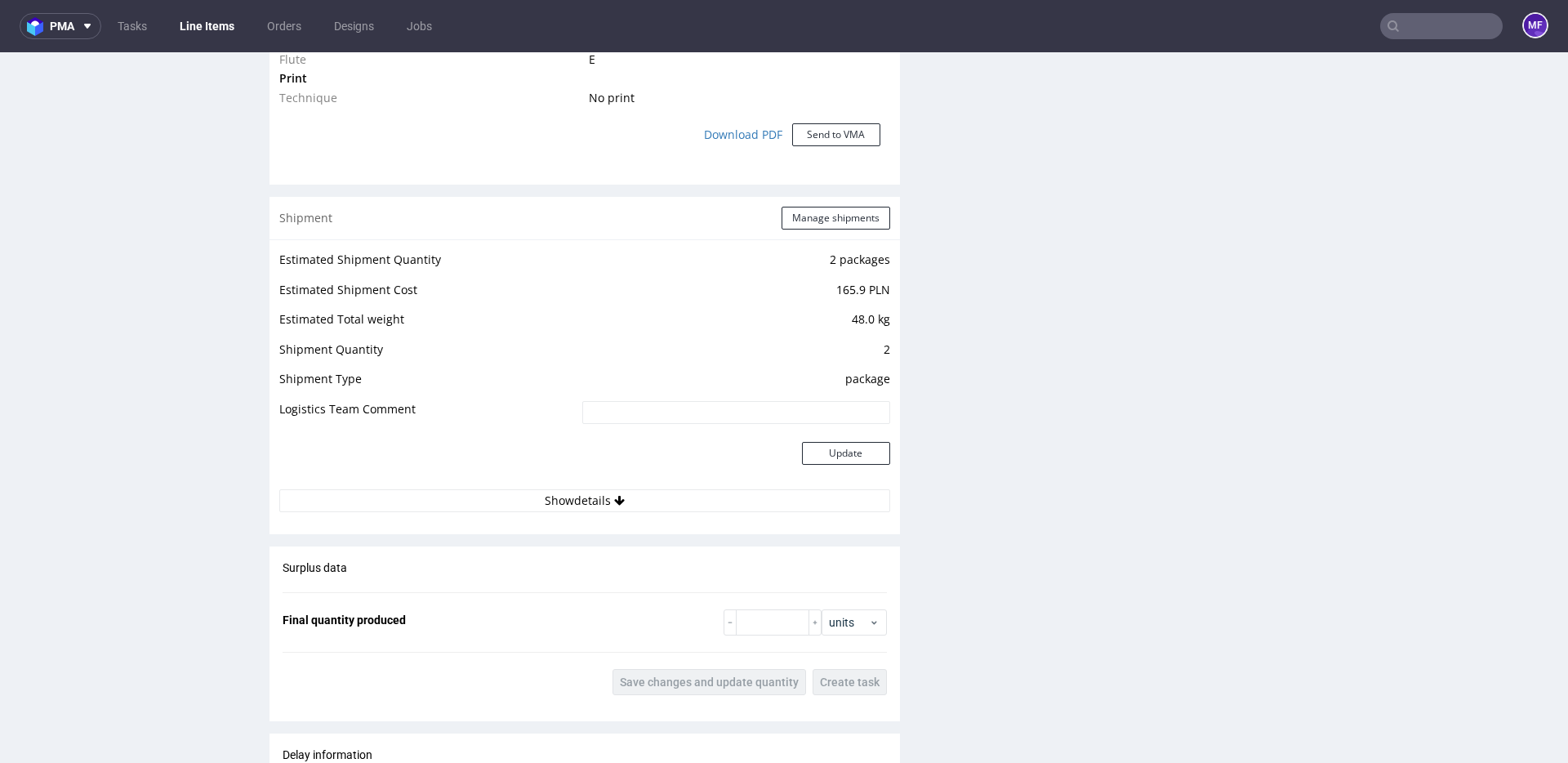
scroll to position [1355, 0]
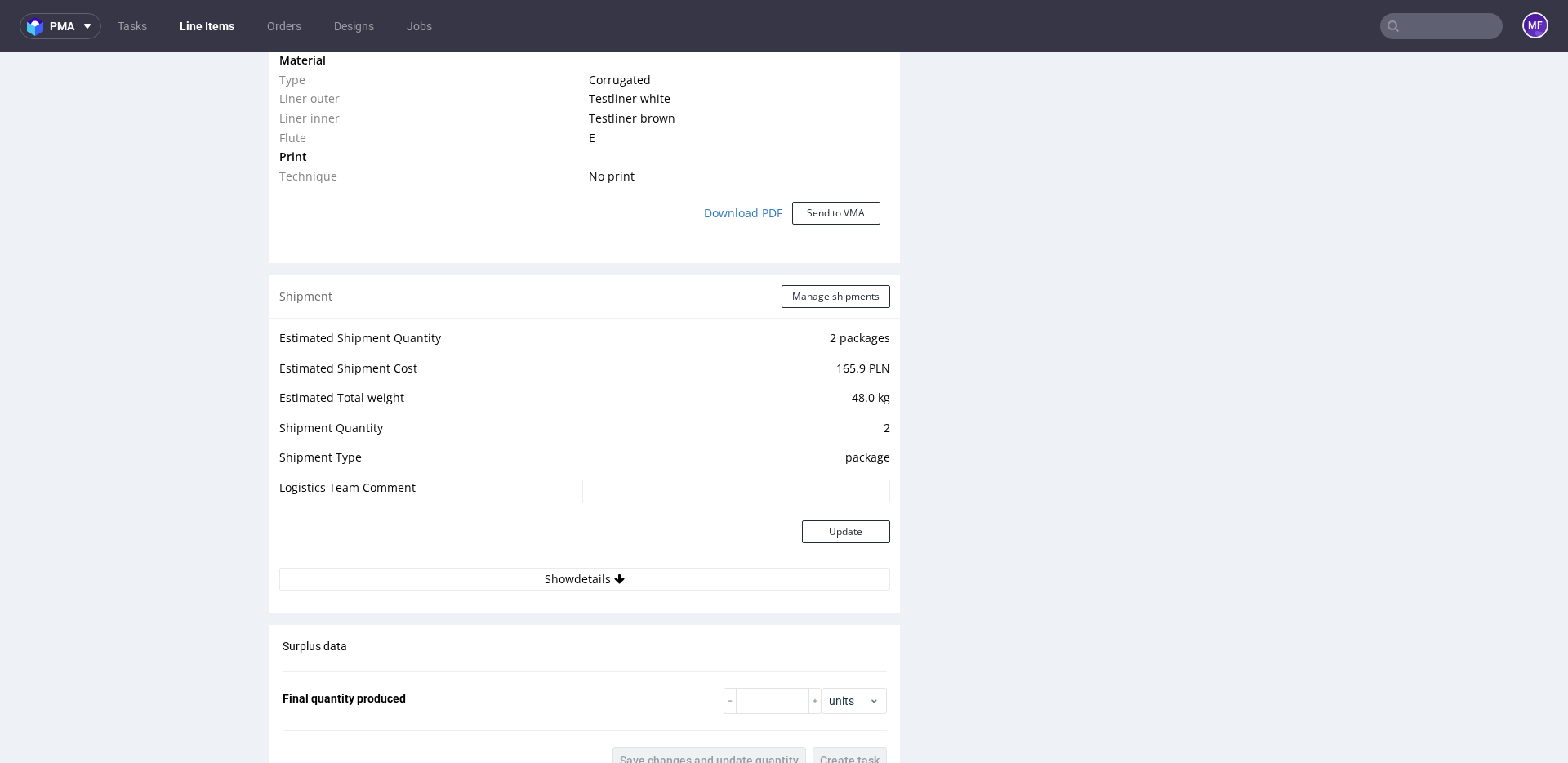
drag, startPoint x: 574, startPoint y: 583, endPoint x: 638, endPoint y: 565, distance: 66.5
click at [573, 580] on button "Show details" at bounding box center [584, 579] width 611 height 23
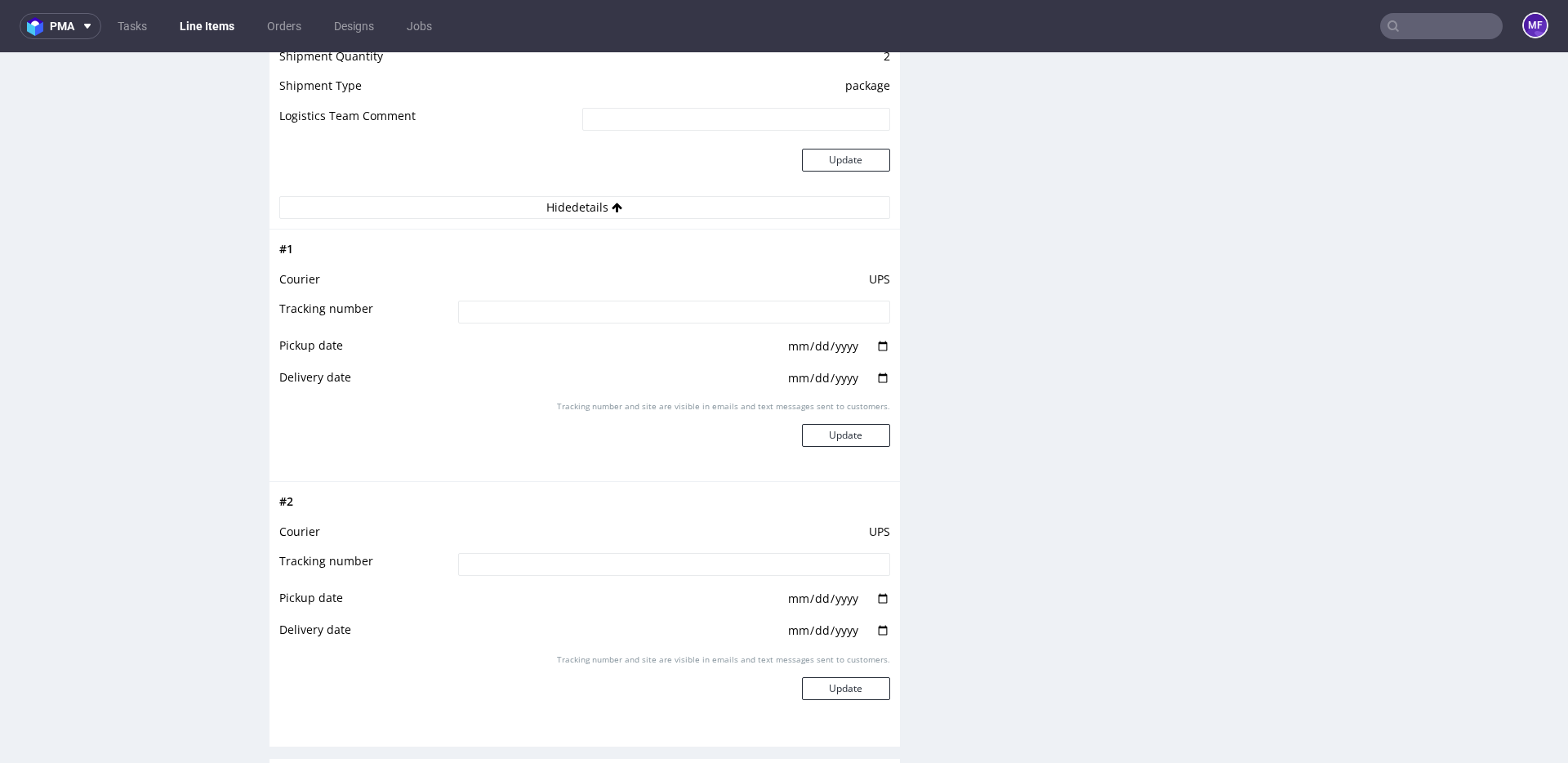
scroll to position [1735, 0]
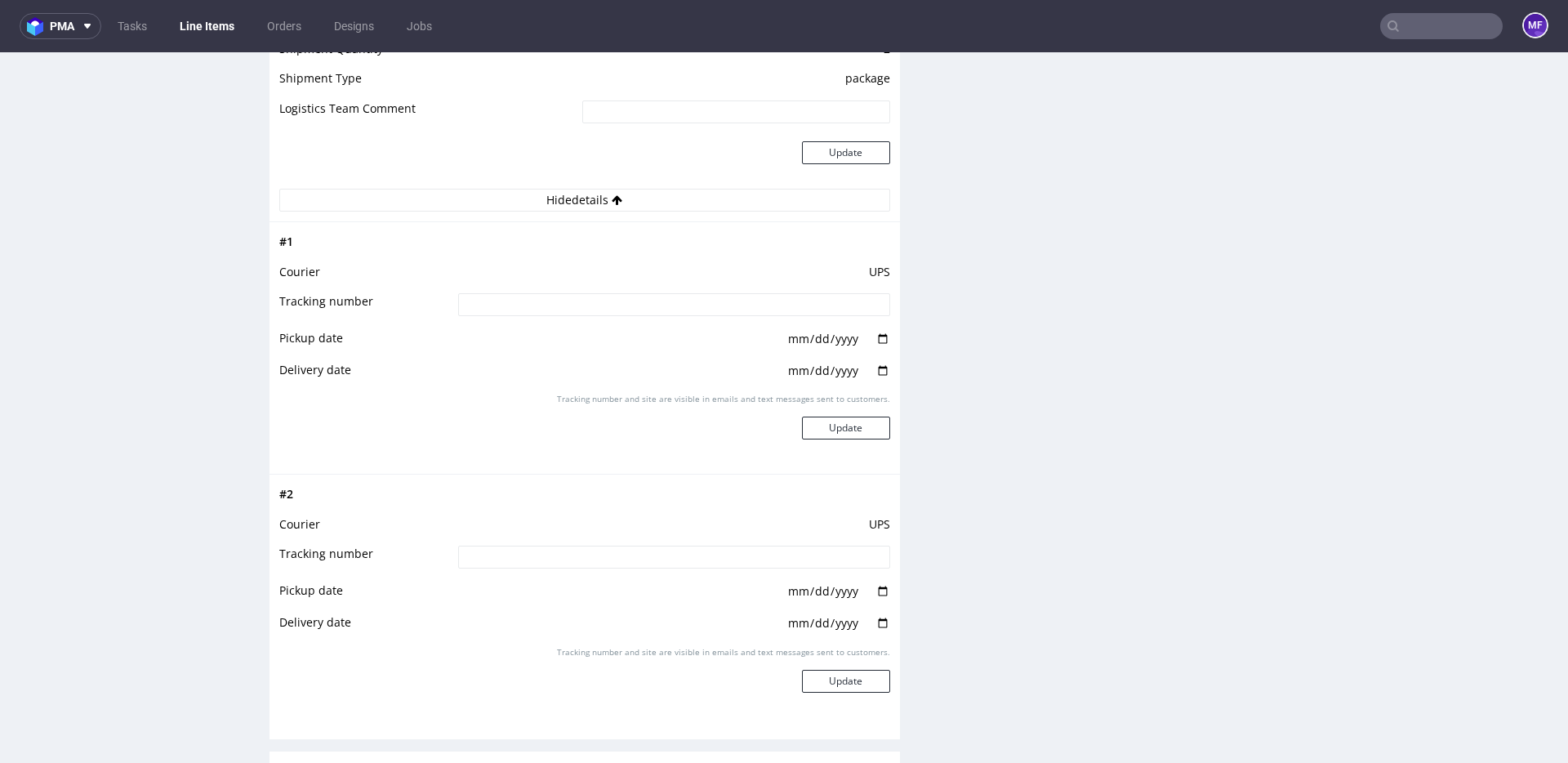
click at [534, 309] on input at bounding box center [674, 304] width 432 height 23
paste input "1Z5A15806890932068"
type input "1Z5A15806890932068"
click at [847, 427] on button "Update" at bounding box center [846, 426] width 88 height 23
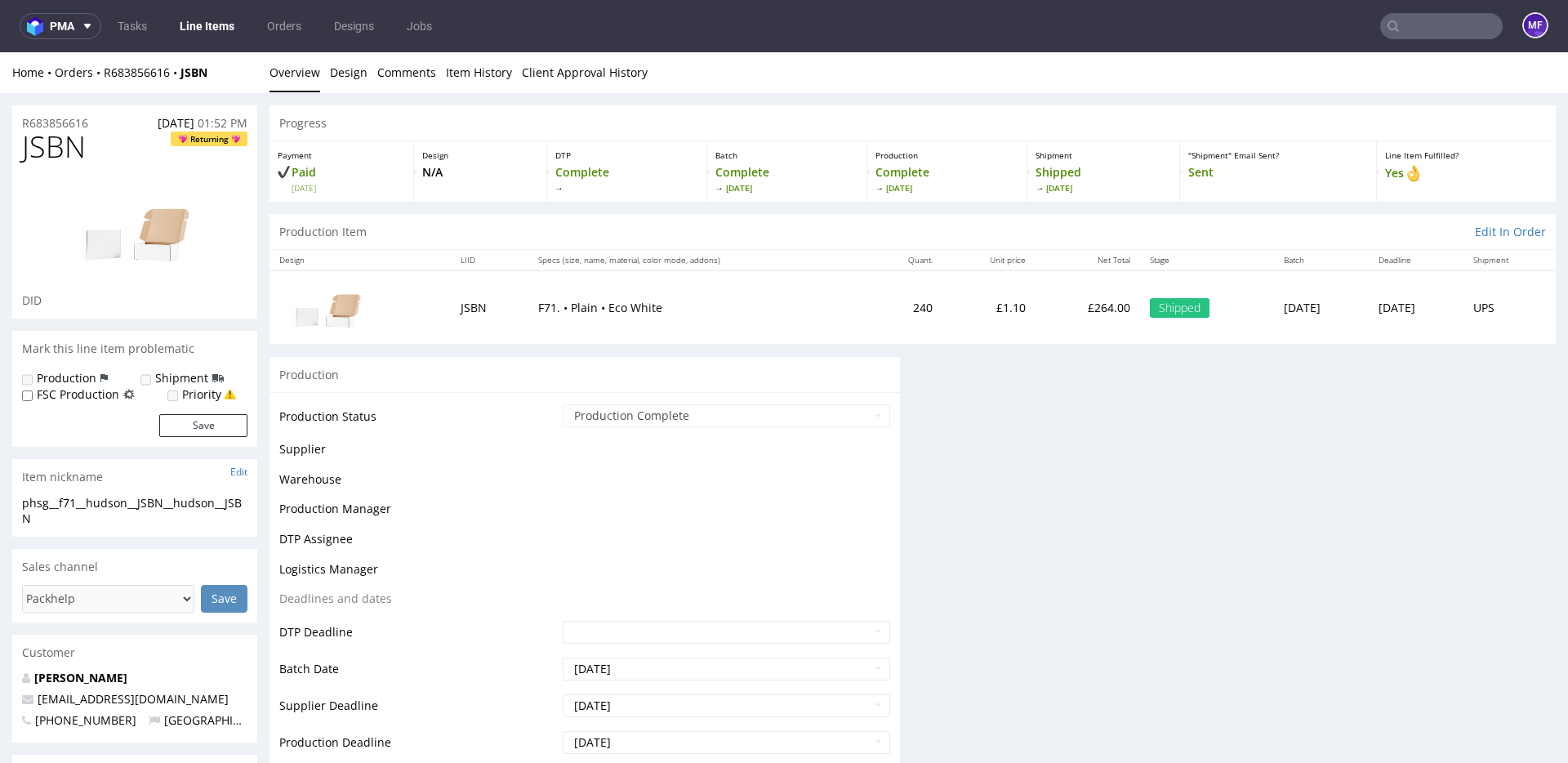
scroll to position [1268, 0]
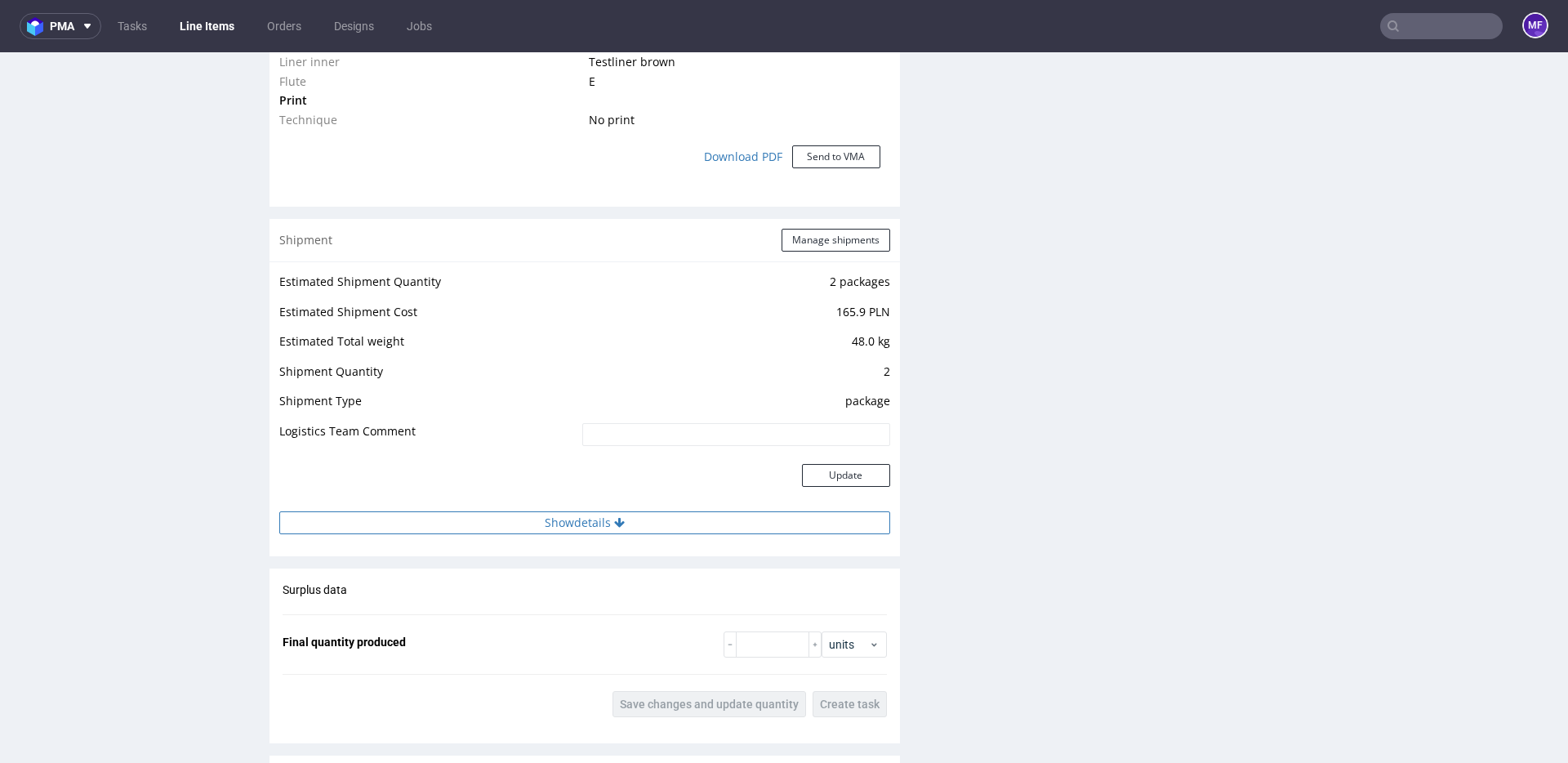
drag, startPoint x: 606, startPoint y: 517, endPoint x: 624, endPoint y: 534, distance: 24.8
click at [606, 517] on button "Show details" at bounding box center [584, 522] width 611 height 23
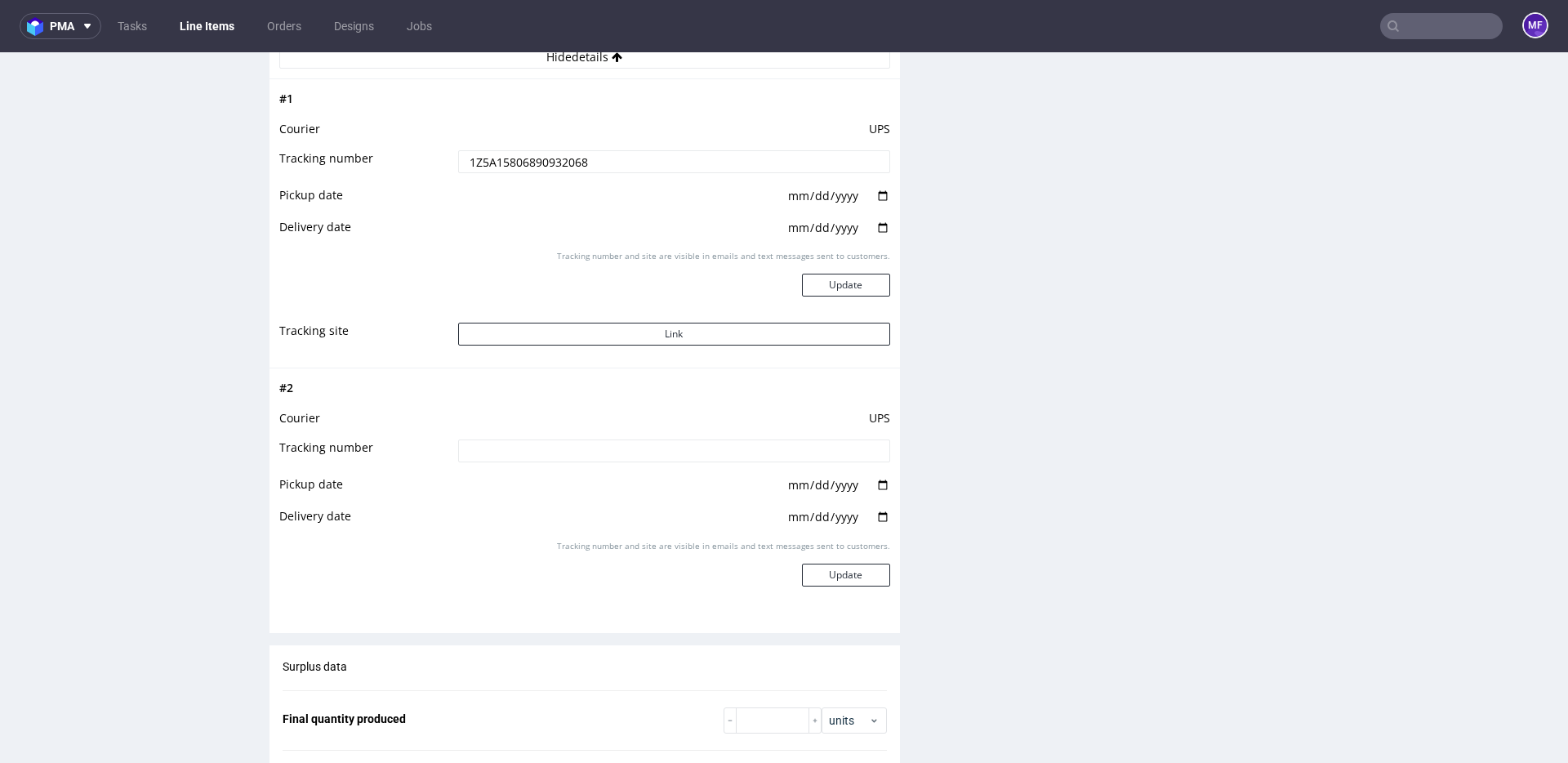
scroll to position [1882, 0]
click at [545, 445] on input at bounding box center [674, 446] width 432 height 23
paste input "1Z5A15806891384079"
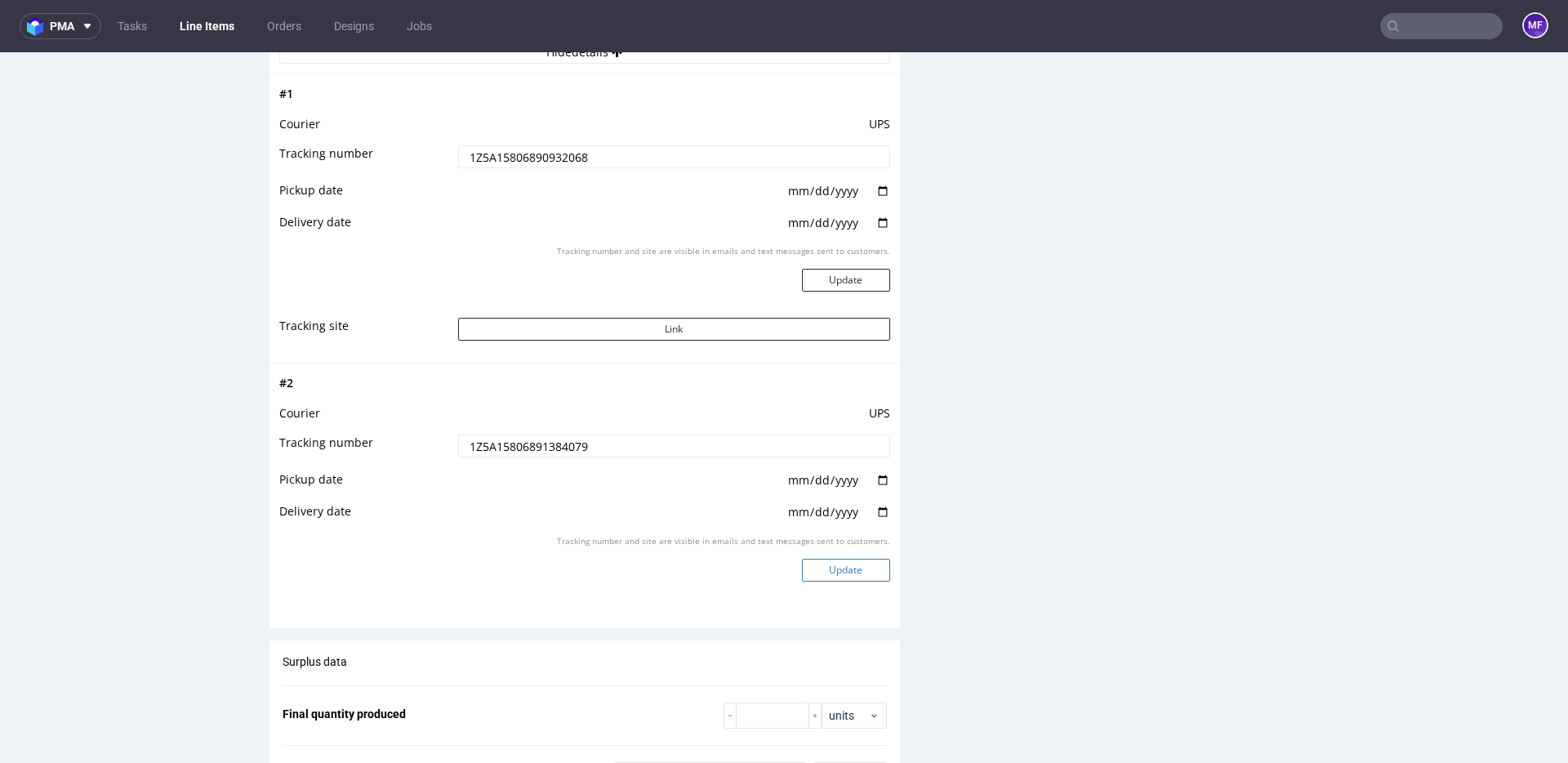
type input "1Z5A15806891384079"
click at [822, 568] on button "Update" at bounding box center [846, 569] width 88 height 23
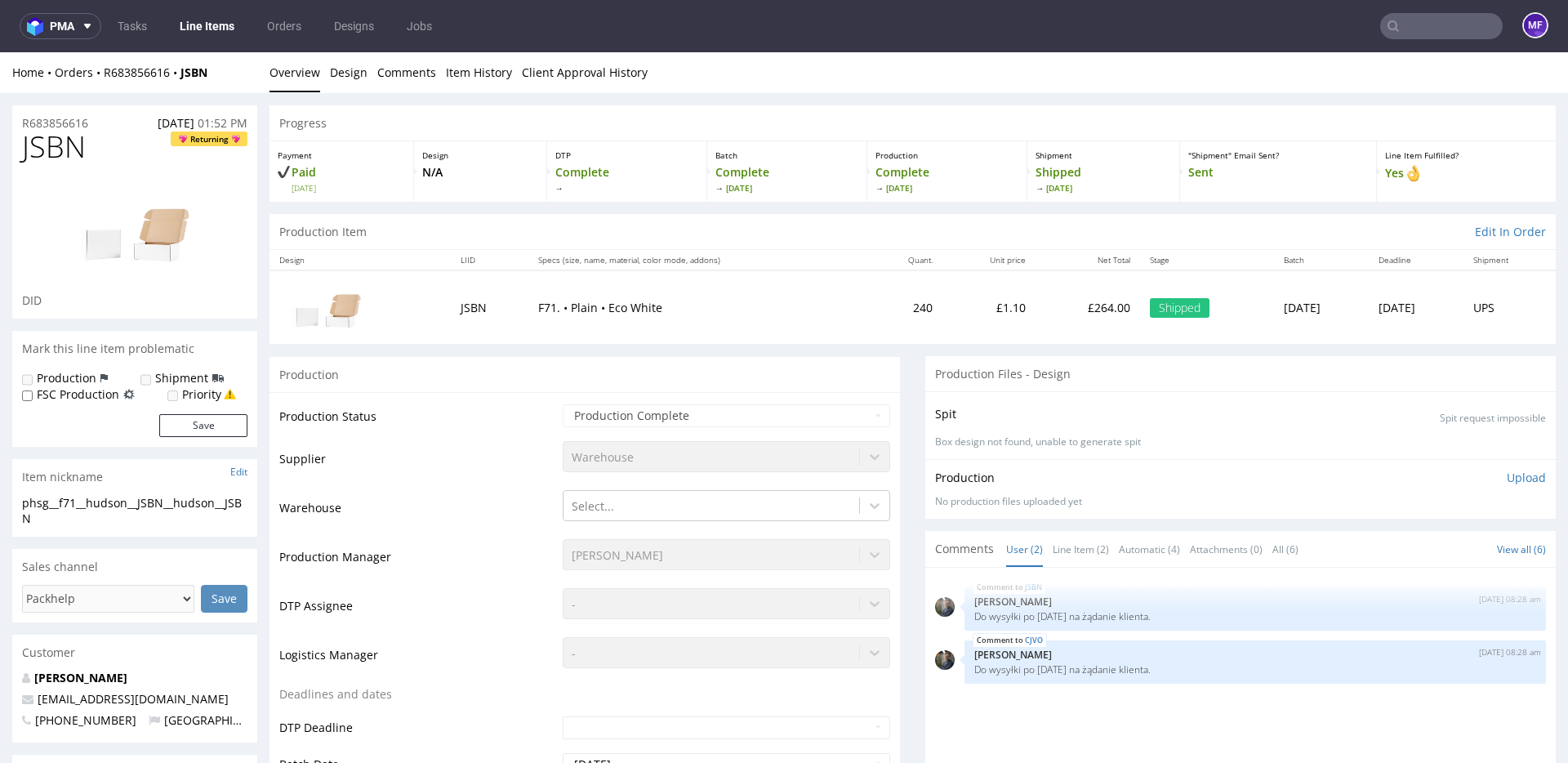
scroll to position [6, 0]
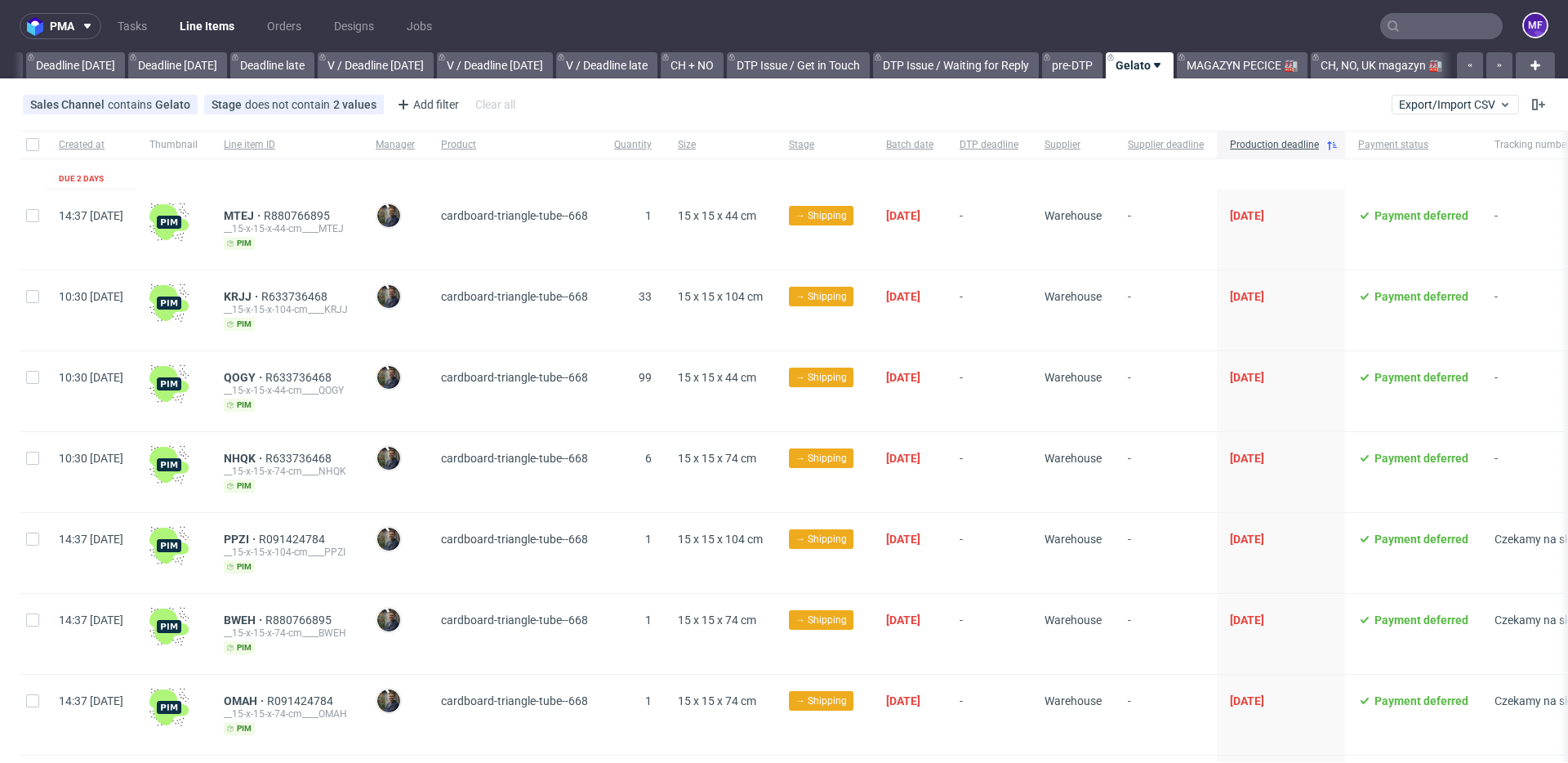
scroll to position [0, 1758]
click at [261, 293] on span "KRJJ" at bounding box center [242, 297] width 38 height 13
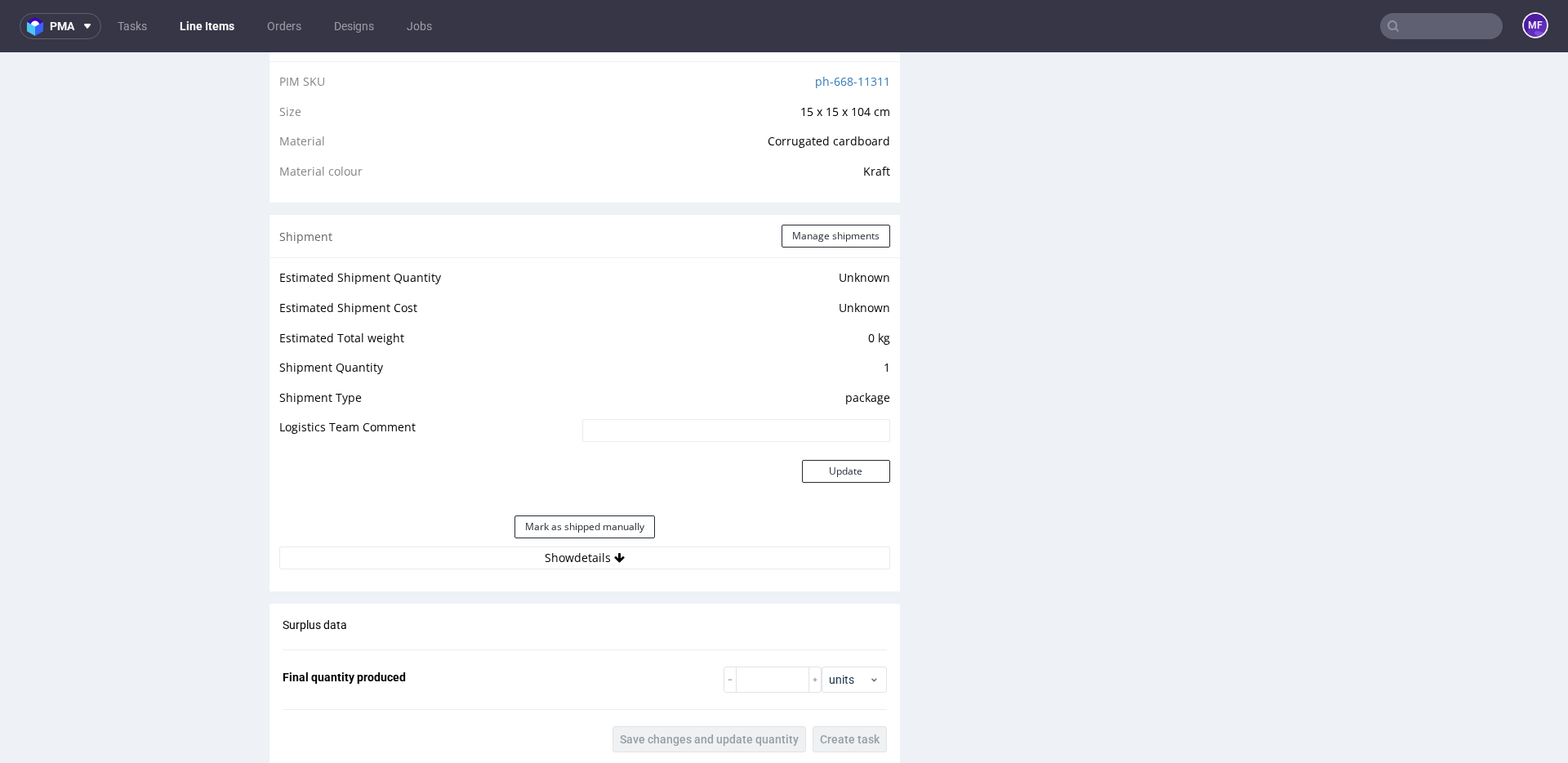
scroll to position [1201, 0]
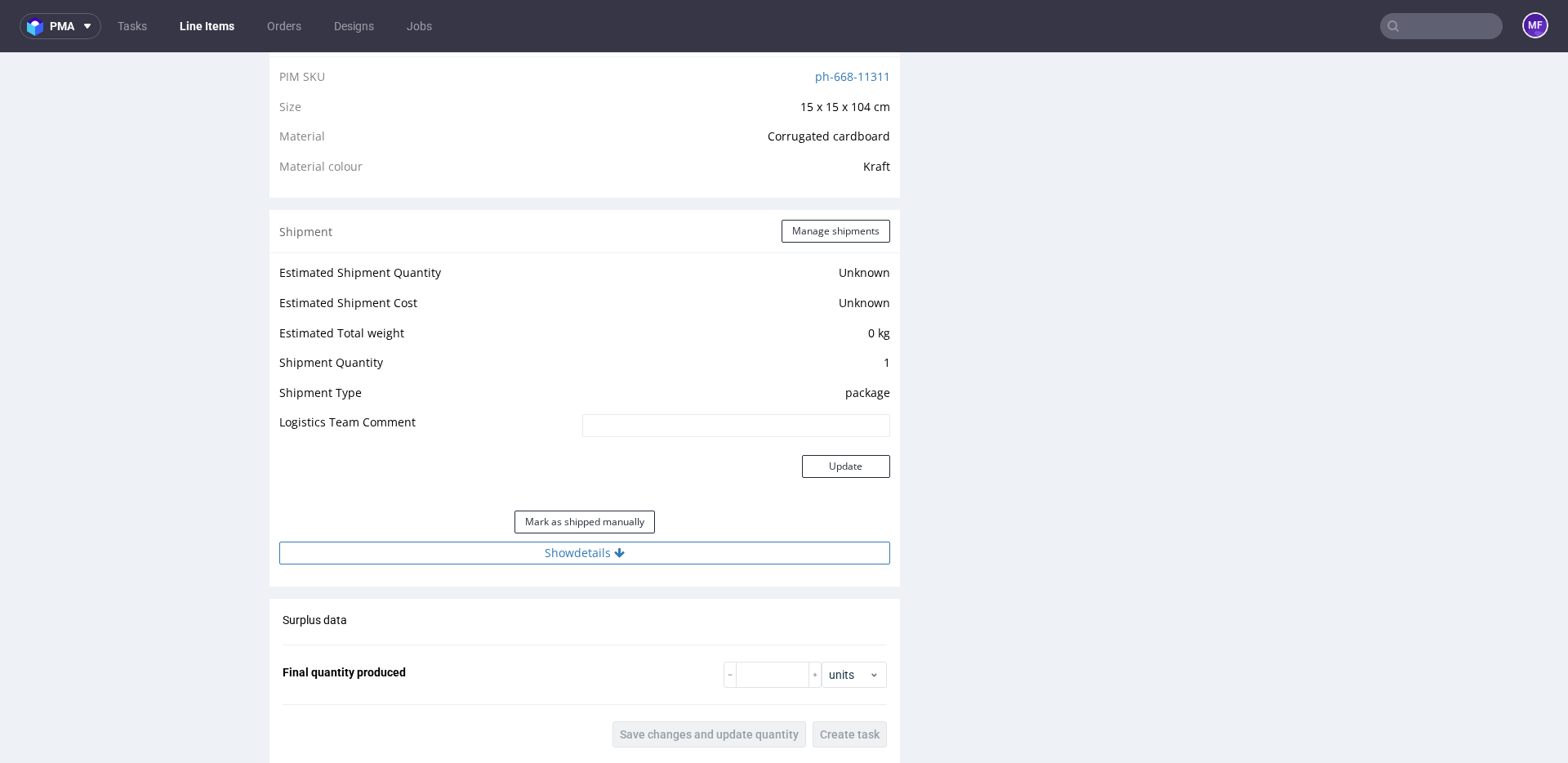
click at [591, 552] on button "Show details" at bounding box center [584, 553] width 611 height 23
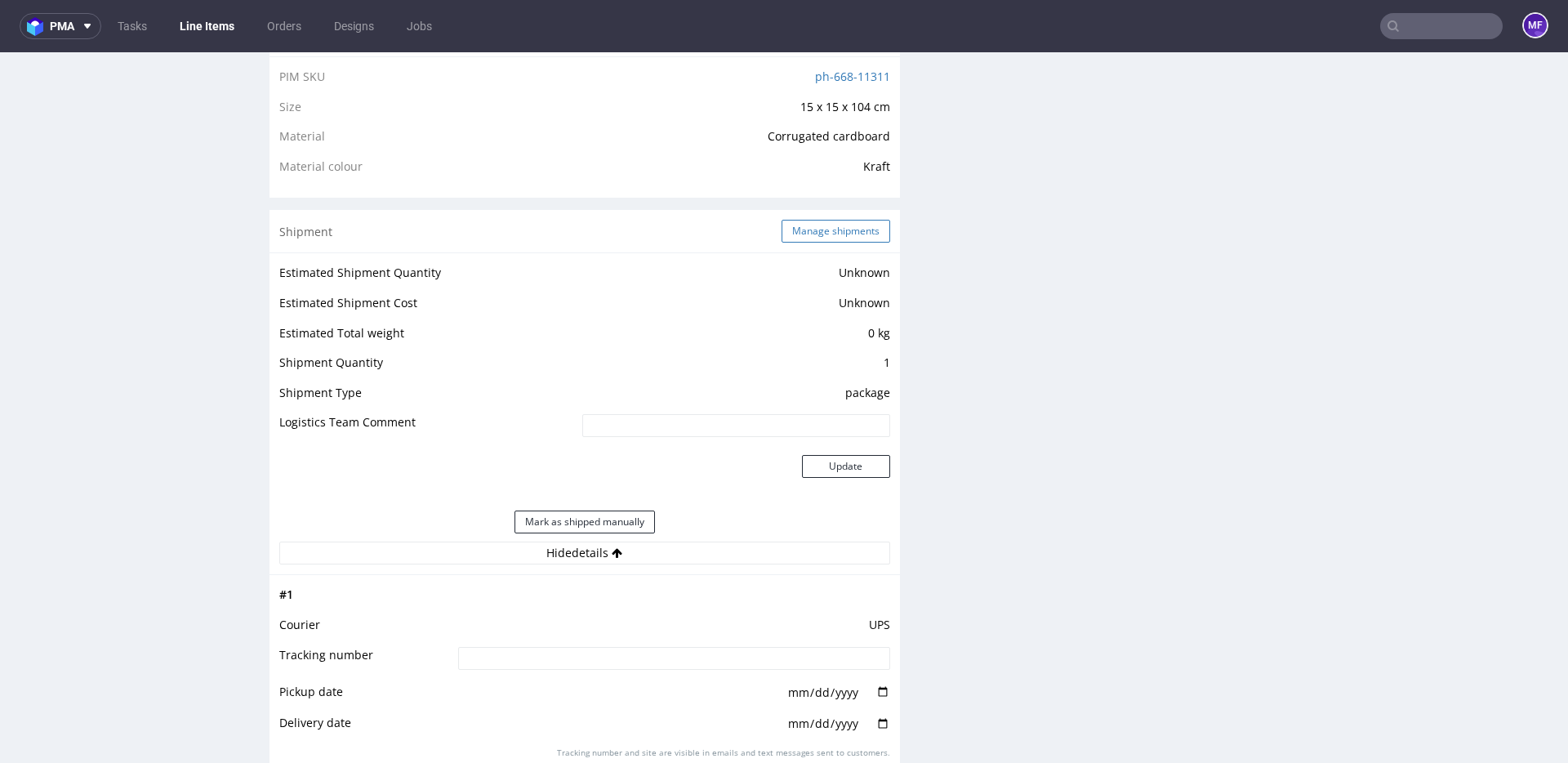
click at [818, 233] on button "Manage shipments" at bounding box center [835, 231] width 108 height 23
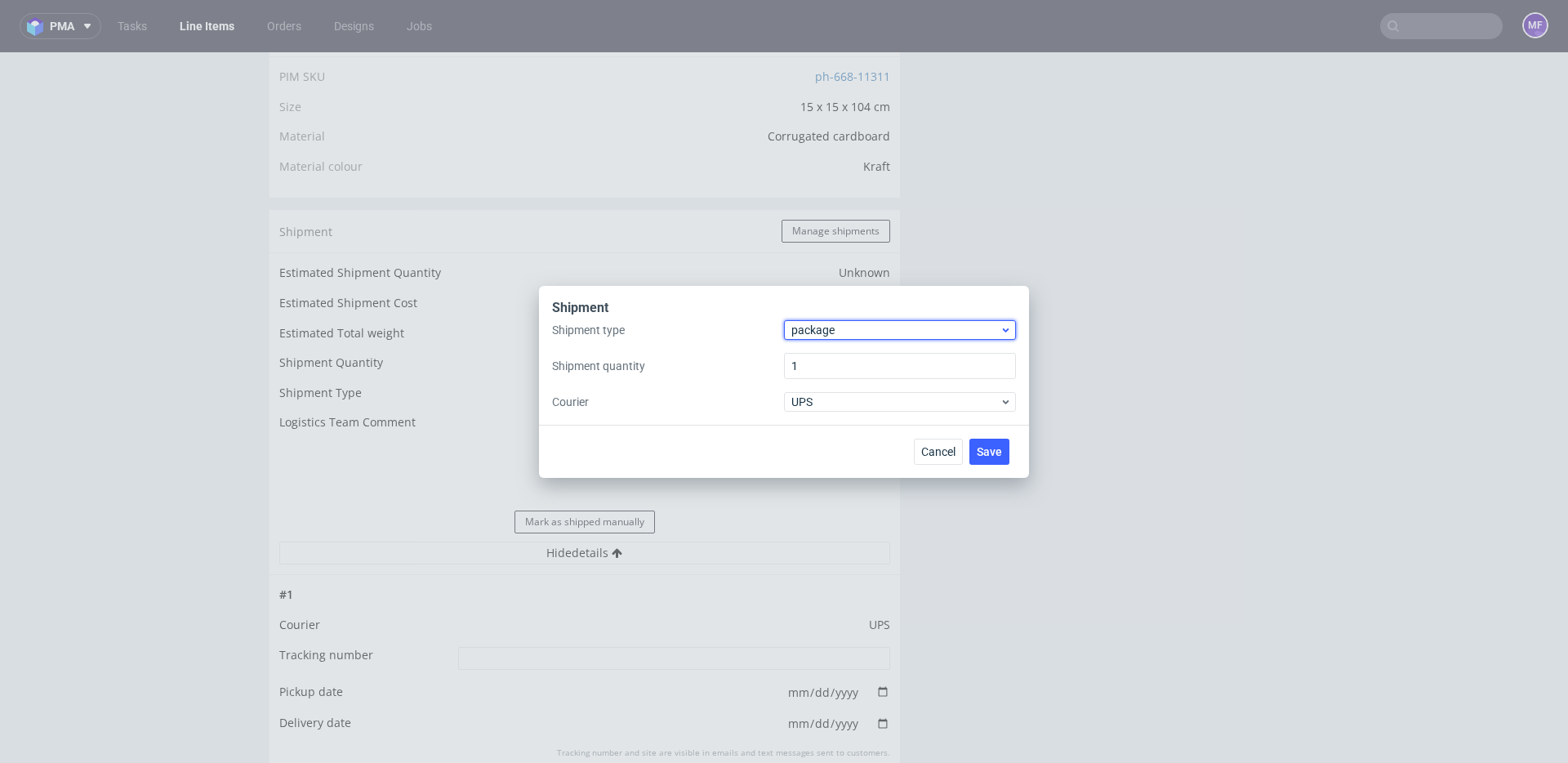
click at [815, 331] on span "package" at bounding box center [895, 330] width 209 height 17
click at [839, 367] on div "pallet" at bounding box center [900, 364] width 219 height 30
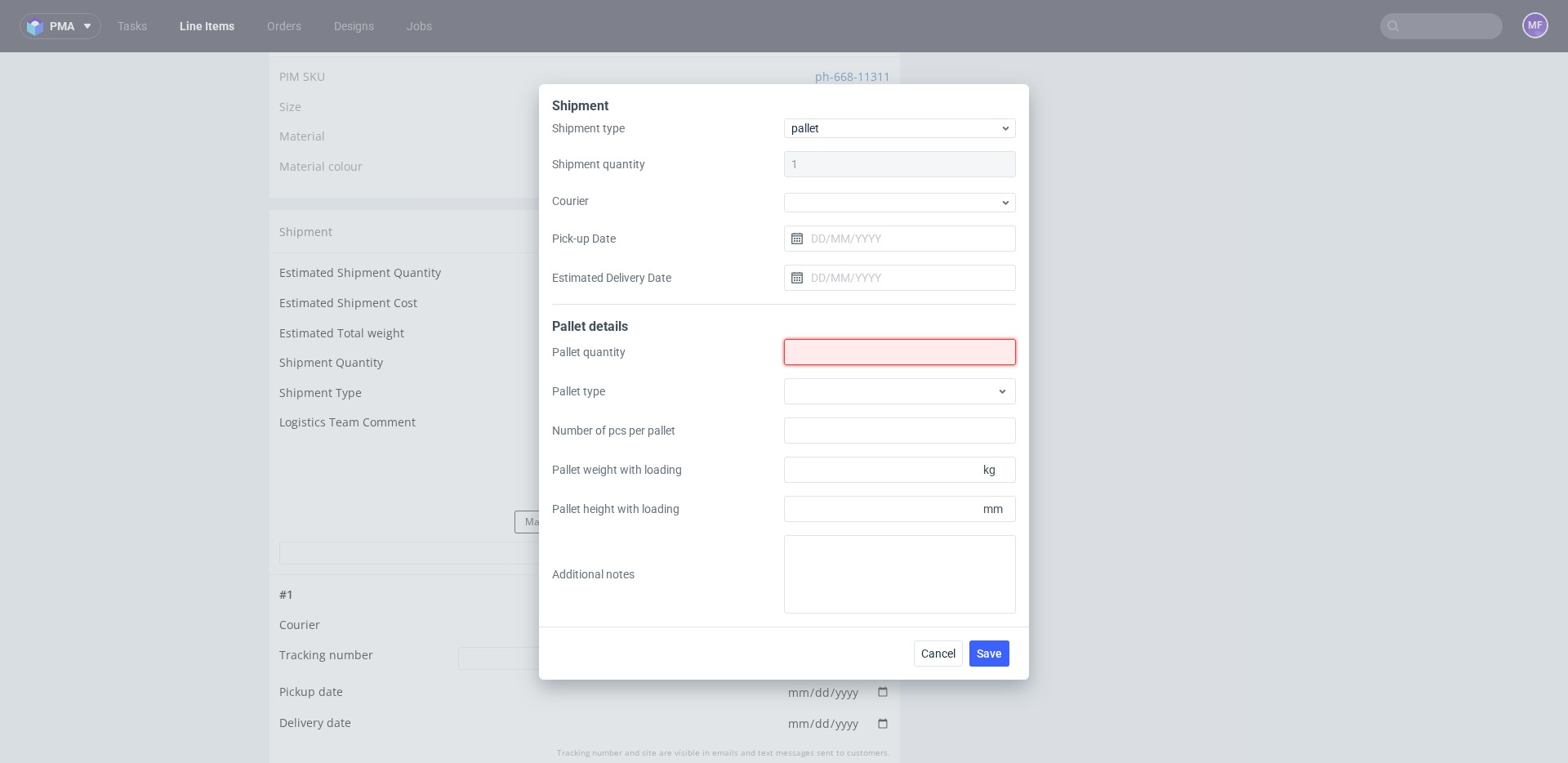
click at [804, 356] on input "Shipment type" at bounding box center [899, 351] width 232 height 26
type input "3"
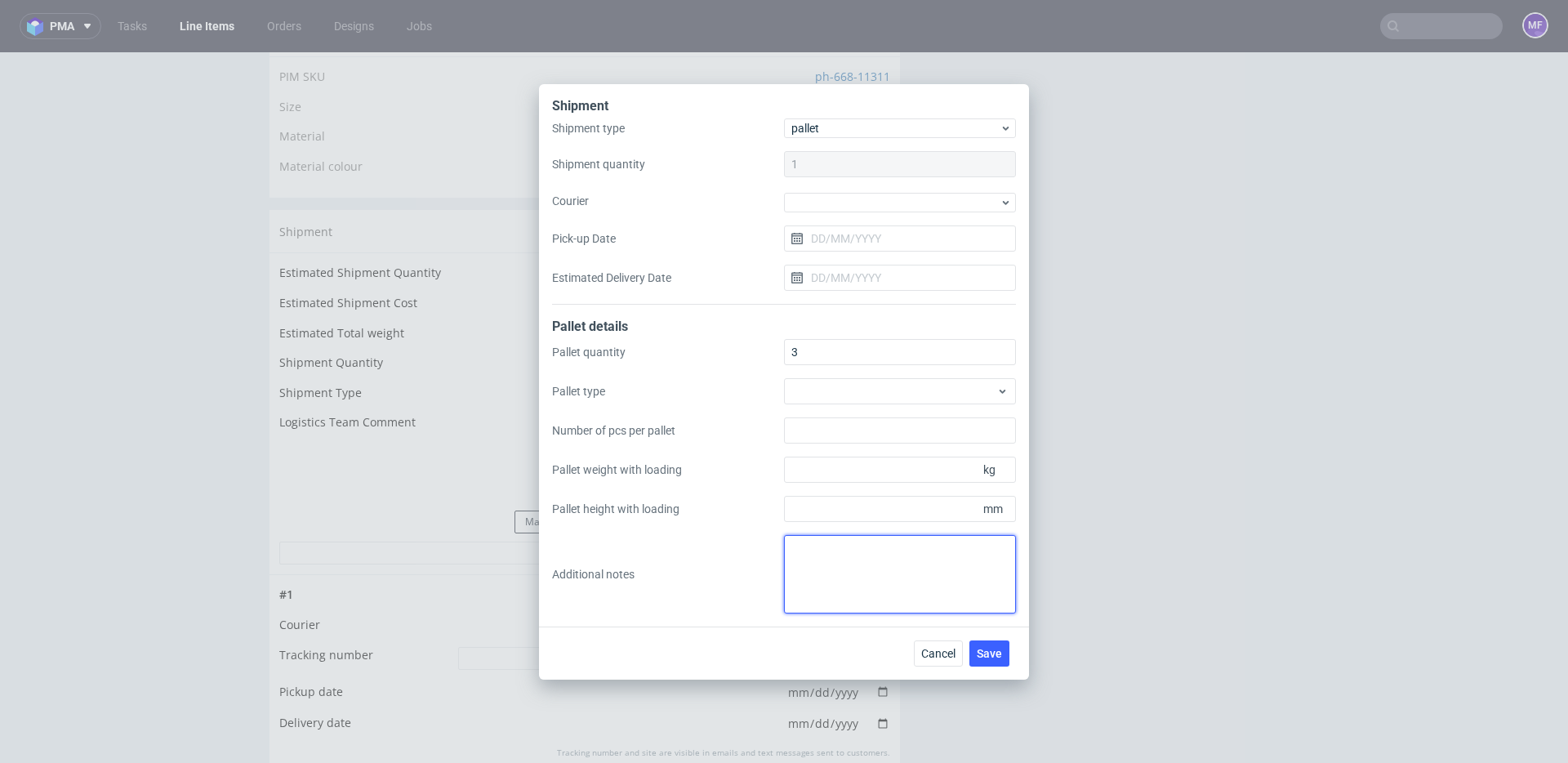
click at [859, 559] on textarea at bounding box center [899, 574] width 232 height 79
click at [852, 651] on div "Cancel Save" at bounding box center [784, 652] width 490 height 53
click at [927, 557] on textarea "wys x szer x dl 1 pal 100x80x140 2pal 180x80x140" at bounding box center [899, 574] width 232 height 79
click at [920, 565] on textarea "wys x szer x dl 1 pal 100x80x140 2pal 180x80x140" at bounding box center [899, 574] width 232 height 79
type textarea "wys x szer x dl 1 pal 100x80x140 105kg 2pal 180x80x140 205 kg"
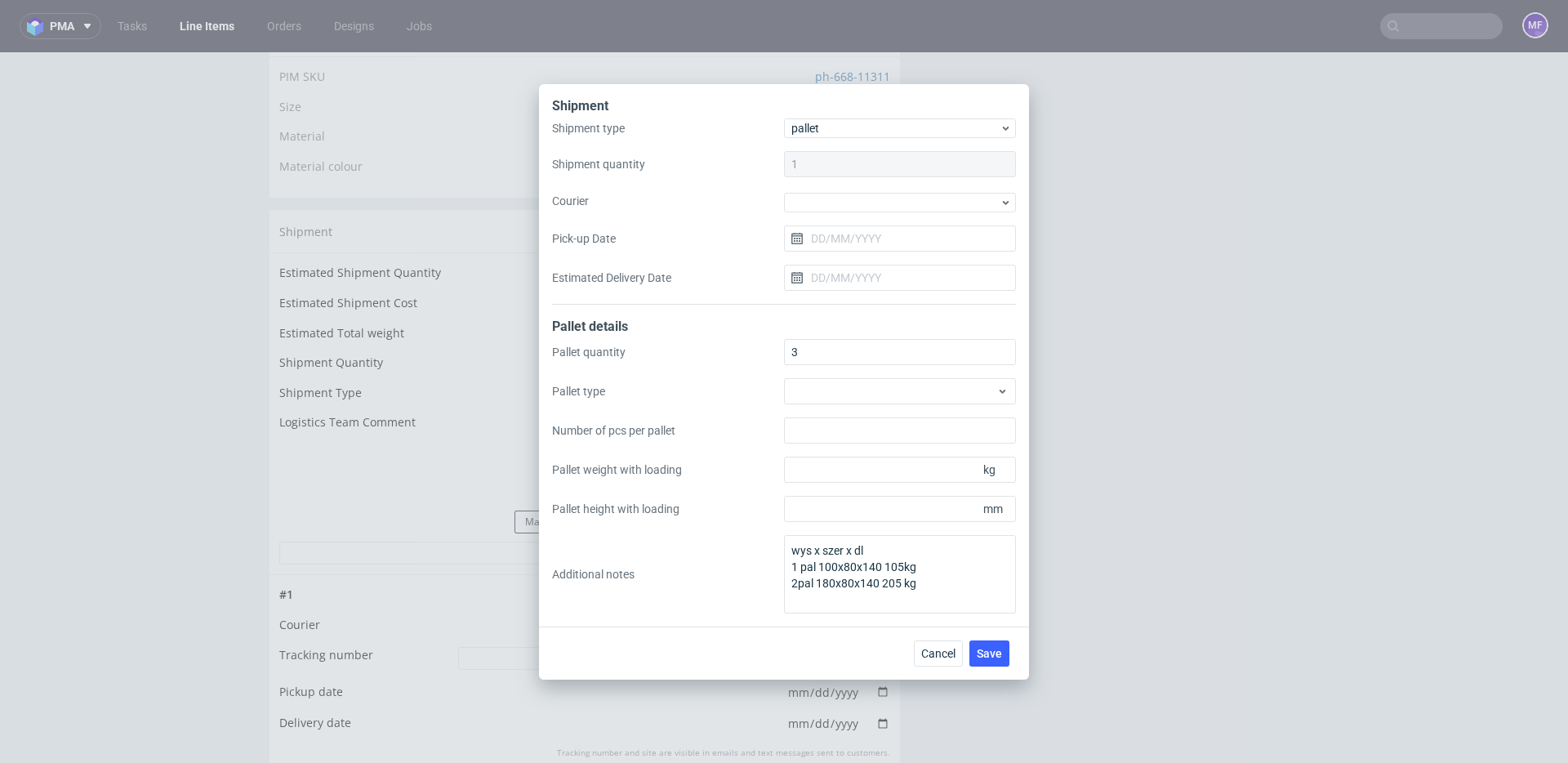
click at [824, 649] on div "Cancel Save" at bounding box center [784, 652] width 490 height 53
click at [981, 642] on button "Save" at bounding box center [988, 653] width 40 height 26
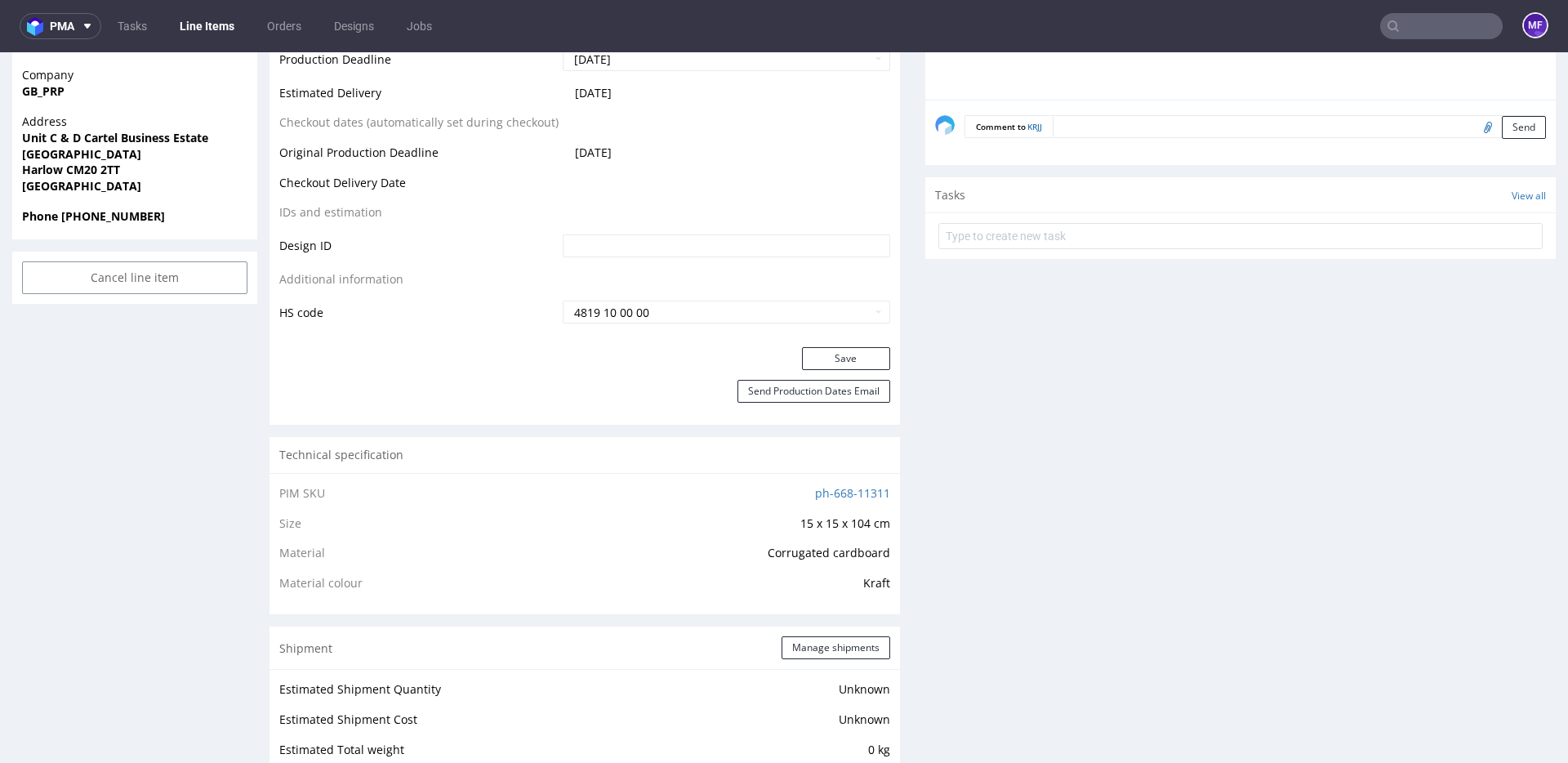
scroll to position [797, 0]
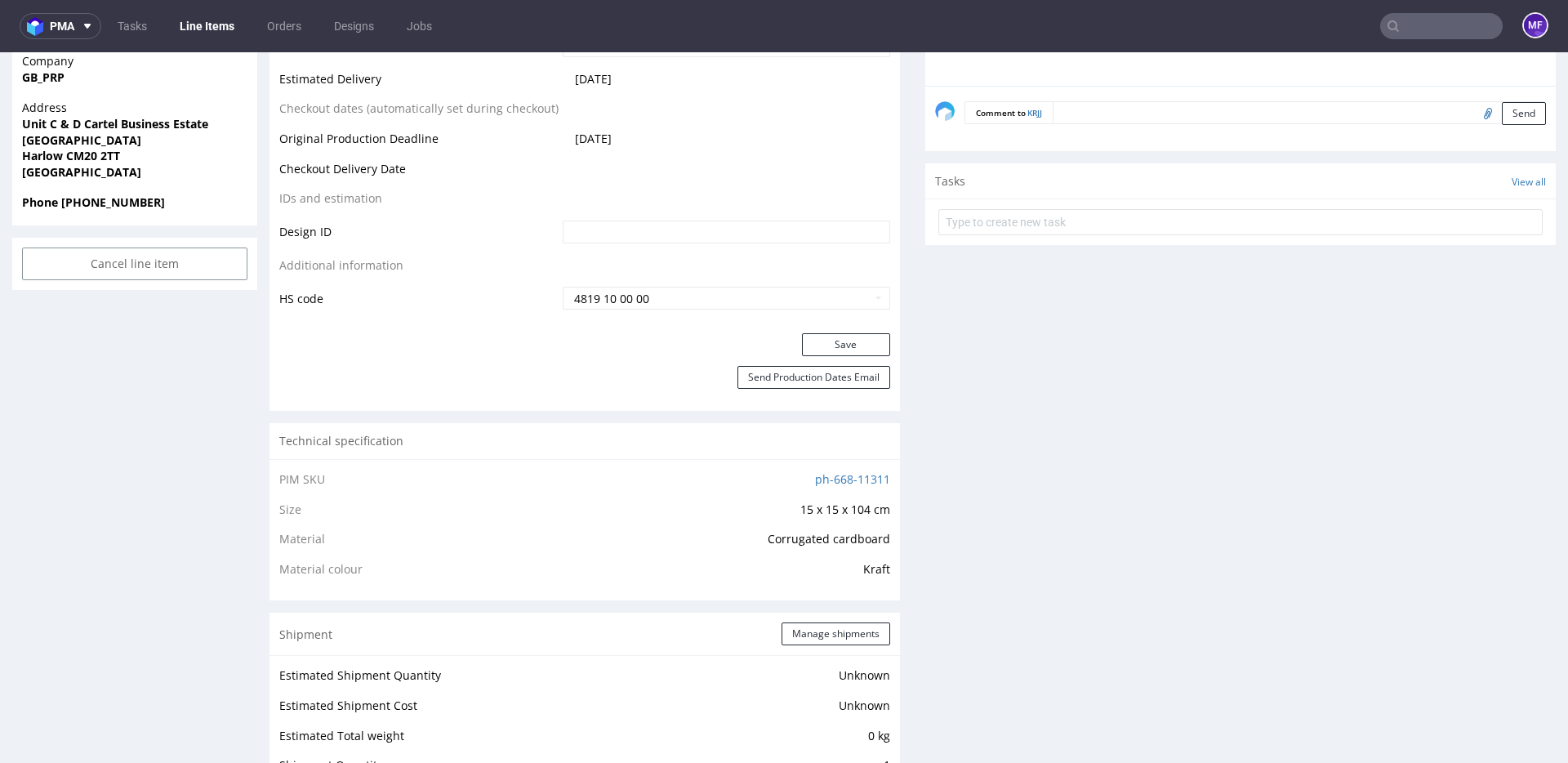
click at [937, 599] on div "Production Files - Design Spit Spit request impossible Box design not found, un…" at bounding box center [1241, 717] width 631 height 2306
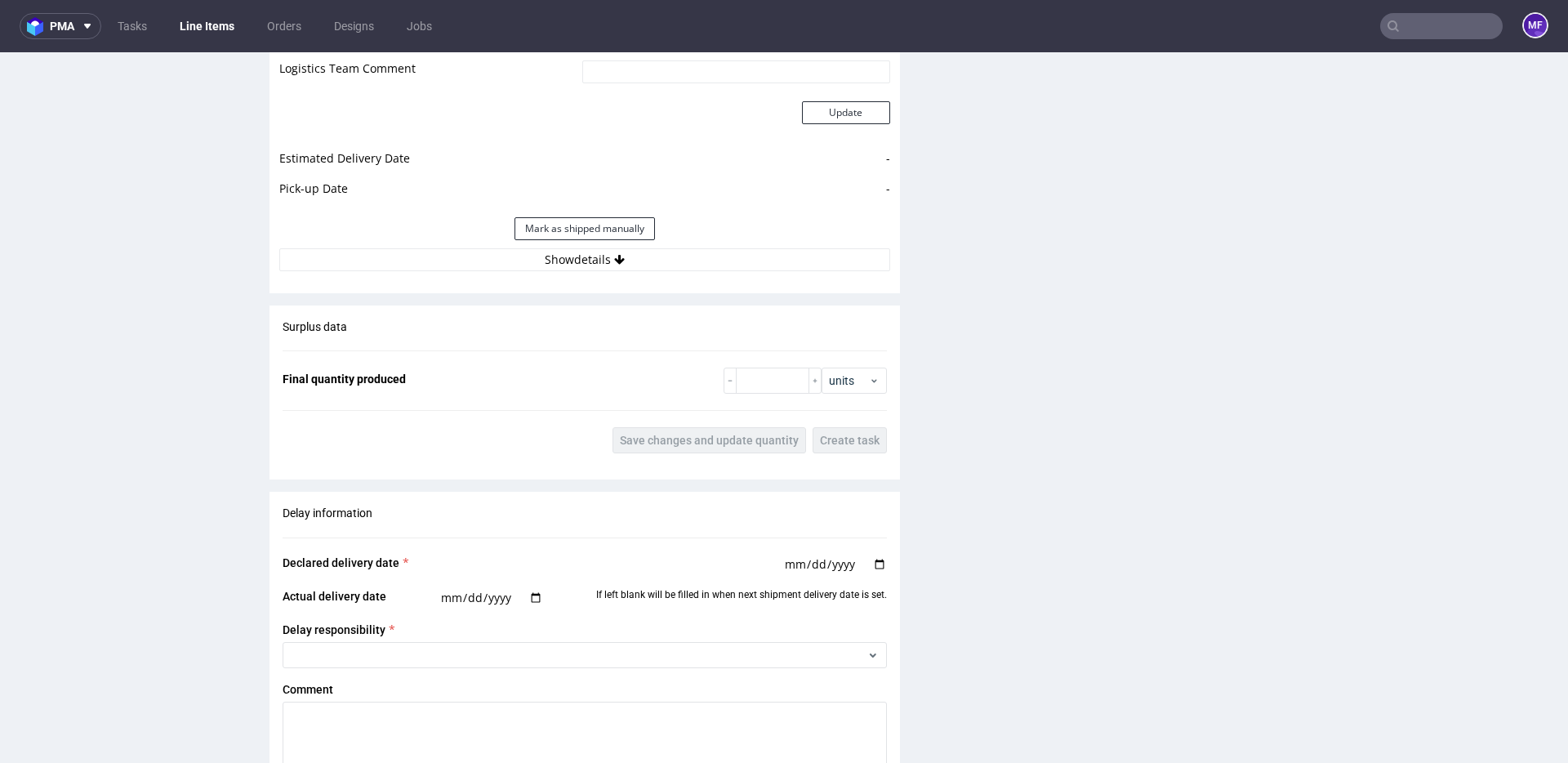
scroll to position [1563, 0]
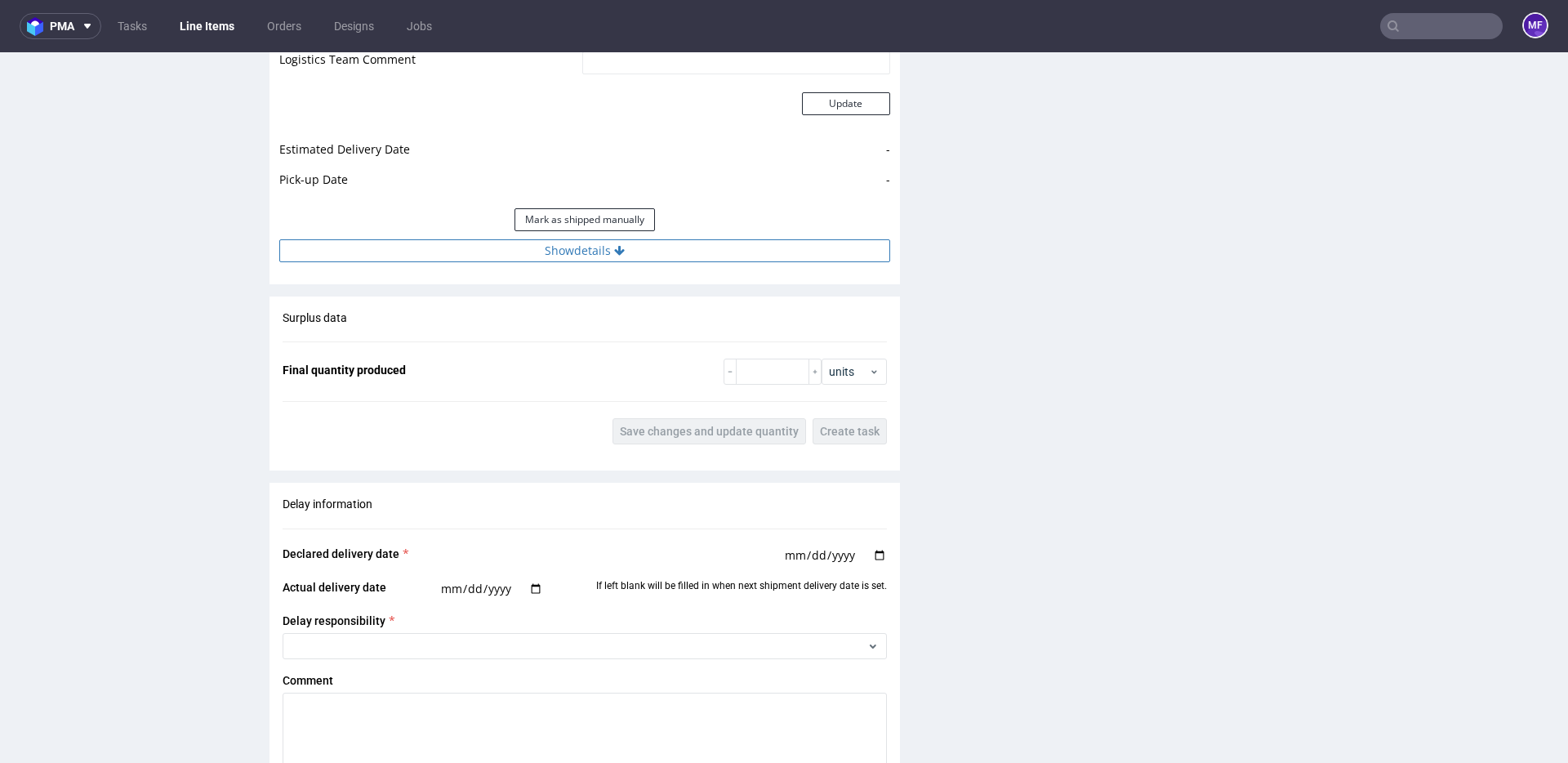
click at [606, 257] on button "Show details" at bounding box center [584, 250] width 611 height 23
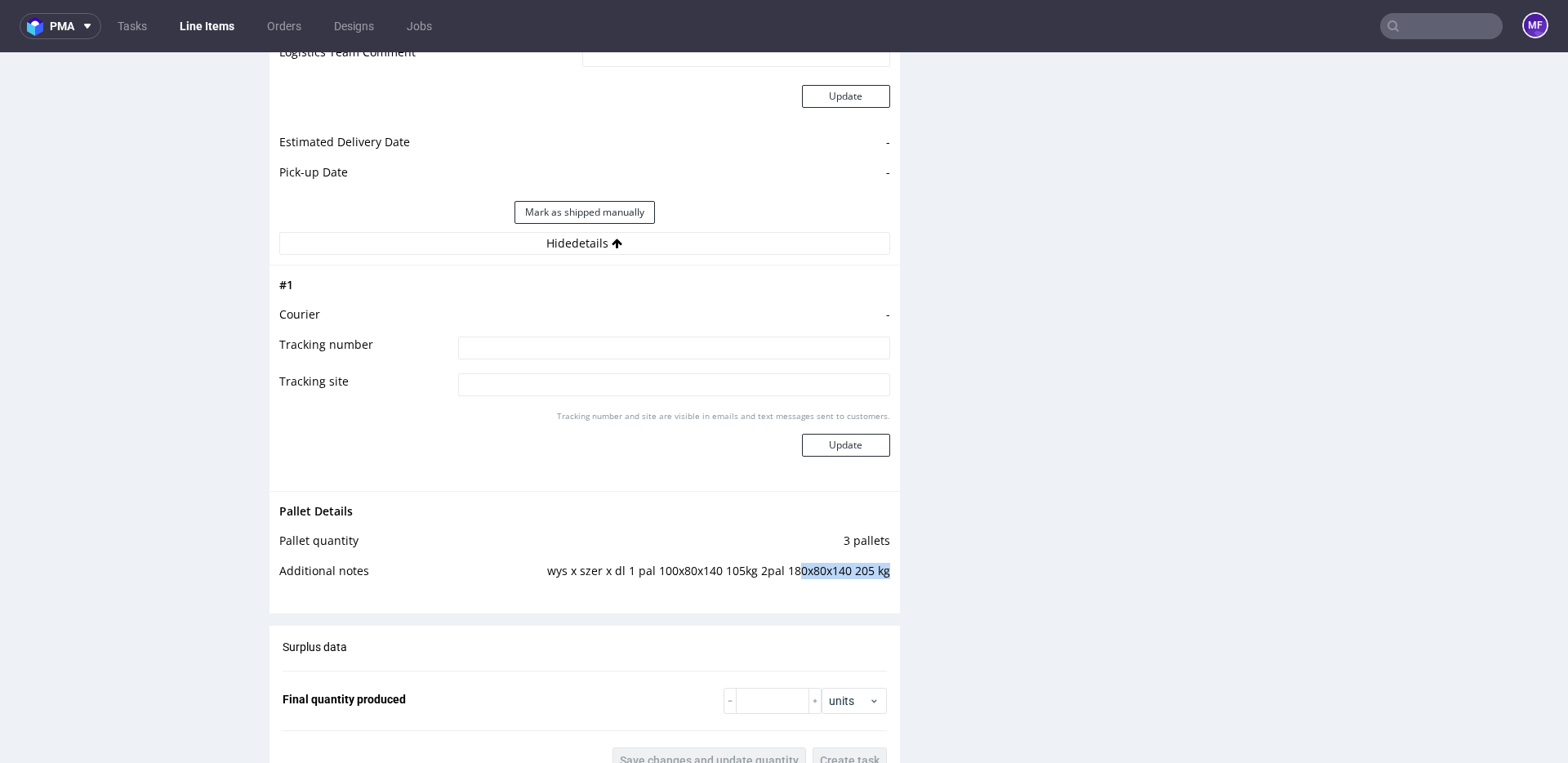
scroll to position [1569, 0]
drag, startPoint x: 883, startPoint y: 579, endPoint x: 624, endPoint y: 576, distance: 259.0
click at [624, 576] on td "wys x szer x dl 1 pal 100x80x140 105kg 2pal 180x80x140 205 kg" at bounding box center [669, 578] width 441 height 31
copy td "1 pal 100x80x140 105kg 2pal 180x80x140 205 kg"
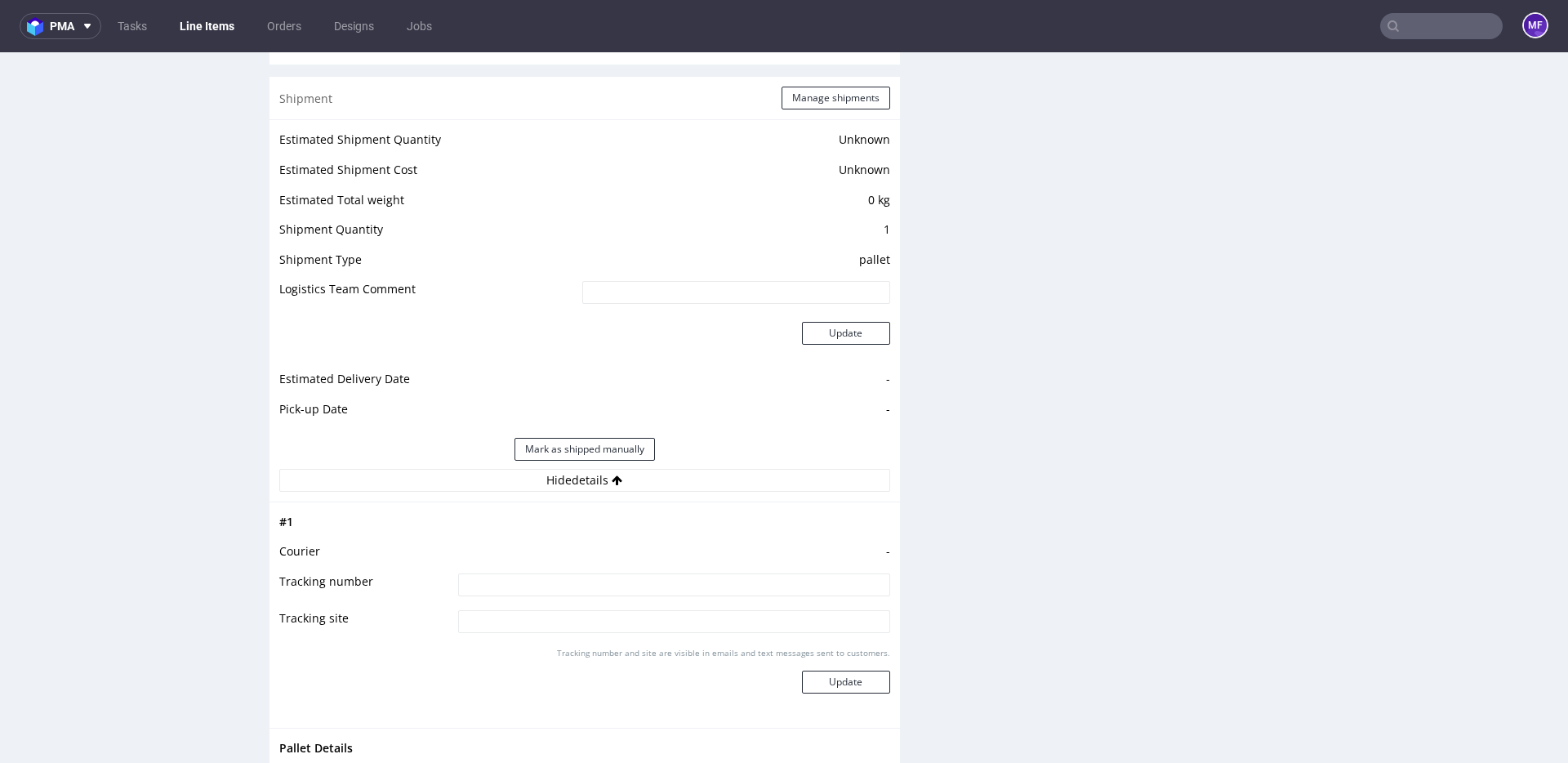
scroll to position [1237, 0]
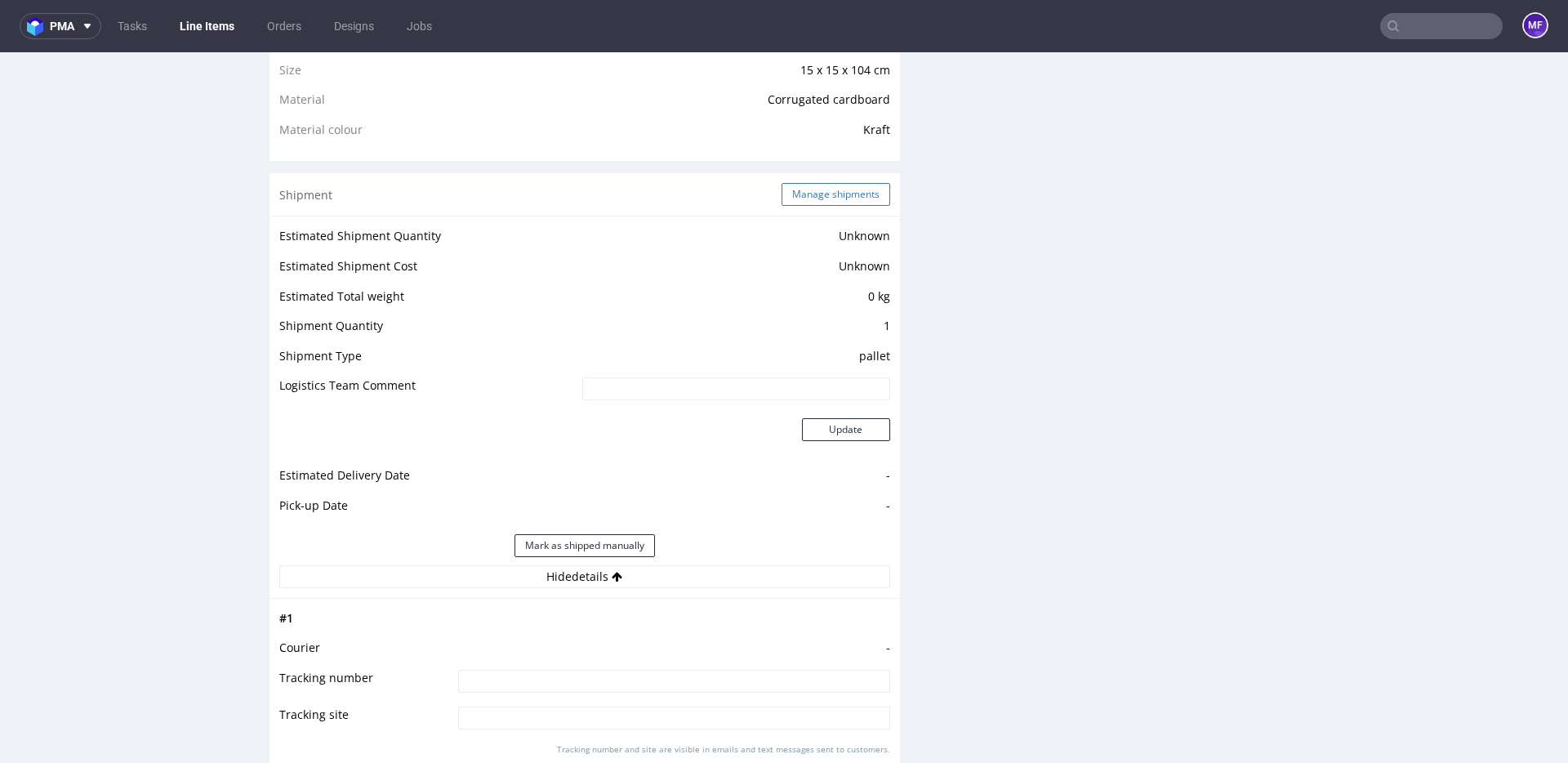
click at [812, 198] on button "Manage shipments" at bounding box center [835, 194] width 108 height 23
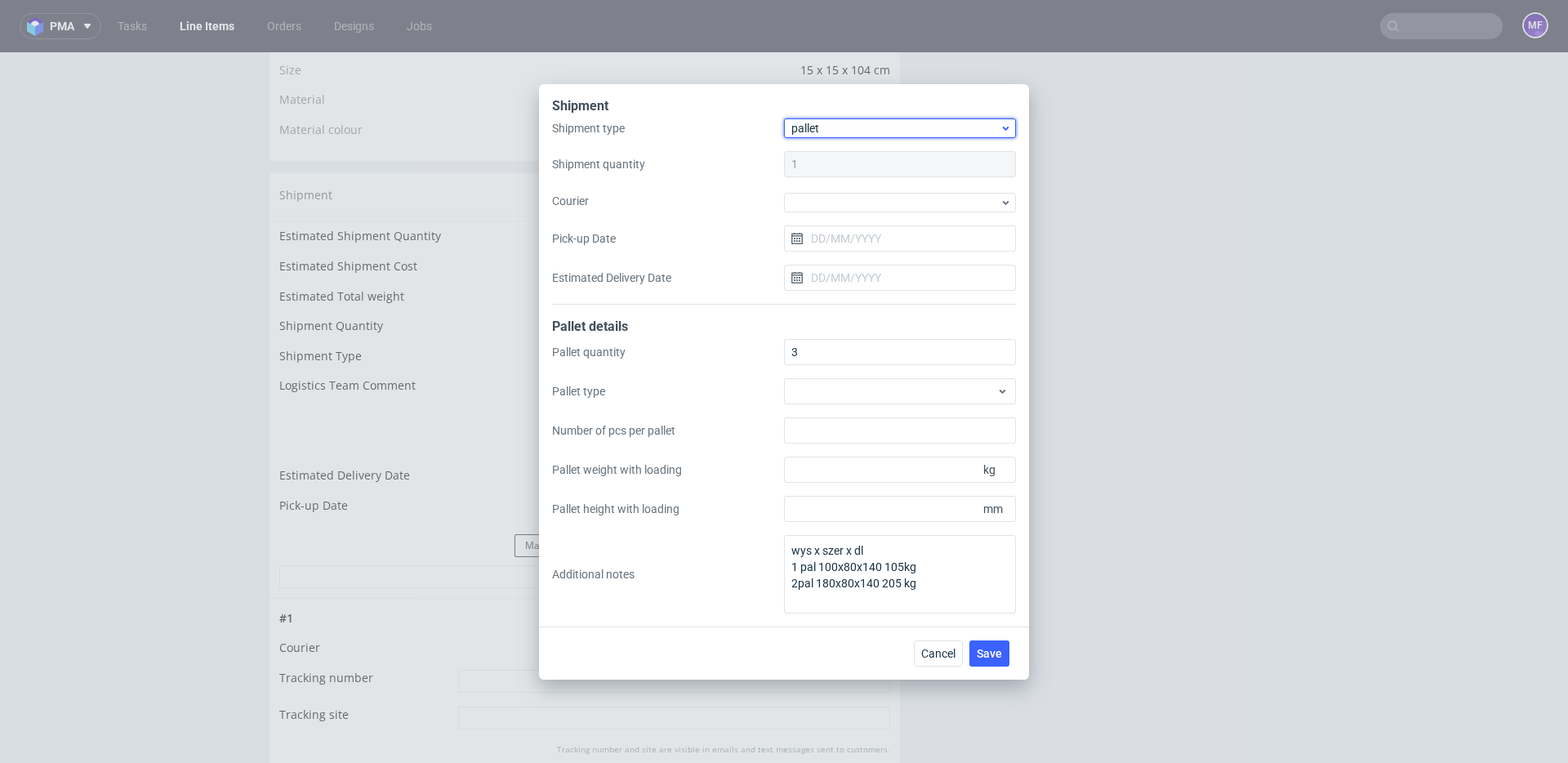
click at [821, 134] on span "pallet" at bounding box center [895, 128] width 209 height 17
click at [793, 551] on textarea "wys x szer x dl 1 pal 100x80x140 105kg 2pal 180x80x140 205 kg" at bounding box center [899, 574] width 232 height 79
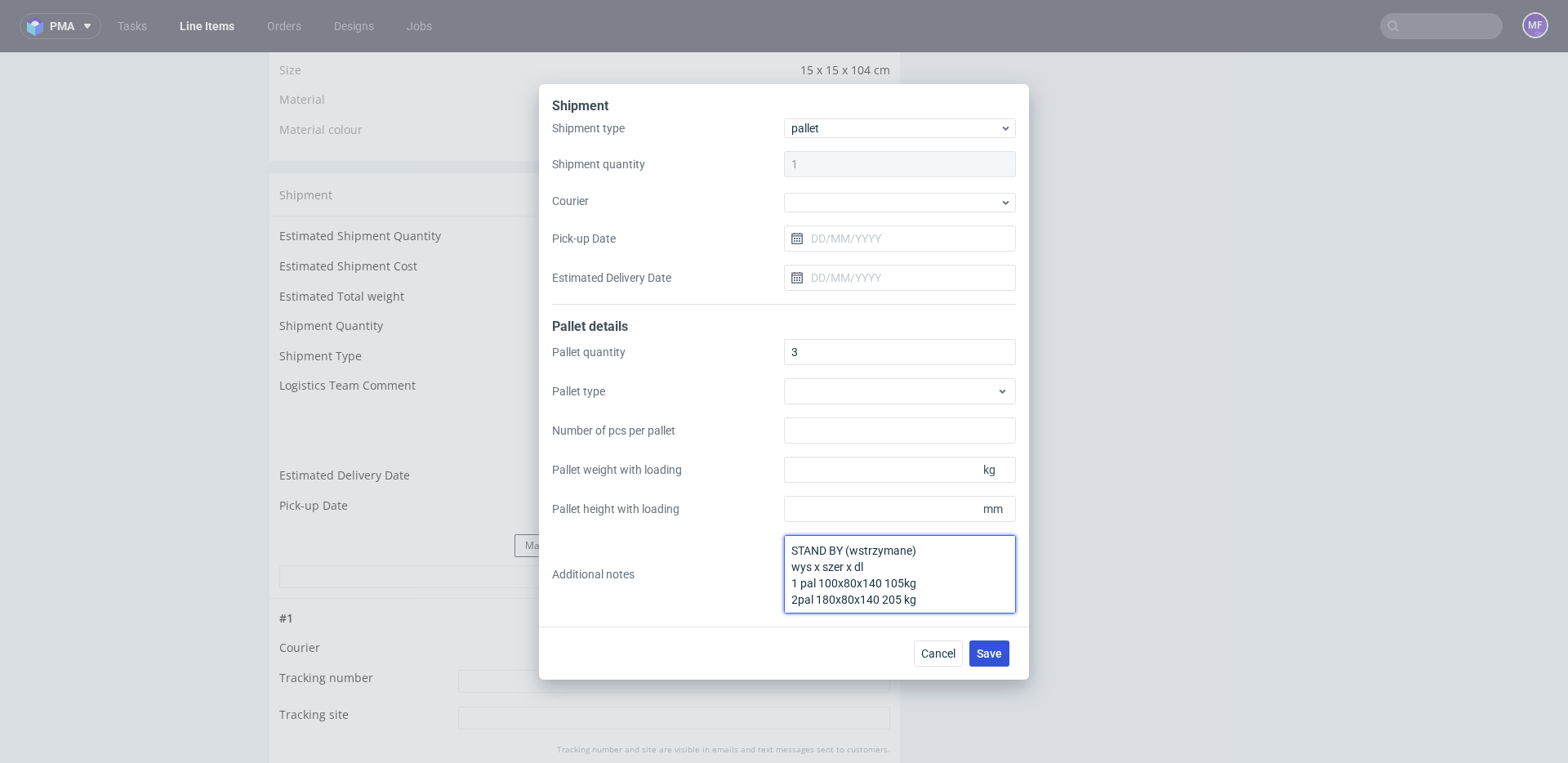
type textarea "STAND BY (wstrzymane) wys x szer x dl 1 pal 100x80x140 105kg 2pal 180x80x140 20…"
click at [984, 652] on span "Save" at bounding box center [988, 653] width 25 height 11
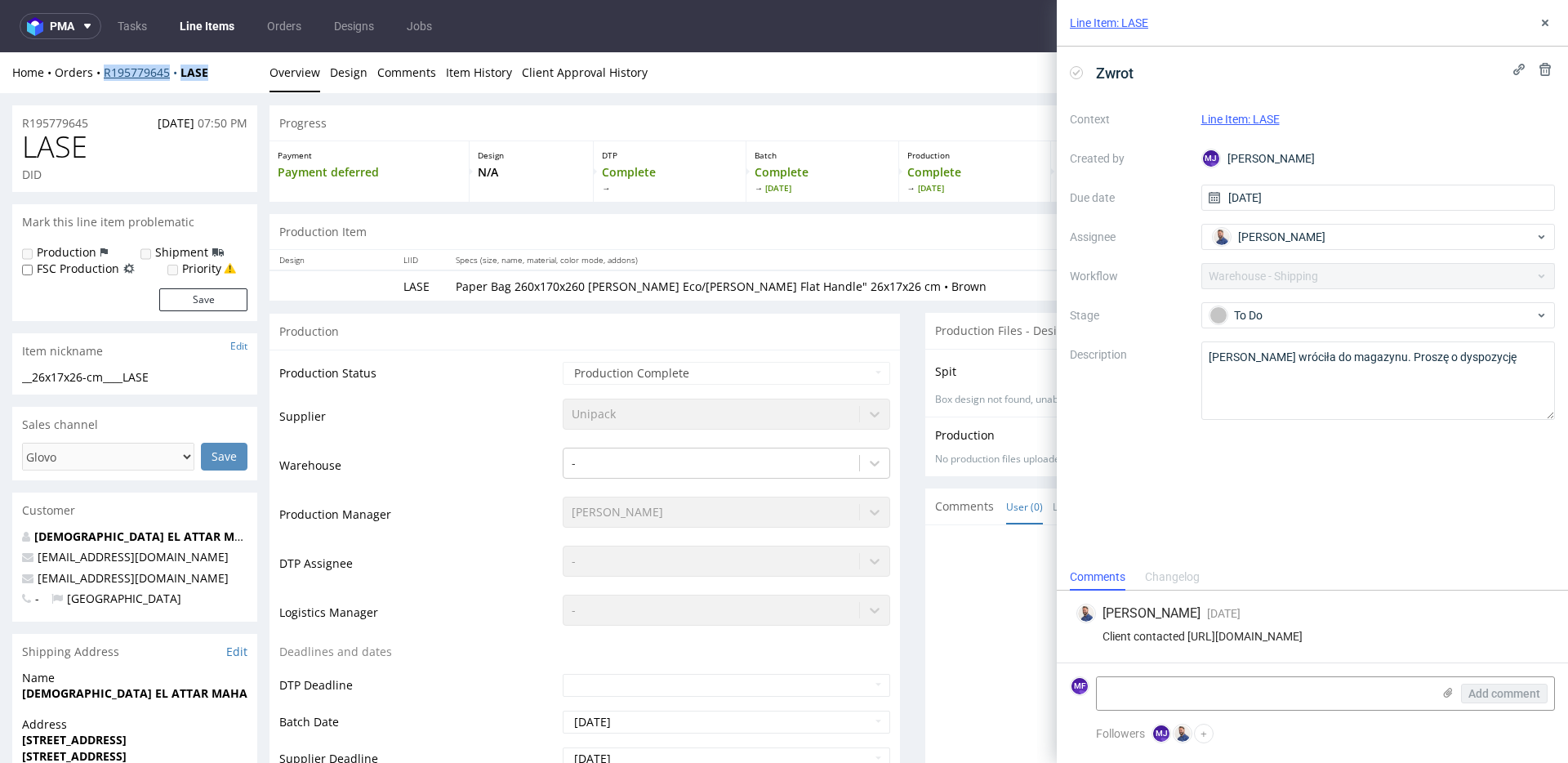
drag, startPoint x: 222, startPoint y: 75, endPoint x: 106, endPoint y: 76, distance: 116.0
click at [106, 76] on div "Home Orders R195779645 LASE" at bounding box center [134, 73] width 245 height 17
copy div "R195779645 LASE"
click at [1550, 28] on icon at bounding box center [1545, 23] width 13 height 13
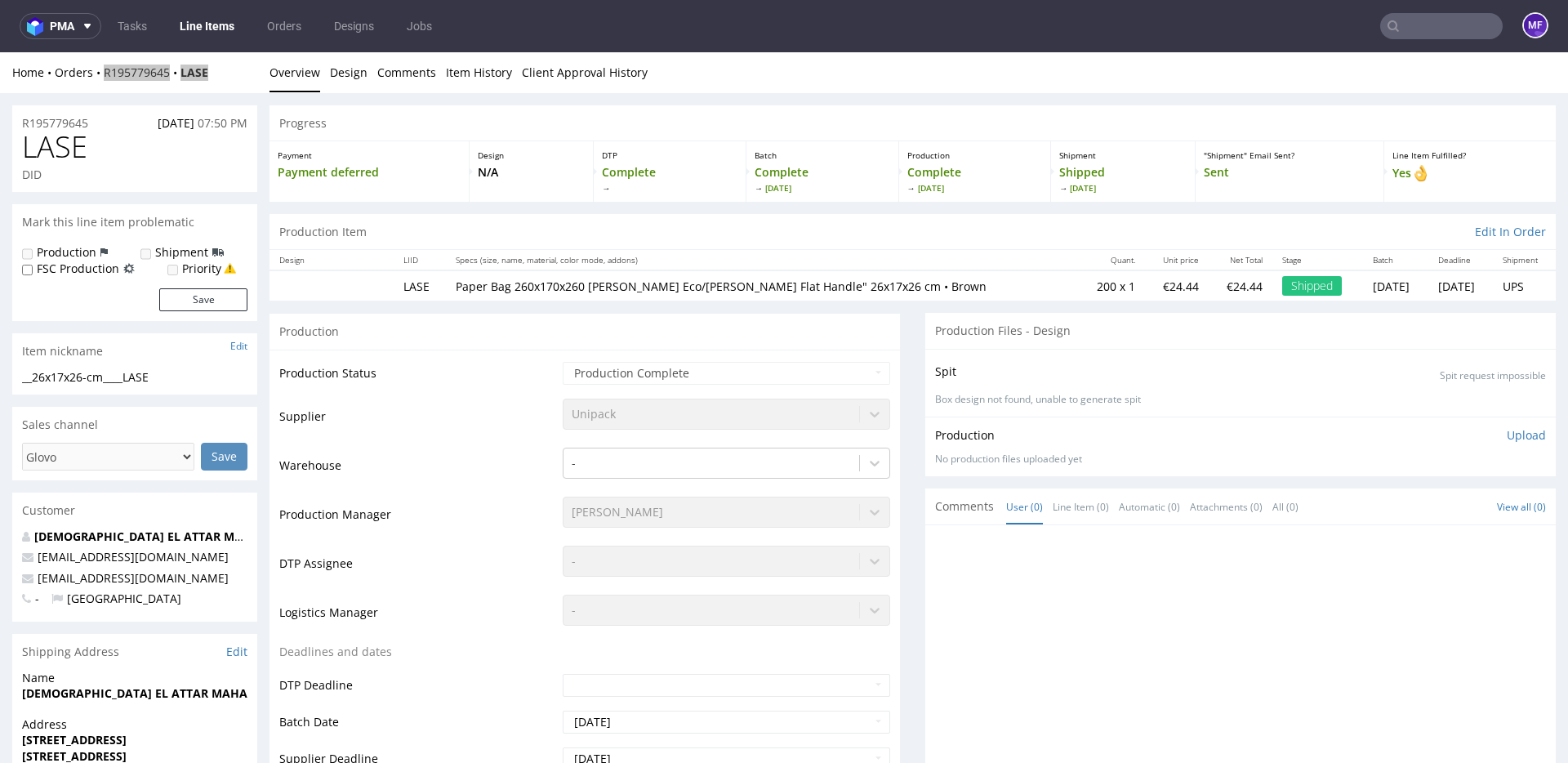
click at [1443, 31] on input "text" at bounding box center [1441, 26] width 122 height 26
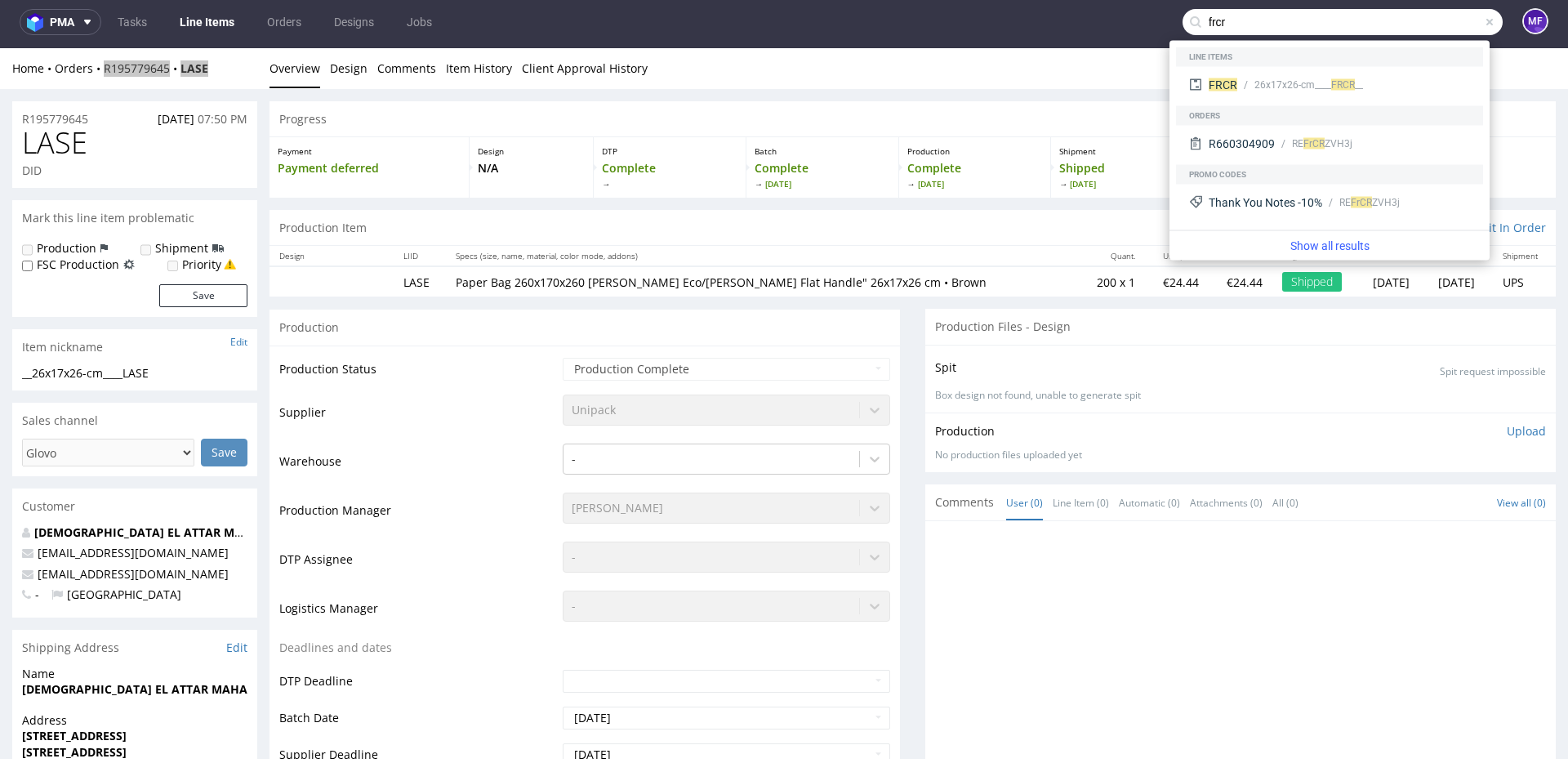
scroll to position [2, 0]
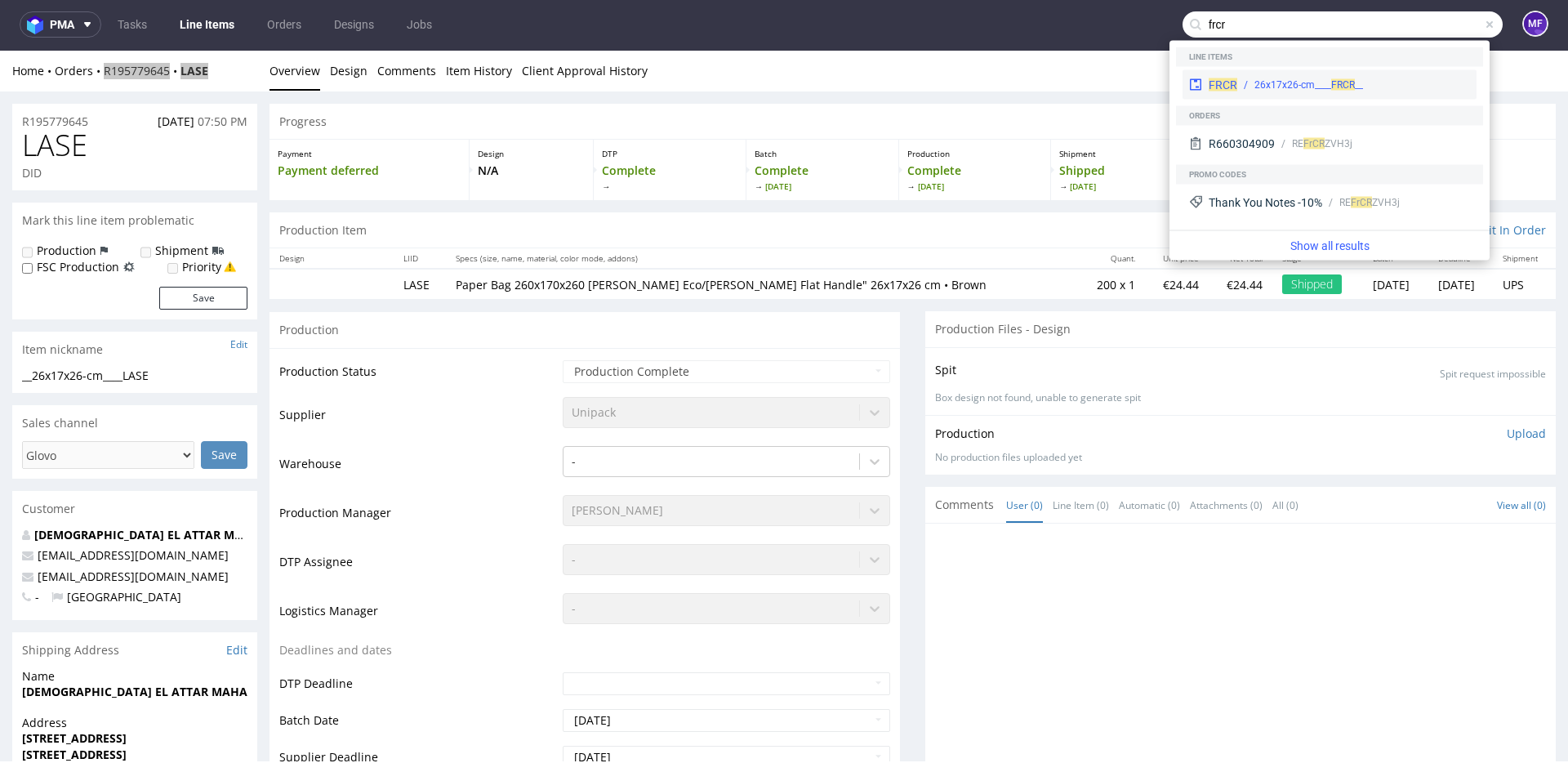
type input "frcr"
click at [1275, 84] on div "__26x17x26-cm____ FRCR" at bounding box center [1308, 85] width 108 height 15
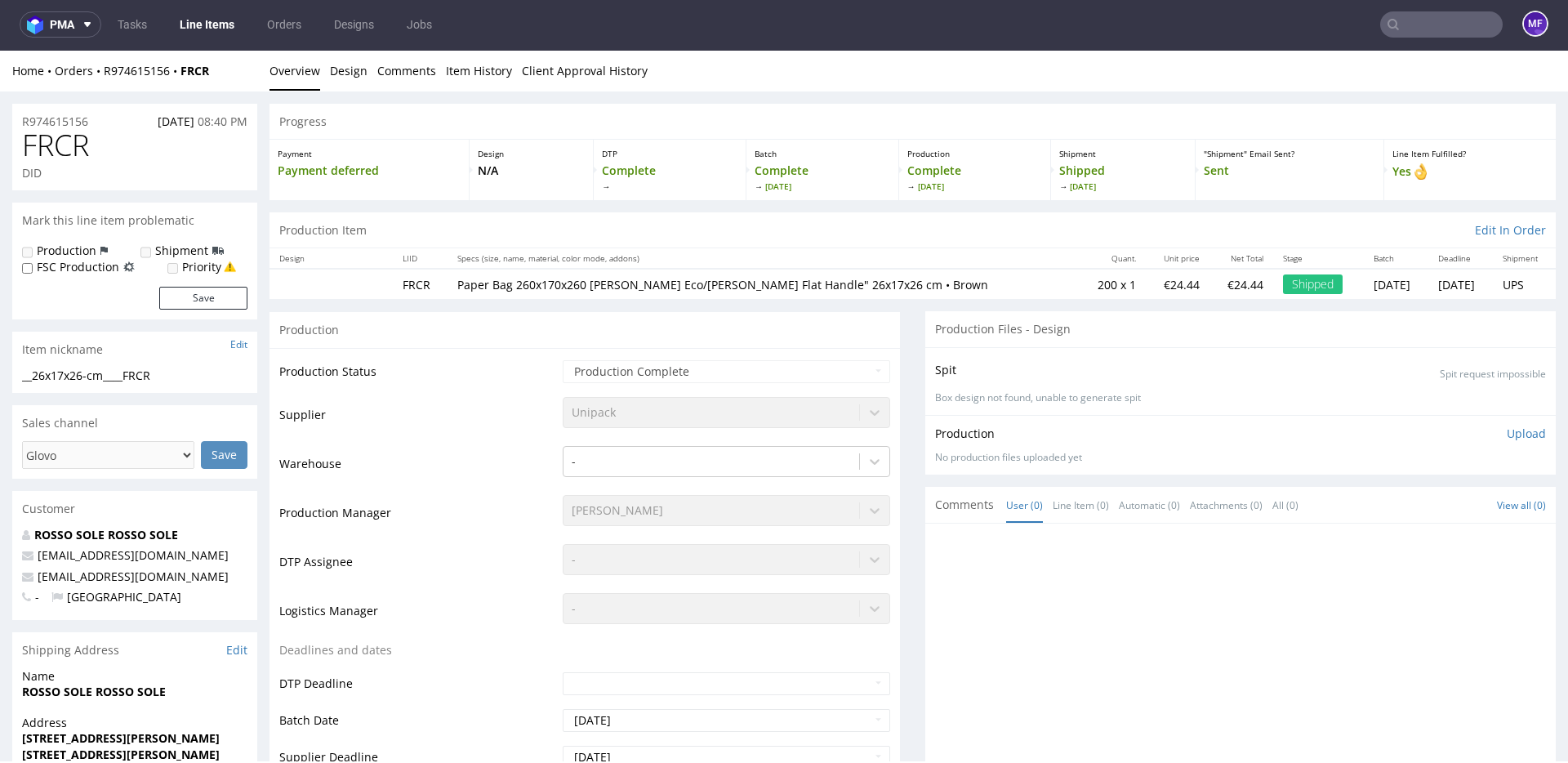
scroll to position [1, 0]
click at [616, 312] on div "Production" at bounding box center [585, 330] width 631 height 37
click at [1431, 19] on input "text" at bounding box center [1441, 25] width 122 height 26
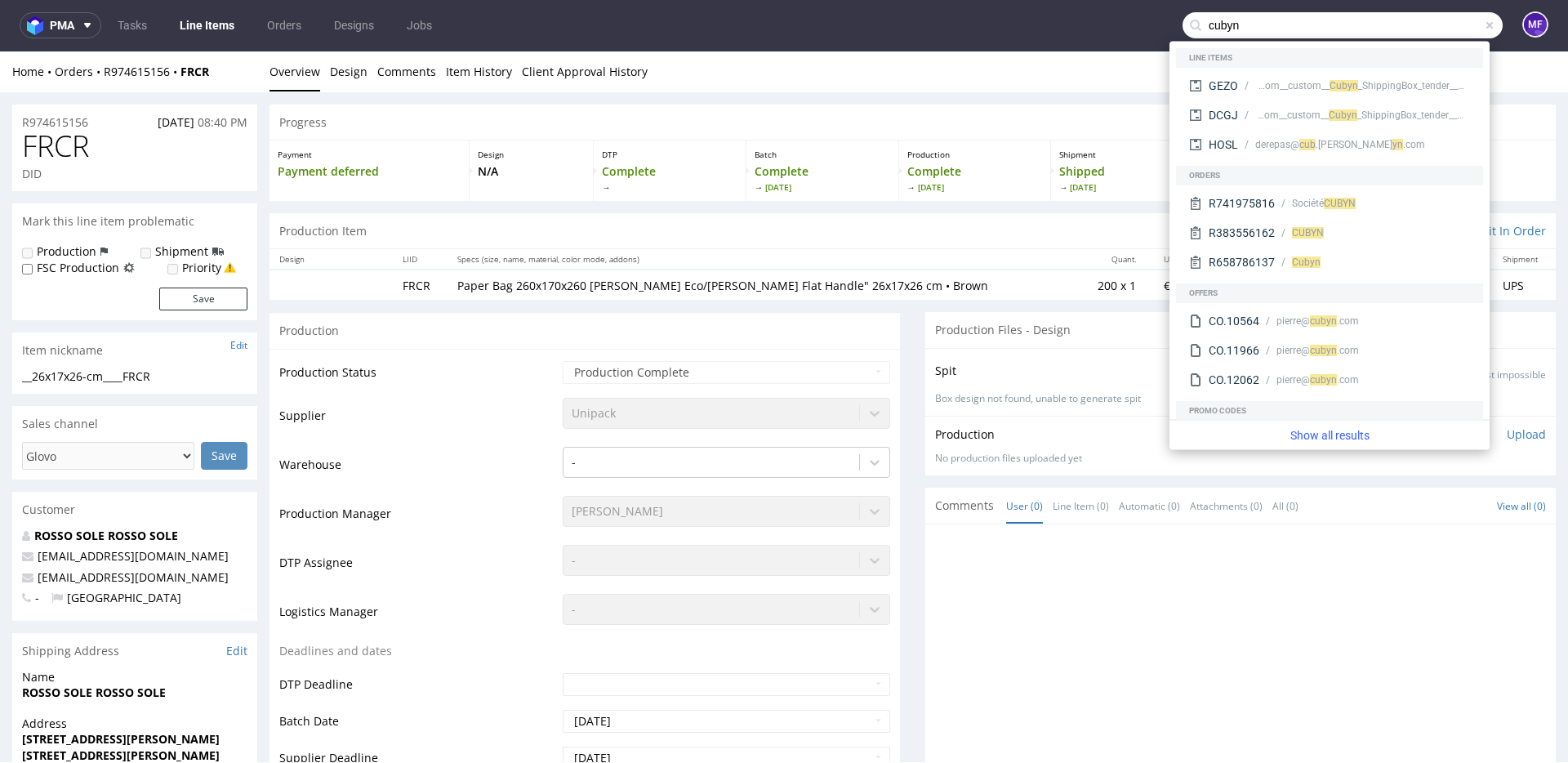
drag, startPoint x: 1230, startPoint y: 24, endPoint x: 1171, endPoint y: 19, distance: 59.2
click at [1182, 19] on input "cubyn" at bounding box center [1342, 25] width 320 height 26
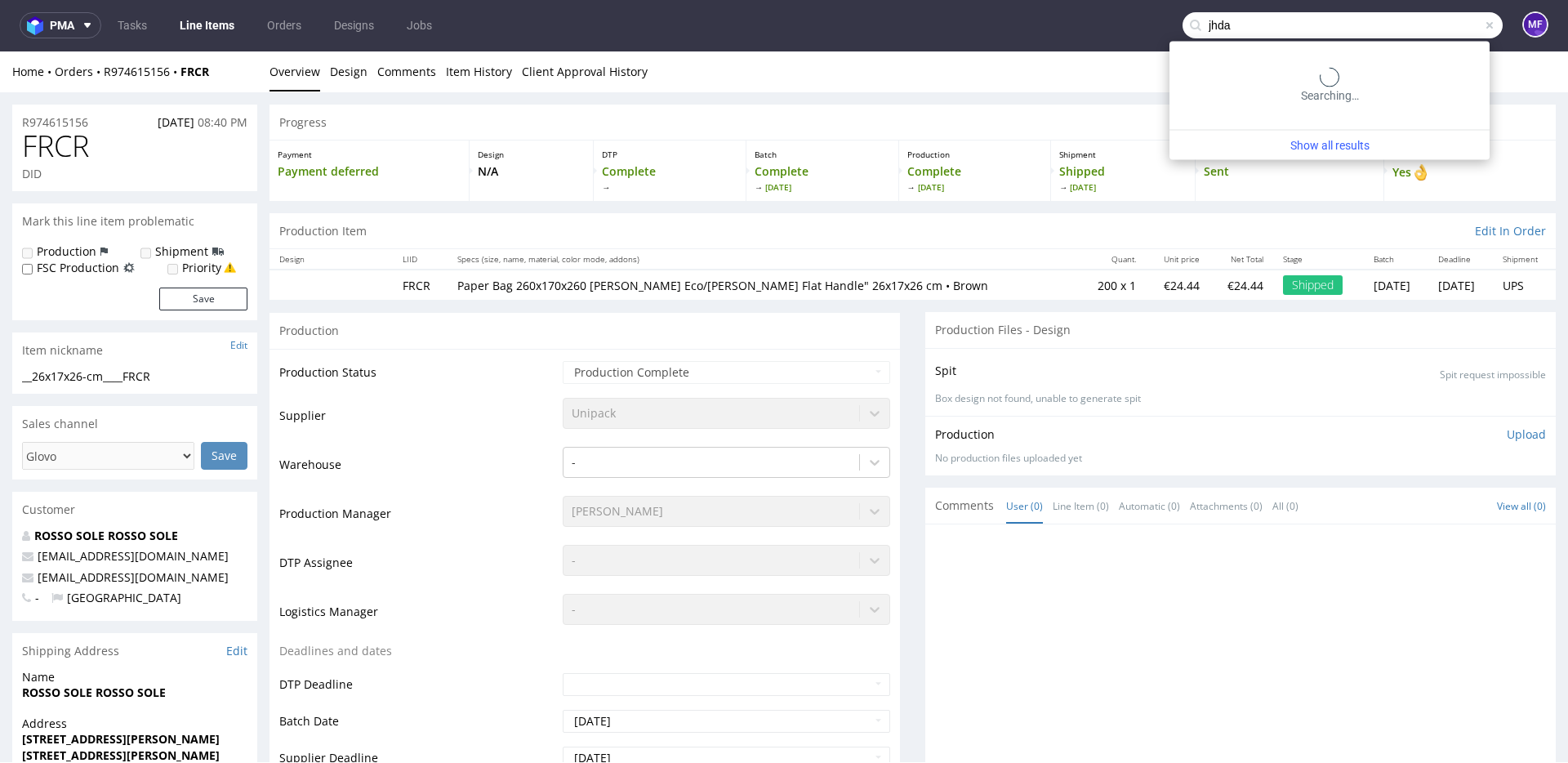
type input "jhda"
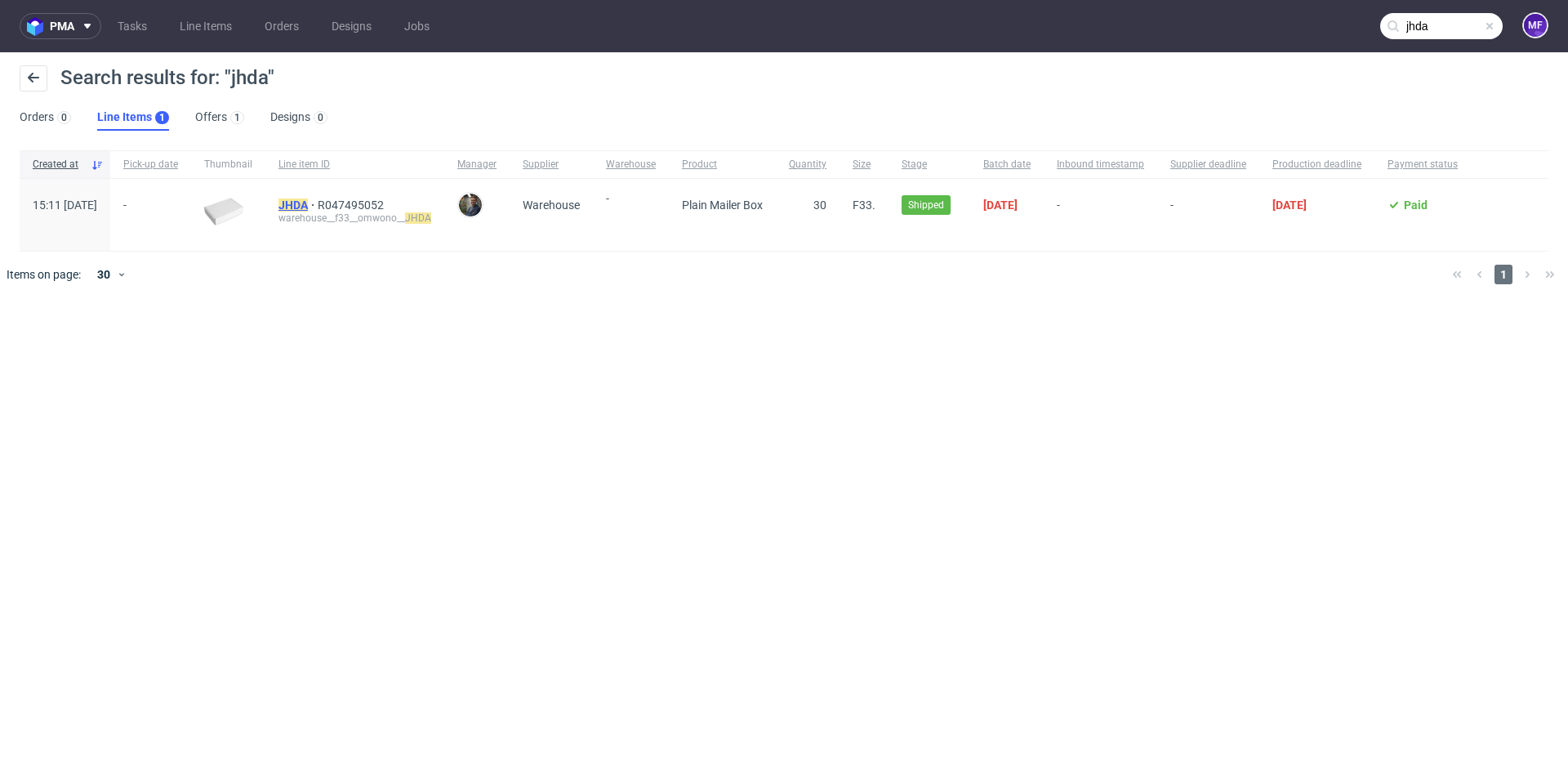
click at [308, 198] on mark "JHDA" at bounding box center [293, 205] width 30 height 13
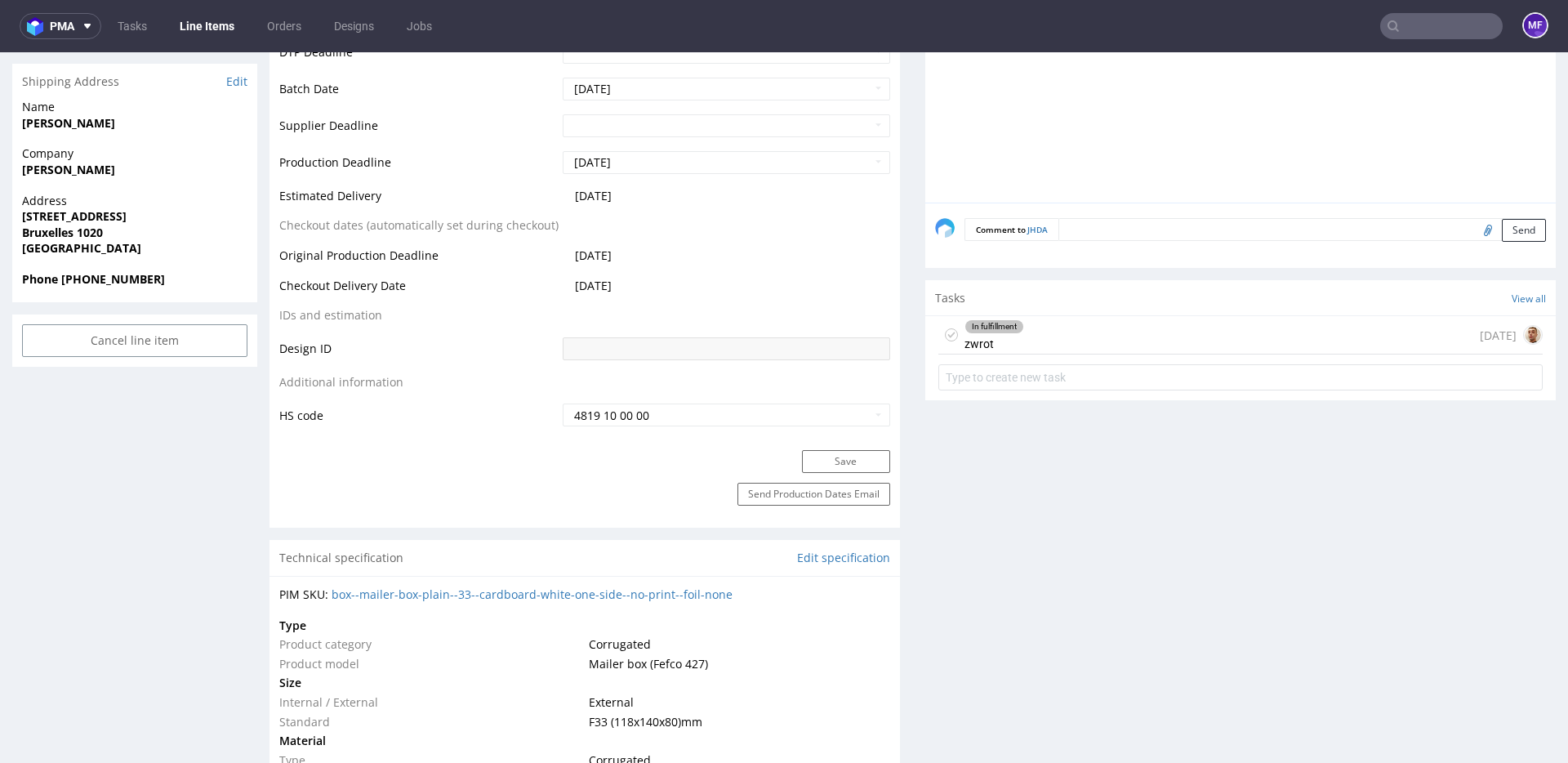
scroll to position [672, 0]
click at [1062, 335] on div "In fulfillment zwrot [DATE]" at bounding box center [1241, 337] width 605 height 38
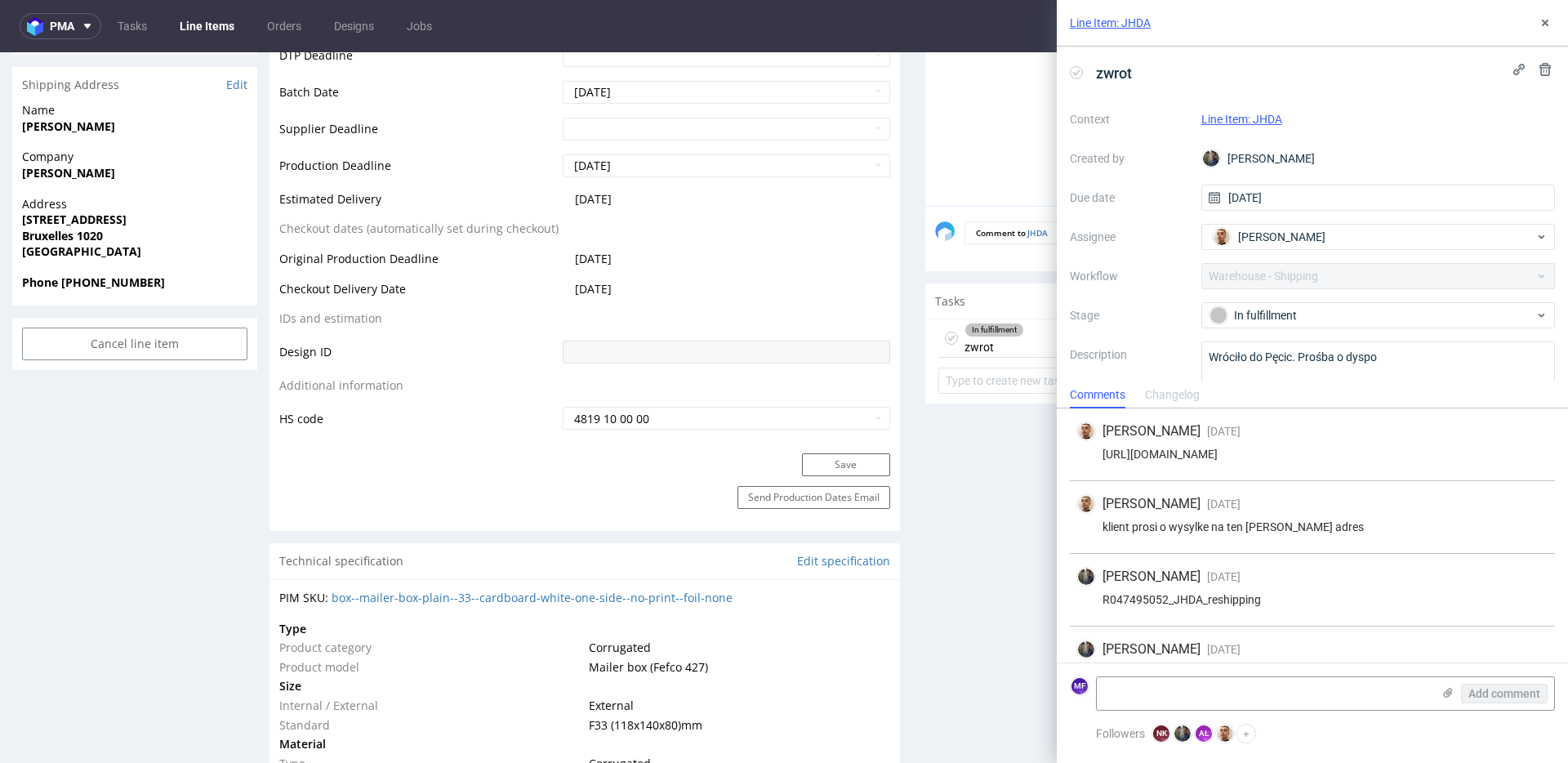
scroll to position [62, 0]
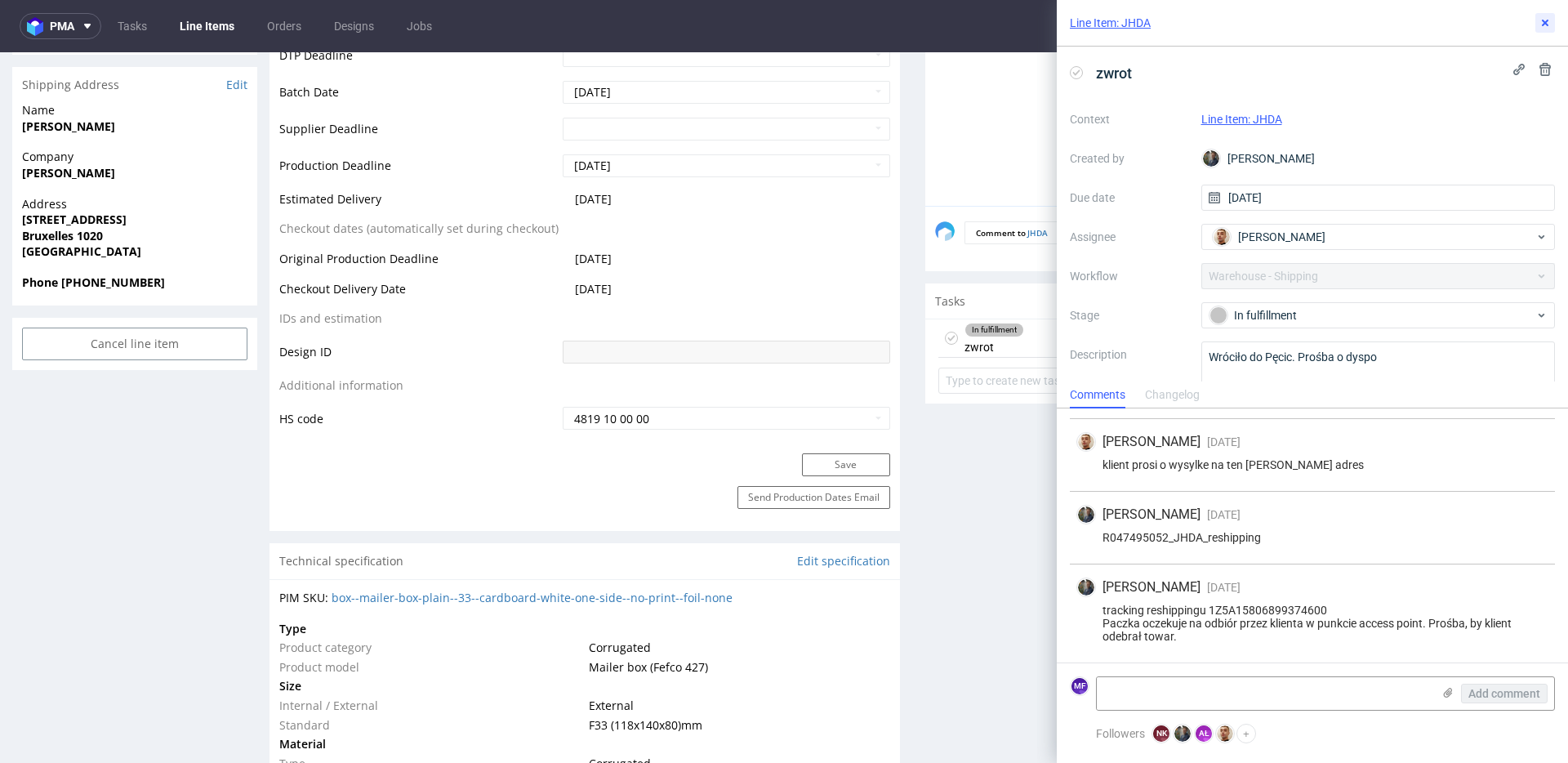
drag, startPoint x: 1544, startPoint y: 28, endPoint x: 1501, endPoint y: 51, distance: 48.8
click at [1540, 29] on icon at bounding box center [1545, 23] width 13 height 13
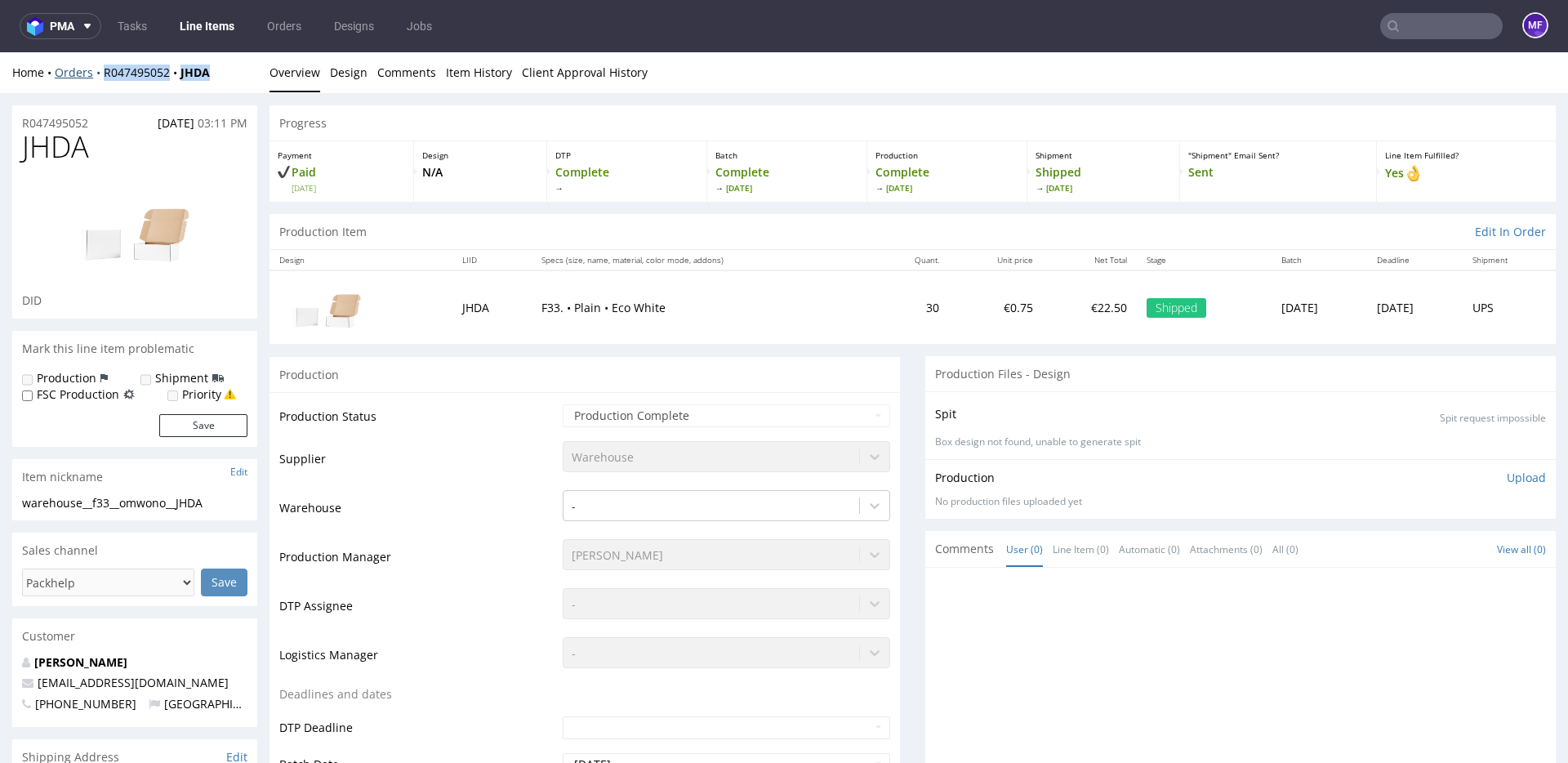
drag, startPoint x: 223, startPoint y: 72, endPoint x: 101, endPoint y: 78, distance: 122.1
click at [101, 78] on div "Home Orders R047495052 JHDA" at bounding box center [134, 73] width 245 height 17
copy div "R047495052 JHDA"
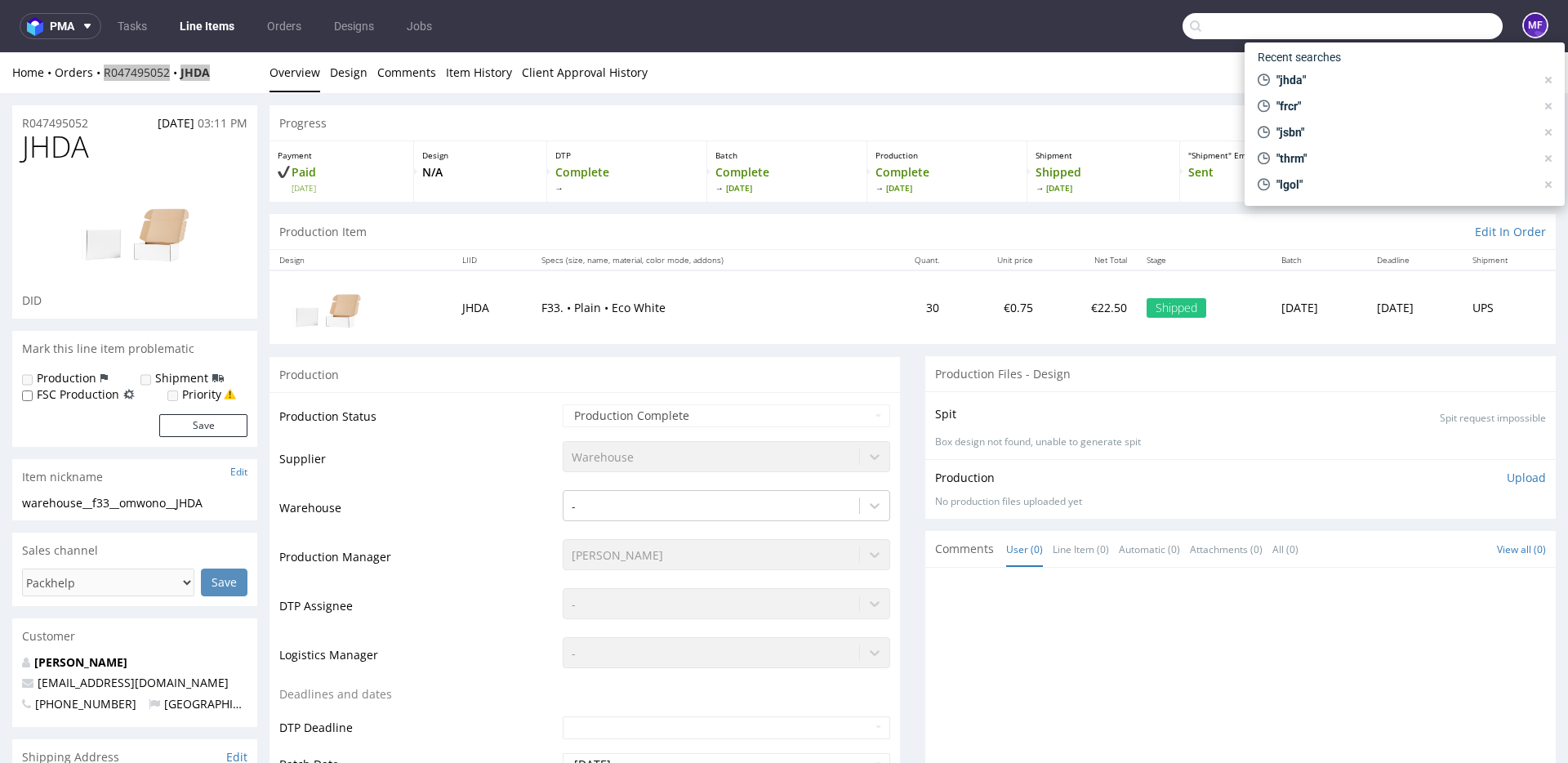
click at [1393, 20] on input "text" at bounding box center [1342, 26] width 320 height 26
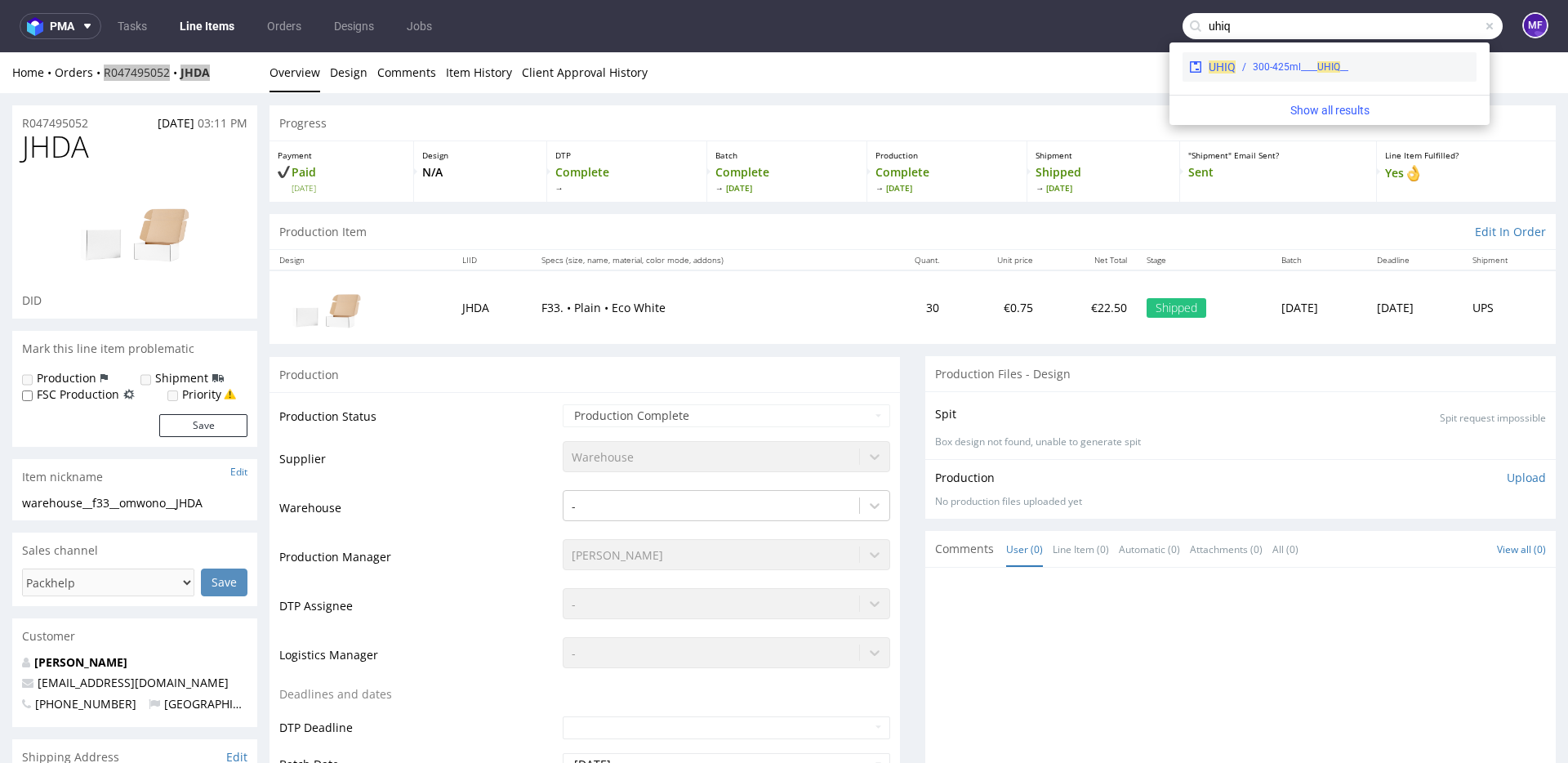
type input "uhiq"
click at [1333, 58] on div "UHIQ __300-425ml____ UHIQ" at bounding box center [1329, 67] width 294 height 30
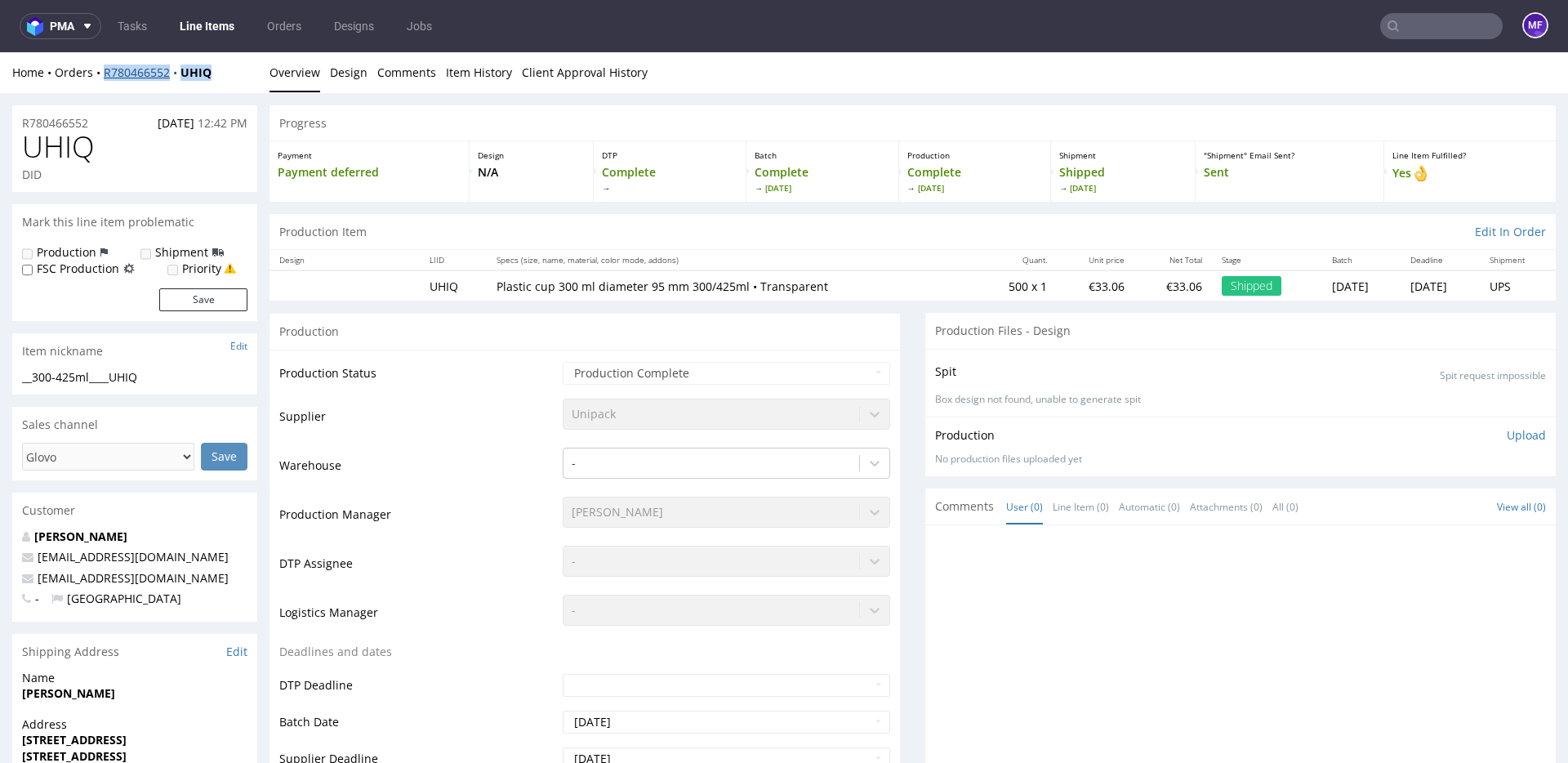
drag, startPoint x: 223, startPoint y: 79, endPoint x: 106, endPoint y: 77, distance: 117.0
click at [106, 77] on div "Home Orders R780466552 UHIQ" at bounding box center [134, 73] width 245 height 17
copy div "R780466552 UHIQ"
click at [1421, 40] on nav "pma Tasks Line Items Orders Designs Jobs MF" at bounding box center [784, 26] width 1568 height 52
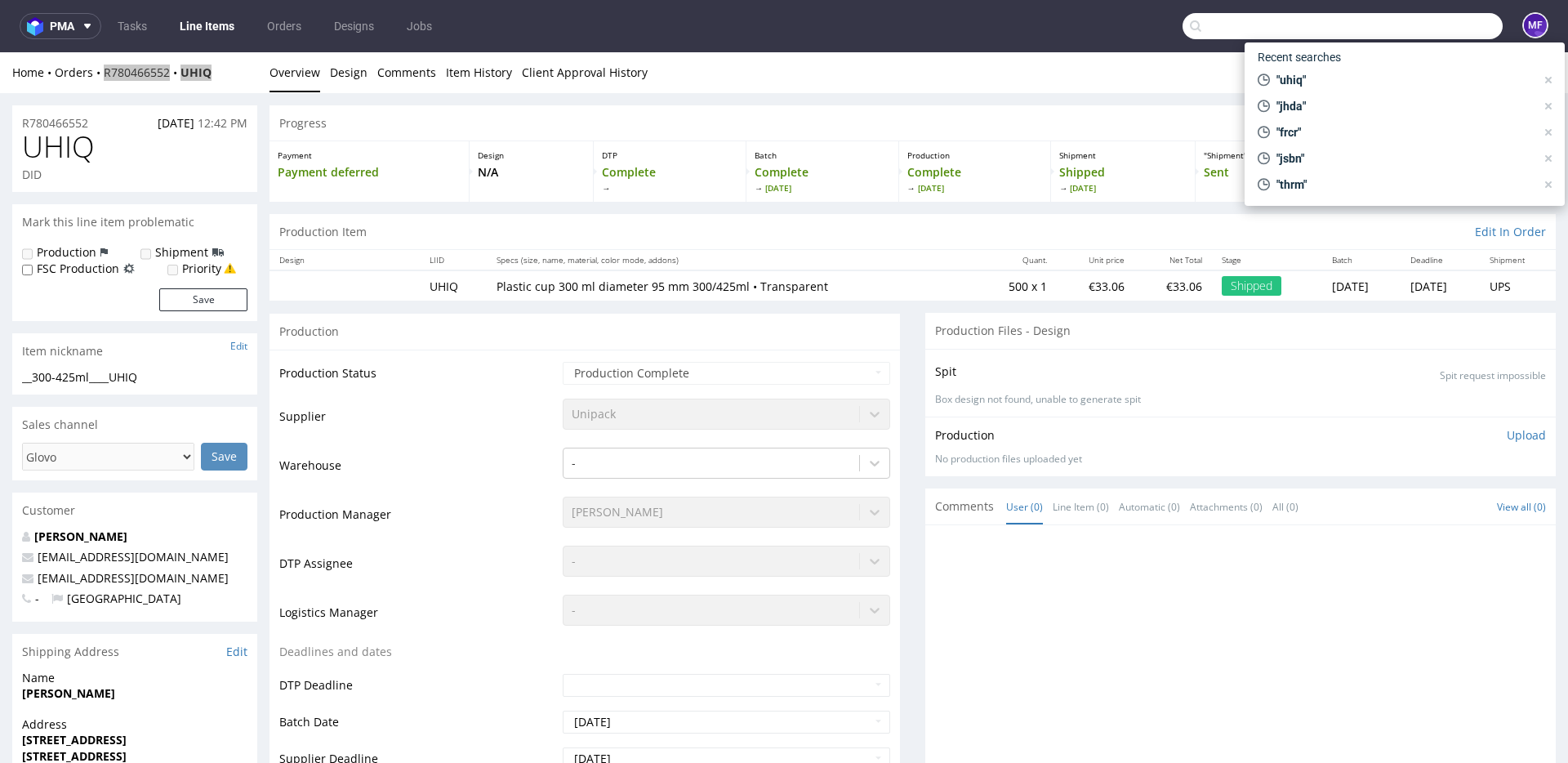
click at [1417, 33] on input "text" at bounding box center [1342, 26] width 320 height 26
paste input "CMFE"
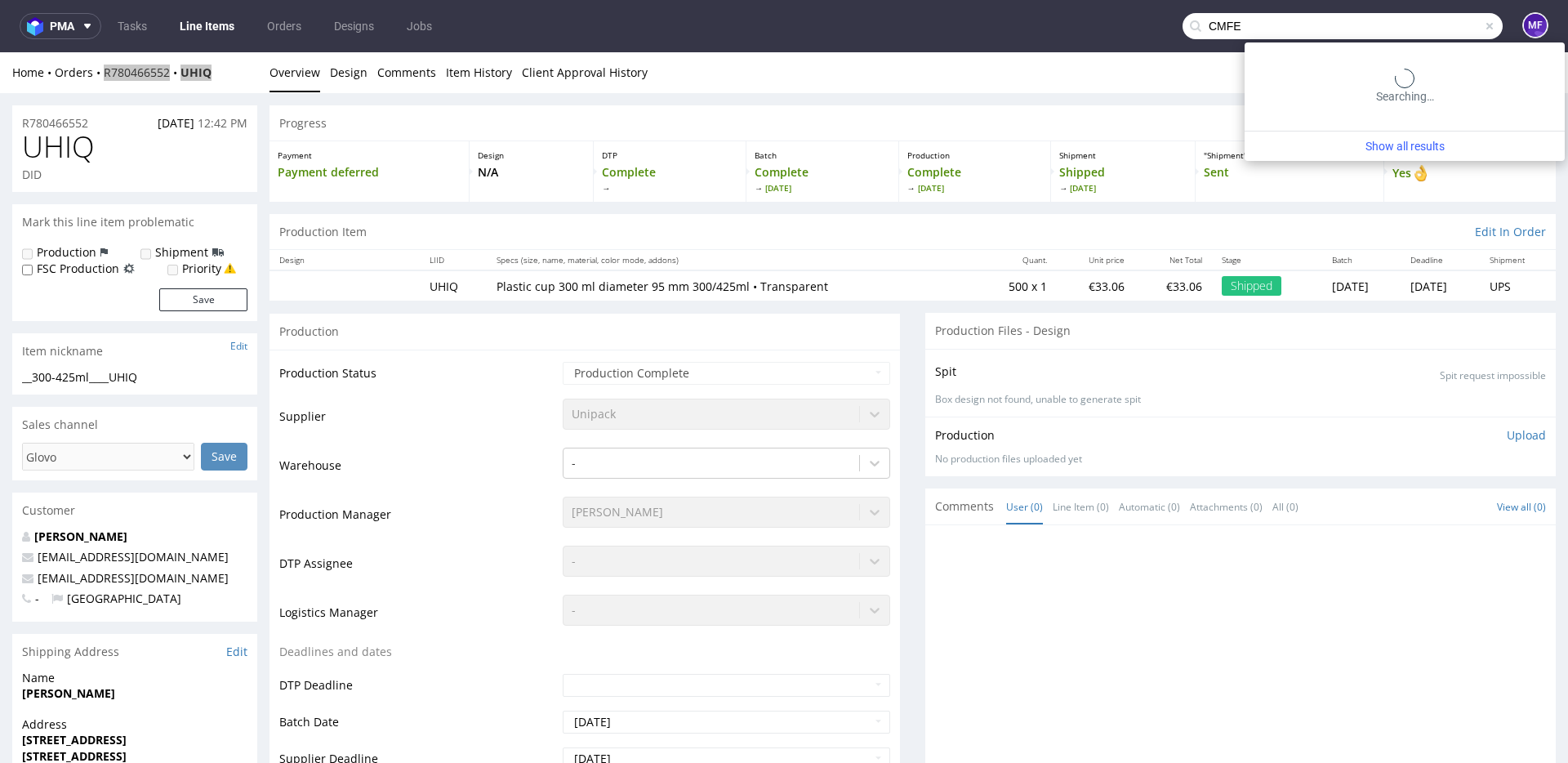
type input "CMFE"
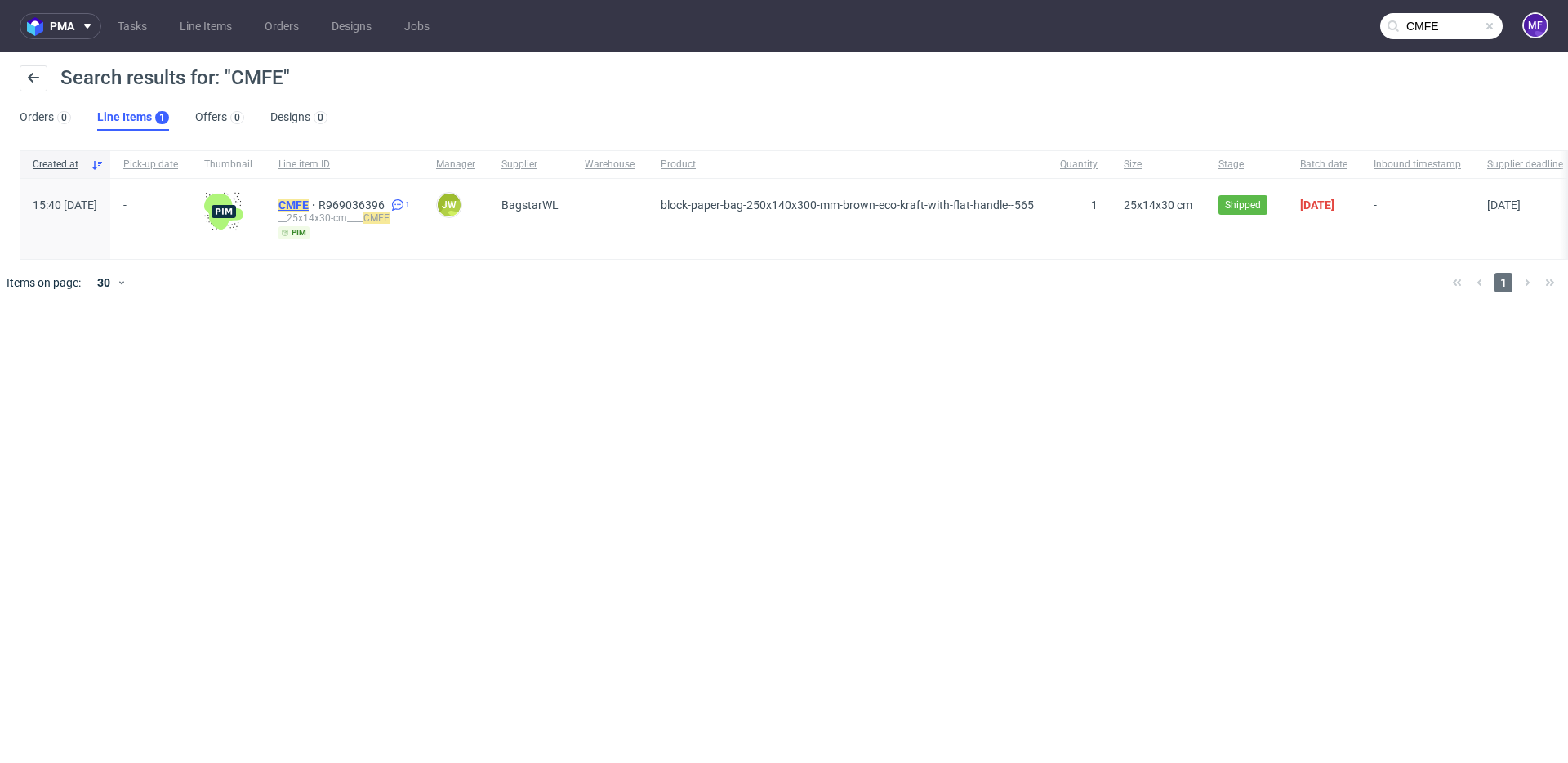
click at [309, 207] on mark "CMFE" at bounding box center [293, 205] width 31 height 13
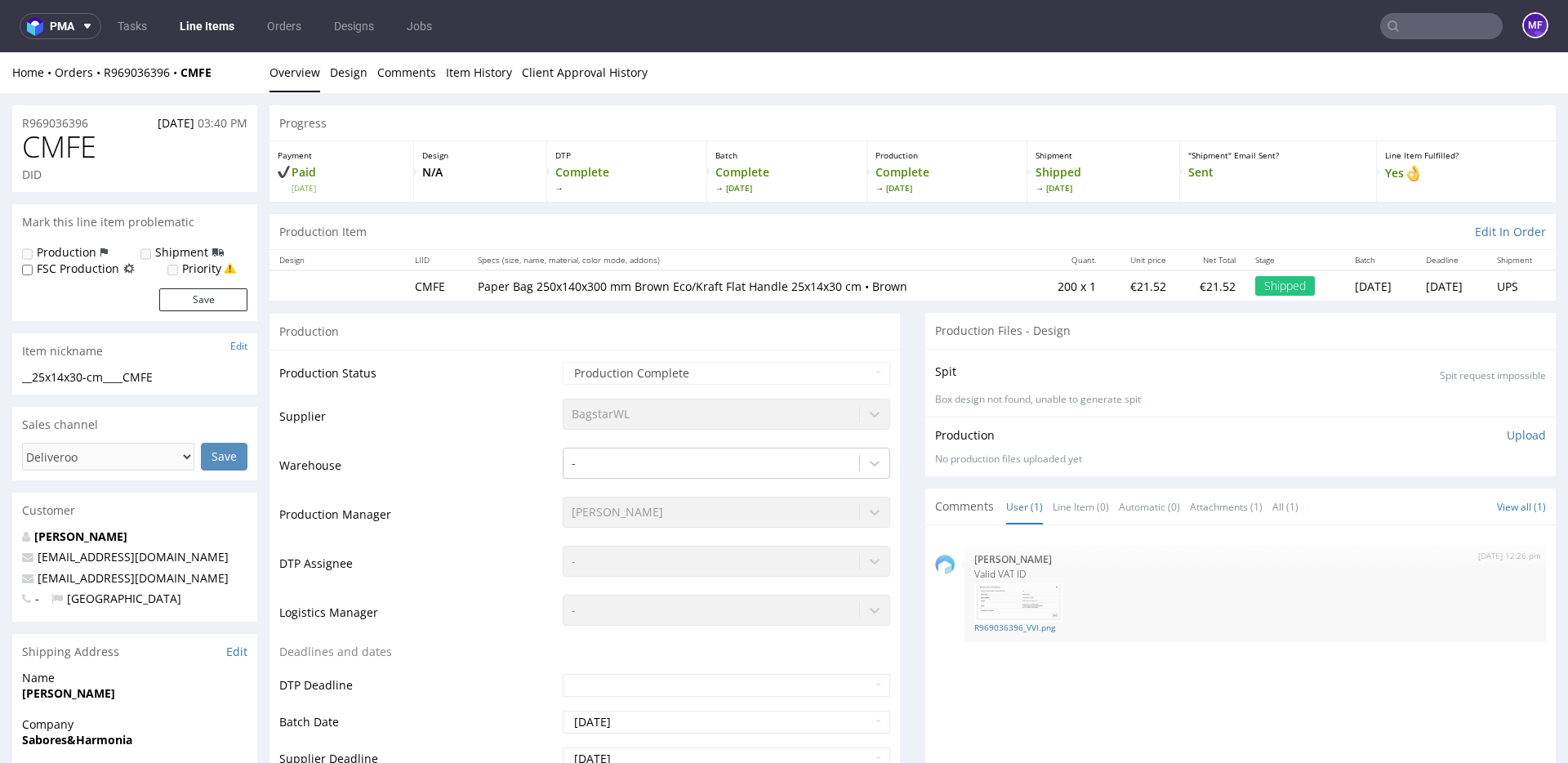
click at [611, 314] on div "Production" at bounding box center [585, 331] width 631 height 37
drag, startPoint x: 227, startPoint y: 70, endPoint x: 104, endPoint y: 78, distance: 123.3
click at [104, 78] on div "Home Orders R969036396 CMFE" at bounding box center [134, 73] width 245 height 17
copy div "R969036396 CMFE"
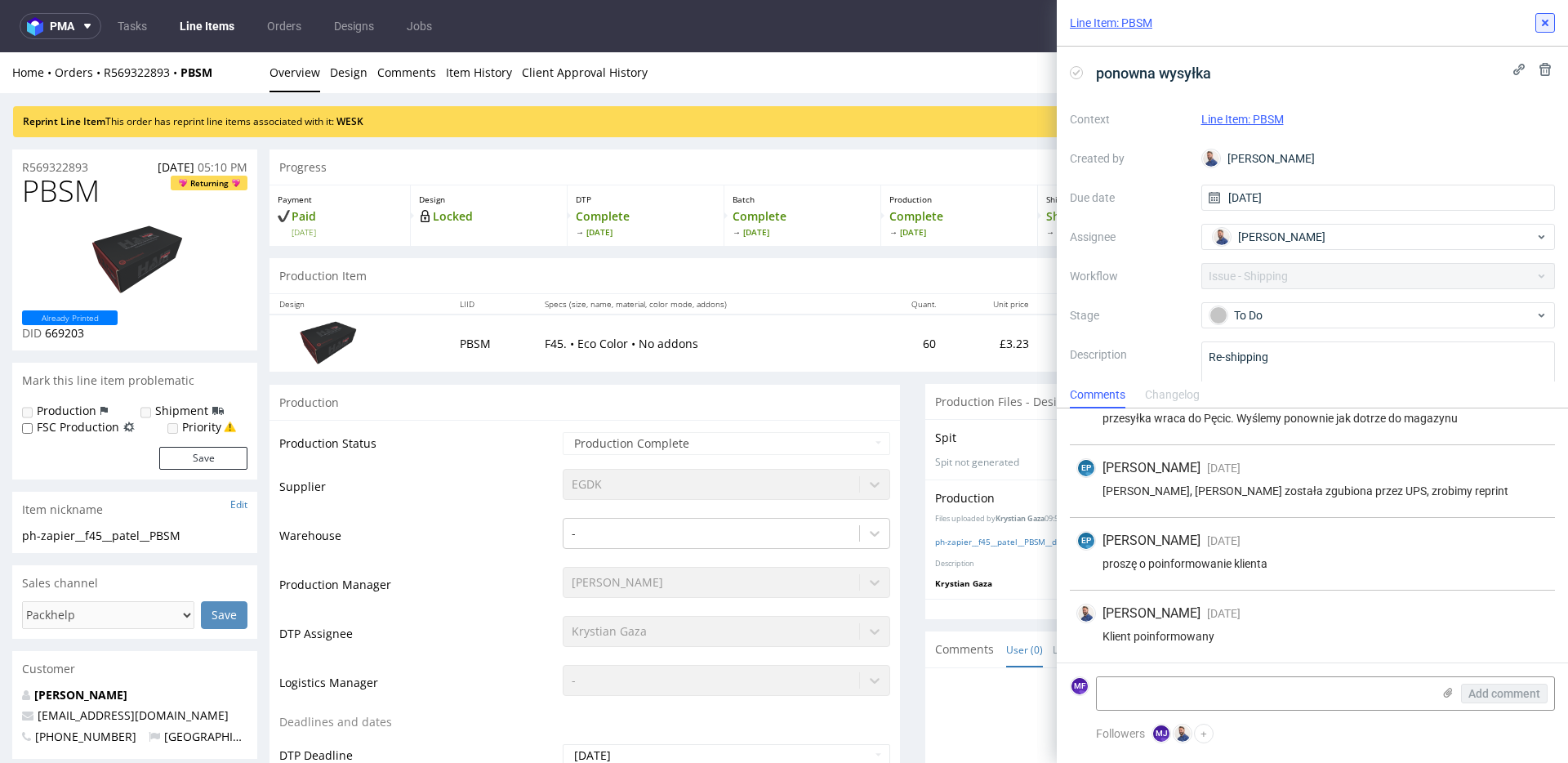
click at [1537, 30] on button at bounding box center [1545, 22] width 19 height 19
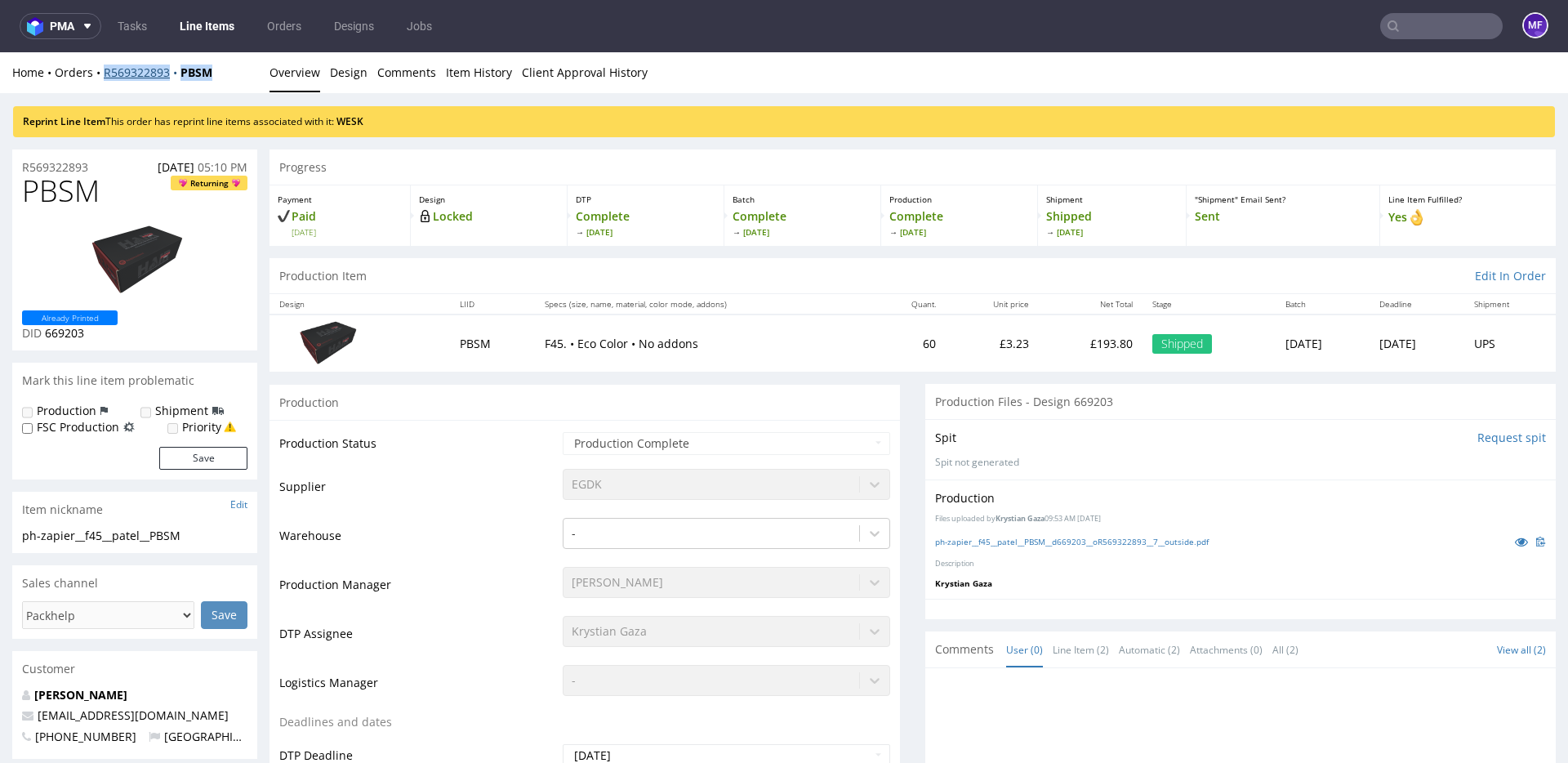
drag, startPoint x: 225, startPoint y: 73, endPoint x: 106, endPoint y: 79, distance: 119.2
click at [106, 79] on div "Home Orders R569322893 PBSM" at bounding box center [134, 73] width 245 height 17
copy div "R569322893 PBSM"
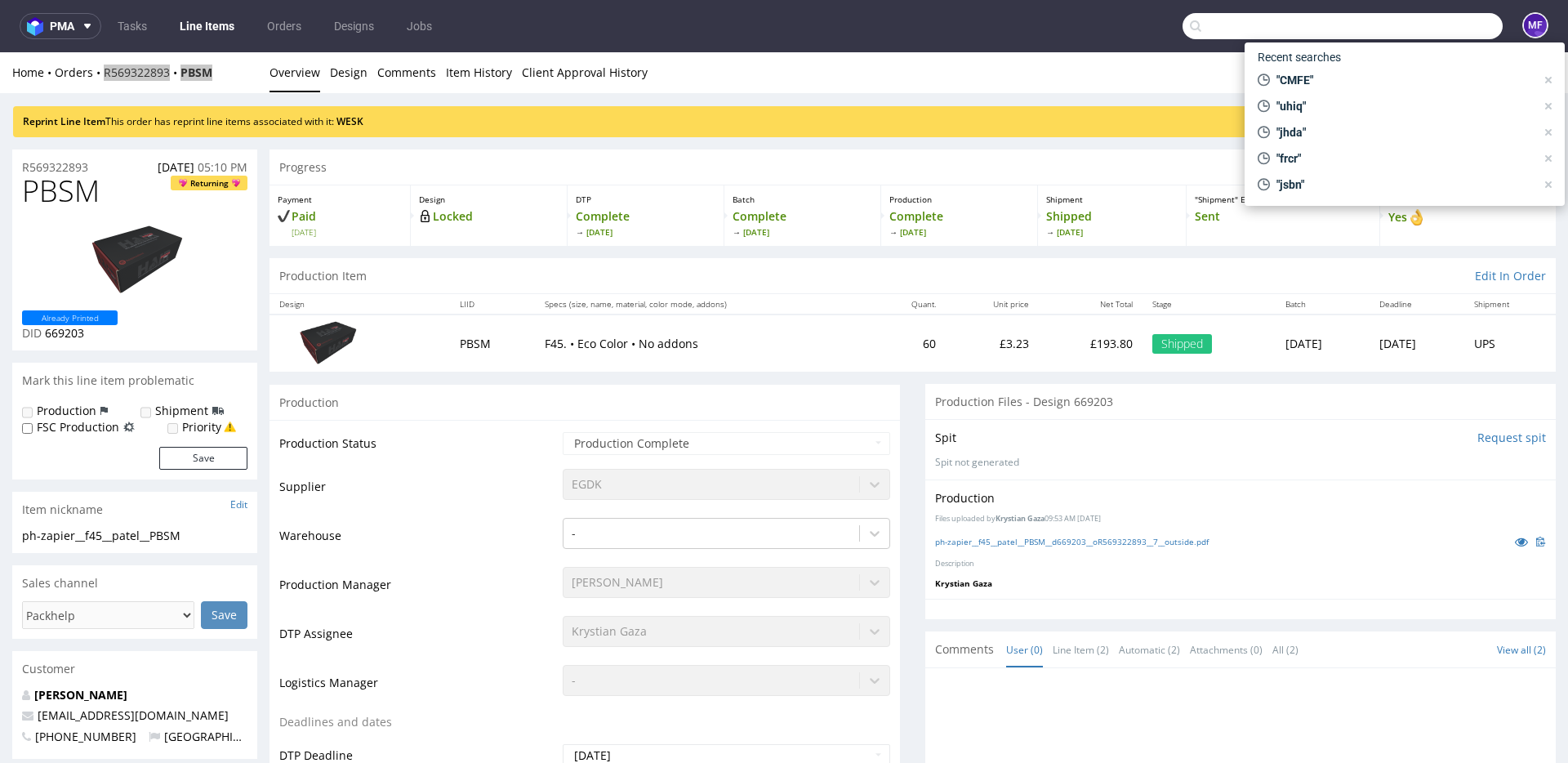
click at [1440, 30] on input "text" at bounding box center [1342, 26] width 320 height 26
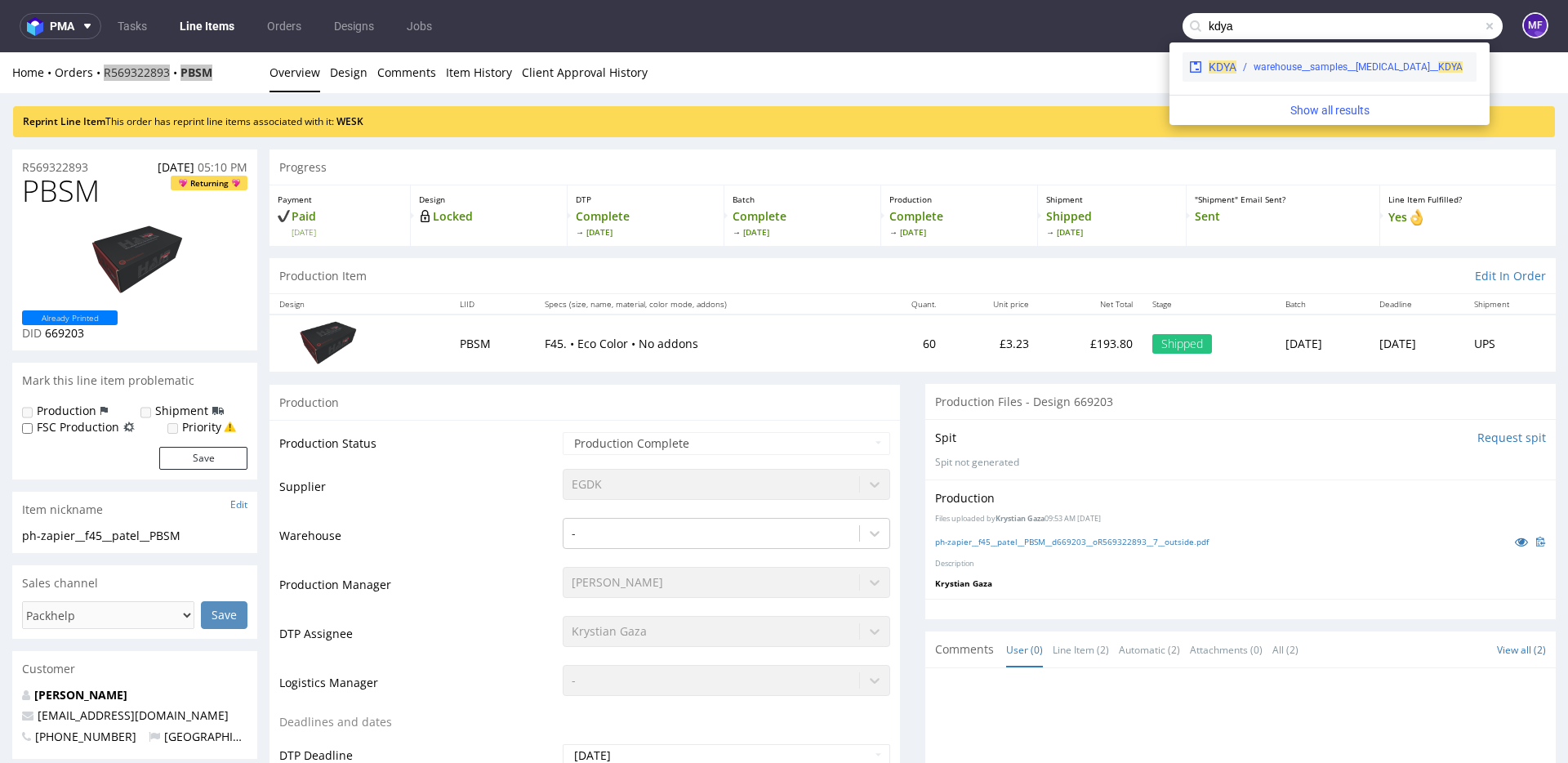
type input "kdya"
click at [1341, 66] on div "warehouse__samples__[MEDICAL_DATA]__ KDYA" at bounding box center [1358, 67] width 209 height 15
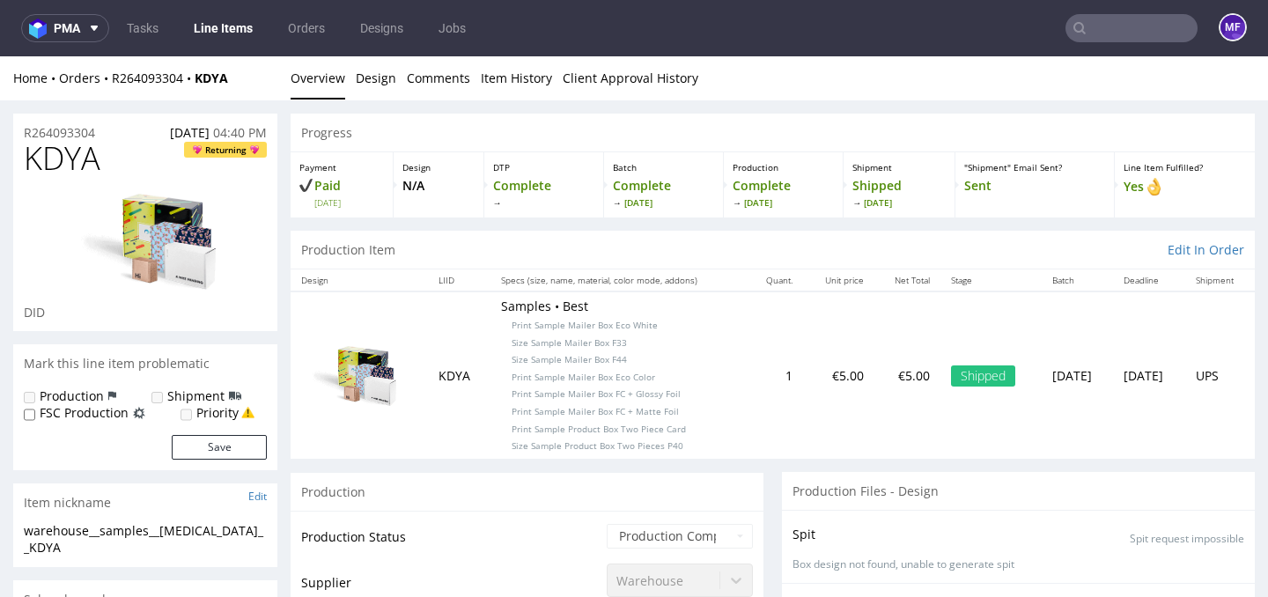
click at [1096, 37] on input "text" at bounding box center [1132, 28] width 132 height 28
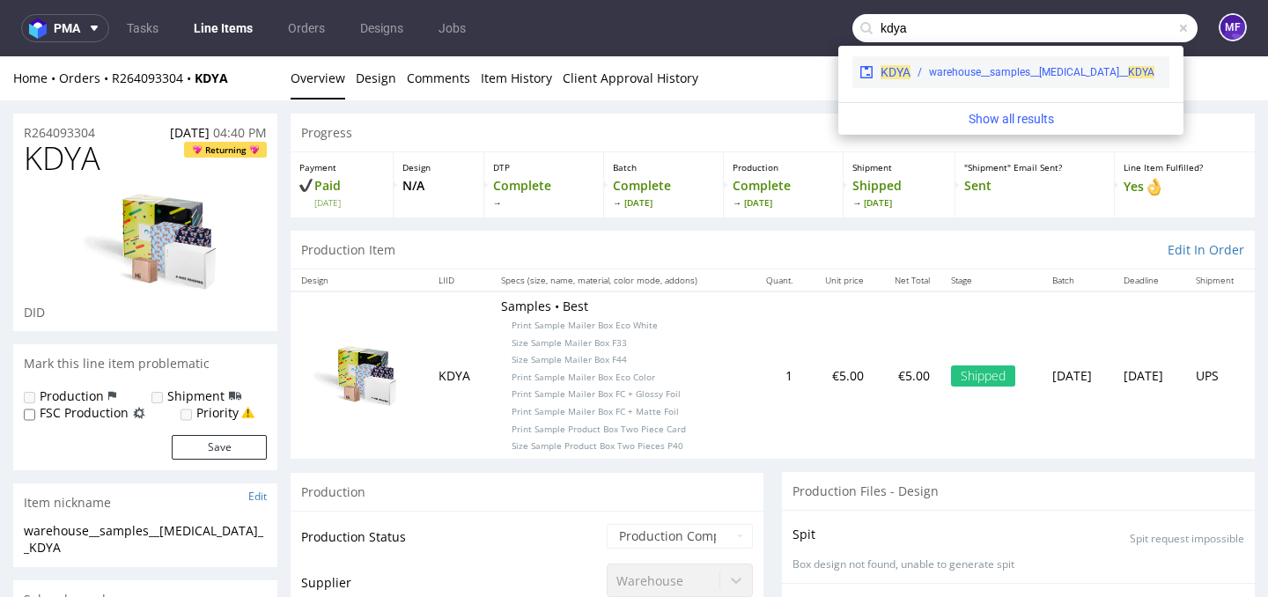
type input "kdya"
click at [1013, 82] on div "KDYA warehouse__samples__[MEDICAL_DATA]__ KDYA" at bounding box center [1011, 72] width 317 height 32
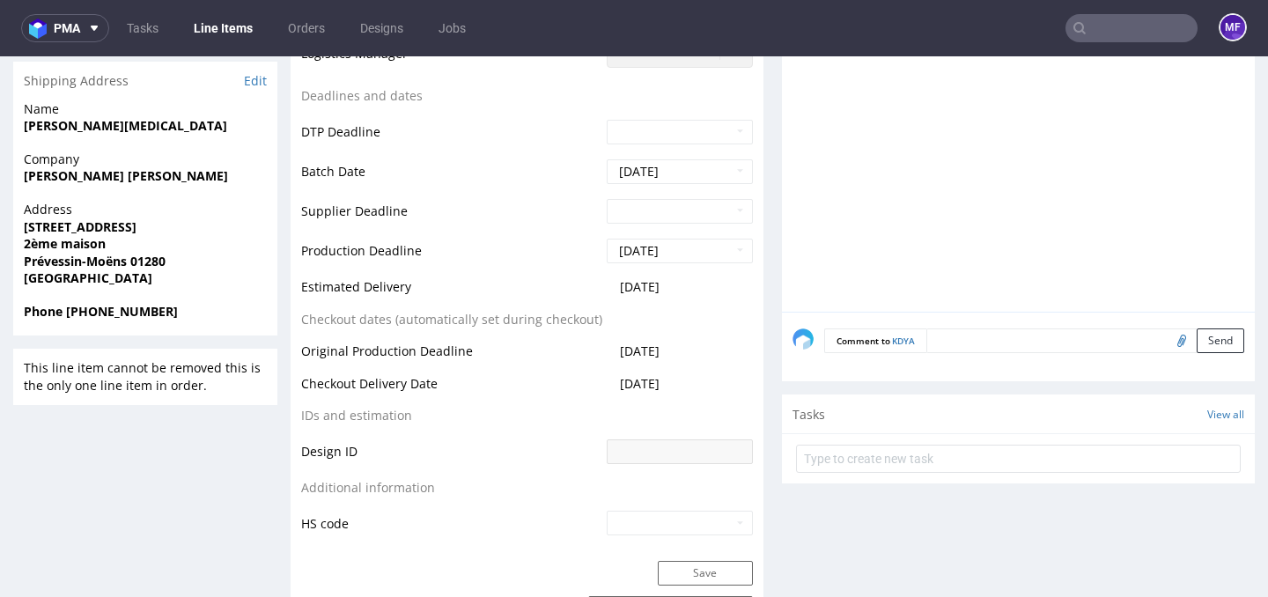
scroll to position [757, 0]
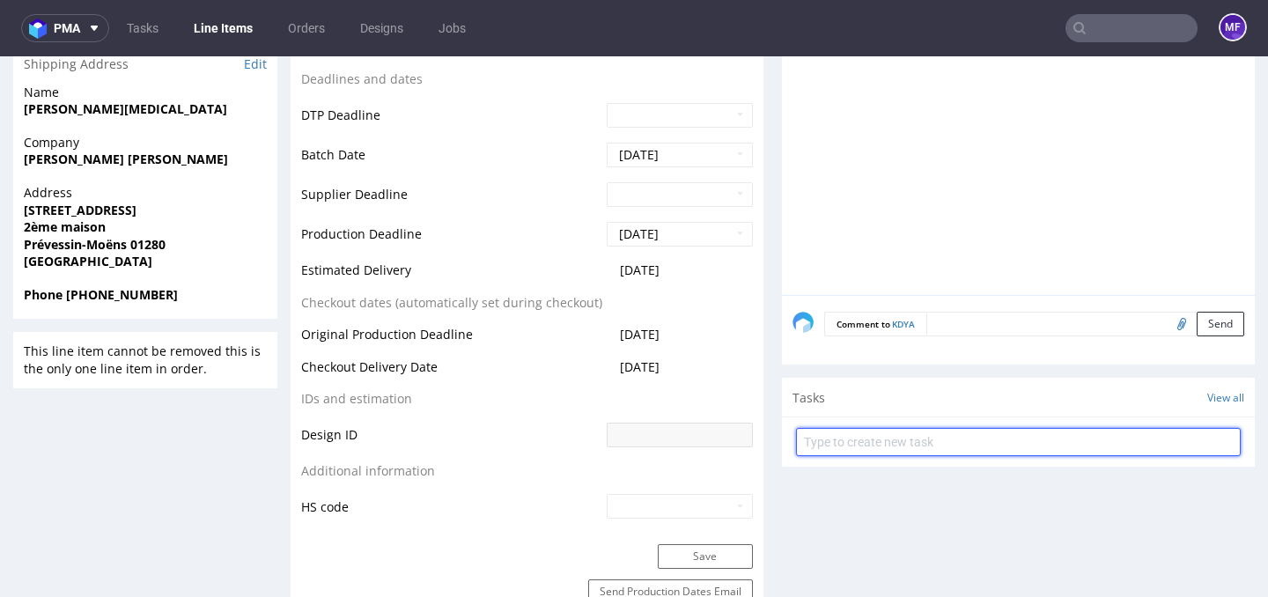
click at [845, 449] on input "text" at bounding box center [1018, 442] width 445 height 28
type input "Zwrot"
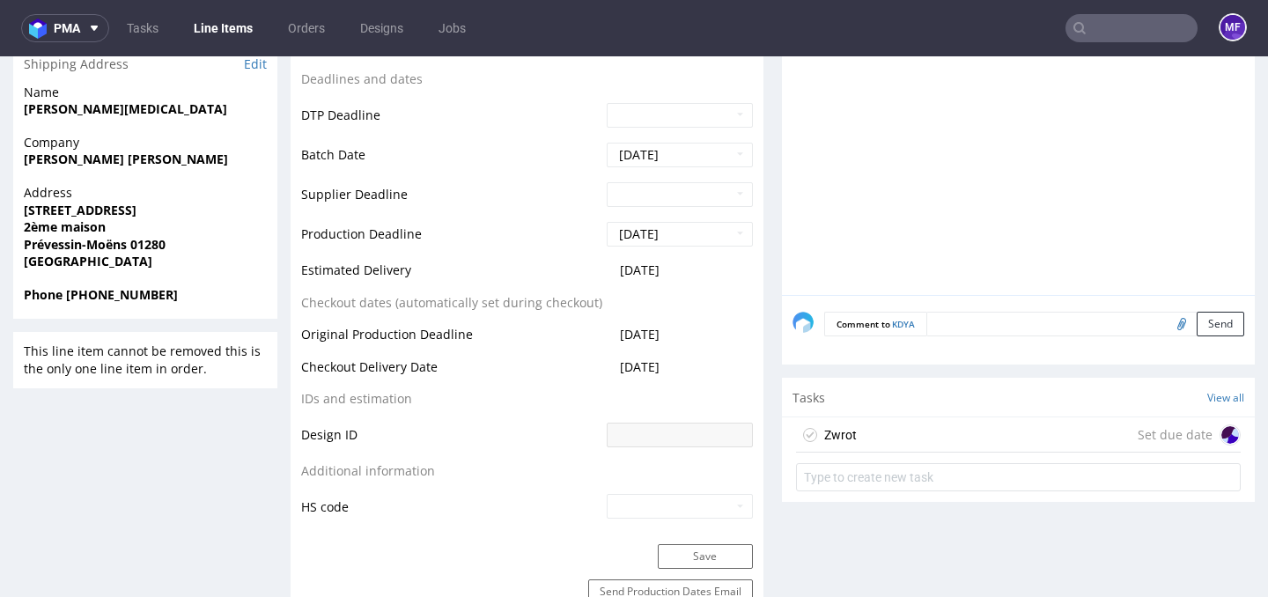
click at [866, 443] on div "Zwrot Set due date" at bounding box center [1018, 434] width 445 height 35
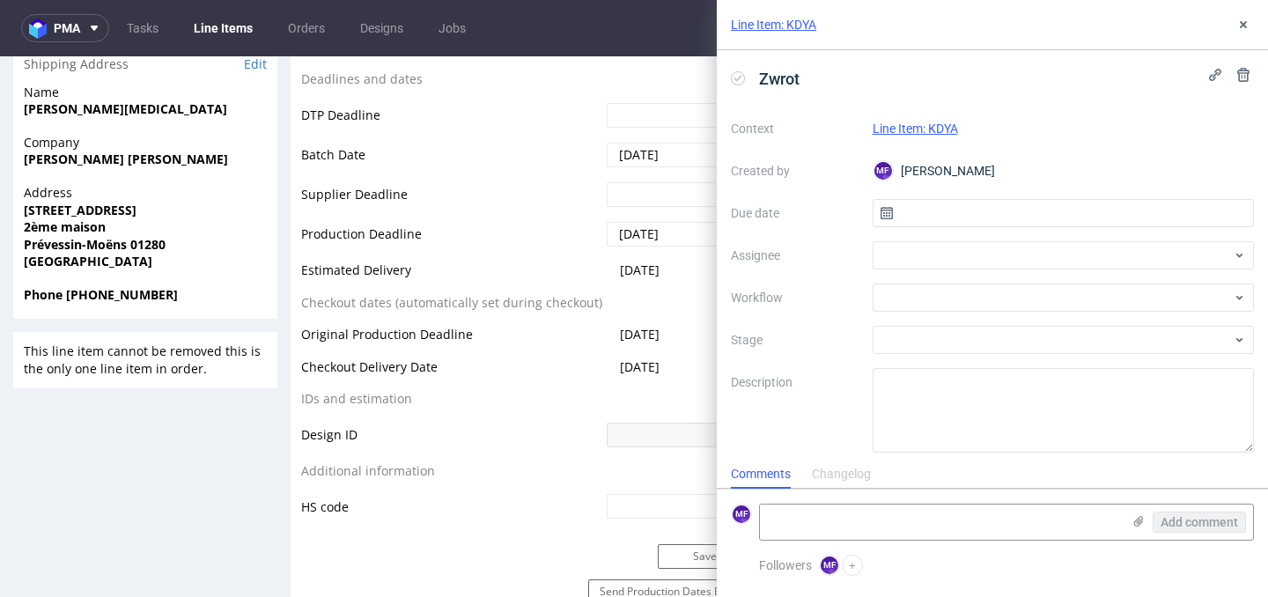
scroll to position [14, 0]
click at [927, 218] on input "text" at bounding box center [1064, 213] width 382 height 28
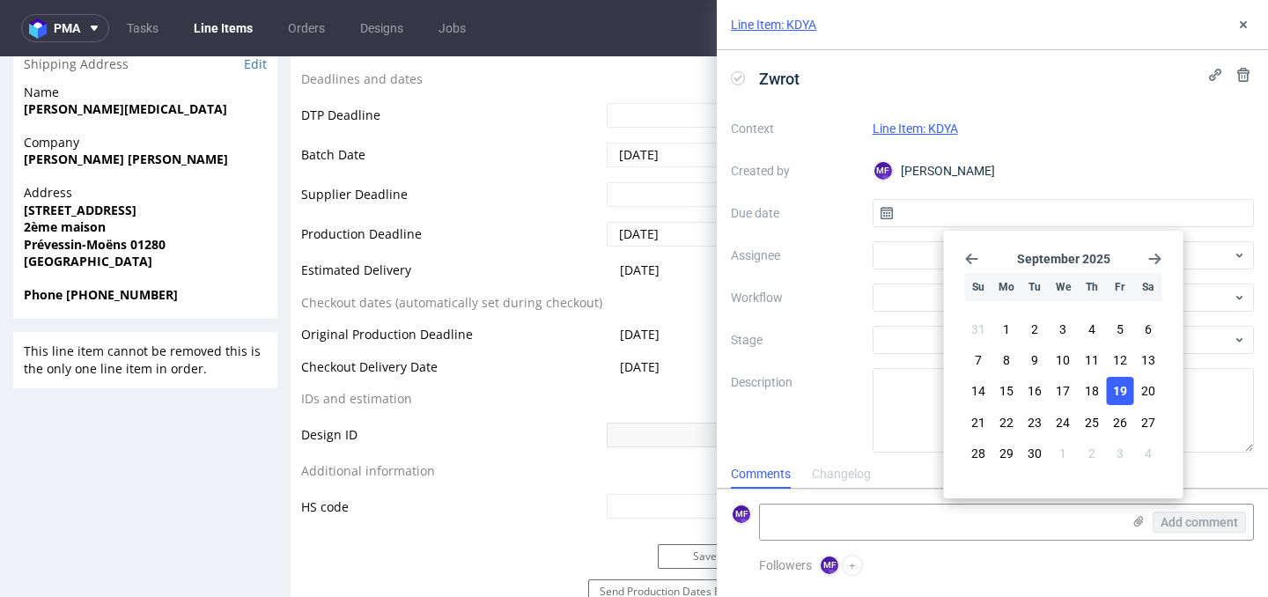
click at [1117, 388] on span "19" at bounding box center [1120, 391] width 14 height 18
type input "[DATE]"
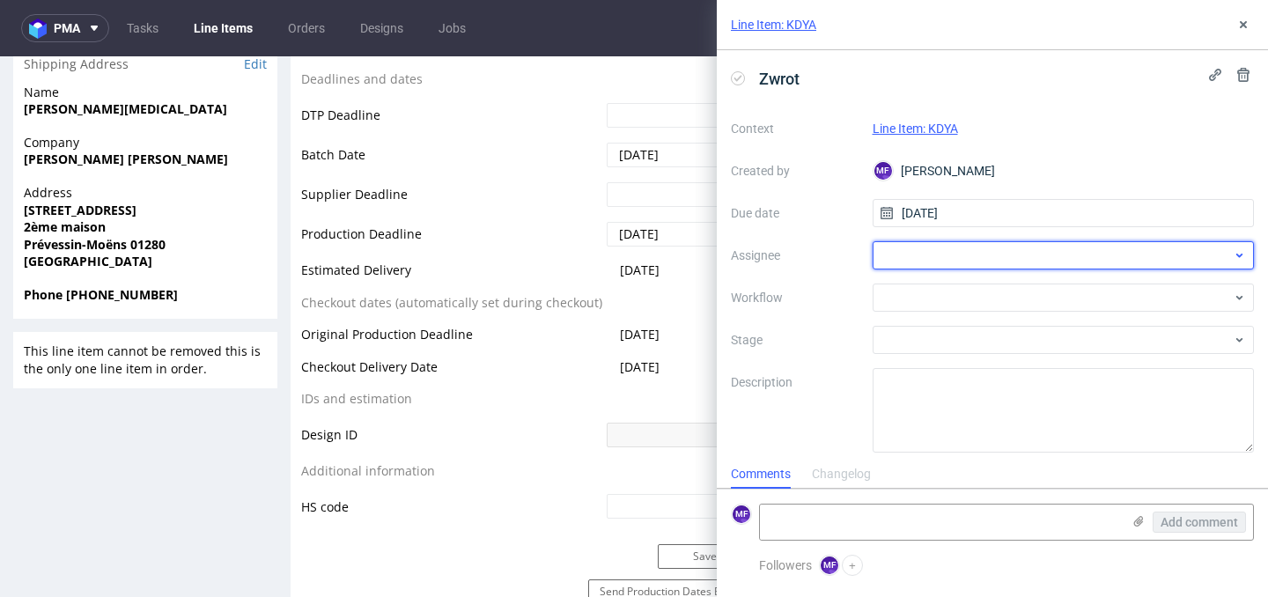
click at [905, 247] on div at bounding box center [1064, 255] width 382 height 28
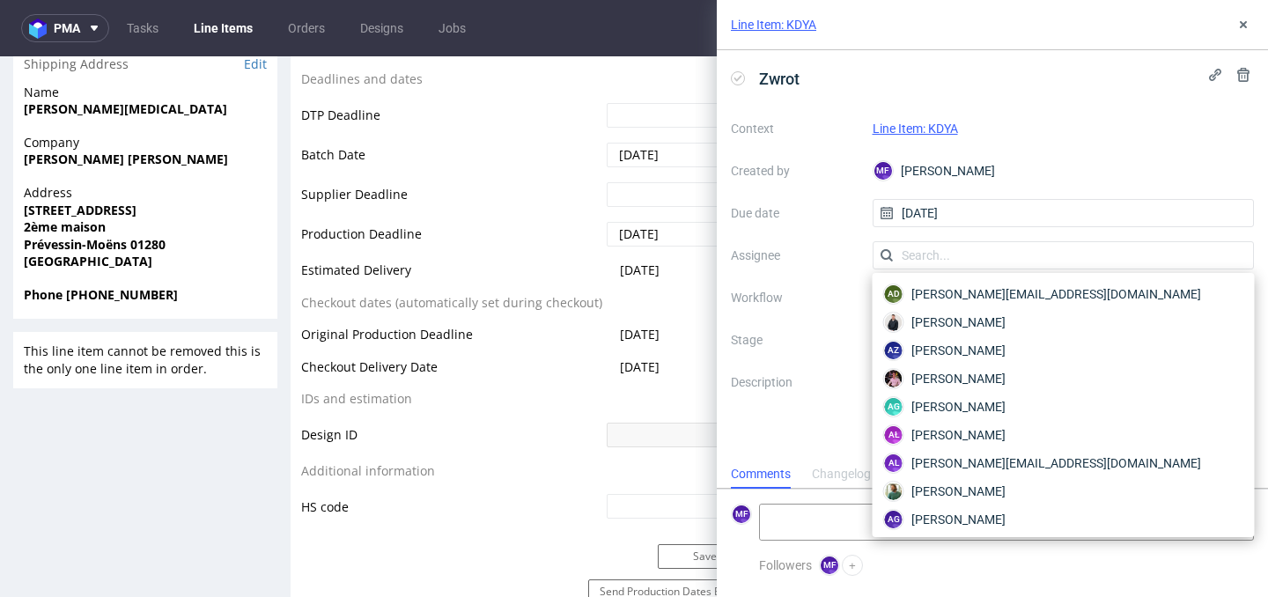
click at [823, 270] on div "Context Line Item: KDYA Created by MF [PERSON_NAME] Due date [DATE] Assignee Wo…" at bounding box center [992, 283] width 523 height 338
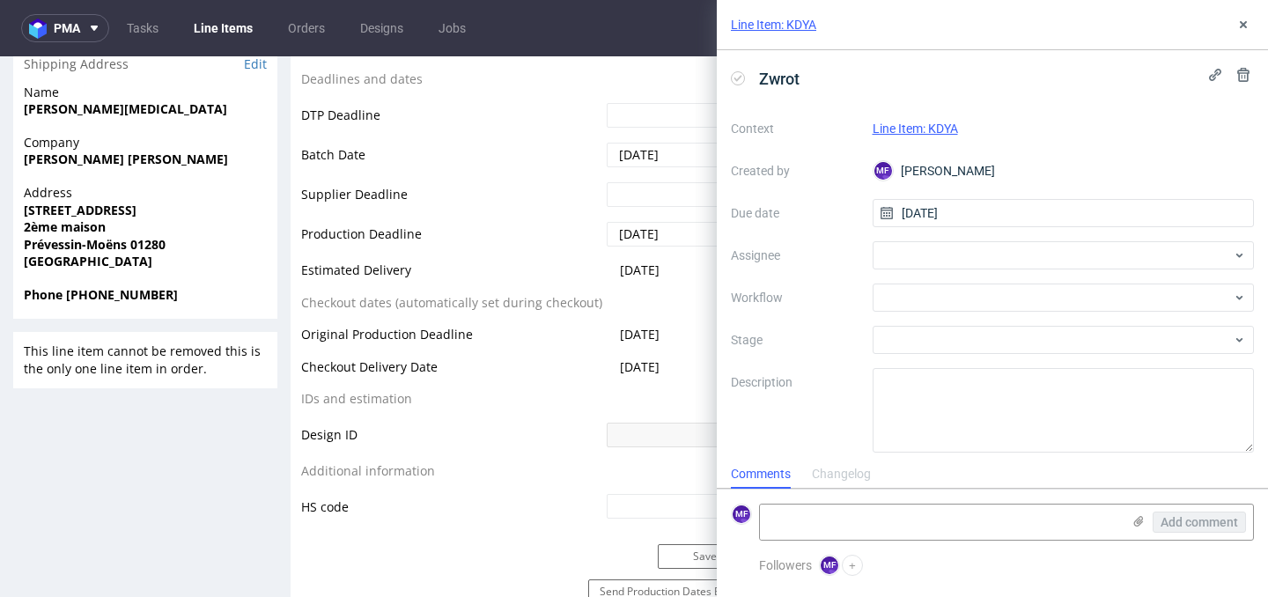
click at [262, 262] on div "Address [GEOGRAPHIC_DATA]-[PERSON_NAME] 01280 [GEOGRAPHIC_DATA]" at bounding box center [145, 235] width 264 height 102
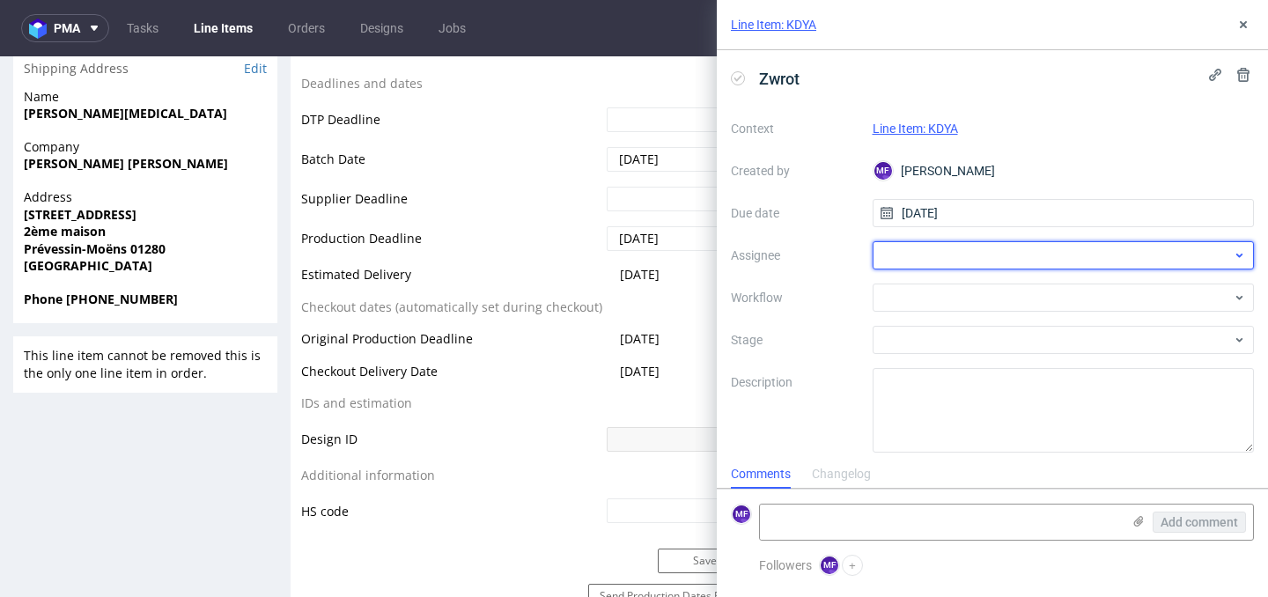
click at [919, 262] on div at bounding box center [1064, 255] width 382 height 28
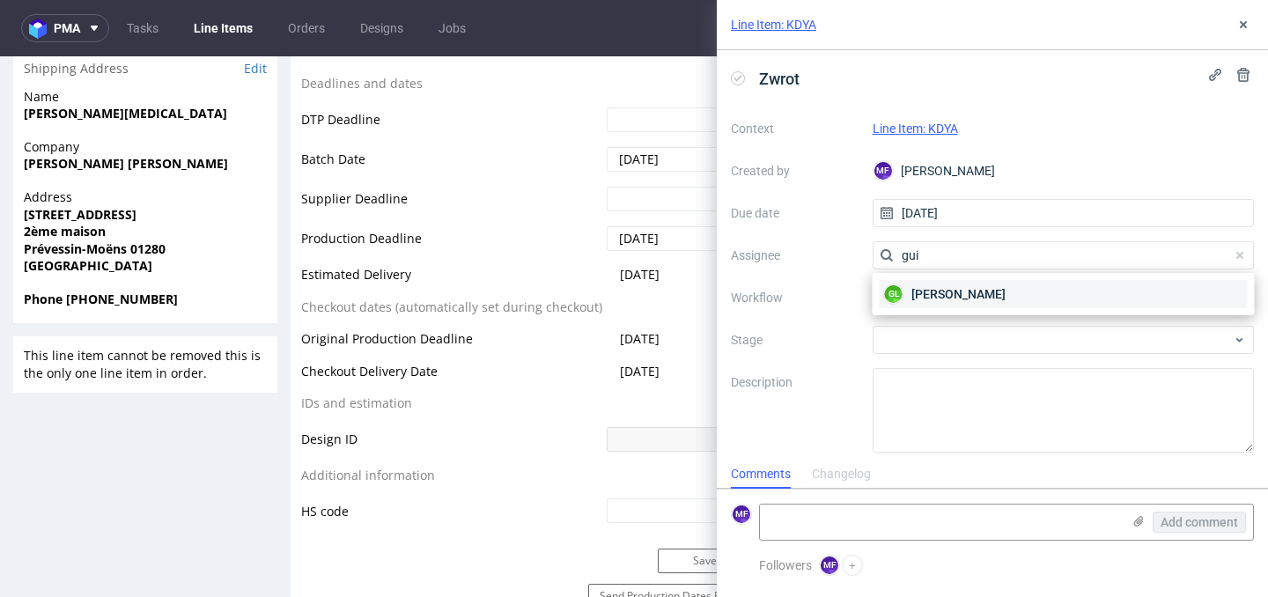
type input "gui"
click at [929, 289] on span "[PERSON_NAME]" at bounding box center [959, 294] width 94 height 18
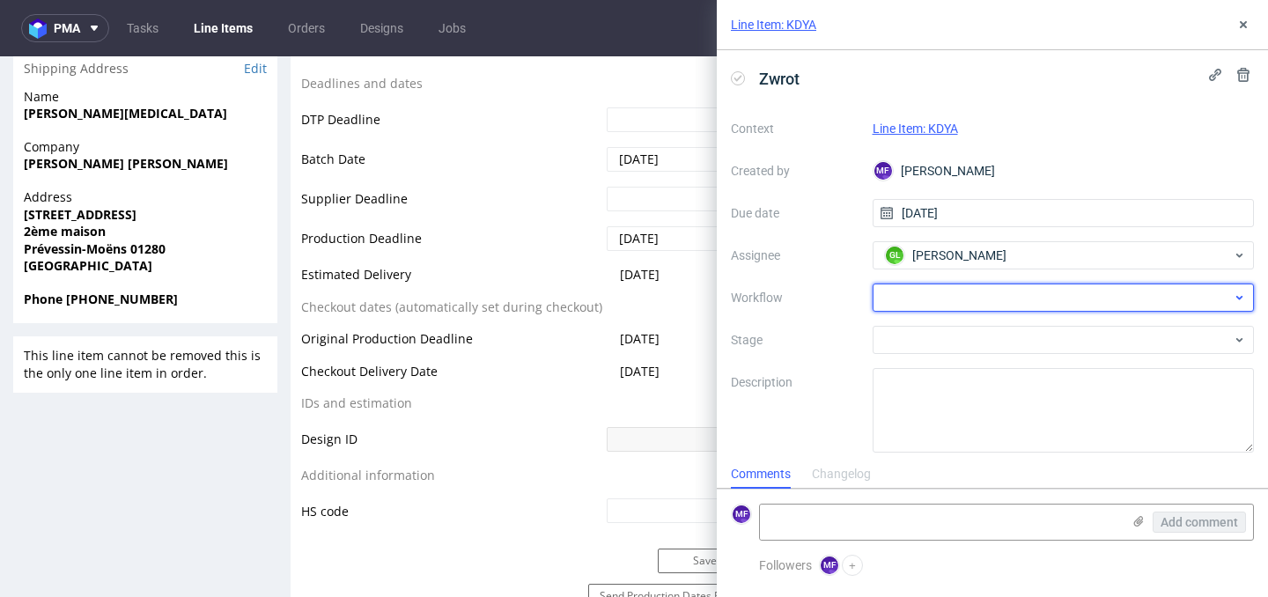
click at [928, 292] on div at bounding box center [1064, 298] width 382 height 28
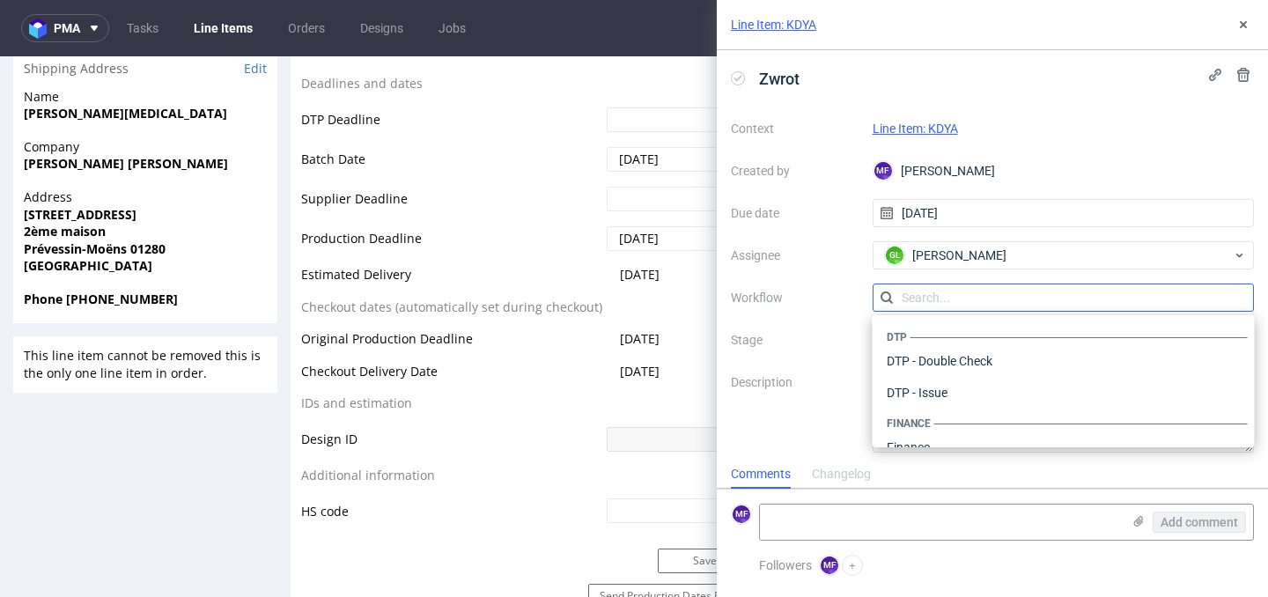
scroll to position [1083, 0]
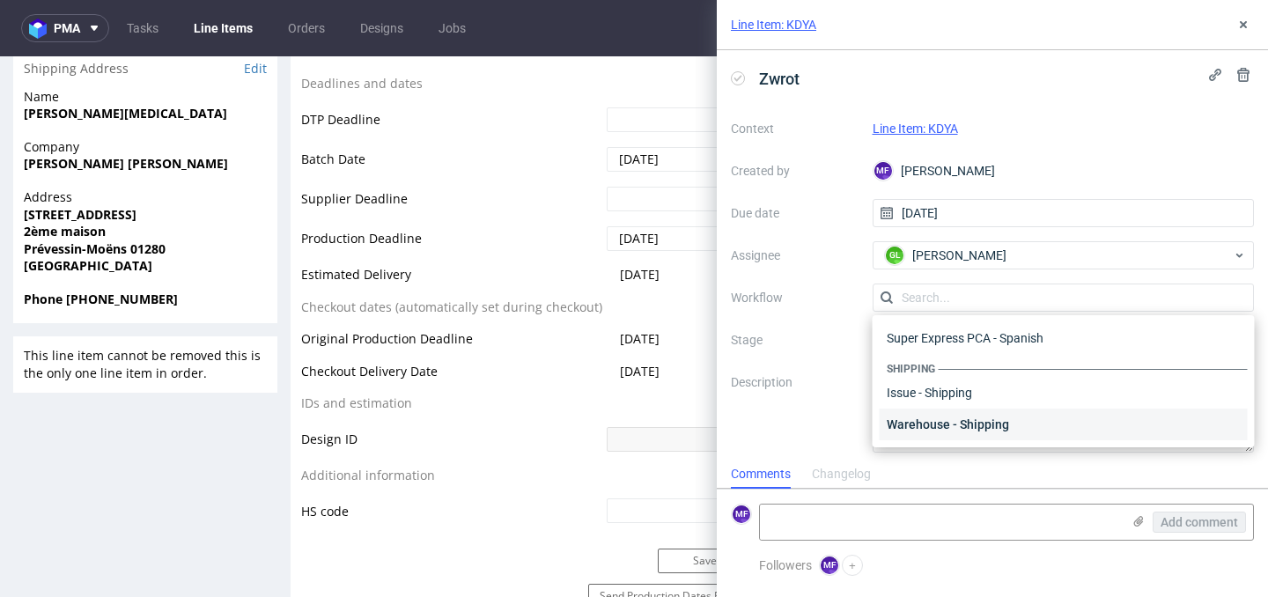
click at [957, 431] on div "Warehouse - Shipping" at bounding box center [1064, 425] width 368 height 32
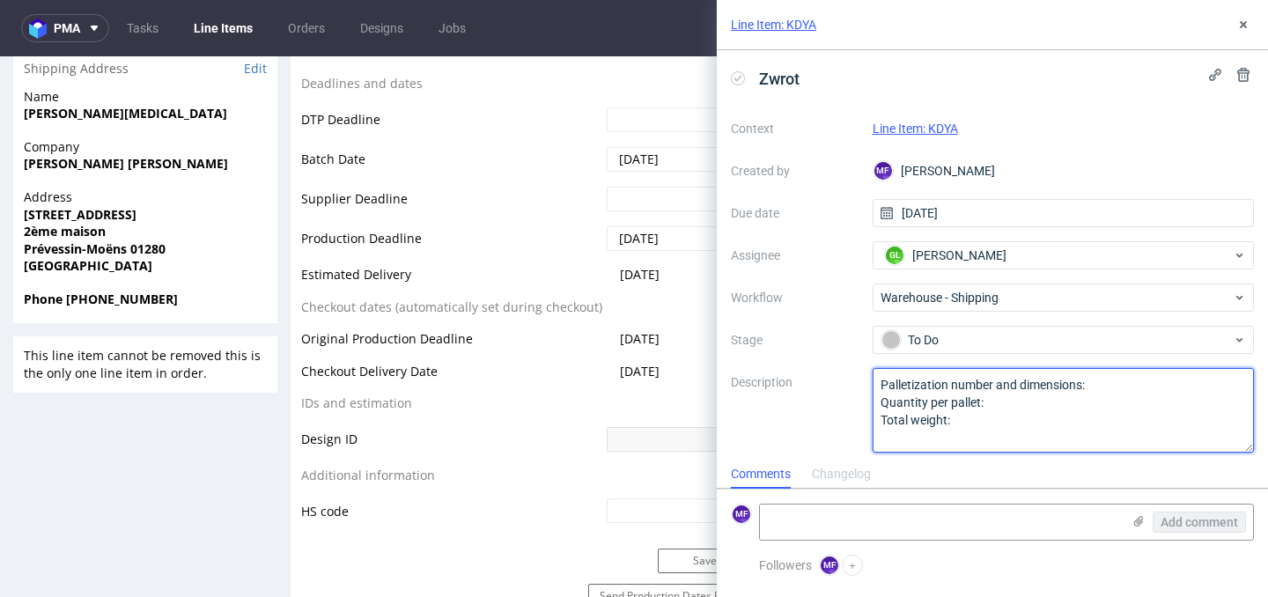
drag, startPoint x: 968, startPoint y: 424, endPoint x: 861, endPoint y: 387, distance: 113.1
click at [861, 387] on div "Context Line Item: KDYA Created by MF [PERSON_NAME] Due date [DATE] Assignee GL…" at bounding box center [992, 283] width 523 height 338
drag, startPoint x: 1143, startPoint y: 388, endPoint x: 828, endPoint y: 373, distance: 315.6
click at [828, 373] on div "Context Line Item: KDYA Created by MF [PERSON_NAME] Due date [DATE] Assignee GL…" at bounding box center [992, 283] width 523 height 338
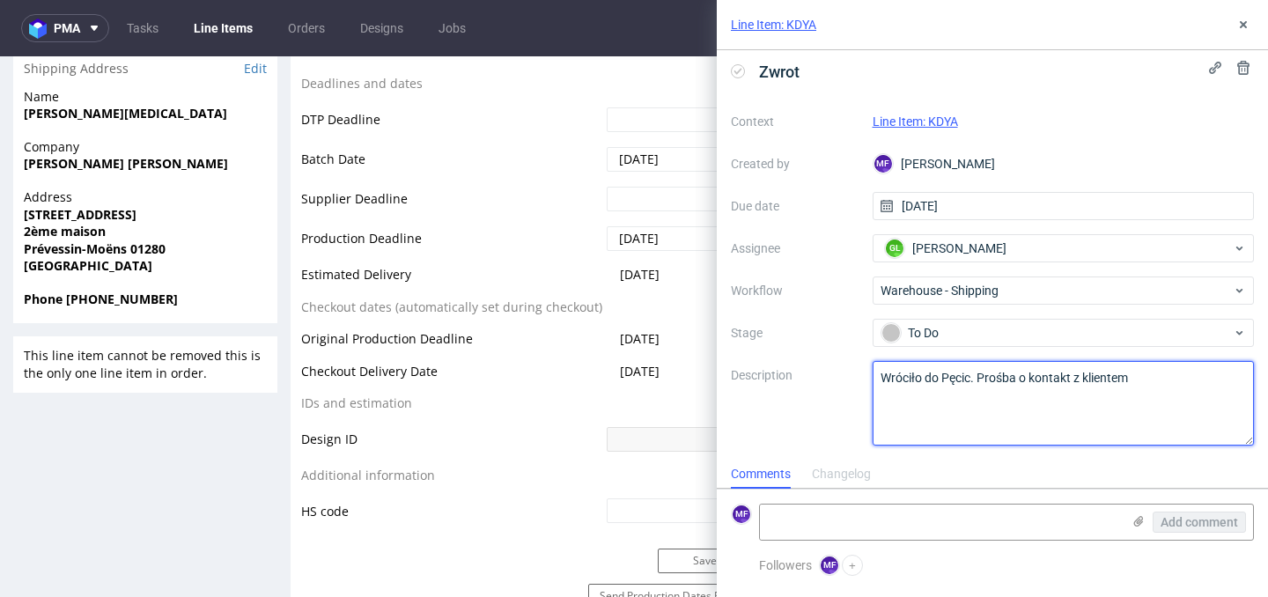
click at [955, 430] on textarea "Palletization number and dimensions: Quantity per pallet: Total weight:" at bounding box center [1064, 403] width 382 height 85
type textarea "Wróciło do Pęcic. Prośba o kontakt z klientem"
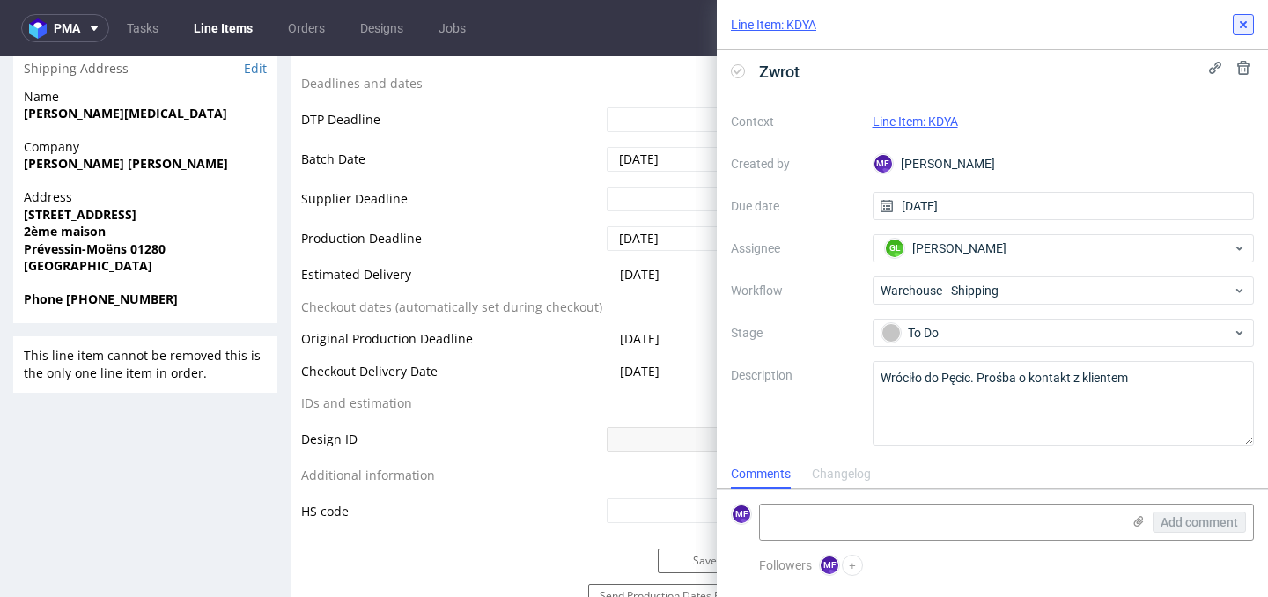
click at [1244, 30] on icon at bounding box center [1243, 25] width 14 height 14
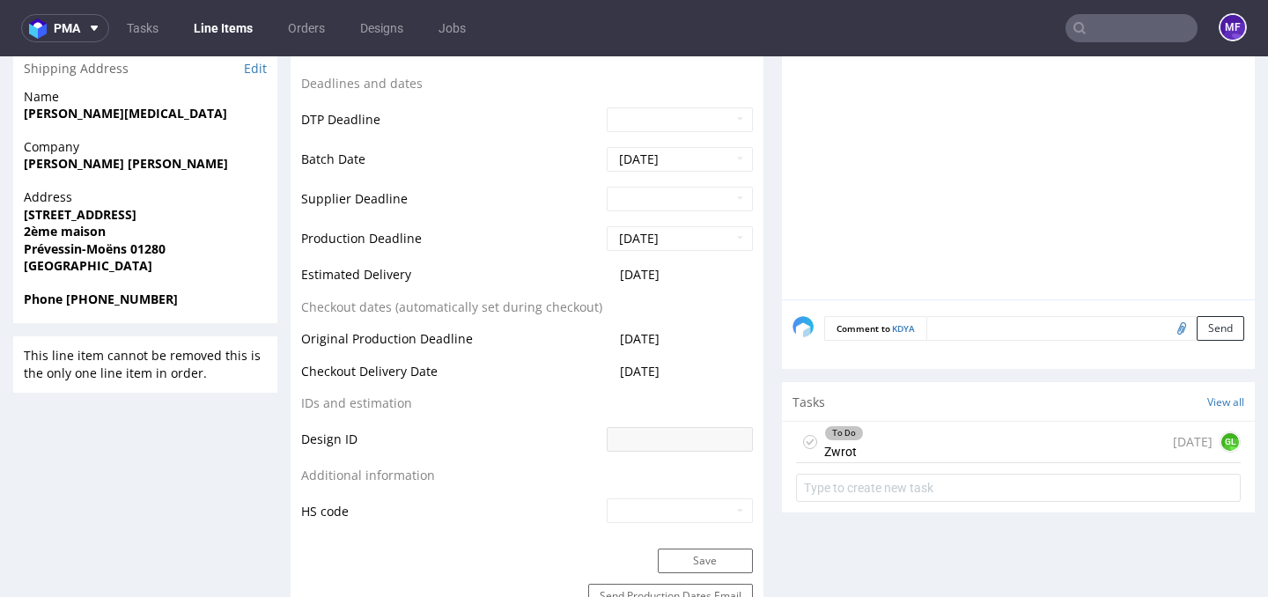
click at [1099, 35] on input "text" at bounding box center [1132, 28] width 132 height 28
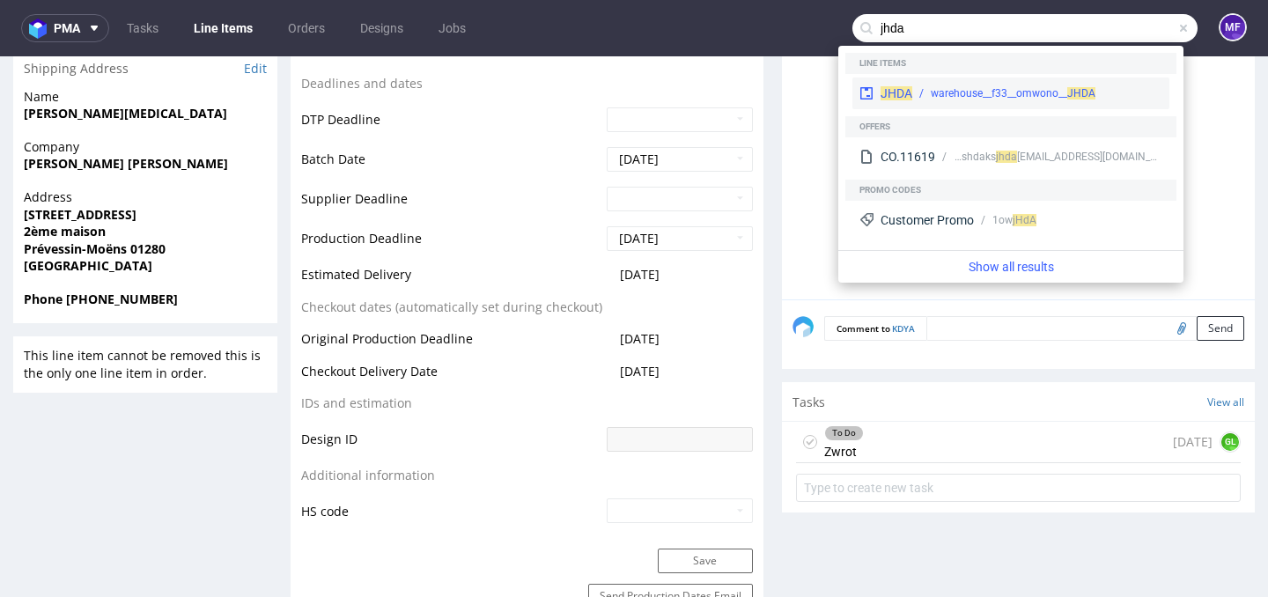
type input "jhda"
click at [1024, 89] on div "warehouse__f33__omwono__ JHDA" at bounding box center [1013, 93] width 165 height 16
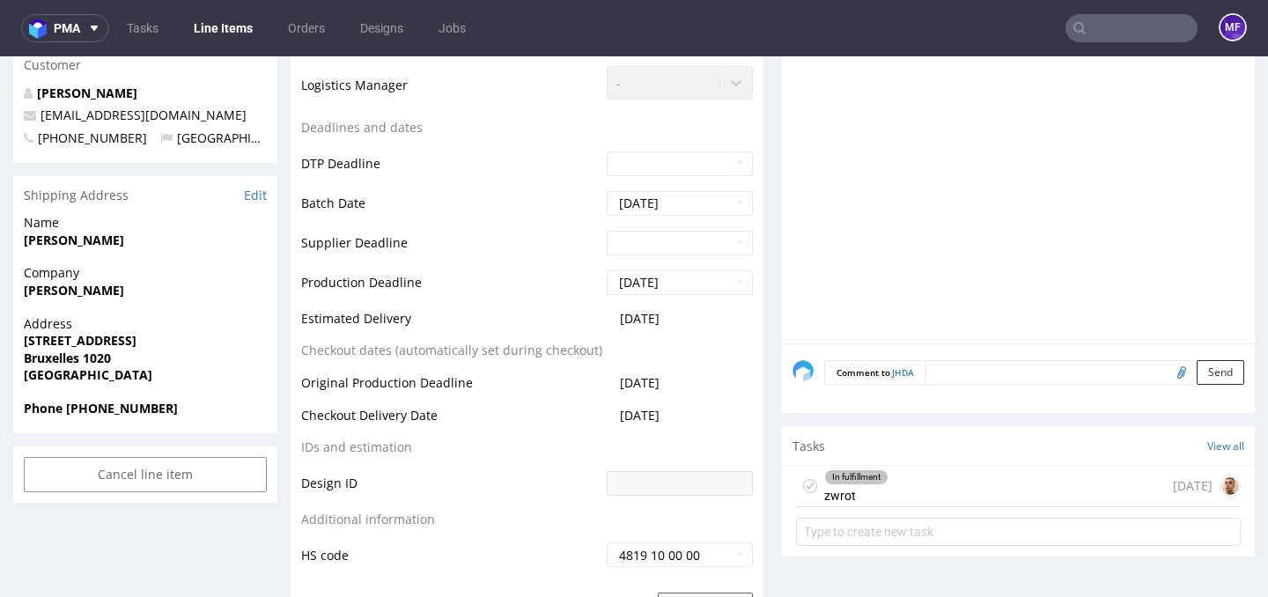
scroll to position [675, 0]
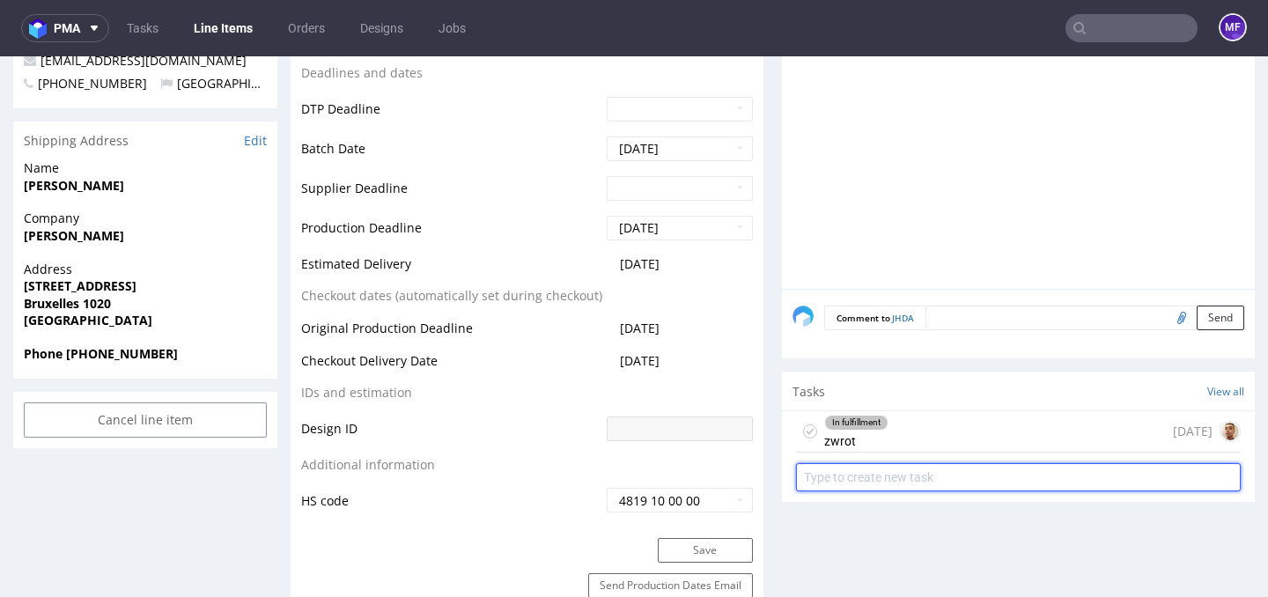
click at [897, 476] on input "text" at bounding box center [1018, 477] width 445 height 28
type input "Zwrot 2"
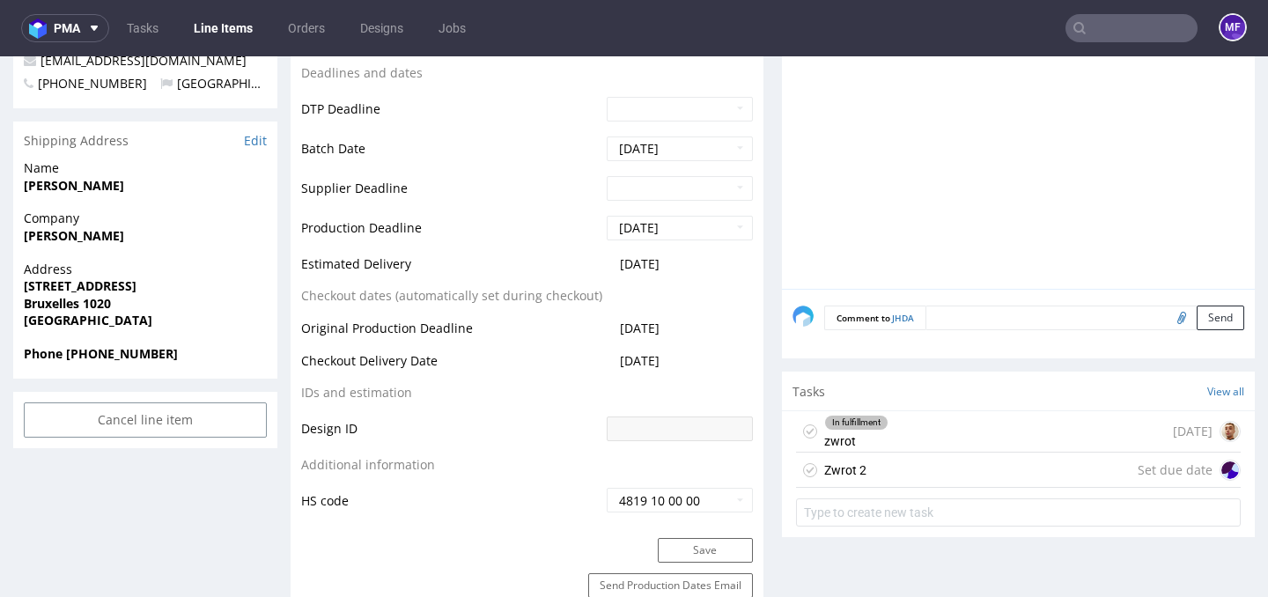
click at [919, 461] on div "Zwrot 2 Set due date" at bounding box center [1018, 470] width 445 height 35
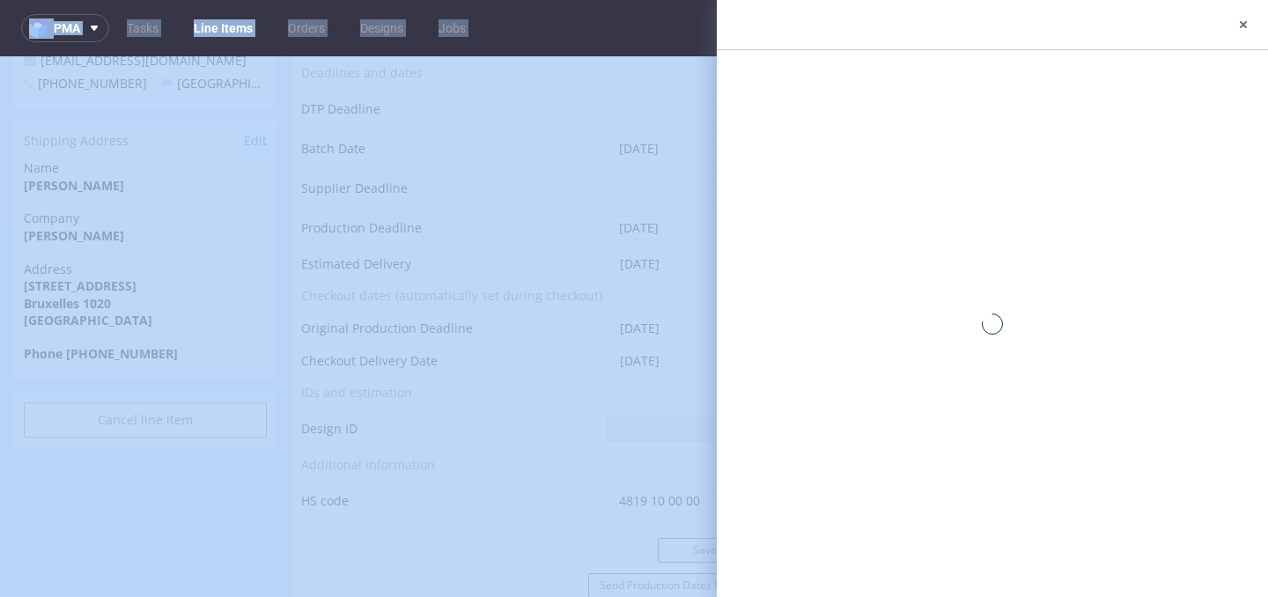
click at [919, 461] on div at bounding box center [982, 298] width 572 height 597
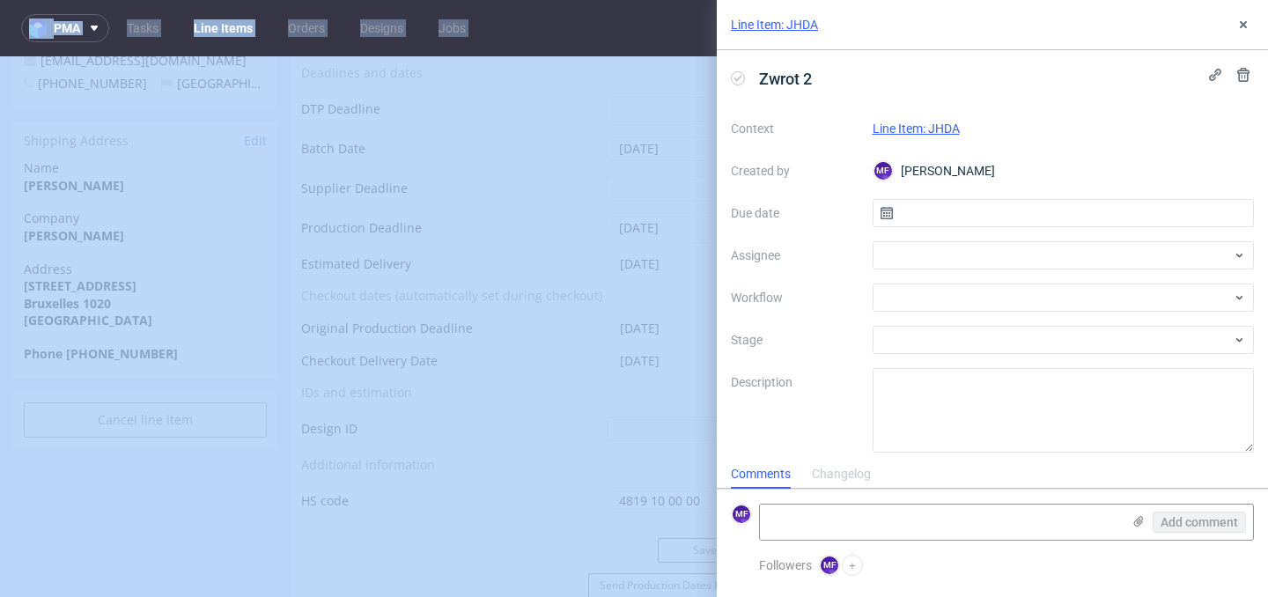
scroll to position [14, 0]
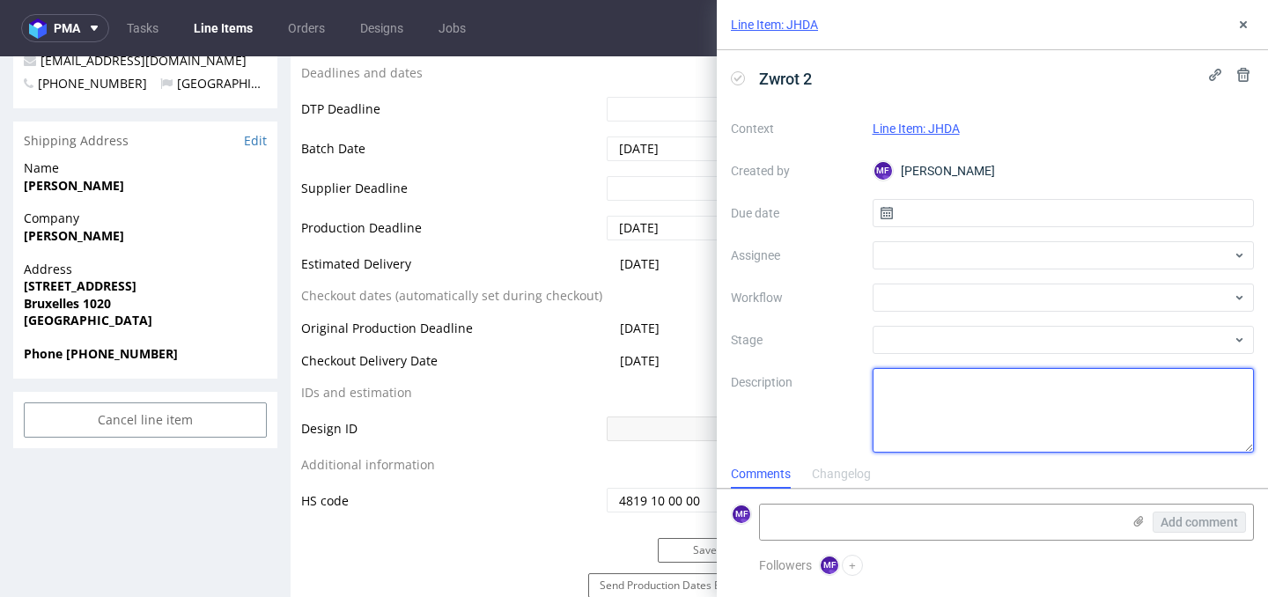
click at [940, 400] on textarea at bounding box center [1064, 410] width 382 height 85
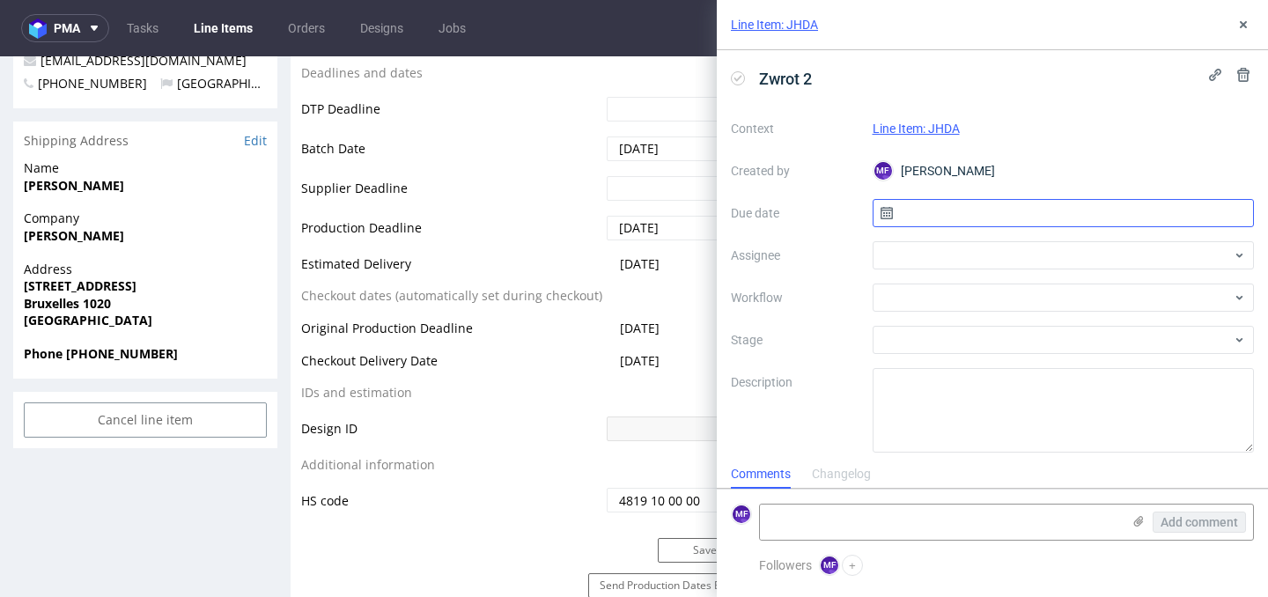
click at [970, 221] on input "text" at bounding box center [1064, 213] width 382 height 28
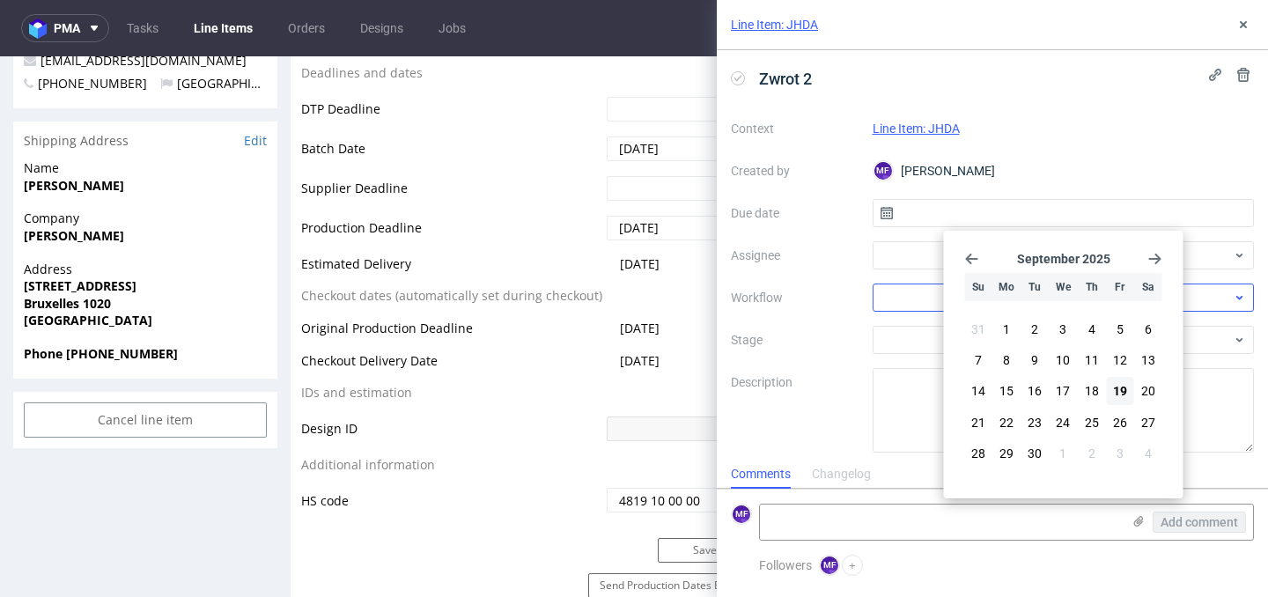
drag, startPoint x: 1118, startPoint y: 391, endPoint x: 970, endPoint y: 309, distance: 169.1
click at [1116, 391] on span "19" at bounding box center [1120, 391] width 14 height 18
type input "[DATE]"
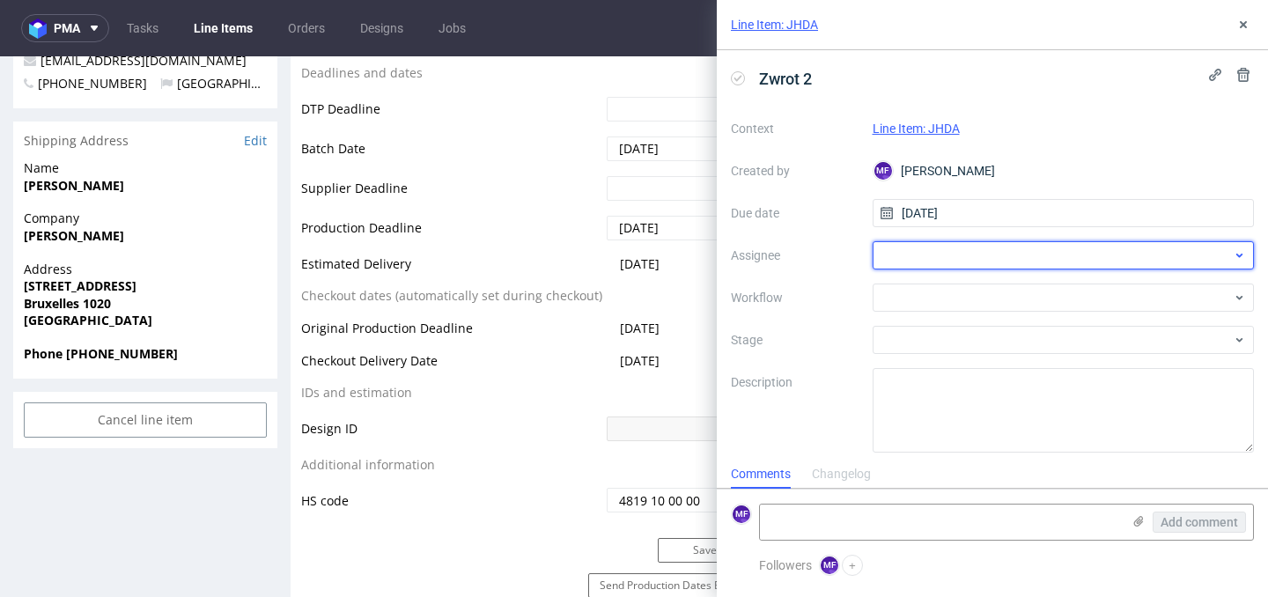
click at [928, 264] on div at bounding box center [1064, 255] width 382 height 28
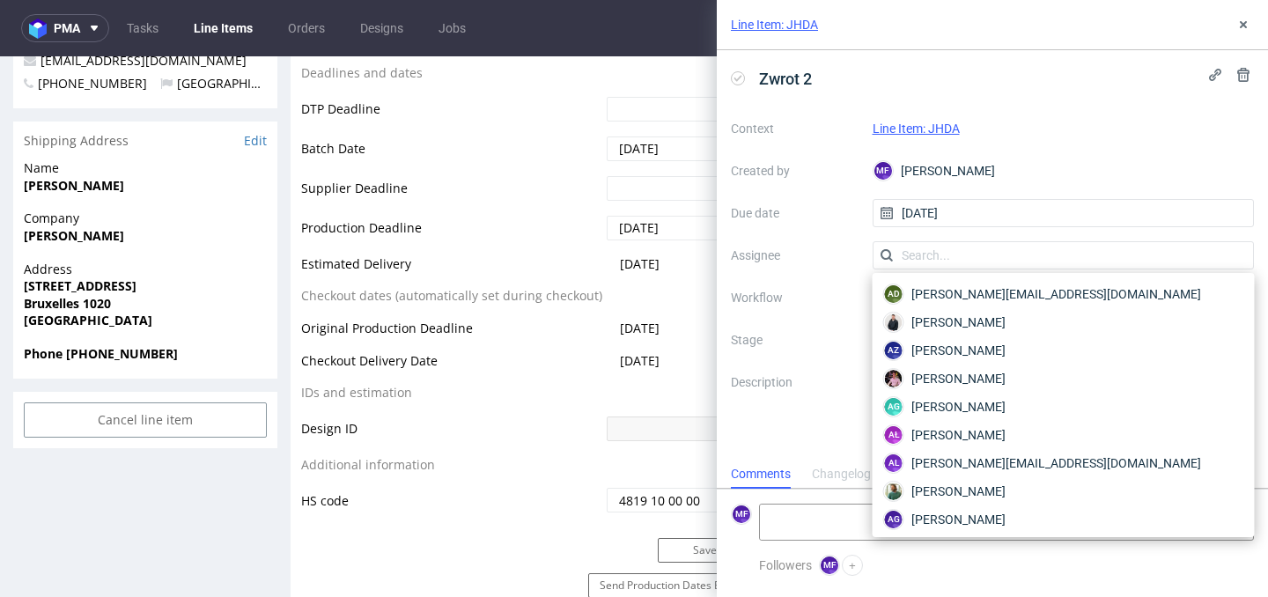
click at [801, 278] on div "Context Line Item: JHDA Created by MF [PERSON_NAME] Due date [DATE] Assignee Wo…" at bounding box center [992, 283] width 523 height 338
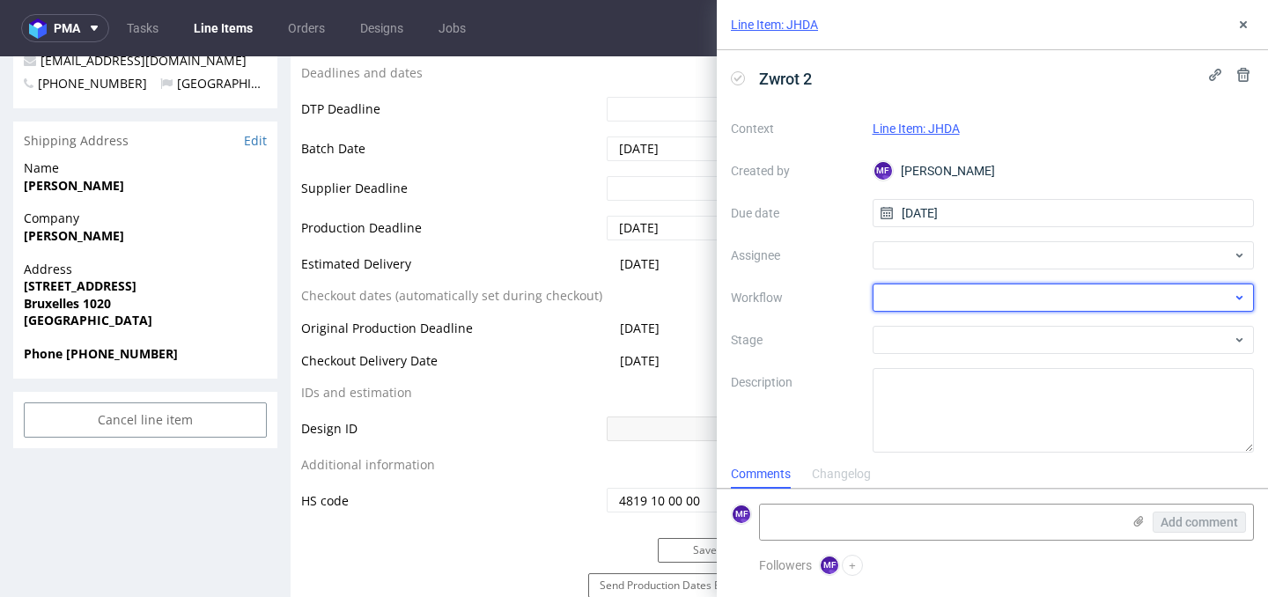
click at [945, 295] on div at bounding box center [1064, 298] width 382 height 28
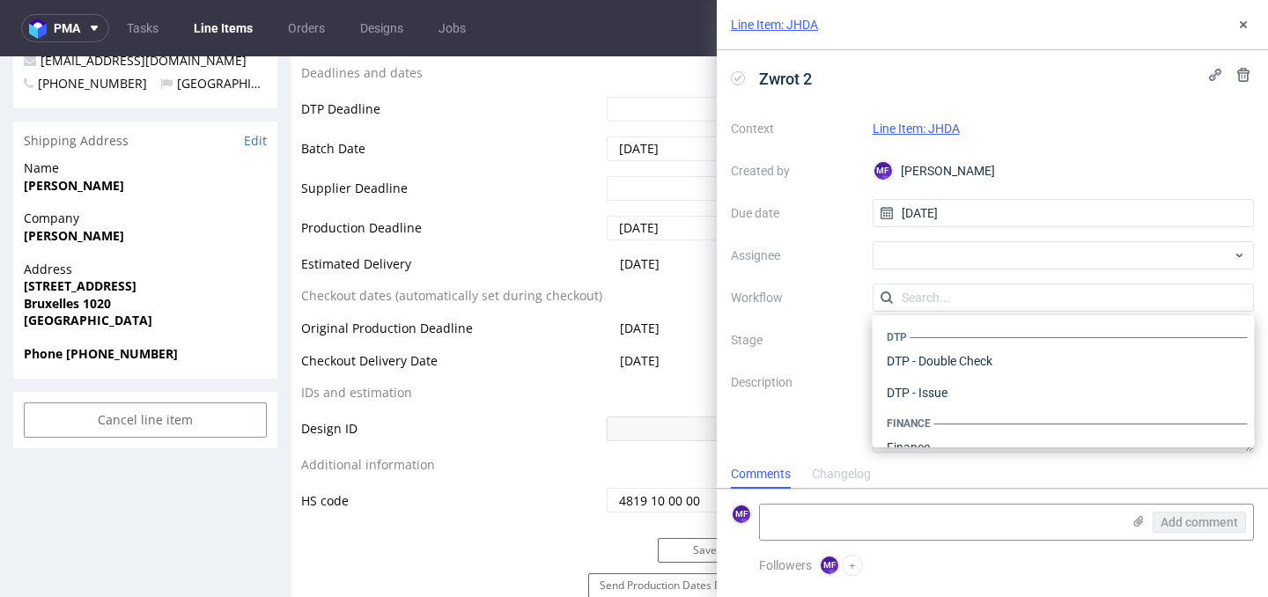
scroll to position [1083, 0]
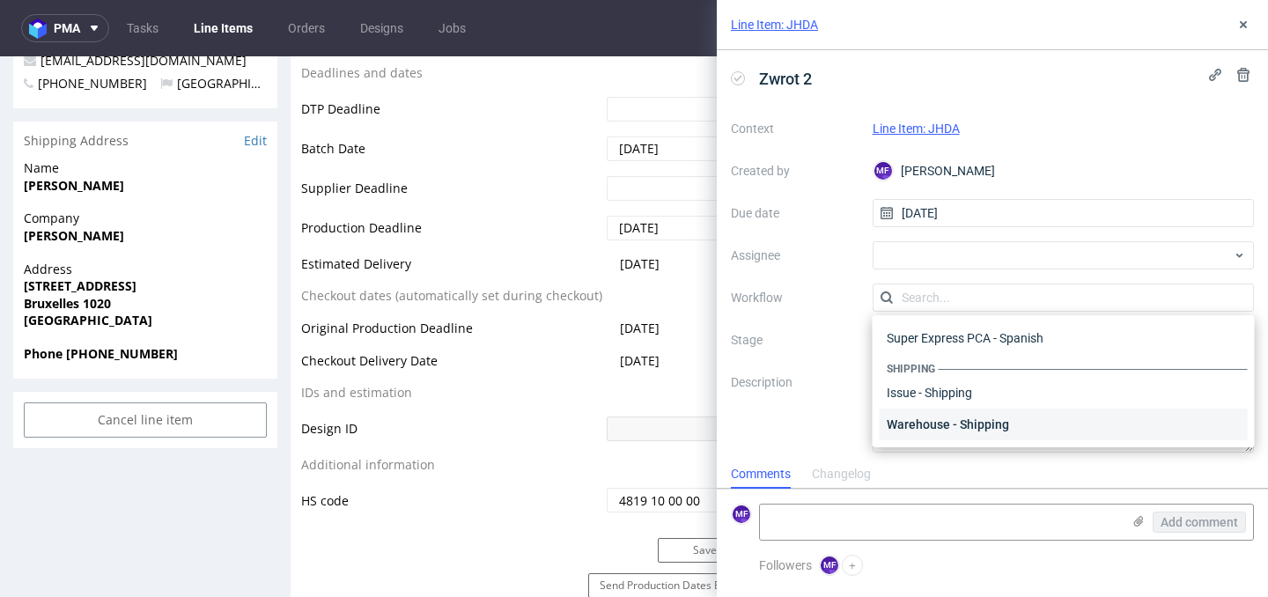
click at [941, 419] on div "Warehouse - Shipping" at bounding box center [1064, 425] width 368 height 32
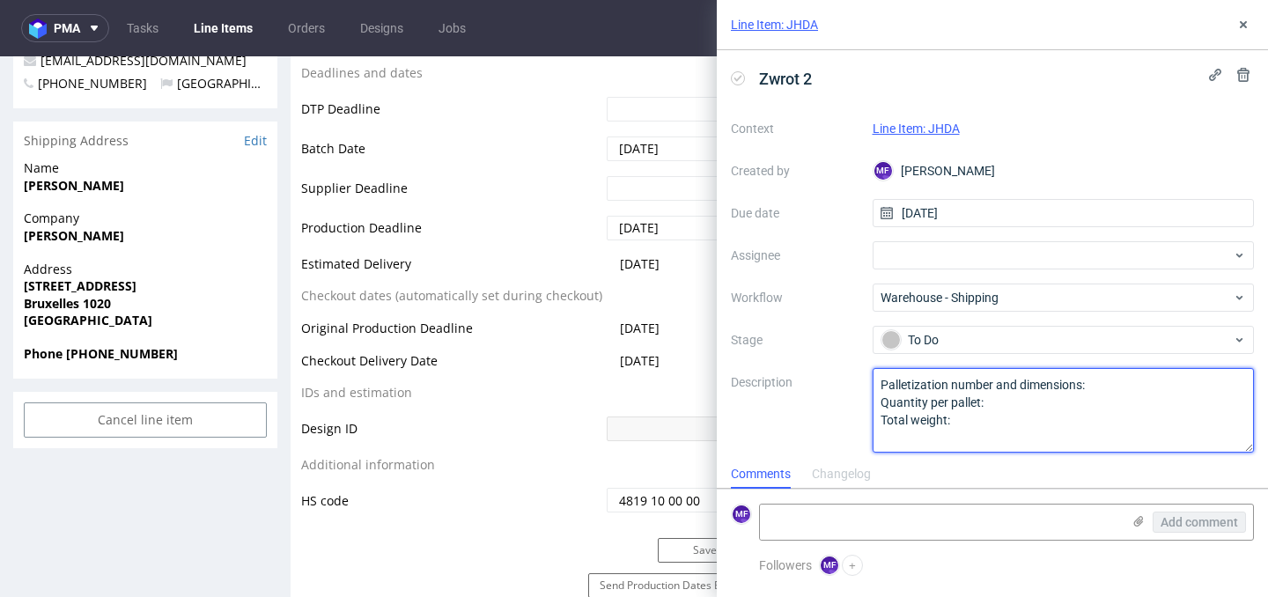
drag, startPoint x: 907, startPoint y: 417, endPoint x: 838, endPoint y: 381, distance: 78.4
click at [838, 381] on div "Context Line Item: JHDA Created by MF [PERSON_NAME] Due date [DATE] Assignee Wo…" at bounding box center [992, 283] width 523 height 338
paste textarea "Wróciło do Pęcic. Prośba o kontakt z klientem"
click at [881, 386] on textarea "Palletization number and dimensions: Quantity per pallet: Total weight:" at bounding box center [1064, 410] width 382 height 85
click at [885, 387] on textarea "Palletization number and dimensions: Quantity per pallet: Total weight:" at bounding box center [1064, 410] width 382 height 85
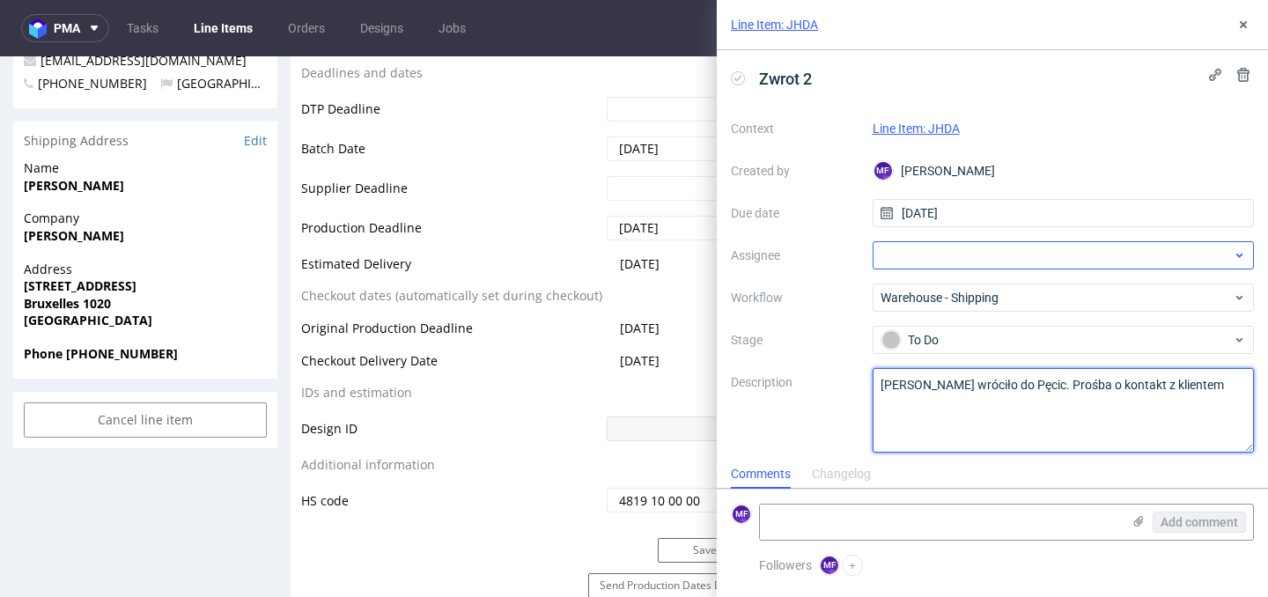
type textarea "[PERSON_NAME] wróciło do Pęcic. Prośba o kontakt z klientem"
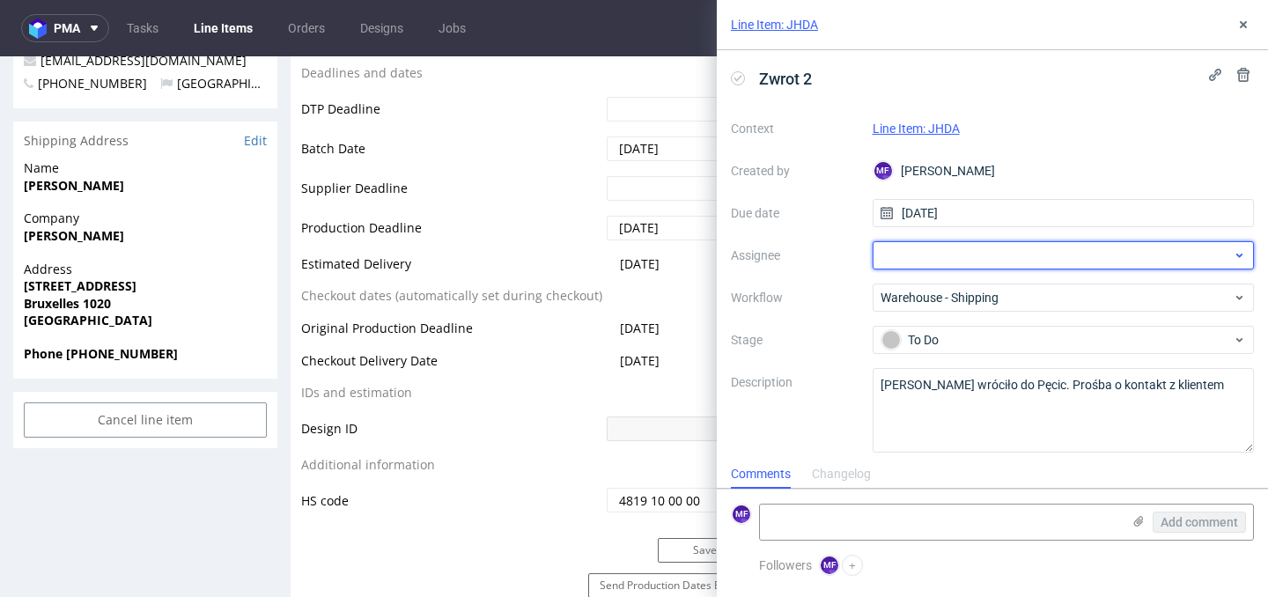
click at [938, 265] on div at bounding box center [1064, 255] width 382 height 28
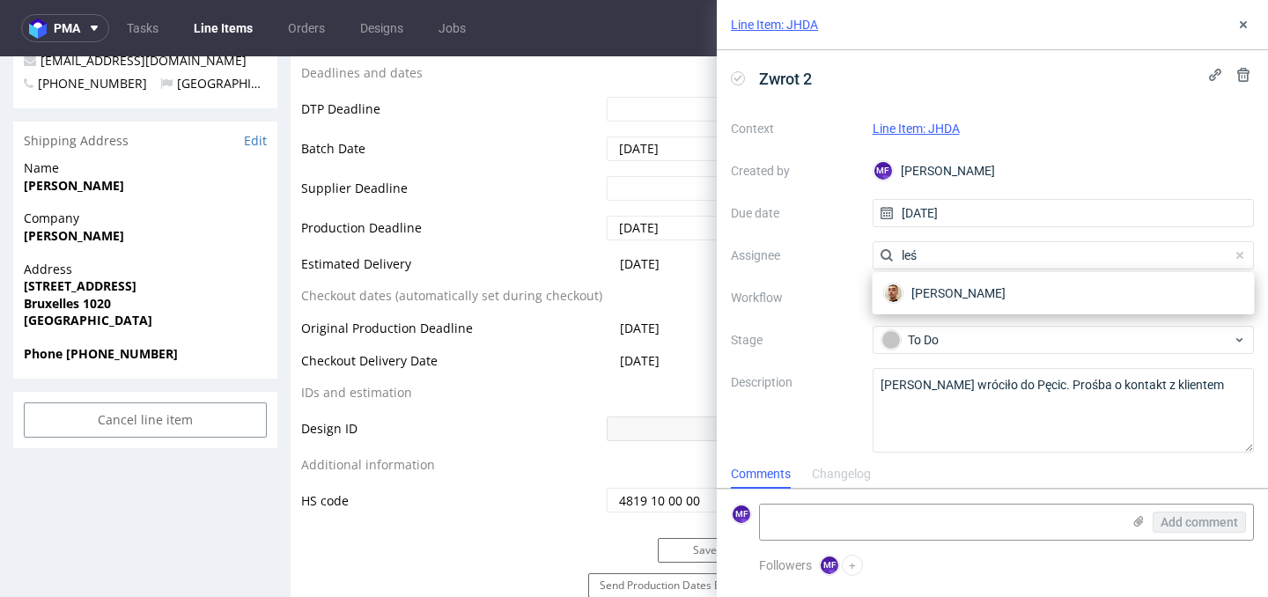
scroll to position [1, 0]
type input "leś"
click at [933, 289] on span "[PERSON_NAME]" at bounding box center [959, 293] width 94 height 18
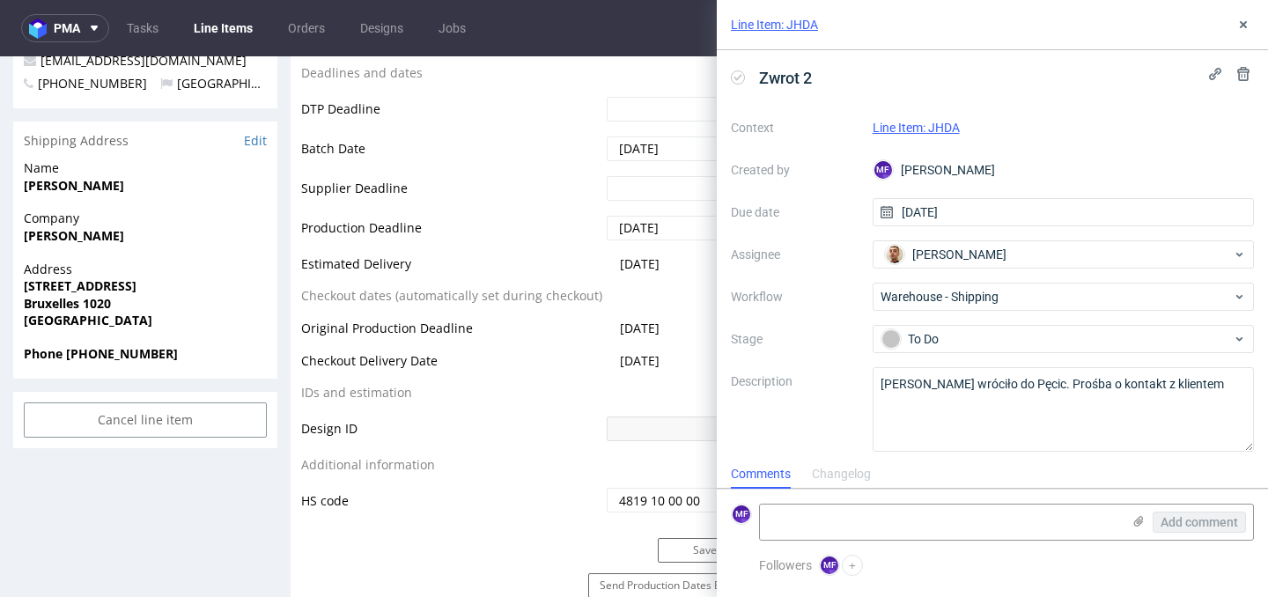
click at [788, 298] on label "Workflow" at bounding box center [795, 296] width 128 height 21
click at [1238, 27] on icon at bounding box center [1243, 25] width 14 height 14
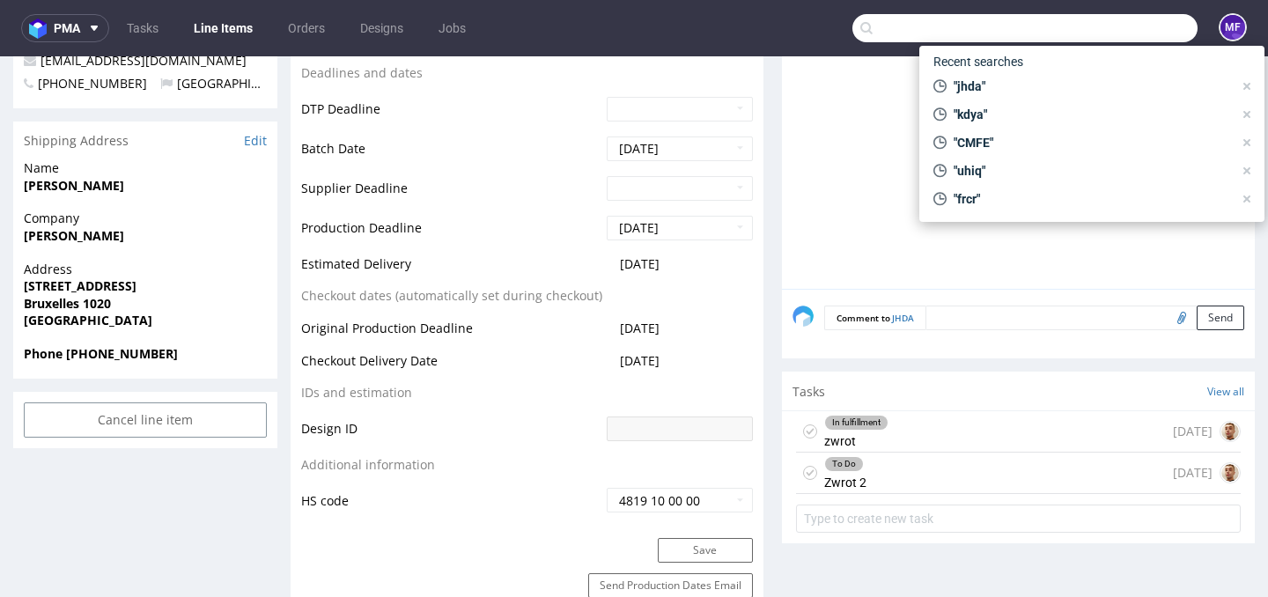
click at [1081, 34] on input "text" at bounding box center [1025, 28] width 345 height 28
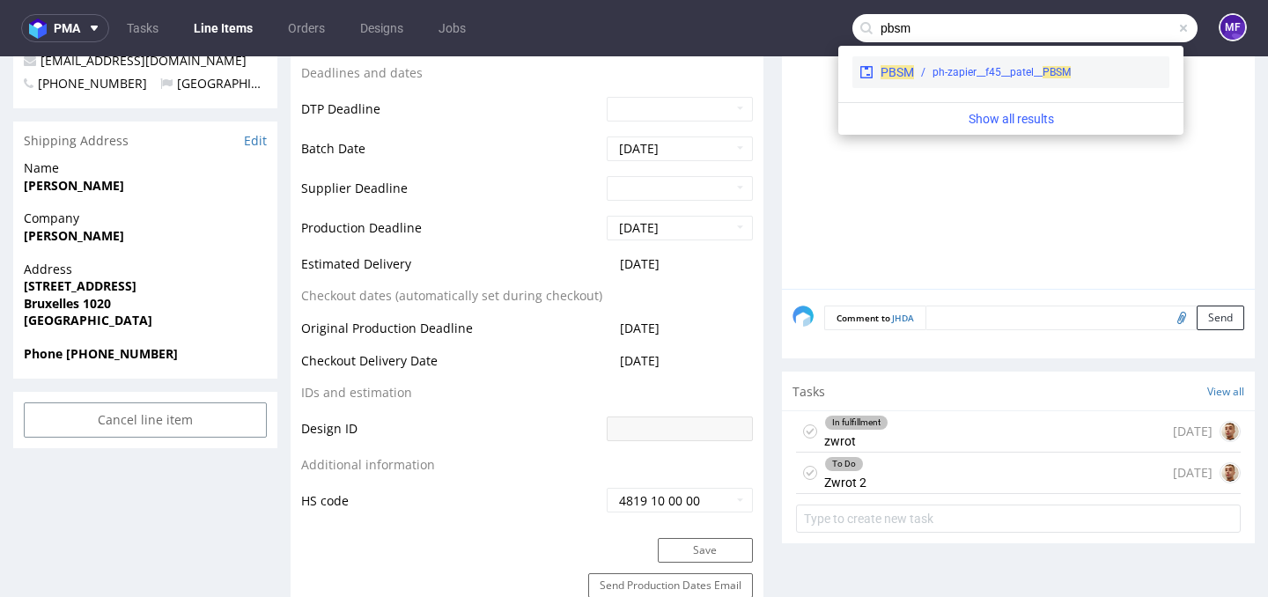
type input "pbsm"
click at [975, 78] on div "ph-zapier__f45__patel__ PBSM" at bounding box center [1002, 72] width 138 height 16
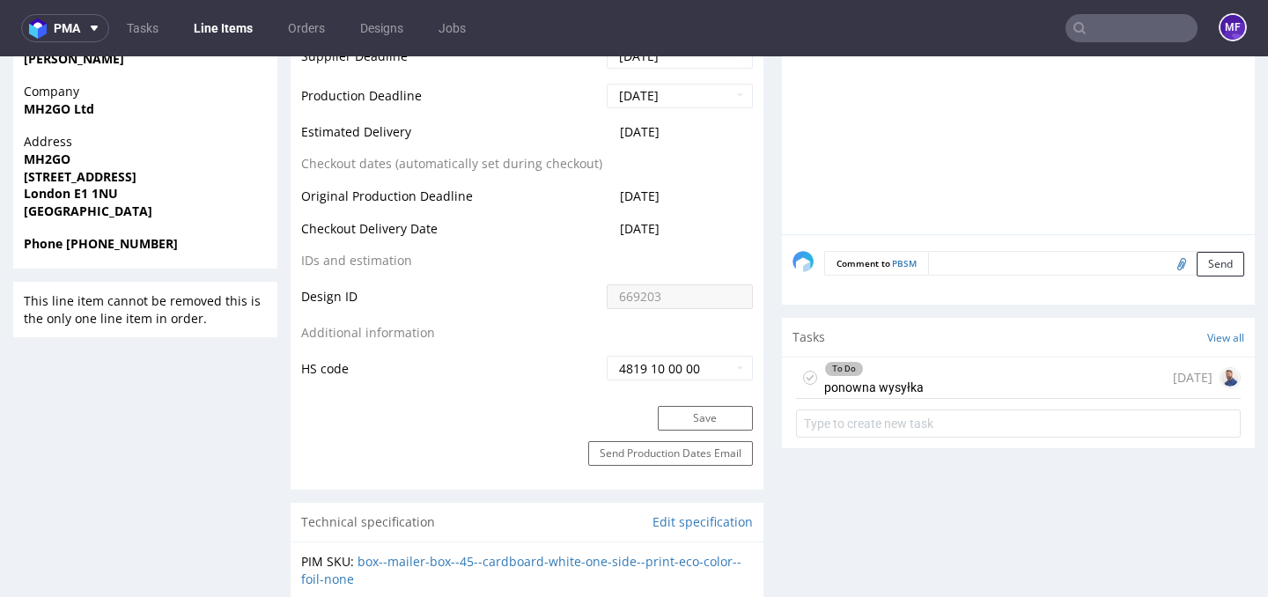
scroll to position [840, 0]
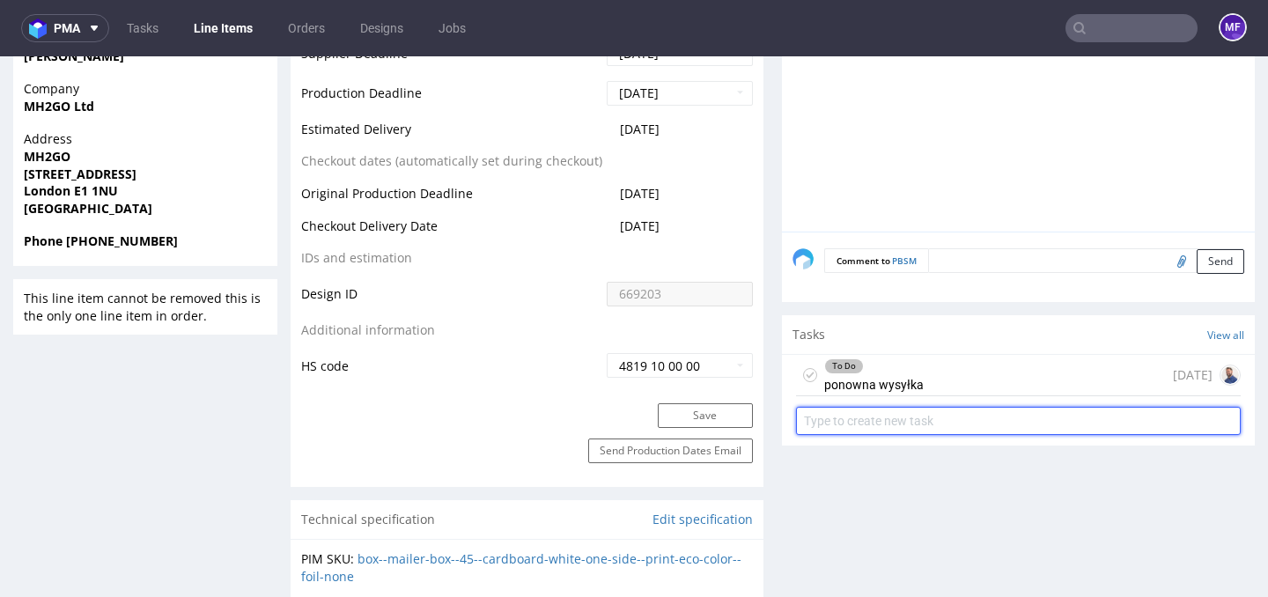
click at [876, 417] on input "text" at bounding box center [1018, 421] width 445 height 28
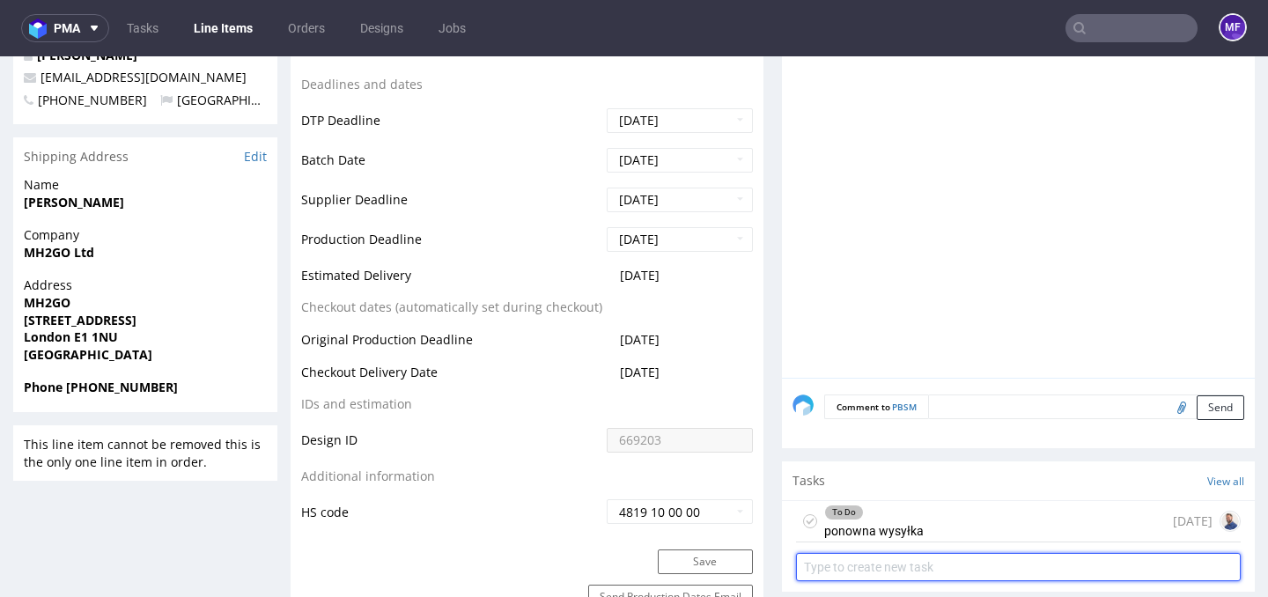
scroll to position [692, 0]
click at [876, 557] on input "text" at bounding box center [1018, 569] width 445 height 28
type input "Zwrot 2"
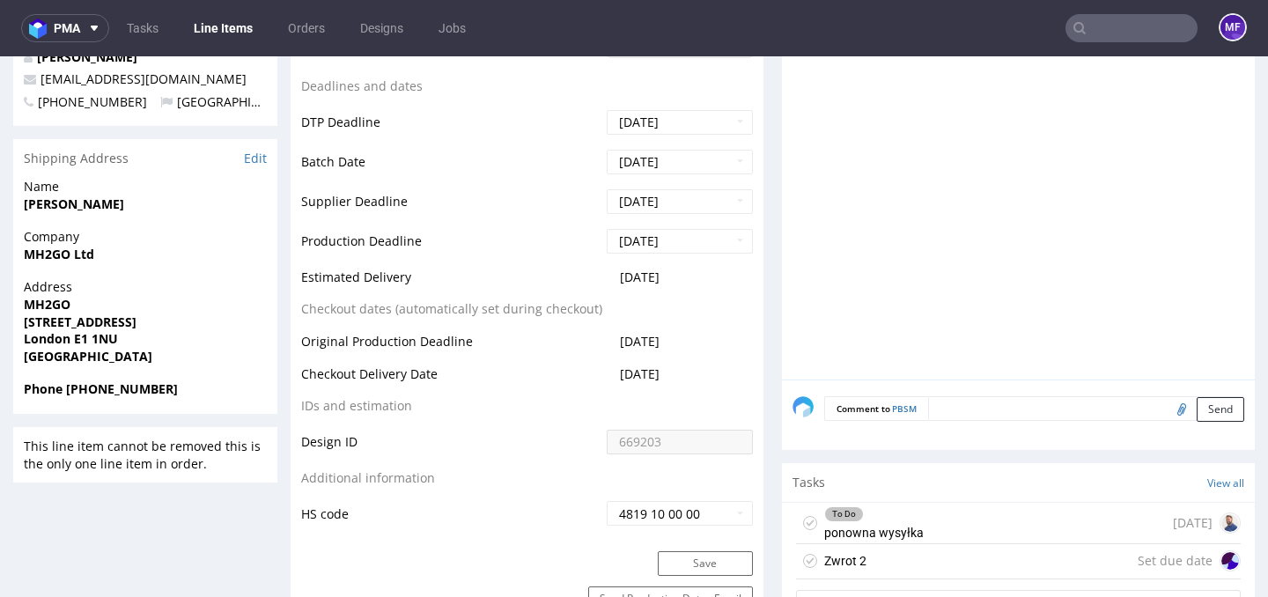
click at [860, 561] on div "Zwrot 2 Set due date" at bounding box center [1018, 561] width 445 height 35
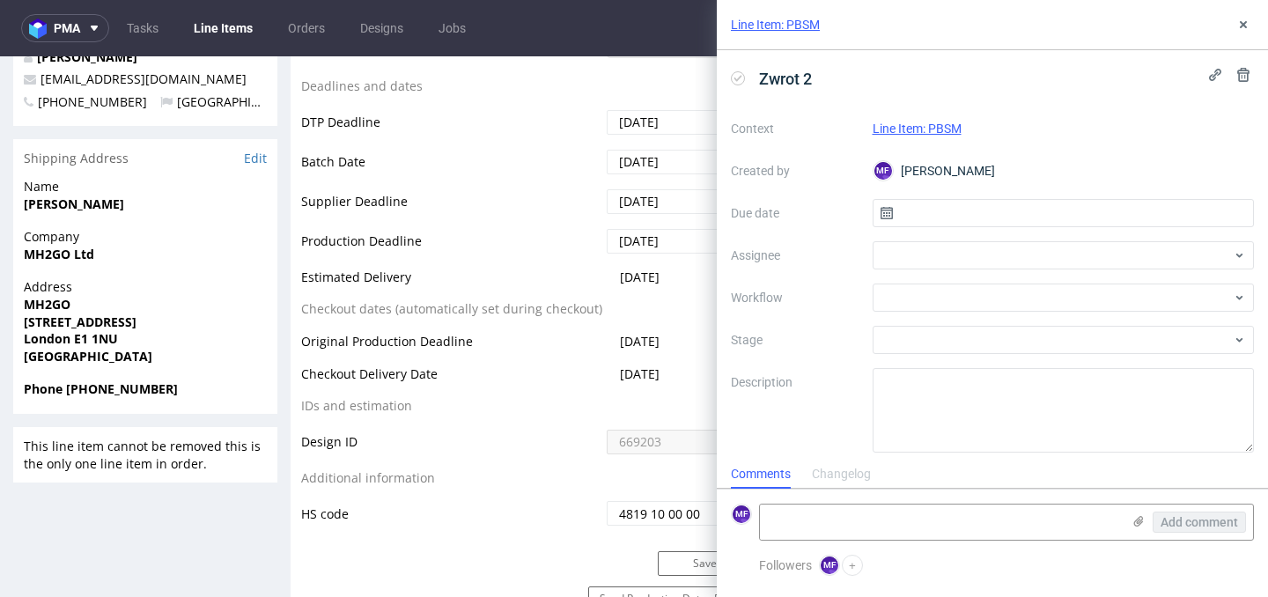
scroll to position [14, 0]
click at [941, 212] on input "text" at bounding box center [1064, 213] width 382 height 28
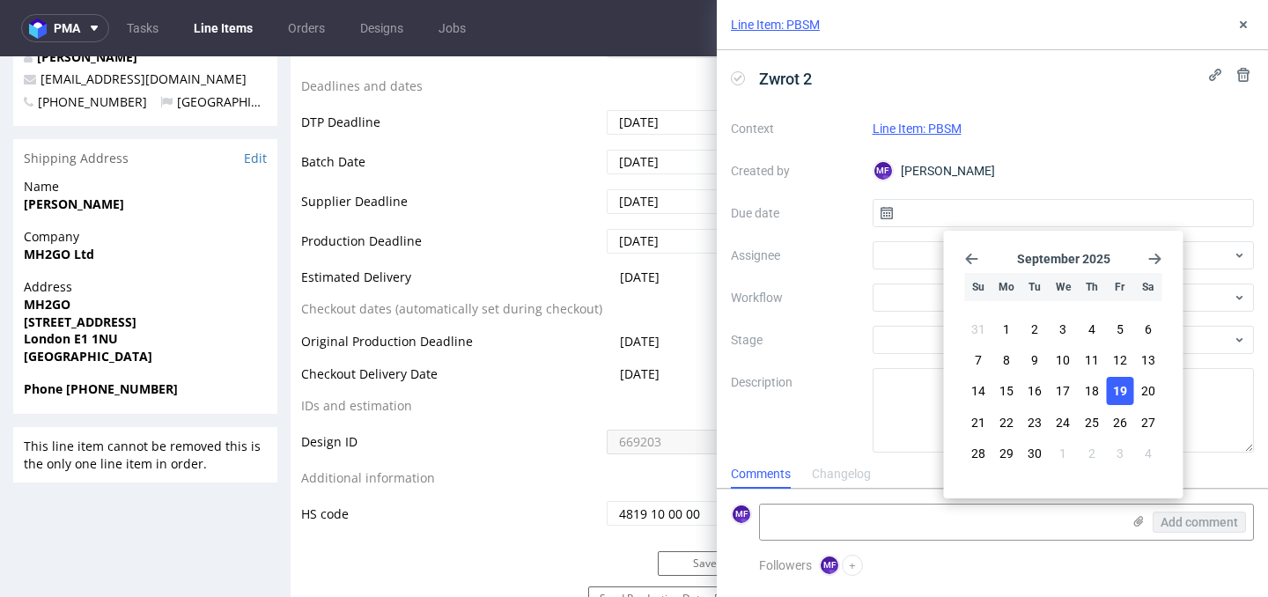
click at [1126, 388] on span "19" at bounding box center [1120, 391] width 14 height 18
type input "[DATE]"
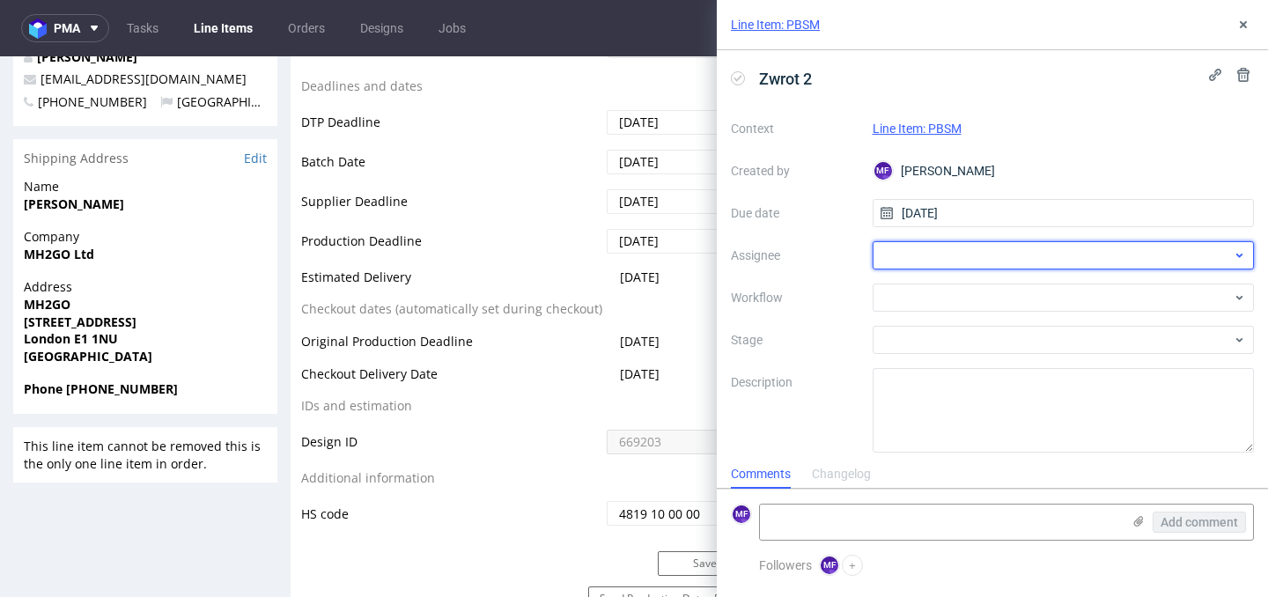
click at [973, 255] on div at bounding box center [1064, 255] width 382 height 28
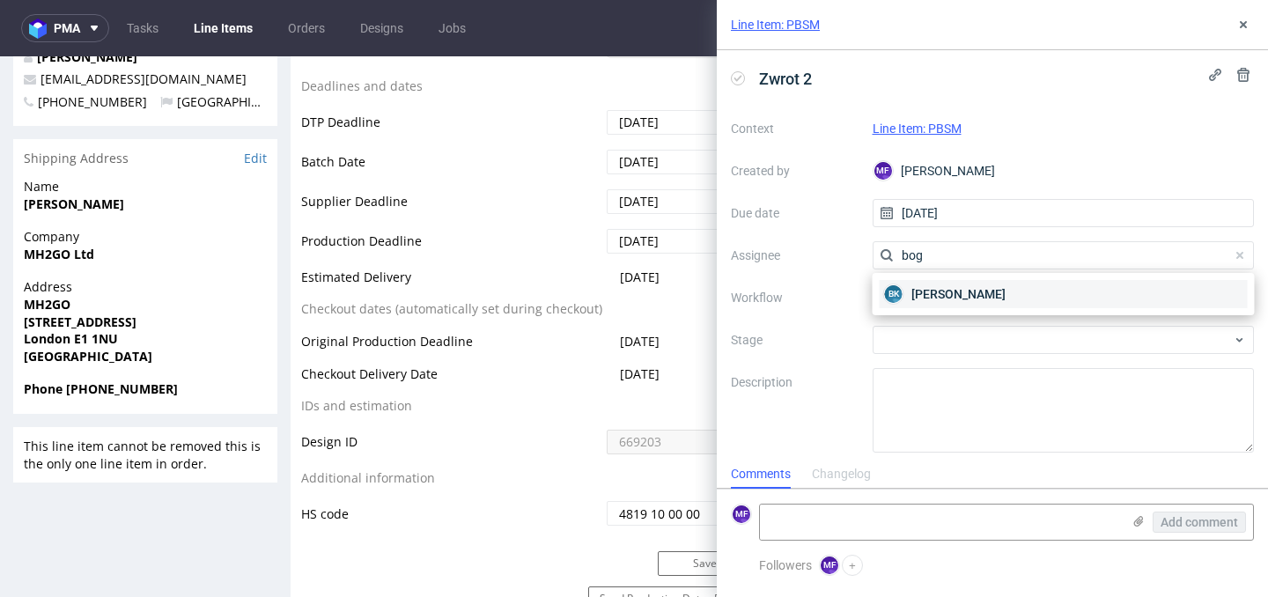
type input "bog"
click at [957, 285] on span "[PERSON_NAME]" at bounding box center [959, 294] width 94 height 18
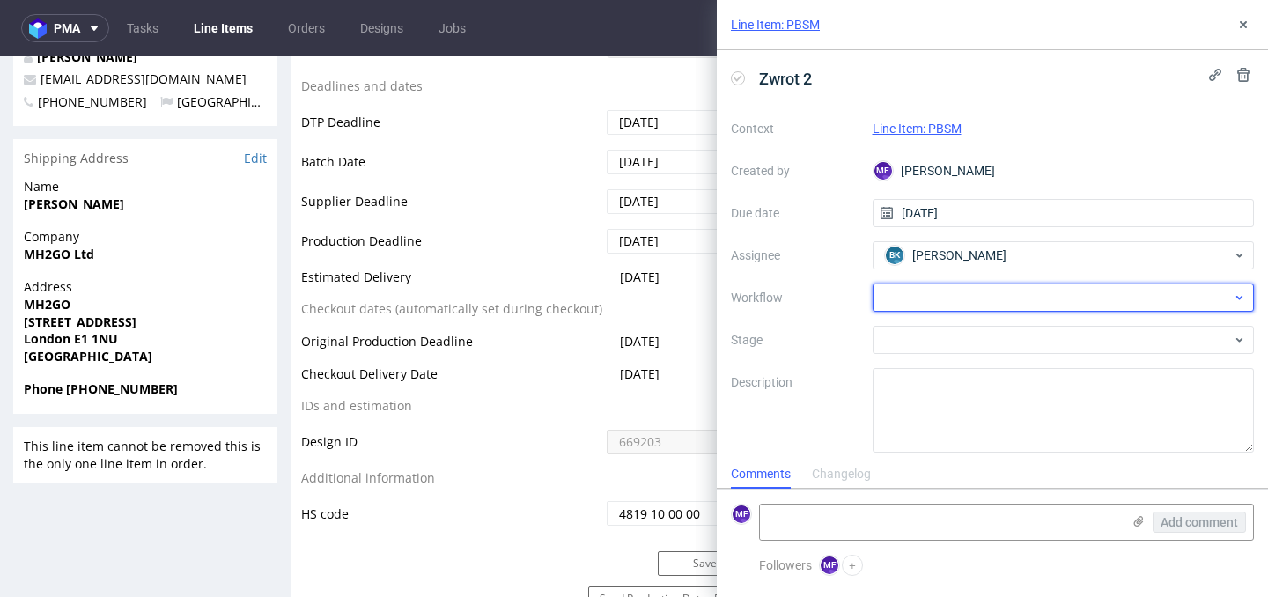
click at [947, 296] on div at bounding box center [1064, 298] width 382 height 28
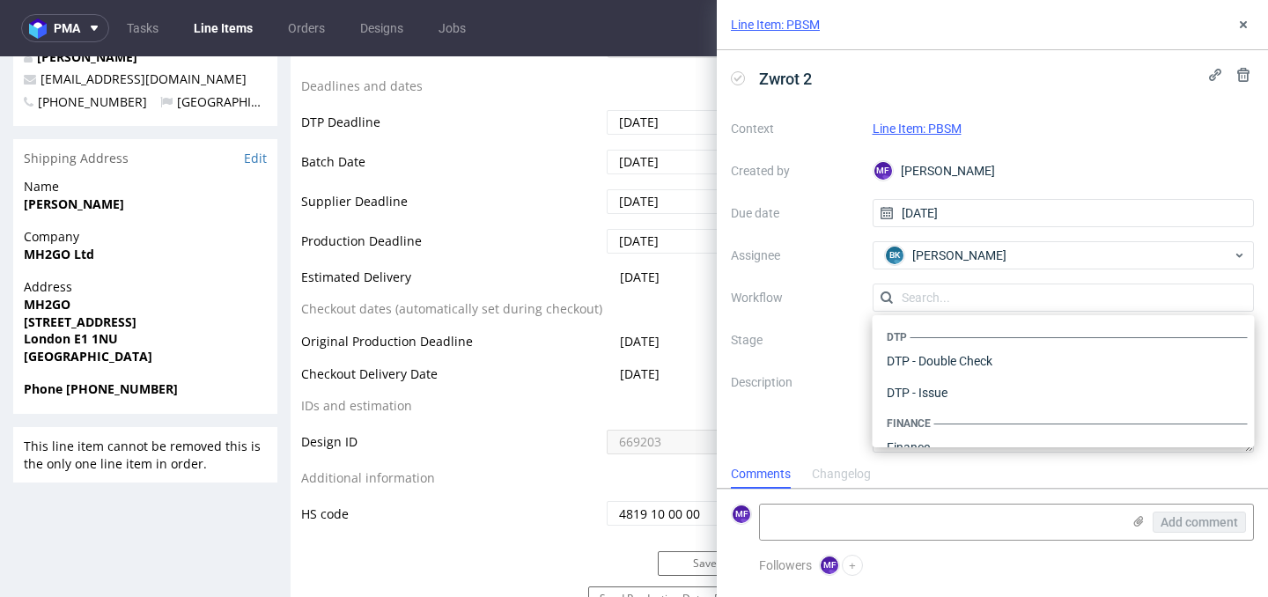
scroll to position [1083, 0]
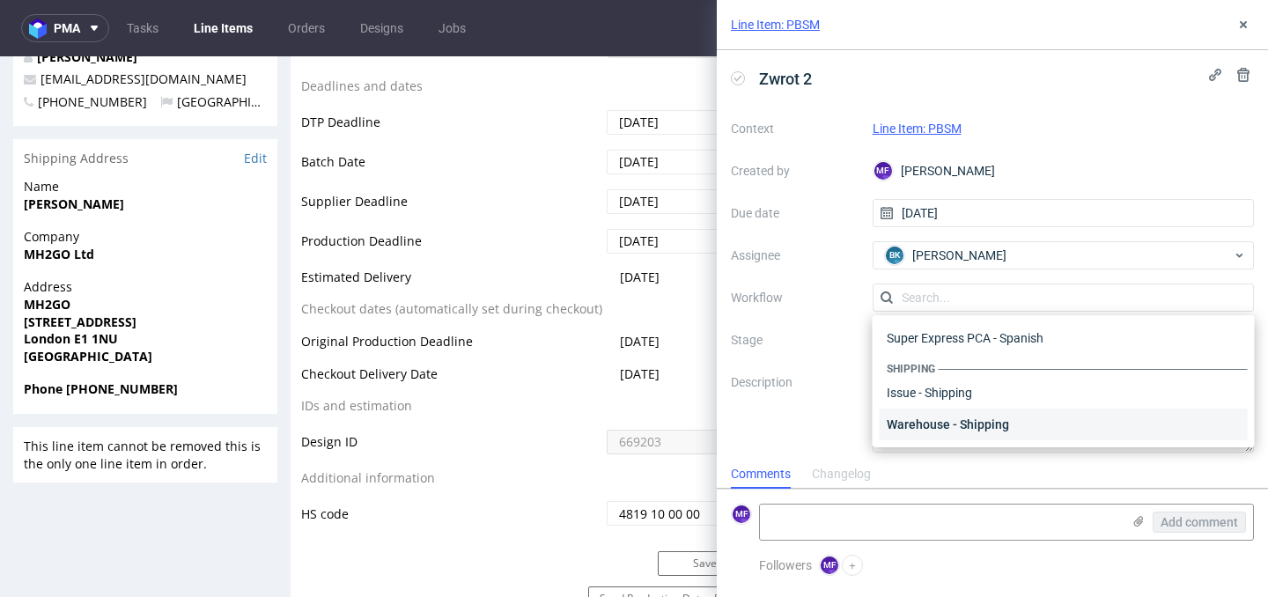
click at [955, 422] on div "Warehouse - Shipping" at bounding box center [1064, 425] width 368 height 32
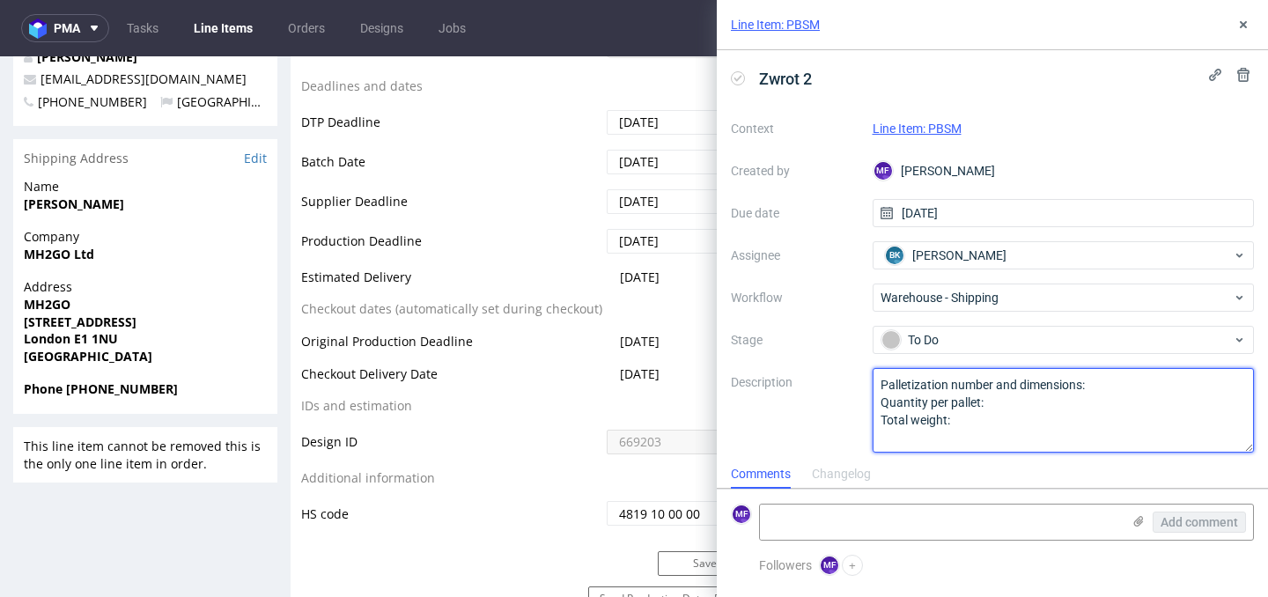
drag, startPoint x: 860, startPoint y: 399, endPoint x: 842, endPoint y: 382, distance: 24.9
click at [842, 382] on div "Context Line Item: PBSM Created by MF [PERSON_NAME] Due date [DATE] Assignee BK…" at bounding box center [992, 283] width 523 height 338
paste textarea "Wróciło do Pęcic. Prośba o kontakt z klientem"
click at [926, 387] on textarea "Palletization number and dimensions: Quantity per pallet: Total weight:" at bounding box center [1064, 410] width 382 height 85
click at [993, 390] on textarea "Palletization number and dimensions: Quantity per pallet: Total weight:" at bounding box center [1064, 410] width 382 height 85
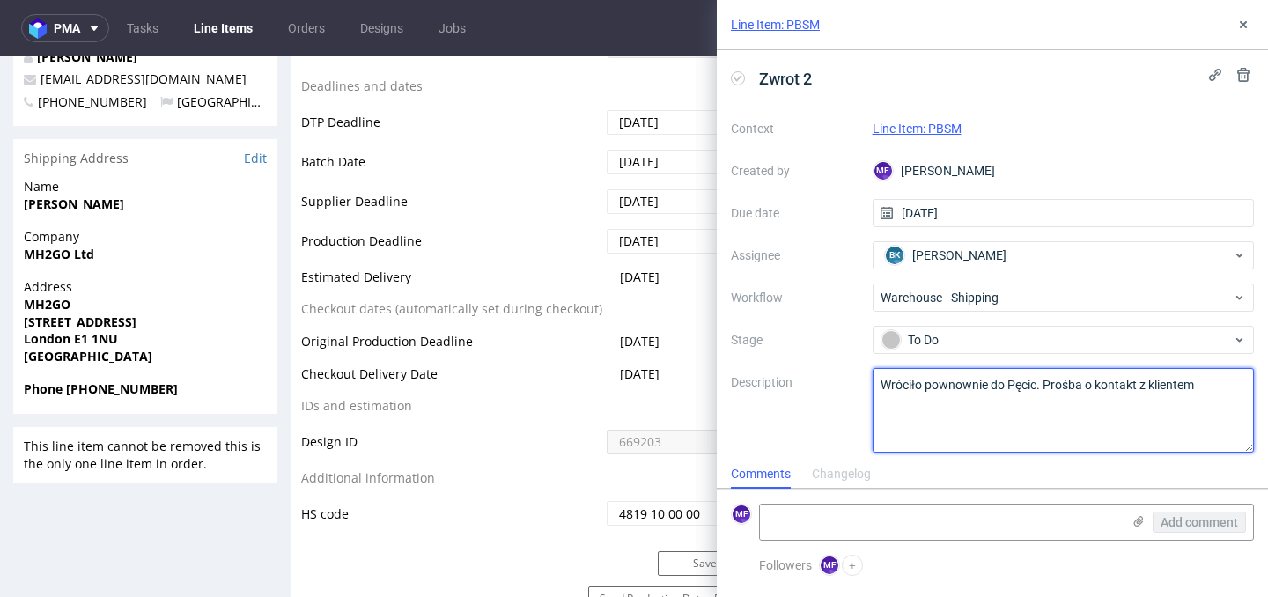
click at [949, 387] on textarea "Palletization number and dimensions: Quantity per pallet: Total weight:" at bounding box center [1064, 410] width 382 height 85
click at [963, 401] on textarea "Palletization number and dimensions: Quantity per pallet: Total weight:" at bounding box center [1064, 410] width 382 height 85
click at [963, 438] on textarea "Palletization number and dimensions: Quantity per pallet: Total weight:" at bounding box center [1064, 410] width 382 height 85
type textarea "Wróciło ponownie do Pęcic. Prośba o kontakt z klientem"
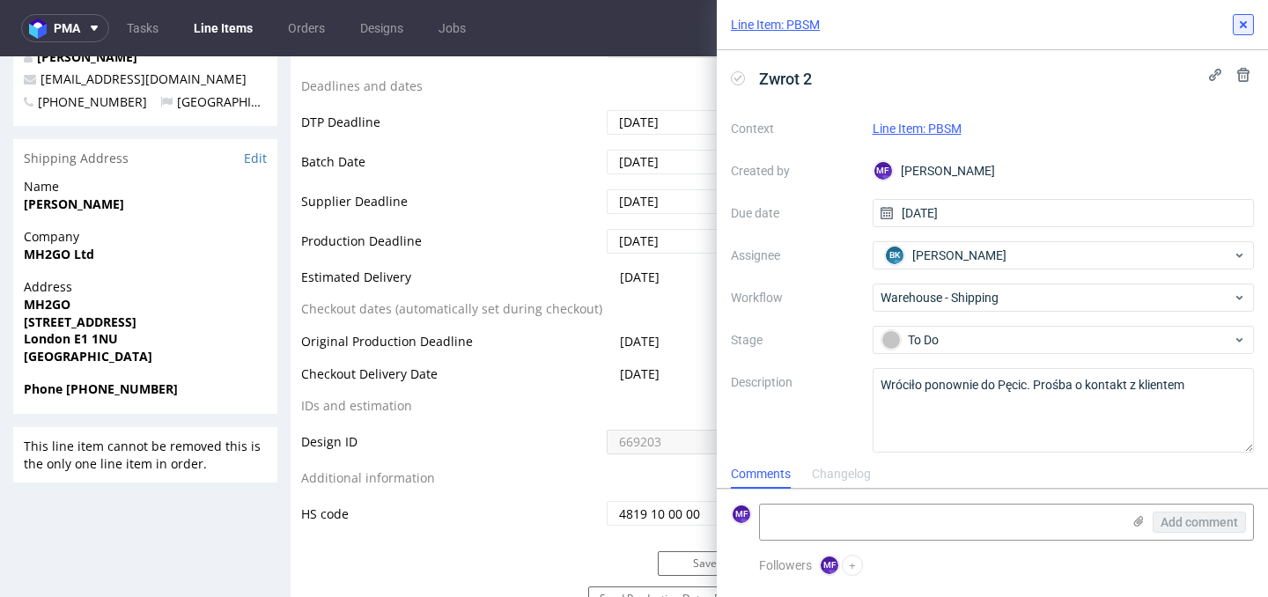
click at [1242, 26] on use at bounding box center [1243, 24] width 7 height 7
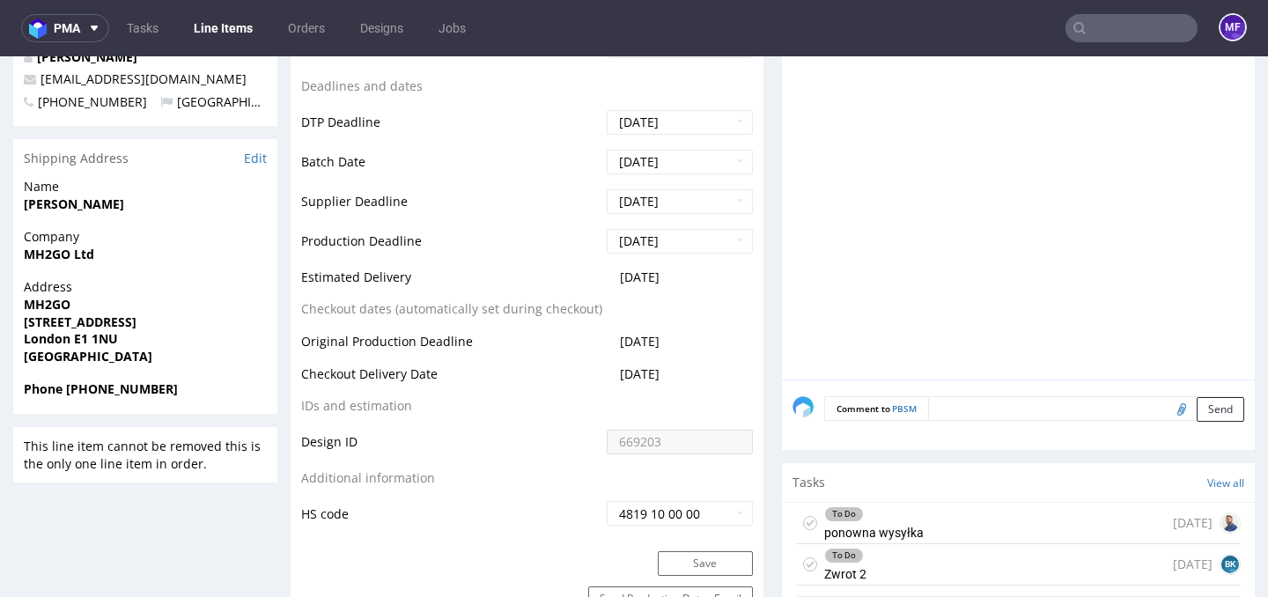
click at [1110, 24] on input "text" at bounding box center [1132, 28] width 132 height 28
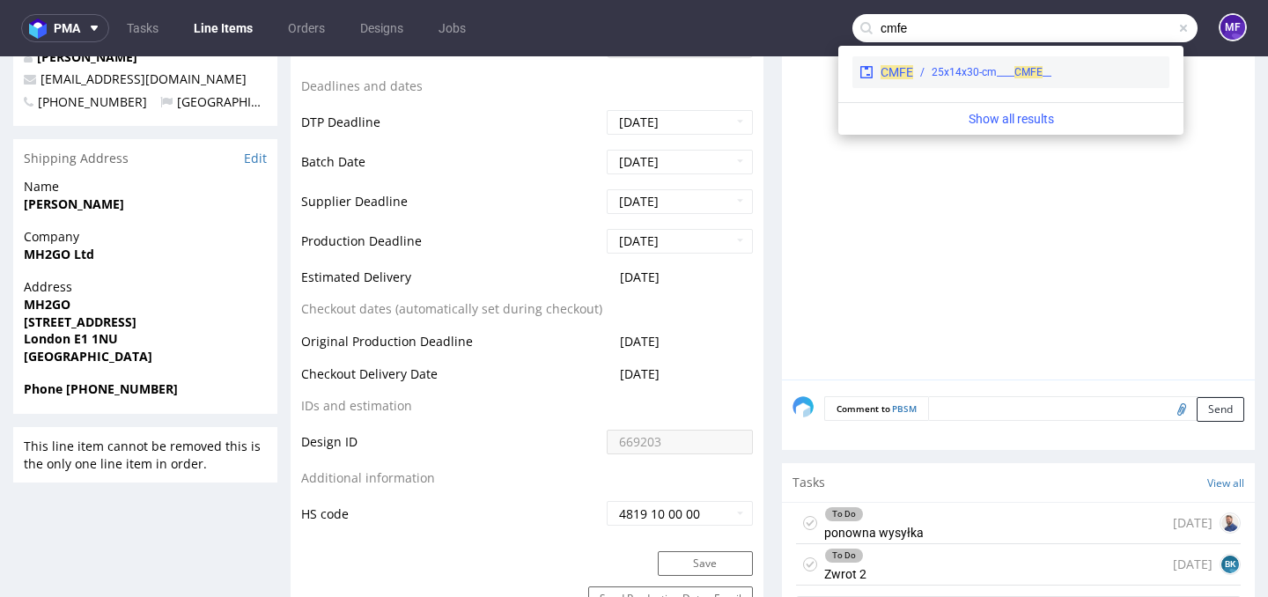
type input "cmfe"
click at [1044, 77] on div "__25x14x30-cm____ CMFE" at bounding box center [992, 72] width 120 height 16
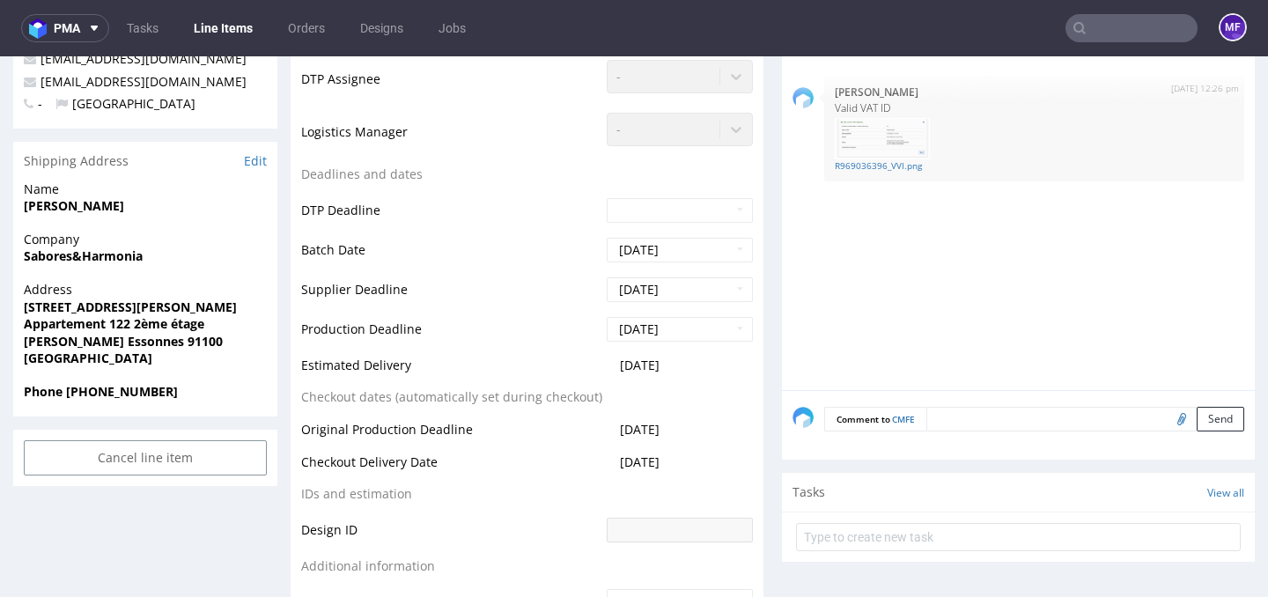
scroll to position [543, 0]
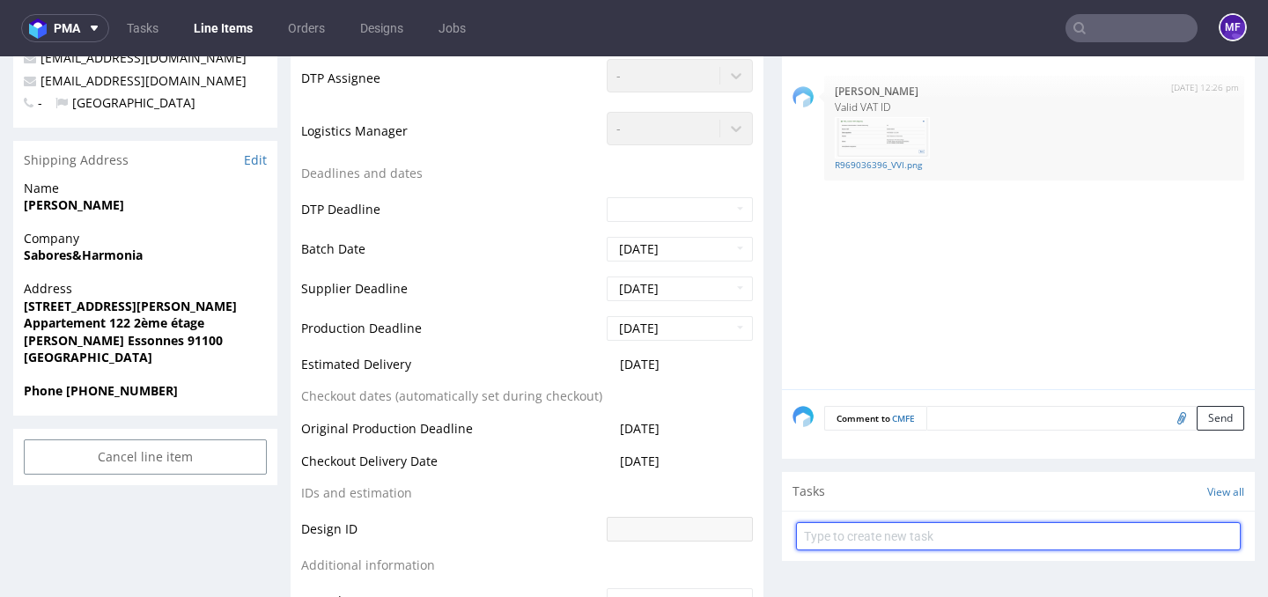
click at [854, 535] on input "text" at bounding box center [1018, 536] width 445 height 28
type input "Zwrot"
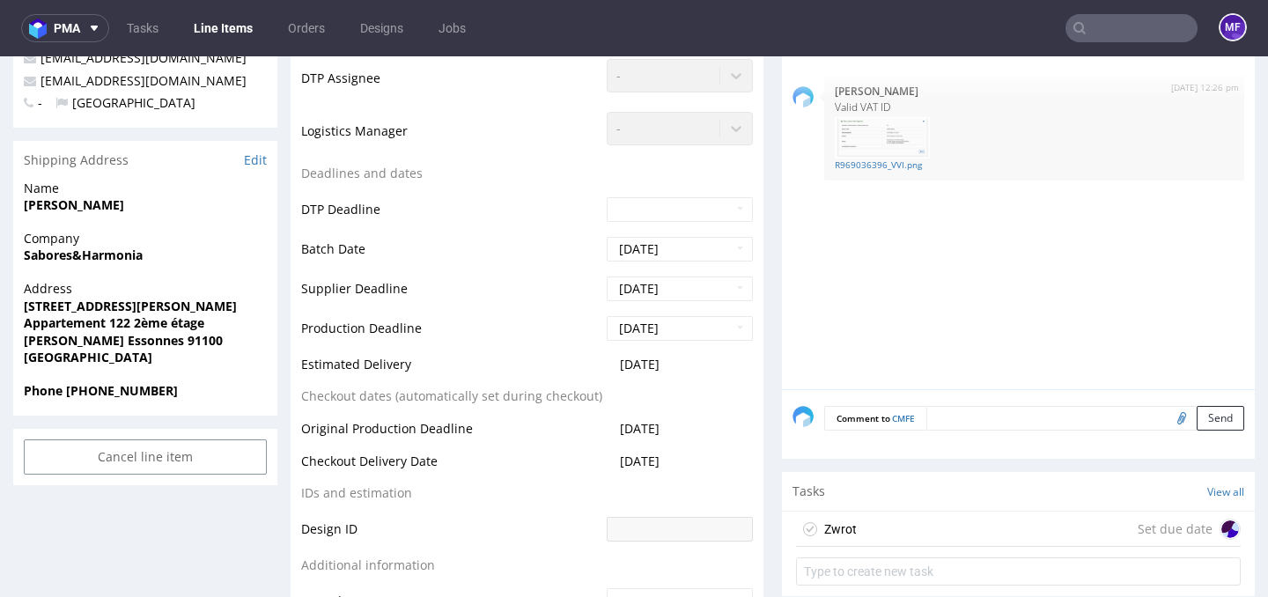
click at [851, 524] on div "Zwrot Set due date" at bounding box center [1018, 529] width 445 height 35
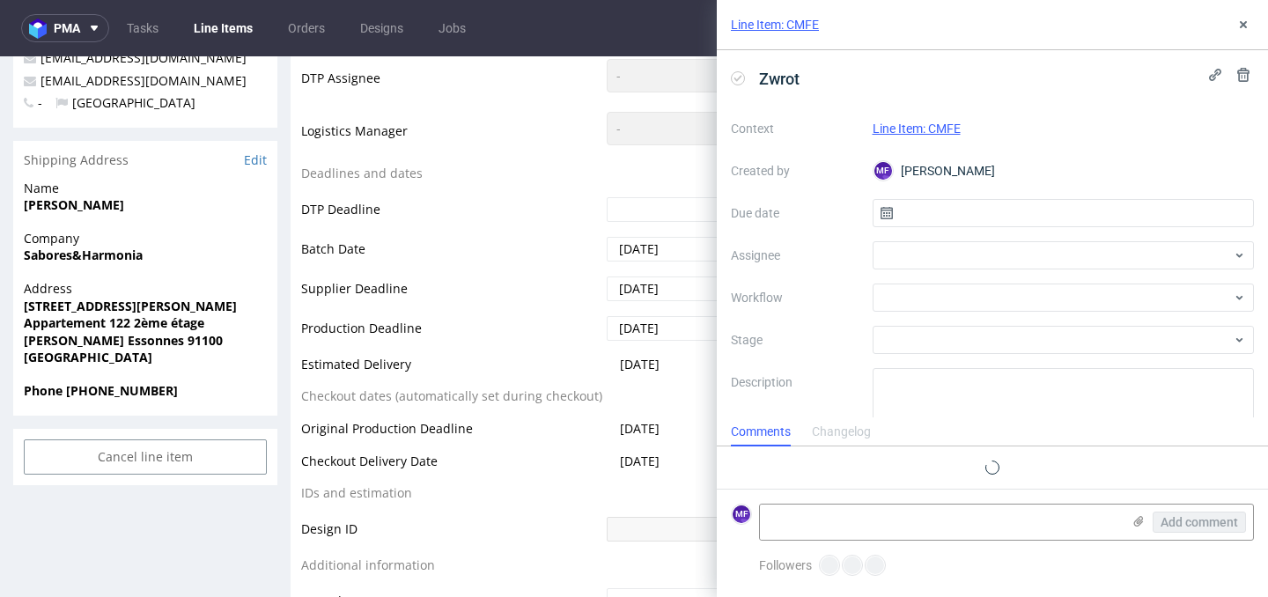
scroll to position [14, 0]
click at [961, 218] on input "text" at bounding box center [1064, 213] width 382 height 28
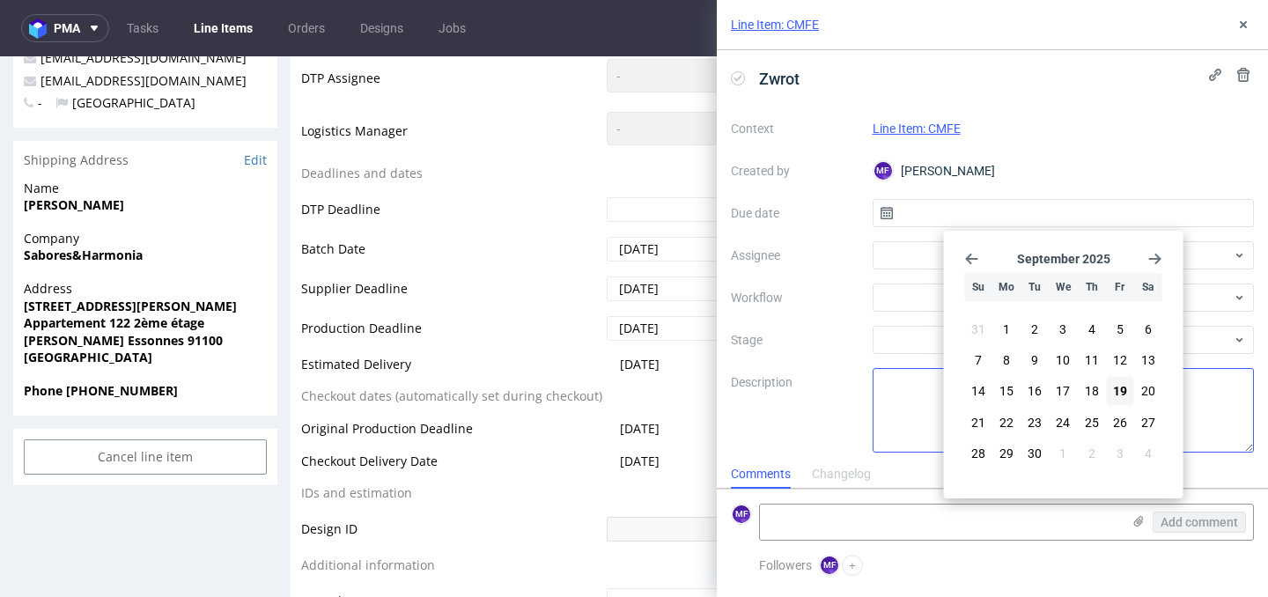
drag, startPoint x: 1116, startPoint y: 387, endPoint x: 1106, endPoint y: 380, distance: 12.0
click at [1116, 387] on span "19" at bounding box center [1120, 391] width 14 height 18
type input "[DATE]"
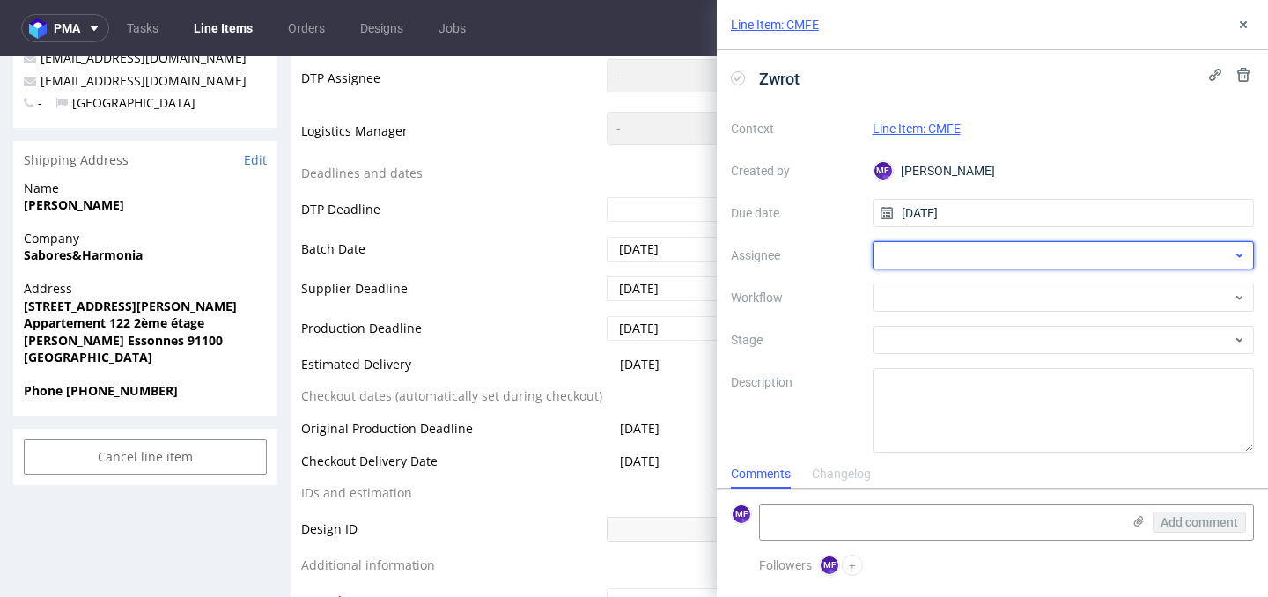
click at [952, 258] on div at bounding box center [1064, 255] width 382 height 28
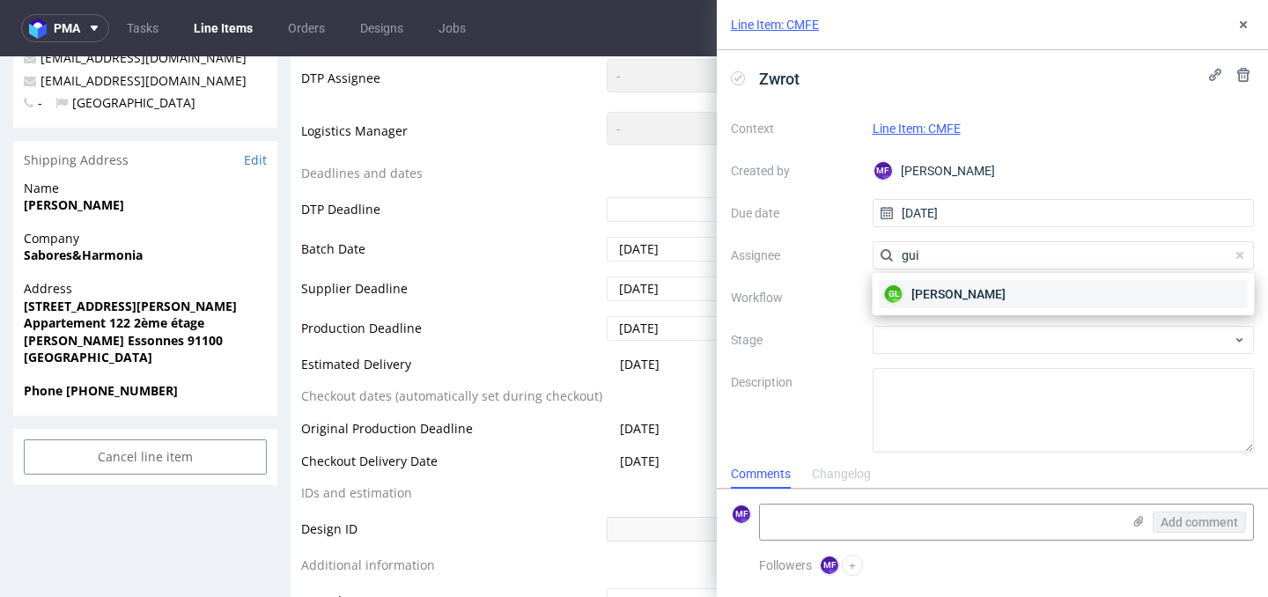
type input "gui"
click at [954, 289] on span "[PERSON_NAME]" at bounding box center [959, 294] width 94 height 18
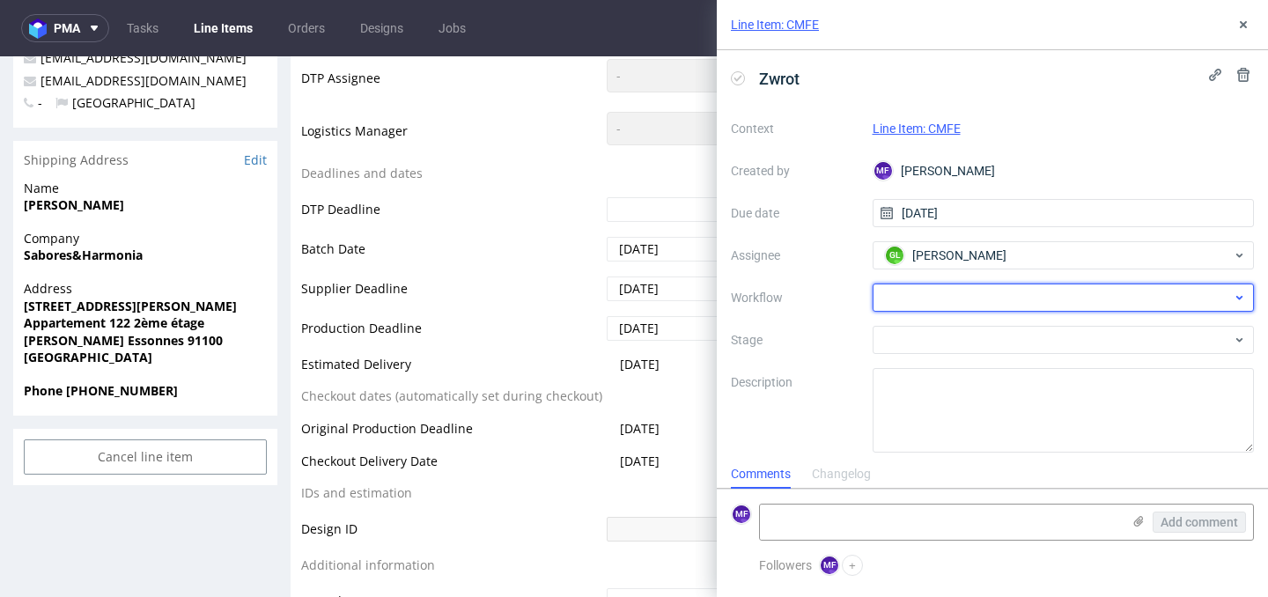
click at [964, 296] on div at bounding box center [1064, 298] width 382 height 28
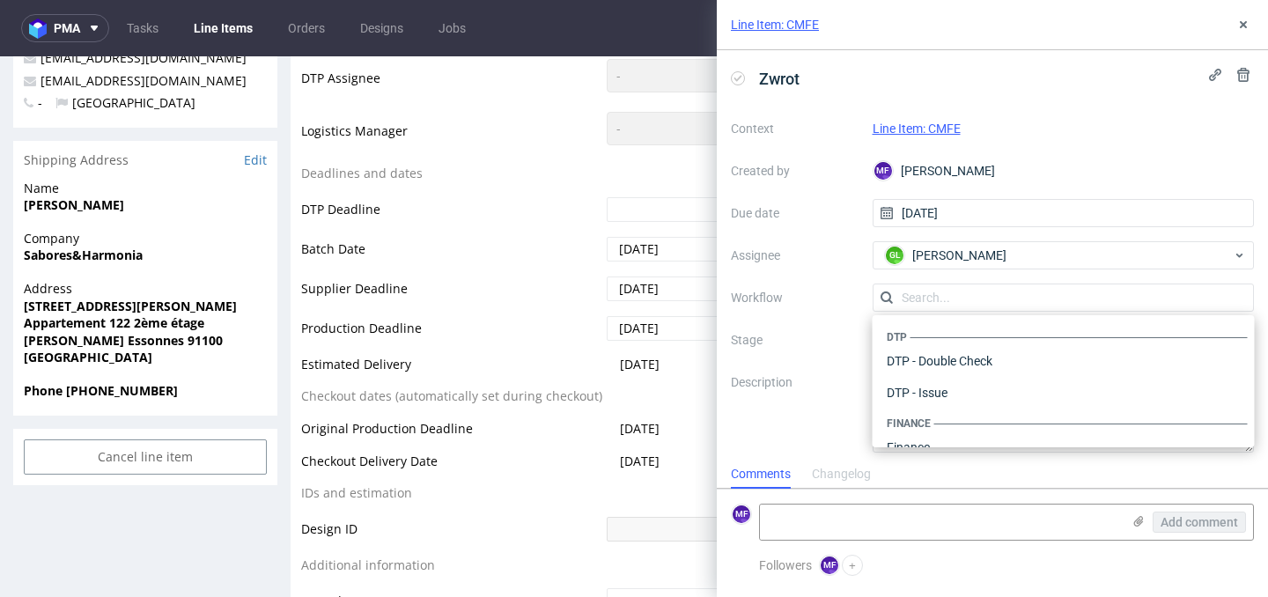
scroll to position [1083, 0]
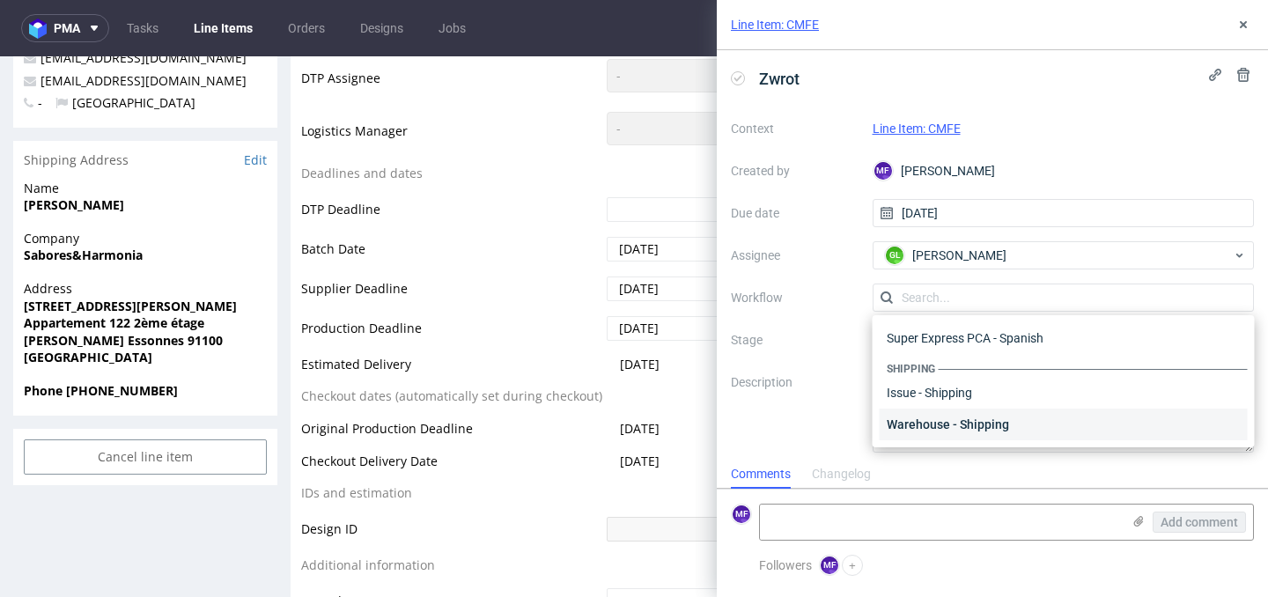
click at [965, 419] on div "Warehouse - Shipping" at bounding box center [1064, 425] width 368 height 32
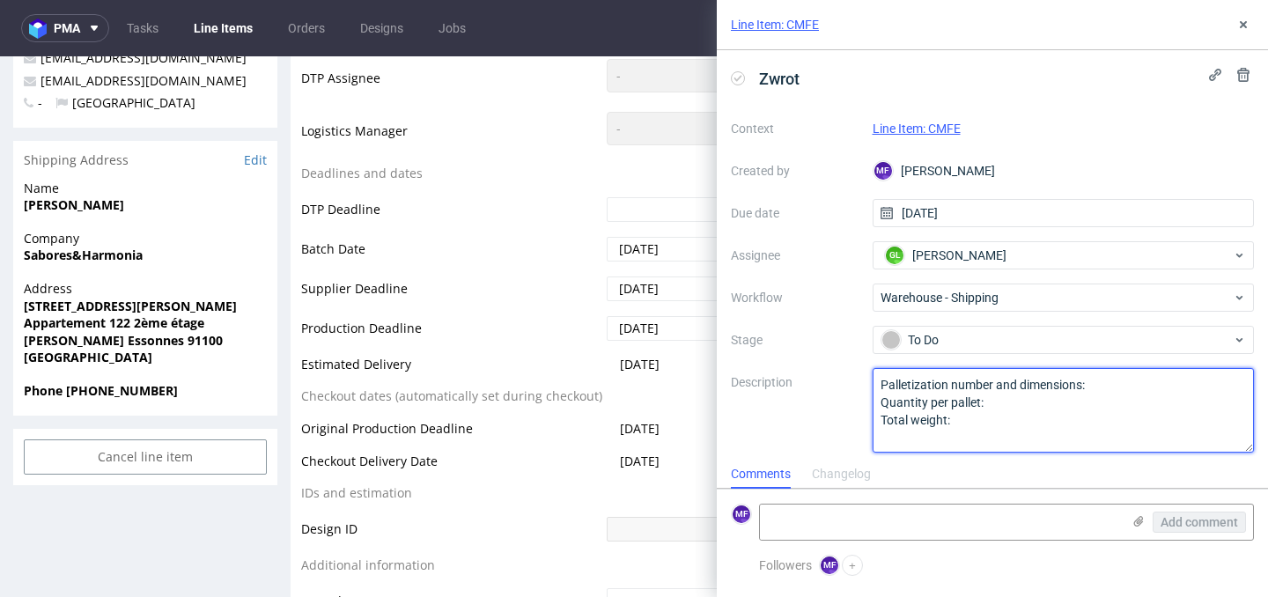
drag, startPoint x: 961, startPoint y: 425, endPoint x: 853, endPoint y: 388, distance: 113.6
click at [853, 388] on div "Context Line Item: CMFE Created by MF [PERSON_NAME] Due date [DATE] Assignee GL…" at bounding box center [992, 283] width 523 height 338
paste textarea "Wróciło do Pęcic. Prośba o kontakt z klientem"
click at [963, 406] on textarea "Palletization number and dimensions: Quantity per pallet: Total weight:" at bounding box center [1064, 410] width 382 height 85
type textarea "Wróciło do Pęcic. Prośba o kontakt z klientem"
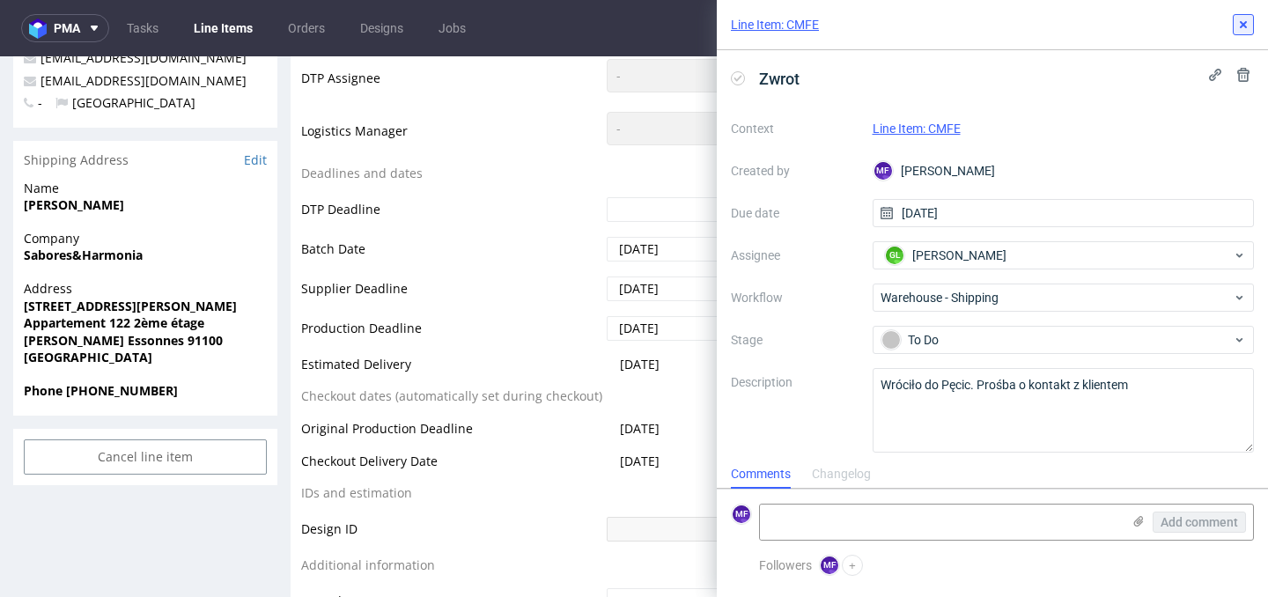
click at [1247, 28] on icon at bounding box center [1243, 25] width 14 height 14
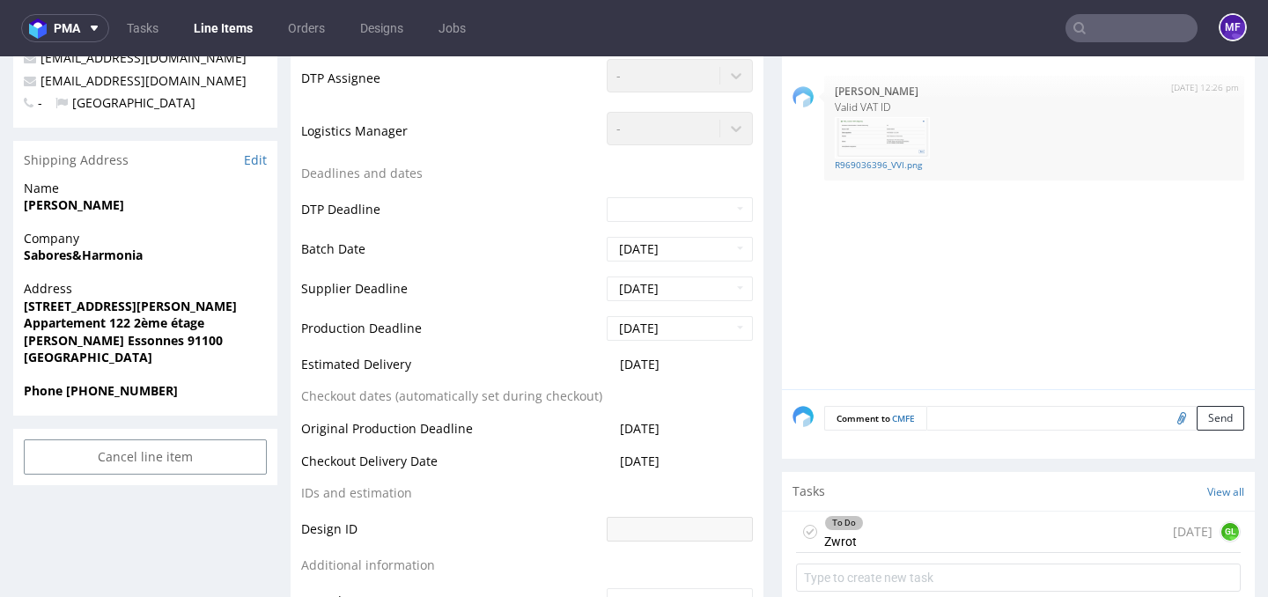
click at [1089, 27] on input "text" at bounding box center [1132, 28] width 132 height 28
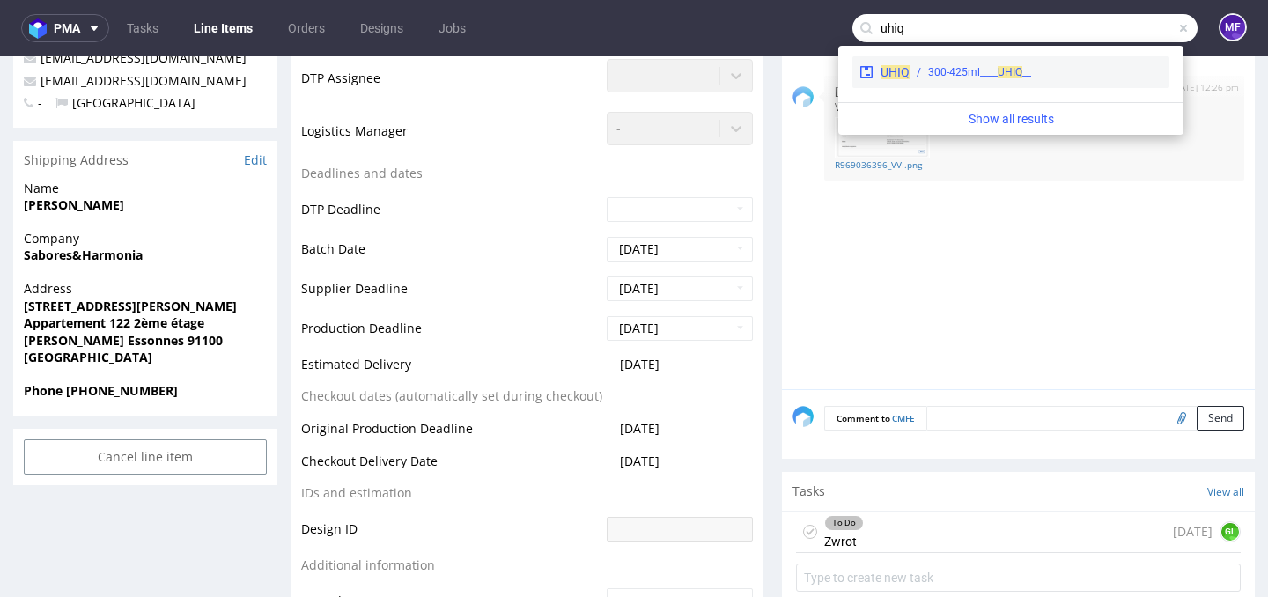
type input "uhiq"
click at [1046, 78] on div "__300-425ml____ UHIQ" at bounding box center [1036, 72] width 253 height 16
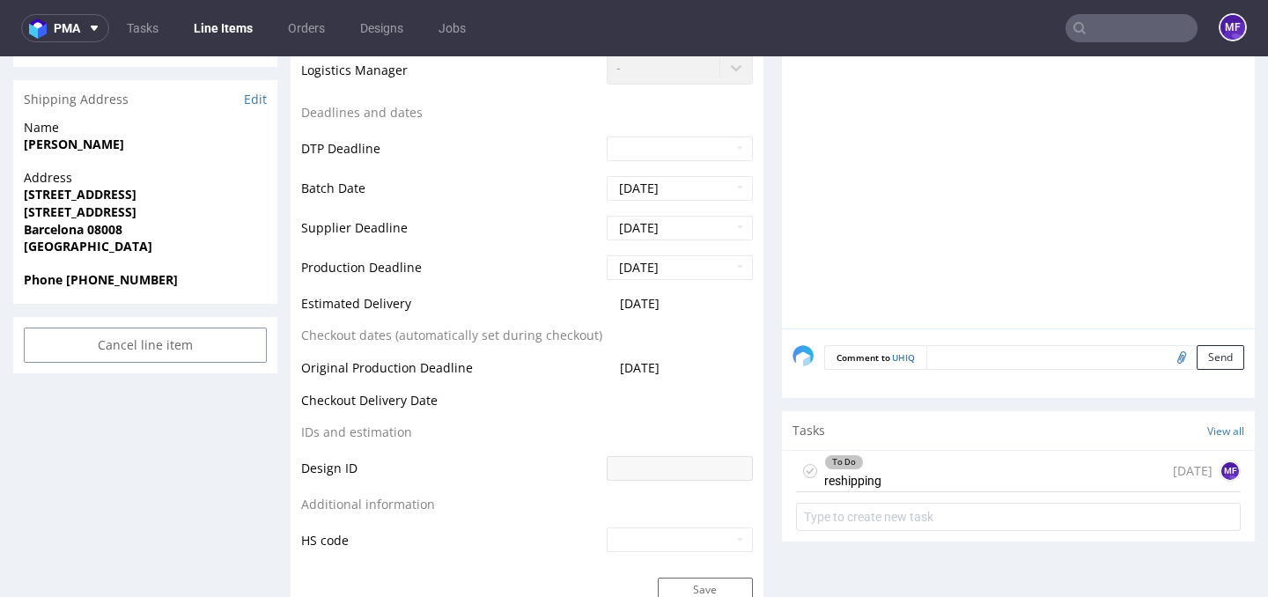
scroll to position [609, 0]
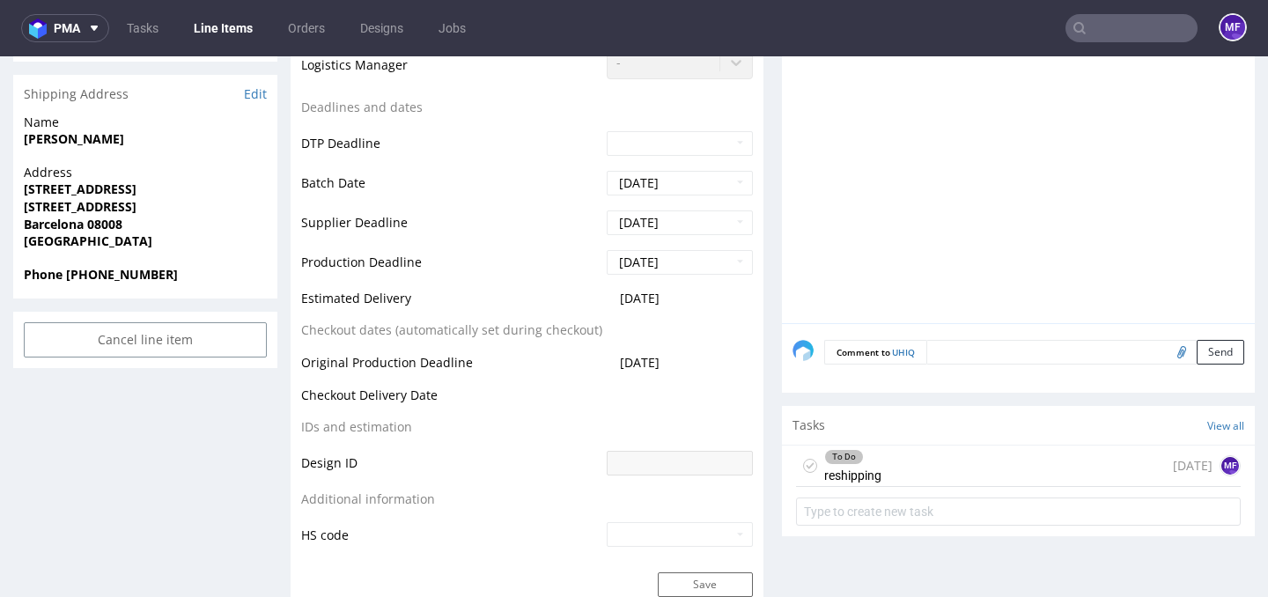
click at [938, 465] on div "To Do reshipping [DATE] MF" at bounding box center [1018, 466] width 445 height 41
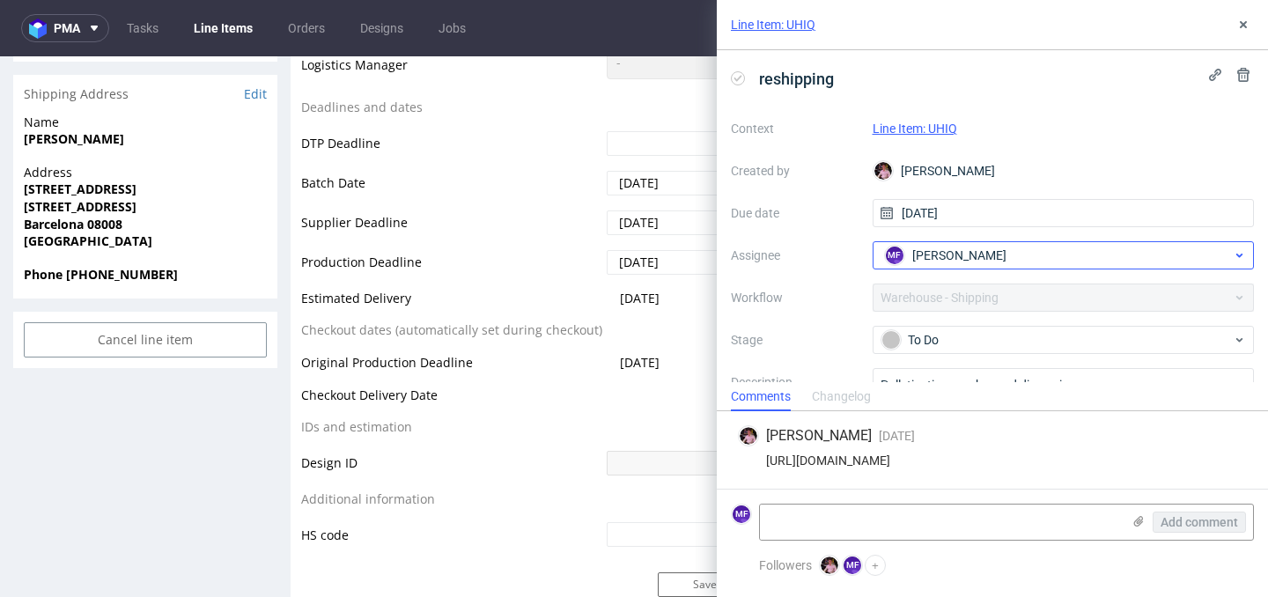
scroll to position [85, 0]
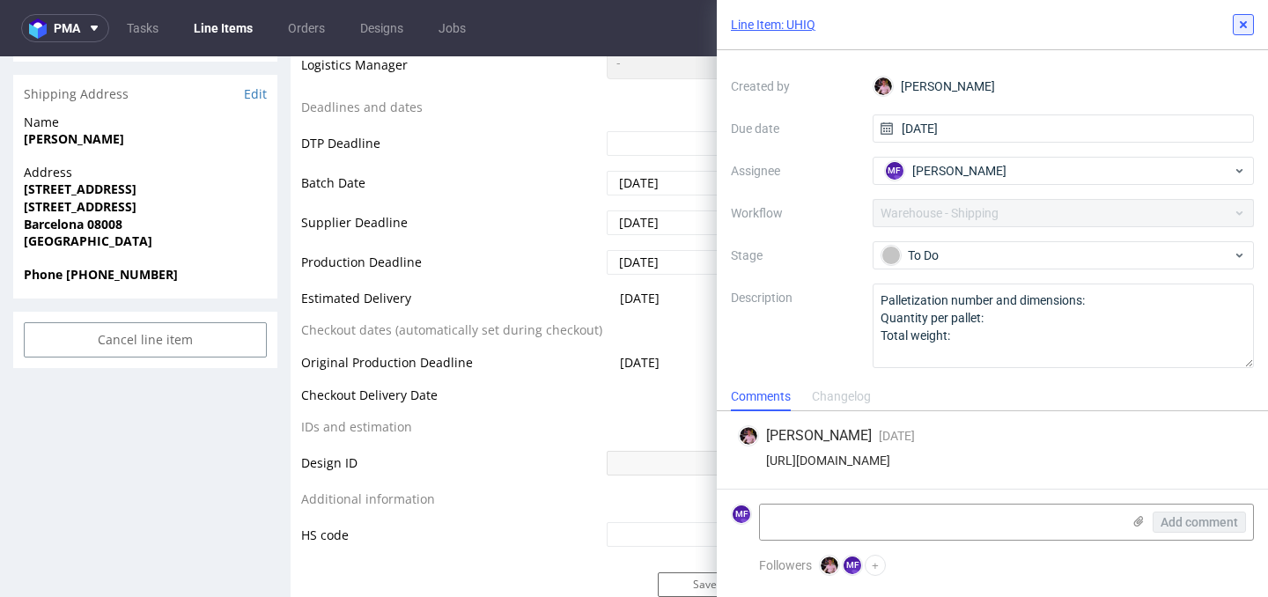
click at [1248, 19] on icon at bounding box center [1243, 25] width 14 height 14
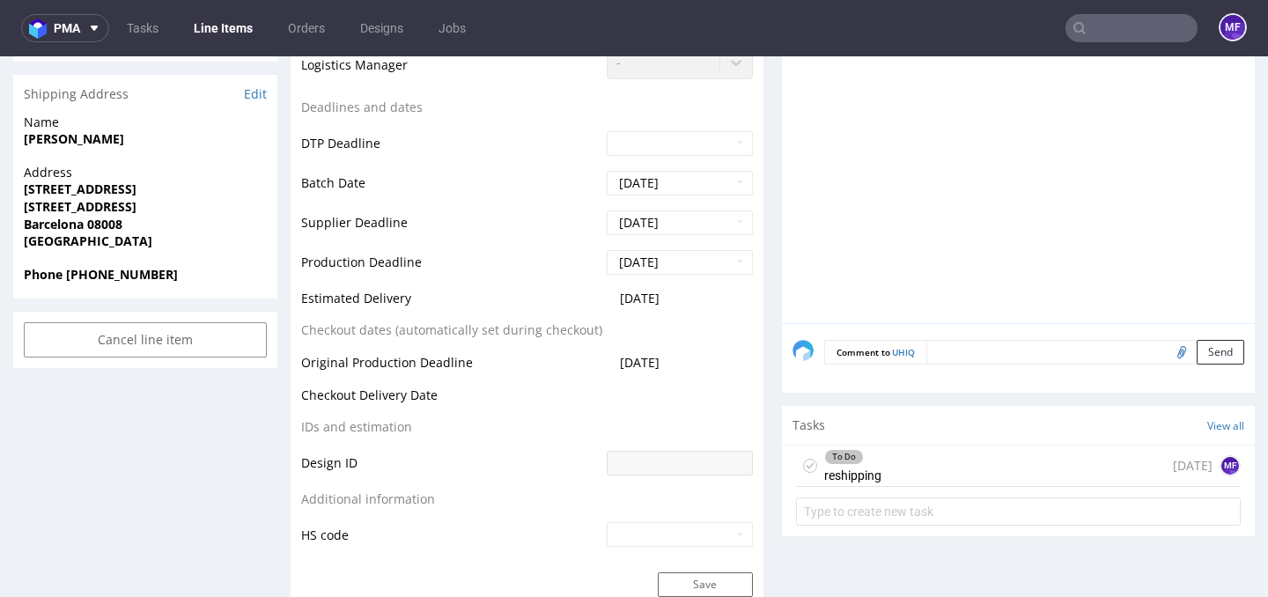
click at [1115, 32] on input "text" at bounding box center [1132, 28] width 132 height 28
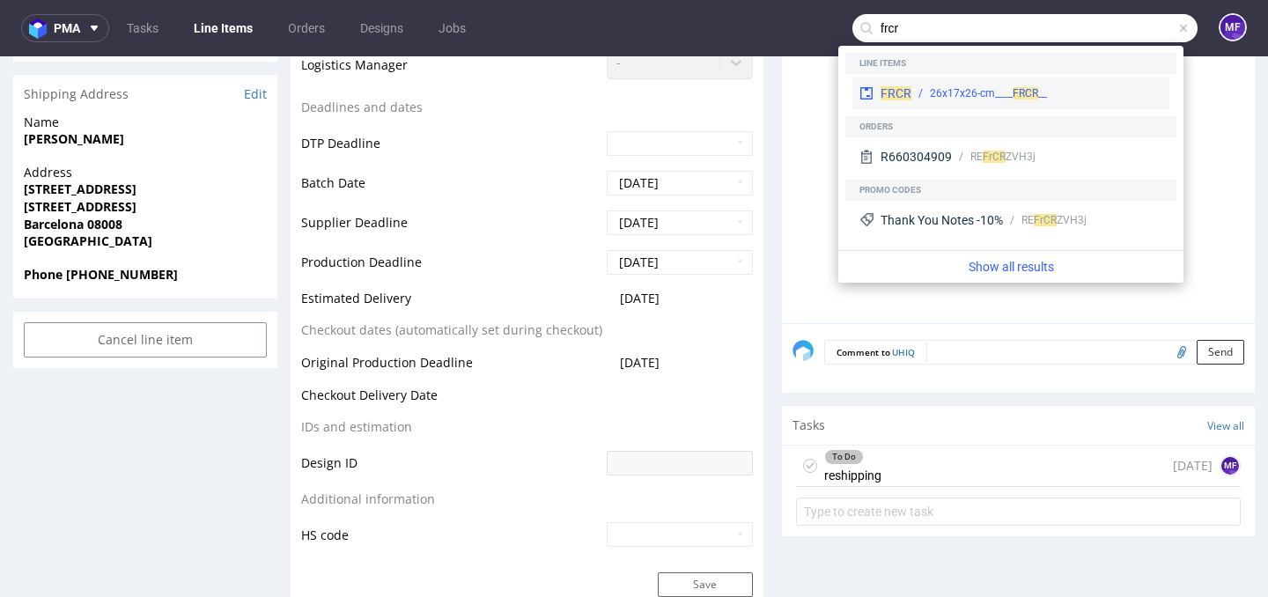
type input "frcr"
click at [930, 93] on div "__26x17x26-cm____ FRCR" at bounding box center [988, 93] width 117 height 16
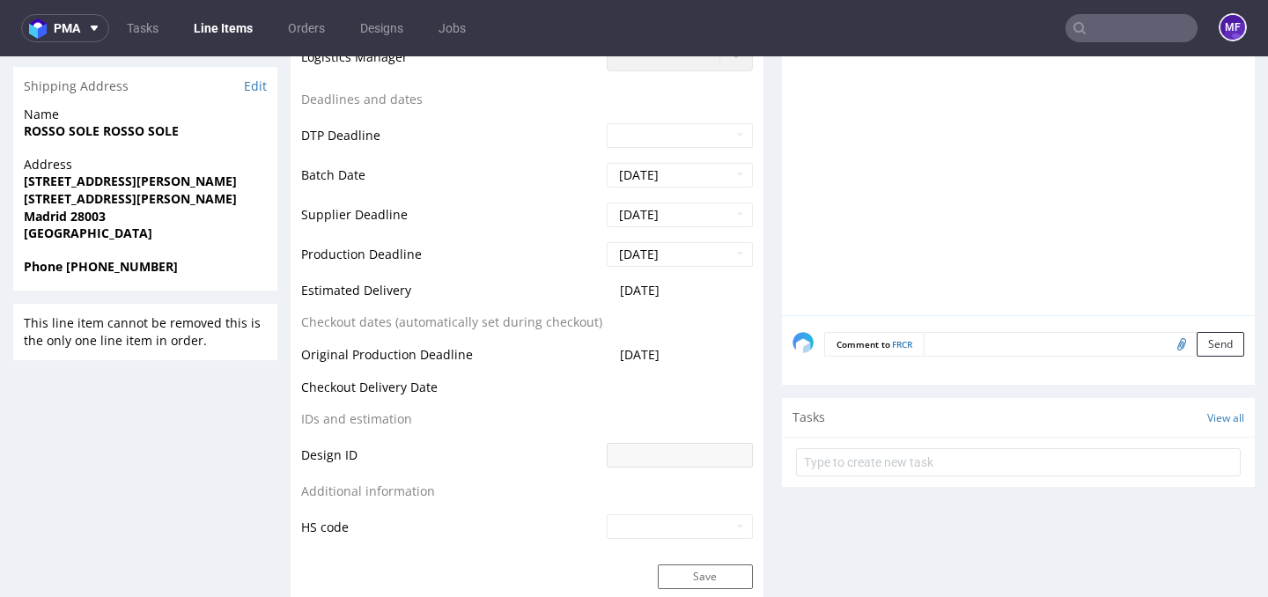
scroll to position [618, 0]
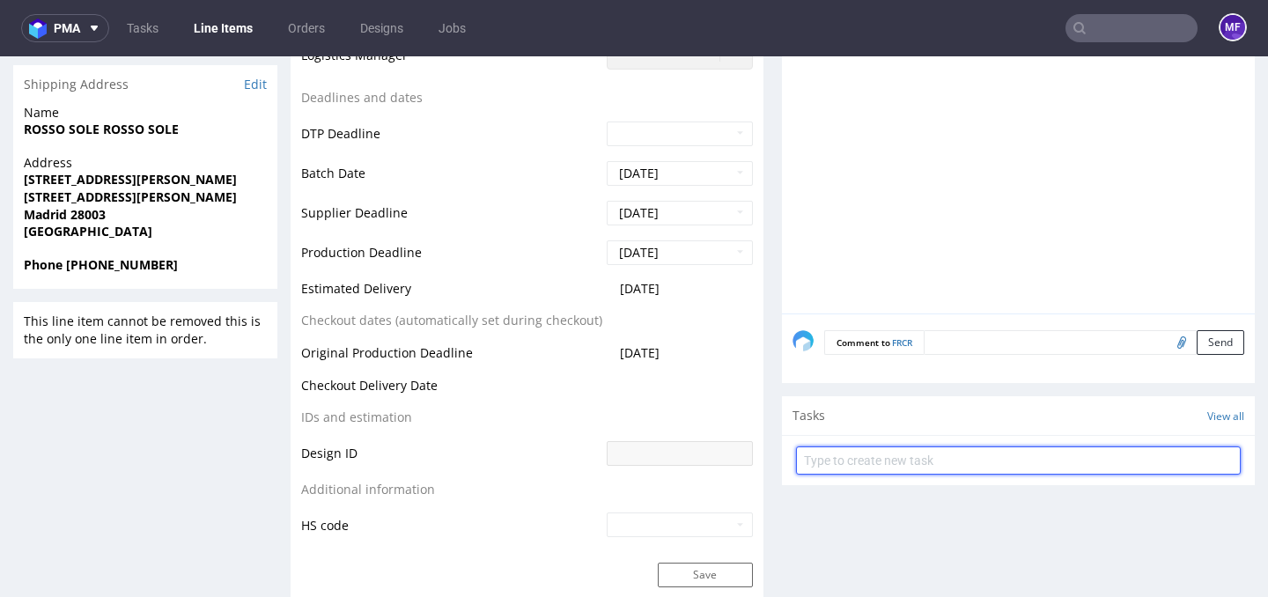
click at [916, 457] on input "text" at bounding box center [1018, 461] width 445 height 28
type input "Zwrot"
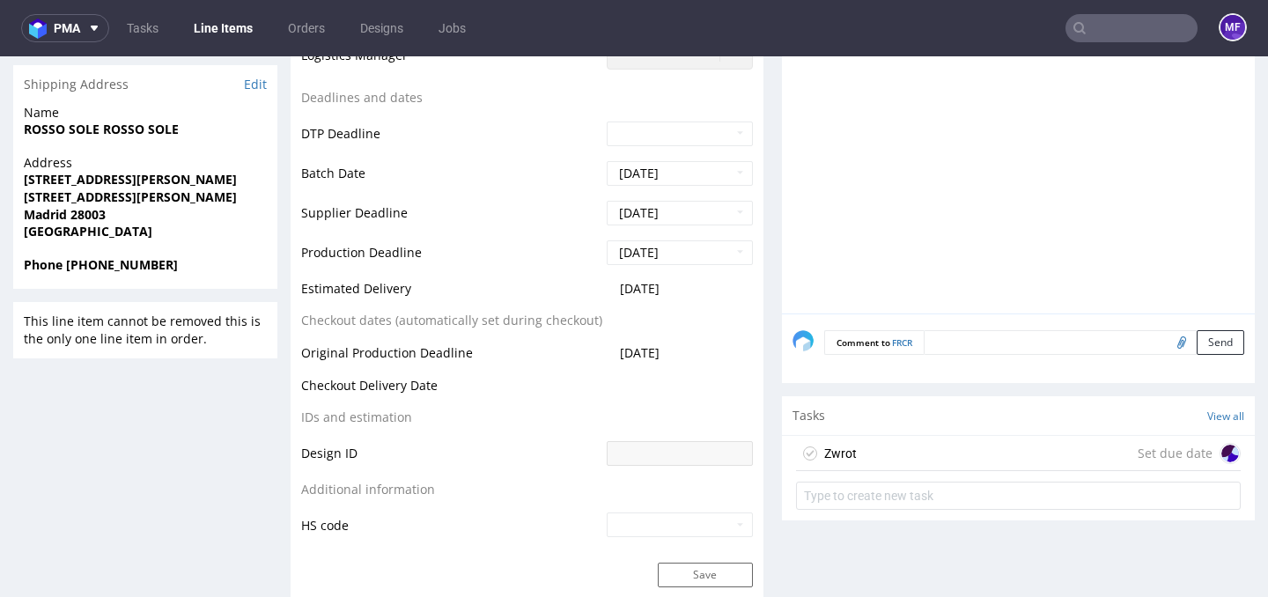
click at [912, 449] on div "Zwrot Set due date" at bounding box center [1018, 453] width 445 height 35
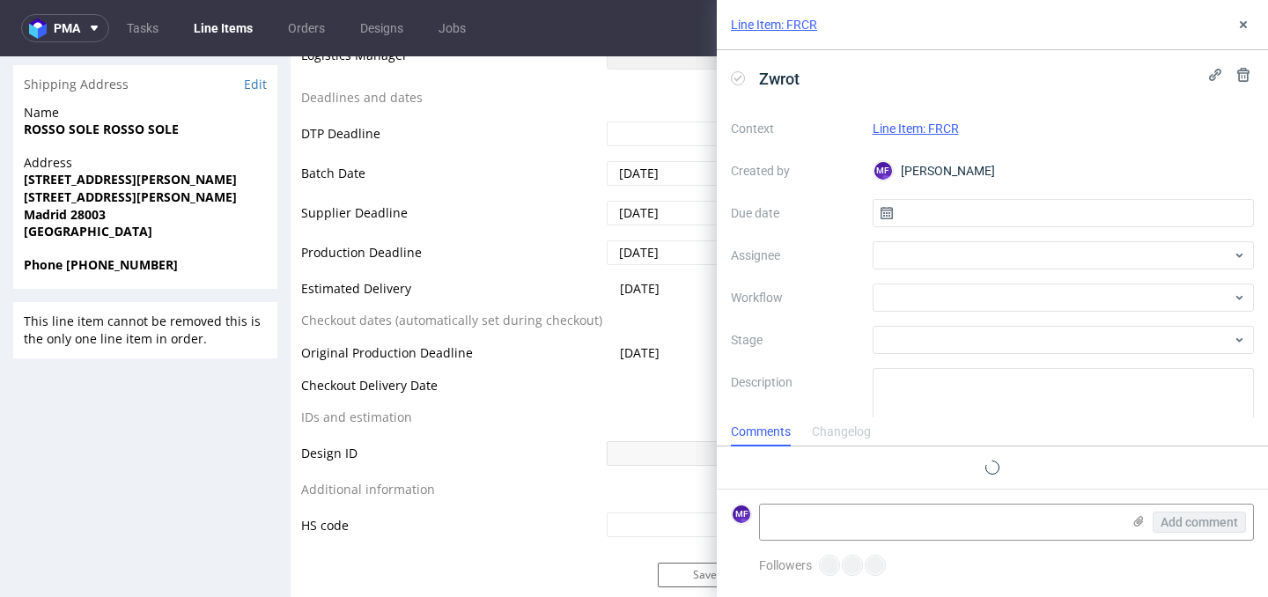
scroll to position [14, 0]
click at [934, 219] on input "text" at bounding box center [1064, 213] width 382 height 28
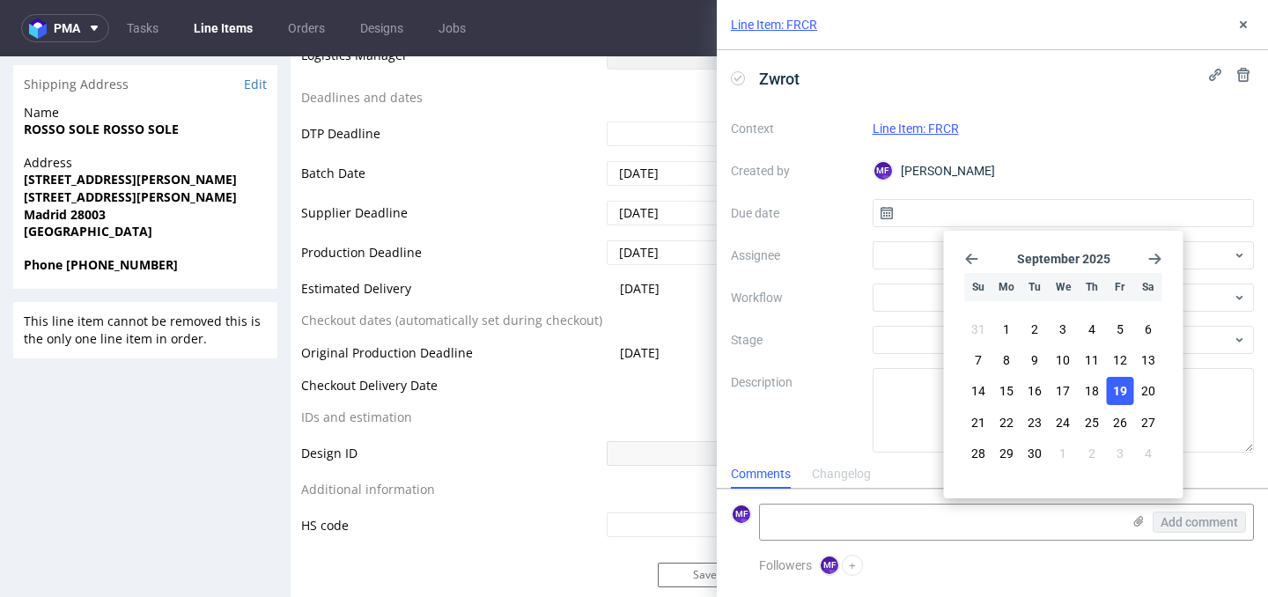
click at [1121, 387] on span "19" at bounding box center [1120, 391] width 14 height 18
type input "[DATE]"
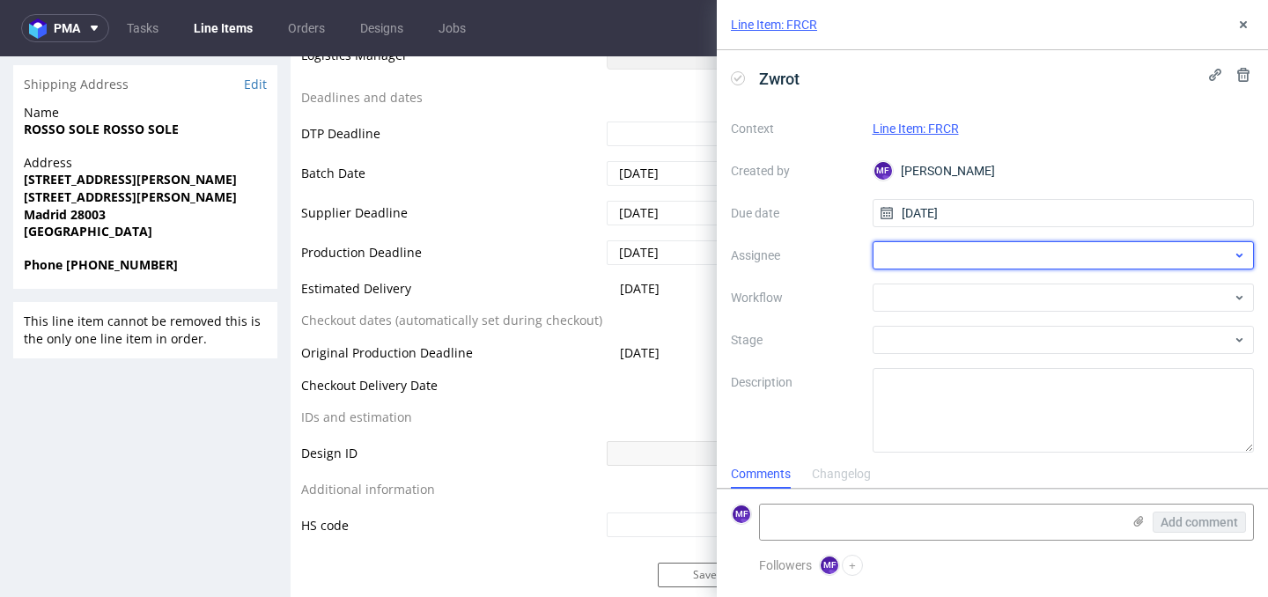
click at [973, 254] on div at bounding box center [1064, 255] width 382 height 28
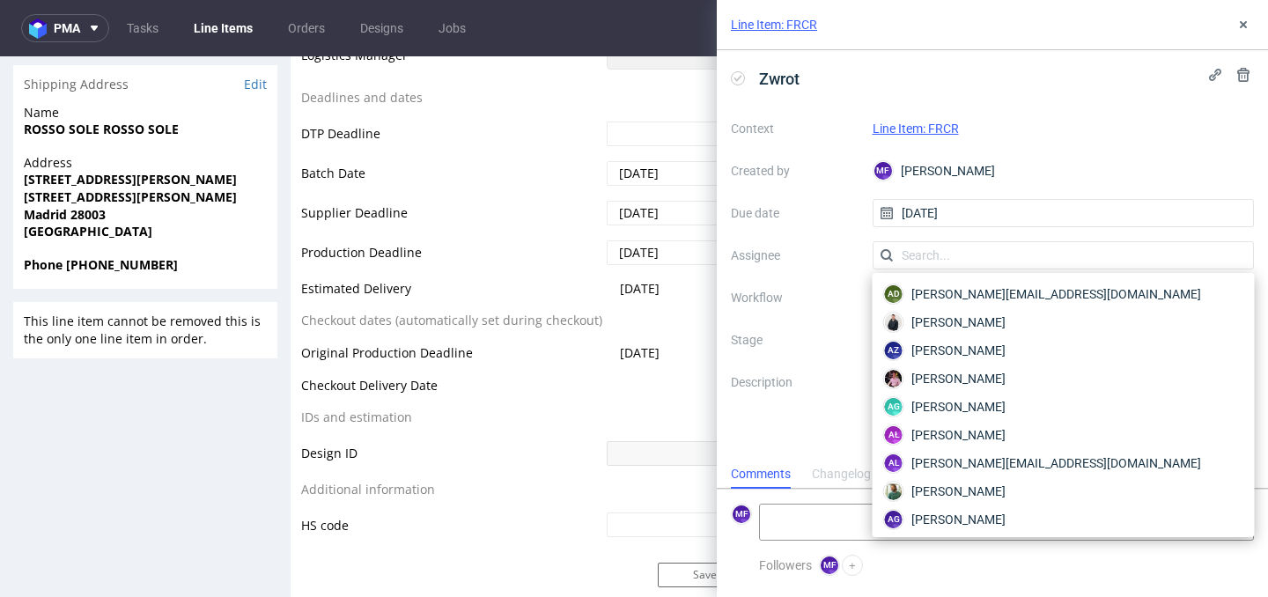
click at [803, 308] on div "Context Line Item: FRCR Created by MF [PERSON_NAME] Due date [DATE] Assignee Wo…" at bounding box center [992, 283] width 523 height 338
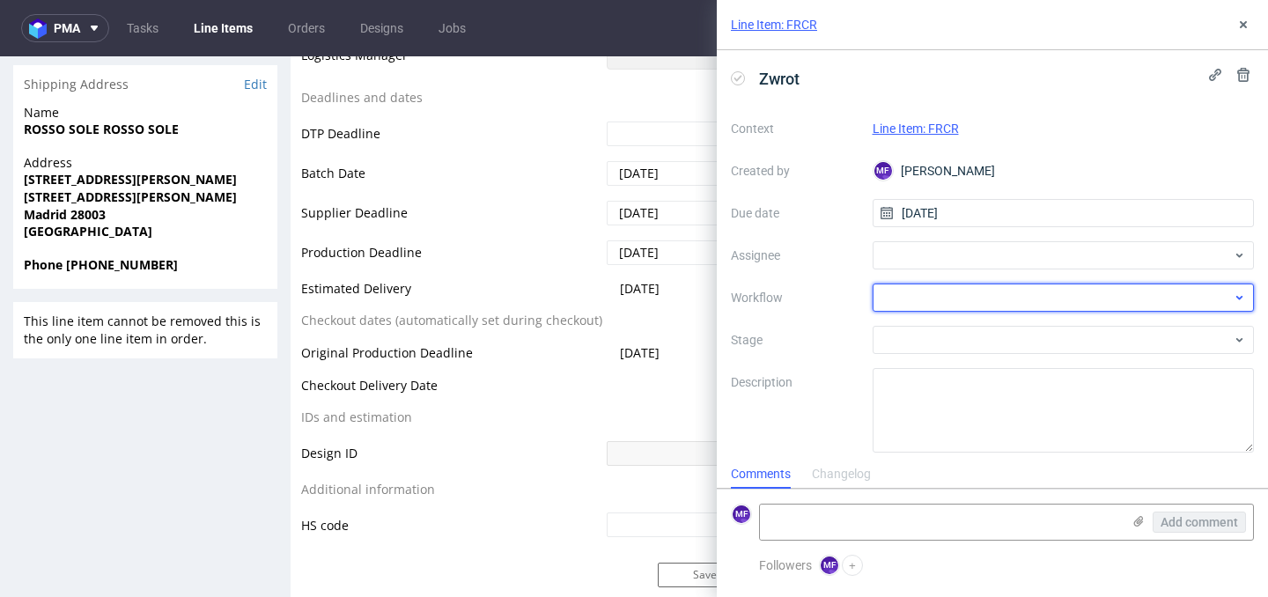
click at [950, 303] on div at bounding box center [1064, 298] width 382 height 28
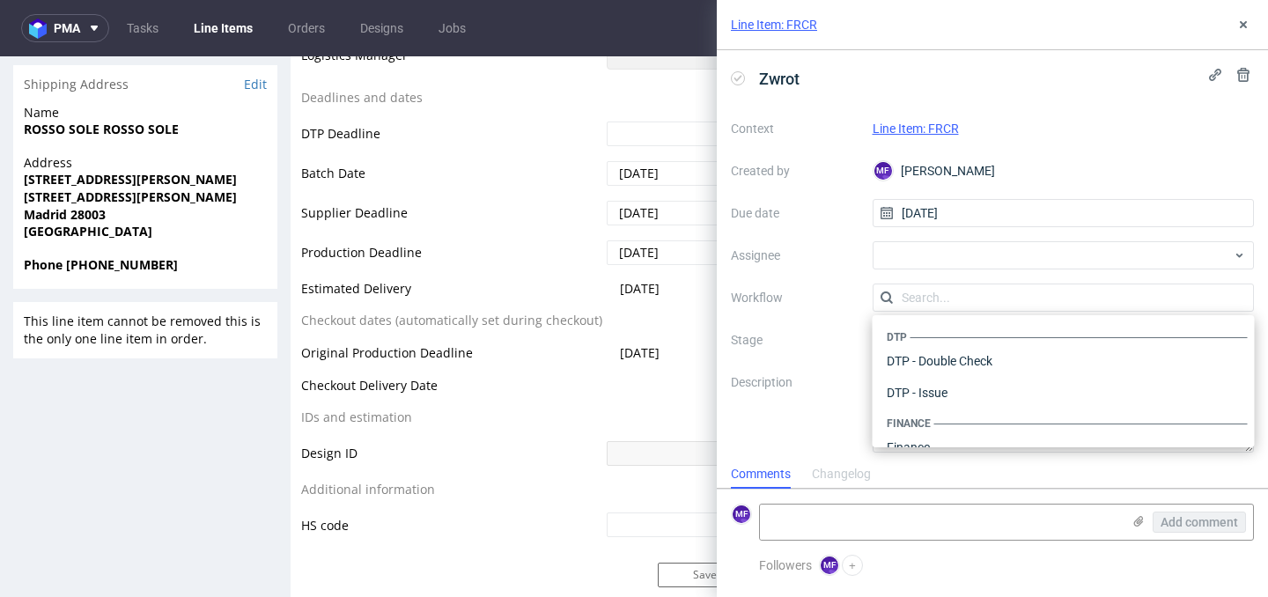
scroll to position [1083, 0]
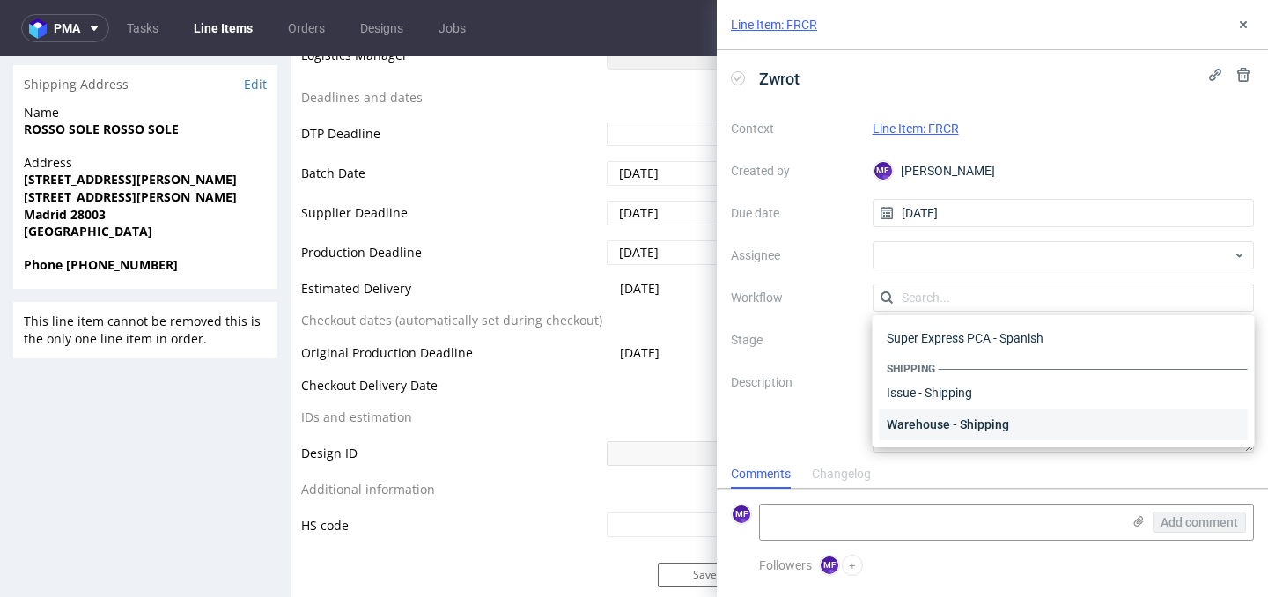
click at [948, 416] on div "Warehouse - Shipping" at bounding box center [1064, 425] width 368 height 32
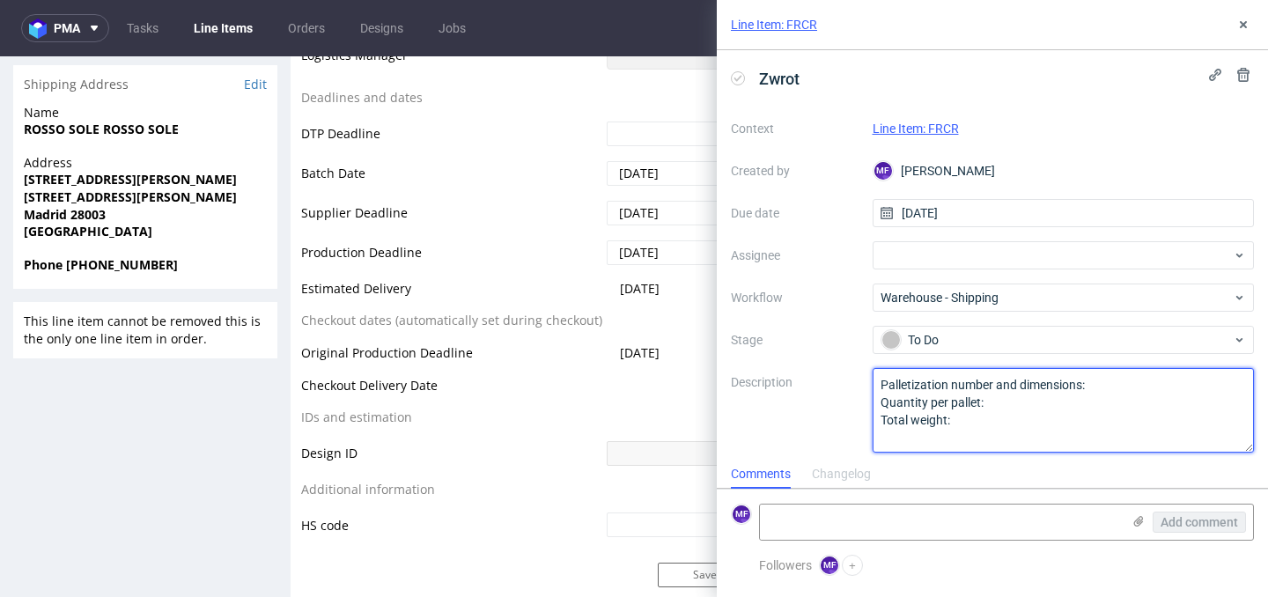
drag, startPoint x: 930, startPoint y: 425, endPoint x: 868, endPoint y: 385, distance: 73.8
click at [868, 385] on div "Context Line Item: FRCR Created by MF [PERSON_NAME] Due date [DATE] Assignee Wo…" at bounding box center [992, 283] width 523 height 338
paste textarea "Wróciło do Pęcic. Prośba o kontakt z klientem"
type textarea "Wróciło do Pęcic. Prośba o kontakt z klientem"
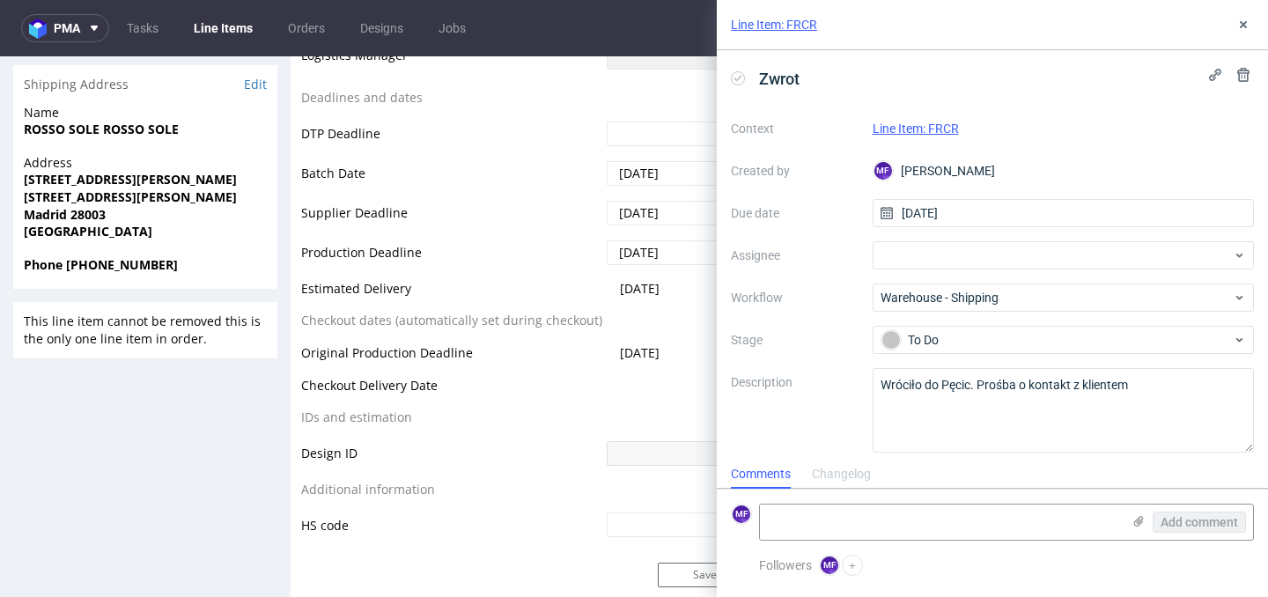
drag, startPoint x: 793, startPoint y: 385, endPoint x: 866, endPoint y: 333, distance: 89.0
click at [793, 384] on label "Description" at bounding box center [795, 411] width 128 height 78
click at [926, 253] on div at bounding box center [1064, 255] width 382 height 28
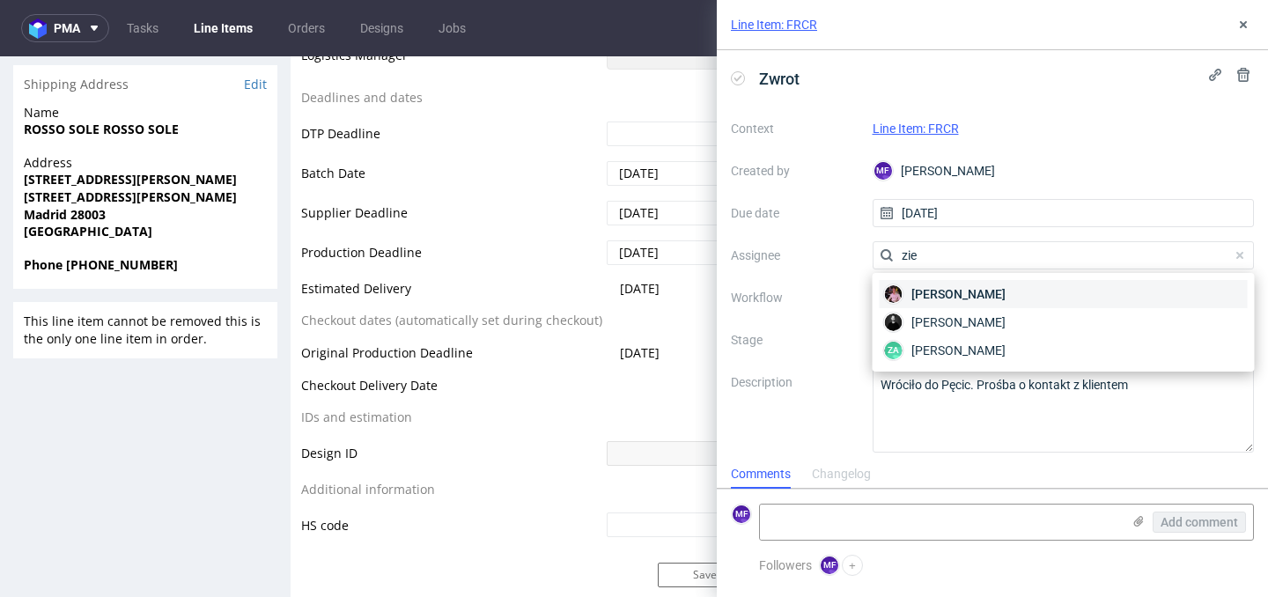
type input "zie"
click at [936, 286] on span "[PERSON_NAME]" at bounding box center [959, 294] width 94 height 18
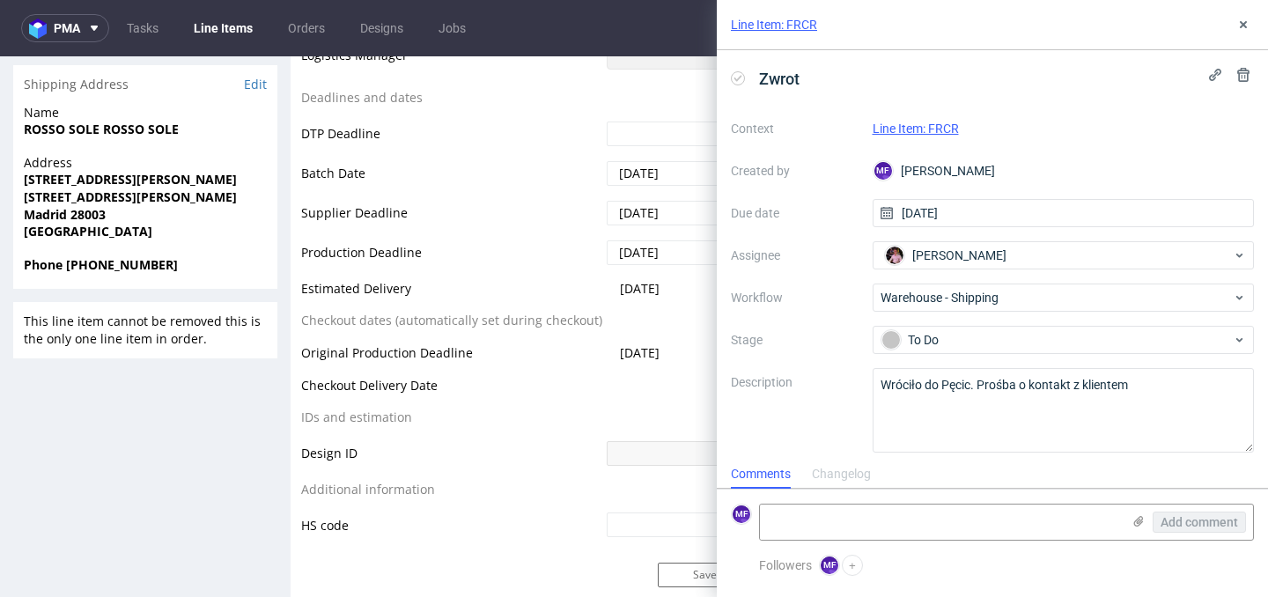
click at [808, 376] on label "Description" at bounding box center [795, 411] width 128 height 78
click at [1244, 29] on icon at bounding box center [1243, 25] width 14 height 14
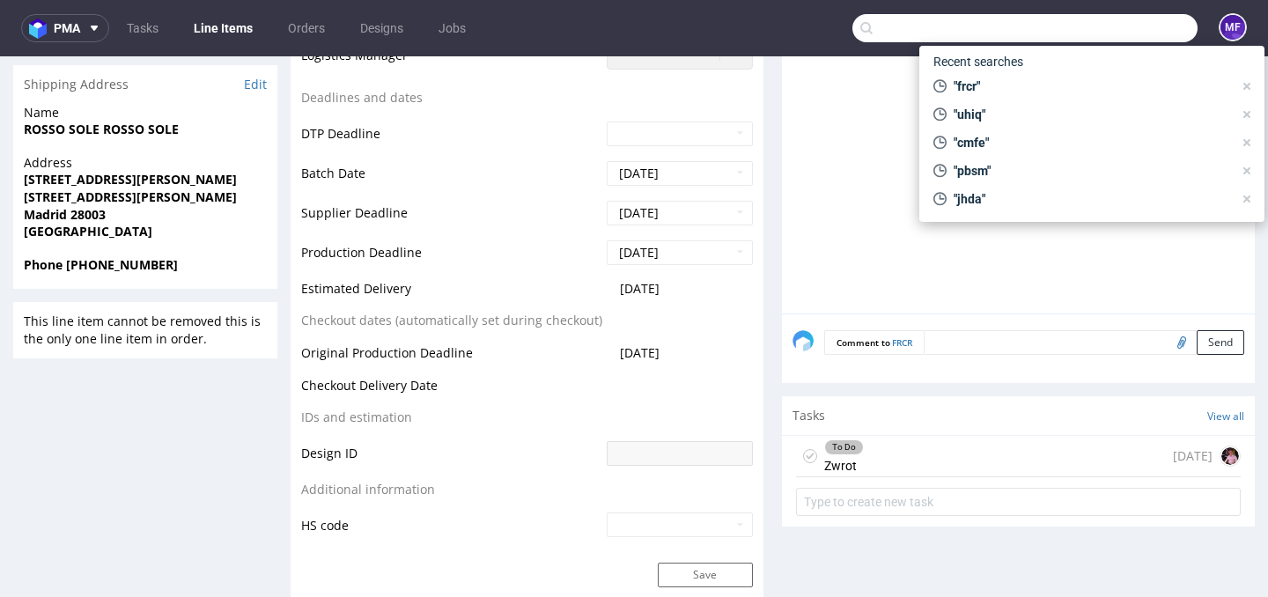
click at [1096, 22] on input "text" at bounding box center [1025, 28] width 345 height 28
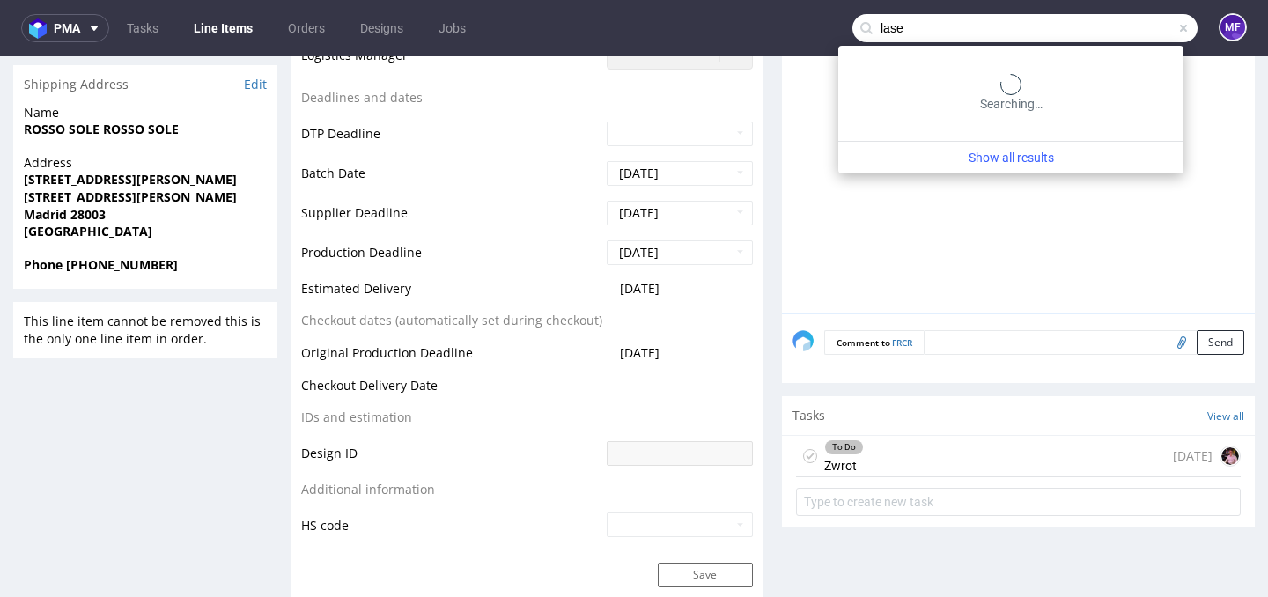
type input "lase"
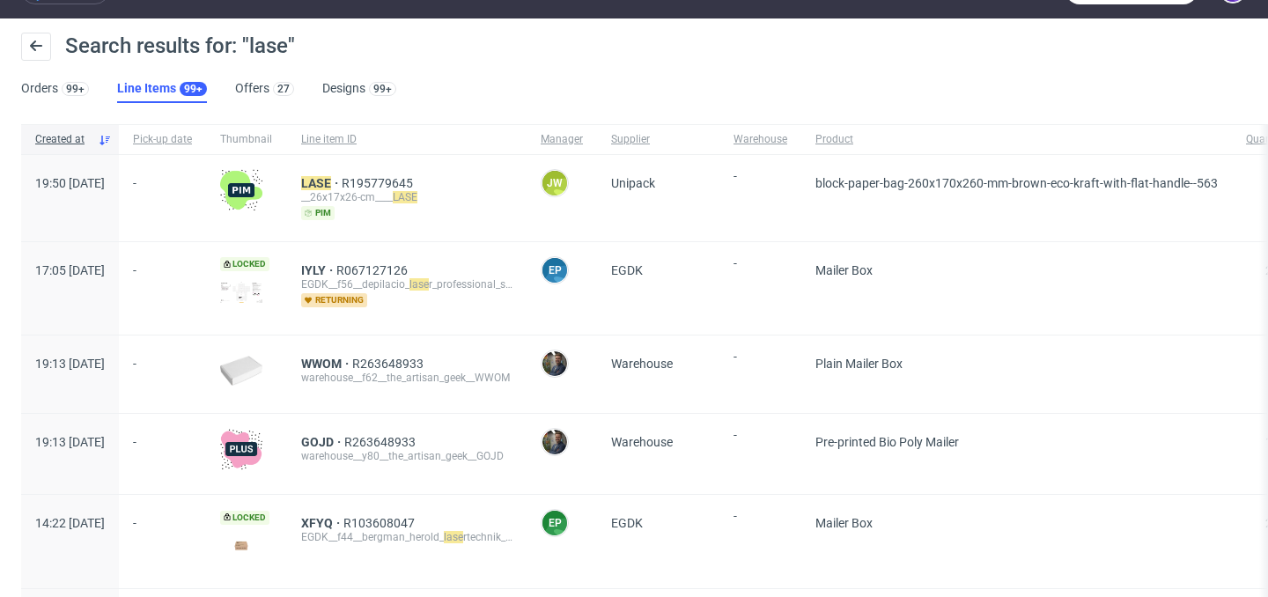
scroll to position [41, 0]
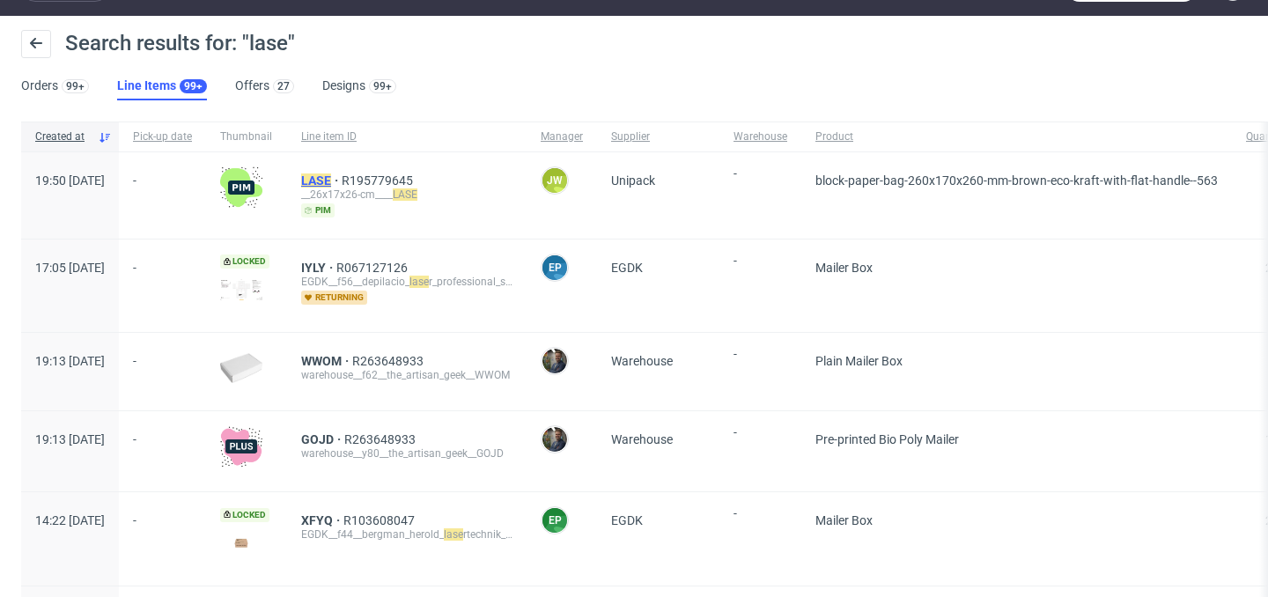
click at [331, 182] on mark "LASE" at bounding box center [316, 180] width 30 height 14
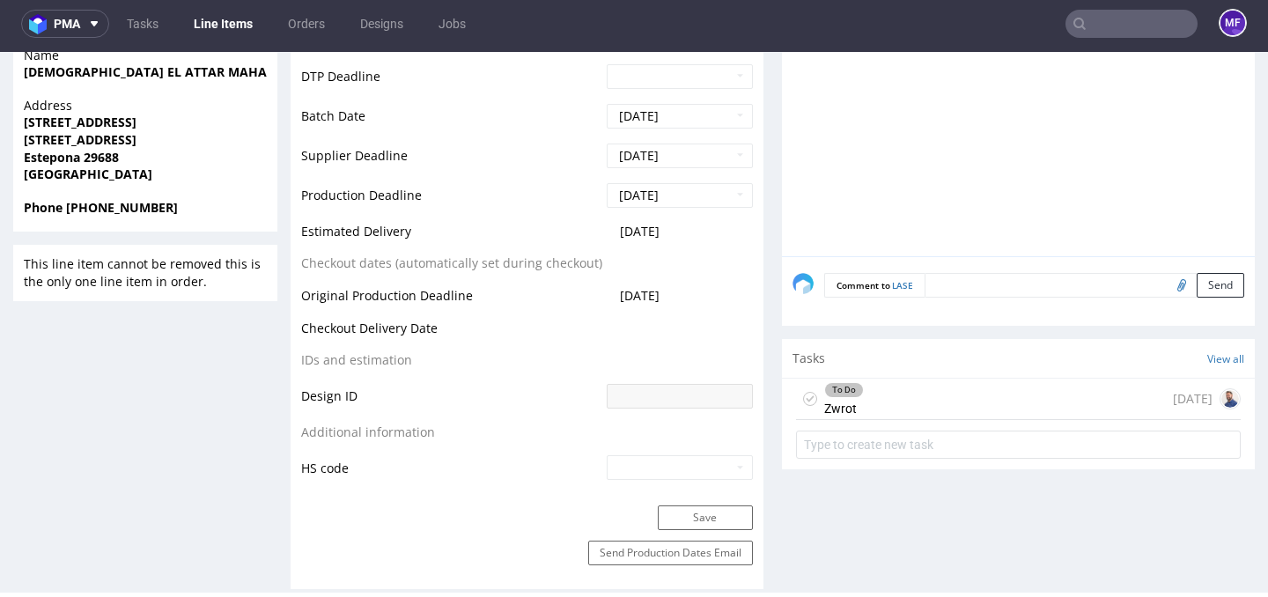
scroll to position [672, 0]
click at [916, 398] on div "To Do Zwrot [DATE]" at bounding box center [1018, 398] width 445 height 41
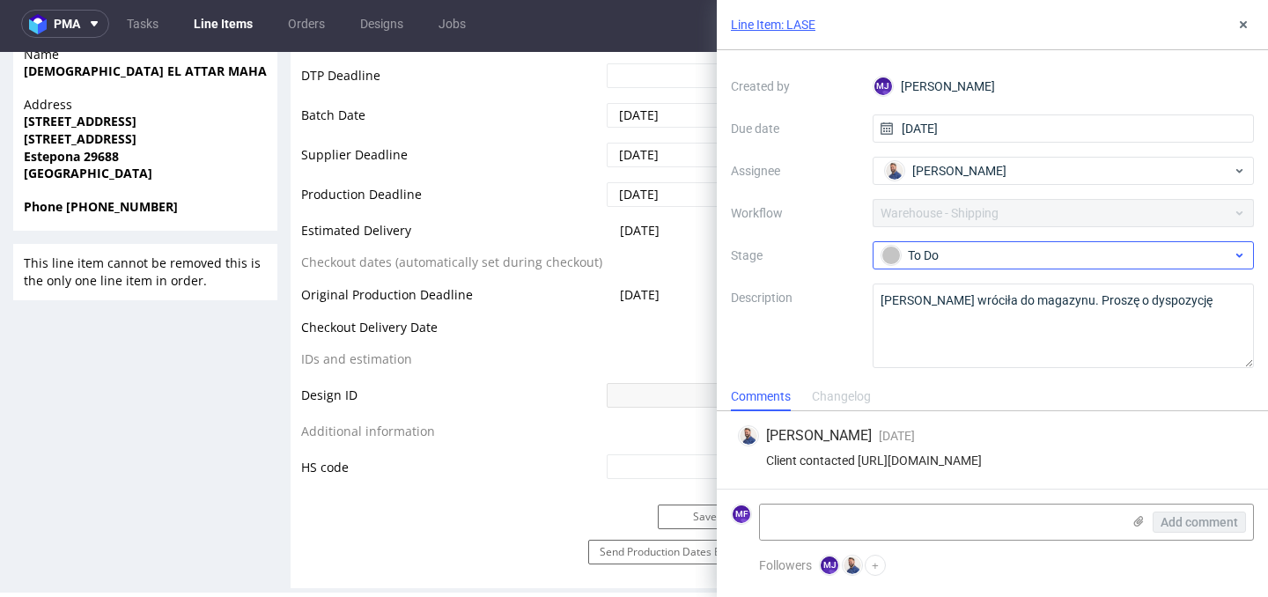
scroll to position [113, 0]
click at [1241, 20] on icon at bounding box center [1243, 25] width 14 height 14
